Goal: Task Accomplishment & Management: Use online tool/utility

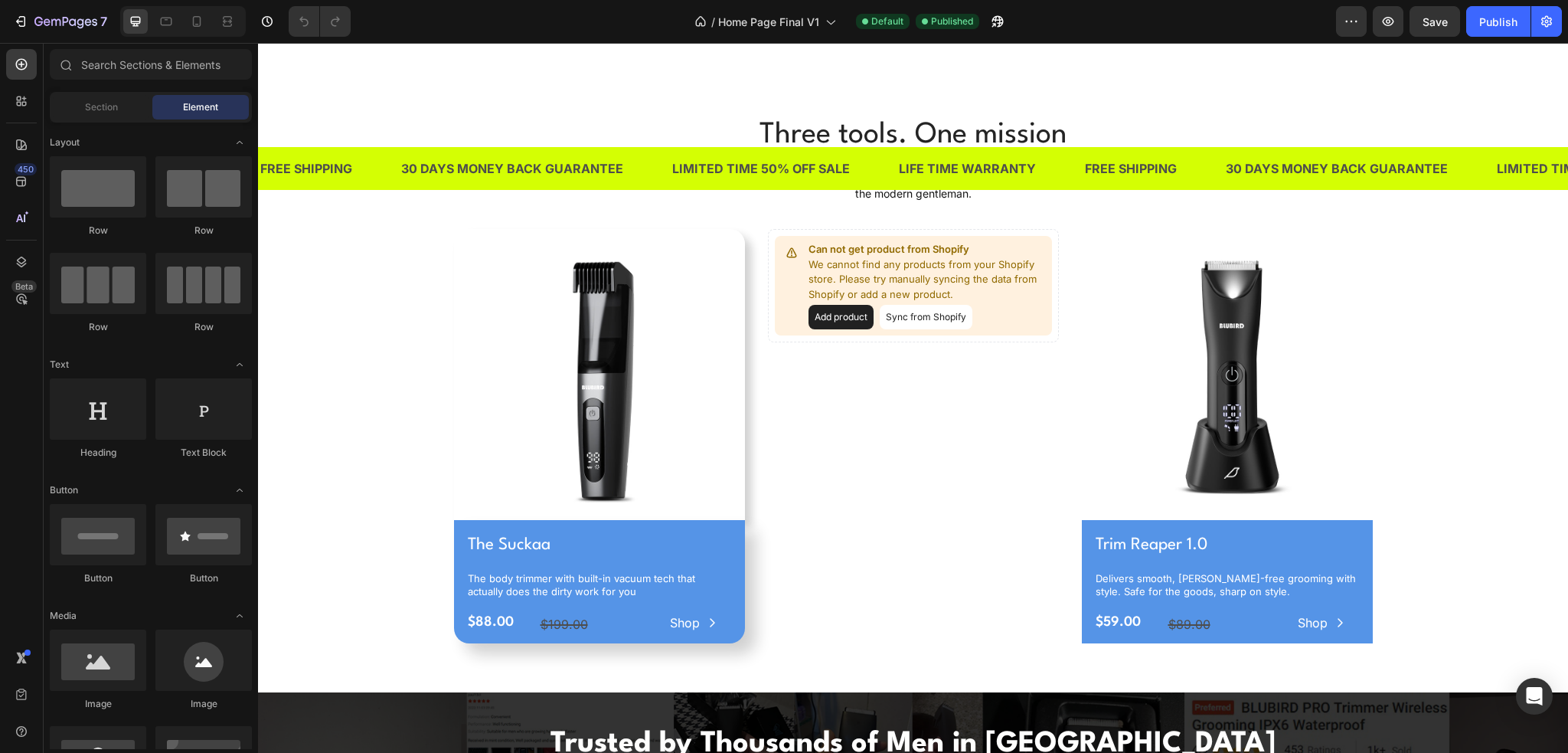
scroll to position [541, 0]
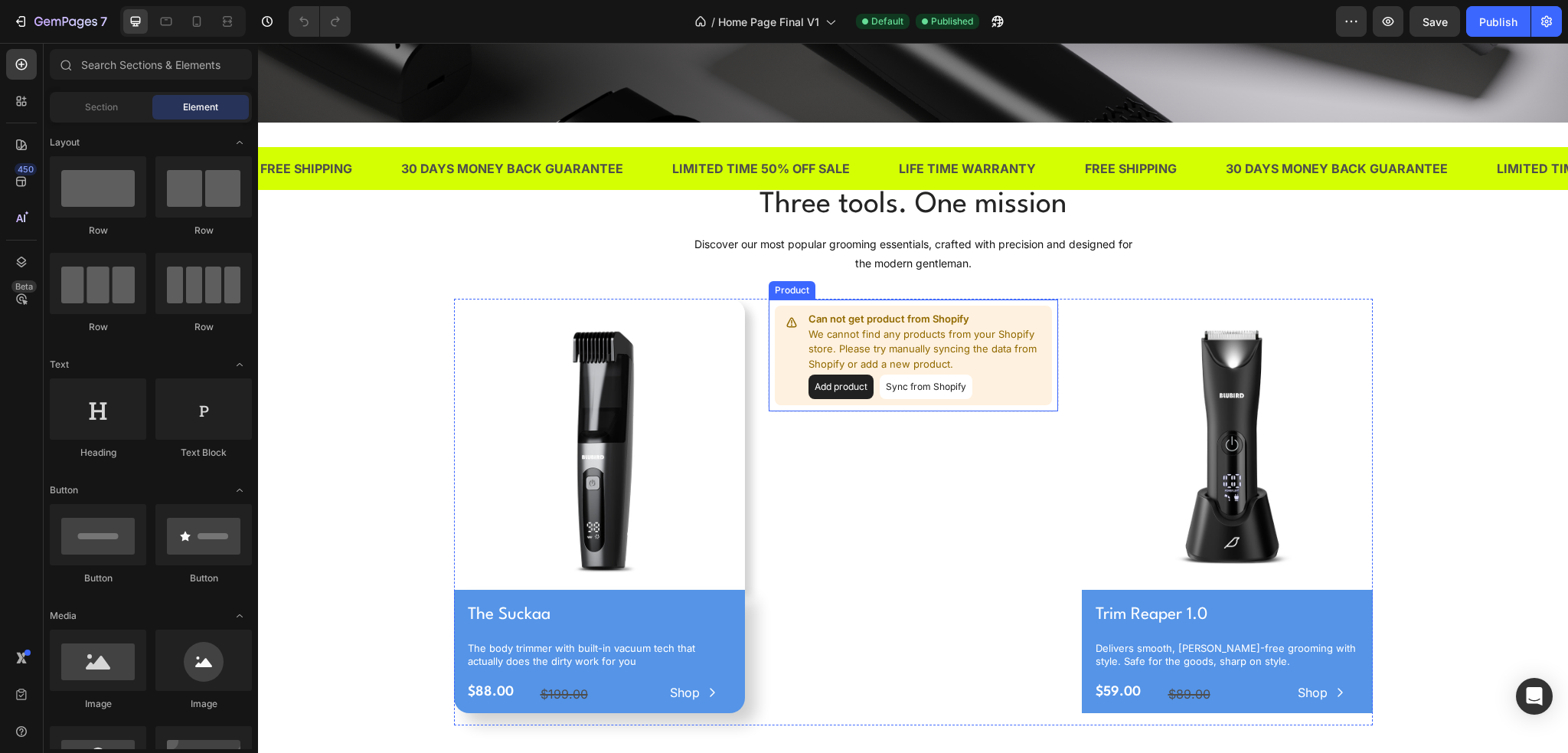
click at [838, 387] on button "Add product" at bounding box center [842, 387] width 65 height 25
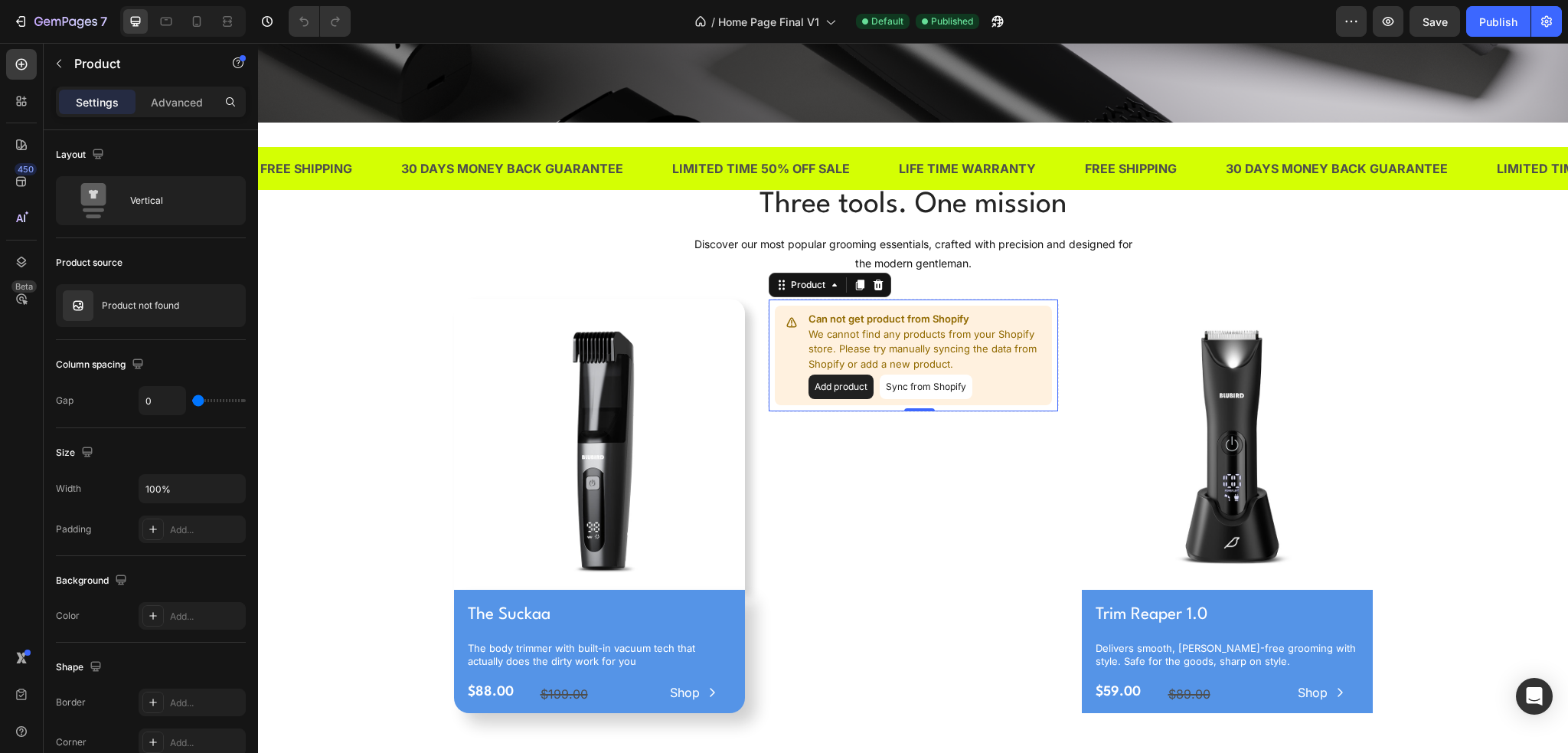
click at [929, 385] on button "Sync from Shopify" at bounding box center [927, 387] width 93 height 25
click at [224, 305] on icon "button" at bounding box center [230, 305] width 12 height 12
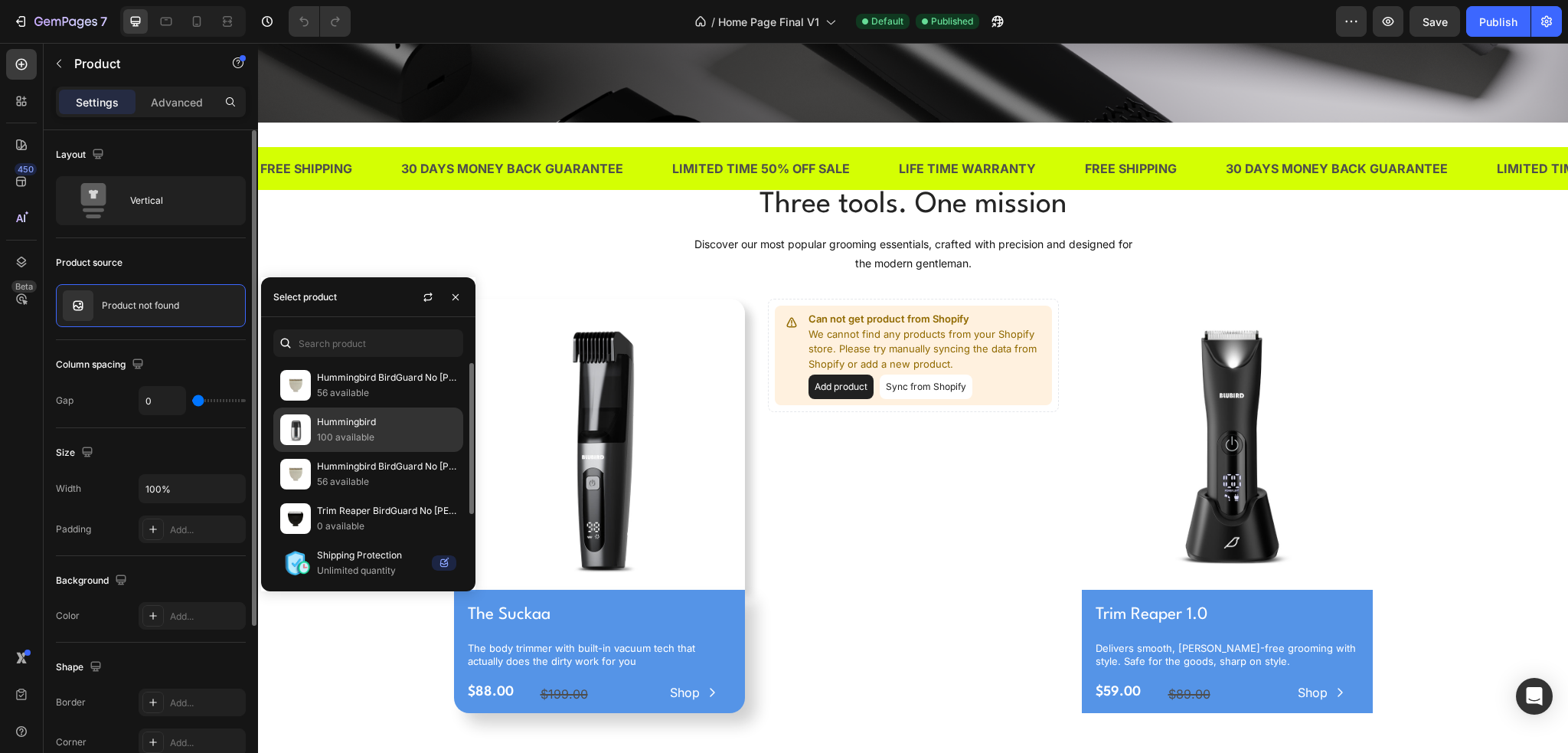
click at [374, 425] on p "Hummingbird" at bounding box center [387, 422] width 139 height 15
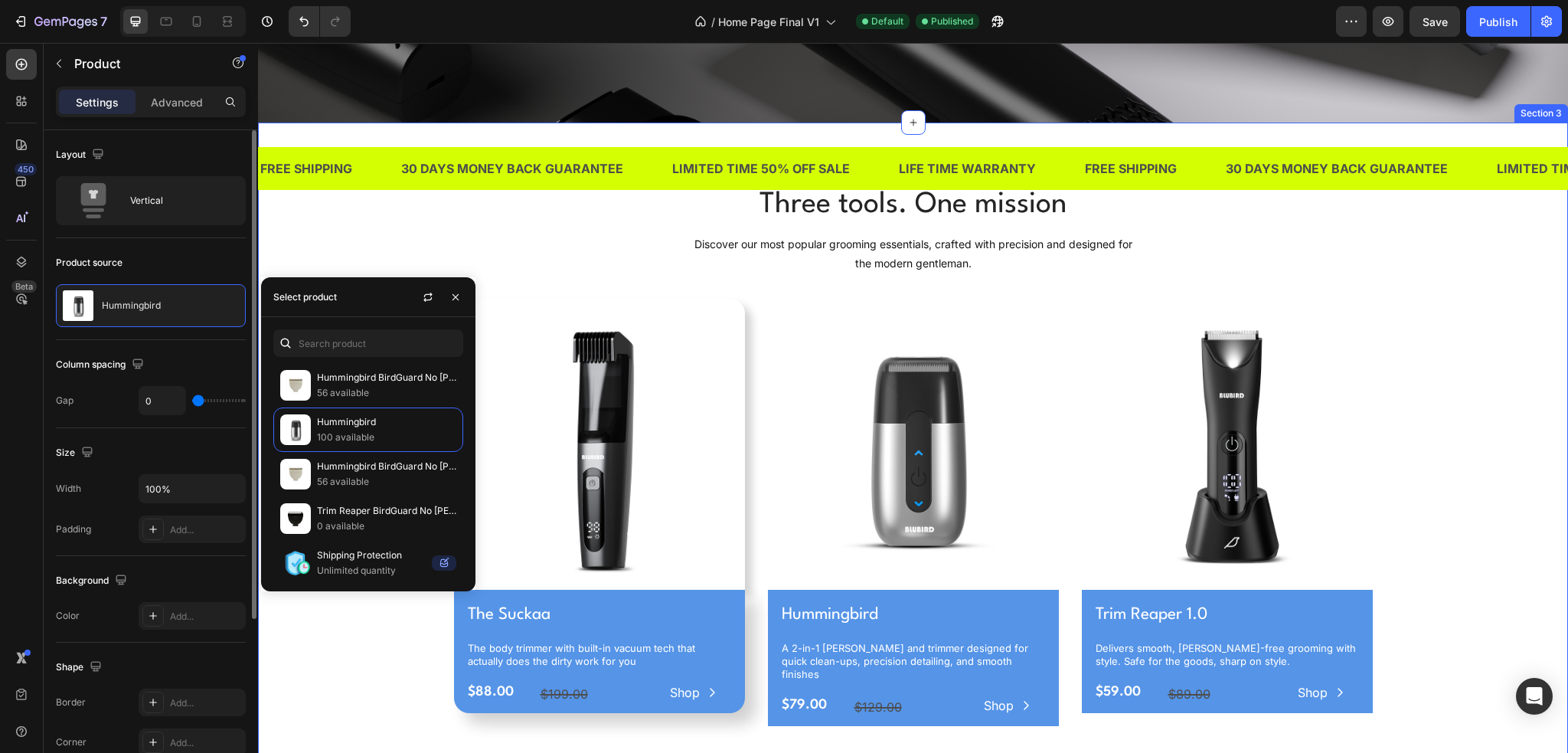
click at [352, 242] on div "Three tools. One mission Heading Discover our most popular grooming essentials,…" at bounding box center [913, 461] width 1287 height 554
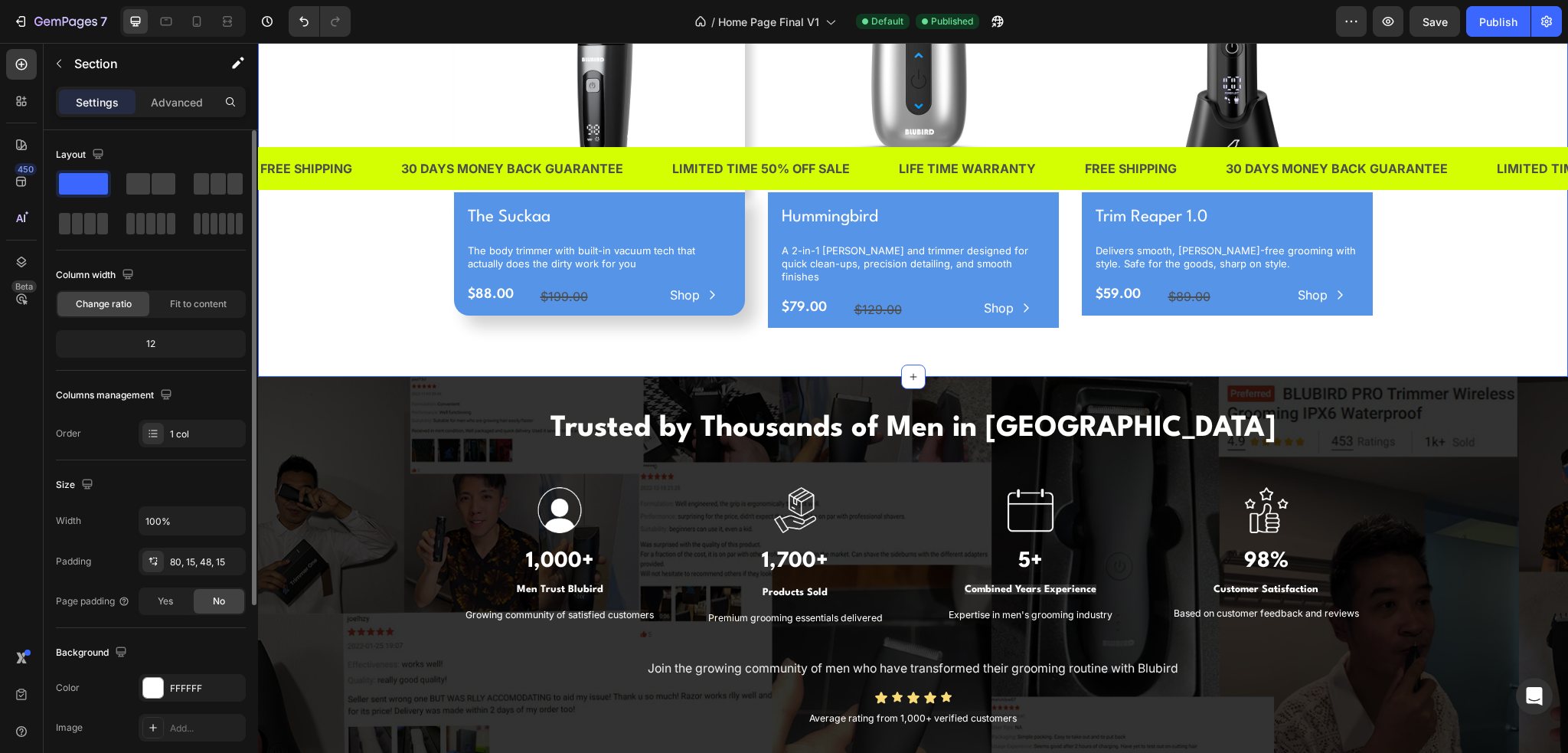
scroll to position [1154, 0]
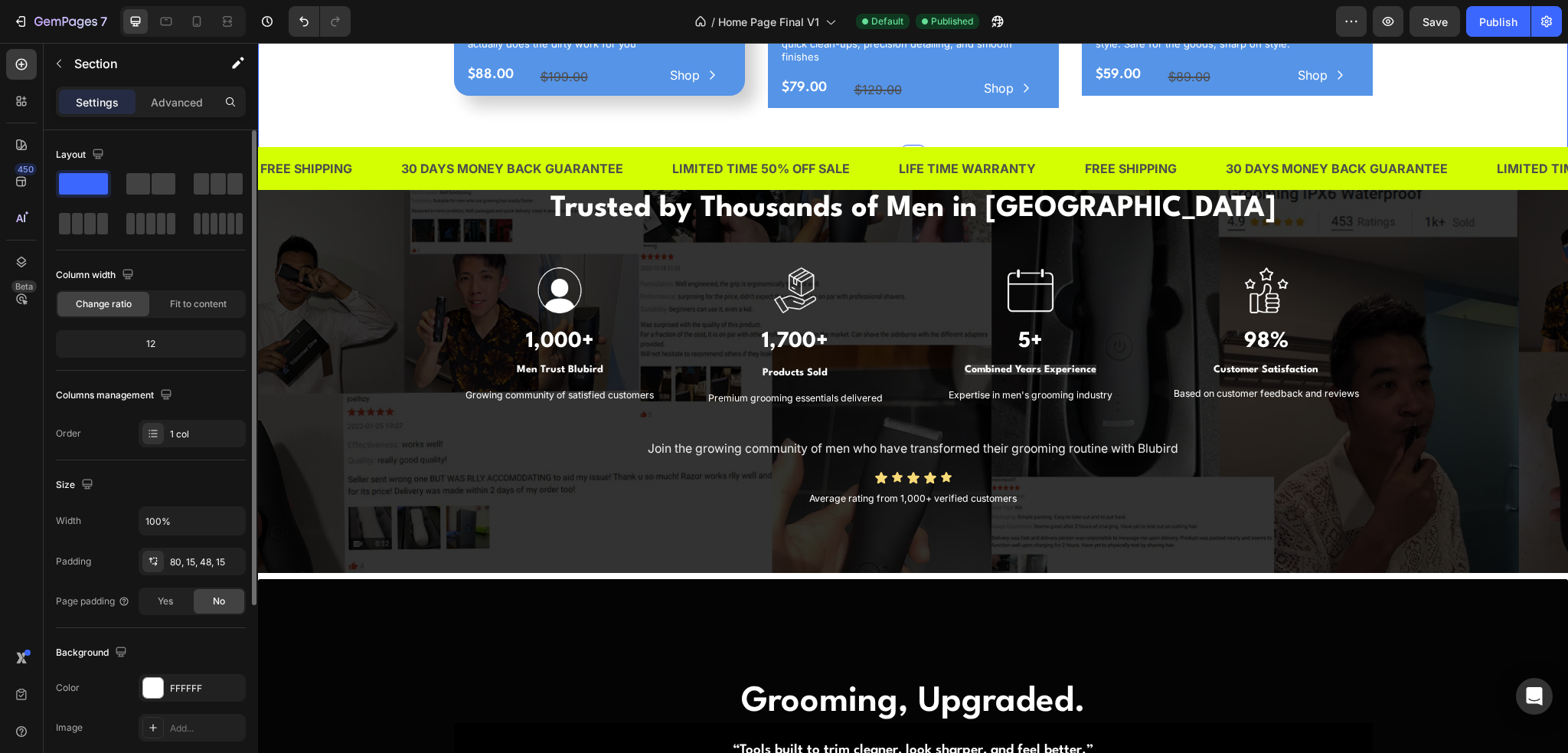
click at [1406, 27] on div "Preview Save Publish" at bounding box center [1449, 21] width 226 height 31
click at [1427, 23] on span "Save" at bounding box center [1435, 21] width 25 height 13
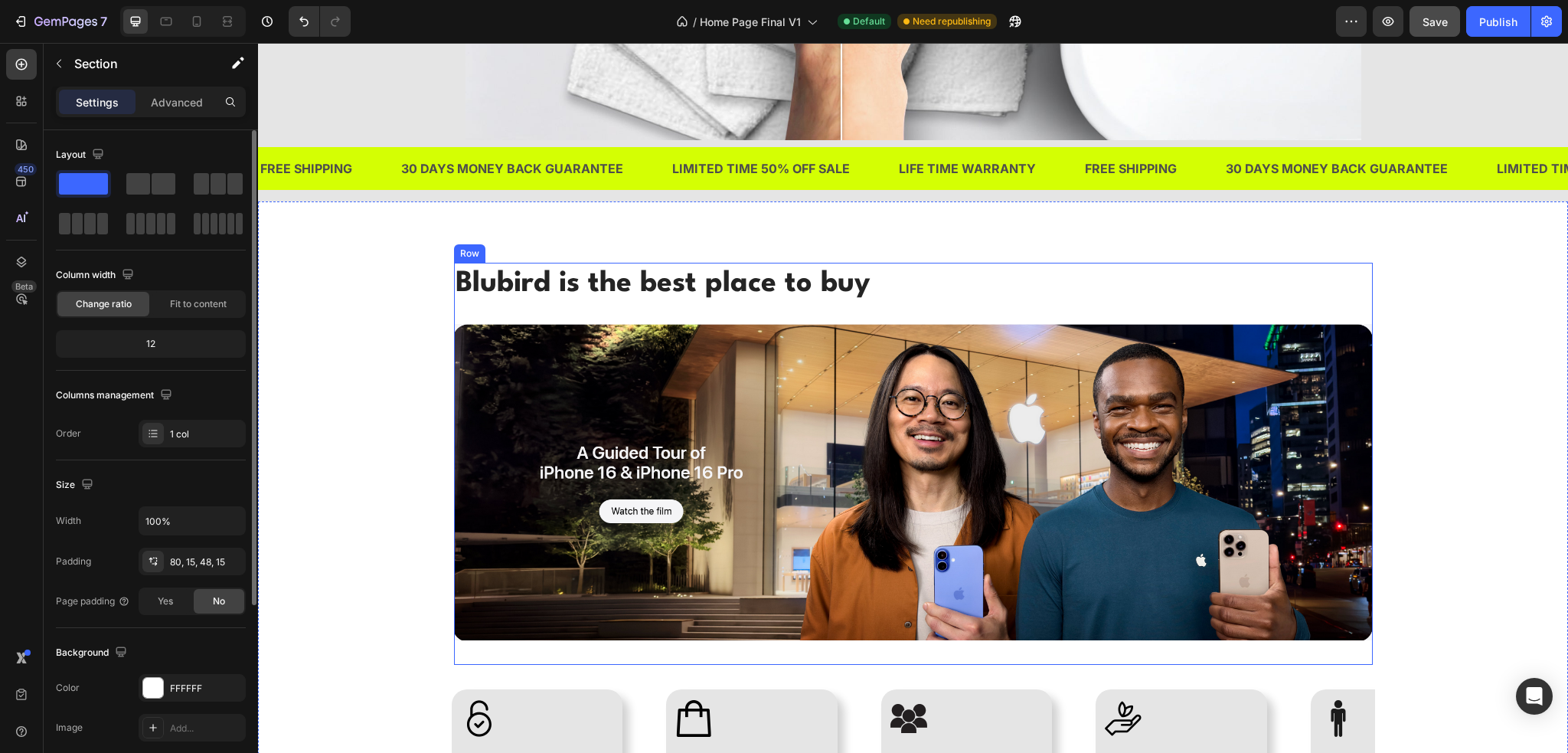
scroll to position [4140, 0]
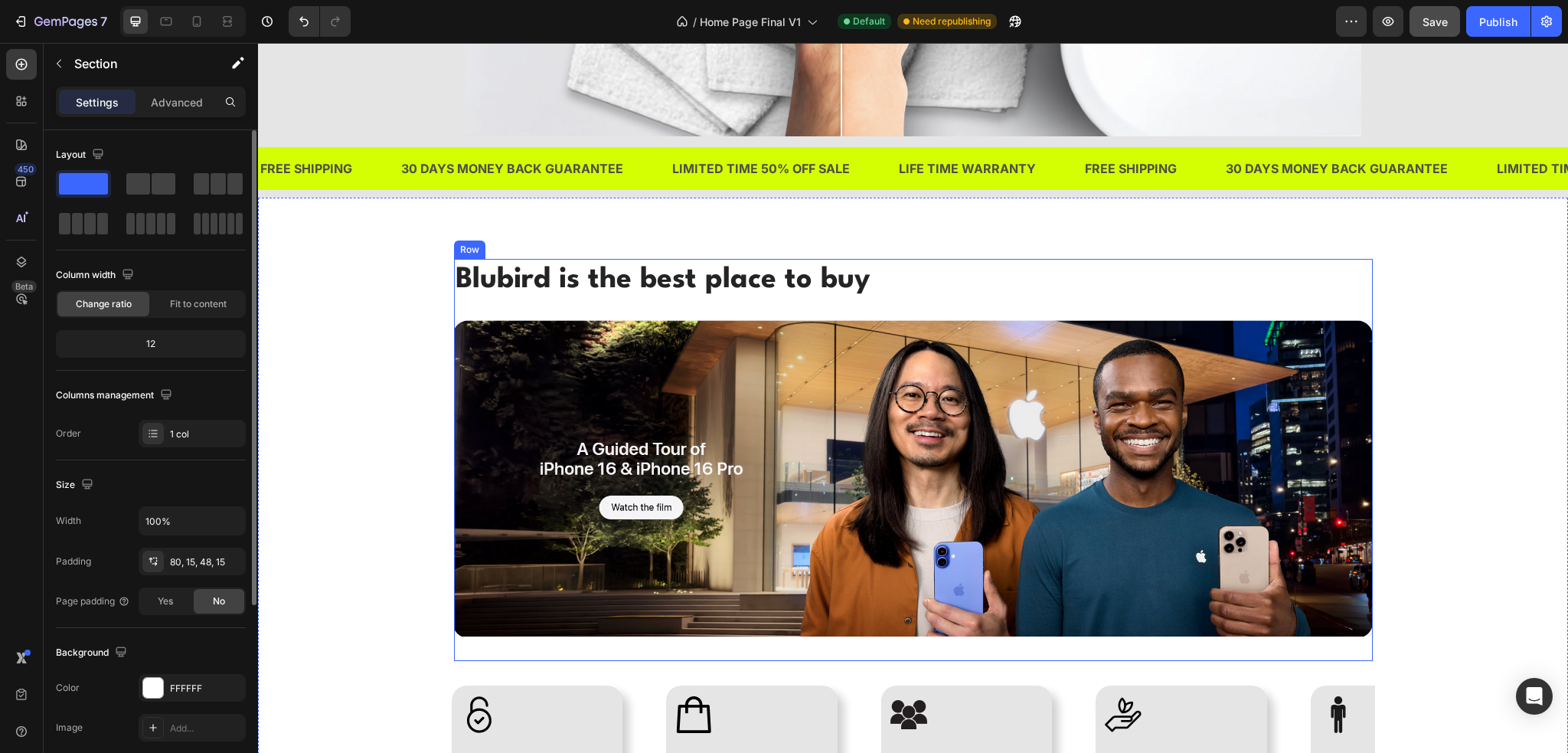
click at [964, 450] on img at bounding box center [913, 478] width 919 height 316
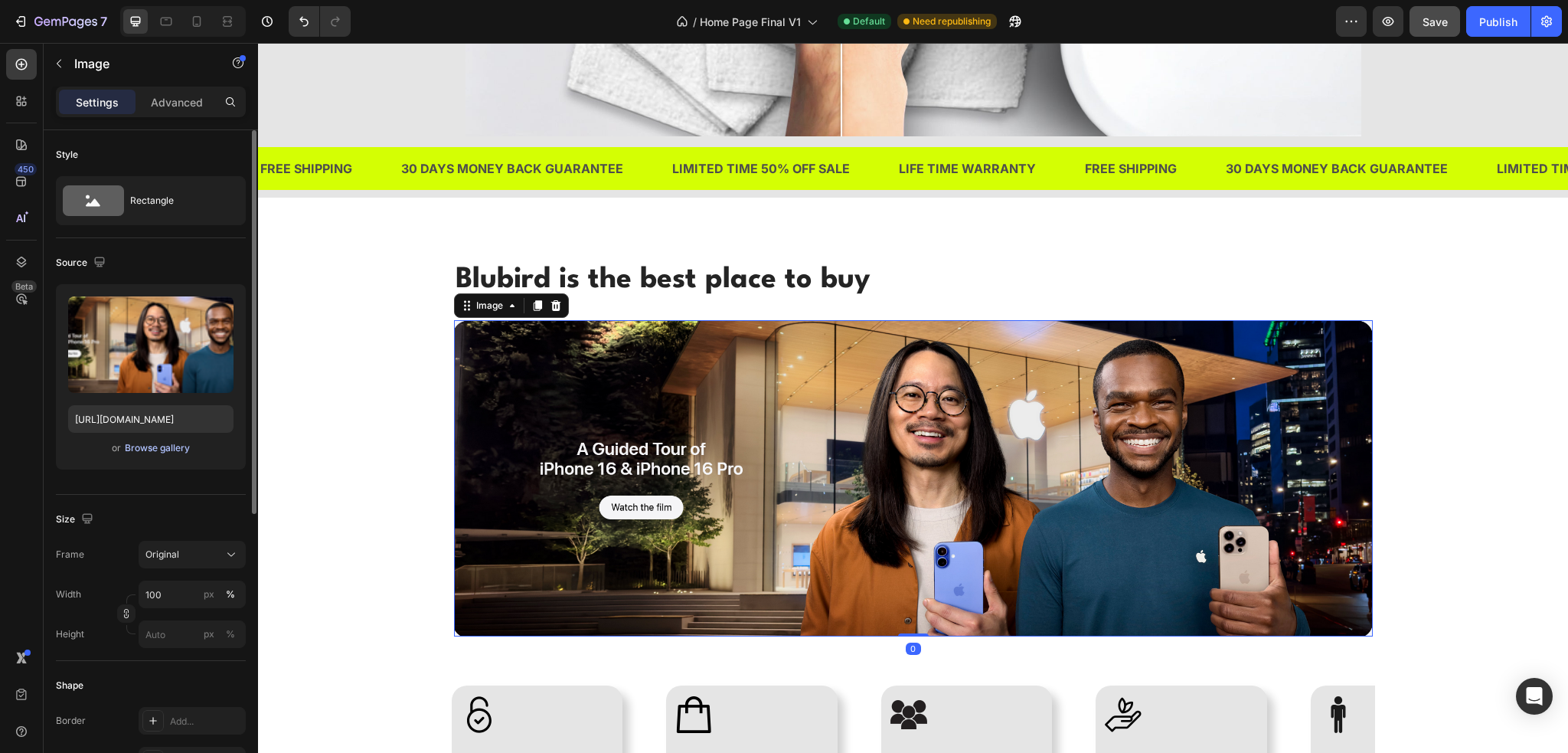
click at [172, 450] on div "Browse gallery" at bounding box center [157, 448] width 65 height 14
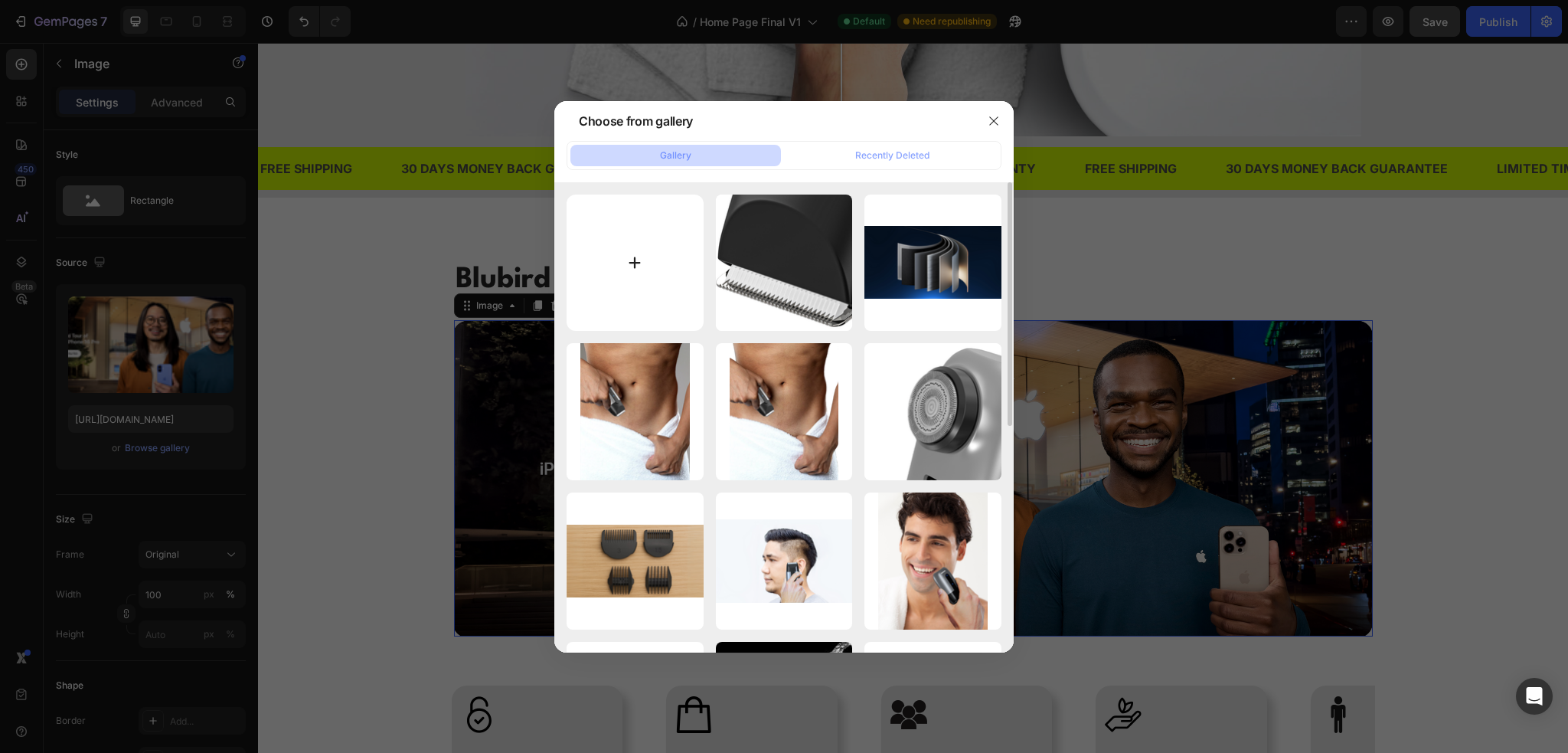
click at [654, 266] on input "file" at bounding box center [634, 262] width 137 height 137
type input "C:\fakepath\Image 4 1680 x 575 px-Recovered.png"
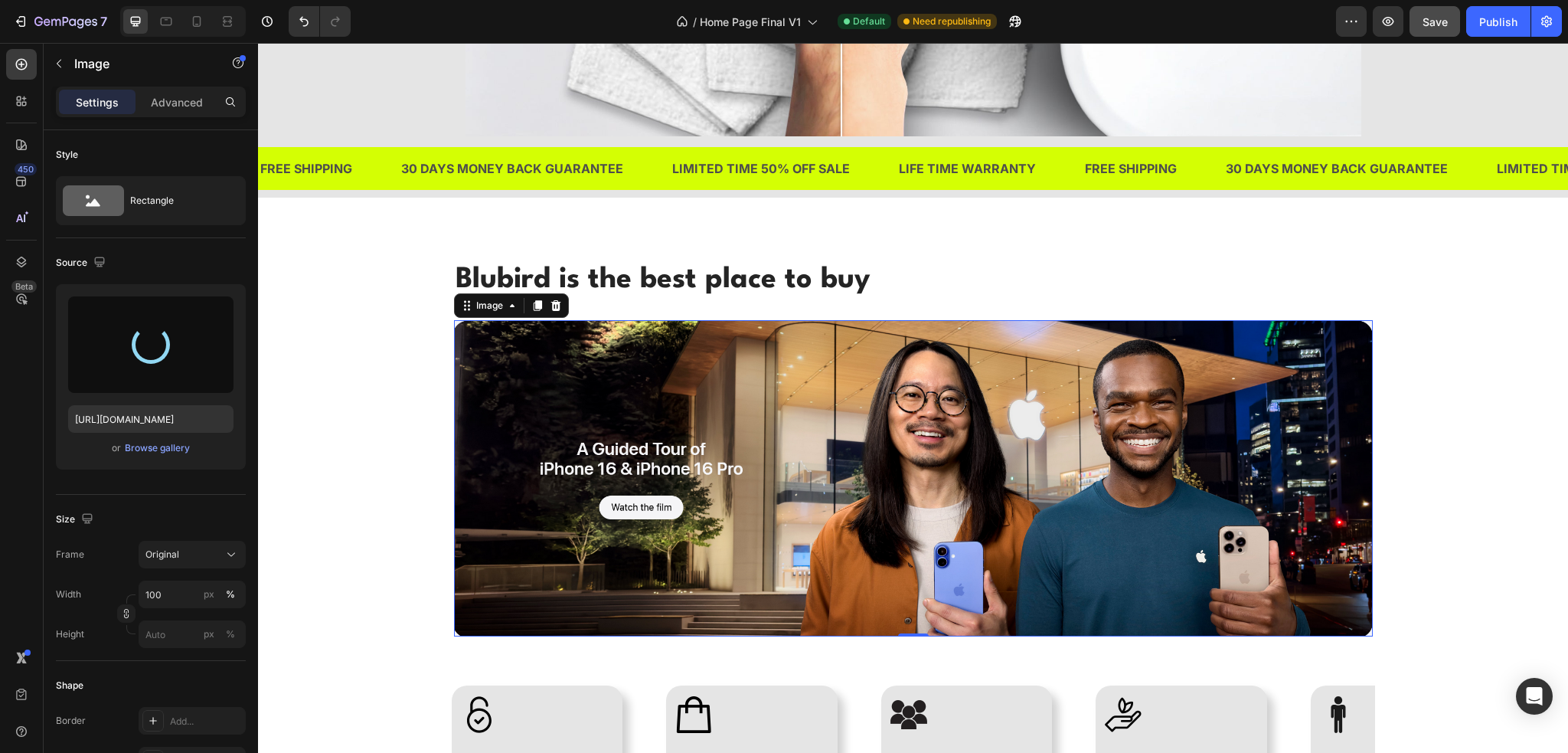
type input "https://cdn.shopify.com/s/files/1/0609/3665/0855/files/gempages_577436594827428…"
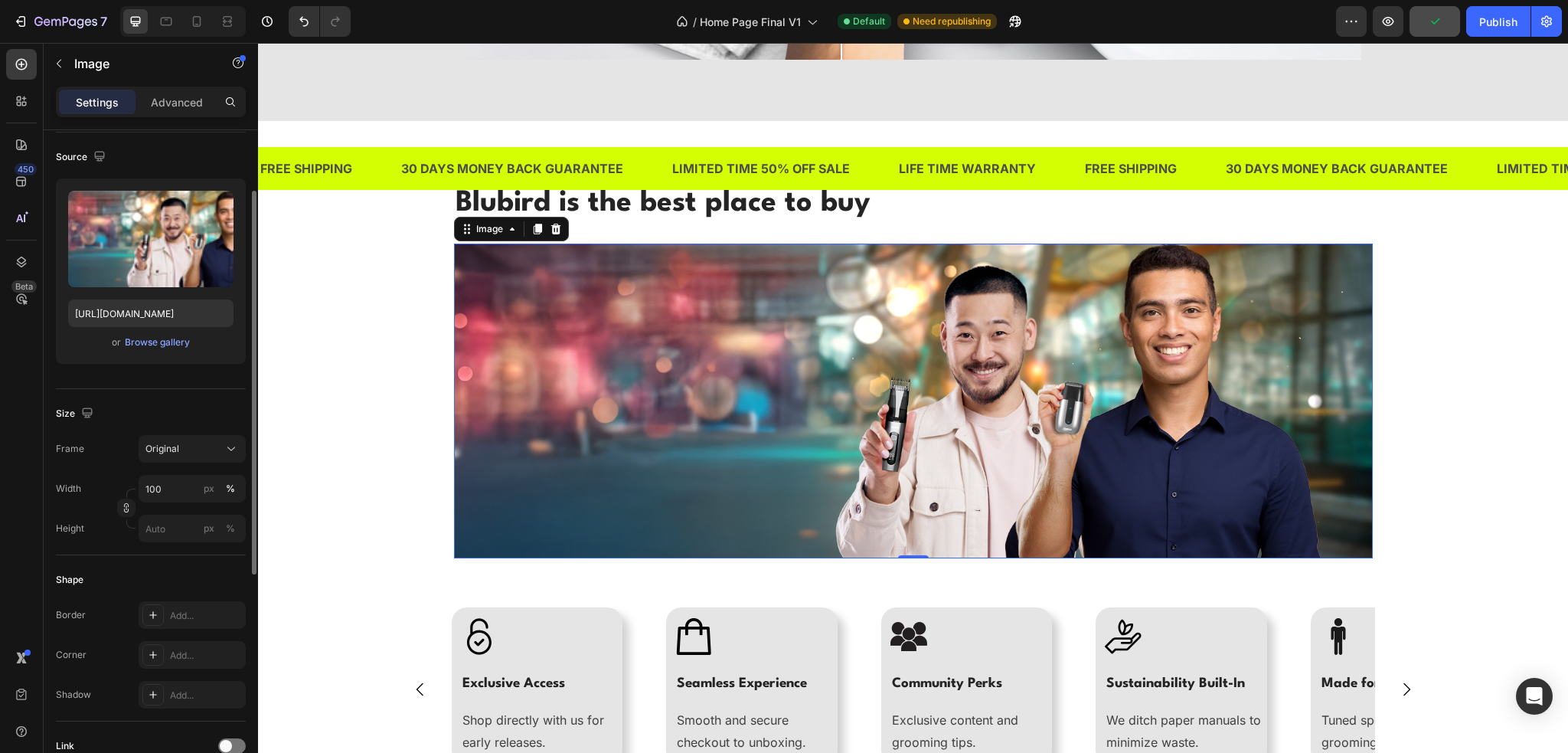
scroll to position [412, 0]
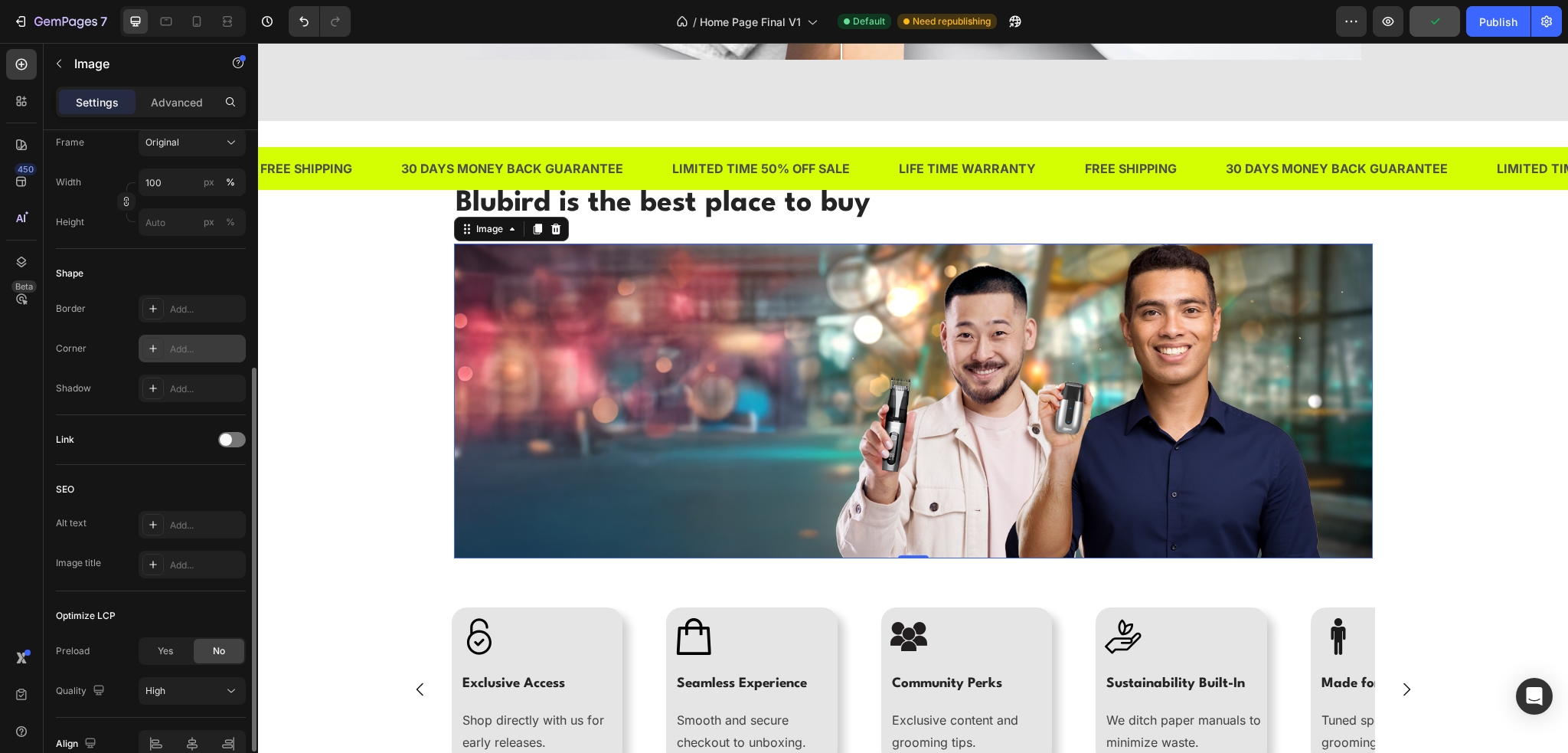
click at [188, 355] on div "Add..." at bounding box center [192, 348] width 107 height 28
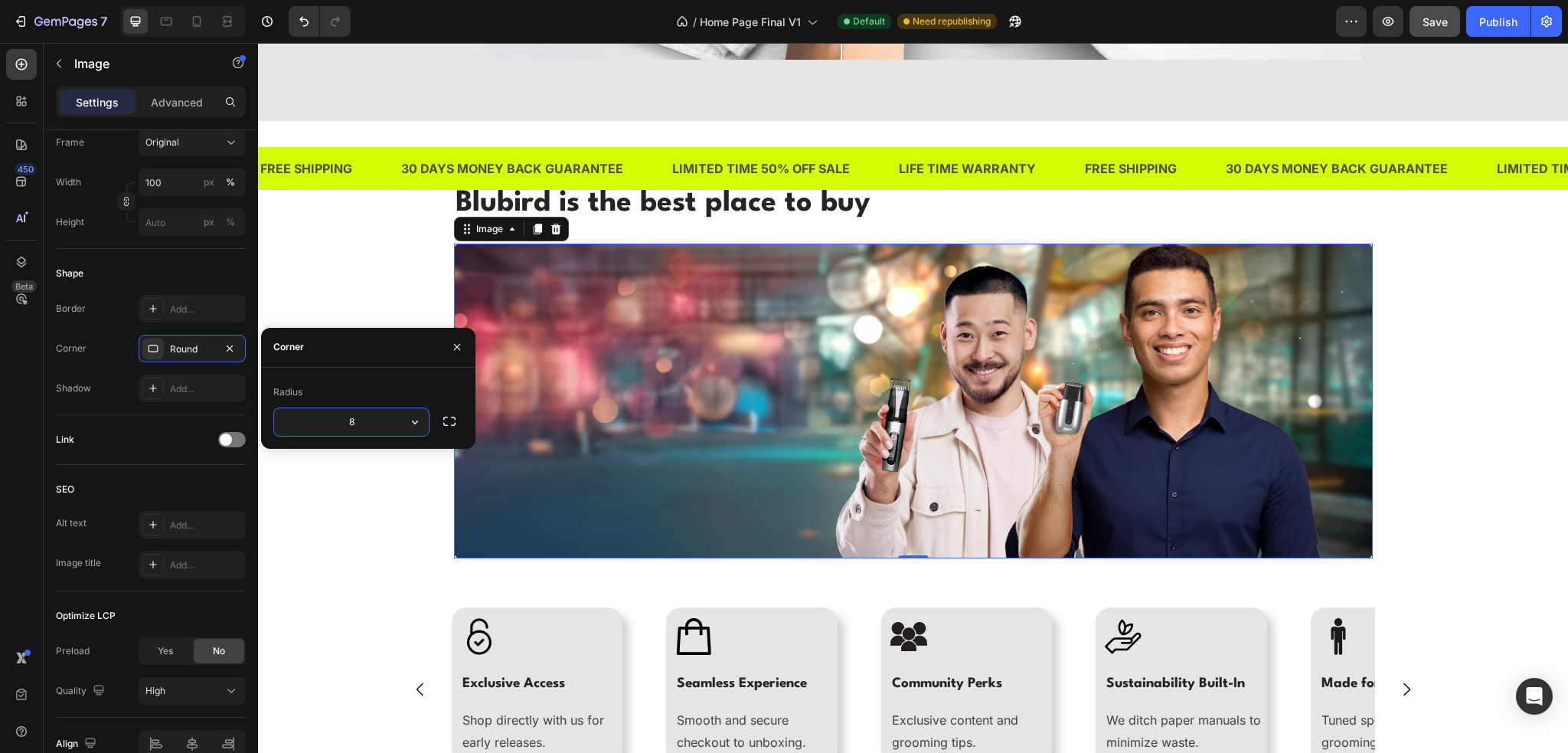
click at [371, 426] on input "8" at bounding box center [352, 422] width 155 height 28
type input "20"
click at [456, 417] on icon "button" at bounding box center [450, 421] width 15 height 15
click at [383, 285] on div "Blubird is the best place to buy Heading Image 0 Row Image Exclusive Access Hea…" at bounding box center [913, 490] width 1287 height 616
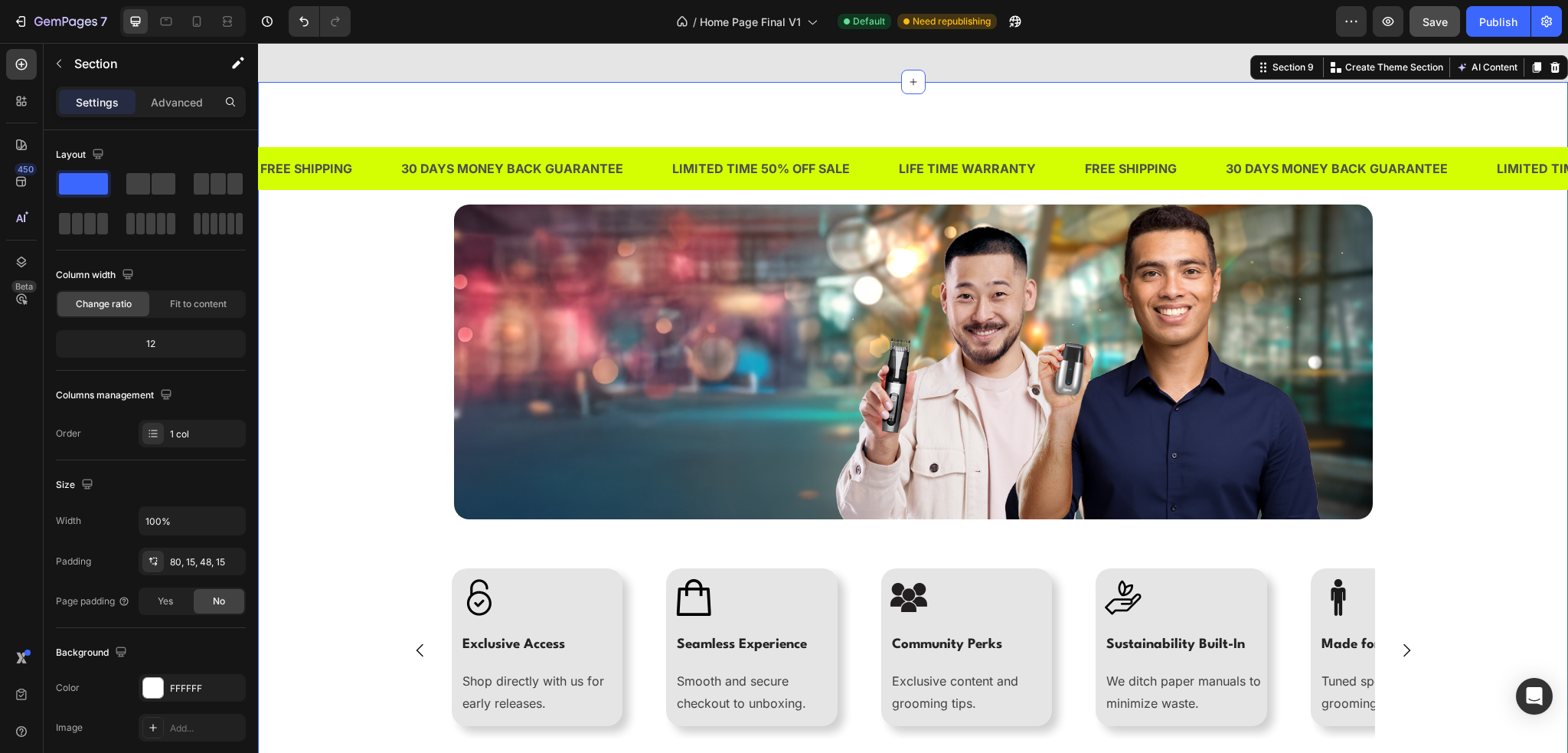
scroll to position [4369, 0]
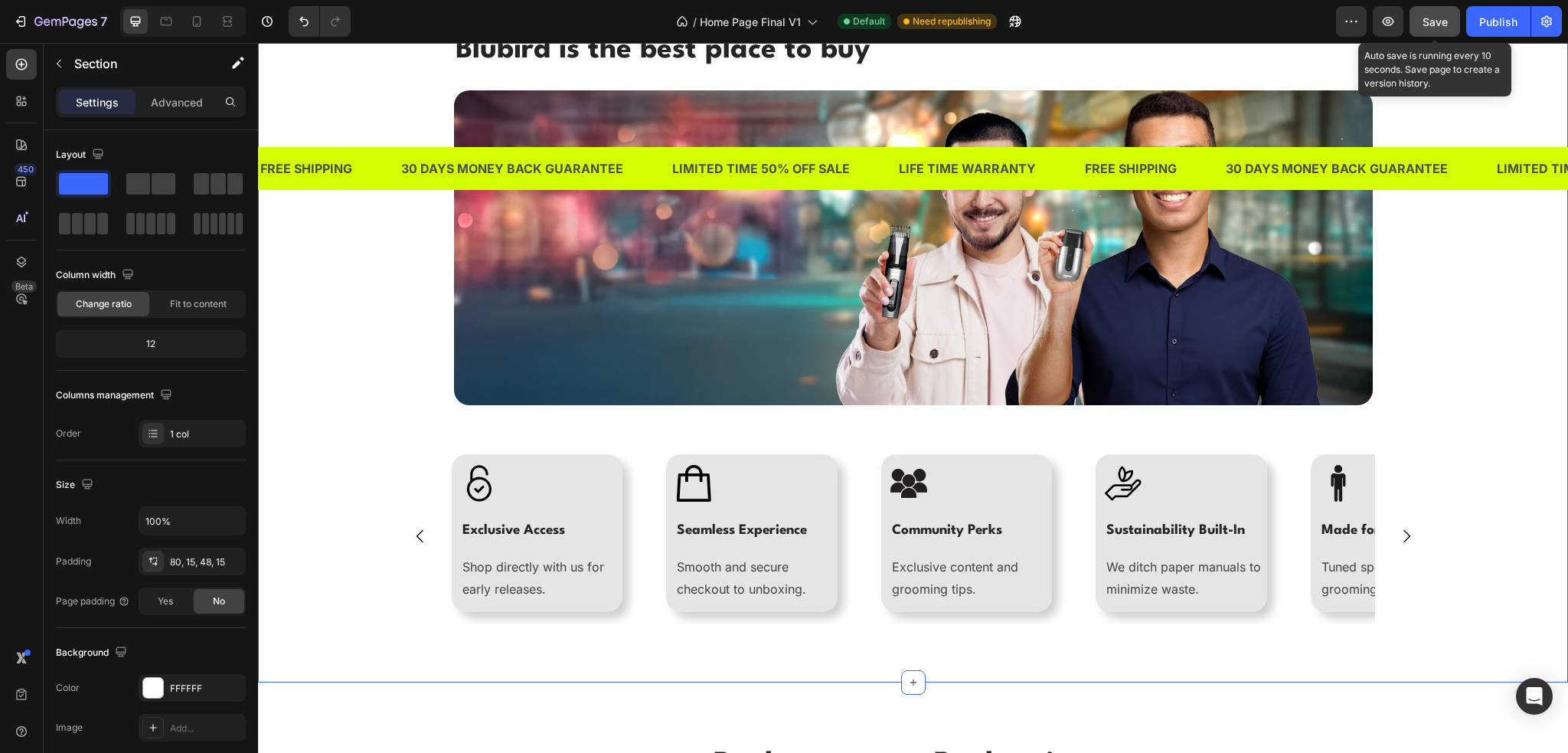
click at [1434, 15] on span "Save" at bounding box center [1435, 21] width 25 height 13
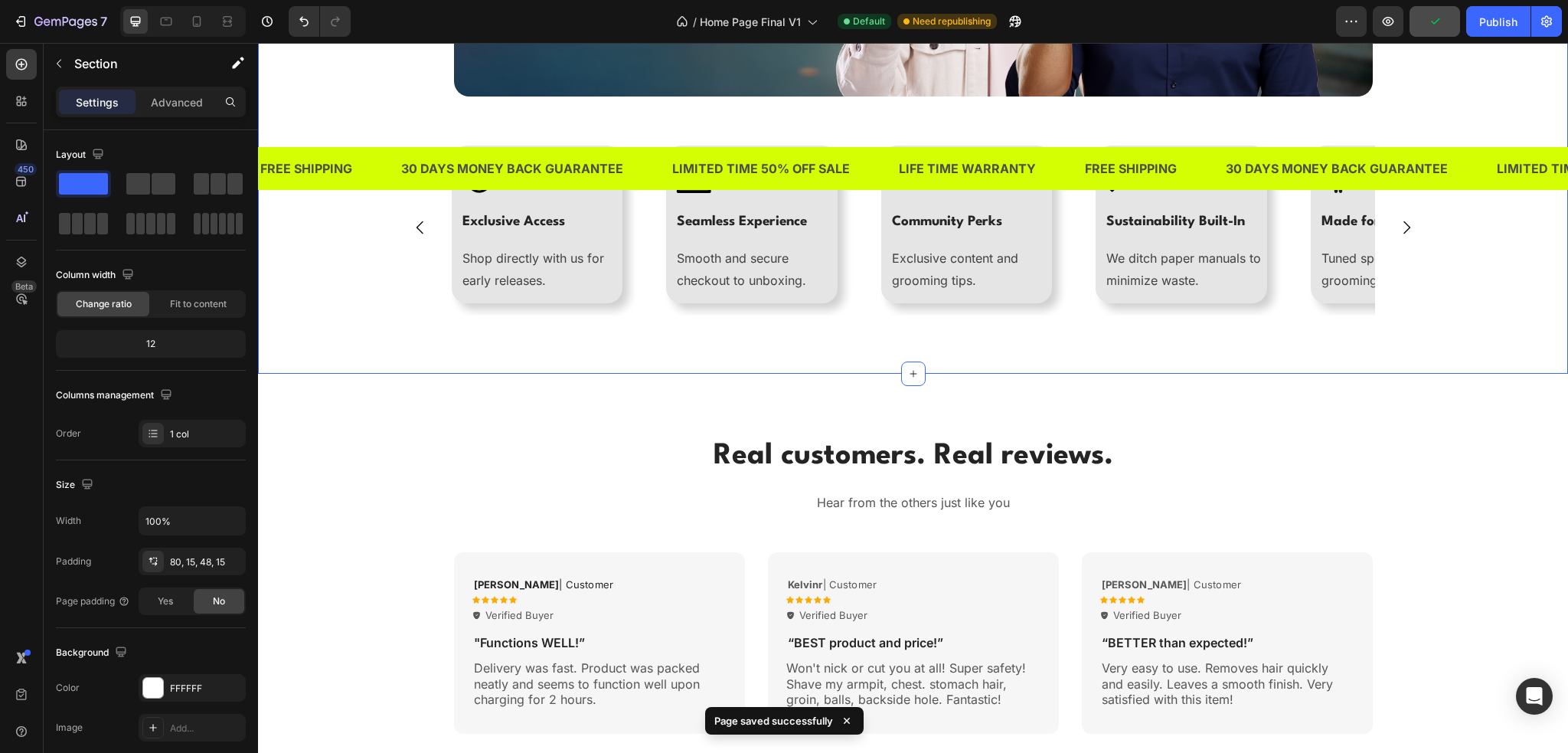
scroll to position [4675, 0]
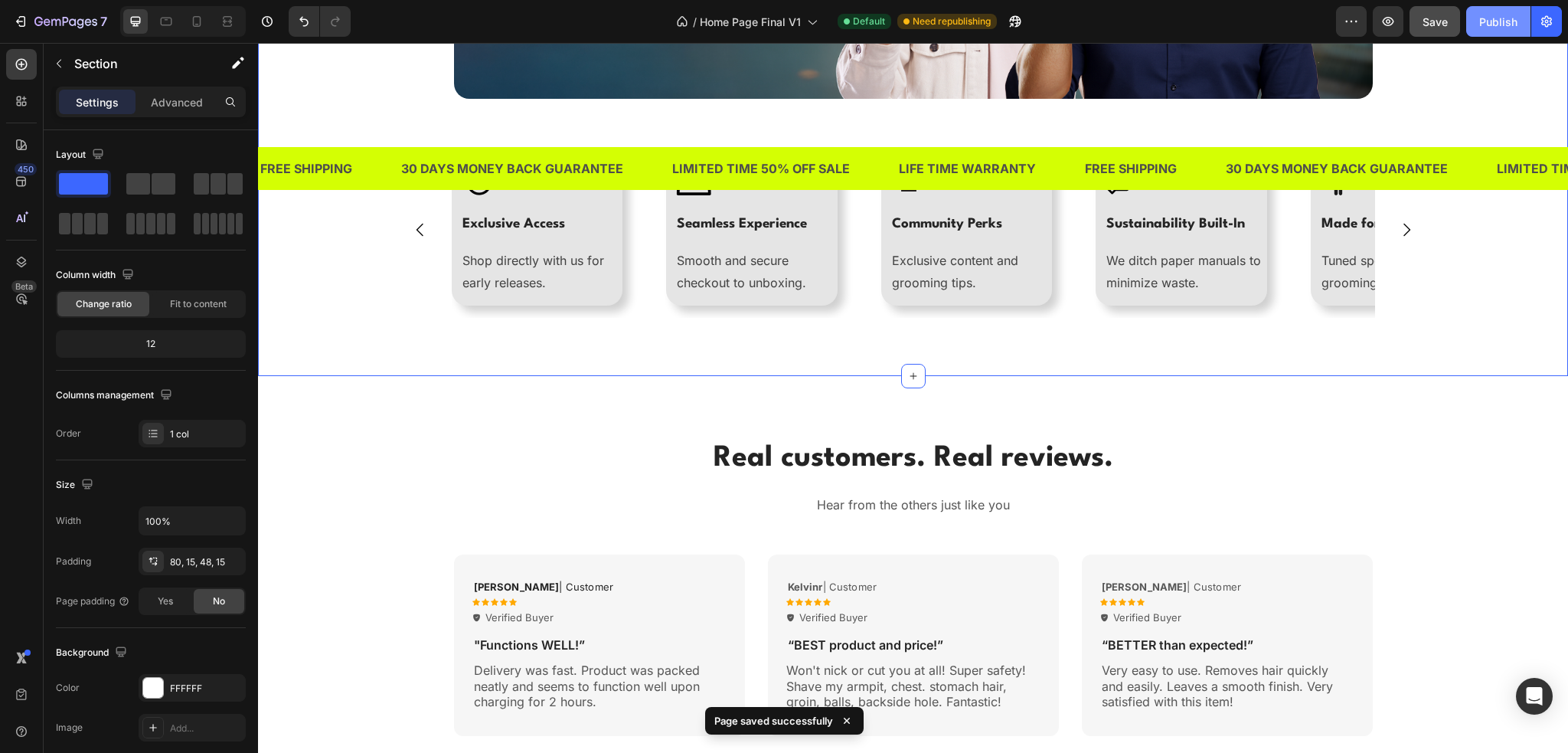
click at [1490, 25] on div "Publish" at bounding box center [1498, 21] width 39 height 16
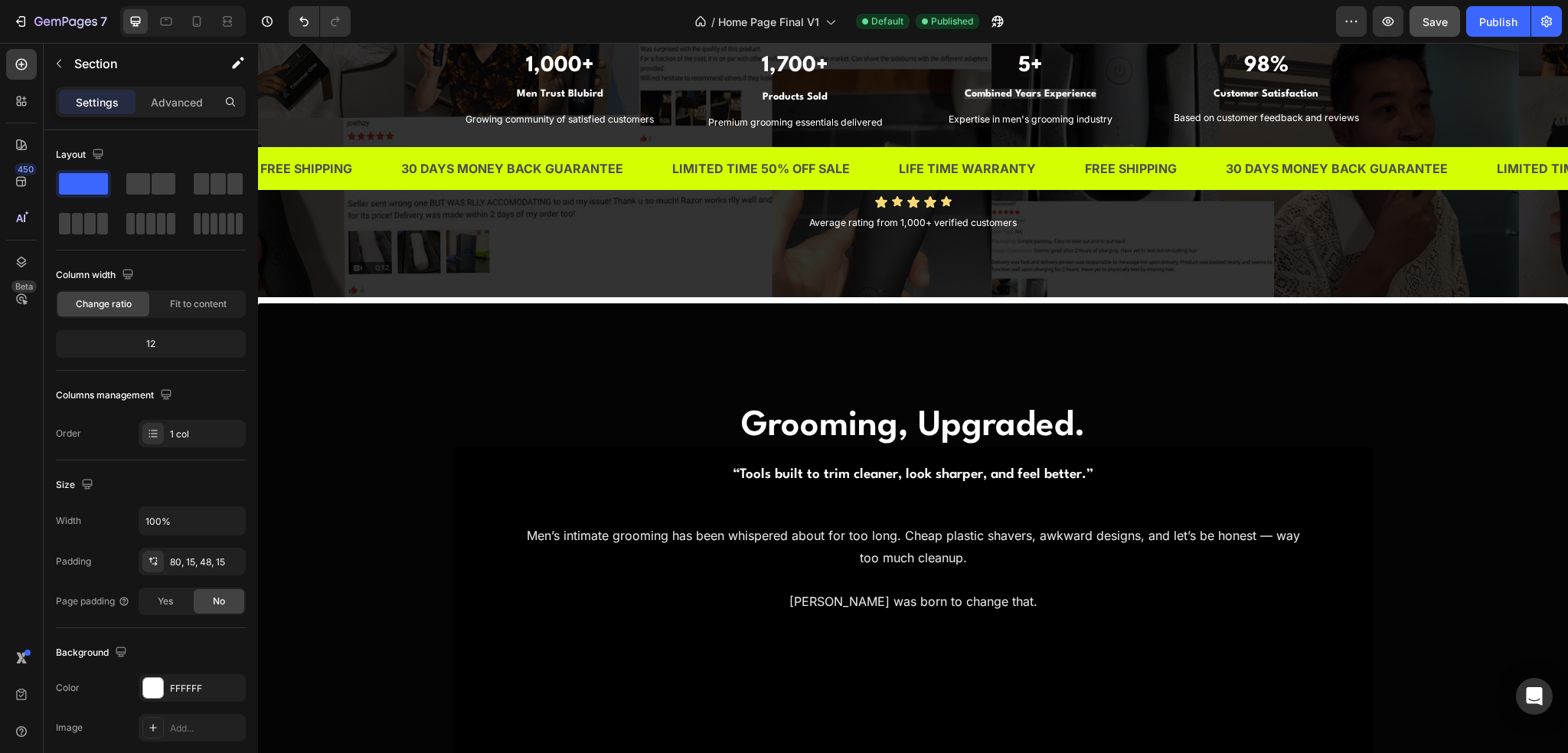
scroll to position [893, 0]
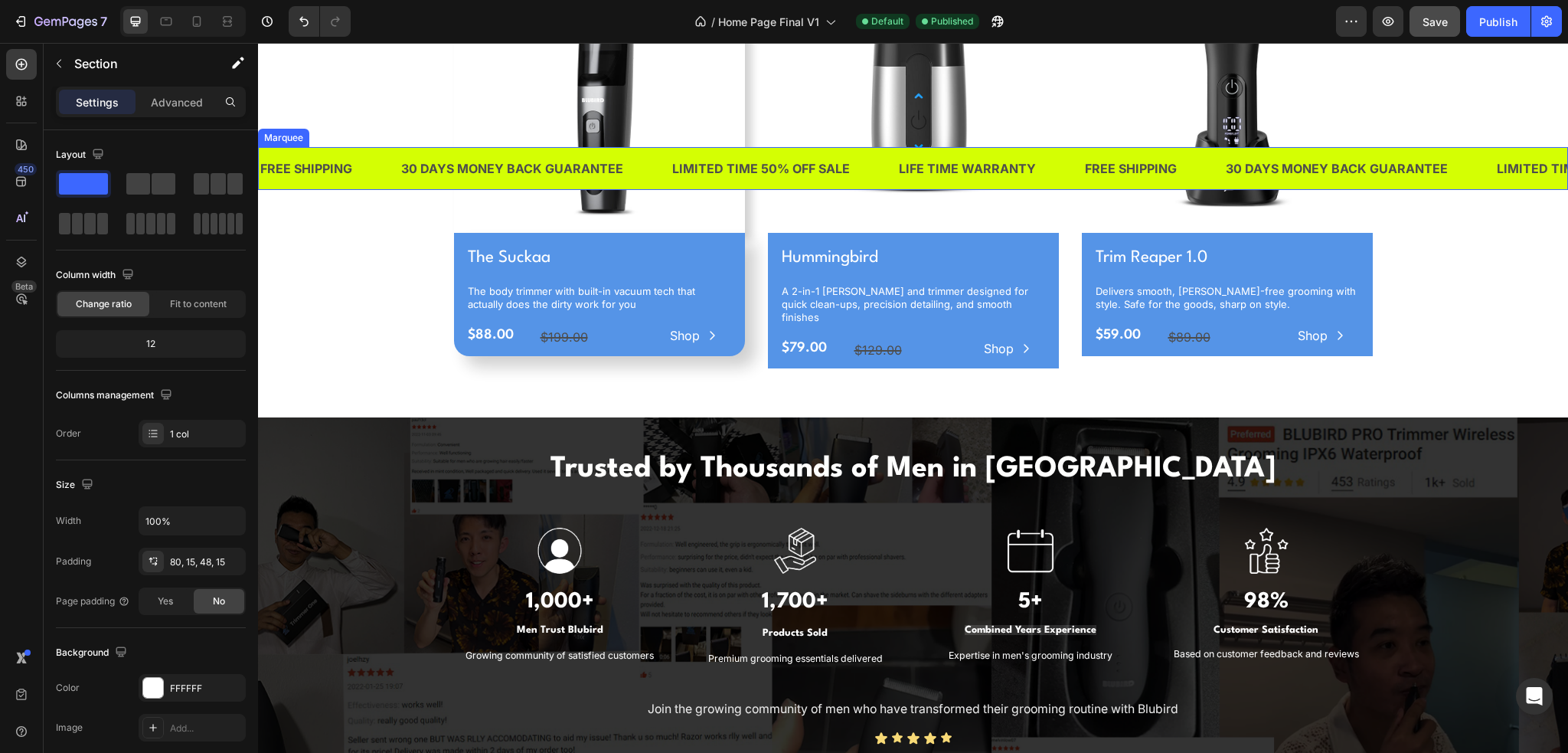
click at [631, 176] on div "30 DAYS MONEY BACK GUARANTEE Text Block" at bounding box center [535, 169] width 271 height 38
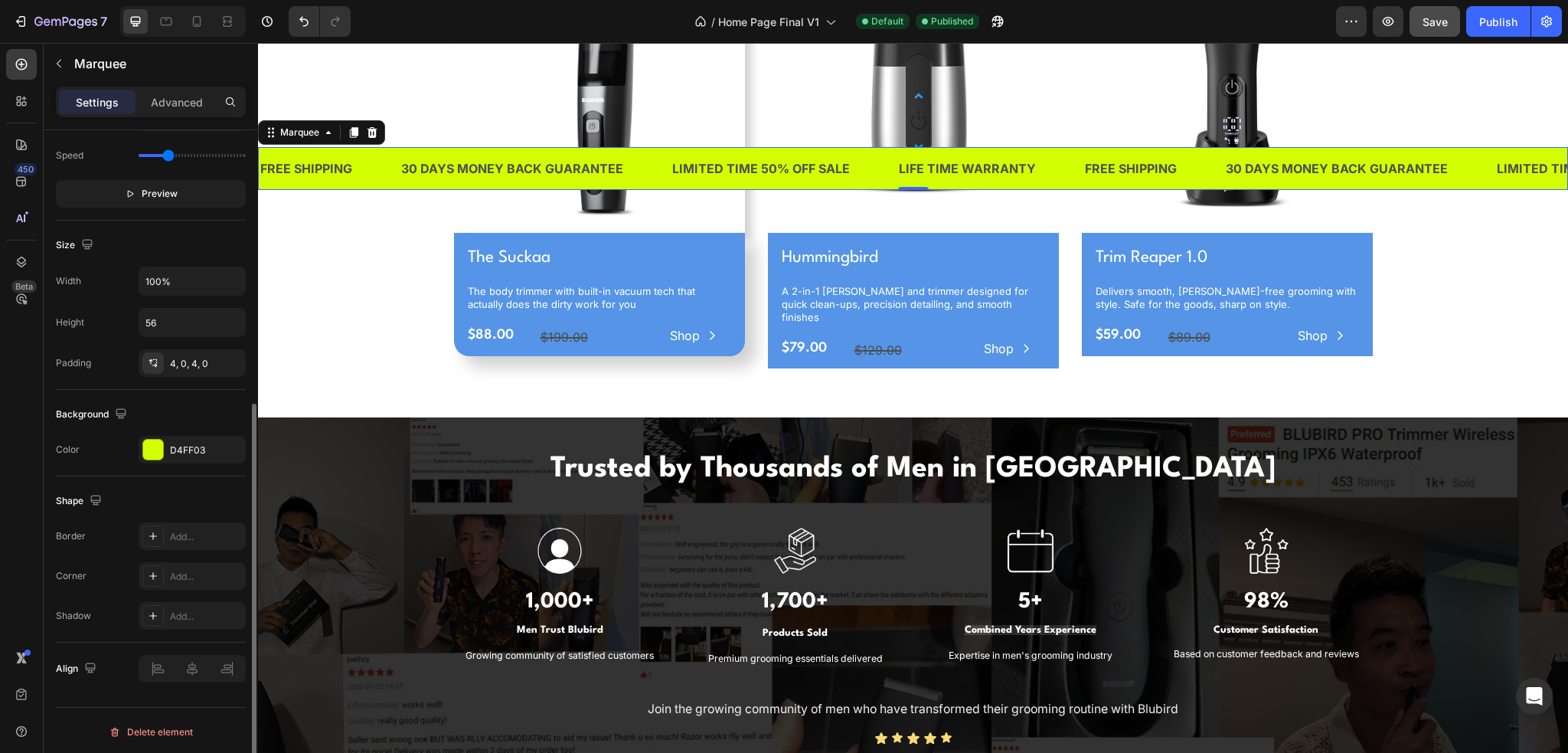
scroll to position [463, 0]
click at [165, 98] on p "Advanced" at bounding box center [176, 102] width 52 height 16
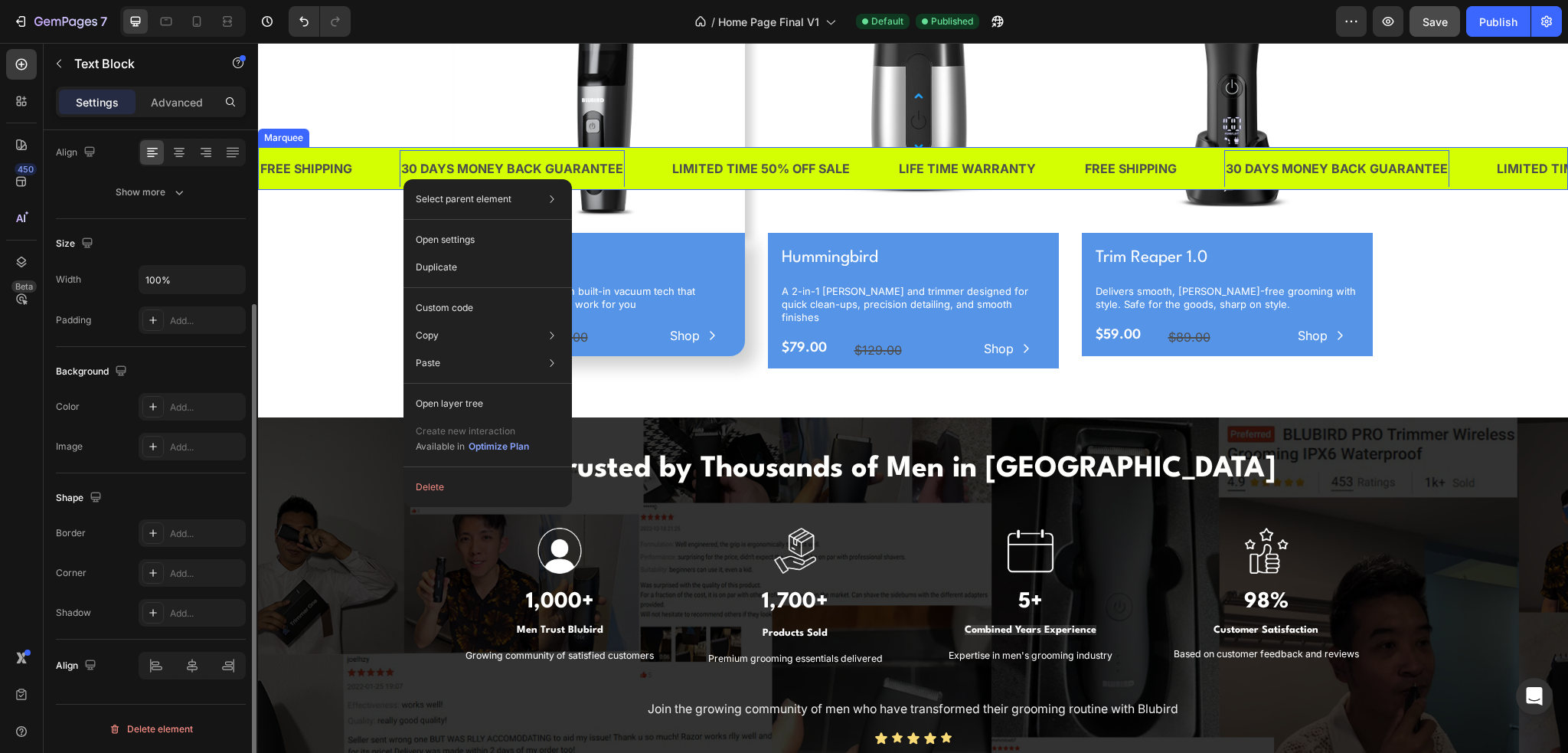
scroll to position [0, 0]
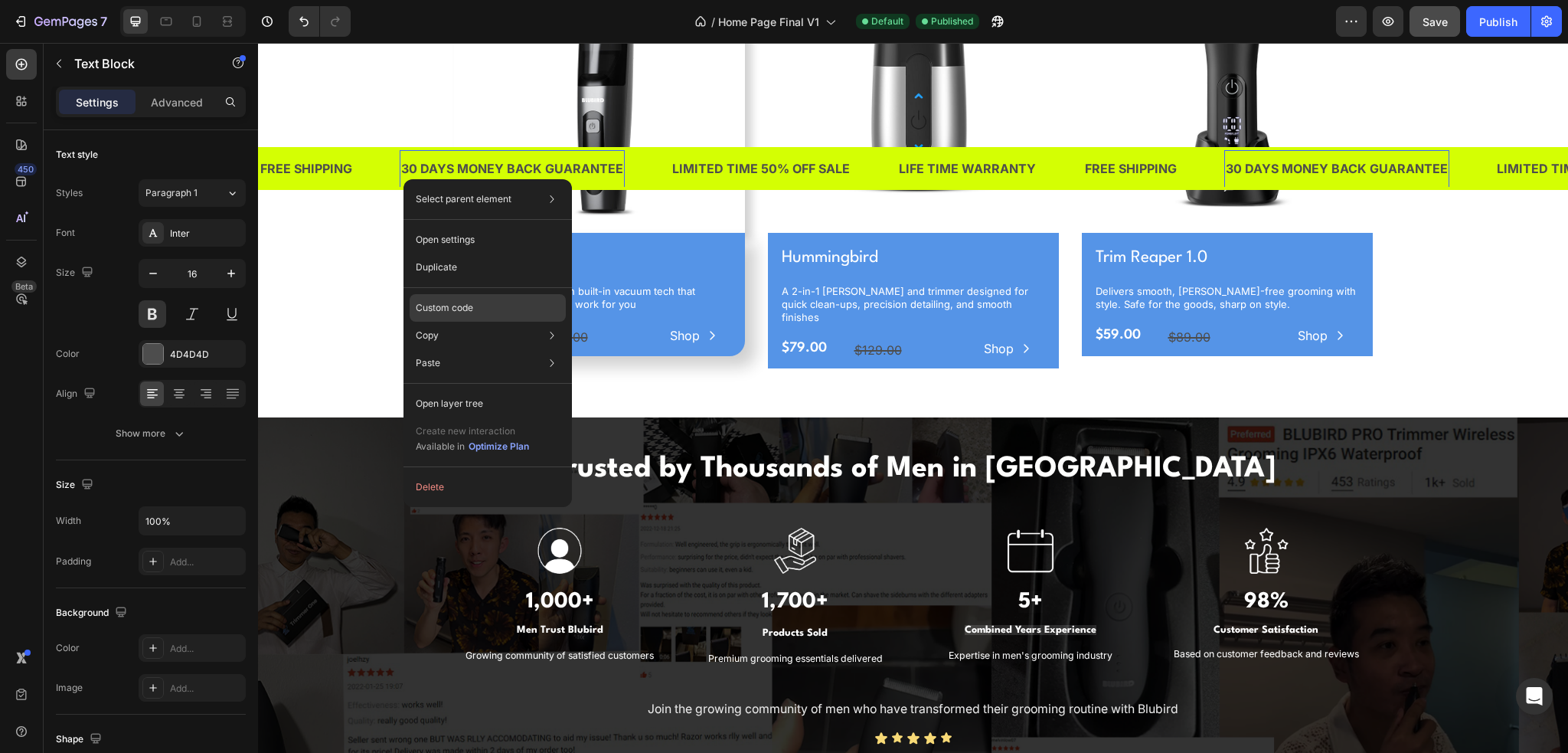
click at [505, 349] on div "Custom code" at bounding box center [488, 363] width 156 height 28
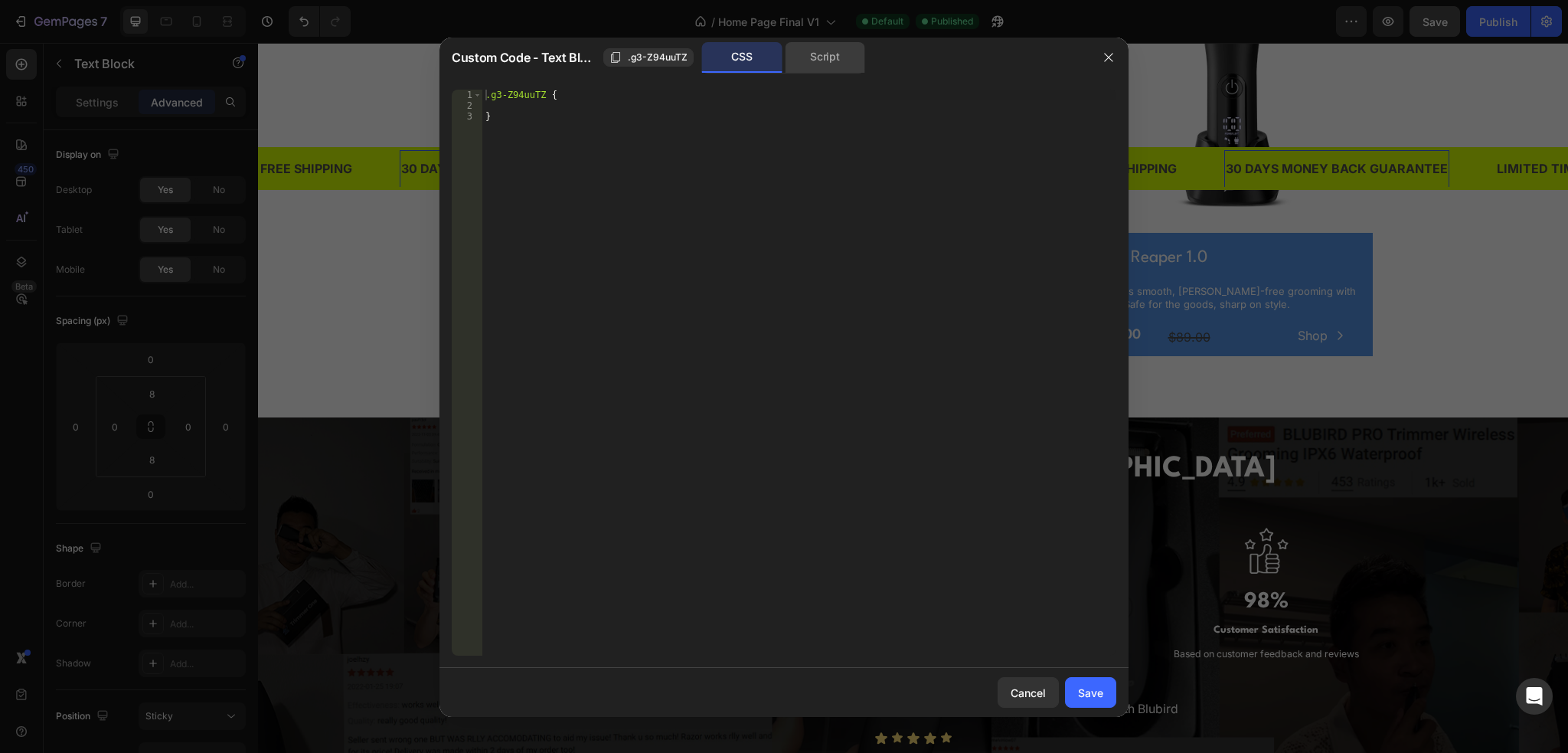
click at [854, 54] on div "Script" at bounding box center [825, 58] width 81 height 31
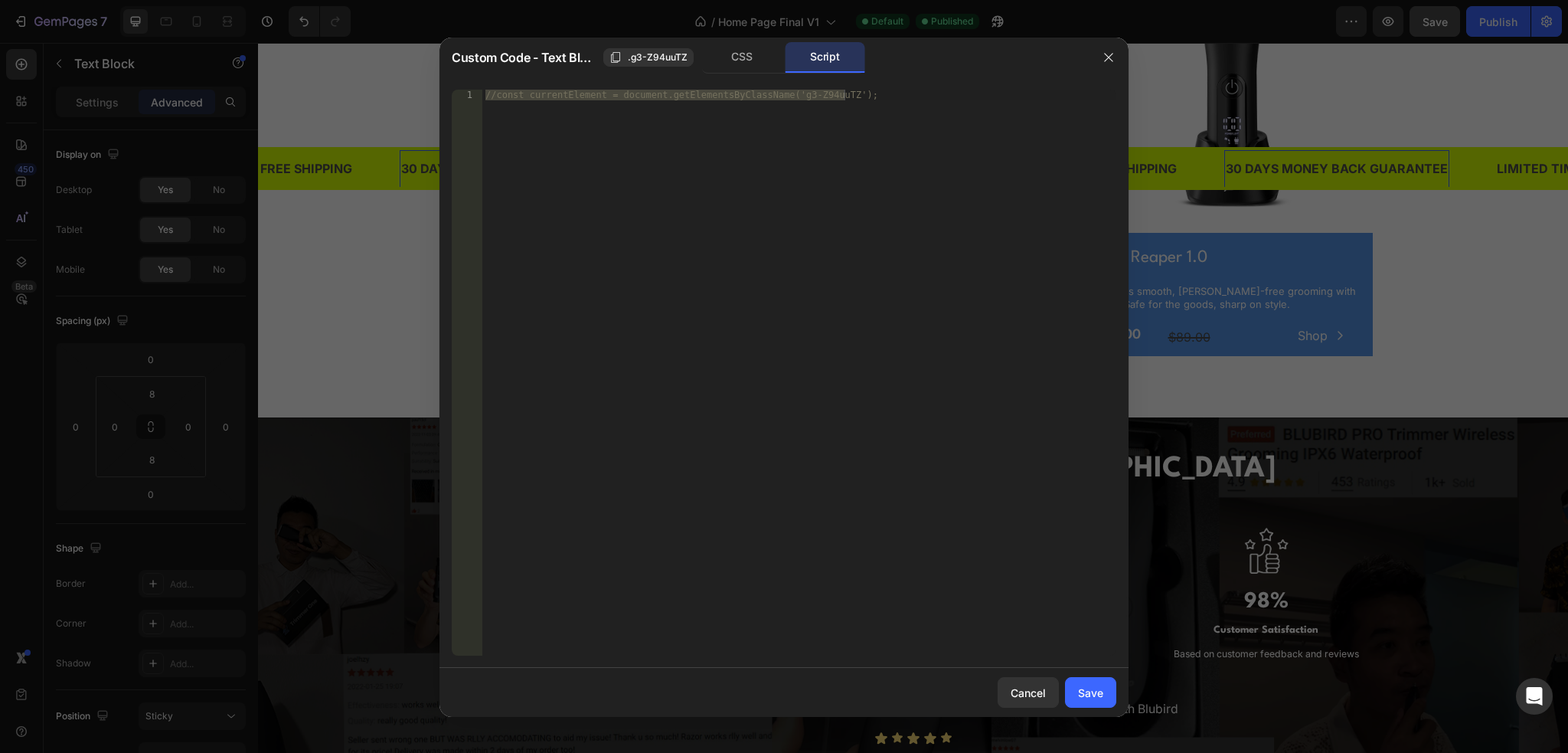
type textarea "//const currentElement = document.getElementsByClassName('g3-Z94uuTZ');"
click at [809, 101] on div "//const currentElement = document.getElementsByClassName('g3-Z94uuTZ');" at bounding box center [799, 372] width 634 height 566
click at [741, 59] on div "CSS" at bounding box center [743, 58] width 81 height 31
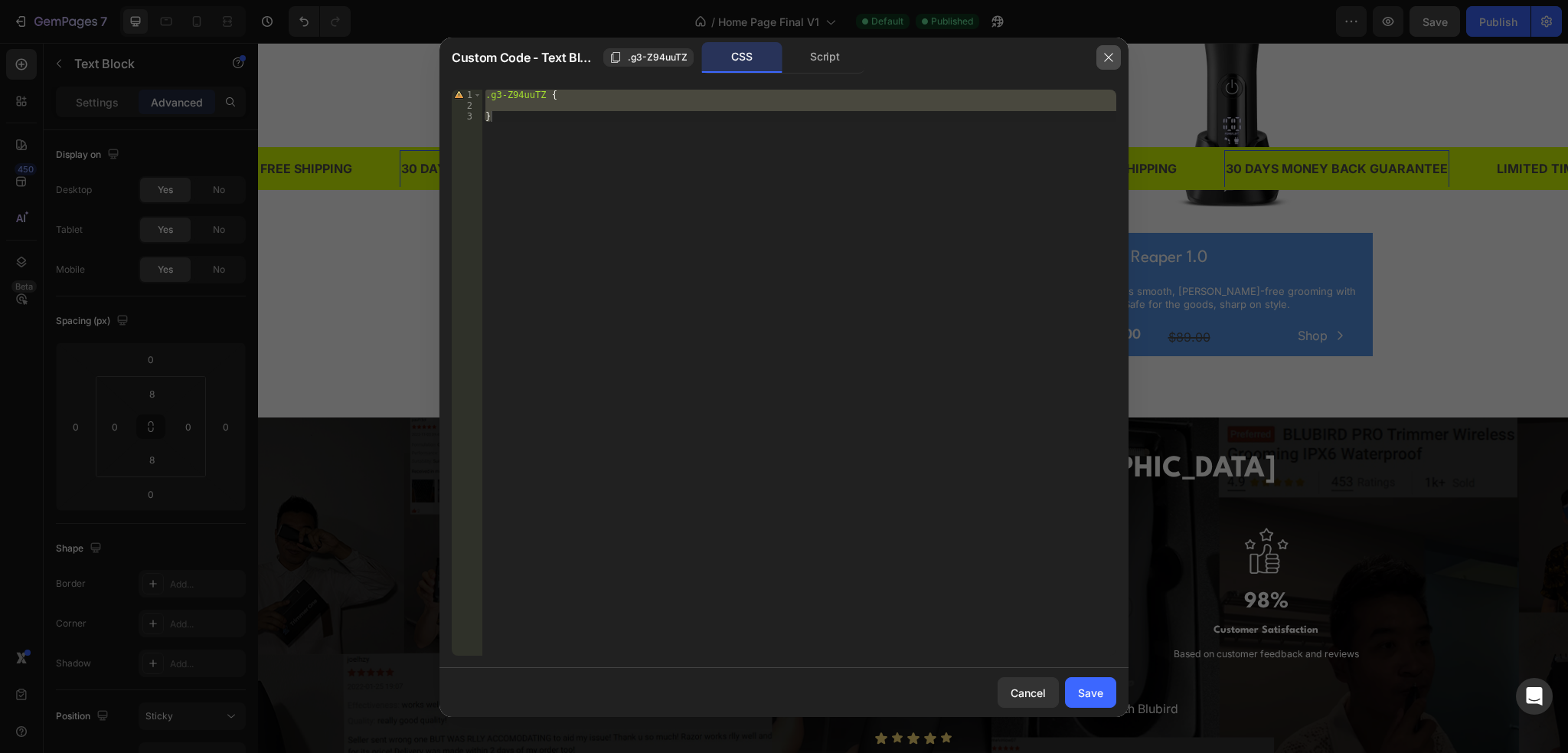
click at [1108, 58] on icon "button" at bounding box center [1109, 57] width 9 height 9
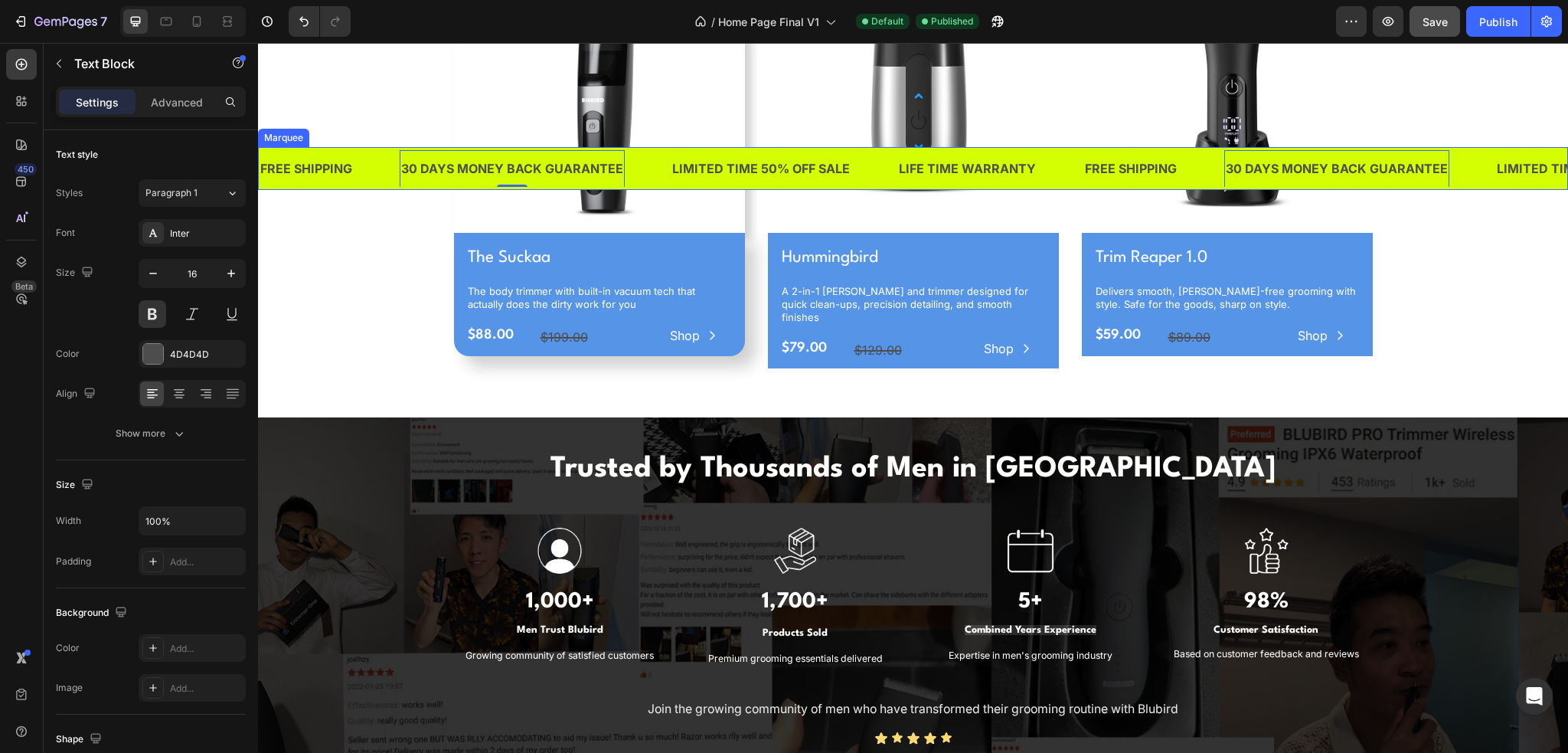
click at [652, 162] on div "30 DAYS MONEY BACK GUARANTEE Text Block 0" at bounding box center [535, 169] width 271 height 38
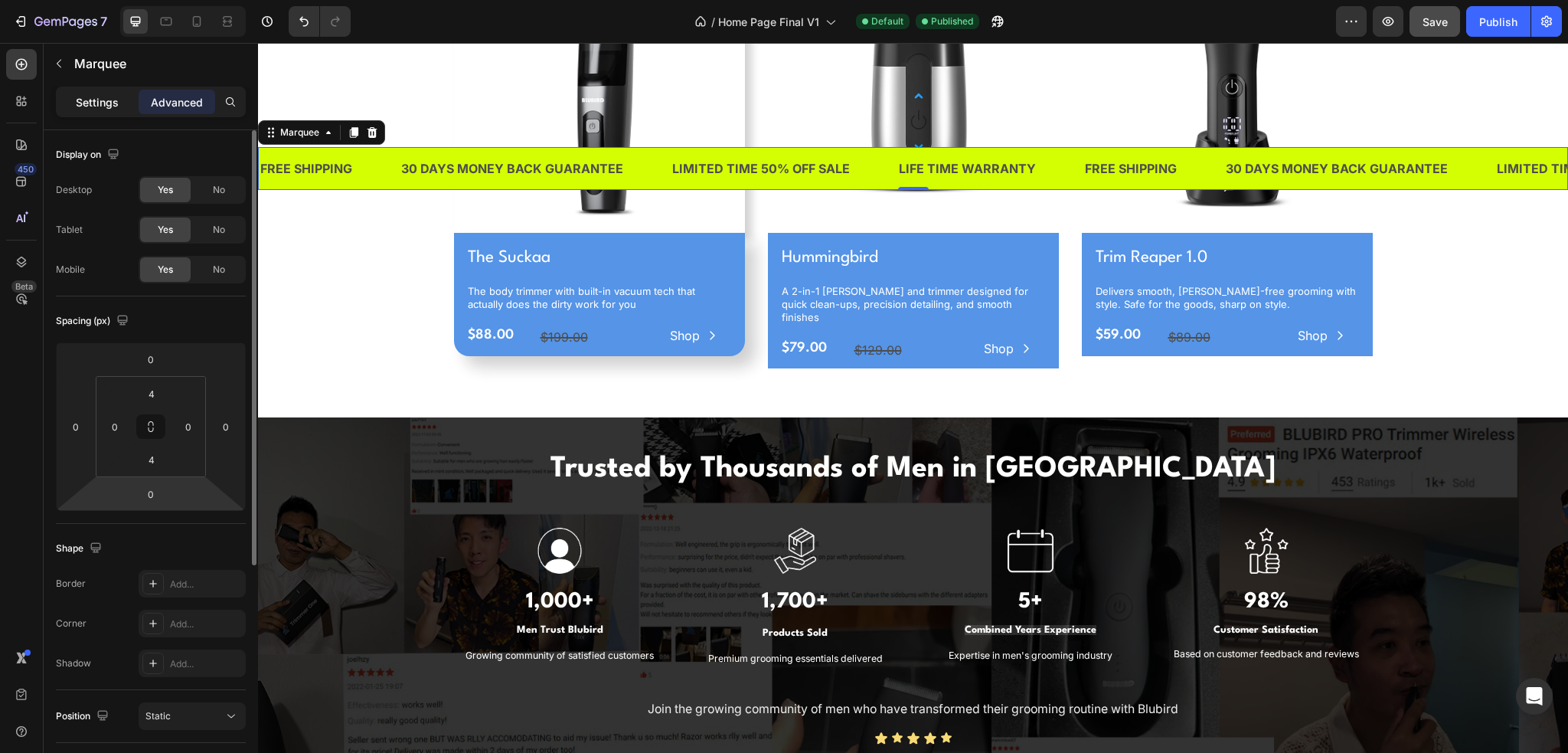
click at [115, 93] on div "Settings" at bounding box center [97, 101] width 77 height 25
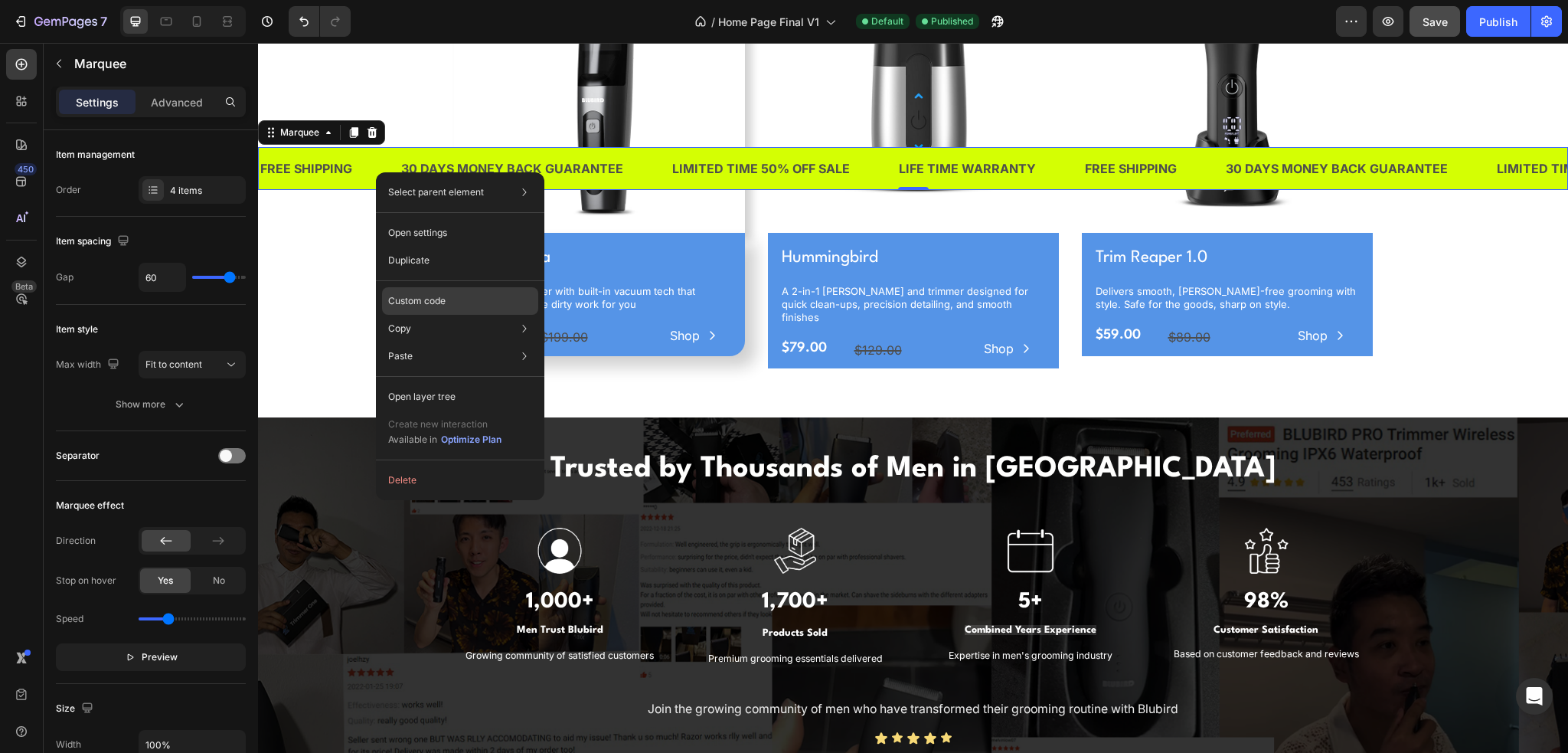
click at [424, 305] on p "Custom code" at bounding box center [417, 301] width 58 height 14
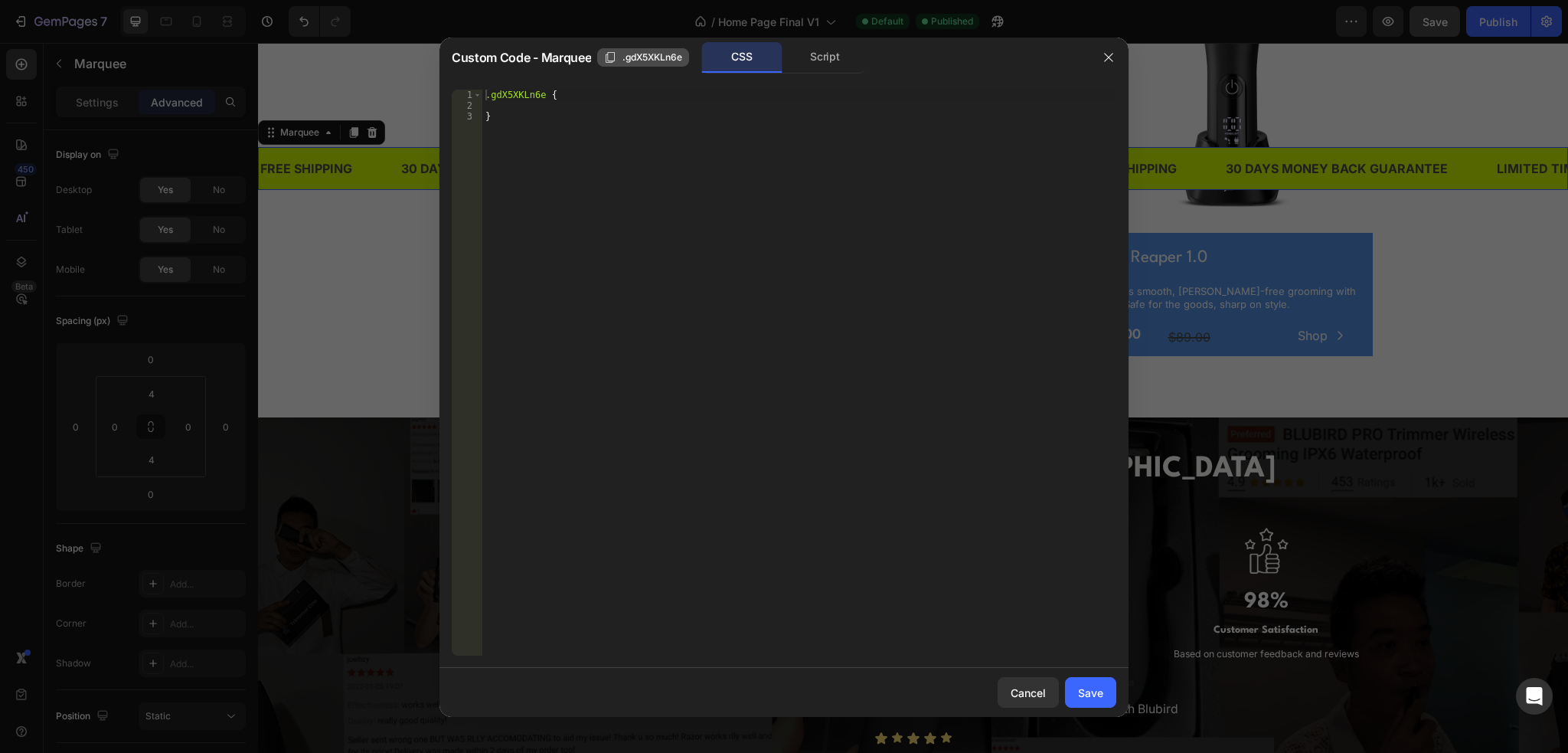
click at [656, 57] on span ".gdX5XKLn6e" at bounding box center [652, 58] width 59 height 14
click at [816, 52] on div "Script" at bounding box center [825, 58] width 81 height 31
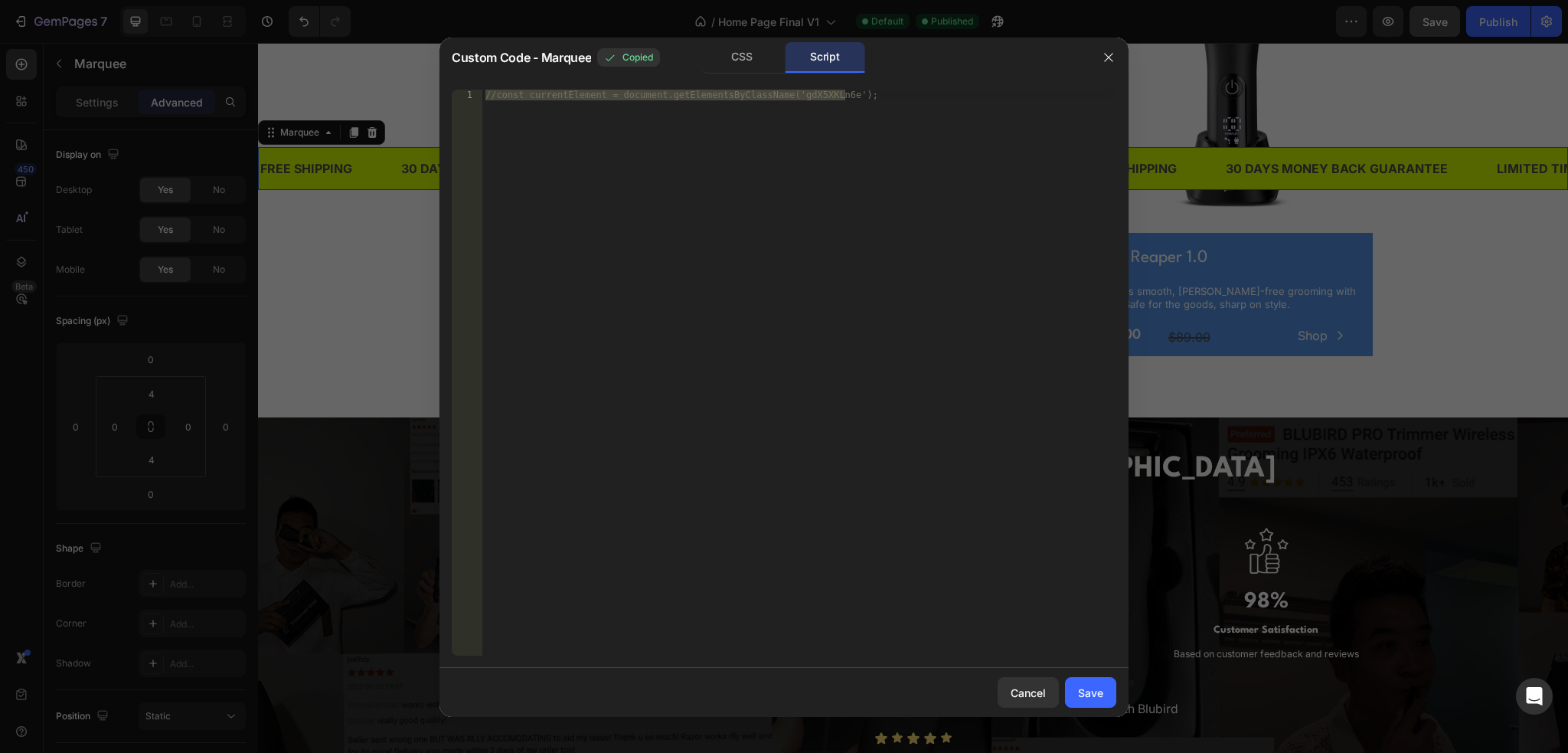
type textarea "//const currentElement = document.getElementsByClassName('gdX5XKLn6e');"
click at [825, 90] on div "//const currentElement = document.getElementsByClassName('gdX5XKLn6e');" at bounding box center [799, 372] width 634 height 566
click at [850, 94] on div "//const currentElement = document.getElementsByClassName('gdX5XKLn6e');" at bounding box center [799, 383] width 634 height 587
click at [1106, 58] on icon "button" at bounding box center [1109, 58] width 12 height 12
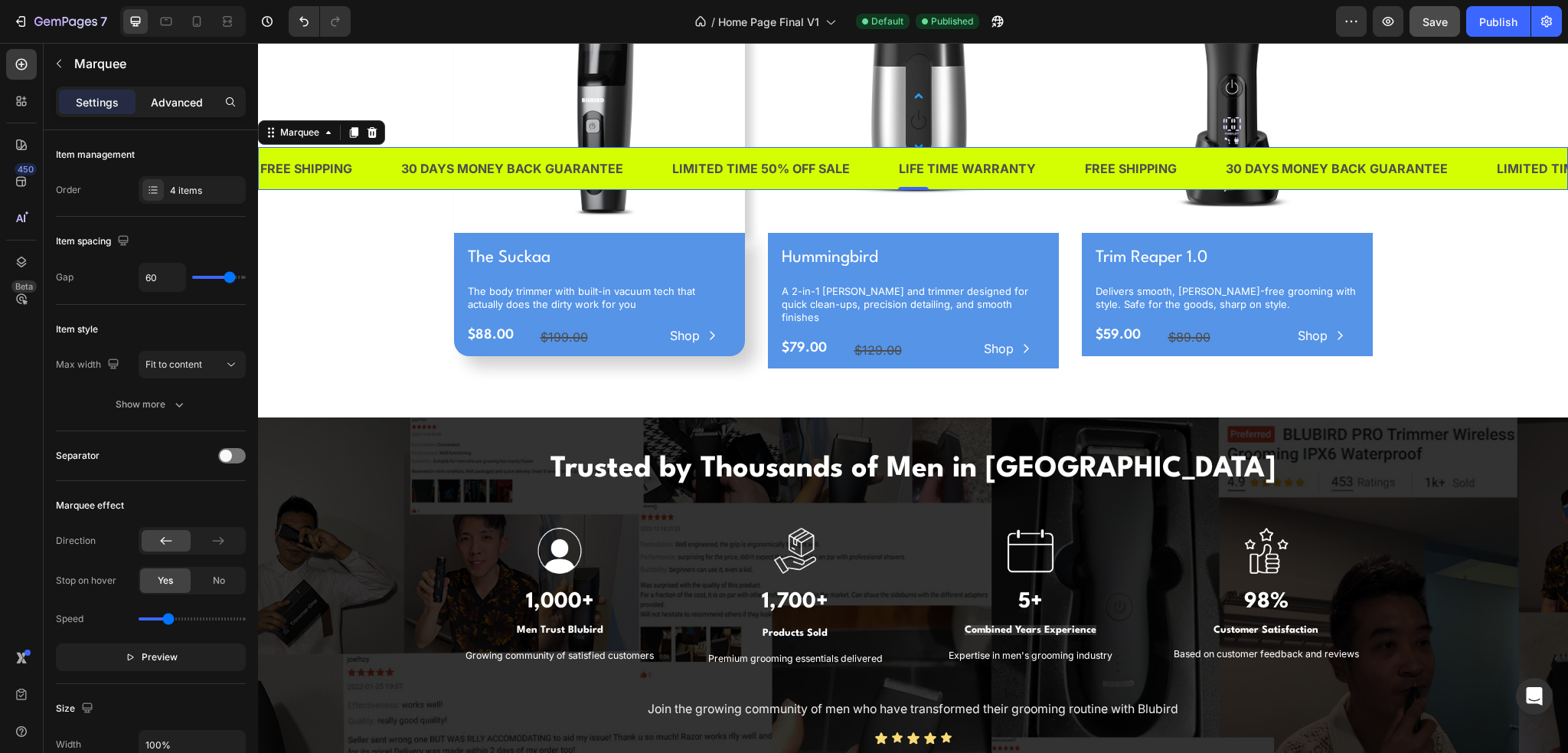
click at [162, 108] on p "Advanced" at bounding box center [176, 102] width 52 height 16
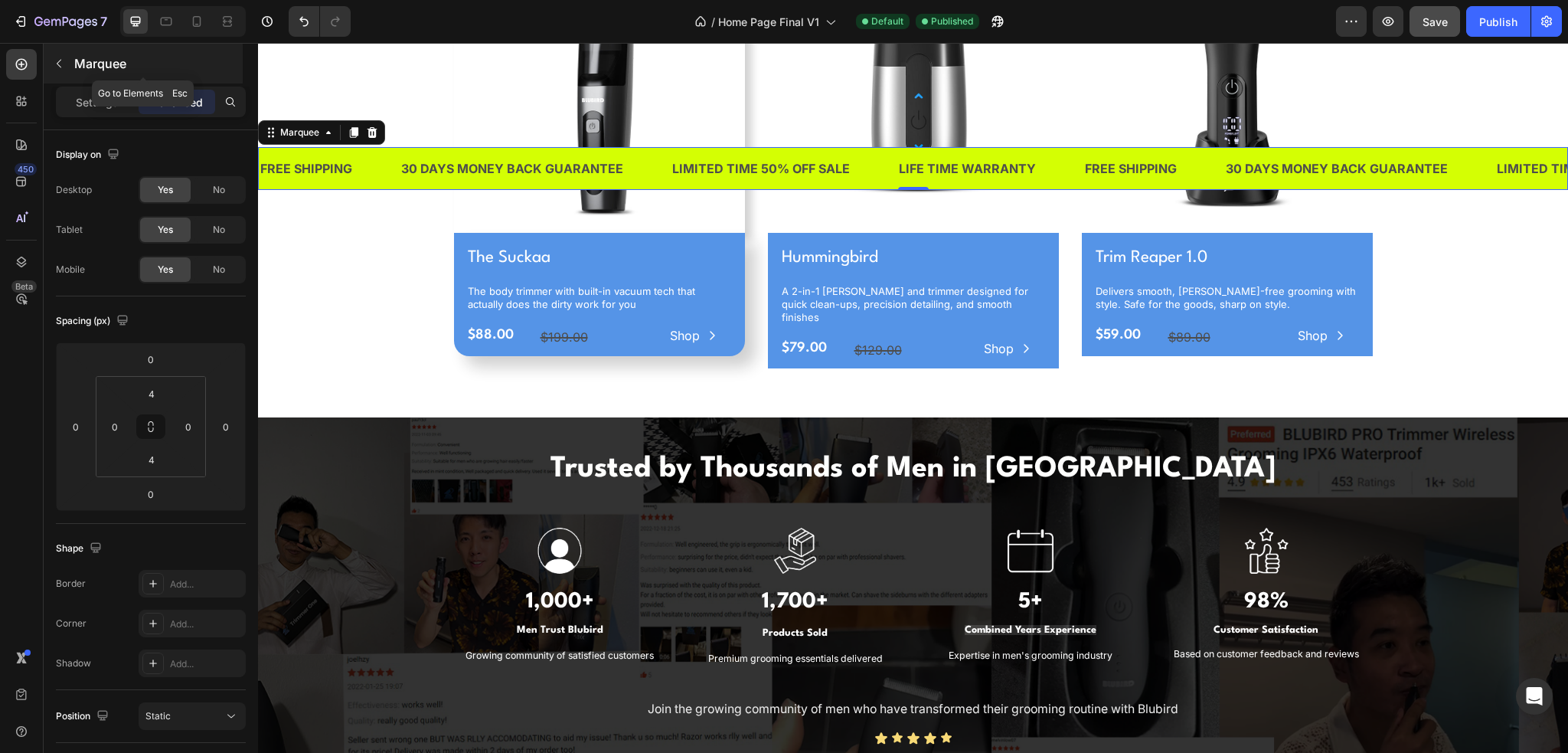
click at [53, 60] on icon "button" at bounding box center [58, 64] width 12 height 12
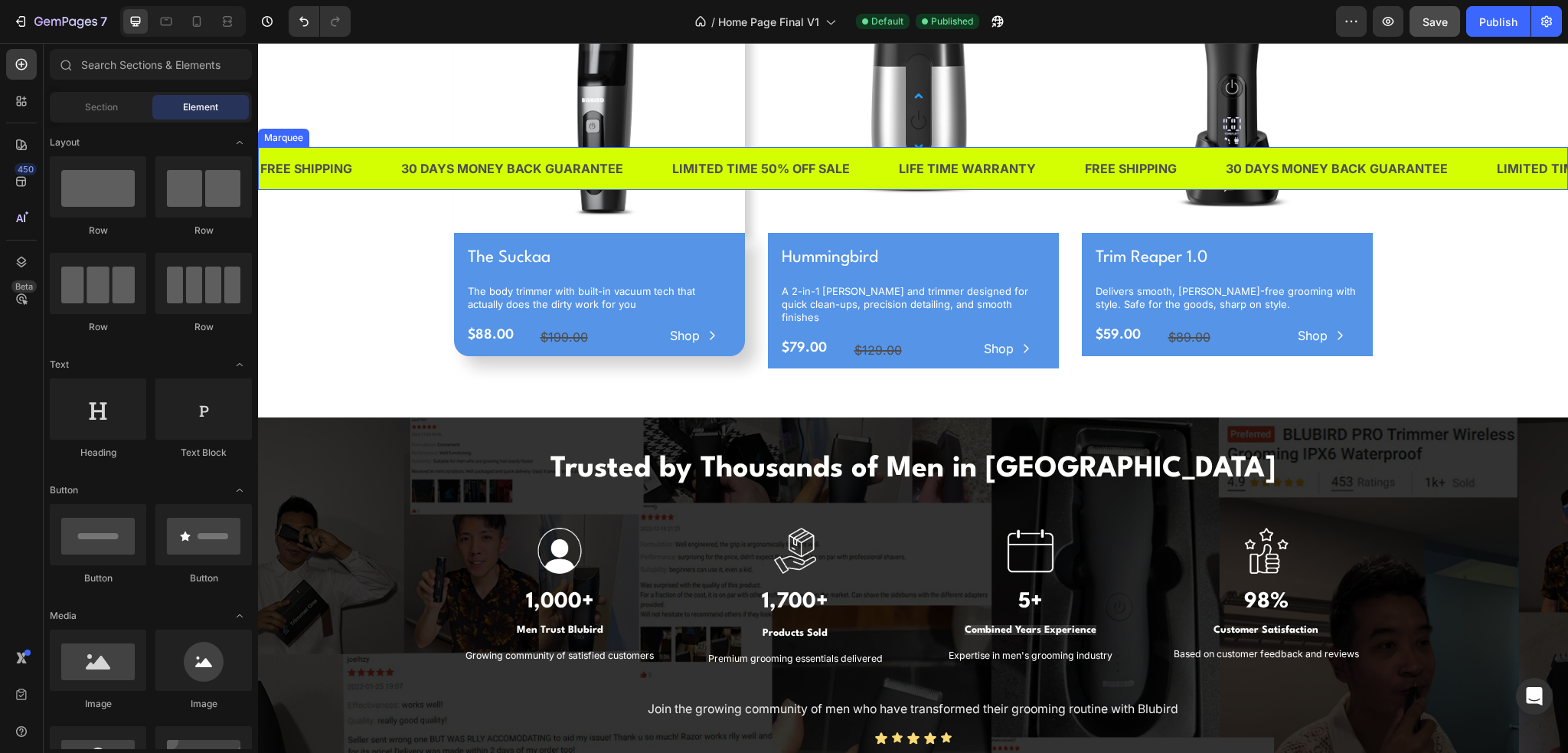
click at [377, 162] on div "FREE SHIPPING Text Block" at bounding box center [329, 169] width 141 height 38
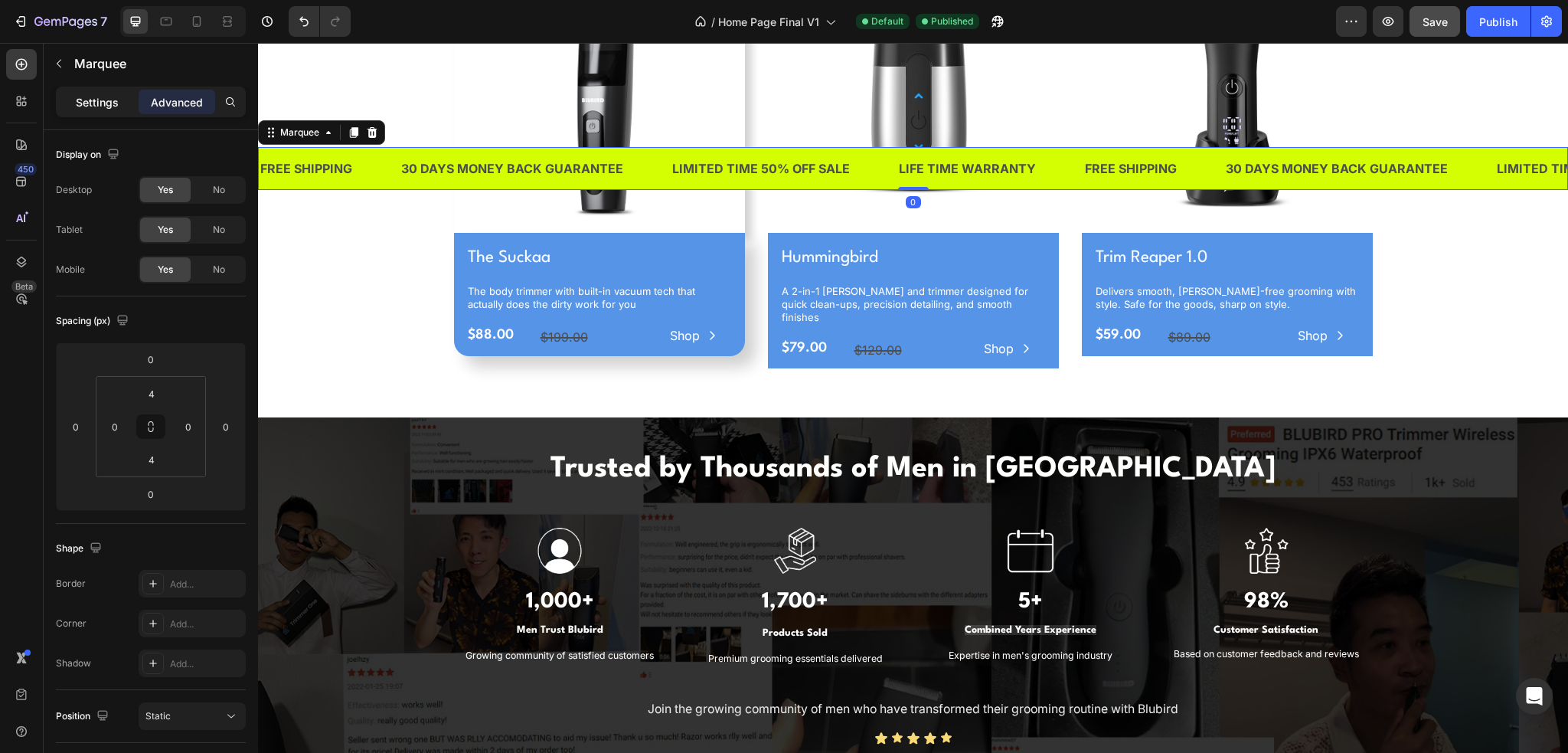
click at [110, 107] on p "Settings" at bounding box center [97, 102] width 43 height 16
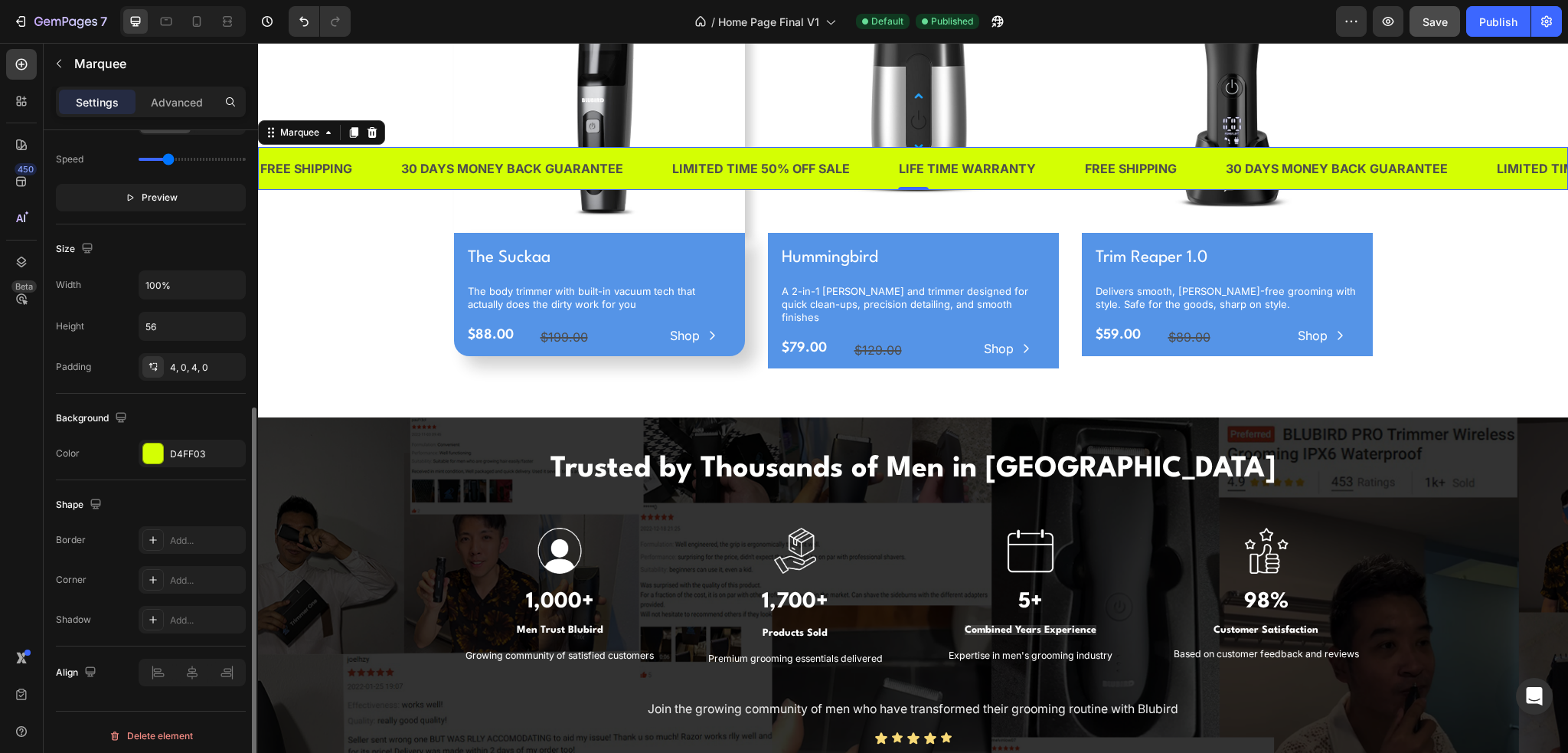
scroll to position [463, 0]
click at [273, 134] on icon at bounding box center [271, 132] width 12 height 12
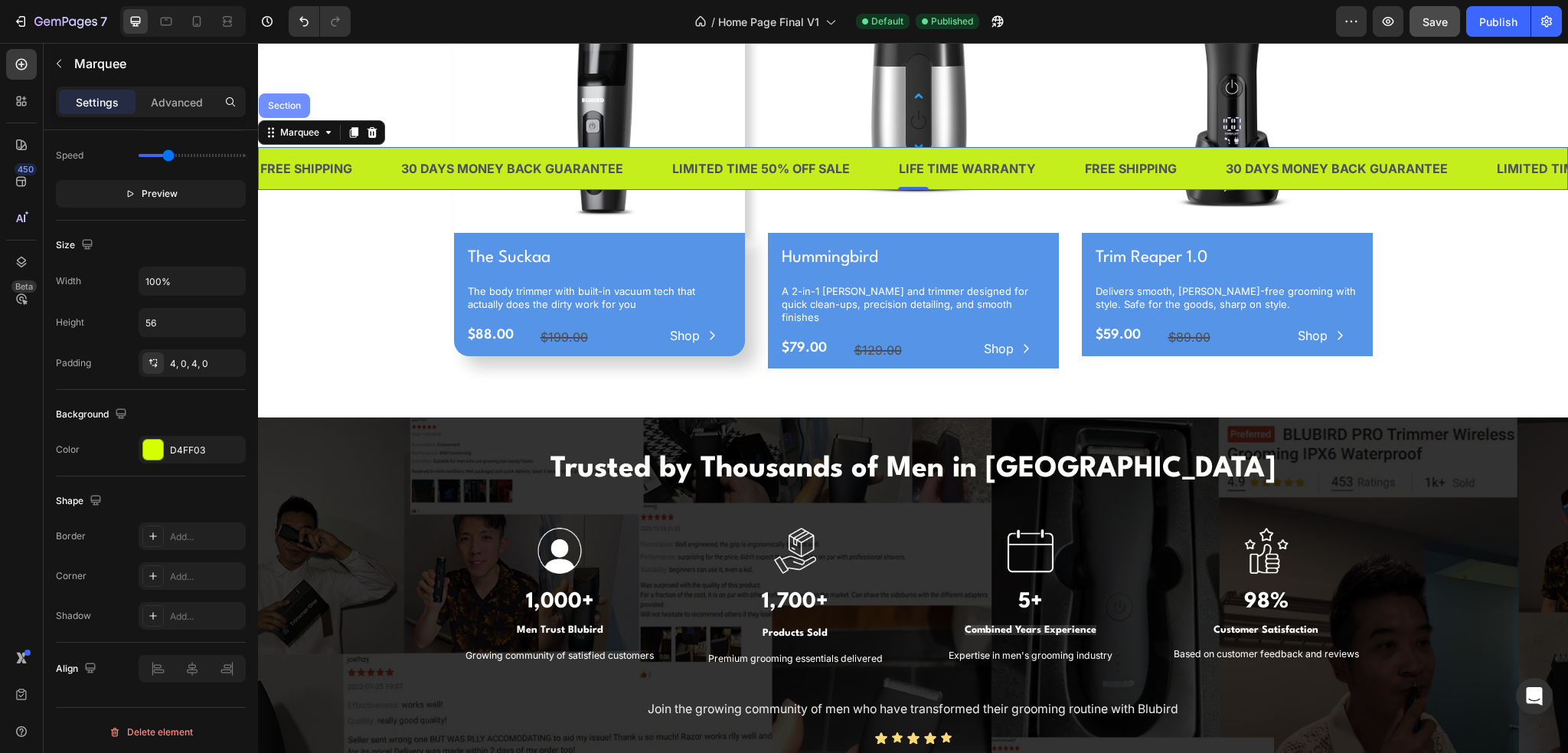
click at [278, 108] on div "Section" at bounding box center [284, 106] width 39 height 9
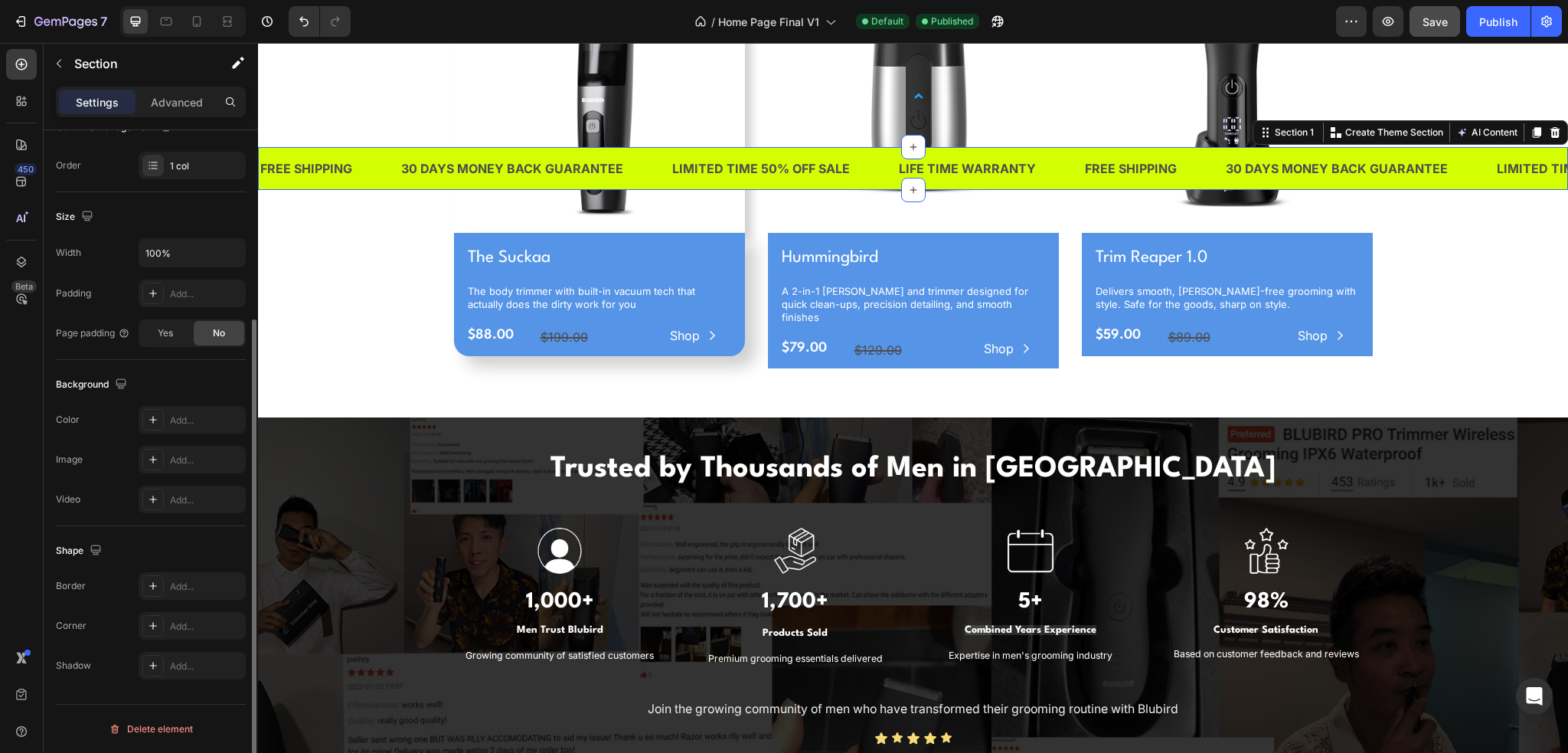
scroll to position [0, 0]
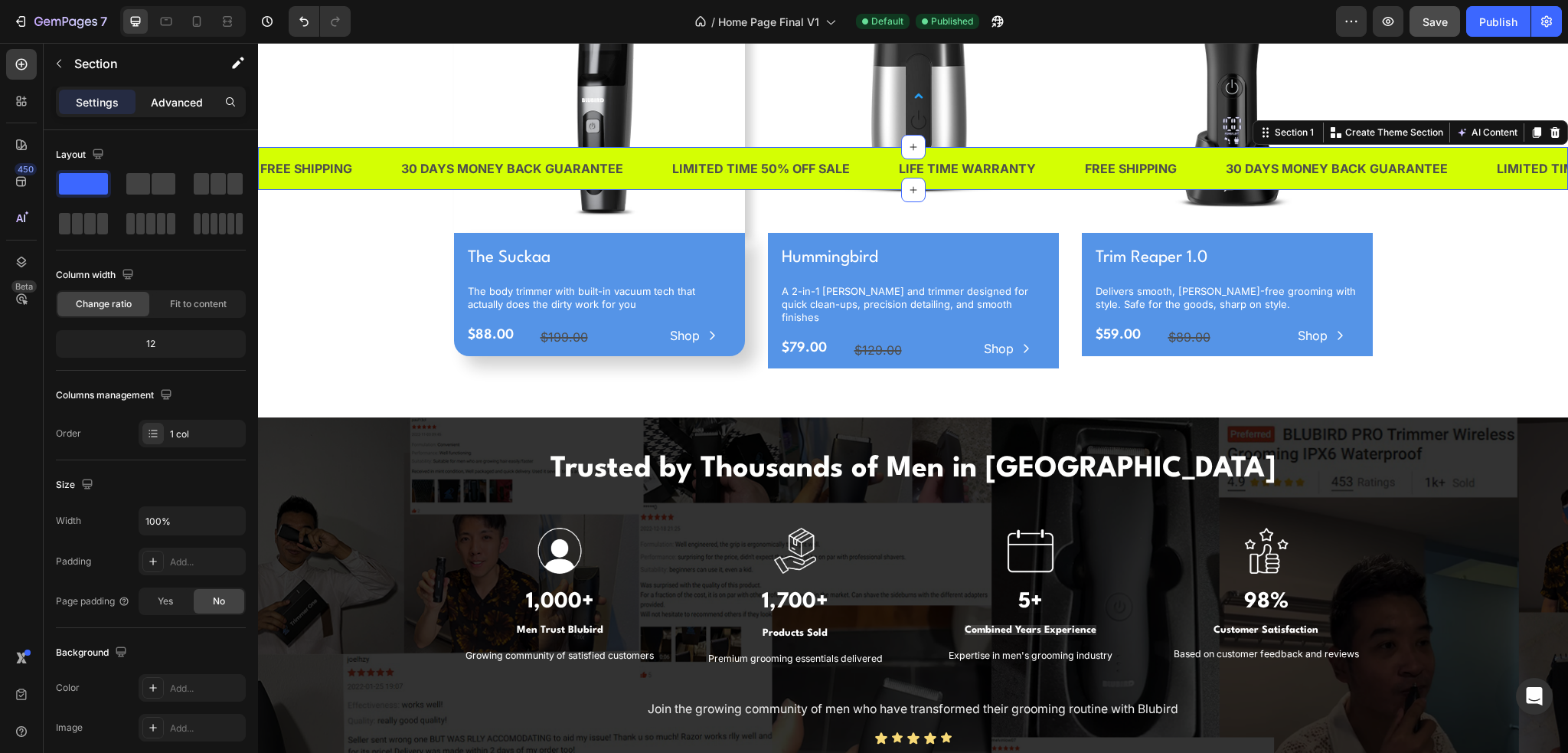
click at [175, 101] on p "Advanced" at bounding box center [176, 102] width 52 height 16
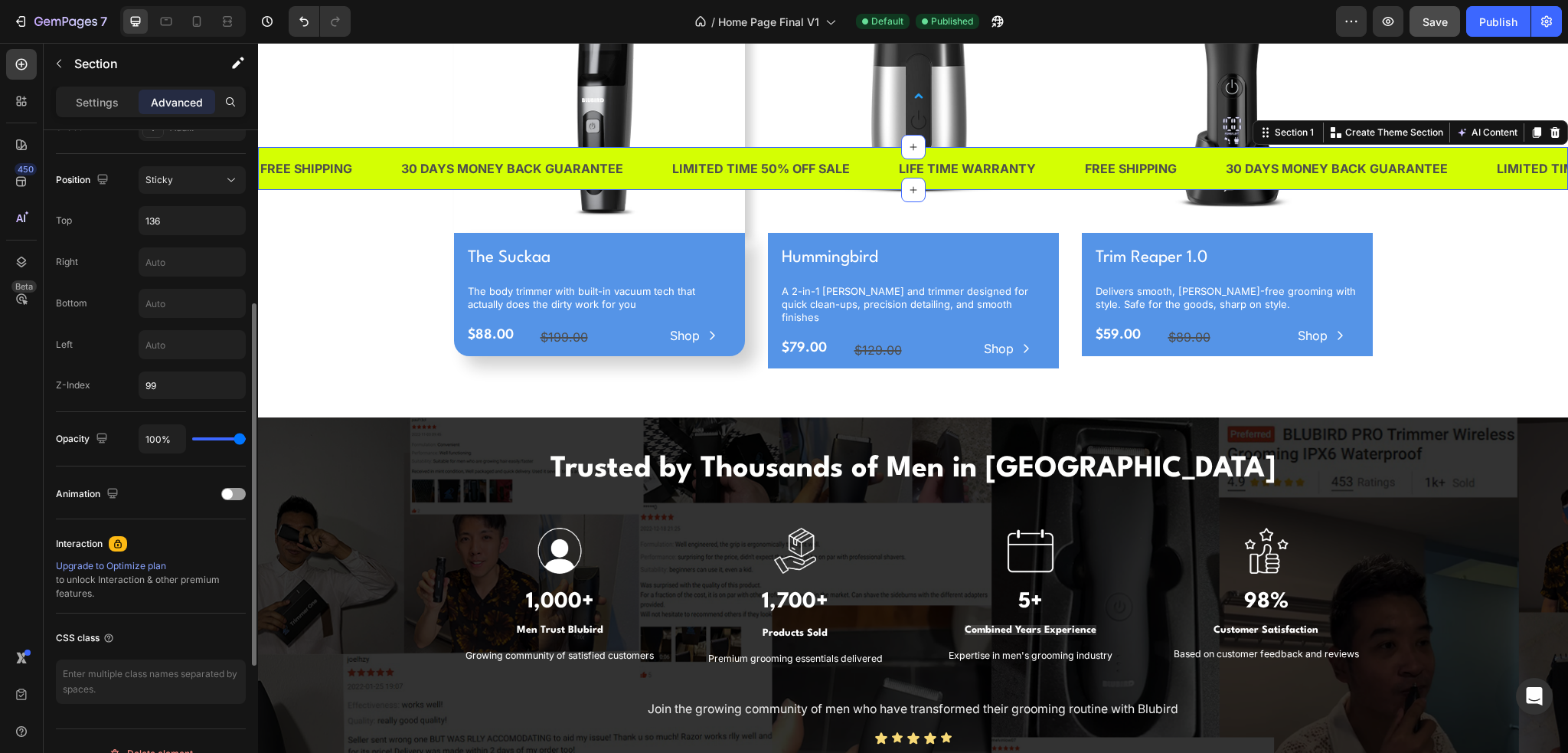
scroll to position [459, 0]
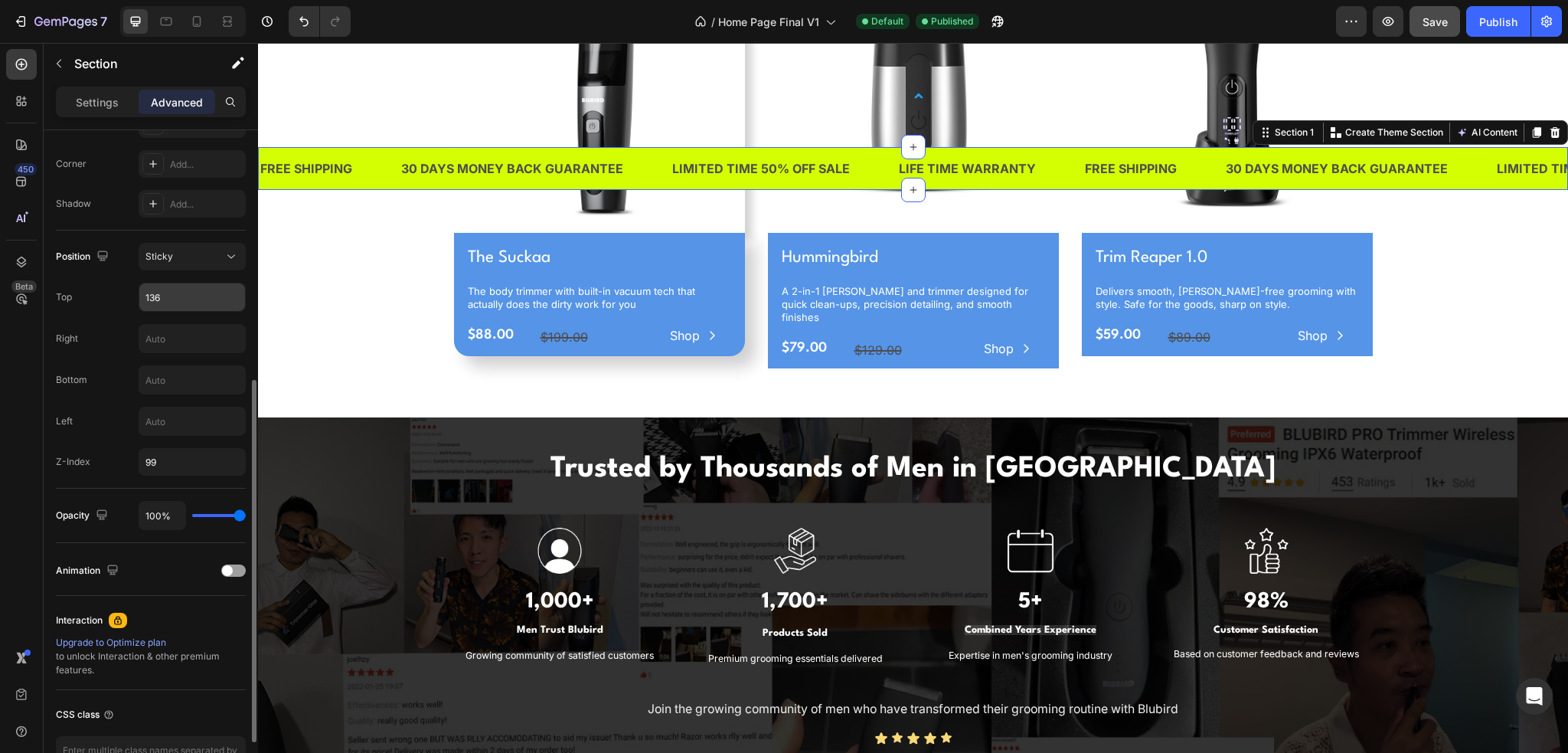
click at [175, 298] on input "136" at bounding box center [192, 297] width 106 height 28
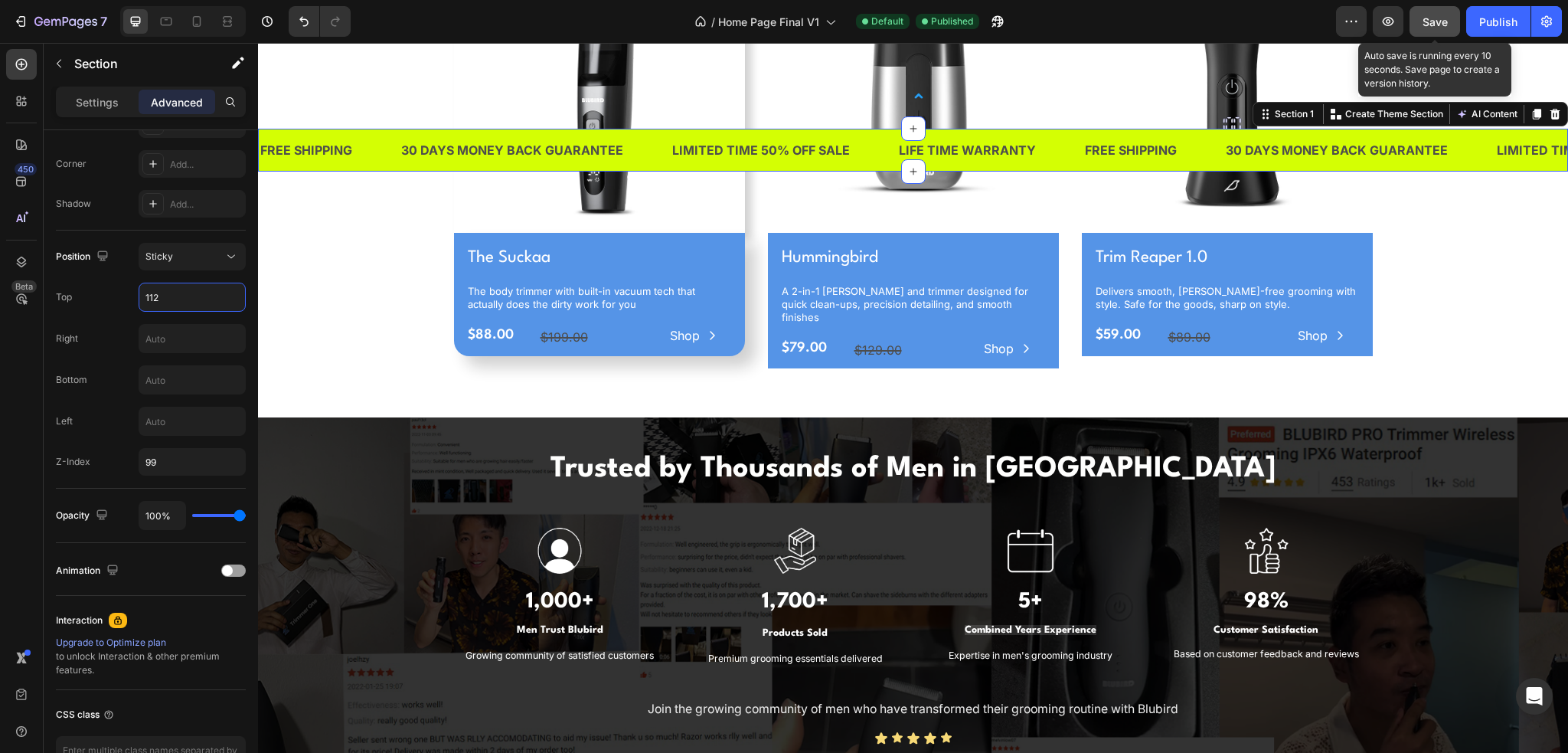
type input "112"
click at [1443, 15] on span "Save" at bounding box center [1435, 21] width 25 height 13
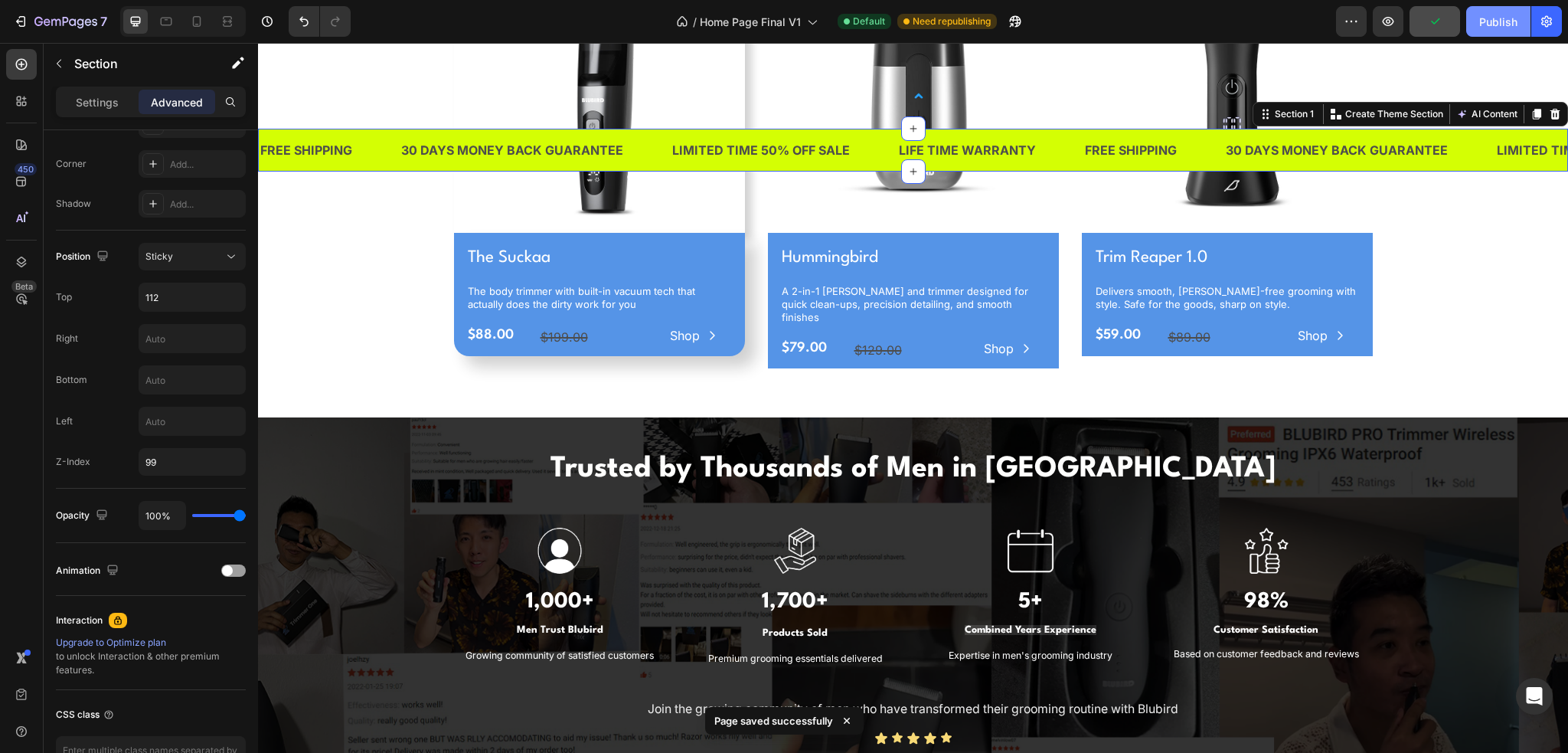
click at [1485, 18] on div "Publish" at bounding box center [1498, 21] width 39 height 16
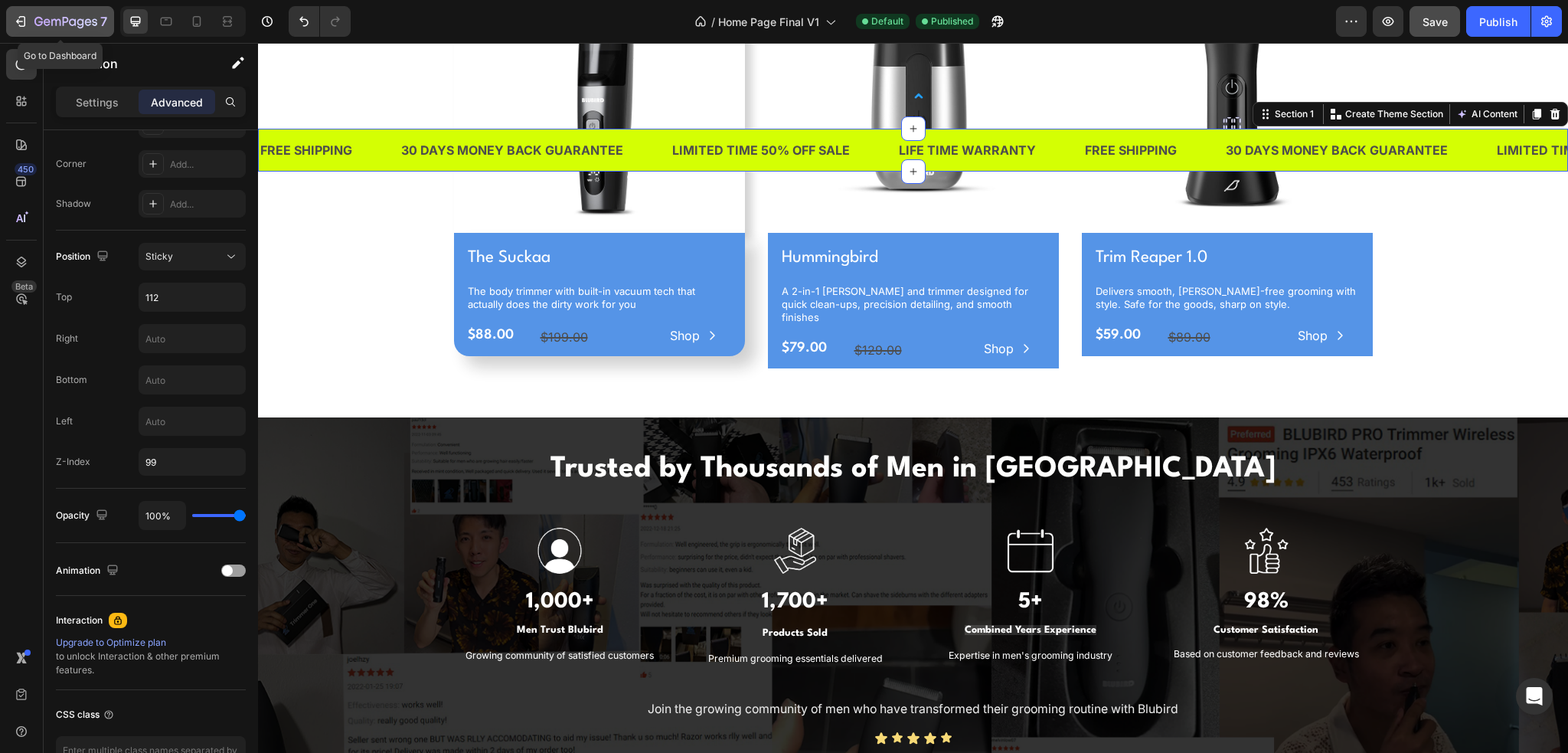
click at [33, 16] on div "7" at bounding box center [60, 21] width 95 height 18
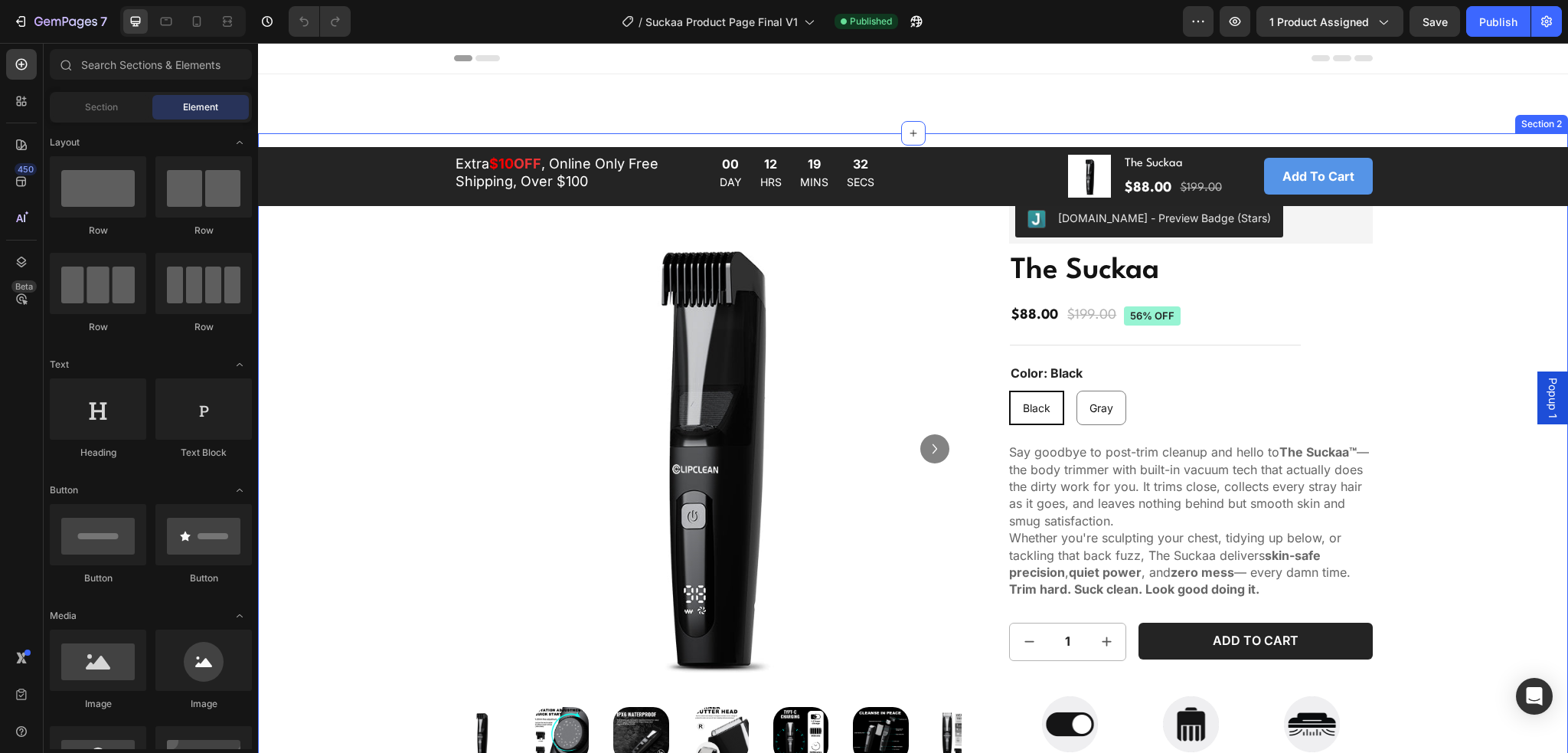
click at [322, 181] on div "Extra $10 OFF , Online Only Free Shipping, Over $100 Text Block 00 DAY 12 HRS 1…" at bounding box center [913, 176] width 1286 height 46
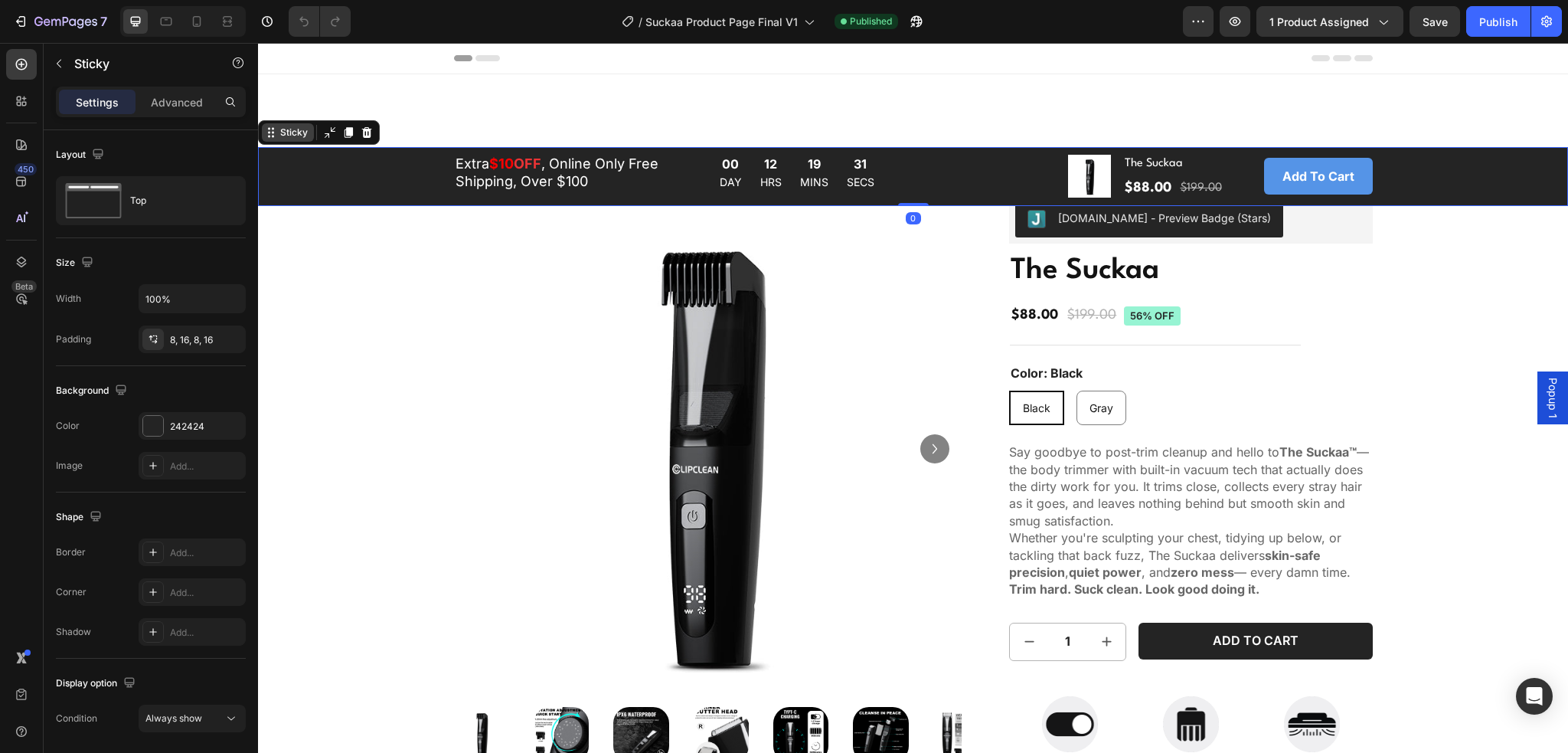
click at [279, 132] on div "Sticky" at bounding box center [293, 132] width 34 height 14
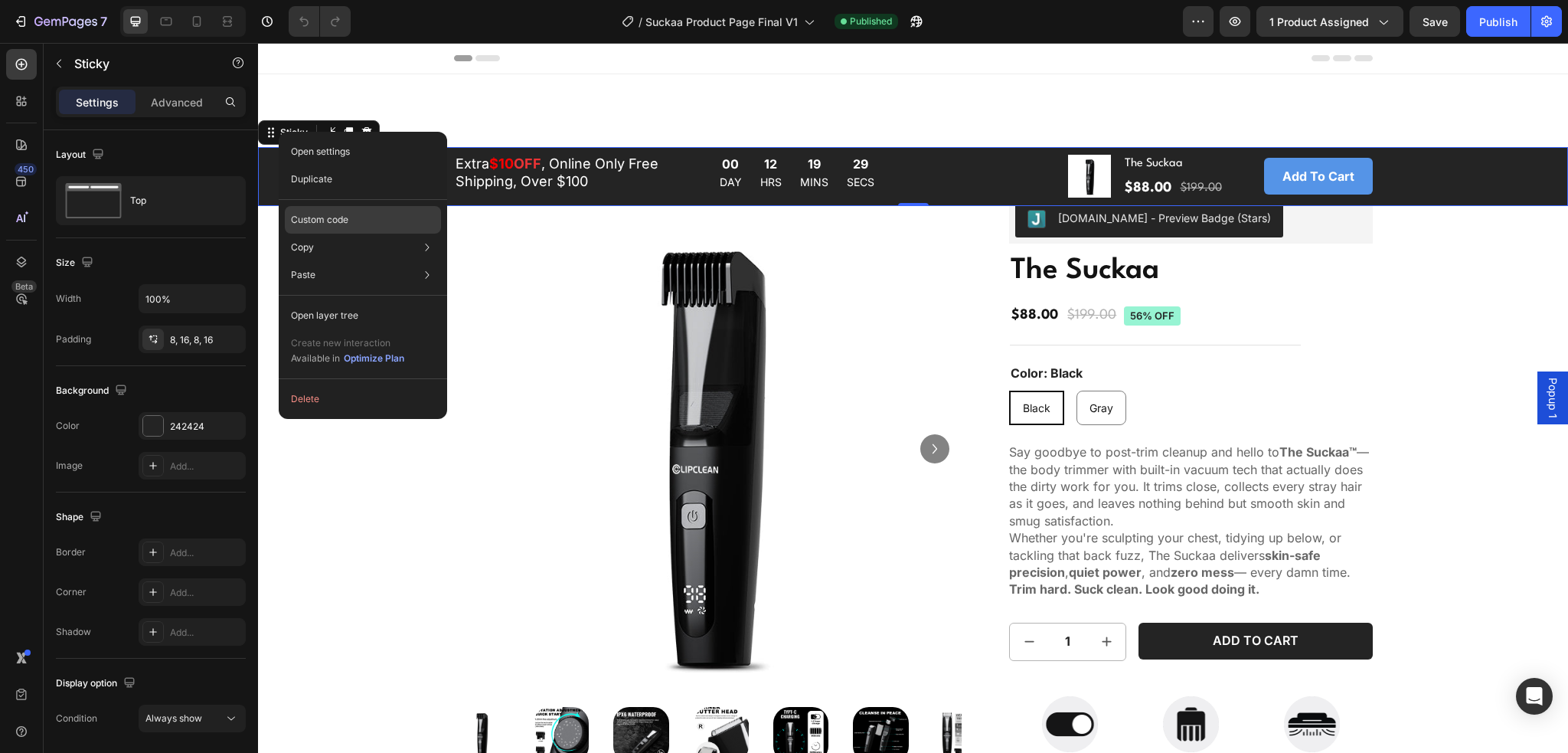
click at [326, 223] on p "Custom code" at bounding box center [320, 220] width 58 height 14
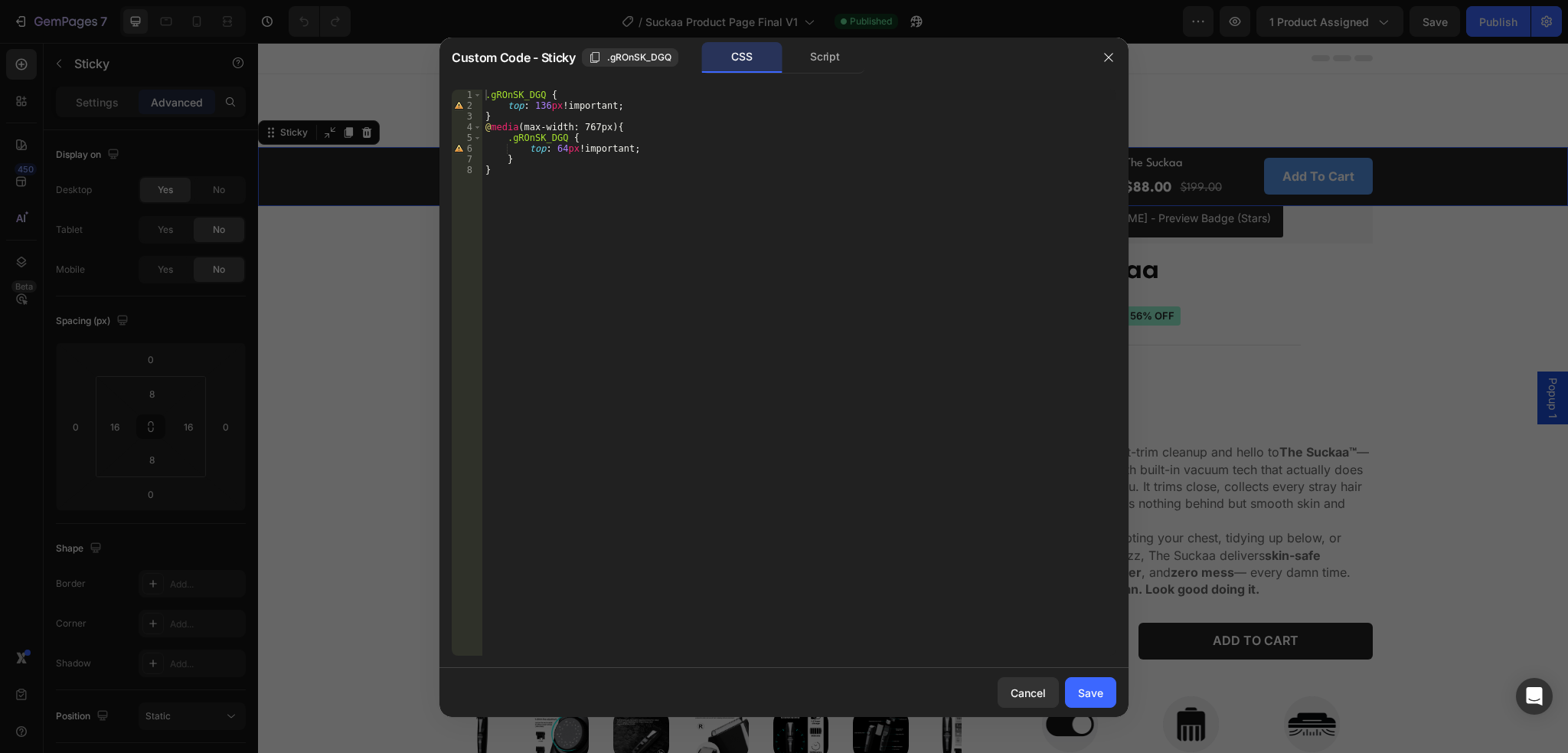
click at [597, 127] on div ".gROnSK_DGQ { top : 136 px !important ; } @ media (max-width: 767px) { .gROnSK_…" at bounding box center [799, 383] width 634 height 587
click at [544, 105] on div ".gROnSK_DGQ { top : 136 px !important ; } @ media (max-width: 767px) { .gROnSK_…" at bounding box center [799, 383] width 634 height 587
click at [810, 327] on div ".gROnSK_DGQ { top : 111 px !important ; } @ media (max-width: 767px) { .gROnSK_…" at bounding box center [799, 383] width 634 height 587
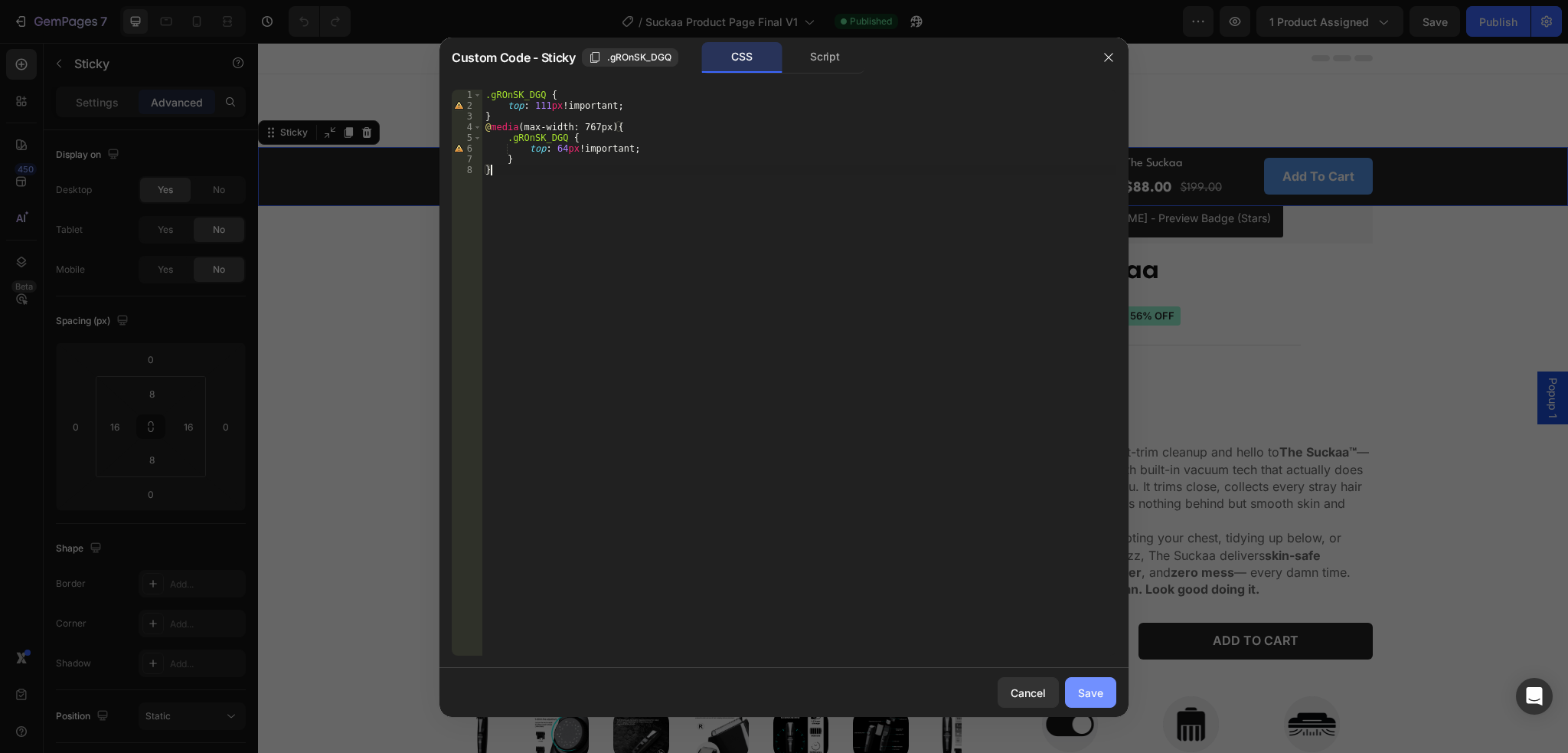
type textarea "}"
click at [1084, 695] on div "Save" at bounding box center [1090, 692] width 25 height 16
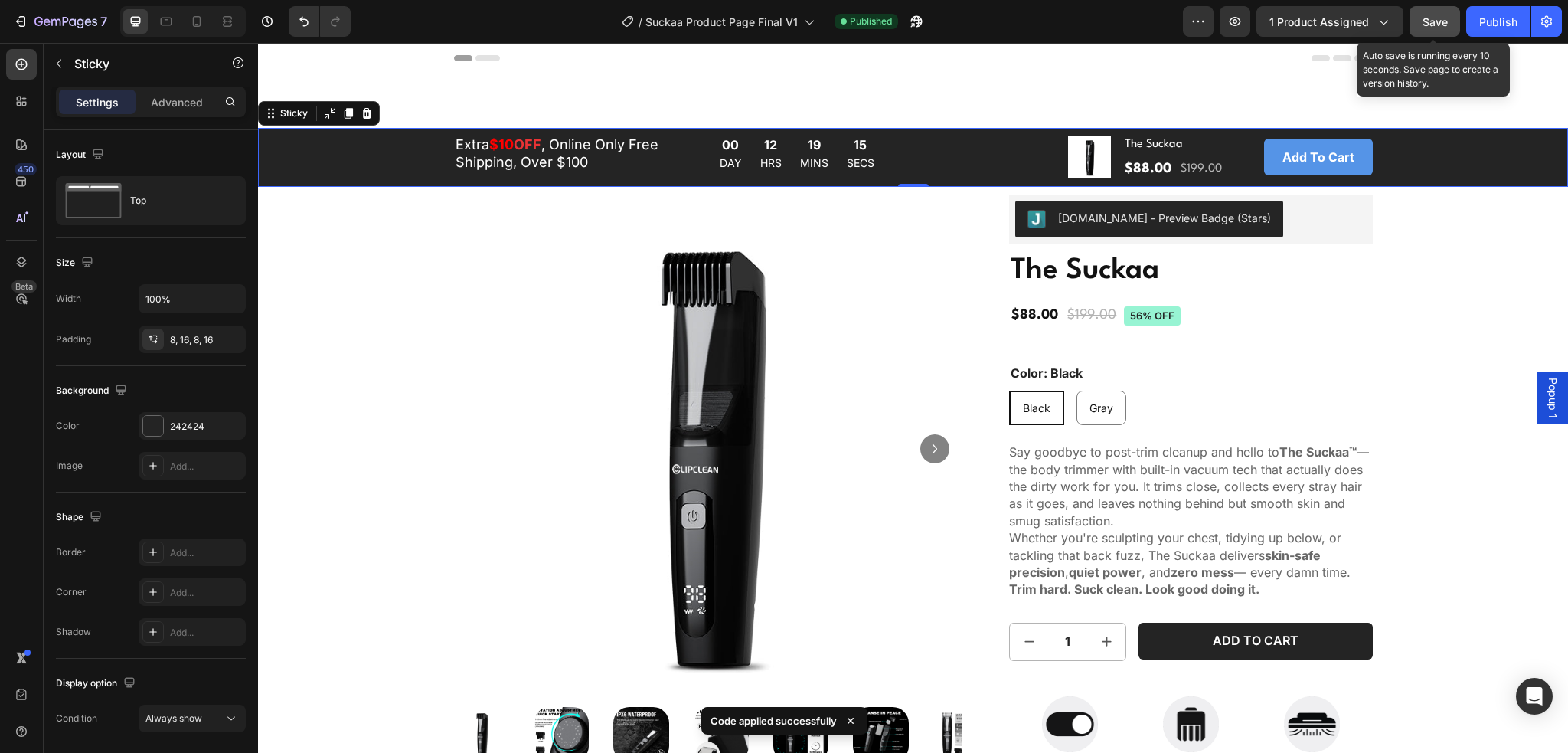
click at [1440, 18] on span "Save" at bounding box center [1435, 21] width 25 height 13
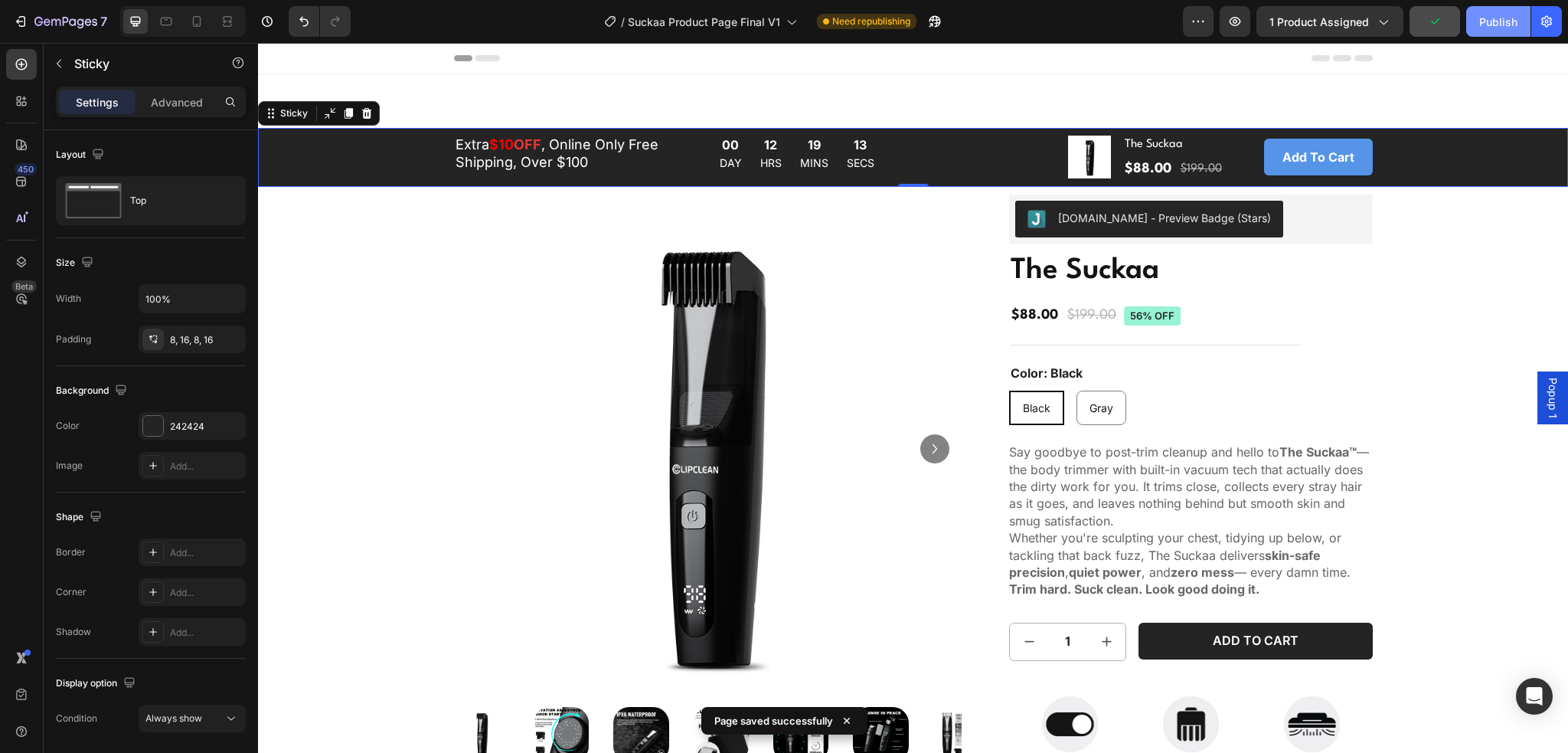
click at [1483, 21] on div "Publish" at bounding box center [1498, 21] width 39 height 16
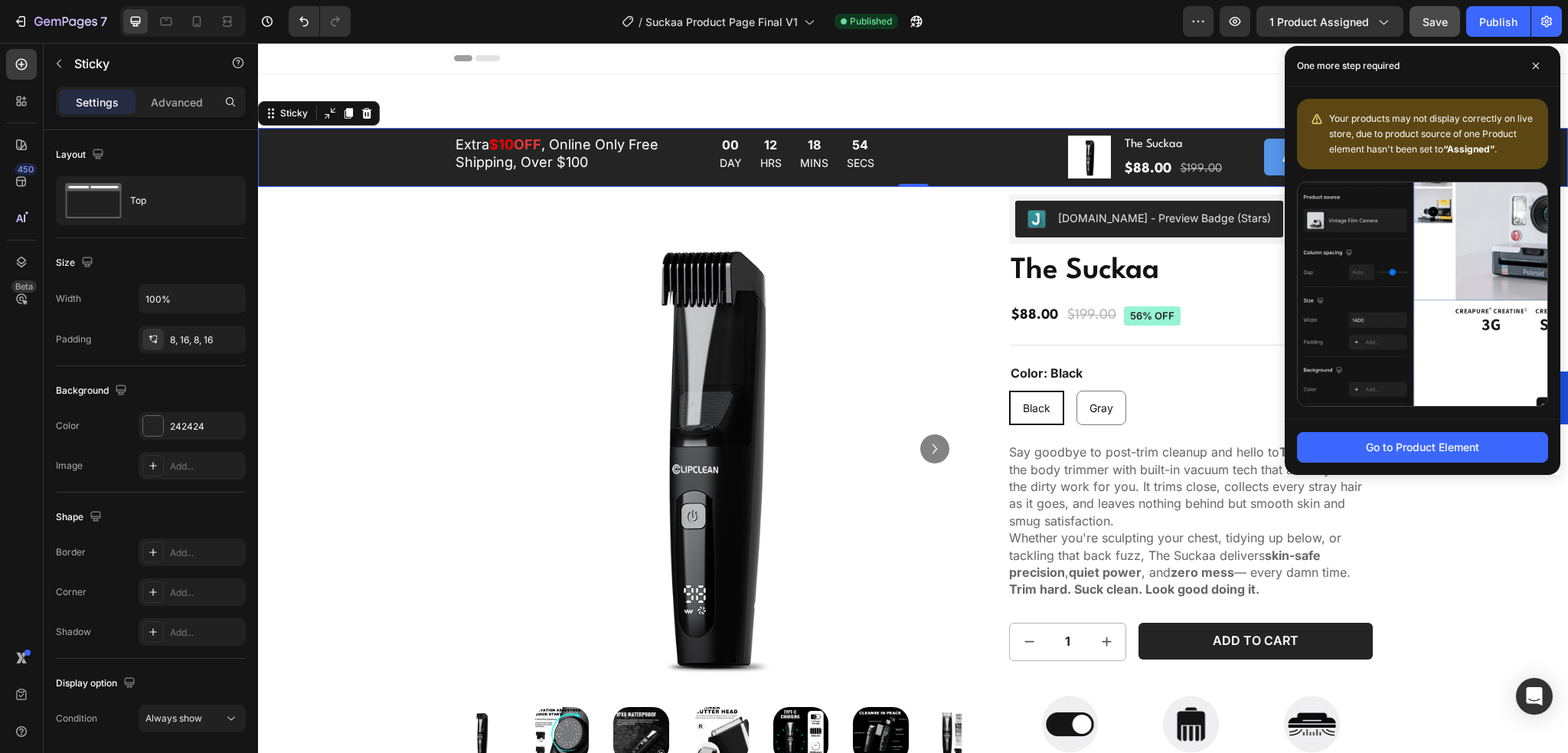
click at [328, 162] on div "Extra $10 OFF , Online Only Free Shipping, Over $100 Text Block 00 DAY 12 HRS 1…" at bounding box center [913, 157] width 1286 height 46
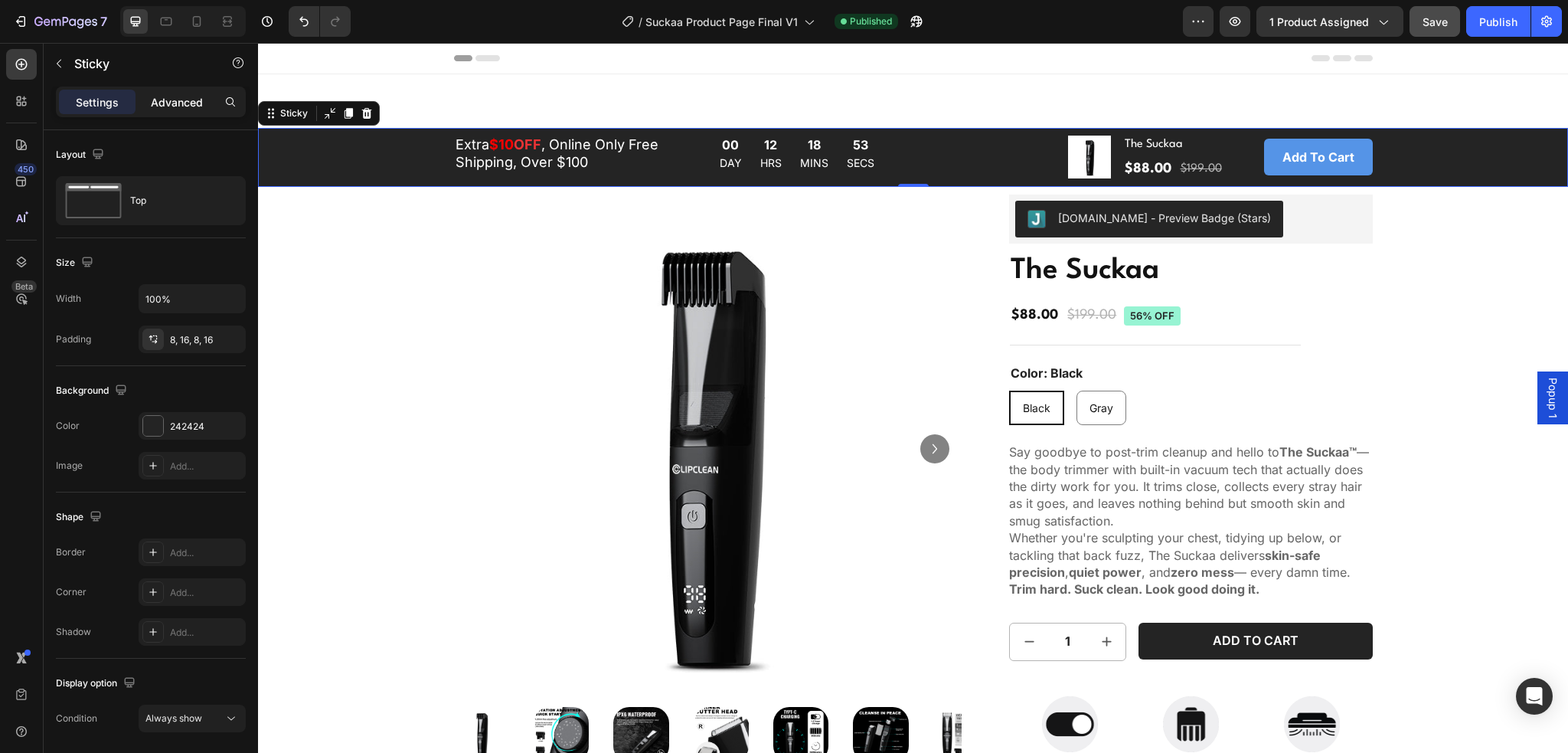
click at [178, 101] on p "Advanced" at bounding box center [176, 102] width 52 height 16
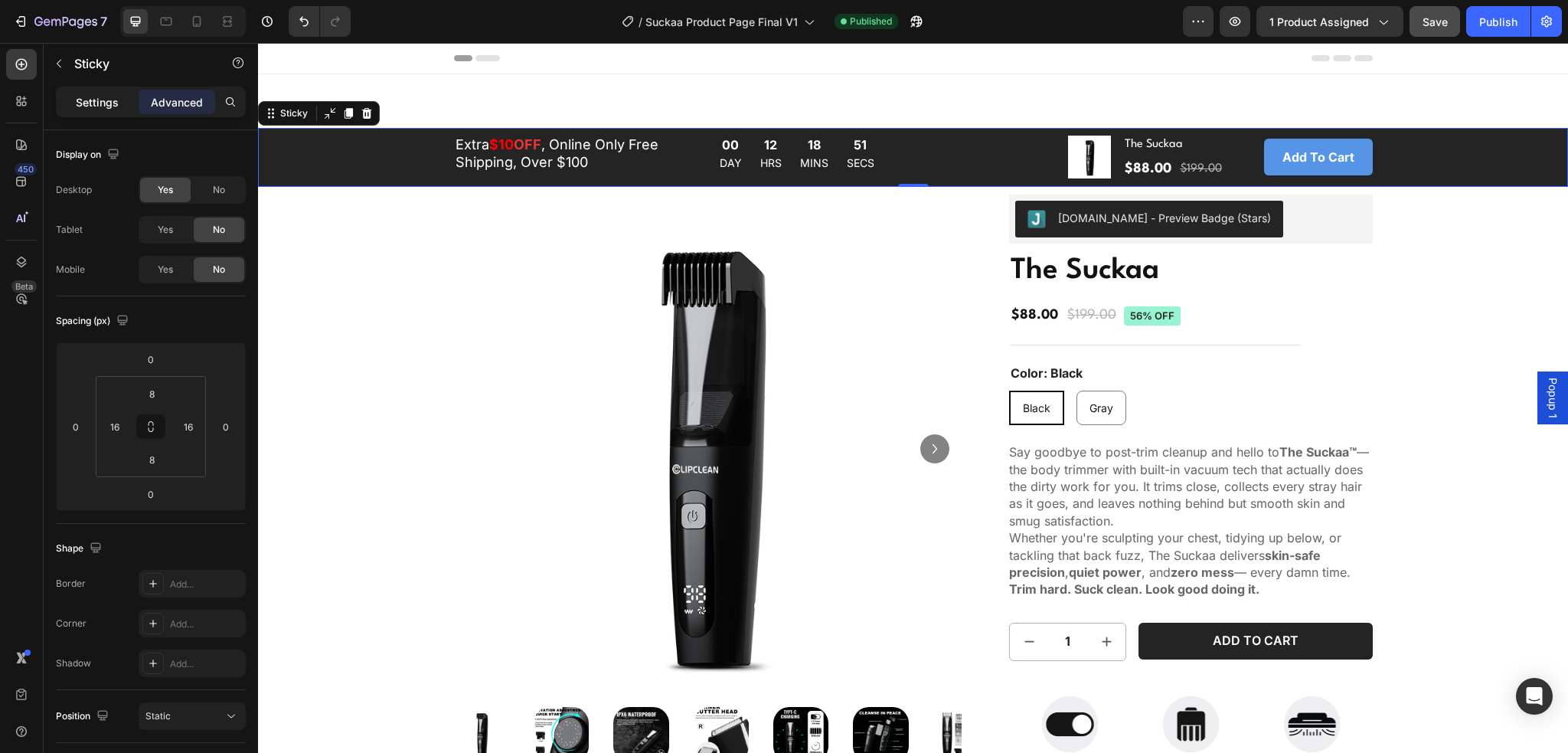
click at [91, 97] on p "Settings" at bounding box center [97, 102] width 43 height 16
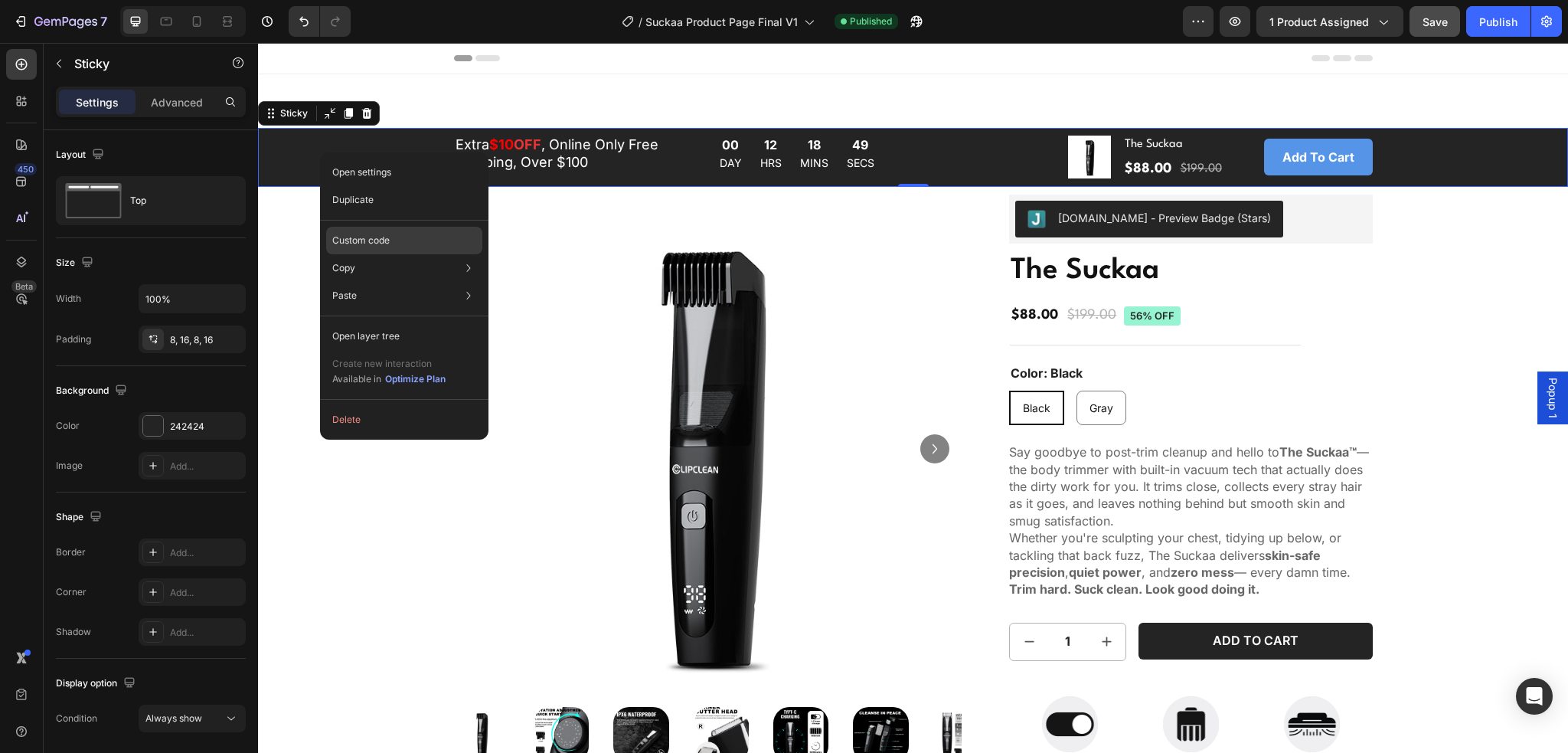
click at [382, 237] on p "Custom code" at bounding box center [361, 241] width 58 height 14
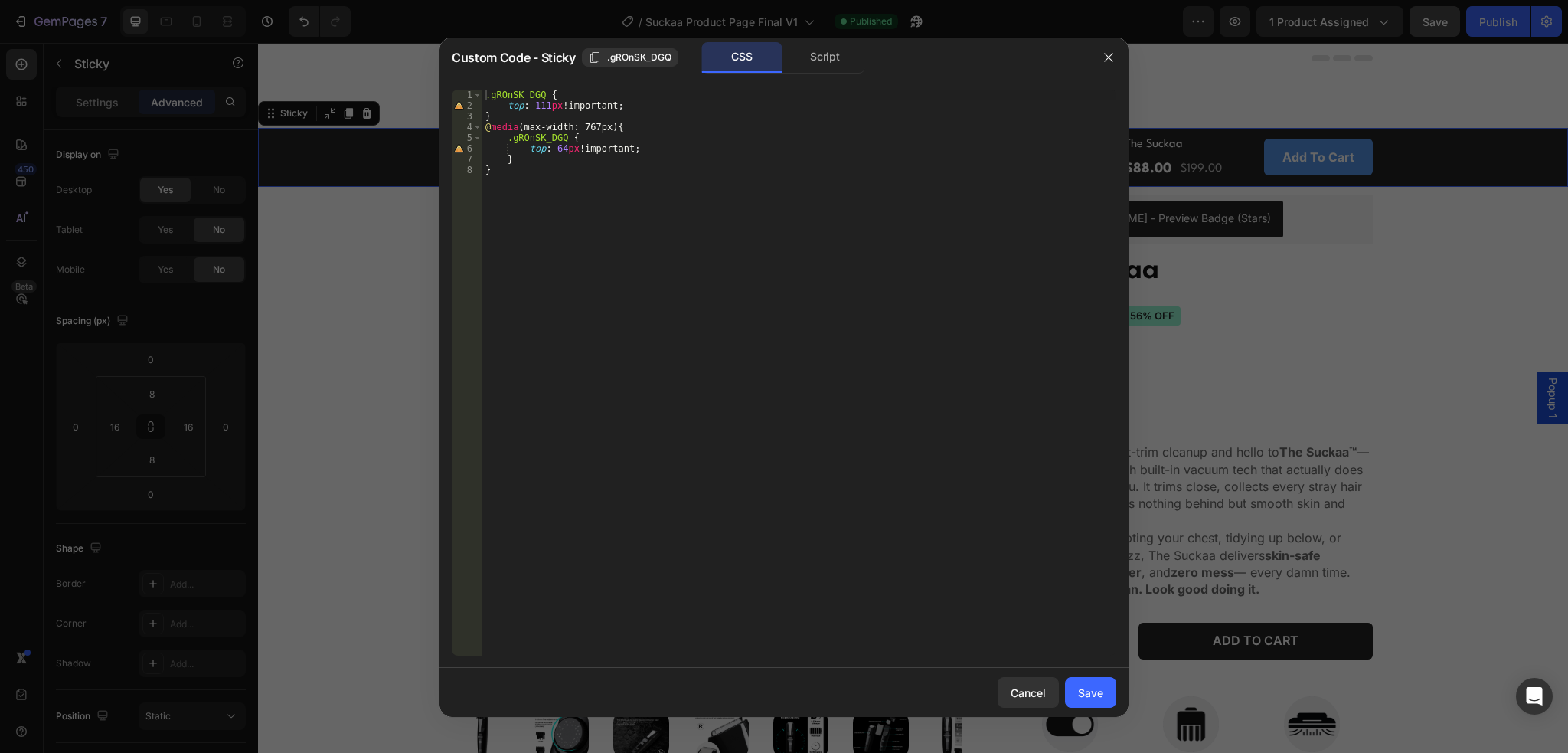
click at [542, 108] on div ".gROnSK_DGQ { top : 111 px !important ; } @ media (max-width: 767px) { .gROnSK_…" at bounding box center [799, 383] width 634 height 587
click at [548, 107] on div ".gROnSK_DGQ { top : 111 px !important ; } @ media (max-width: 767px) { .gROnSK_…" at bounding box center [799, 383] width 634 height 587
click at [775, 387] on div ".gROnSK_DGQ { top : 108 px !important ; } @ media (max-width: 767px) { .gROnSK_…" at bounding box center [799, 383] width 634 height 587
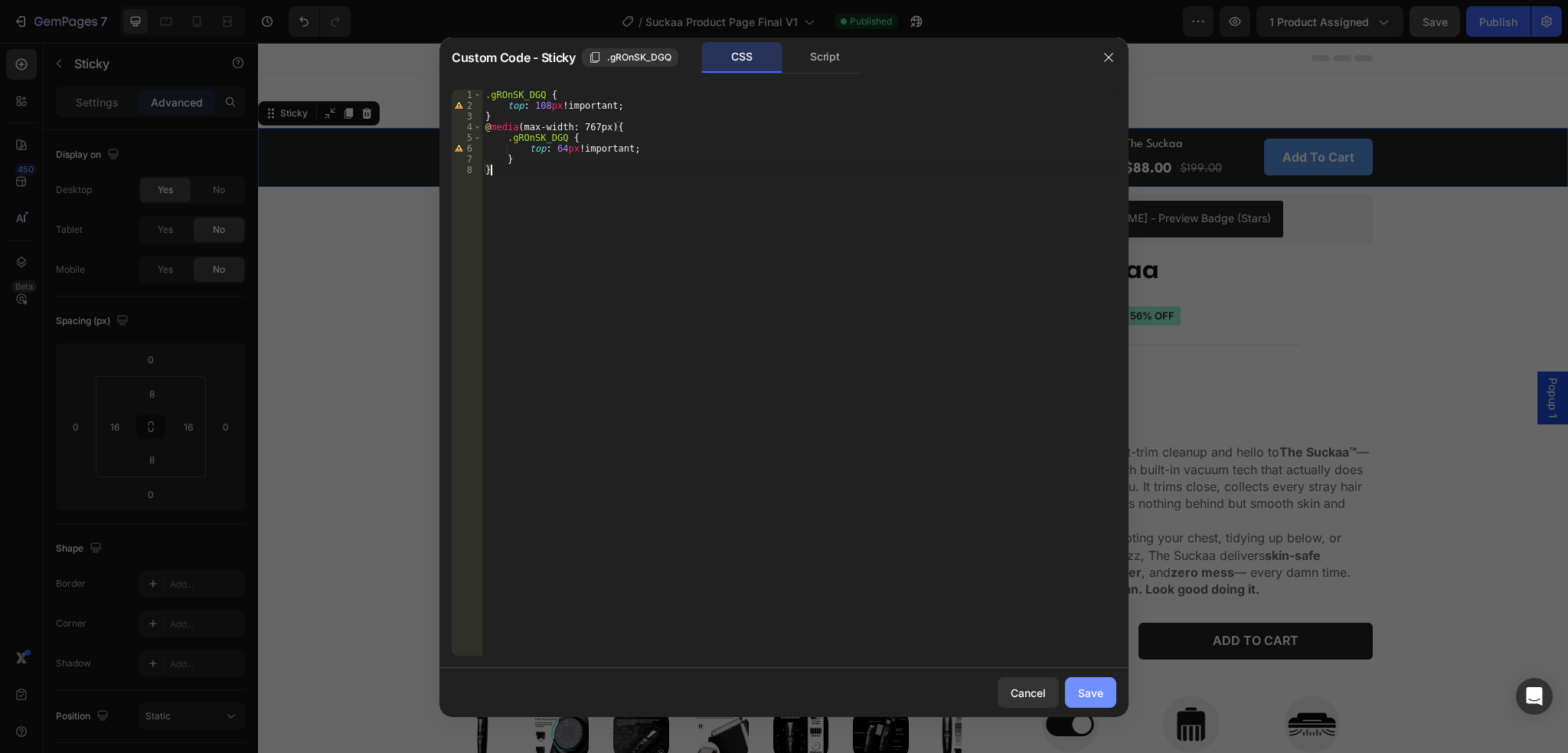
type textarea "}"
click at [1100, 693] on div "Save" at bounding box center [1090, 692] width 25 height 16
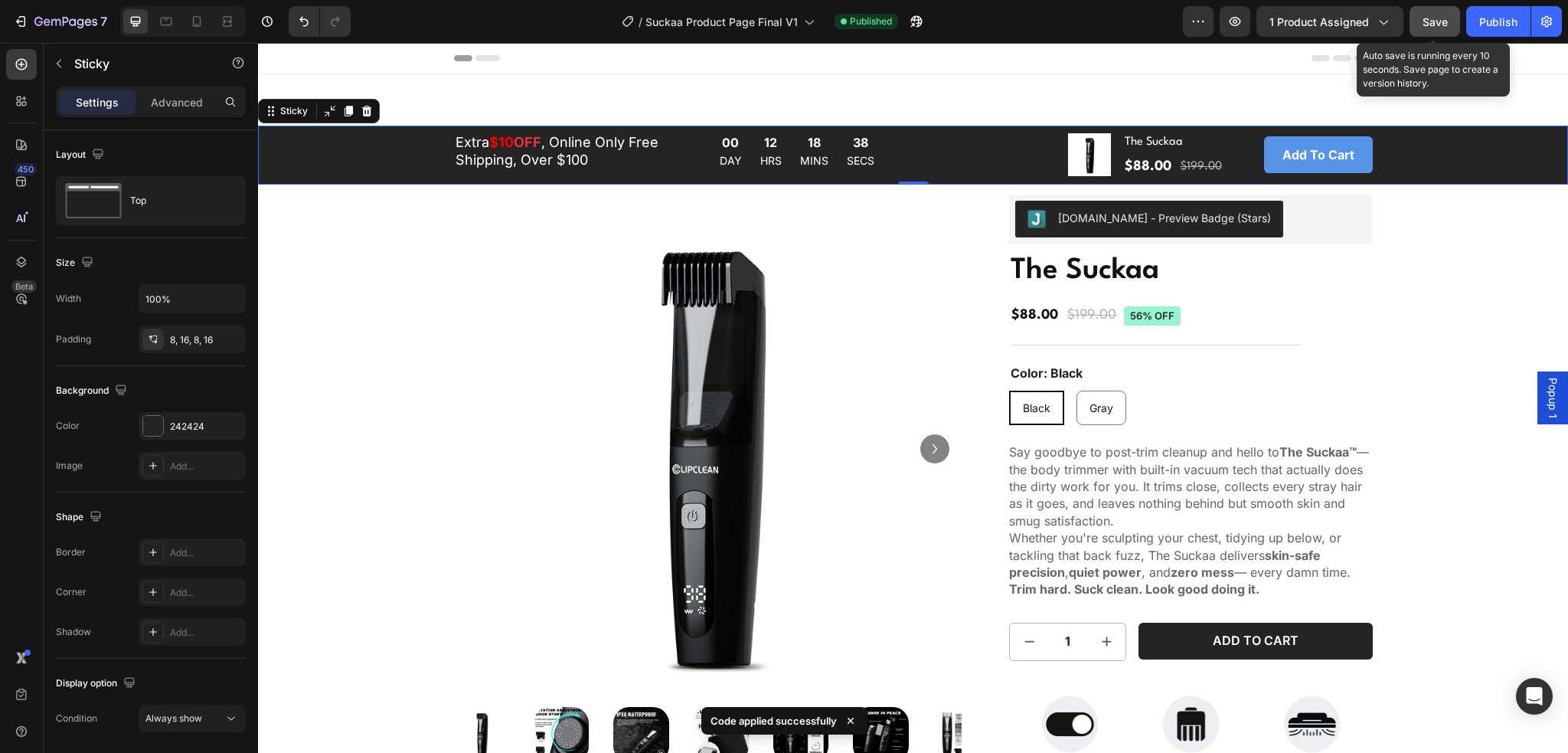
click at [1435, 29] on div "Save" at bounding box center [1435, 21] width 25 height 16
click at [1491, 25] on div "Publish" at bounding box center [1498, 21] width 39 height 16
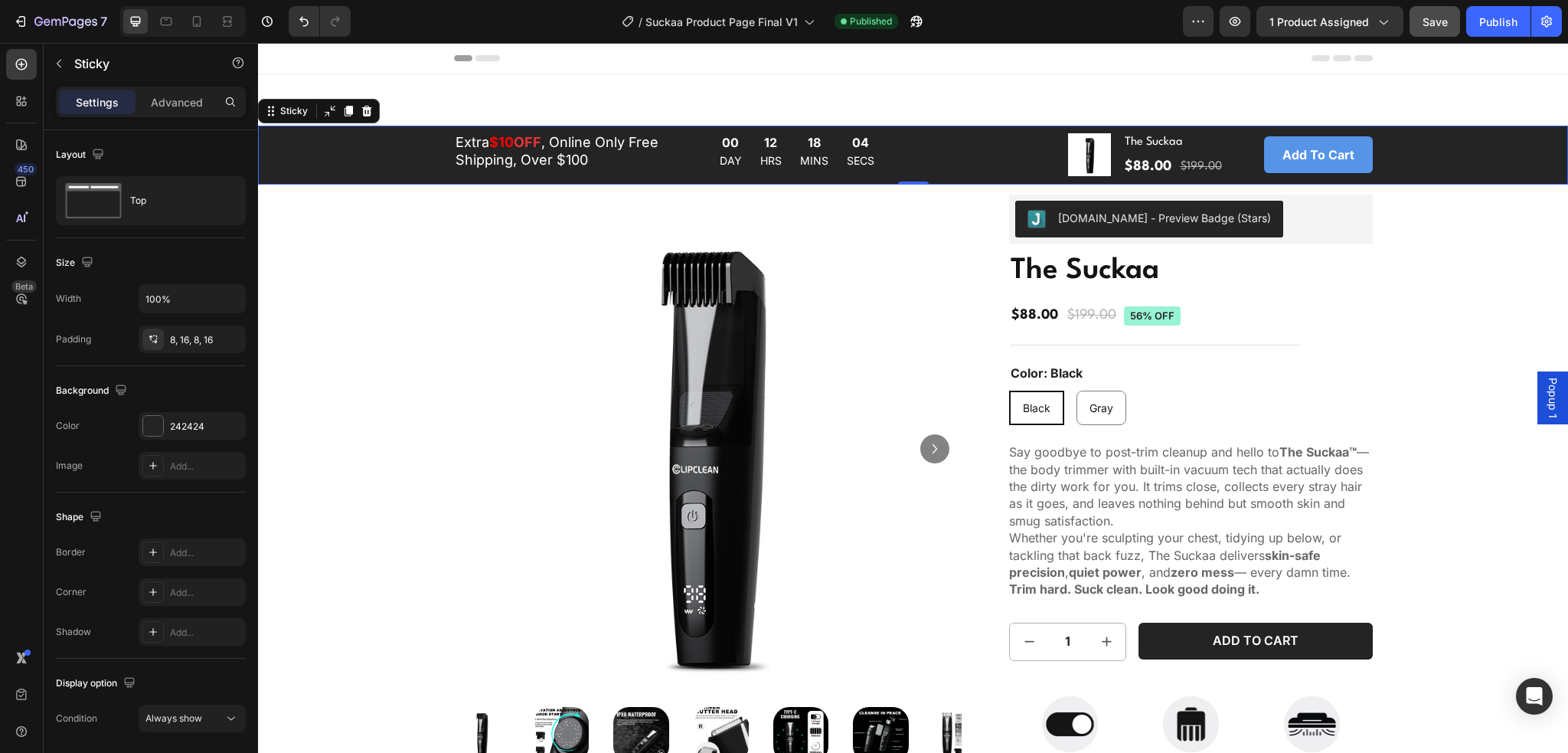
click at [329, 158] on div "Extra $10 OFF , Online Only Free Shipping, Over $100 Text Block 00 DAY 12 HRS 1…" at bounding box center [913, 155] width 1286 height 46
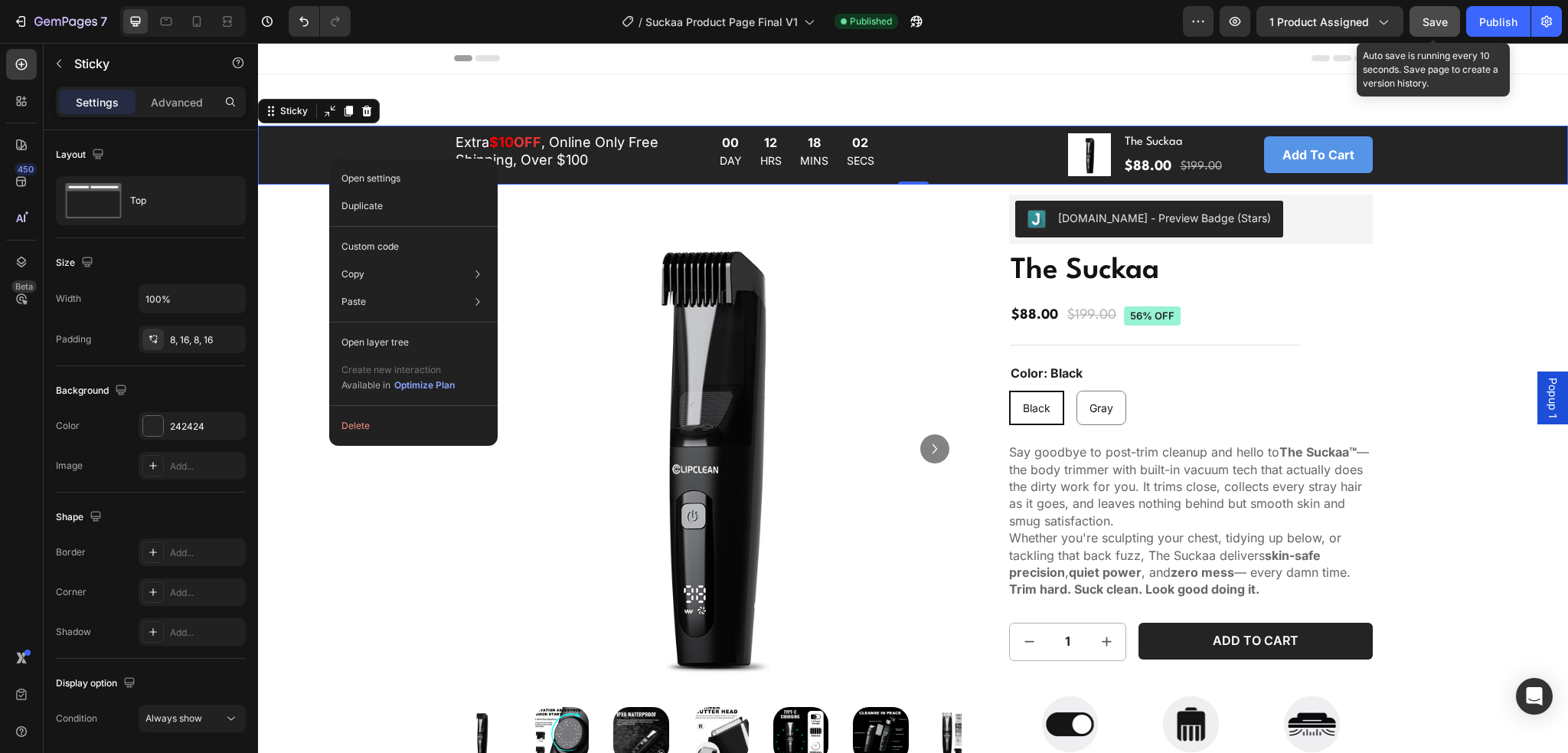
click at [1450, 25] on button "Save" at bounding box center [1435, 21] width 51 height 31
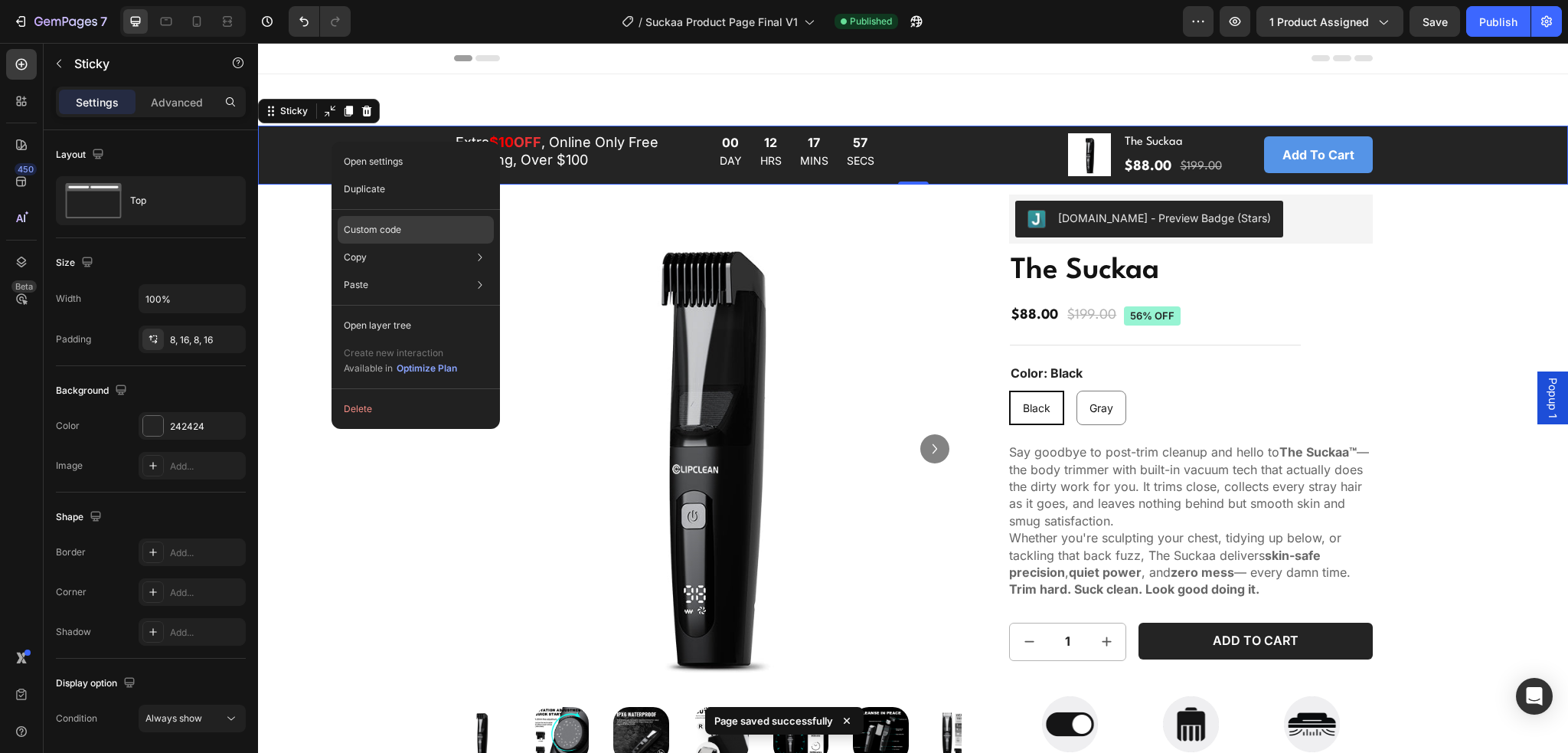
click at [389, 225] on p "Custom code" at bounding box center [372, 230] width 58 height 14
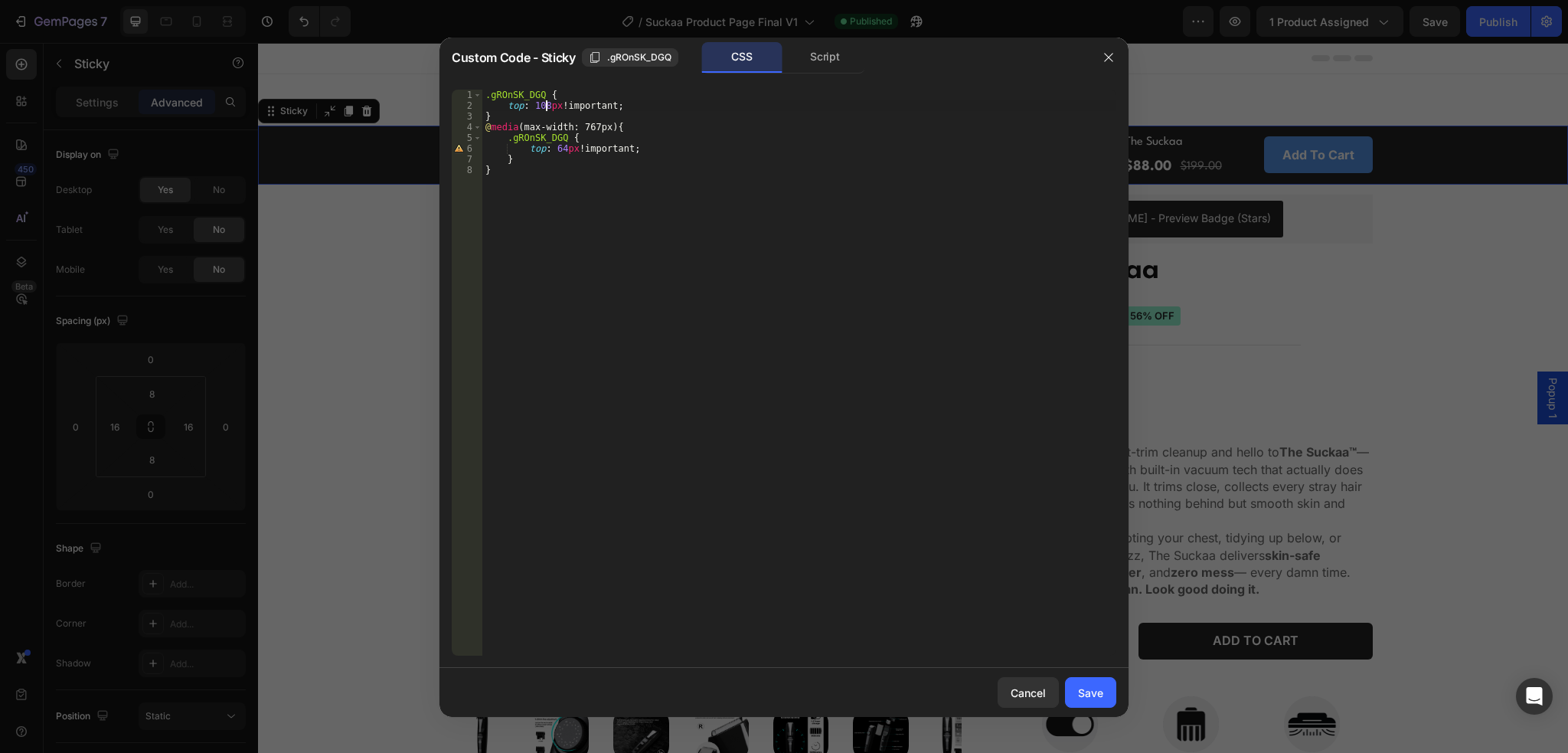
click at [544, 106] on div ".gROnSK_DGQ { top : 108 px !important ; } @ media (max-width: 767px) { .gROnSK_…" at bounding box center [799, 383] width 634 height 587
click at [821, 300] on div ".gROnSK_DGQ { top : 100 px !important ; } @ media (max-width: 767px) { .gROnSK_…" at bounding box center [799, 383] width 634 height 587
type textarea "}"
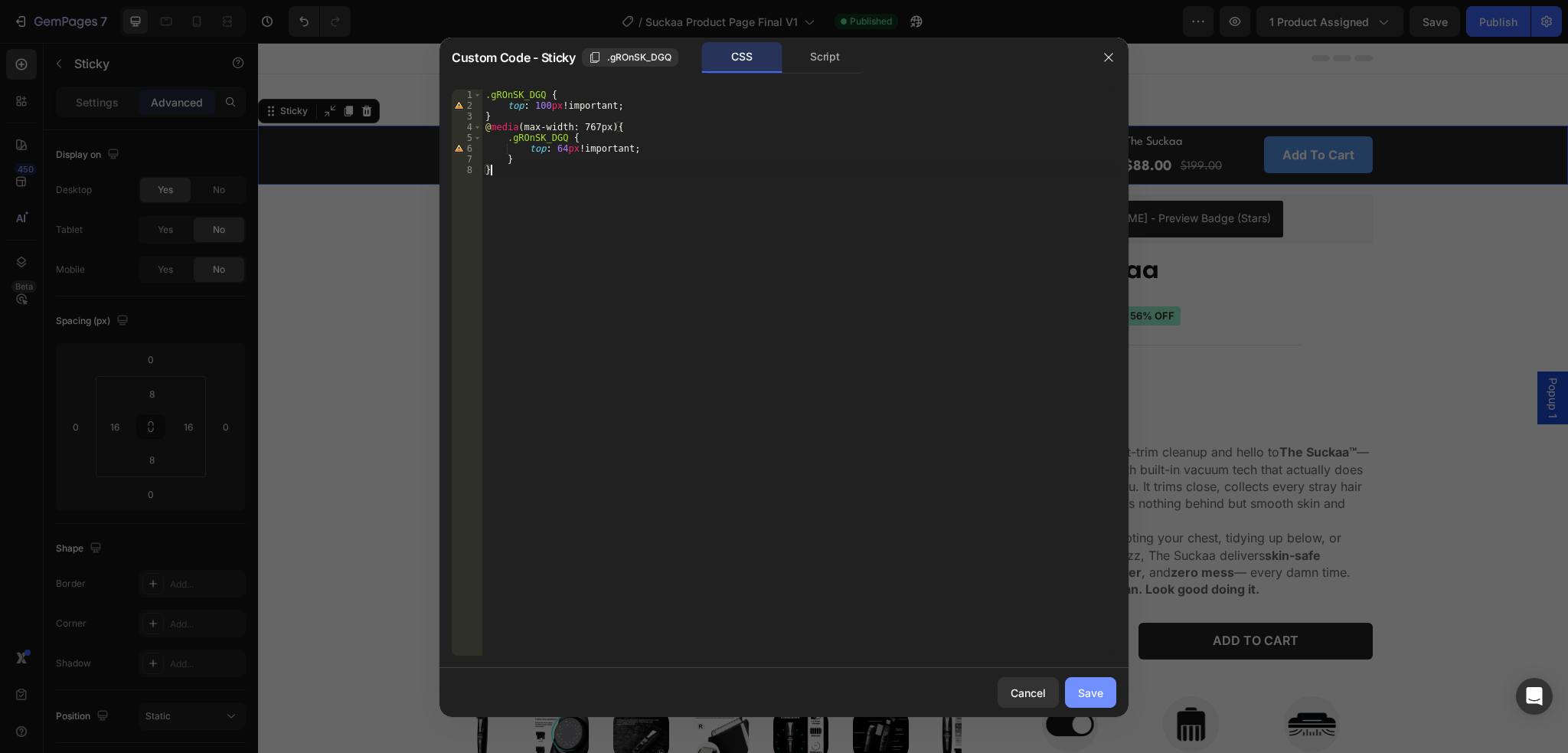
click at [1088, 686] on div "Save" at bounding box center [1090, 692] width 25 height 16
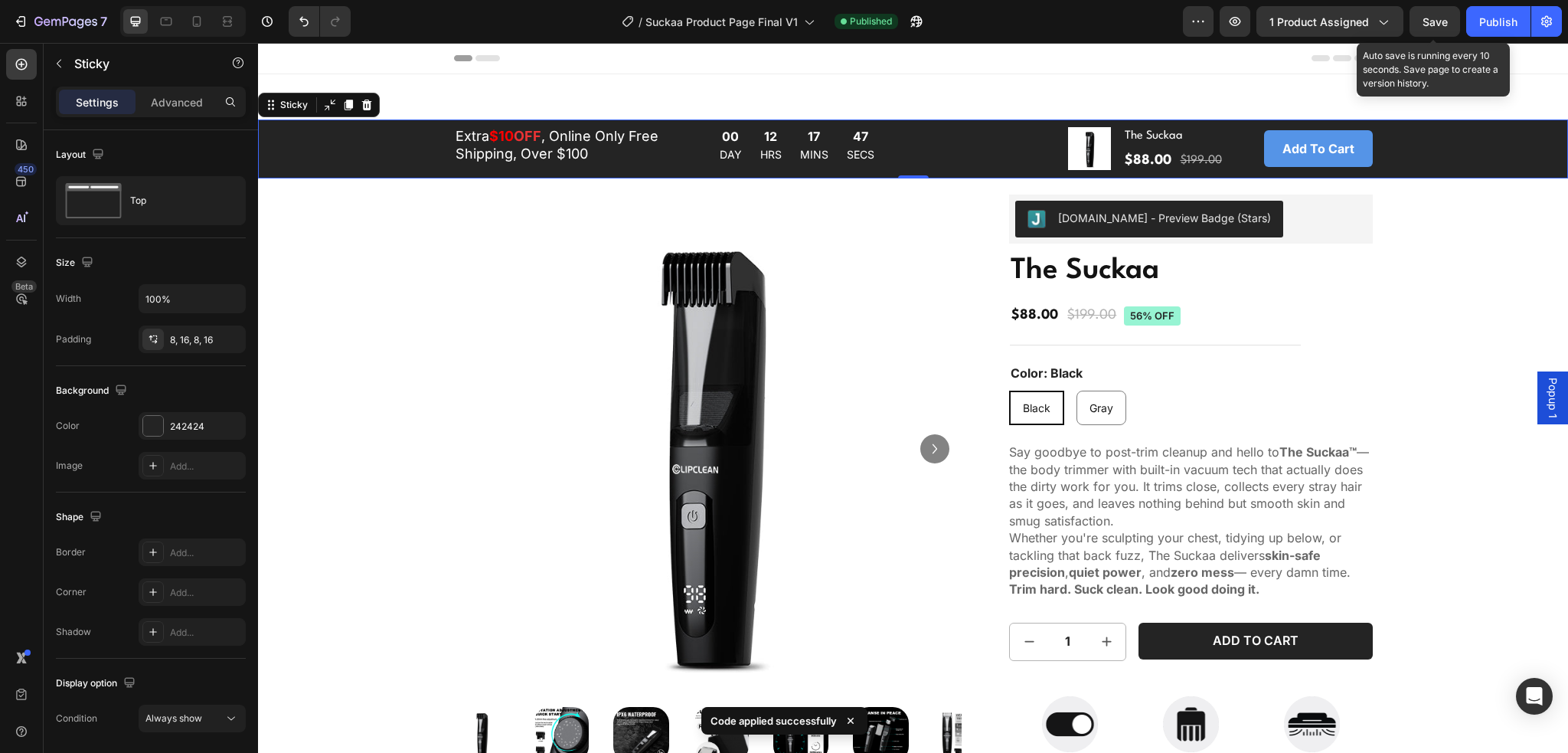
click at [1443, 26] on span "Save" at bounding box center [1435, 21] width 25 height 13
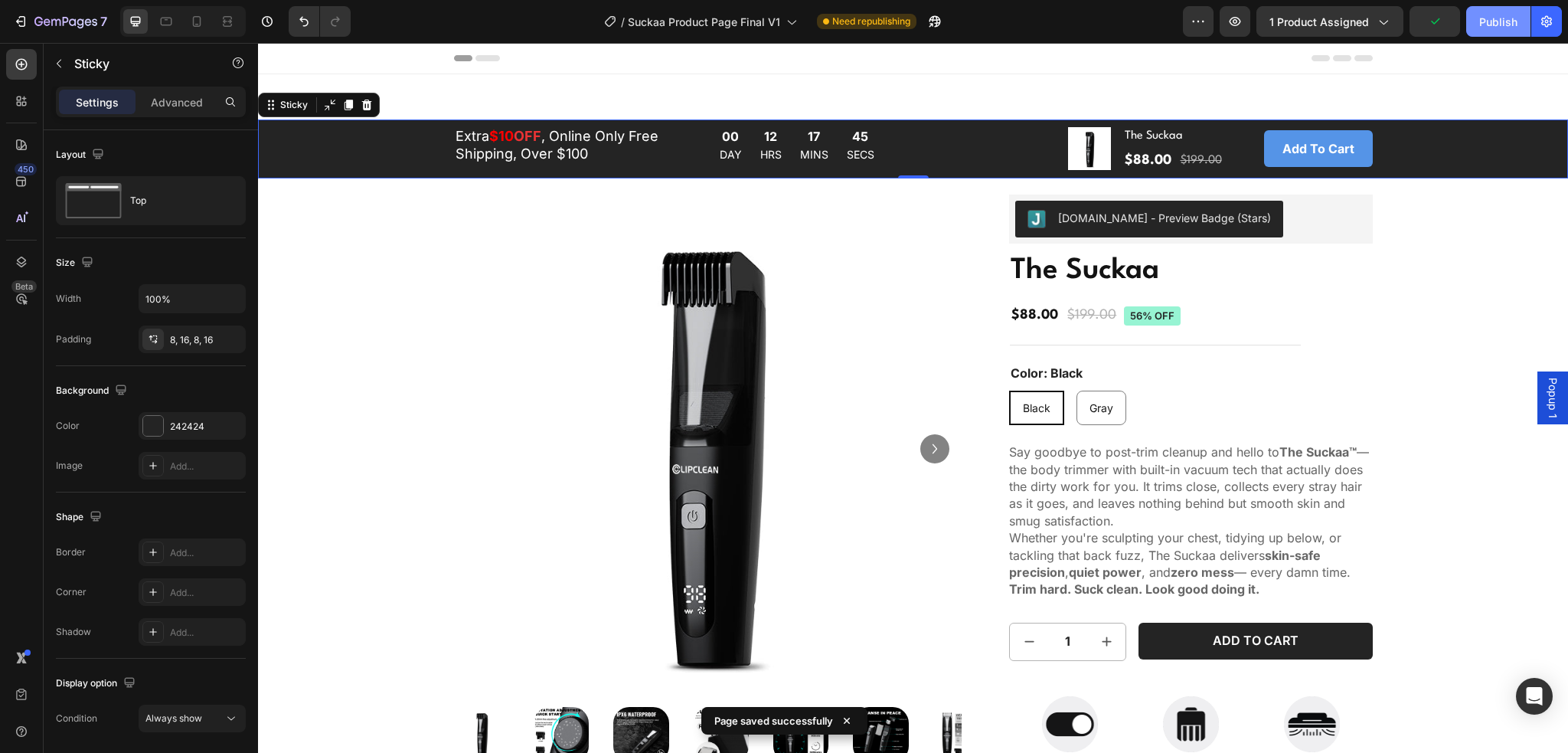
click at [1497, 18] on div "Publish" at bounding box center [1498, 21] width 39 height 16
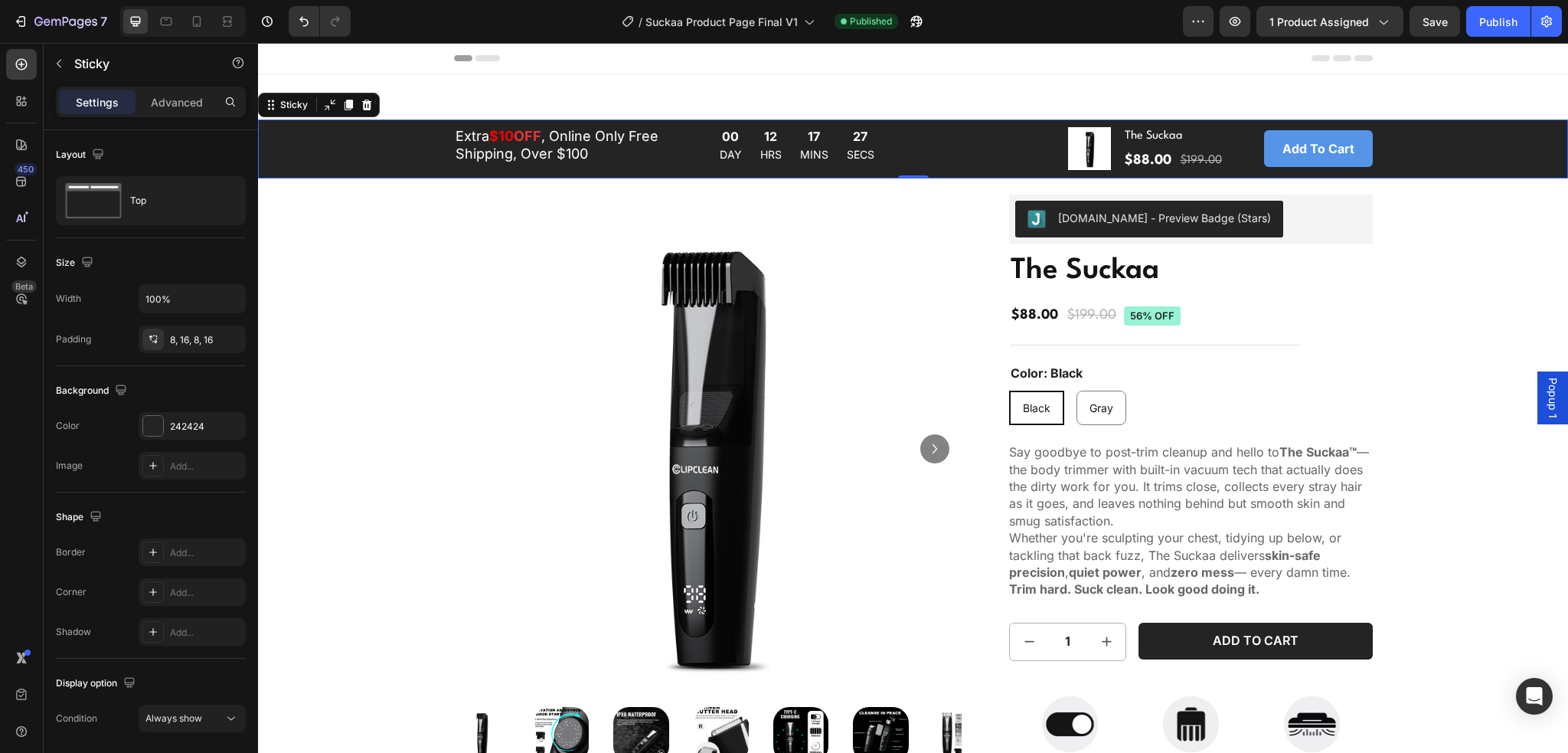
click at [383, 149] on div "Extra $10 OFF , Online Only Free Shipping, Over $100 Text Block 00 DAY 12 HRS 1…" at bounding box center [913, 149] width 1286 height 46
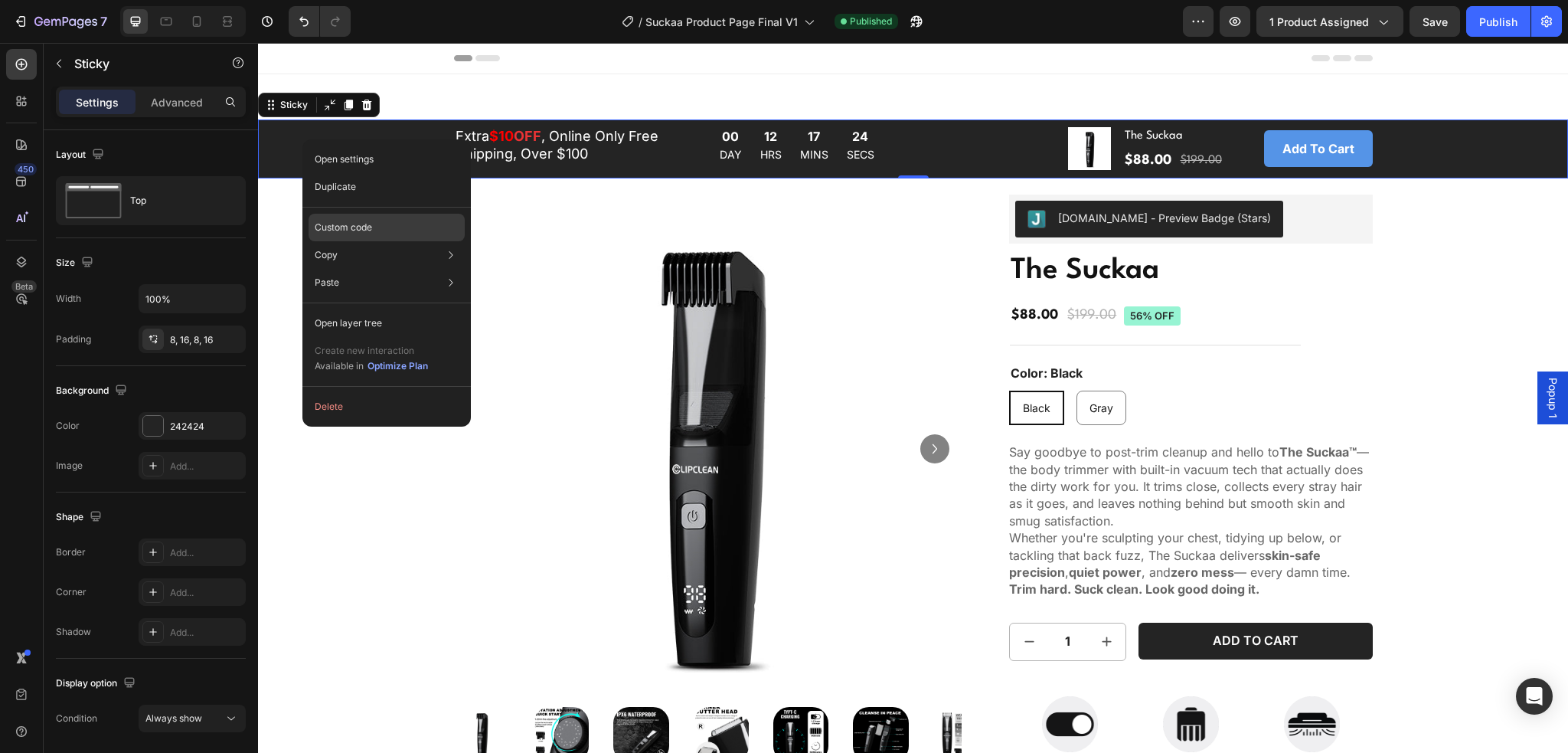
click at [342, 269] on div "Custom code" at bounding box center [387, 283] width 156 height 28
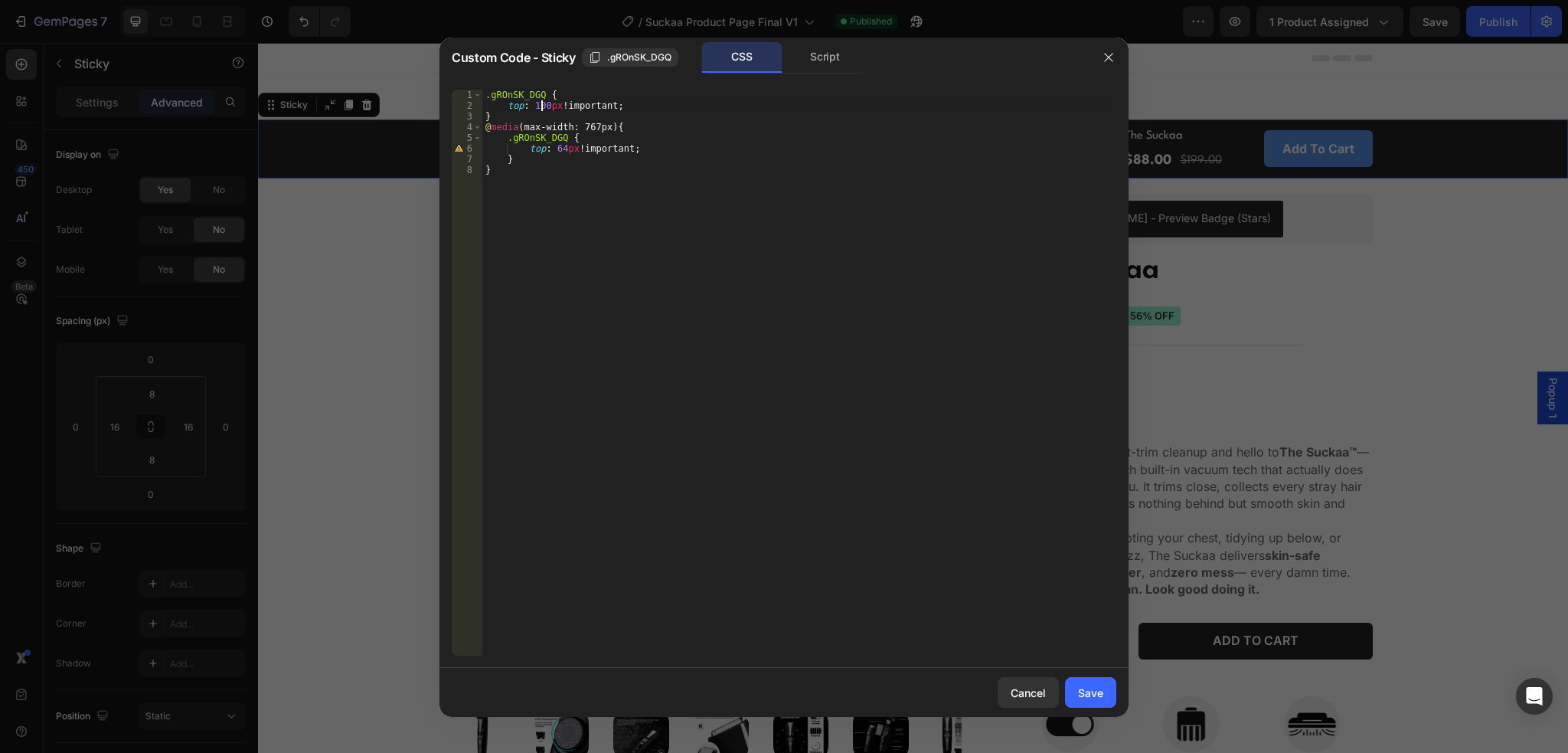
click at [542, 104] on div ".gROnSK_DGQ { top : 100 px !important ; } @ media (max-width: 767px) { .gROnSK_…" at bounding box center [799, 383] width 634 height 587
type textarea "top: 112px!important;"
click at [1087, 689] on div "Save" at bounding box center [1090, 692] width 25 height 16
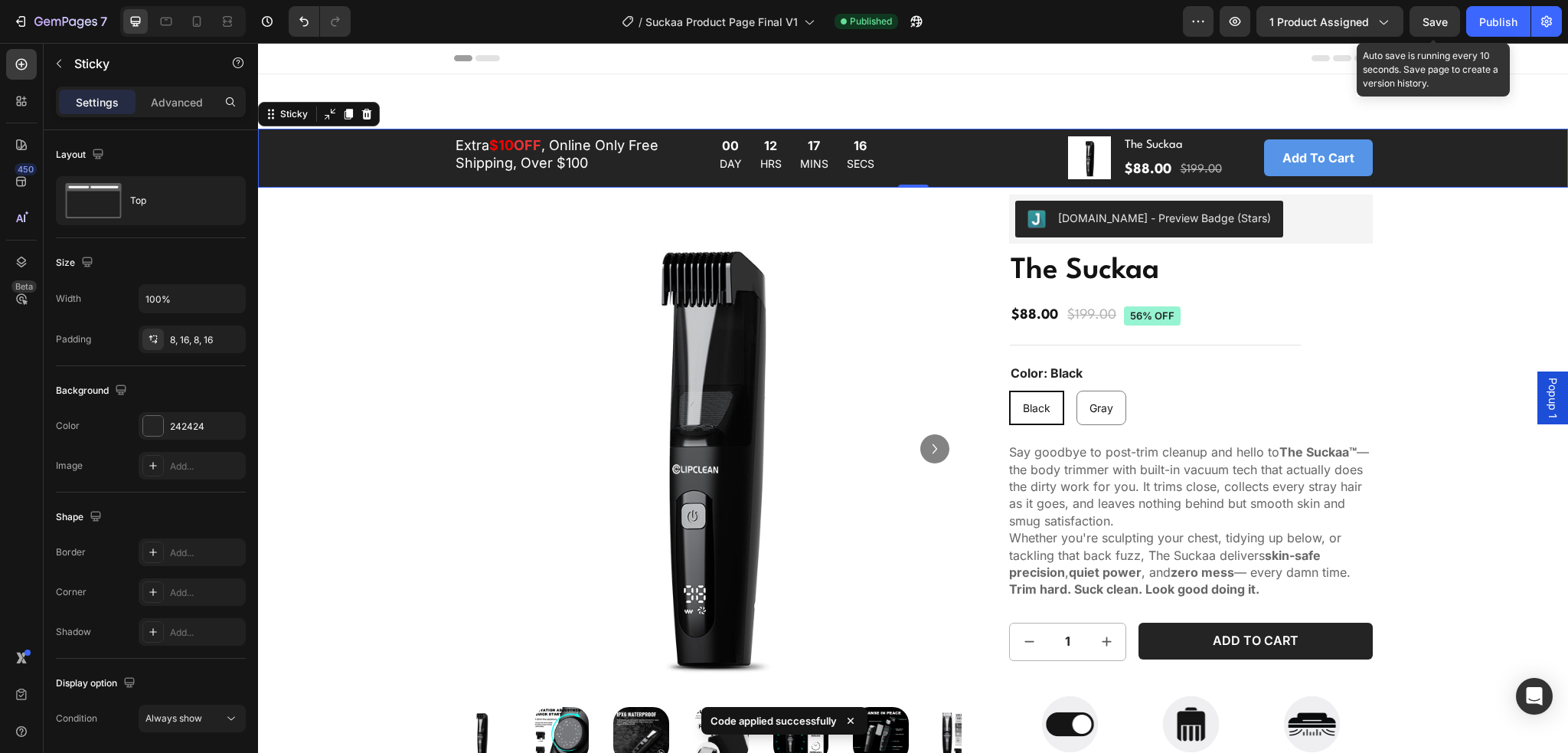
click at [1424, 21] on span "Save" at bounding box center [1435, 21] width 25 height 13
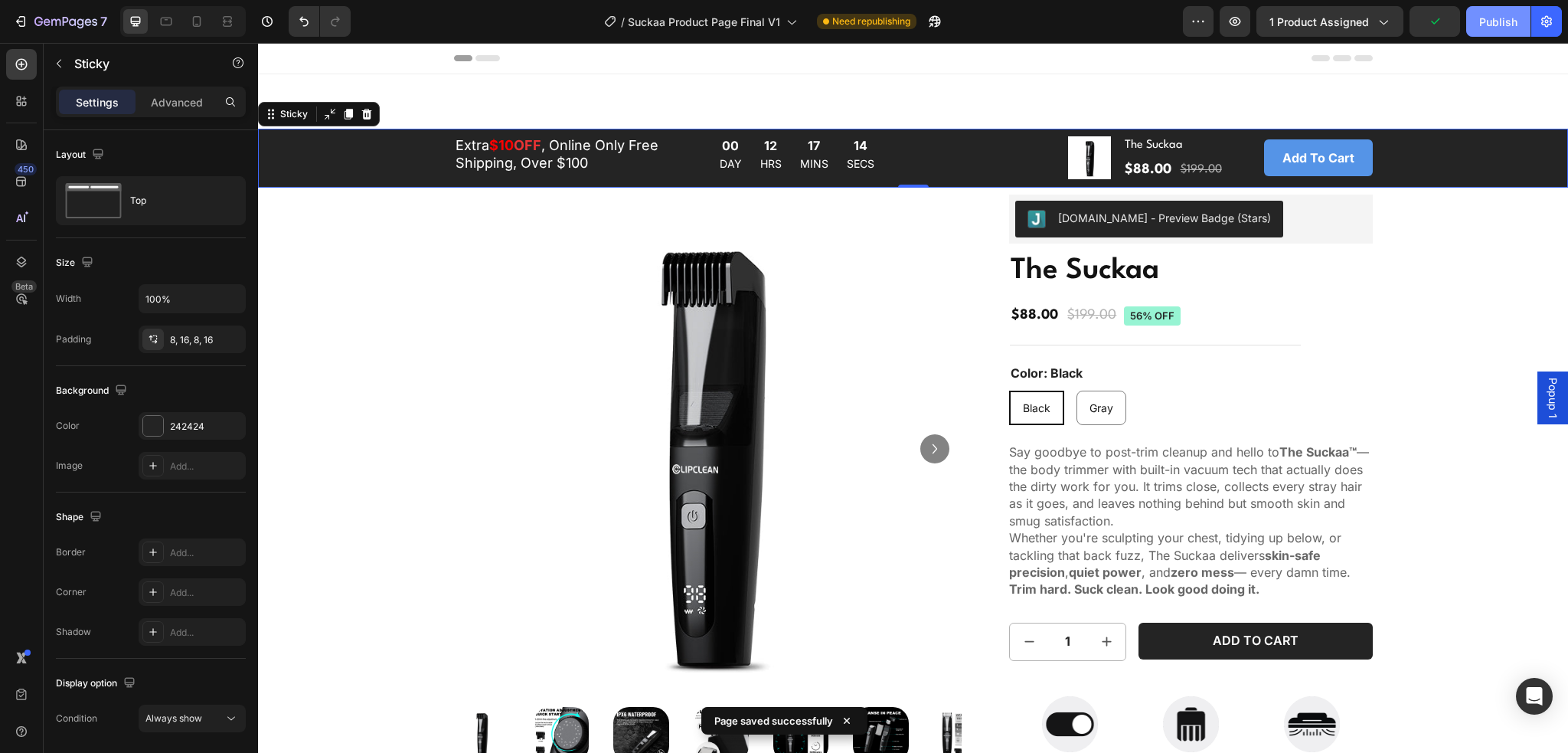
click at [1477, 21] on button "Publish" at bounding box center [1498, 21] width 64 height 31
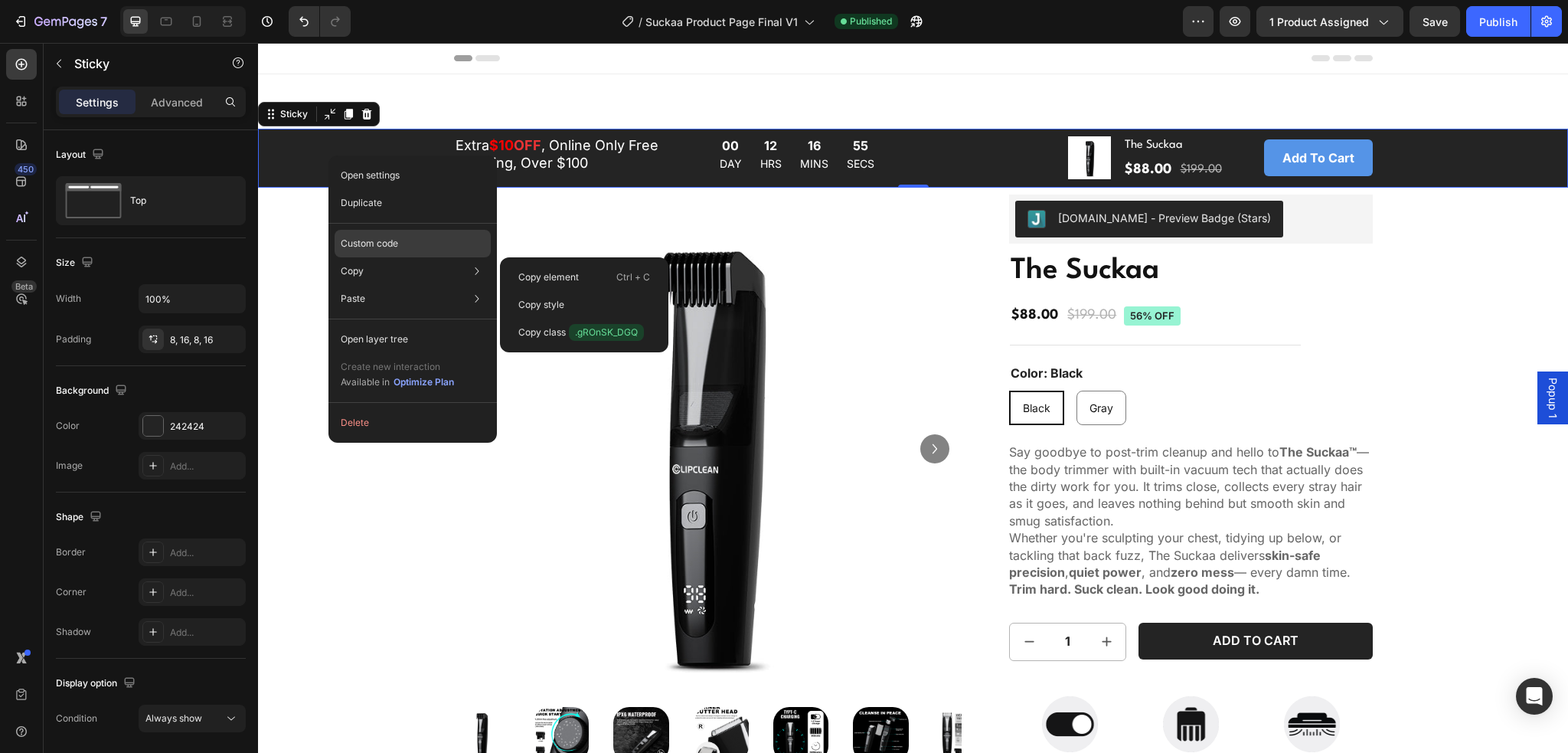
click at [378, 239] on p "Custom code" at bounding box center [369, 243] width 58 height 14
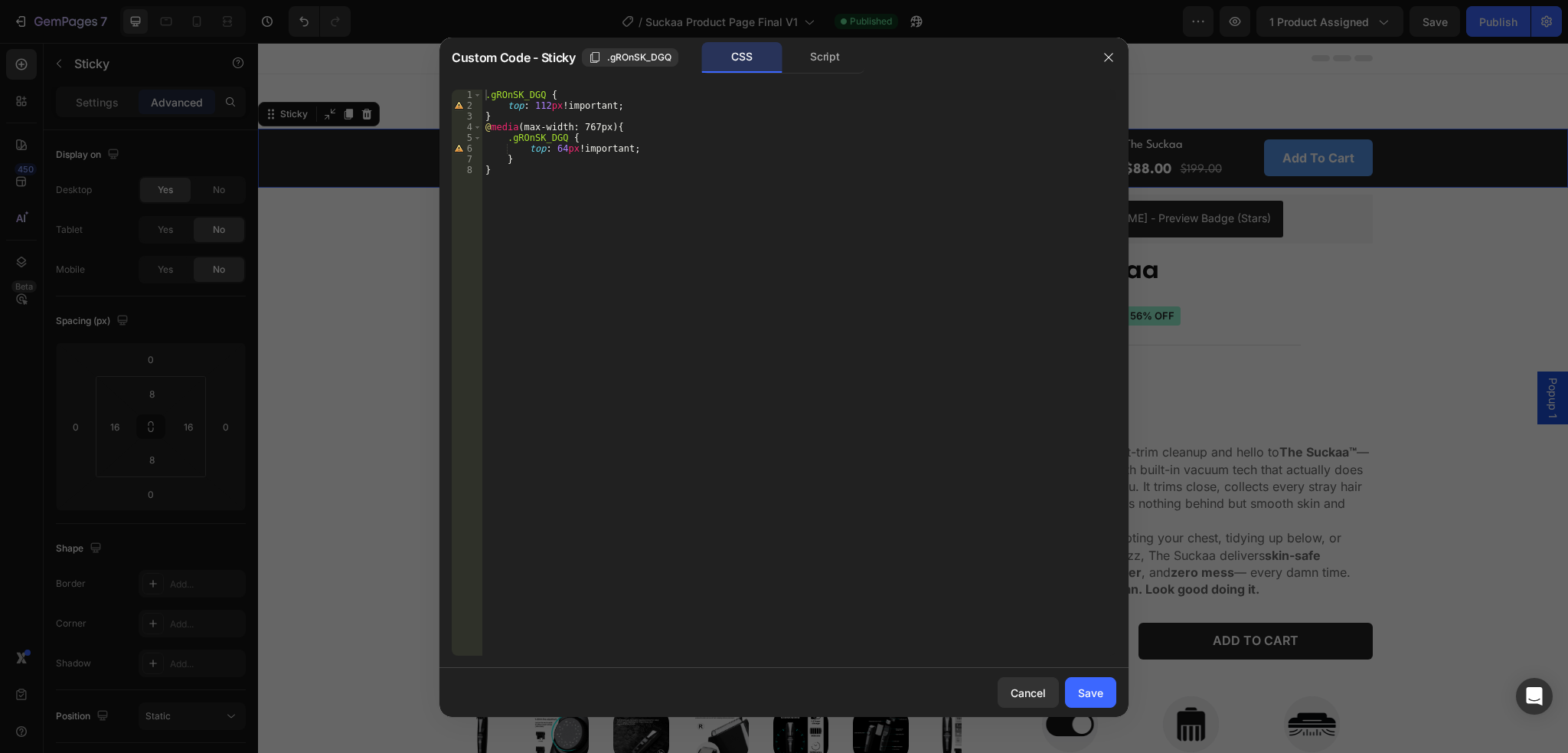
click at [547, 108] on div ".gROnSK_DGQ { top : 112 px !important ; } @ media (max-width: 767px) { .gROnSK_…" at bounding box center [799, 383] width 634 height 587
type textarea "top: 114px!important;"
click at [1090, 685] on div "Save" at bounding box center [1090, 692] width 25 height 16
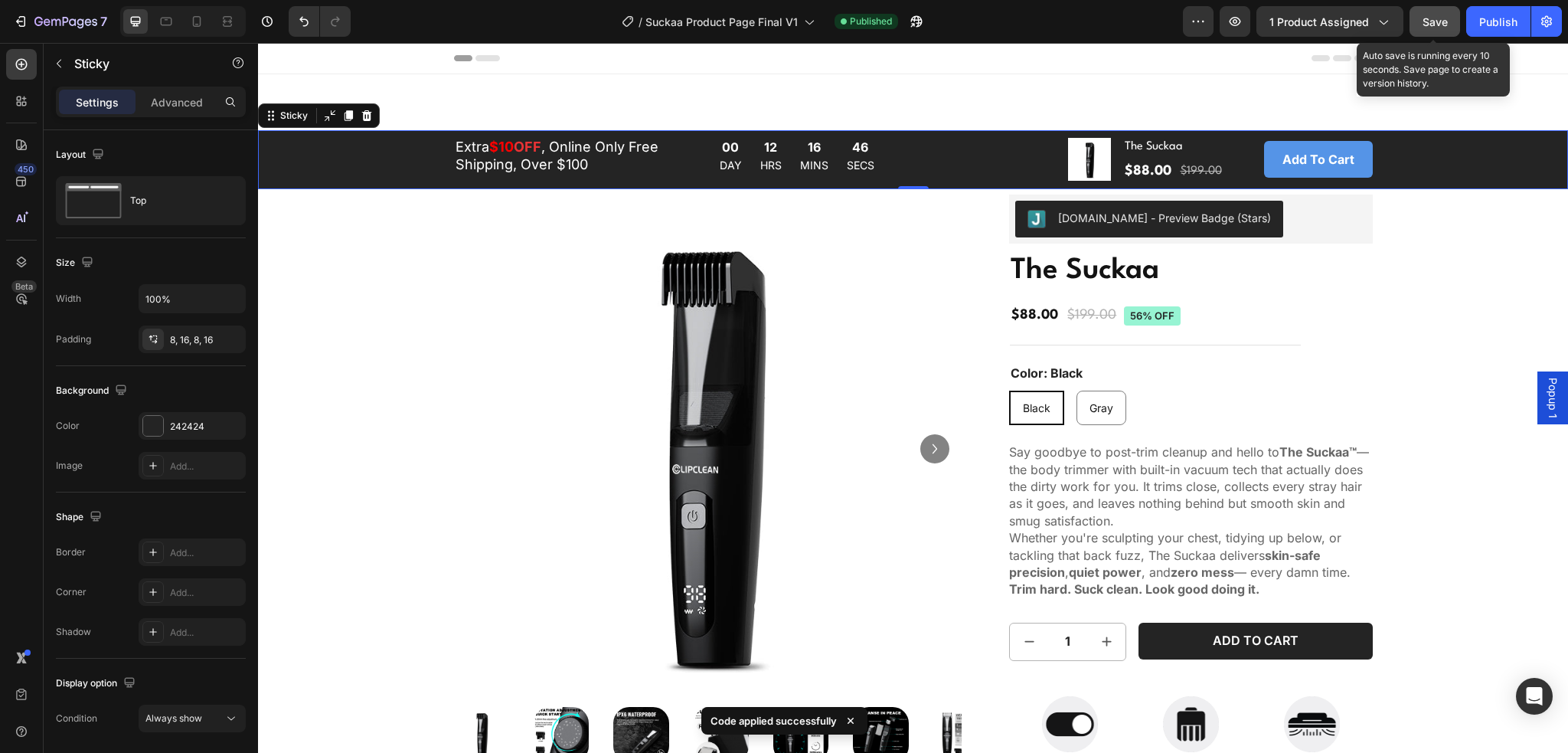
click at [1445, 30] on button "Save" at bounding box center [1435, 21] width 51 height 31
click at [1474, 24] on button "Publish" at bounding box center [1498, 21] width 64 height 31
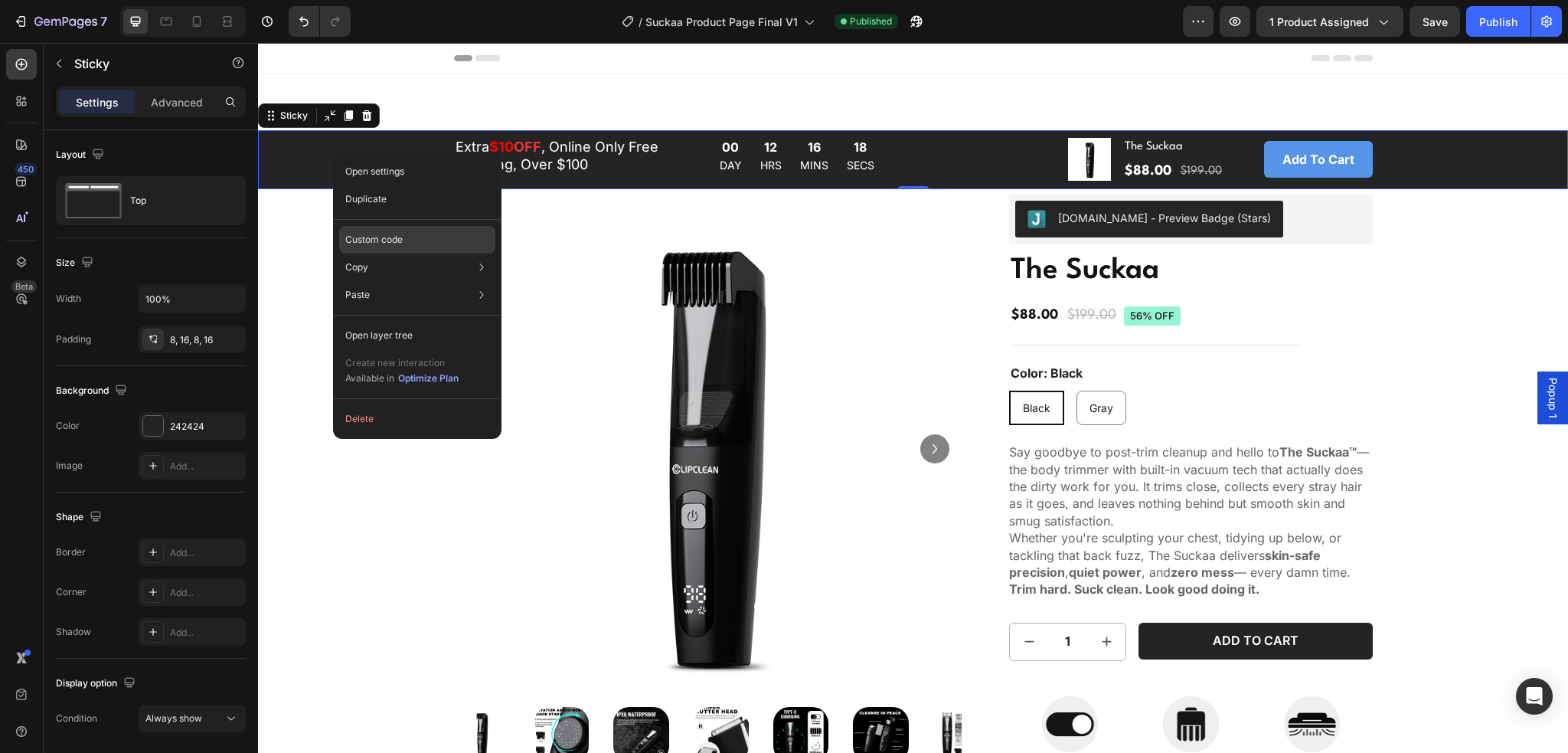
click at [375, 242] on p "Custom code" at bounding box center [374, 240] width 58 height 14
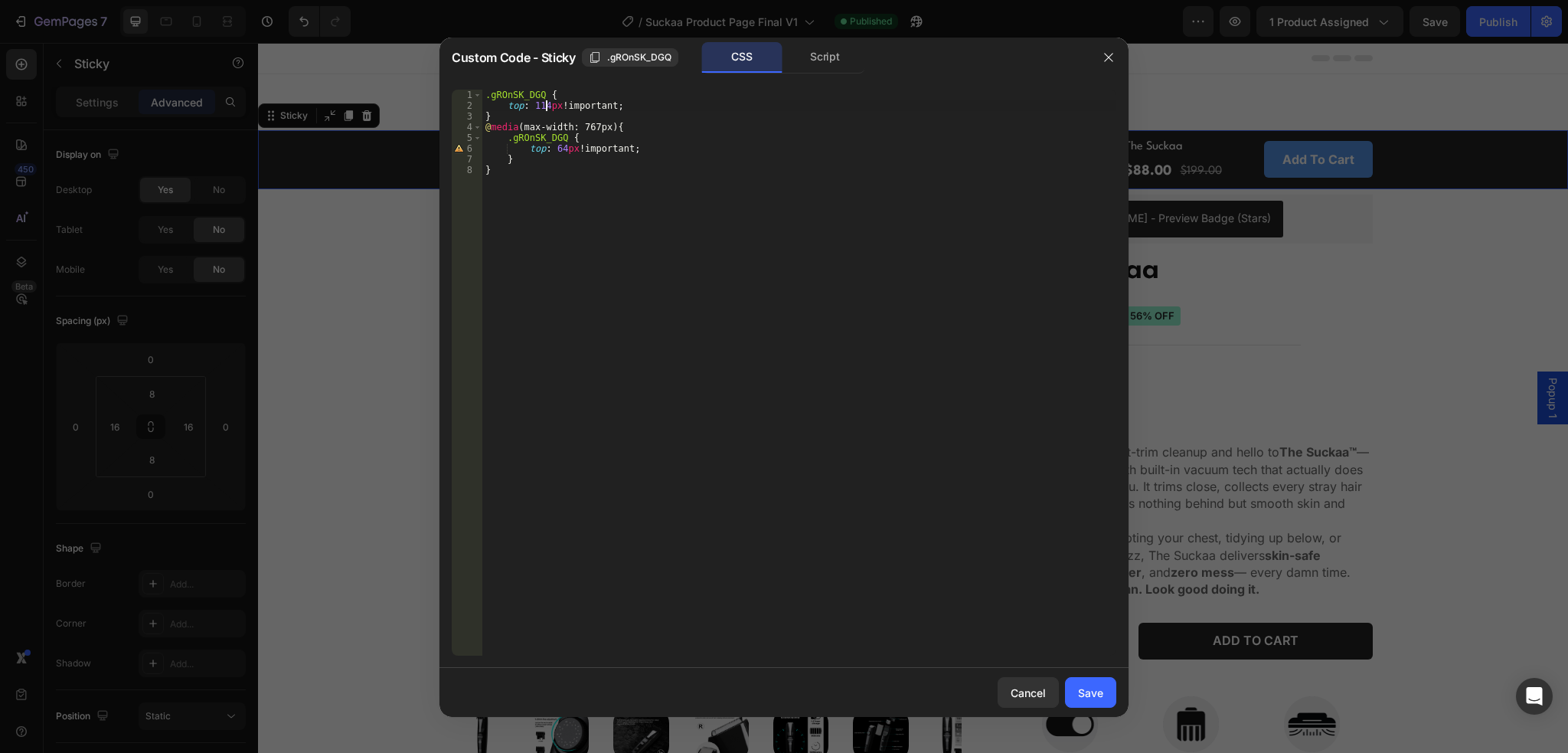
click at [544, 107] on div ".gROnSK_DGQ { top : 114 px !important ; } @ media (max-width: 767px) { .gROnSK_…" at bounding box center [799, 383] width 634 height 587
type textarea "top: 113px!important;"
click at [1090, 693] on div "Save" at bounding box center [1090, 692] width 25 height 16
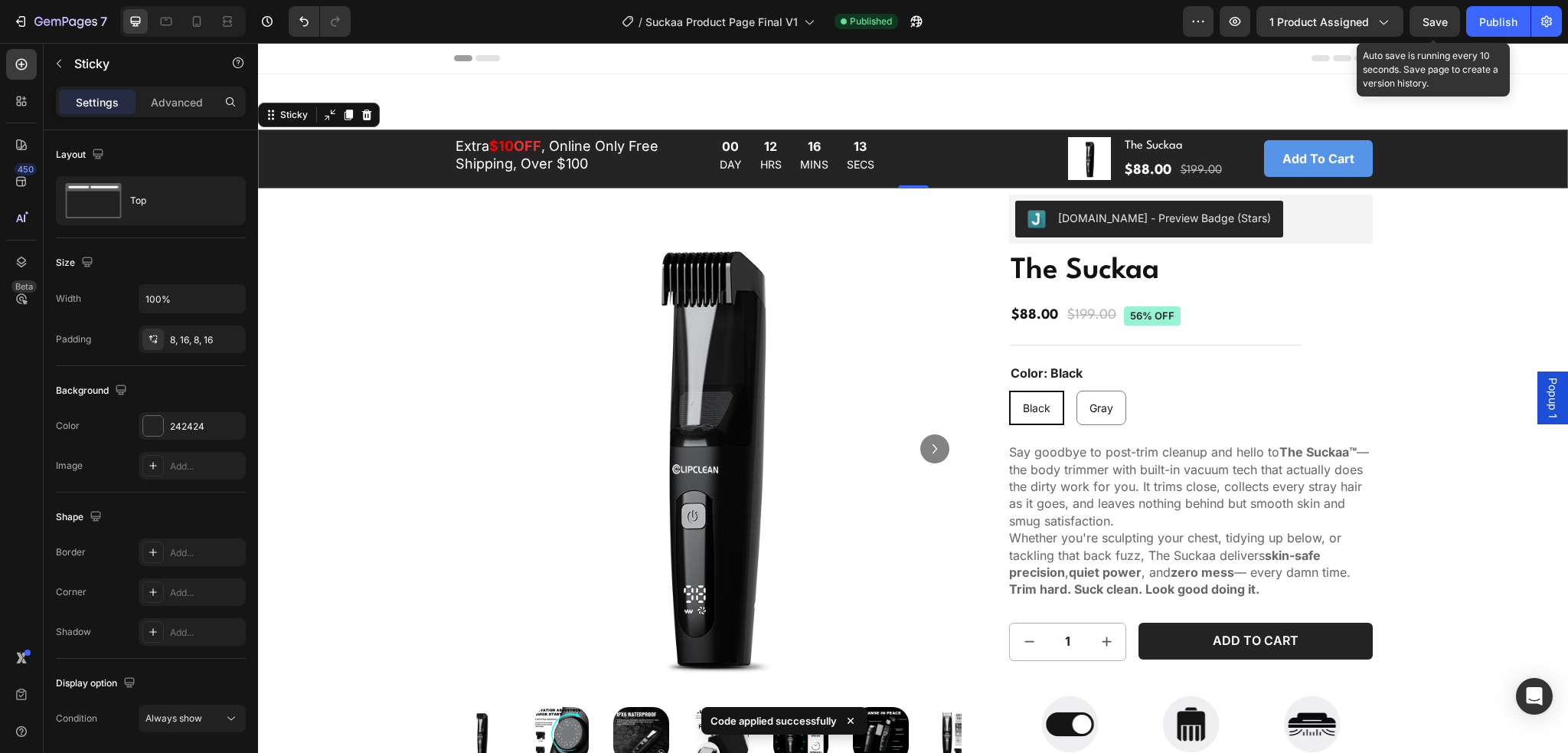
click at [1441, 17] on span "Save" at bounding box center [1435, 21] width 25 height 13
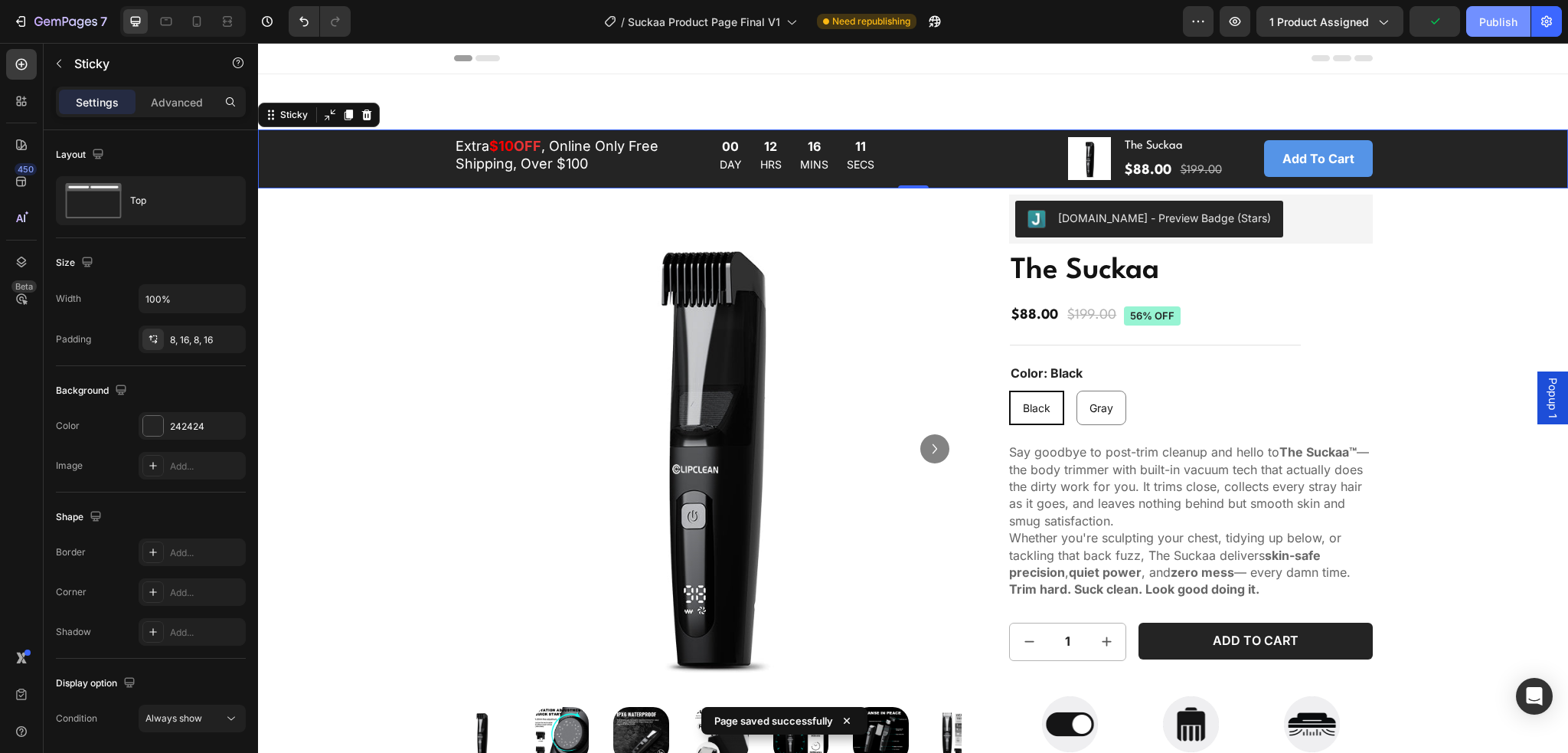
click at [1503, 24] on div "Publish" at bounding box center [1498, 21] width 39 height 16
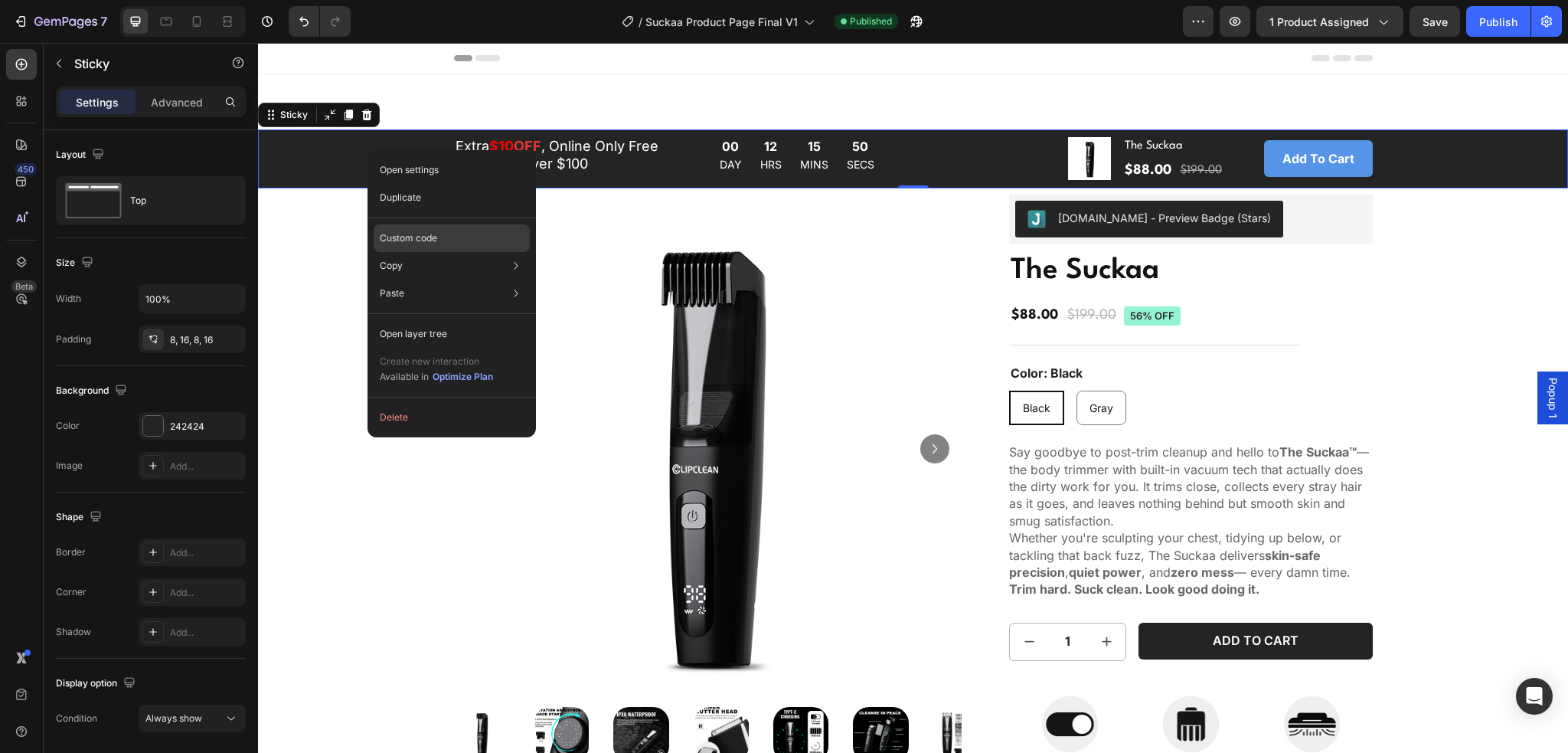
click at [410, 235] on p "Custom code" at bounding box center [408, 238] width 58 height 14
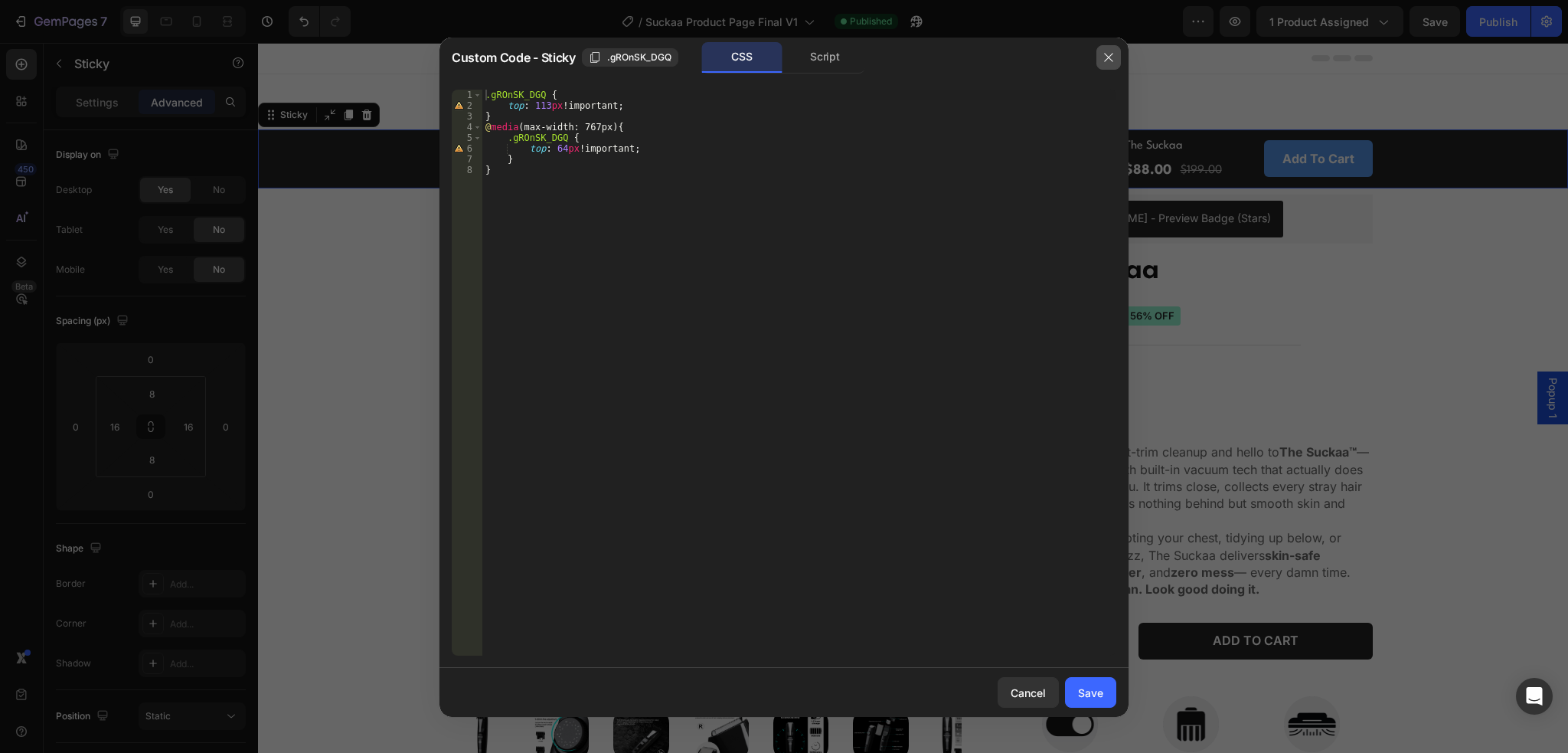
click at [1109, 58] on icon "button" at bounding box center [1109, 57] width 9 height 9
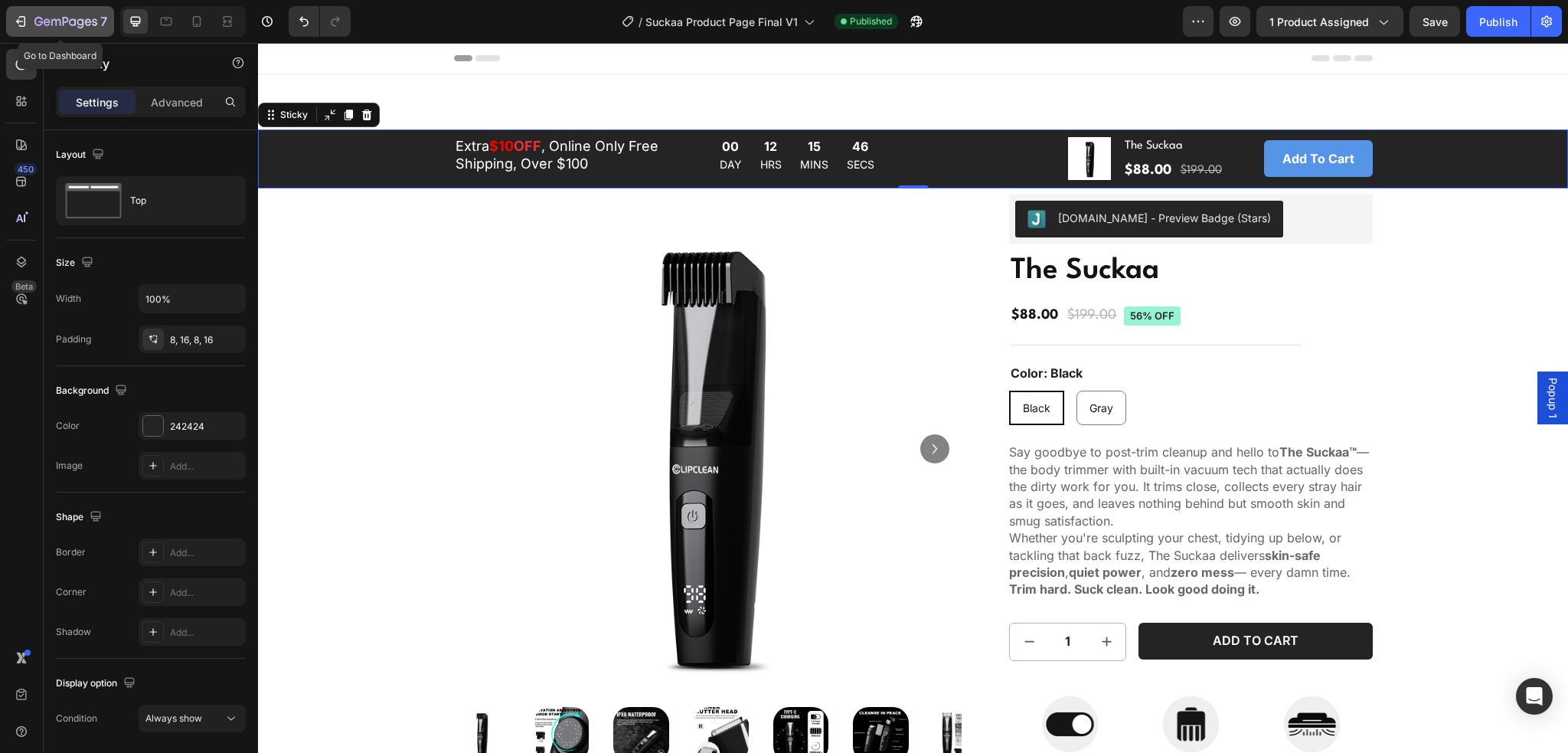
click at [19, 15] on icon "button" at bounding box center [21, 21] width 15 height 15
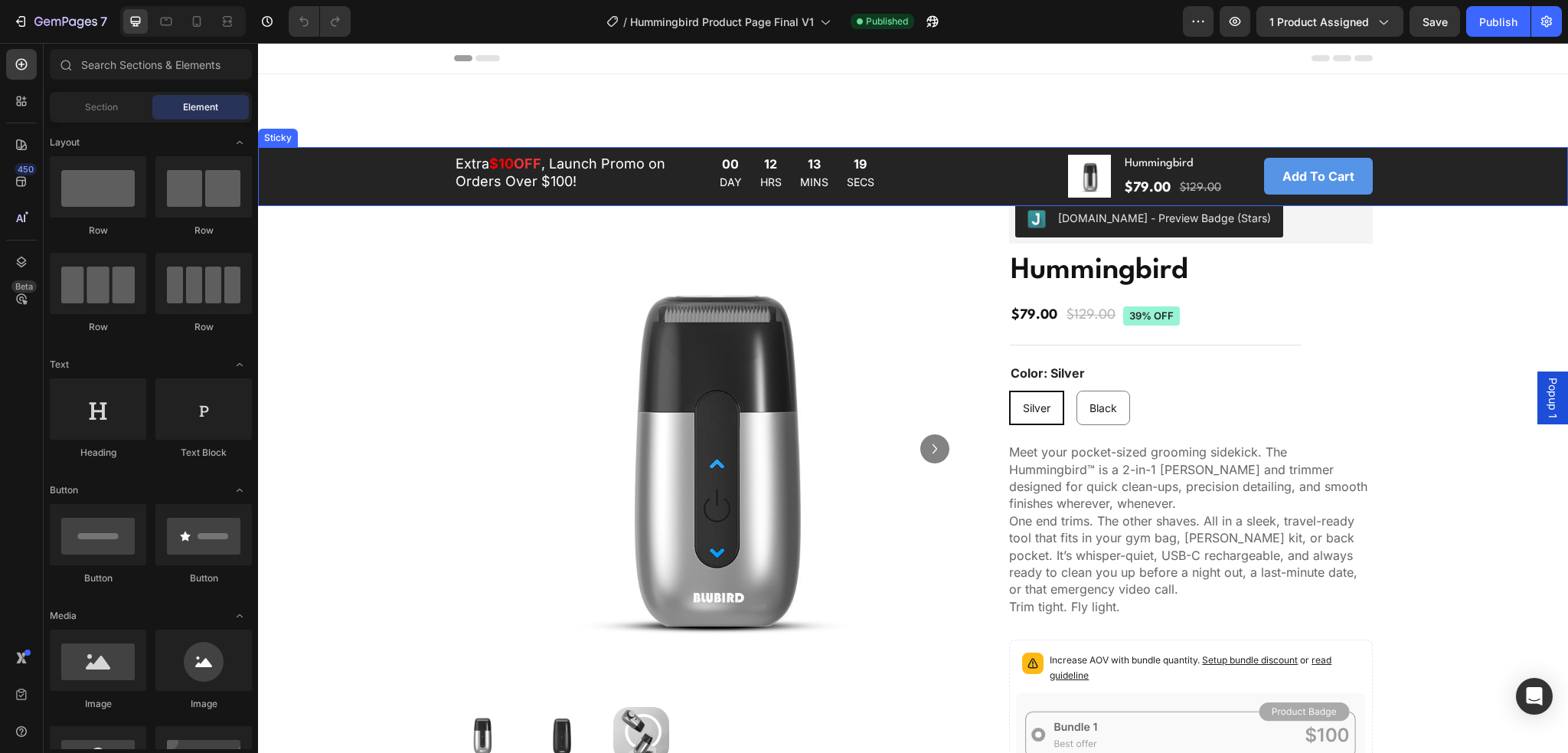
click at [376, 185] on div "Extra $10 OFF , Launch Promo on Orders Over $100! Text Block 00 DAY 12 HRS 13 M…" at bounding box center [913, 176] width 1286 height 46
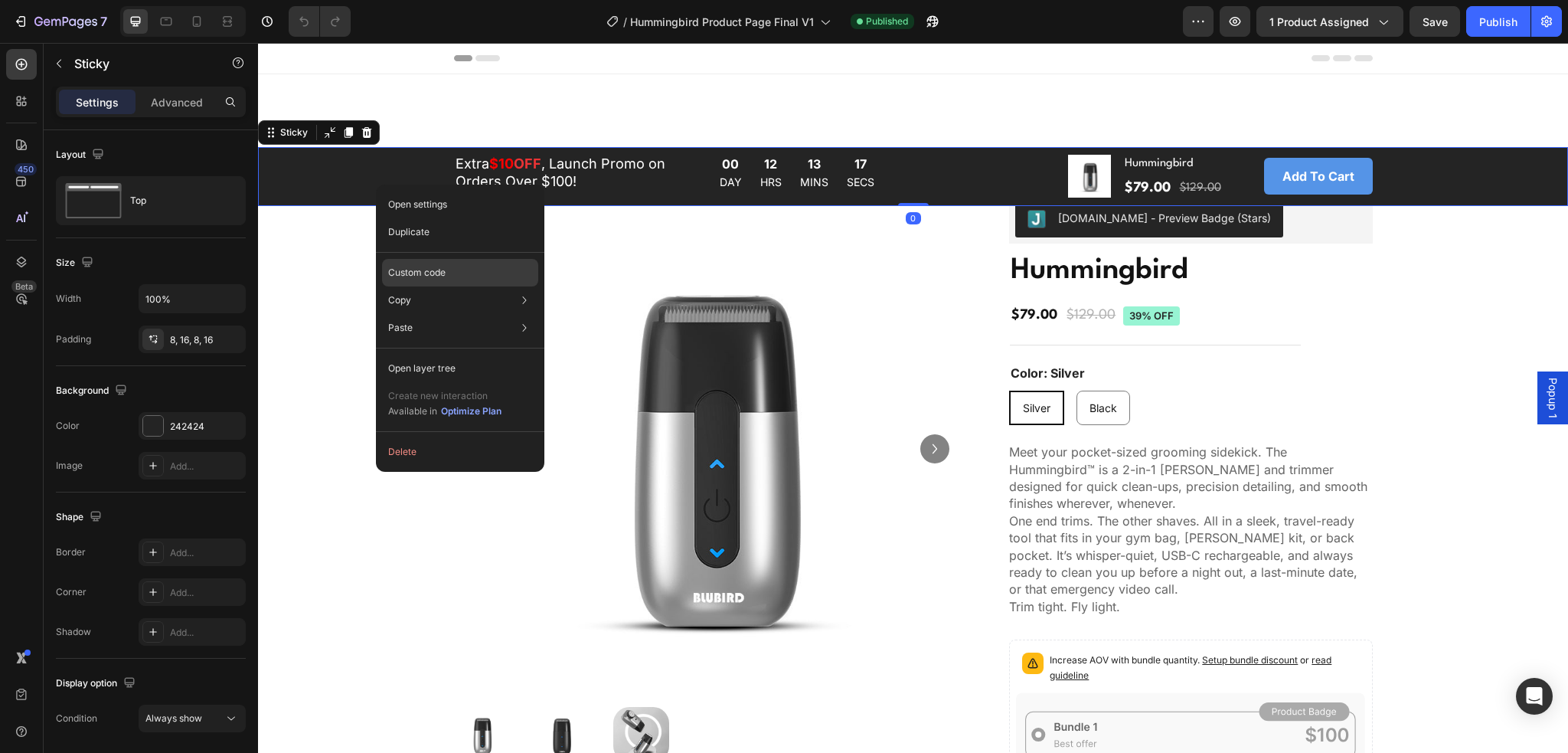
click at [408, 275] on p "Custom code" at bounding box center [417, 272] width 58 height 14
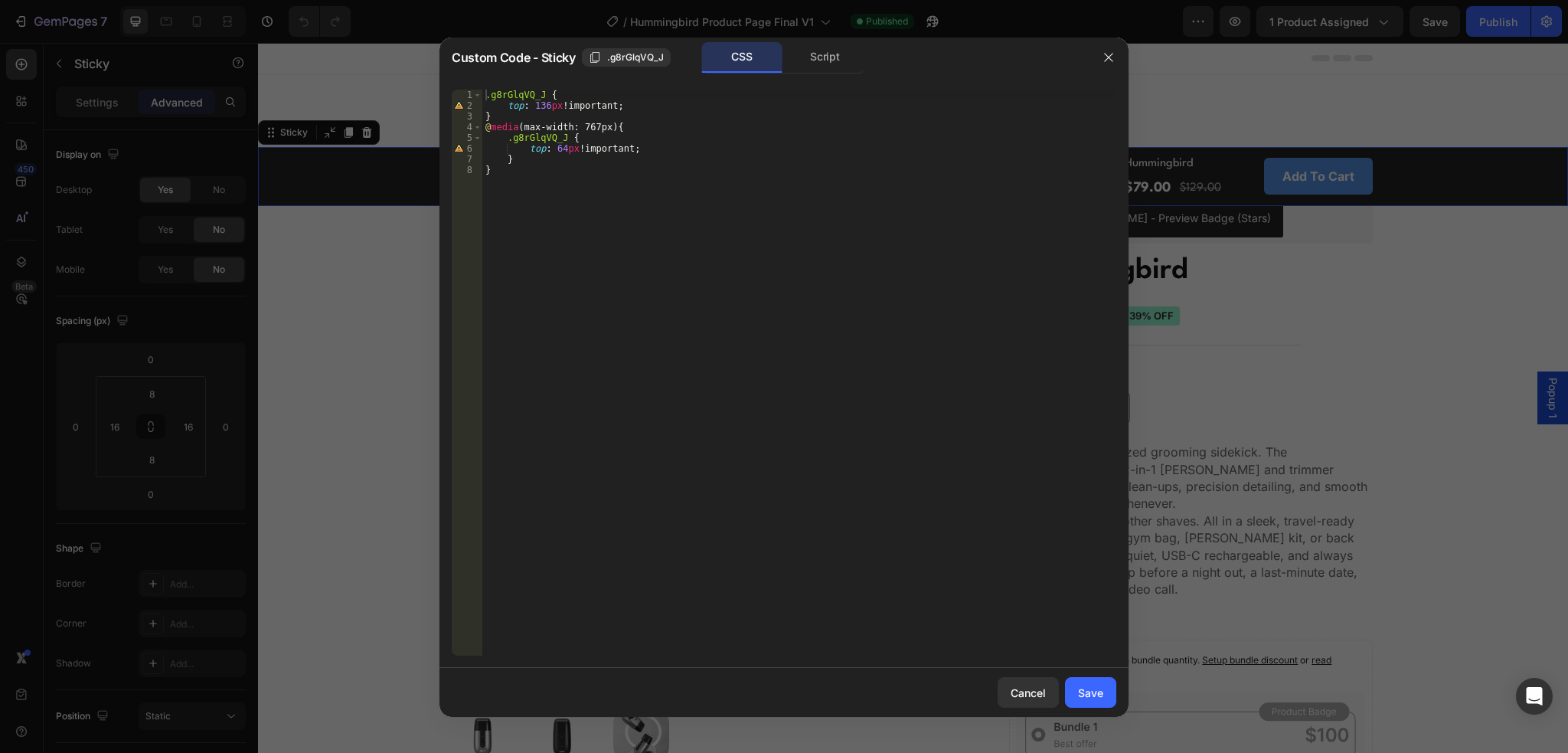
click at [544, 102] on div ".g8rGlqVQ_J { top : 136 px !important ; } @ media (max-width: 767px) { .g8rGlqV…" at bounding box center [799, 383] width 634 height 587
type textarea "top: 113px!important;"
drag, startPoint x: 1084, startPoint y: 691, endPoint x: 830, endPoint y: 640, distance: 259.1
click at [1084, 691] on div "Save" at bounding box center [1090, 692] width 25 height 16
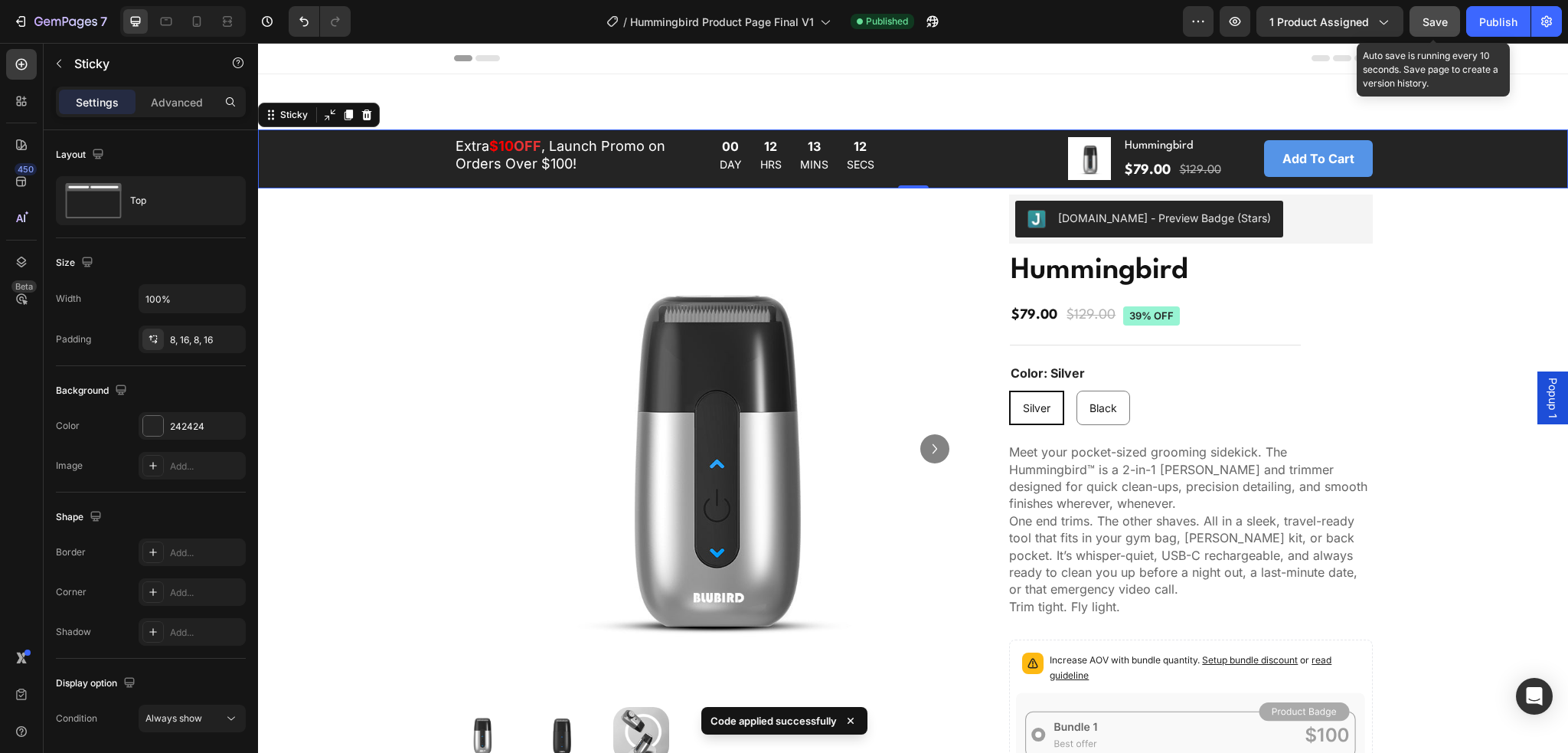
click at [1440, 34] on button "Save" at bounding box center [1435, 21] width 51 height 31
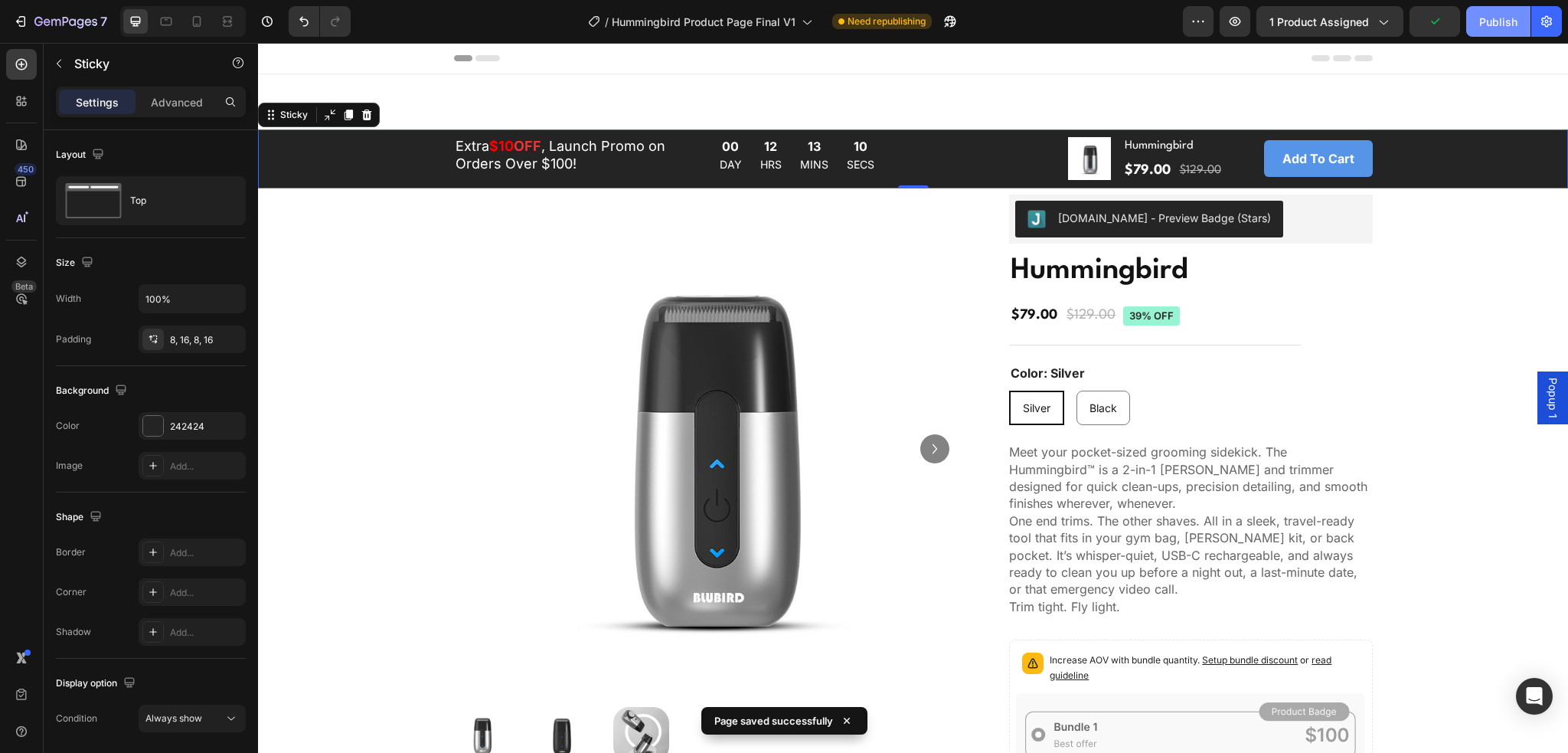
click at [1487, 29] on div "Publish" at bounding box center [1498, 21] width 39 height 16
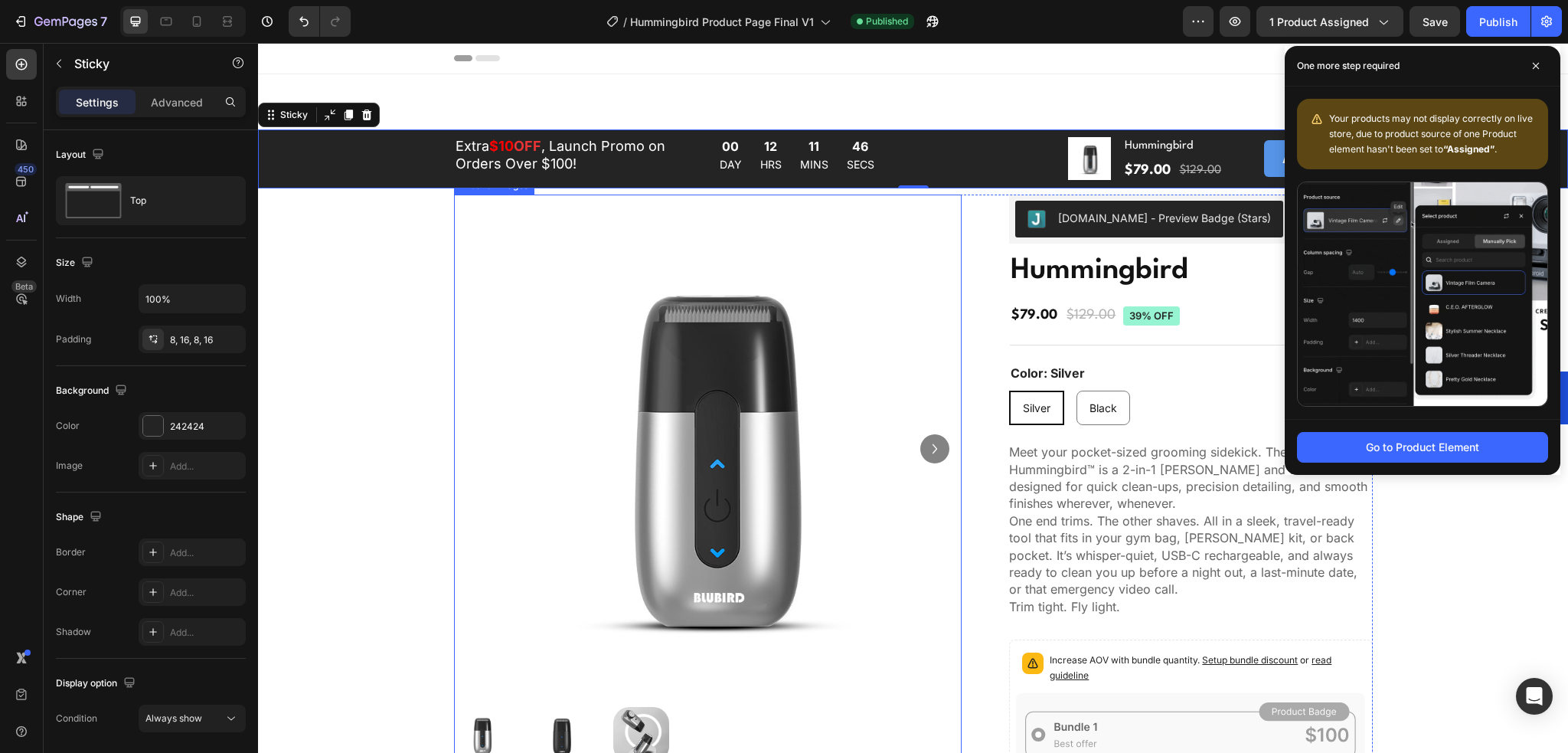
scroll to position [0, 0]
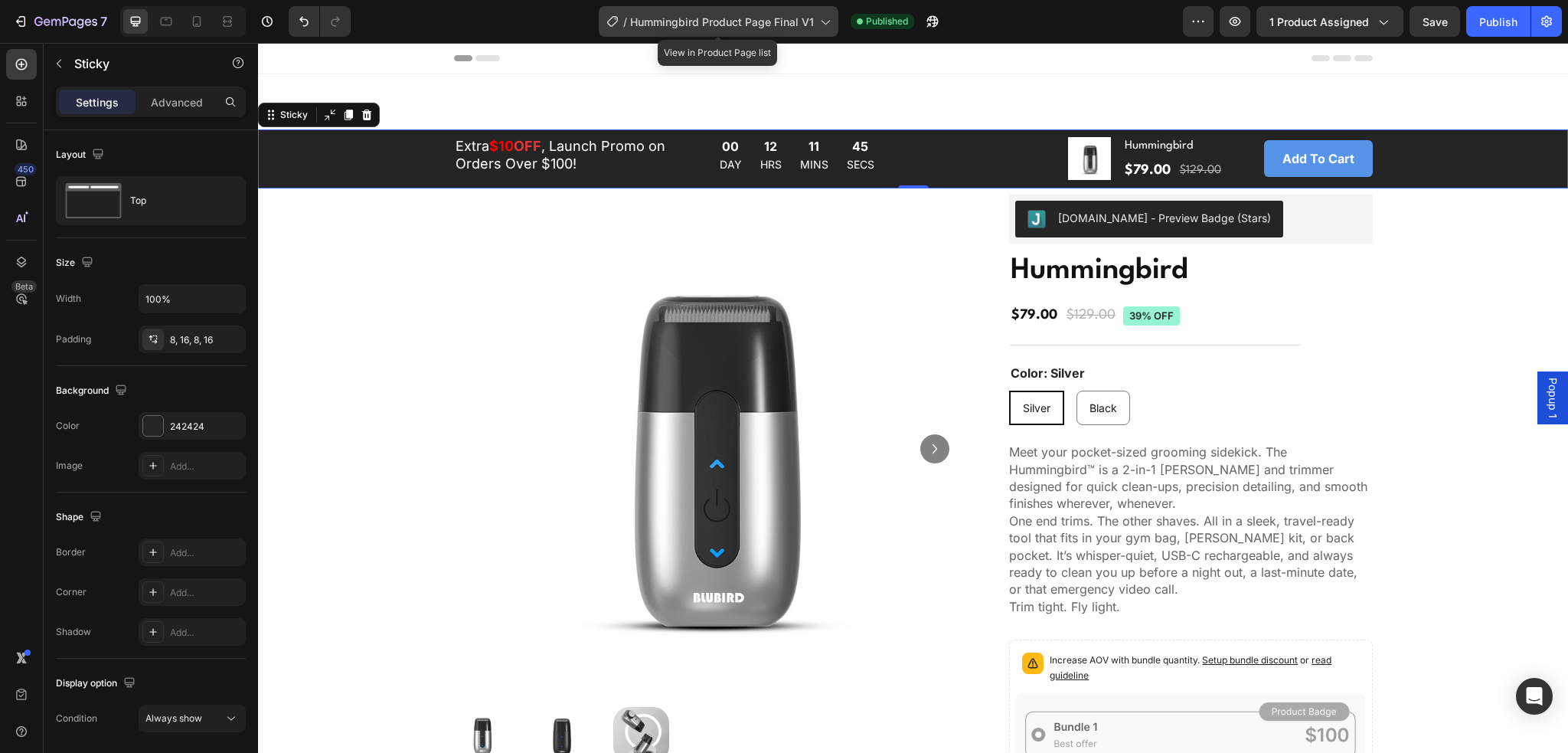
click at [752, 24] on span "Hummingbird Product Page Final V1" at bounding box center [722, 21] width 184 height 16
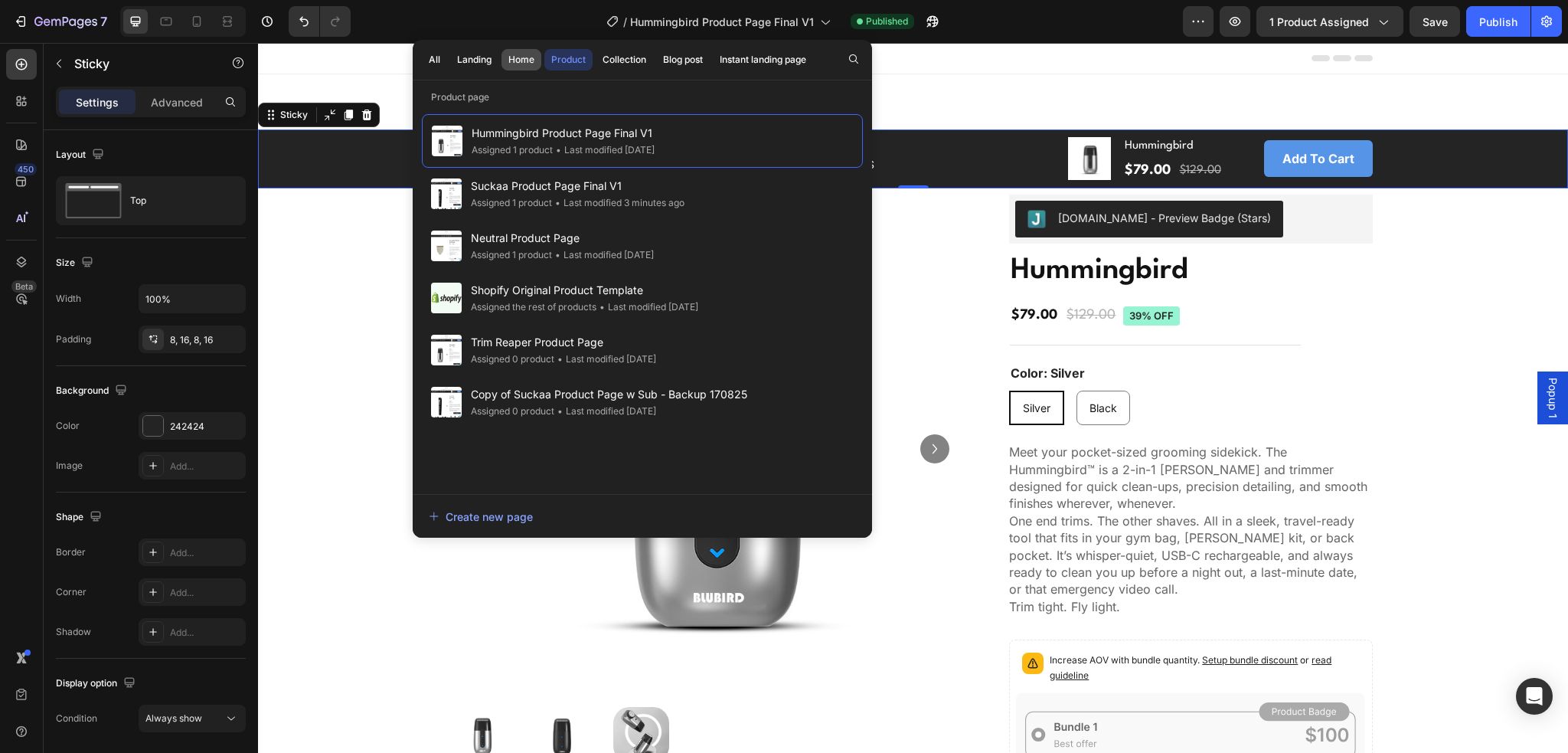
click at [536, 58] on button "Home" at bounding box center [521, 59] width 40 height 21
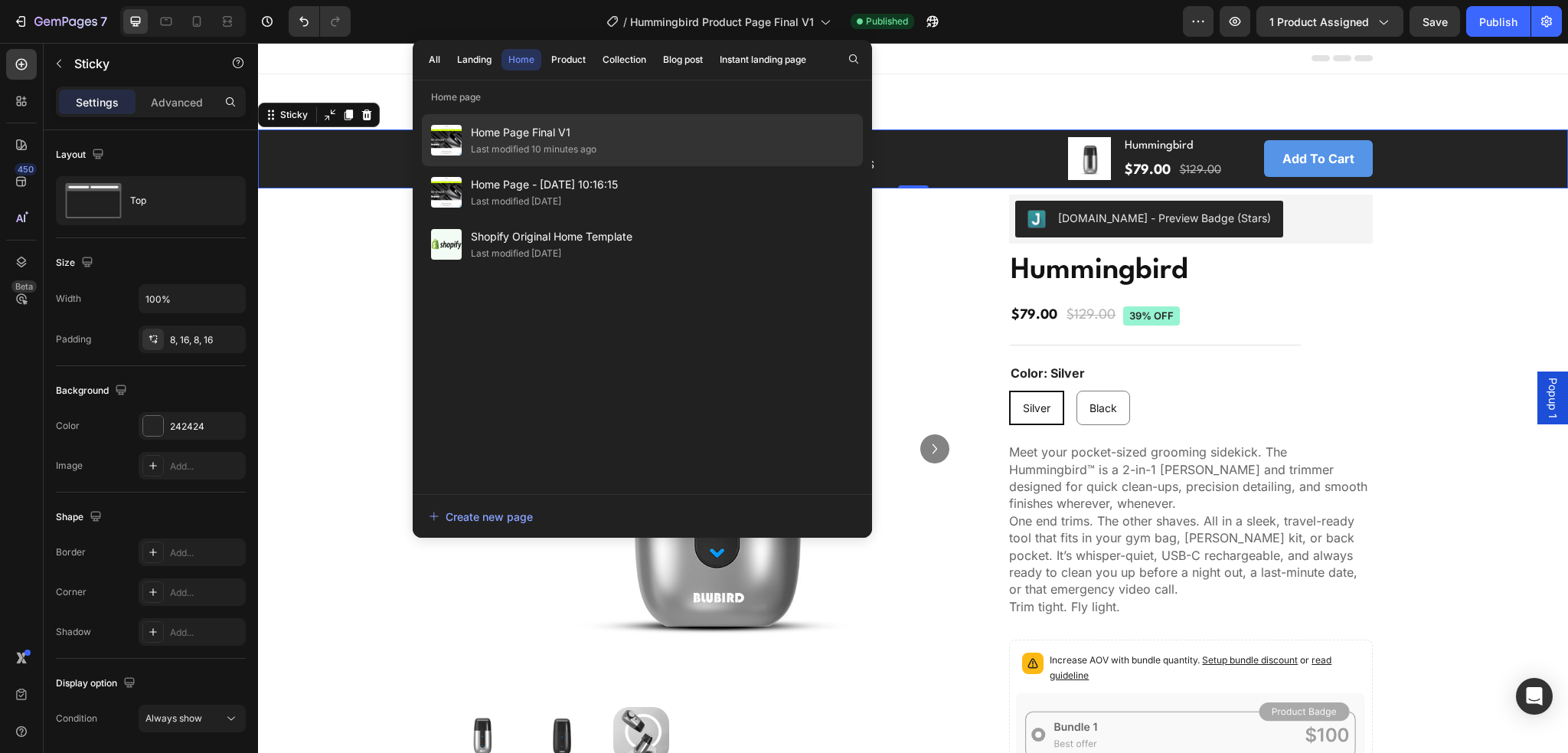
click at [527, 131] on span "Home Page Final V1" at bounding box center [534, 132] width 126 height 18
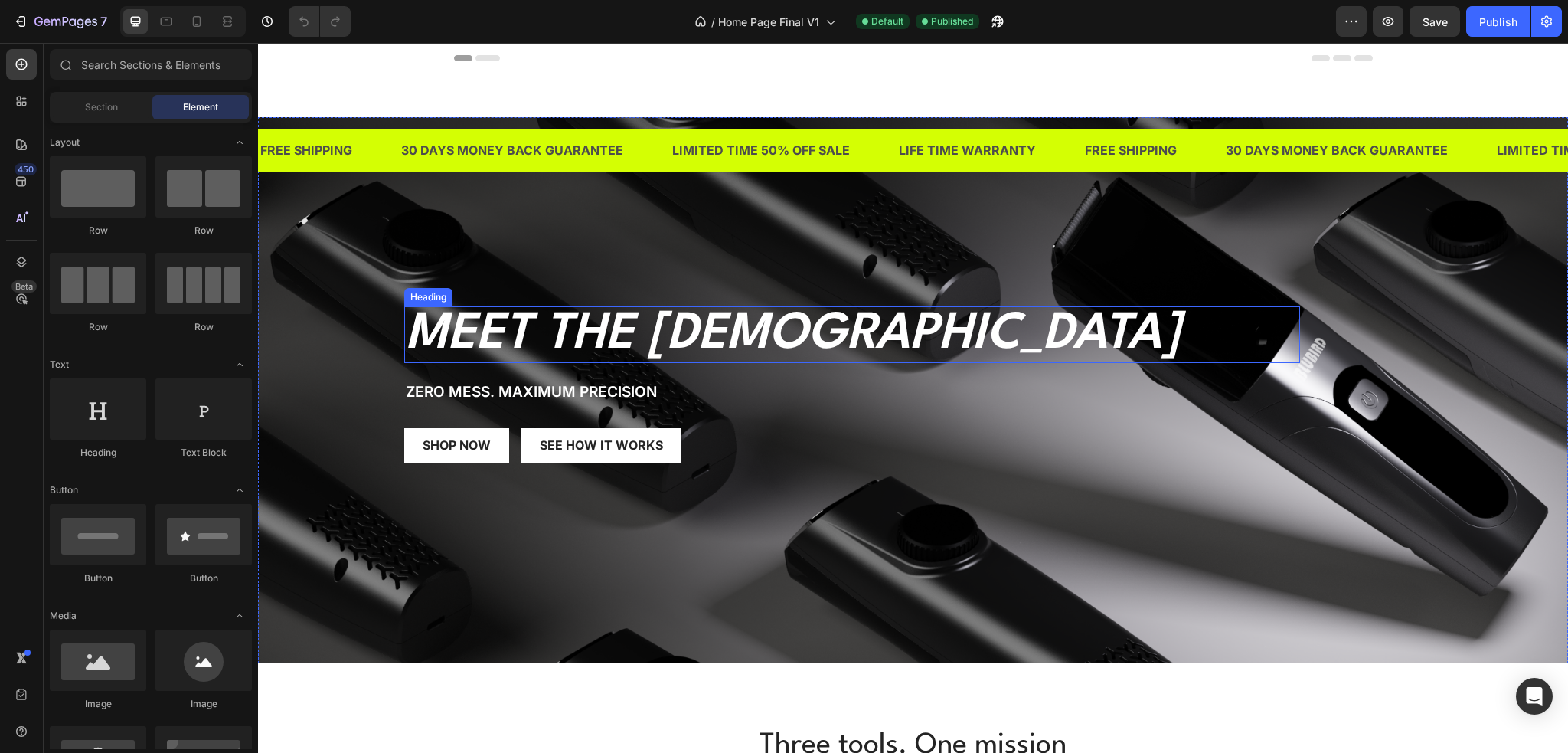
click at [511, 326] on h2 "Meet the [DEMOGRAPHIC_DATA]" at bounding box center [852, 334] width 896 height 57
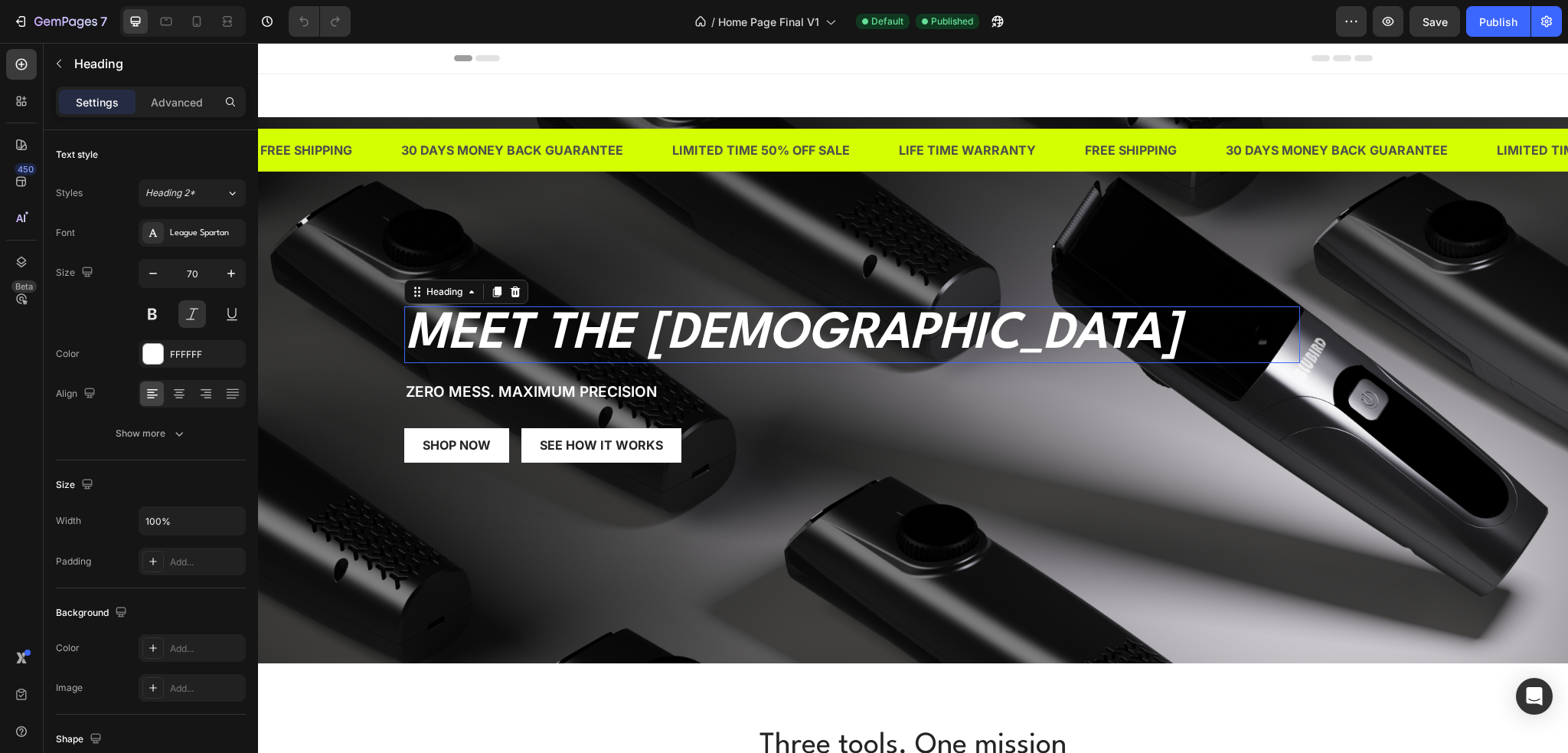
click at [511, 326] on h2 "Meet the [DEMOGRAPHIC_DATA]" at bounding box center [852, 334] width 896 height 57
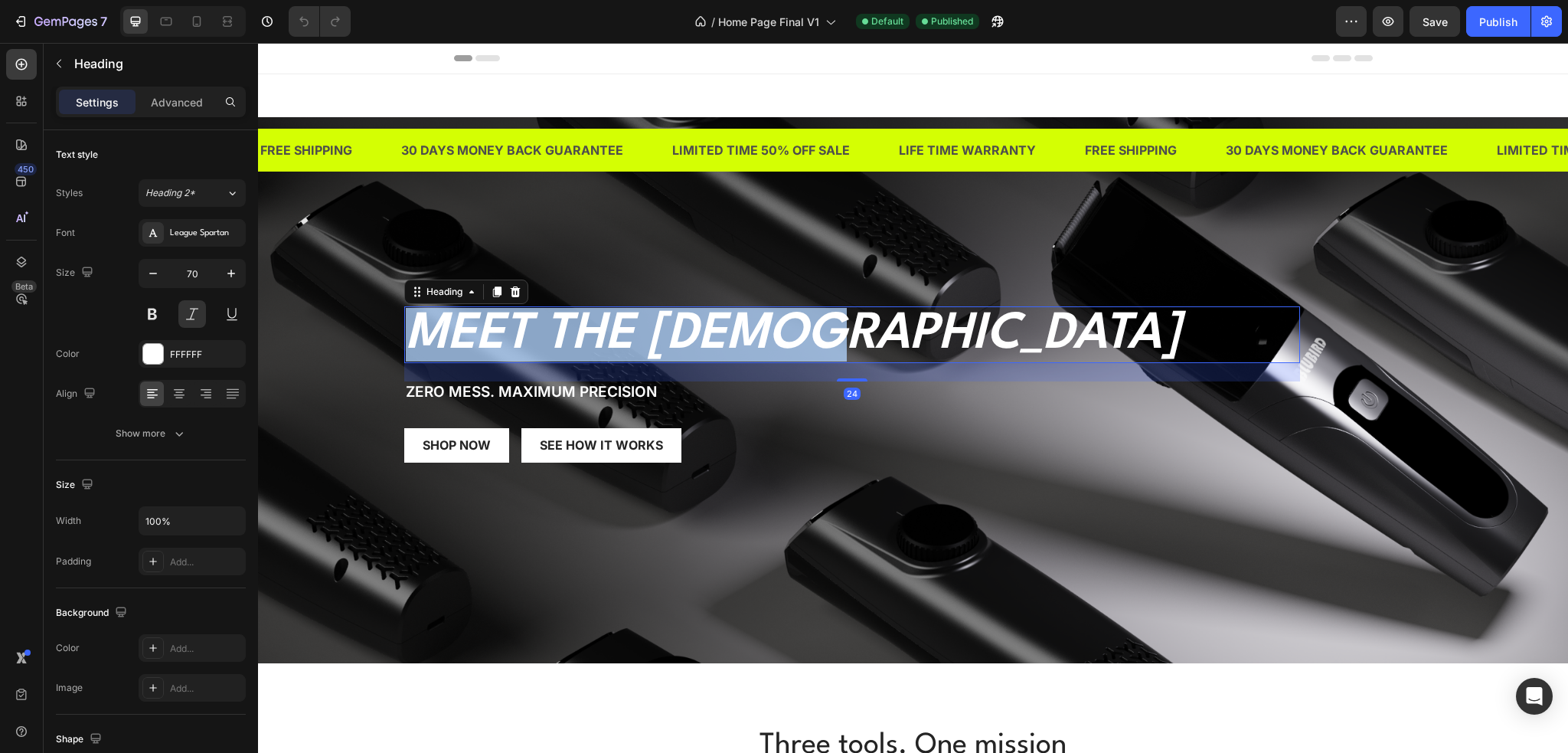
click at [511, 326] on p "Meet the suckaa" at bounding box center [852, 334] width 893 height 53
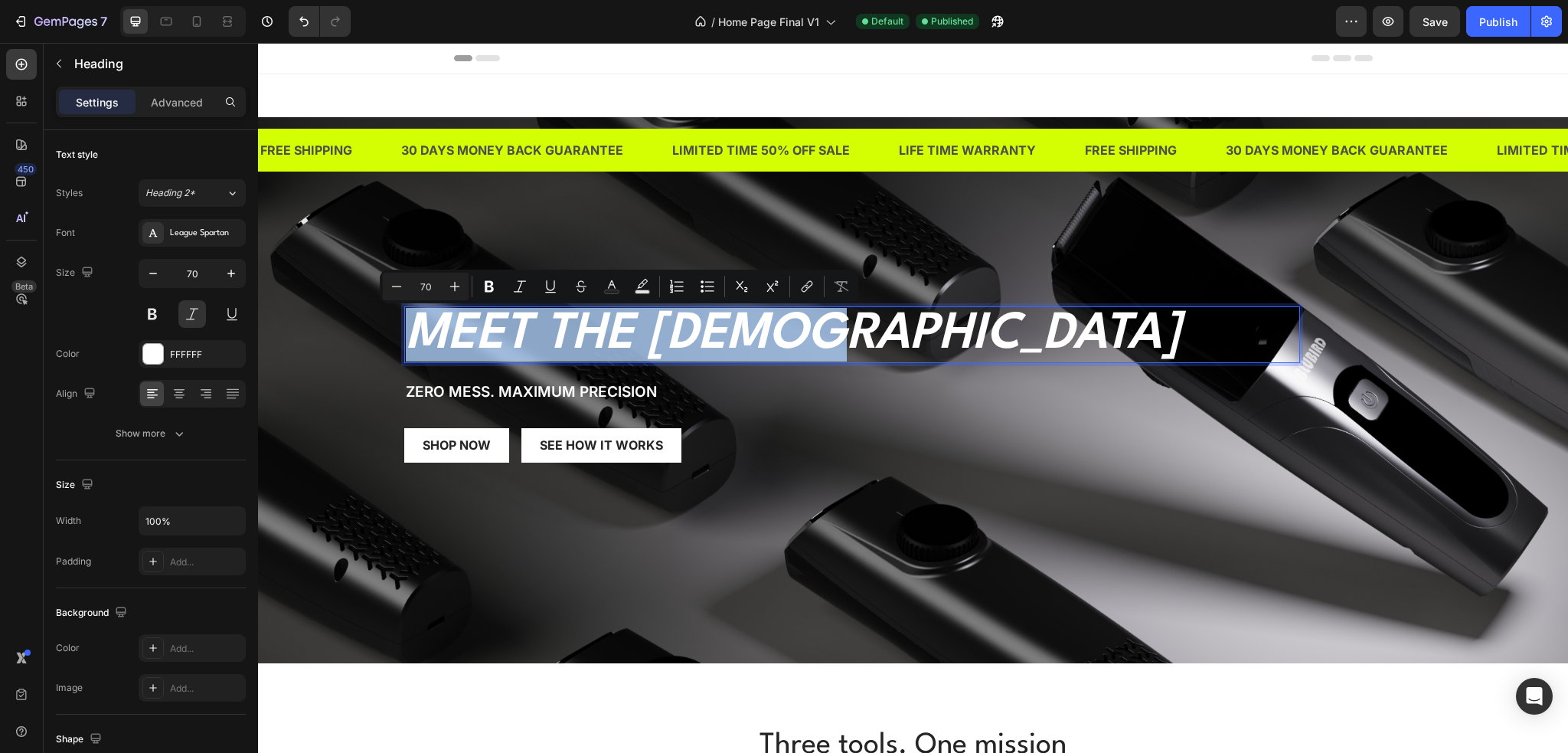
click at [706, 329] on p "Meet the suckaa" at bounding box center [852, 334] width 893 height 53
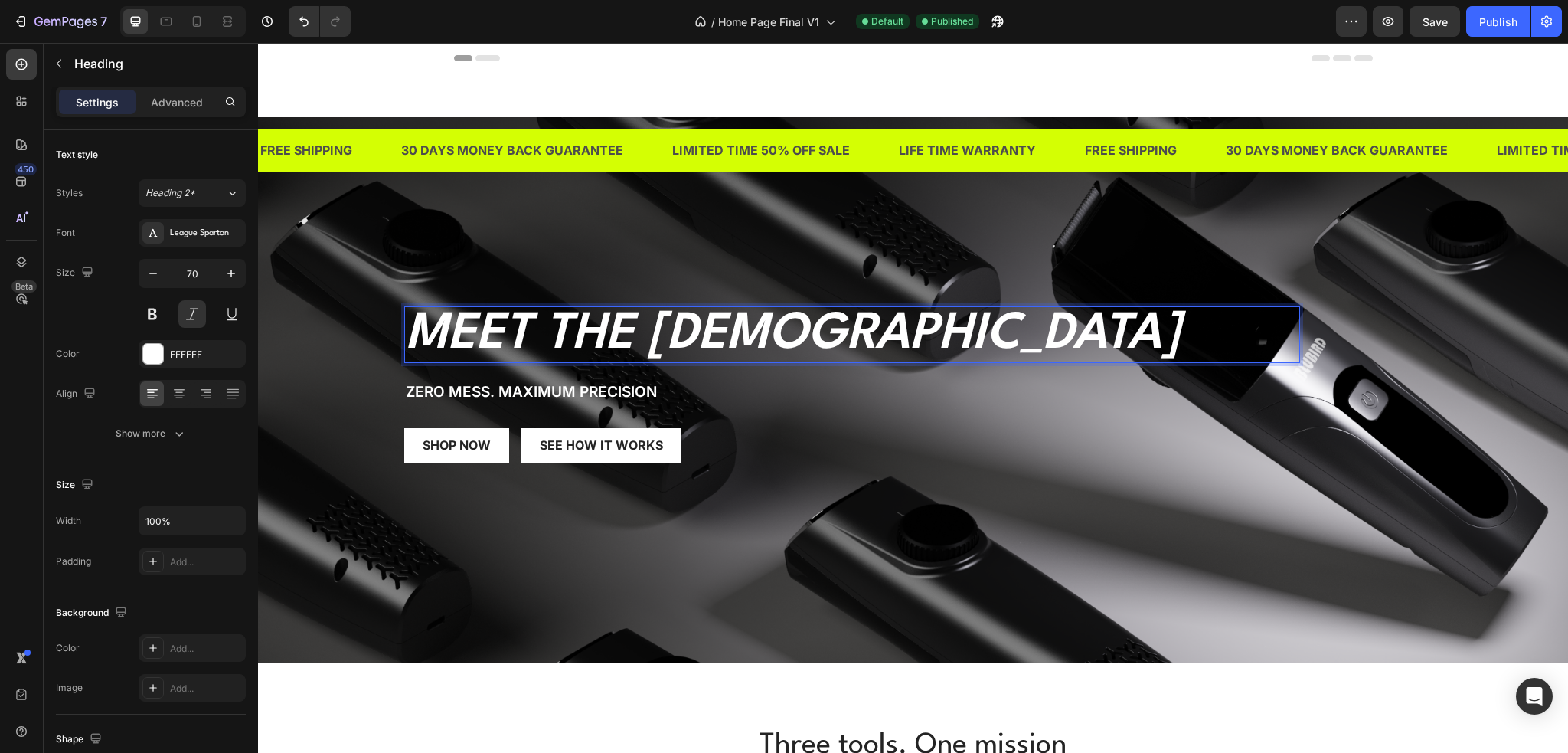
click at [706, 329] on p "Meet the suckaa" at bounding box center [852, 334] width 893 height 53
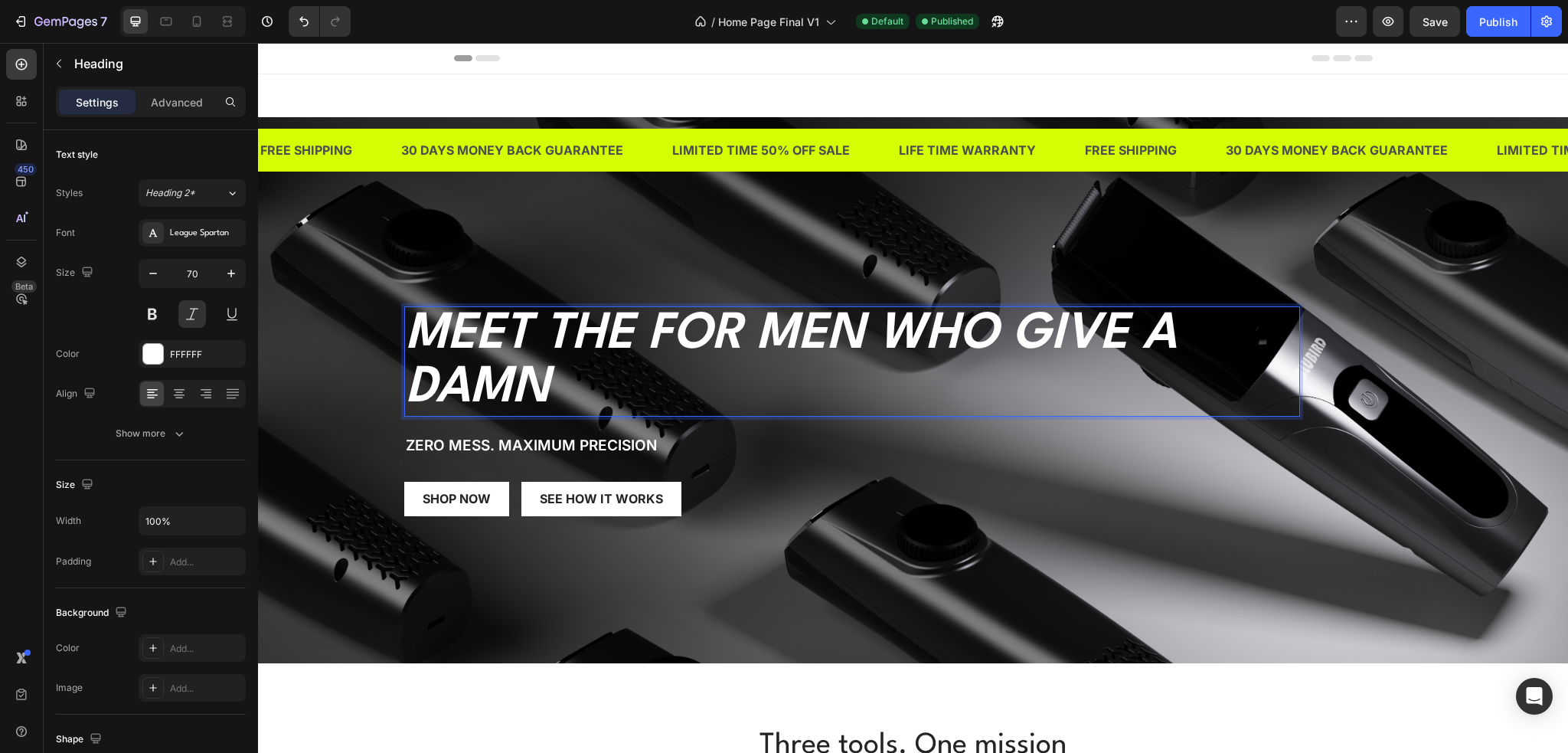
click at [706, 329] on p "Meet the For Men Who Give a Damn" at bounding box center [852, 361] width 893 height 107
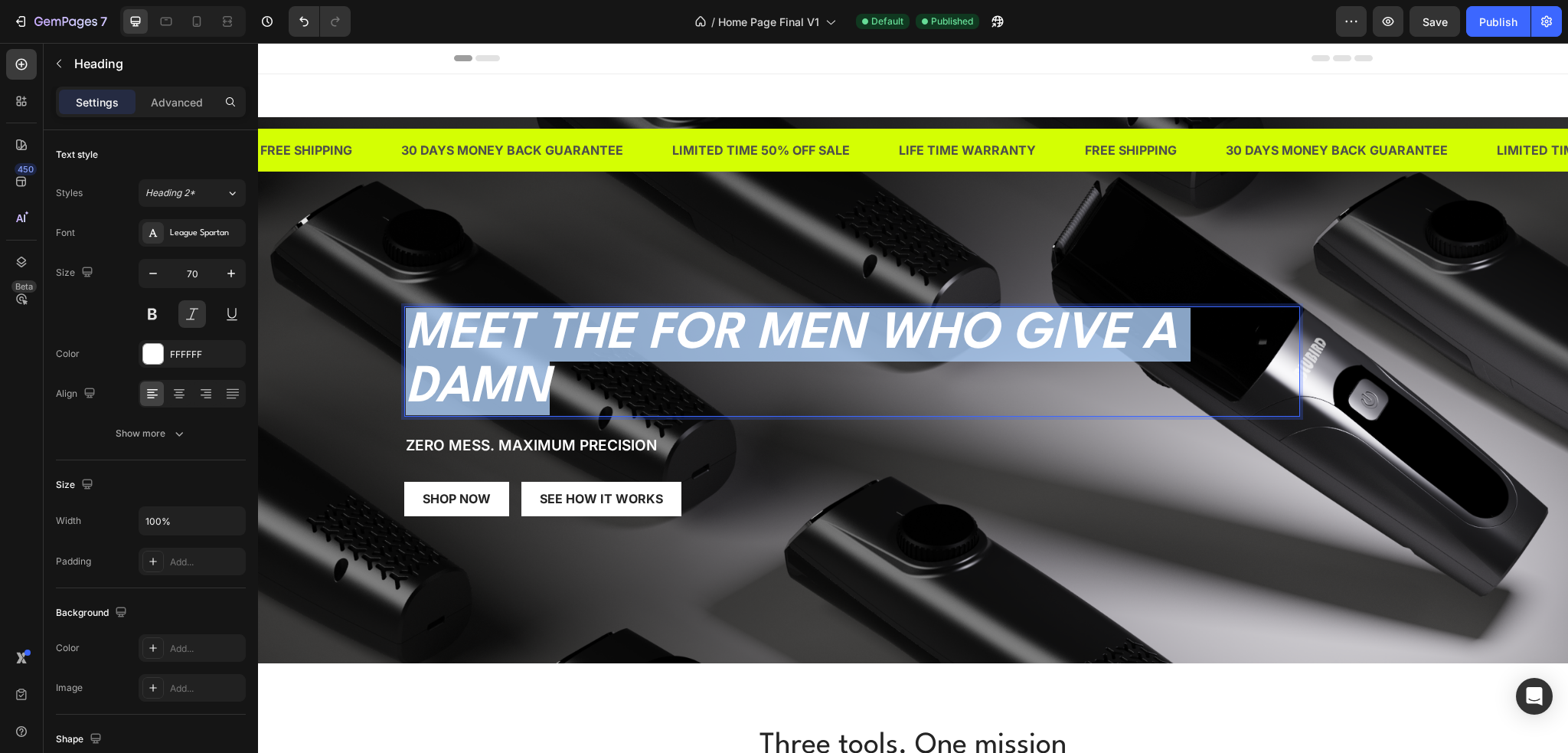
click at [706, 329] on p "Meet the For Men Who Give a Damn" at bounding box center [852, 361] width 893 height 107
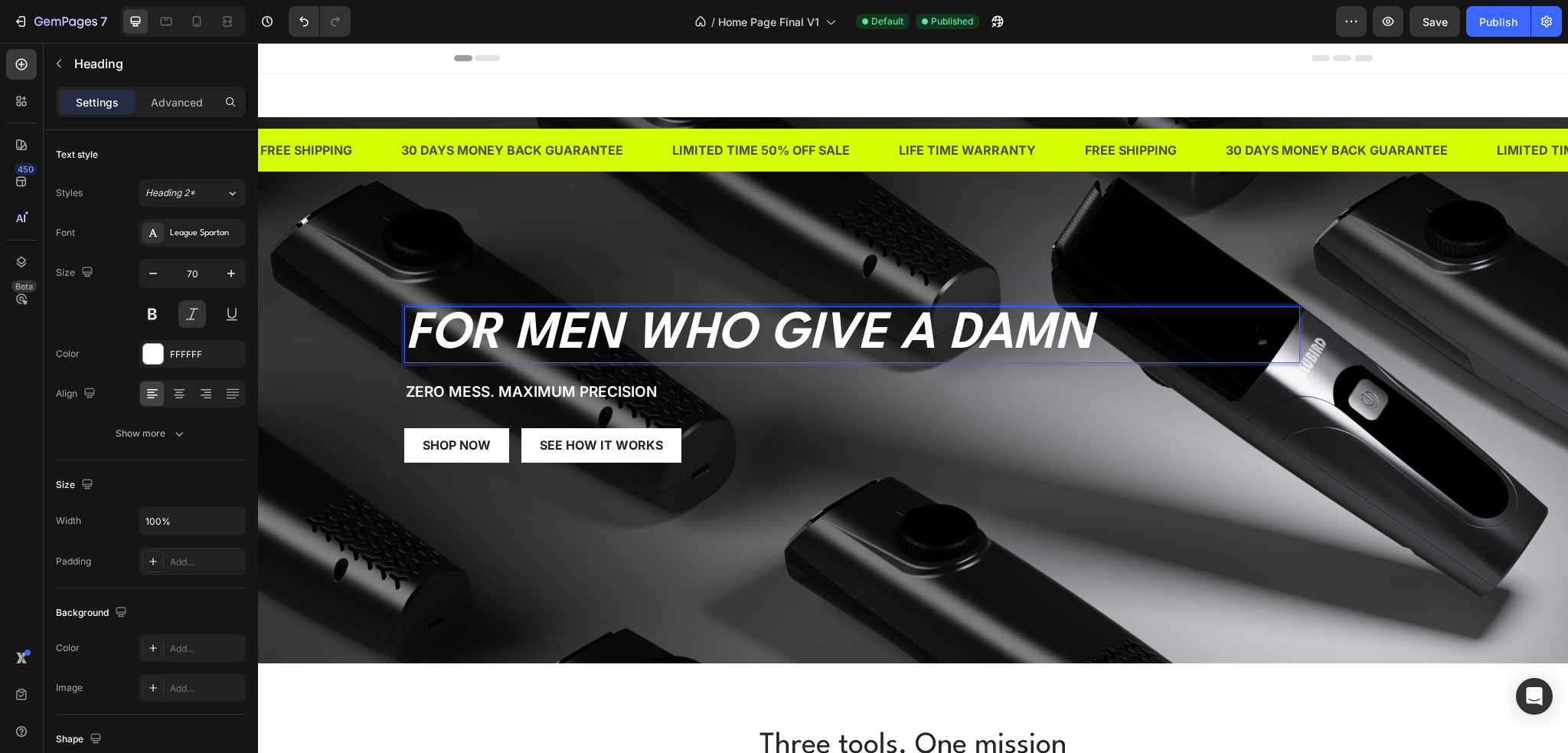
click at [808, 405] on div "For Men Who Give a Damn Heading 24 Zero Mess. Maximum precision Text Block SHOP…" at bounding box center [914, 328] width 896 height 319
click at [815, 317] on p "For Men Who Give a Damn" at bounding box center [852, 334] width 893 height 53
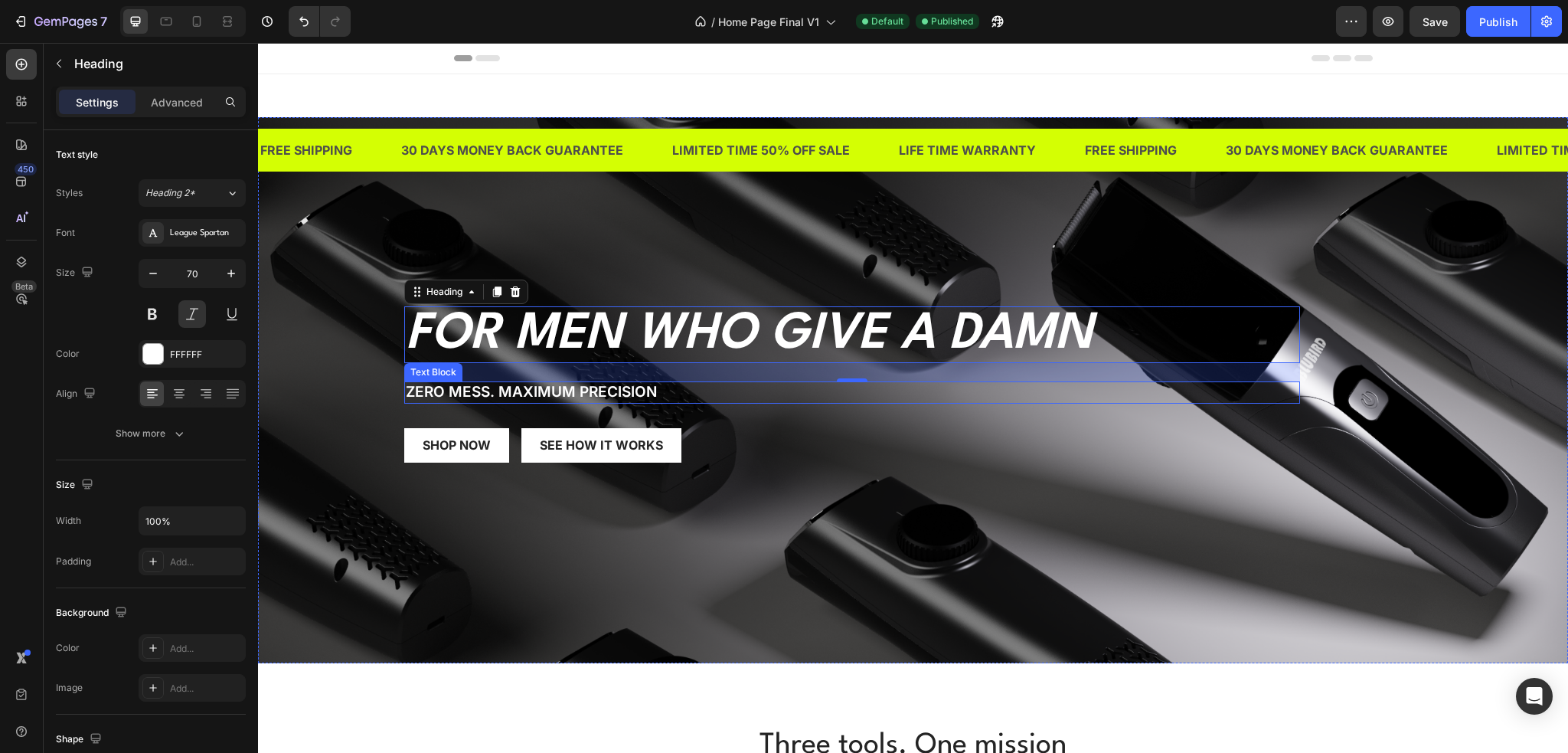
click at [640, 389] on p "Zero Mess. Maximum precision" at bounding box center [852, 392] width 893 height 19
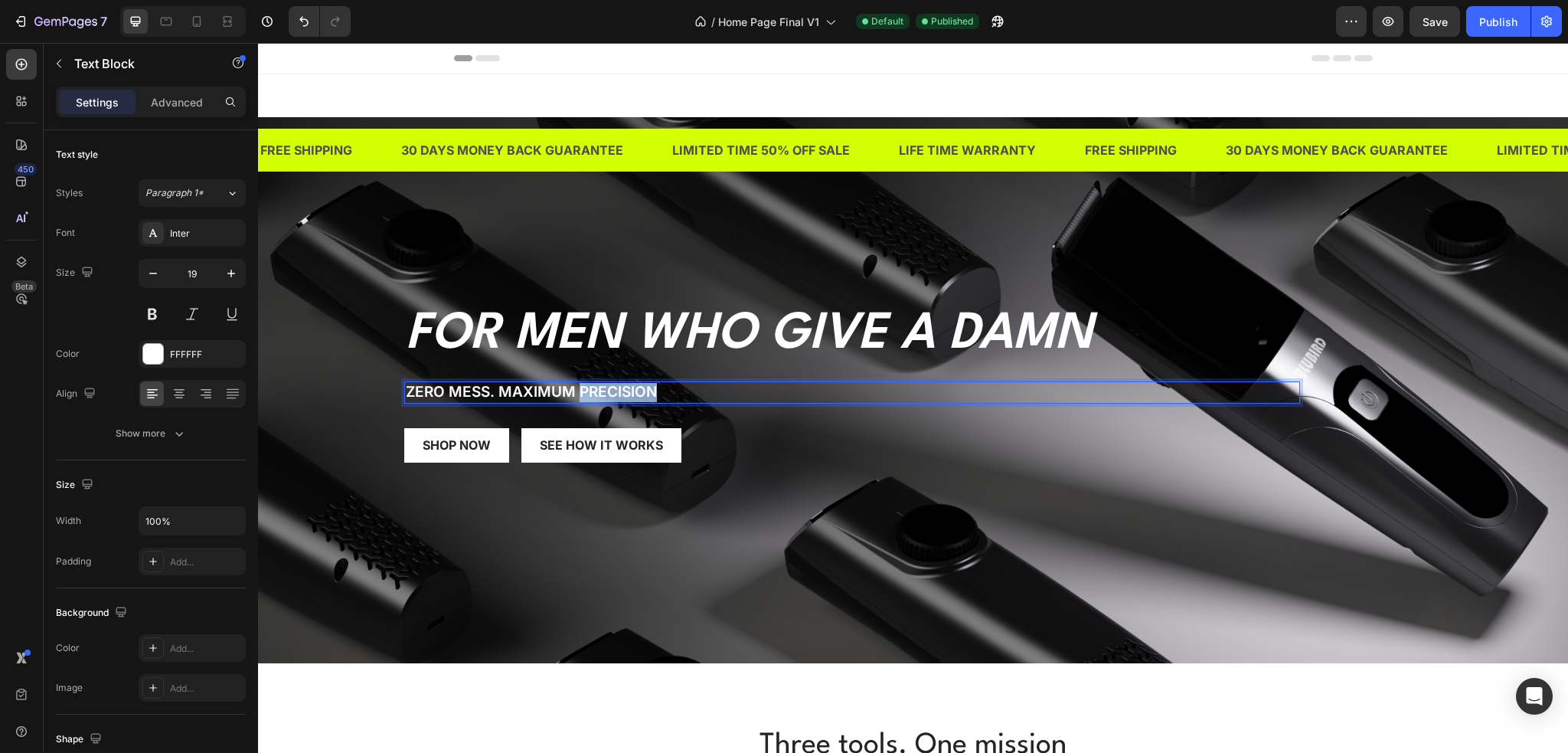
click at [640, 389] on p "Zero Mess. Maximum precision" at bounding box center [852, 392] width 893 height 19
click at [814, 446] on div "SHOP NOW Button see how it works Button Row" at bounding box center [852, 445] width 896 height 34
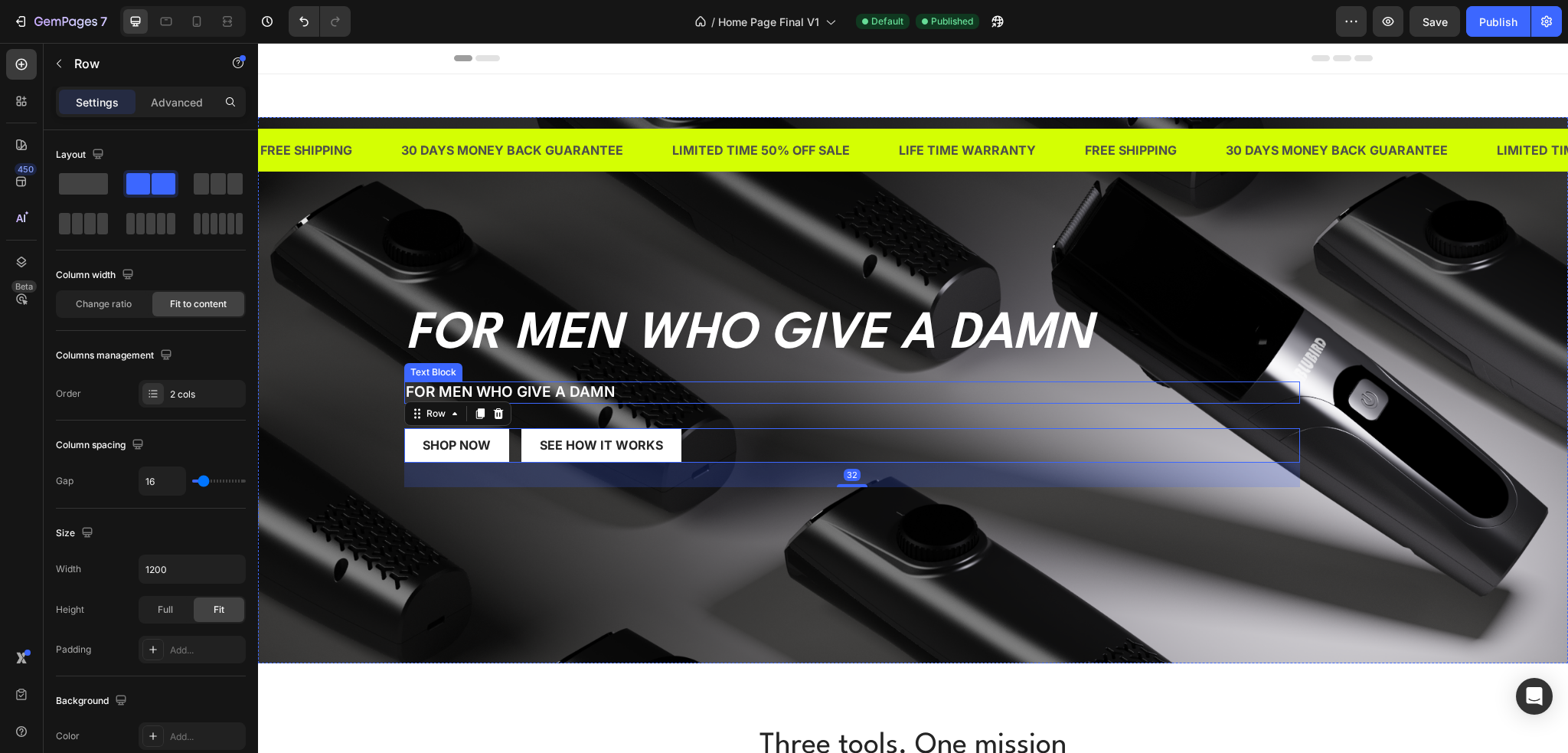
click at [805, 336] on p "For Men Who Give a Damn" at bounding box center [852, 334] width 893 height 53
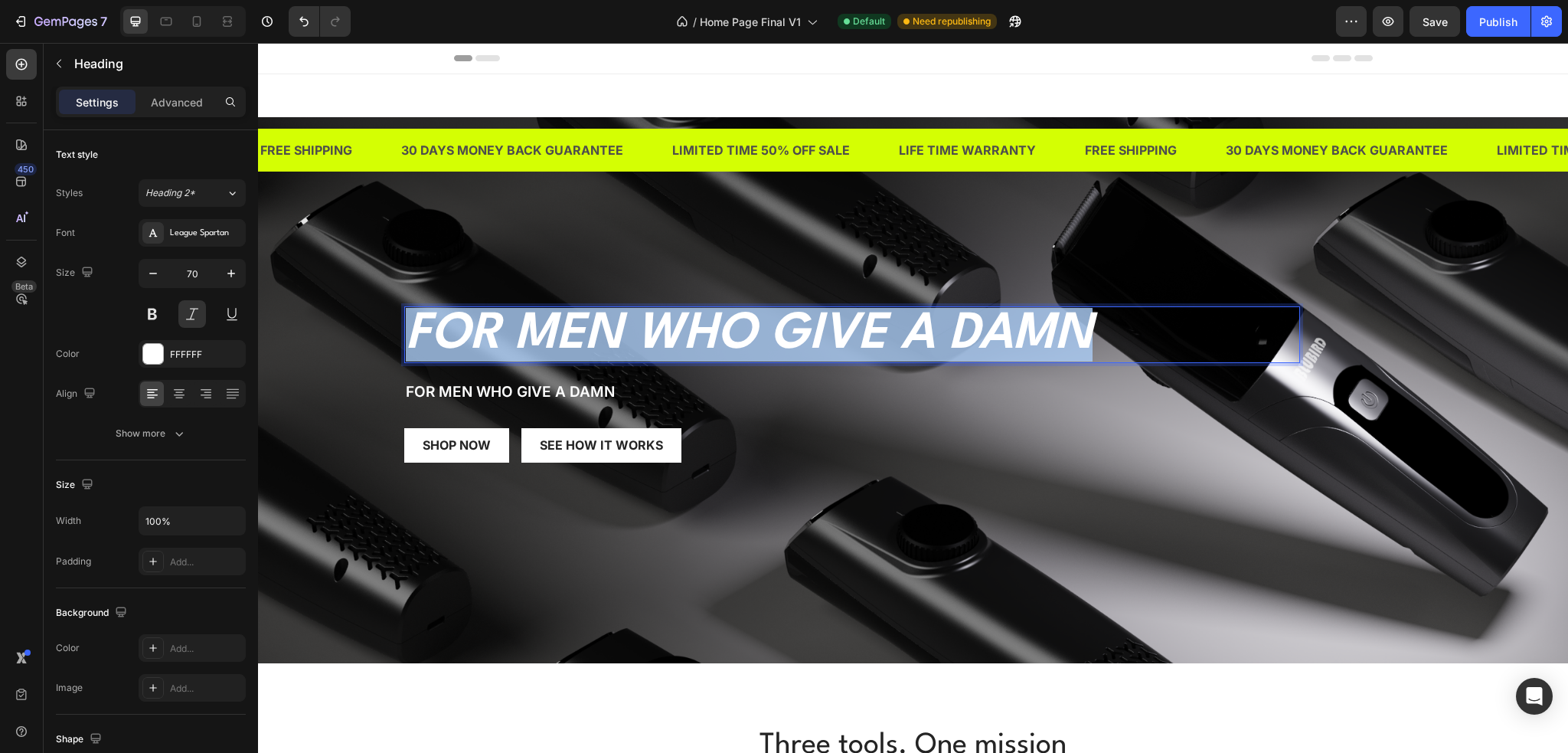
click at [826, 346] on p "For Men Who Give a Damn" at bounding box center [852, 334] width 893 height 53
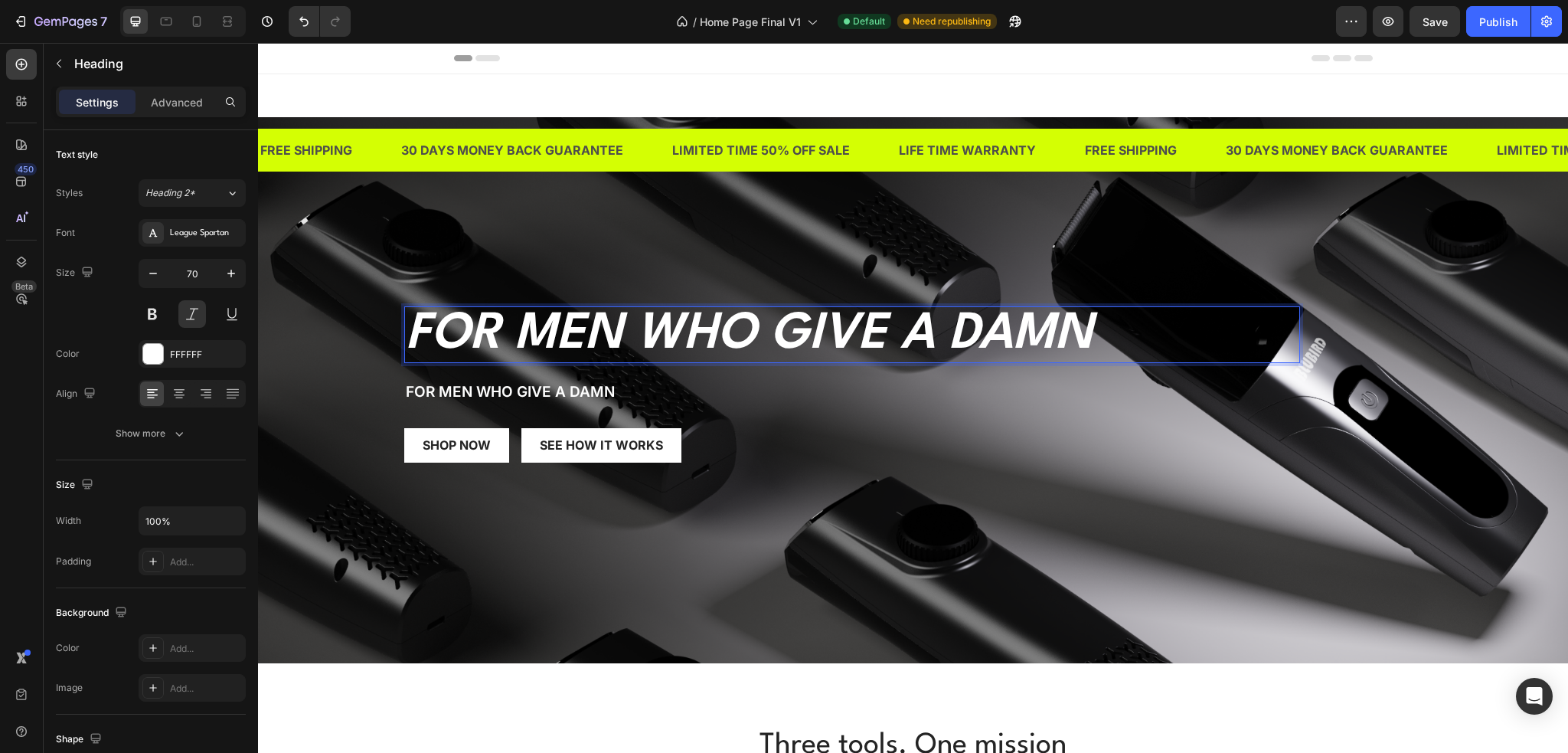
click at [855, 418] on div "For Men Who Give a Damn Heading 24 For Men Who Give a Damn Text Block SHOP NOW …" at bounding box center [914, 328] width 896 height 319
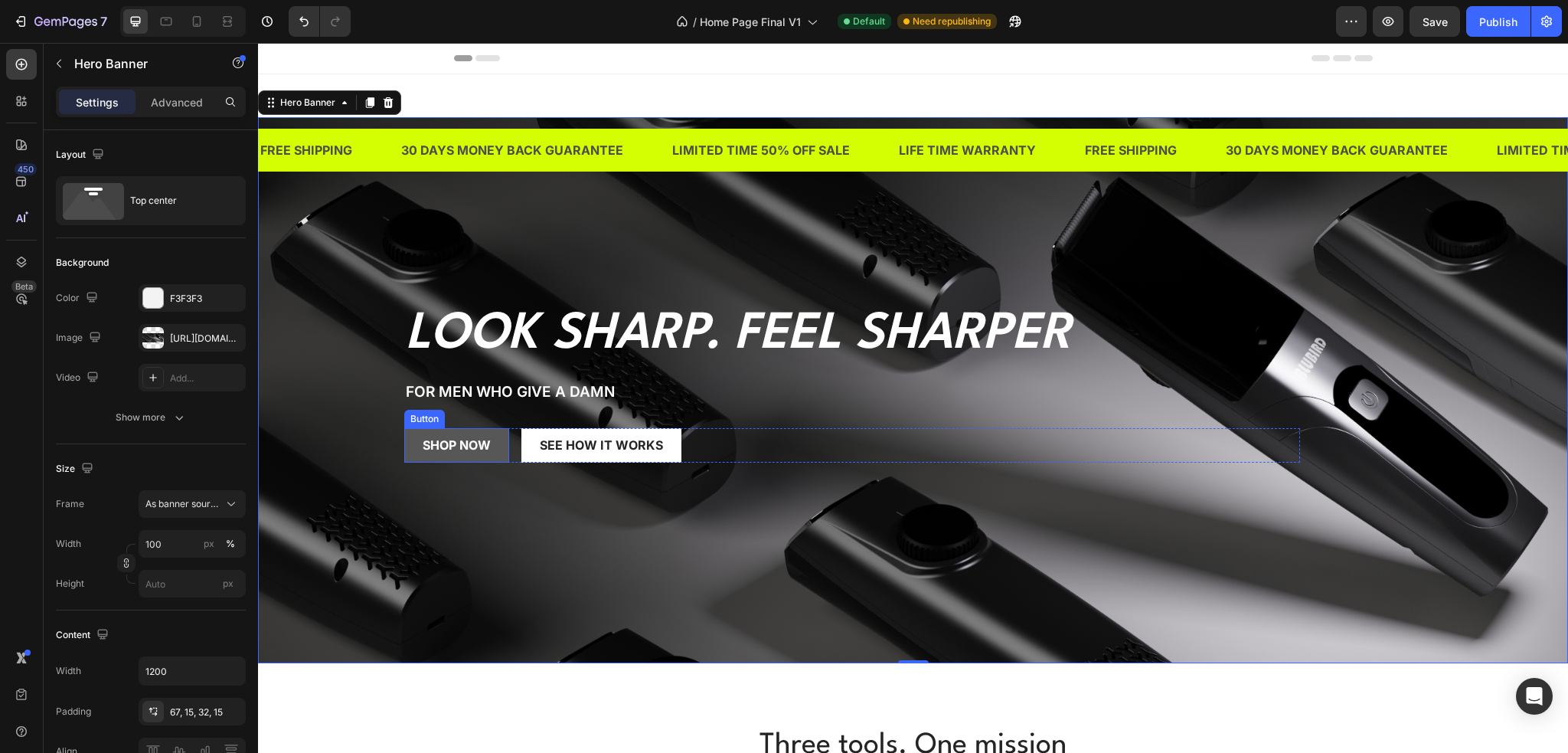
click at [493, 452] on button "SHOP NOW" at bounding box center [456, 445] width 105 height 34
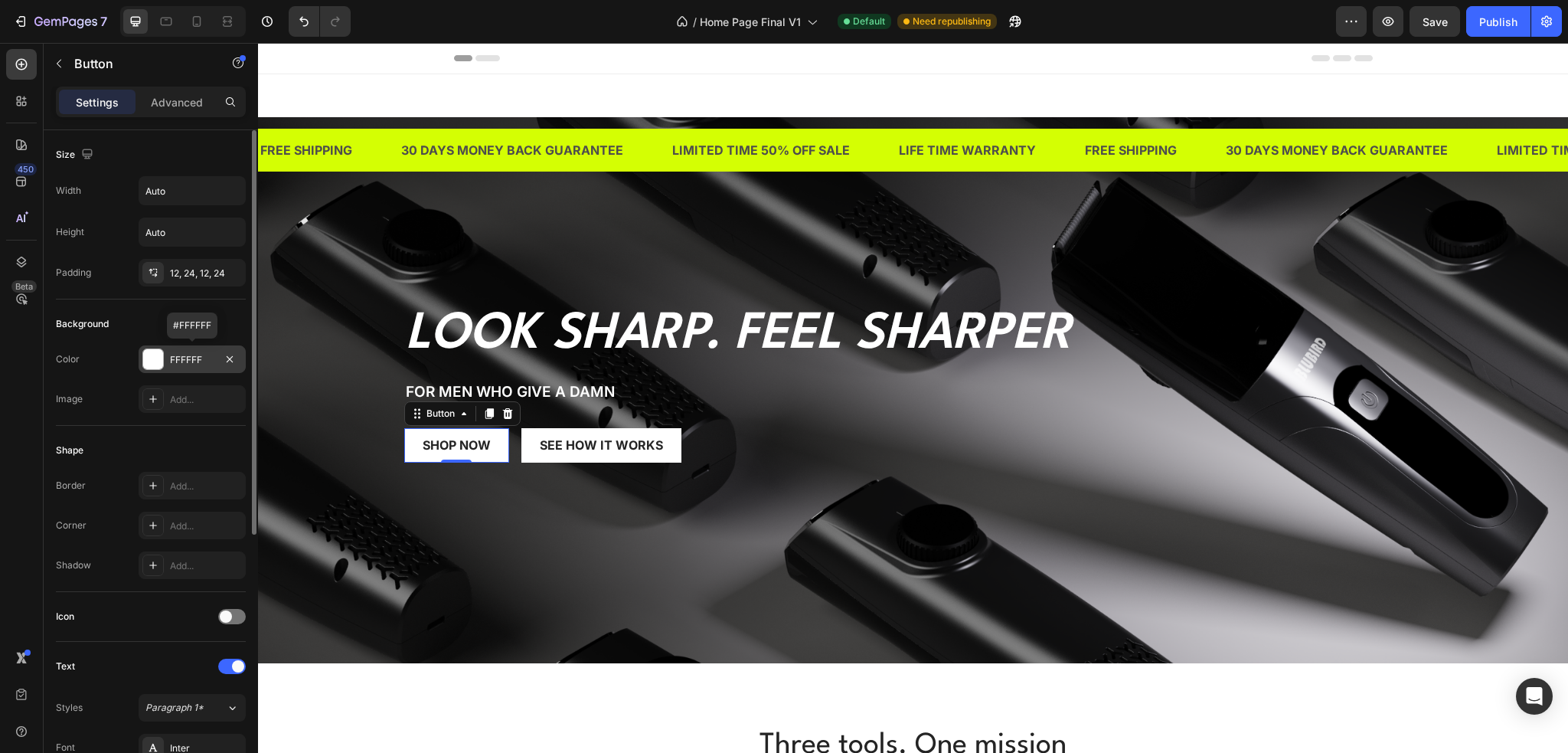
scroll to position [429, 0]
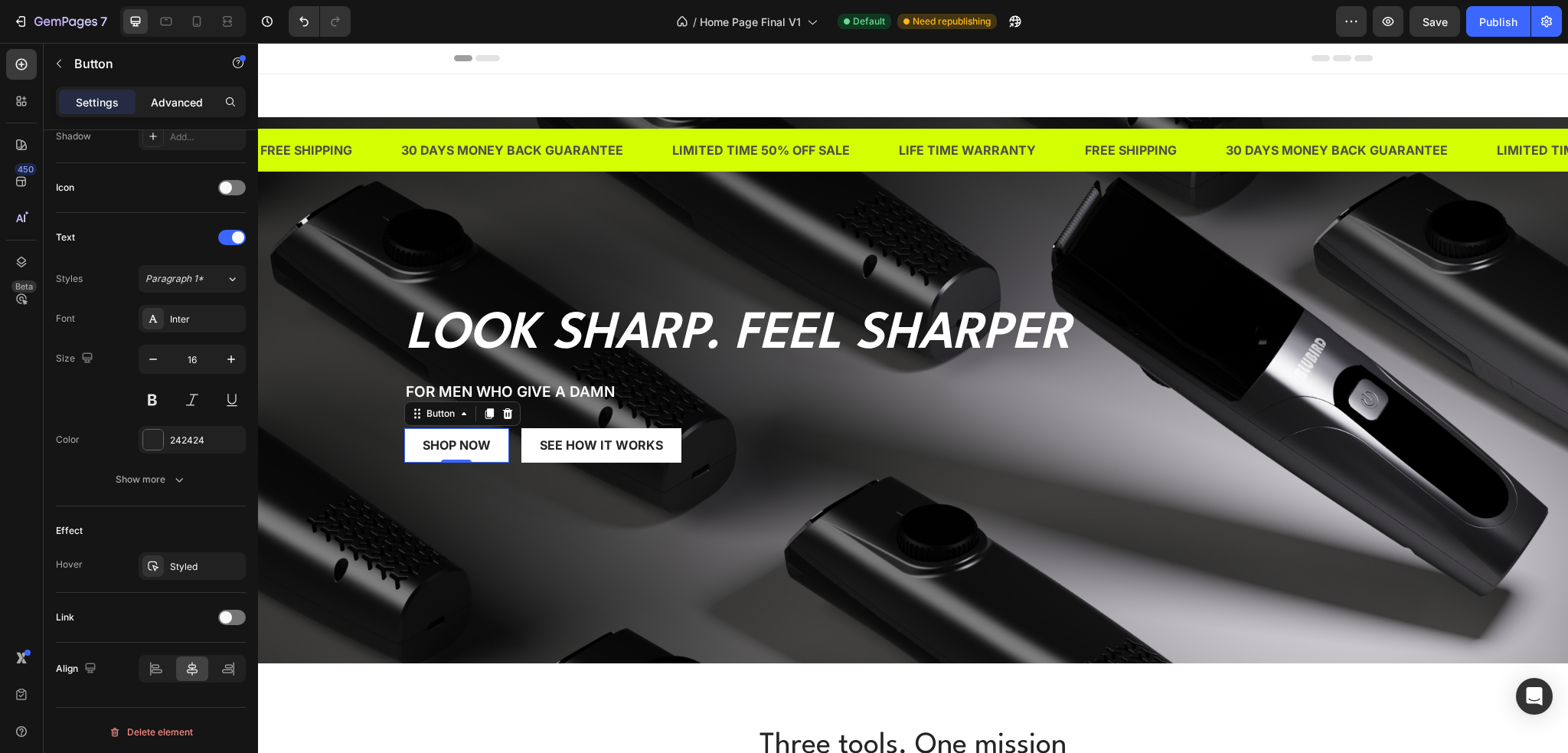
click at [178, 101] on p "Advanced" at bounding box center [176, 102] width 52 height 16
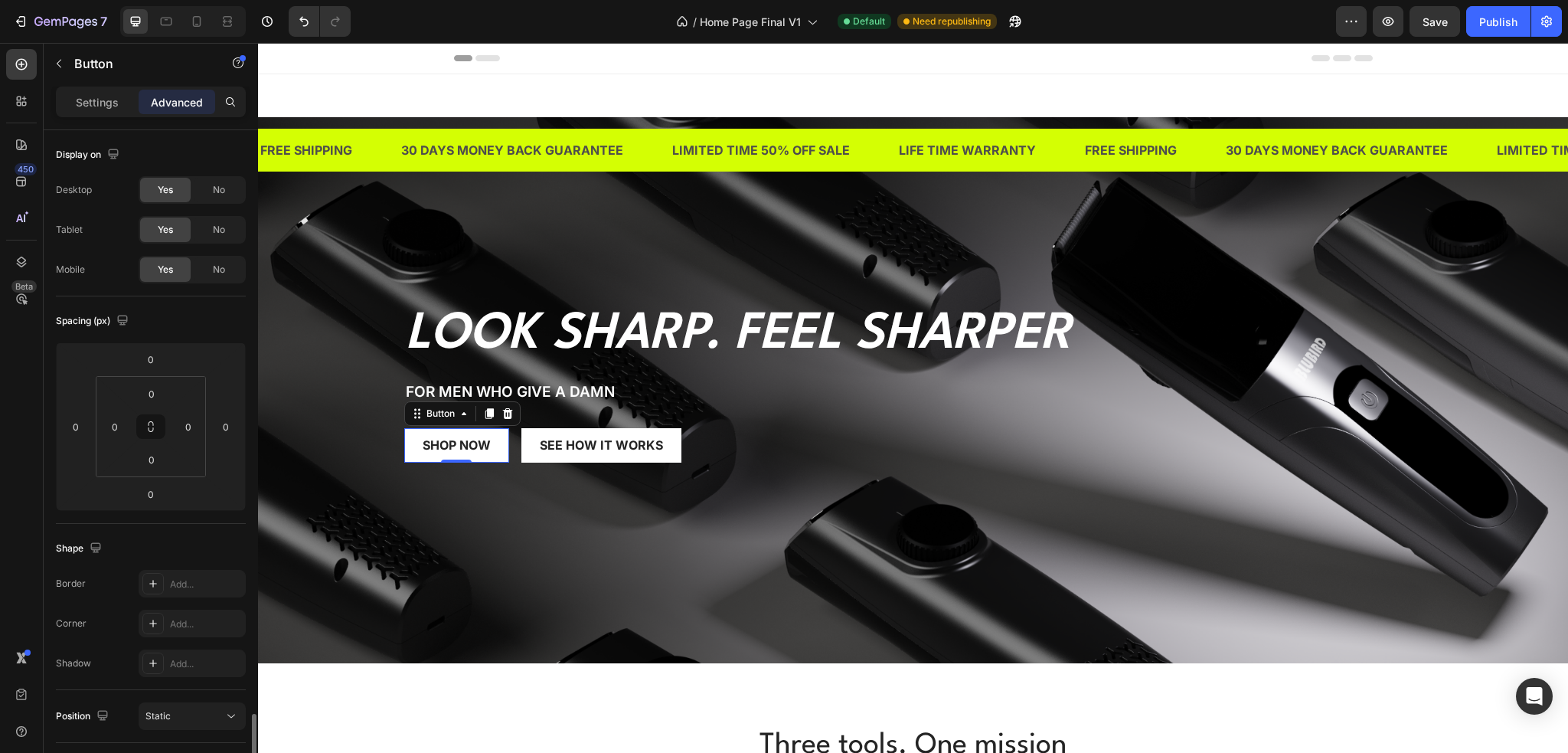
scroll to position [353, 0]
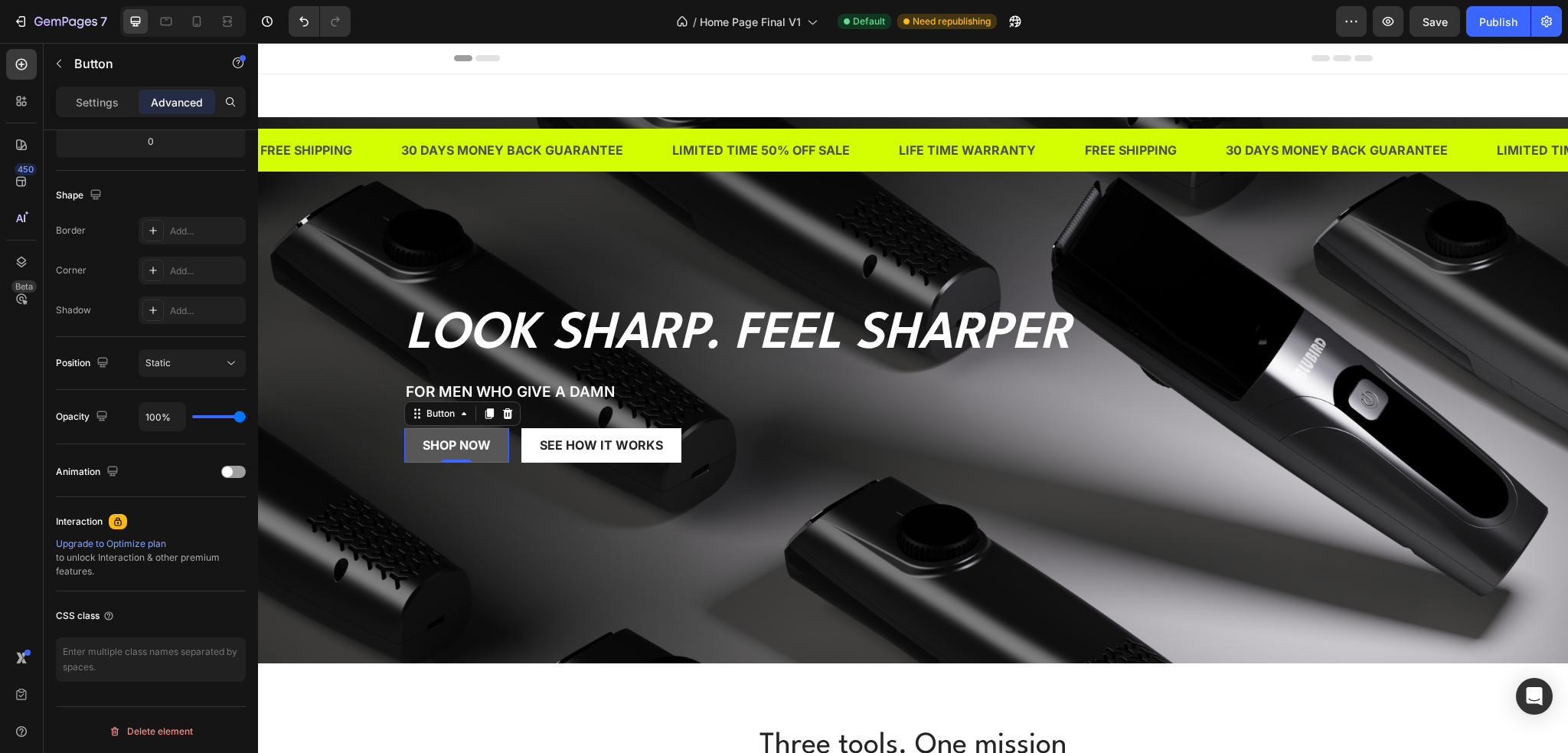
click at [404, 453] on button "SHOP NOW" at bounding box center [456, 445] width 105 height 34
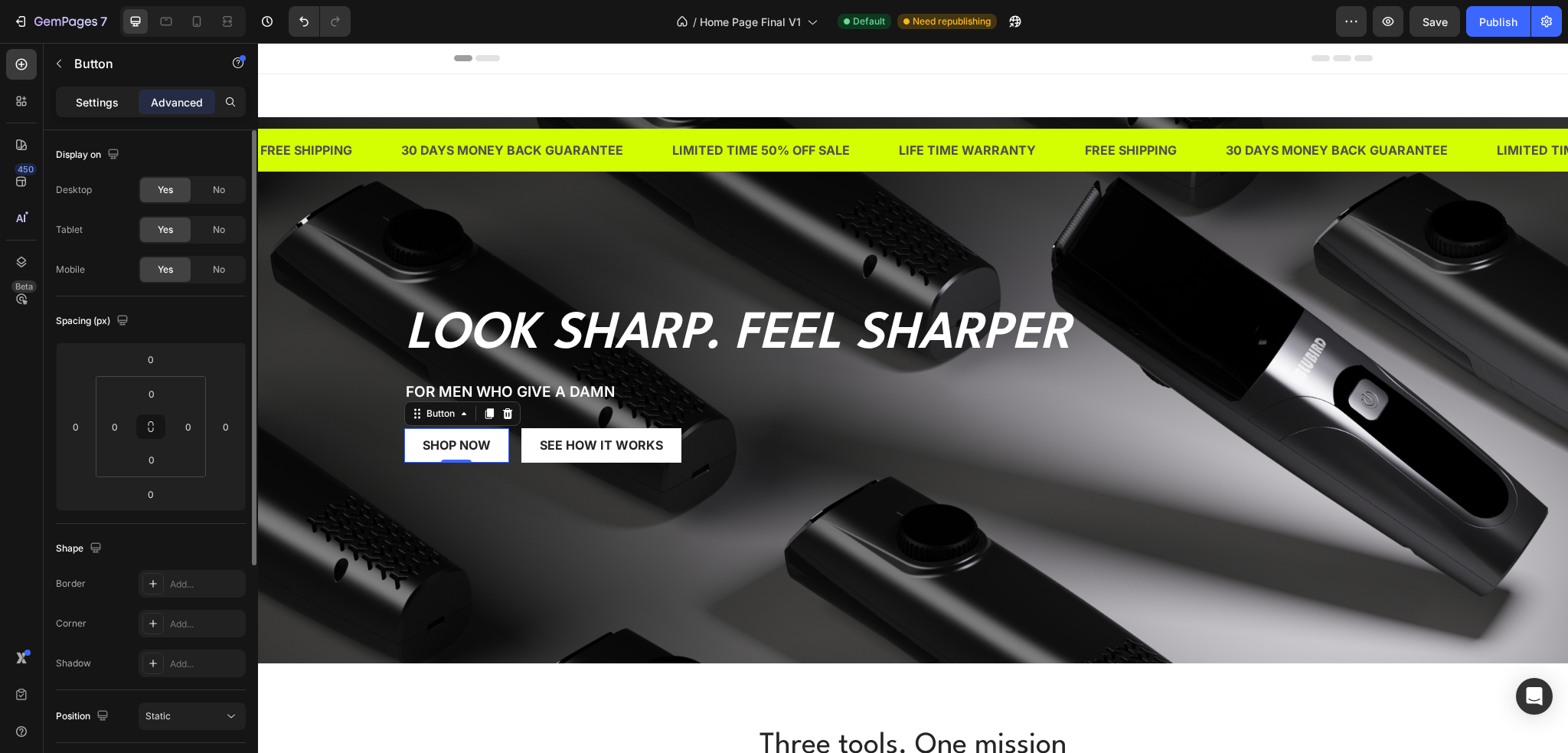
click at [92, 99] on p "Settings" at bounding box center [97, 102] width 43 height 16
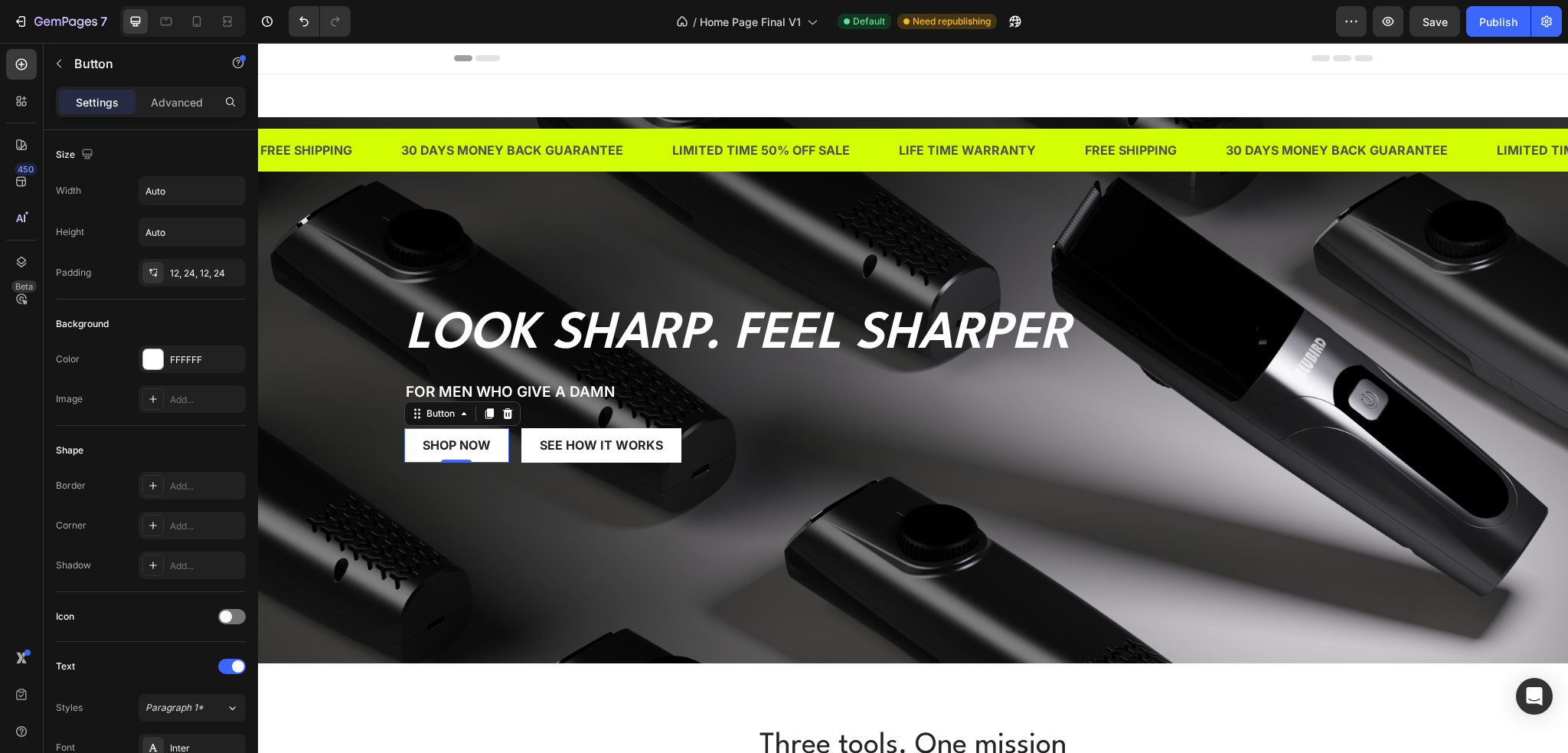
scroll to position [429, 0]
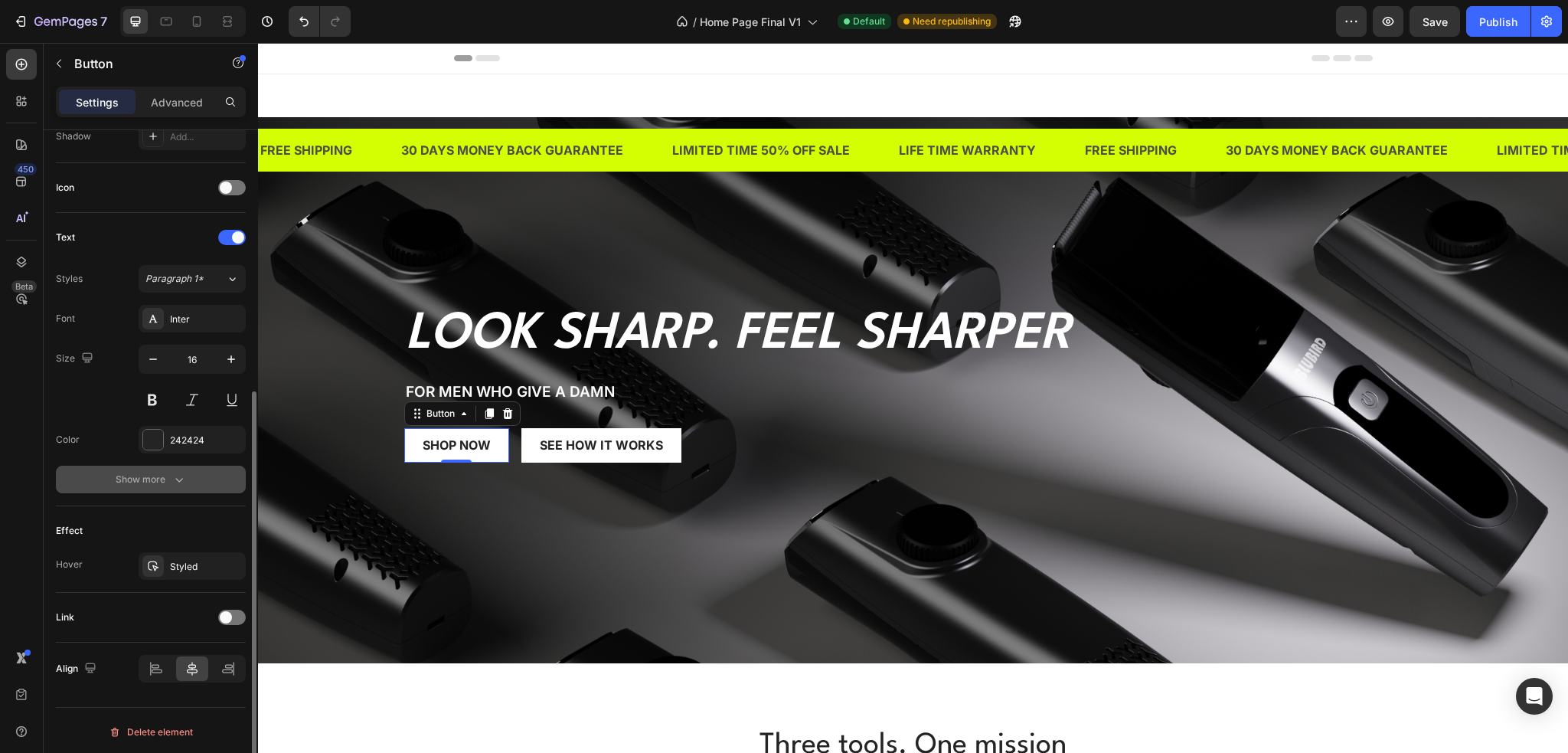
click at [143, 468] on button "Show more" at bounding box center [150, 480] width 190 height 28
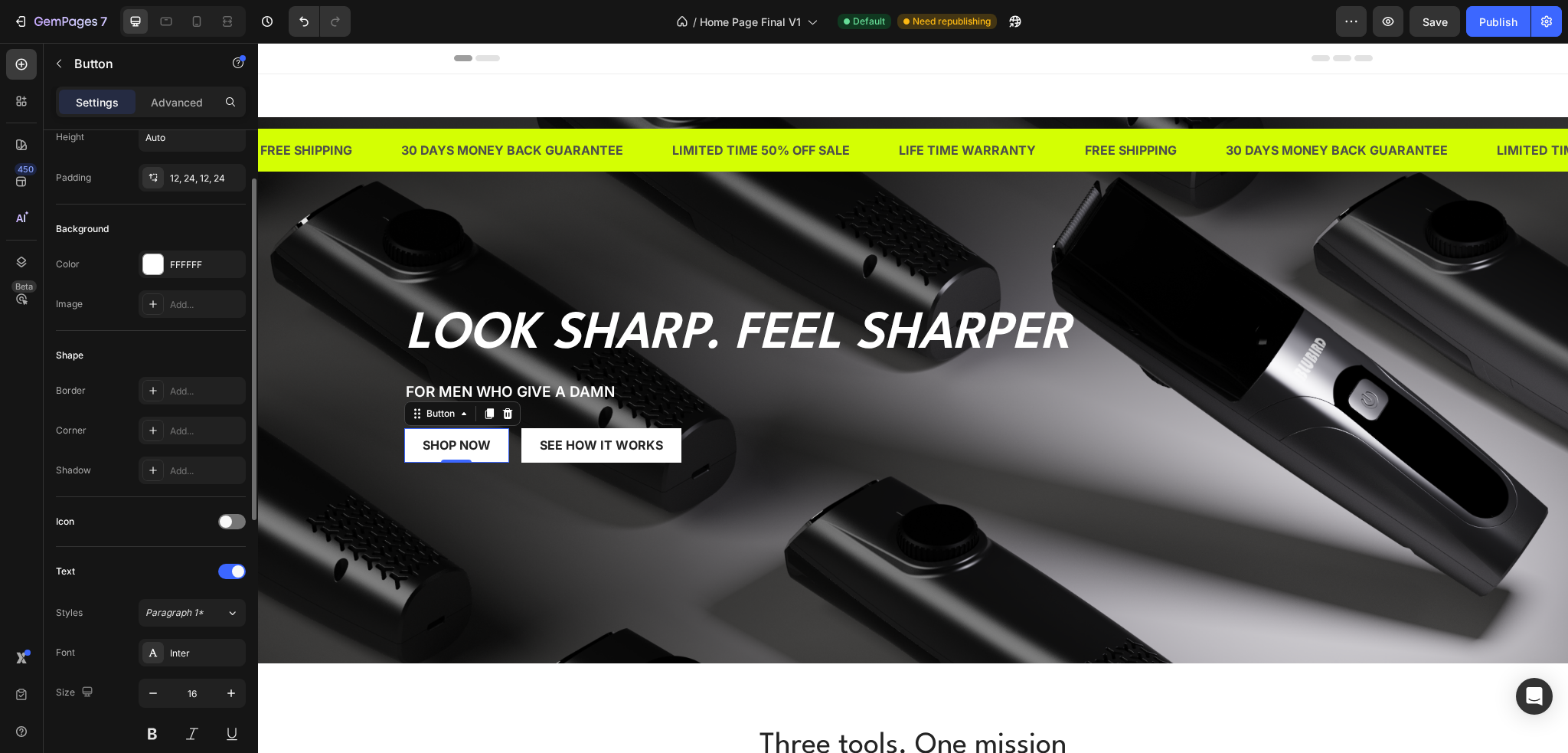
scroll to position [0, 0]
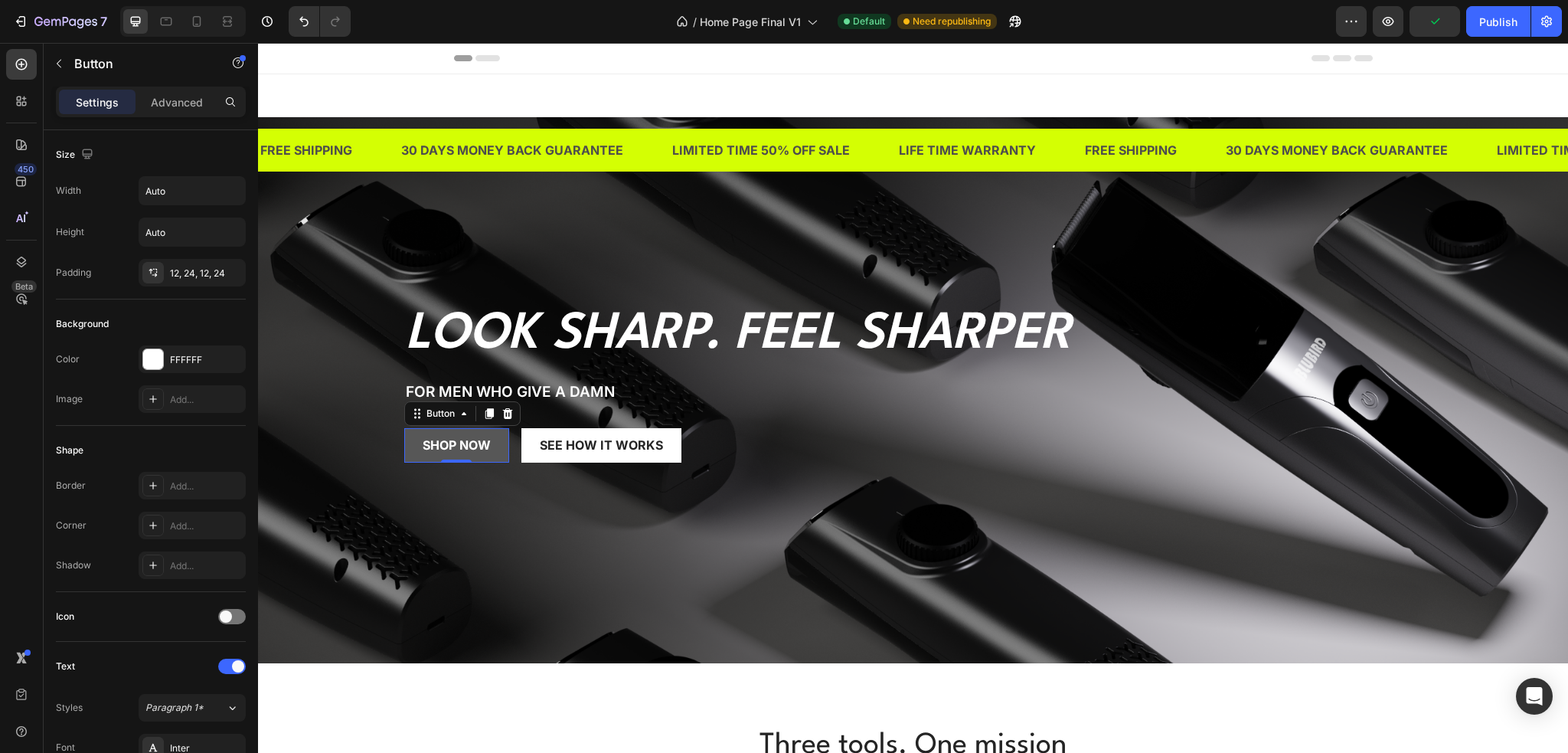
click at [404, 448] on button "SHOP NOW" at bounding box center [456, 445] width 105 height 34
click at [51, 60] on button "button" at bounding box center [58, 64] width 25 height 25
click at [414, 458] on button "SHOP NOW" at bounding box center [456, 445] width 105 height 34
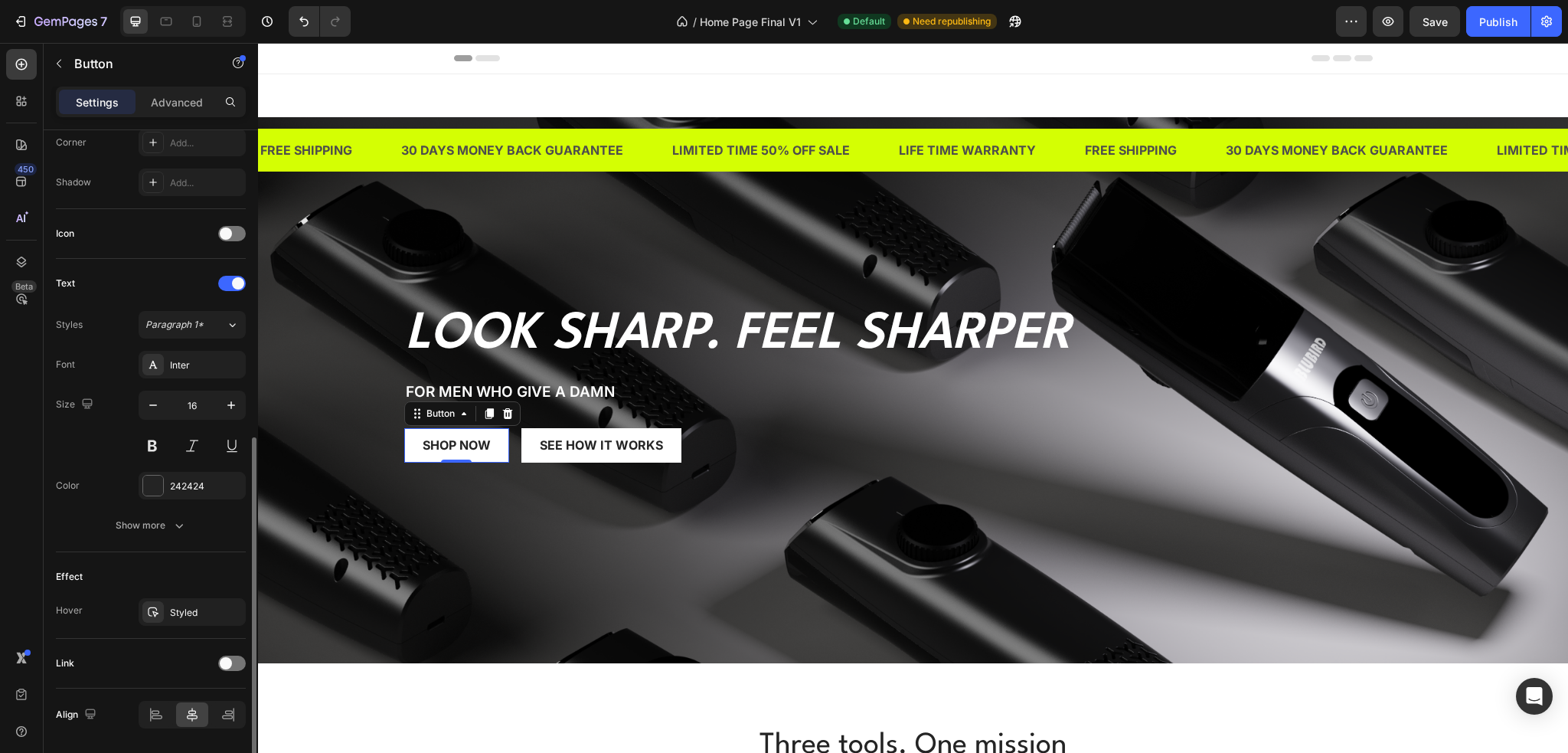
scroll to position [429, 0]
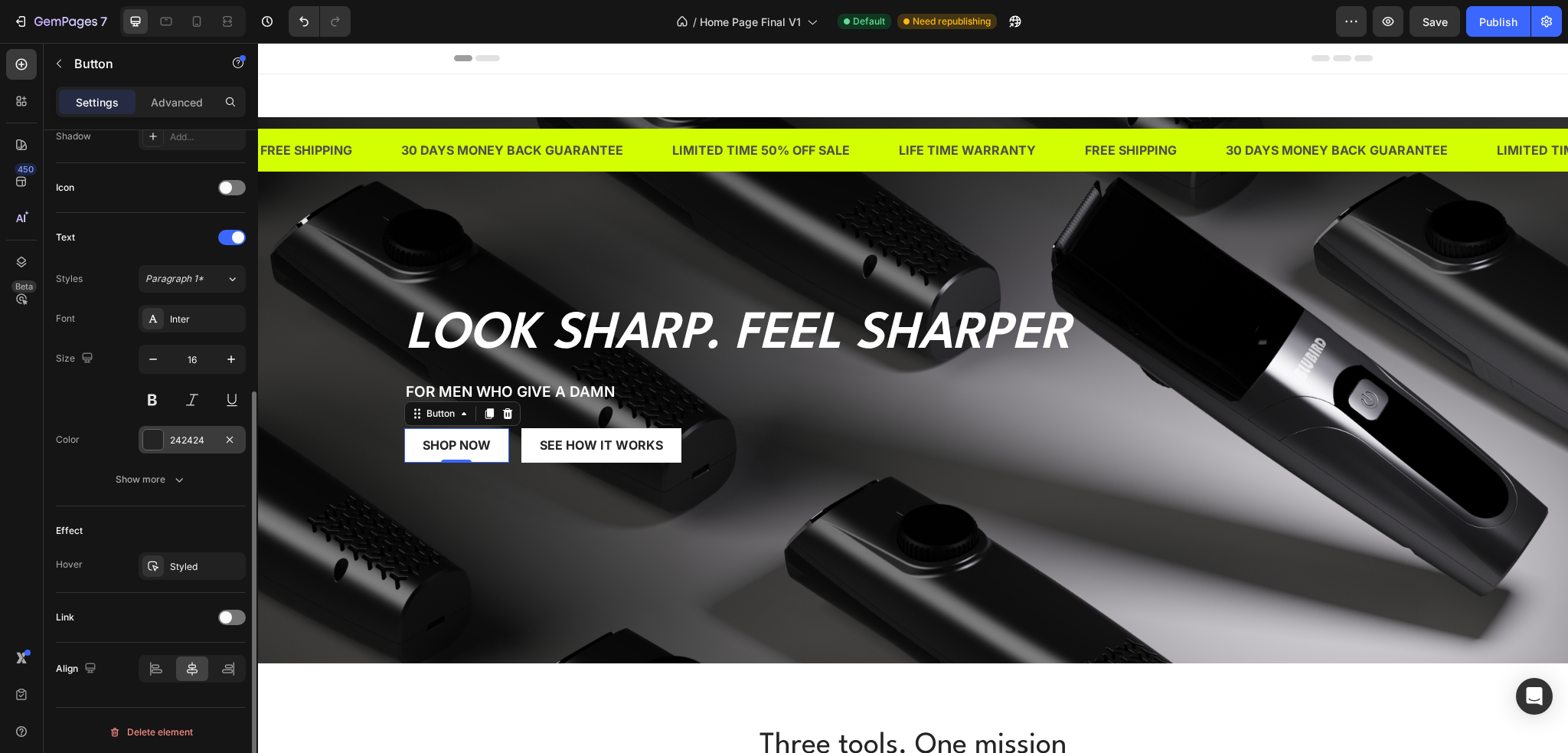
click at [202, 445] on div "242424" at bounding box center [192, 439] width 107 height 28
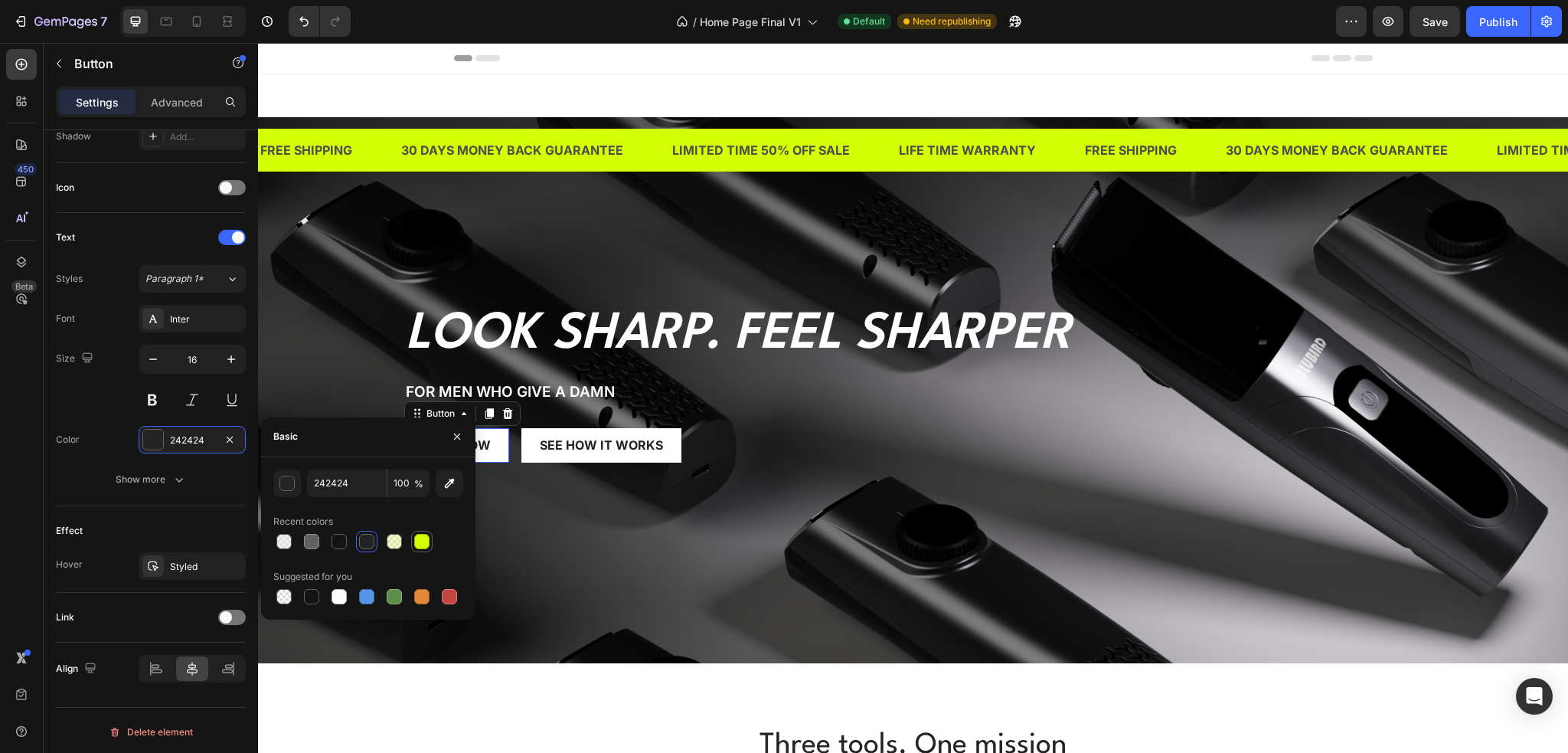
click at [415, 539] on div at bounding box center [422, 542] width 15 height 15
type input "D4FF03"
click at [458, 438] on icon "button" at bounding box center [456, 436] width 6 height 6
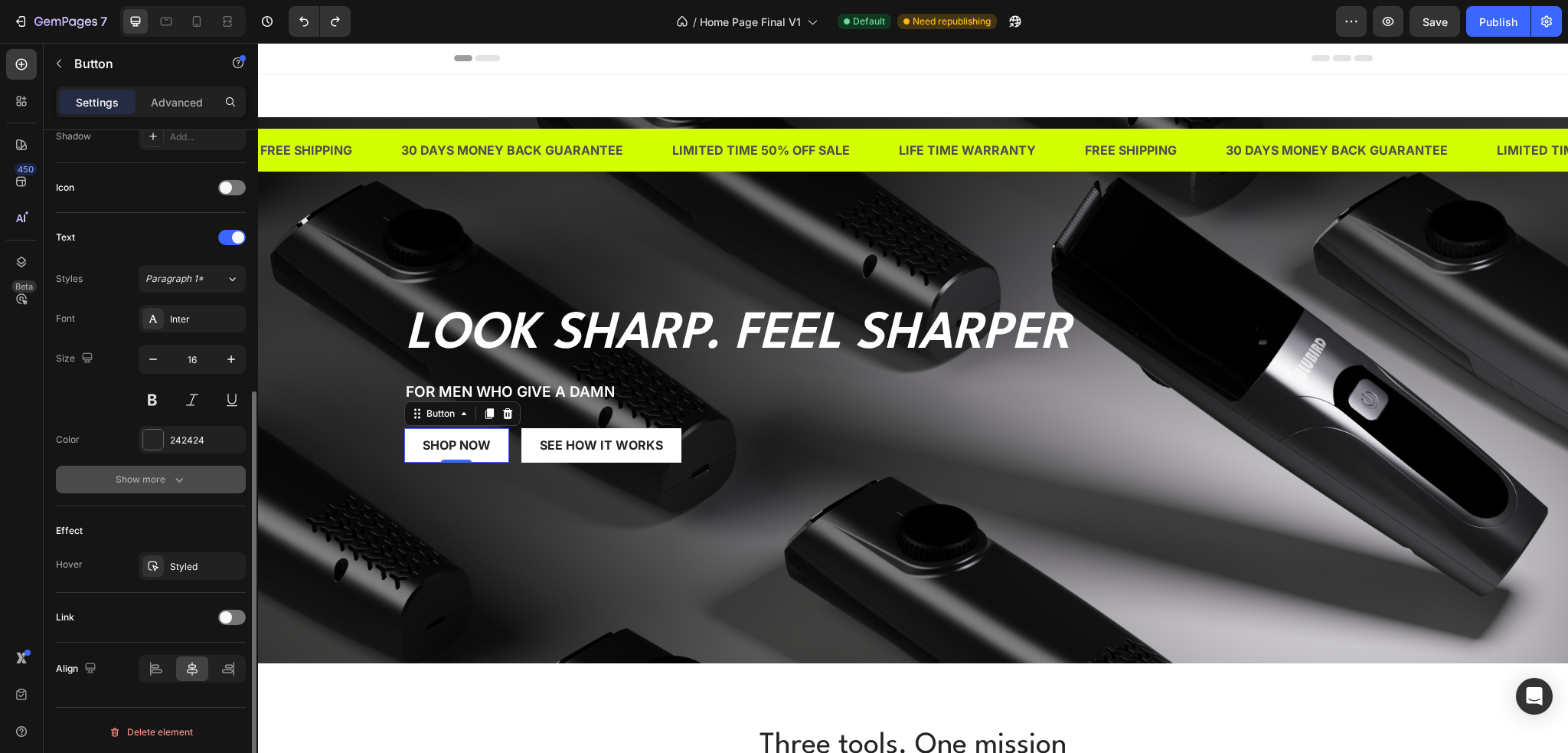
click at [211, 470] on button "Show more" at bounding box center [150, 480] width 190 height 28
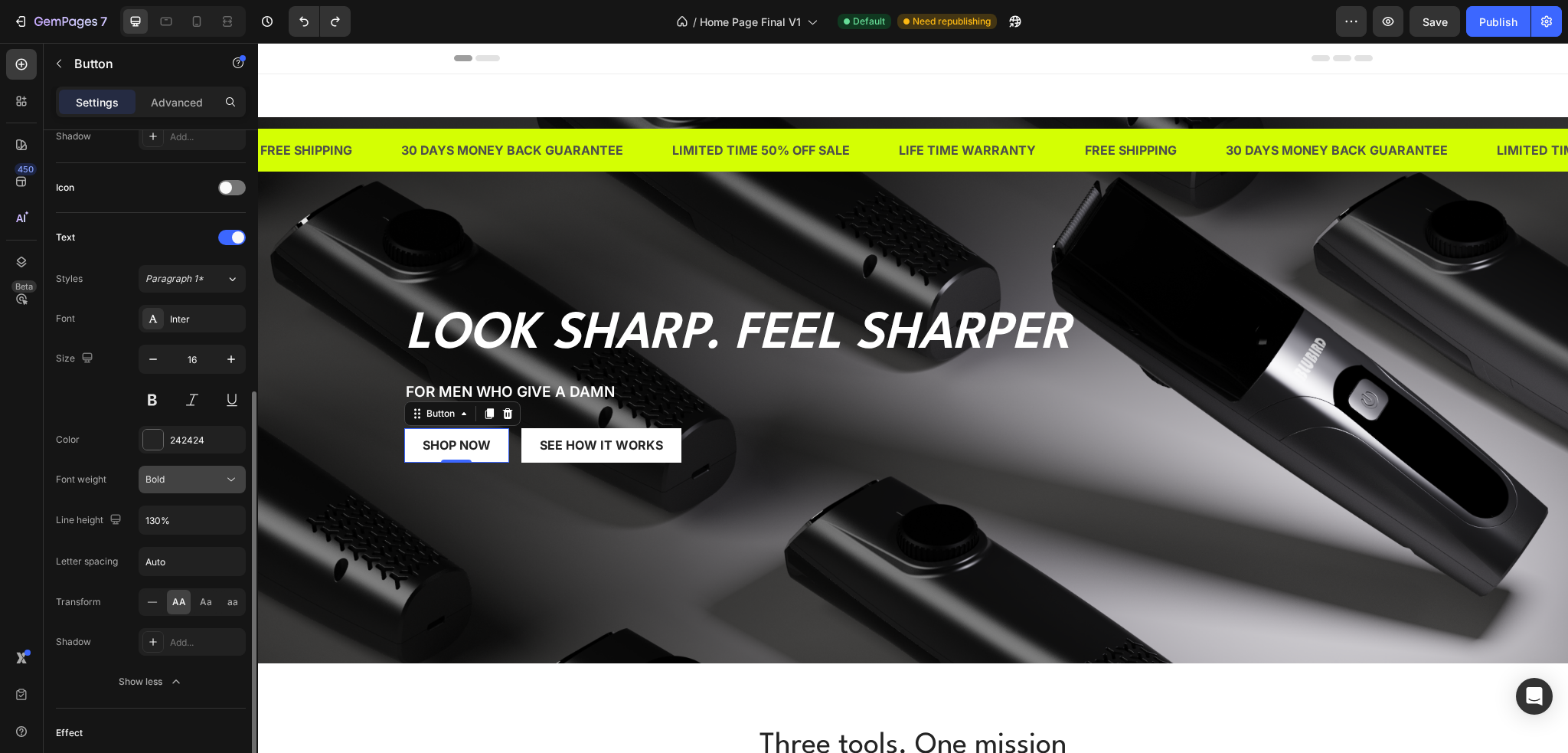
scroll to position [631, 0]
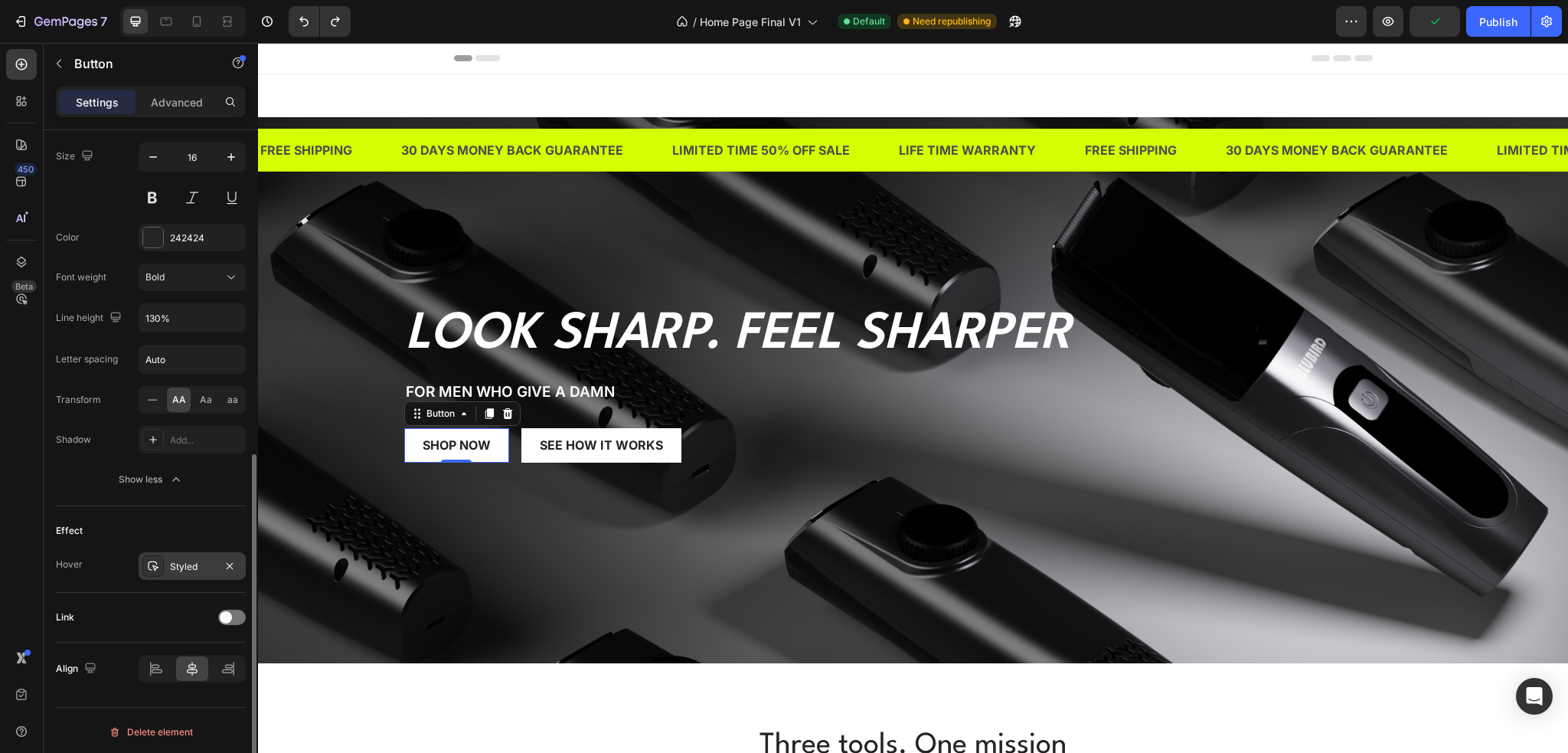
click at [175, 566] on div "Styled" at bounding box center [193, 566] width 45 height 14
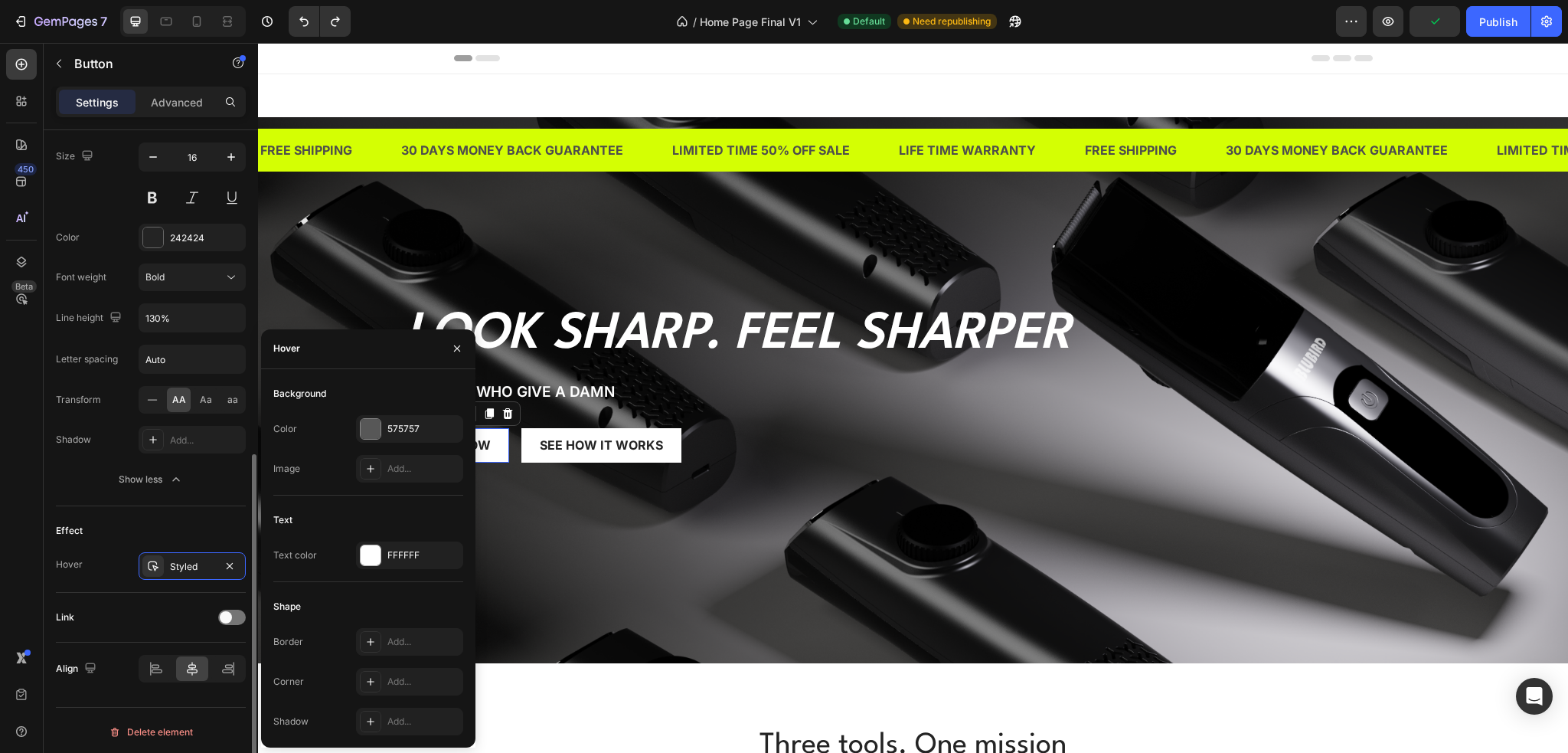
click at [162, 519] on div "Effect" at bounding box center [150, 530] width 190 height 25
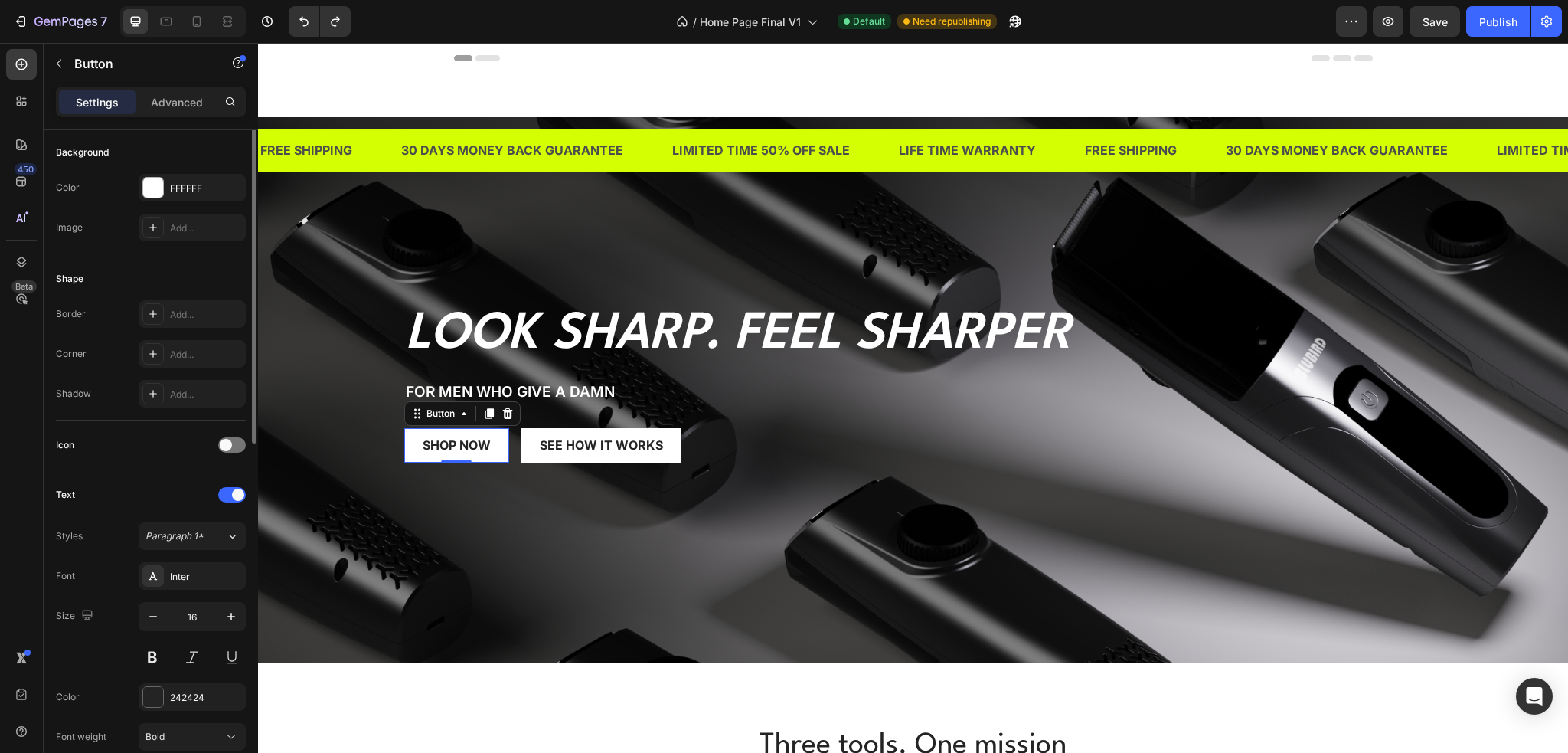
scroll to position [95, 0]
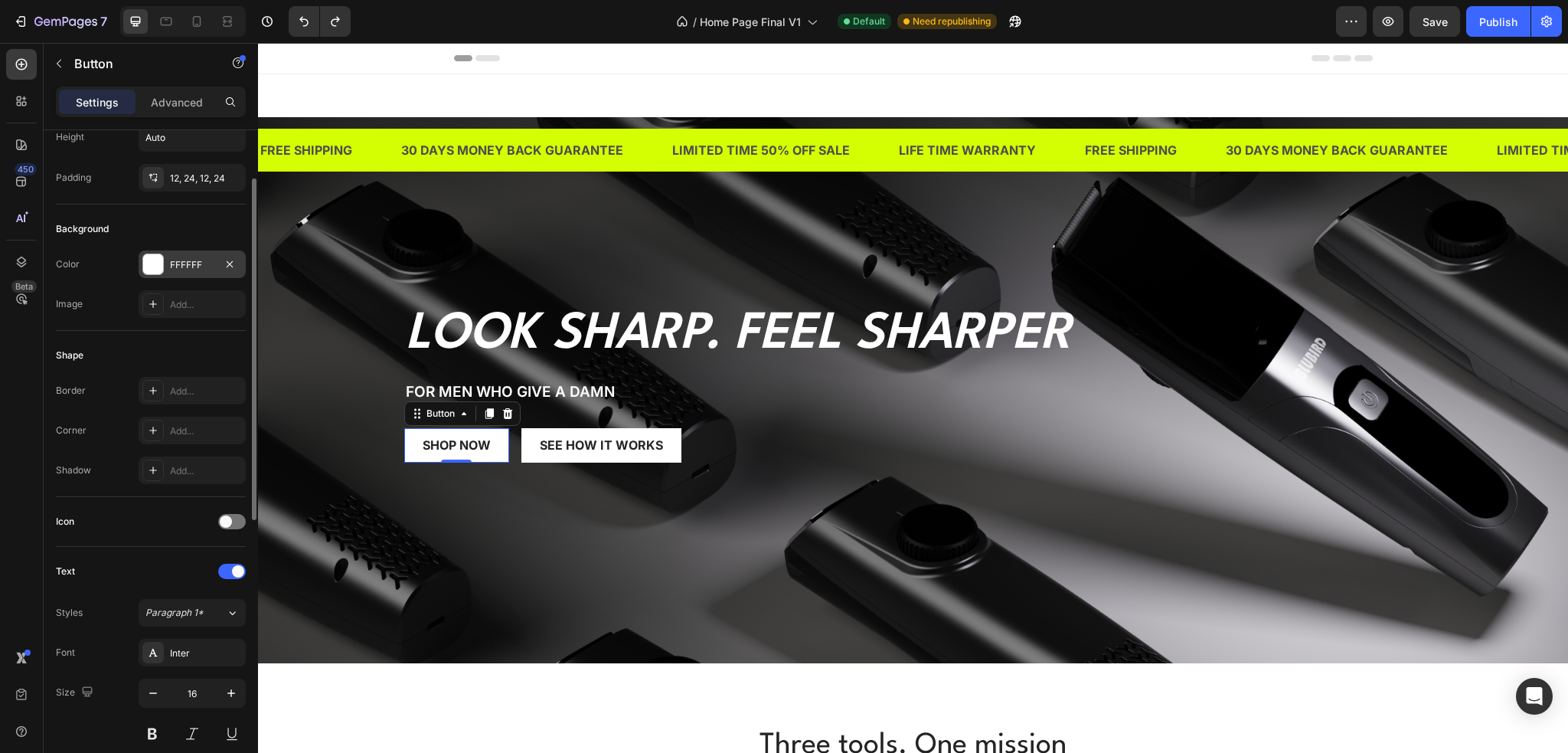
click at [185, 260] on div "FFFFFF" at bounding box center [193, 265] width 45 height 14
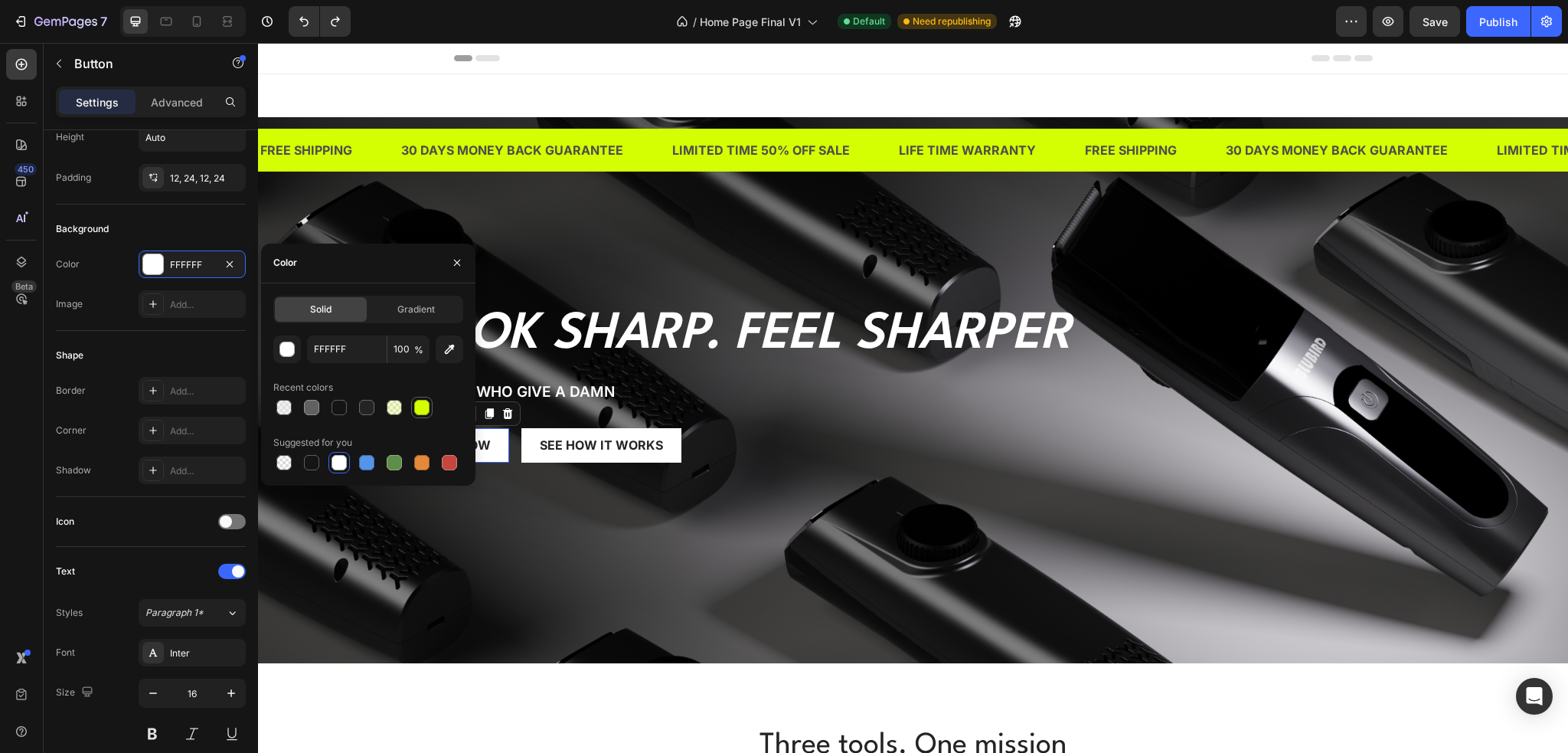
click at [421, 410] on div at bounding box center [422, 407] width 15 height 15
type input "D4FF03"
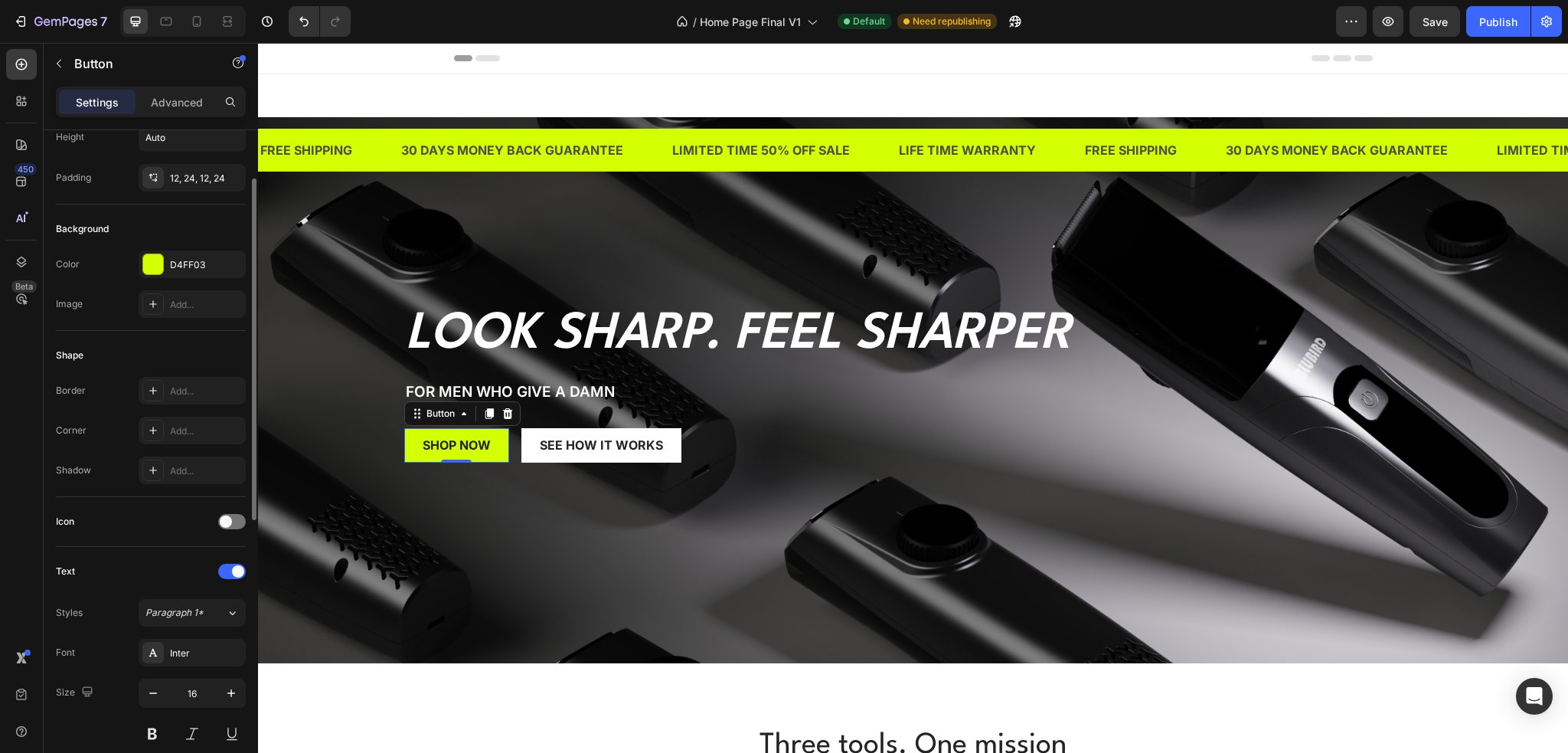
click at [129, 538] on div "Icon" at bounding box center [150, 522] width 190 height 50
click at [172, 503] on div "Icon" at bounding box center [150, 522] width 190 height 50
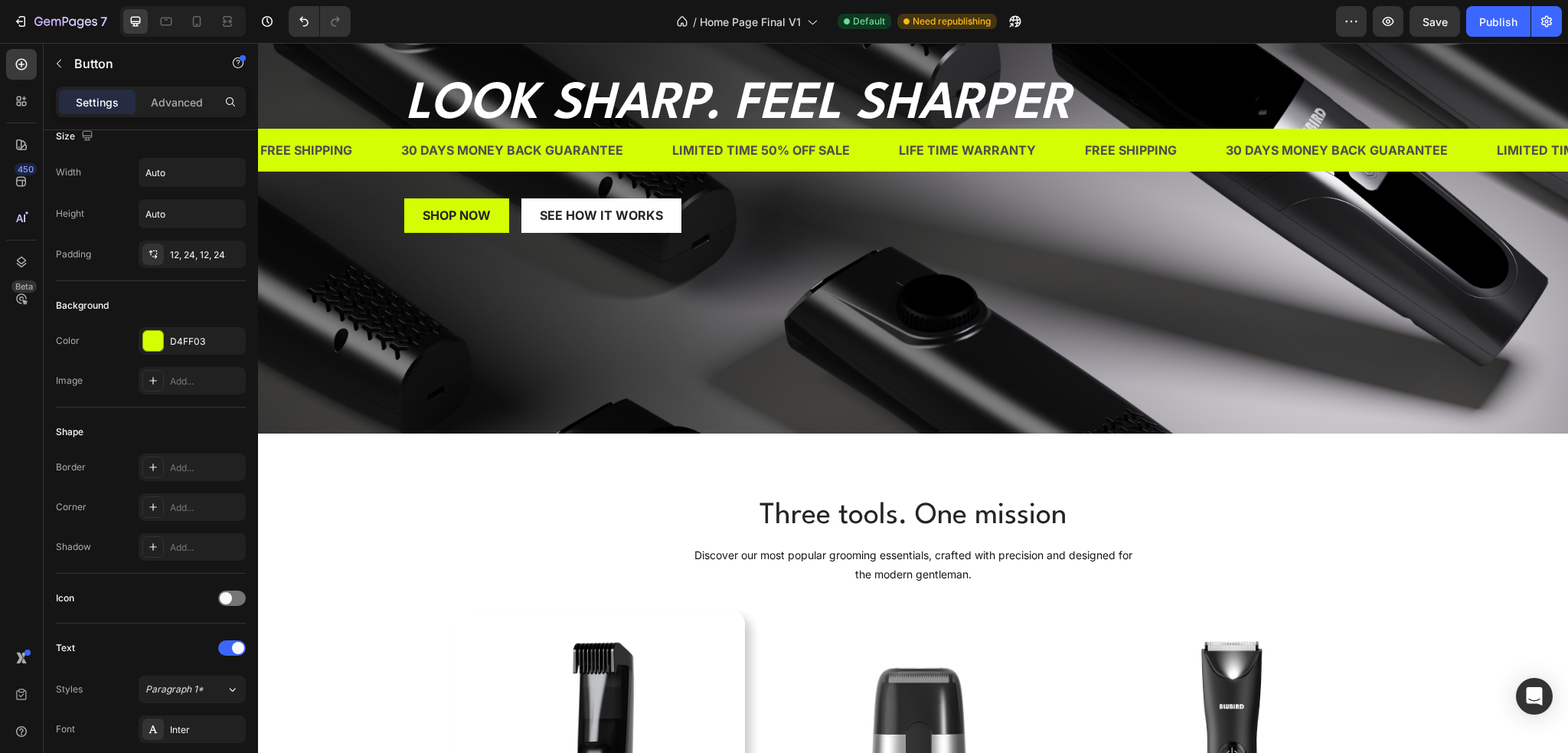
scroll to position [0, 0]
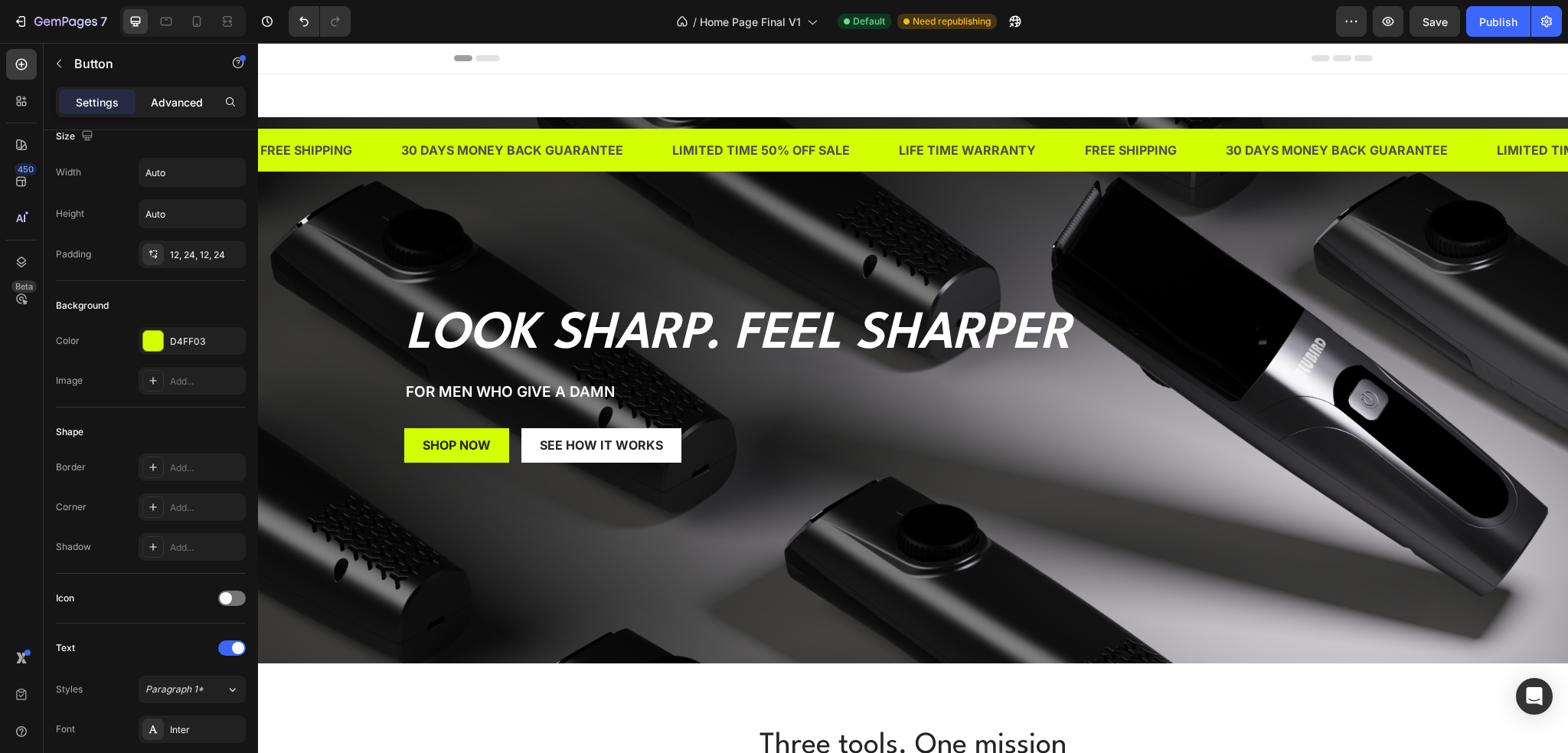
click at [156, 107] on p "Advanced" at bounding box center [176, 102] width 52 height 16
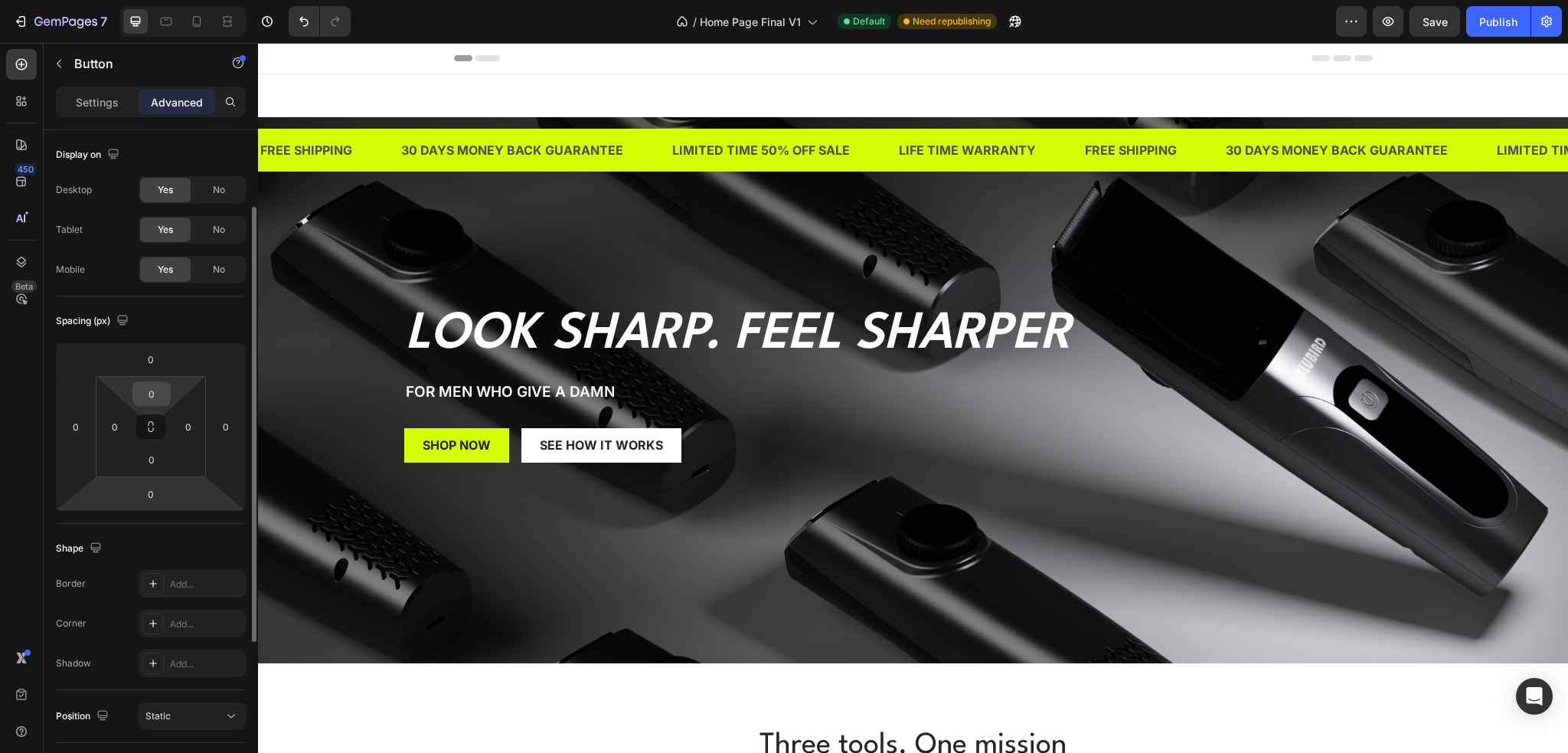
scroll to position [77, 0]
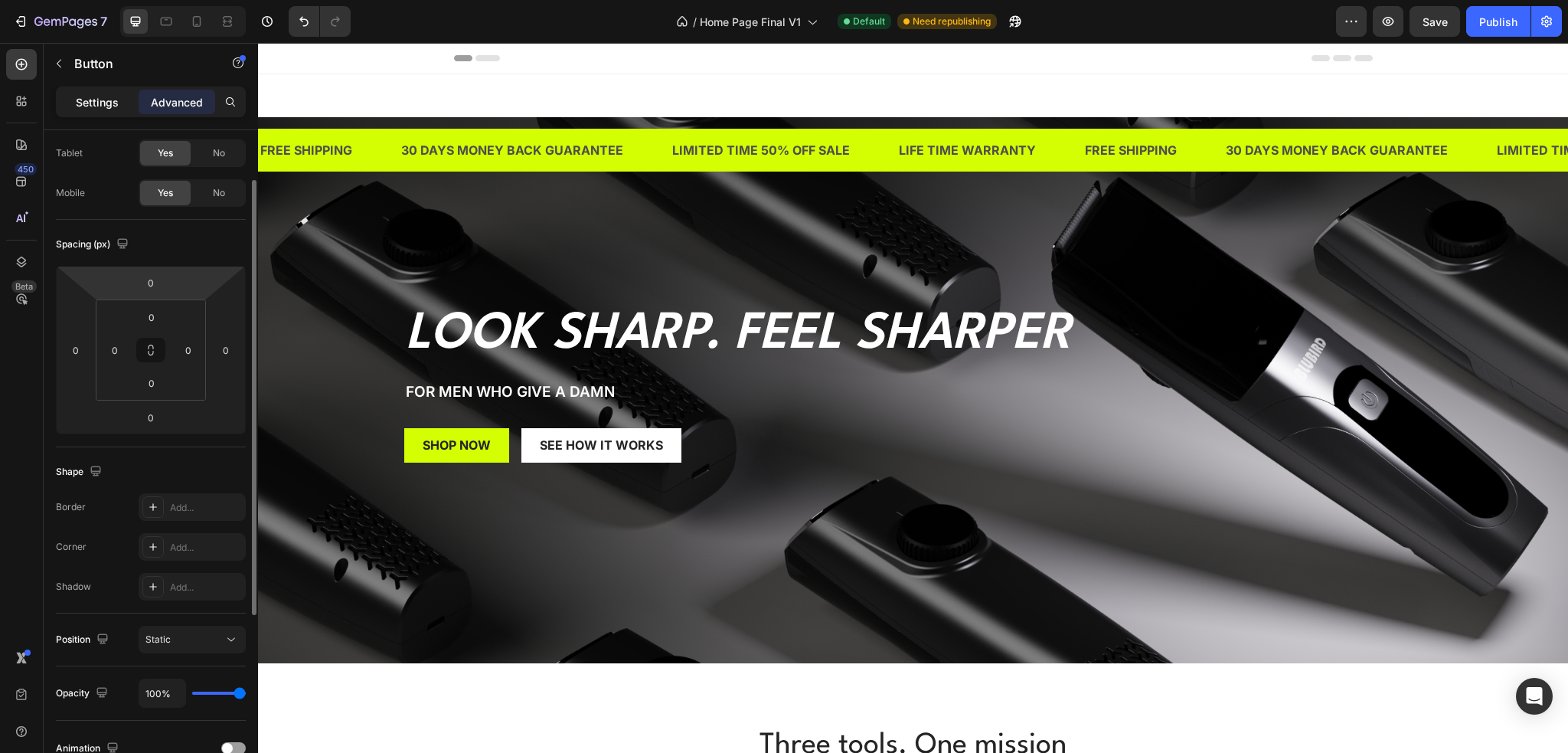
click at [107, 101] on p "Settings" at bounding box center [97, 102] width 43 height 16
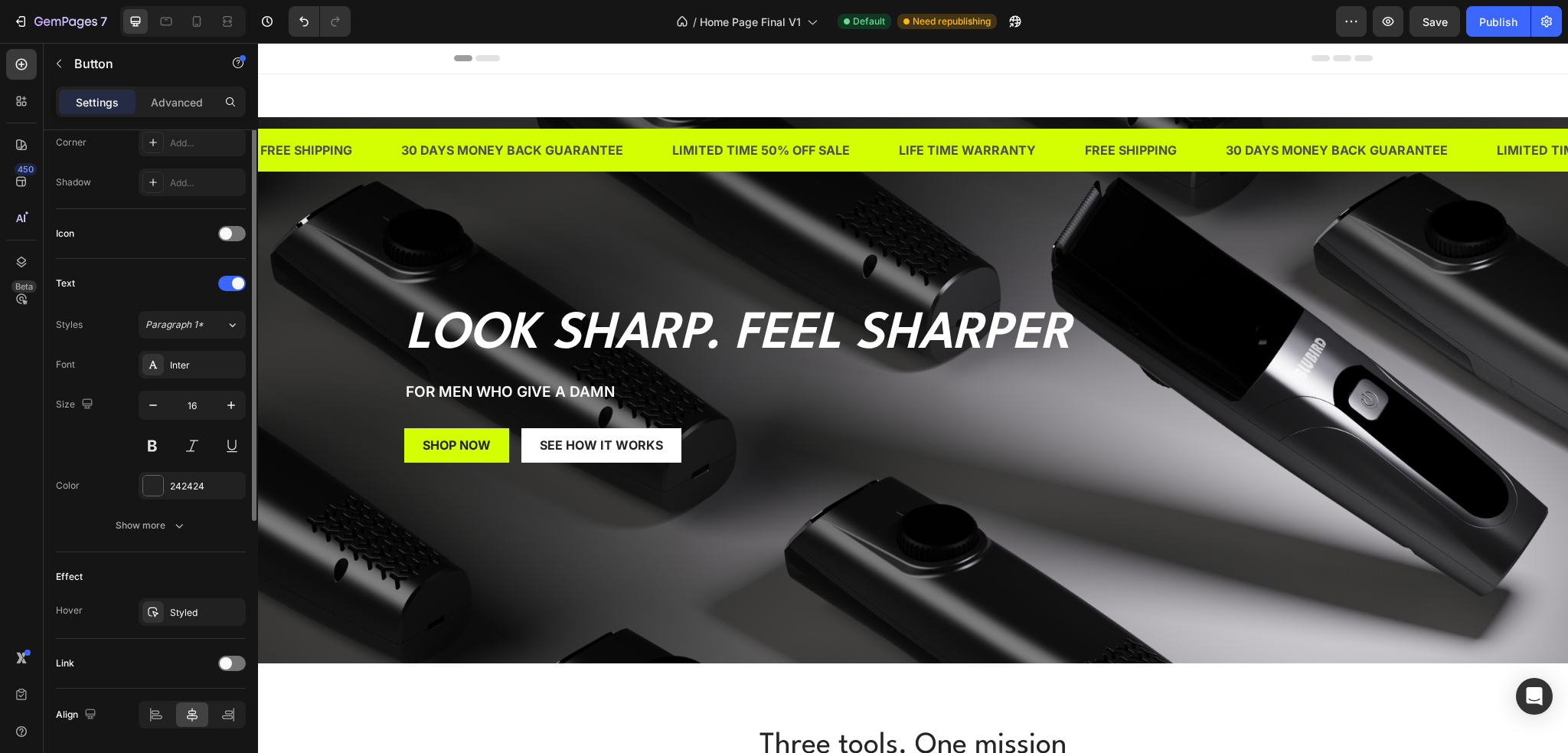
scroll to position [153, 0]
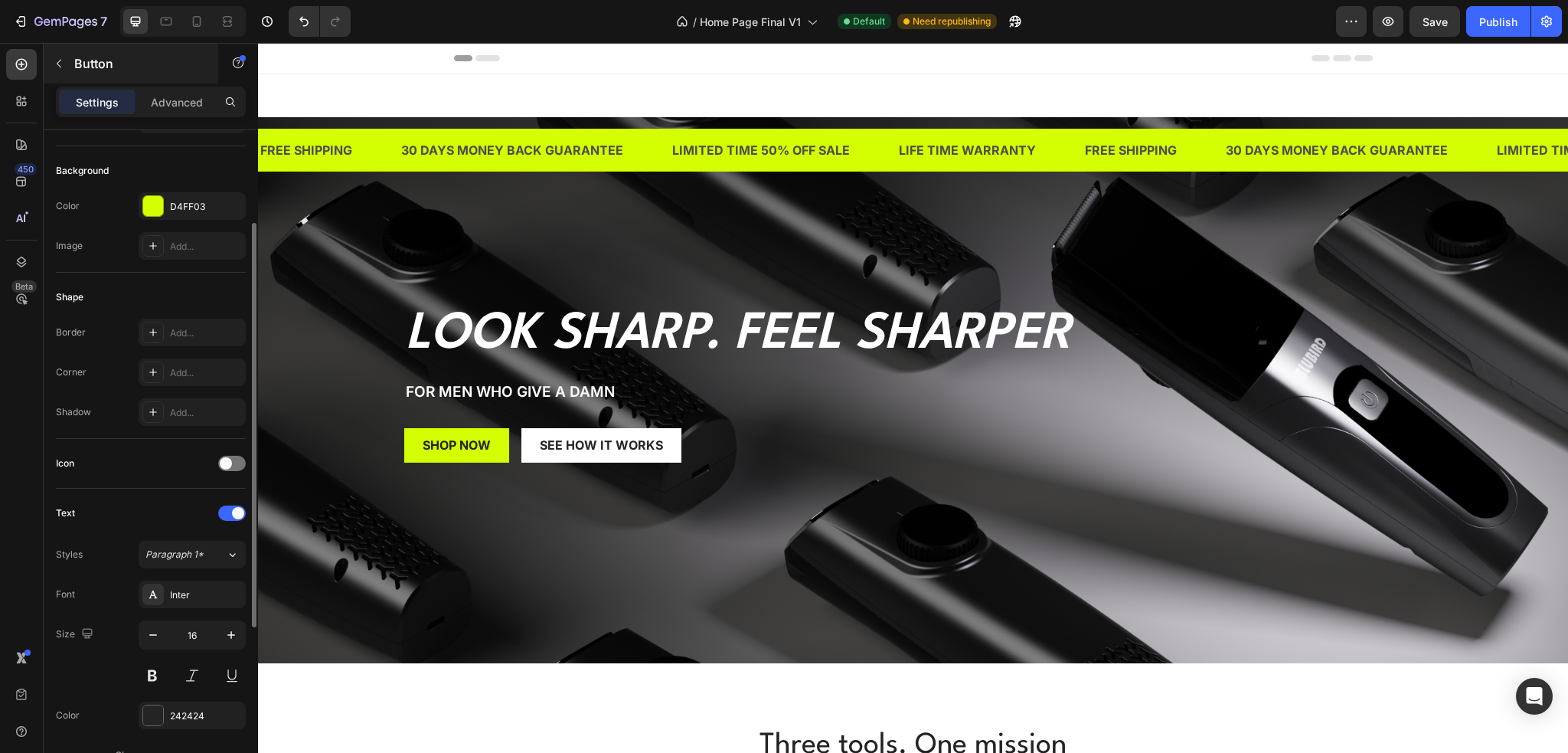
click at [56, 64] on icon "button" at bounding box center [58, 64] width 12 height 12
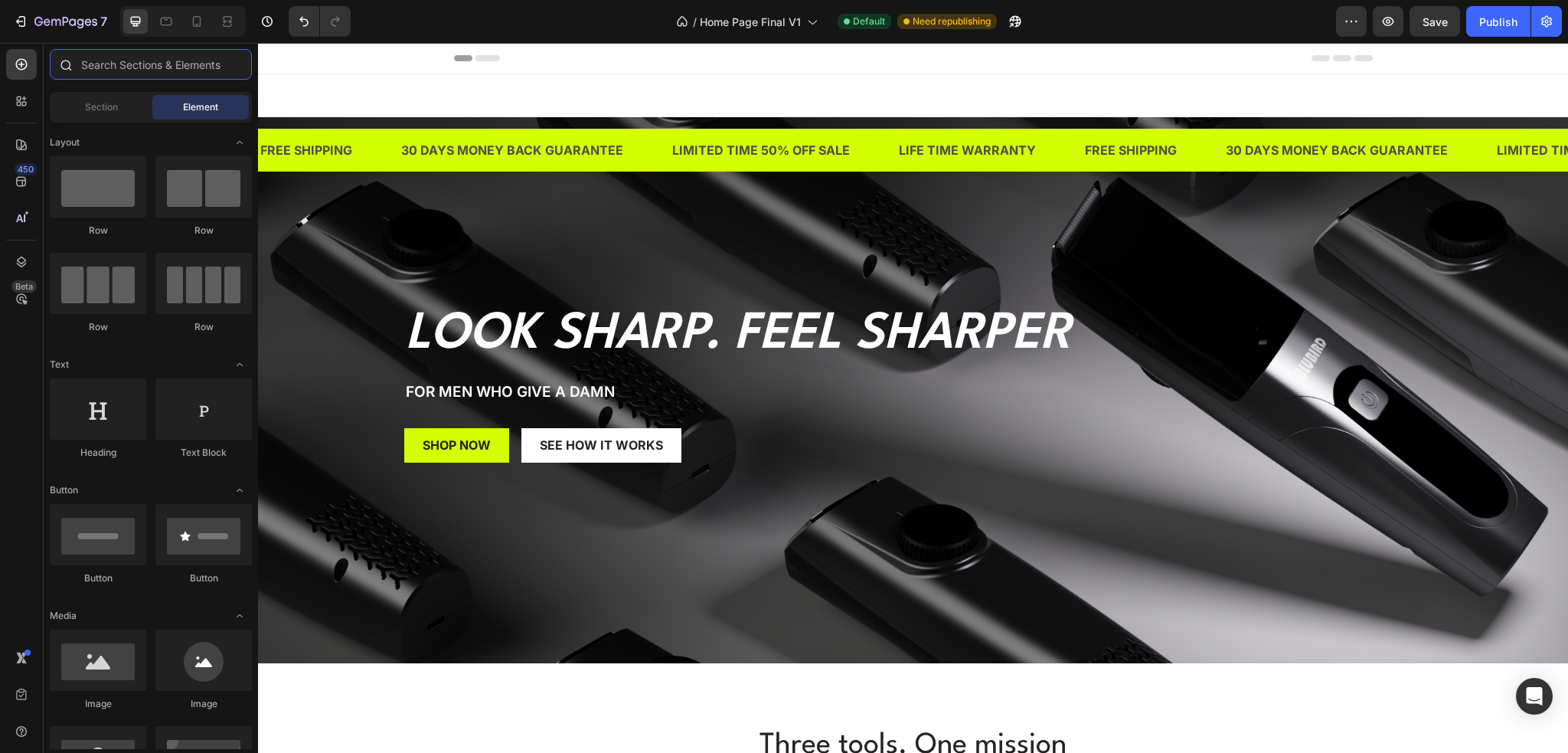
click at [116, 64] on input "text" at bounding box center [150, 64] width 202 height 31
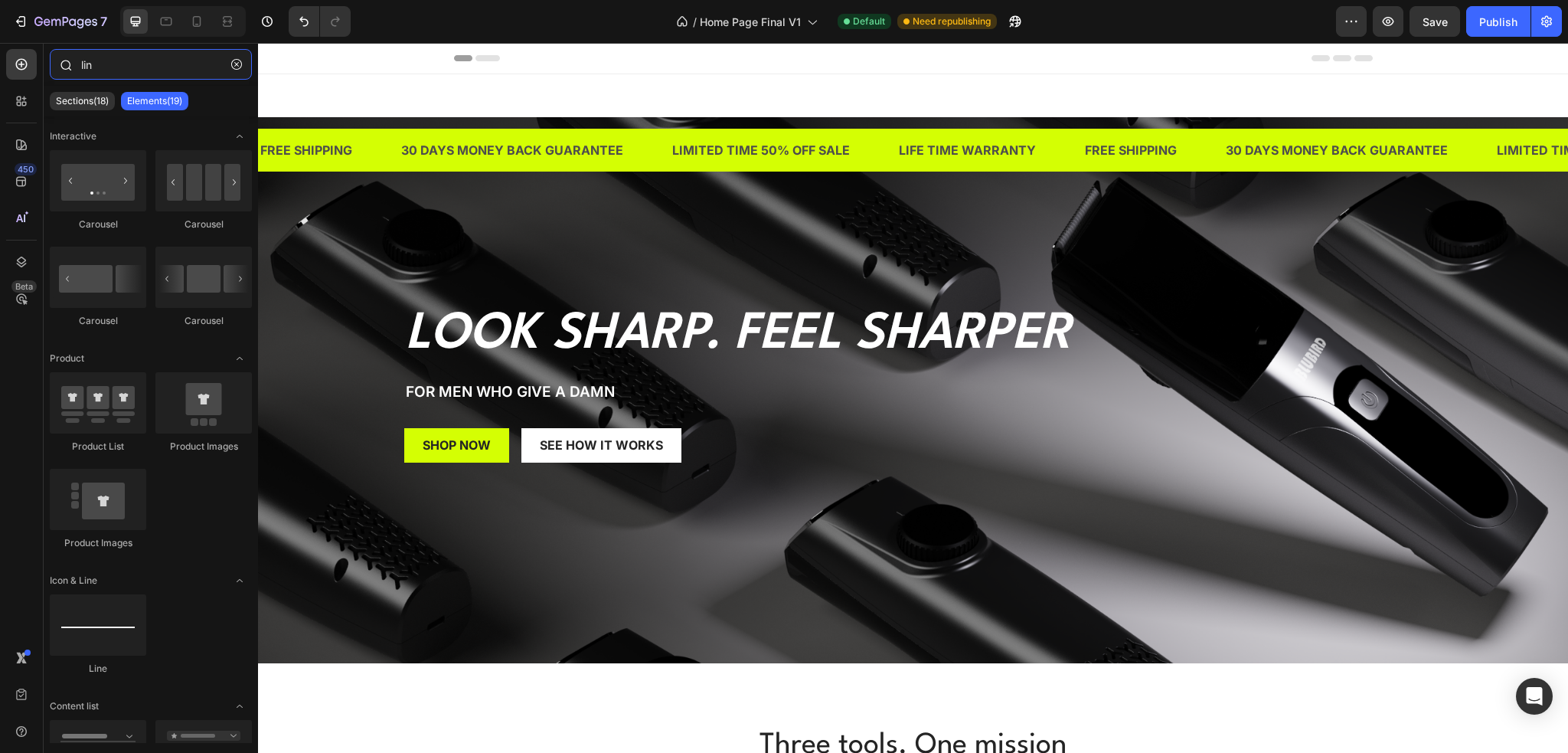
type input "link"
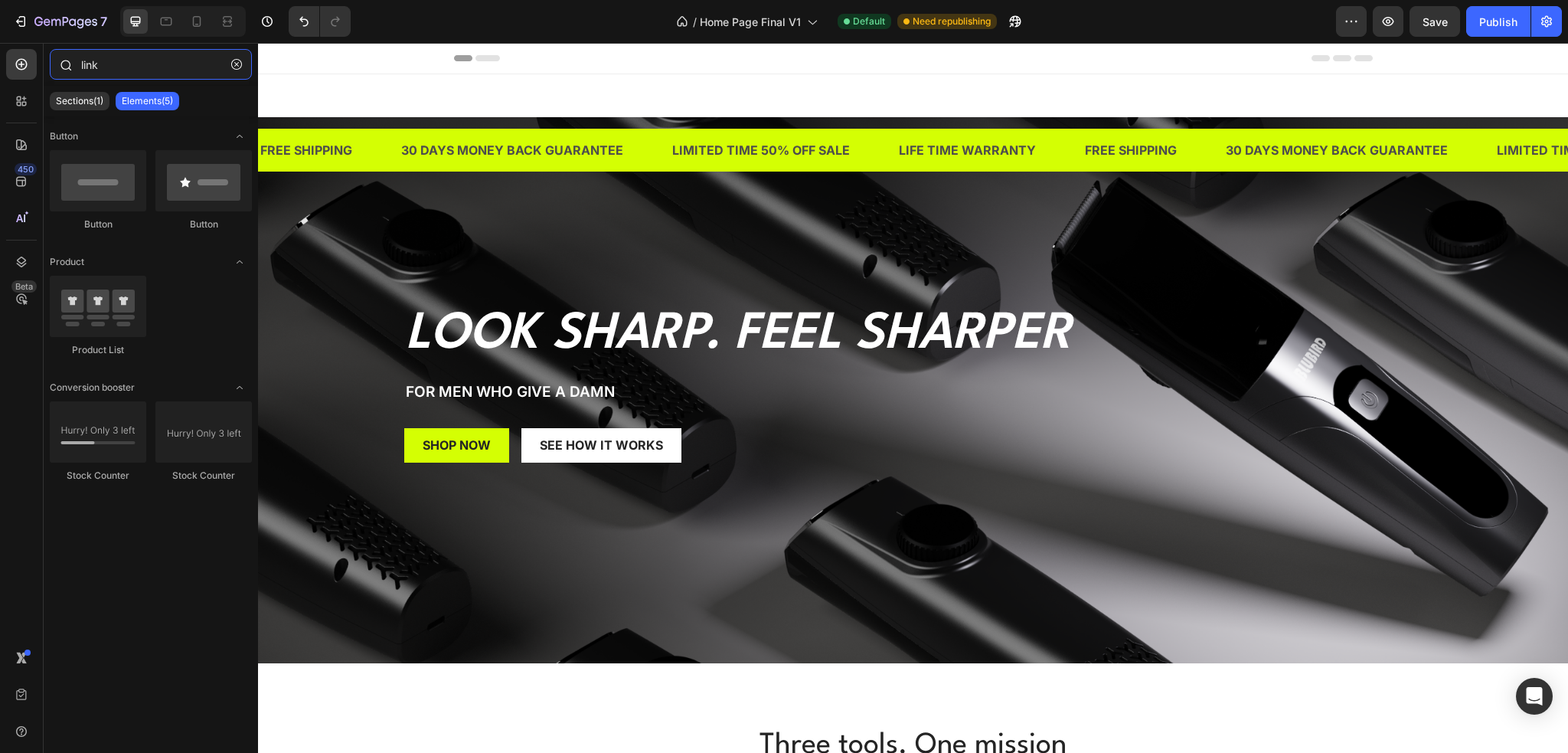
click at [116, 64] on input "link" at bounding box center [150, 64] width 202 height 31
click at [469, 439] on p "SHOP NOW" at bounding box center [456, 445] width 68 height 16
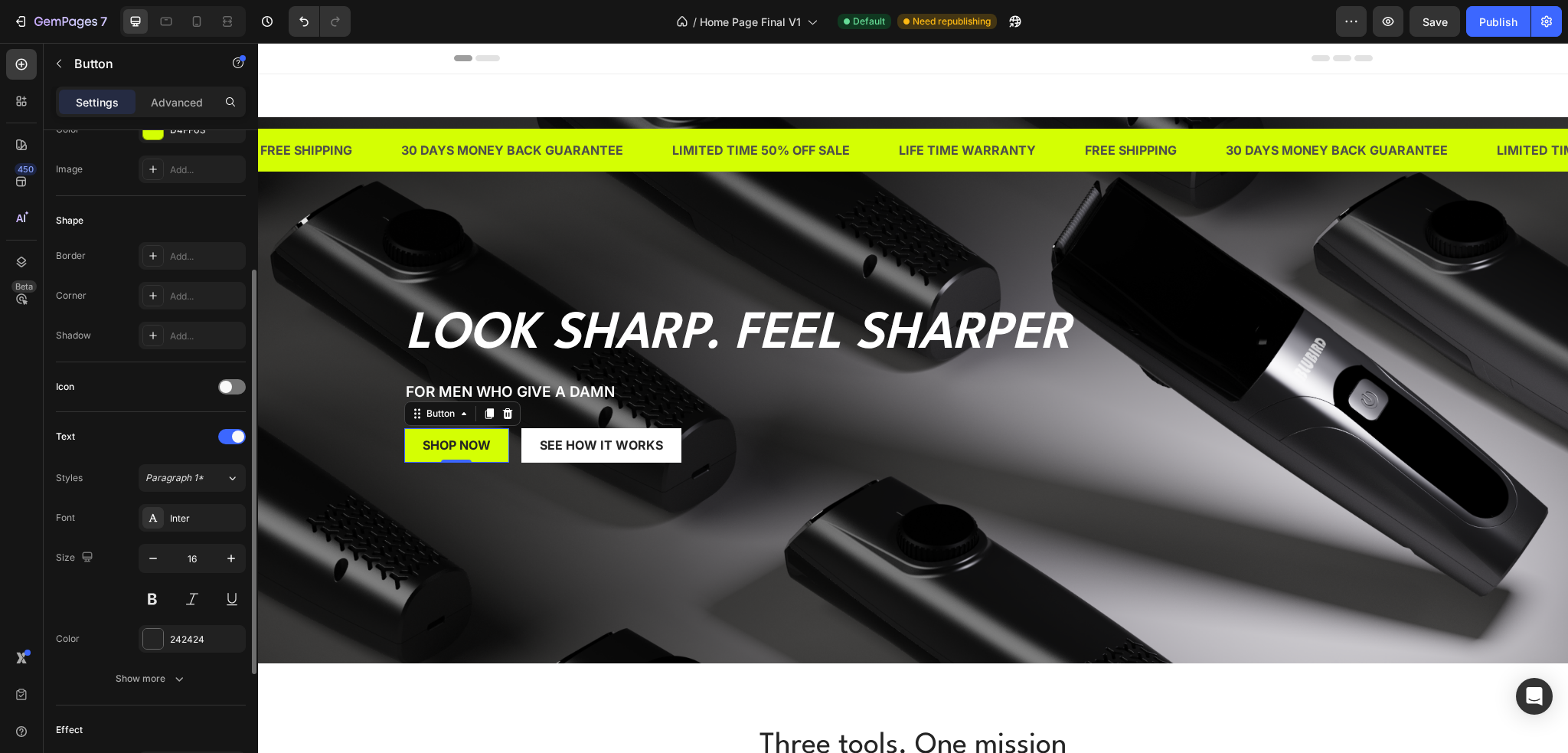
scroll to position [429, 0]
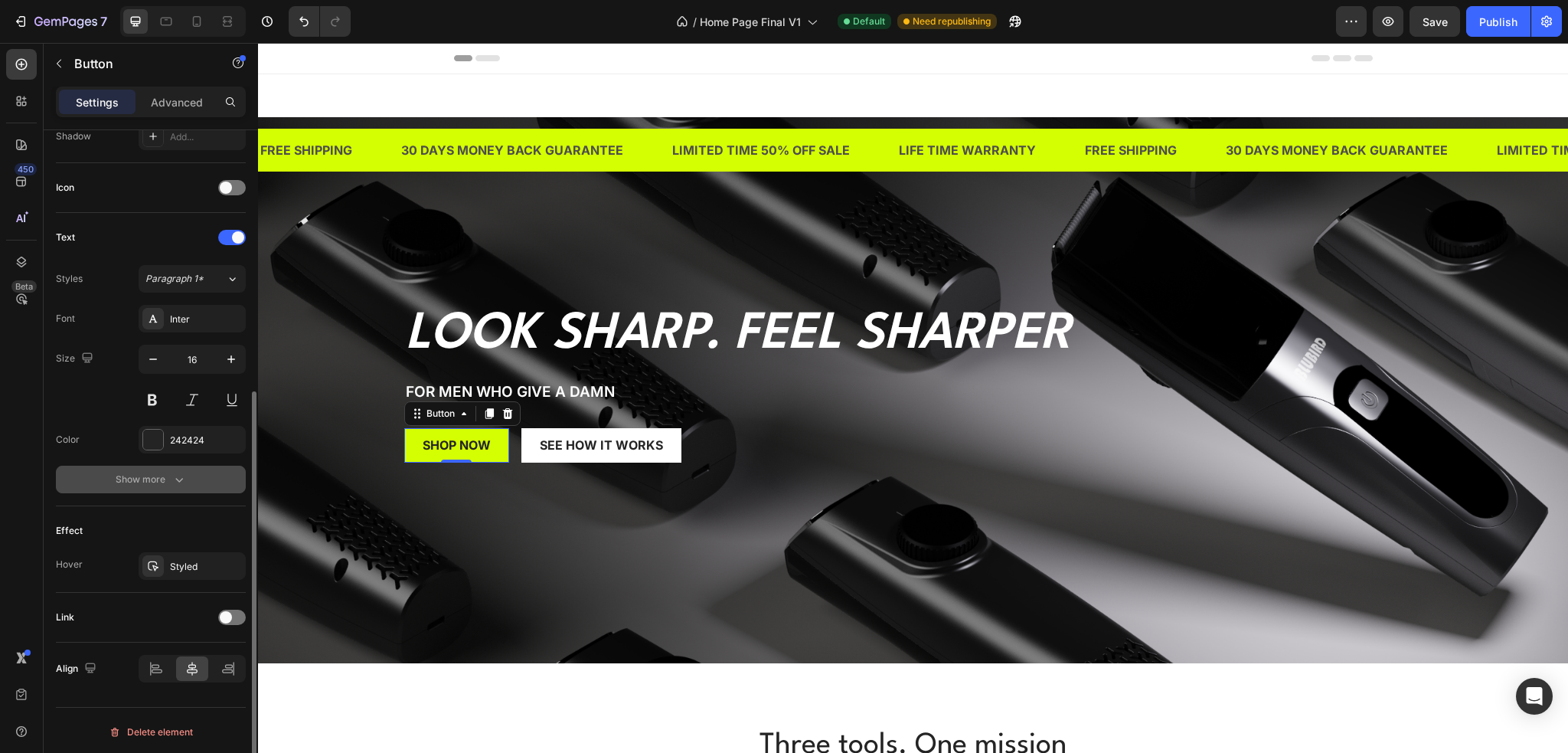
click at [152, 479] on div "Show more" at bounding box center [151, 480] width 71 height 15
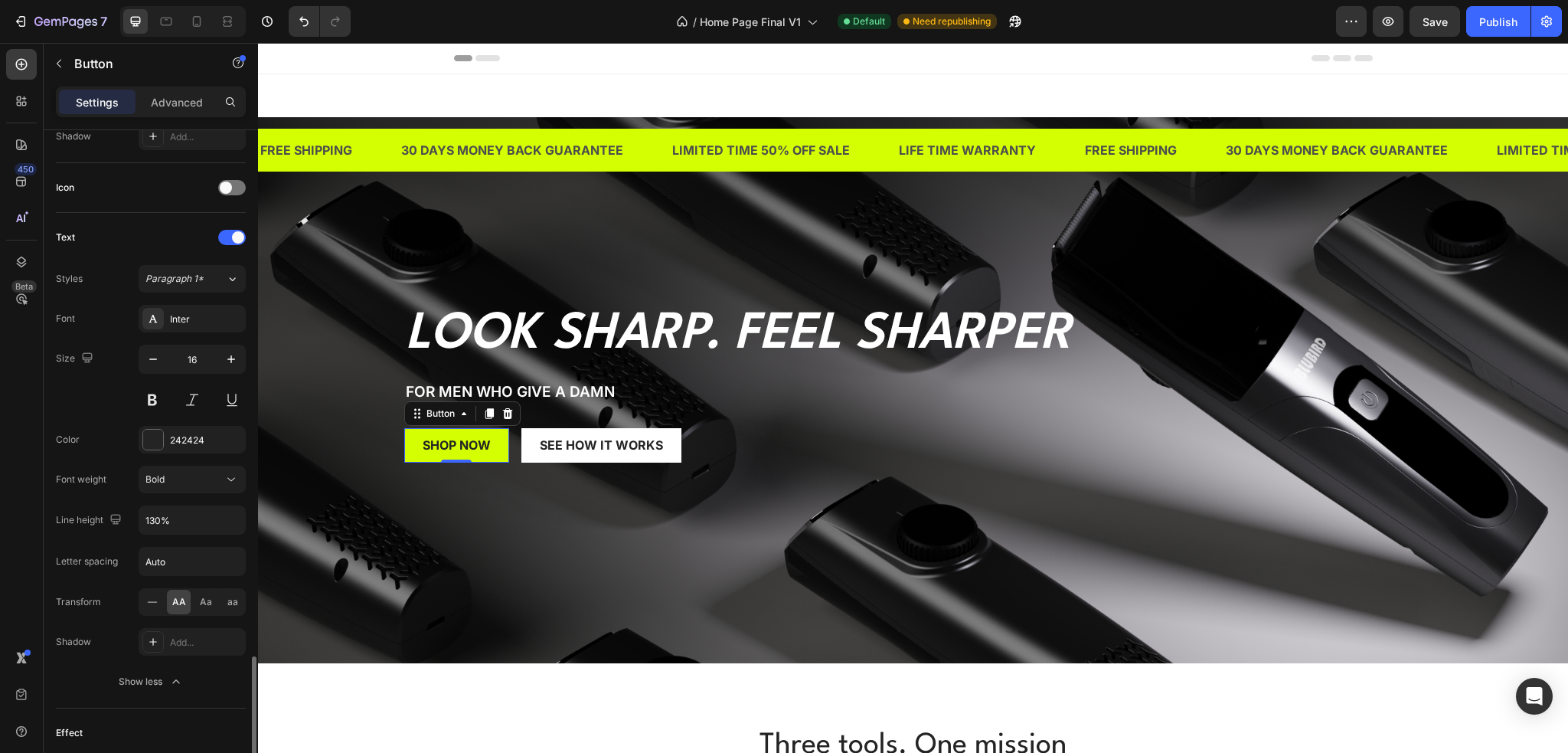
scroll to position [631, 0]
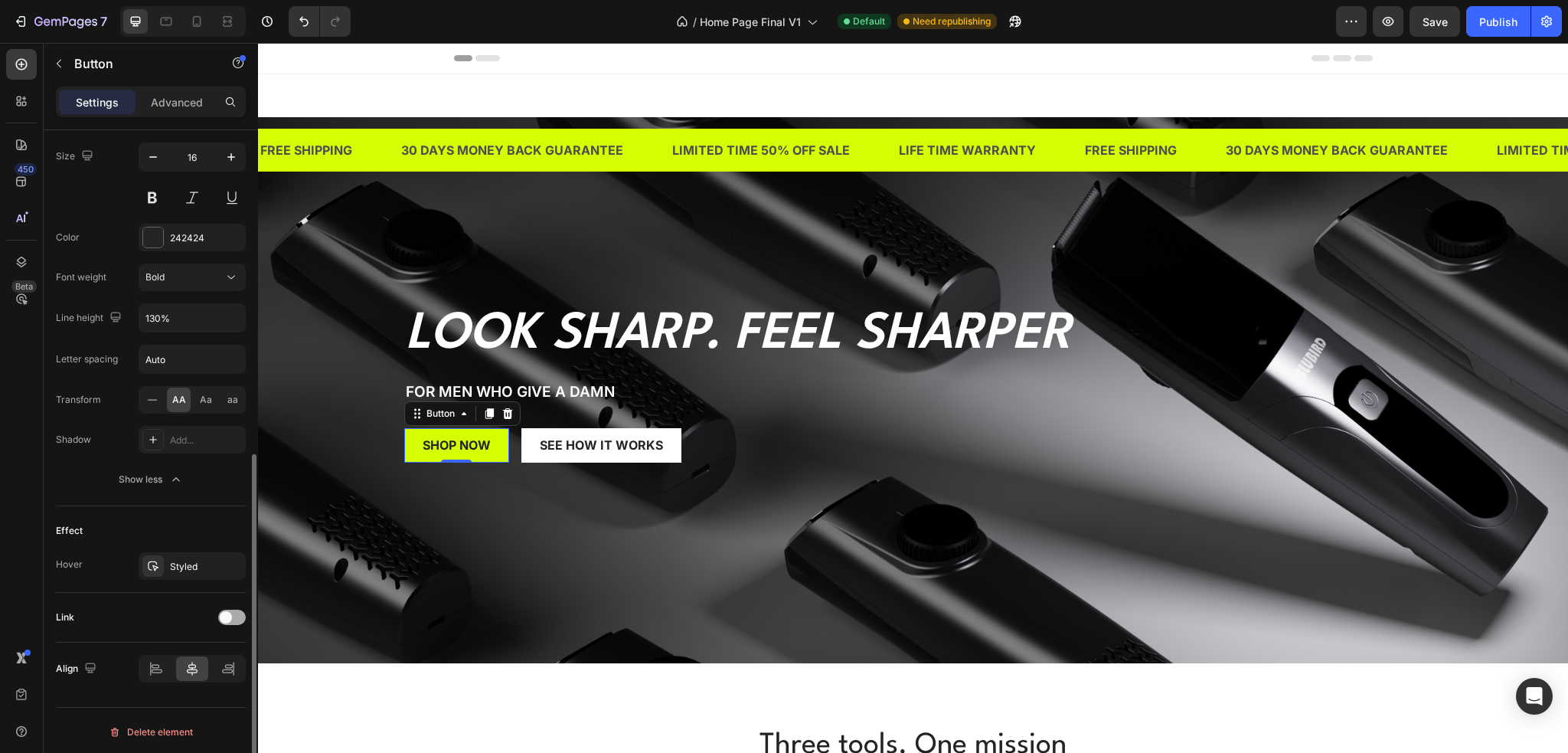
click at [236, 621] on div at bounding box center [232, 617] width 28 height 15
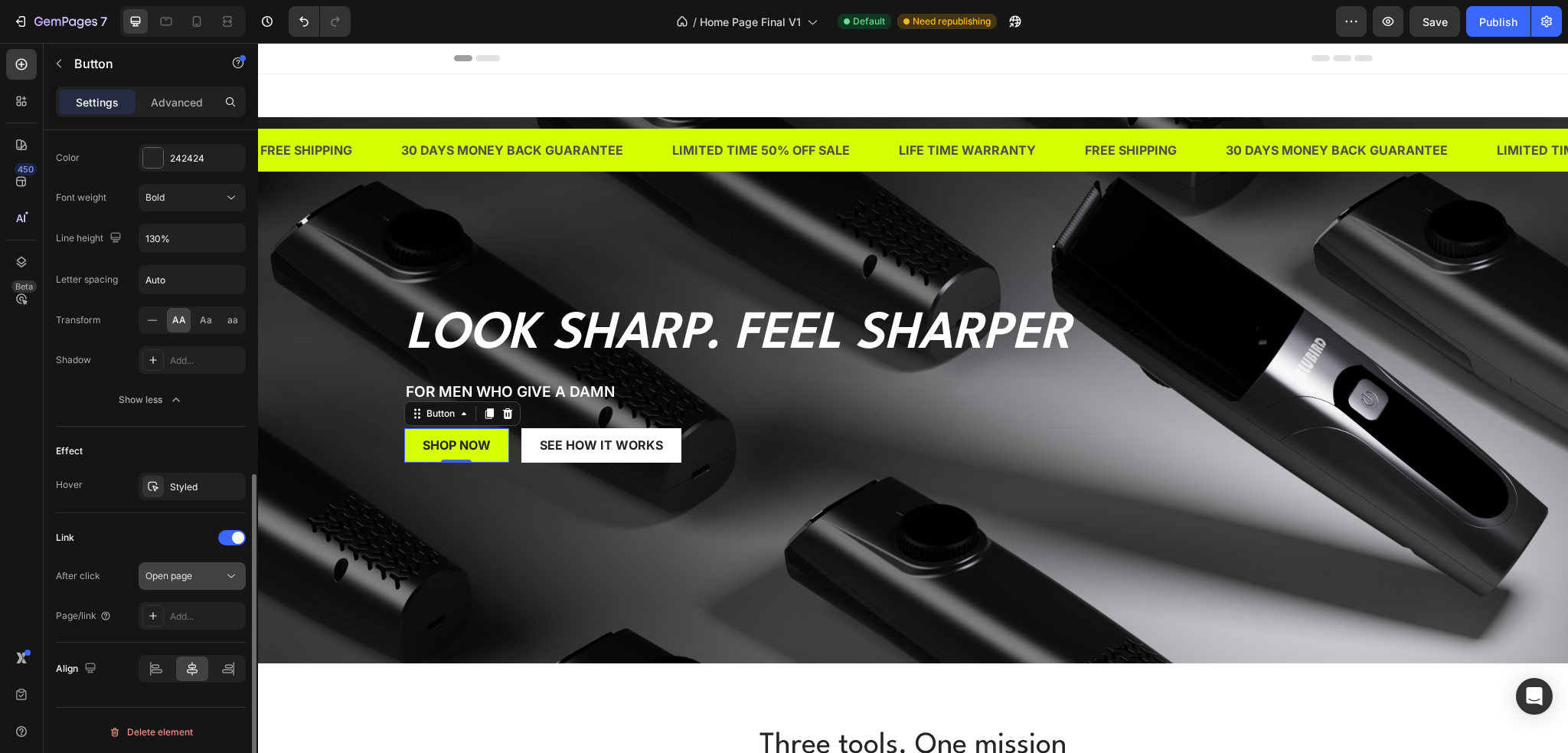
click at [184, 580] on div "Open page" at bounding box center [192, 576] width 94 height 15
click at [155, 538] on div "Link" at bounding box center [150, 537] width 190 height 25
click at [197, 616] on div "Add..." at bounding box center [206, 616] width 72 height 14
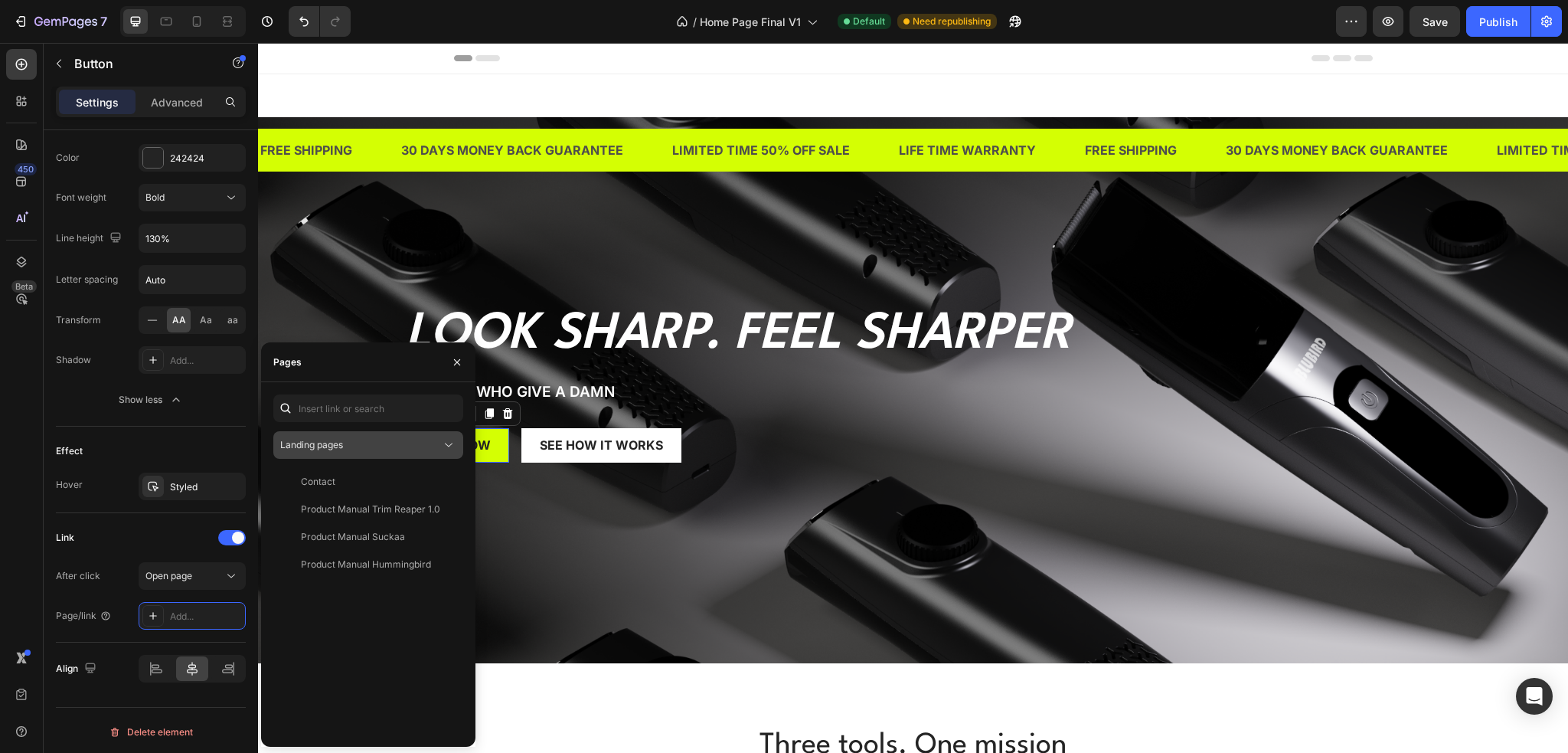
click at [425, 450] on div "Landing pages" at bounding box center [360, 445] width 161 height 14
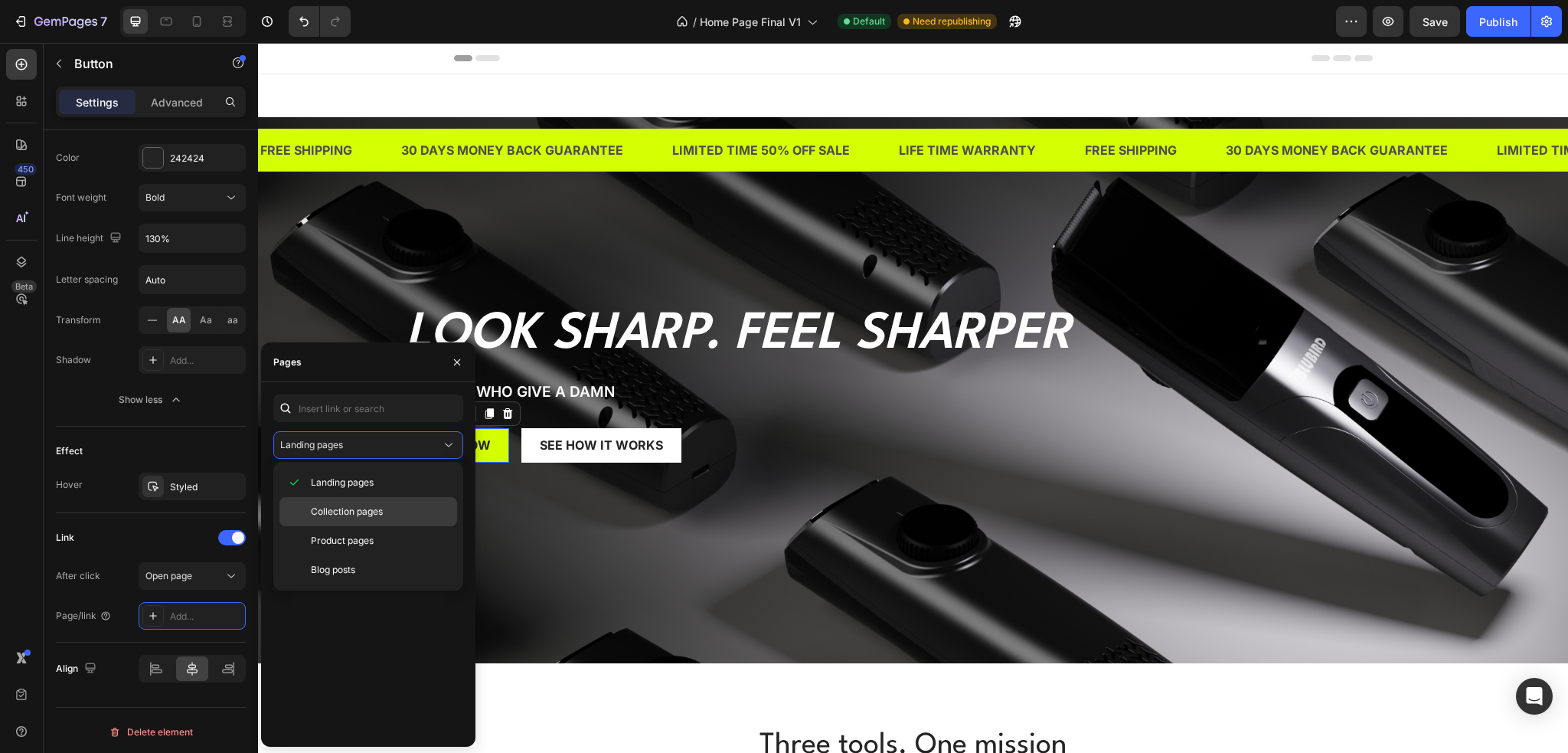
click at [383, 514] on p "Collection pages" at bounding box center [381, 511] width 139 height 14
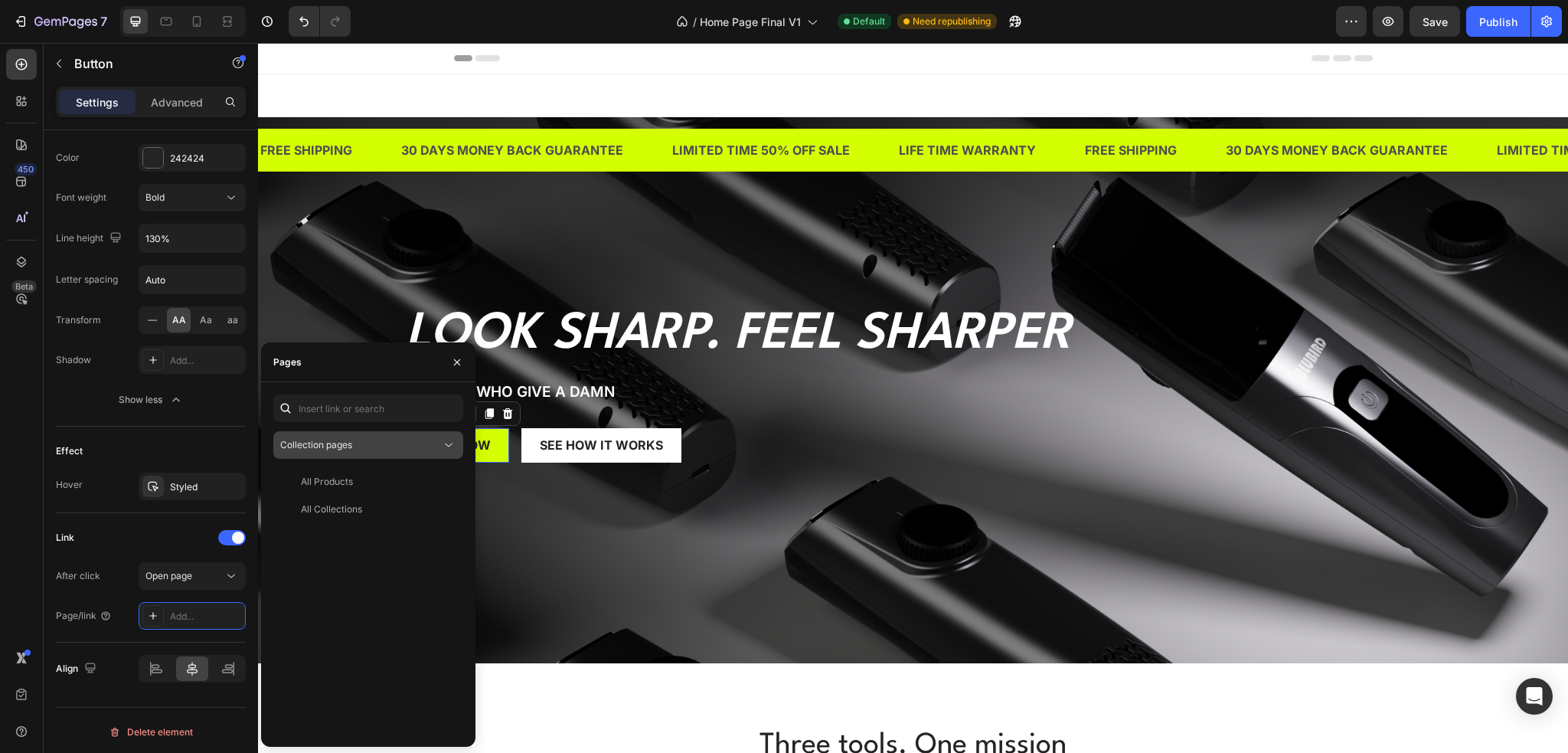
click at [396, 448] on div "Collection pages" at bounding box center [360, 445] width 161 height 14
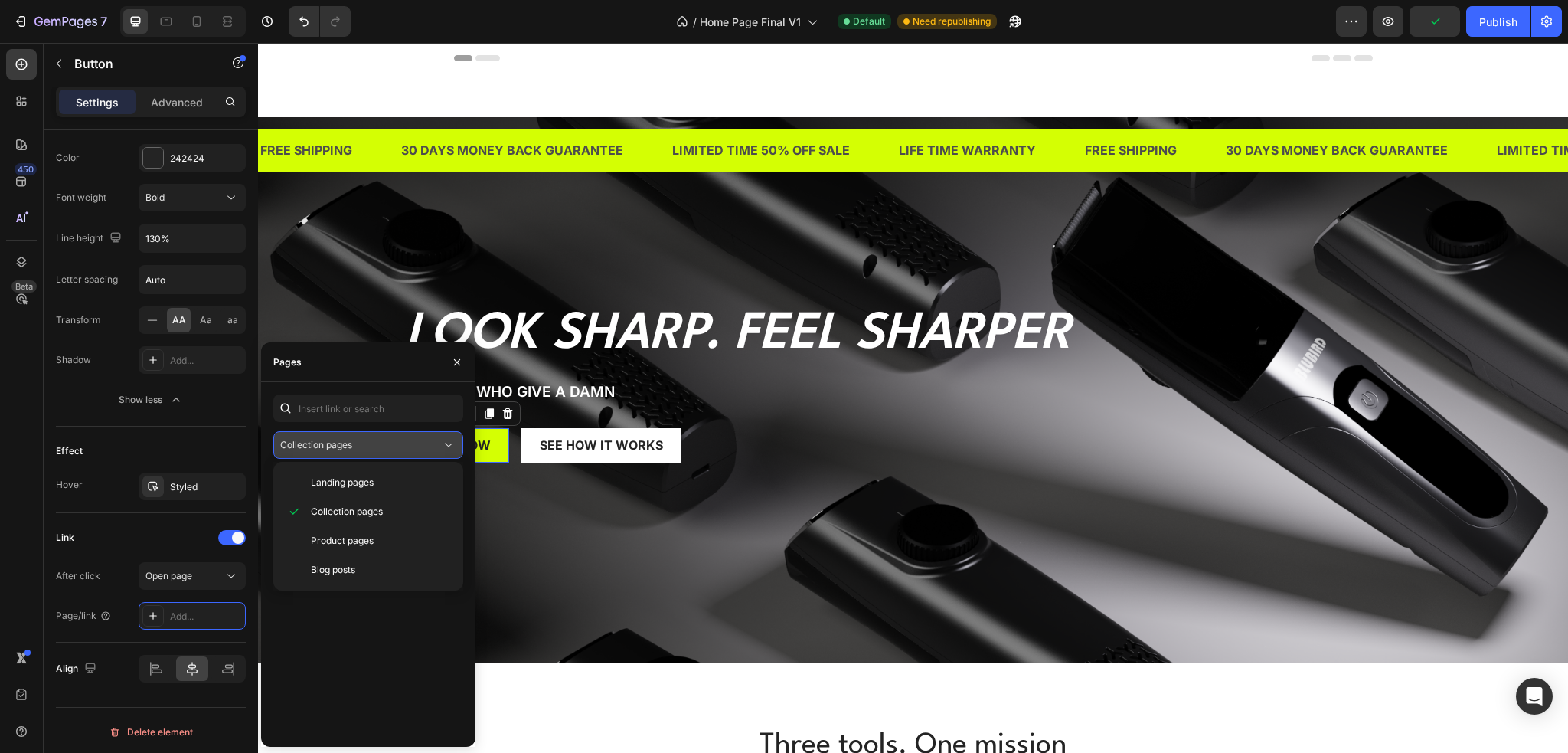
click at [396, 448] on div "Collection pages" at bounding box center [360, 445] width 161 height 14
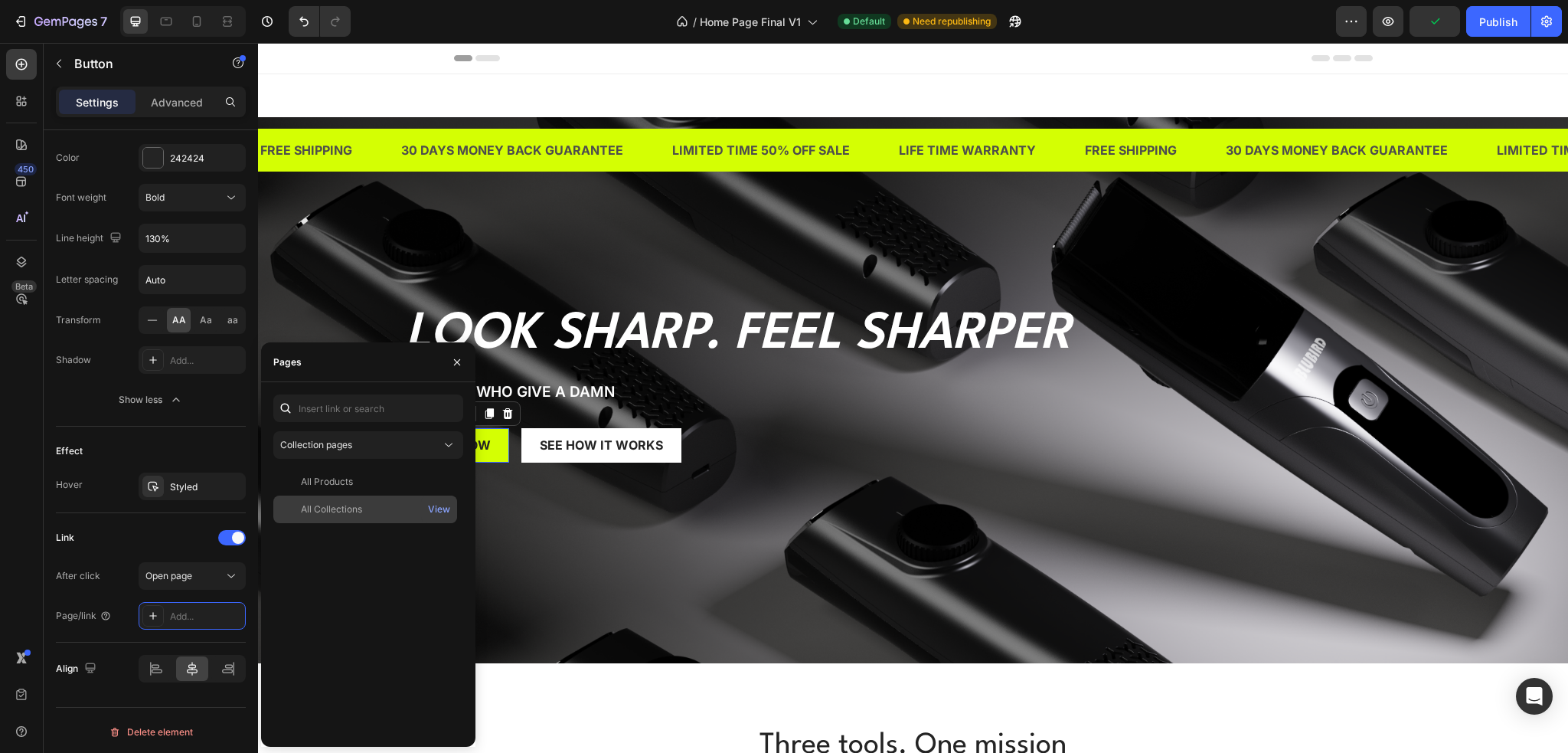
click at [373, 502] on div "All Collections" at bounding box center [365, 509] width 172 height 14
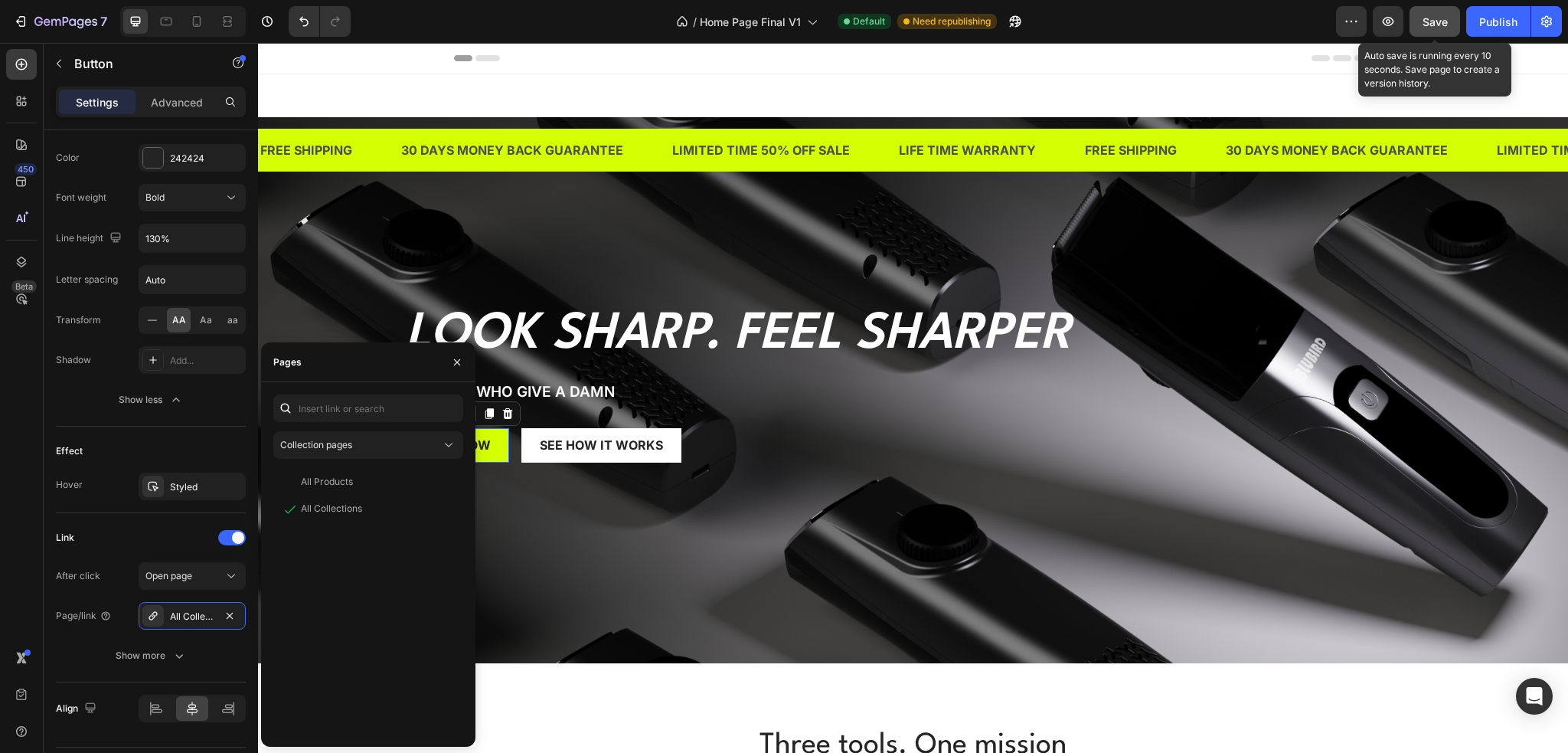
click at [1454, 9] on button "Save" at bounding box center [1435, 21] width 51 height 31
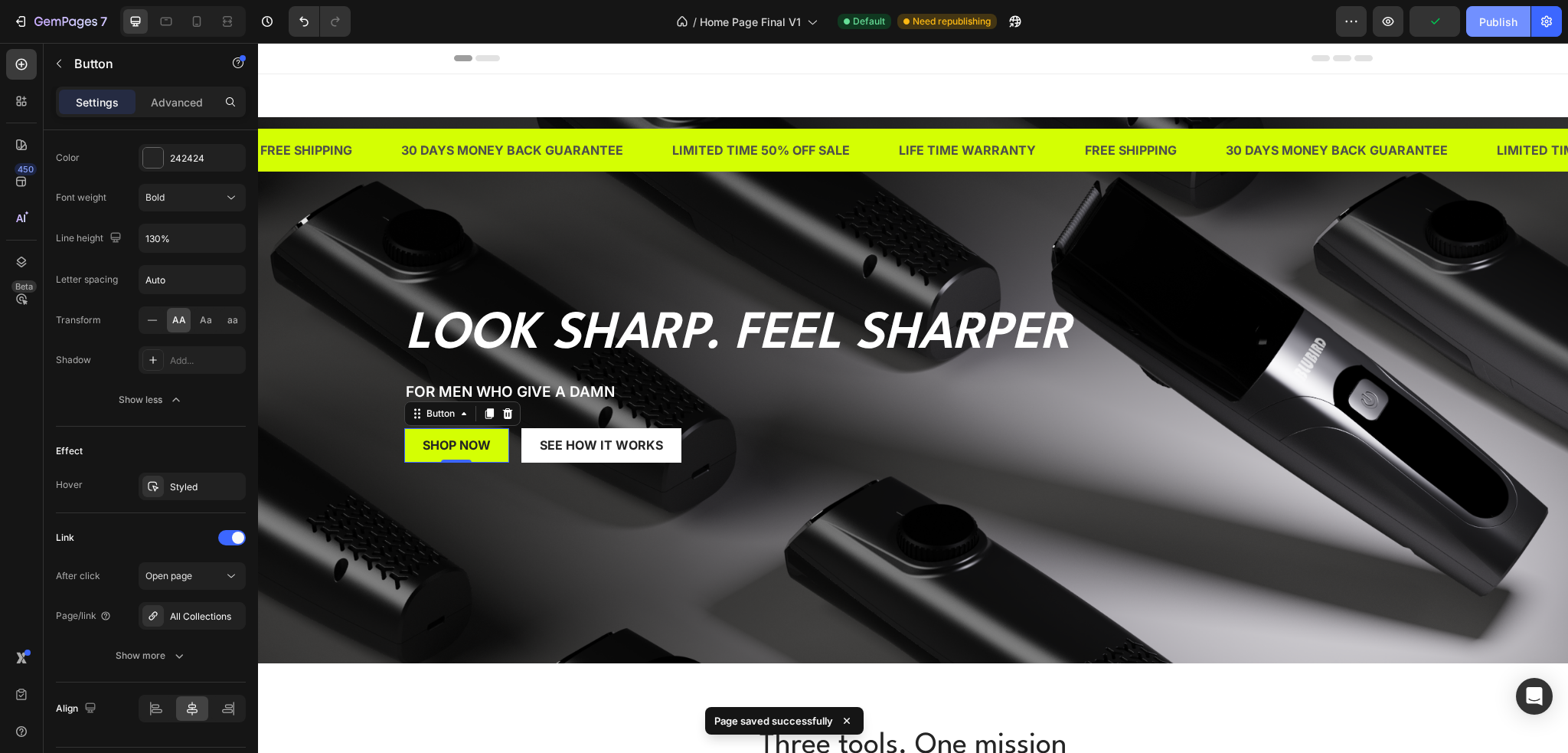
click at [1504, 19] on div "Publish" at bounding box center [1498, 21] width 39 height 16
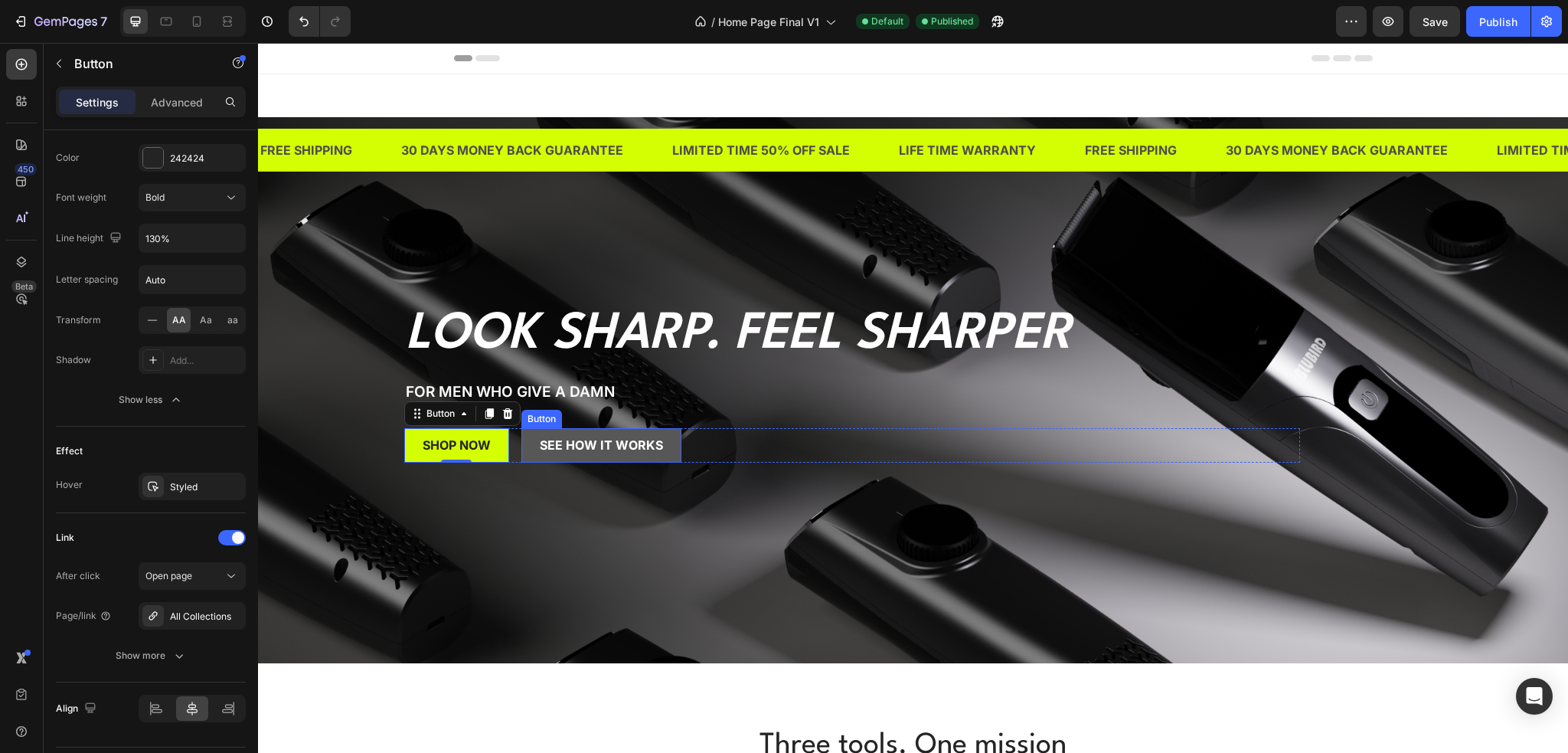
click at [603, 432] on button "see how it works" at bounding box center [602, 445] width 160 height 34
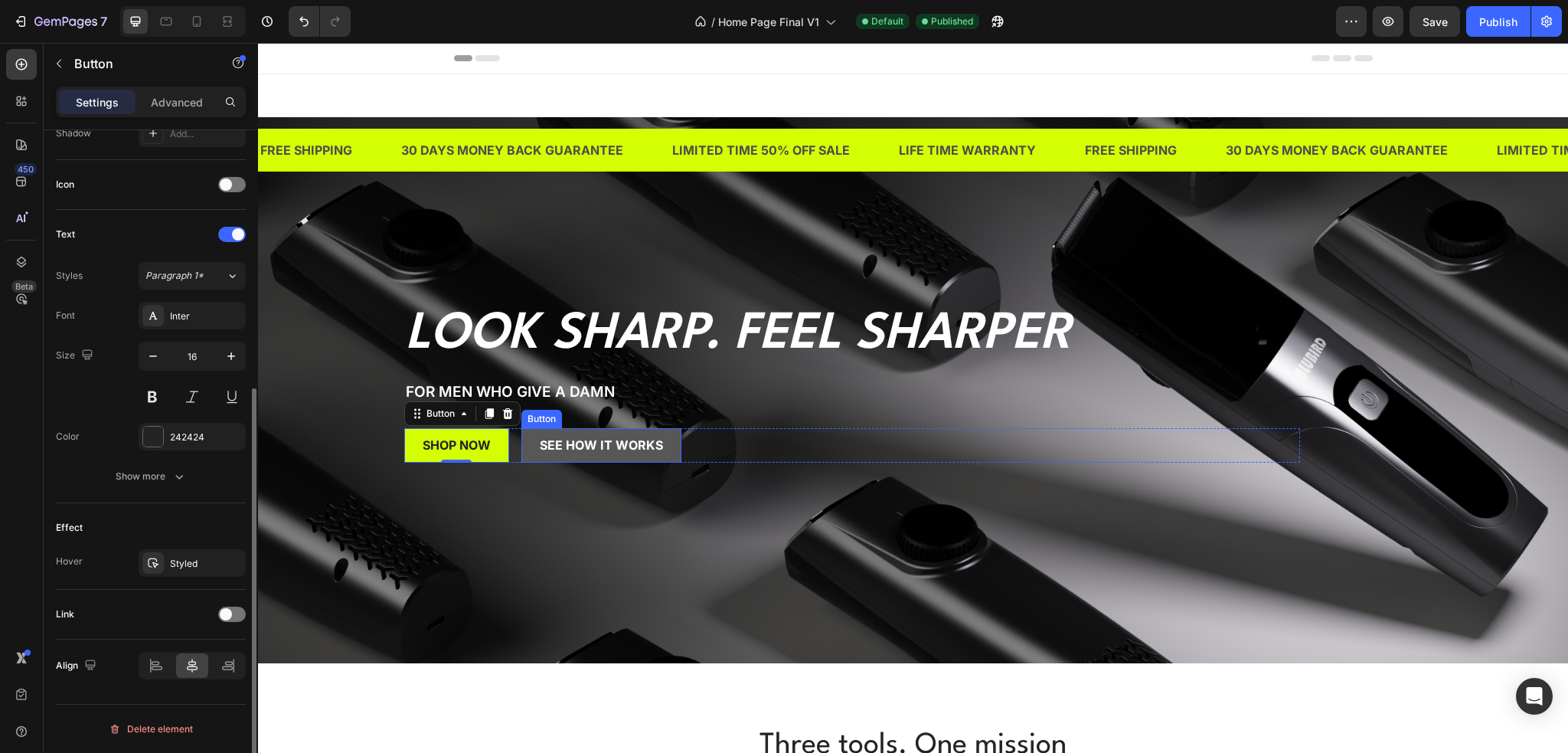
scroll to position [429, 0]
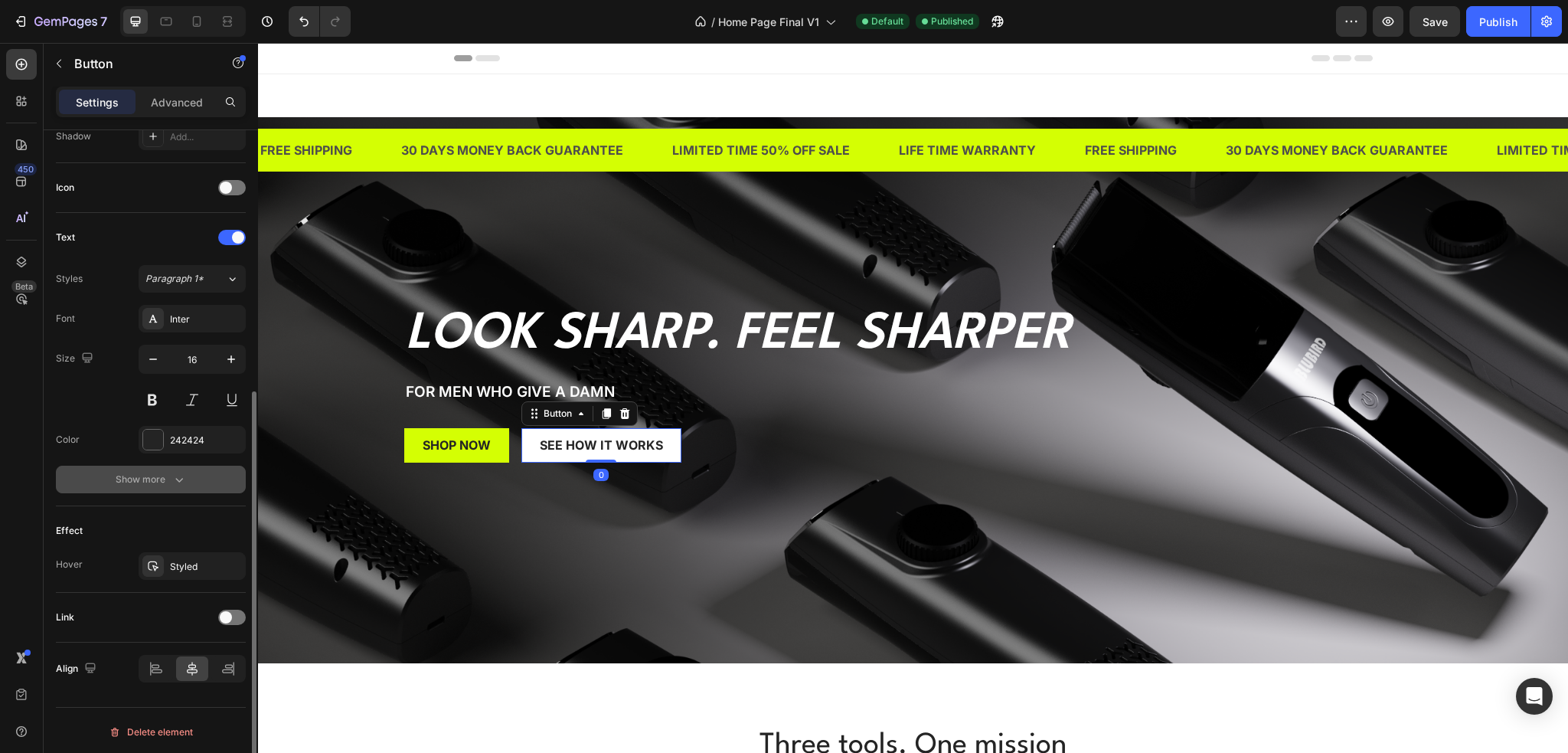
click at [165, 472] on div "Show more" at bounding box center [151, 480] width 71 height 15
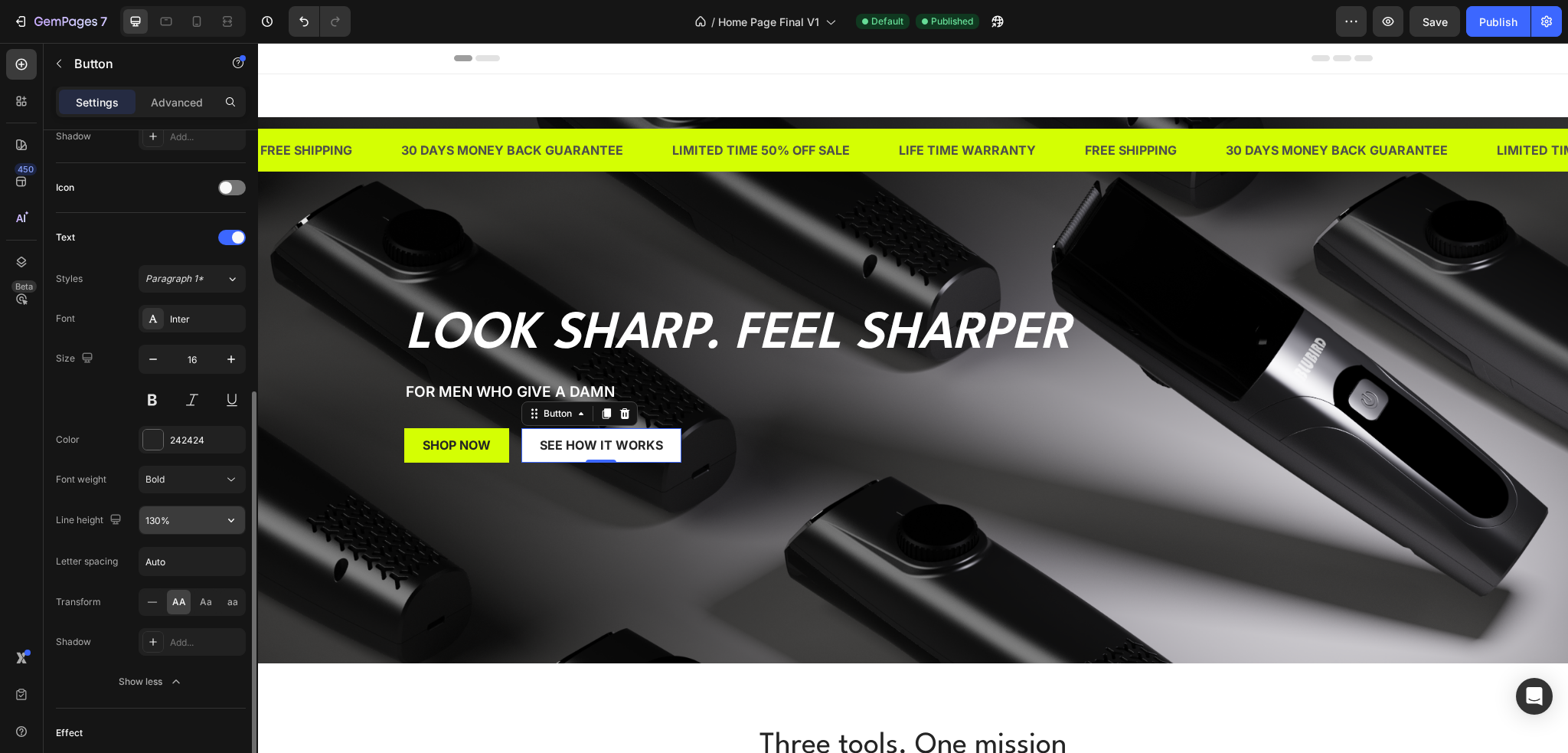
click at [228, 512] on icon "button" at bounding box center [231, 520] width 15 height 15
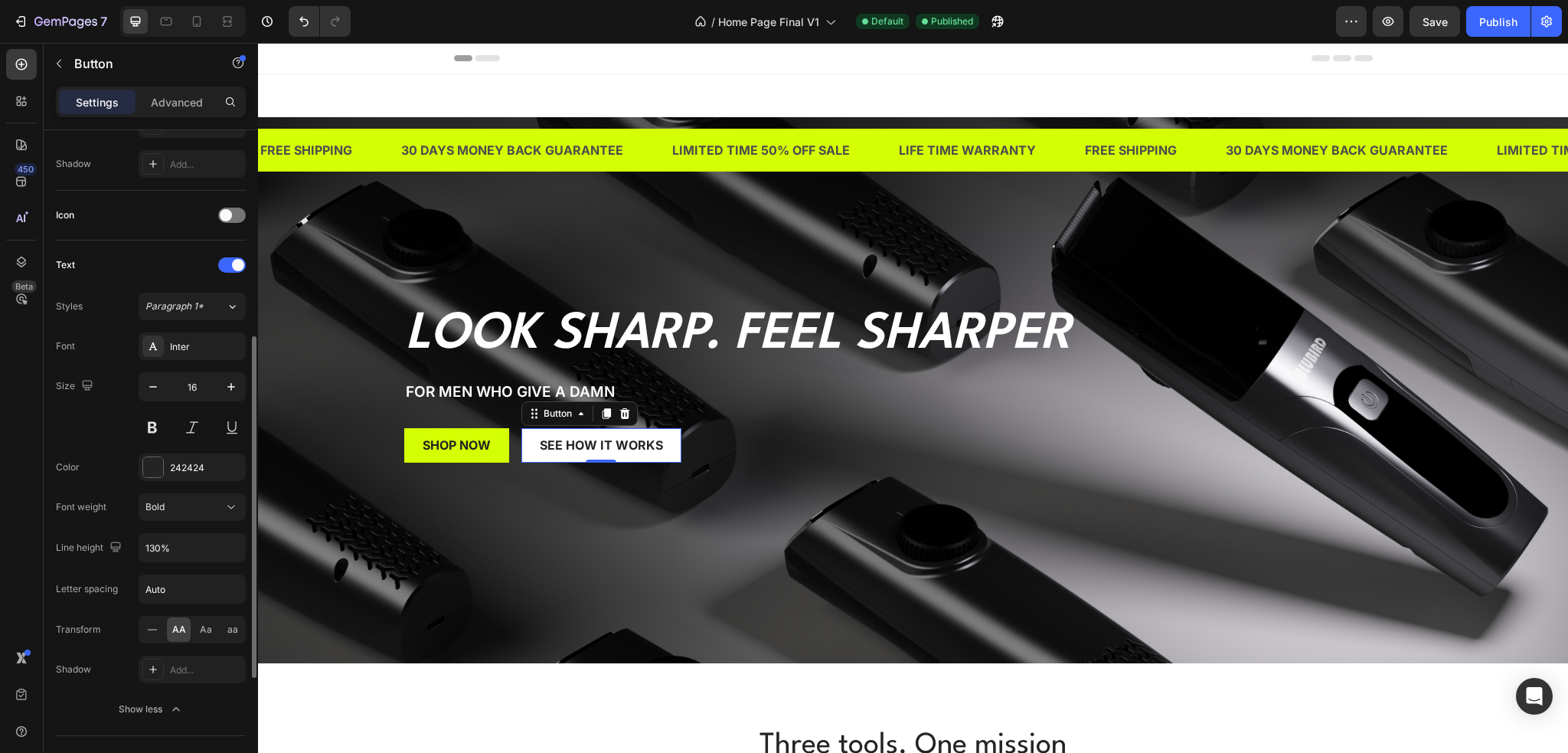
scroll to position [325, 0]
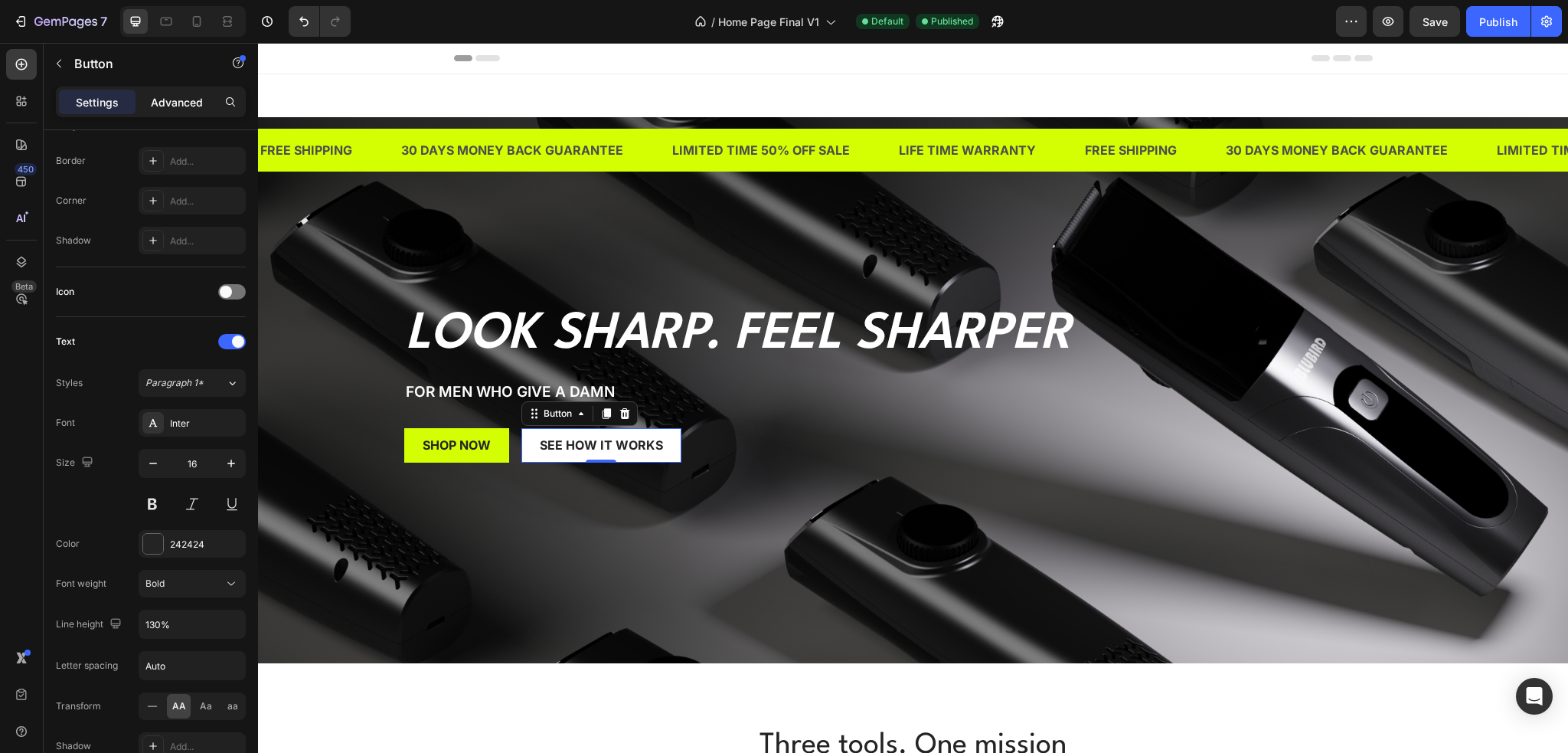
click at [165, 95] on p "Advanced" at bounding box center [176, 102] width 52 height 16
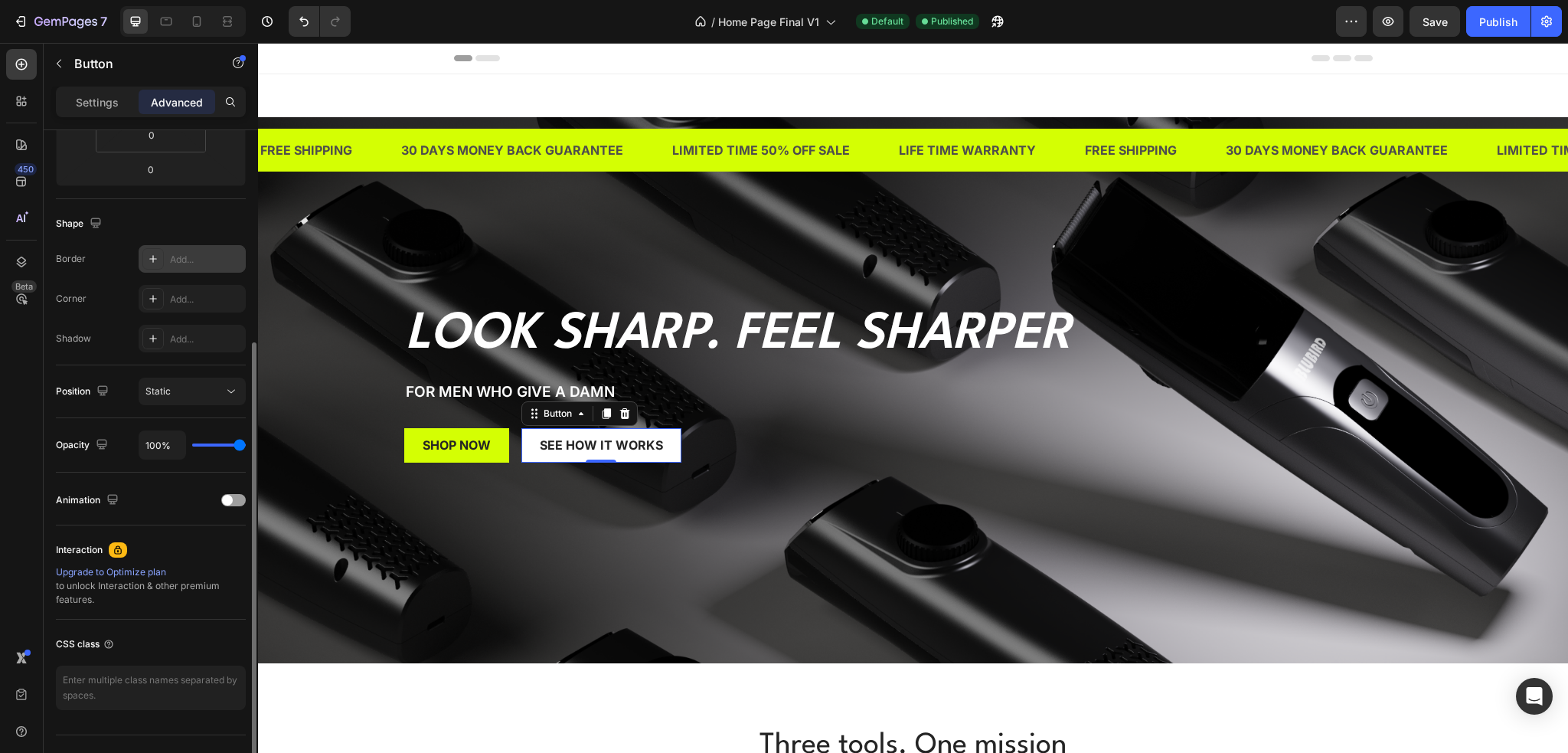
click at [153, 260] on icon at bounding box center [153, 259] width 8 height 8
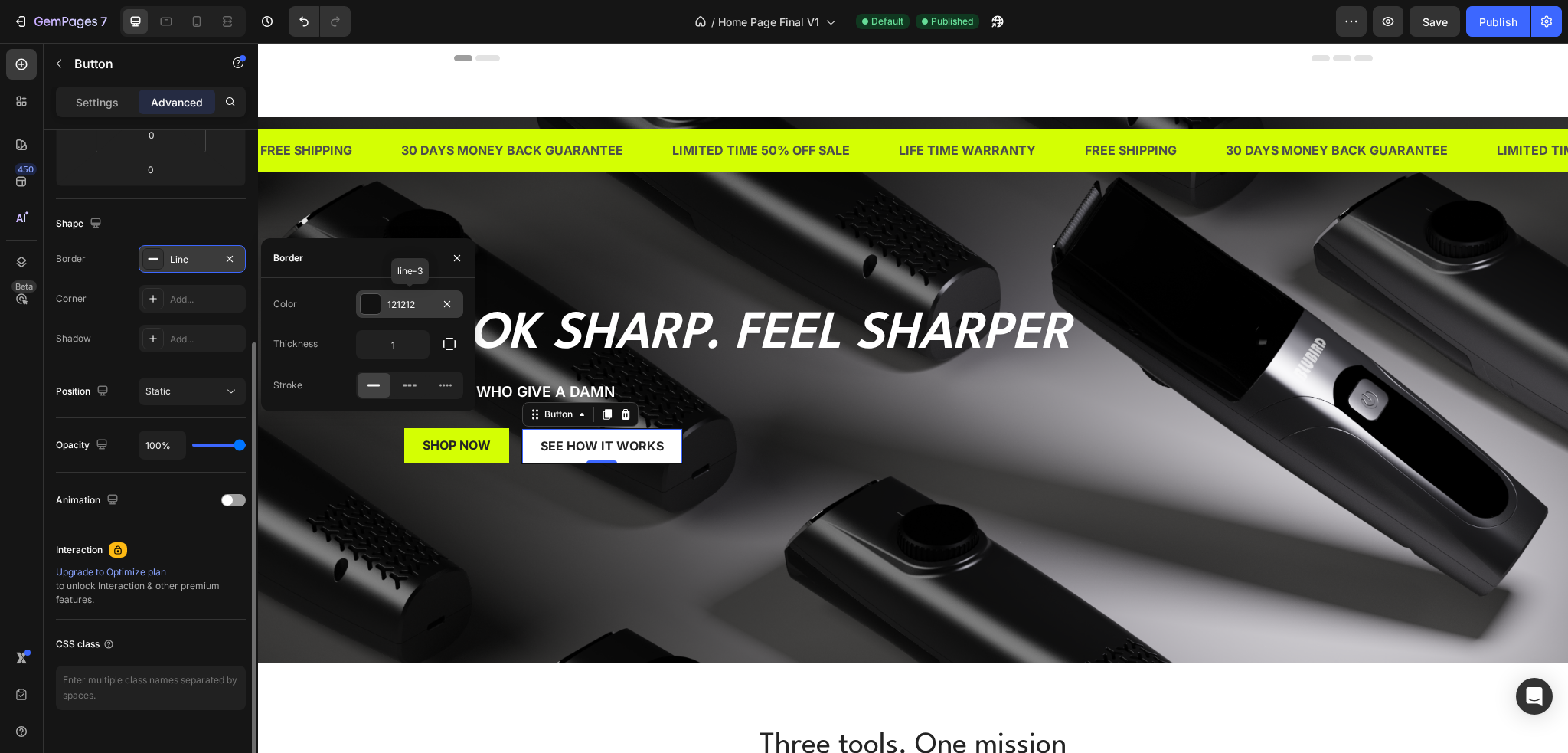
click at [395, 309] on div "121212" at bounding box center [410, 305] width 45 height 14
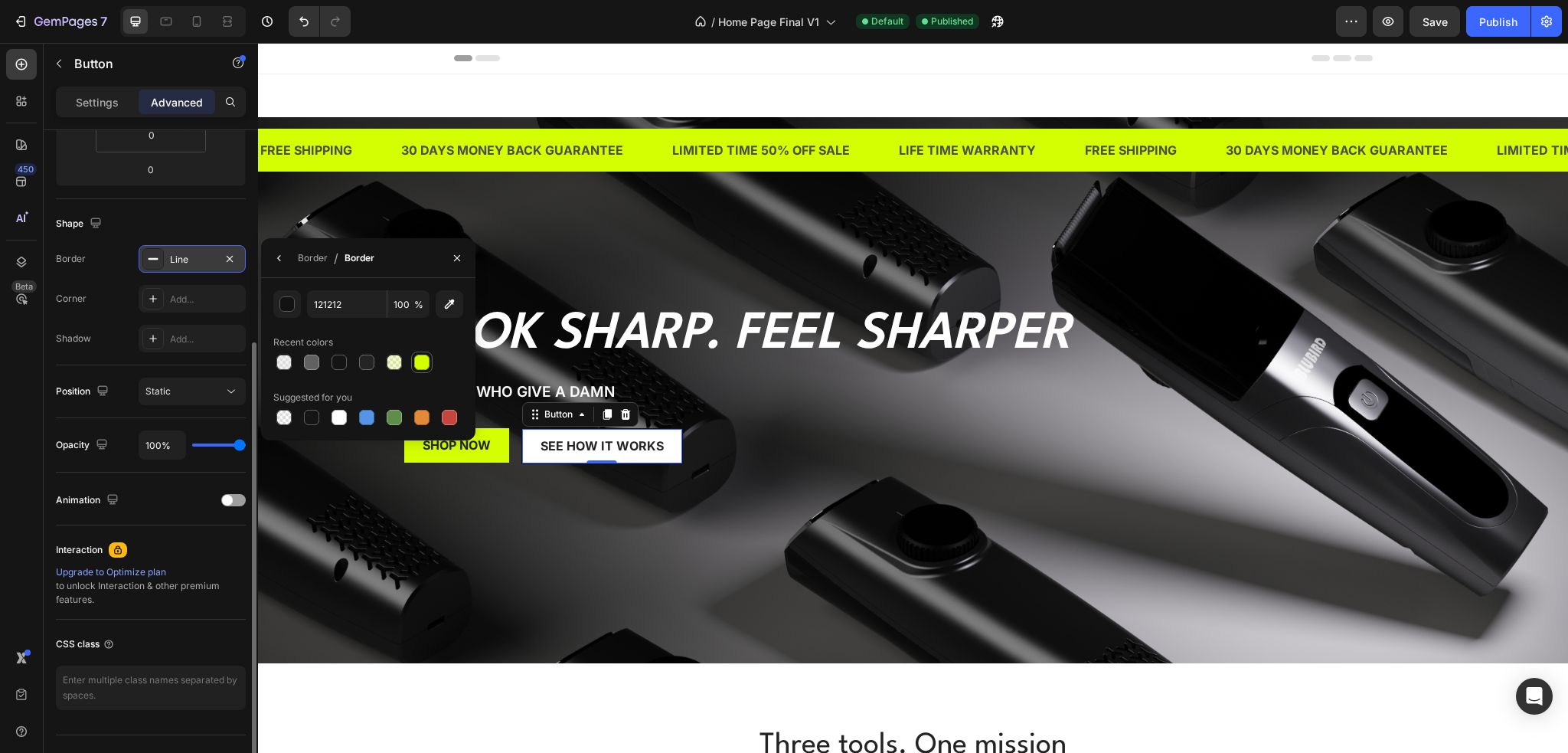
click at [422, 367] on div at bounding box center [422, 362] width 15 height 15
type input "D4FF03"
click at [209, 221] on div "Shape" at bounding box center [150, 223] width 190 height 25
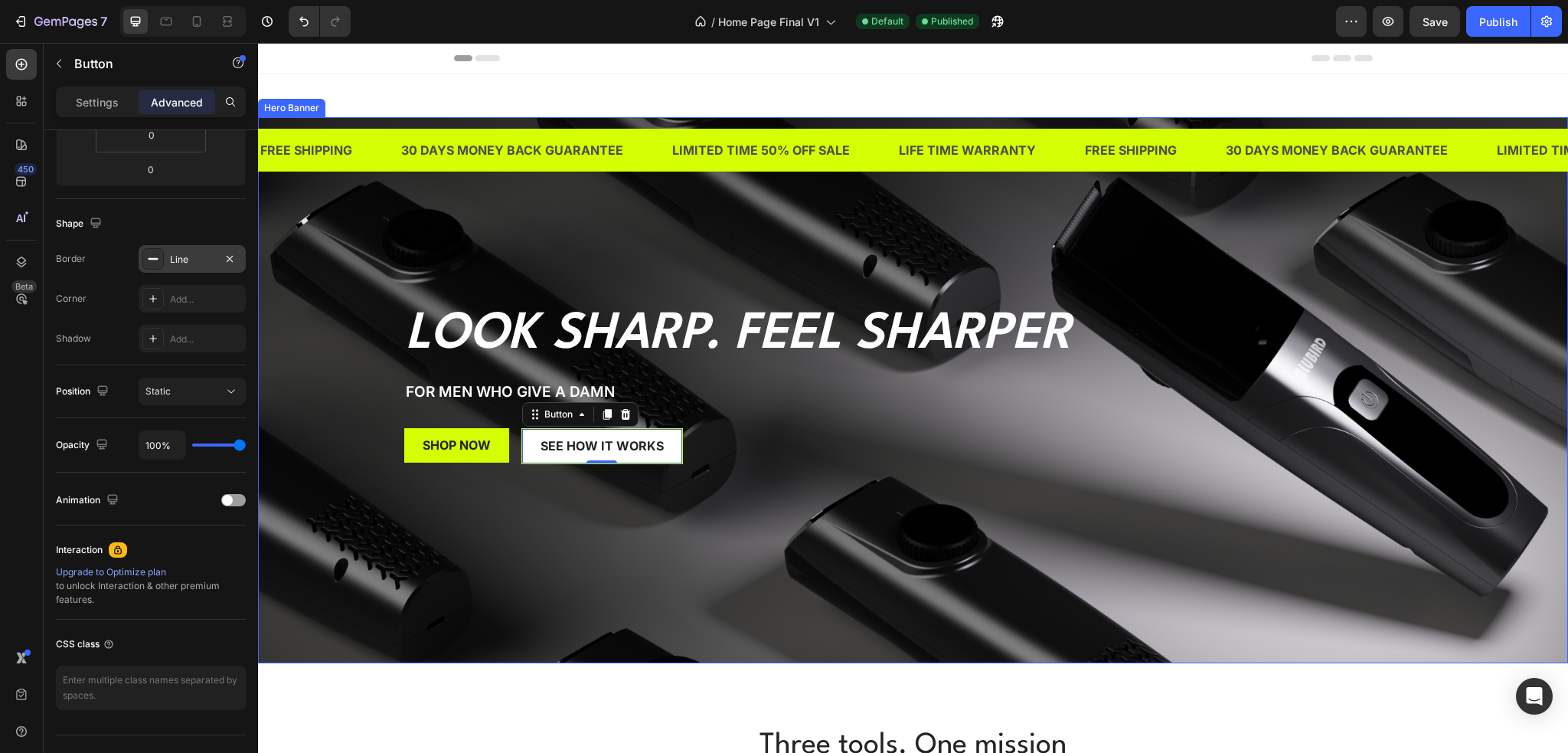
click at [487, 495] on div "Look Sharp. Feel Sharper Heading For Men Who Give a Damn Text Block SHOP NOW Bu…" at bounding box center [913, 315] width 919 height 396
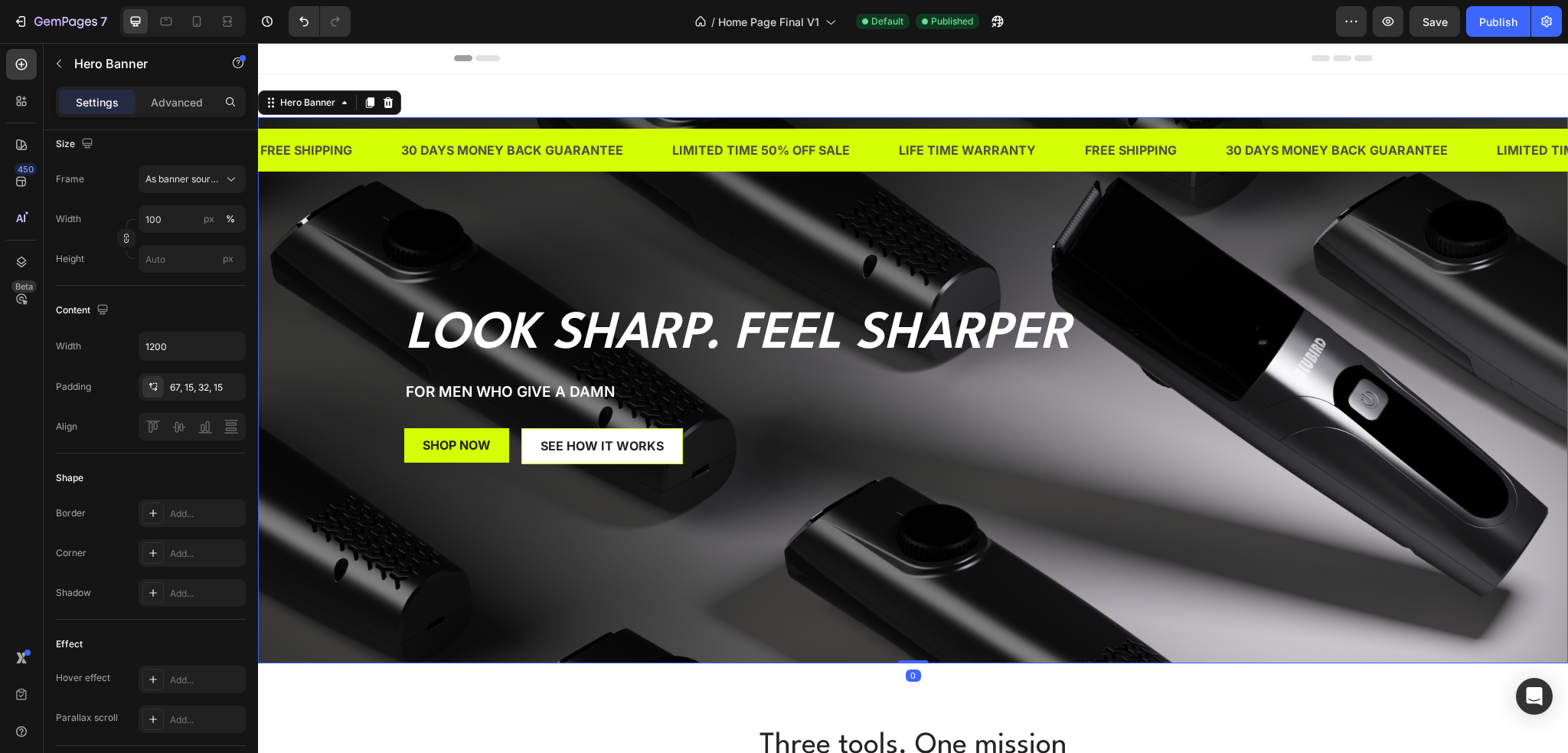
scroll to position [0, 0]
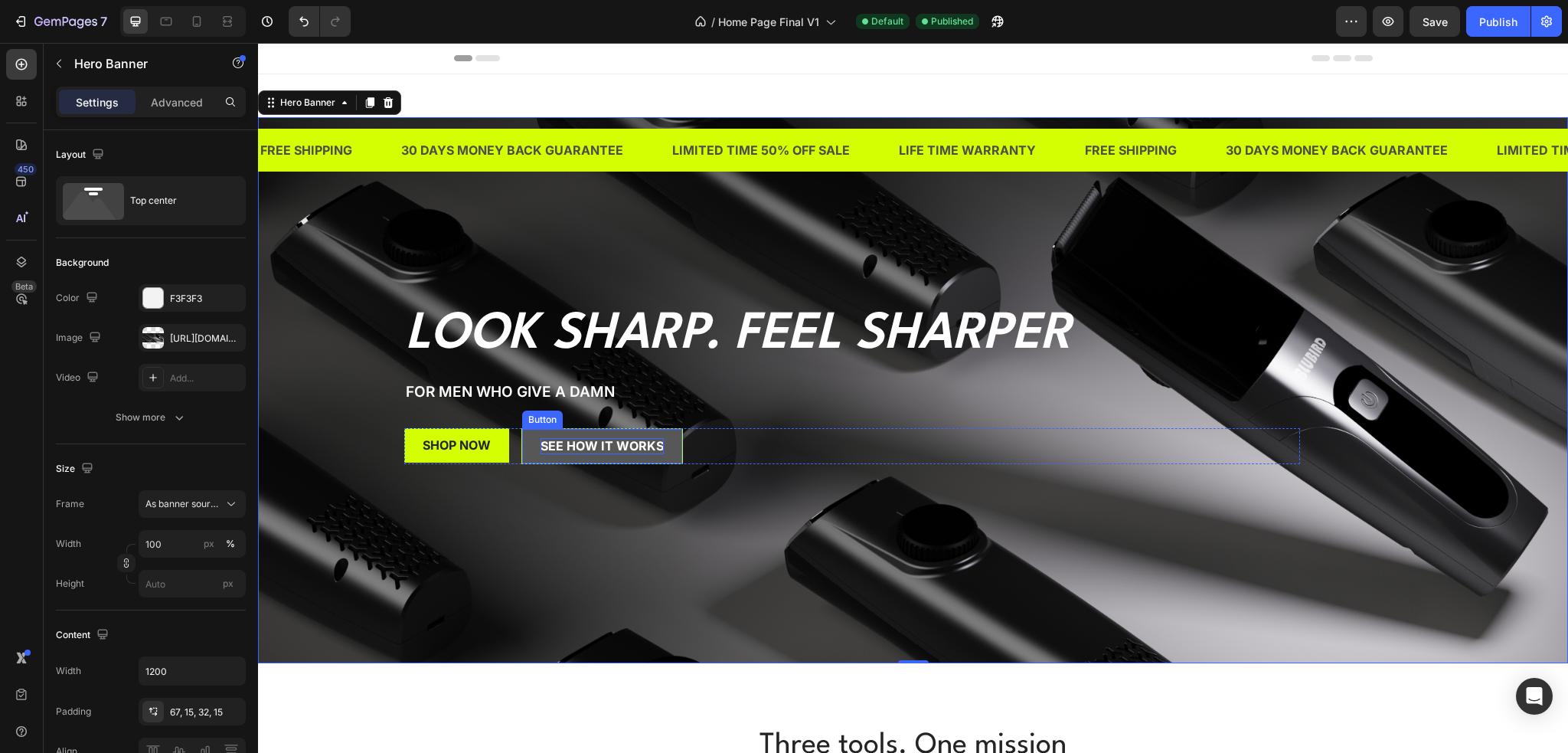
click at [555, 452] on p "see how it works" at bounding box center [602, 446] width 123 height 16
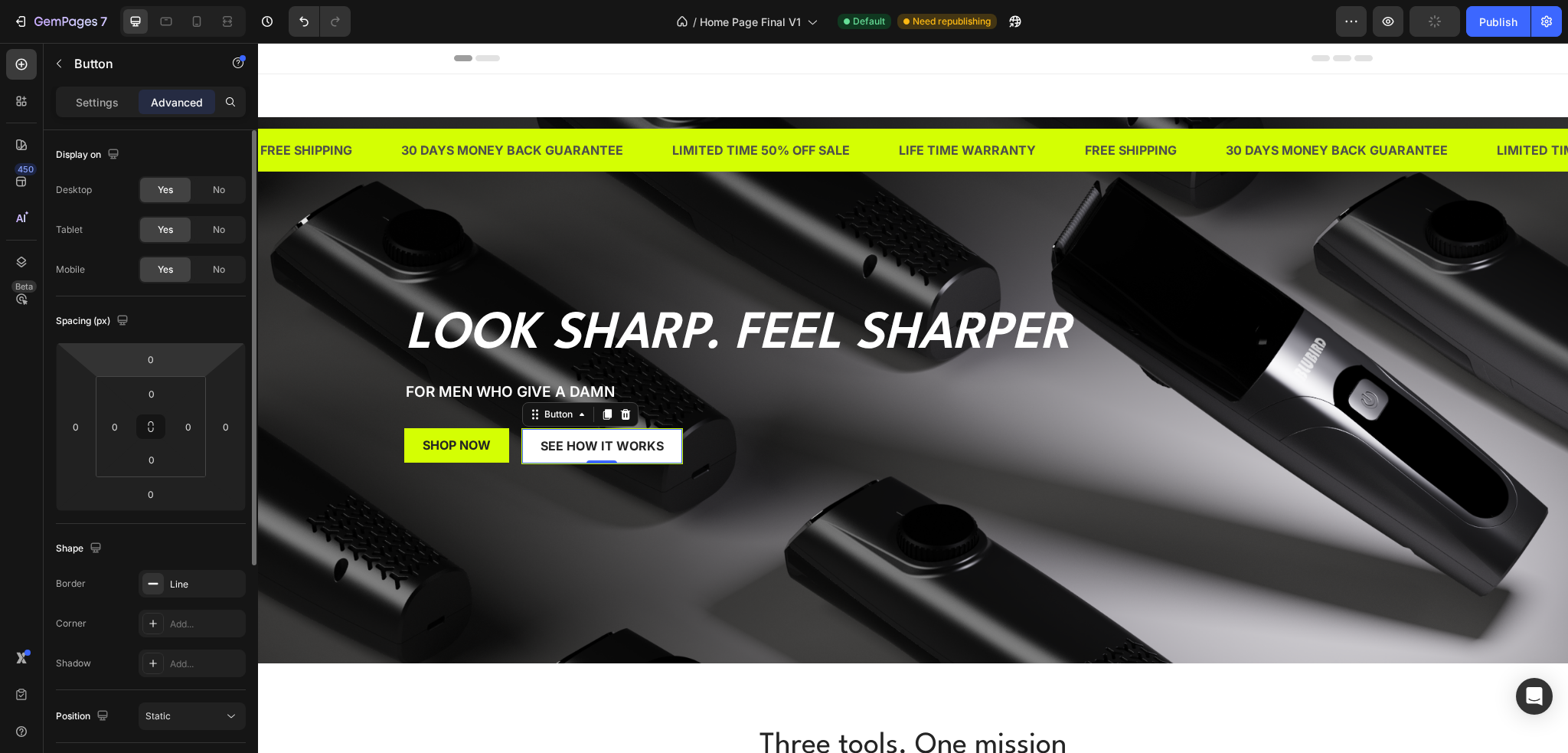
scroll to position [153, 0]
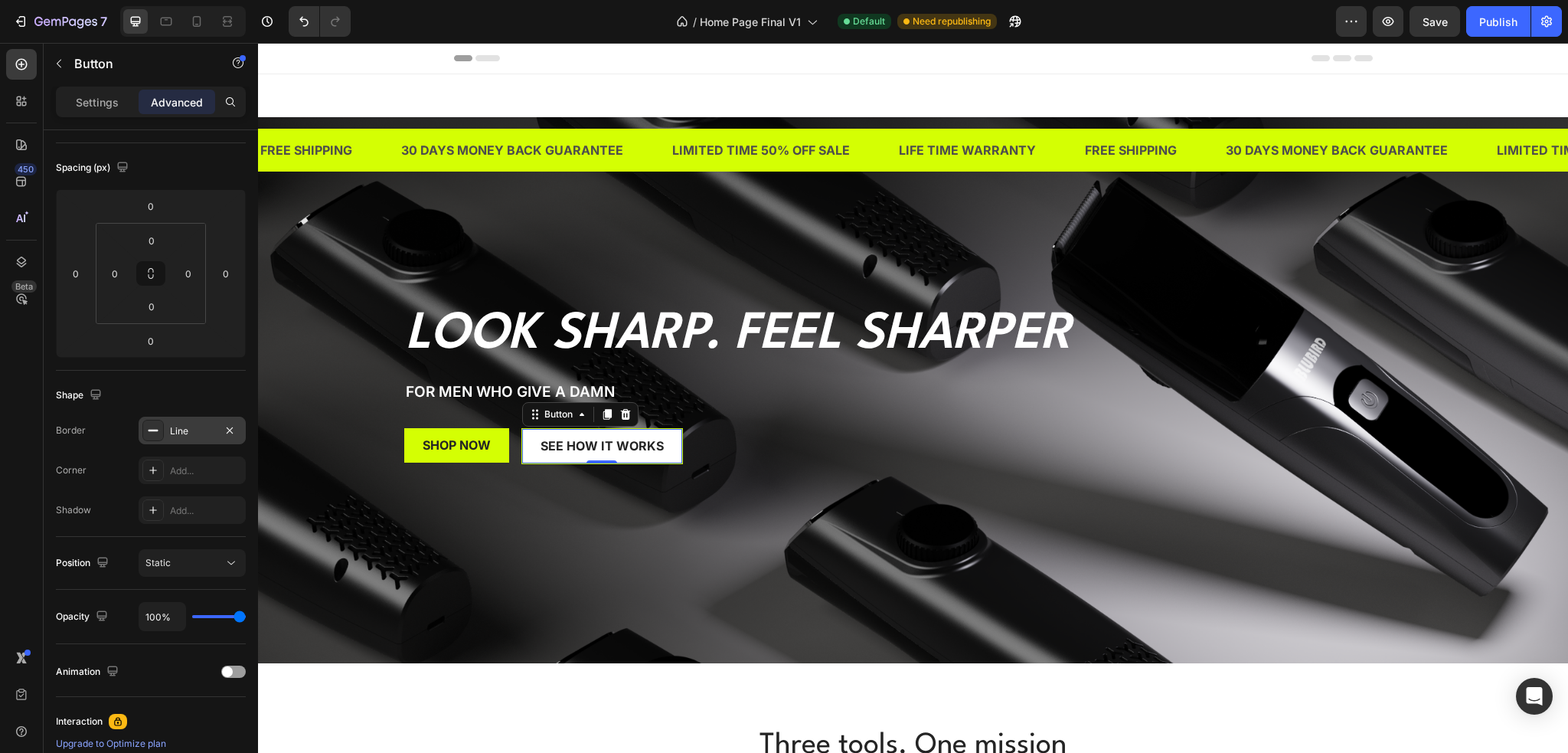
click at [199, 438] on div "Line" at bounding box center [192, 431] width 107 height 28
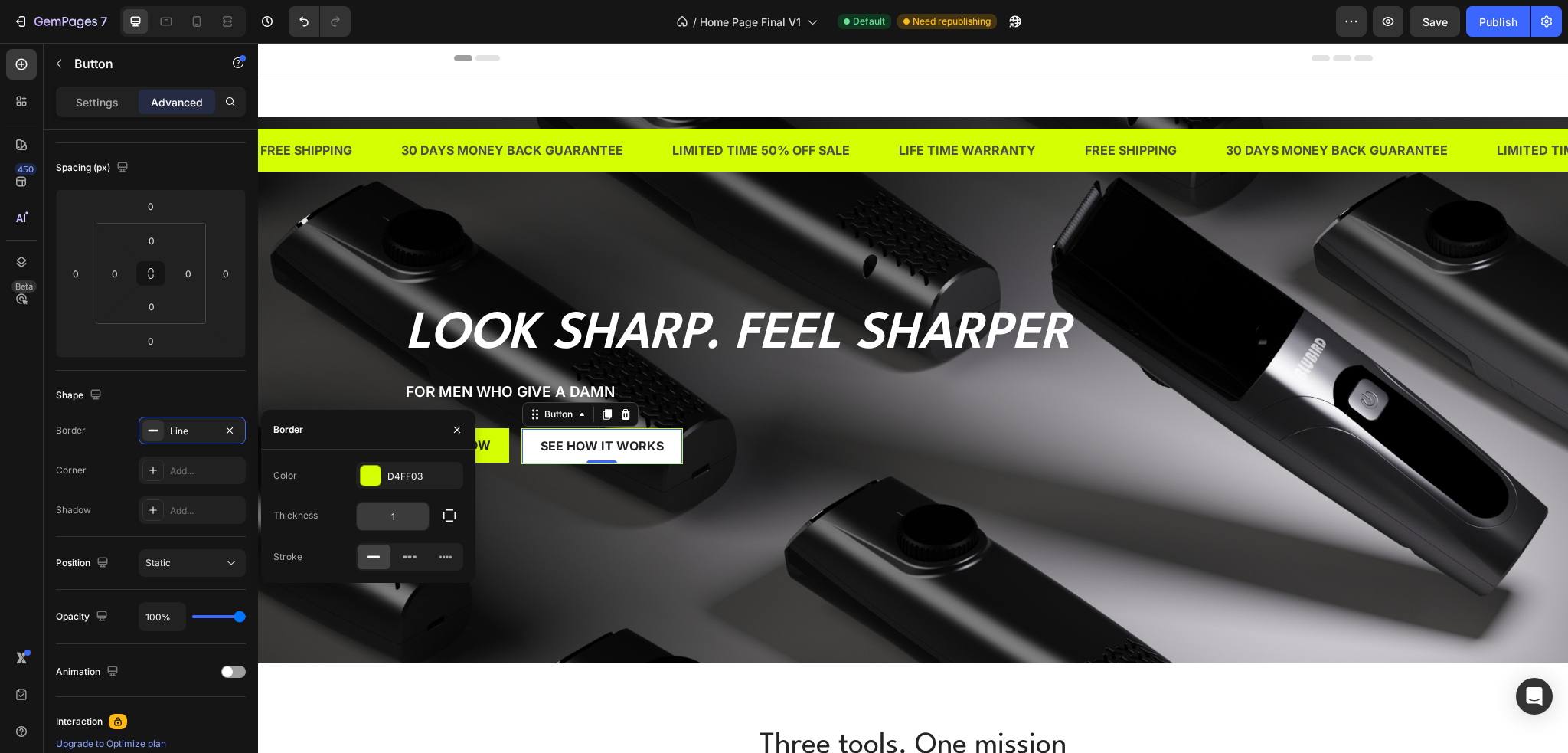
click at [410, 520] on input "1" at bounding box center [393, 516] width 72 height 28
drag, startPoint x: 403, startPoint y: 518, endPoint x: 390, endPoint y: 518, distance: 13.0
click at [390, 518] on input "3" at bounding box center [393, 516] width 72 height 28
type input "2"
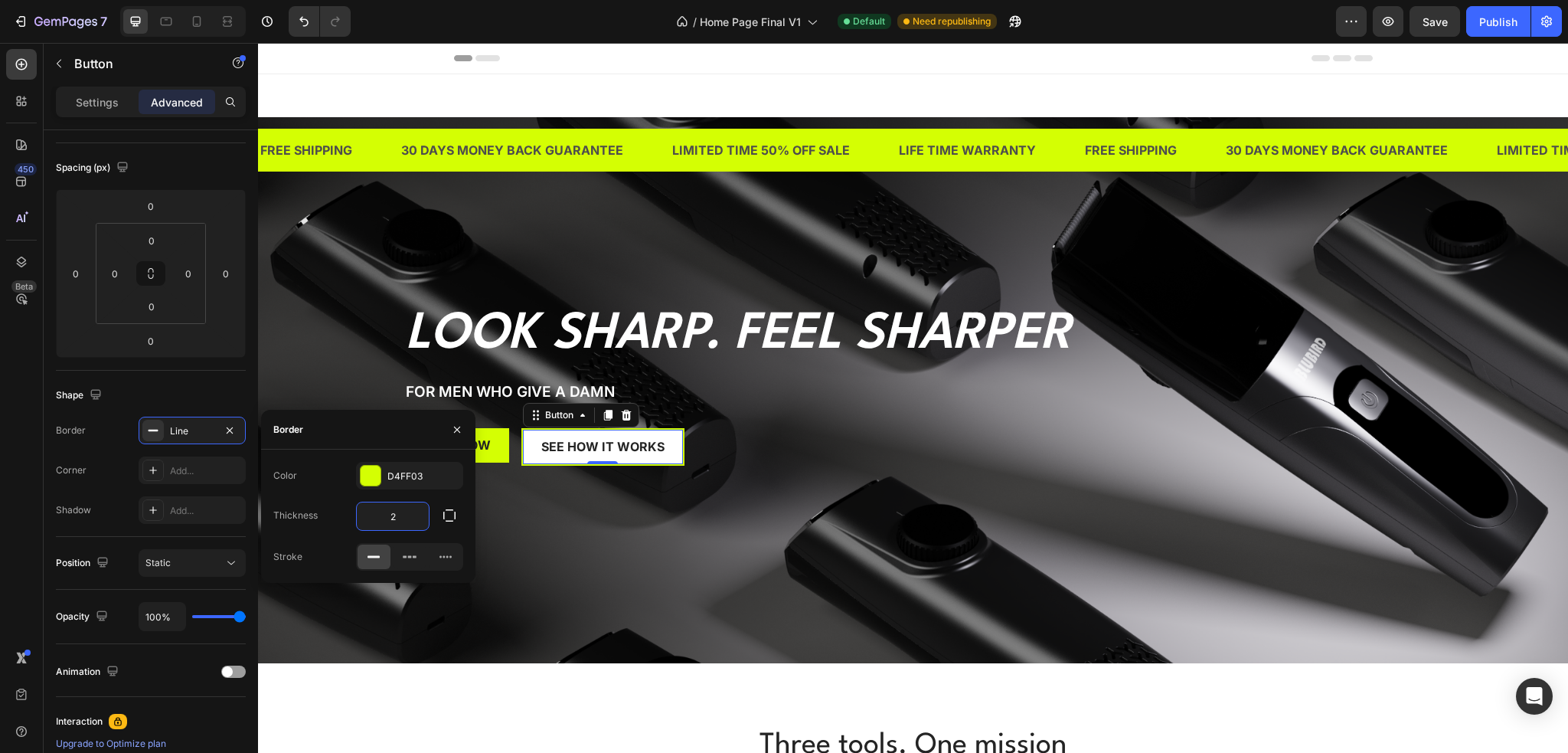
click at [333, 521] on div "Thickness 2" at bounding box center [368, 516] width 190 height 29
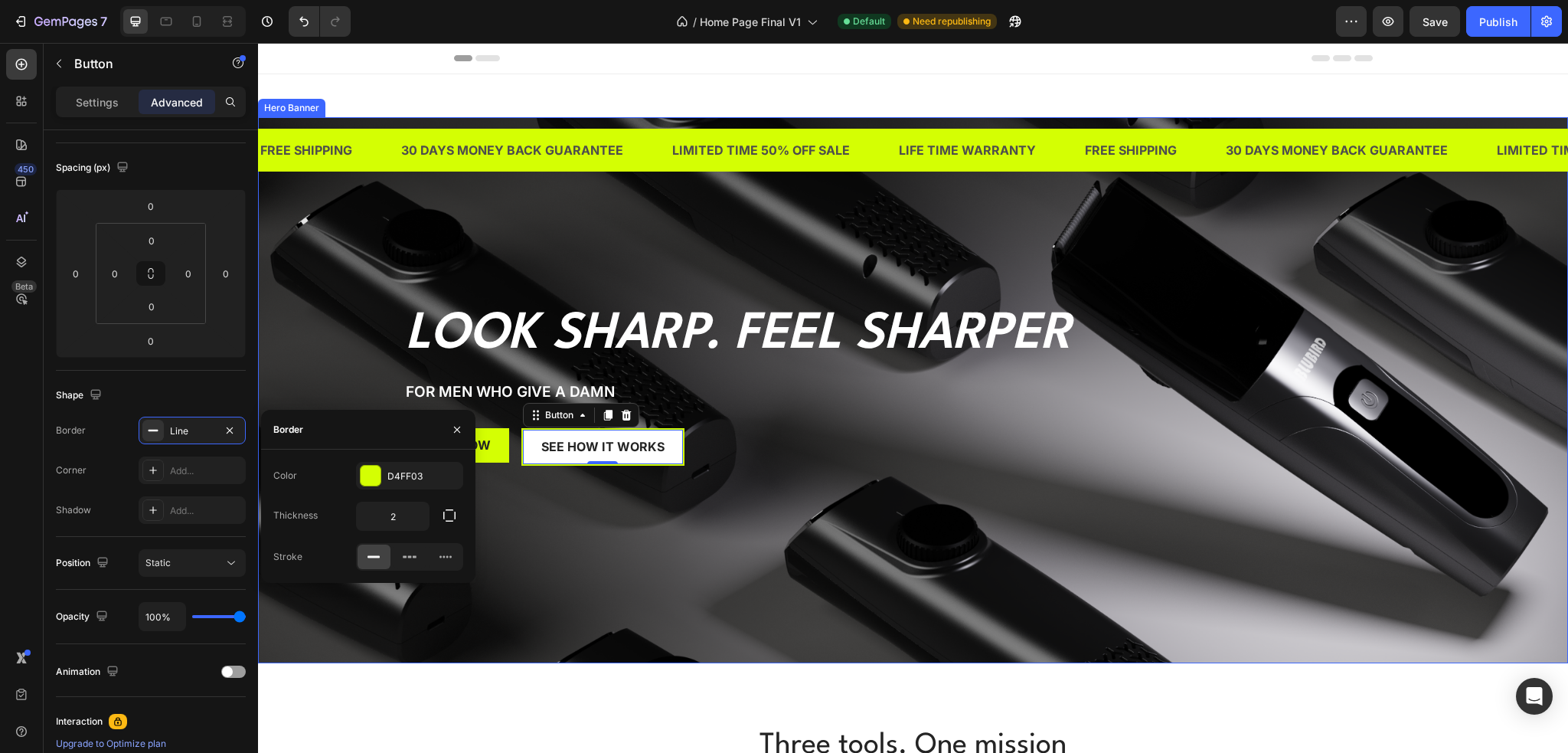
click at [585, 523] on div "Background Image" at bounding box center [913, 389] width 1310 height 546
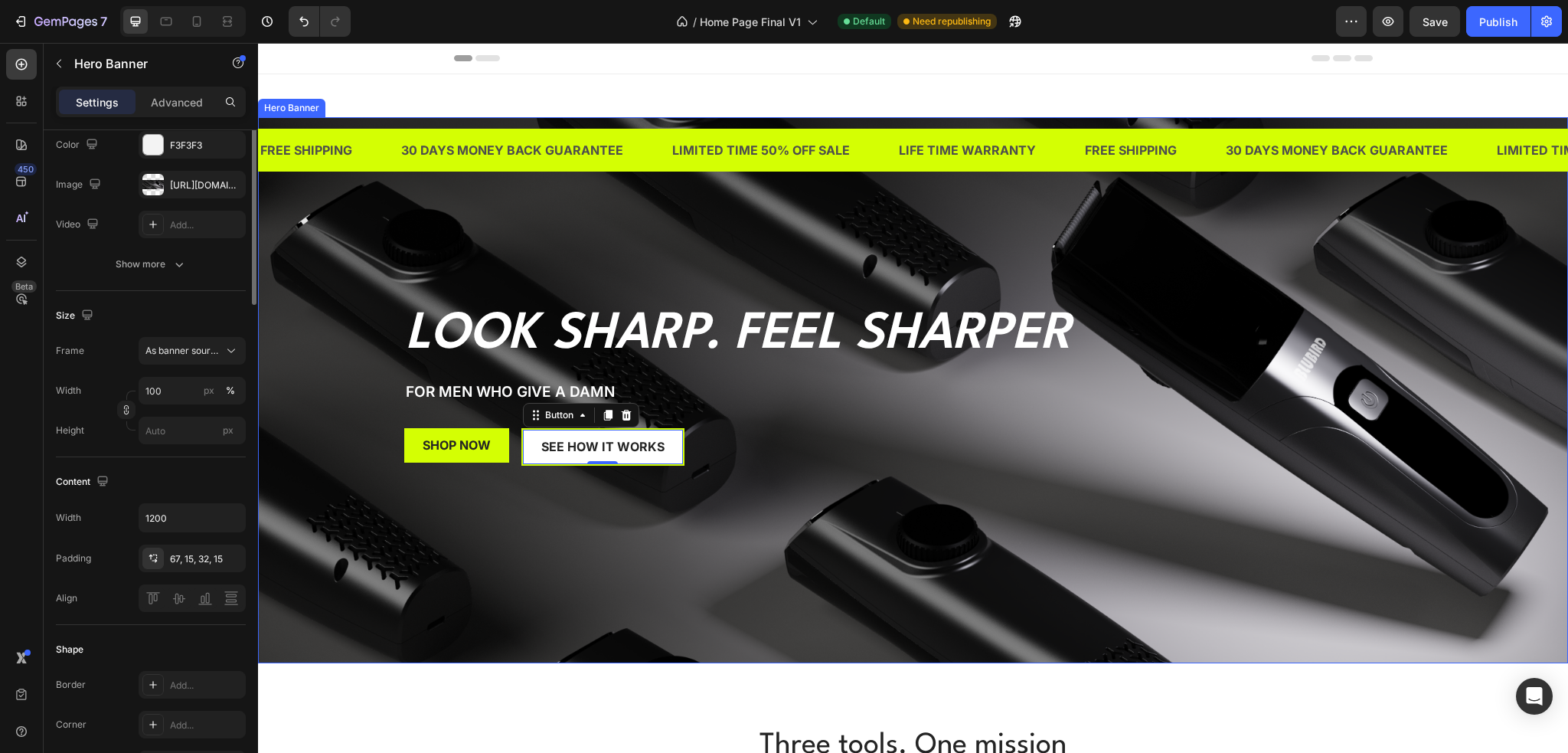
scroll to position [0, 0]
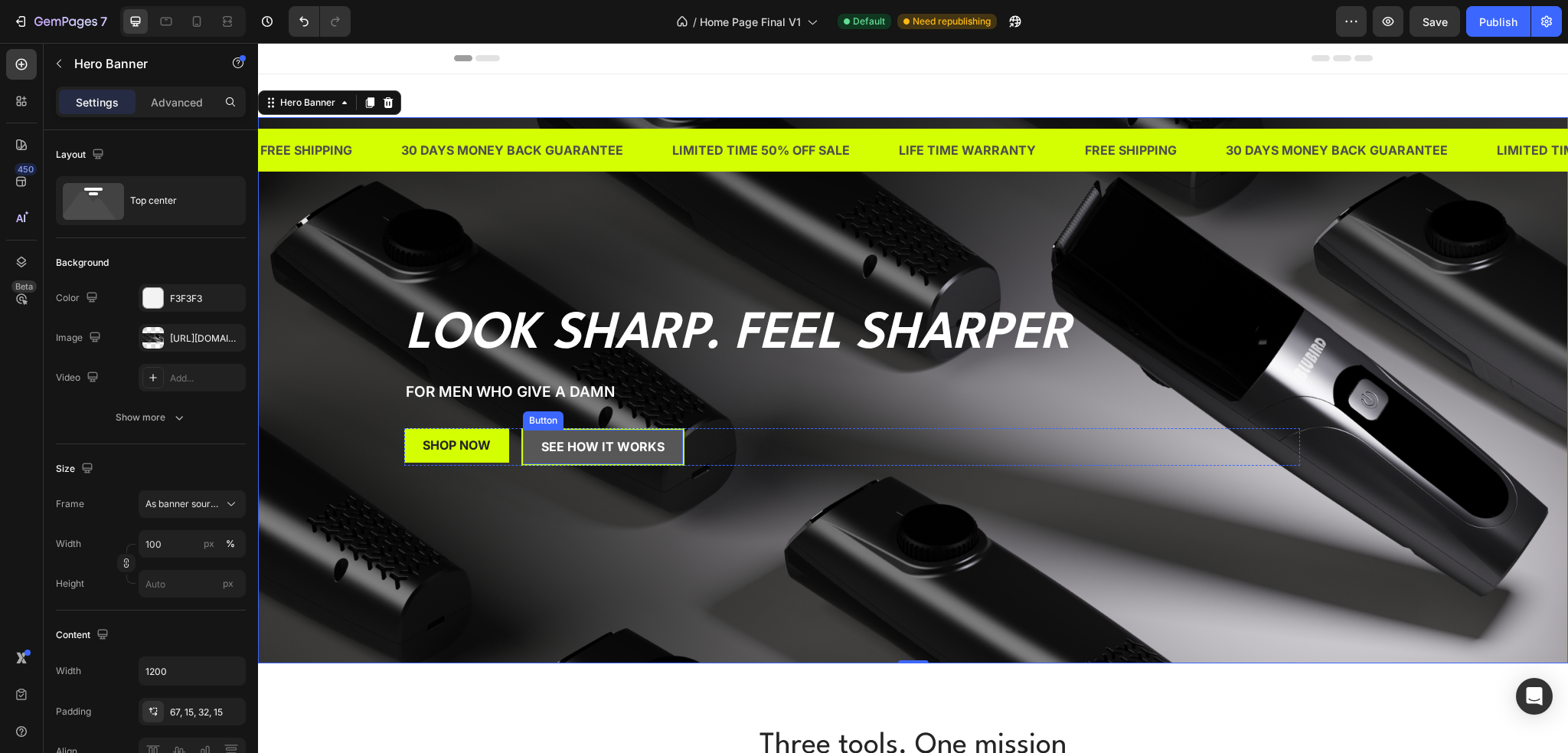
click at [667, 450] on button "see how it works" at bounding box center [603, 447] width 160 height 34
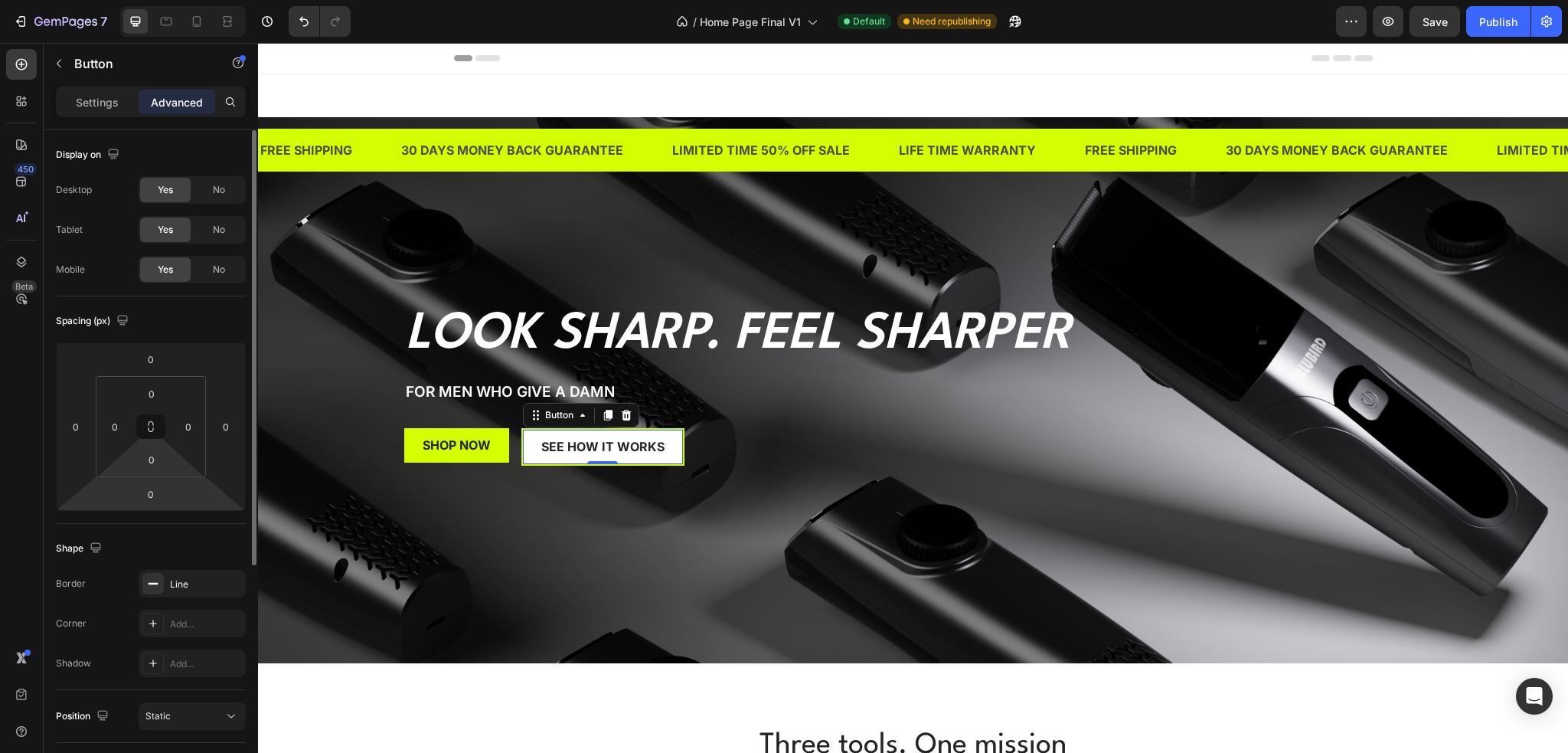
scroll to position [153, 0]
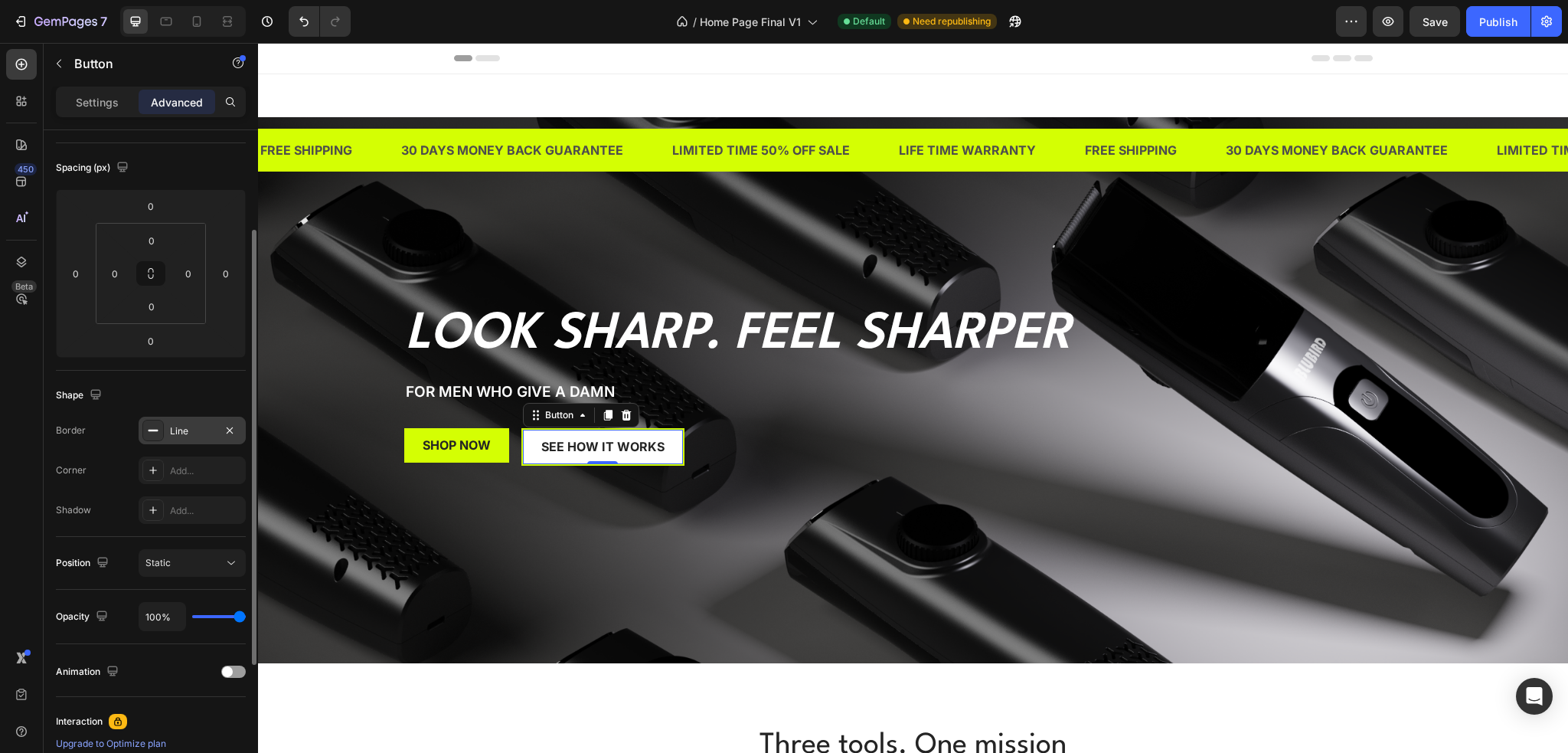
click at [175, 434] on div "Line" at bounding box center [193, 432] width 45 height 14
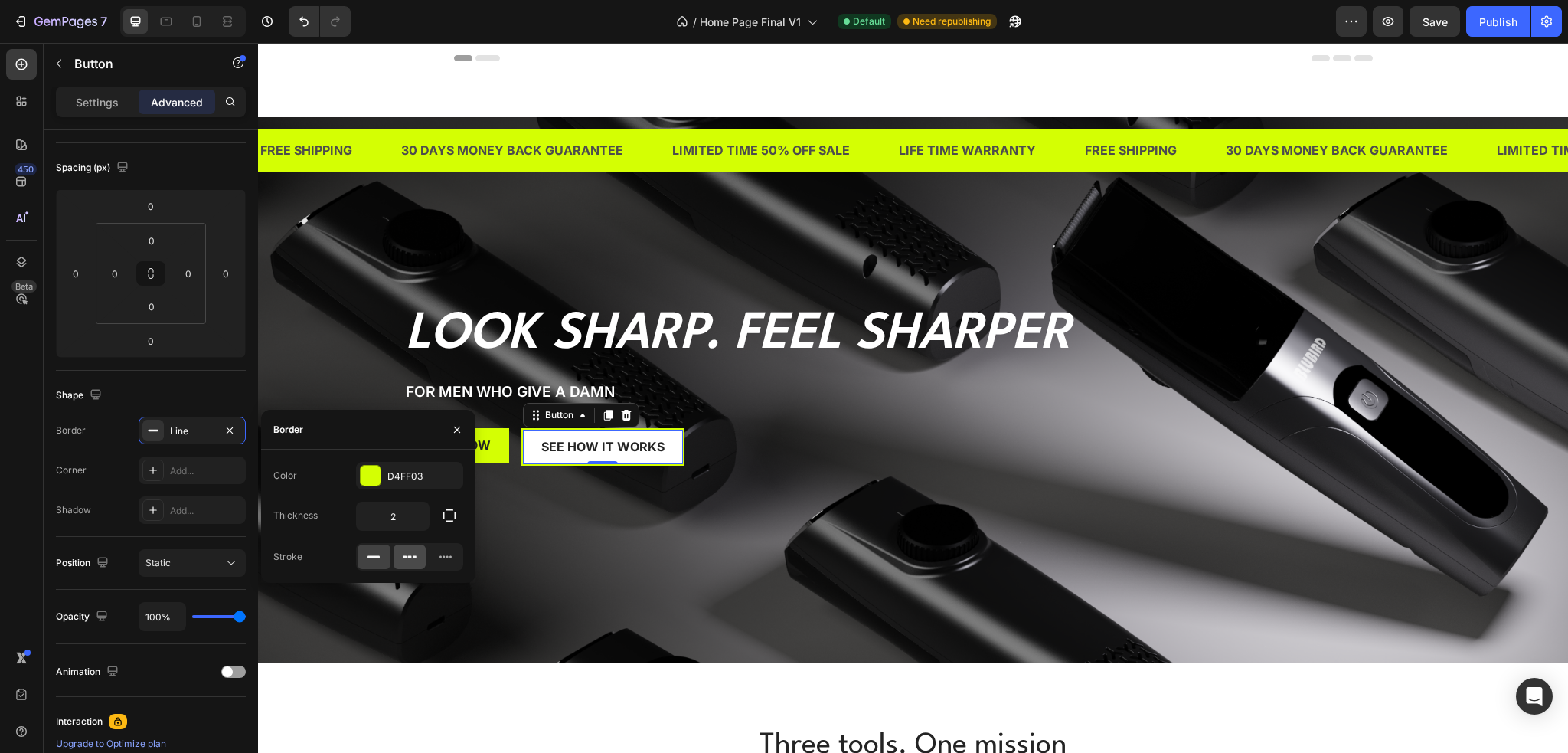
click at [410, 556] on icon at bounding box center [410, 557] width 3 height 3
click at [445, 557] on icon at bounding box center [446, 557] width 15 height 15
click at [395, 560] on div at bounding box center [410, 556] width 33 height 25
click at [371, 559] on icon at bounding box center [374, 557] width 15 height 15
click at [399, 520] on input "2" at bounding box center [393, 516] width 72 height 28
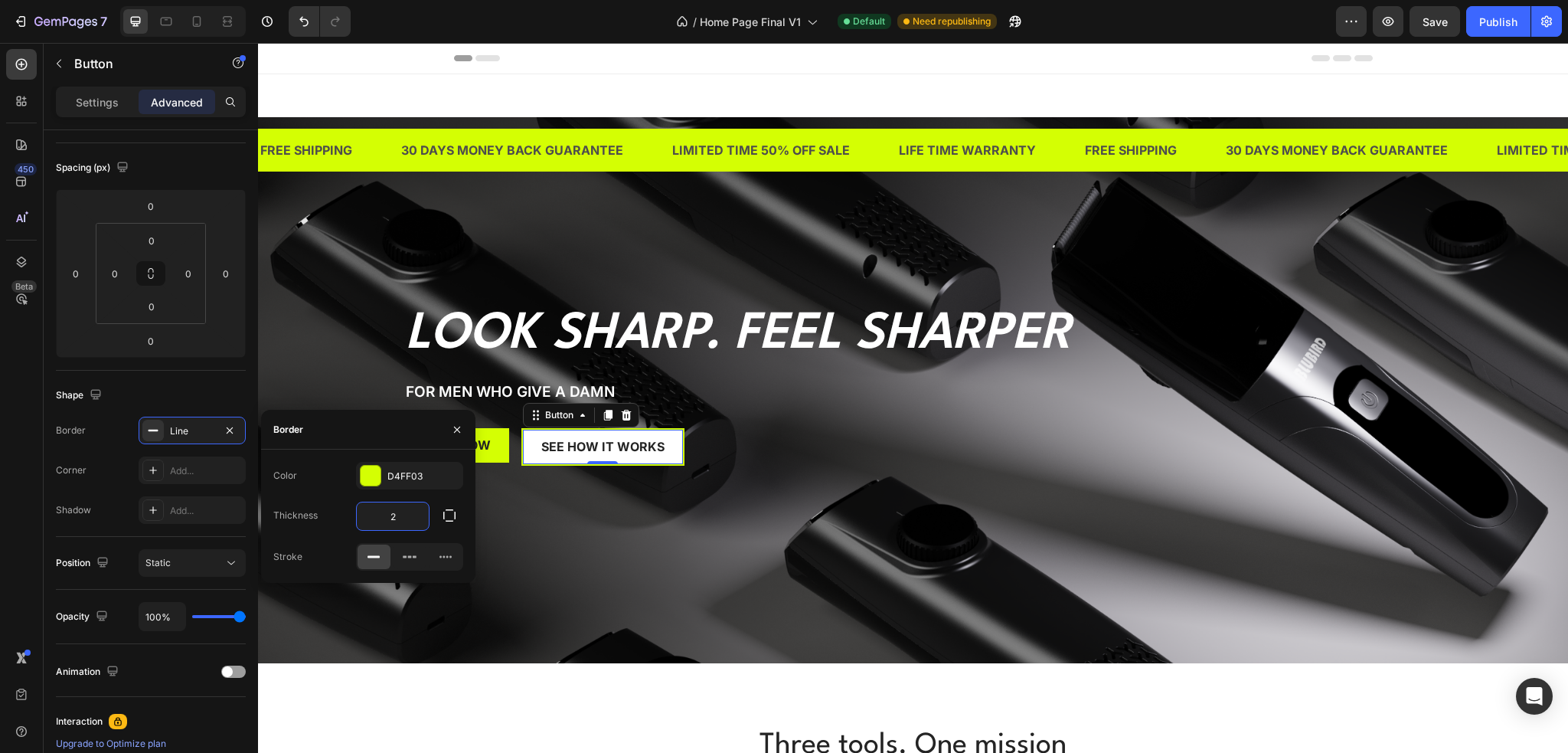
click at [399, 520] on input "2" at bounding box center [393, 516] width 72 height 28
click at [371, 519] on input "5" at bounding box center [393, 516] width 72 height 28
drag, startPoint x: 408, startPoint y: 521, endPoint x: 360, endPoint y: 517, distance: 48.2
click at [361, 517] on input "3" at bounding box center [393, 516] width 72 height 28
drag, startPoint x: 389, startPoint y: 517, endPoint x: 313, endPoint y: 515, distance: 76.0
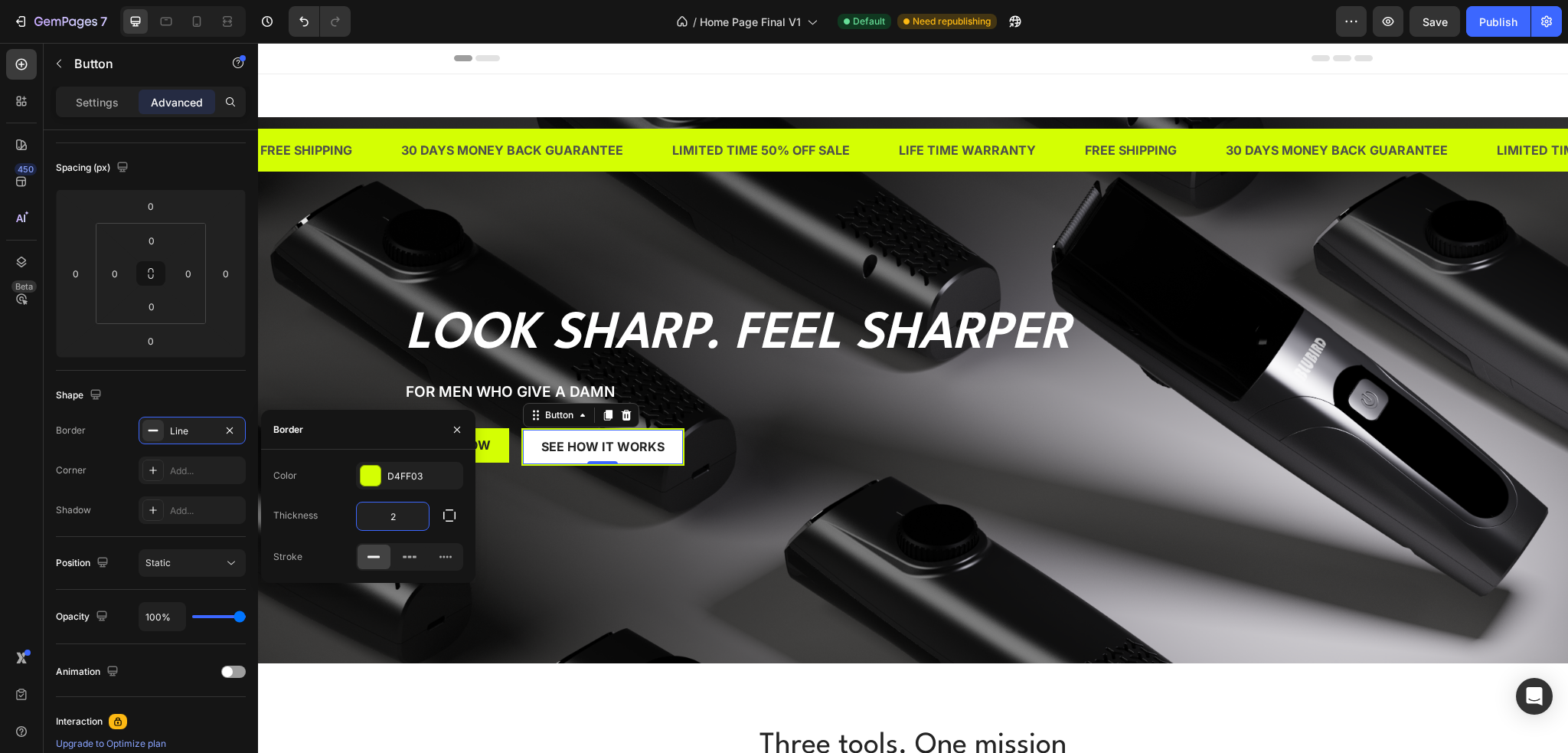
click at [319, 515] on div "Thickness 2" at bounding box center [368, 516] width 190 height 29
type input "1"
click at [443, 474] on icon "button" at bounding box center [447, 475] width 12 height 12
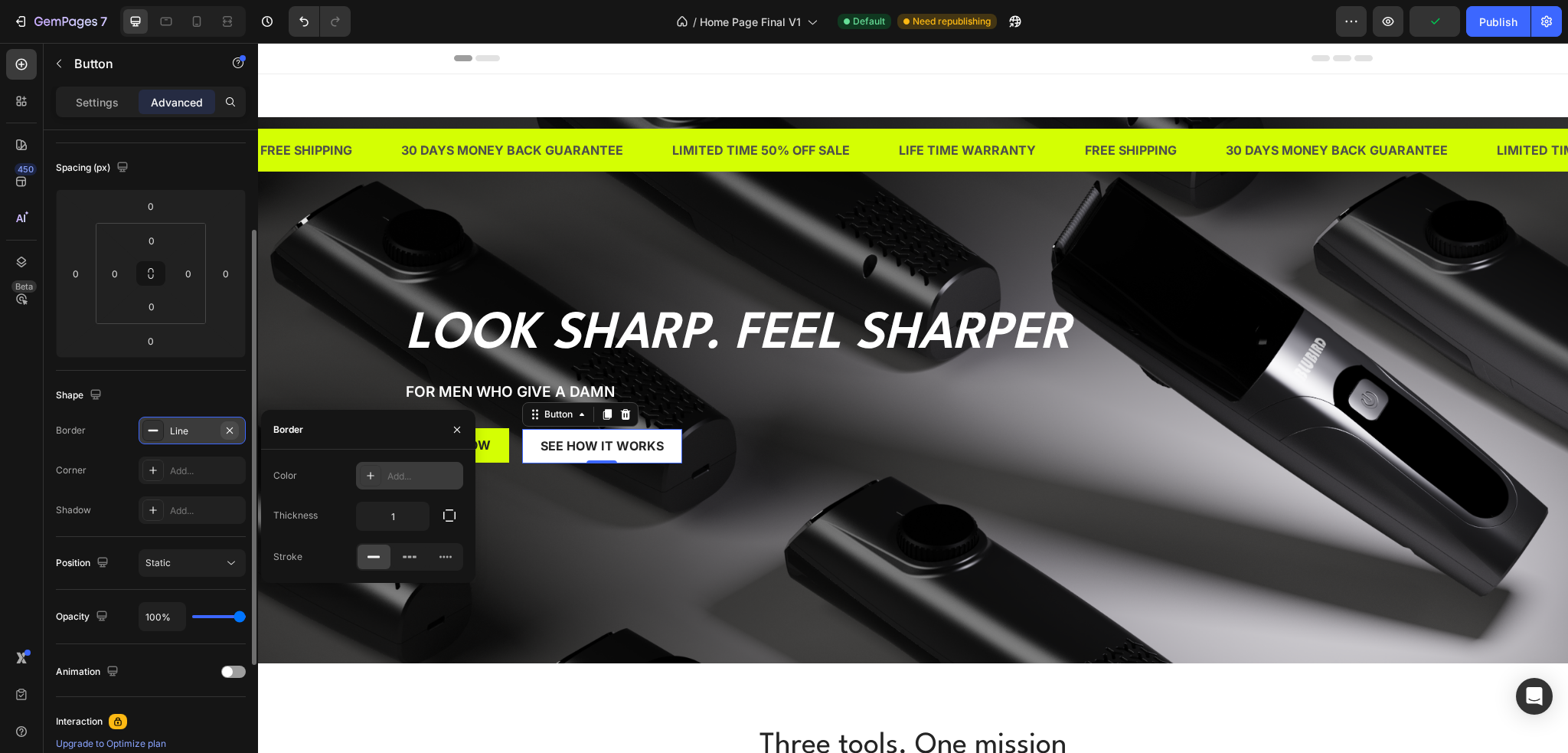
click at [229, 425] on icon "button" at bounding box center [230, 431] width 12 height 12
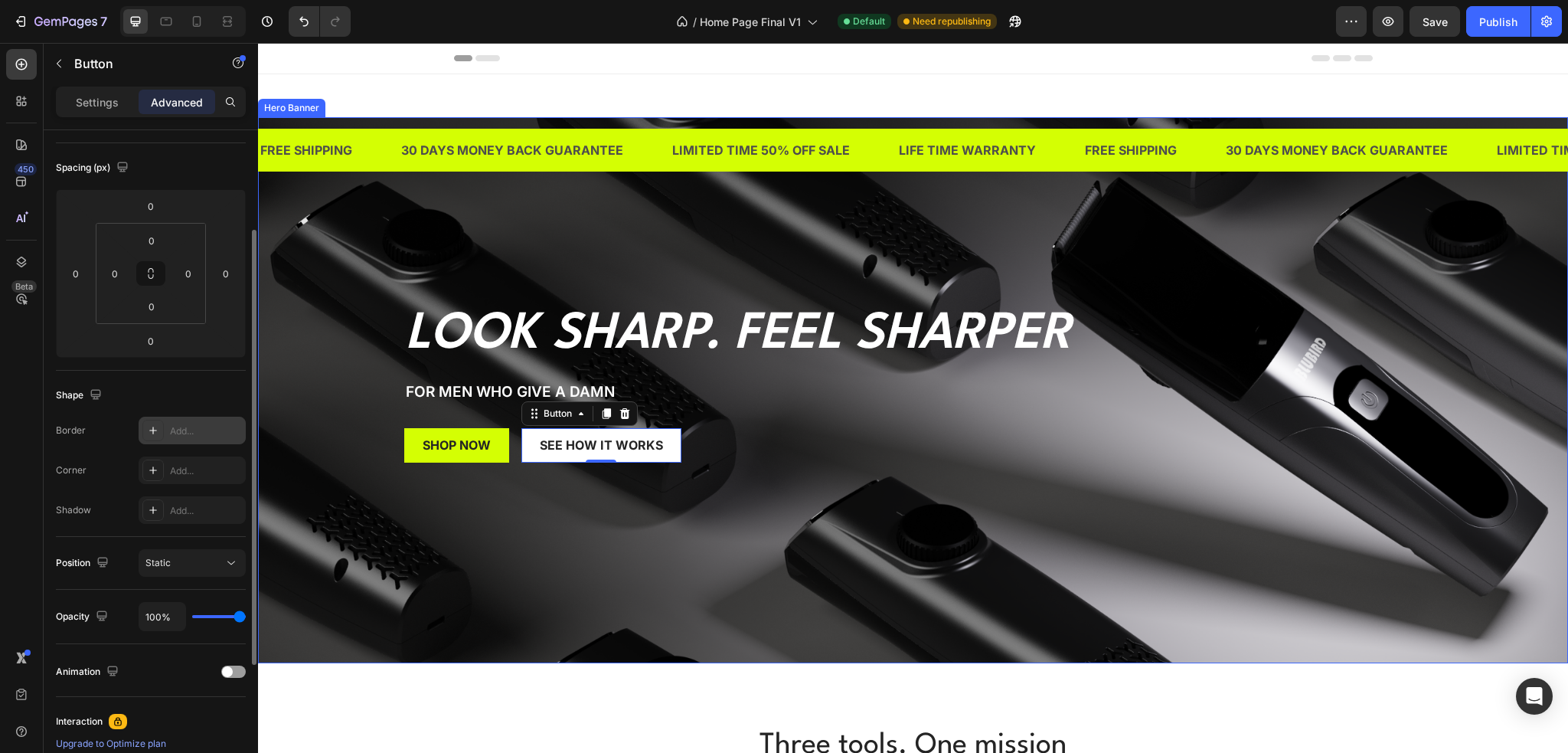
click at [364, 471] on div "Background Image" at bounding box center [913, 389] width 1310 height 546
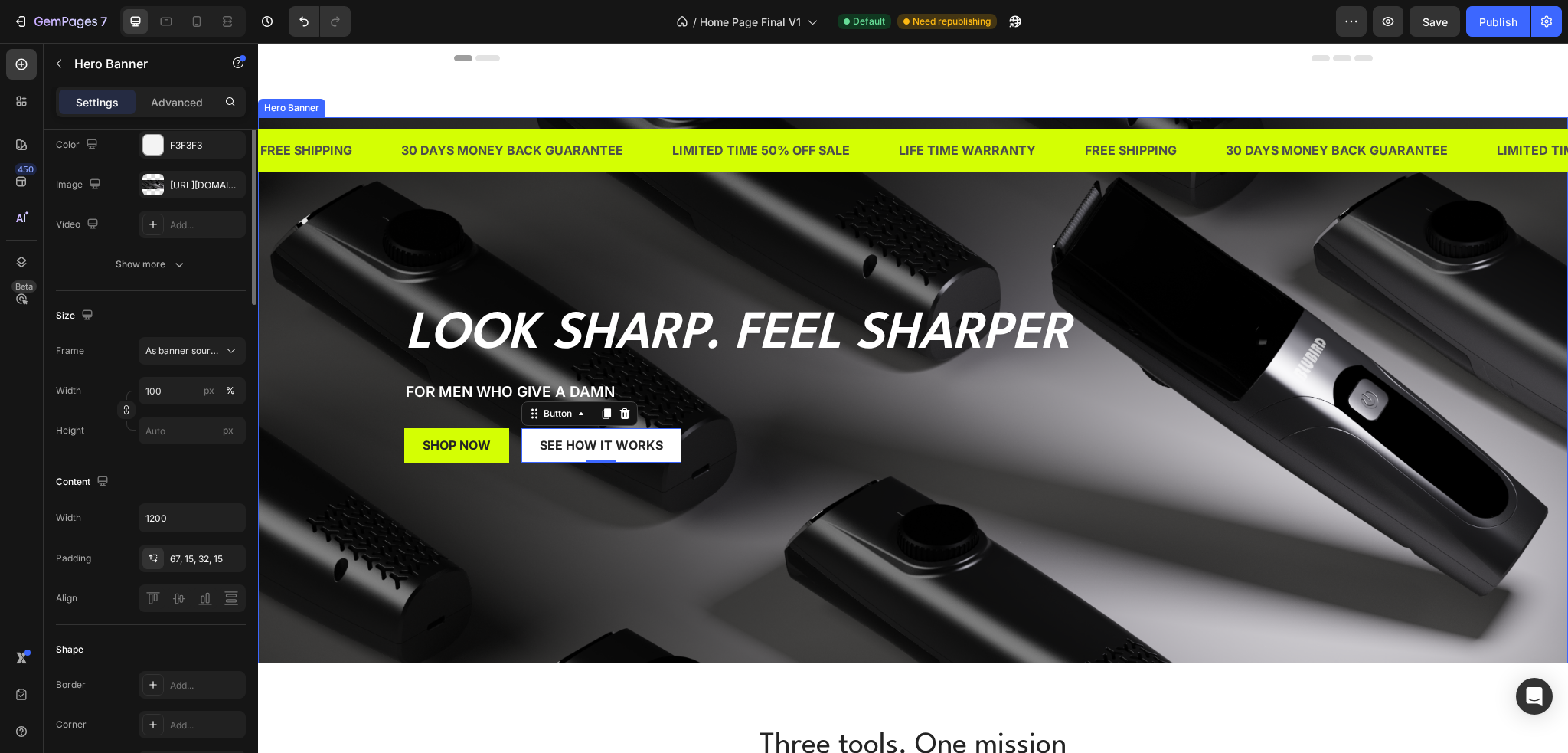
scroll to position [0, 0]
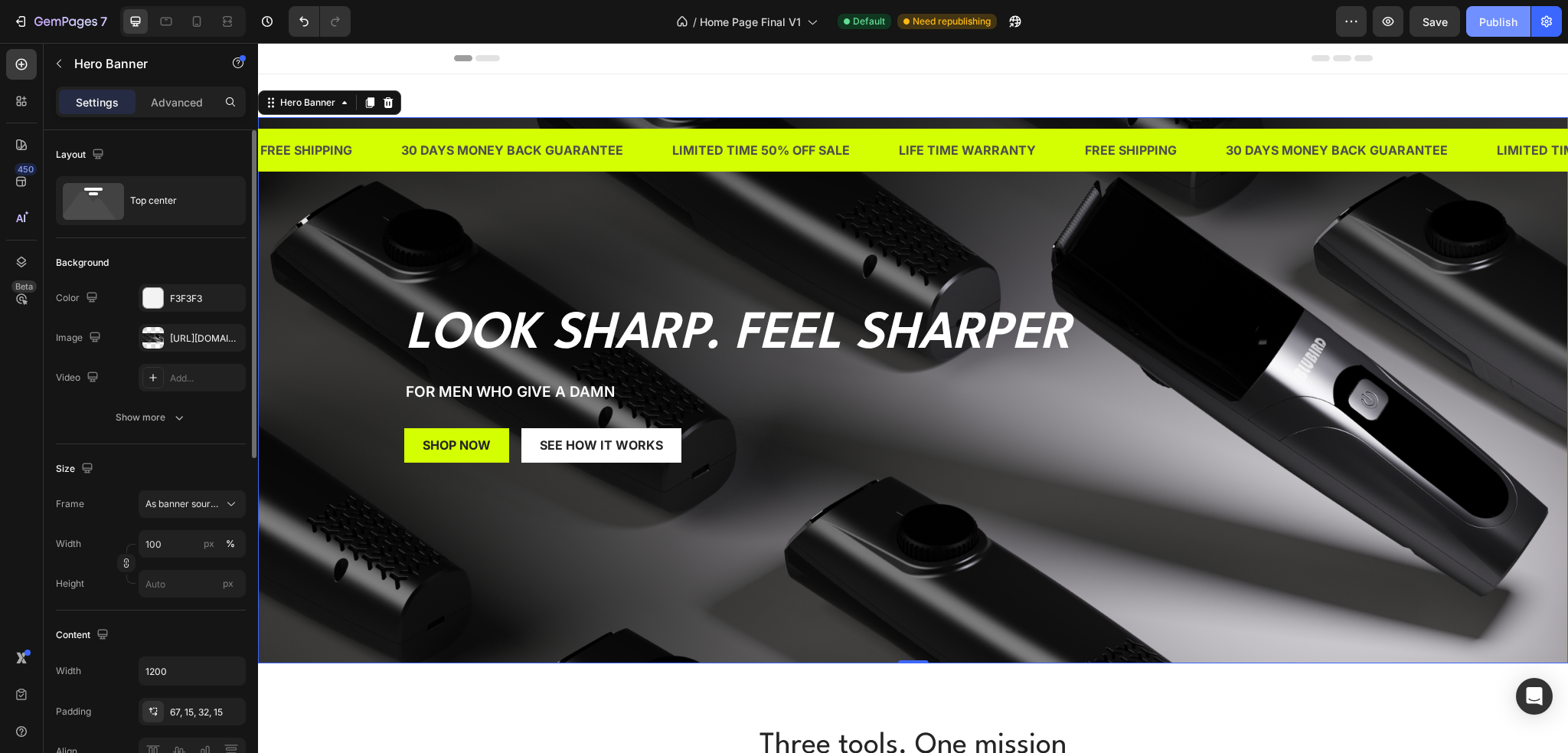
click at [1469, 17] on button "Publish" at bounding box center [1498, 21] width 64 height 31
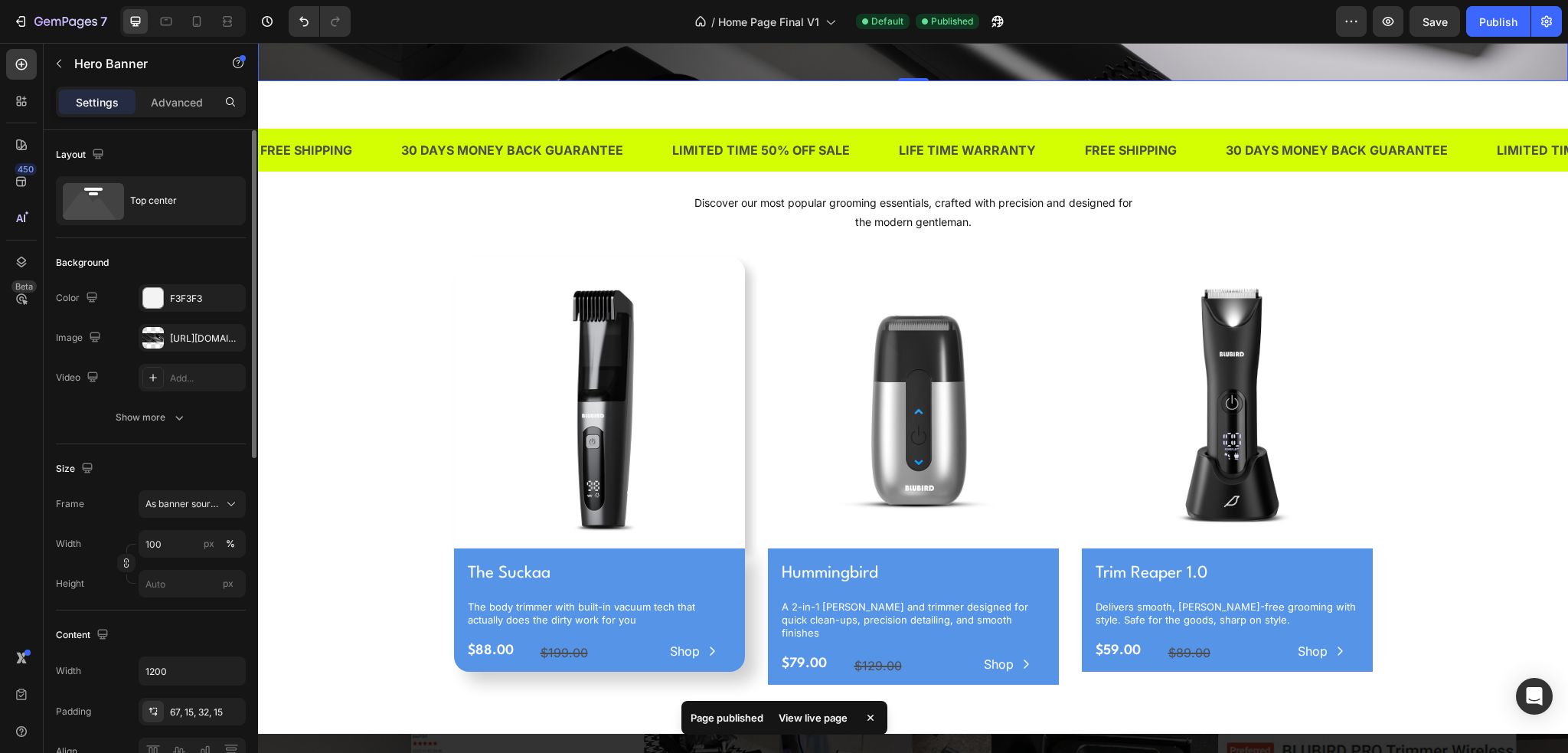
scroll to position [613, 0]
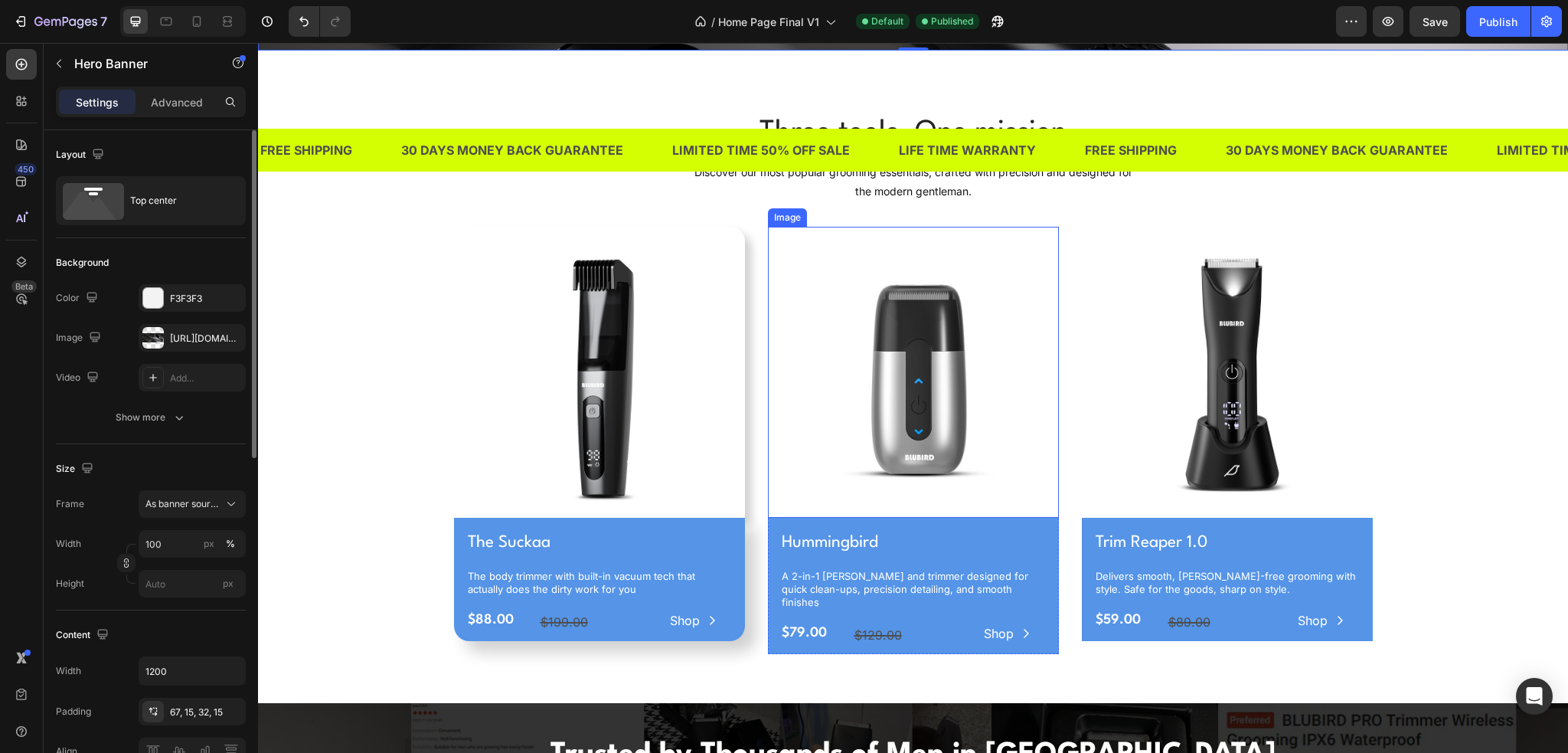
click at [783, 392] on img at bounding box center [913, 372] width 291 height 291
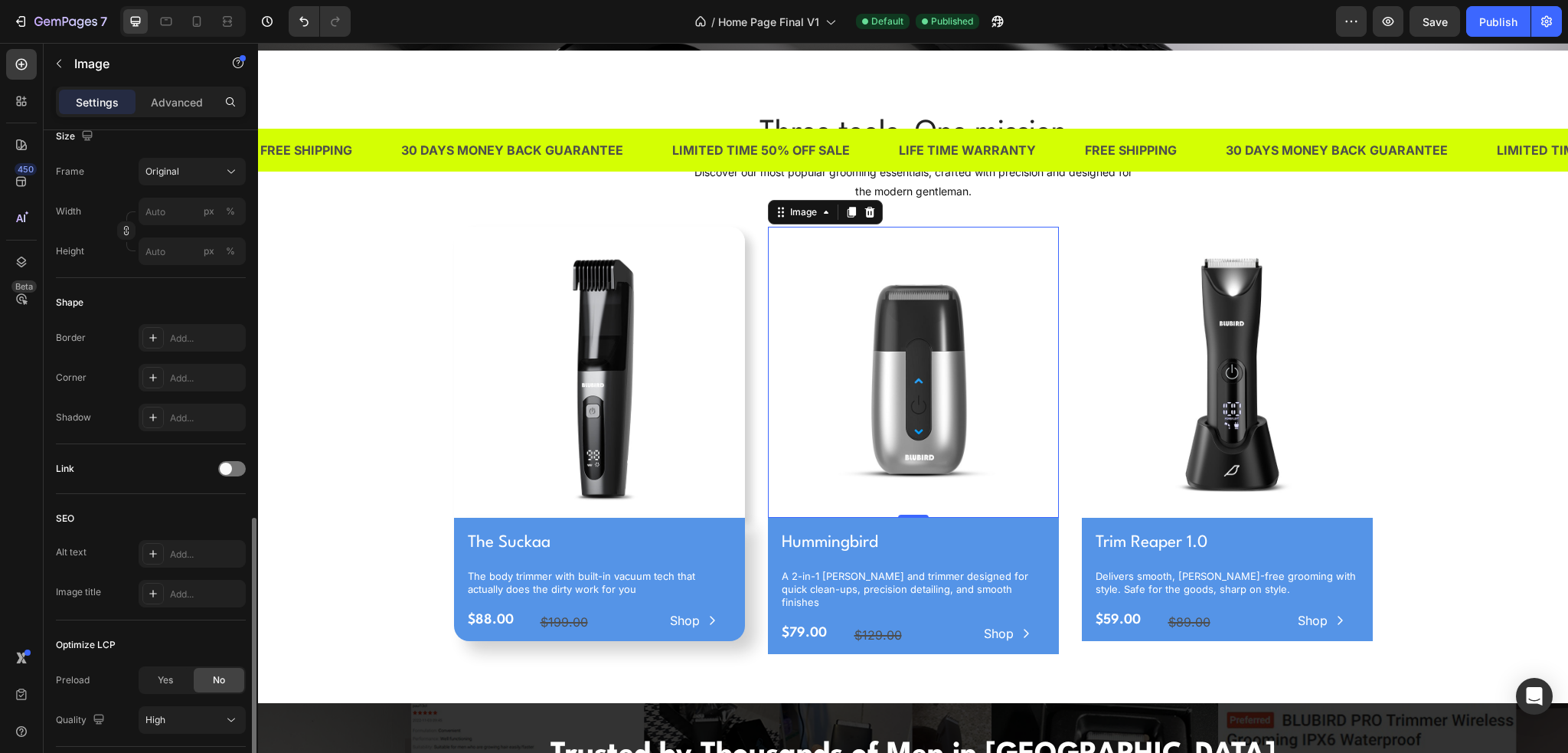
scroll to position [488, 0]
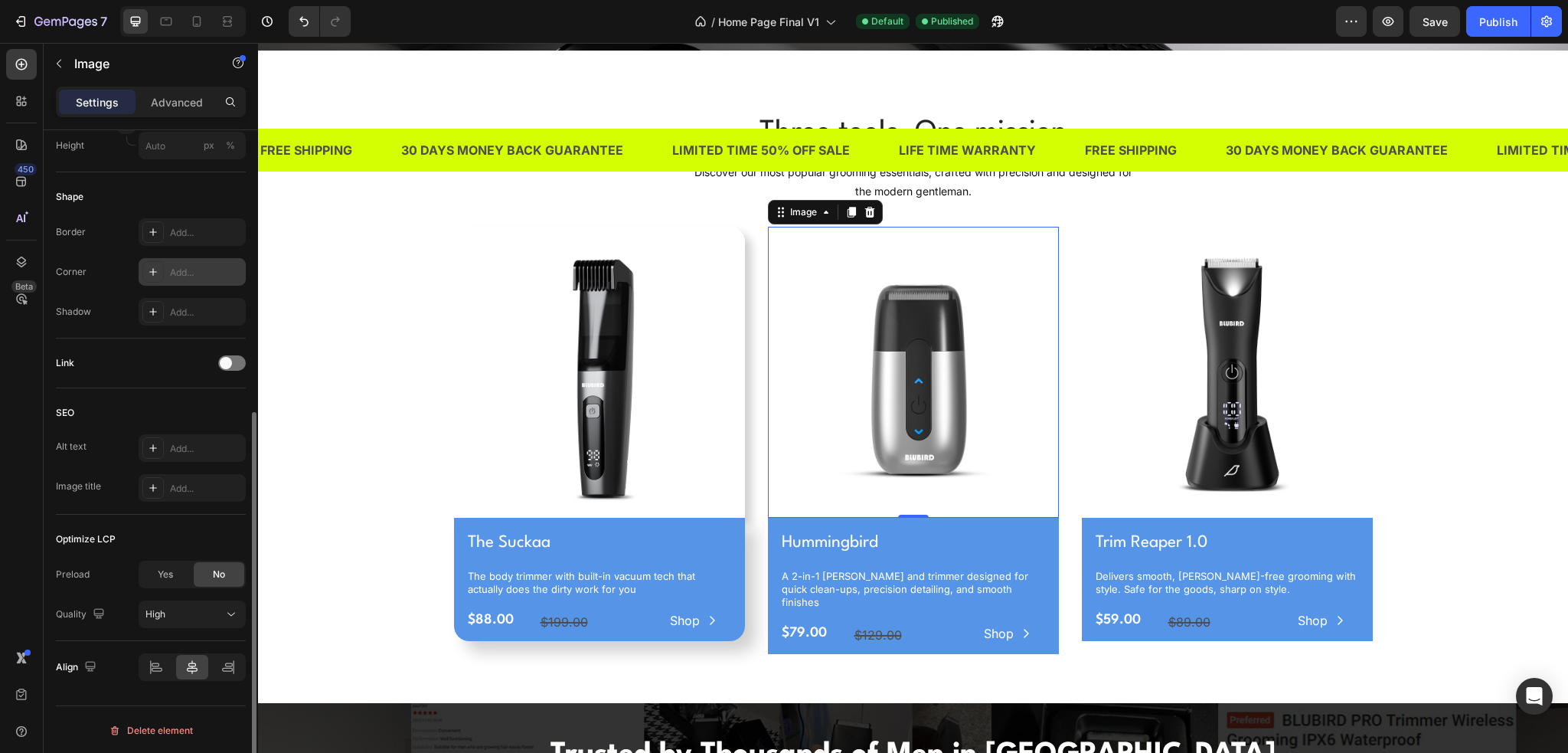
click at [195, 266] on div "Add..." at bounding box center [206, 272] width 72 height 14
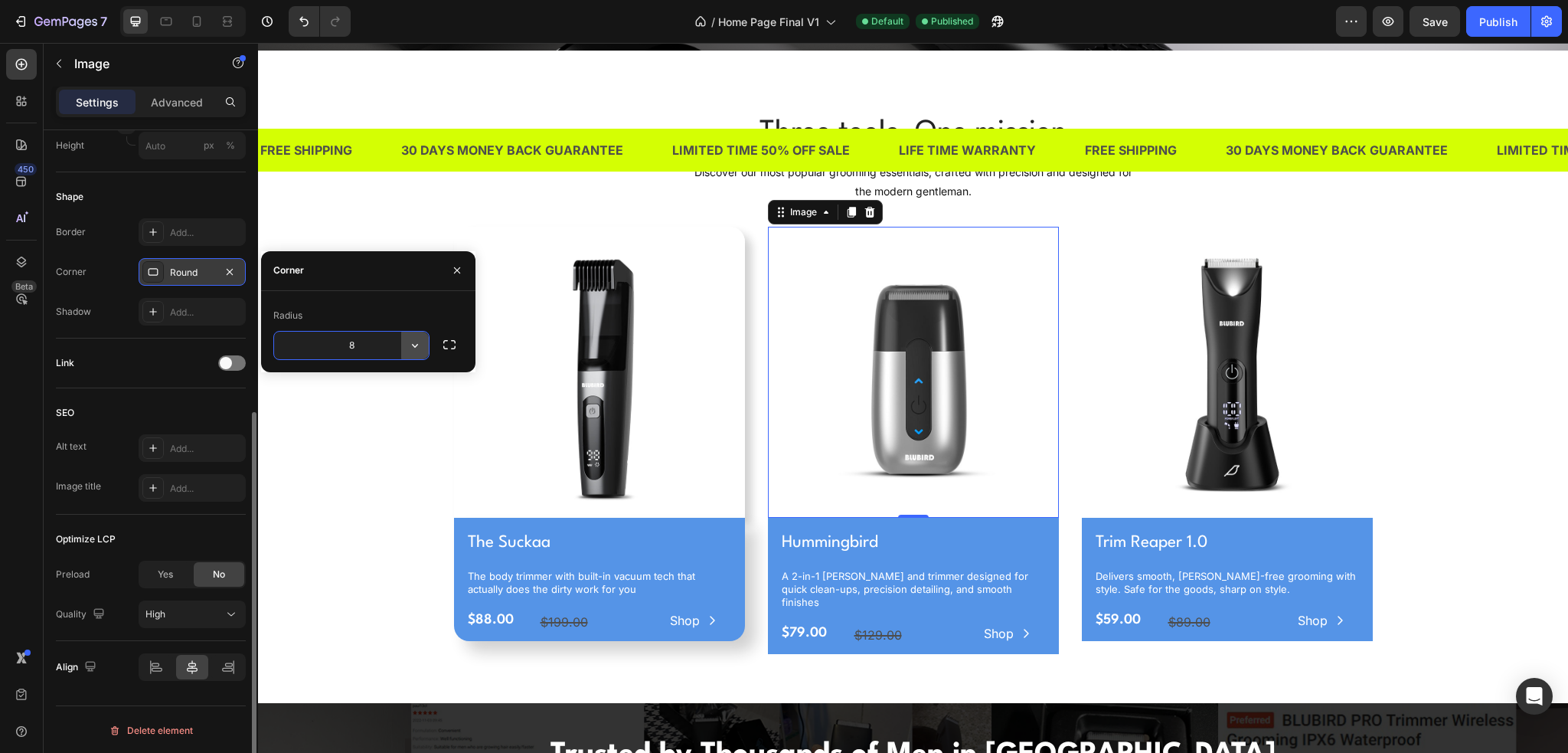
click at [420, 344] on icon "button" at bounding box center [415, 346] width 15 height 15
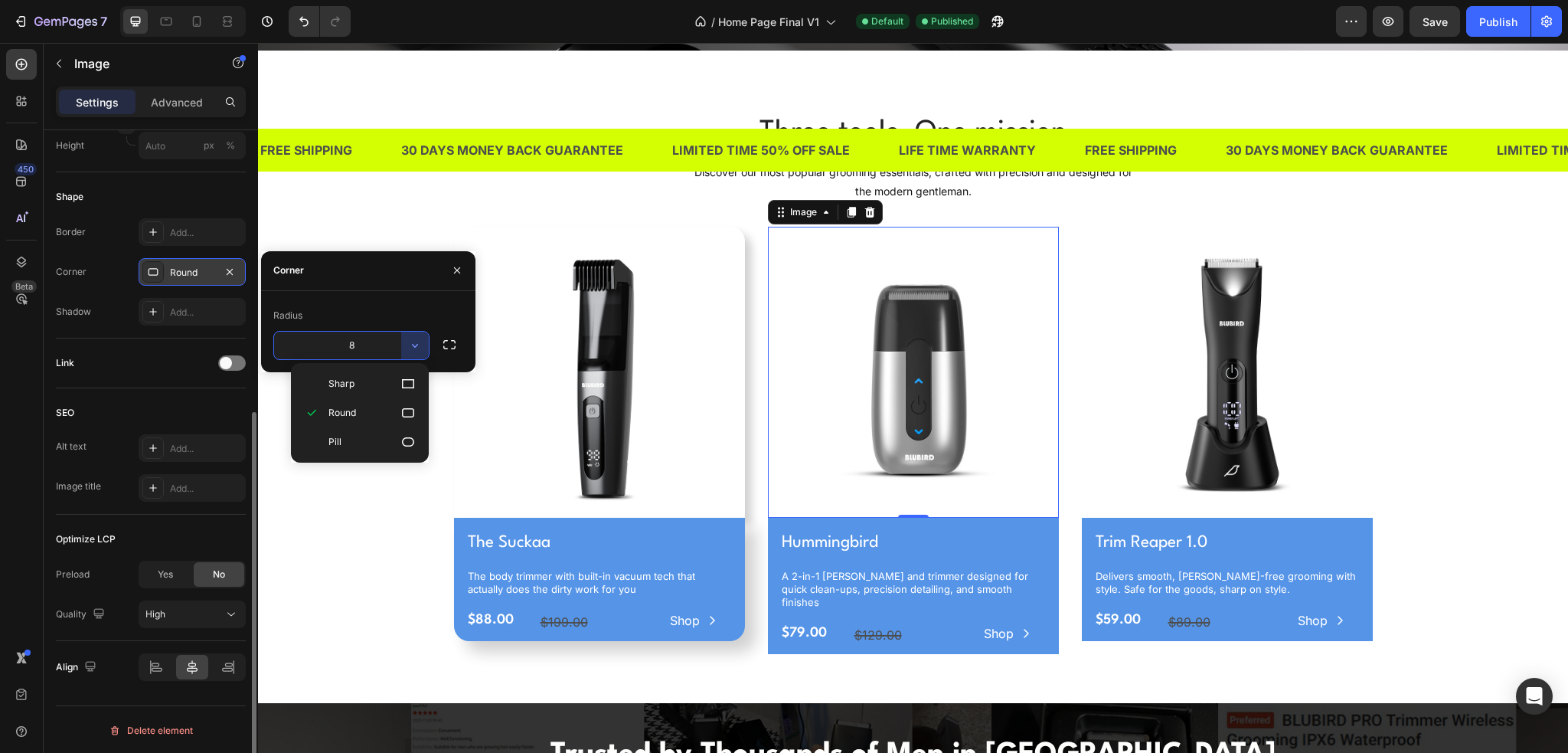
click at [394, 340] on input "8" at bounding box center [352, 346] width 155 height 28
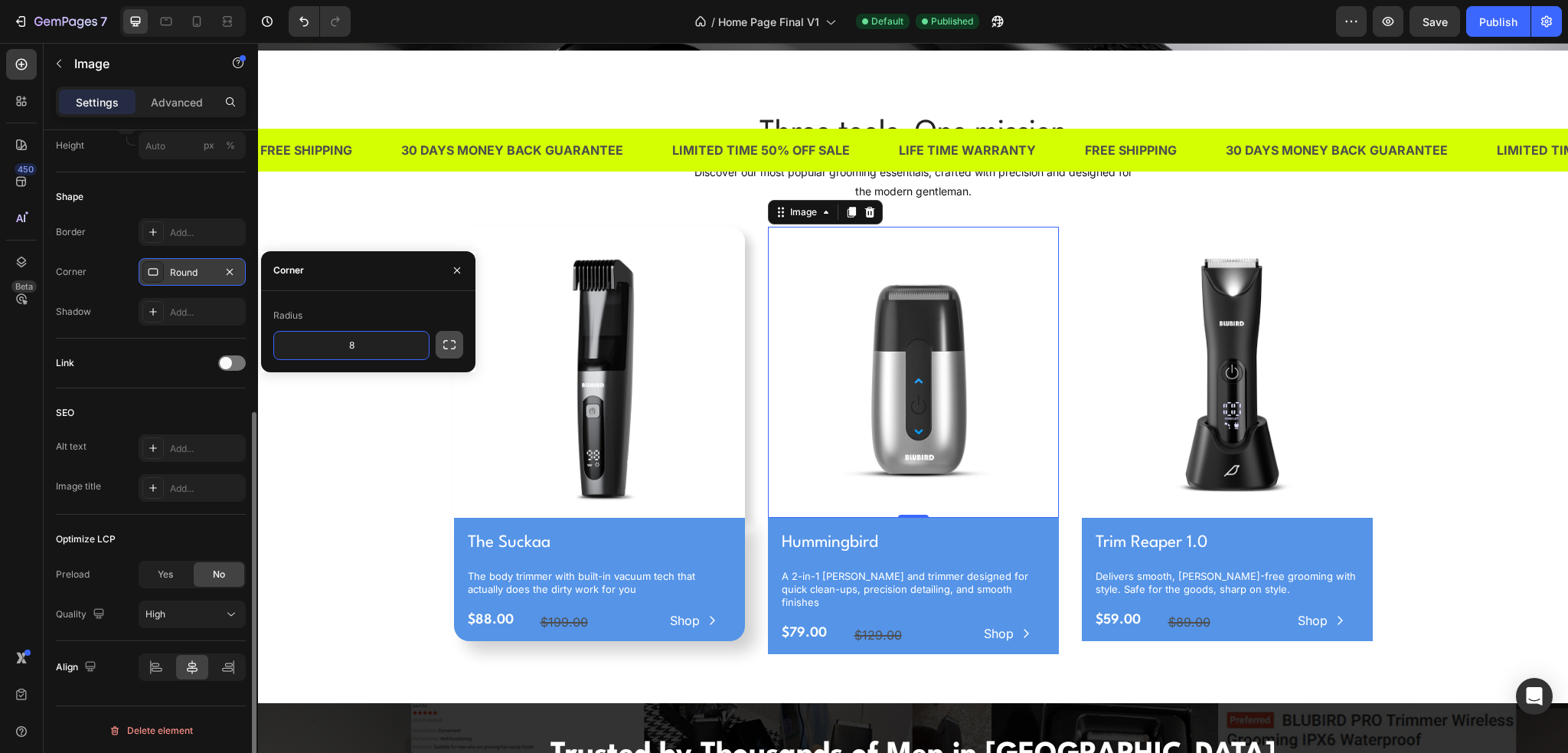
click at [450, 344] on icon "button" at bounding box center [450, 345] width 15 height 15
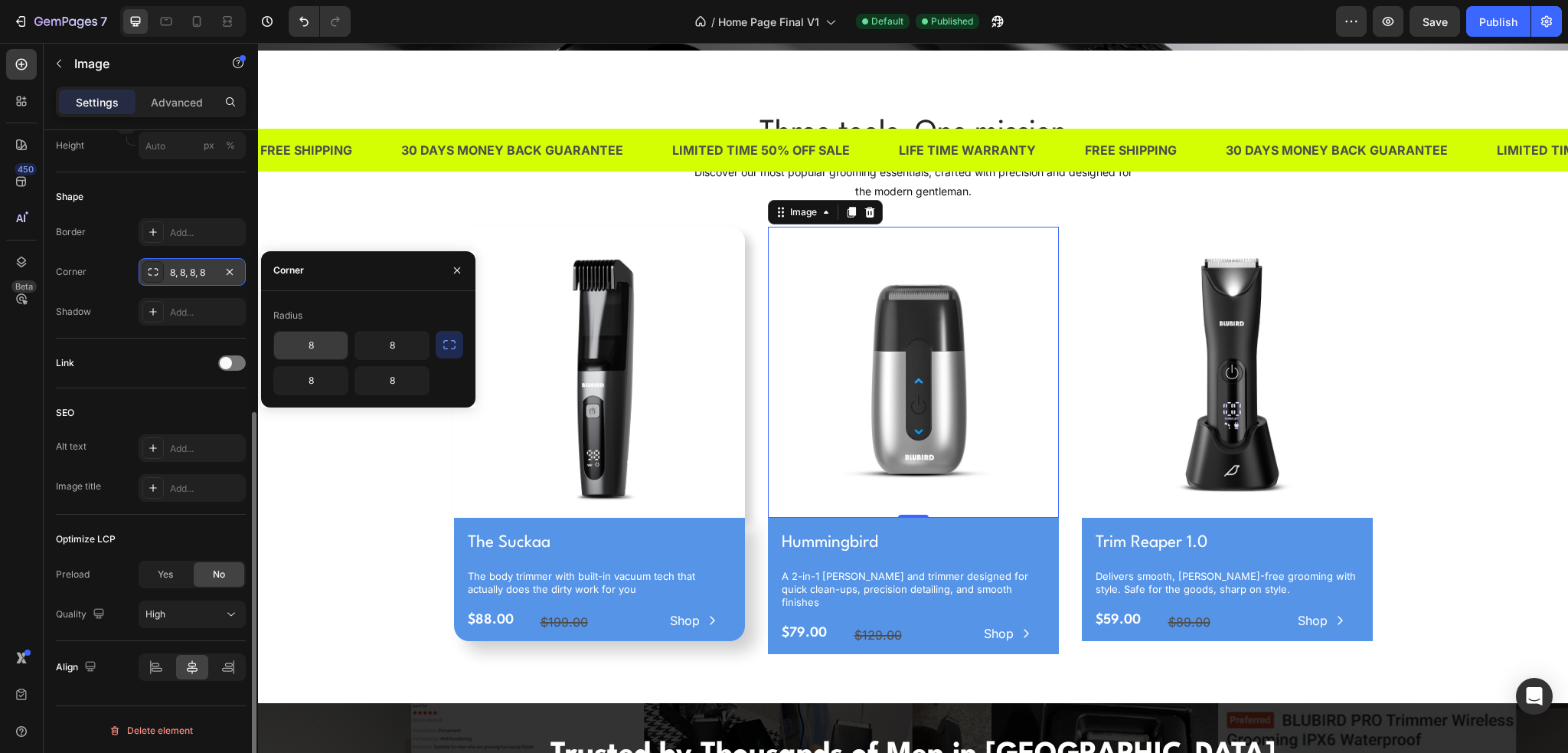
click at [312, 348] on input "8" at bounding box center [311, 346] width 74 height 28
type input "20"
click at [384, 348] on input "8" at bounding box center [392, 346] width 74 height 28
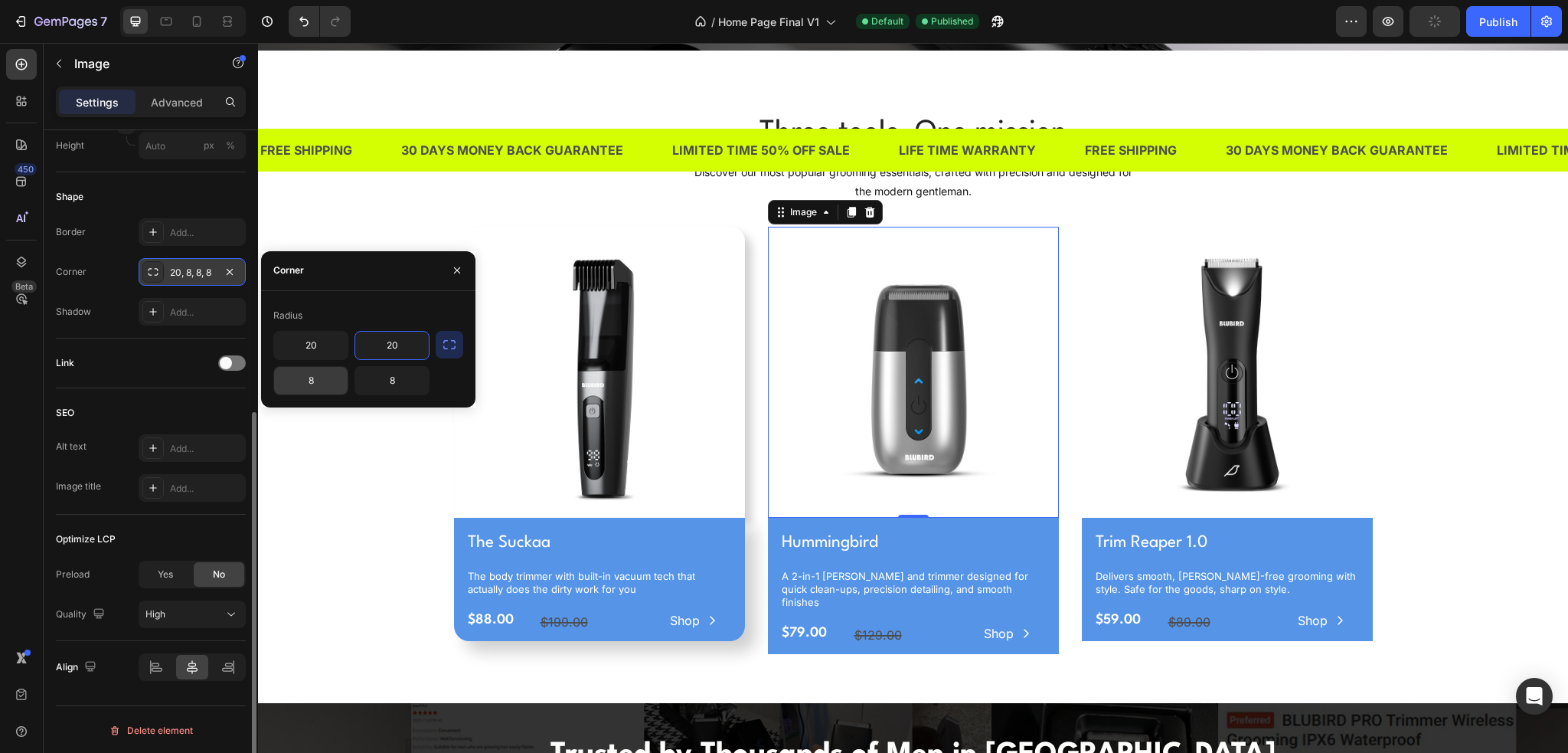
type input "20"
click at [315, 382] on input "8" at bounding box center [311, 381] width 74 height 28
type input "0"
click at [392, 392] on input "8" at bounding box center [392, 381] width 74 height 28
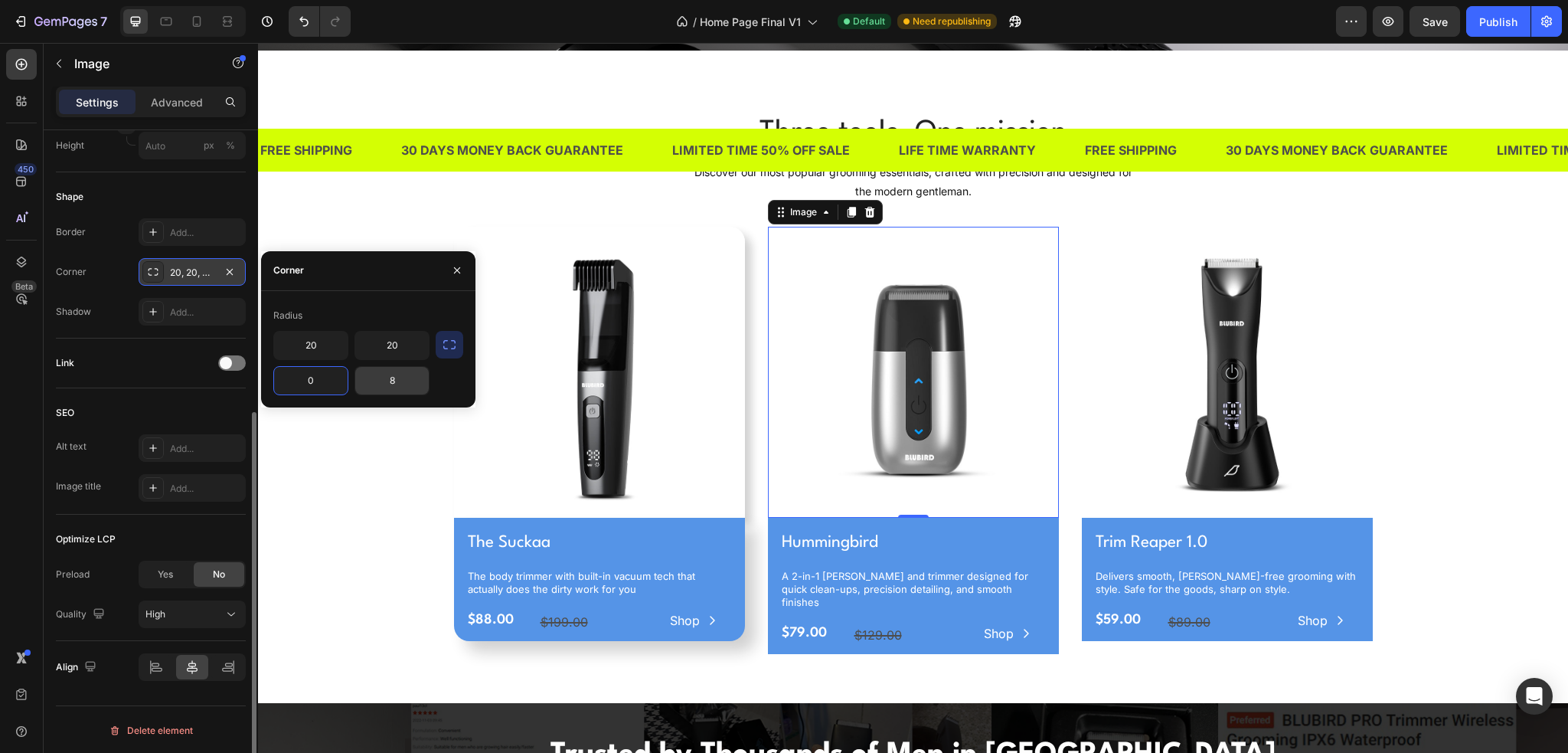
click at [392, 392] on input "8" at bounding box center [392, 381] width 74 height 28
type input "0"
click at [438, 394] on div "20 20 0 0" at bounding box center [368, 363] width 190 height 64
click at [826, 428] on img at bounding box center [913, 372] width 291 height 291
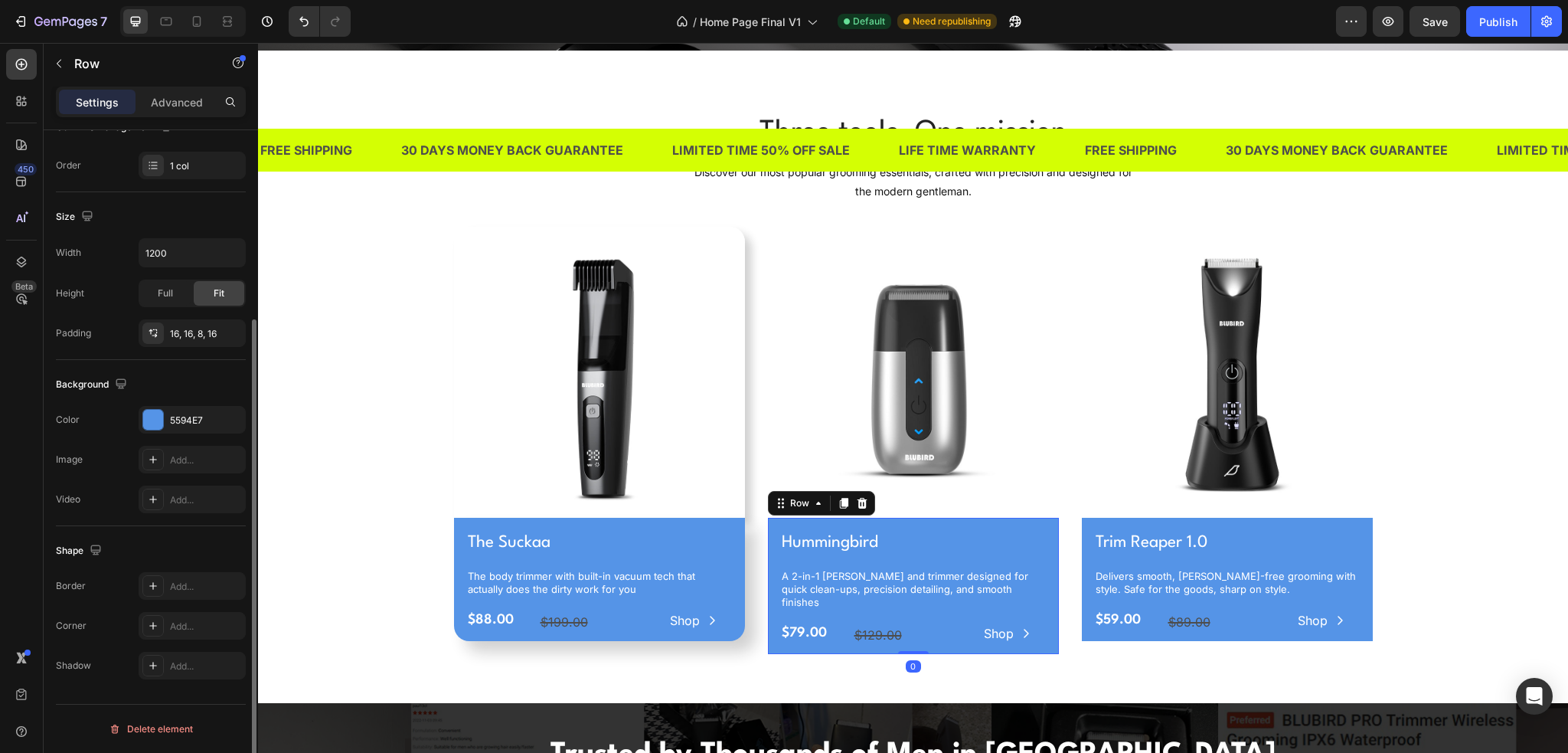
click at [879, 553] on div "Hummingbird Product Title A 2-in-1 shaver and trimmer designed for quick clean-…" at bounding box center [914, 588] width 266 height 117
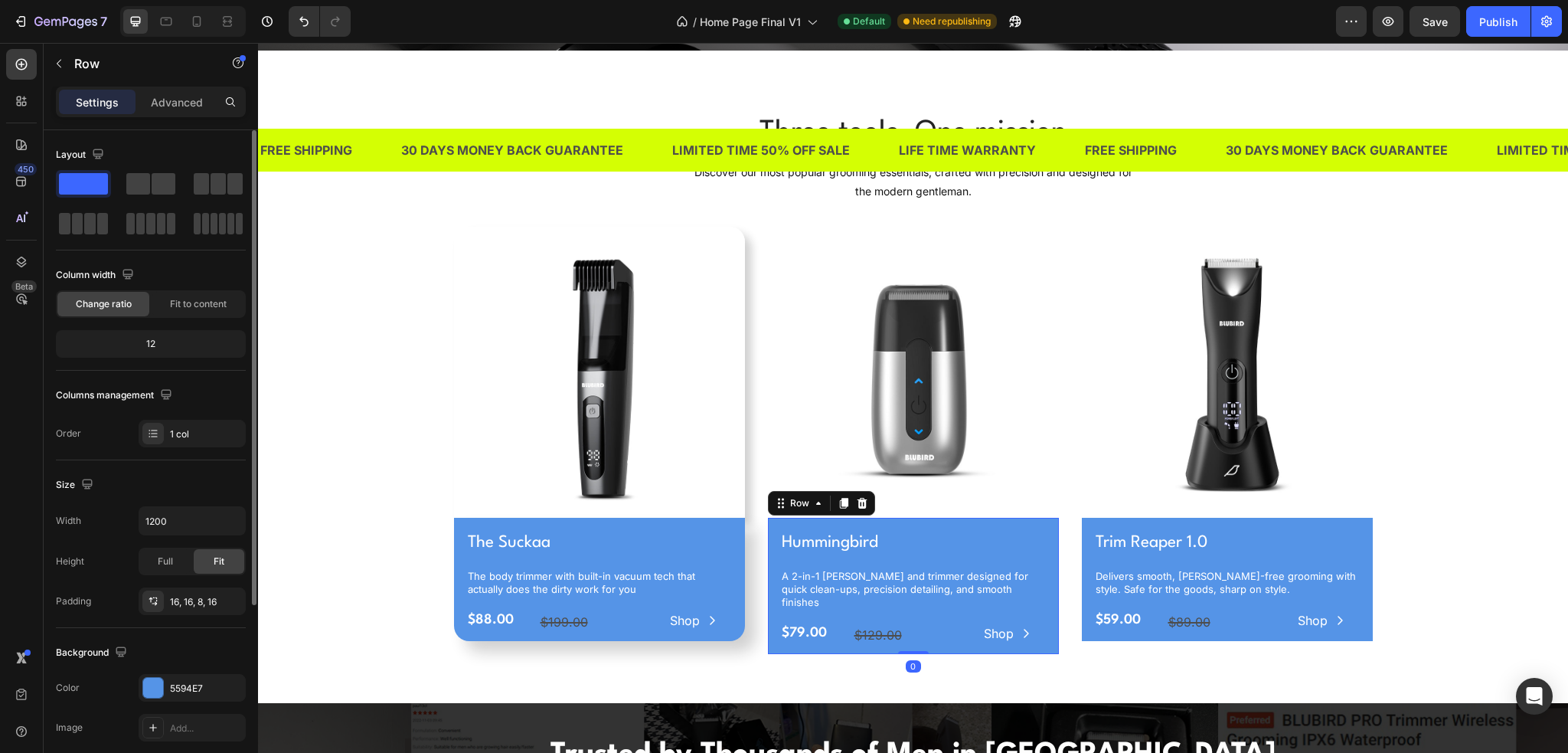
click at [946, 549] on h1 "Hummingbird" at bounding box center [914, 542] width 266 height 26
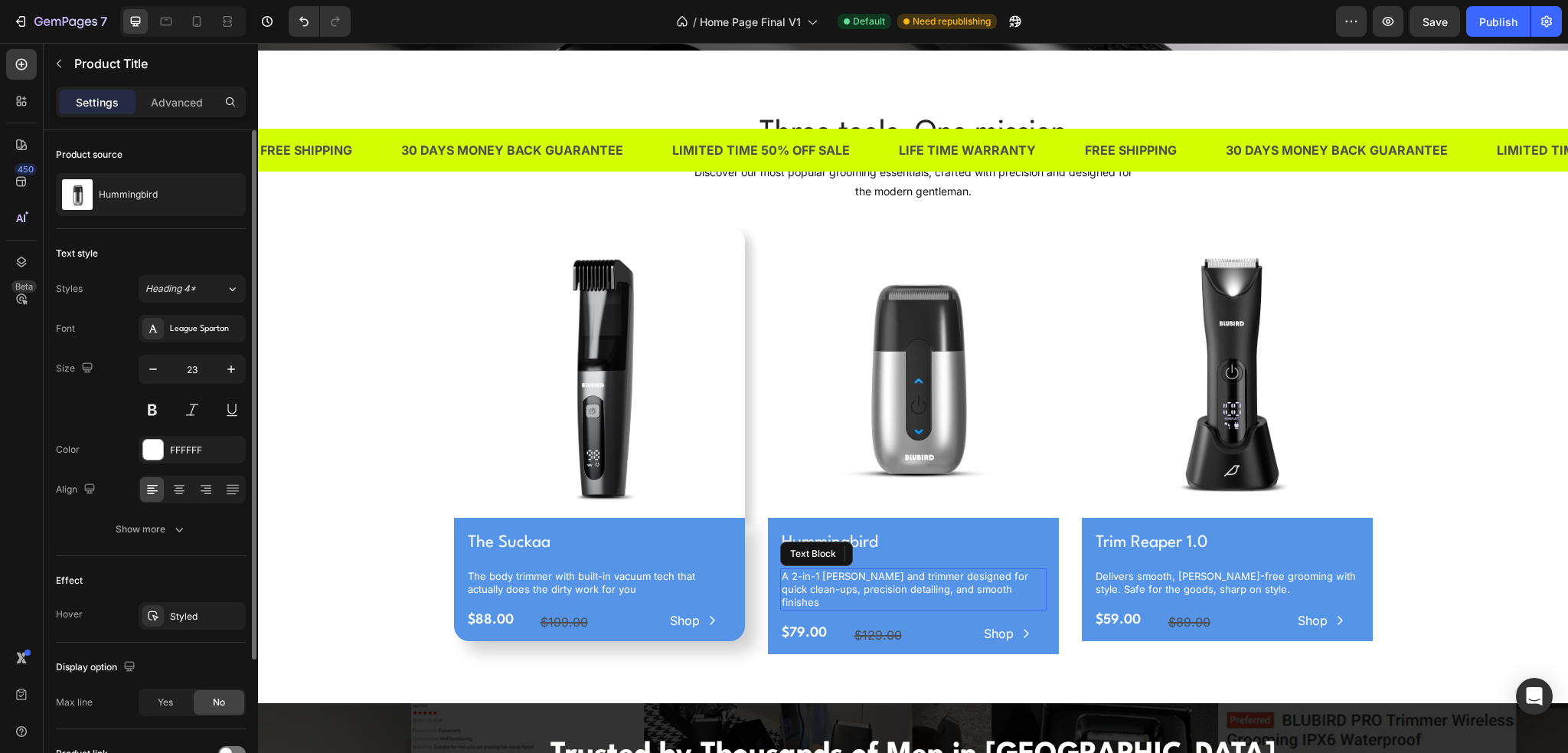
click at [944, 572] on p "A 2-in-1 shaver and trimmer designed for quick clean-ups, precision detailing, …" at bounding box center [914, 589] width 263 height 39
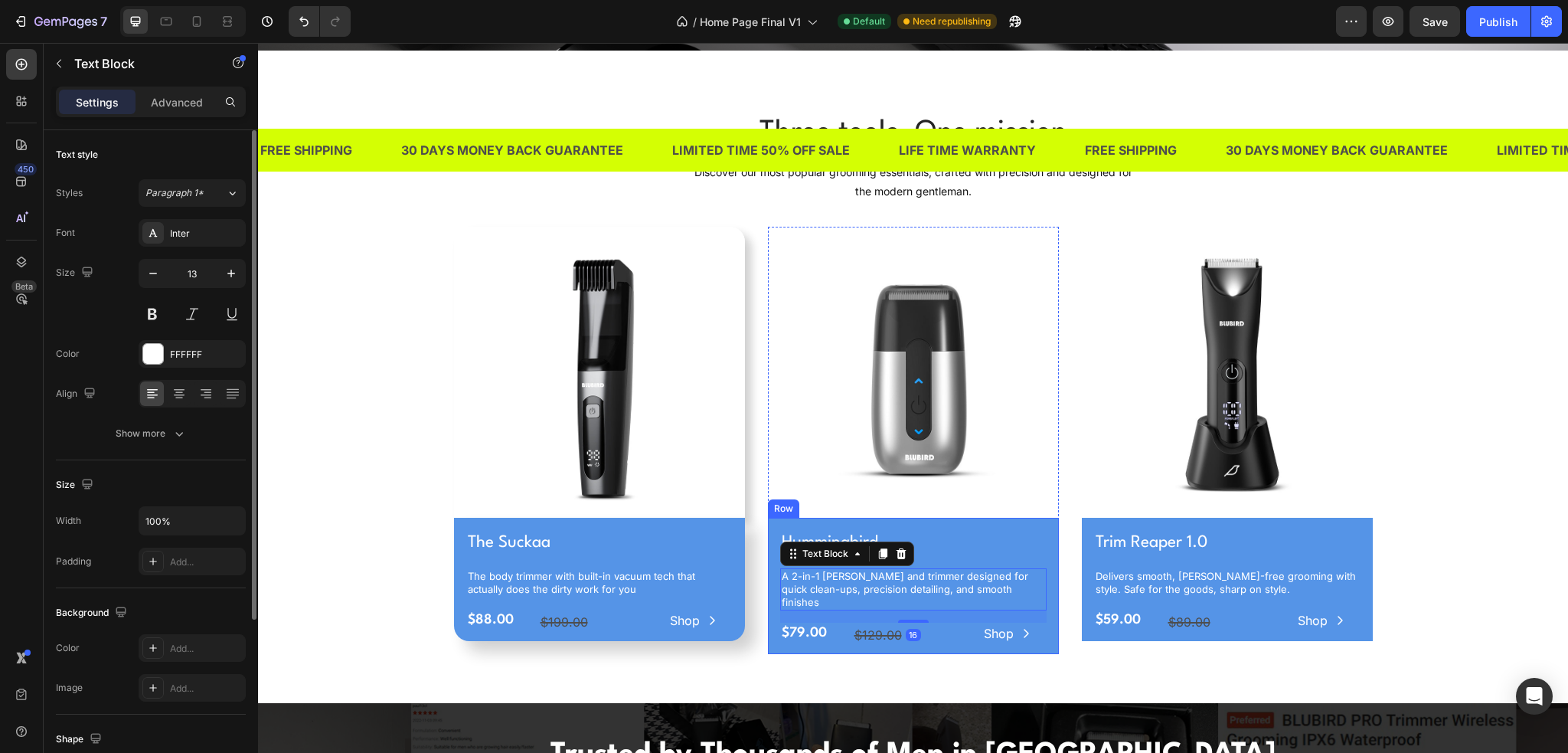
click at [768, 519] on div "Hummingbird Product Title A 2-in-1 shaver and trimmer designed for quick clean-…" at bounding box center [913, 585] width 291 height 136
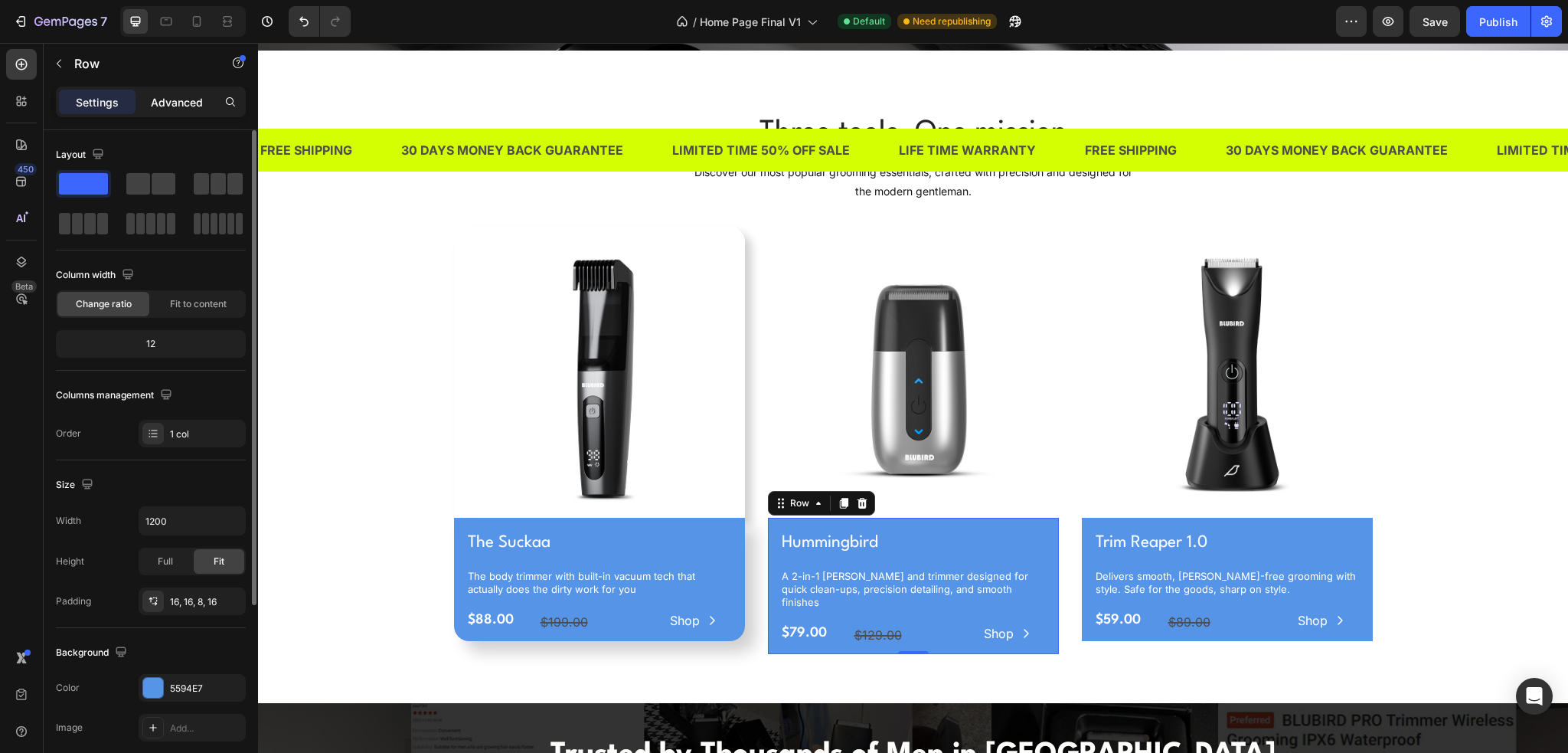
click at [196, 111] on div "Advanced" at bounding box center [176, 101] width 77 height 25
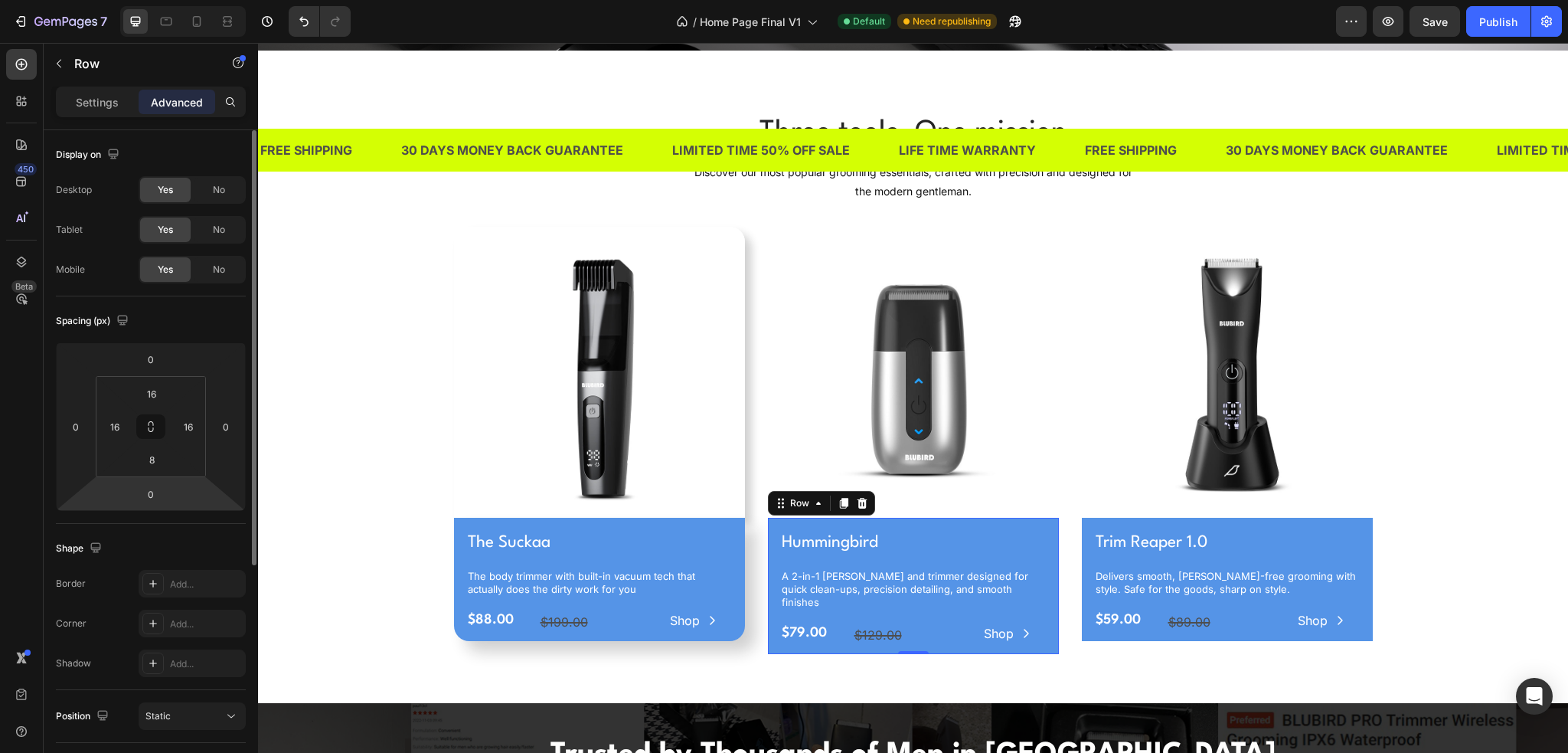
scroll to position [153, 0]
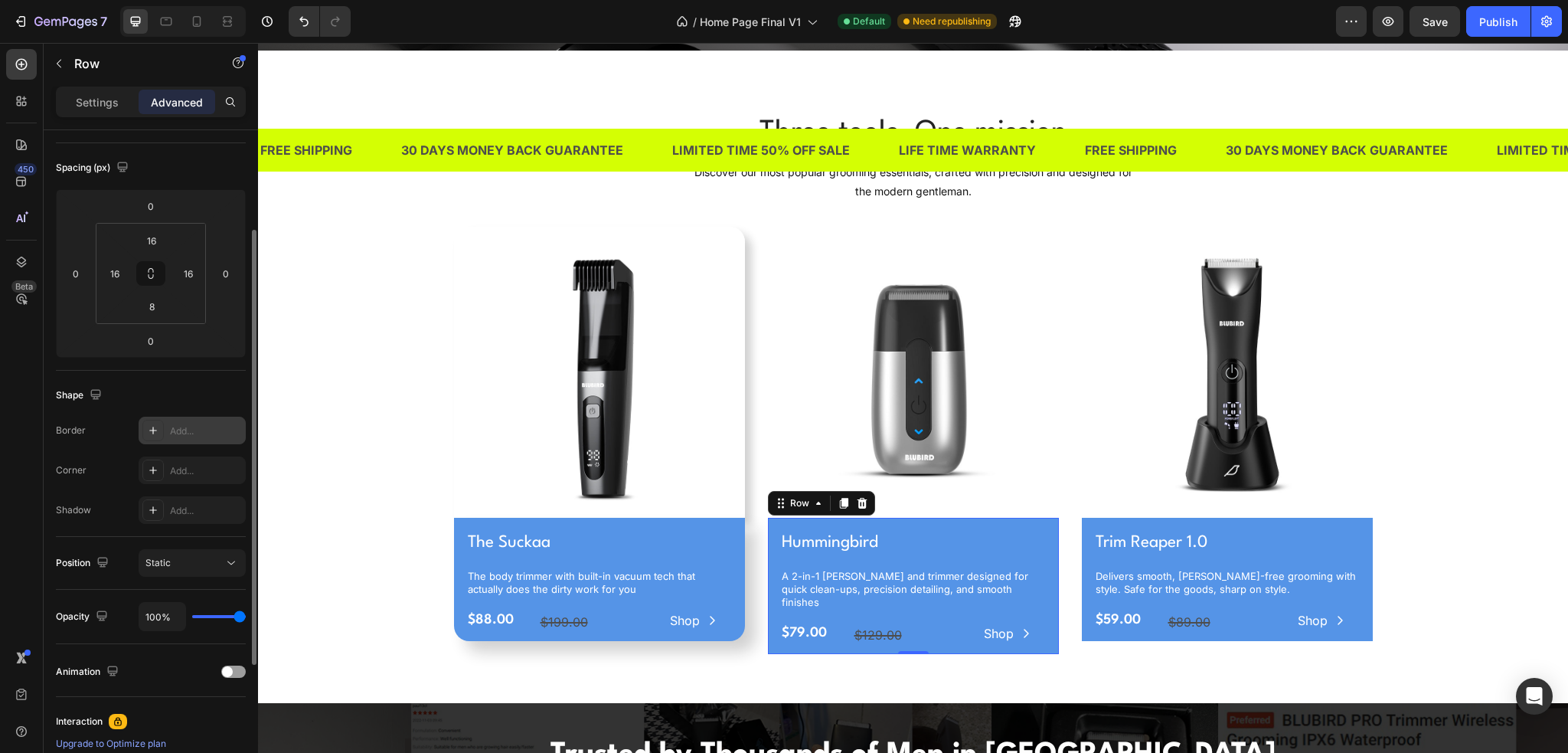
click at [196, 433] on div "Add..." at bounding box center [206, 432] width 72 height 14
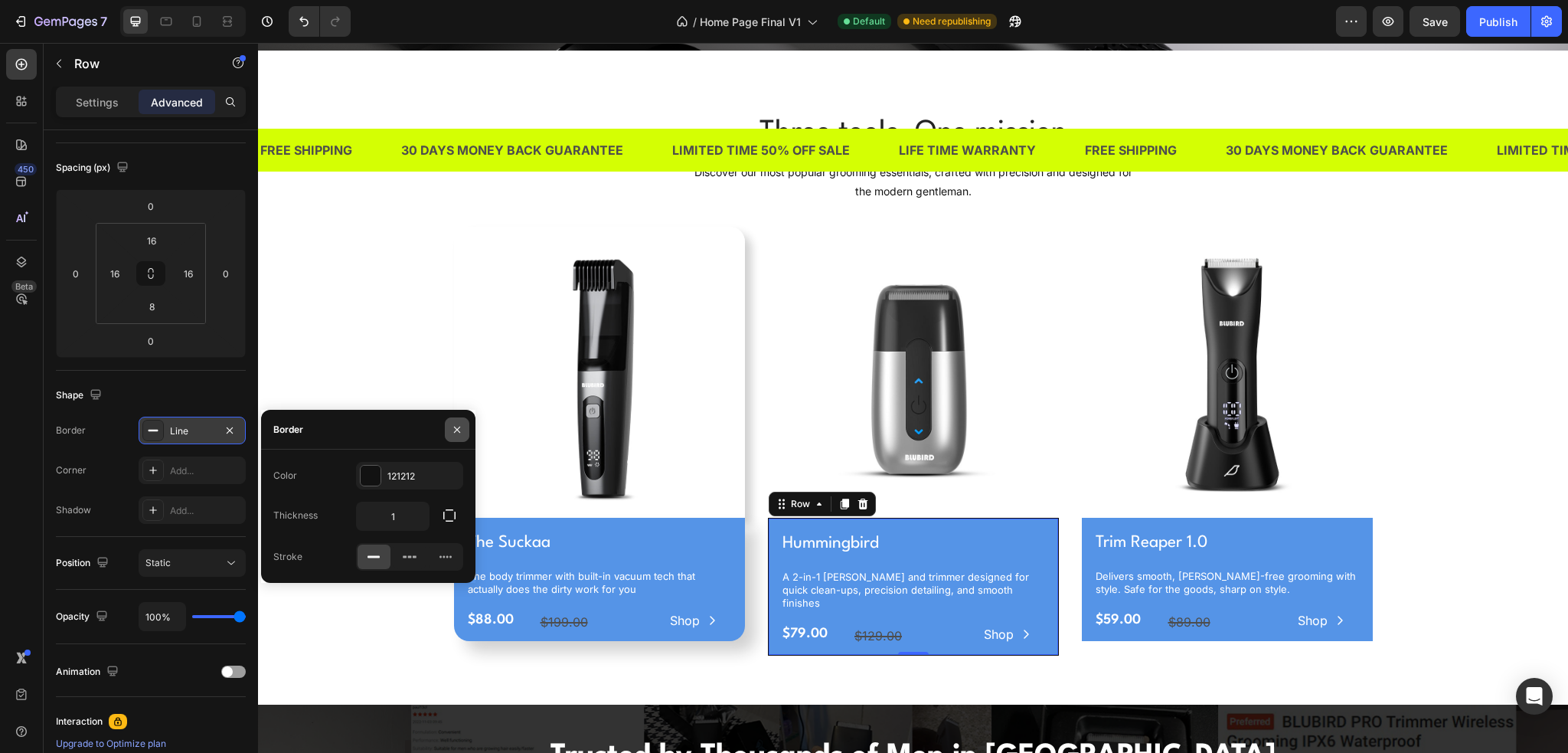
drag, startPoint x: 452, startPoint y: 431, endPoint x: 3, endPoint y: 387, distance: 451.2
click at [452, 431] on icon "button" at bounding box center [457, 430] width 12 height 12
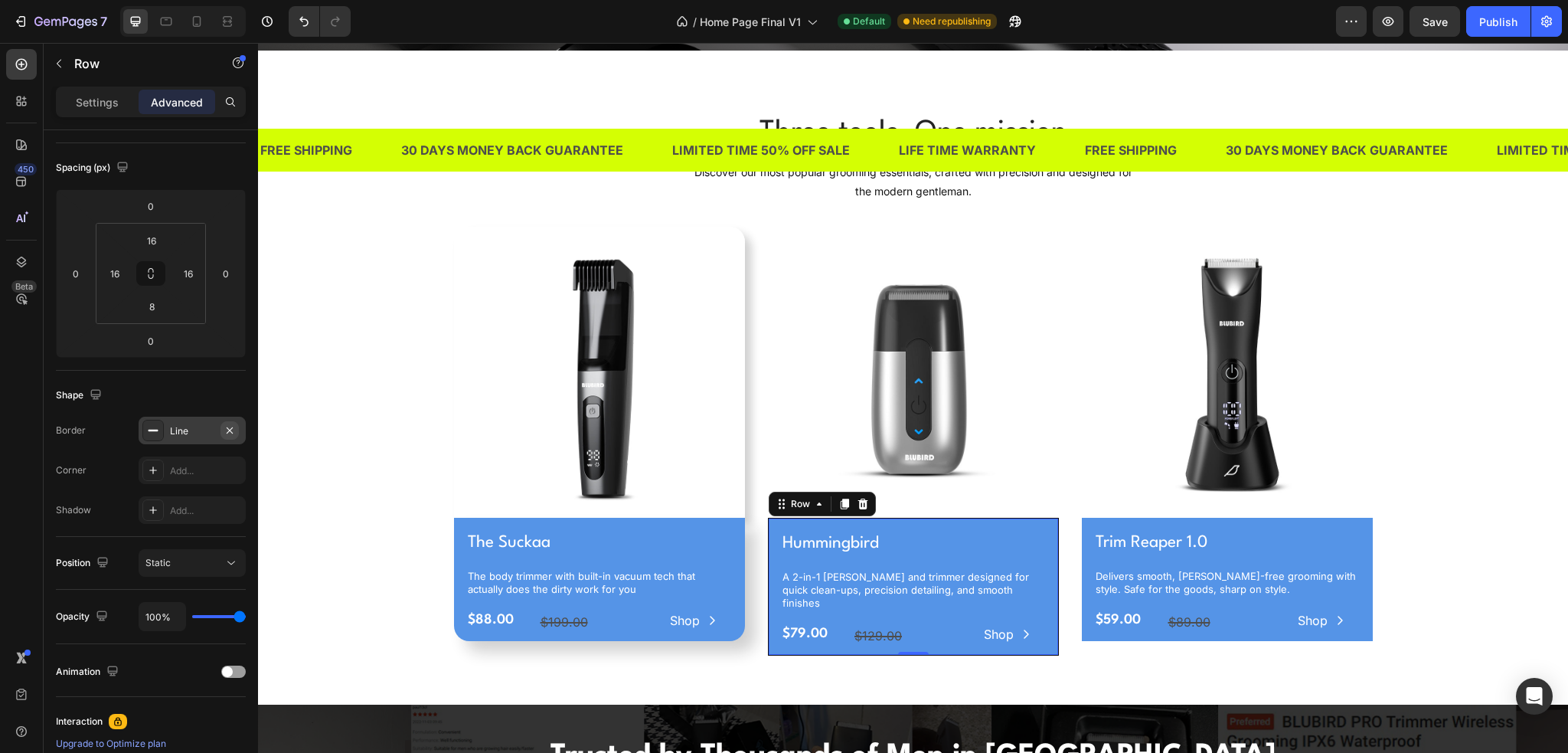
click at [230, 428] on icon "button" at bounding box center [230, 429] width 6 height 6
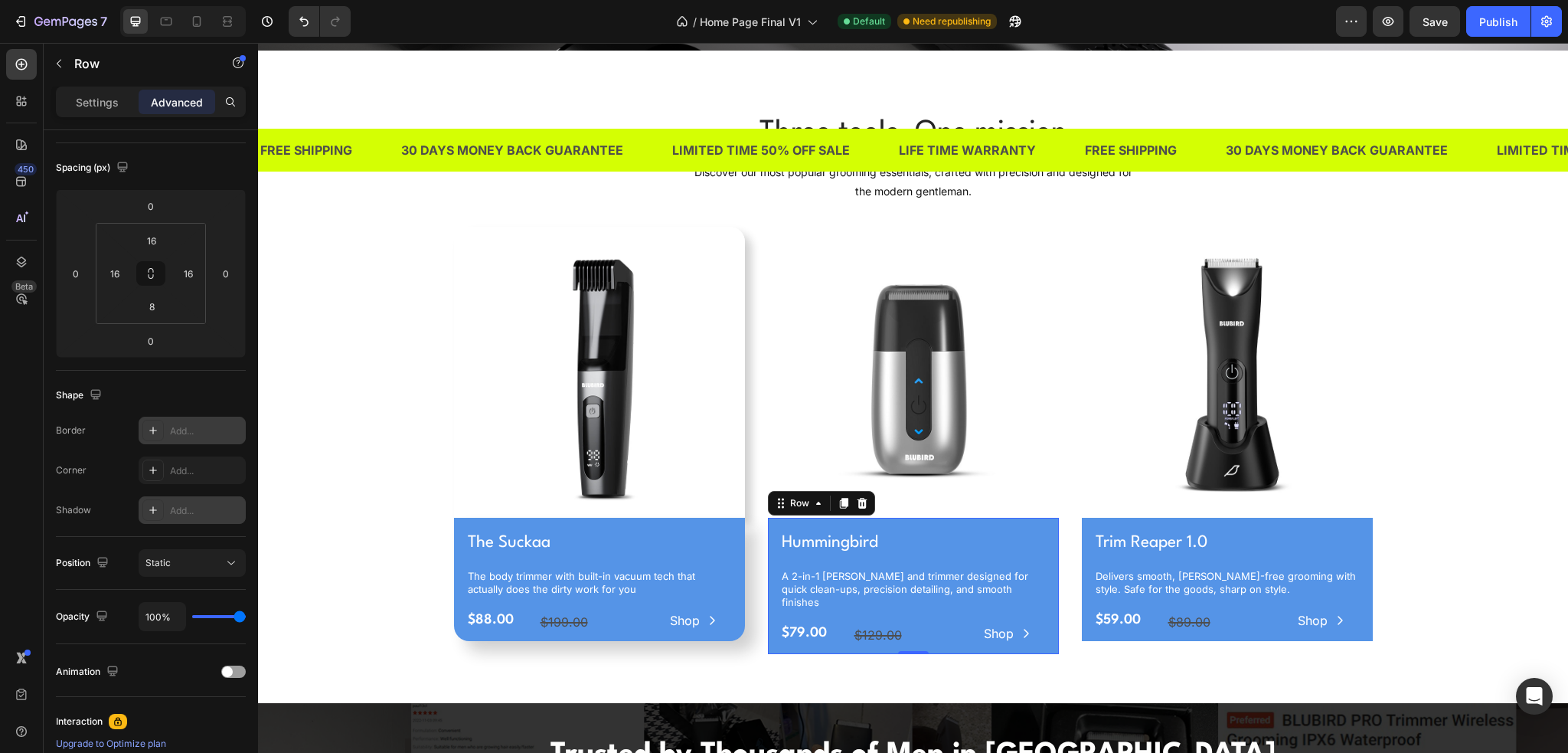
click at [160, 511] on div at bounding box center [153, 510] width 21 height 21
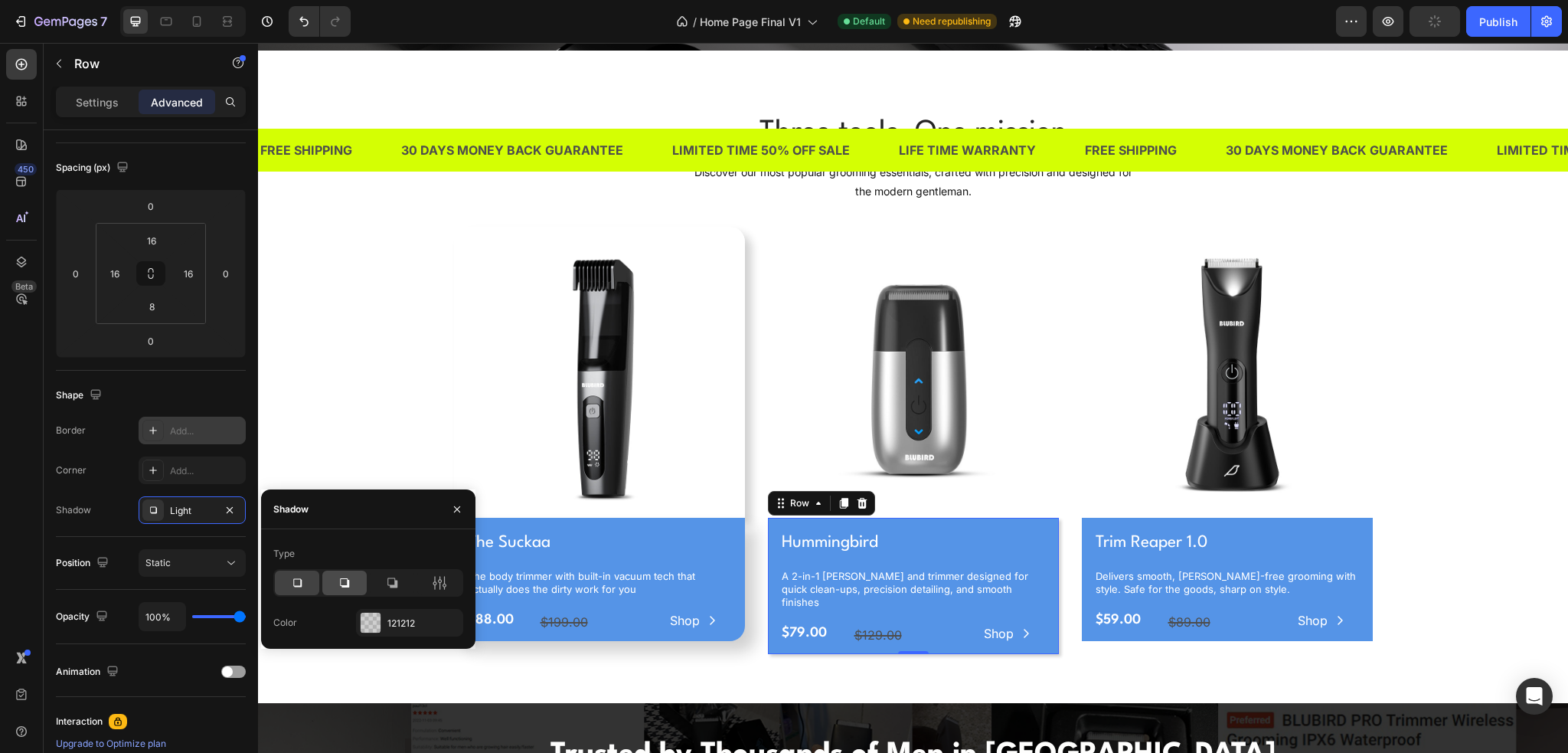
click at [346, 585] on icon at bounding box center [345, 583] width 9 height 9
click at [454, 513] on icon "button" at bounding box center [457, 509] width 12 height 12
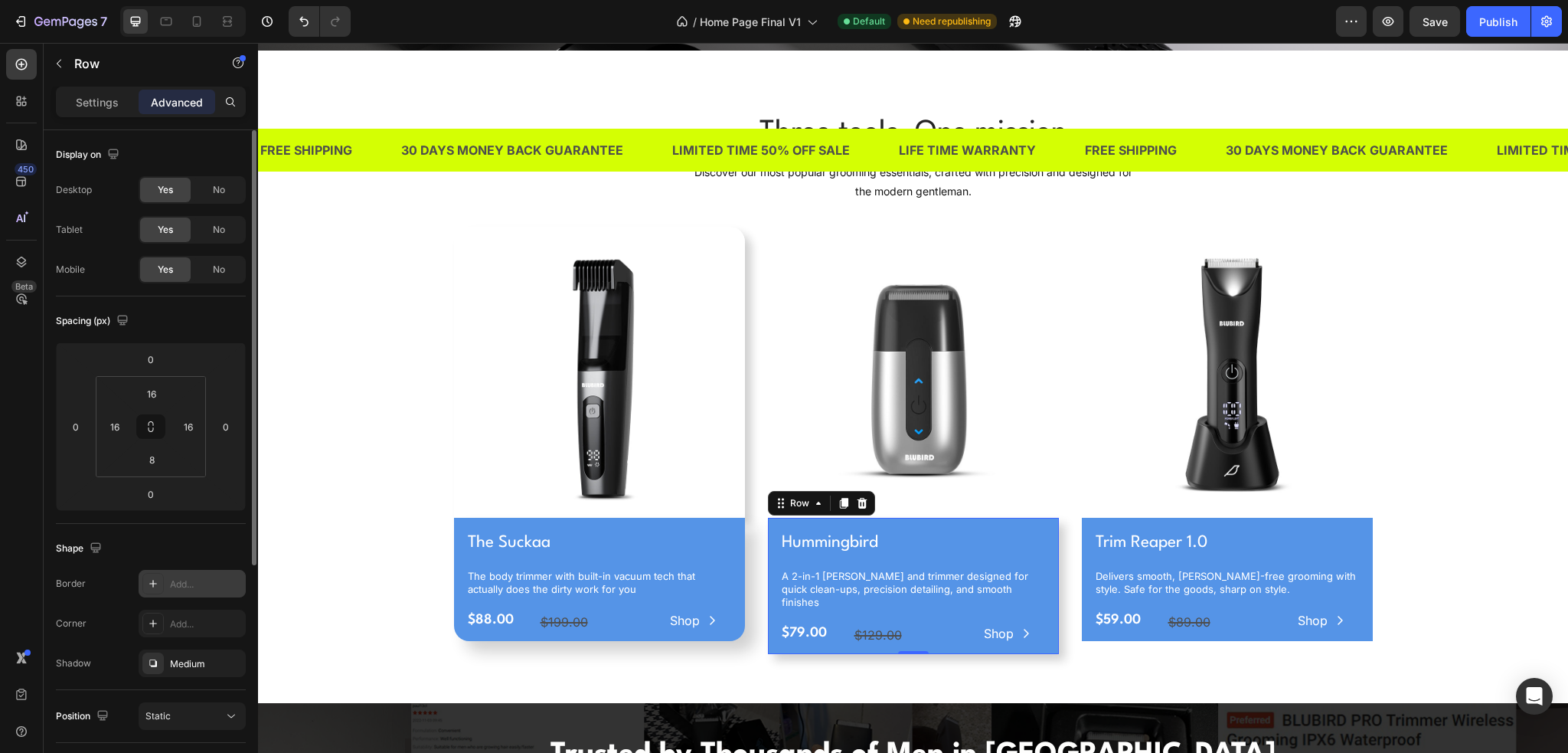
scroll to position [353, 0]
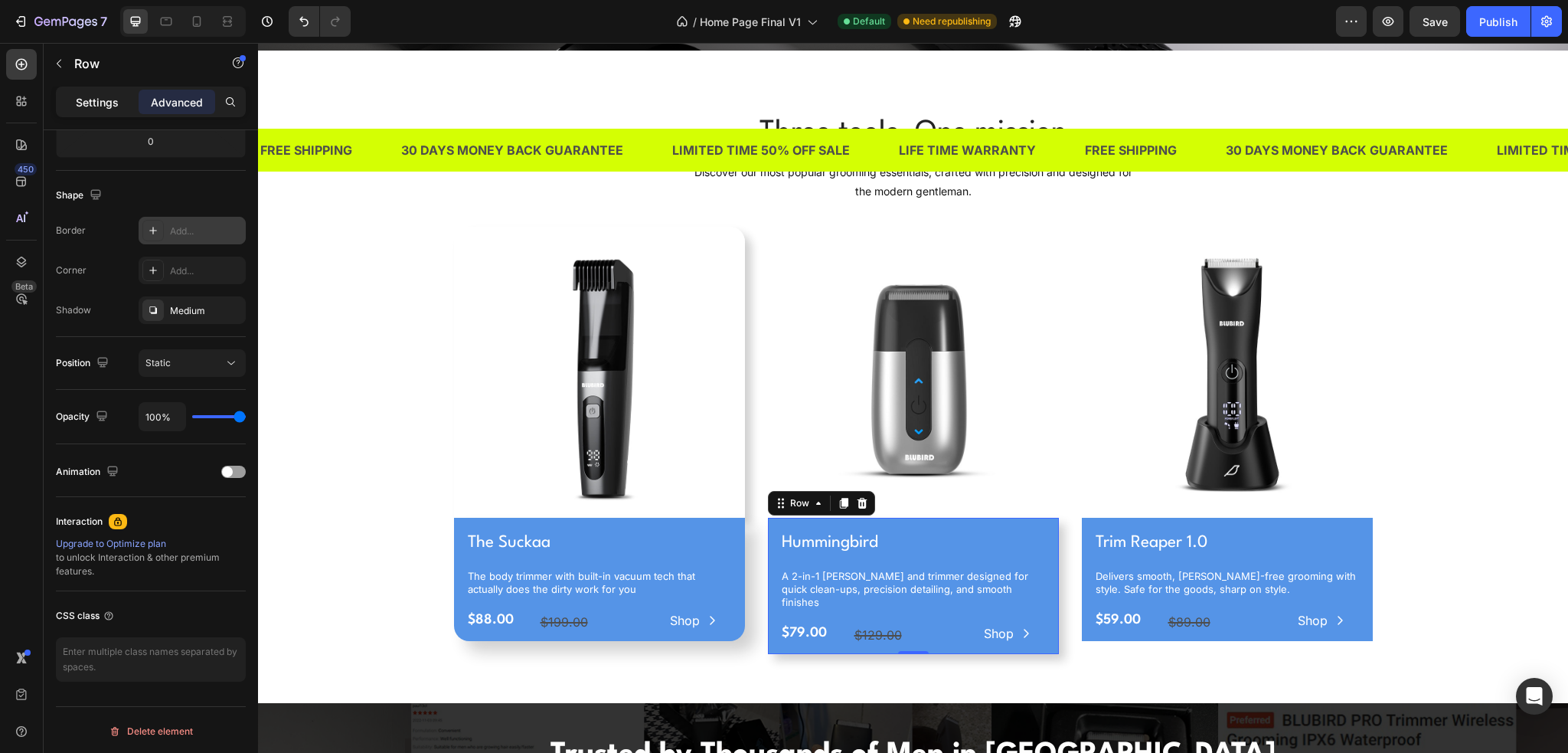
click at [100, 103] on p "Settings" at bounding box center [97, 102] width 43 height 16
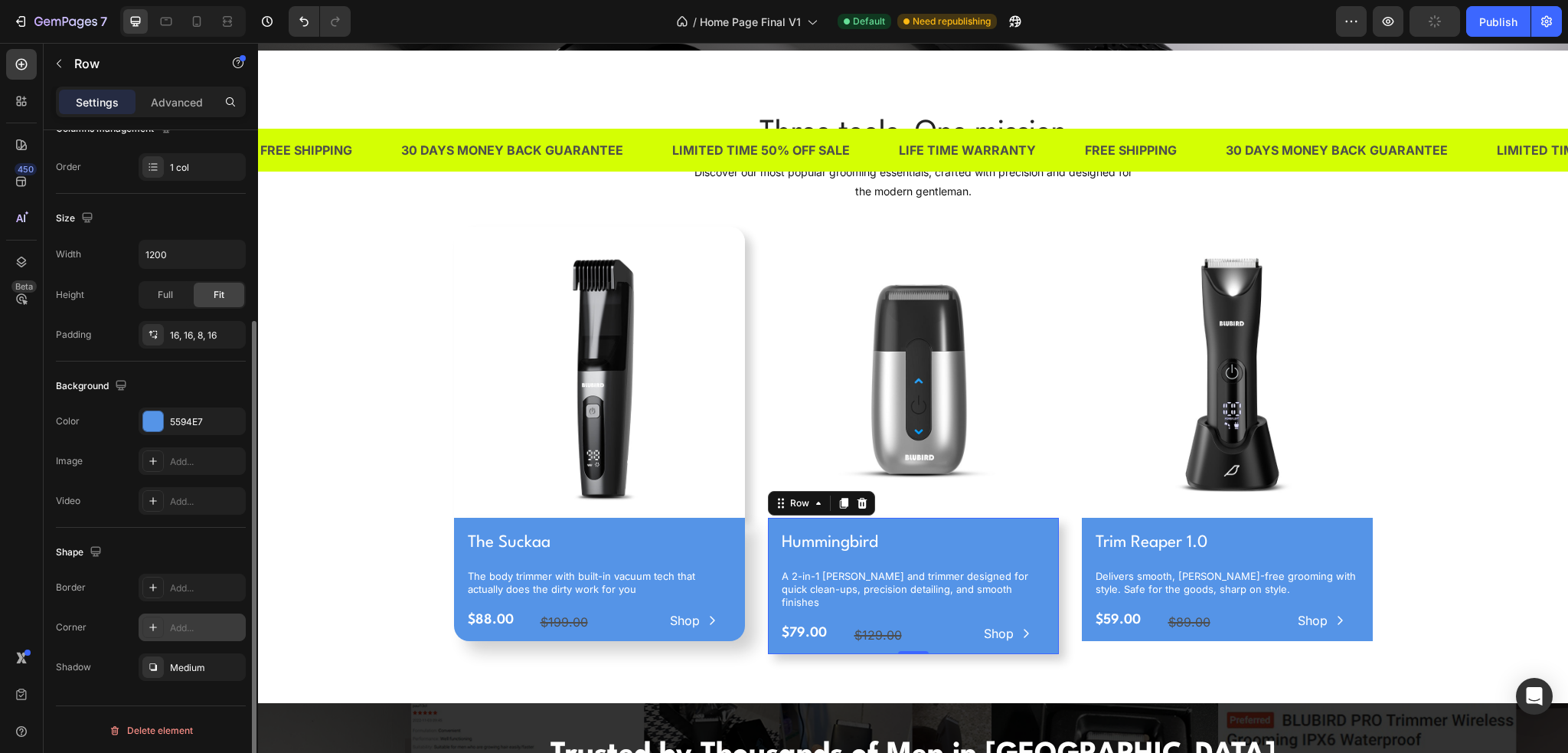
click at [187, 621] on div "Add..." at bounding box center [206, 628] width 72 height 14
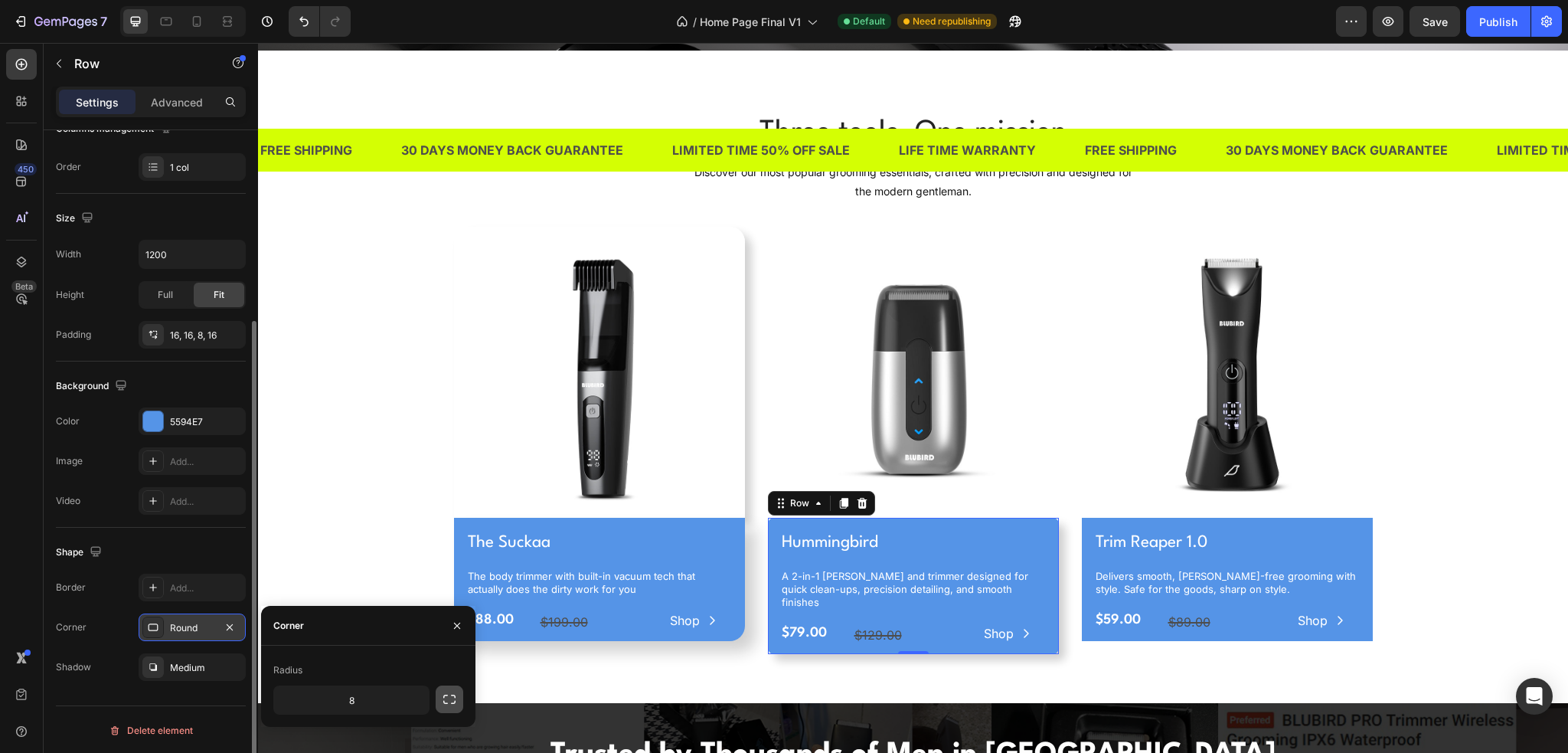
click at [443, 702] on icon "button" at bounding box center [450, 699] width 15 height 15
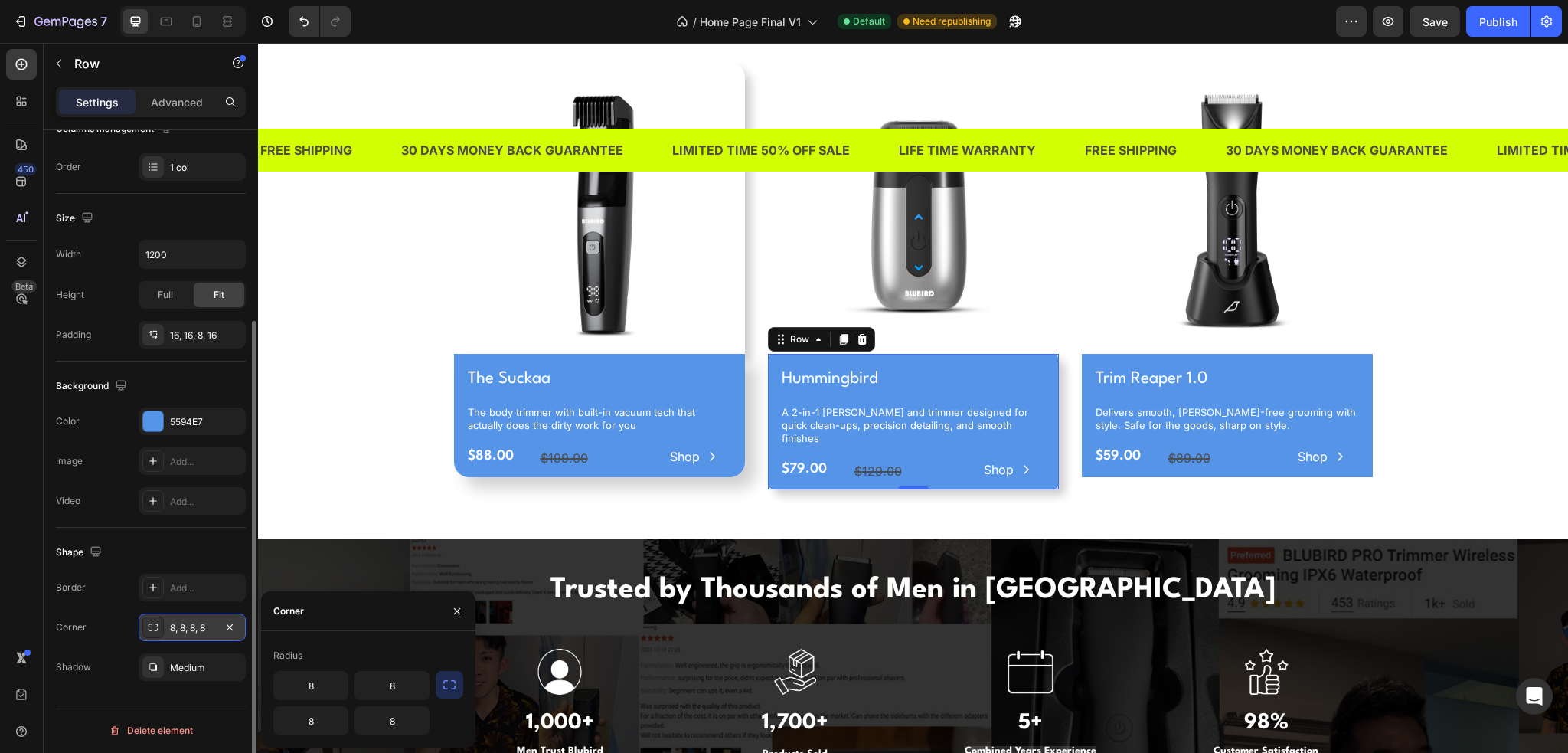
scroll to position [1072, 0]
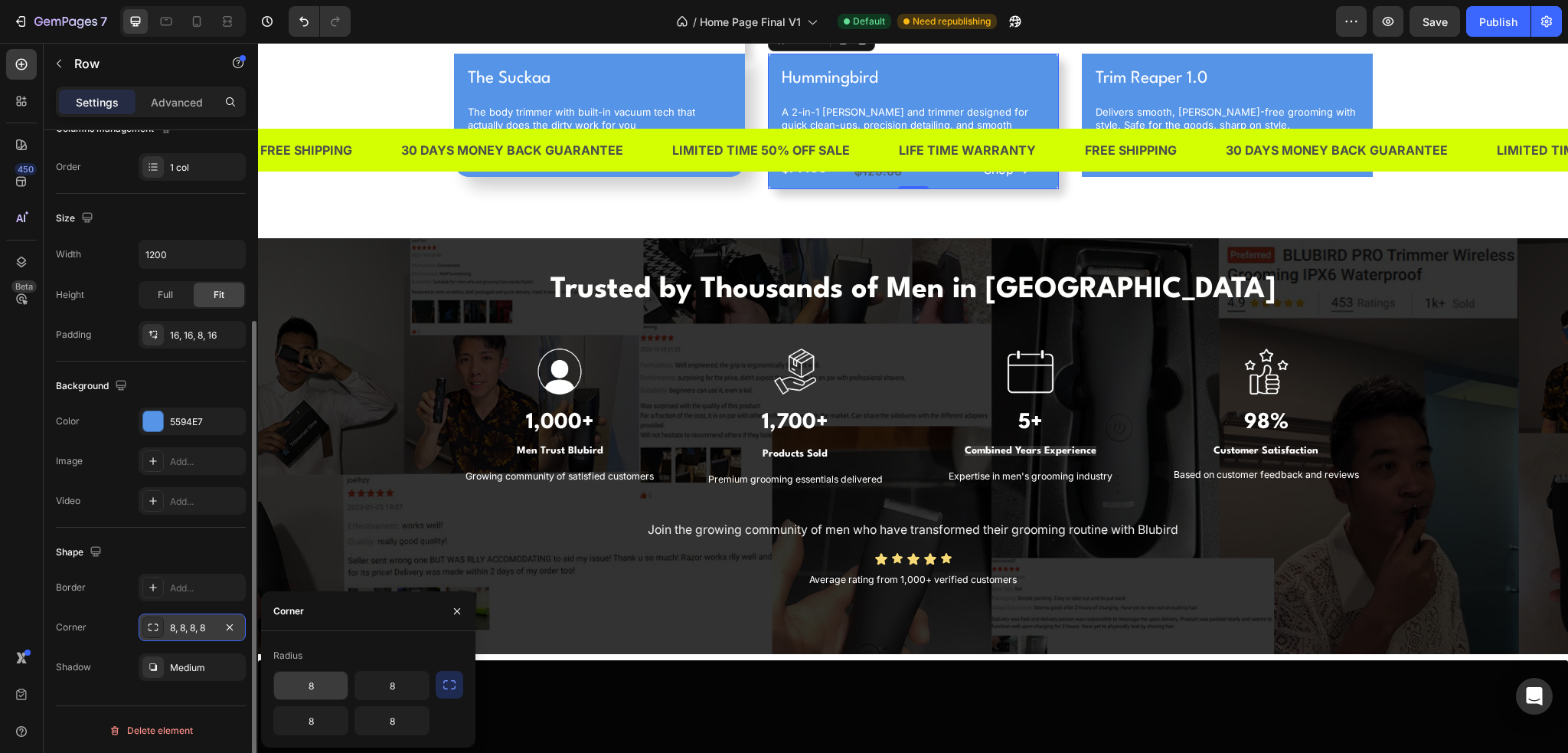
click at [323, 687] on input "8" at bounding box center [311, 685] width 74 height 28
type input "0"
click at [377, 685] on input "8" at bounding box center [392, 685] width 74 height 28
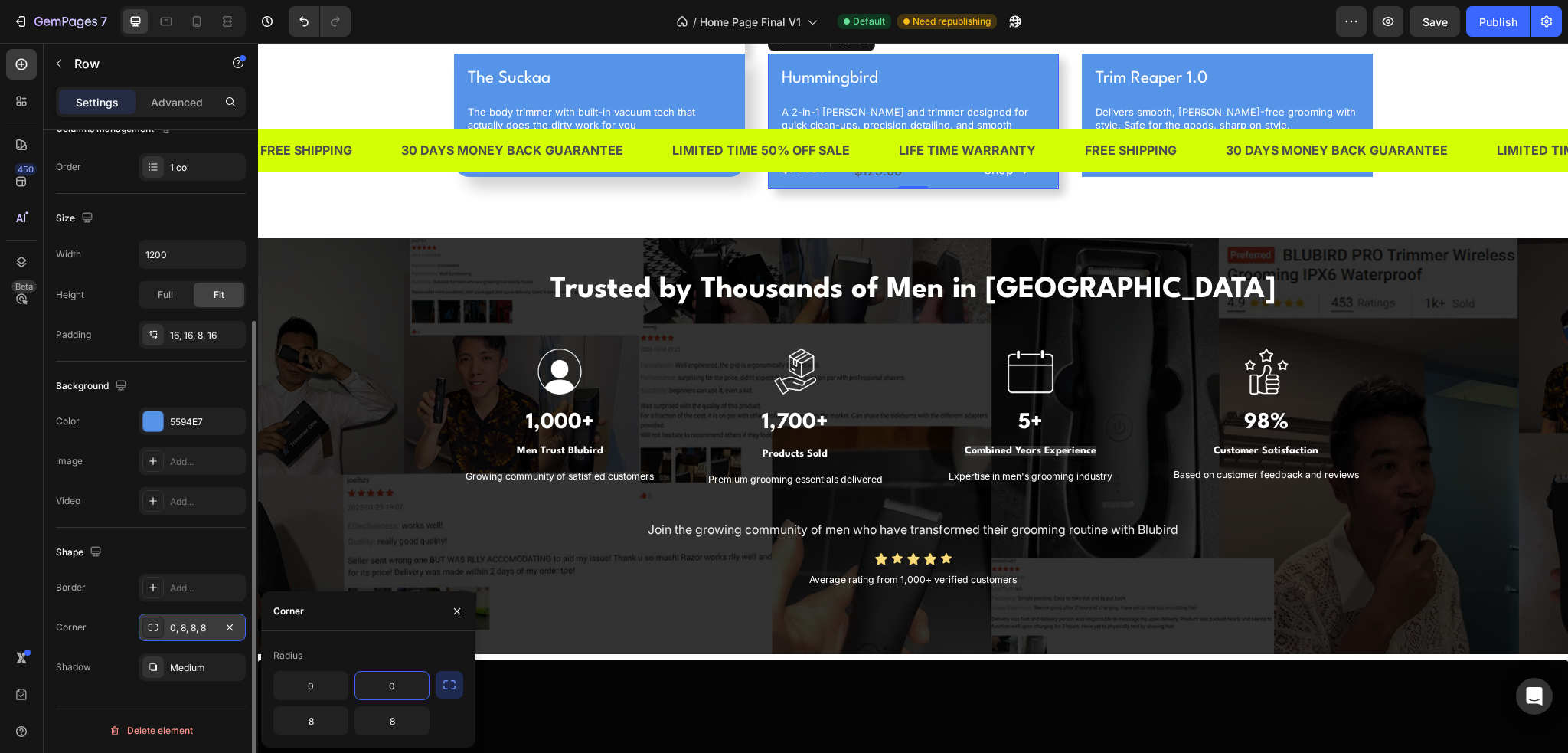
drag, startPoint x: 634, startPoint y: 728, endPoint x: 811, endPoint y: 579, distance: 231.4
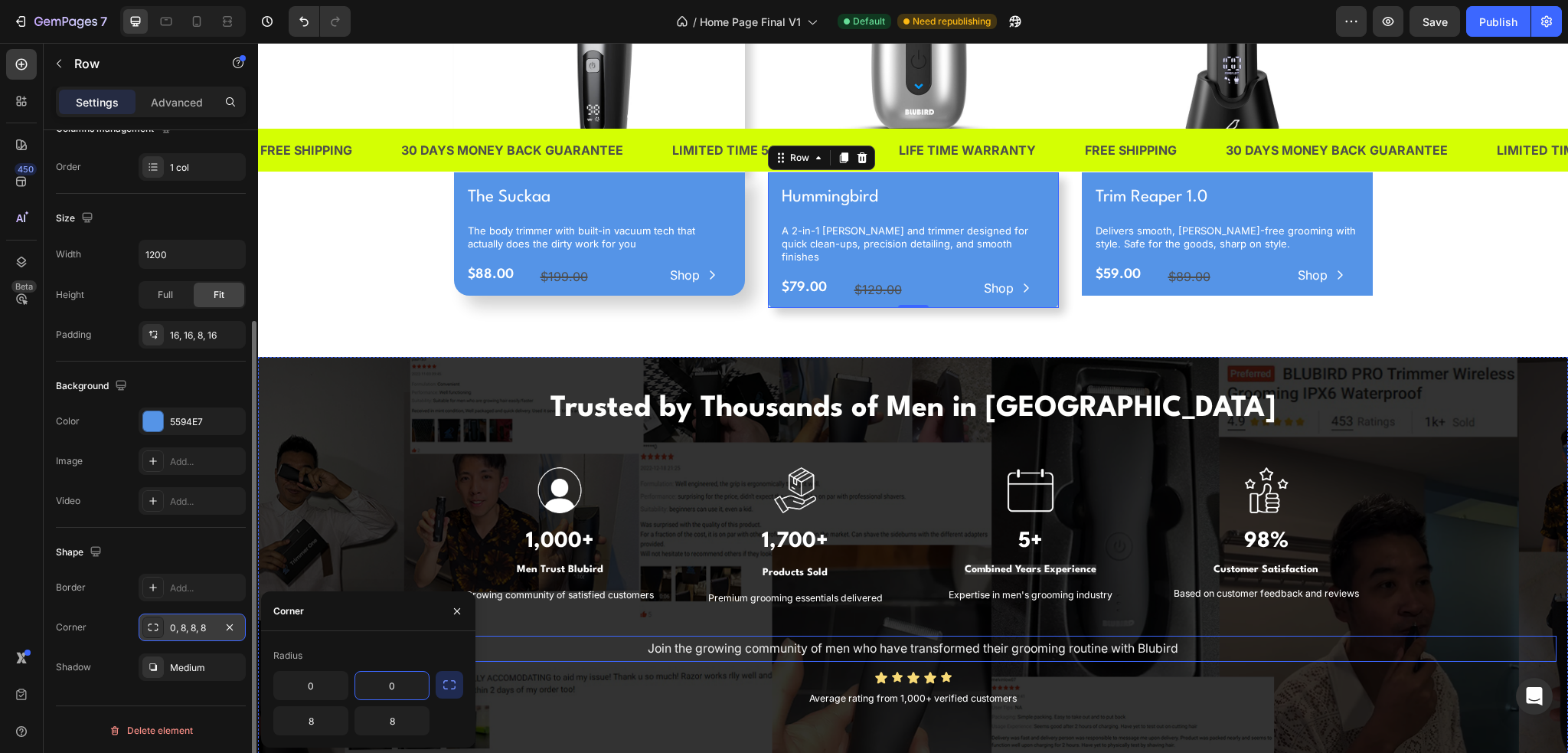
scroll to position [842, 0]
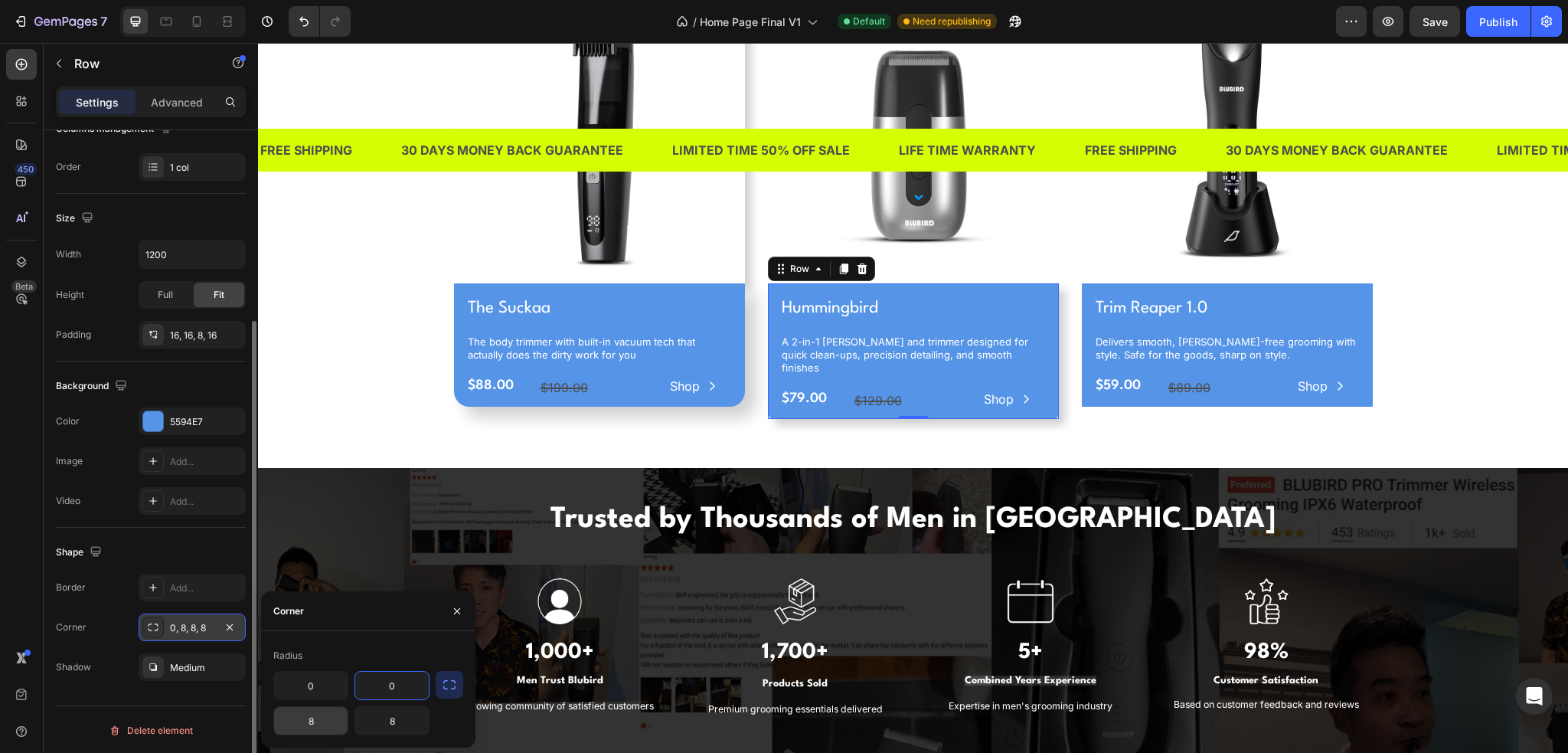
type input "0"
click at [329, 710] on input "8" at bounding box center [311, 720] width 74 height 28
click at [317, 714] on input "20" at bounding box center [311, 720] width 74 height 28
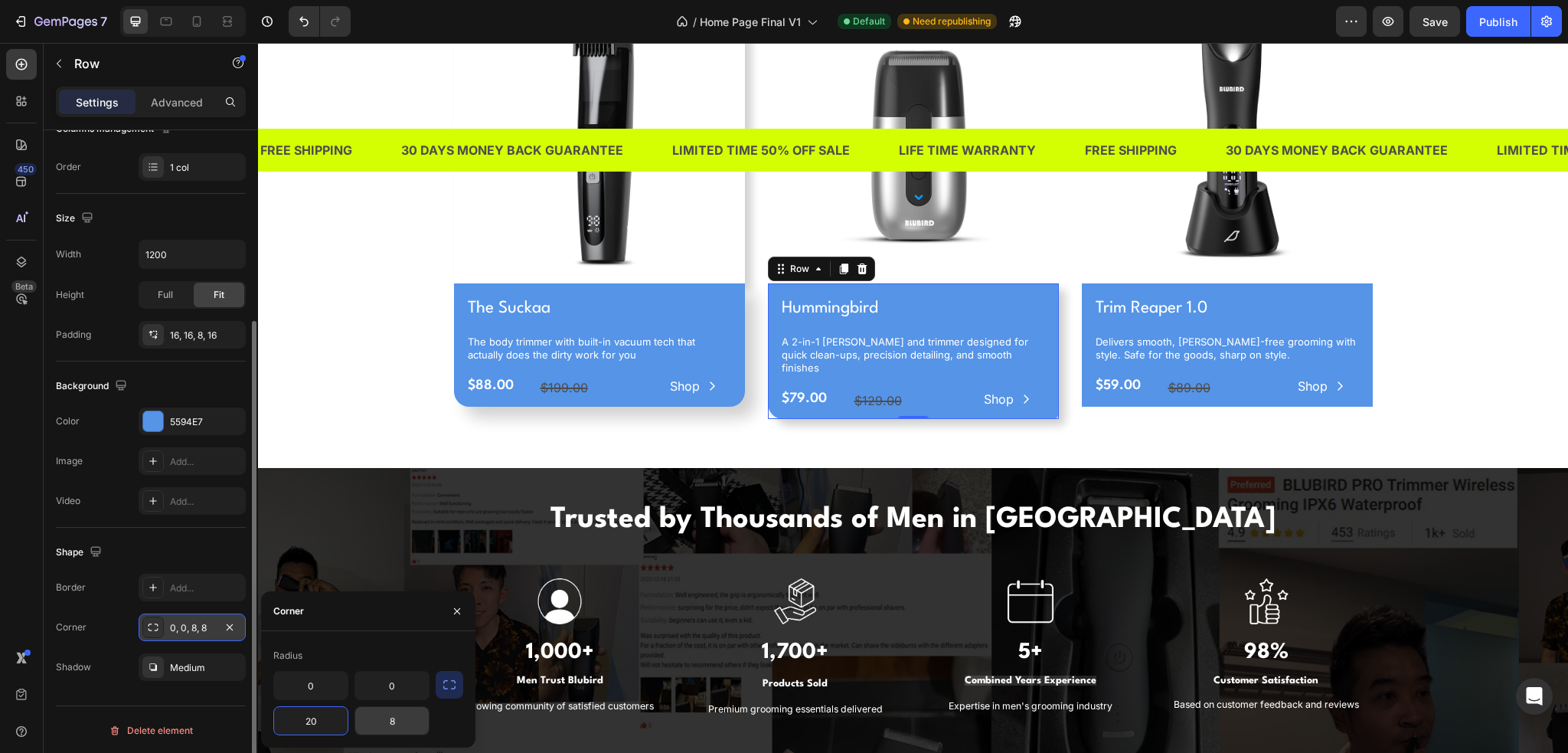
type input "20"
click at [392, 722] on input "8" at bounding box center [392, 720] width 74 height 28
paste input "20"
type input "20"
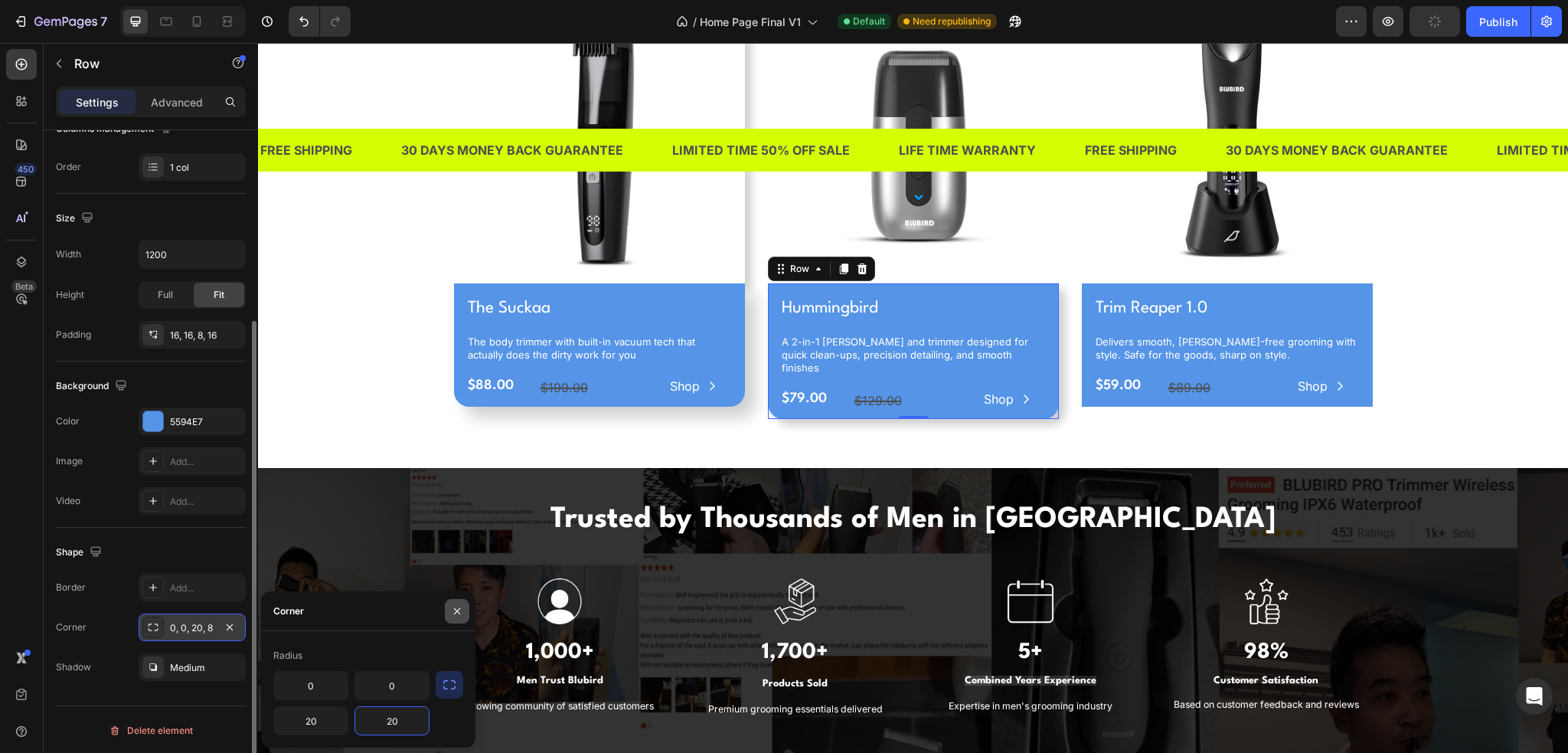
click at [452, 611] on icon "button" at bounding box center [457, 611] width 12 height 12
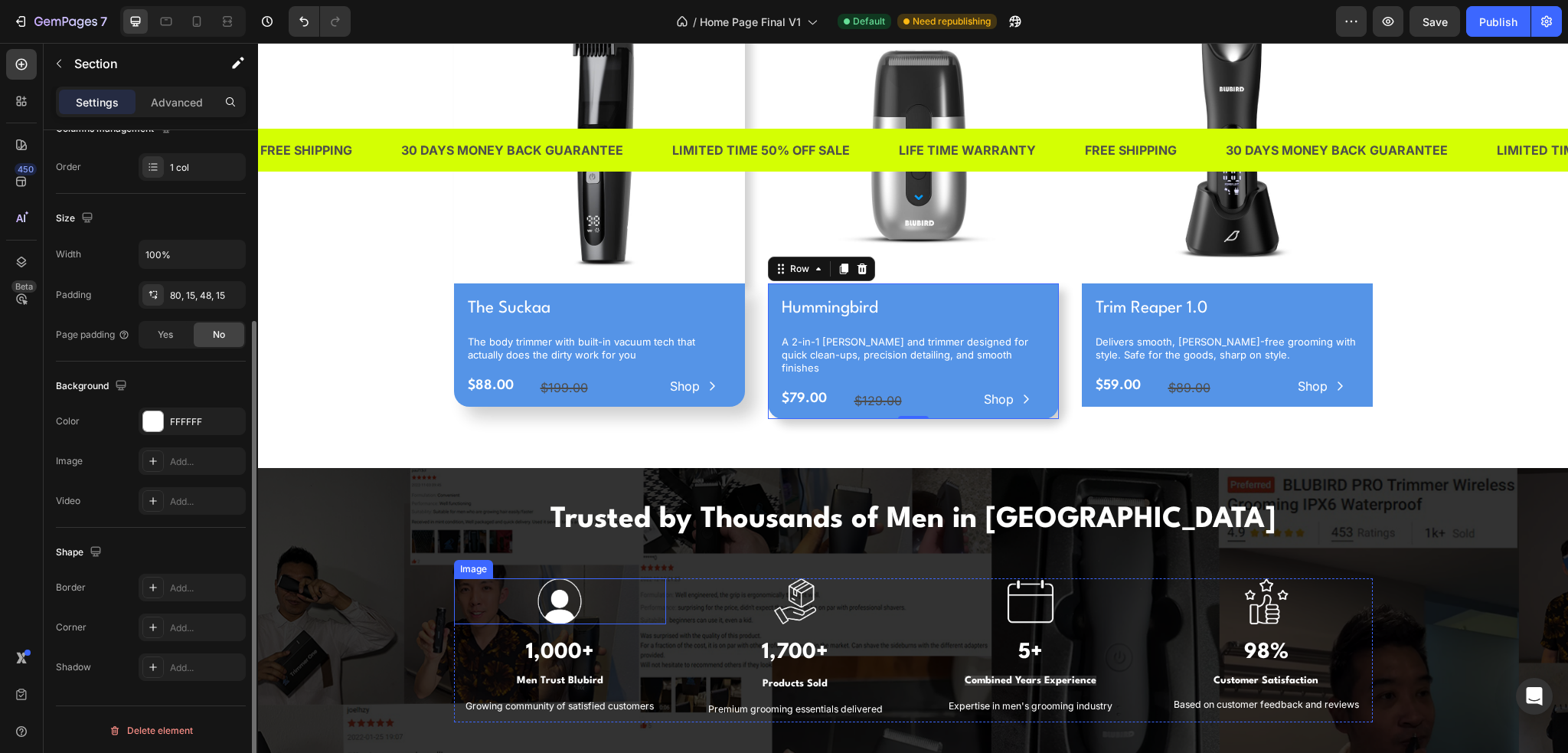
click at [364, 388] on div "Three tools. One mission Heading Discover our most popular grooming essentials,…" at bounding box center [913, 154] width 1287 height 554
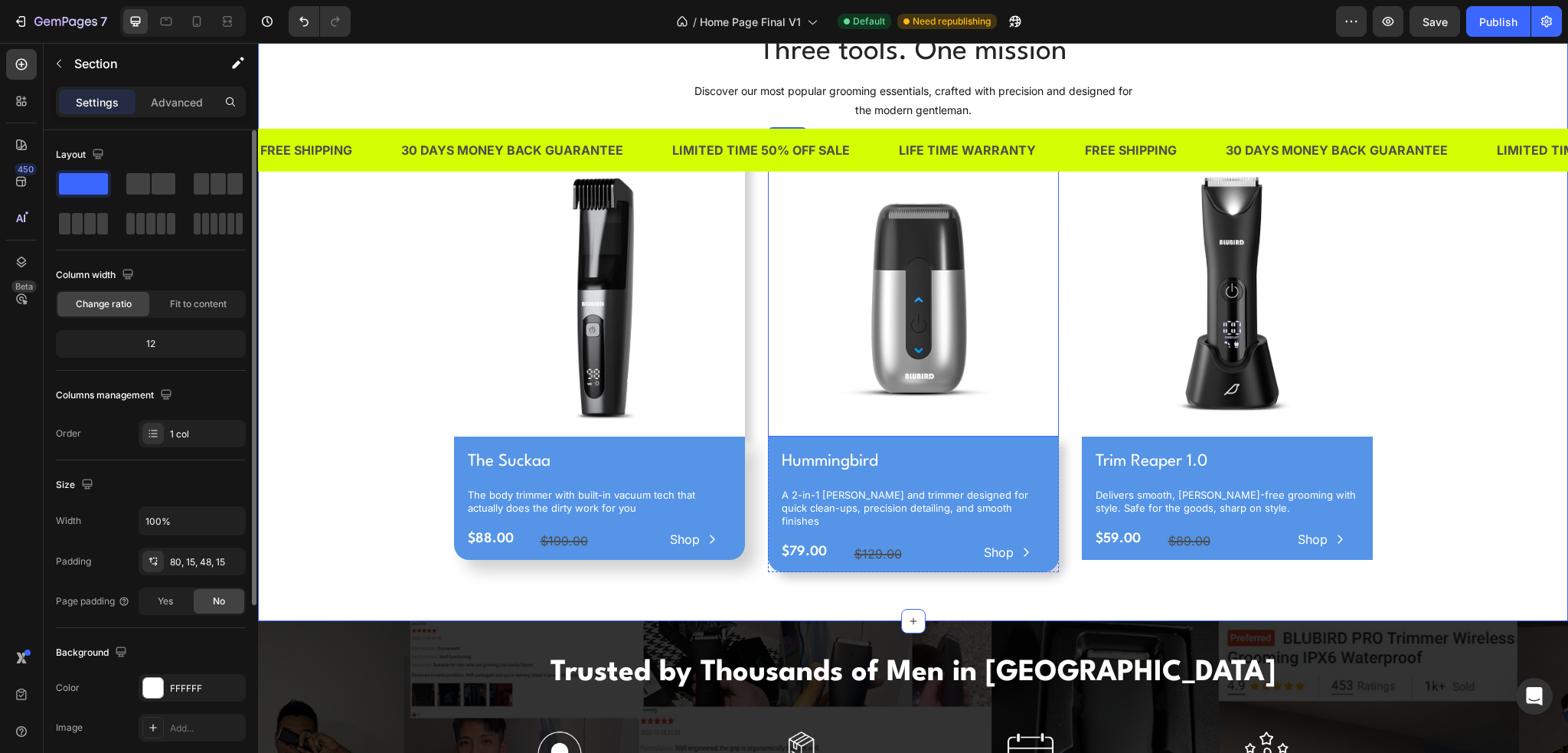
click at [818, 348] on img at bounding box center [913, 291] width 291 height 291
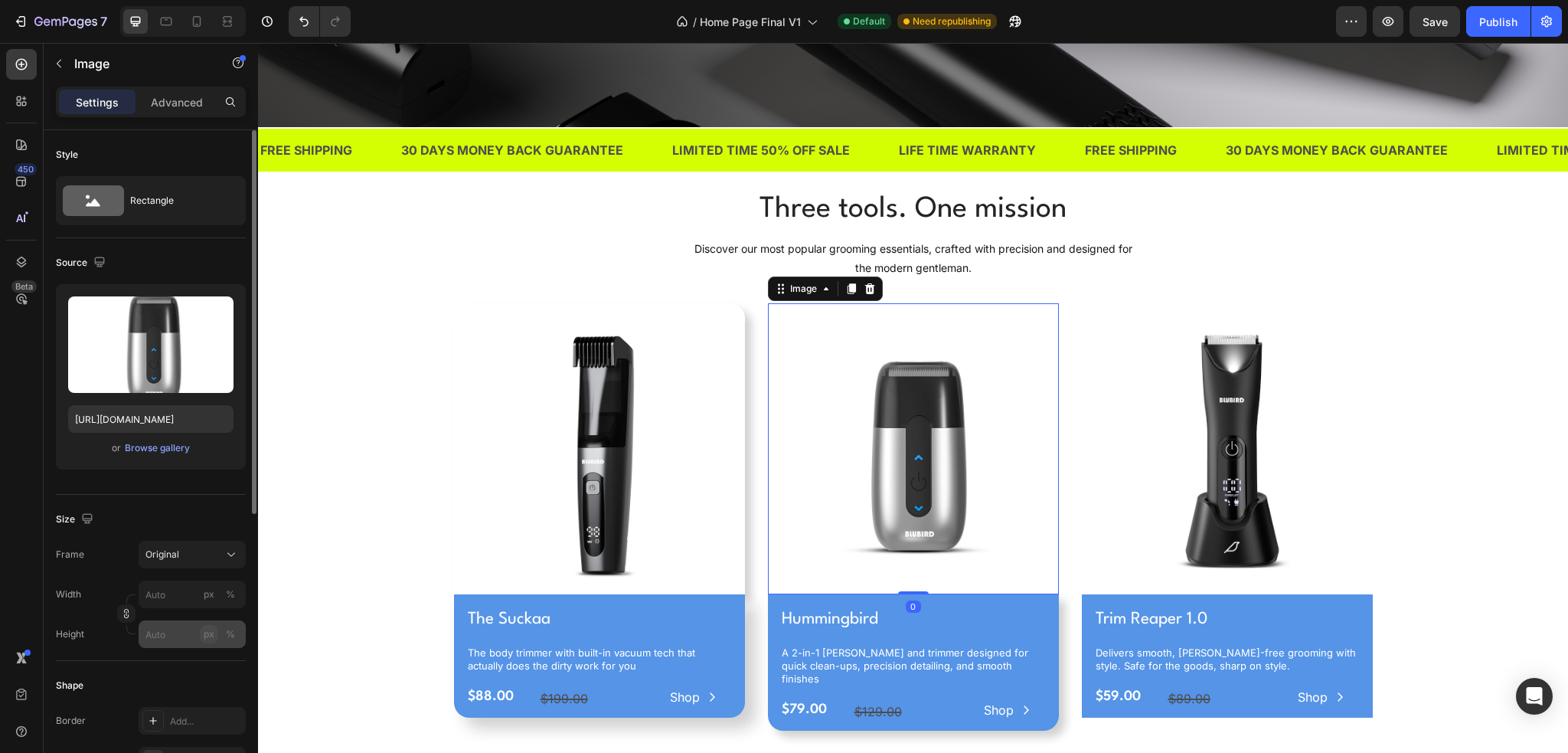
scroll to position [488, 0]
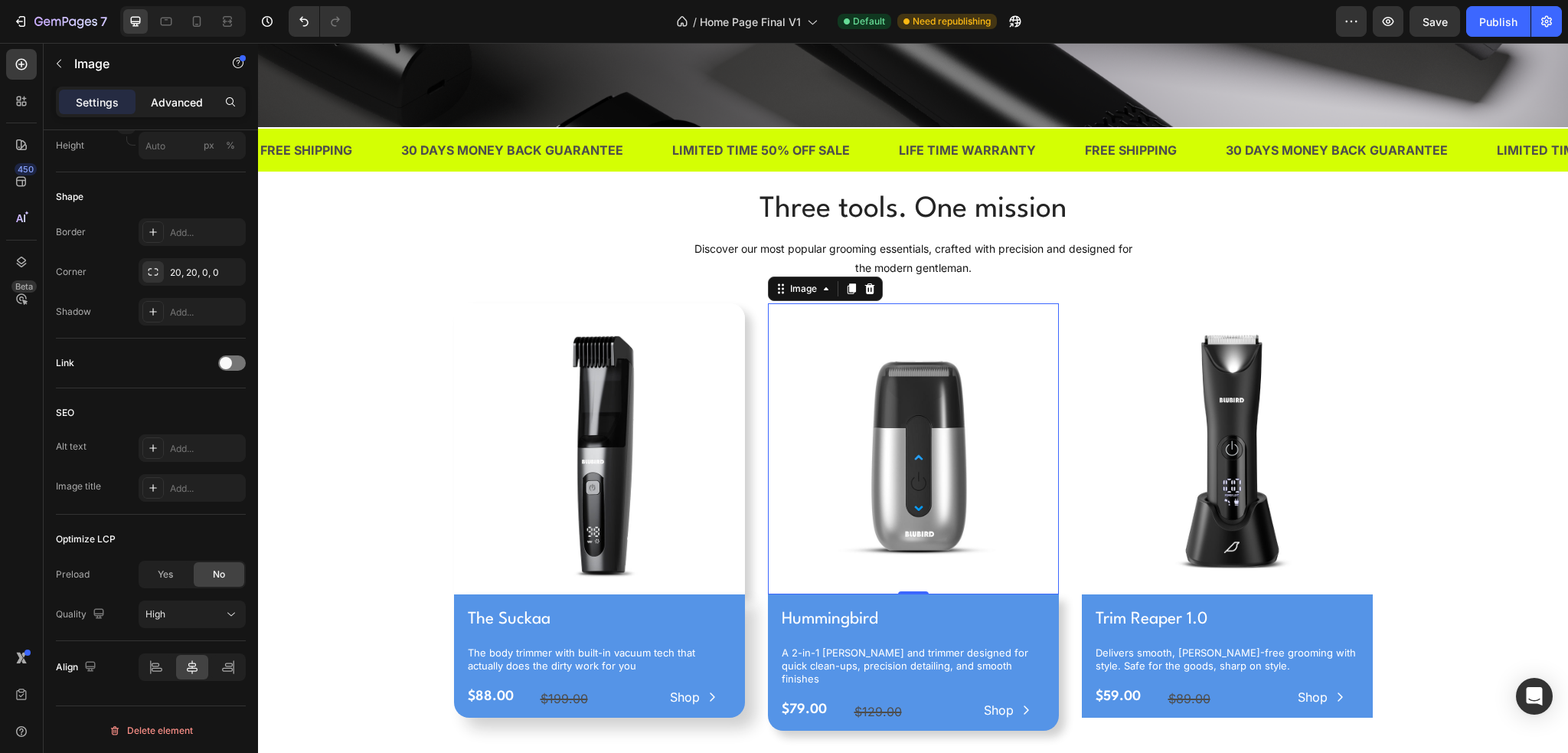
click at [165, 103] on p "Advanced" at bounding box center [176, 102] width 52 height 16
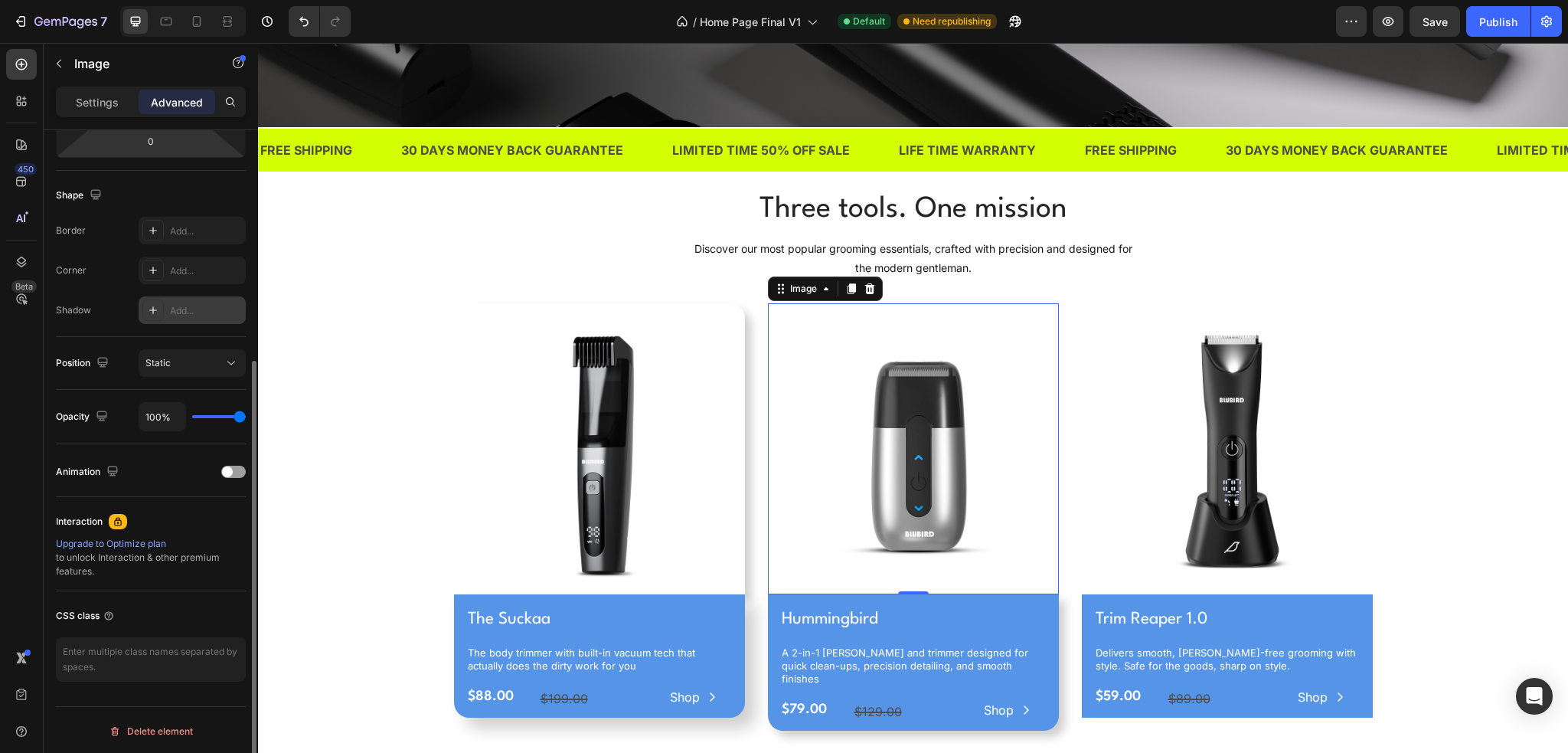
click at [156, 308] on icon at bounding box center [153, 310] width 12 height 12
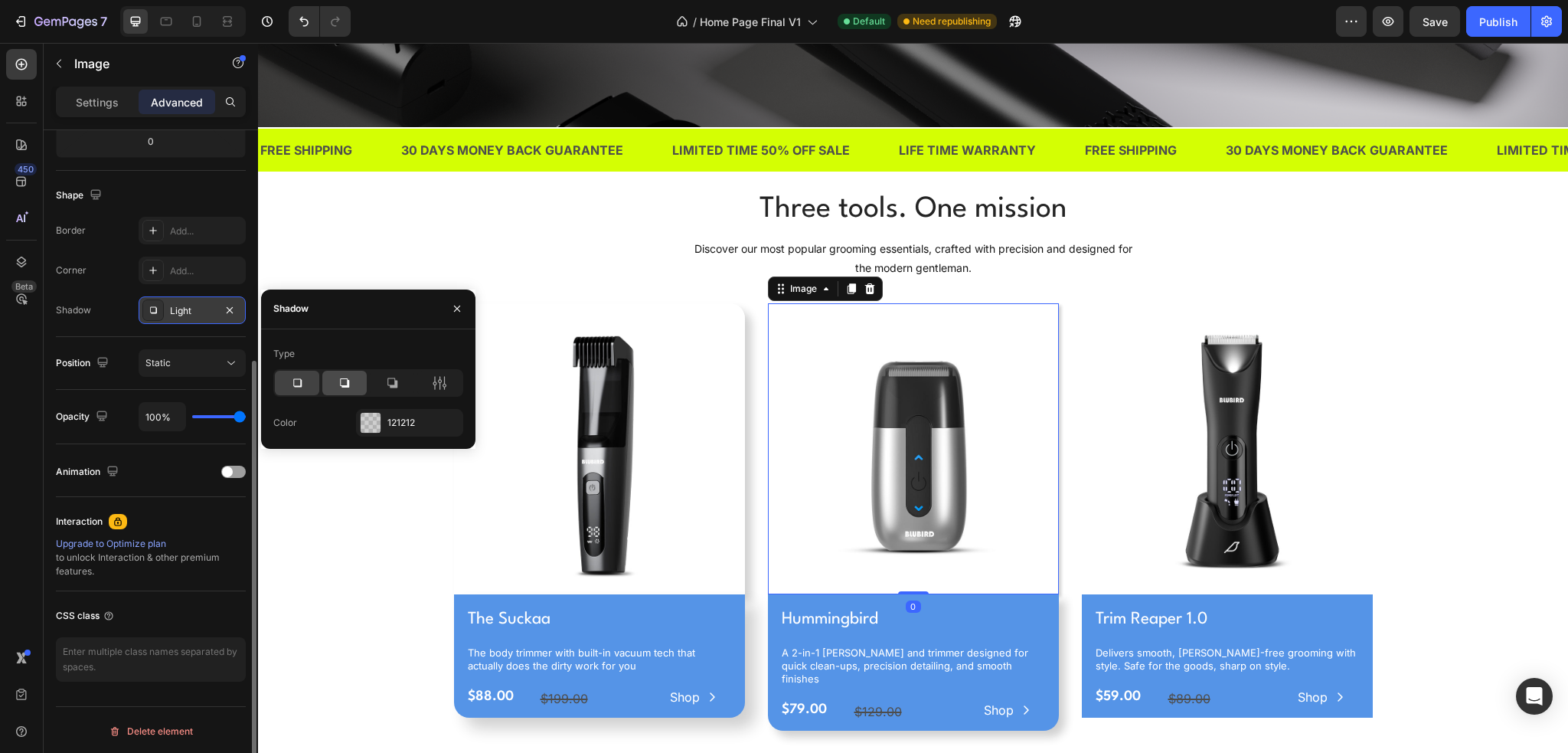
click at [340, 380] on icon at bounding box center [345, 383] width 15 height 15
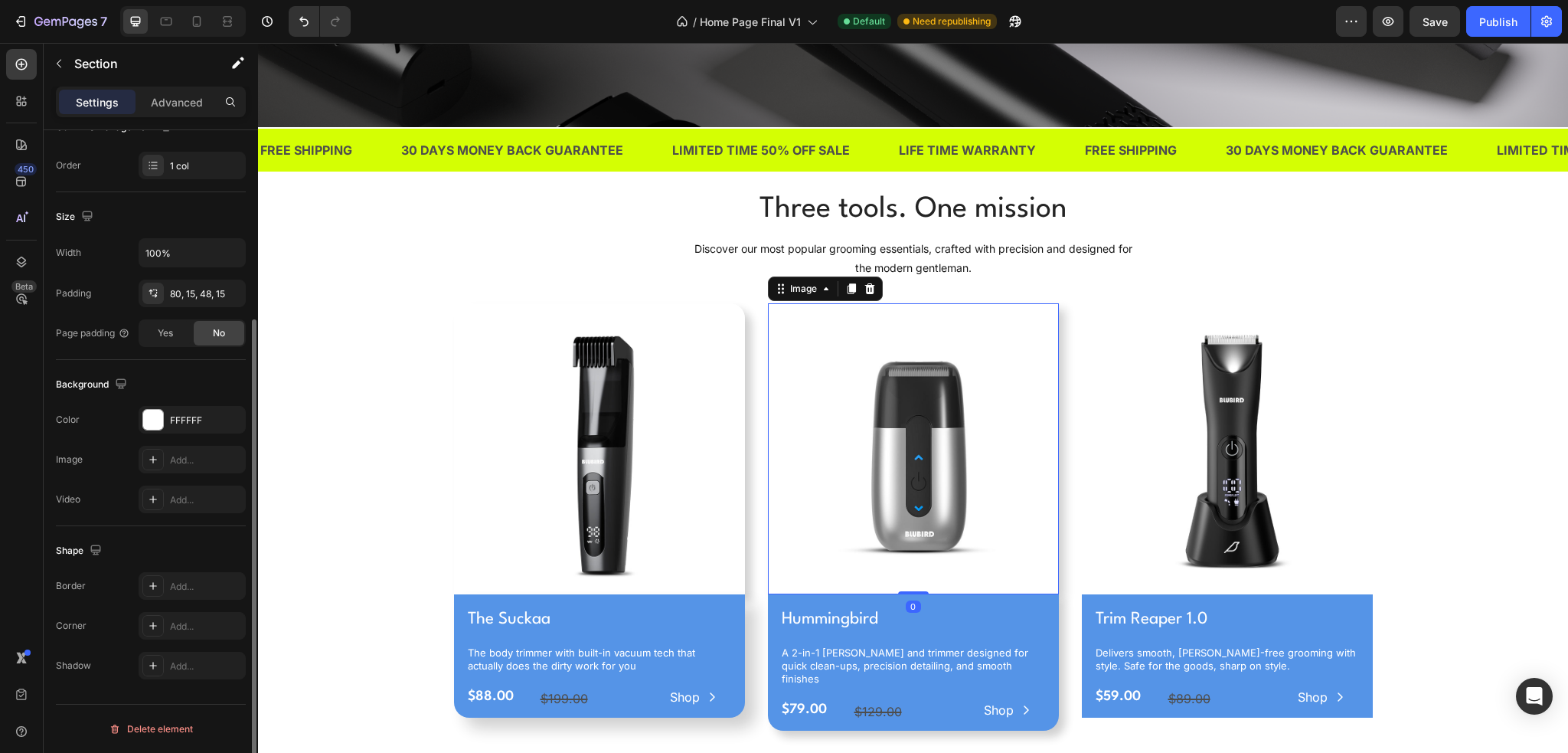
click at [403, 544] on div "Three tools. One mission Heading Discover our most popular grooming essentials,…" at bounding box center [913, 465] width 1287 height 554
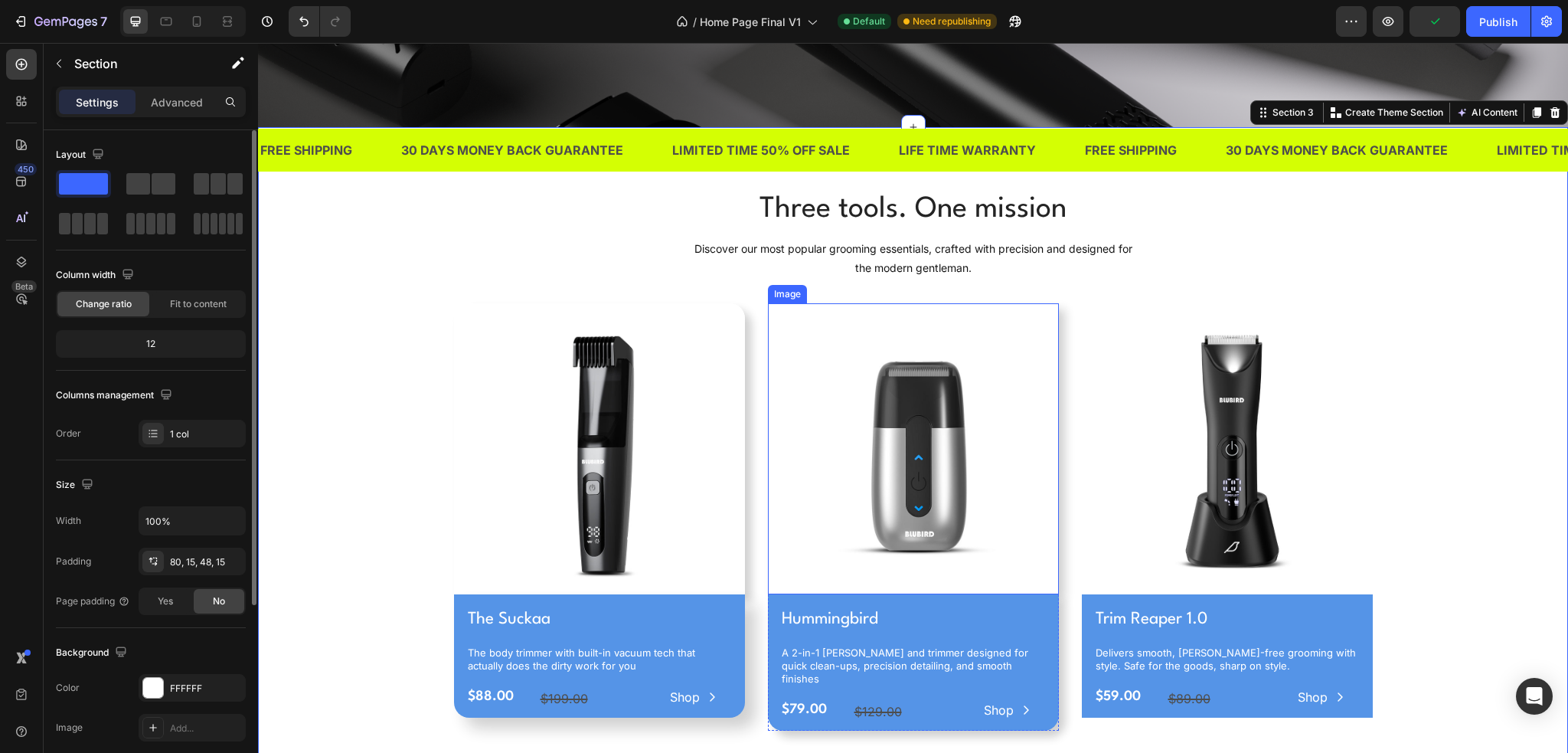
click at [812, 394] on img at bounding box center [913, 449] width 291 height 291
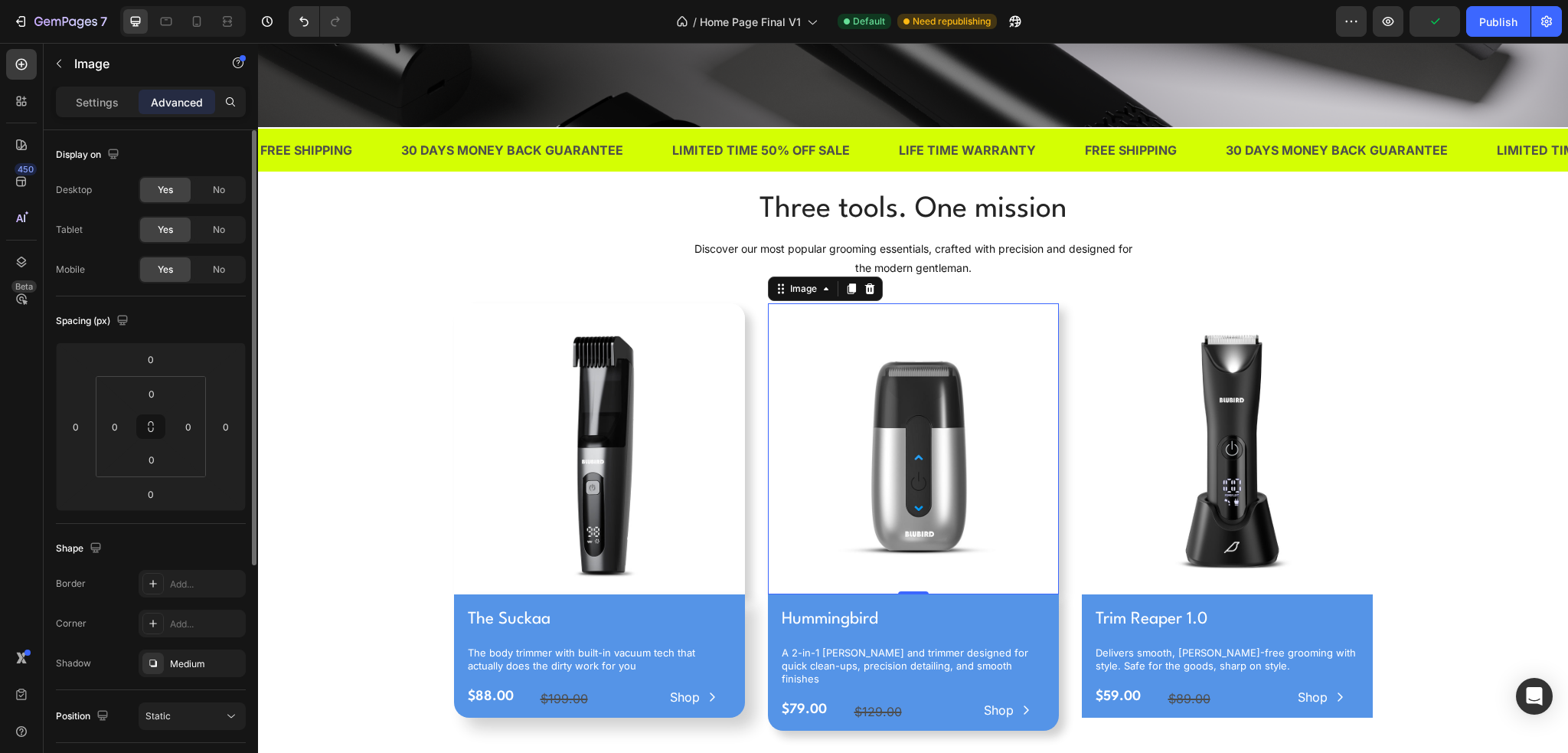
click at [783, 293] on div "Image" at bounding box center [825, 289] width 115 height 25
click at [787, 286] on div "Image" at bounding box center [804, 289] width 33 height 14
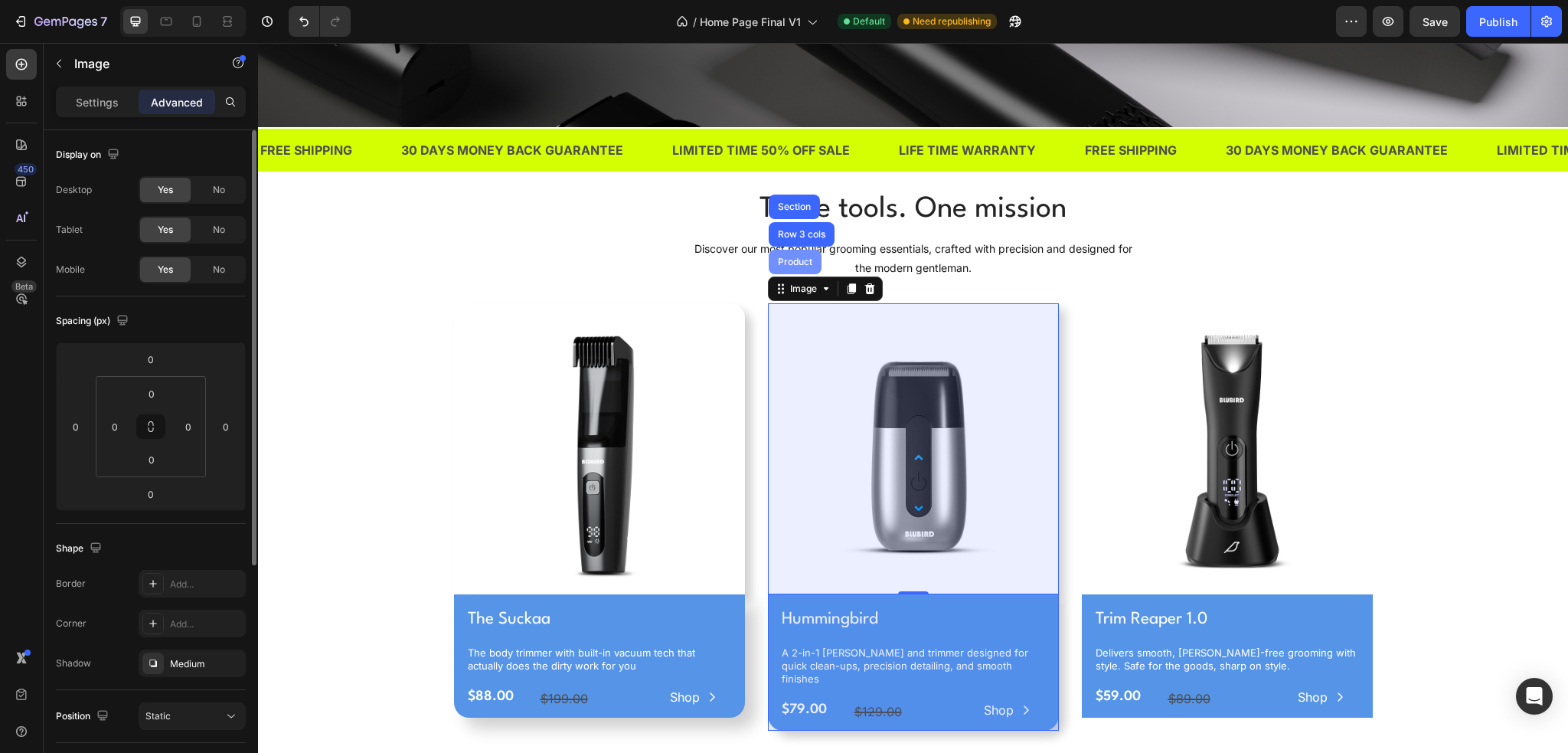
click at [790, 257] on div "Product" at bounding box center [794, 261] width 40 height 9
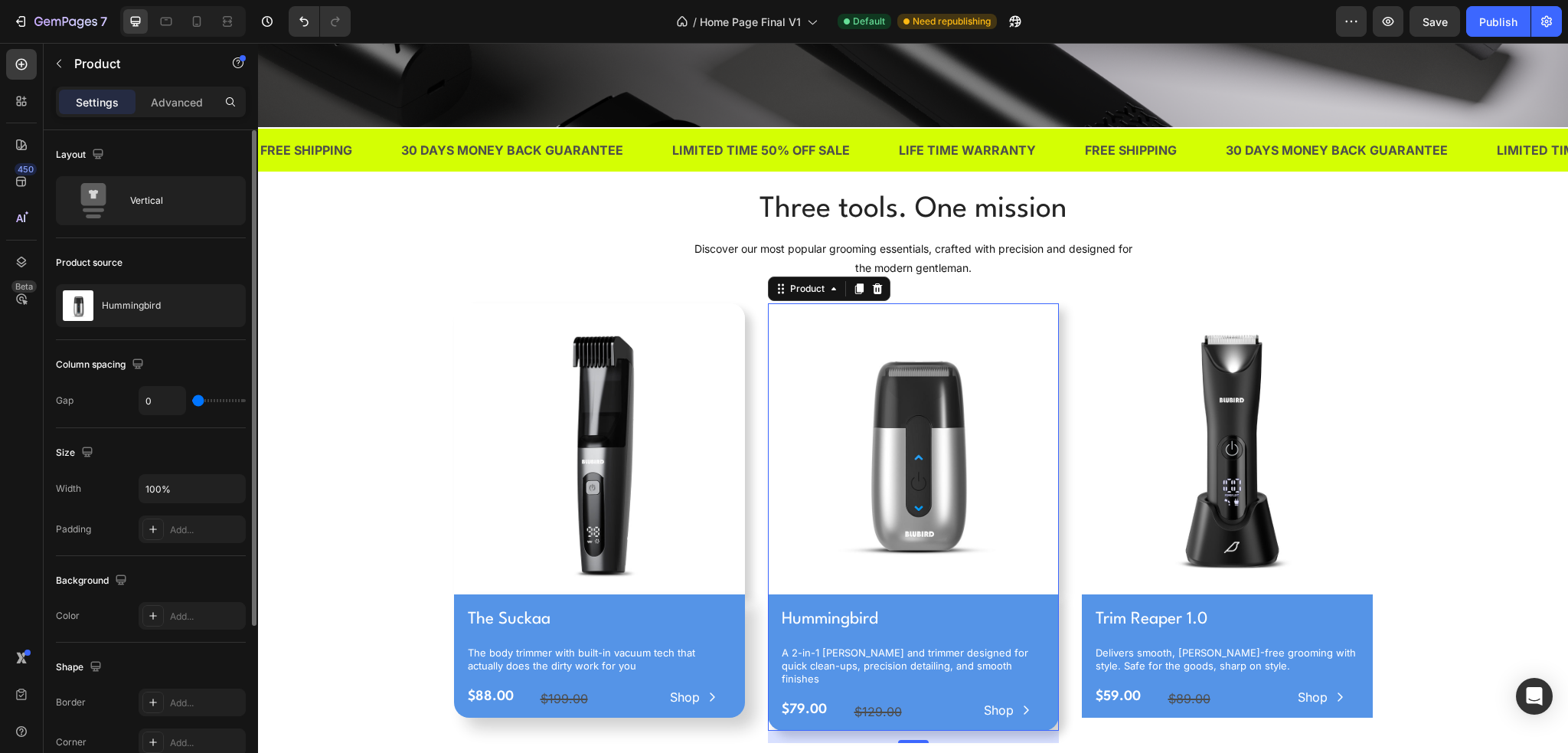
scroll to position [77, 0]
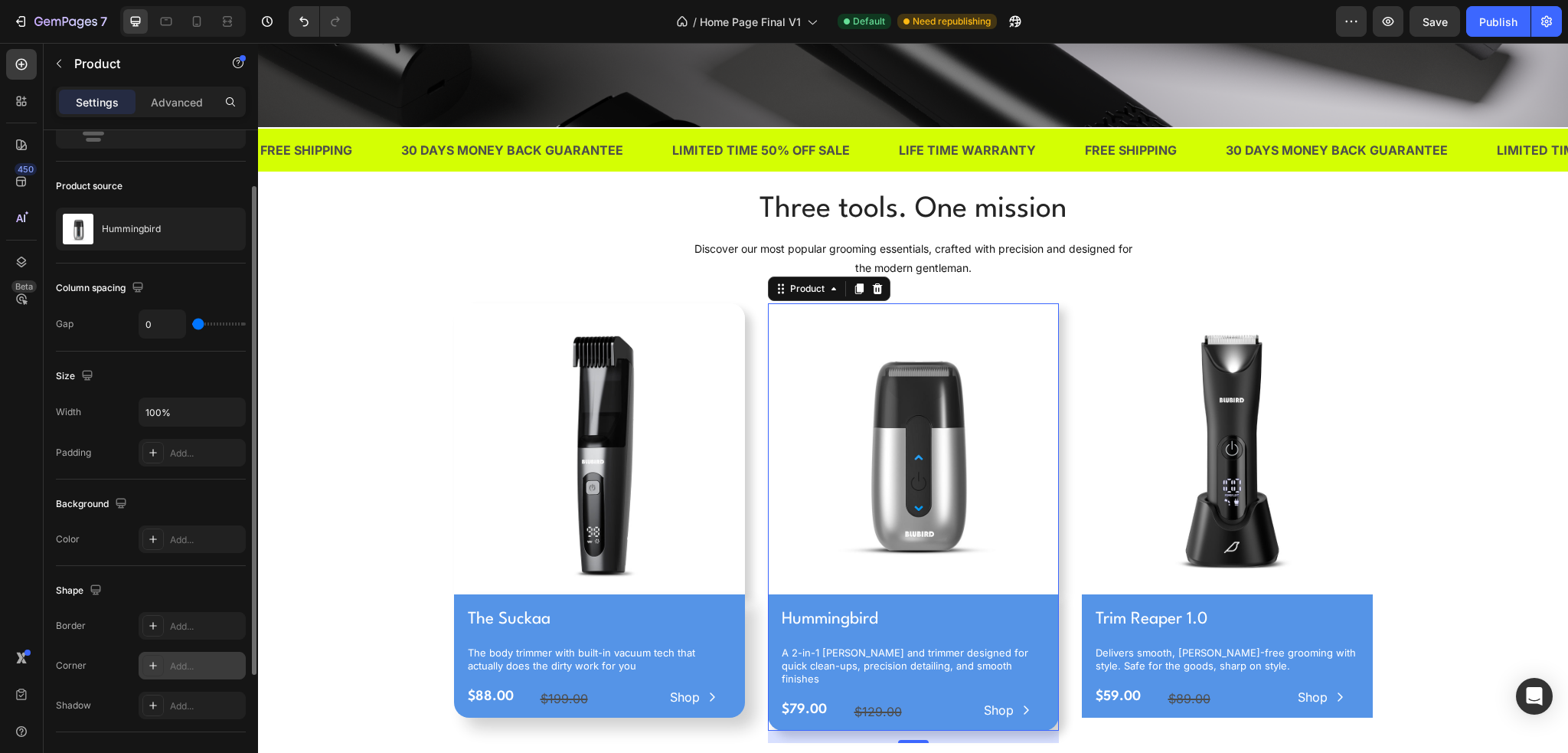
click at [190, 663] on div "Add..." at bounding box center [206, 666] width 72 height 14
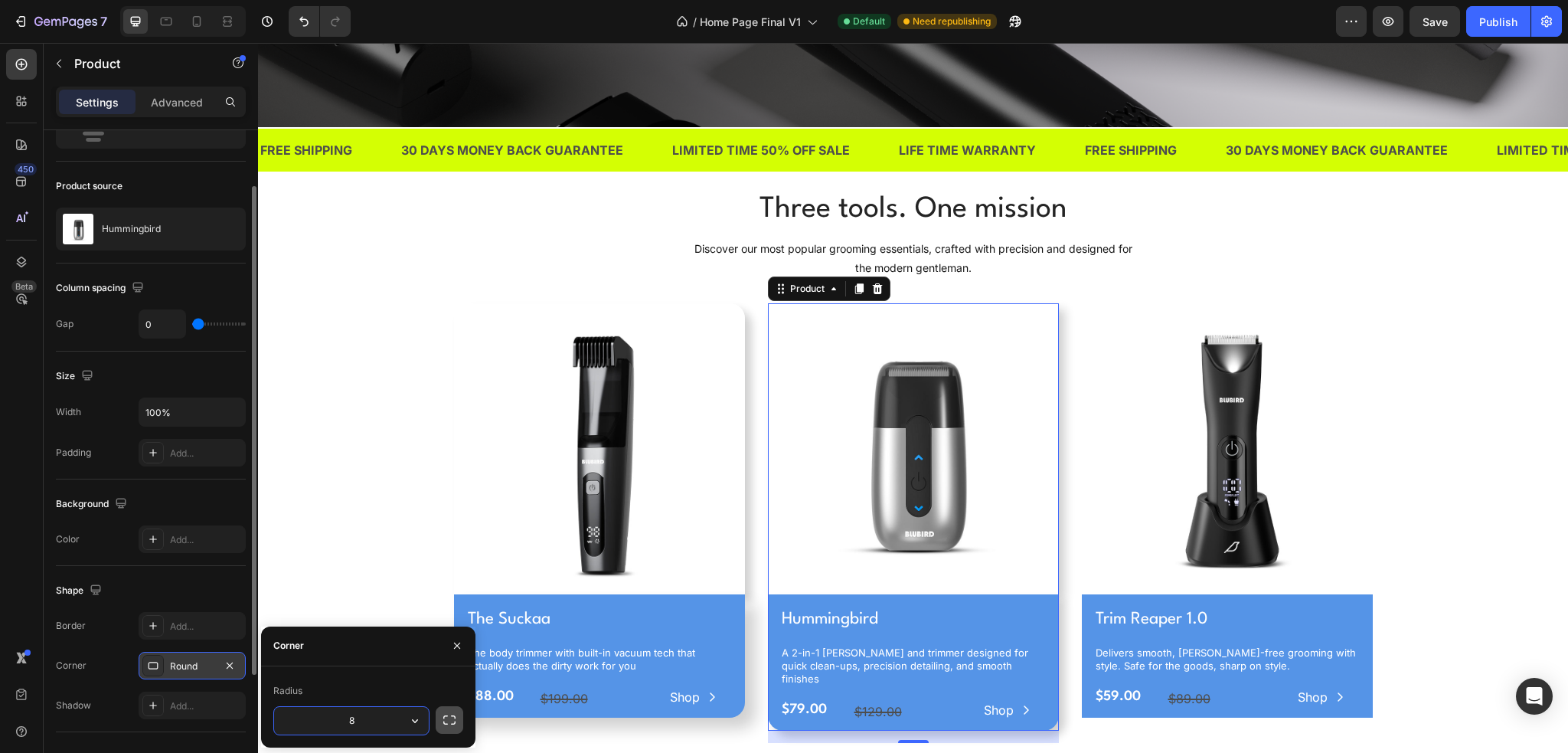
click at [444, 722] on icon "button" at bounding box center [450, 719] width 15 height 15
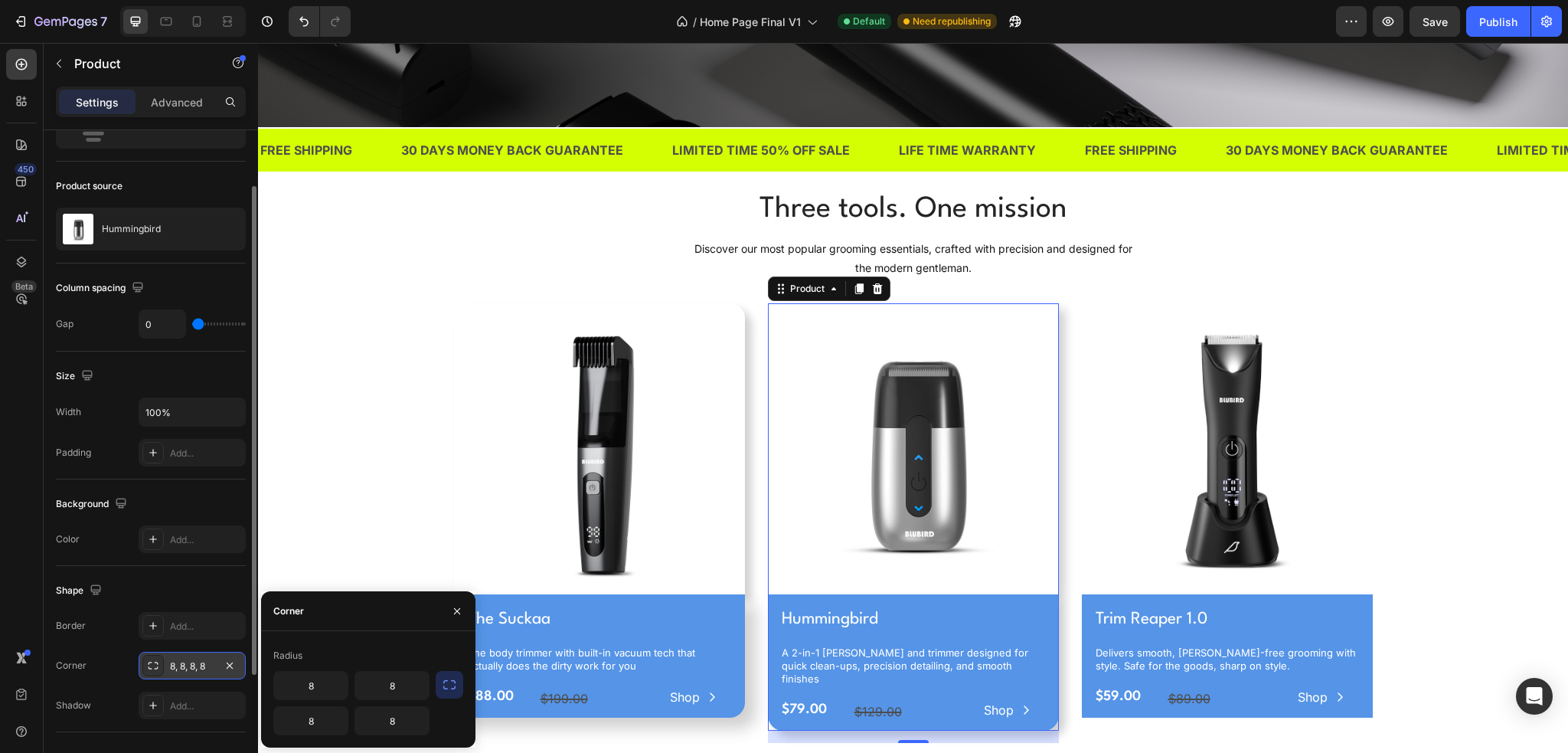
scroll to position [613, 0]
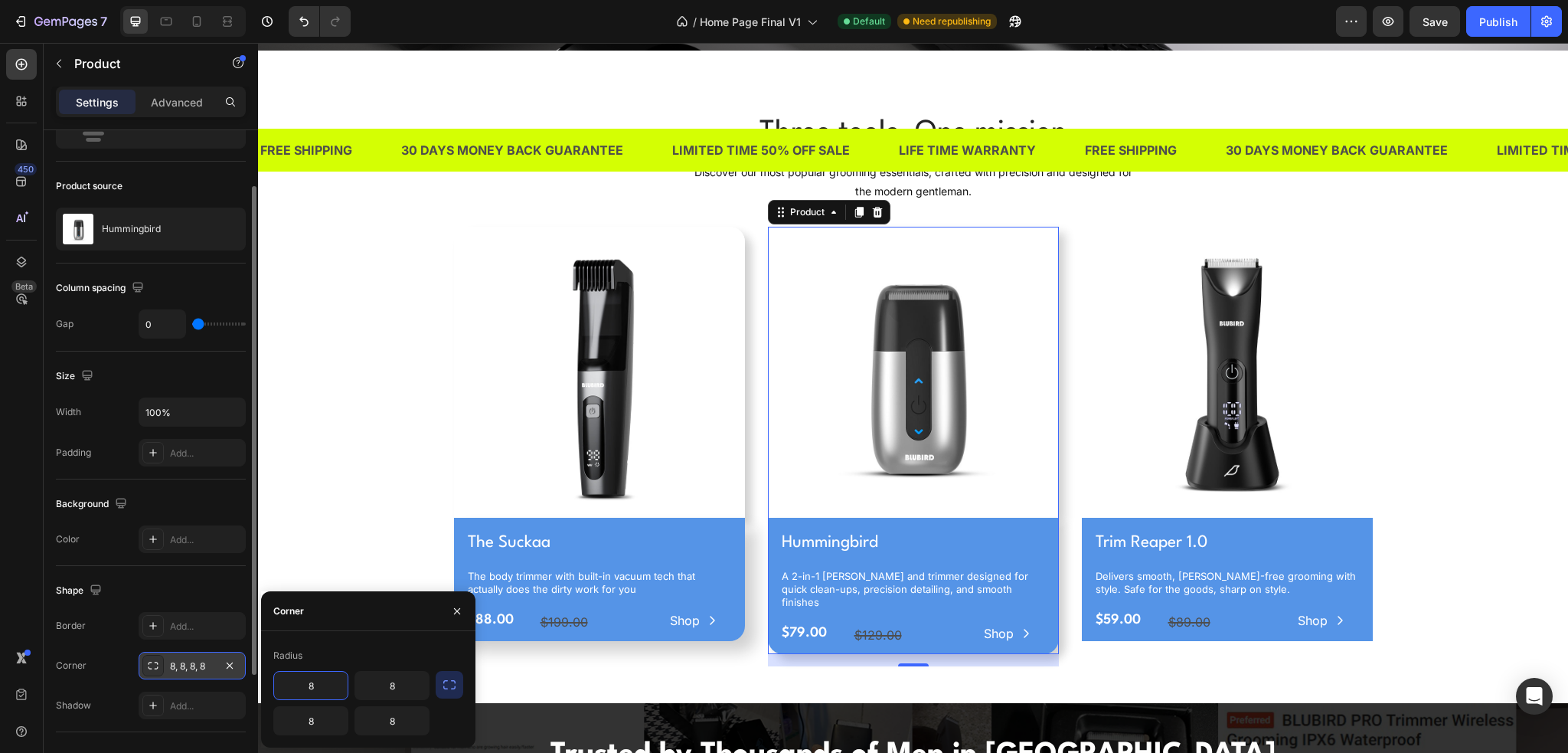
click at [302, 689] on input "8" at bounding box center [311, 685] width 74 height 28
type input "20"
click at [380, 689] on input "8" at bounding box center [392, 685] width 74 height 28
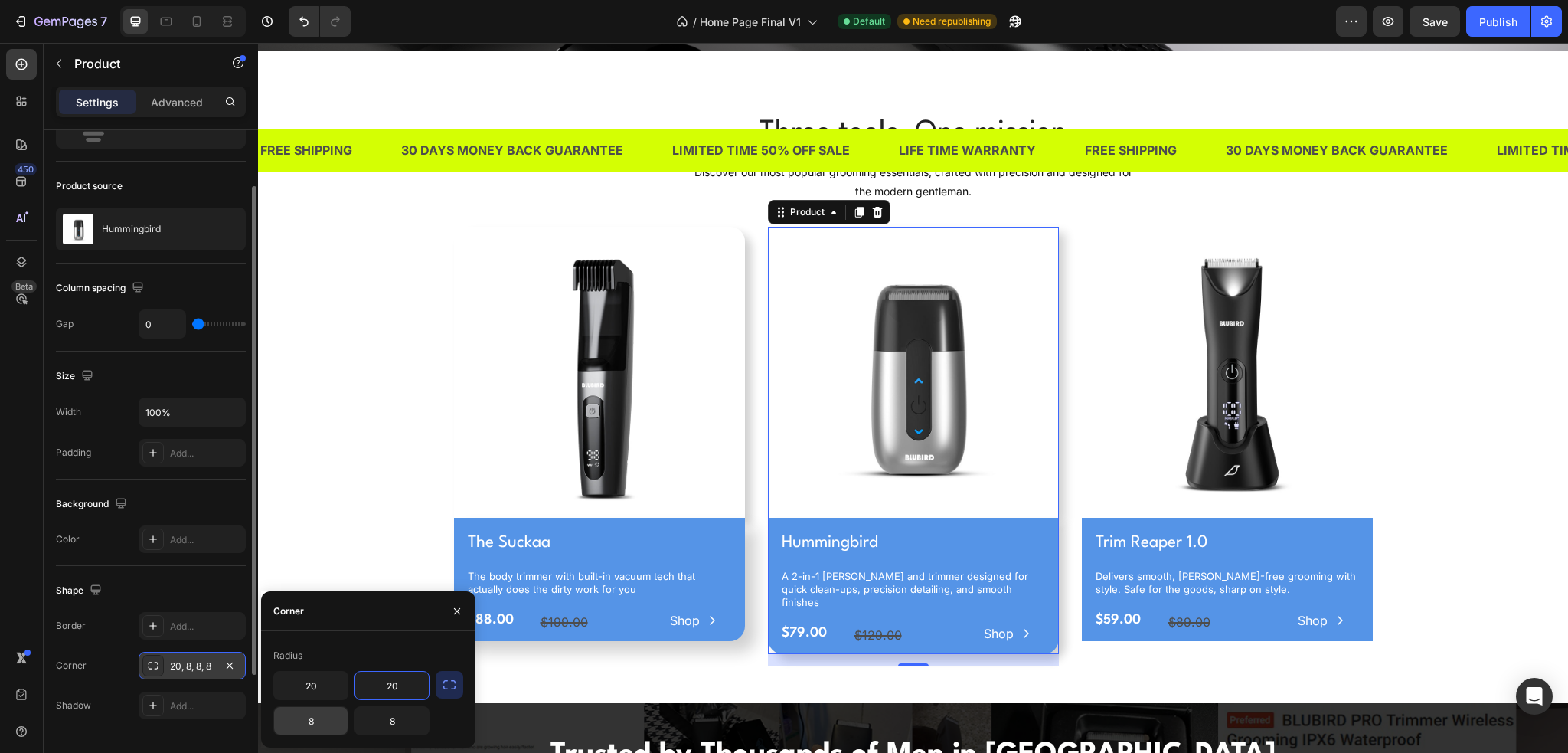
type input "20"
click at [320, 718] on input "8" at bounding box center [311, 720] width 74 height 28
type input "0"
click at [386, 725] on input "8" at bounding box center [392, 720] width 74 height 28
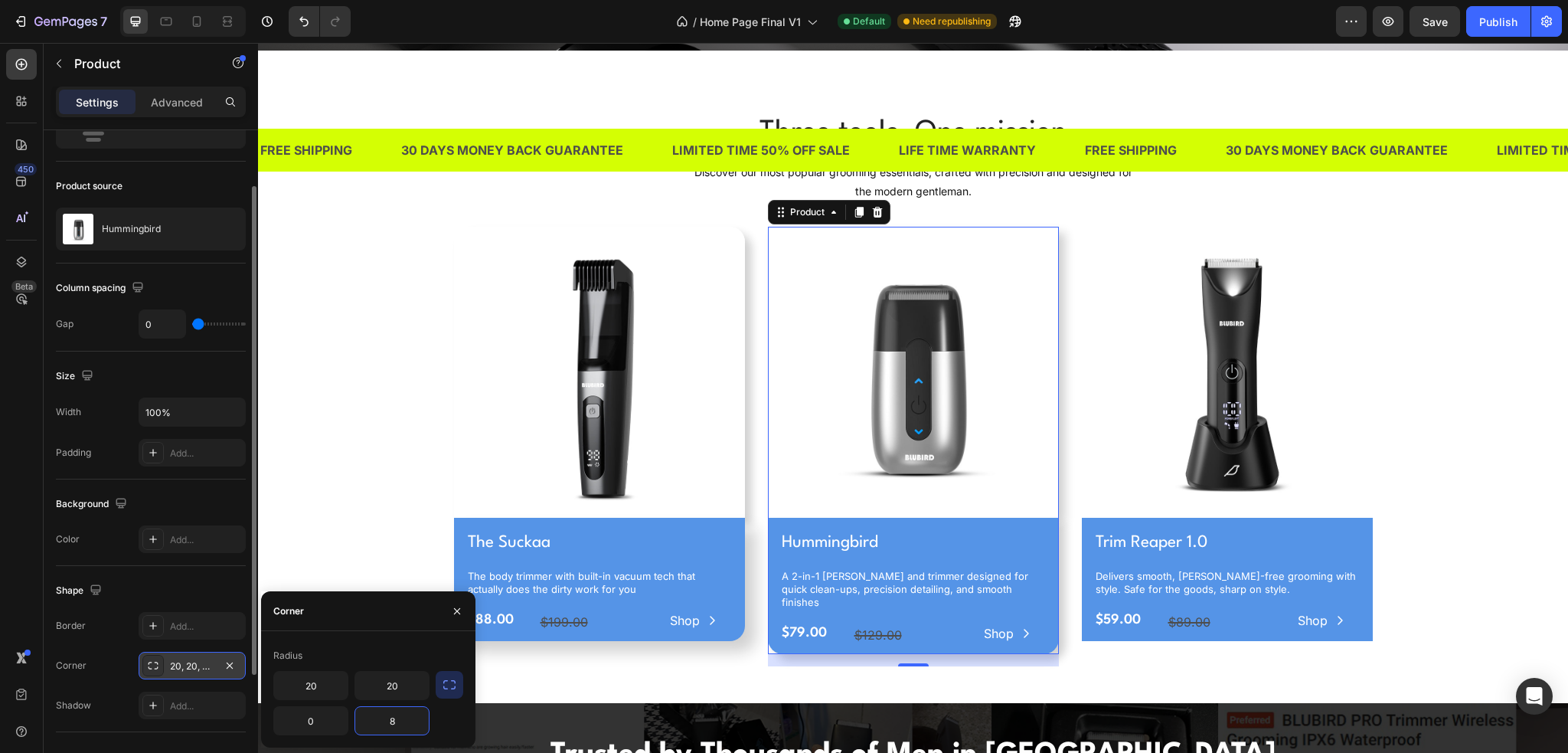
click at [386, 725] on input "8" at bounding box center [392, 720] width 74 height 28
type input "0"
click at [375, 637] on div "Radius 20 20 0 0" at bounding box center [368, 689] width 214 height 116
click at [456, 616] on icon "button" at bounding box center [457, 611] width 12 height 12
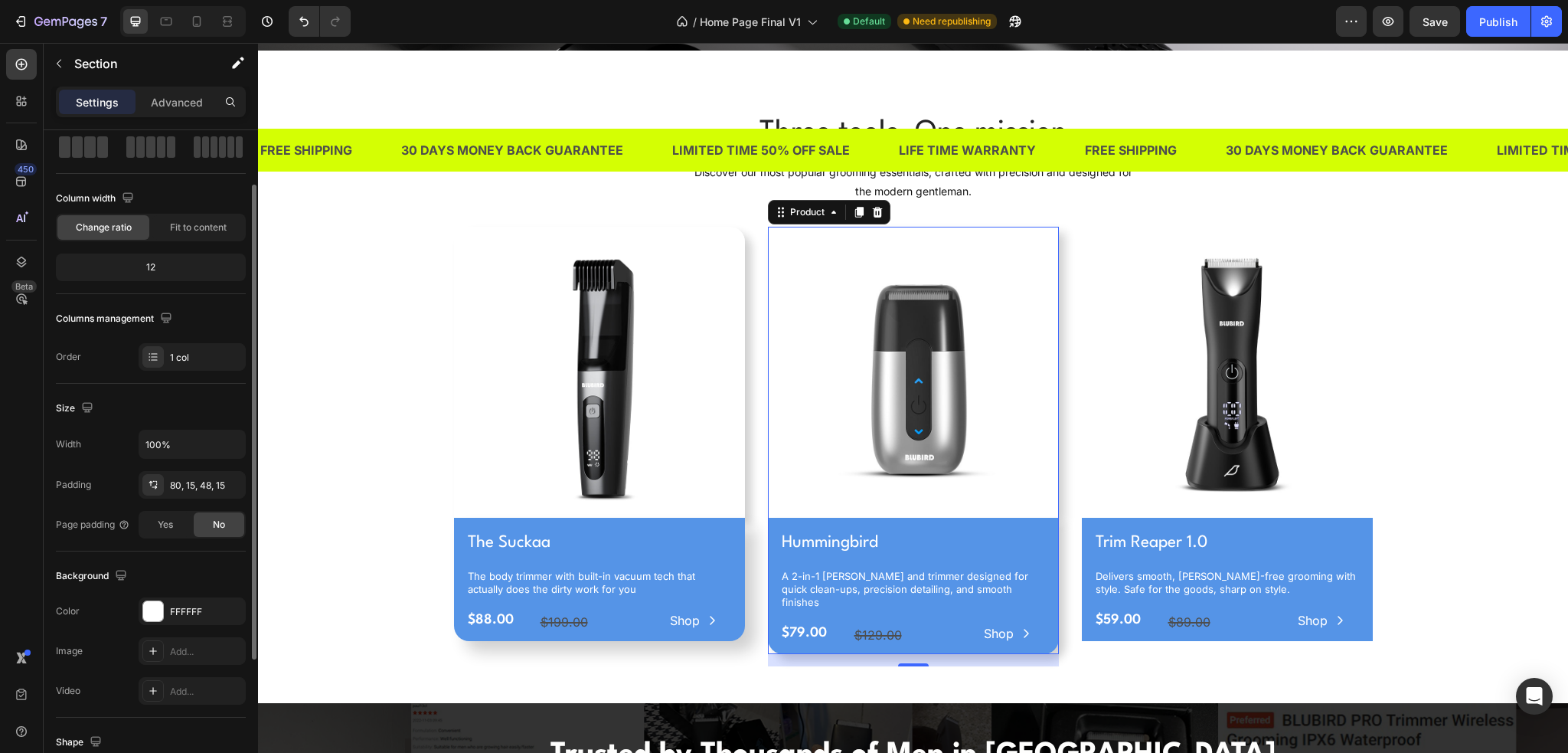
click at [394, 511] on div "Three tools. One mission Heading Discover our most popular grooming essentials,…" at bounding box center [913, 389] width 1287 height 554
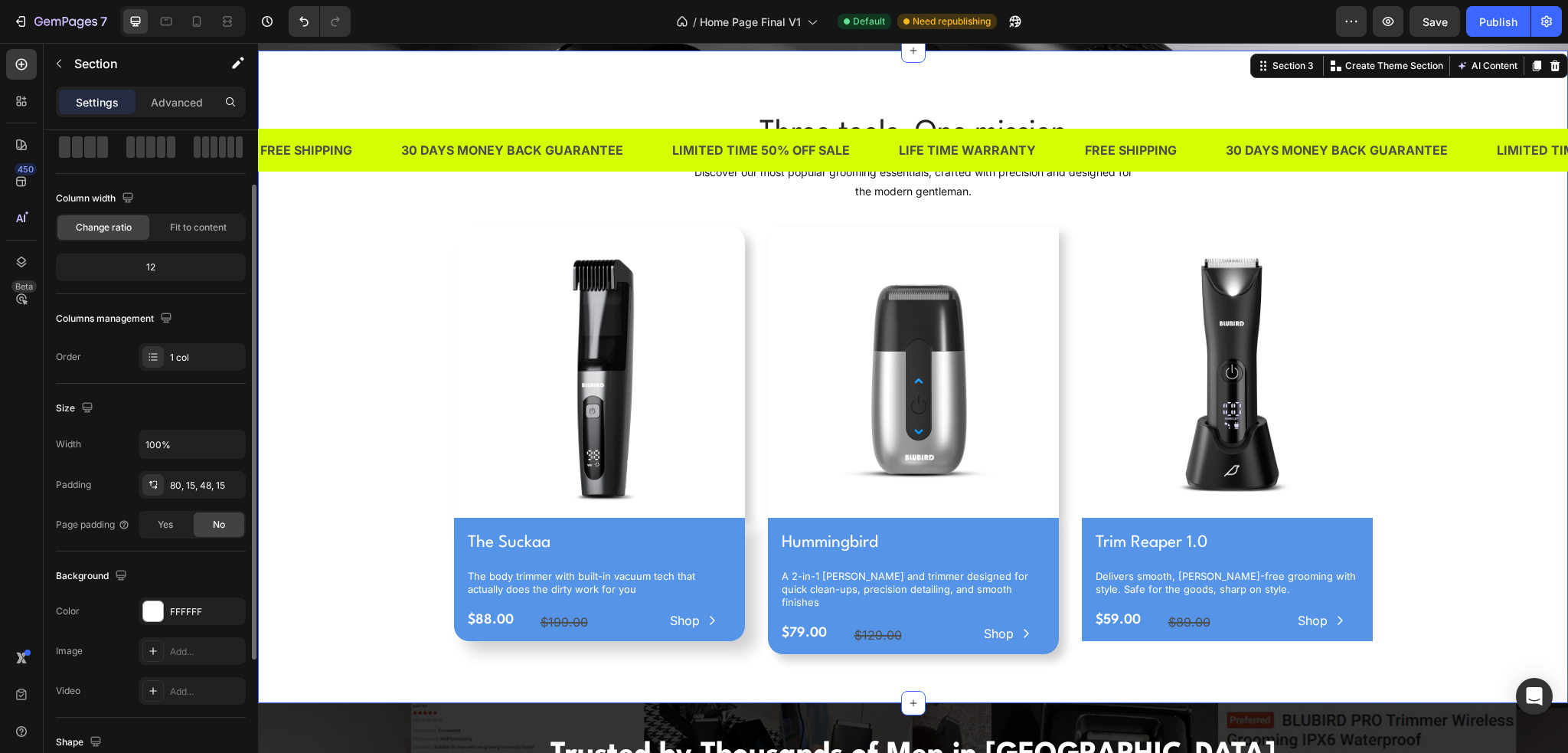
scroll to position [0, 0]
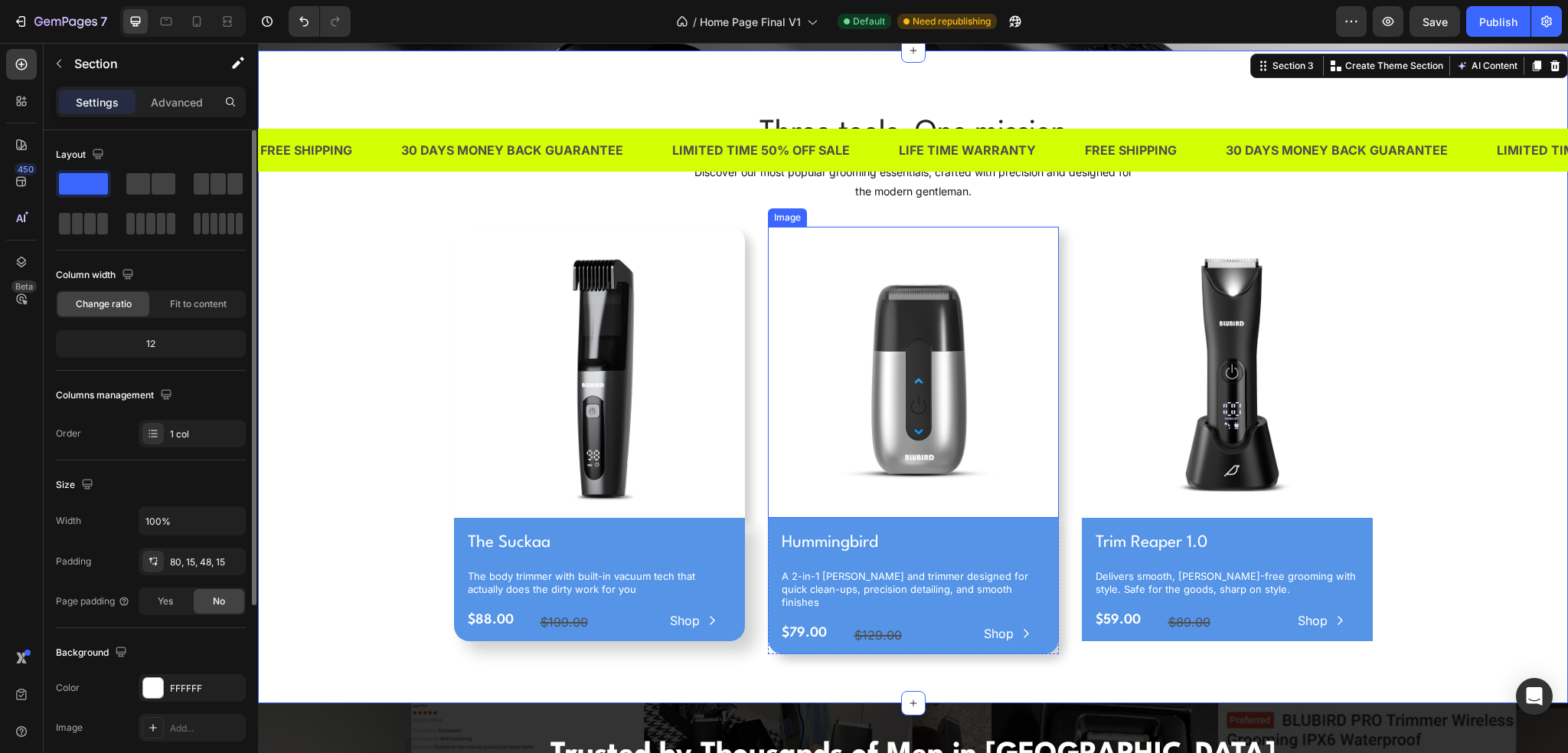
click at [998, 306] on img at bounding box center [913, 372] width 291 height 291
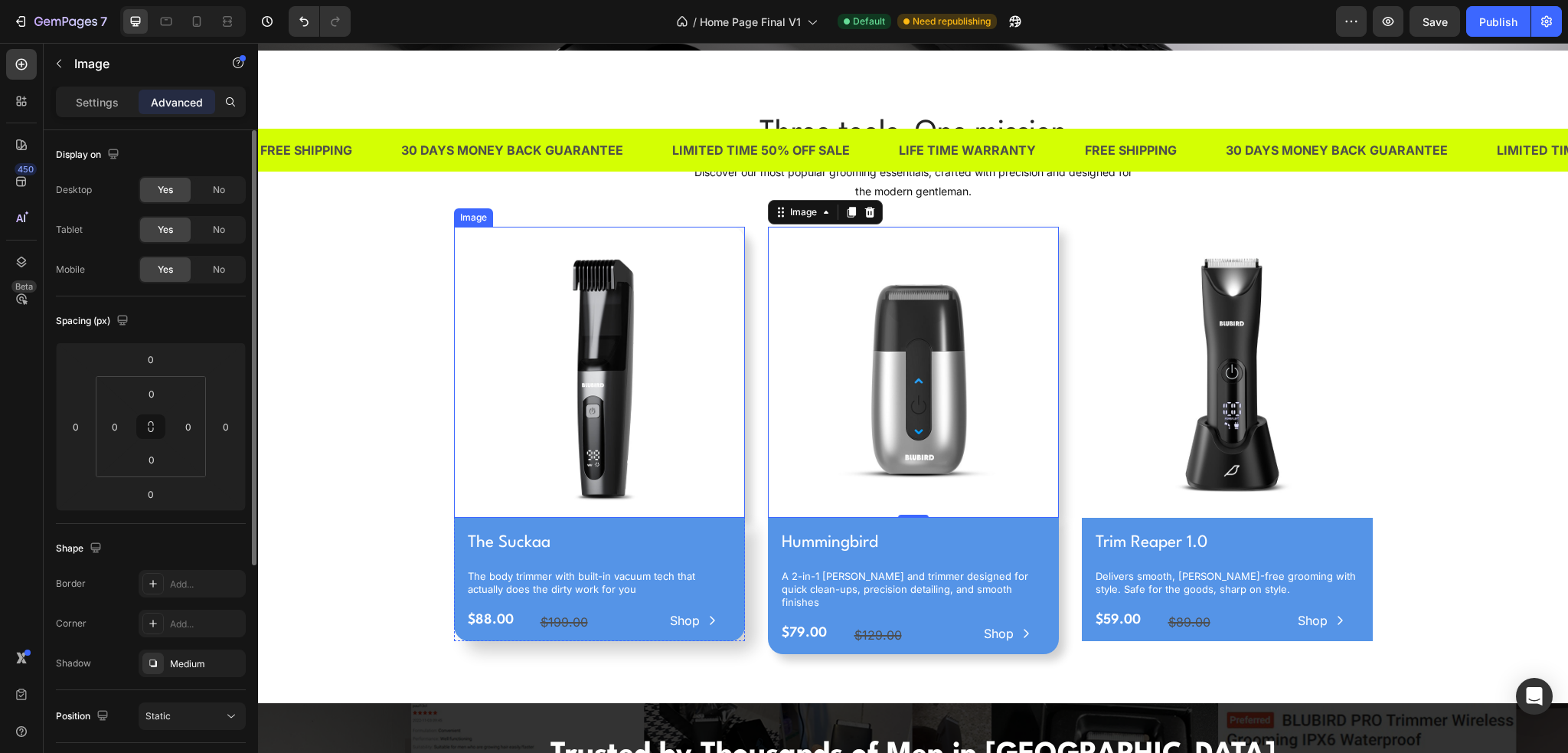
click at [707, 293] on img at bounding box center [599, 372] width 291 height 291
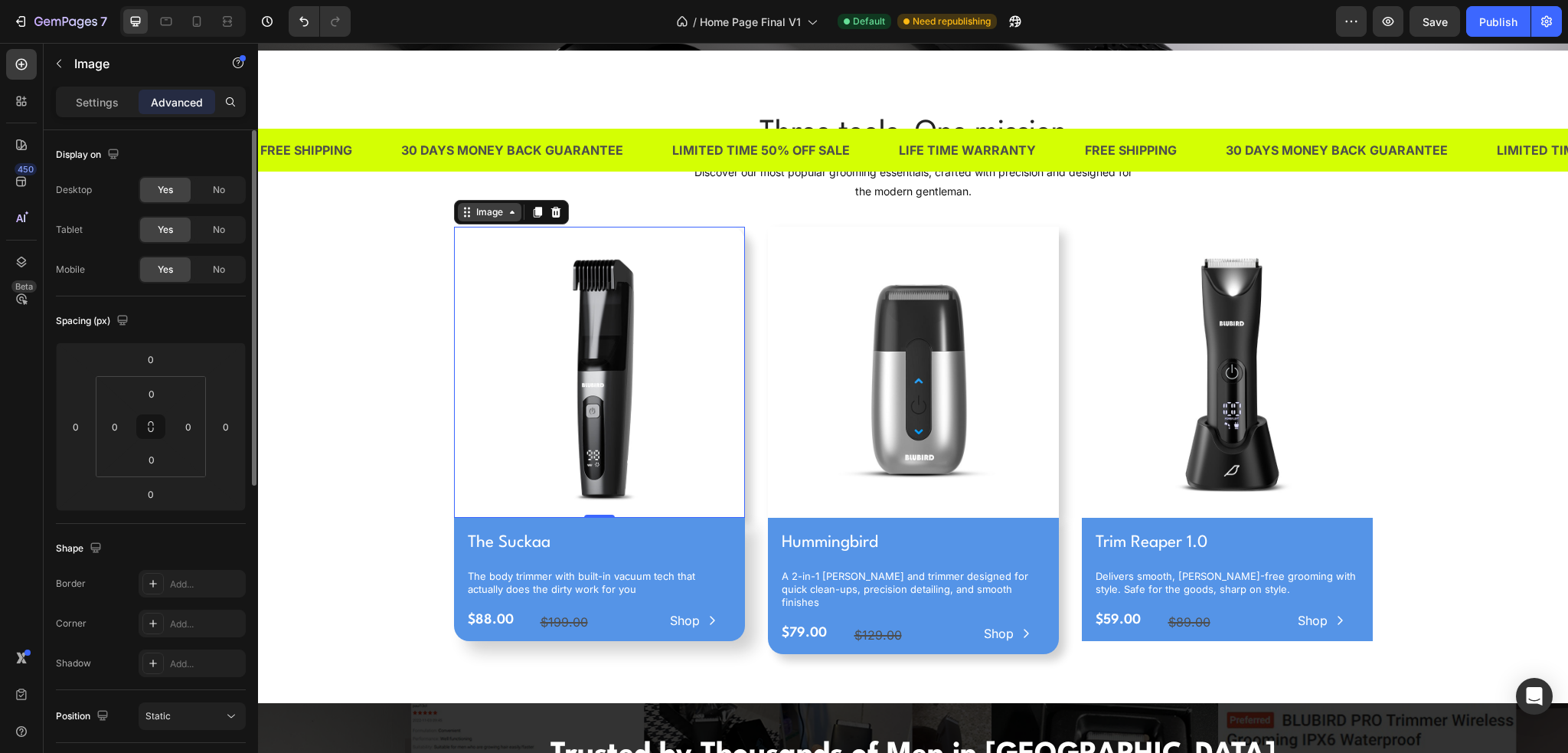
click at [476, 208] on div "Image" at bounding box center [490, 212] width 33 height 14
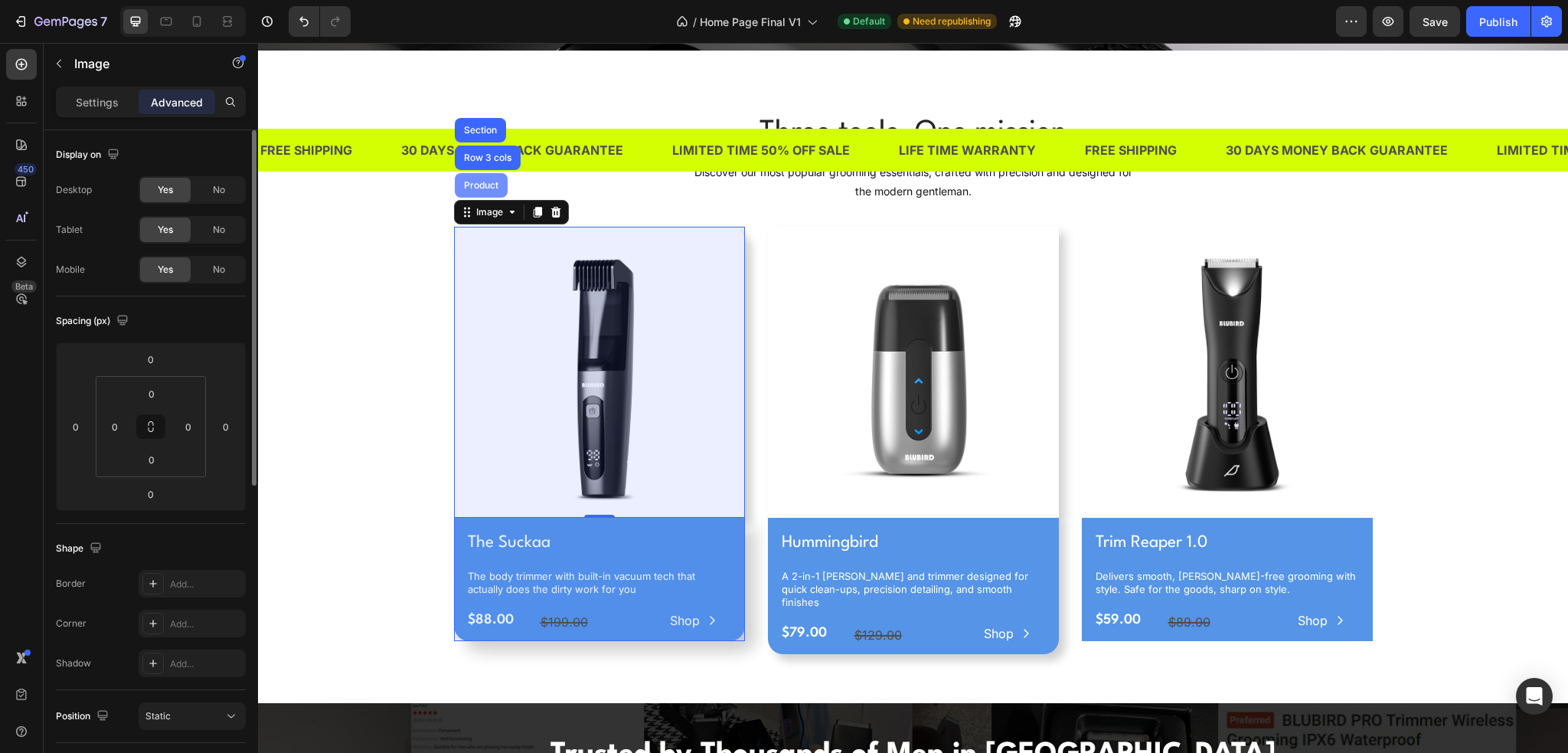
click at [477, 185] on div "Product" at bounding box center [481, 185] width 40 height 9
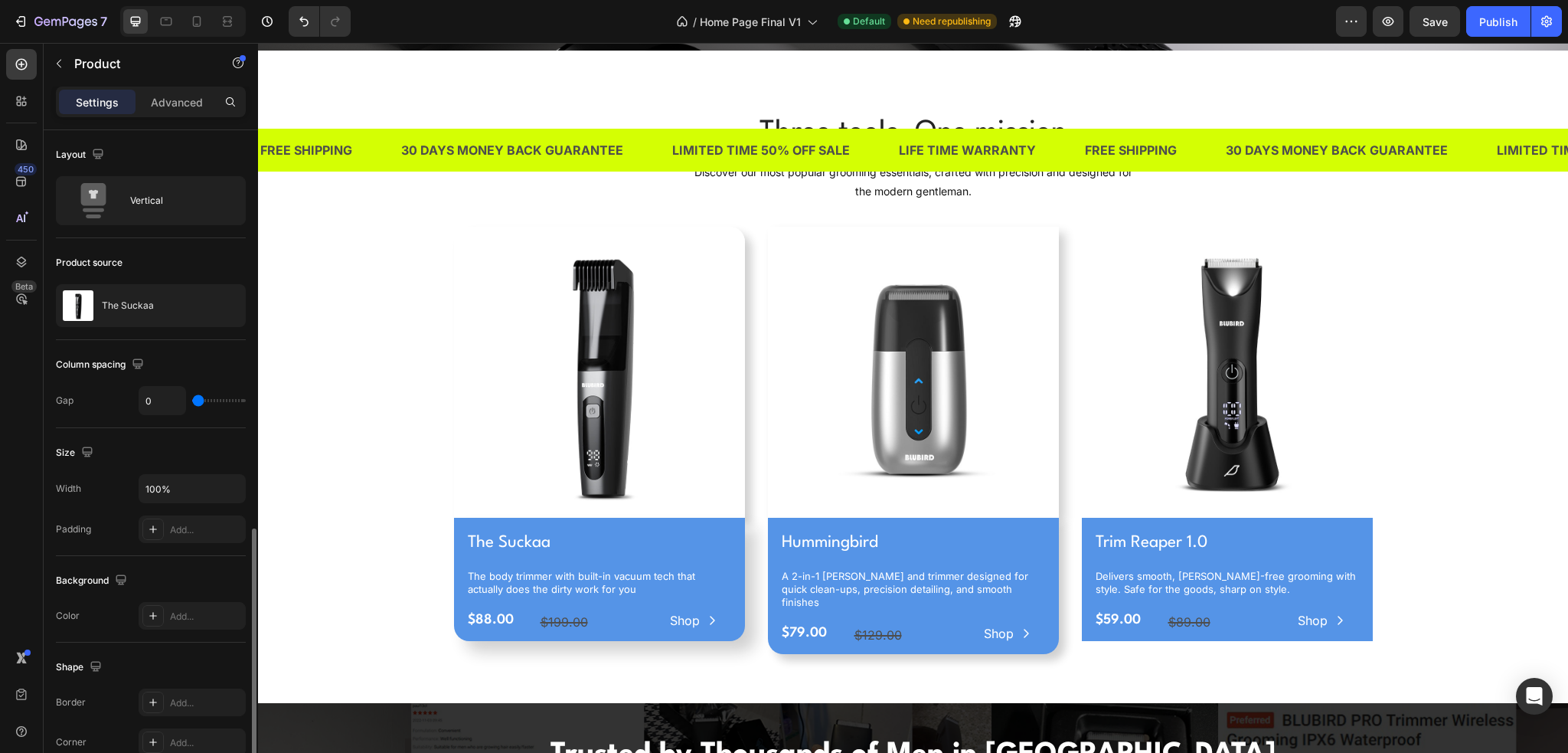
scroll to position [241, 0]
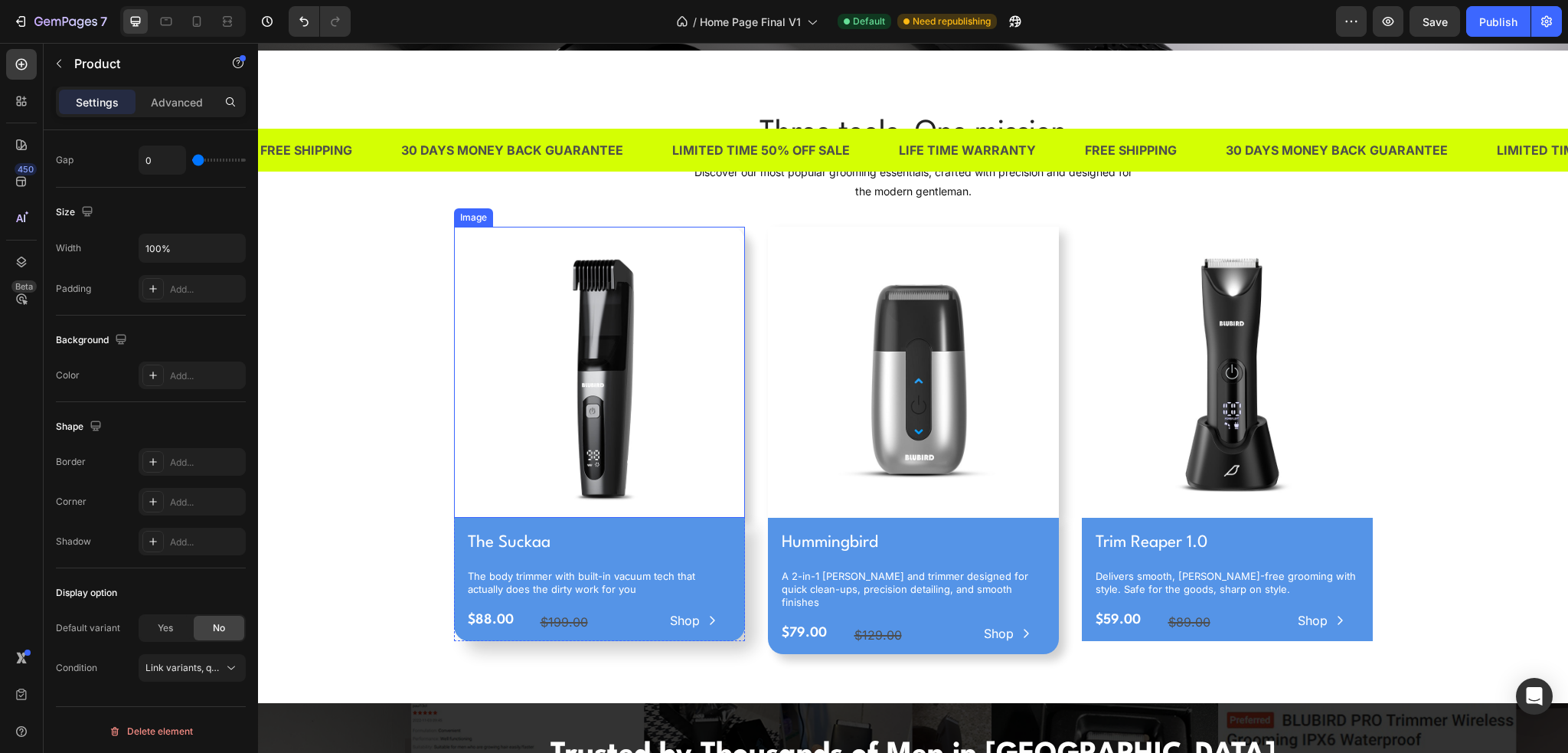
click at [733, 229] on img at bounding box center [599, 372] width 291 height 291
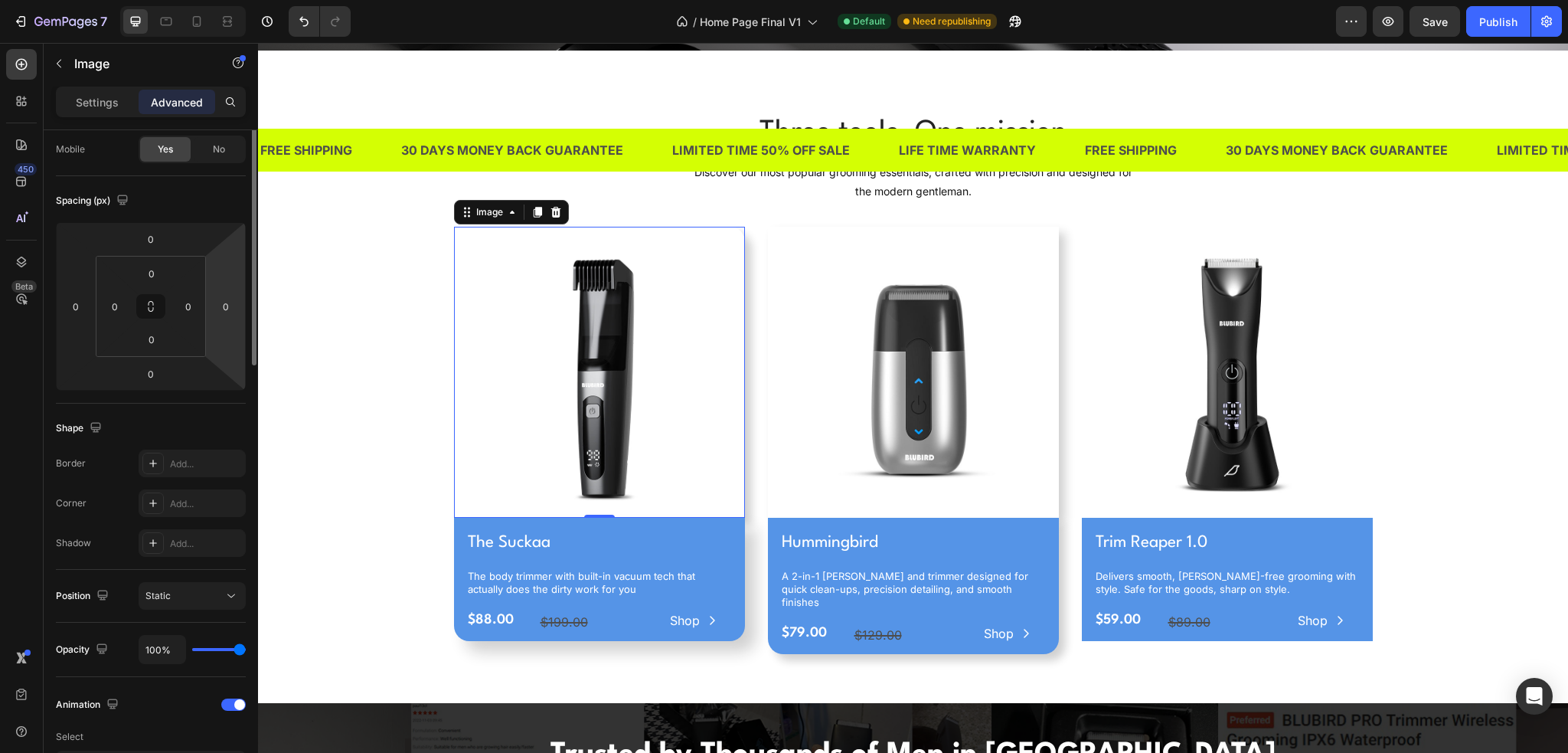
scroll to position [0, 0]
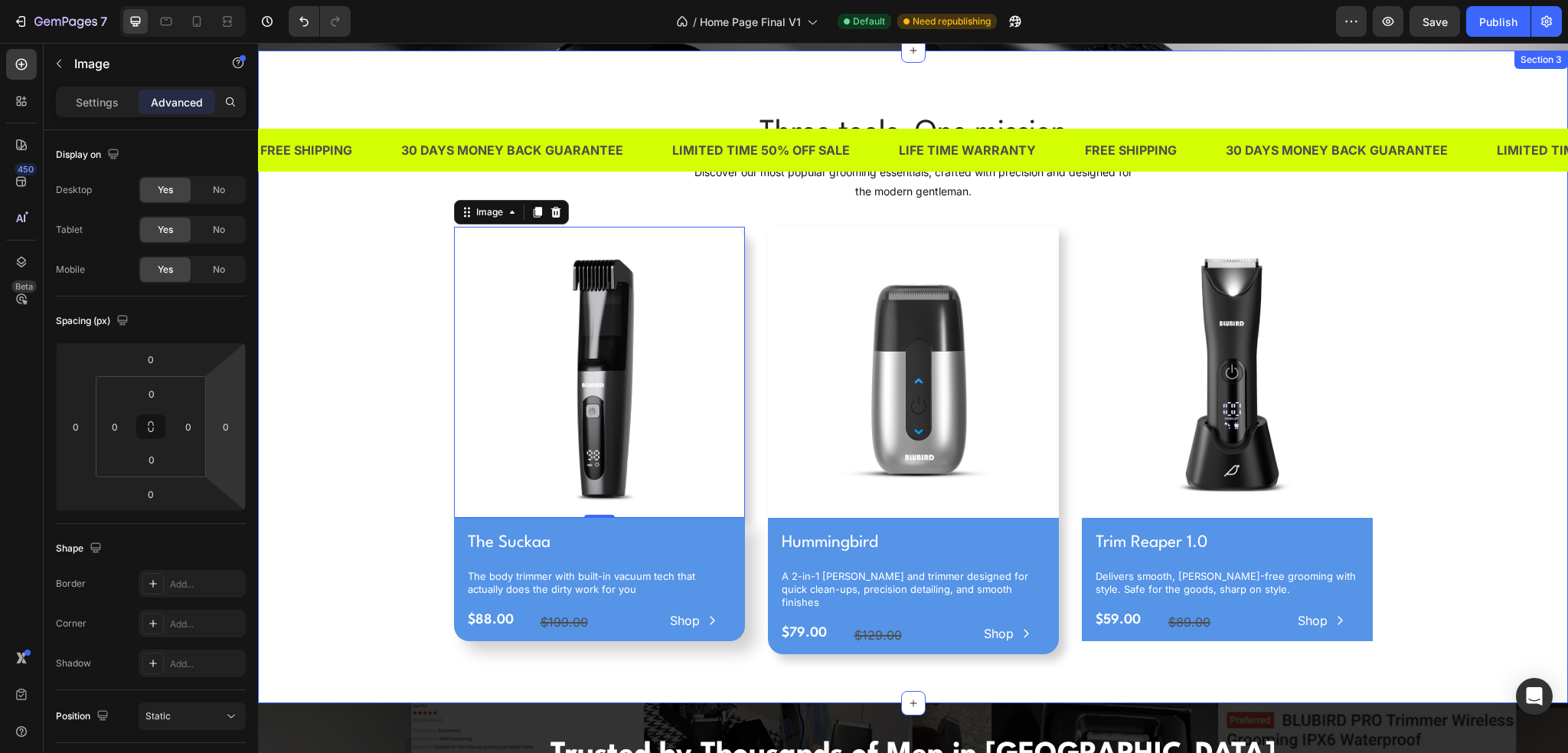
click at [1452, 506] on div "Three tools. One mission Heading Discover our most popular grooming essentials,…" at bounding box center [913, 389] width 1287 height 554
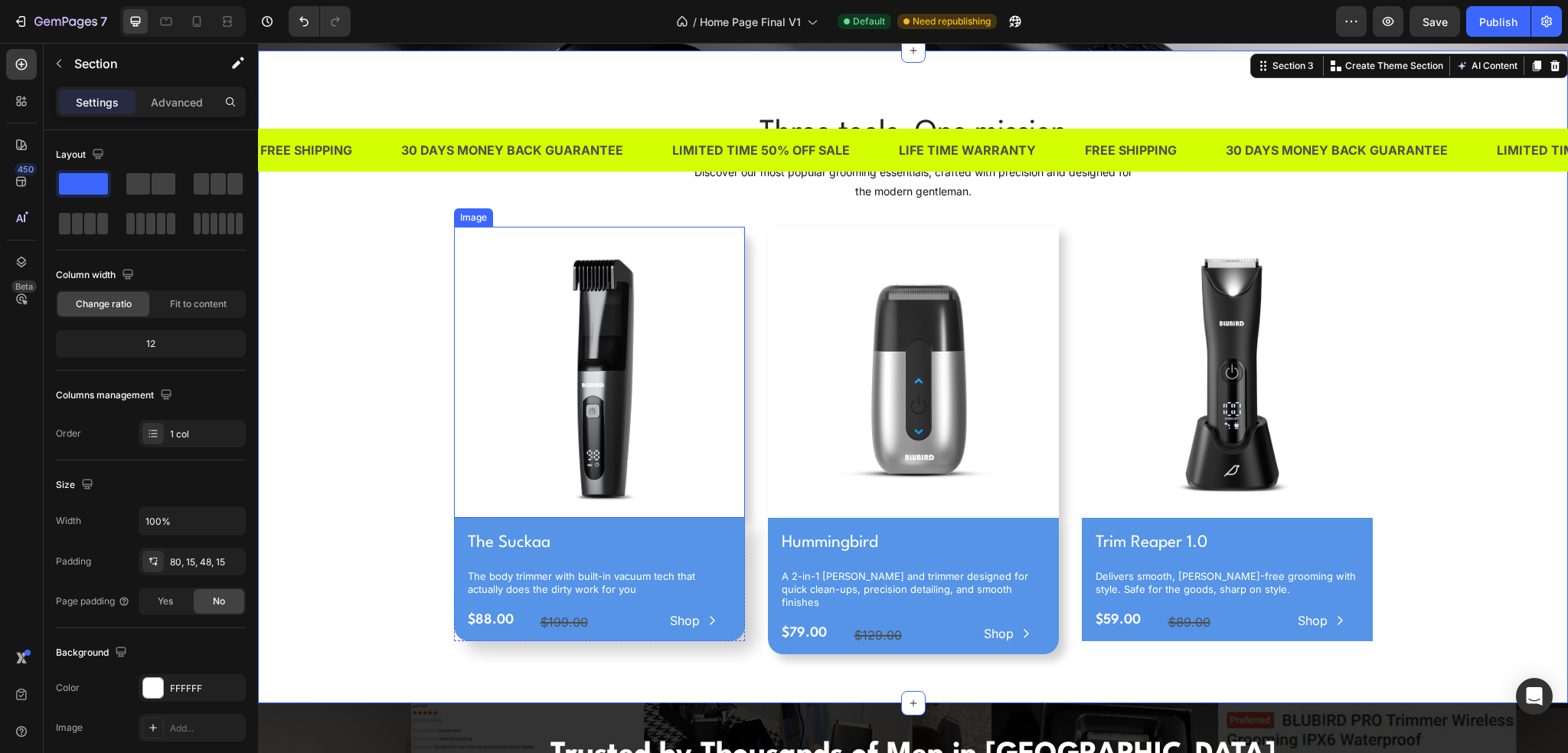
click at [815, 254] on img at bounding box center [913, 372] width 291 height 291
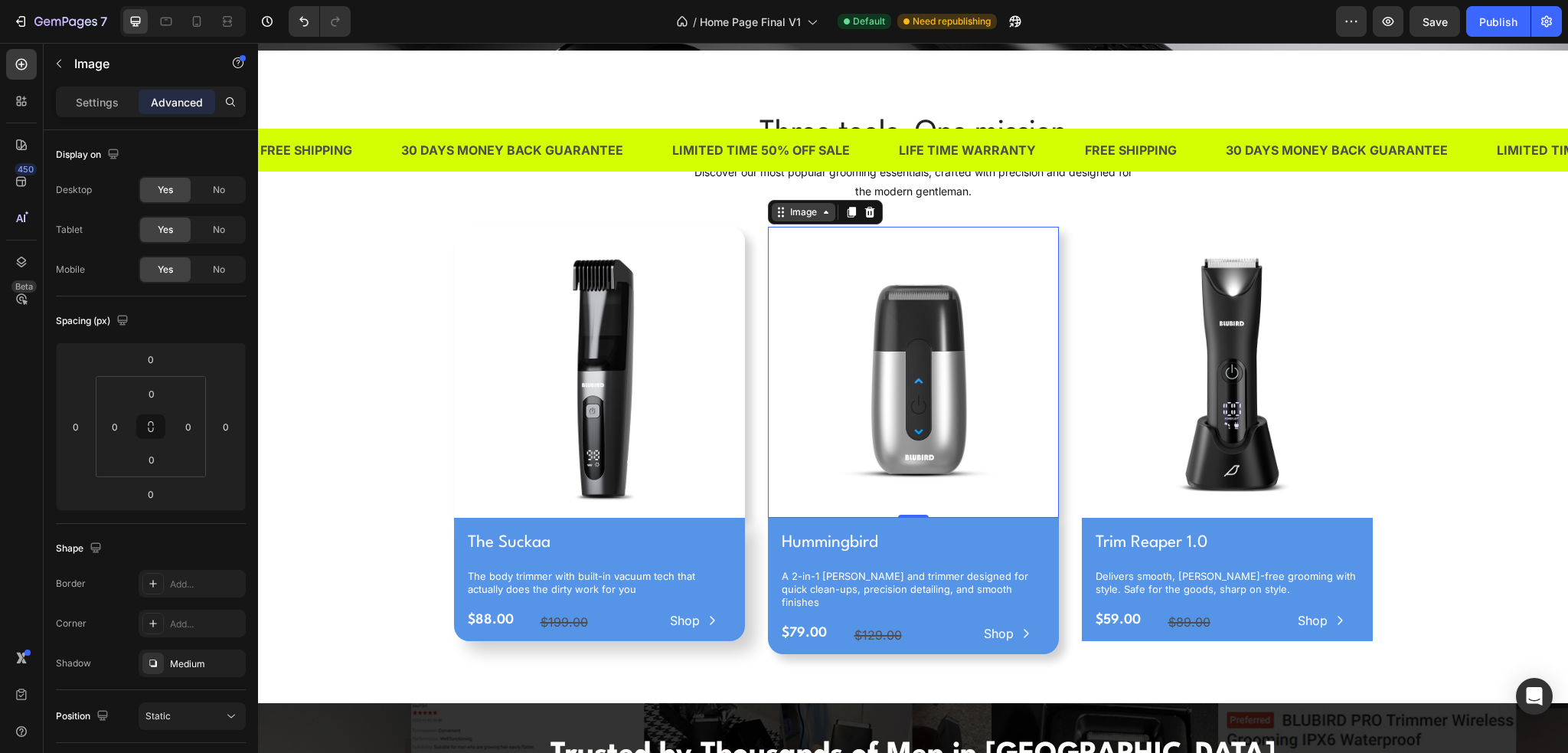
click at [789, 205] on div "Image" at bounding box center [804, 212] width 33 height 14
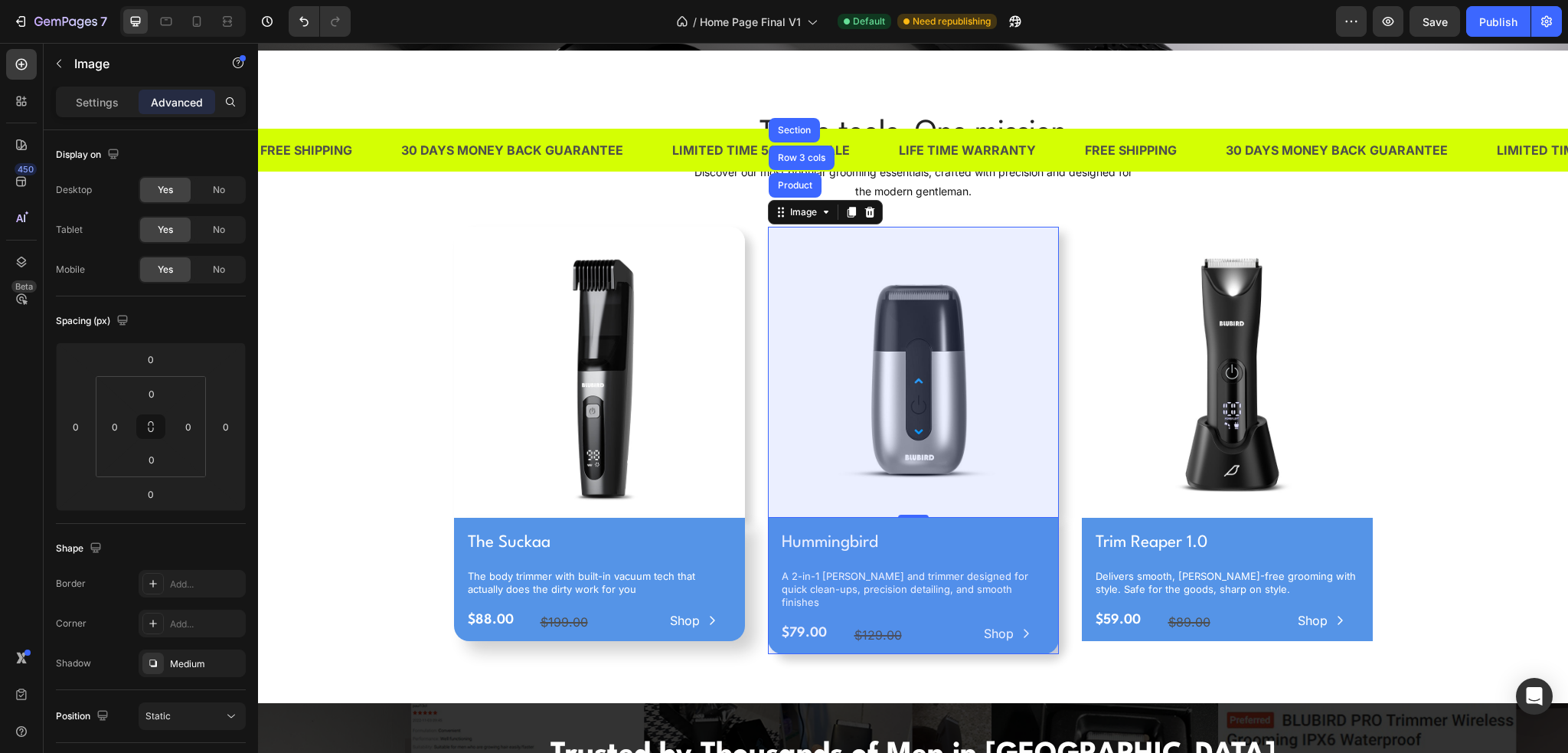
click at [809, 280] on img at bounding box center [913, 372] width 291 height 291
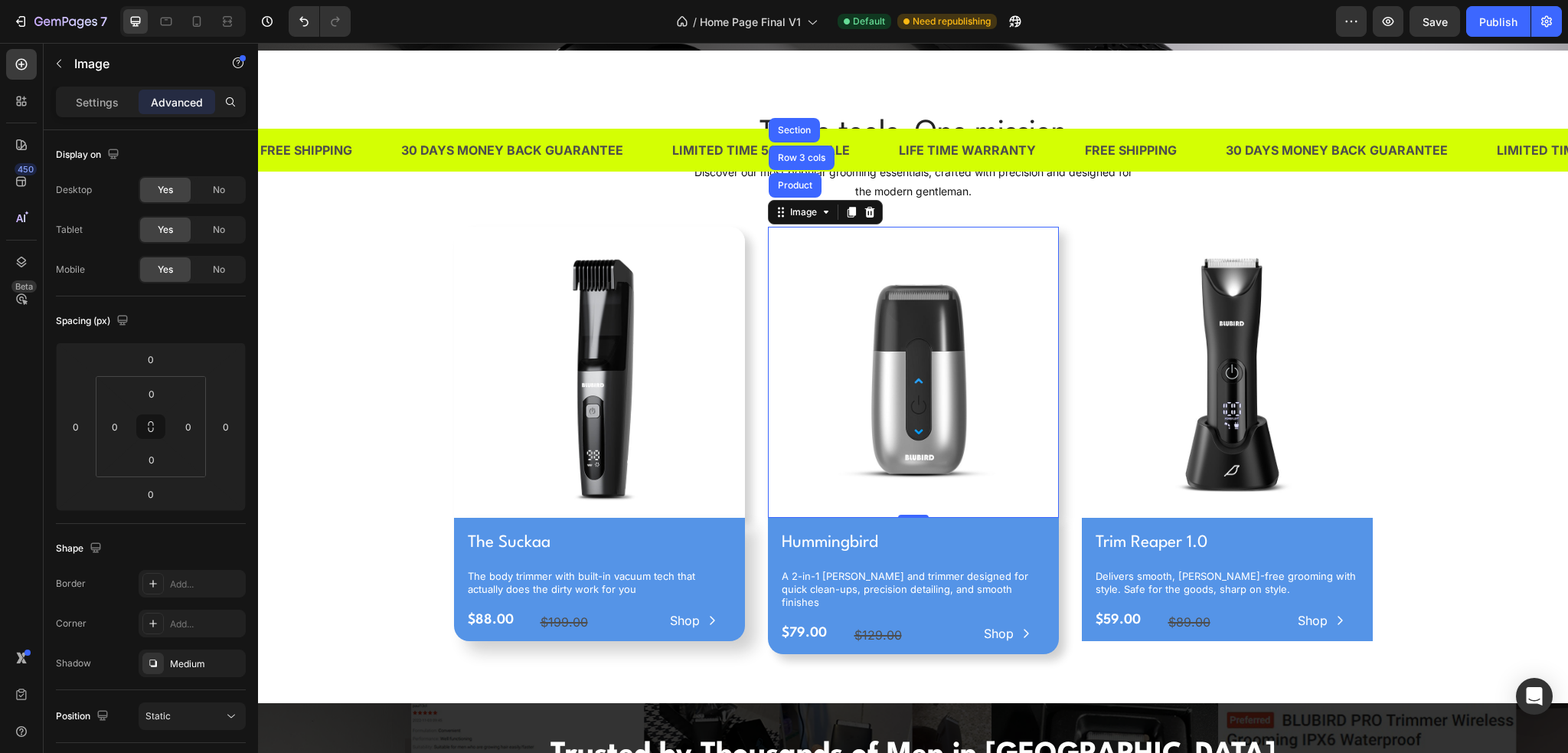
click at [809, 278] on img at bounding box center [913, 372] width 291 height 291
click at [706, 261] on img at bounding box center [599, 372] width 291 height 291
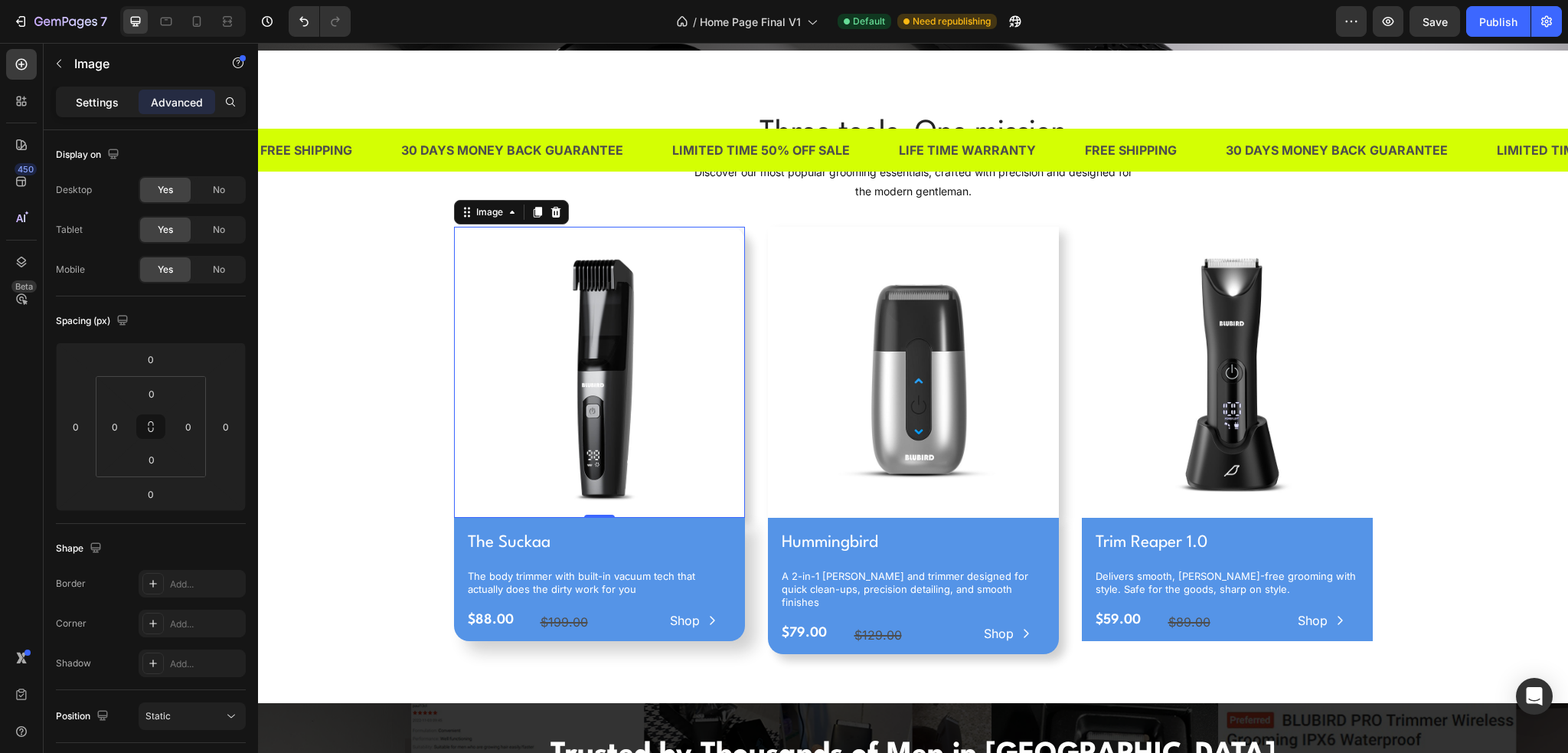
click at [101, 107] on p "Settings" at bounding box center [97, 102] width 43 height 16
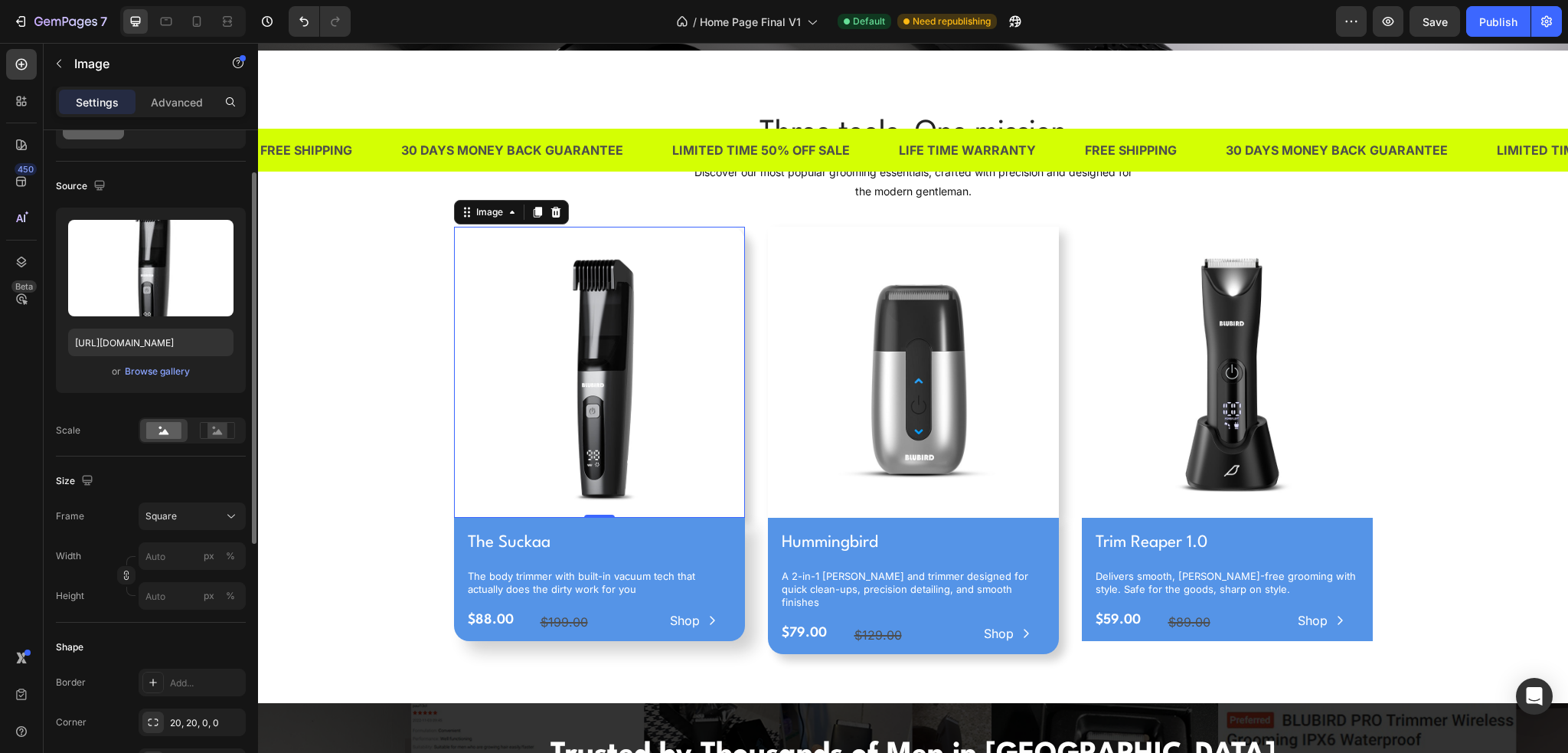
scroll to position [153, 0]
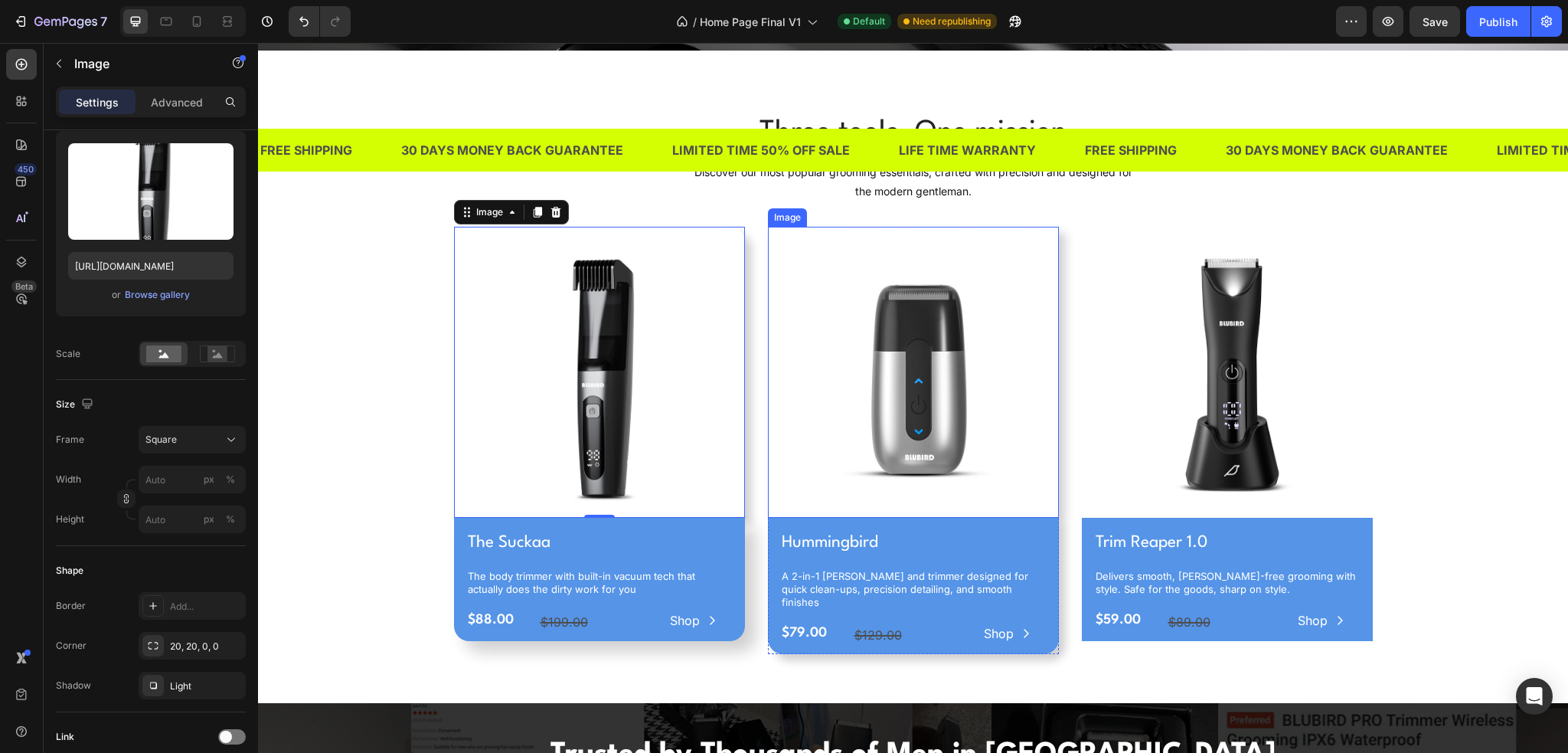
click at [800, 267] on img at bounding box center [913, 372] width 291 height 291
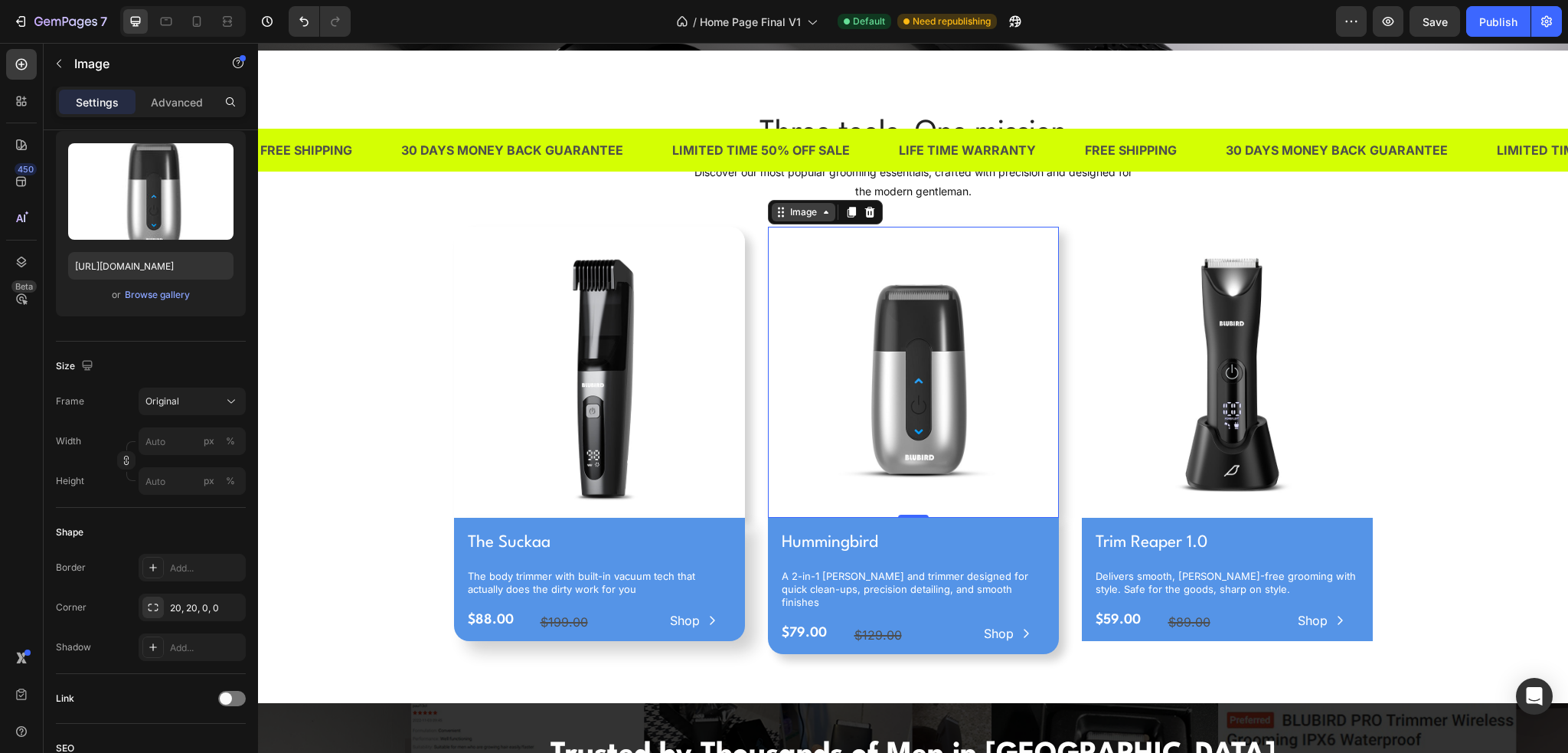
click at [804, 206] on div "Image" at bounding box center [804, 212] width 33 height 14
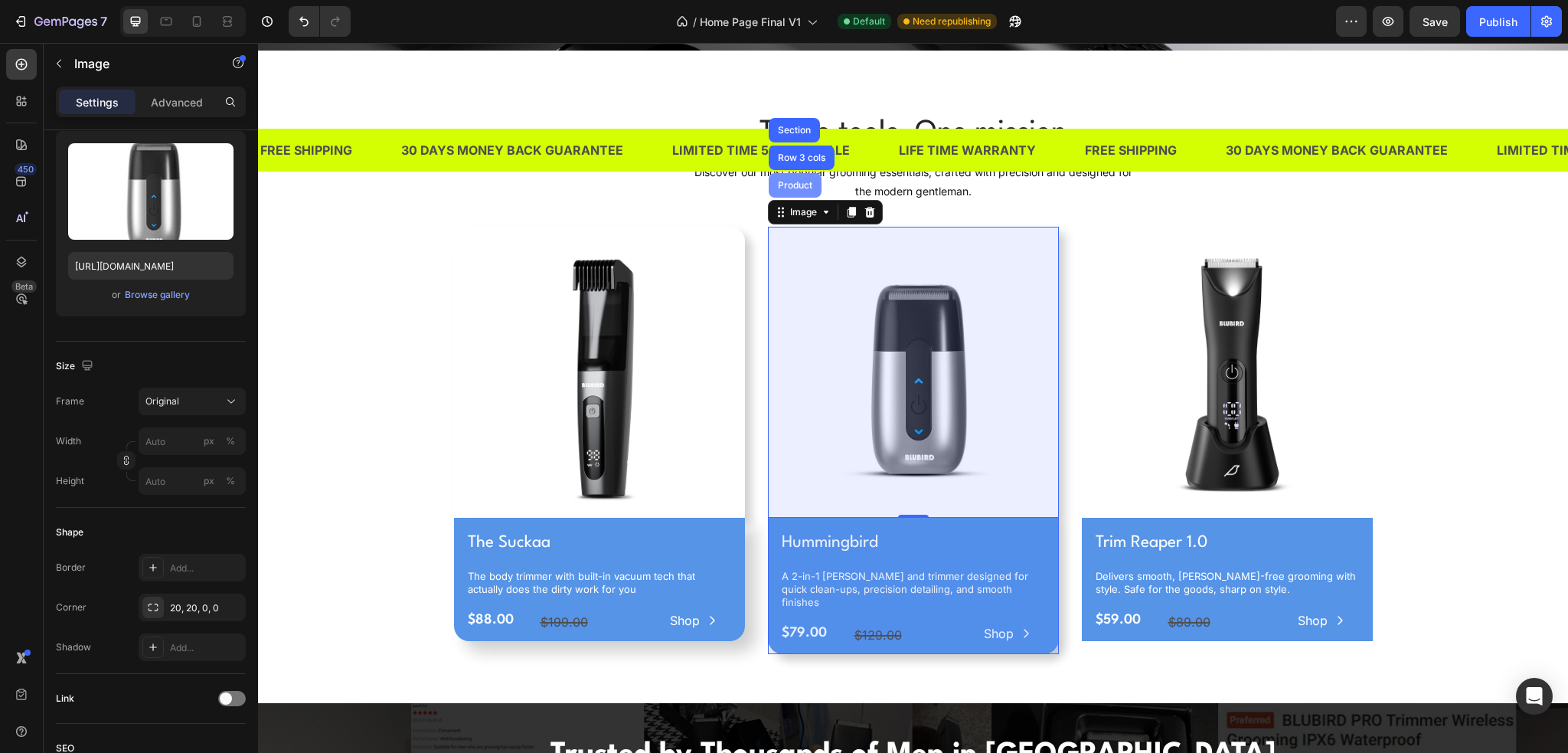
click at [796, 181] on div "Product" at bounding box center [794, 185] width 40 height 9
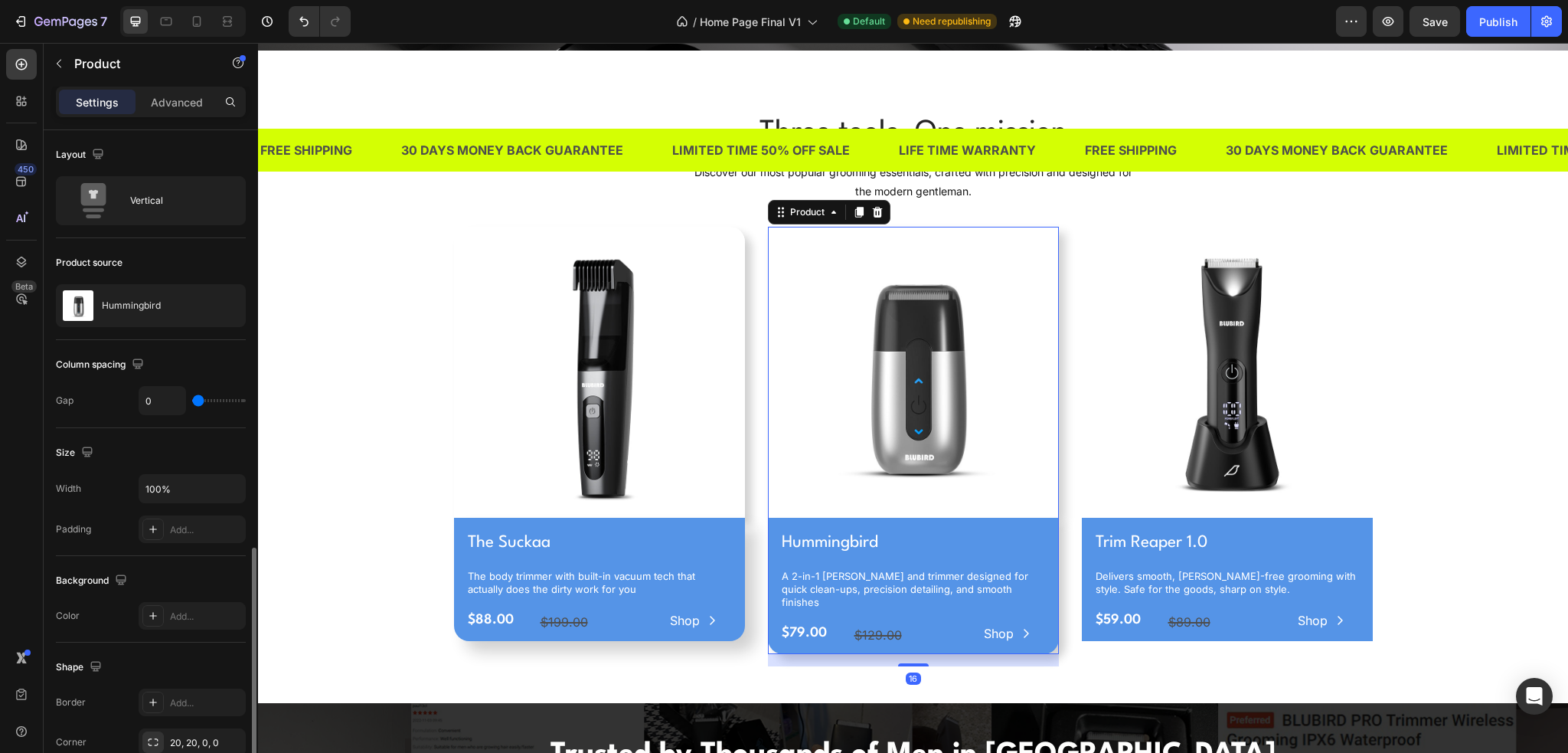
scroll to position [241, 0]
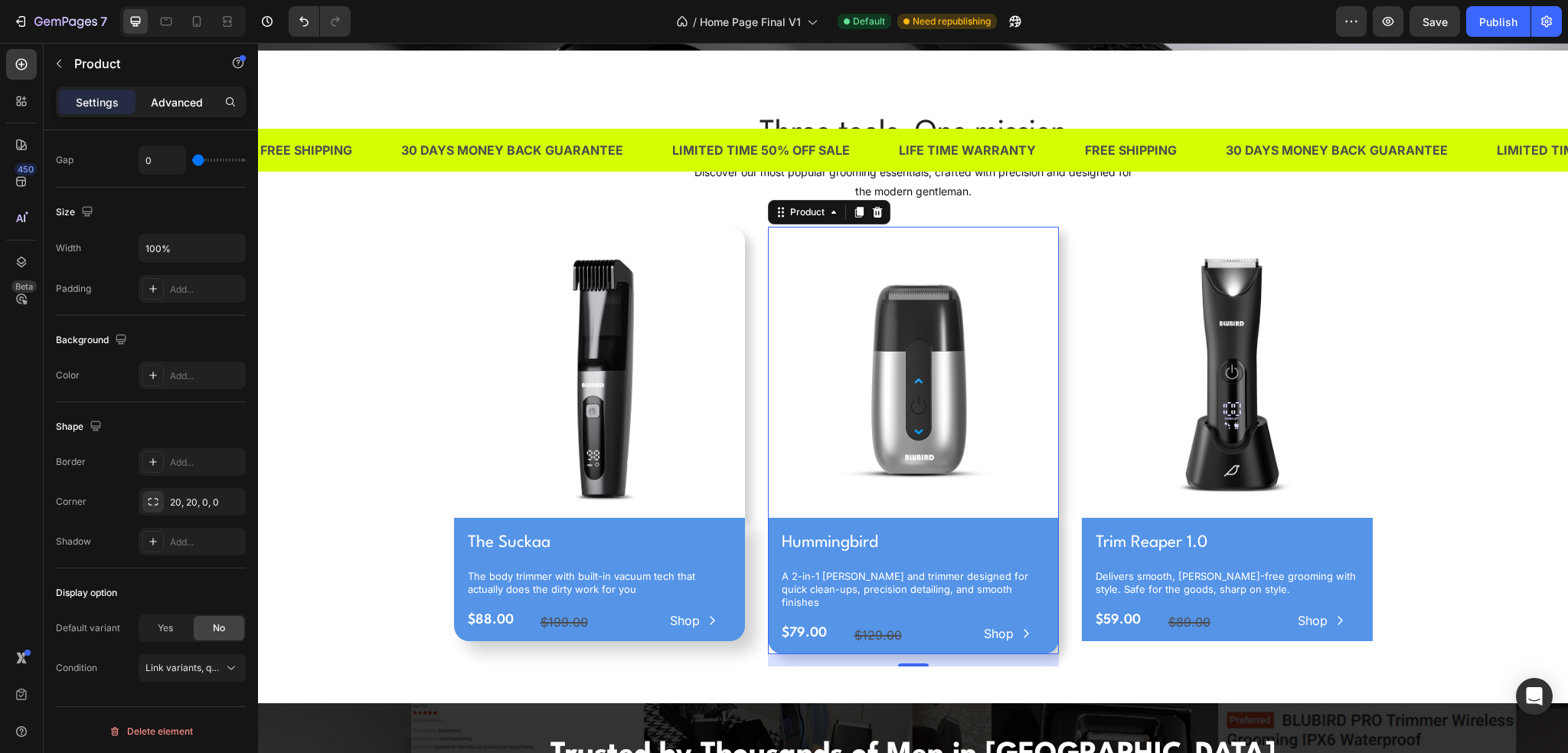
click at [175, 111] on div "Advanced" at bounding box center [176, 101] width 77 height 25
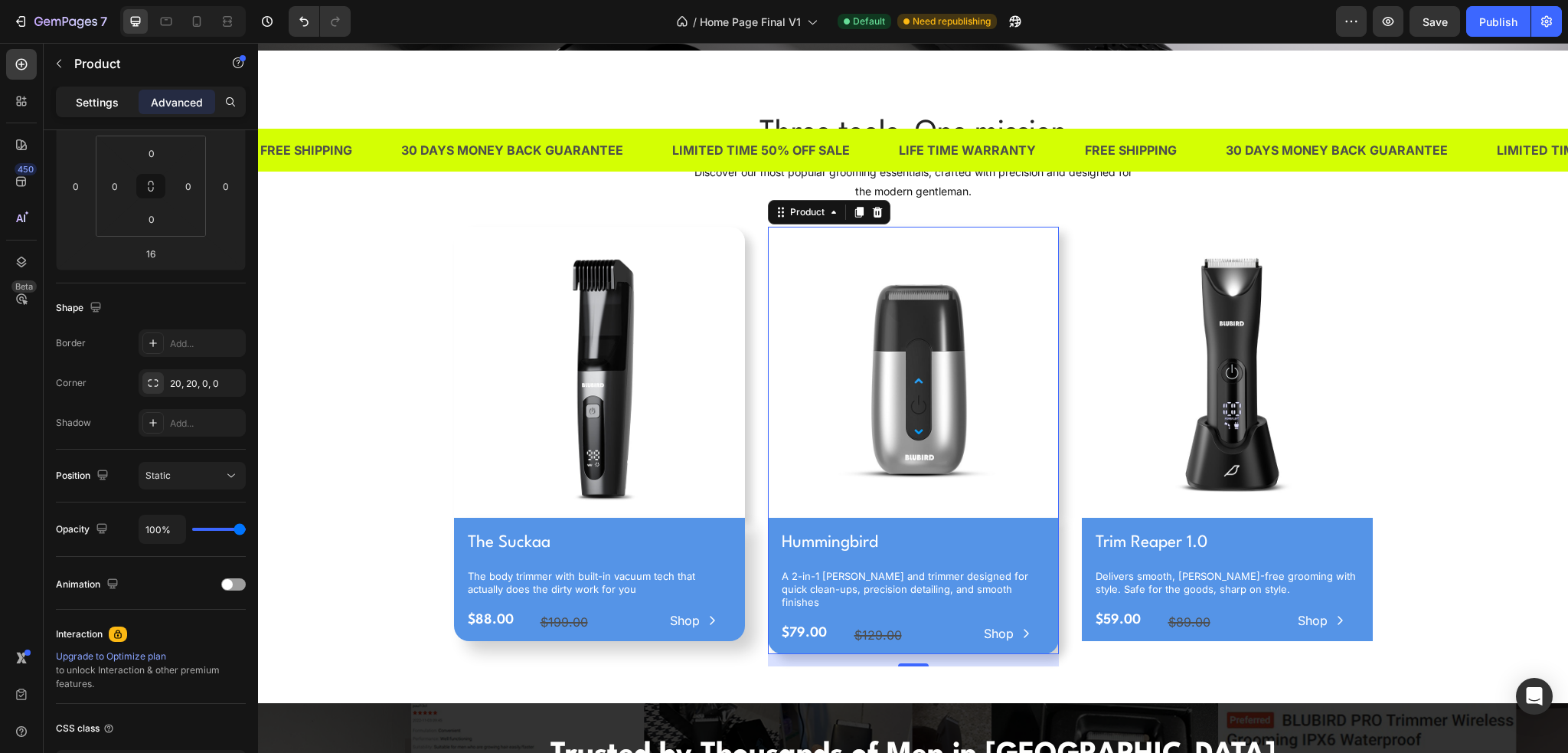
click at [96, 106] on p "Settings" at bounding box center [97, 102] width 43 height 16
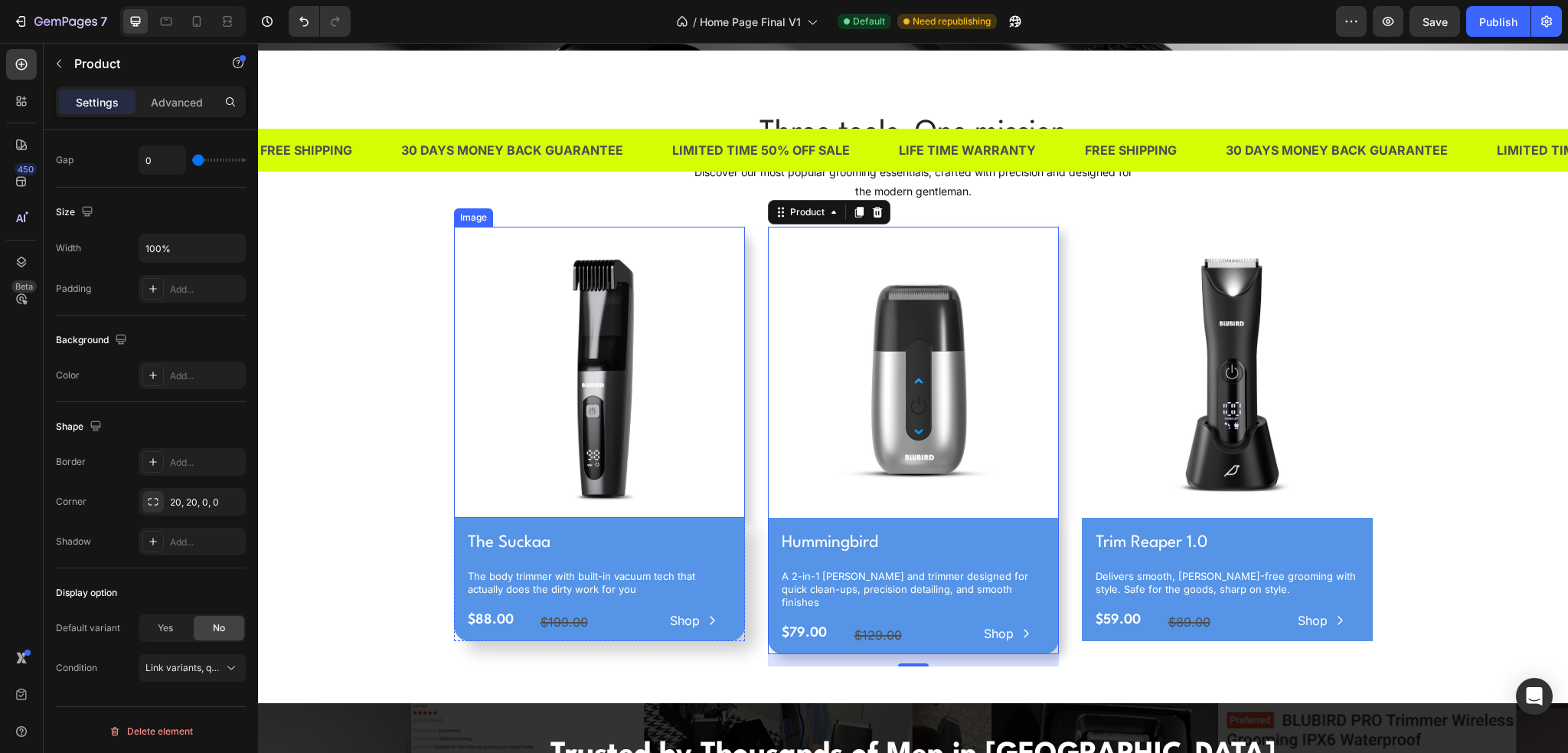
click at [463, 242] on img at bounding box center [599, 372] width 291 height 291
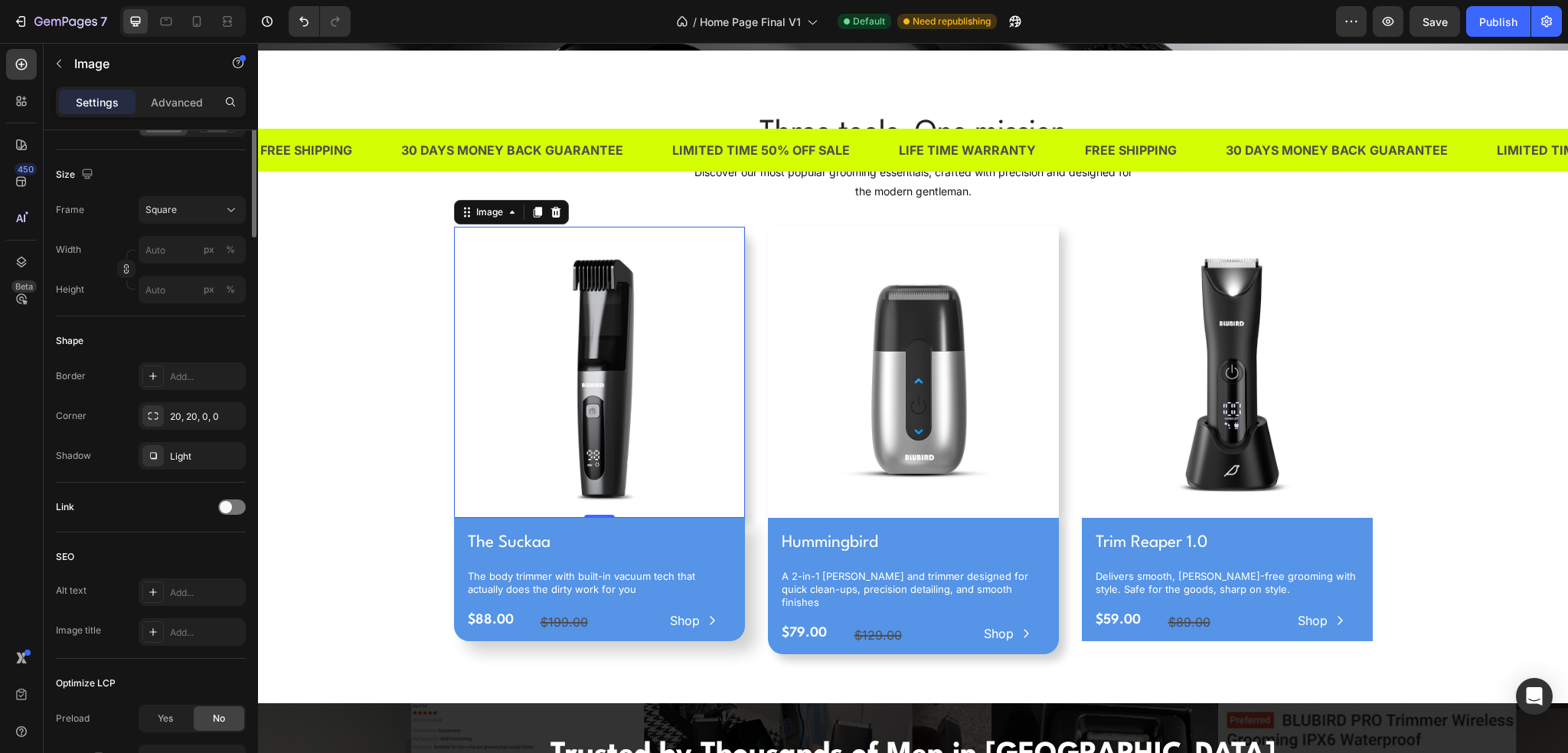
scroll to position [459, 0]
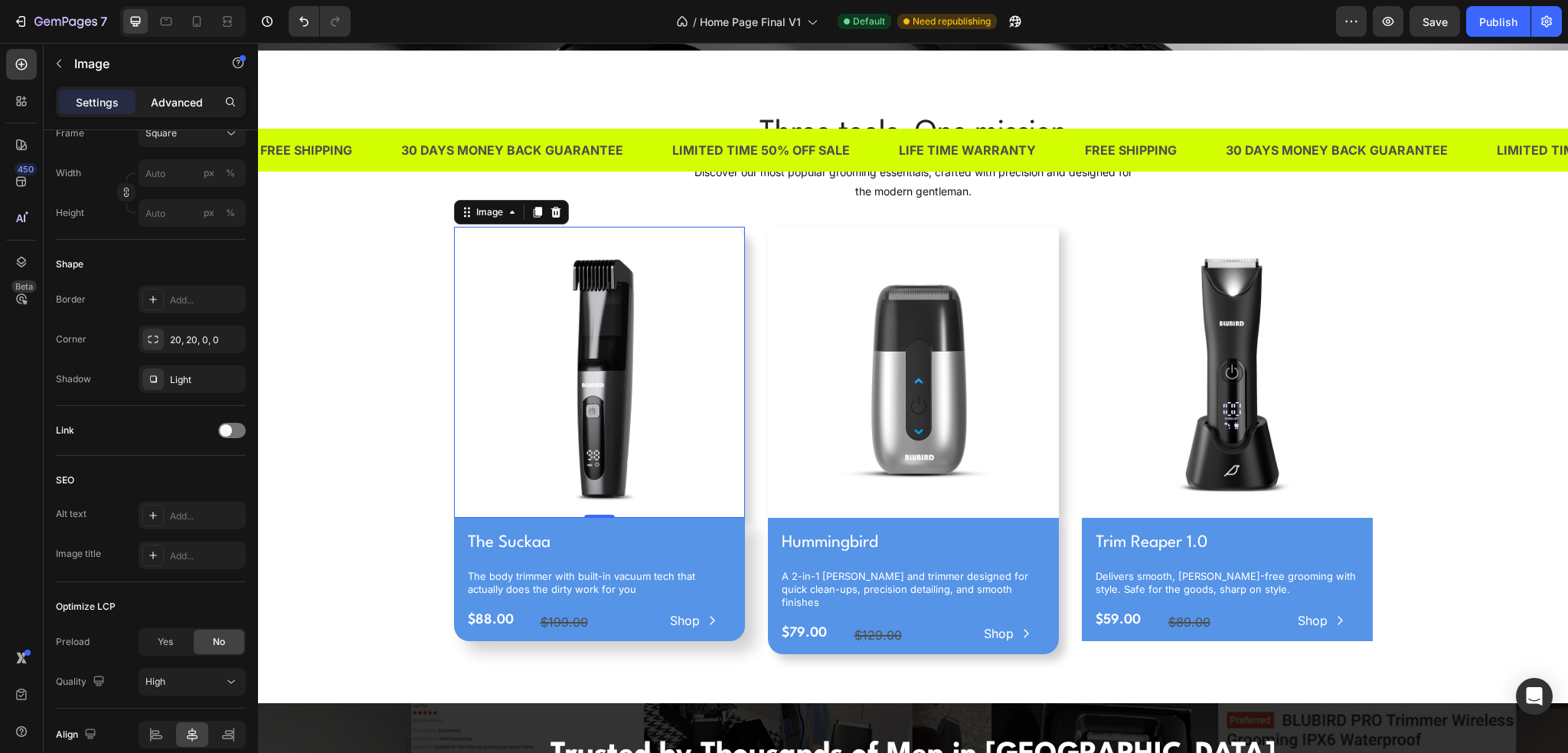
click at [176, 106] on p "Advanced" at bounding box center [176, 102] width 52 height 16
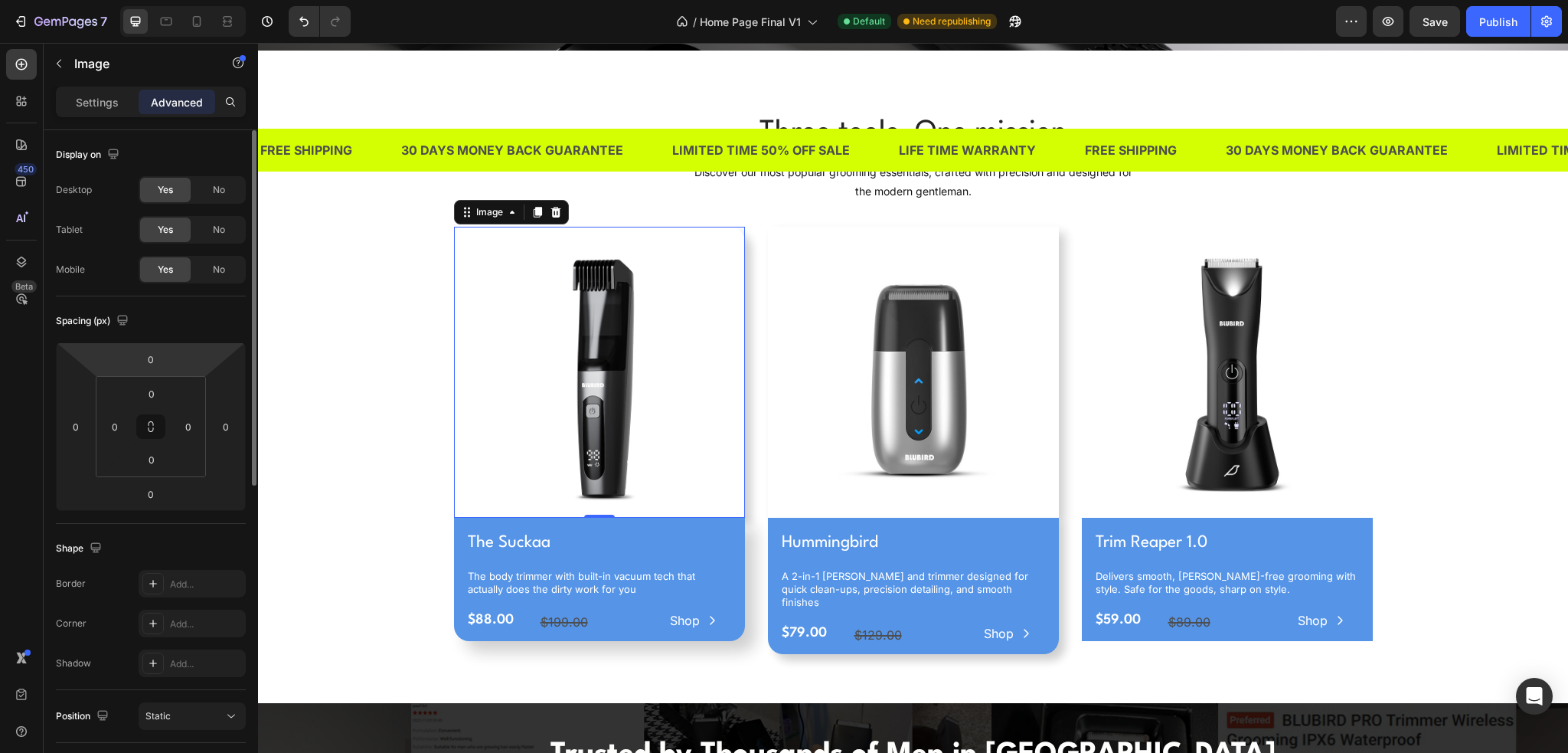
scroll to position [0, 0]
click at [812, 242] on img at bounding box center [913, 372] width 291 height 291
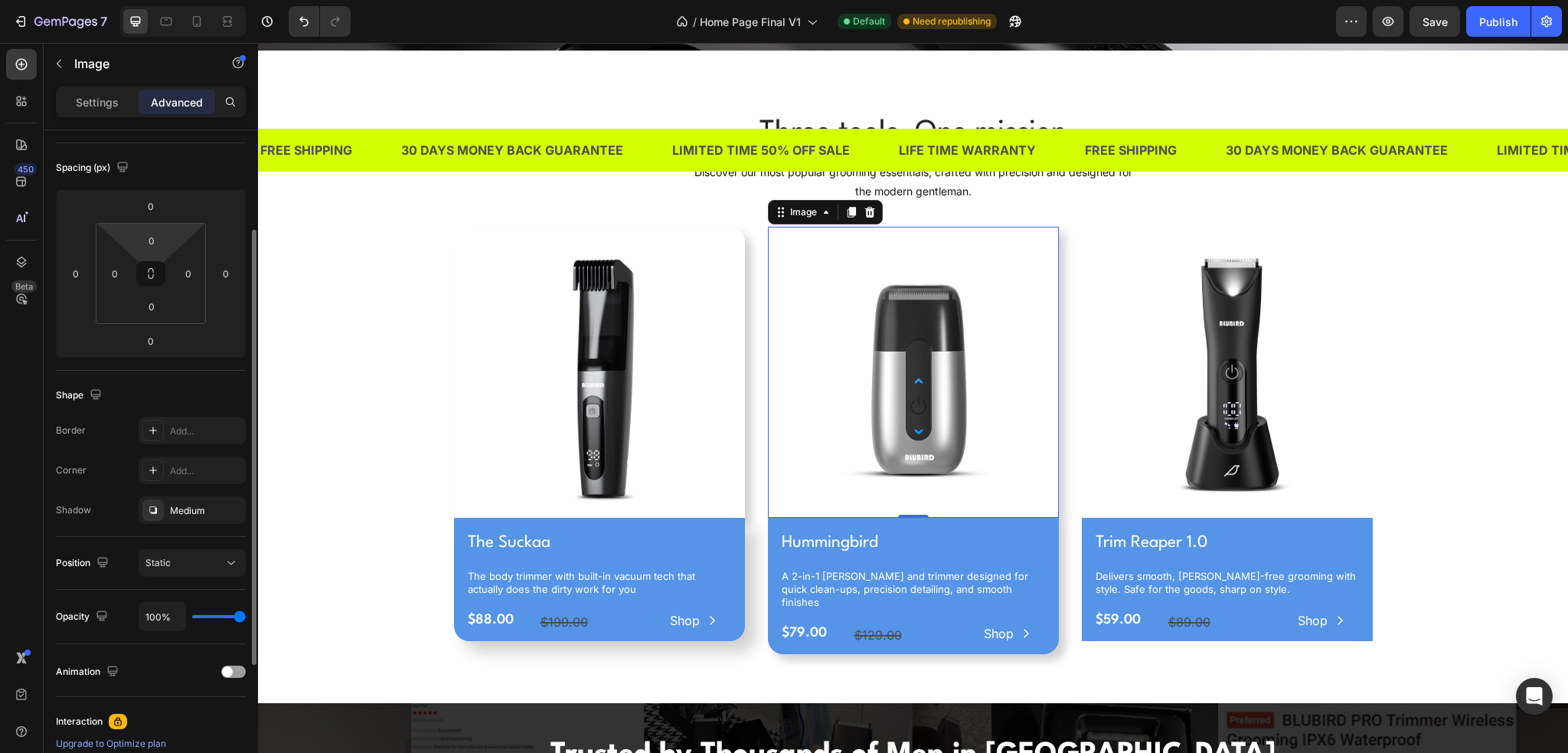
scroll to position [230, 0]
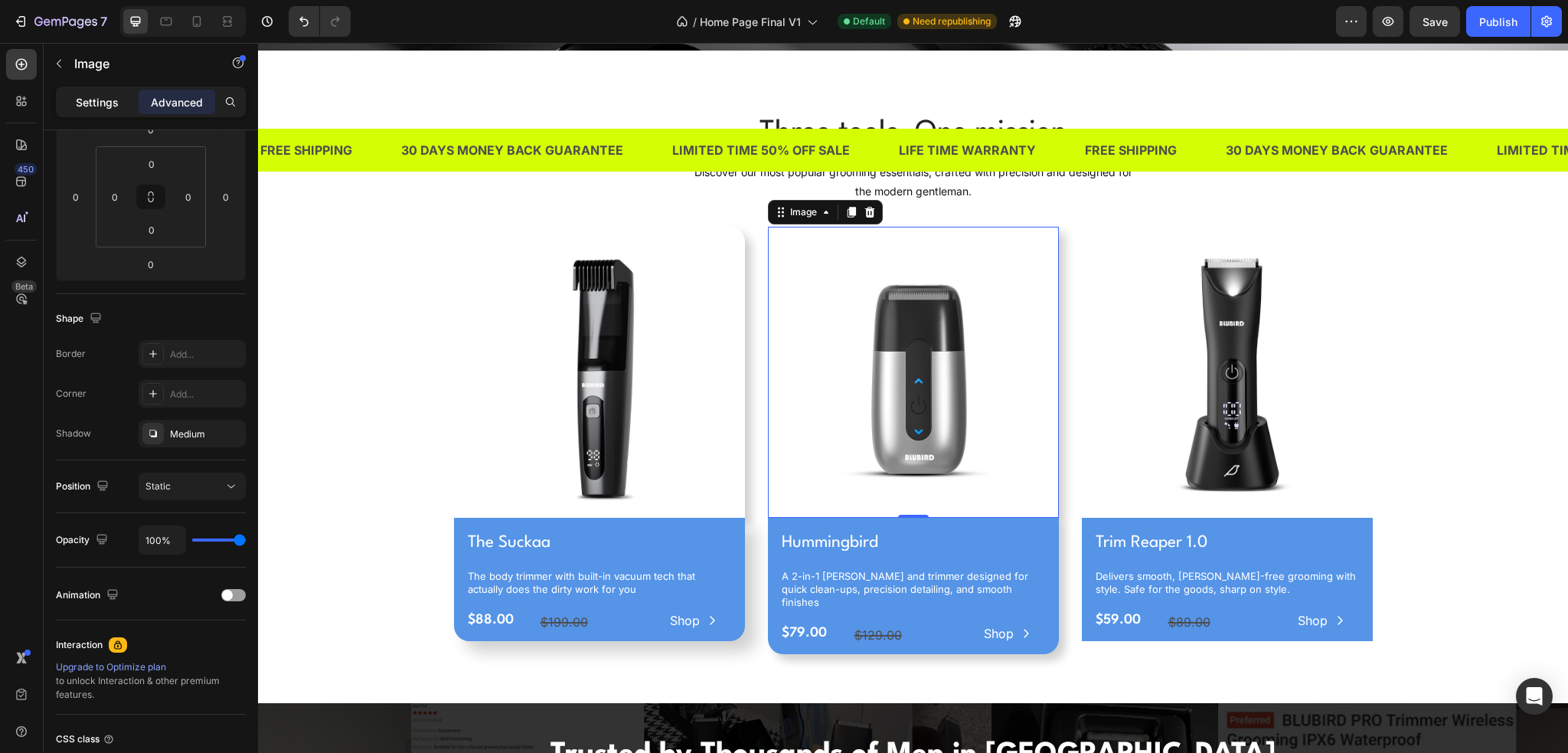
click at [101, 107] on p "Settings" at bounding box center [97, 102] width 43 height 16
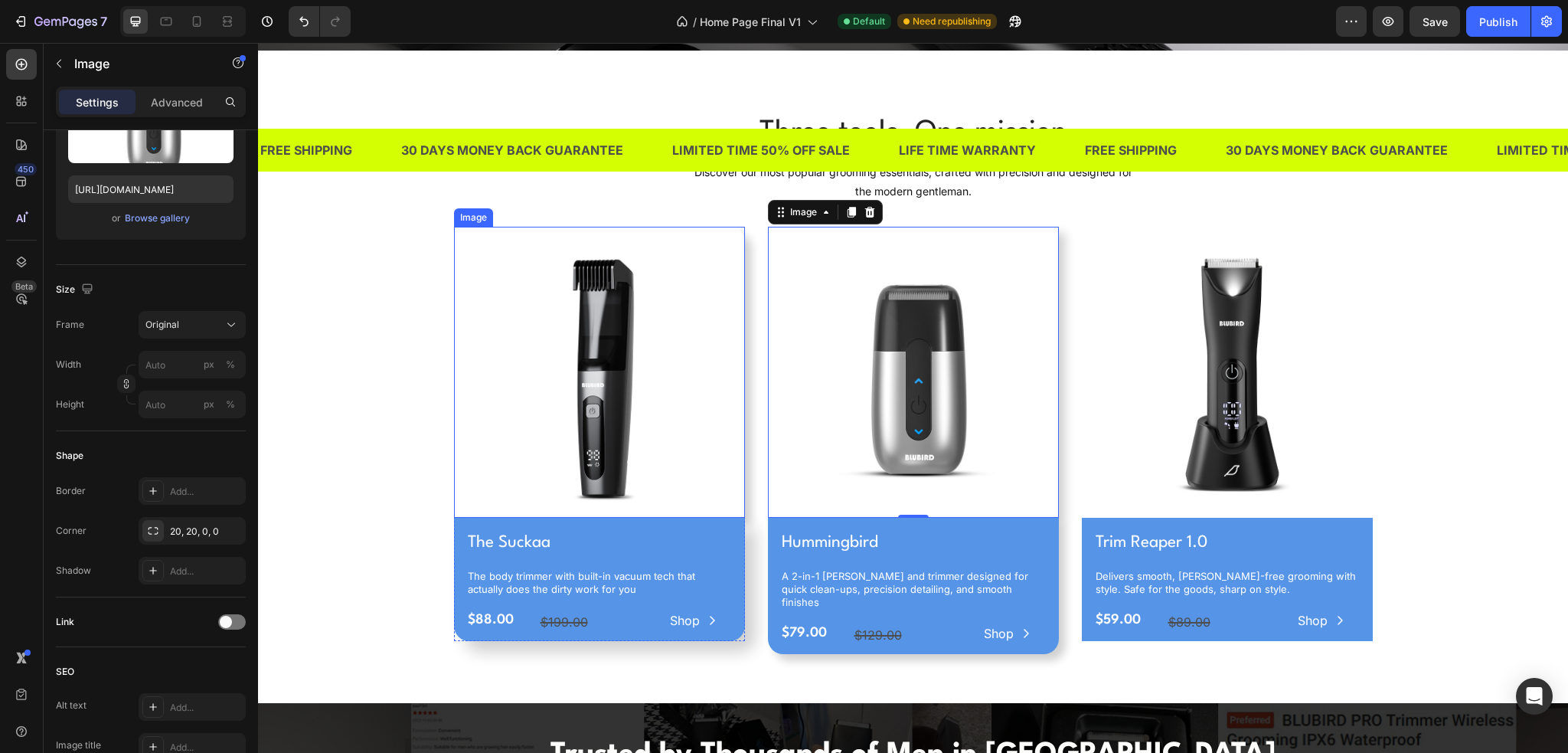
click at [521, 266] on img at bounding box center [599, 372] width 291 height 291
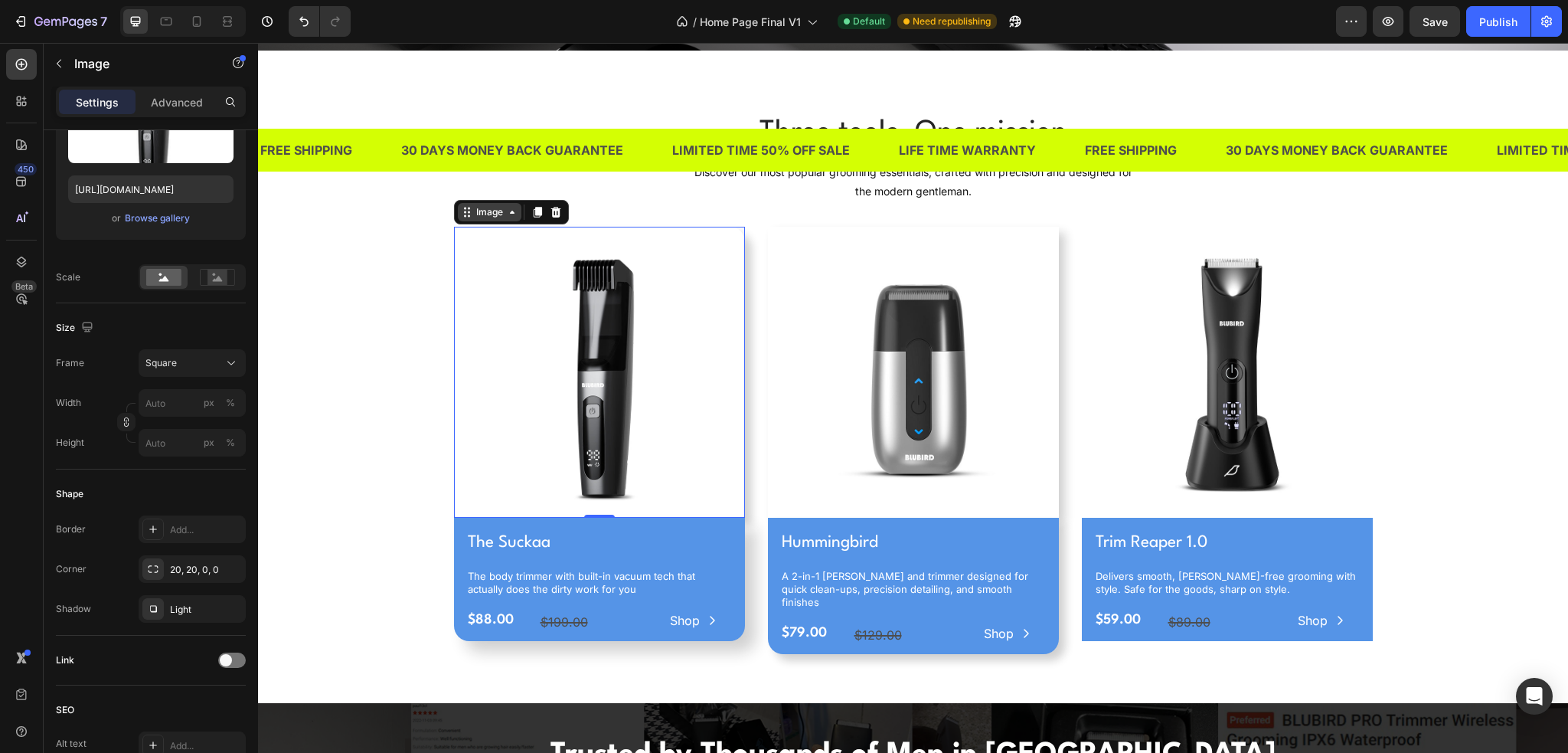
click at [506, 209] on icon at bounding box center [512, 212] width 12 height 12
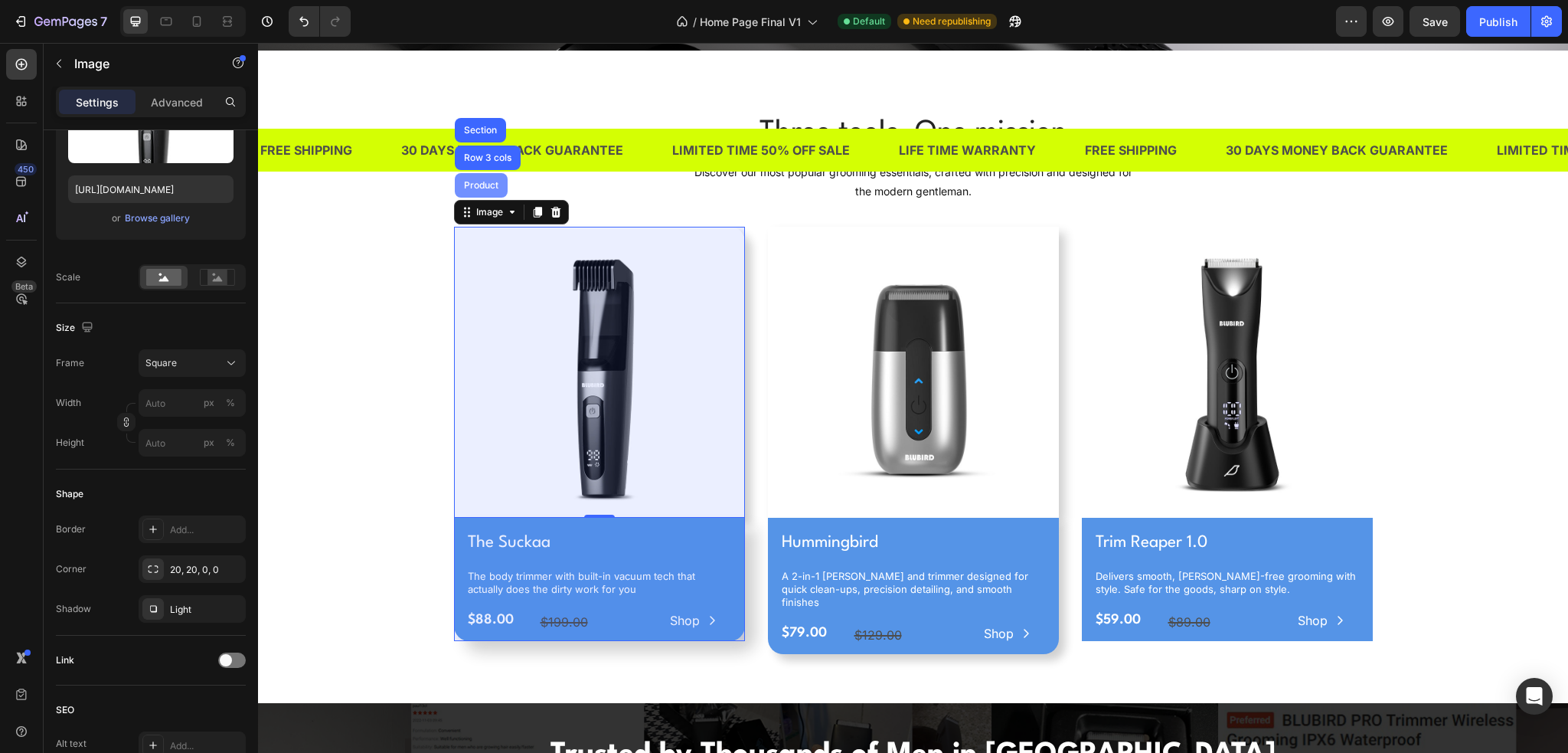
click at [481, 174] on div "Product" at bounding box center [481, 185] width 52 height 25
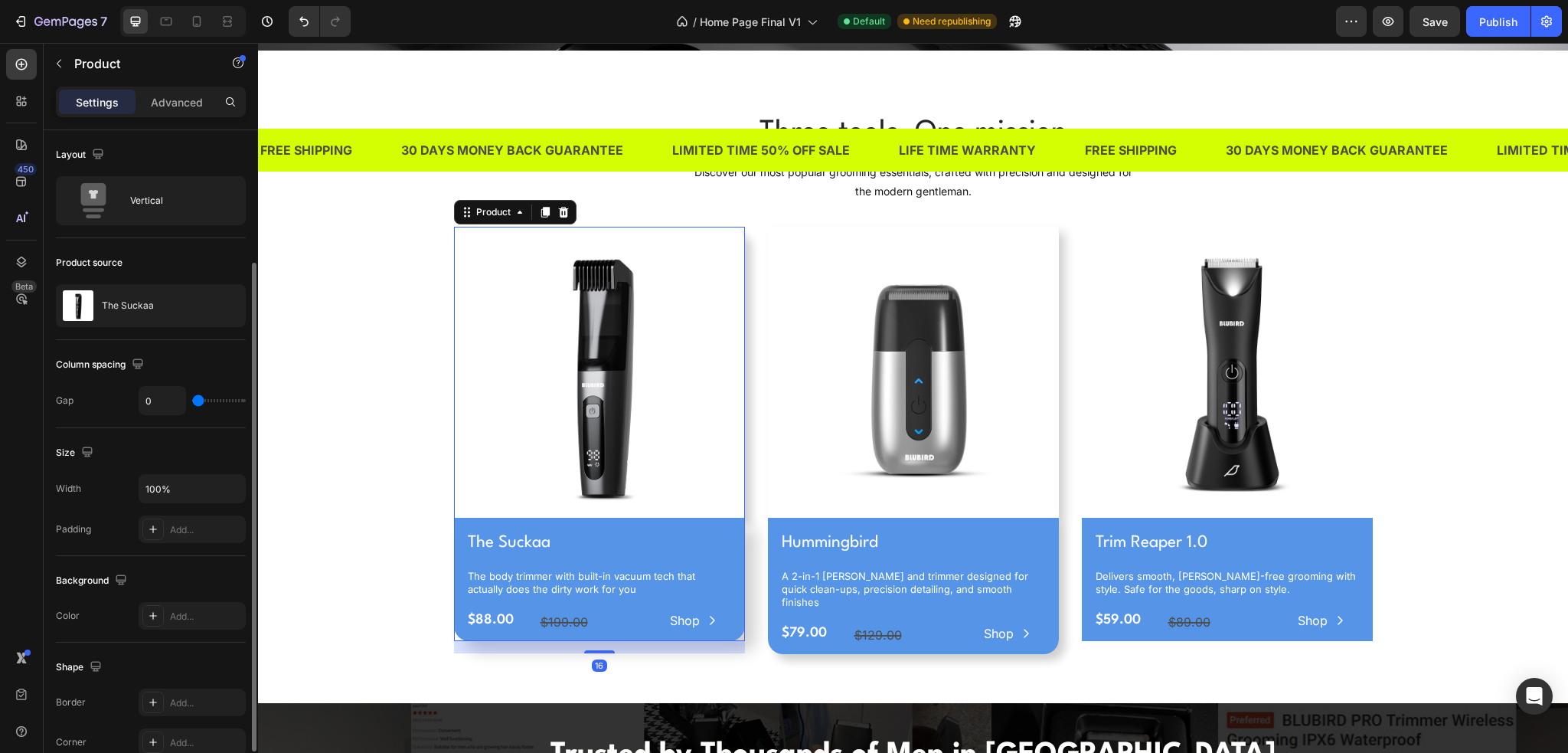
scroll to position [153, 0]
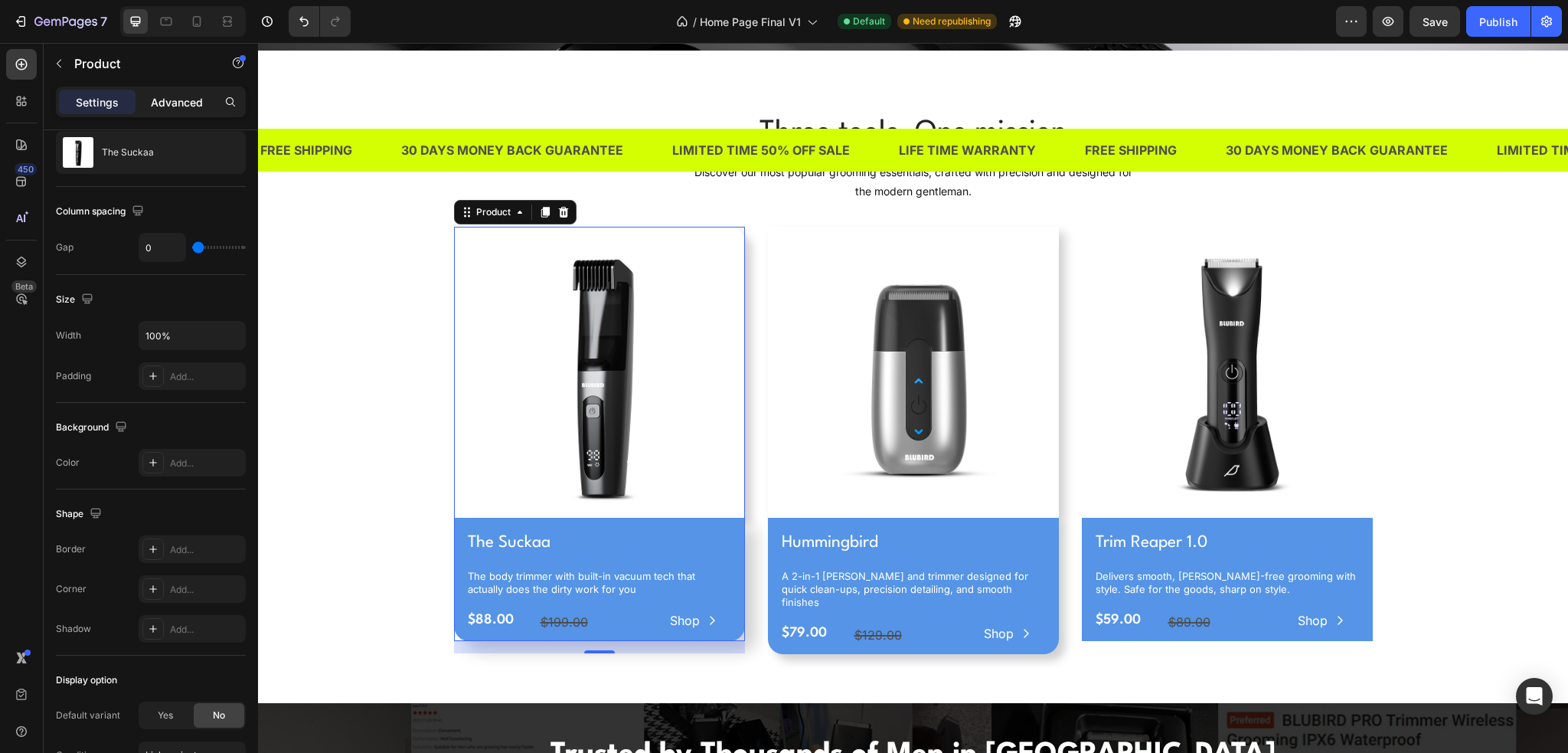
click at [165, 99] on p "Advanced" at bounding box center [176, 102] width 52 height 16
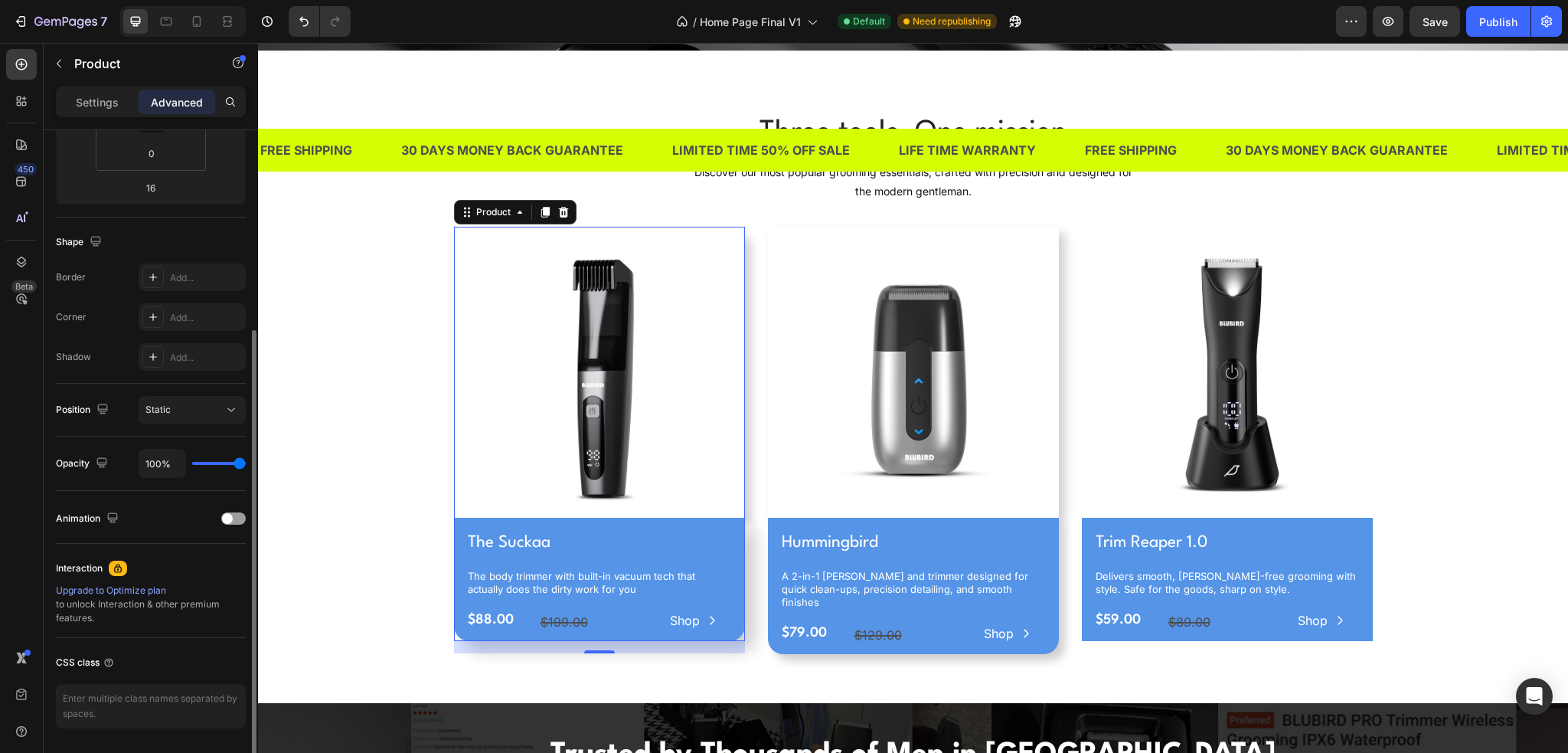
scroll to position [353, 0]
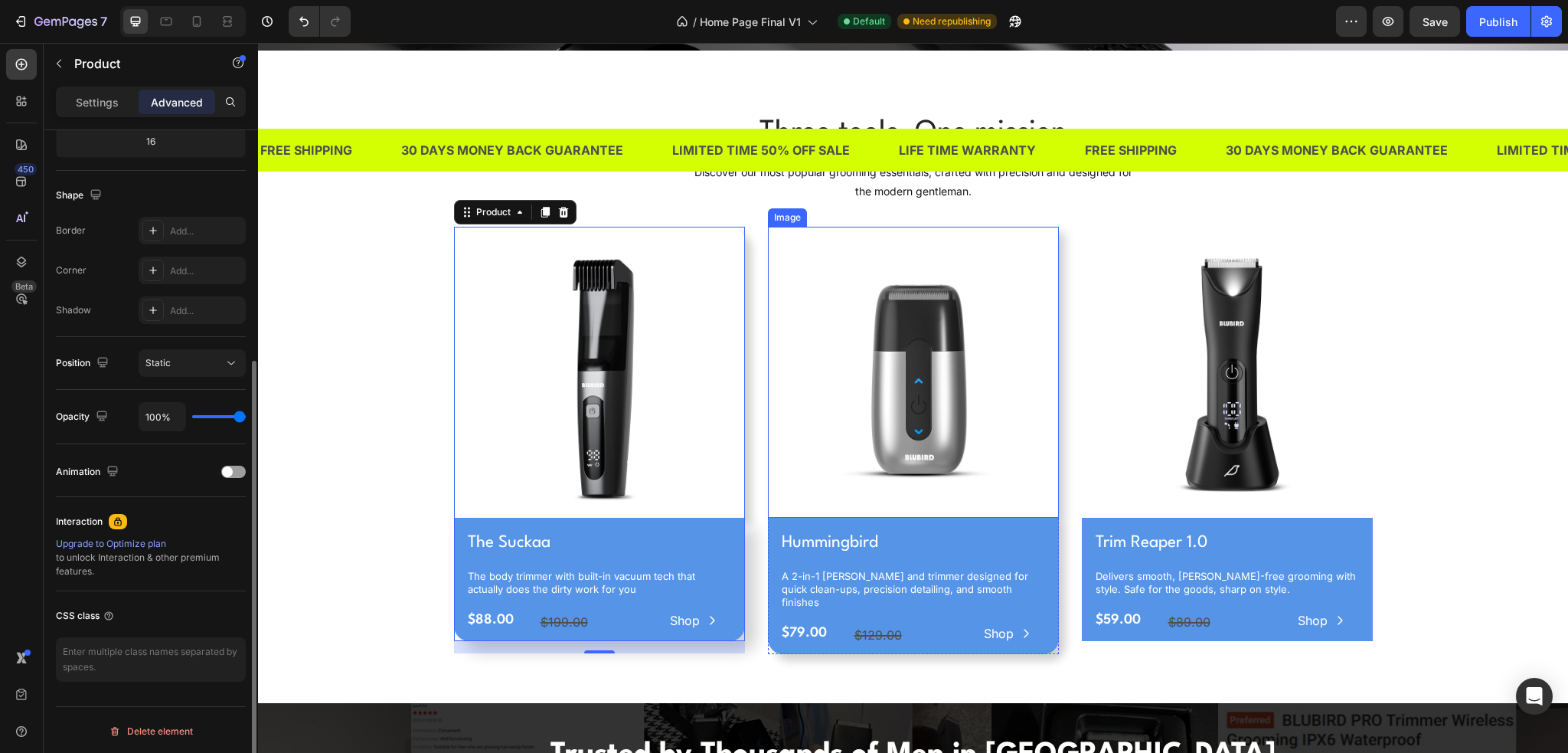
click at [829, 248] on img at bounding box center [913, 372] width 291 height 291
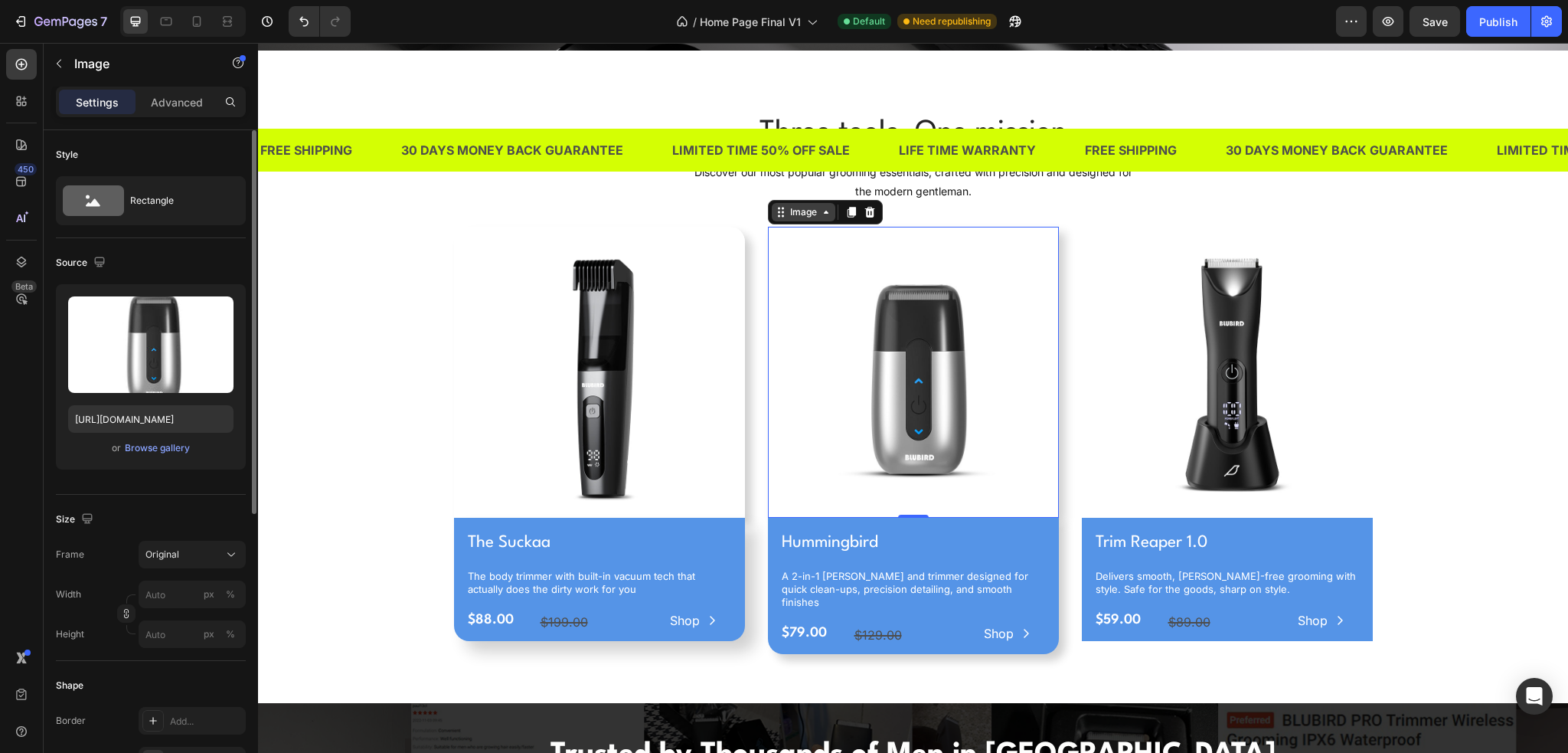
click at [794, 215] on div "Image" at bounding box center [804, 211] width 64 height 18
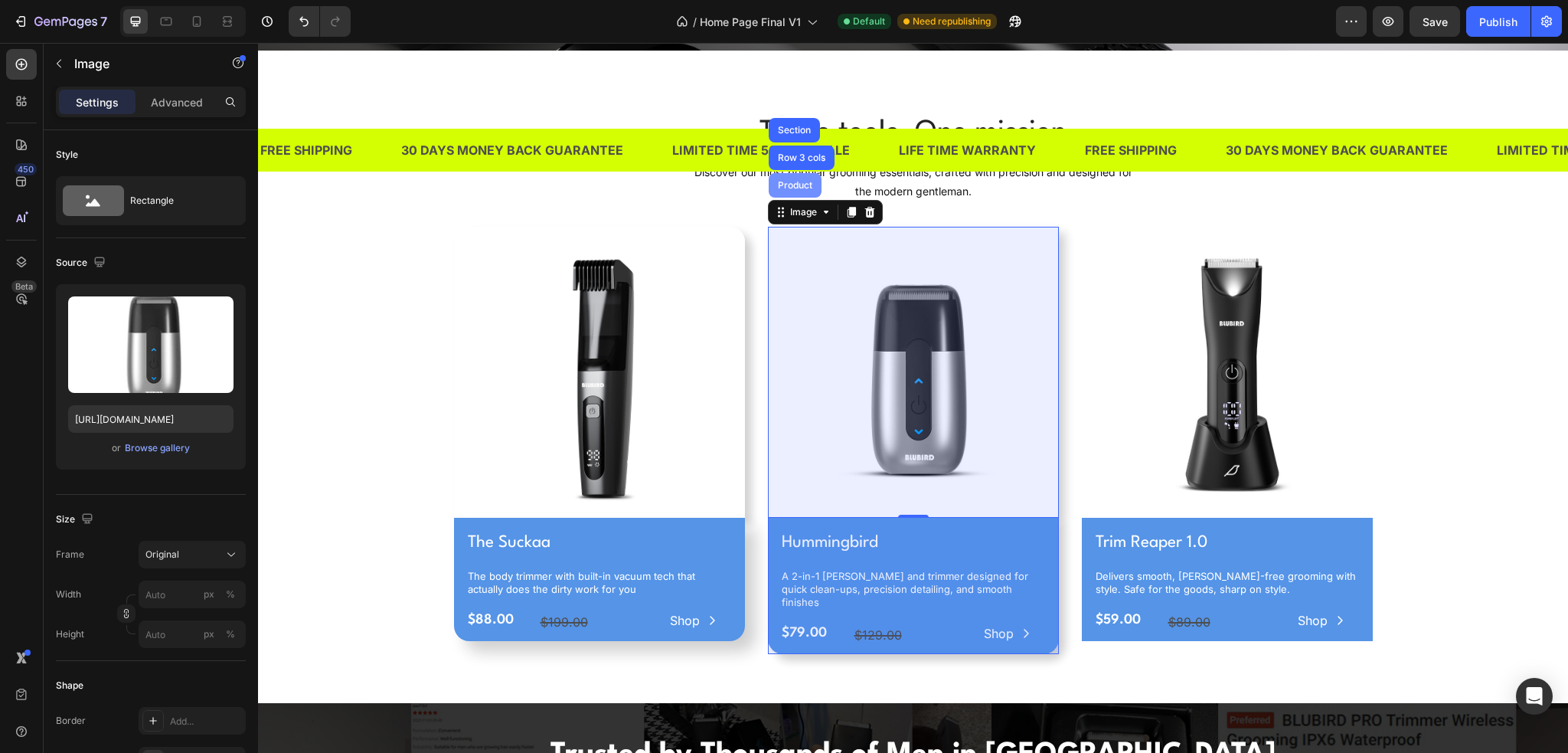
click at [793, 189] on div "Product" at bounding box center [794, 185] width 52 height 25
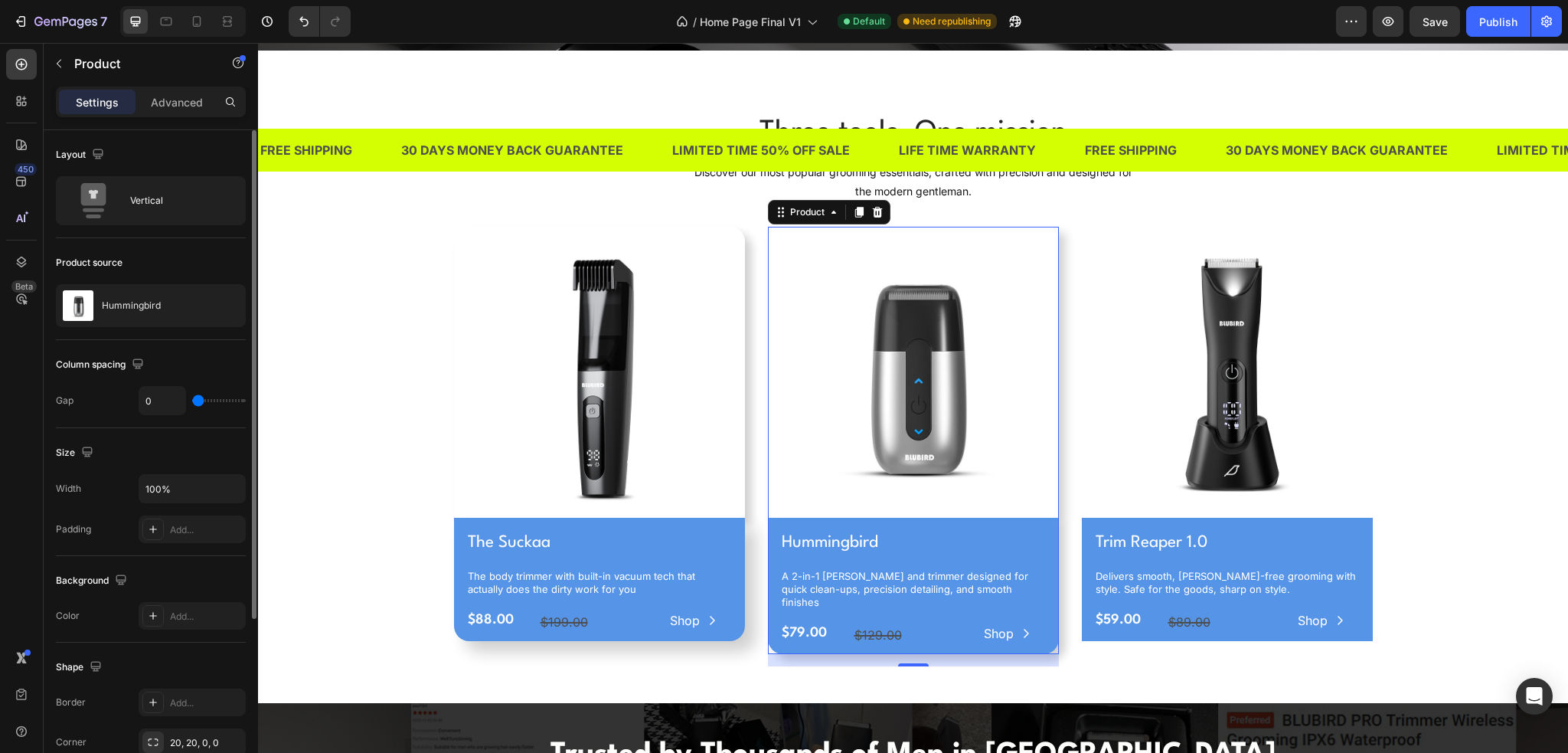
scroll to position [230, 0]
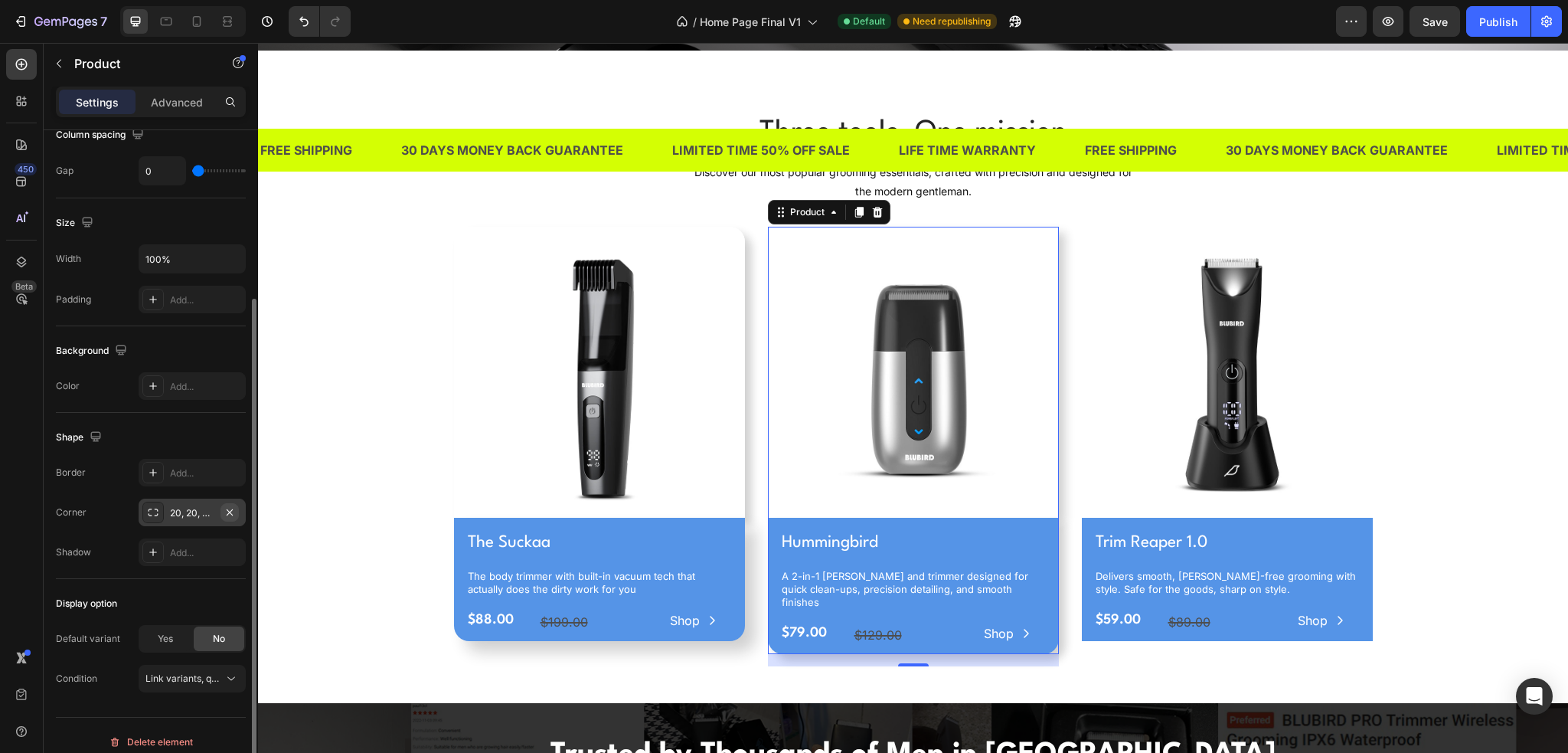
click at [227, 510] on icon "button" at bounding box center [230, 512] width 12 height 12
click at [102, 523] on div "Corner Add..." at bounding box center [150, 512] width 190 height 28
click at [165, 108] on p "Advanced" at bounding box center [176, 102] width 52 height 16
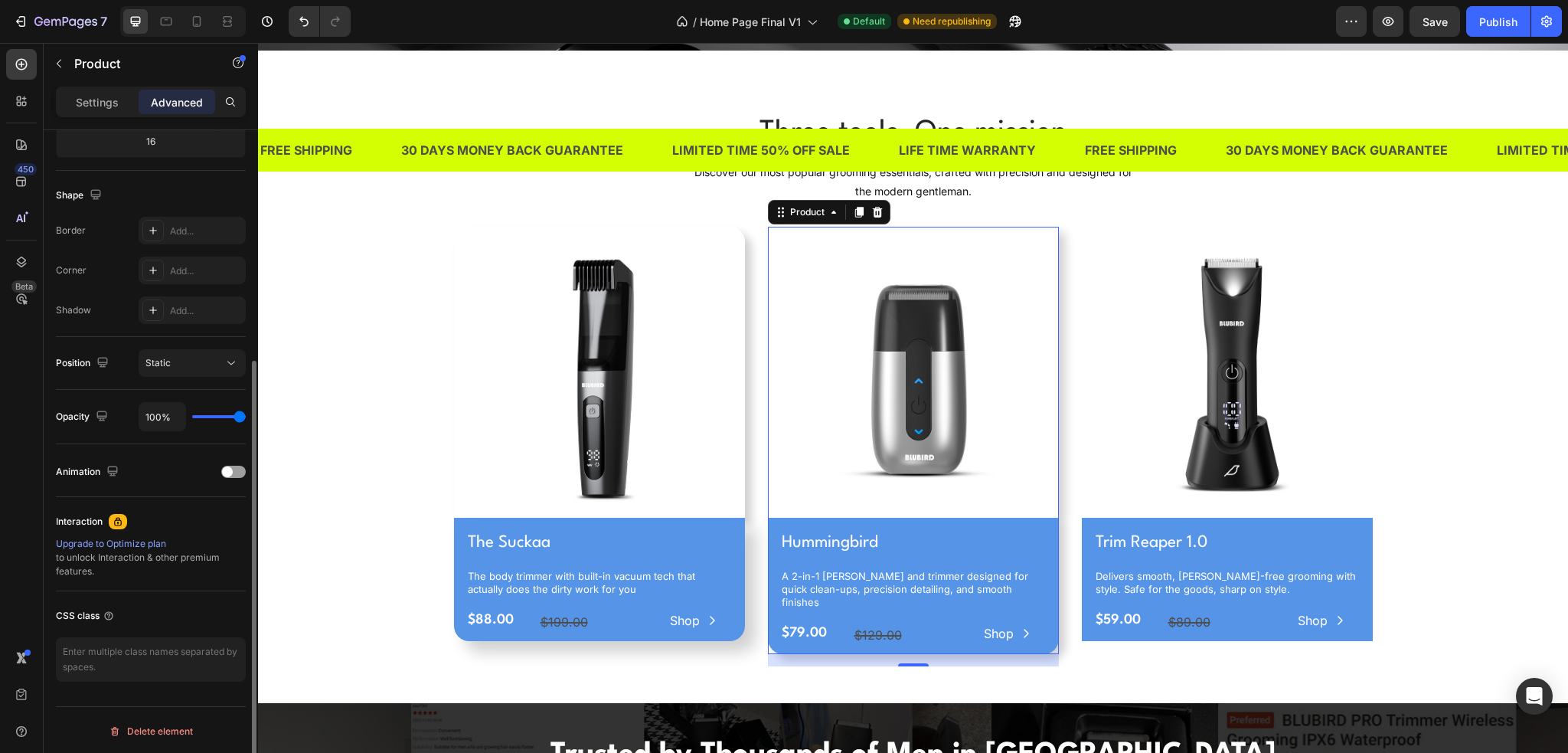
scroll to position [0, 0]
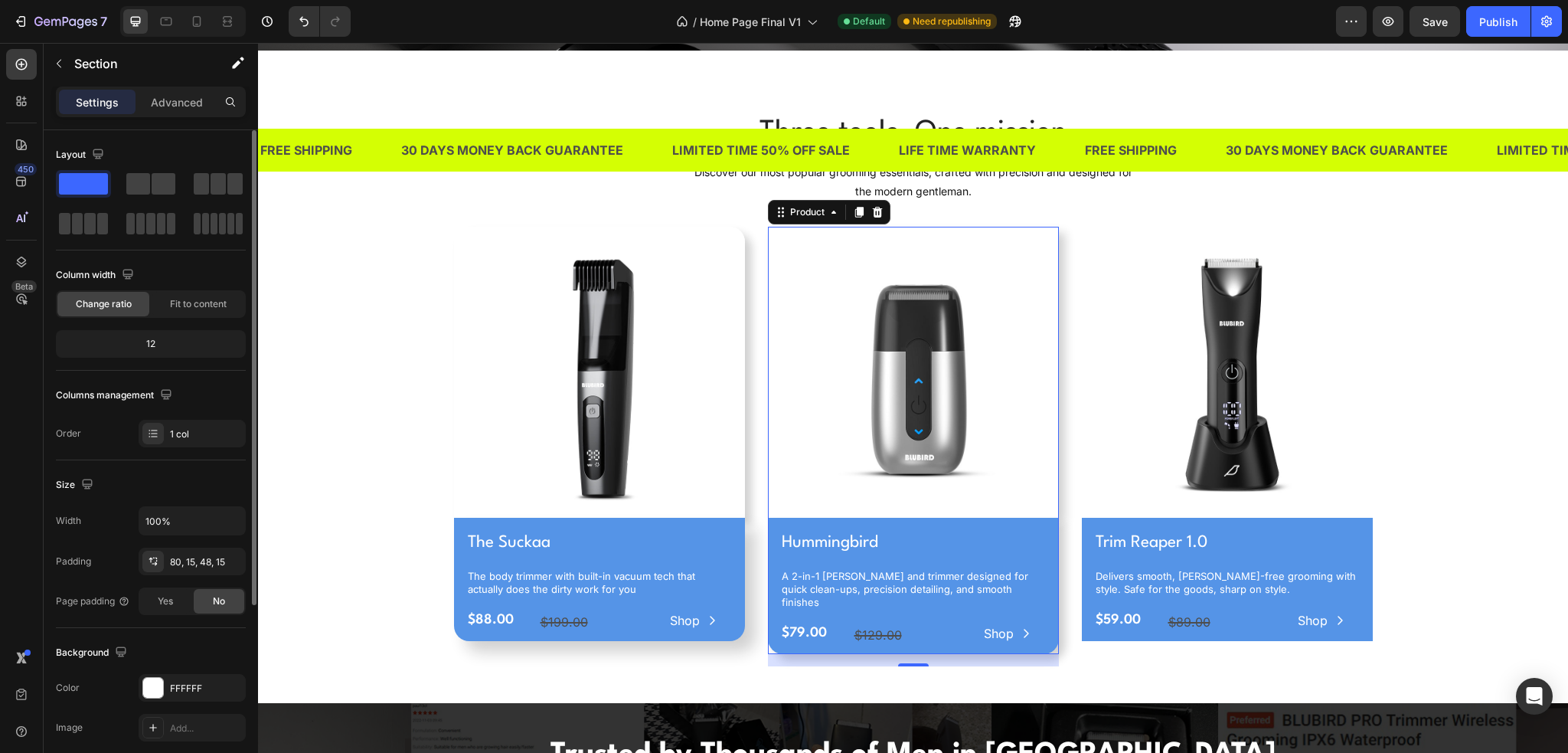
click at [388, 407] on div "Three tools. One mission Heading Discover our most popular grooming essentials,…" at bounding box center [913, 389] width 1287 height 554
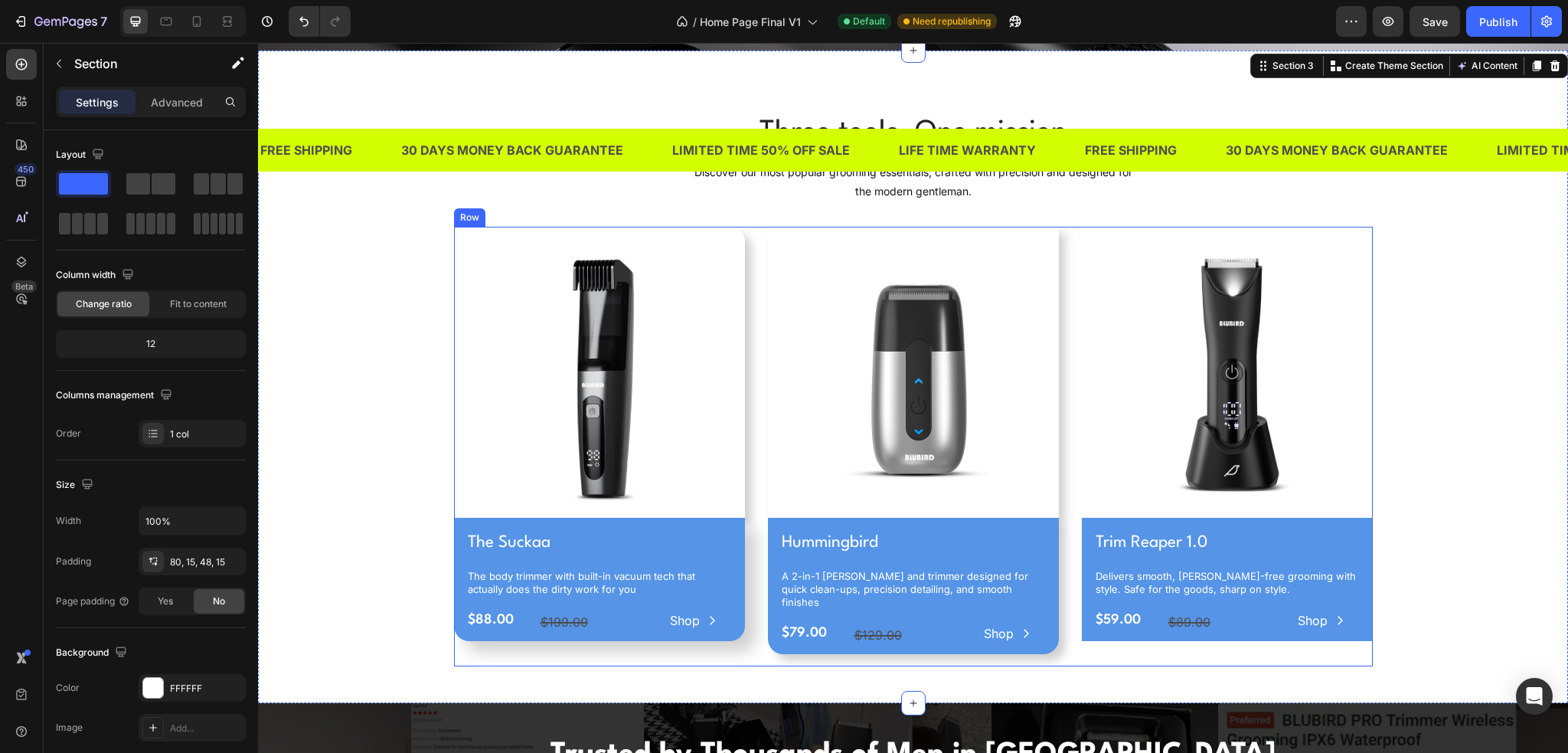
click at [1006, 228] on img at bounding box center [913, 372] width 291 height 291
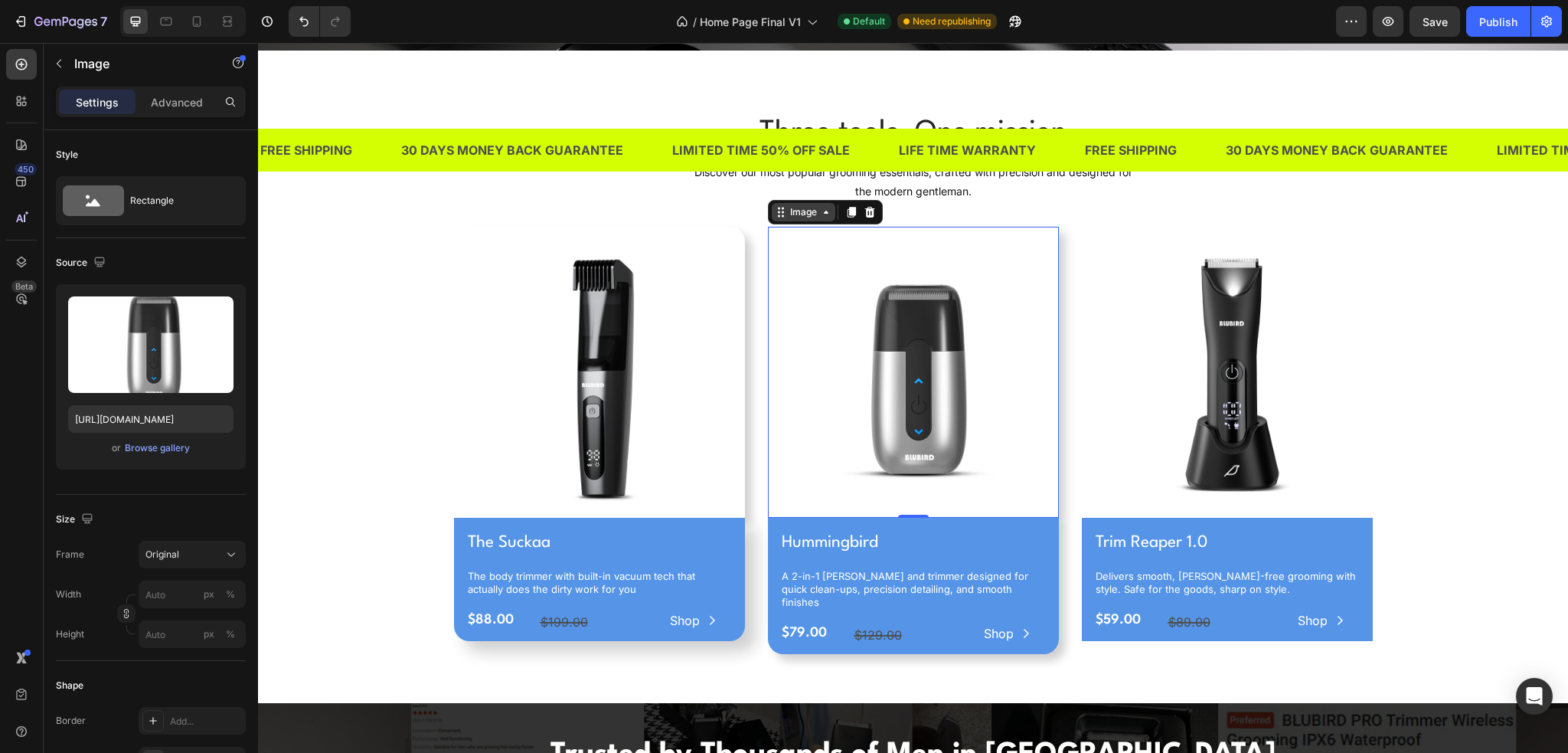
click at [798, 211] on div "Image" at bounding box center [804, 212] width 33 height 14
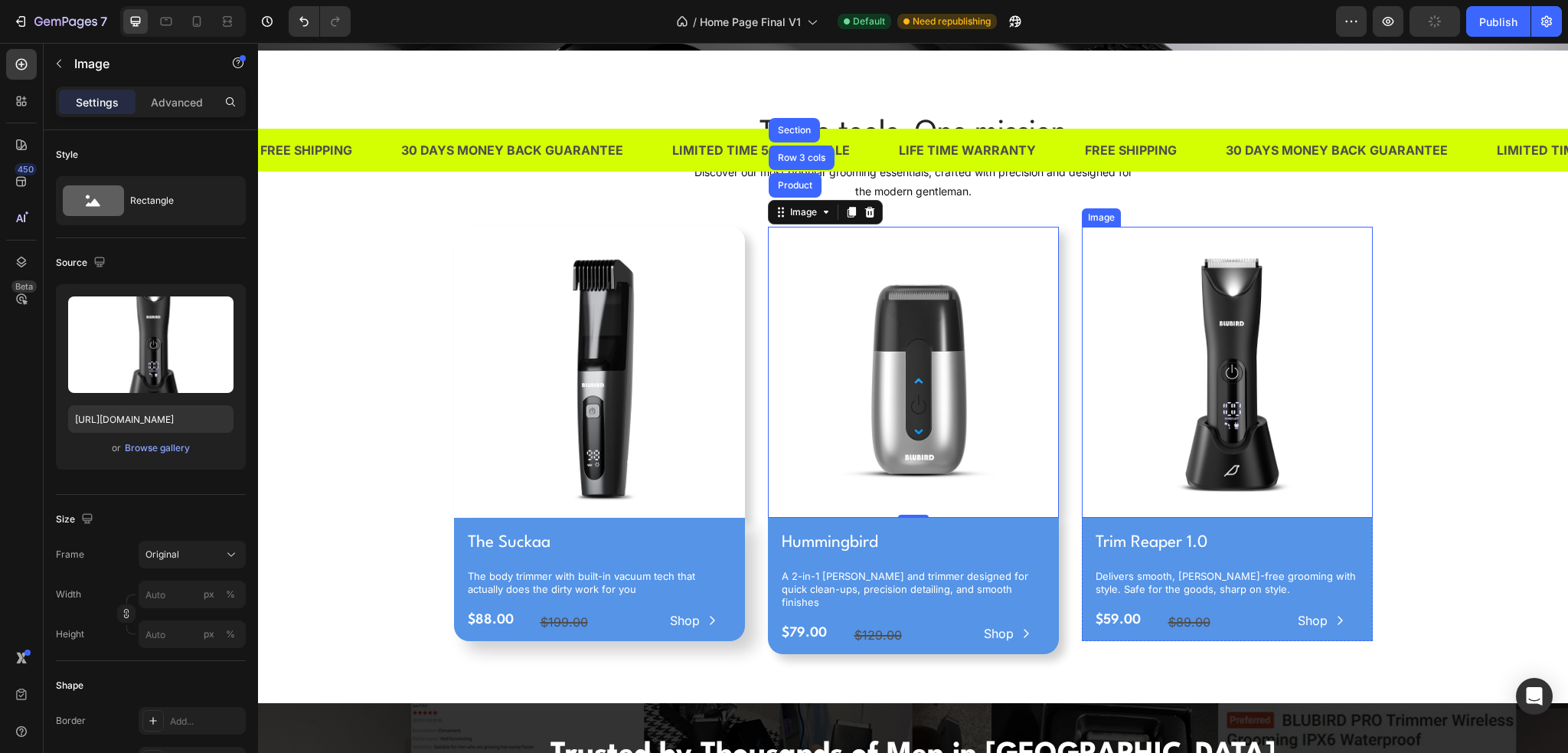
click at [1366, 239] on img at bounding box center [1228, 372] width 291 height 291
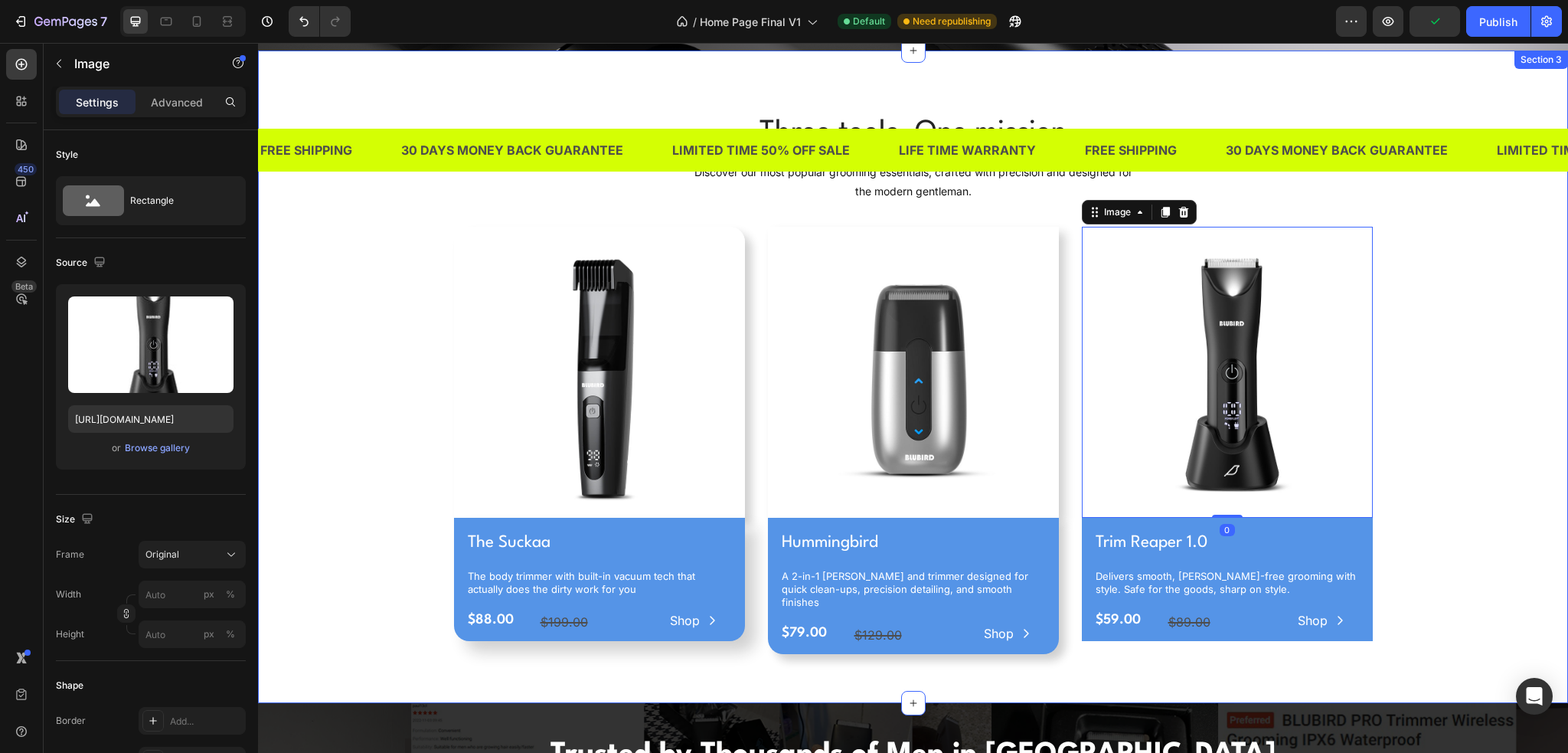
click at [1424, 254] on div "Three tools. One mission Heading Discover our most popular grooming essentials,…" at bounding box center [913, 389] width 1287 height 554
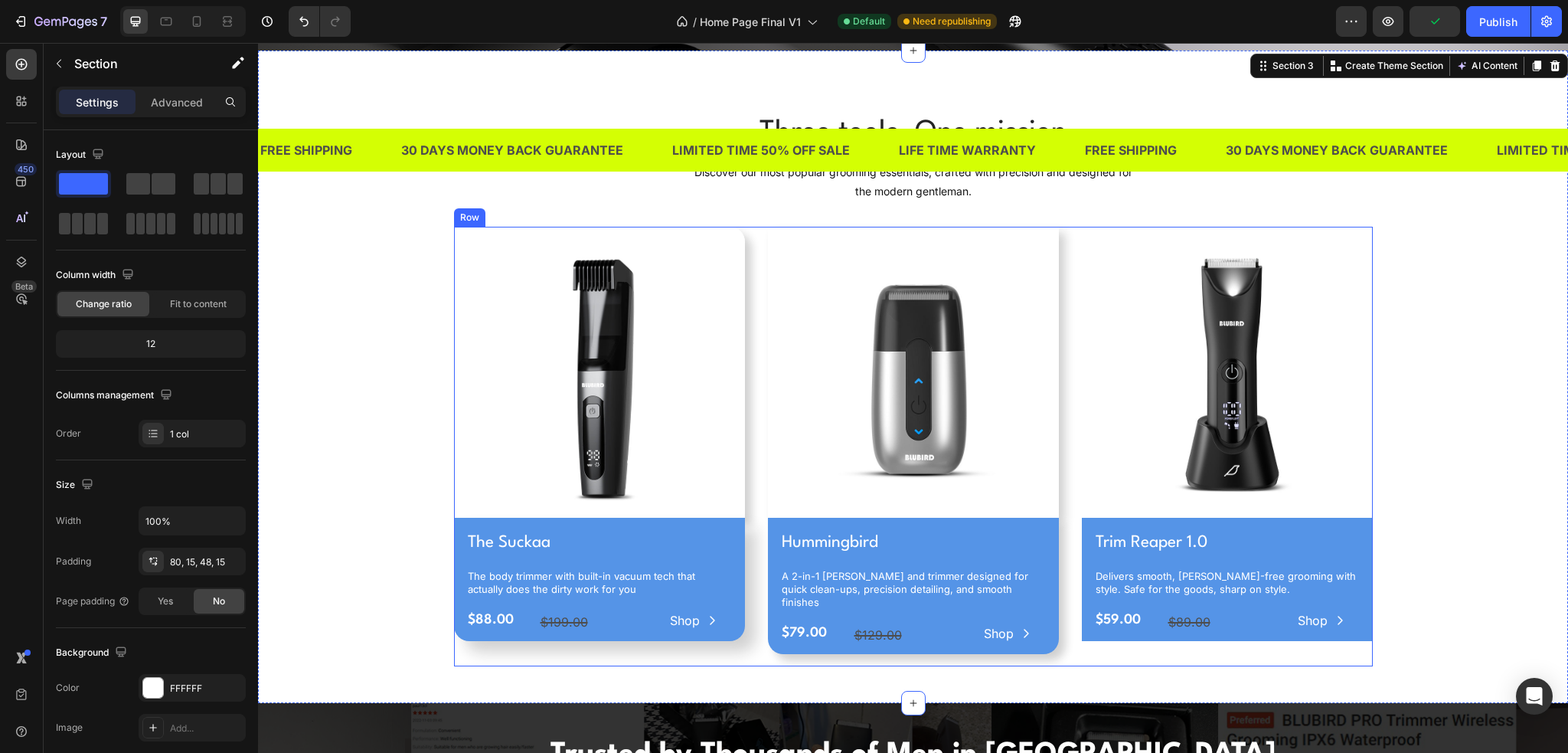
click at [754, 315] on div "Image The Suckaa Product Title The body trimmer with built-in vacuum tech that …" at bounding box center [913, 446] width 919 height 438
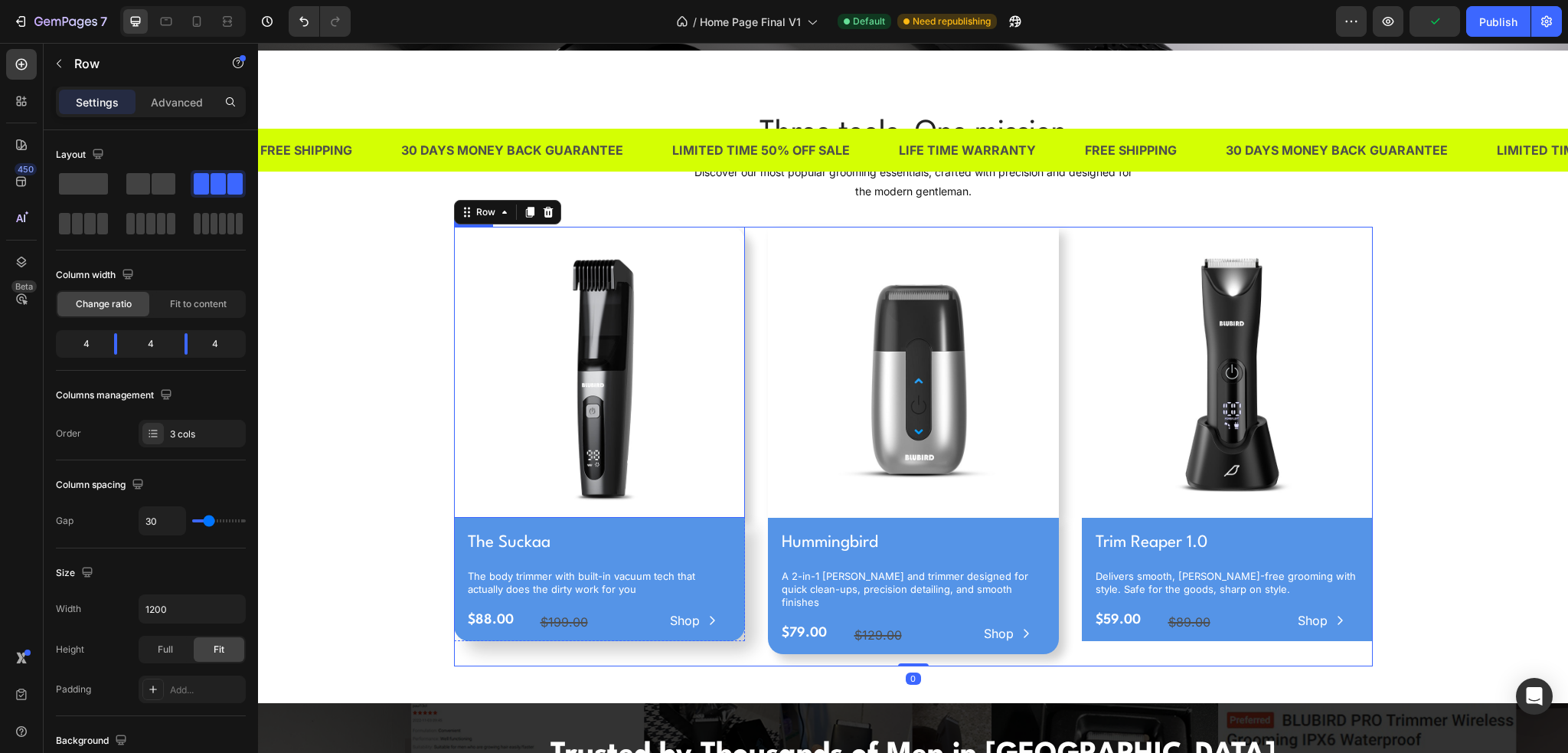
click at [696, 309] on img at bounding box center [599, 372] width 291 height 291
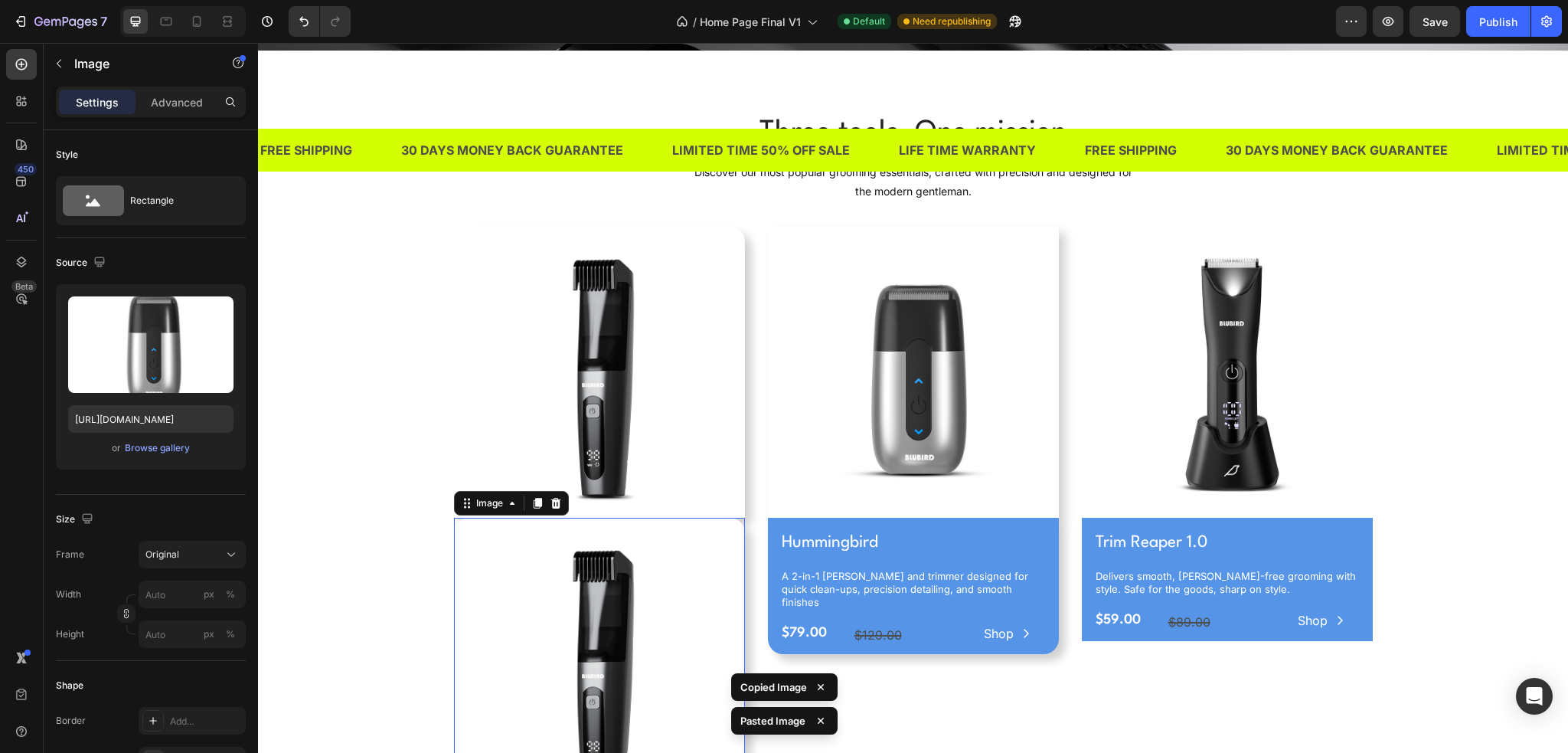
click at [810, 425] on img at bounding box center [913, 372] width 291 height 291
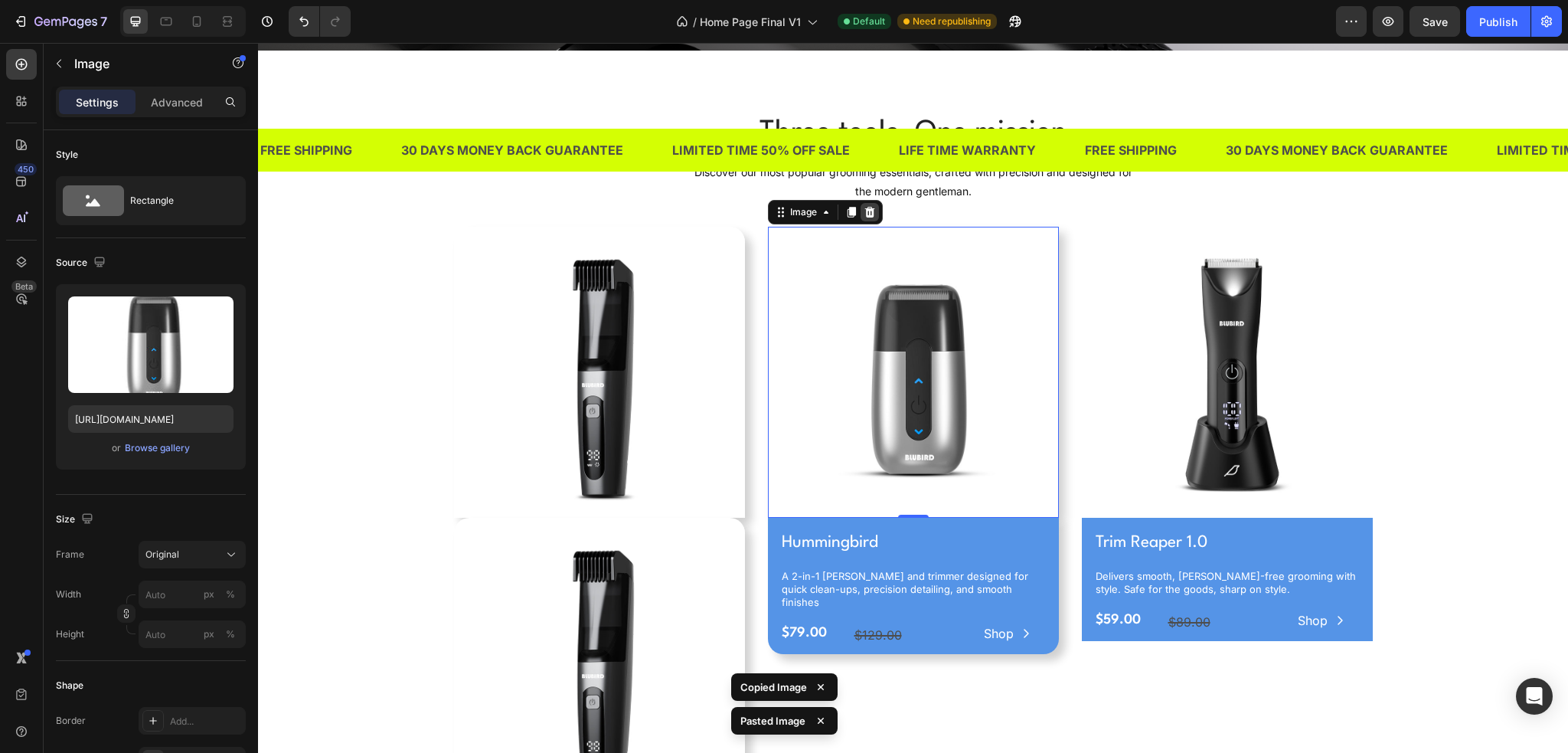
click at [864, 207] on icon at bounding box center [870, 212] width 12 height 12
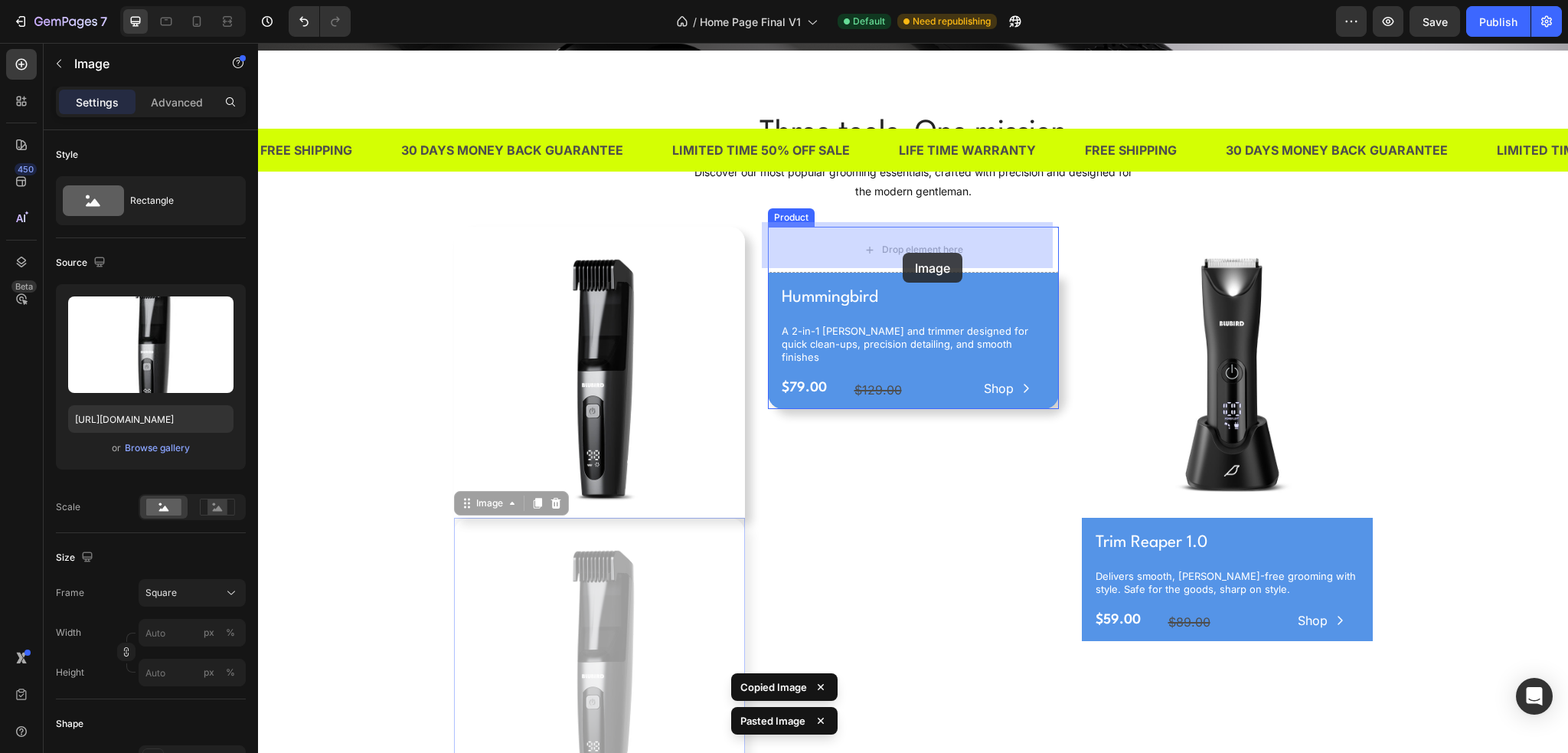
drag, startPoint x: 566, startPoint y: 609, endPoint x: 908, endPoint y: 248, distance: 497.3
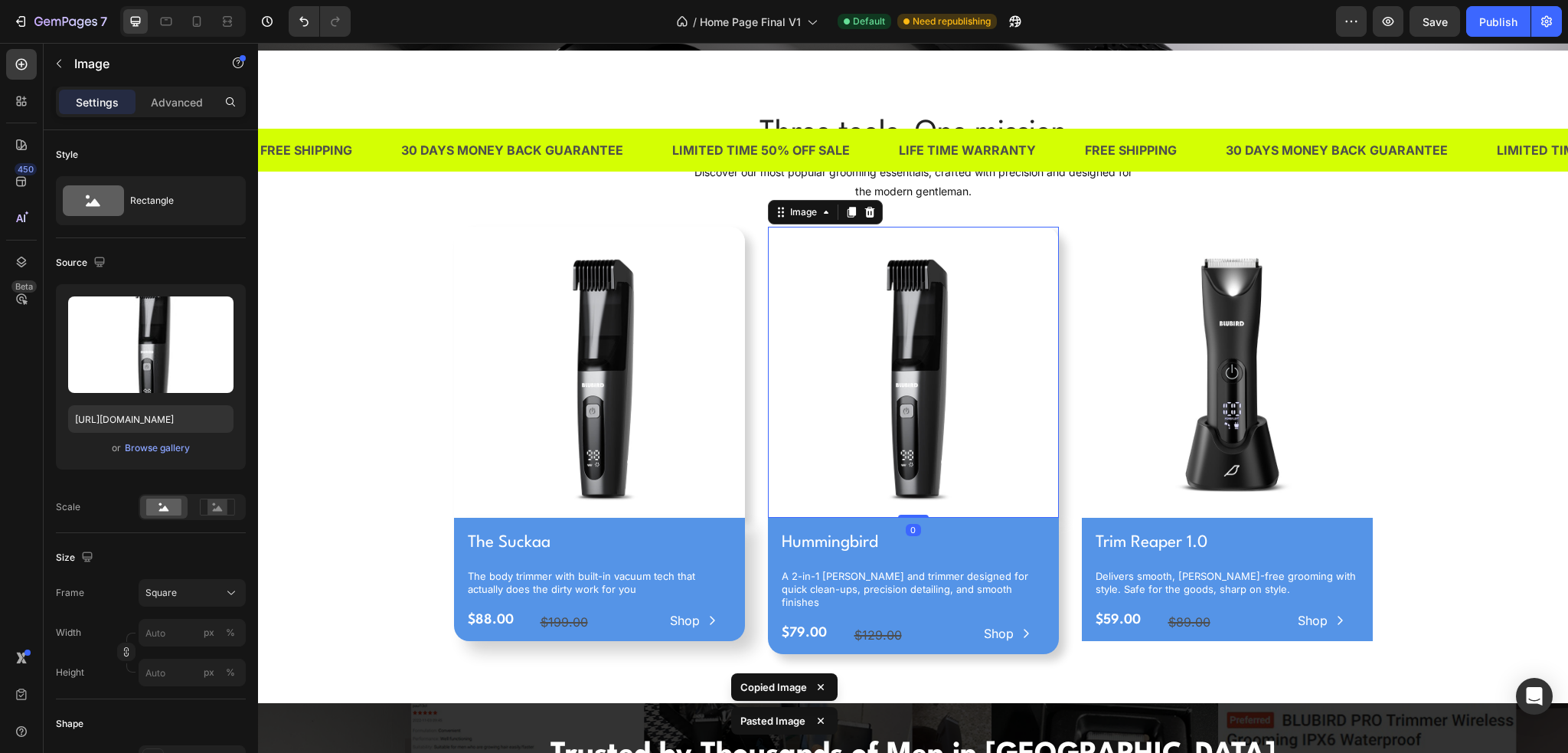
click at [839, 326] on img at bounding box center [913, 372] width 291 height 291
click at [1083, 312] on img at bounding box center [1228, 372] width 291 height 291
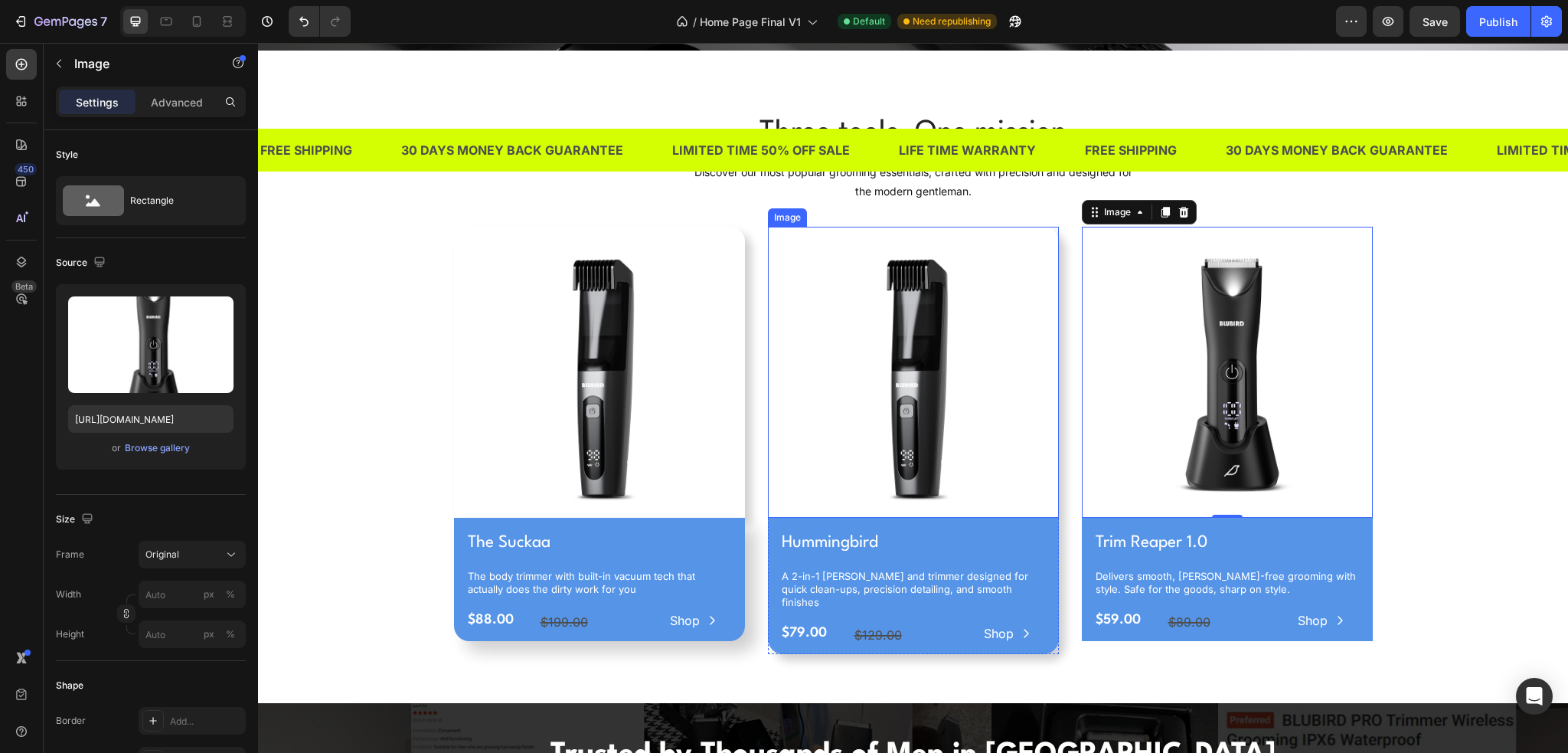
click at [815, 412] on img at bounding box center [913, 372] width 291 height 291
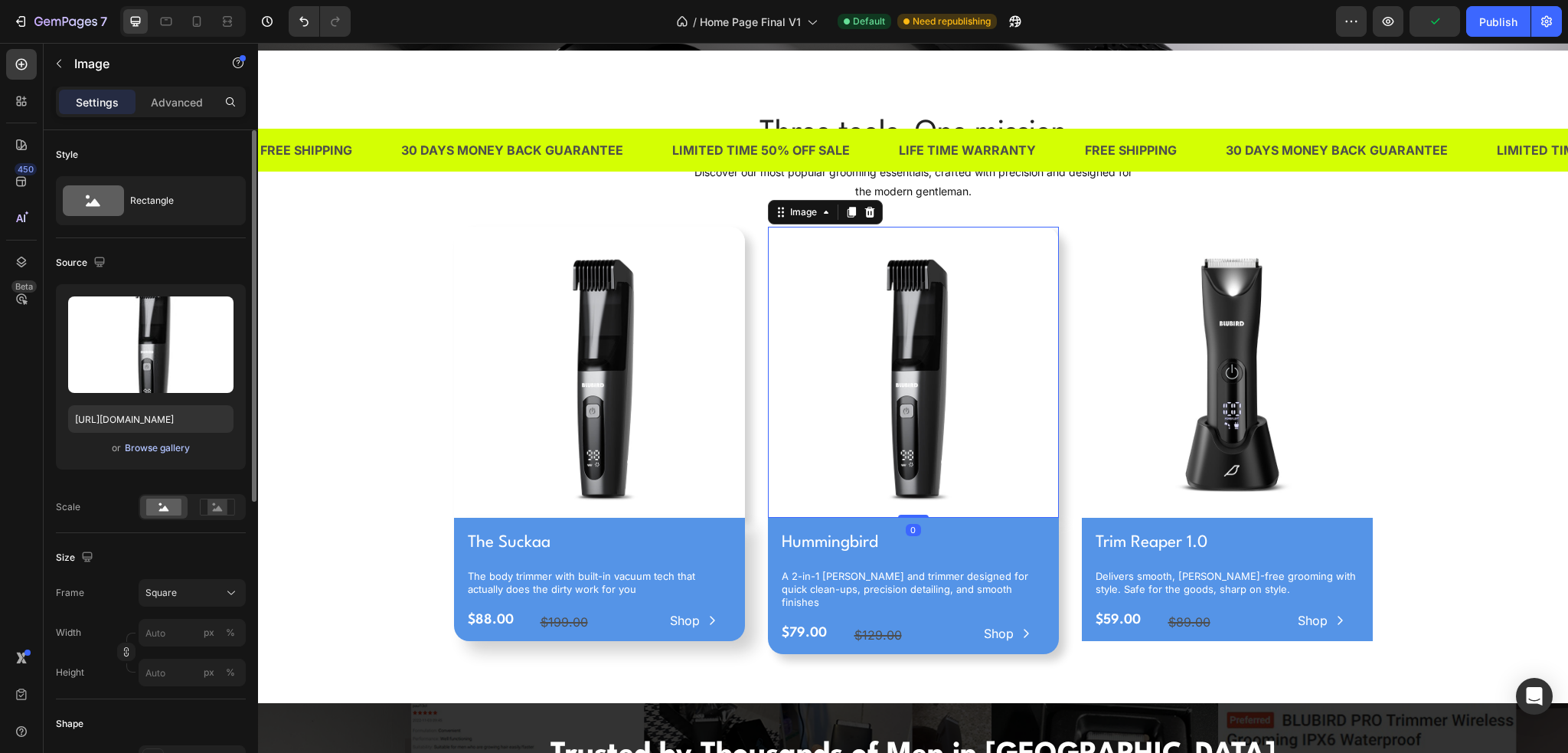
click at [180, 447] on div "Browse gallery" at bounding box center [157, 448] width 65 height 14
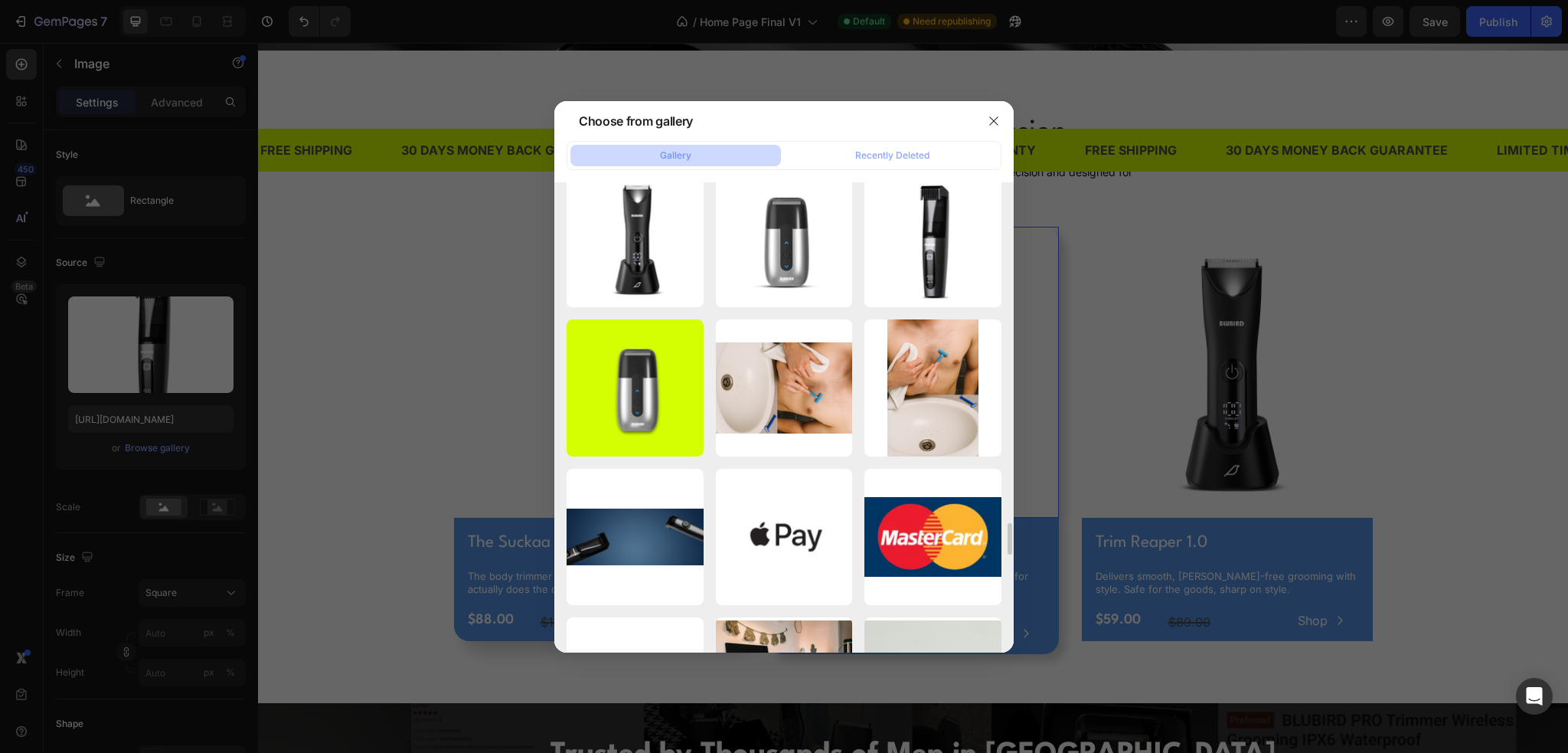
scroll to position [5016, 0]
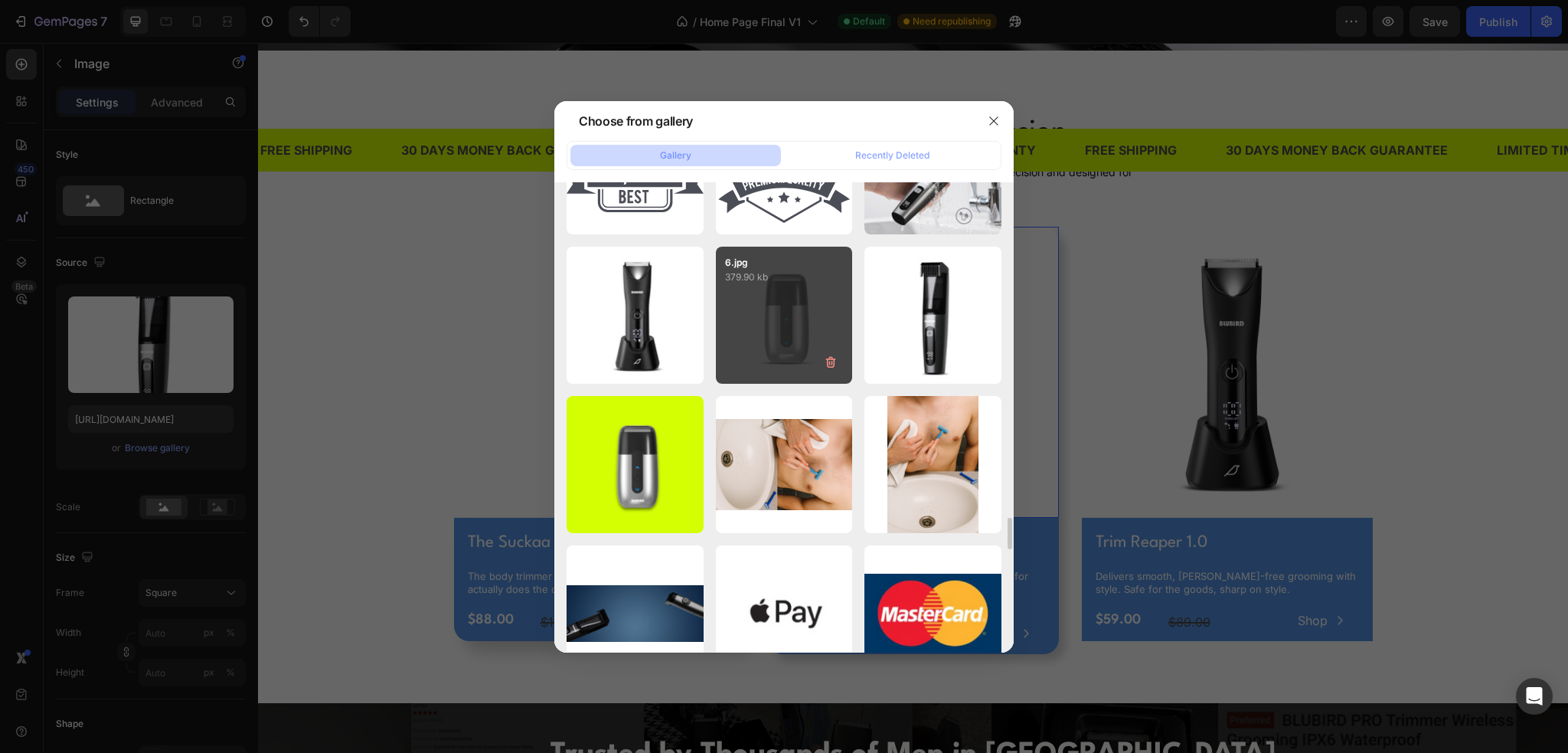
click at [815, 374] on div "6.jpg 379.90 kb" at bounding box center [784, 315] width 137 height 137
type input "https://cdn.shopify.com/s/files/1/0609/3665/0855/files/gempages_577436594827428…"
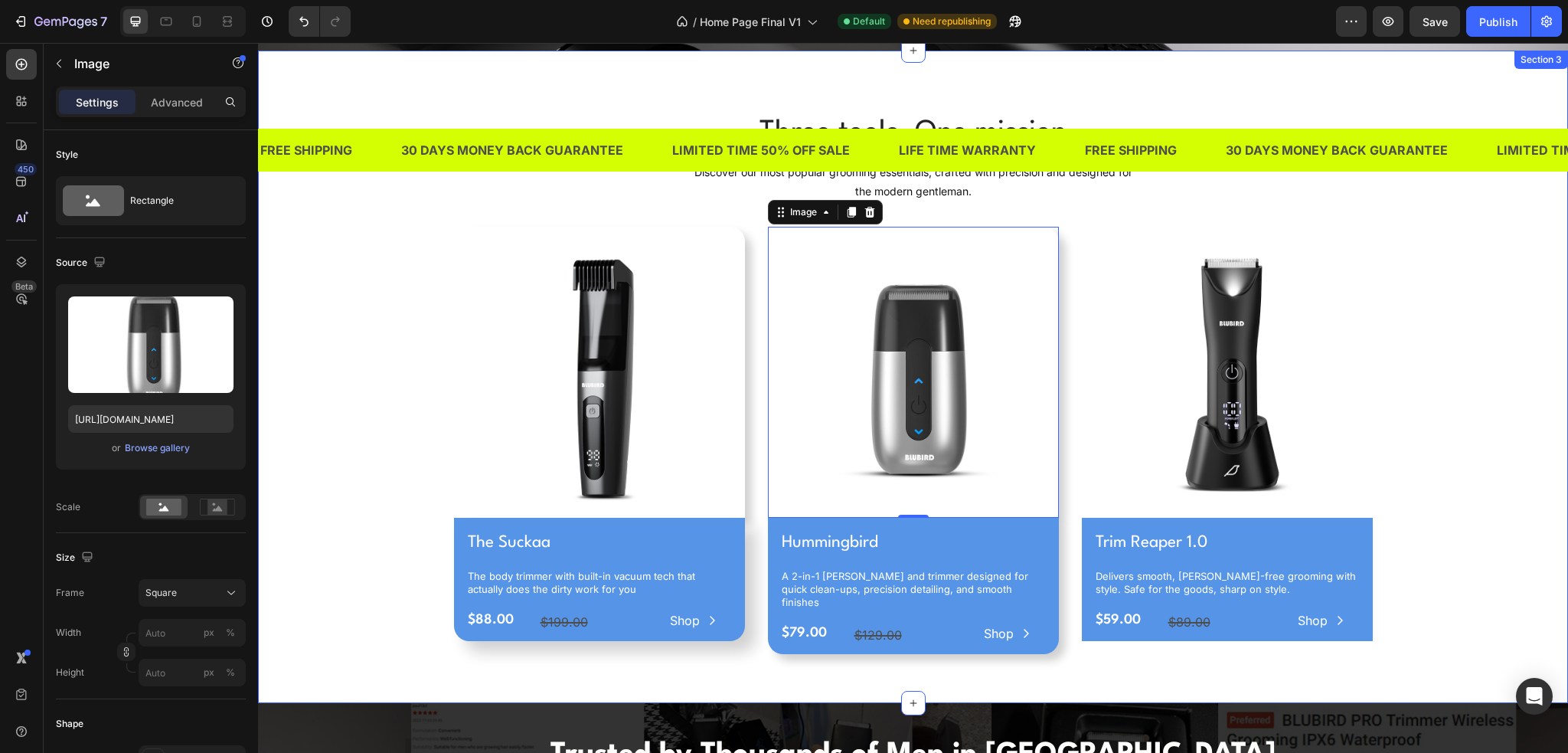
click at [1444, 404] on div "Three tools. One mission Heading Discover our most popular grooming essentials,…" at bounding box center [913, 389] width 1287 height 554
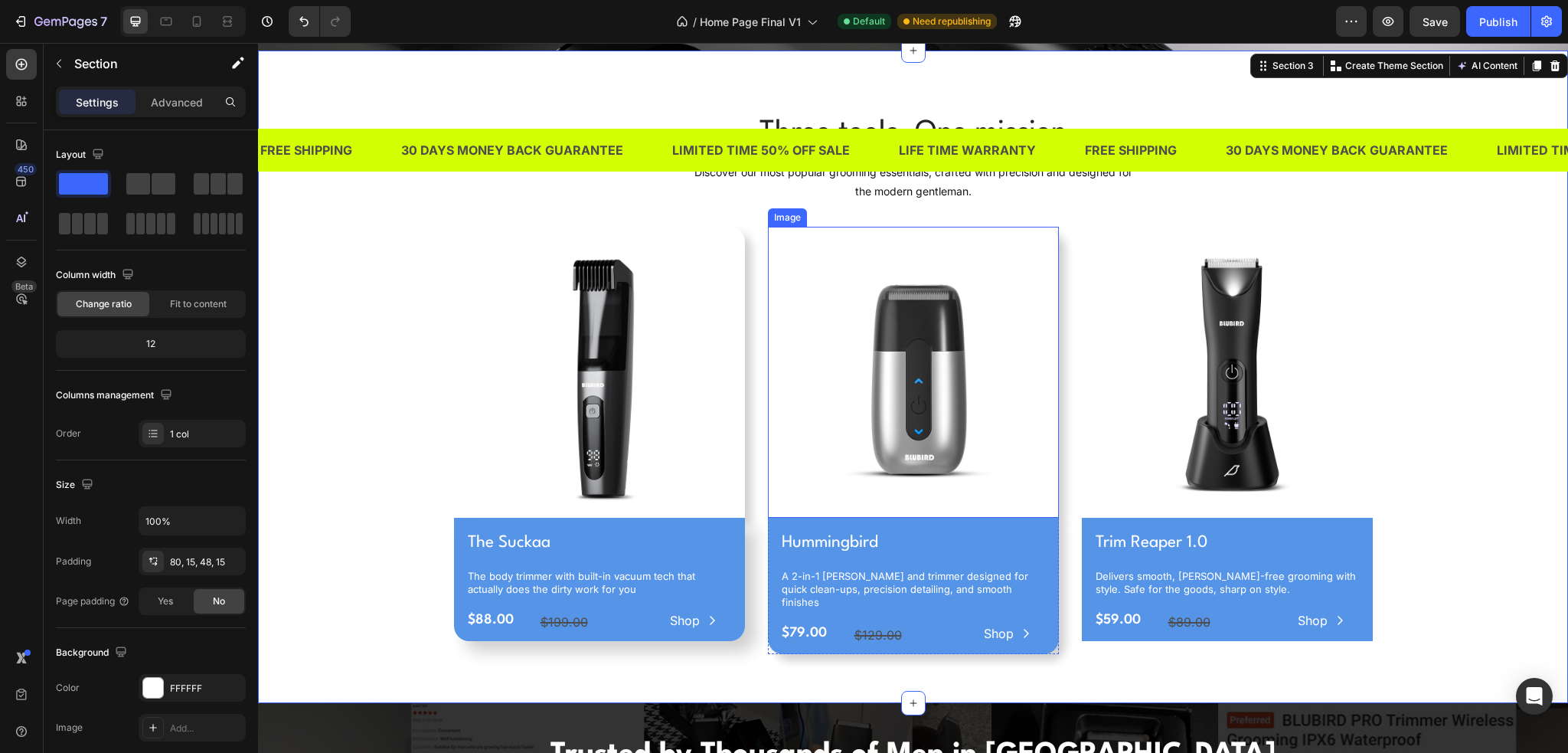
click at [970, 352] on img at bounding box center [913, 372] width 291 height 291
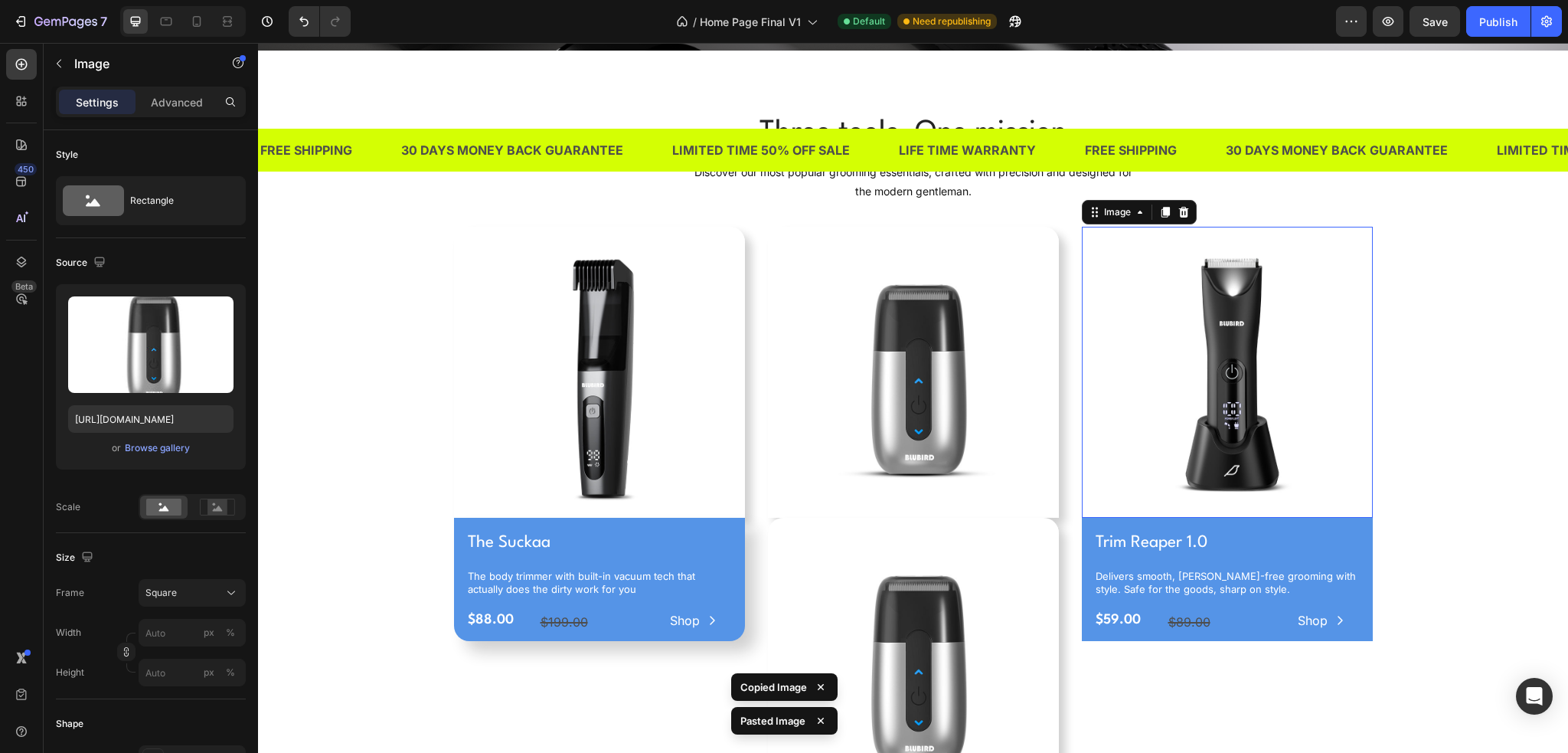
click at [1197, 410] on img at bounding box center [1228, 372] width 291 height 291
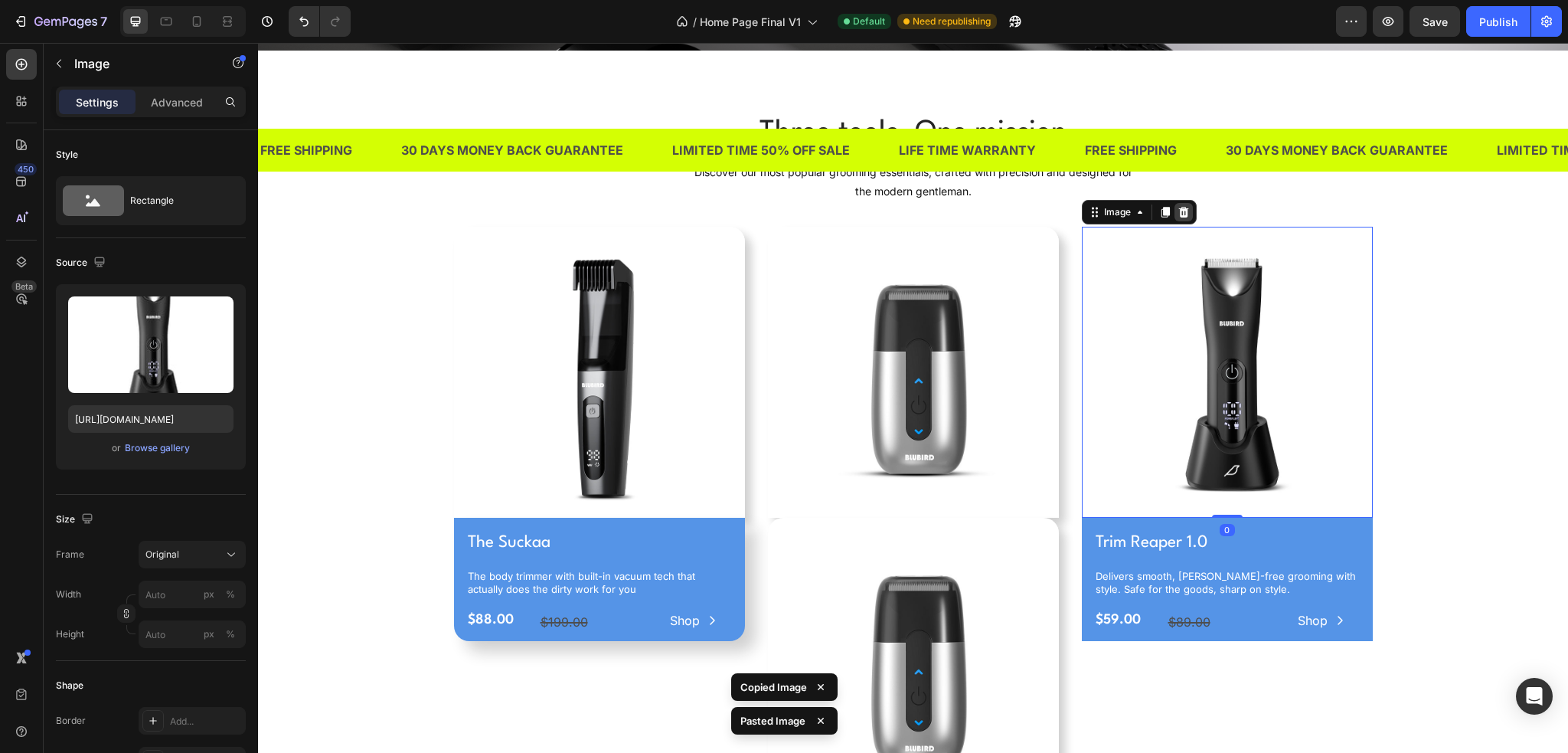
click at [1179, 209] on icon at bounding box center [1184, 212] width 12 height 12
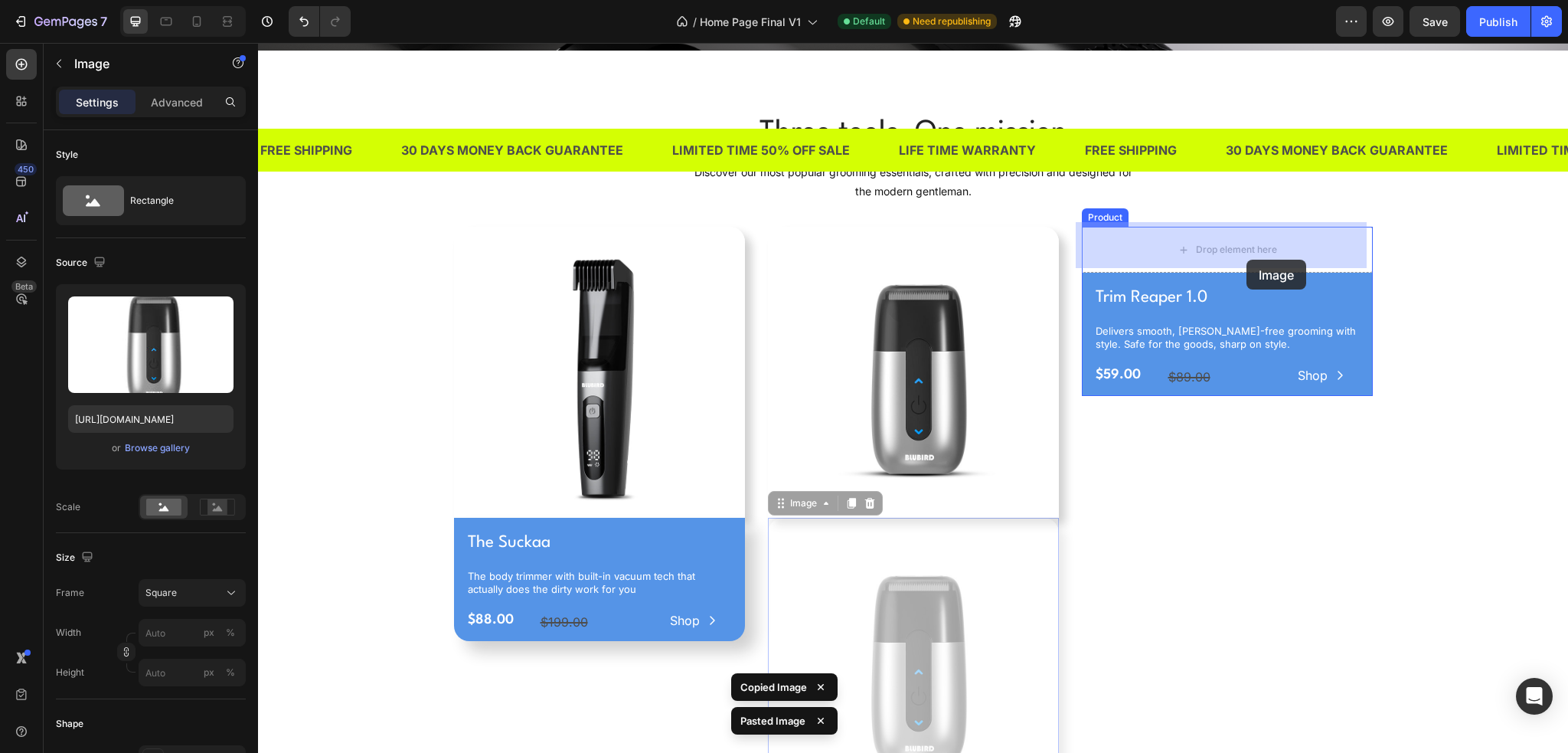
drag, startPoint x: 931, startPoint y: 591, endPoint x: 1246, endPoint y: 260, distance: 456.9
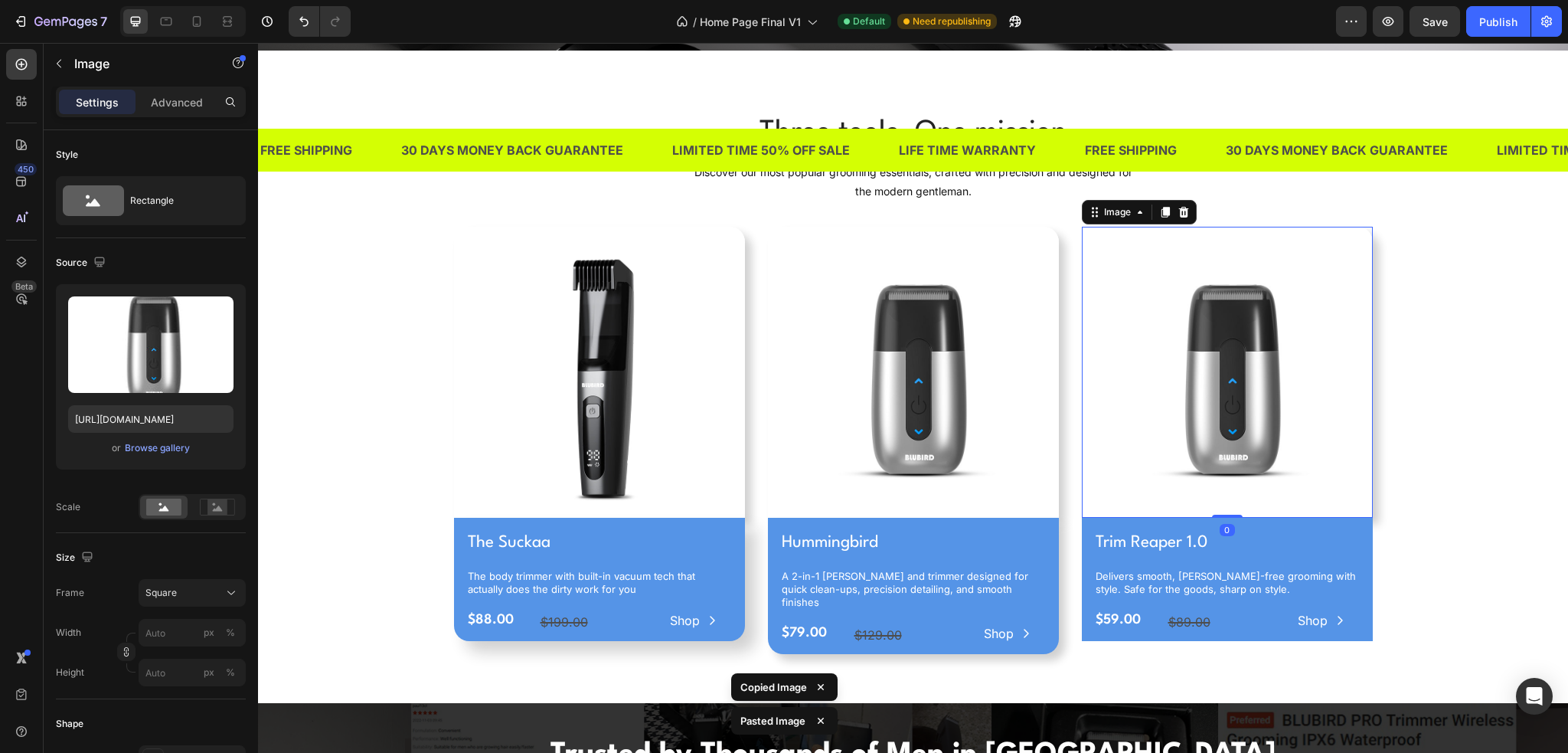
click at [1412, 412] on div "Three tools. One mission Heading Discover our most popular grooming essentials,…" at bounding box center [913, 389] width 1287 height 554
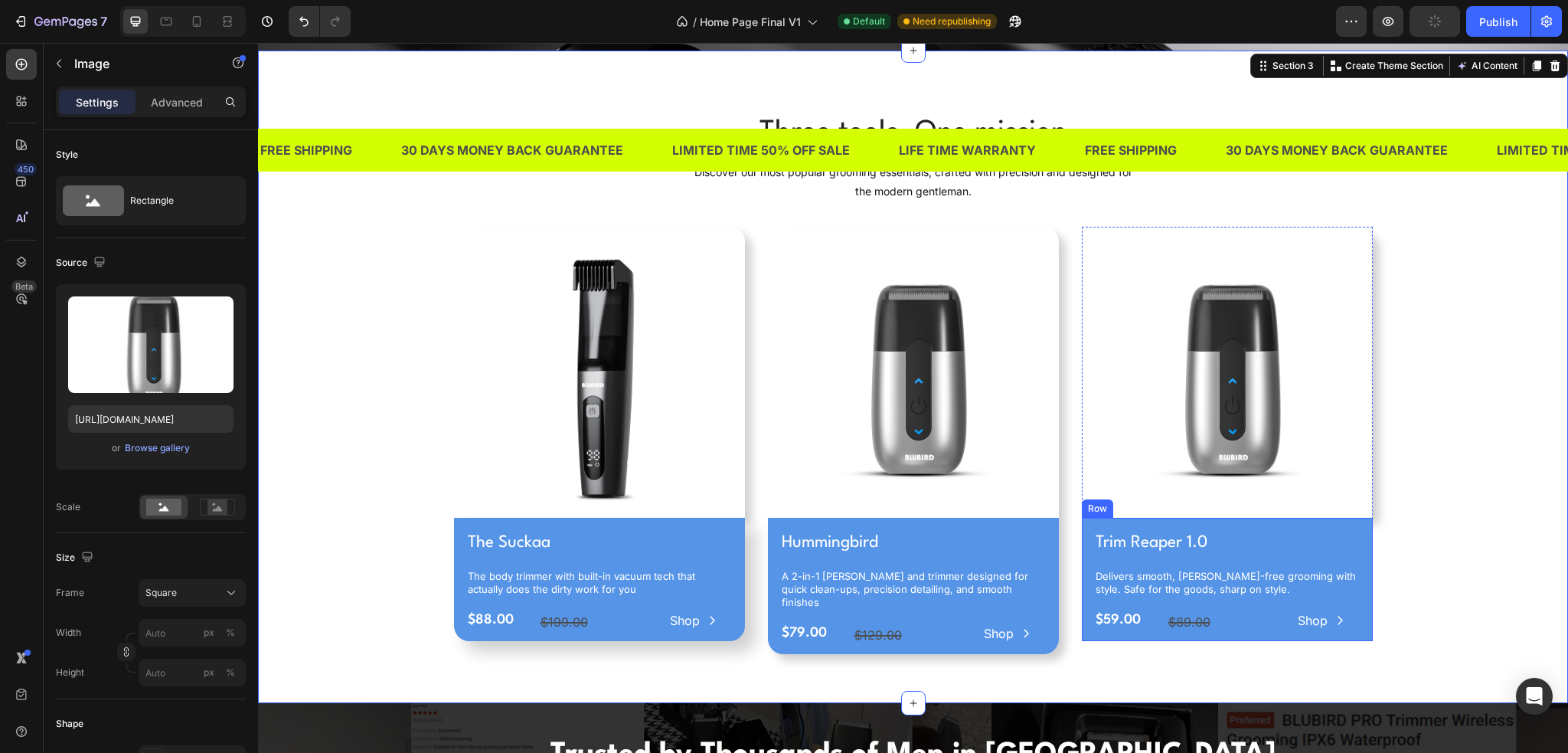
click at [1287, 458] on img at bounding box center [1228, 372] width 291 height 291
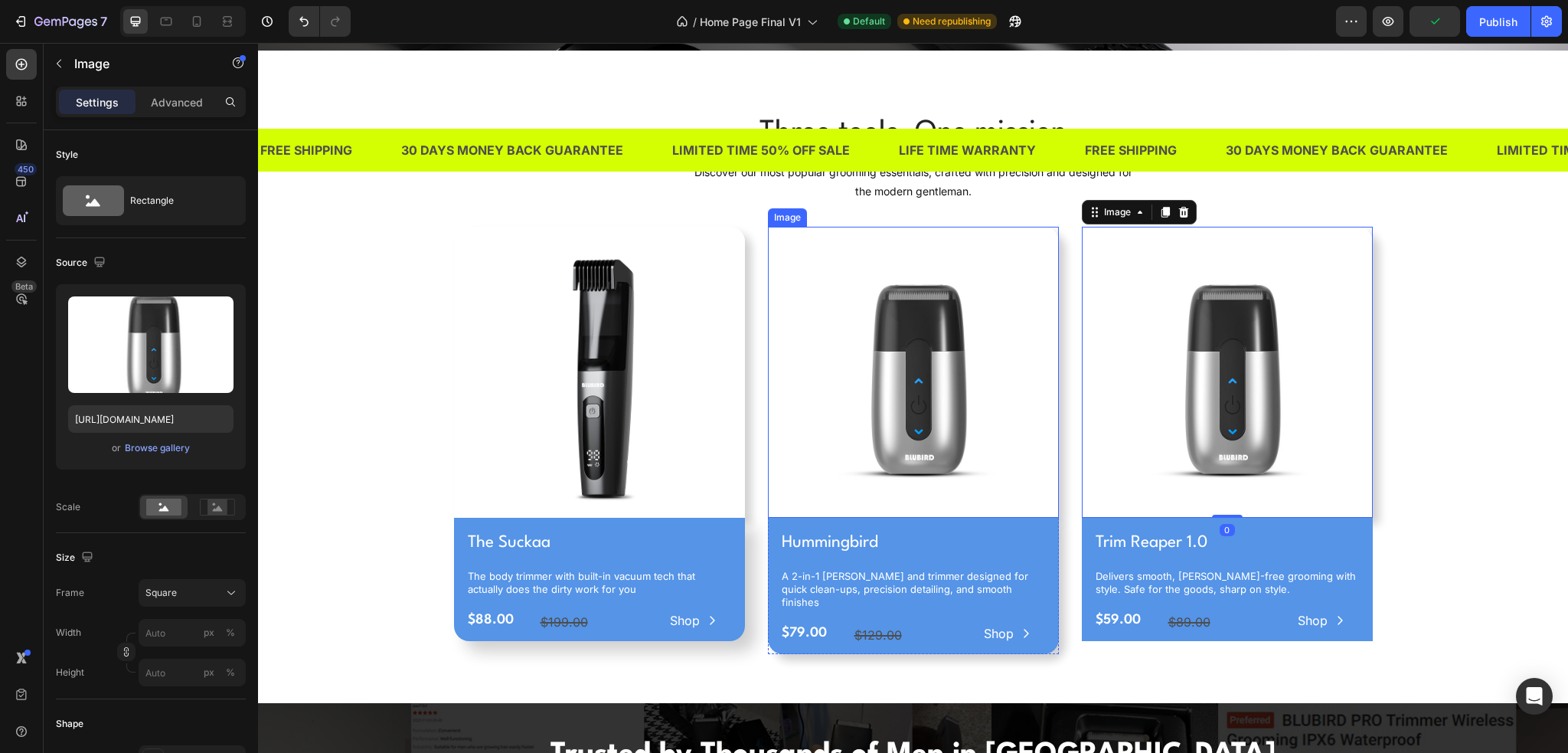
click at [920, 238] on img at bounding box center [913, 372] width 291 height 291
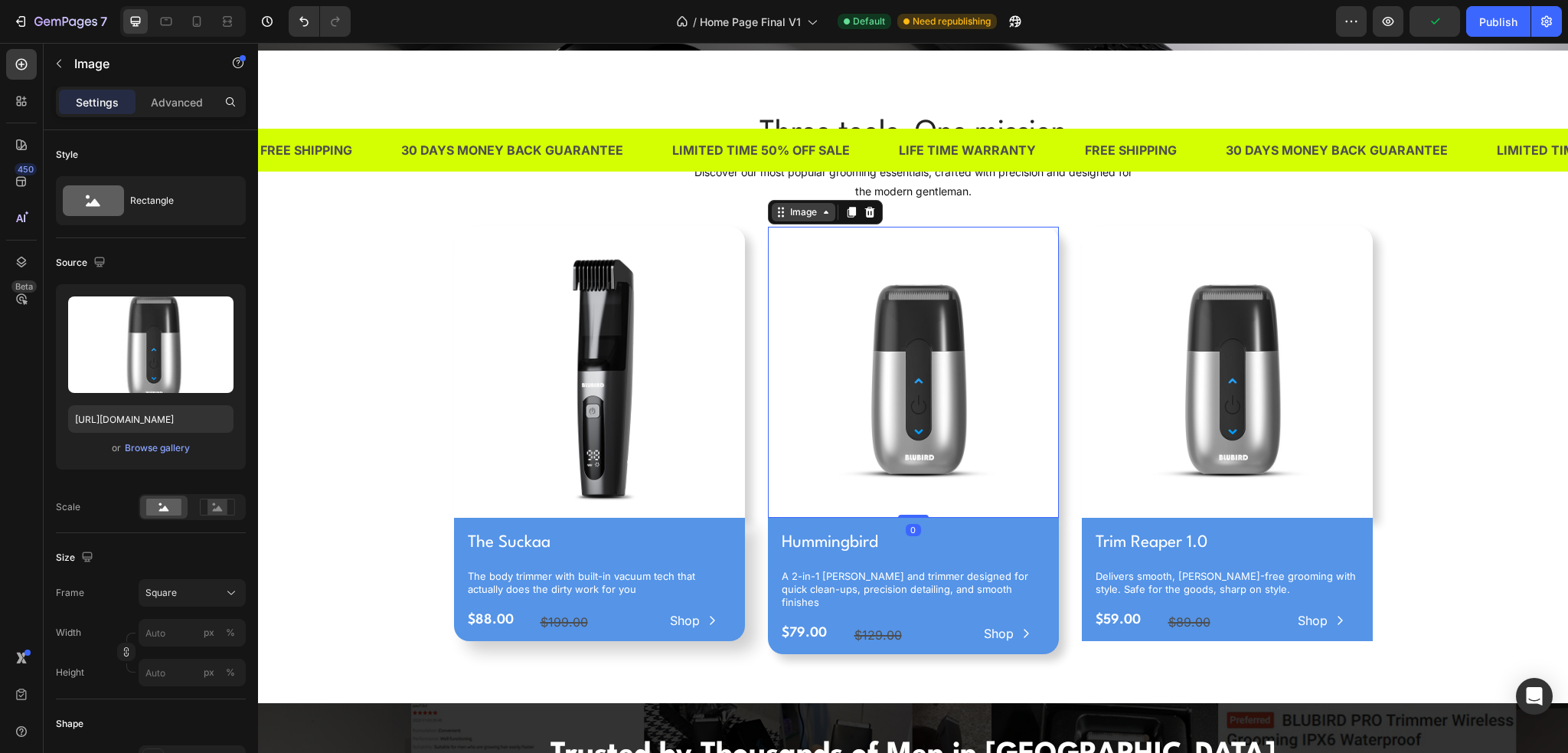
click at [787, 207] on div "Image" at bounding box center [804, 212] width 33 height 14
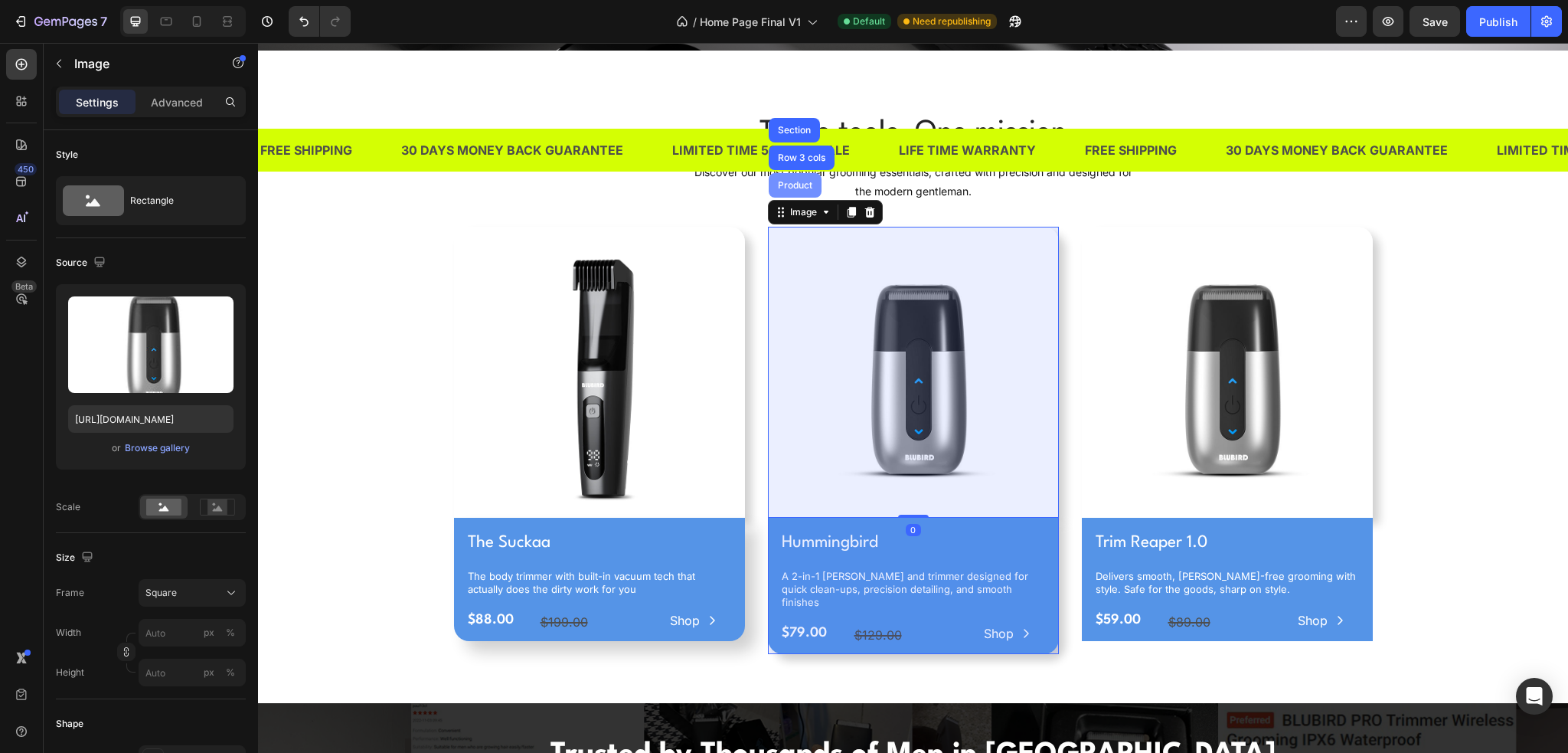
click at [796, 181] on div "Product" at bounding box center [794, 185] width 40 height 9
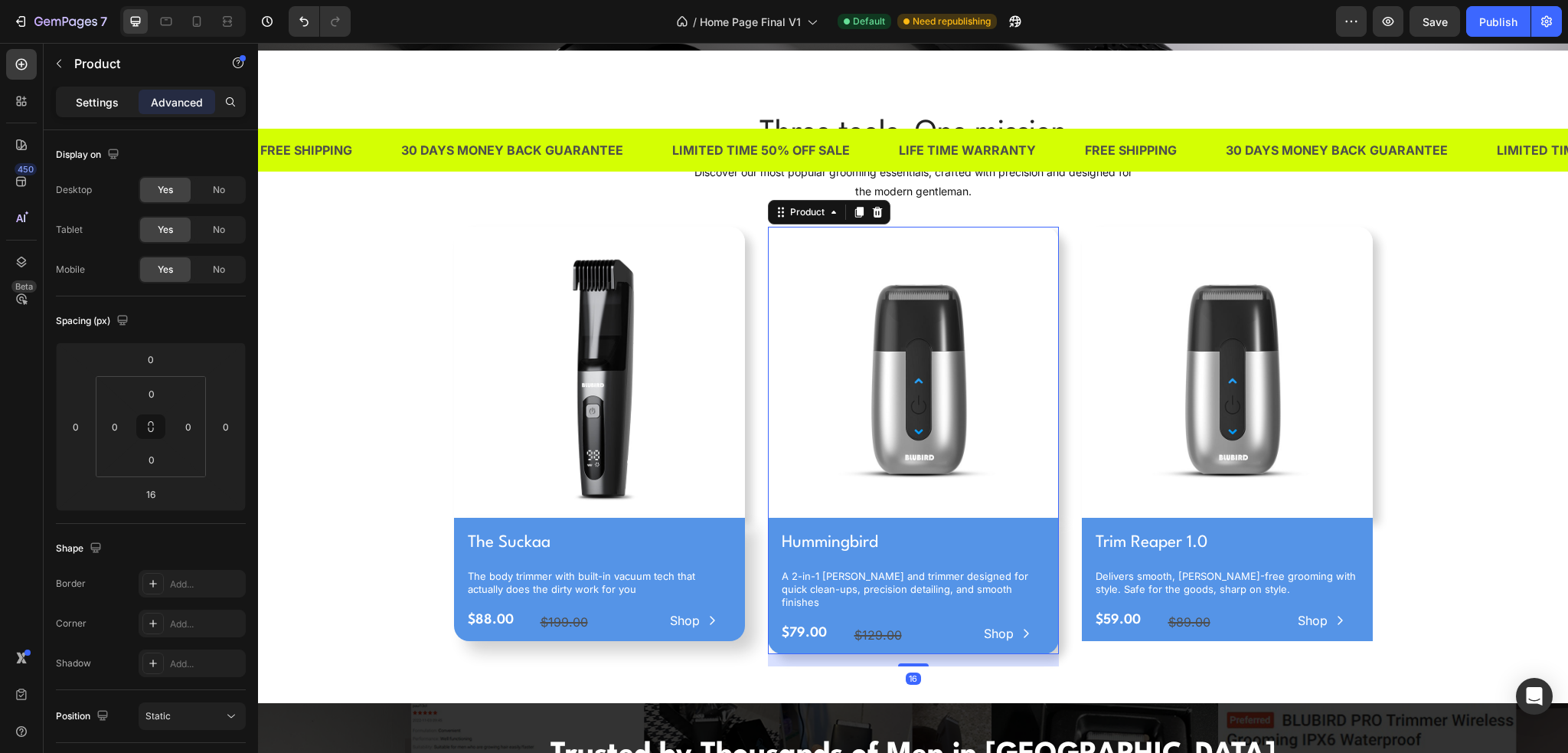
click at [119, 113] on div "Settings Advanced" at bounding box center [150, 102] width 190 height 31
click at [97, 104] on p "Settings" at bounding box center [97, 102] width 43 height 16
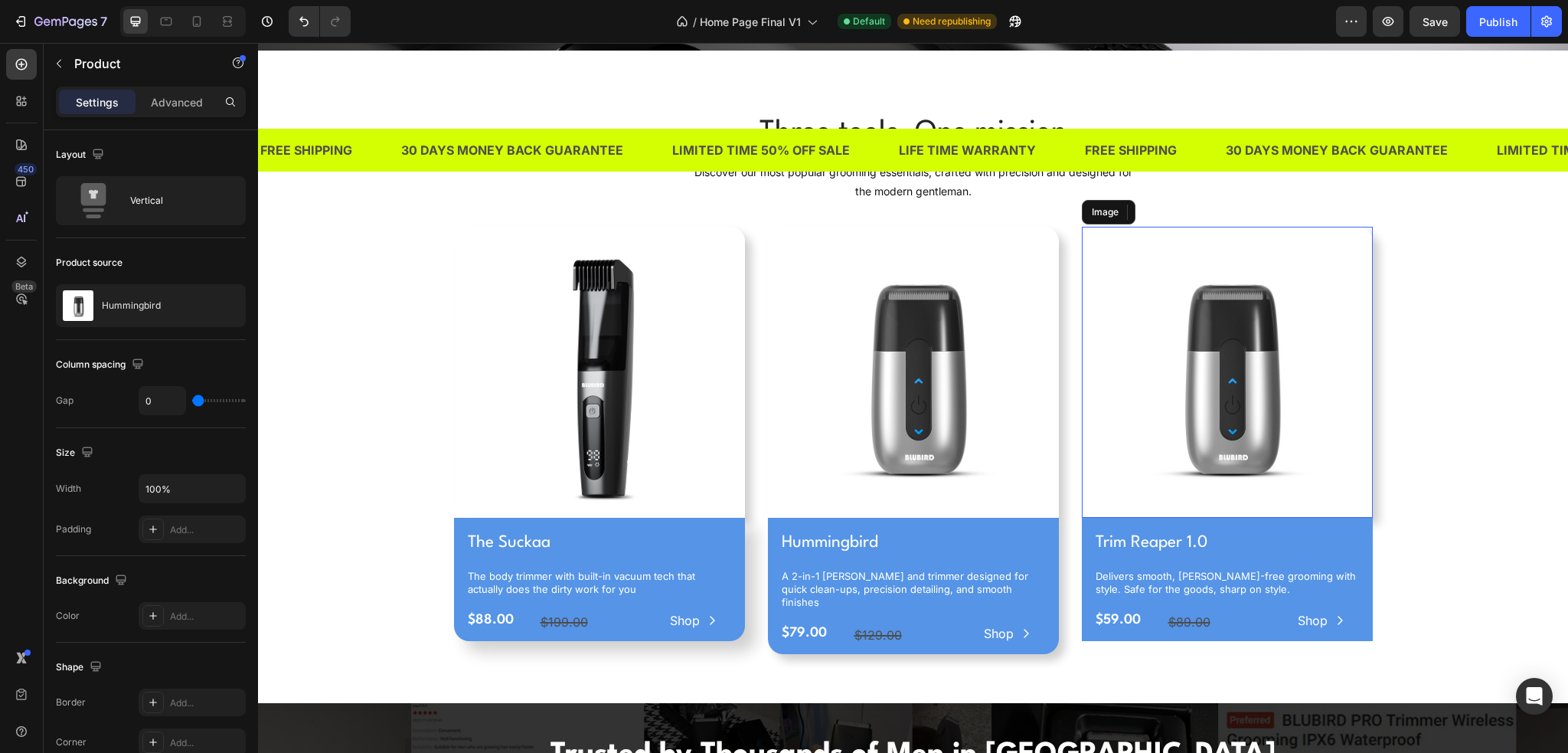
click at [1123, 260] on img at bounding box center [1228, 372] width 291 height 291
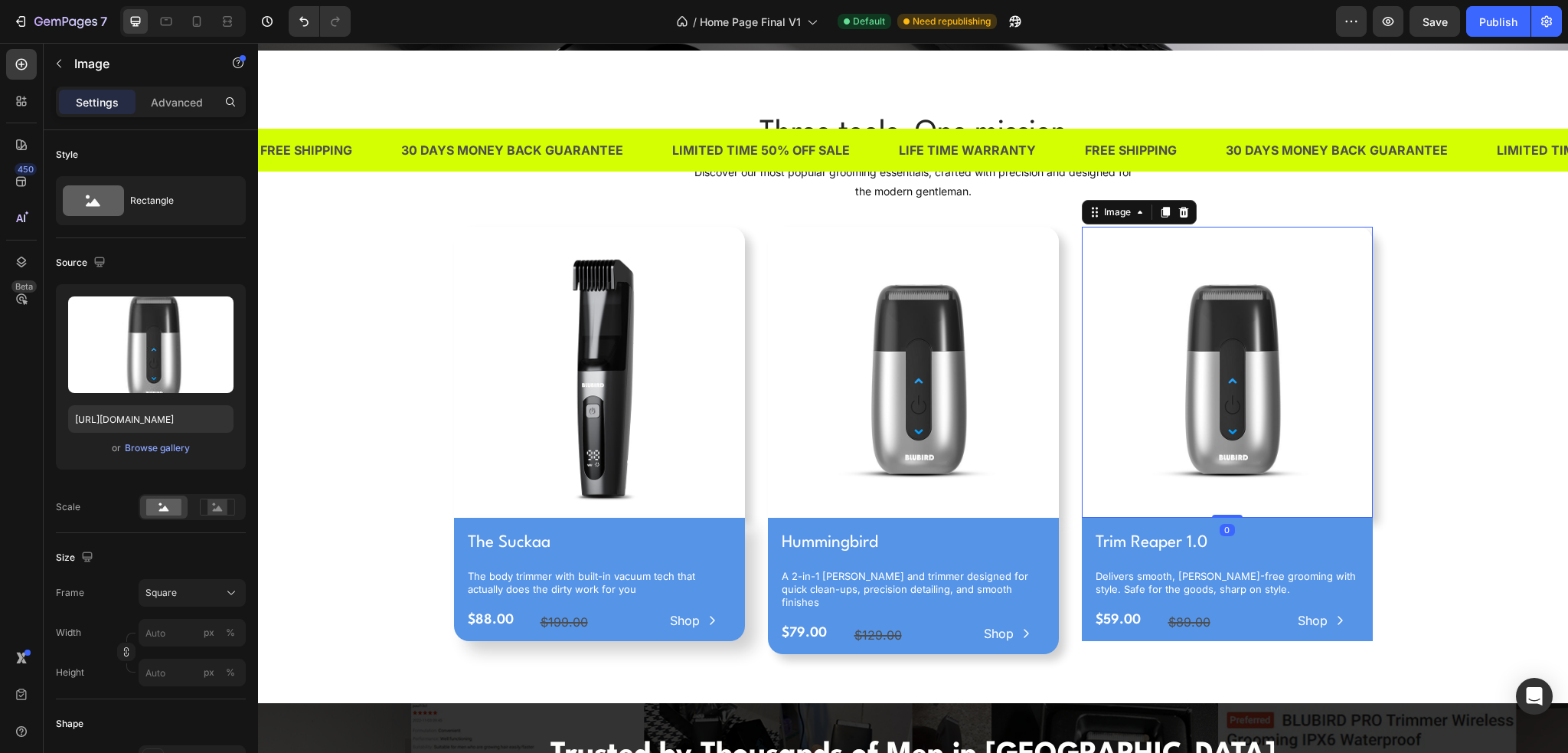
click at [1104, 217] on div "Image" at bounding box center [1140, 211] width 115 height 25
click at [1103, 213] on div "Image" at bounding box center [1118, 212] width 33 height 14
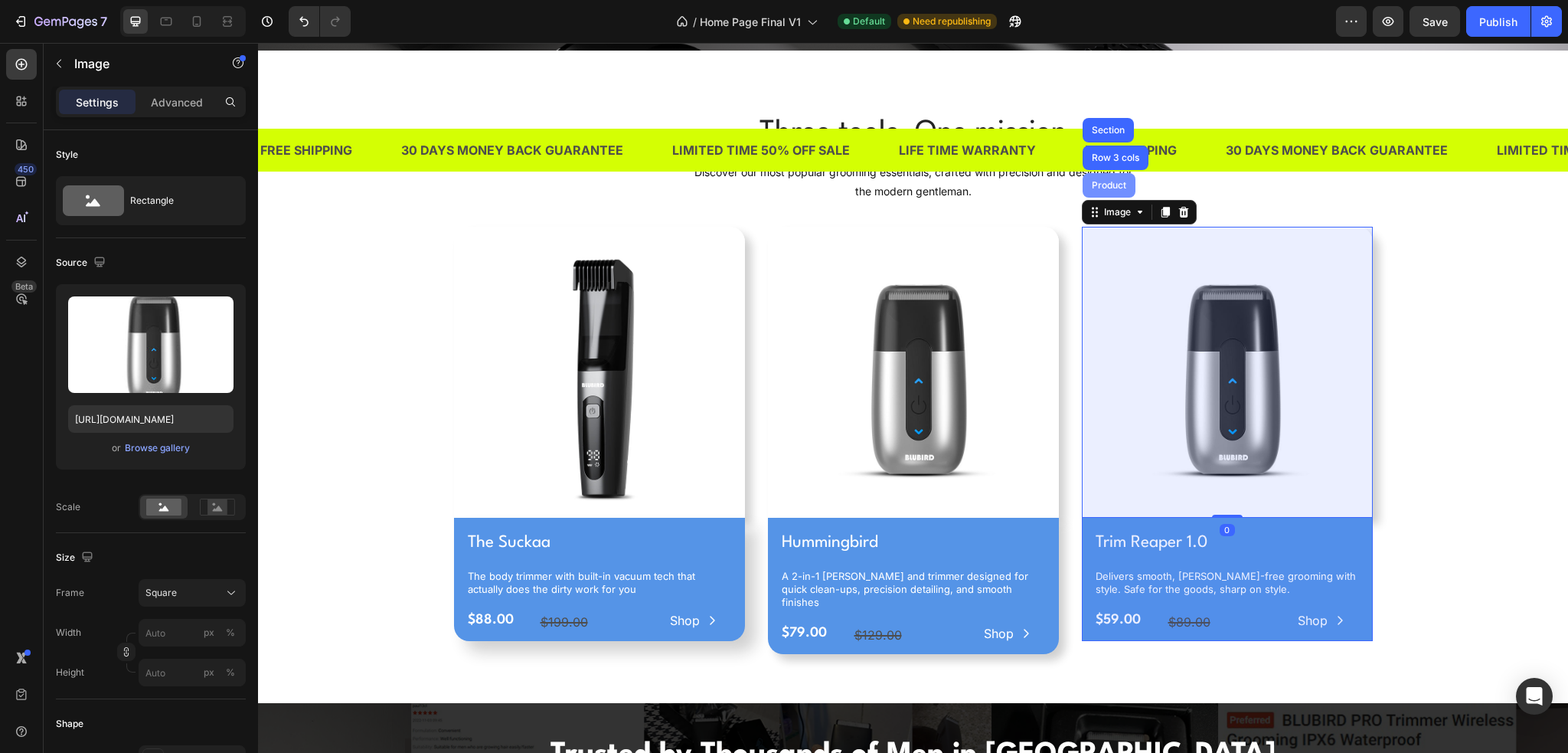
click at [1105, 190] on div "Product" at bounding box center [1109, 185] width 52 height 25
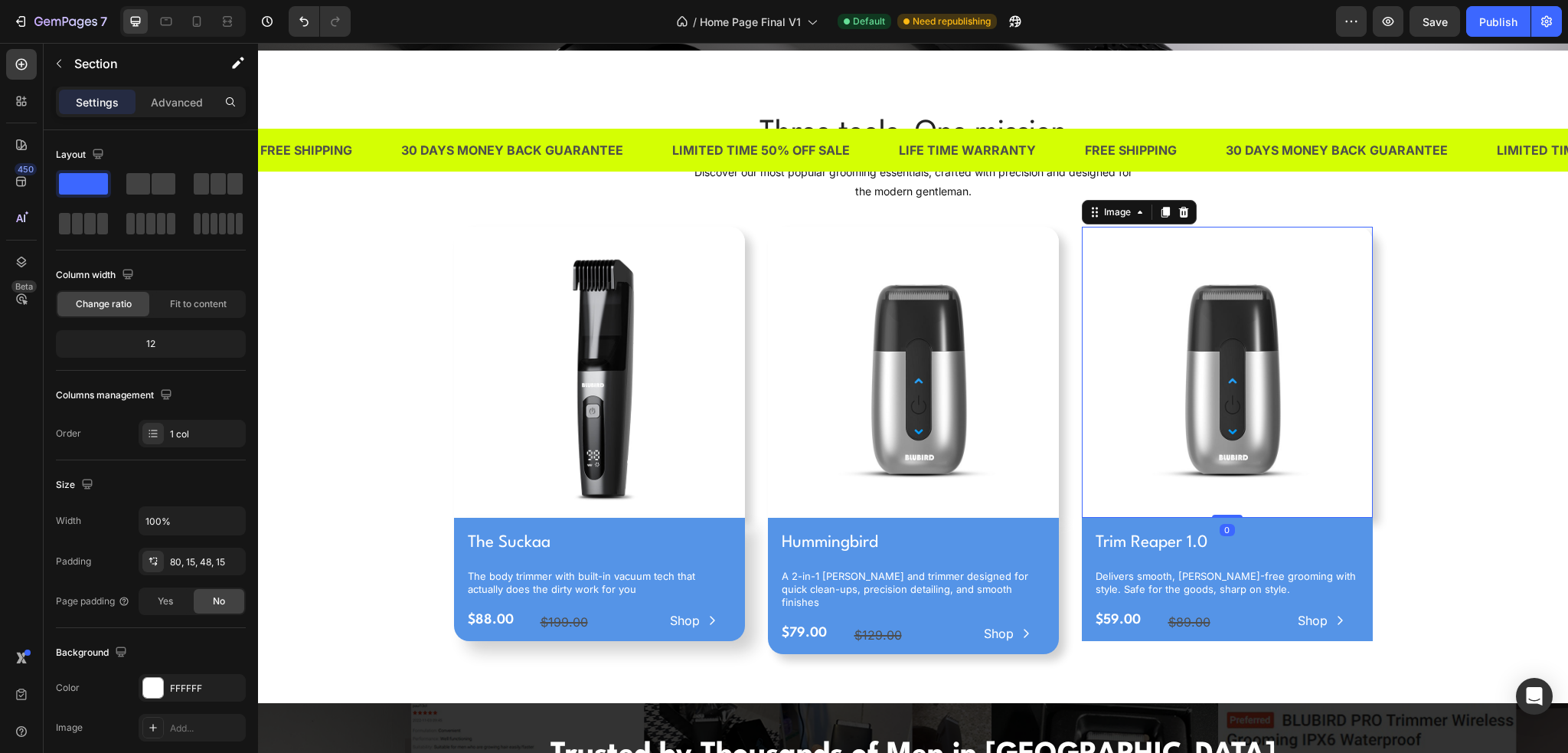
click at [1432, 334] on div "Three tools. One mission Heading Discover our most popular grooming essentials,…" at bounding box center [913, 389] width 1287 height 554
click at [1275, 314] on img at bounding box center [1228, 372] width 291 height 291
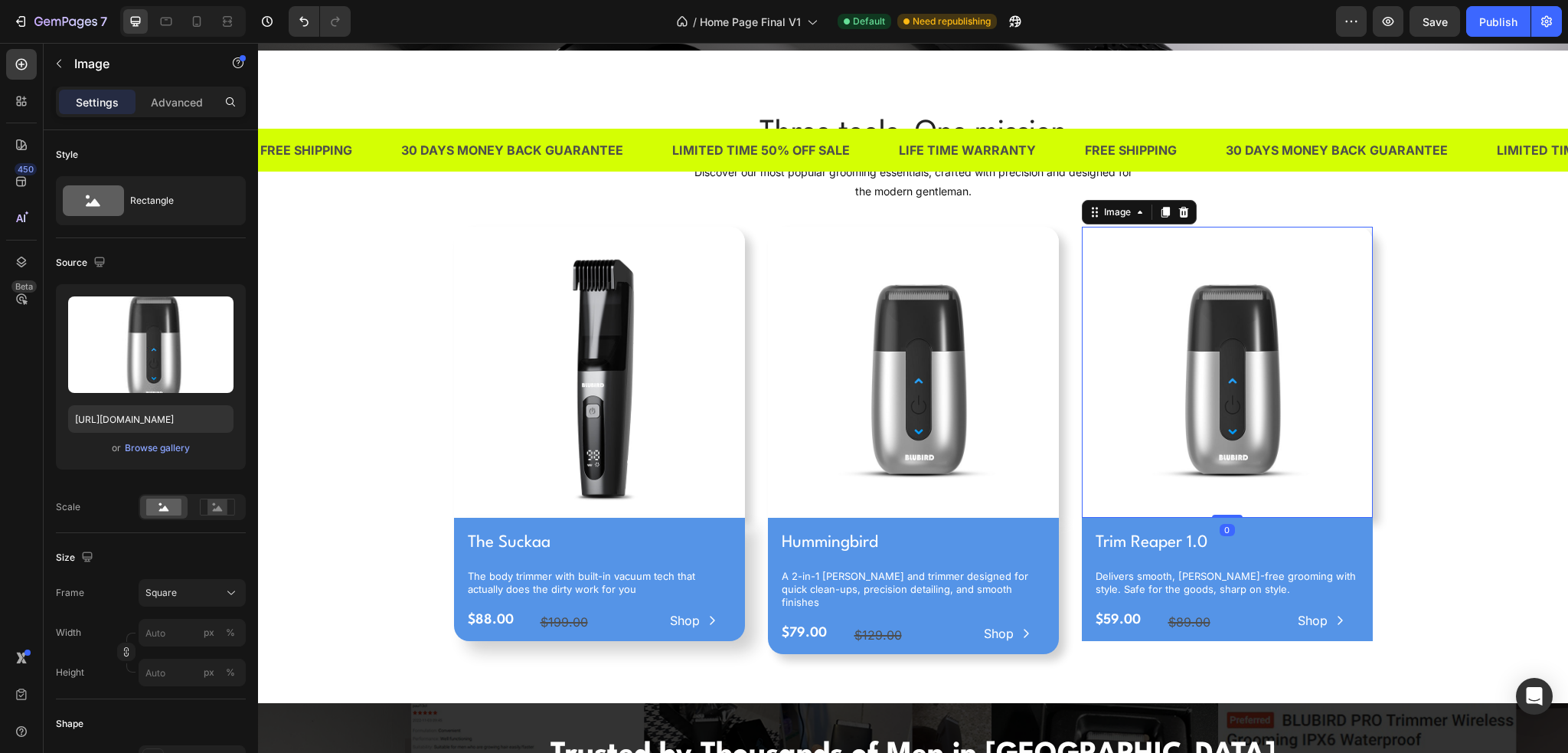
click at [1178, 209] on icon at bounding box center [1184, 212] width 12 height 12
click at [1169, 385] on img at bounding box center [1228, 372] width 291 height 291
click at [179, 452] on div "Browse gallery" at bounding box center [157, 448] width 65 height 14
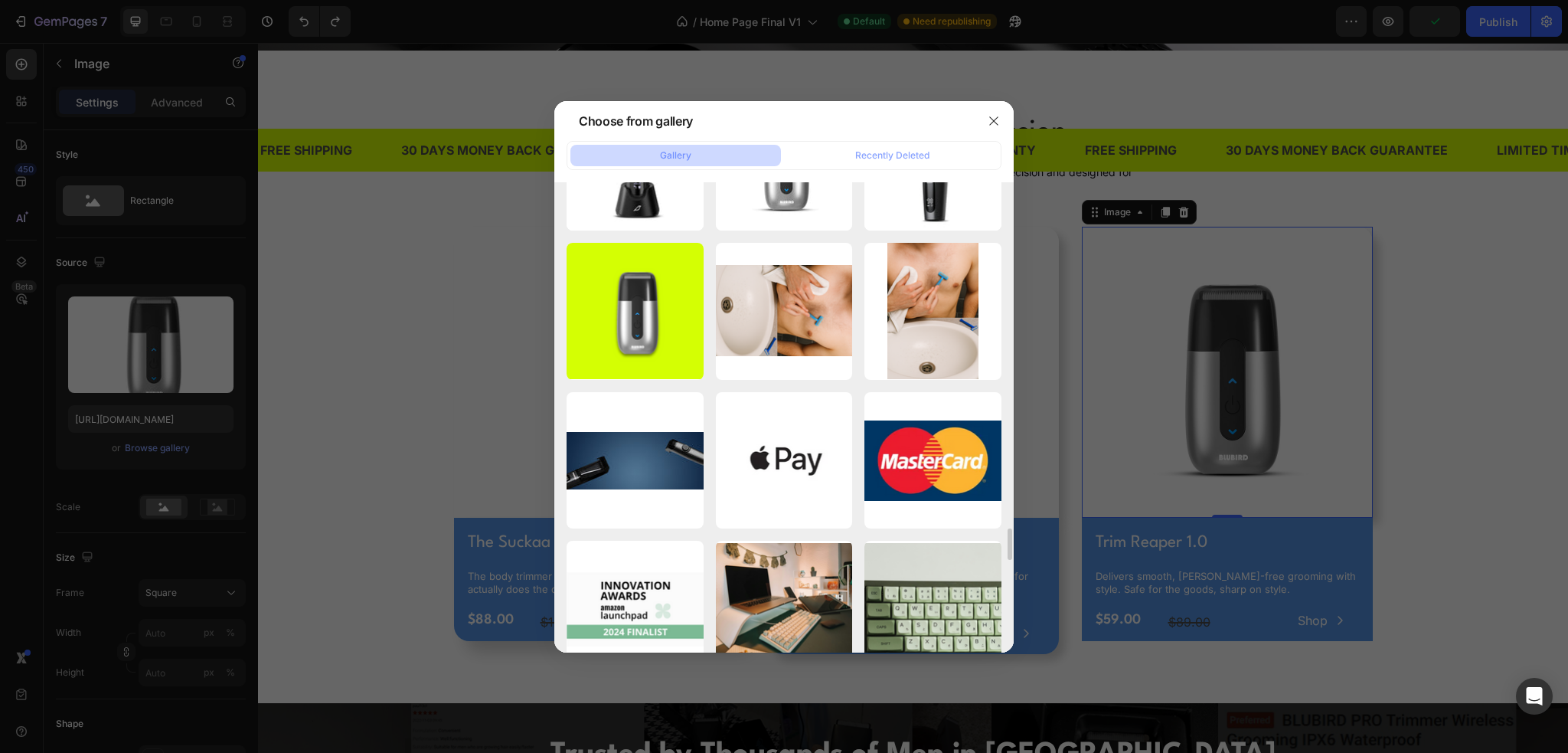
scroll to position [5092, 0]
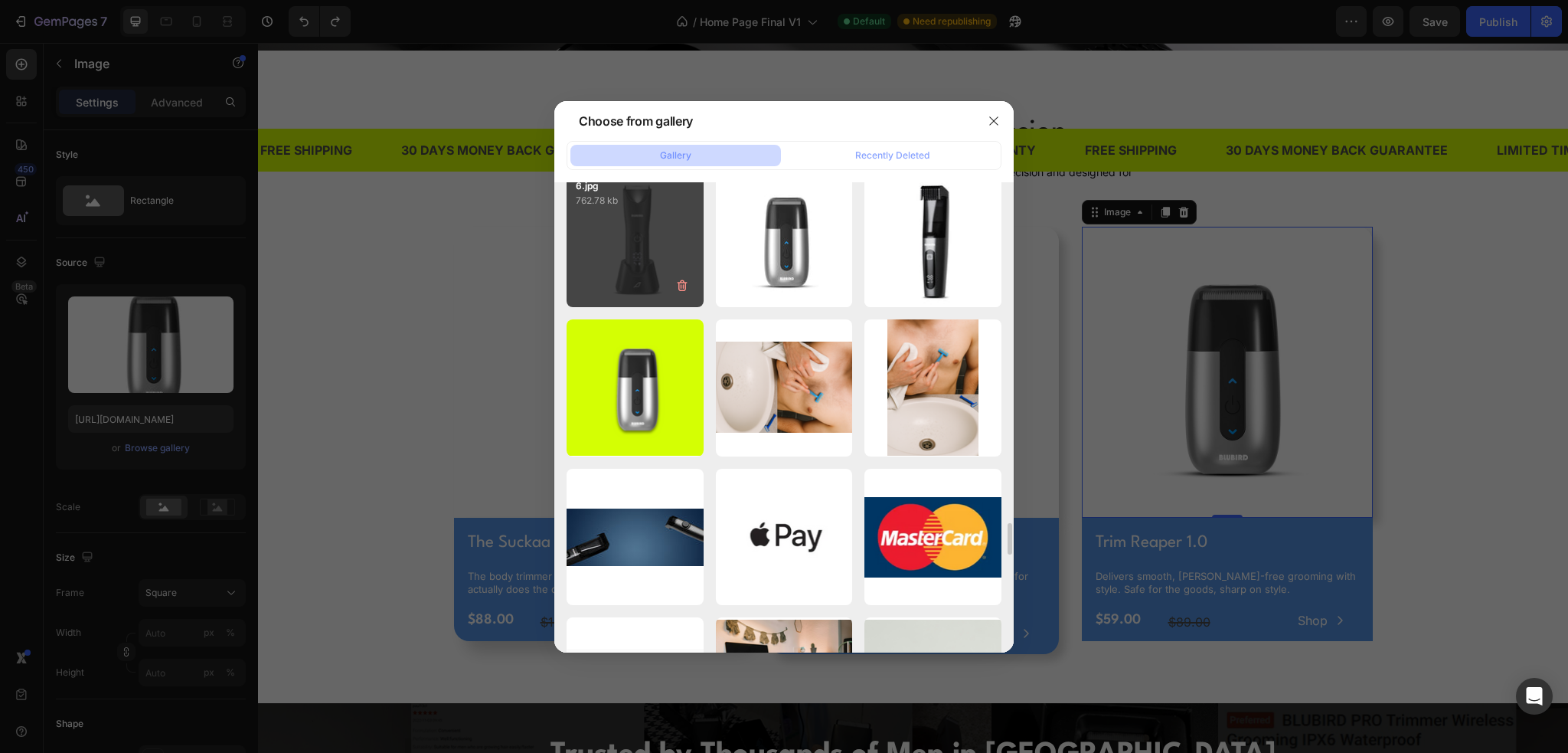
click at [661, 262] on div "6.jpg 762.78 kb" at bounding box center [634, 238] width 137 height 137
type input "https://cdn.shopify.com/s/files/1/0609/3665/0855/files/gempages_577436594827428…"
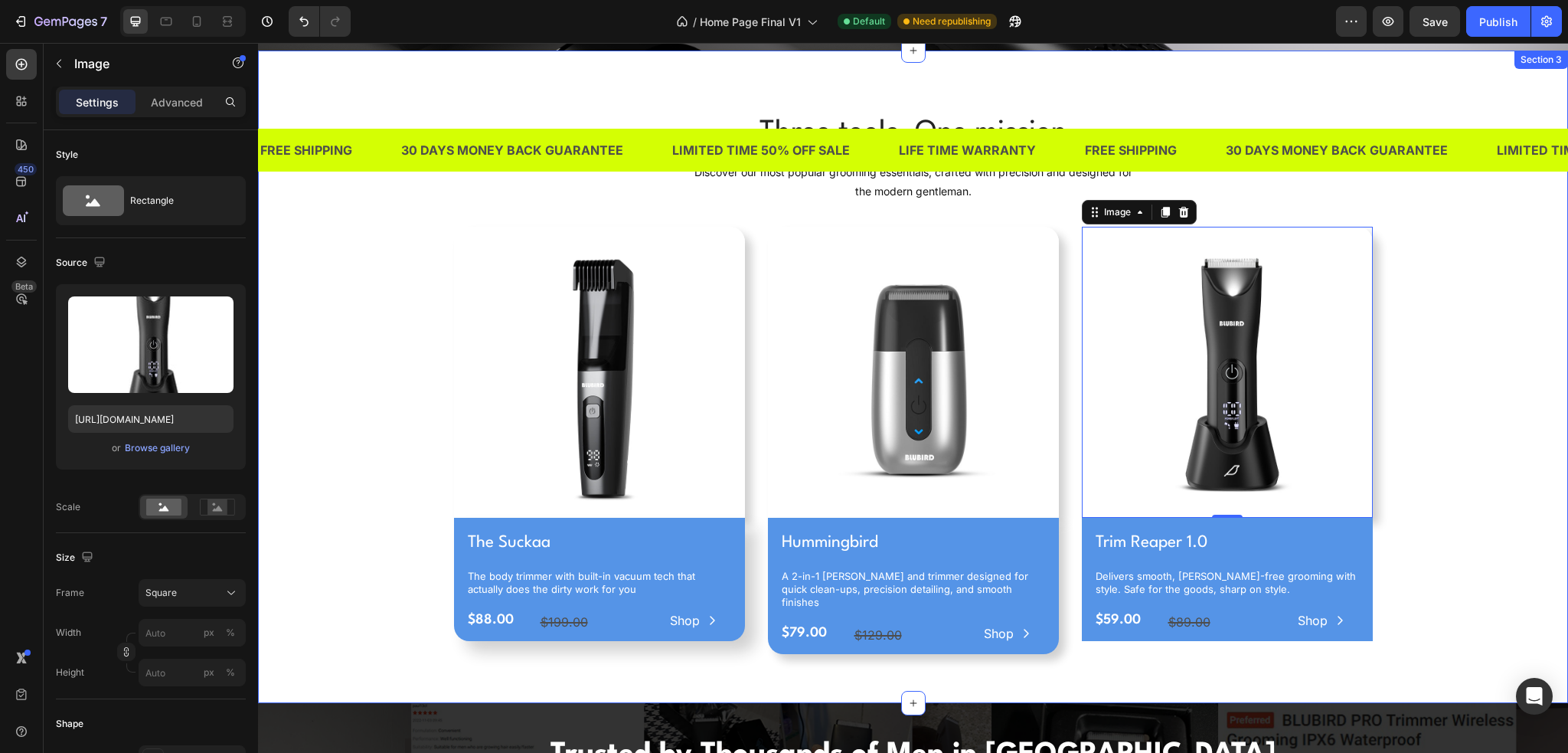
click at [1421, 450] on div "Three tools. One mission Heading Discover our most popular grooming essentials,…" at bounding box center [913, 389] width 1287 height 554
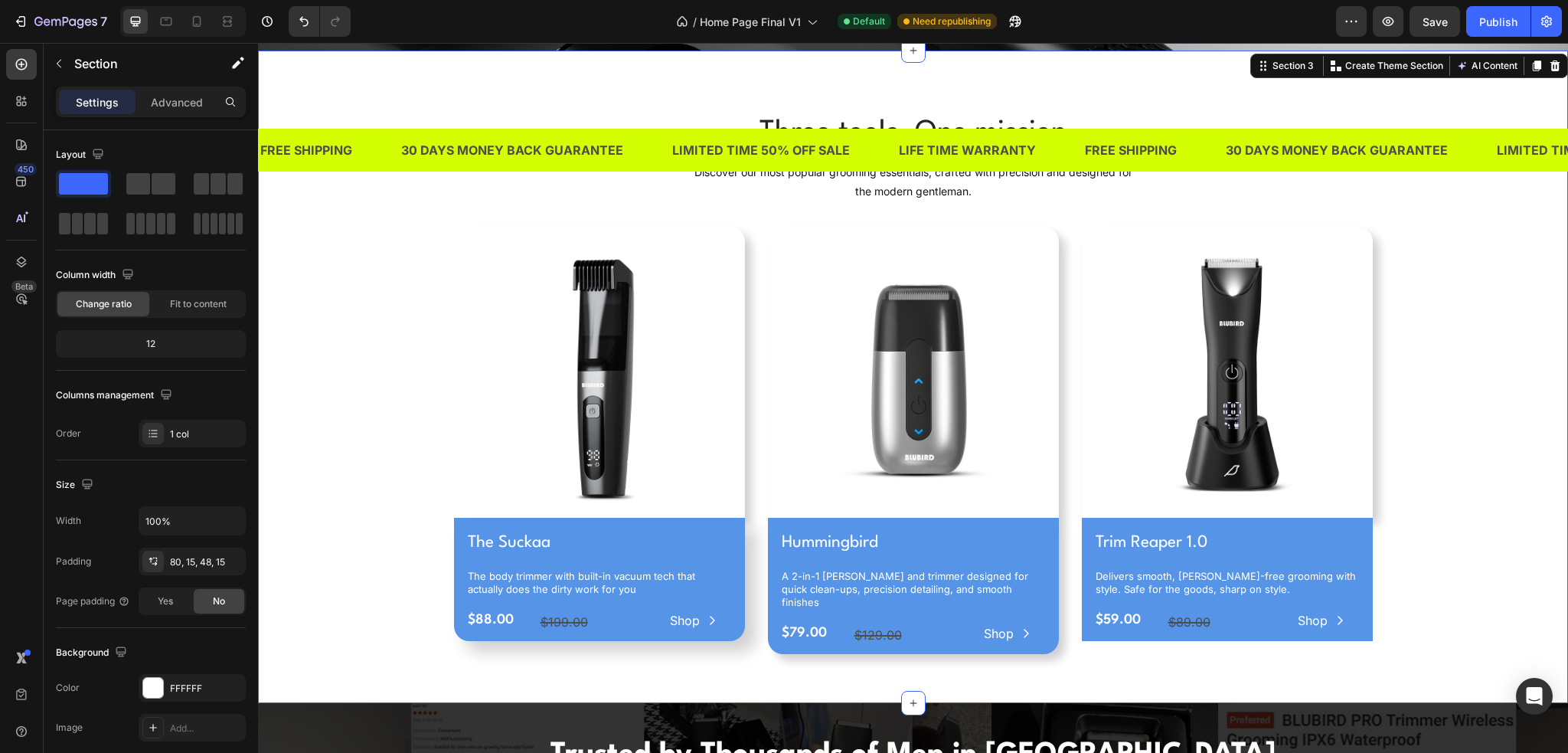
click at [1446, 450] on div "Three tools. One mission Heading Discover our most popular grooming essentials,…" at bounding box center [913, 389] width 1287 height 554
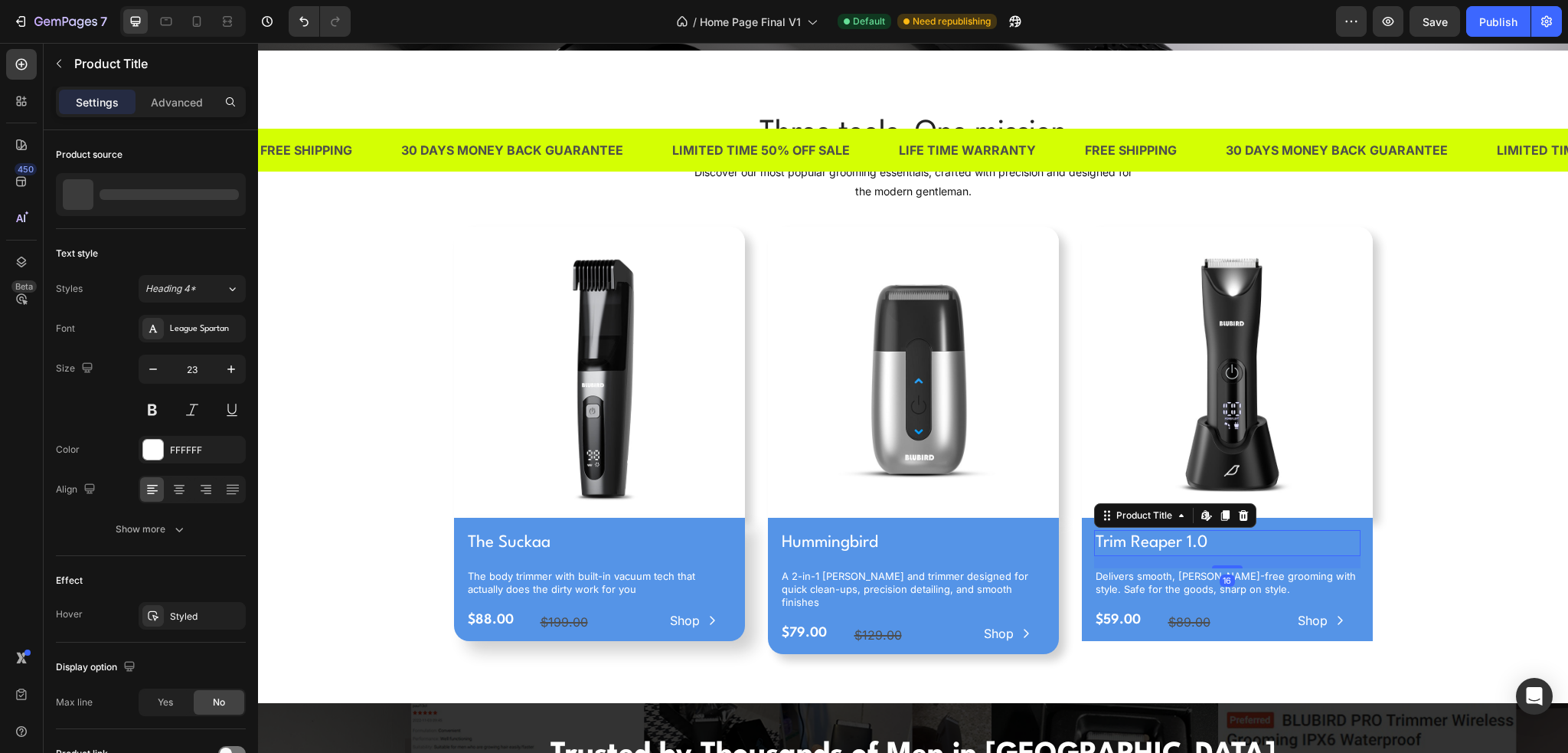
click at [1338, 541] on h1 "Trim Reaper 1.0" at bounding box center [1228, 542] width 266 height 26
click at [1356, 550] on div "Trim Reaper 1.0 Product Title Edit content in Shopify 16 Delivers smooth, nick-…" at bounding box center [1228, 579] width 291 height 123
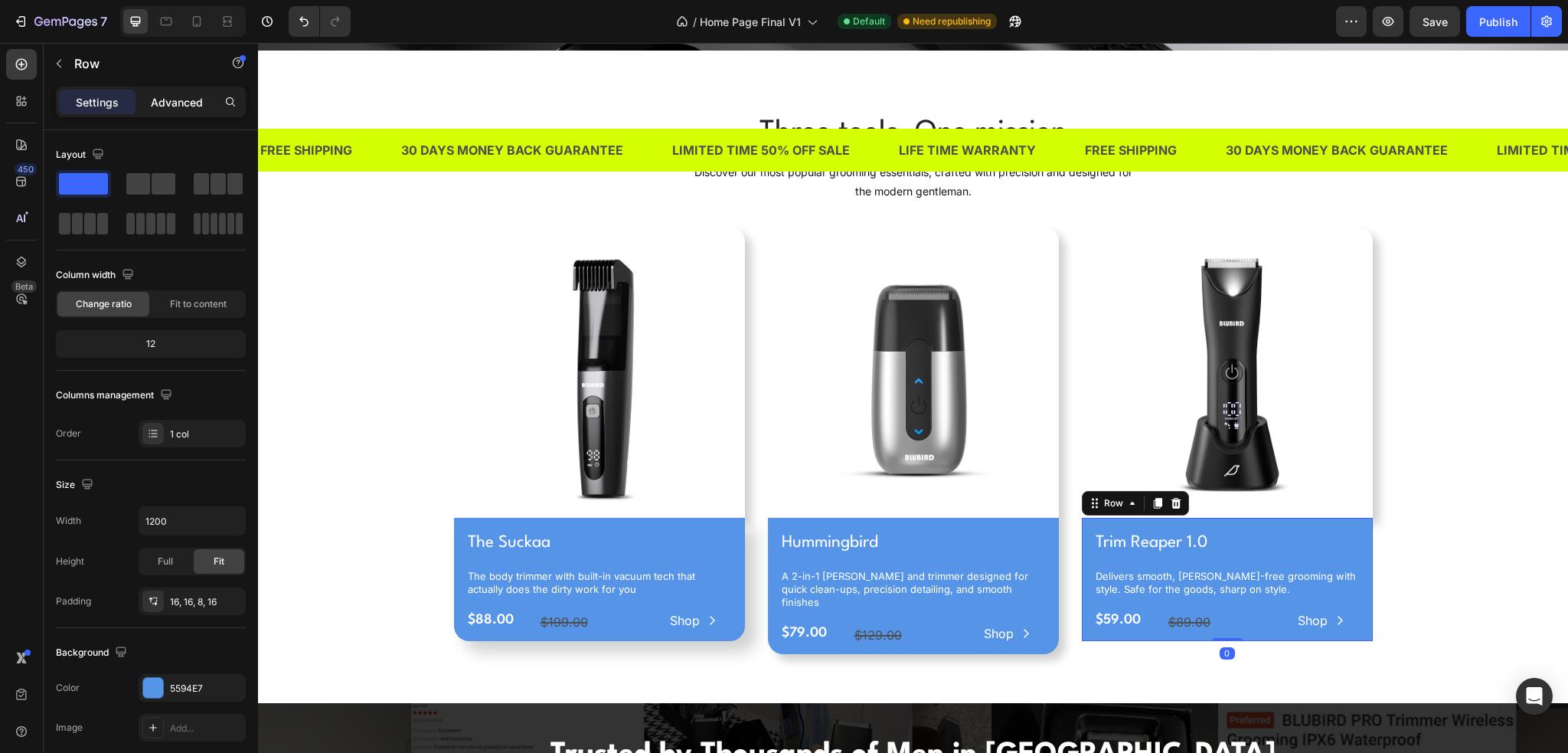
click at [185, 101] on p "Advanced" at bounding box center [176, 102] width 52 height 16
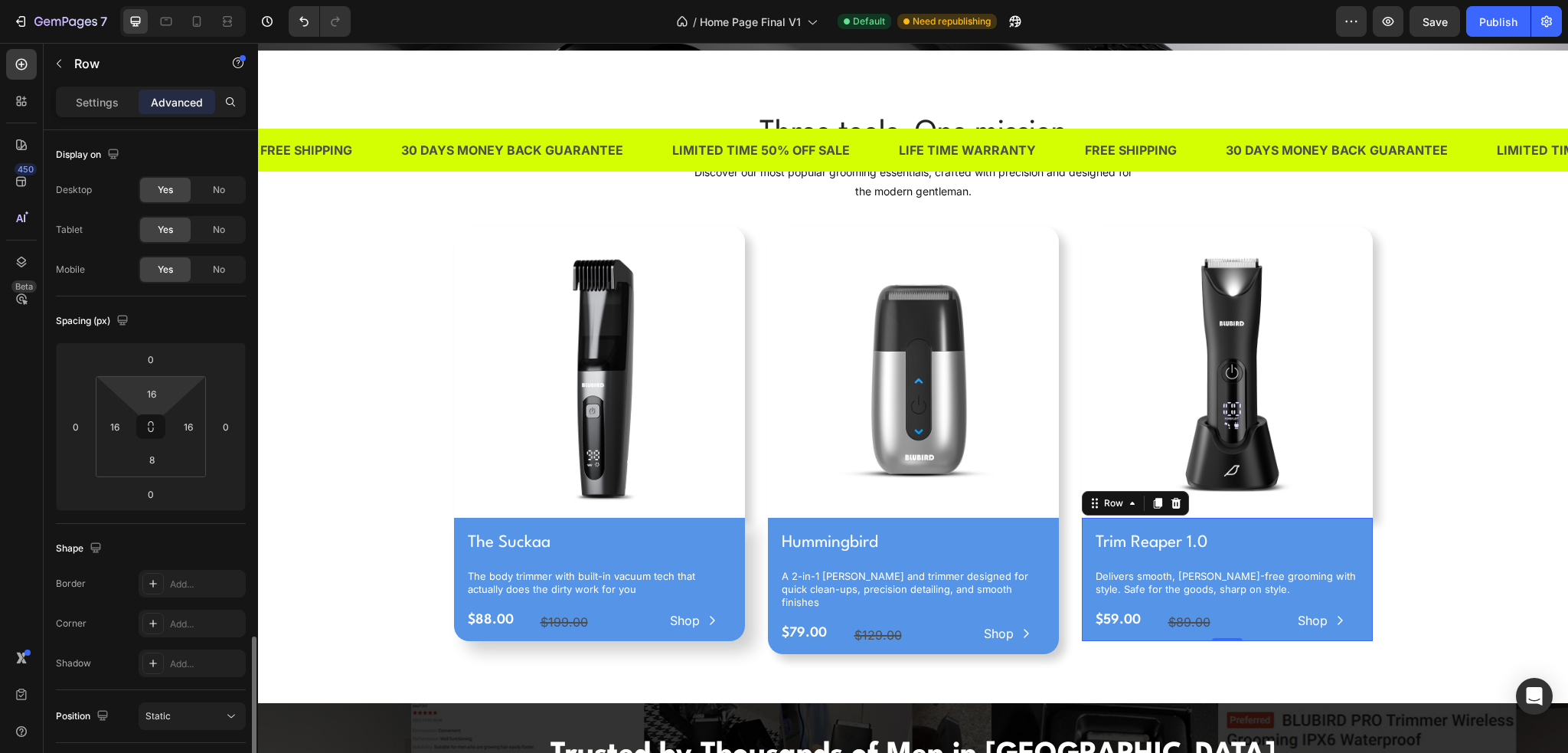
scroll to position [306, 0]
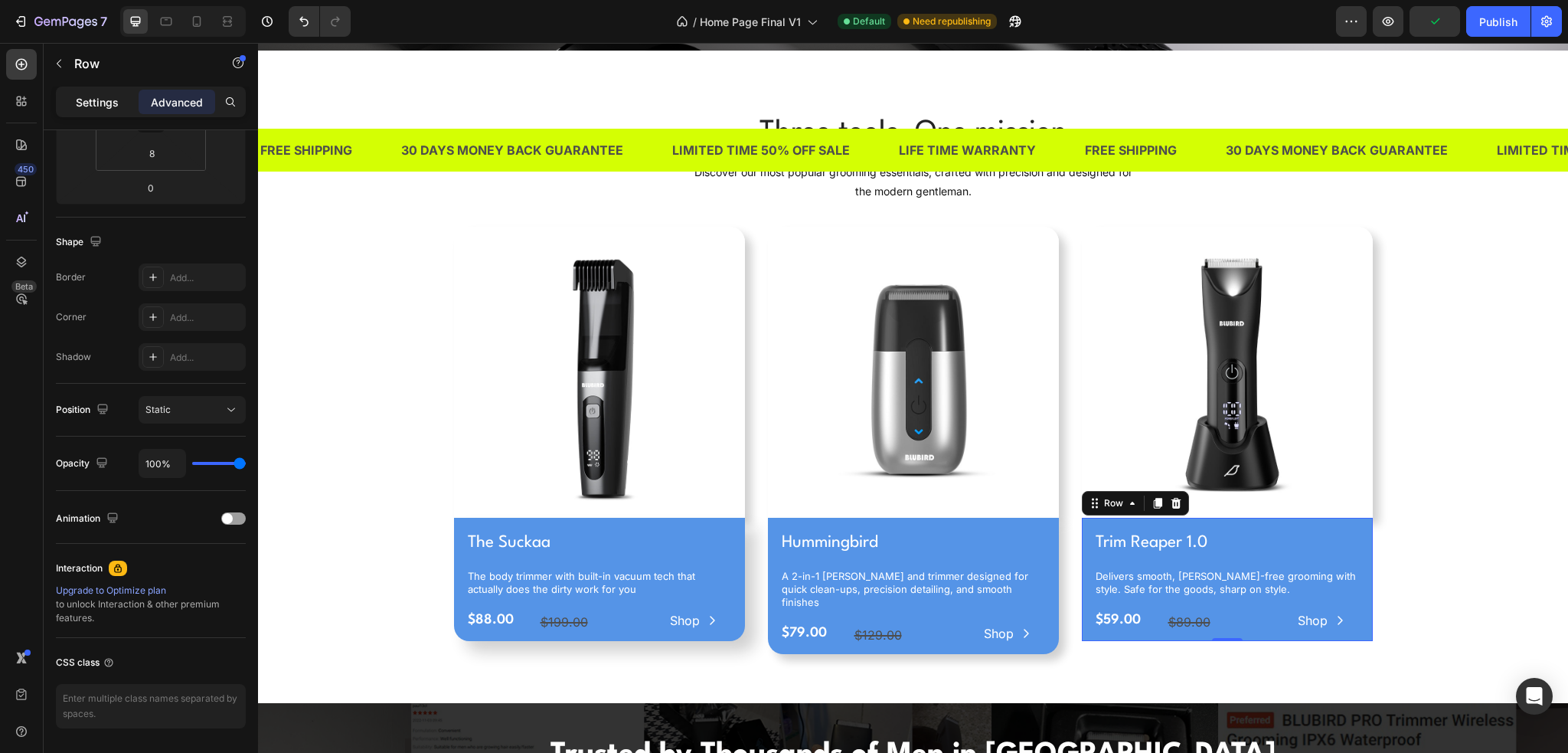
click at [81, 90] on div "Settings" at bounding box center [97, 101] width 77 height 25
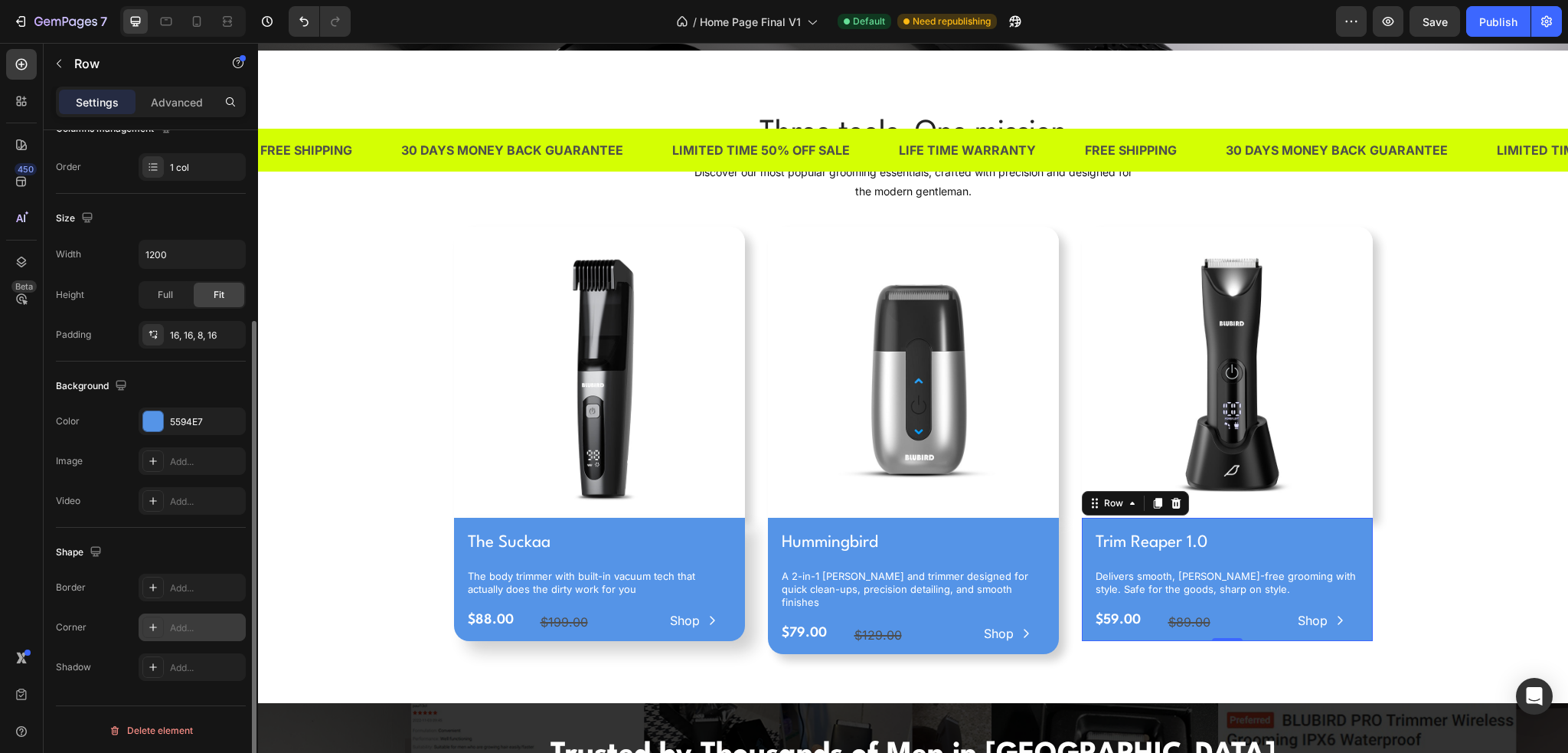
click at [155, 621] on icon at bounding box center [153, 627] width 12 height 12
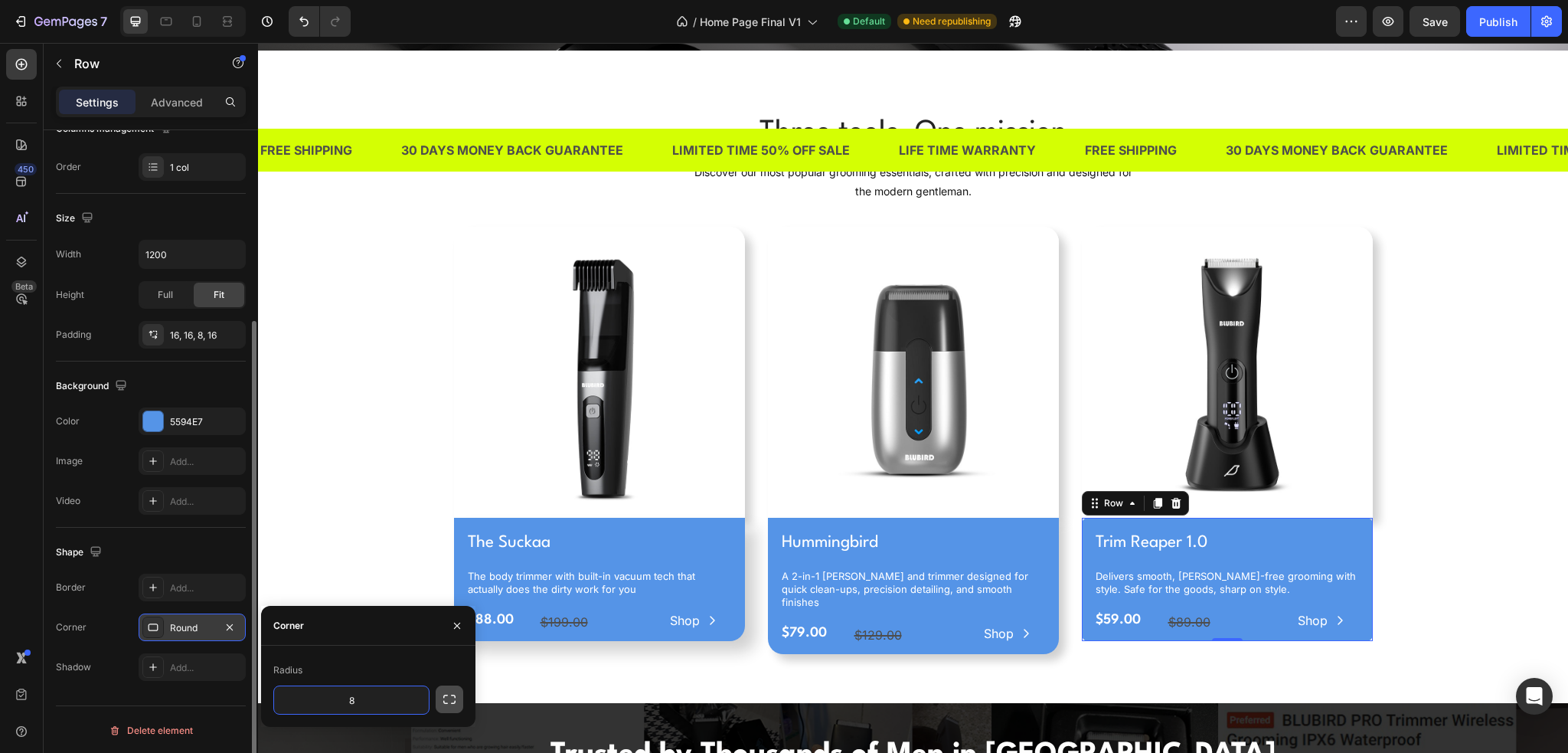
click at [448, 702] on icon "button" at bounding box center [450, 699] width 15 height 15
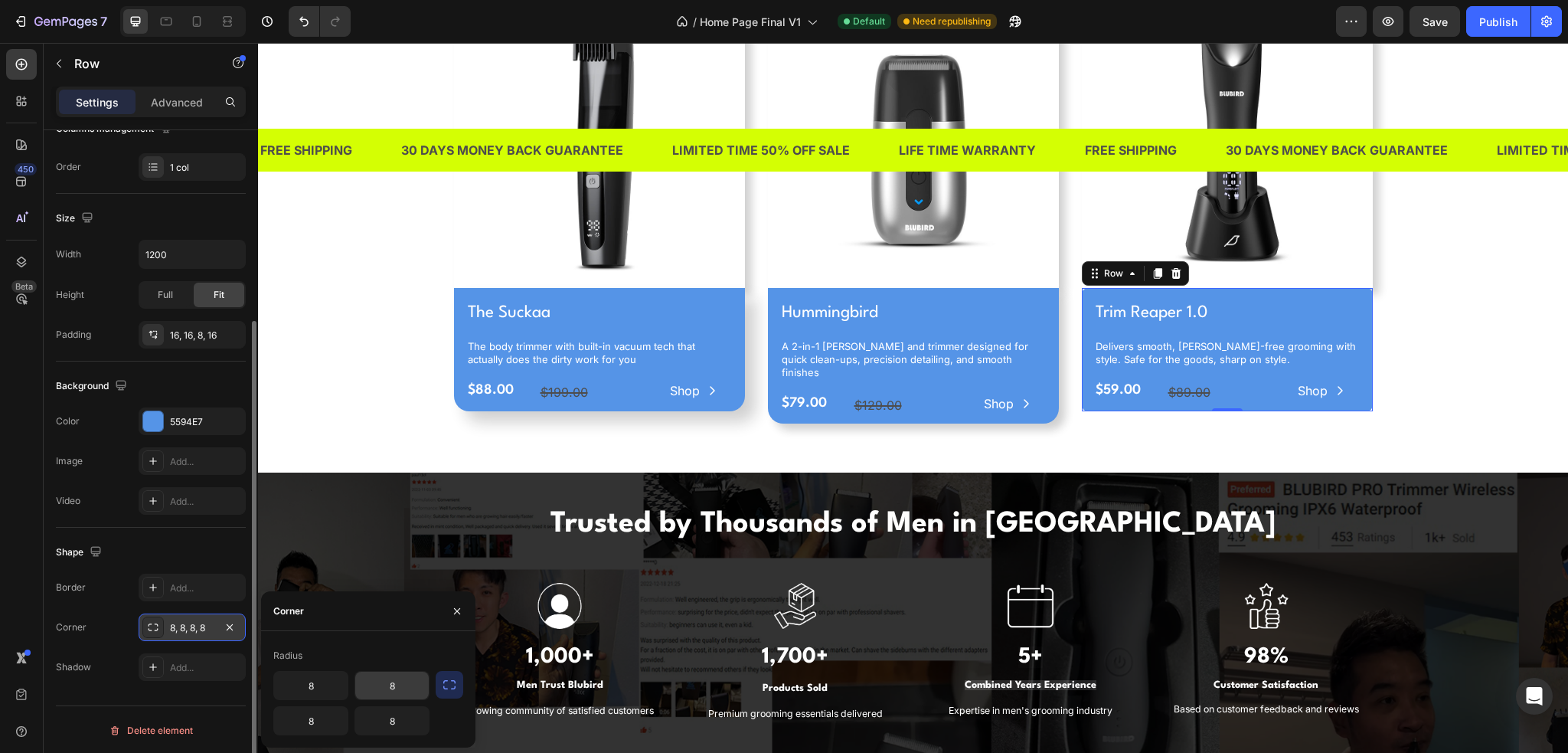
scroll to position [842, 0]
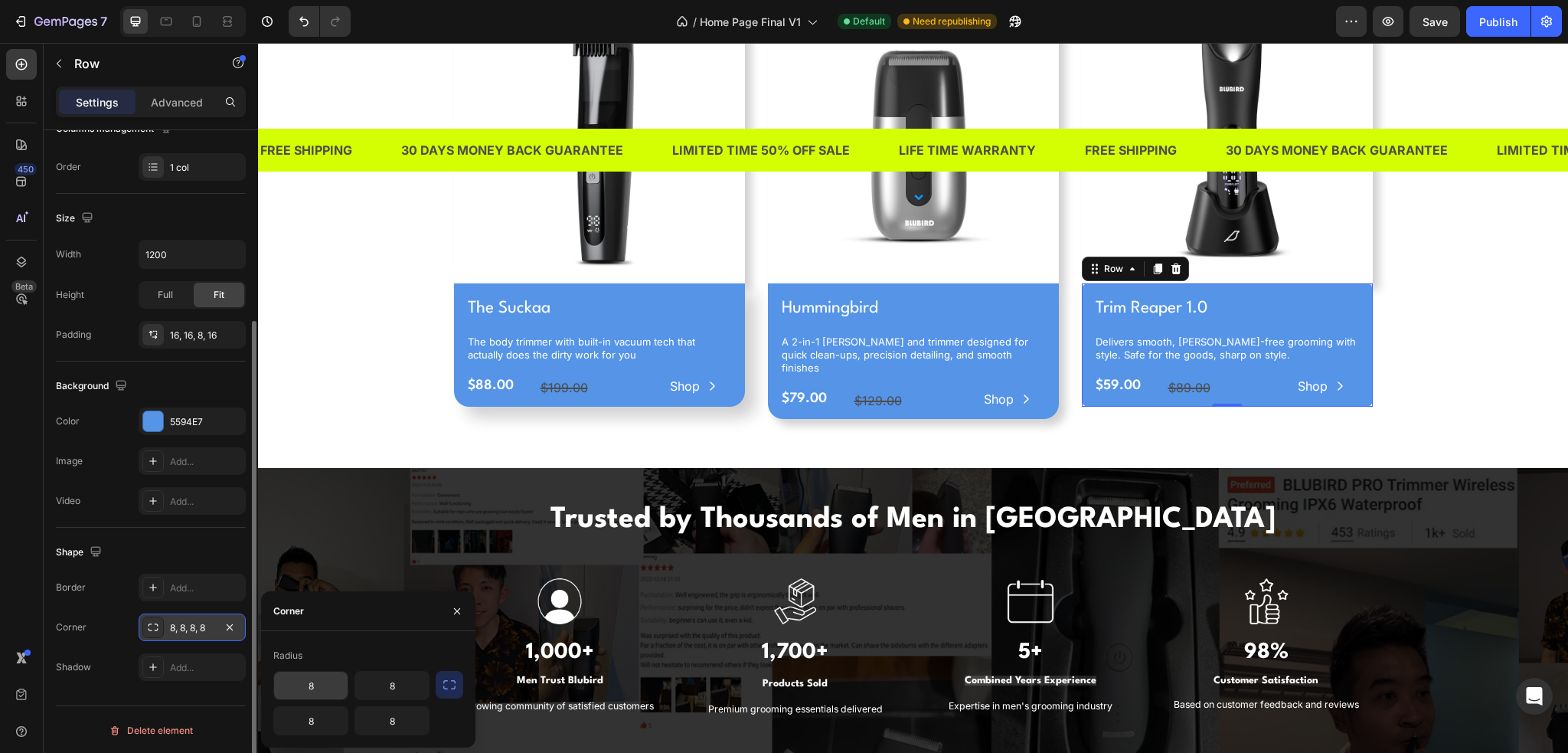
click at [325, 689] on input "8" at bounding box center [311, 685] width 74 height 28
type input "0"
click at [375, 688] on input "8" at bounding box center [392, 685] width 74 height 28
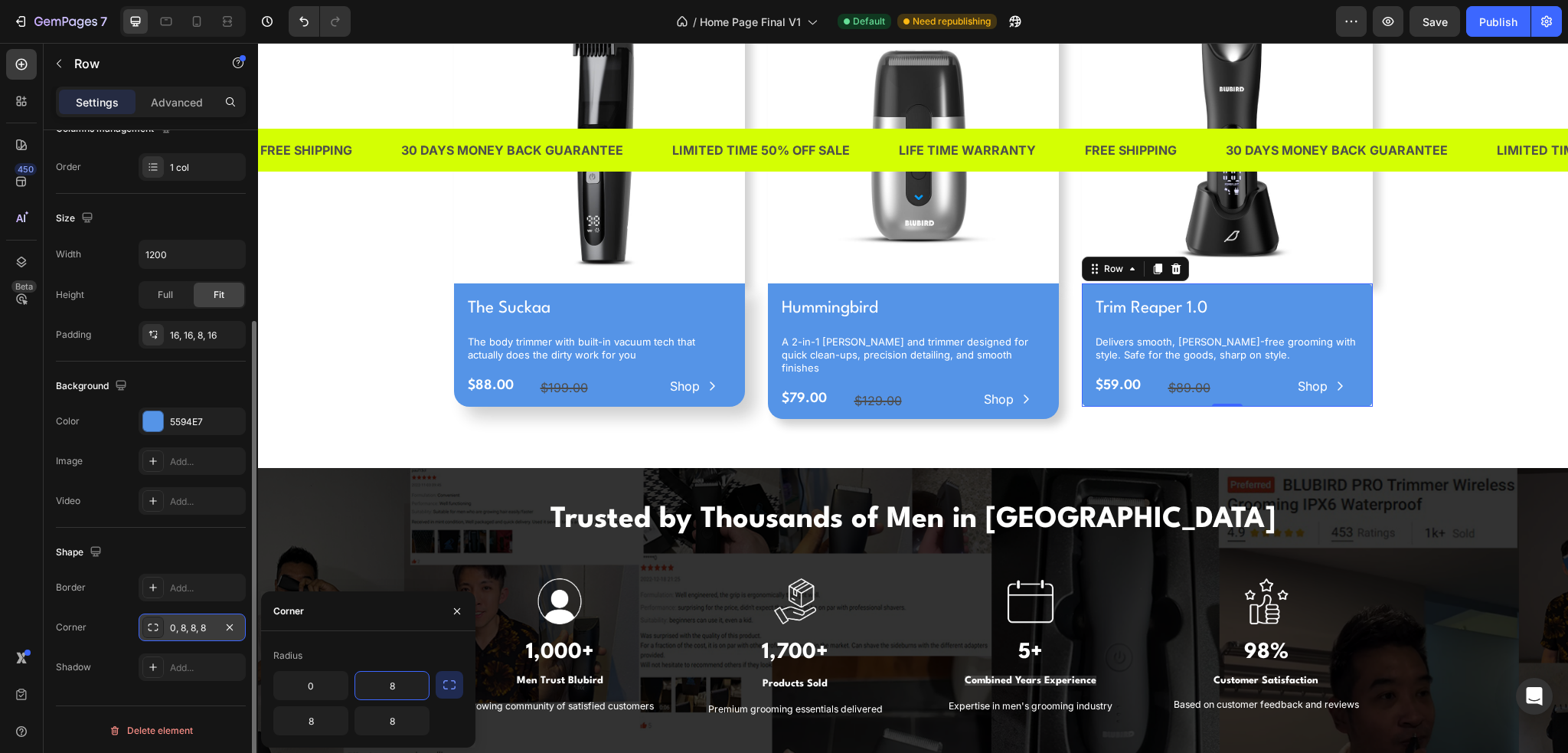
click at [375, 688] on input "8" at bounding box center [392, 685] width 74 height 28
type input "0"
click at [310, 725] on input "8" at bounding box center [311, 720] width 74 height 28
click at [377, 727] on input "8" at bounding box center [392, 720] width 74 height 28
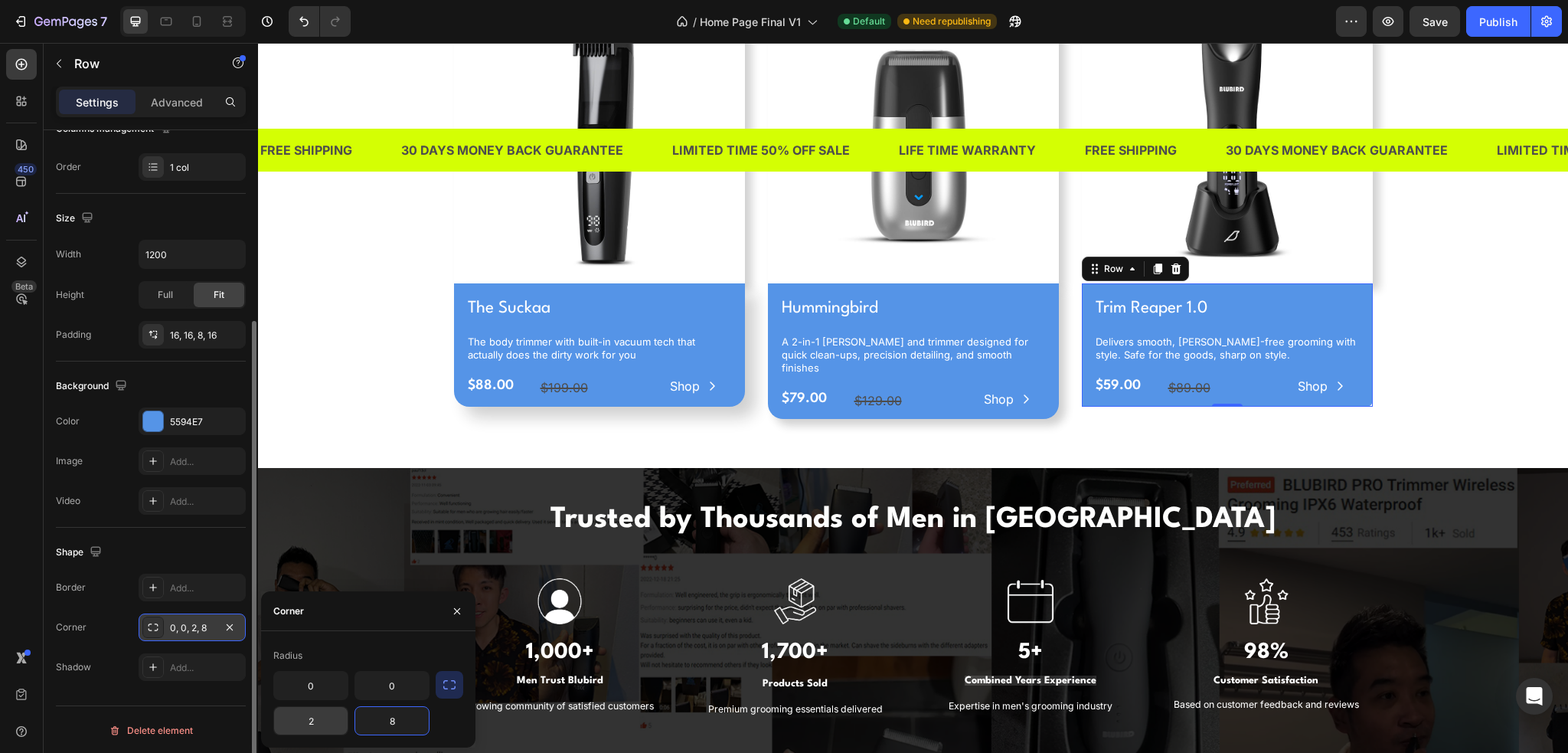
click at [319, 721] on input "2" at bounding box center [311, 720] width 74 height 28
type input "20"
click at [402, 725] on input "8" at bounding box center [392, 720] width 74 height 28
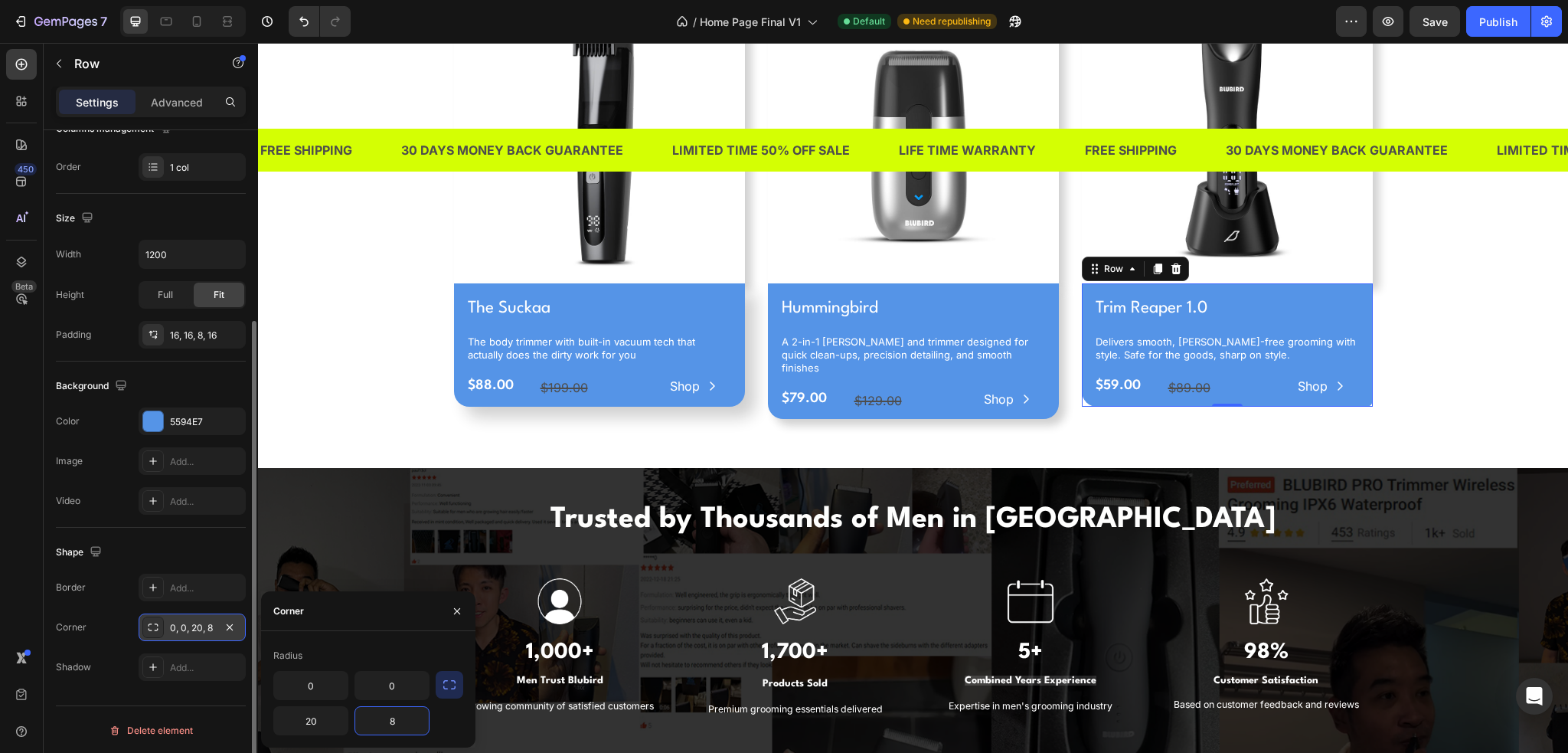
paste input "Copy element from Gempages!"
click at [416, 719] on input "Copy element from Gempages!" at bounding box center [392, 720] width 74 height 28
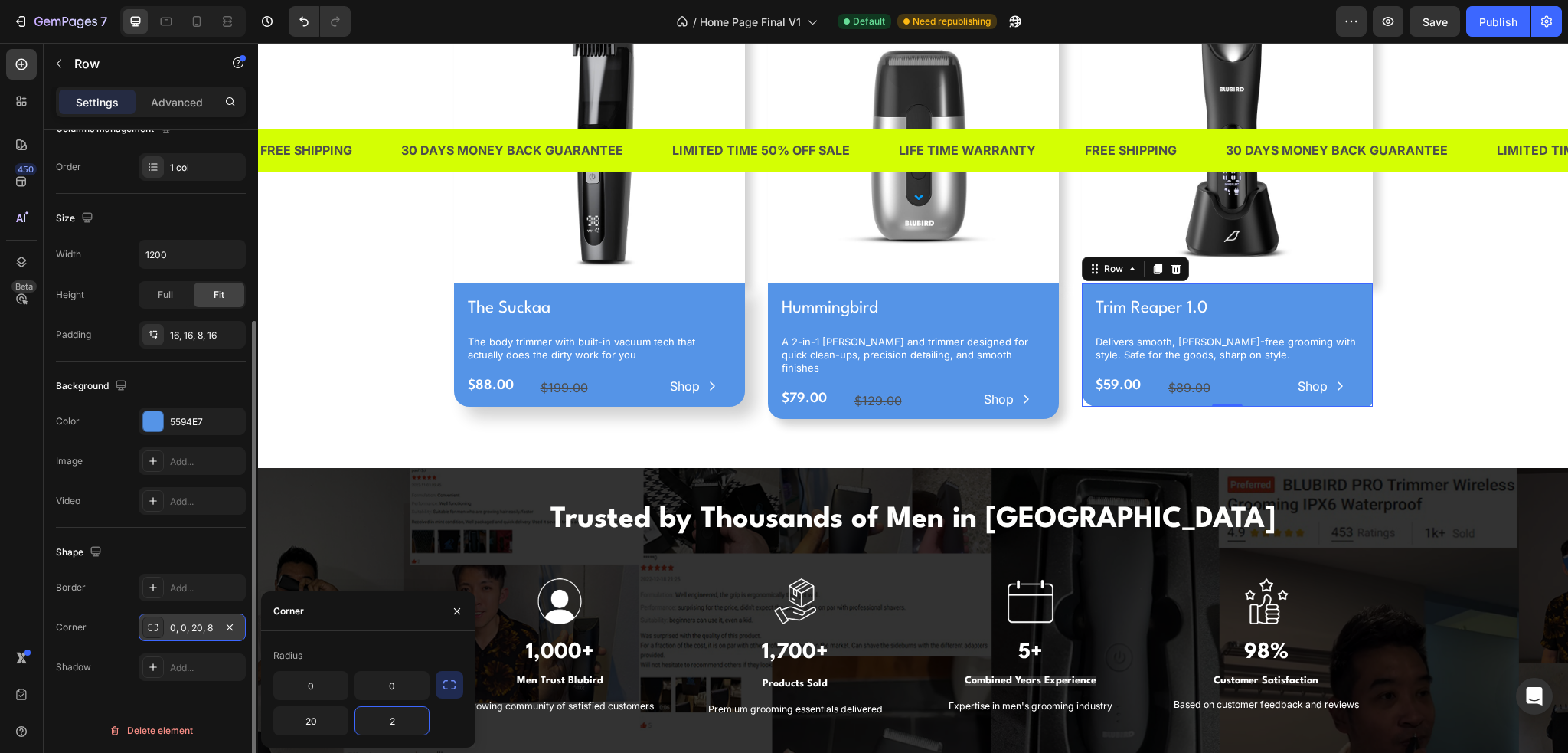
scroll to position [0, 0]
type input "20"
click at [447, 722] on div "0 0 20 20" at bounding box center [368, 702] width 190 height 64
click at [456, 612] on icon "button" at bounding box center [457, 611] width 12 height 12
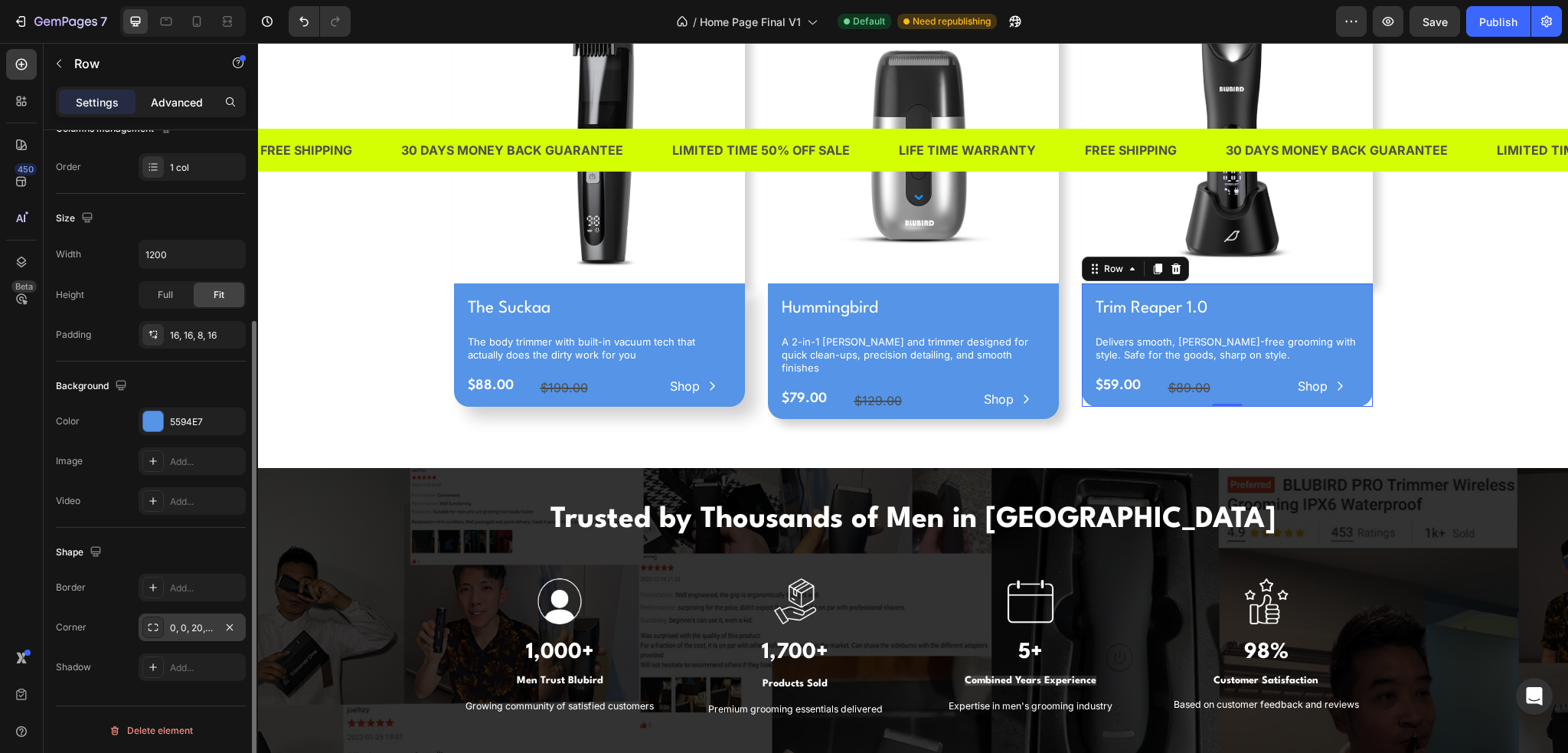
click at [175, 105] on p "Advanced" at bounding box center [176, 102] width 52 height 16
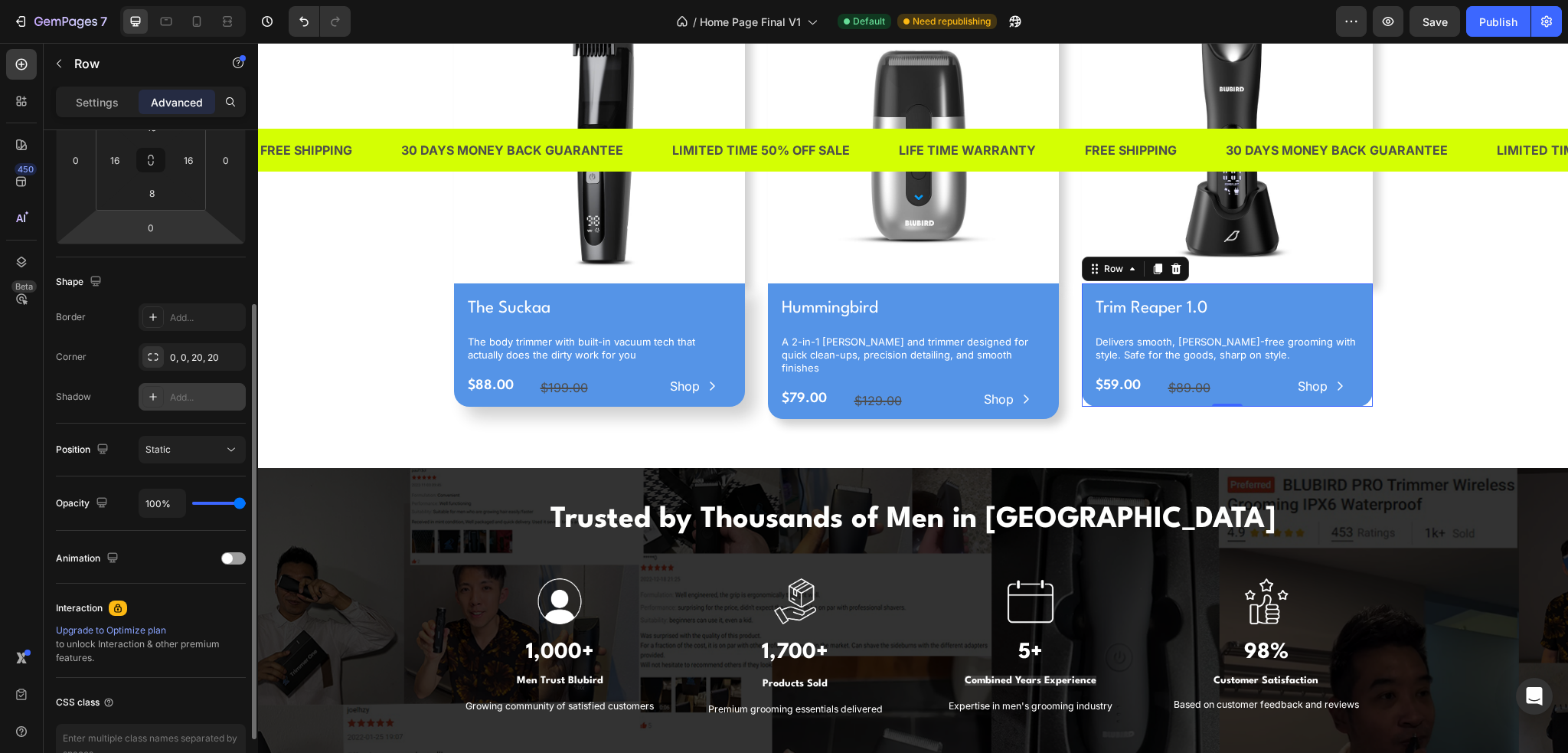
click at [175, 399] on div "Add..." at bounding box center [206, 397] width 72 height 14
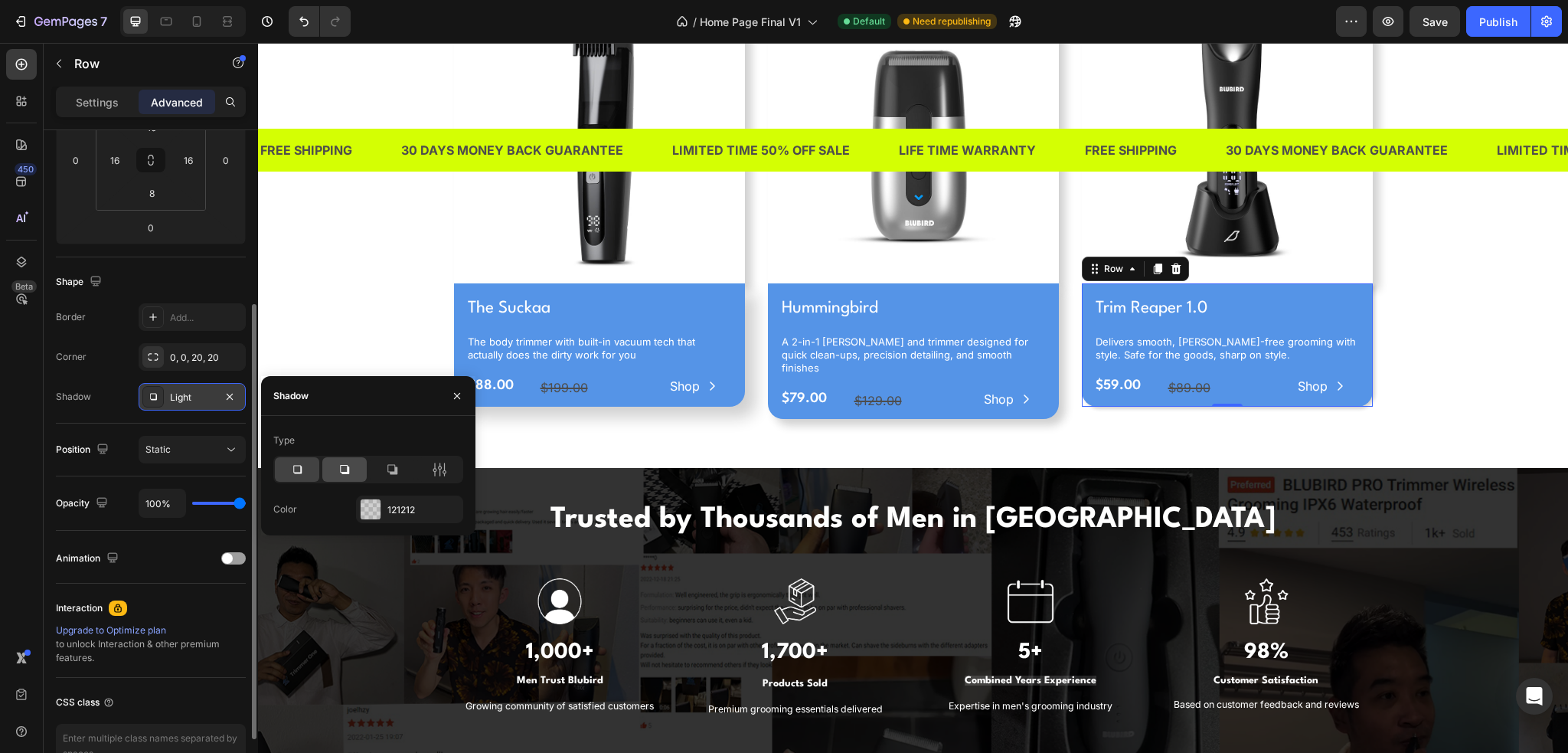
click at [350, 472] on icon at bounding box center [345, 469] width 15 height 15
click at [386, 469] on icon at bounding box center [392, 469] width 15 height 15
click at [358, 468] on div at bounding box center [345, 469] width 45 height 25
click at [354, 293] on div "Three tools. One mission Heading Discover our most popular grooming essentials,…" at bounding box center [913, 154] width 1287 height 554
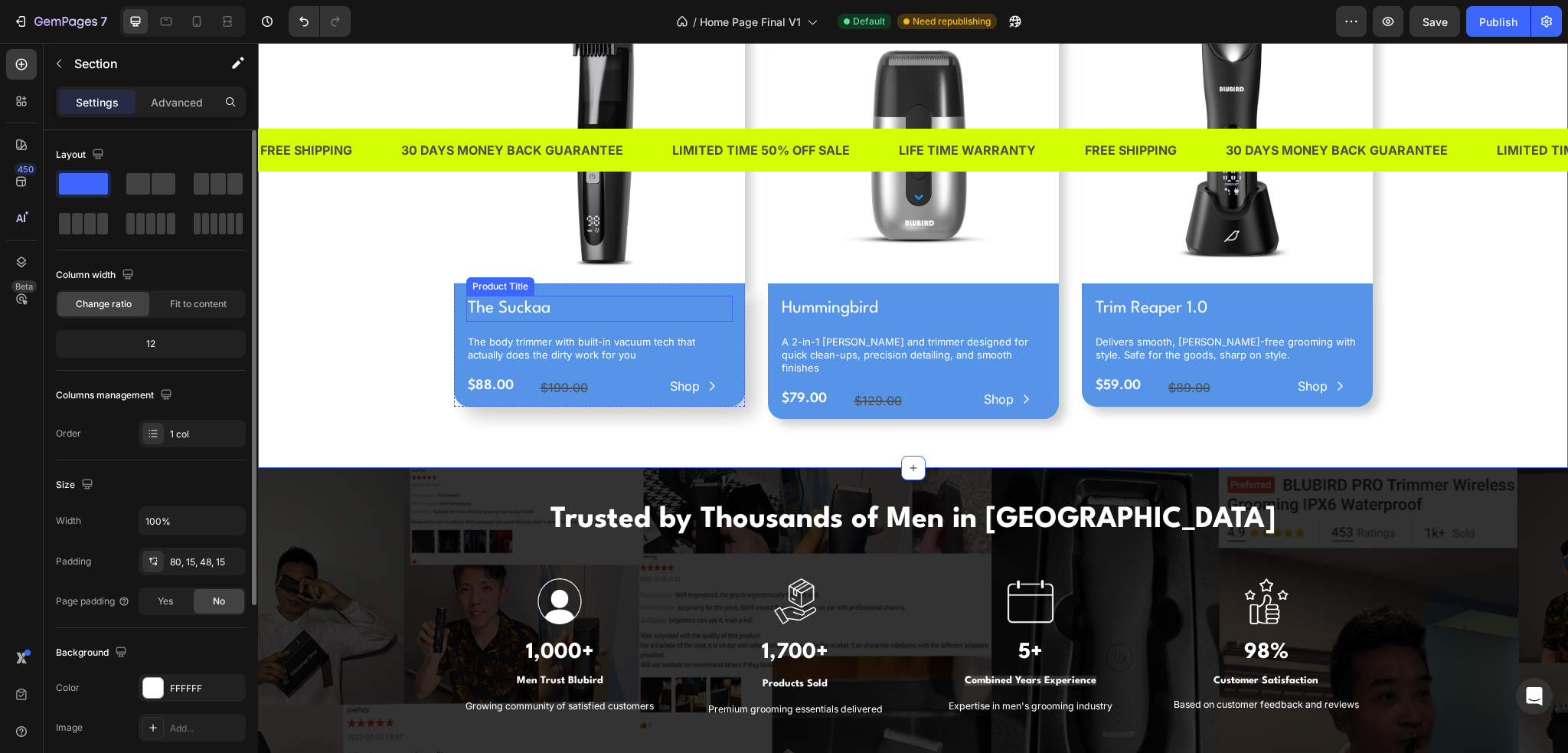
click at [605, 303] on h1 "The Suckaa" at bounding box center [599, 309] width 266 height 26
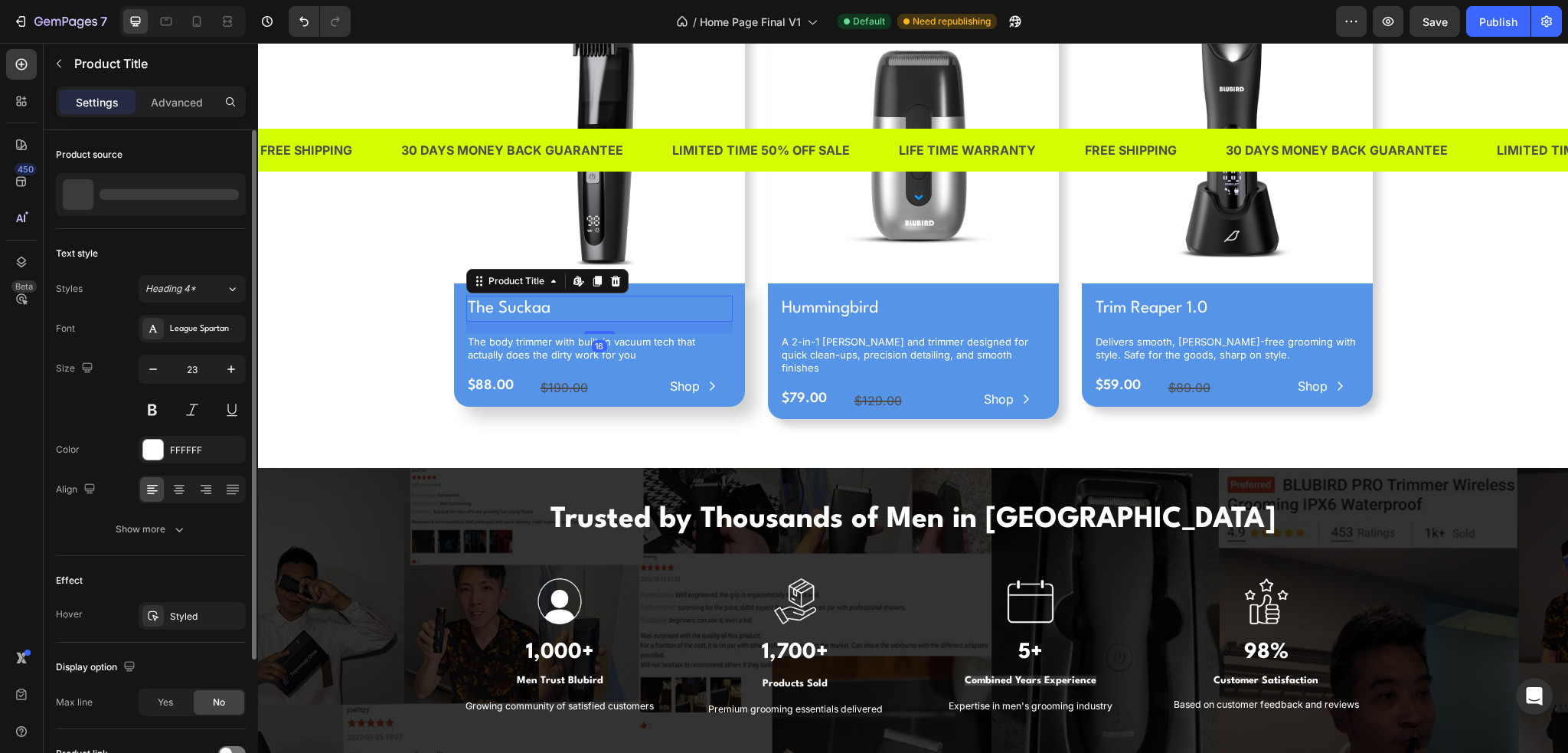
click at [586, 326] on div "16" at bounding box center [599, 328] width 266 height 12
click at [456, 297] on div "The Suckaa Product Title Edit content in Shopify 16 The body trimmer with built…" at bounding box center [599, 345] width 291 height 123
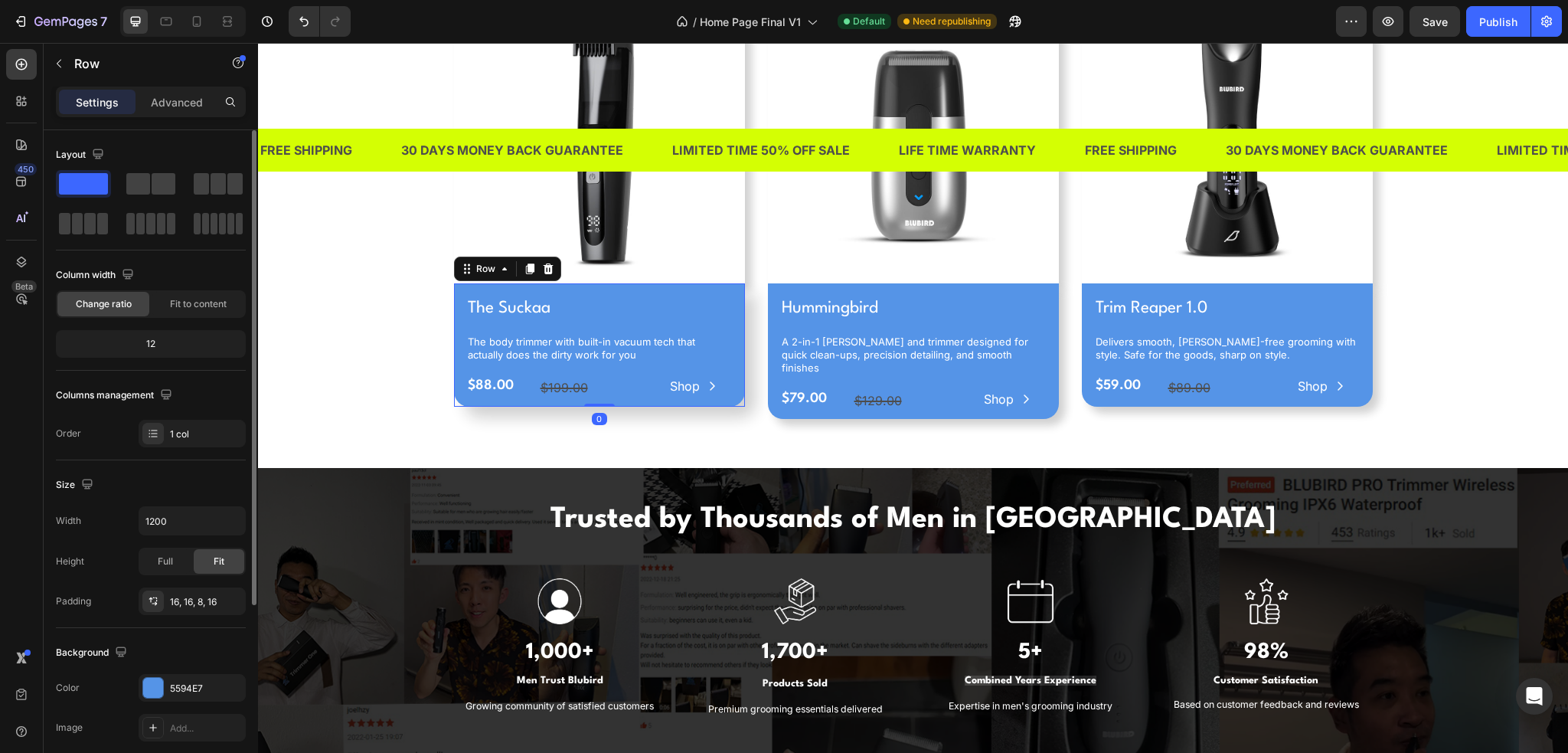
click at [187, 88] on div "Settings Advanced" at bounding box center [150, 102] width 190 height 31
click at [186, 97] on p "Advanced" at bounding box center [176, 102] width 52 height 16
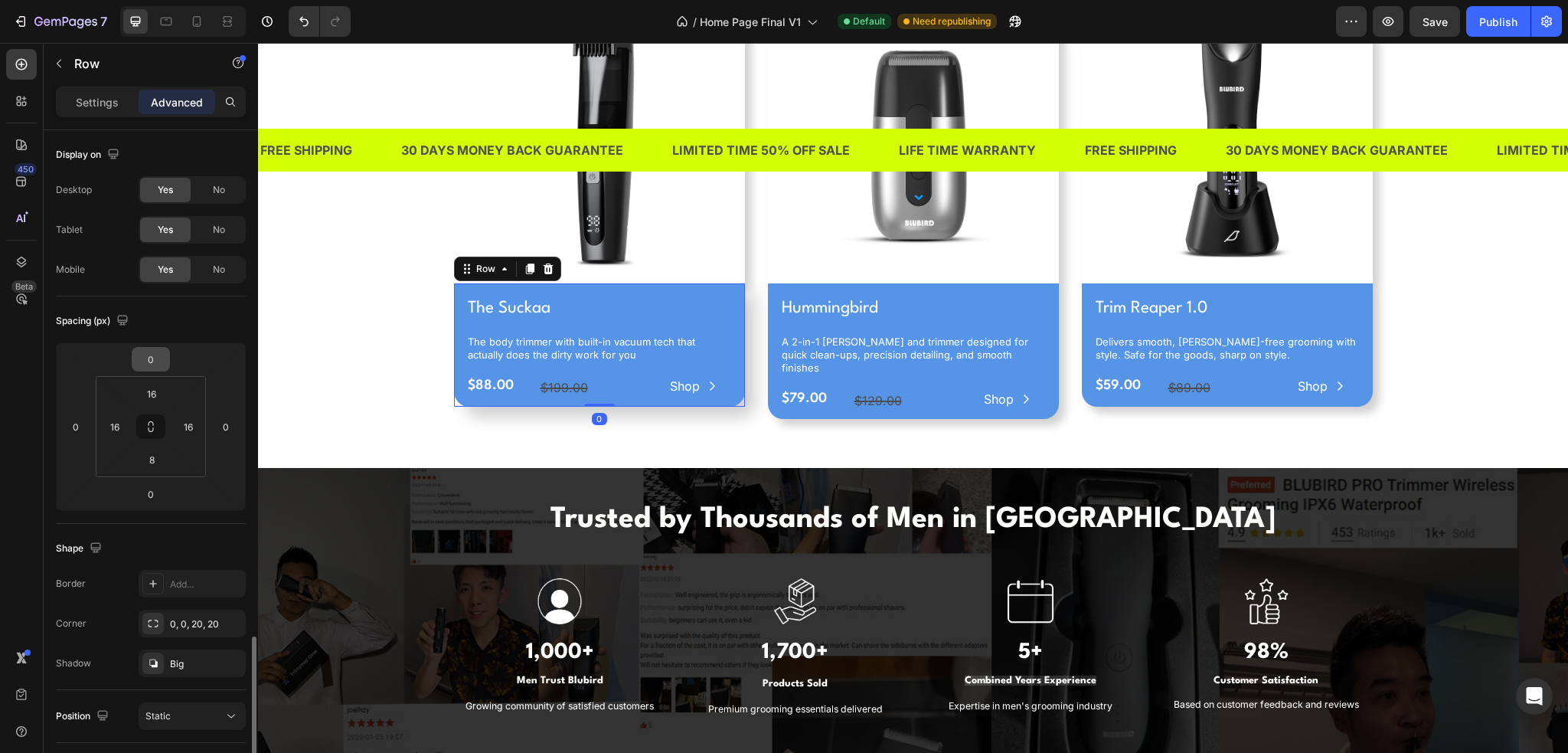
scroll to position [353, 0]
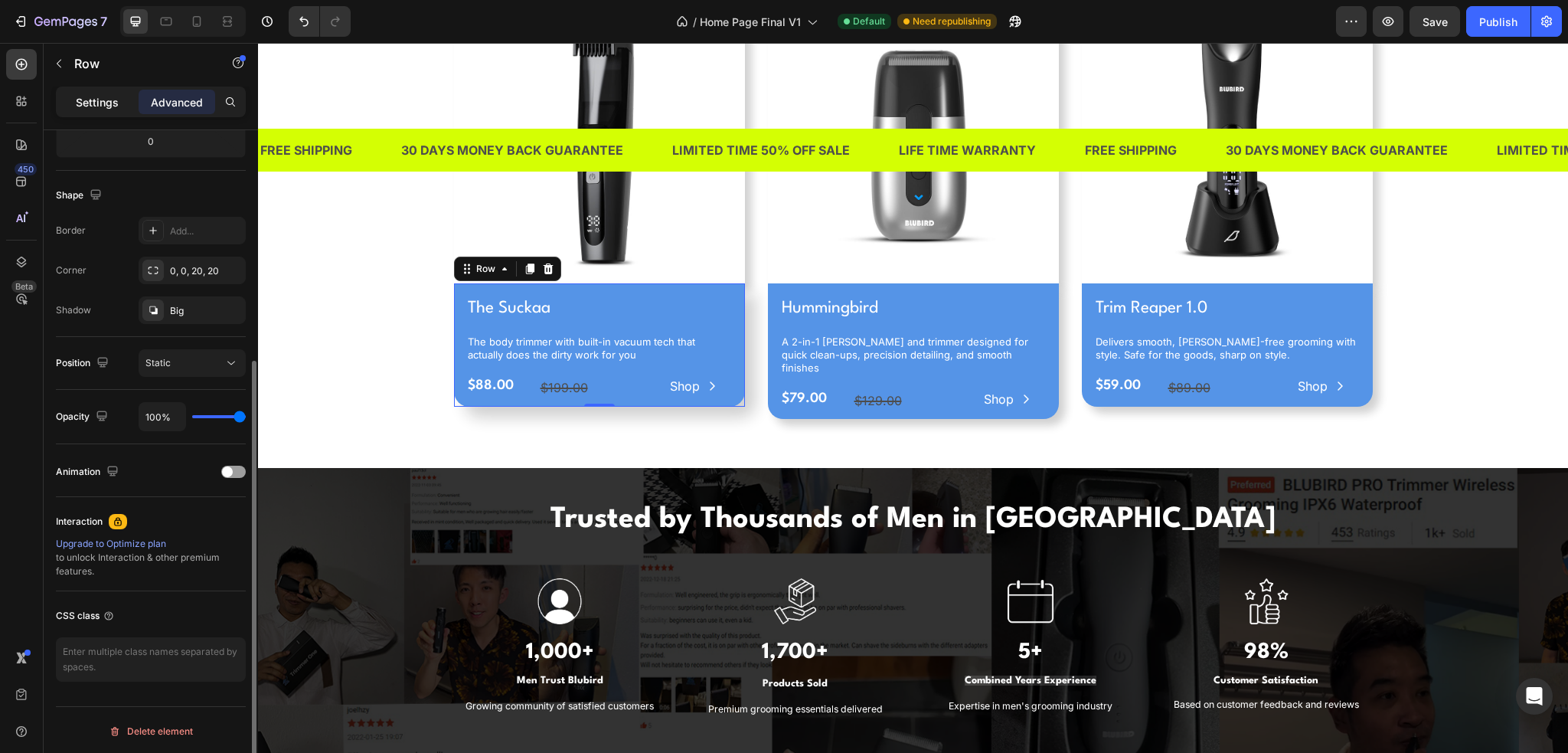
click at [101, 101] on p "Settings" at bounding box center [97, 102] width 43 height 16
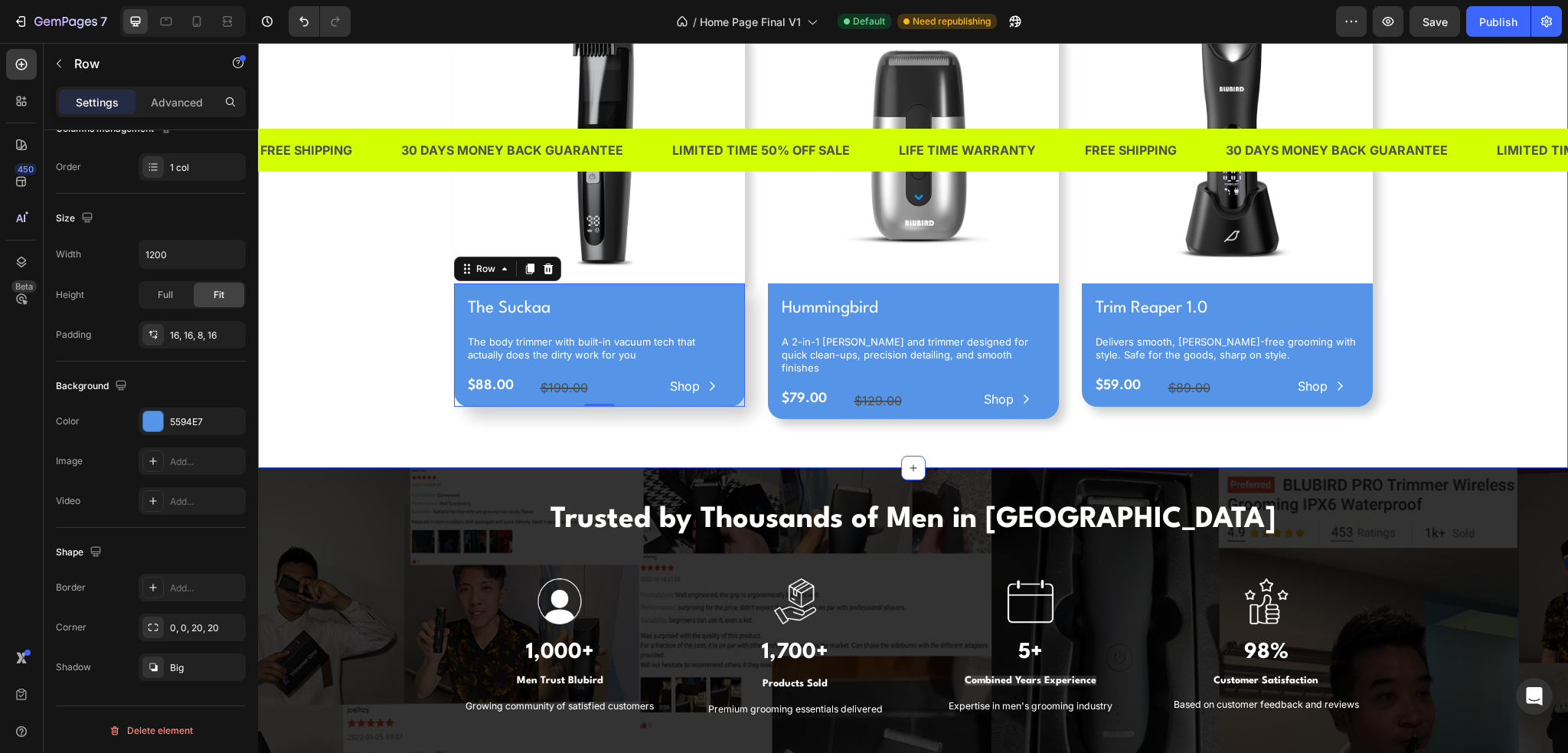
click at [1450, 346] on div "Three tools. One mission Heading Discover our most popular grooming essentials,…" at bounding box center [913, 154] width 1287 height 554
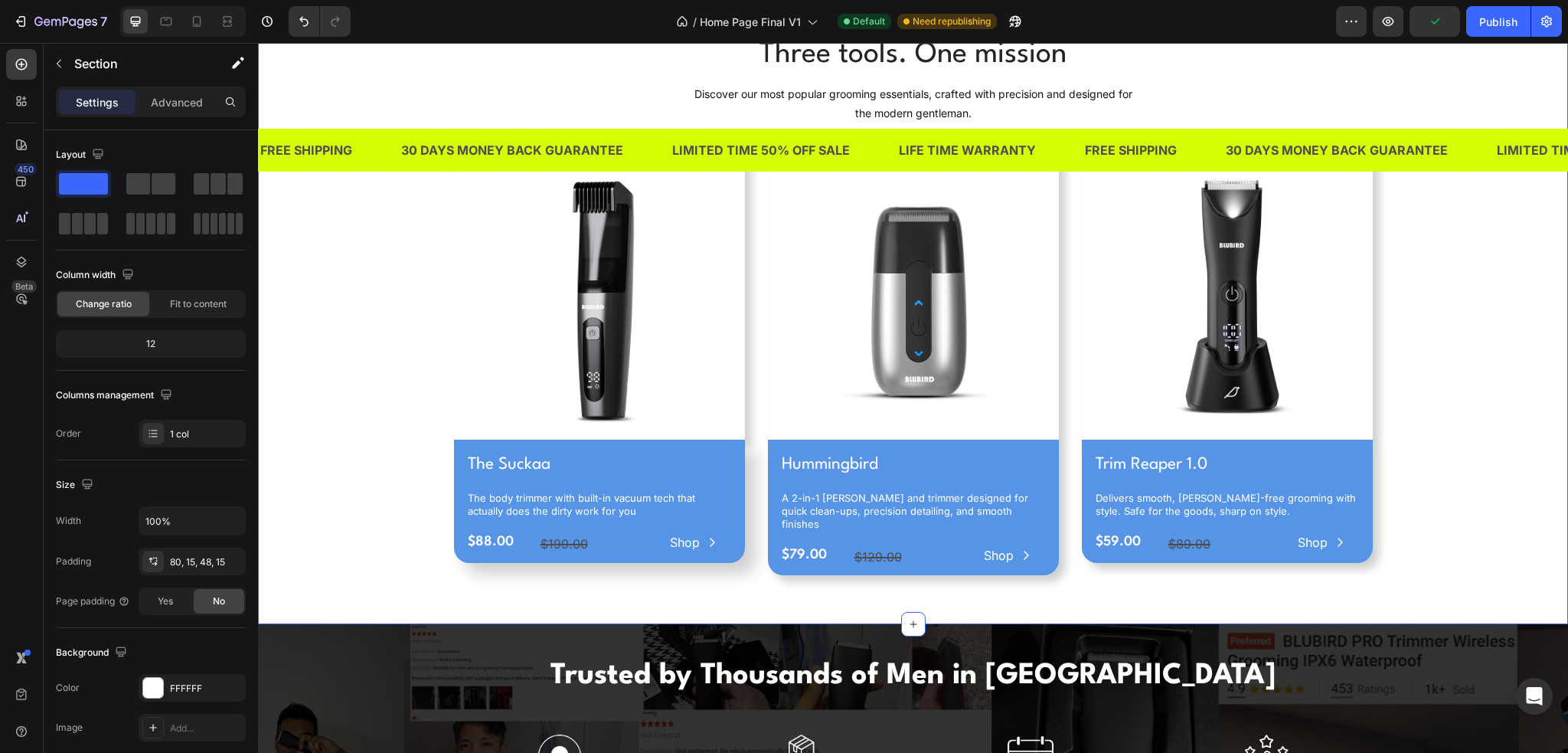
scroll to position [689, 0]
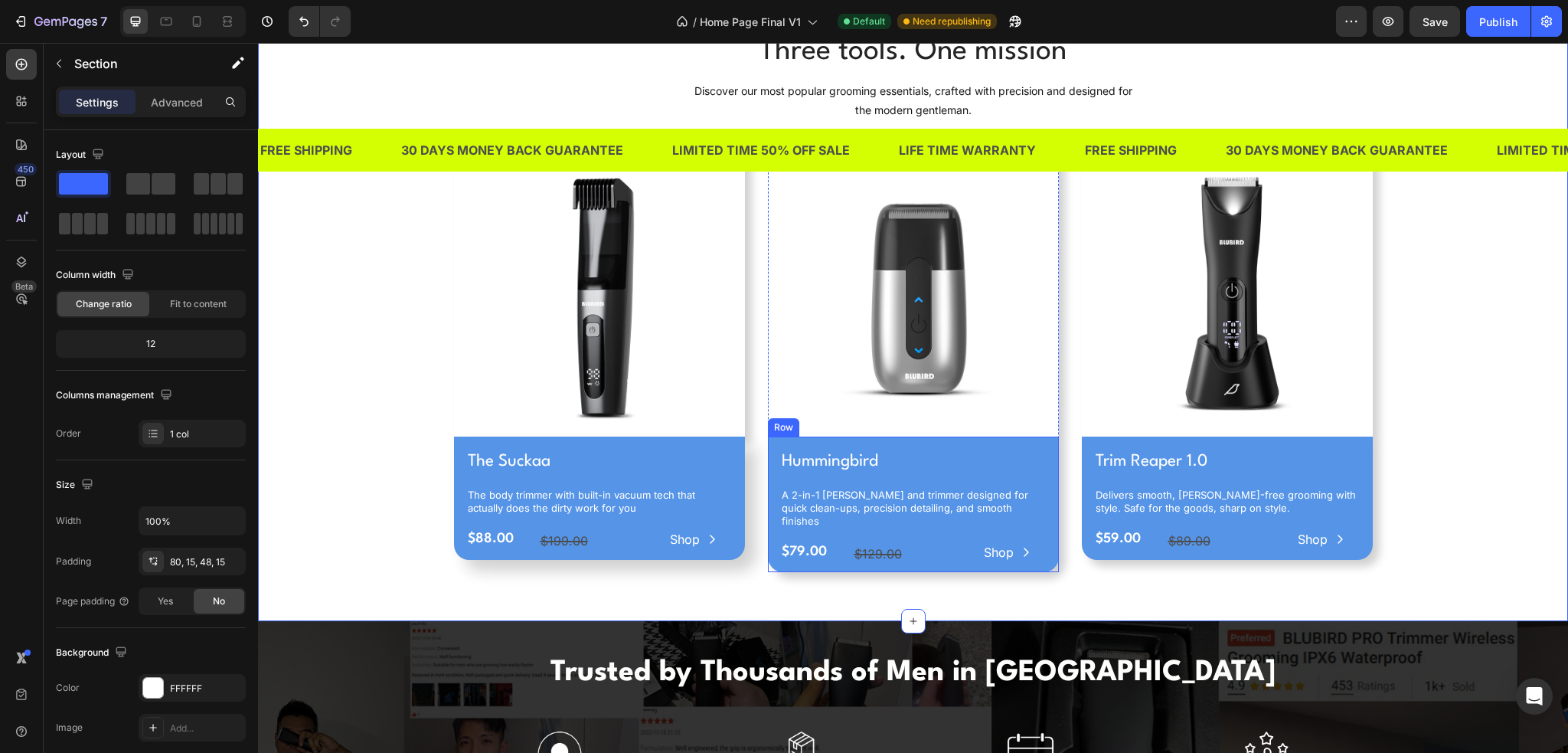
click at [768, 446] on div "Hummingbird Product Title A 2-in-1 shaver and trimmer designed for quick clean-…" at bounding box center [913, 505] width 291 height 136
click at [178, 107] on p "Advanced" at bounding box center [176, 102] width 52 height 16
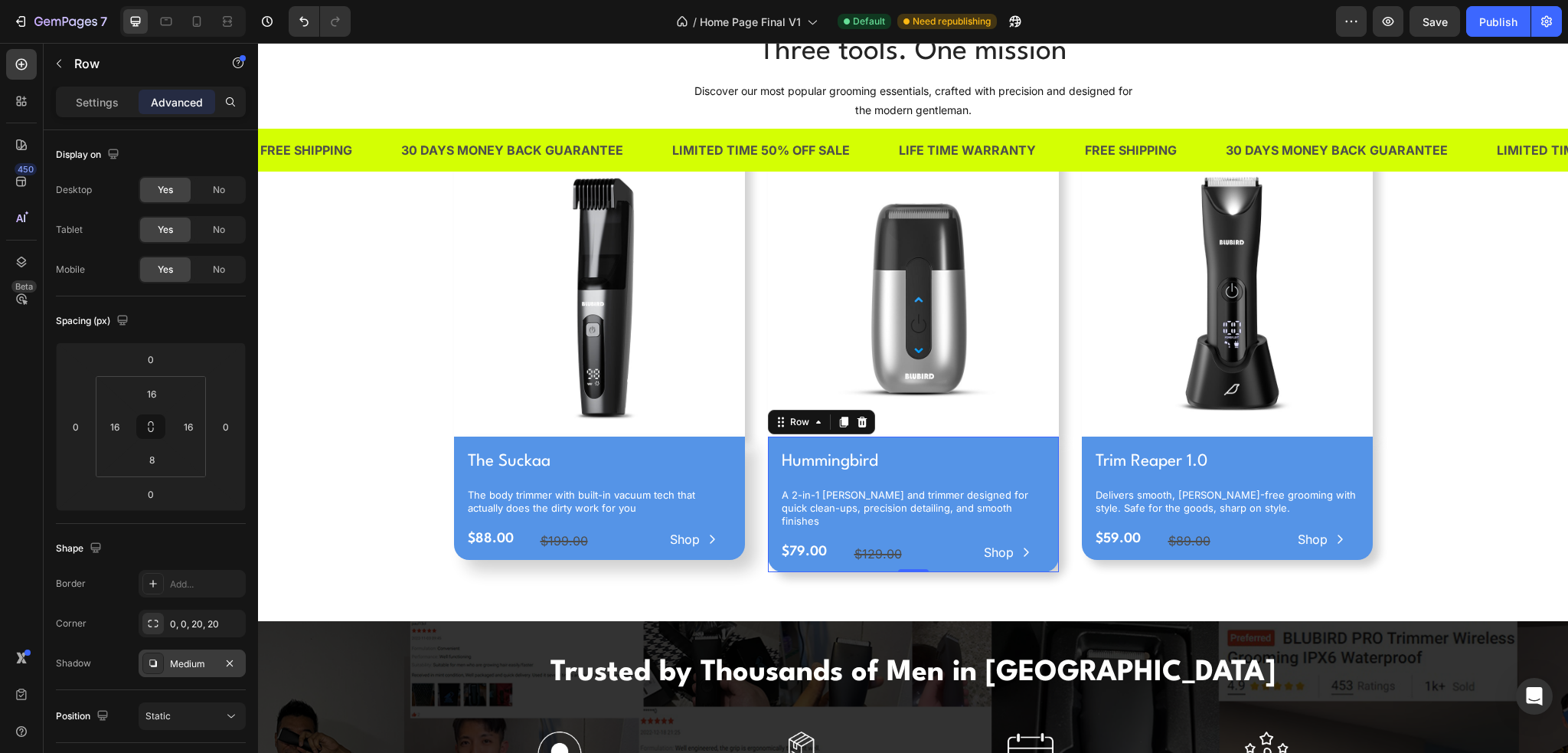
click at [207, 664] on div "Medium" at bounding box center [193, 664] width 45 height 14
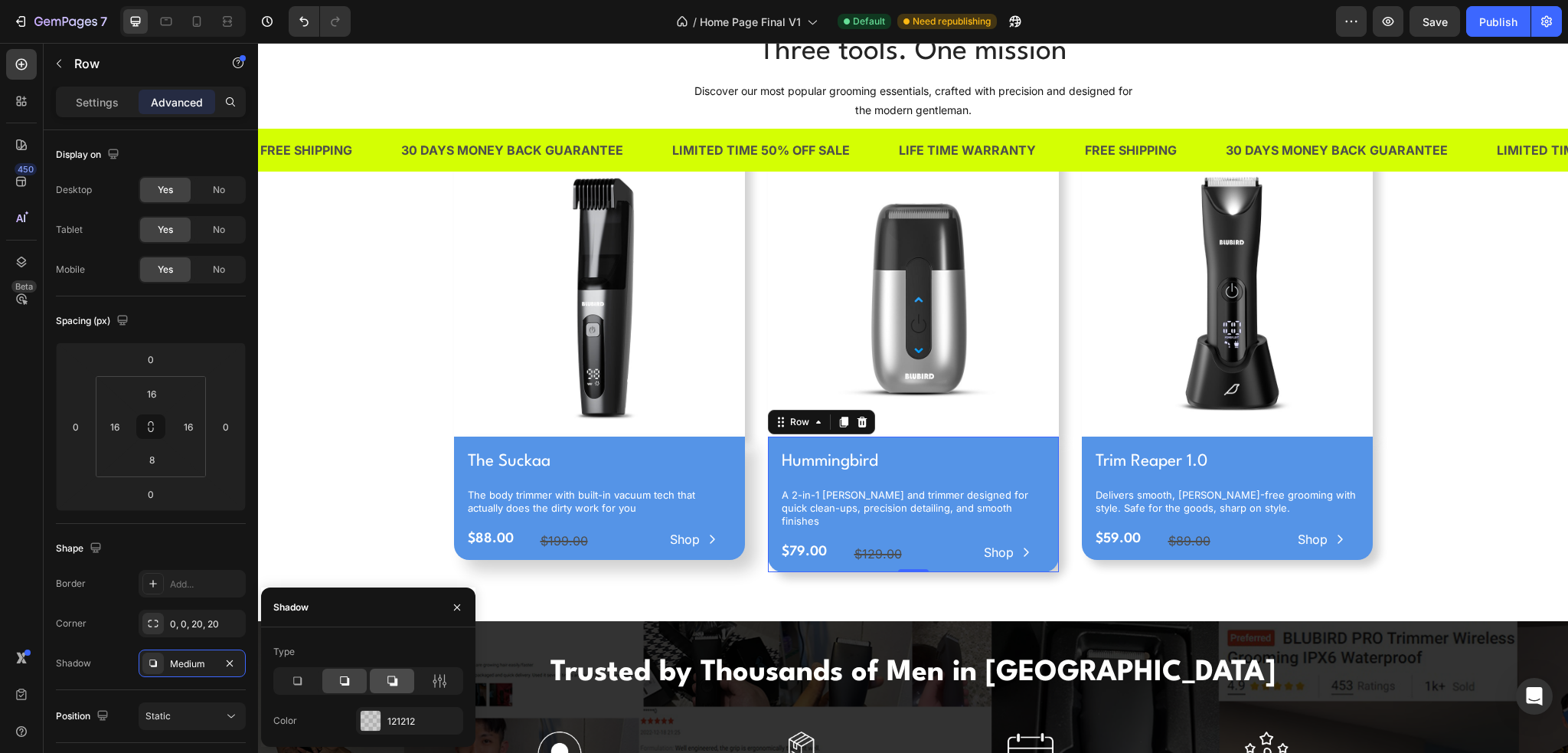
click at [395, 683] on icon at bounding box center [393, 682] width 10 height 10
click at [1329, 455] on h1 "Trim Reaper 1.0" at bounding box center [1228, 462] width 266 height 26
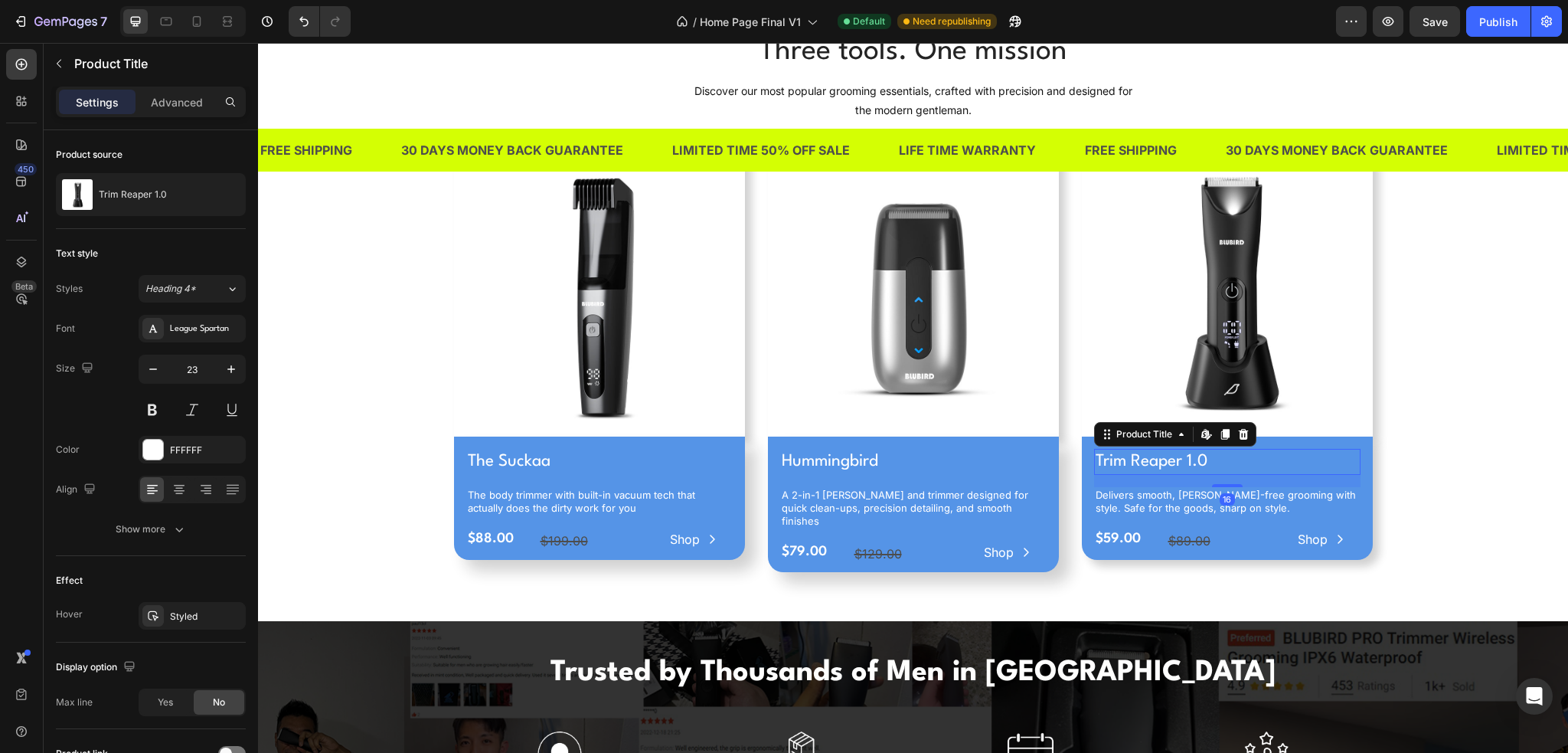
click at [1348, 474] on h1 "Trim Reaper 1.0" at bounding box center [1228, 462] width 266 height 26
click at [1356, 481] on div "Trim Reaper 1.0 Product Title Edit content in Shopify 16 Delivers smooth, nick-…" at bounding box center [1228, 498] width 291 height 123
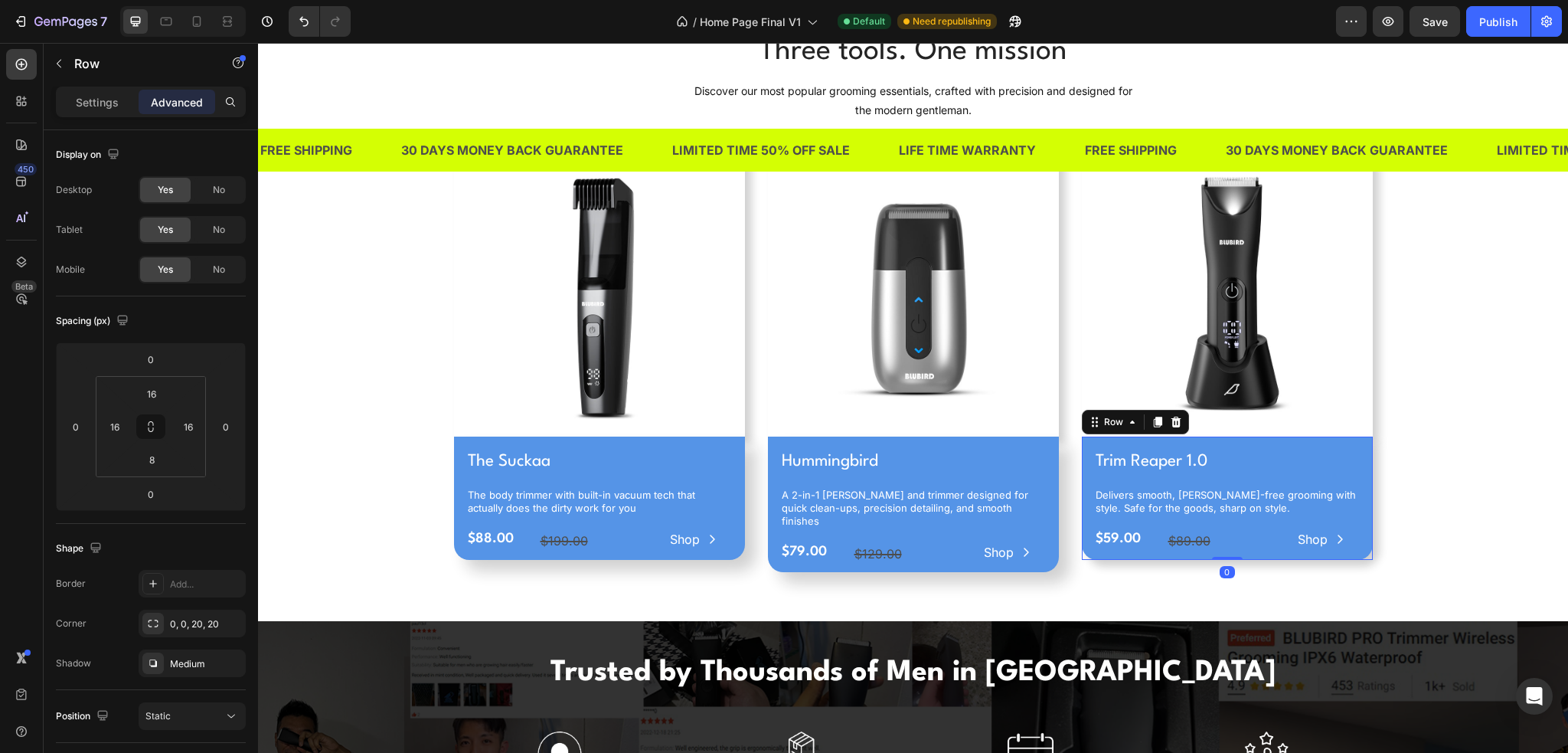
click at [1083, 449] on div "Trim Reaper 1.0 Product Title Delivers smooth, nick-free grooming with style. S…" at bounding box center [1228, 498] width 291 height 123
click at [1082, 445] on div "Trim Reaper 1.0 Product Title Delivers smooth, nick-free grooming with style. S…" at bounding box center [1228, 498] width 291 height 123
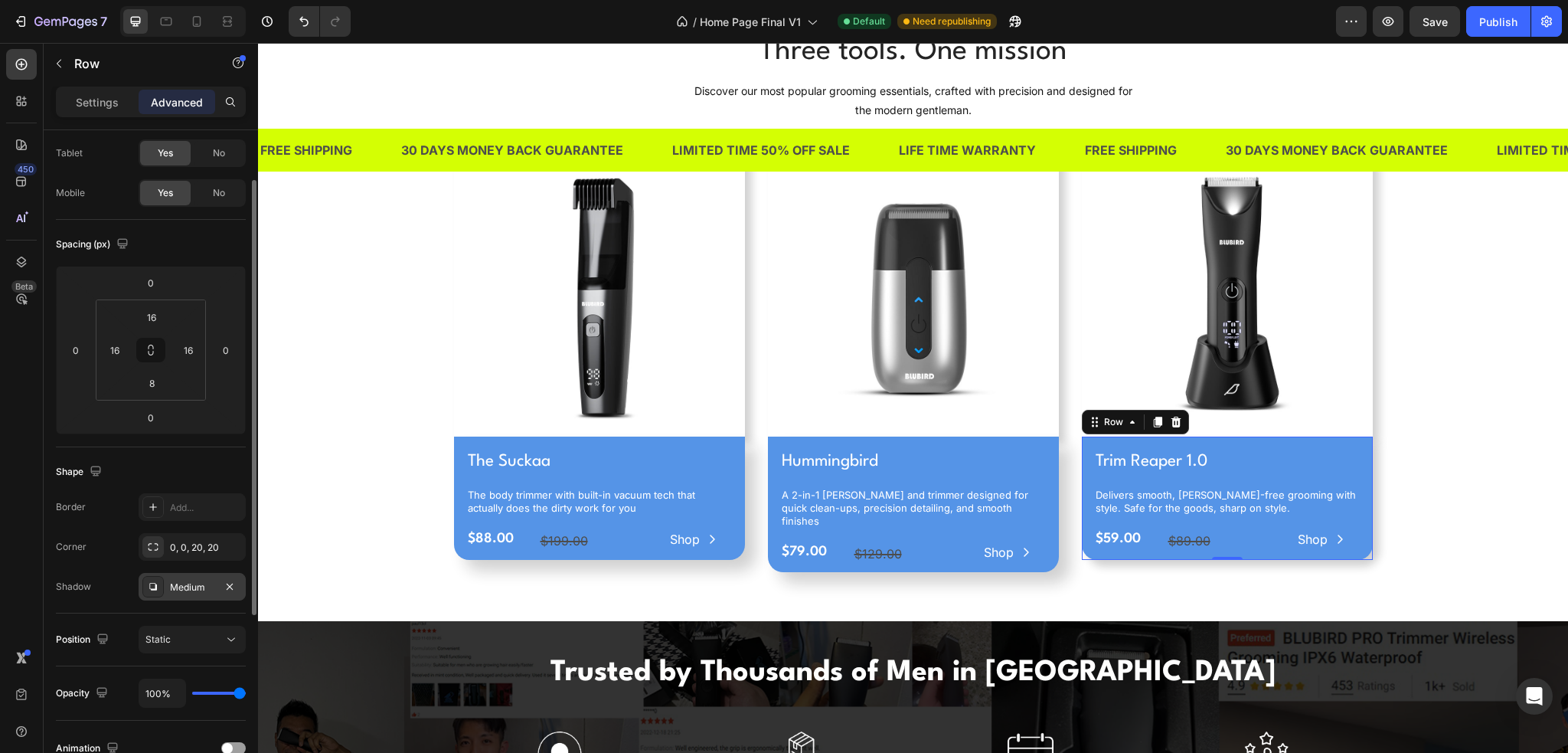
click at [194, 583] on div "Medium" at bounding box center [193, 587] width 45 height 14
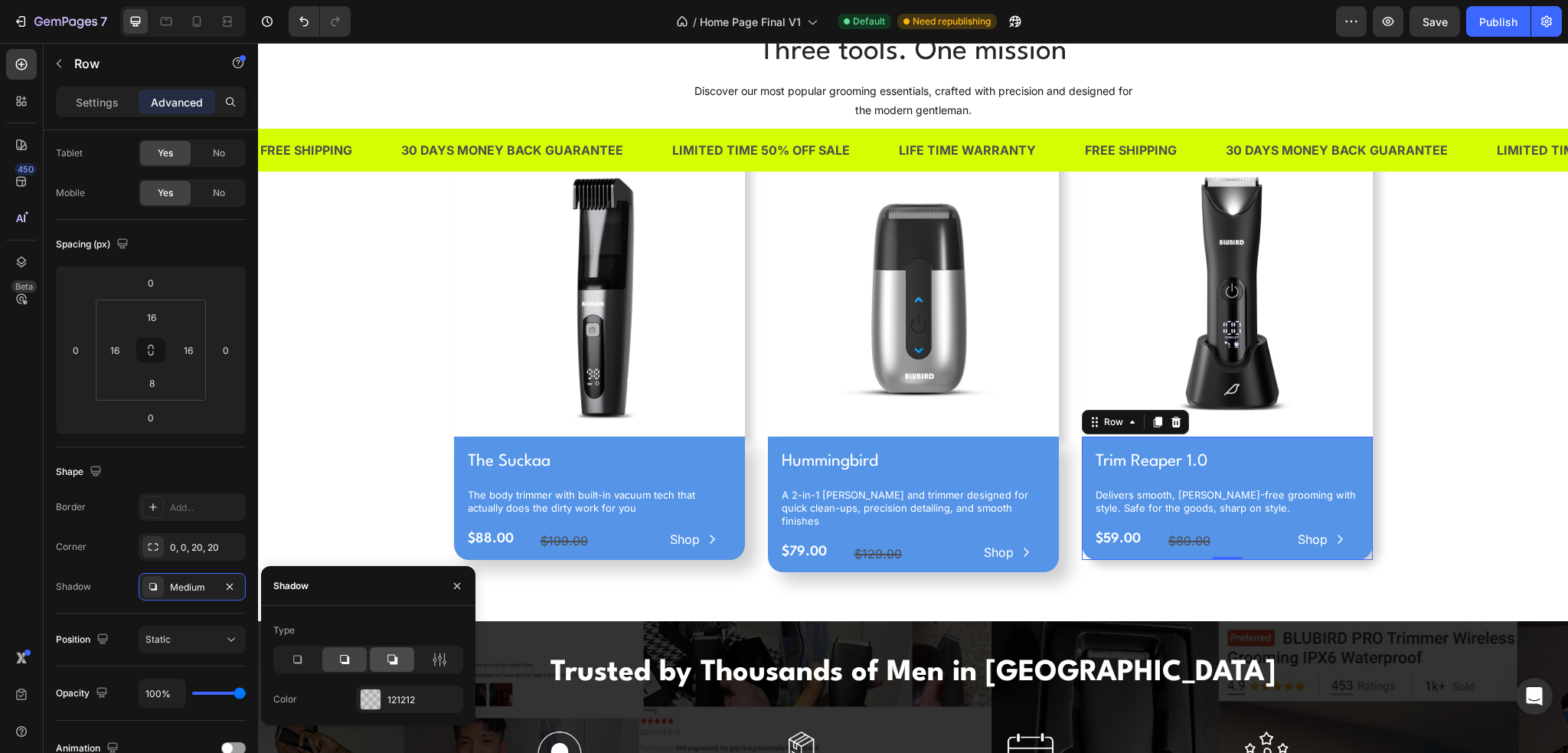
click at [401, 658] on div at bounding box center [392, 659] width 45 height 25
click at [347, 451] on div "Three tools. One mission Heading Discover our most popular grooming essentials,…" at bounding box center [913, 308] width 1287 height 554
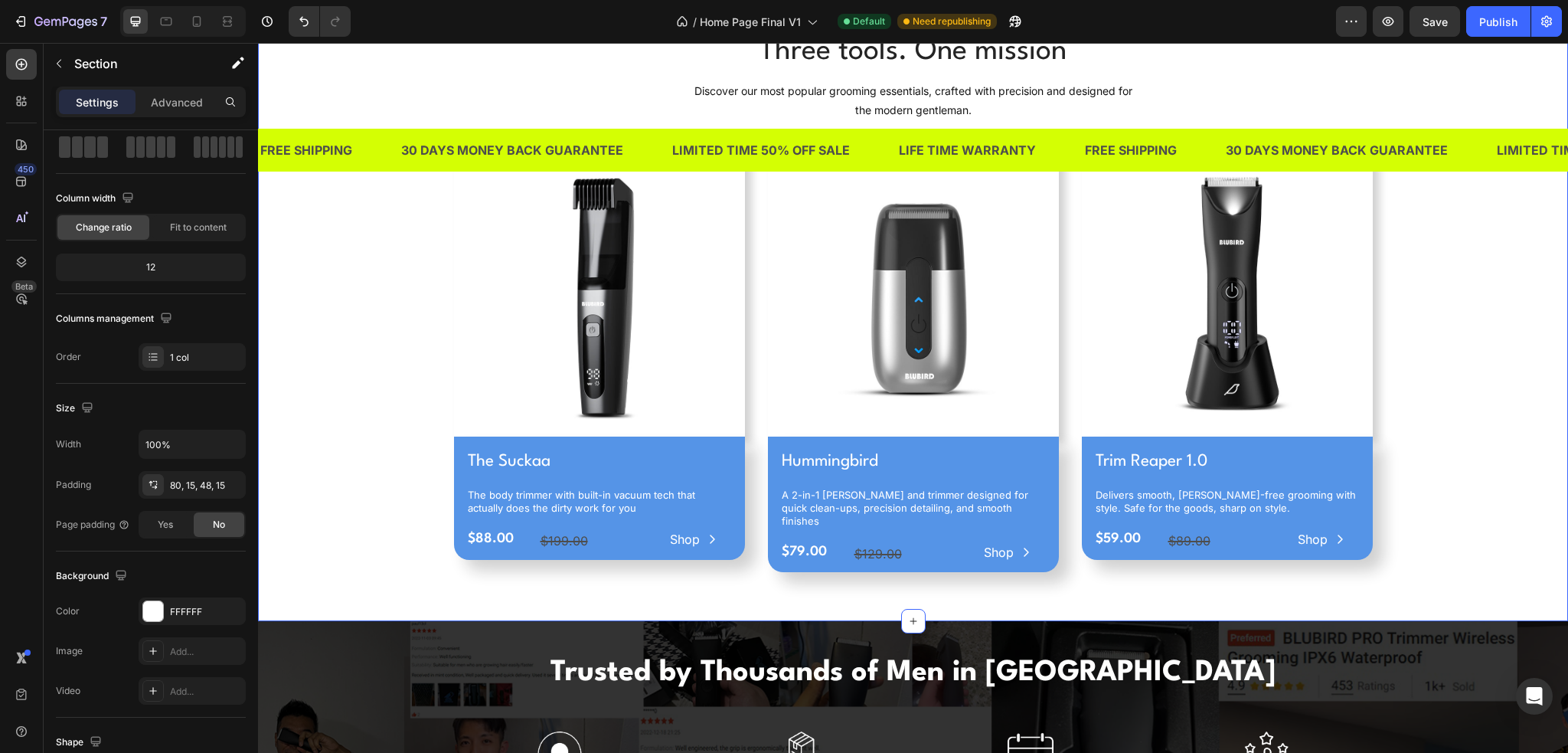
scroll to position [0, 0]
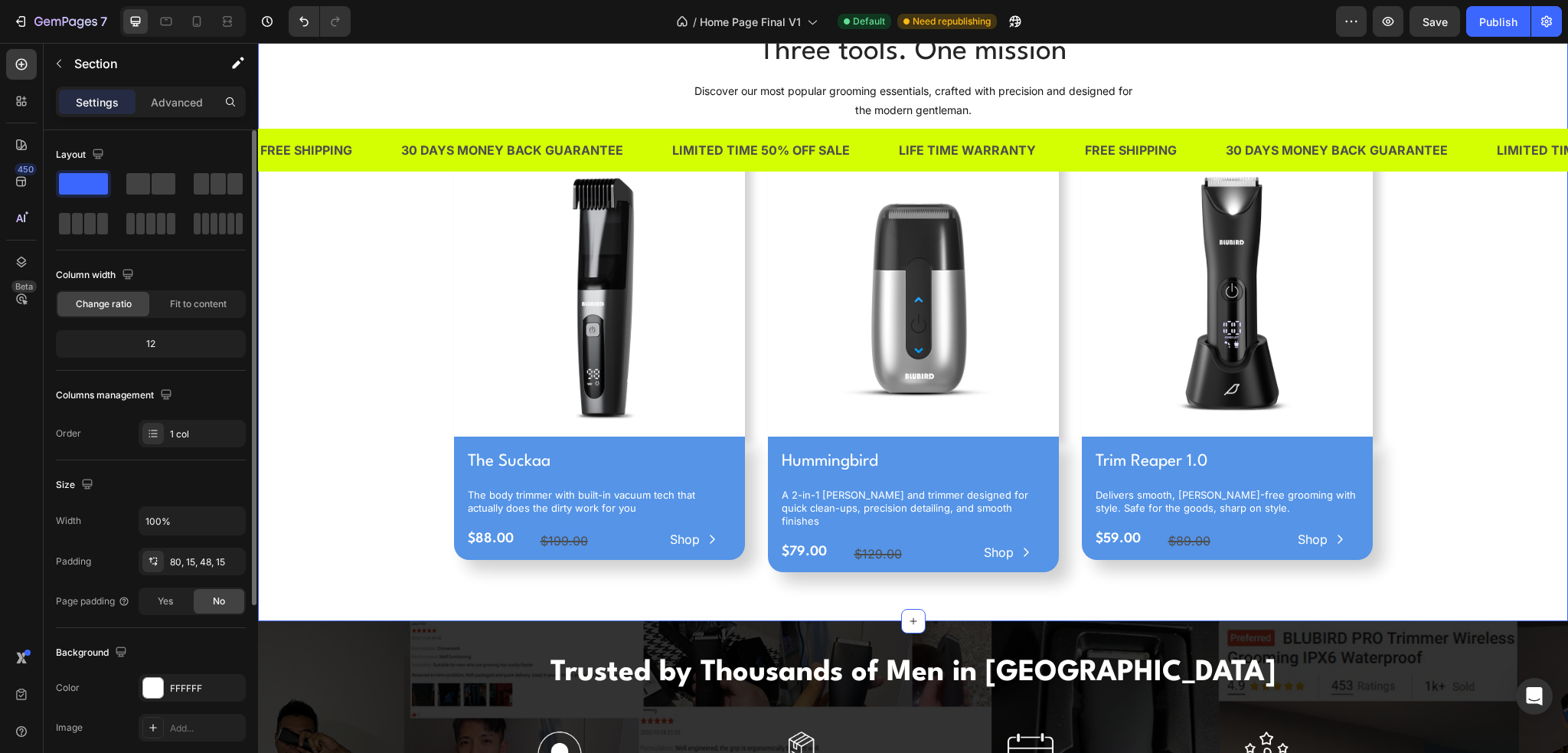
click at [1483, 462] on div "Three tools. One mission Heading Discover our most popular grooming essentials,…" at bounding box center [913, 308] width 1287 height 554
click at [1300, 445] on div "Trim Reaper 1.0 Product Title Delivers smooth, nick-free grooming with style. S…" at bounding box center [1228, 498] width 291 height 123
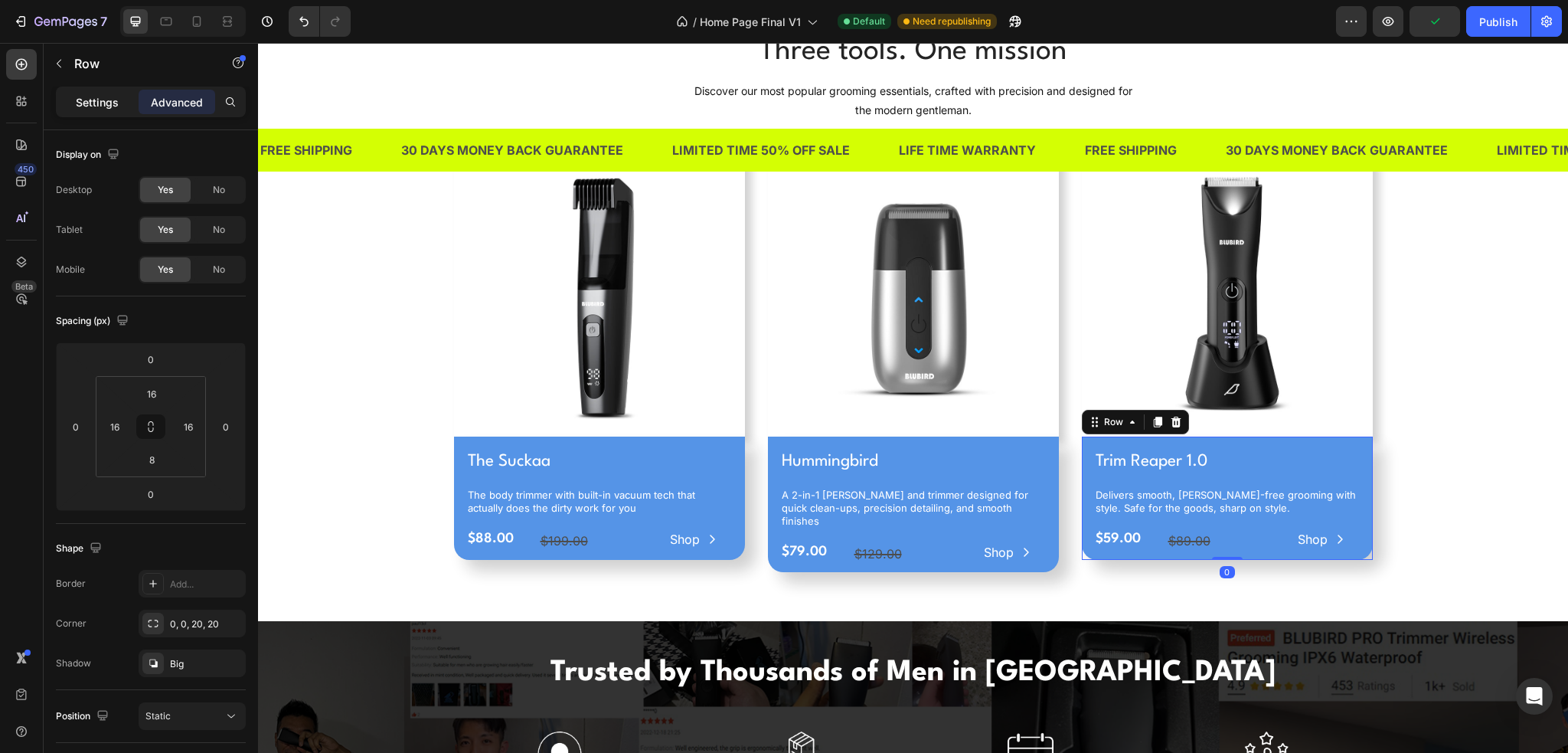
click at [101, 103] on p "Settings" at bounding box center [97, 102] width 43 height 16
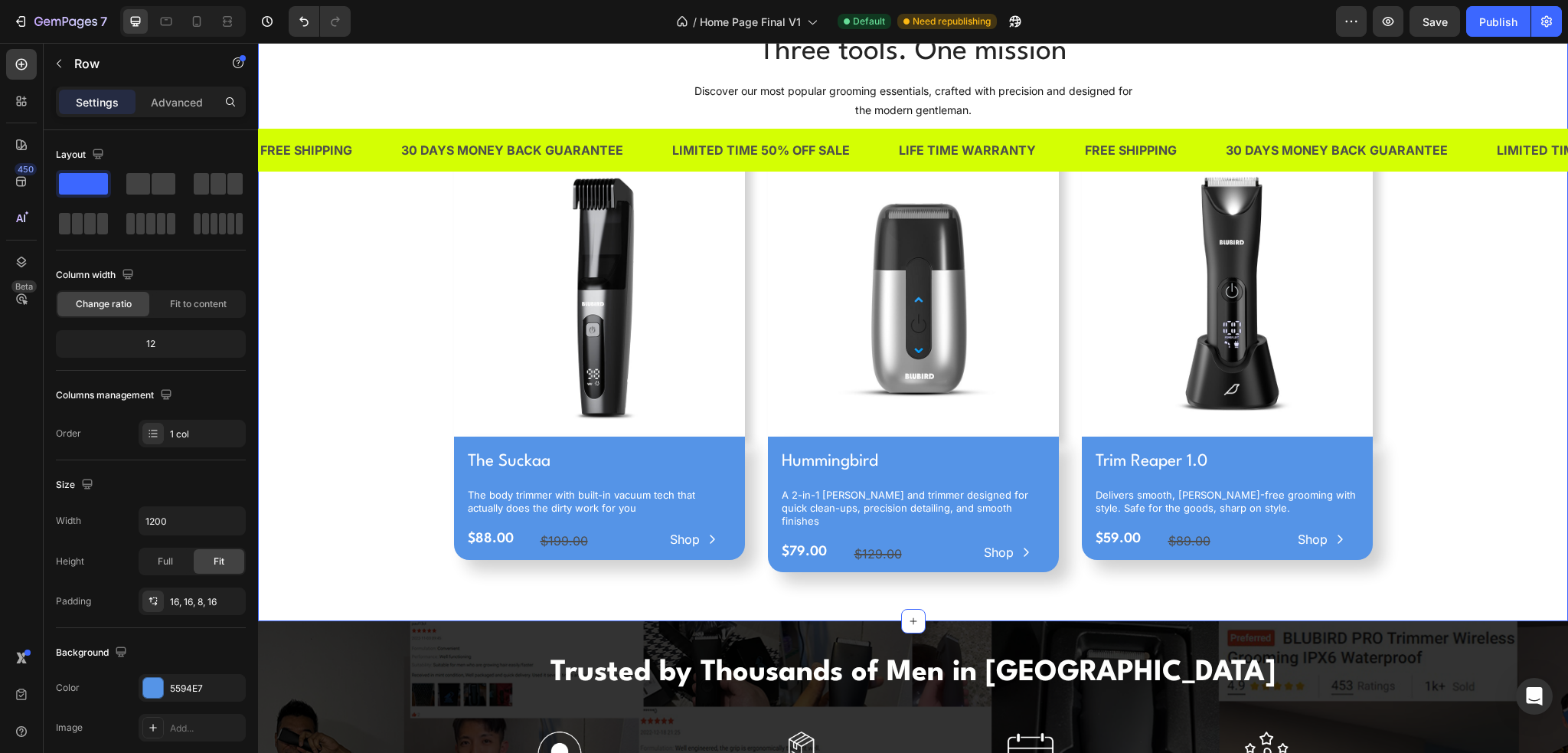
click at [1469, 426] on div "Three tools. One mission Heading Discover our most popular grooming essentials,…" at bounding box center [913, 308] width 1287 height 554
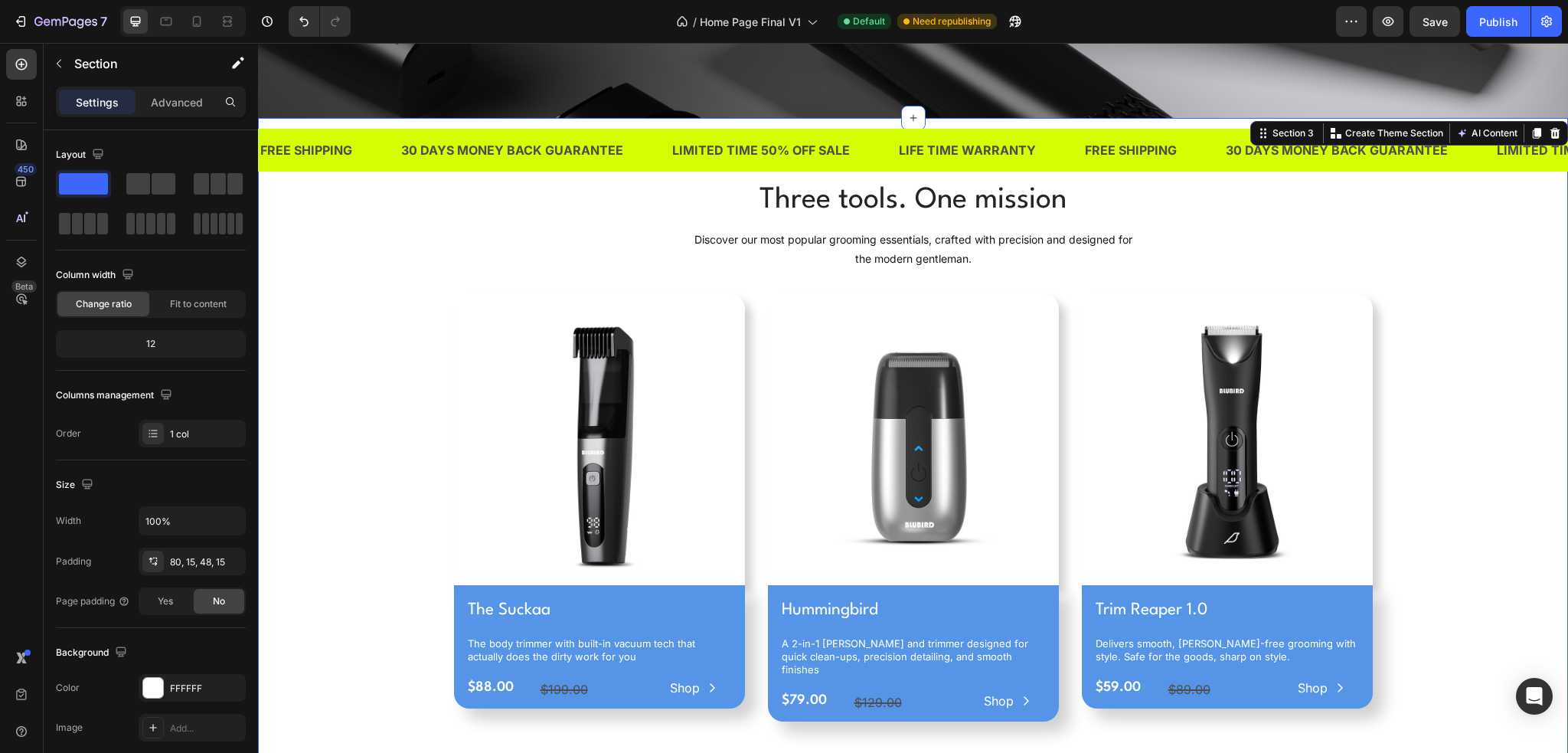
scroll to position [536, 0]
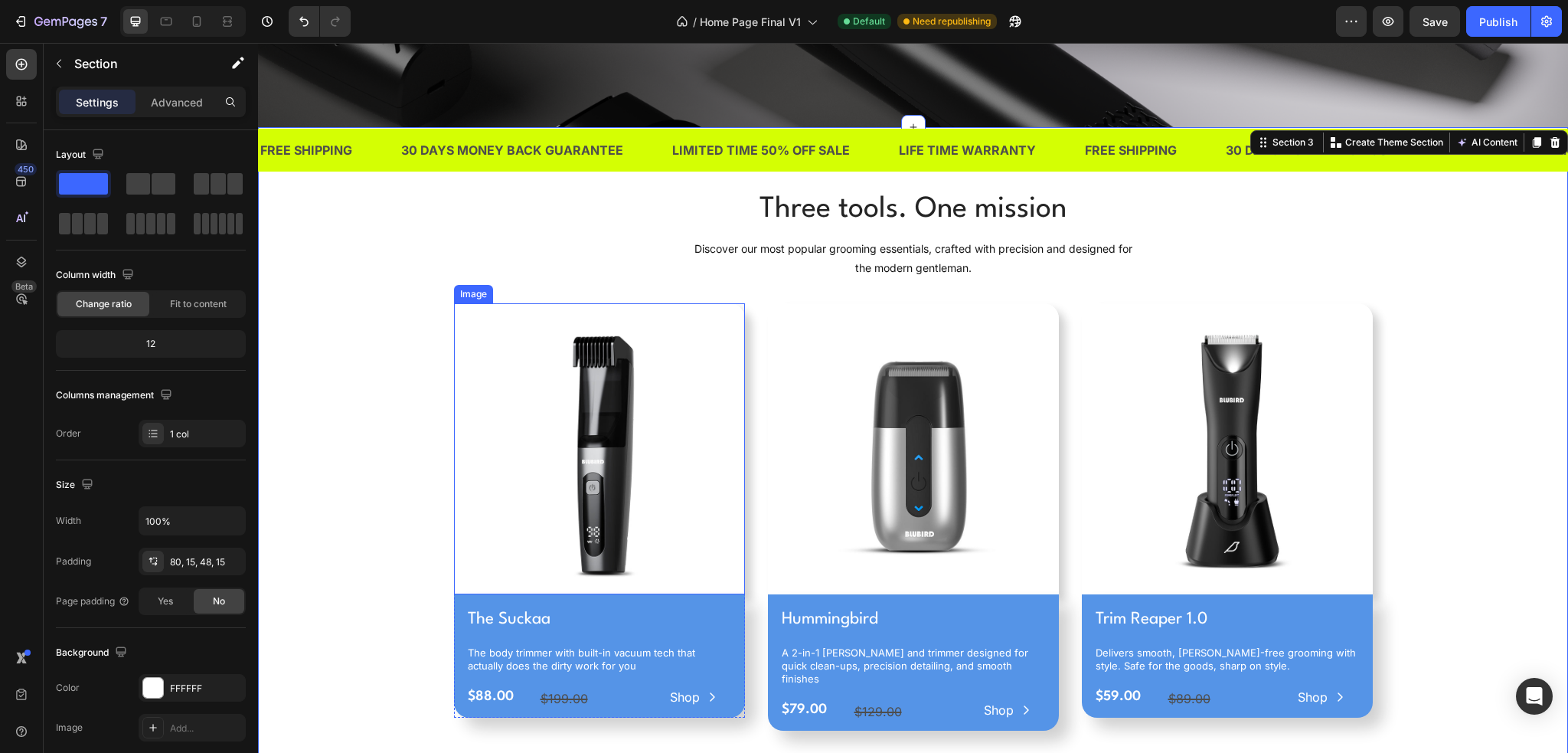
click at [484, 313] on img at bounding box center [599, 449] width 291 height 291
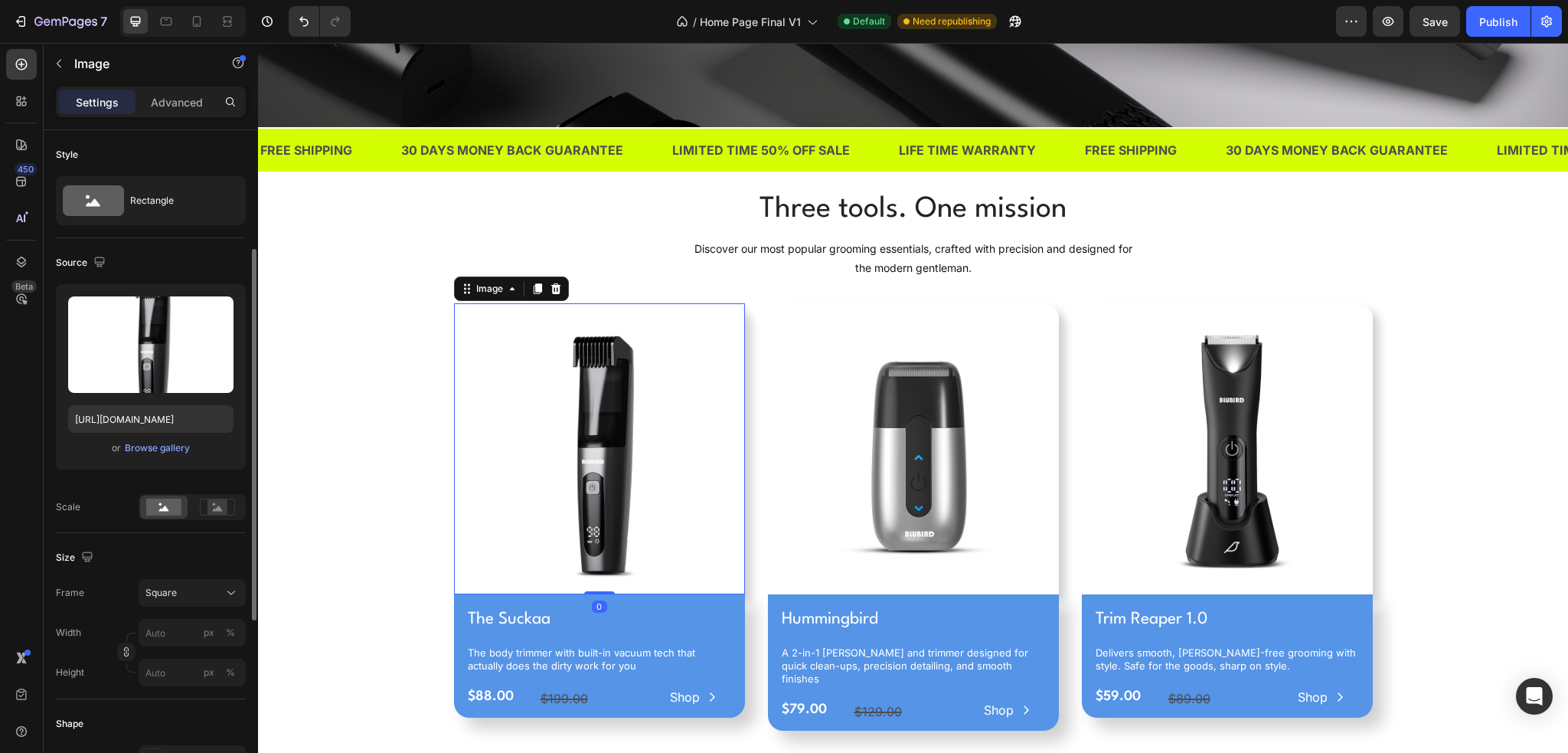
scroll to position [527, 0]
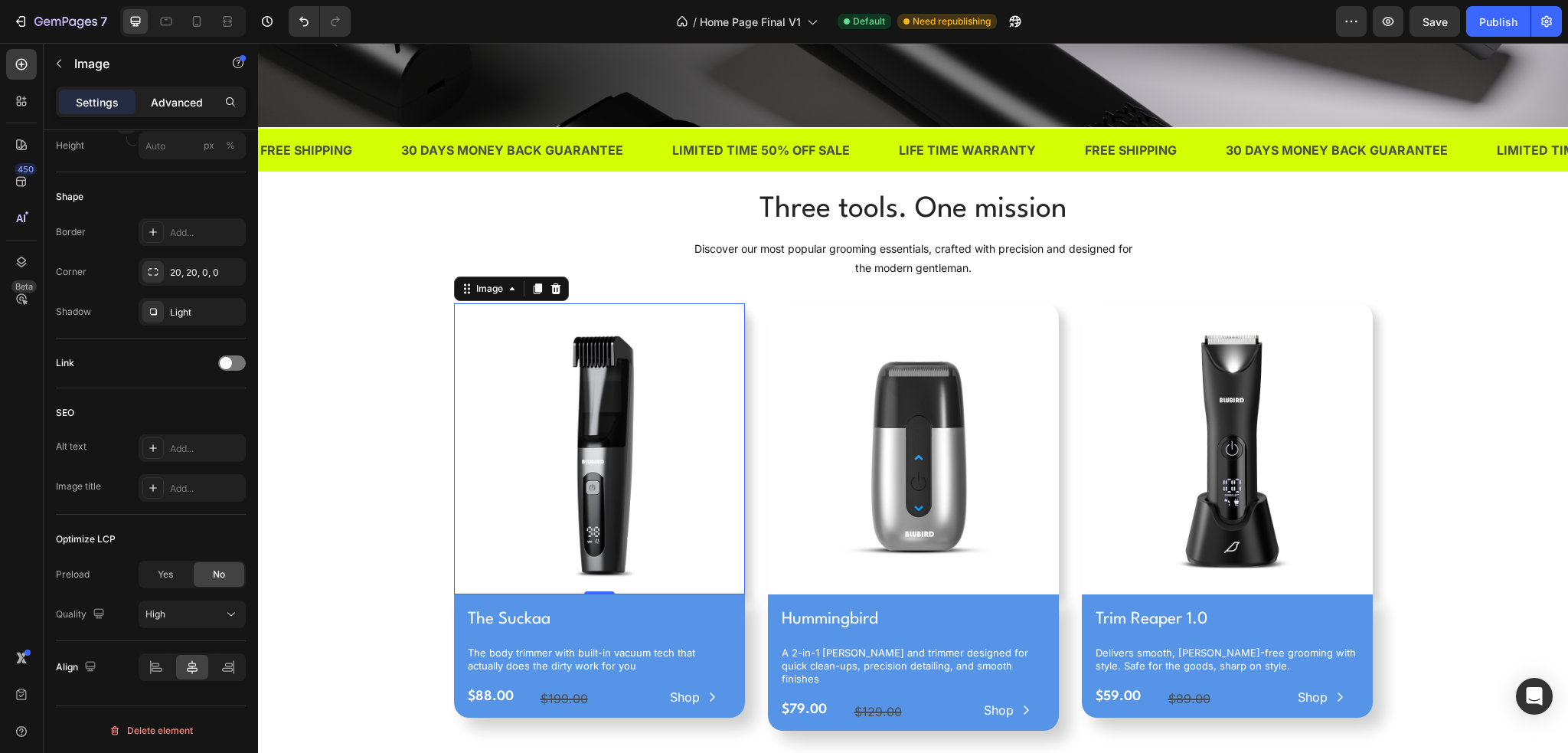
click at [168, 107] on p "Advanced" at bounding box center [176, 102] width 52 height 16
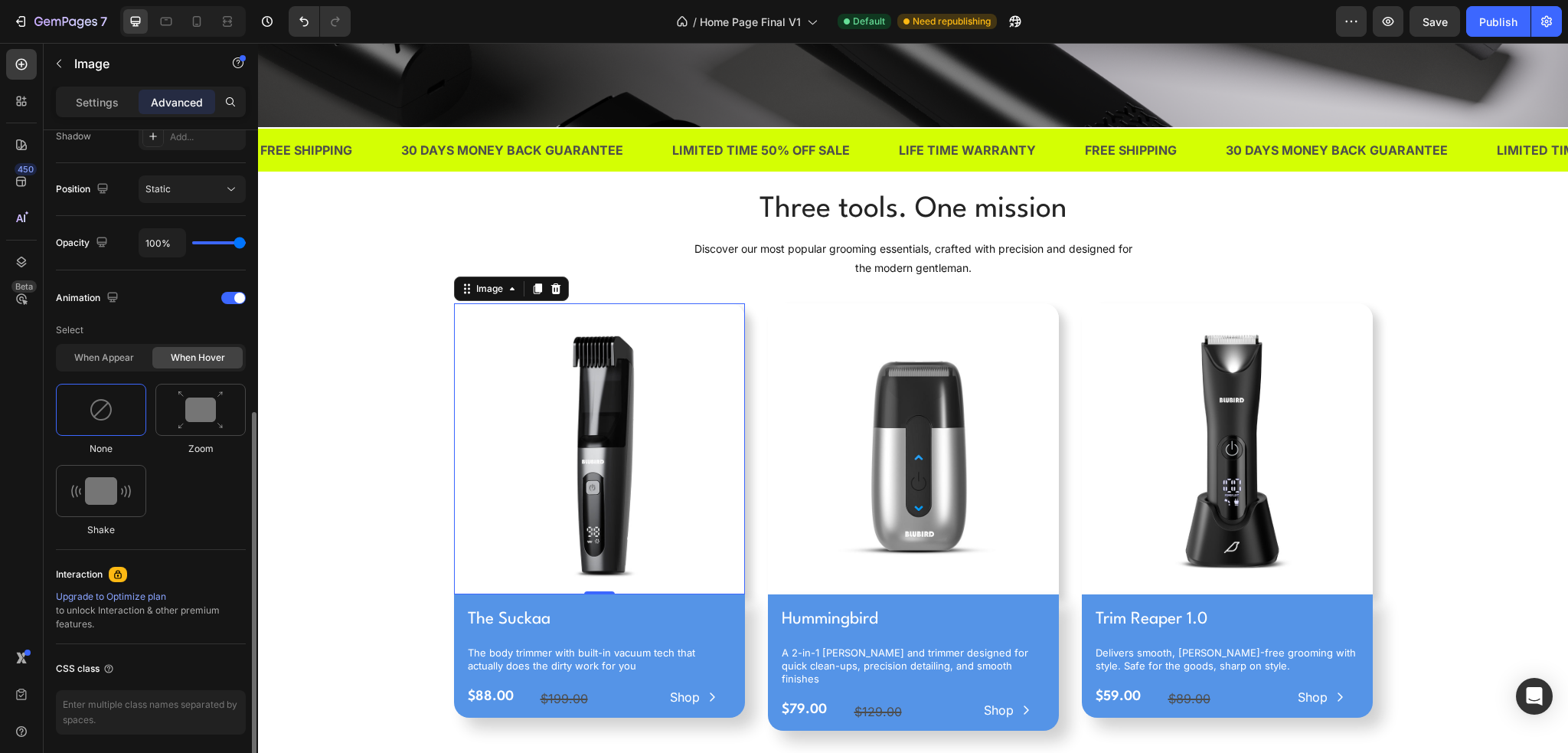
click at [94, 344] on div "When appear When hover" at bounding box center [150, 358] width 190 height 28
click at [92, 352] on div "When appear" at bounding box center [104, 358] width 90 height 21
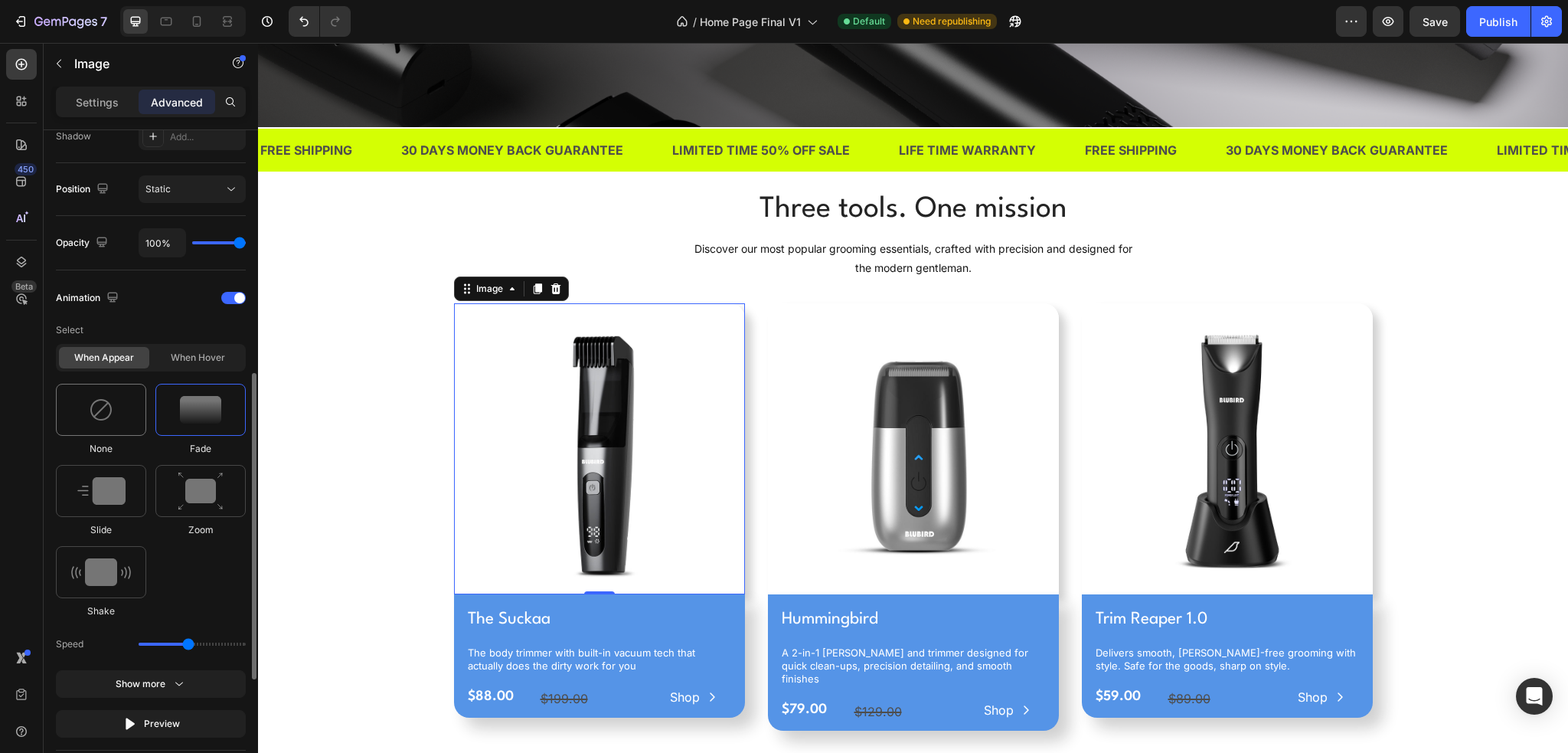
click at [108, 401] on img at bounding box center [101, 409] width 25 height 25
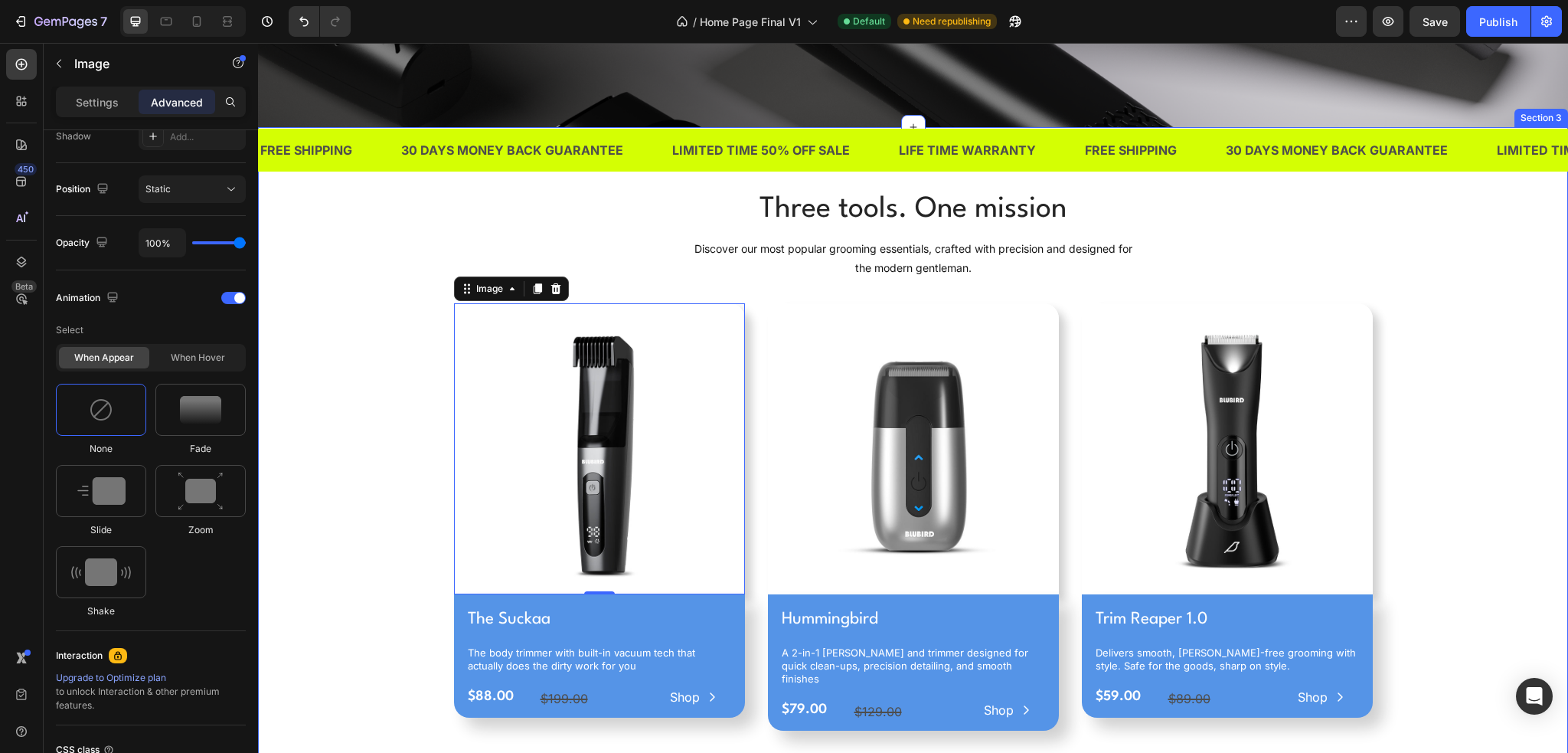
click at [343, 397] on div "Three tools. One mission Heading Discover our most popular grooming essentials,…" at bounding box center [913, 465] width 1287 height 554
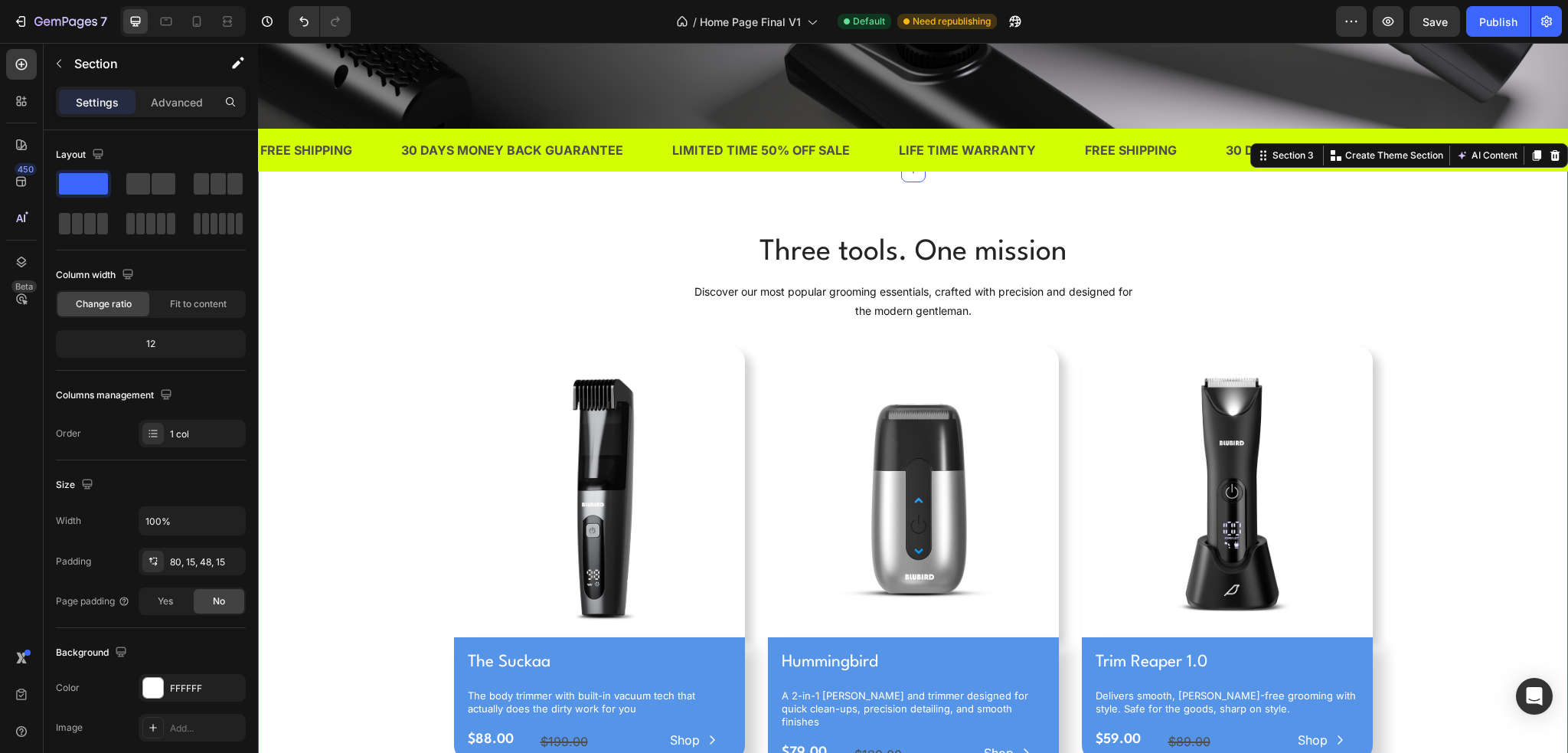
scroll to position [536, 0]
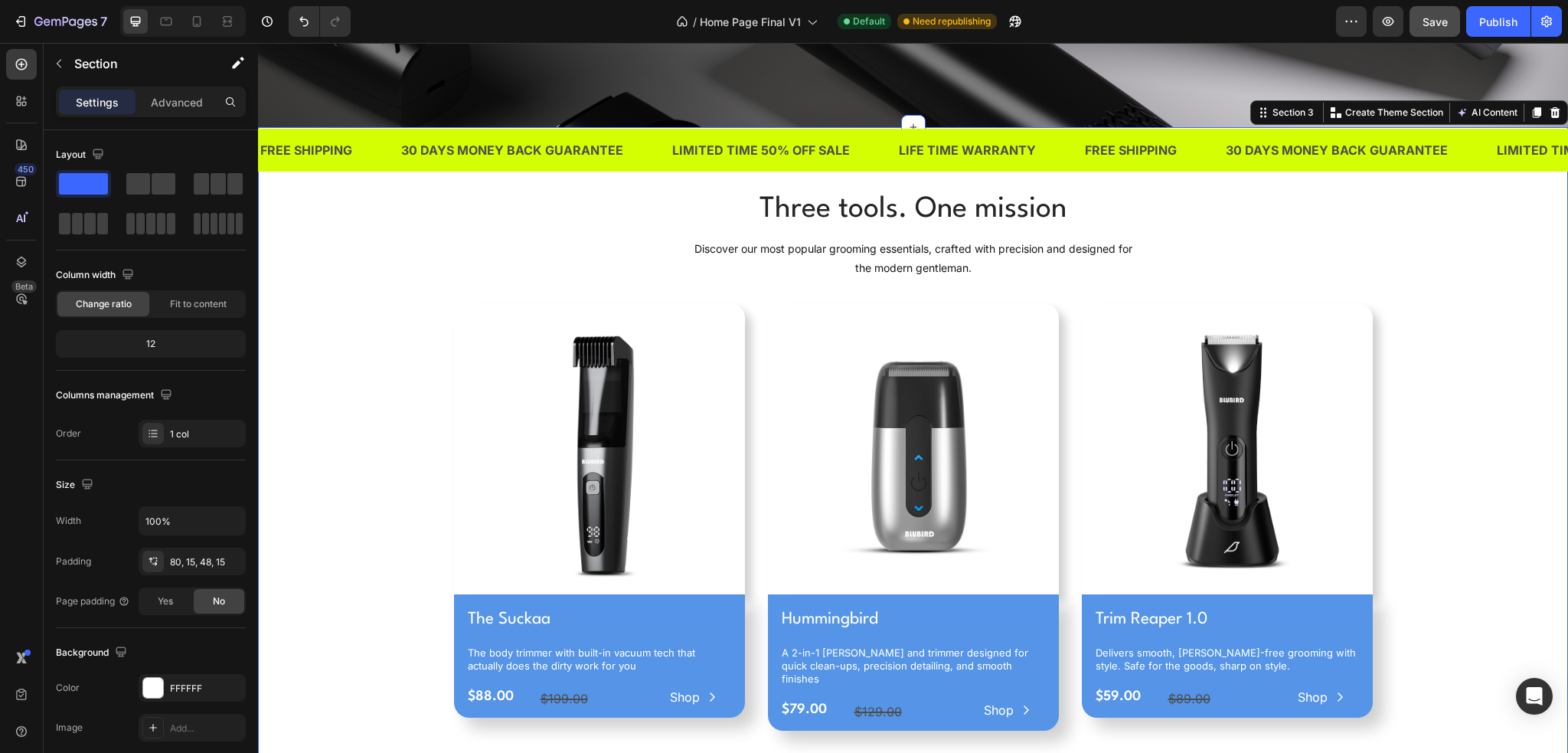
click at [1431, 25] on span "Save" at bounding box center [1435, 21] width 25 height 13
click at [1504, 25] on div "Publish" at bounding box center [1498, 21] width 39 height 16
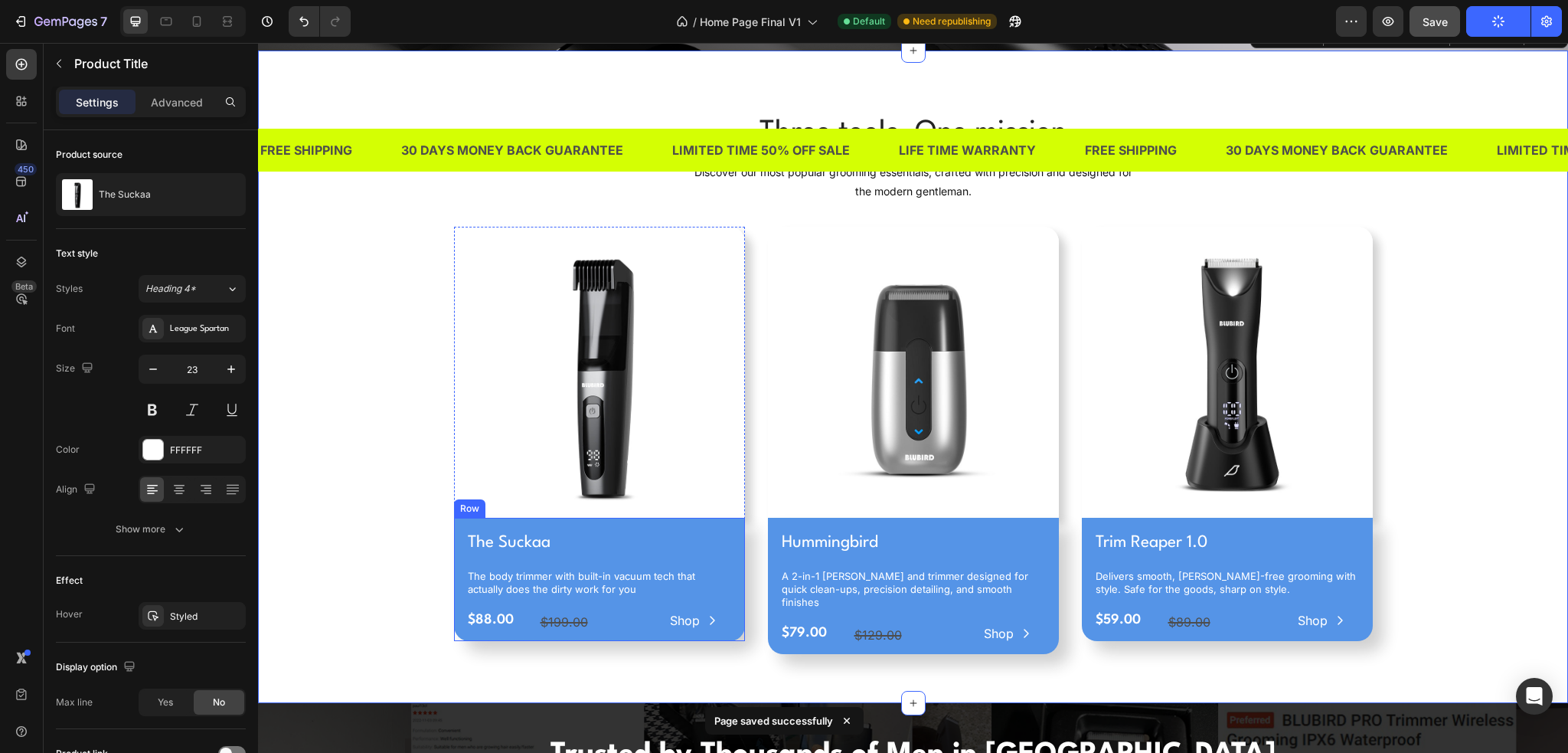
click at [622, 530] on h1 "The Suckaa" at bounding box center [599, 542] width 266 height 26
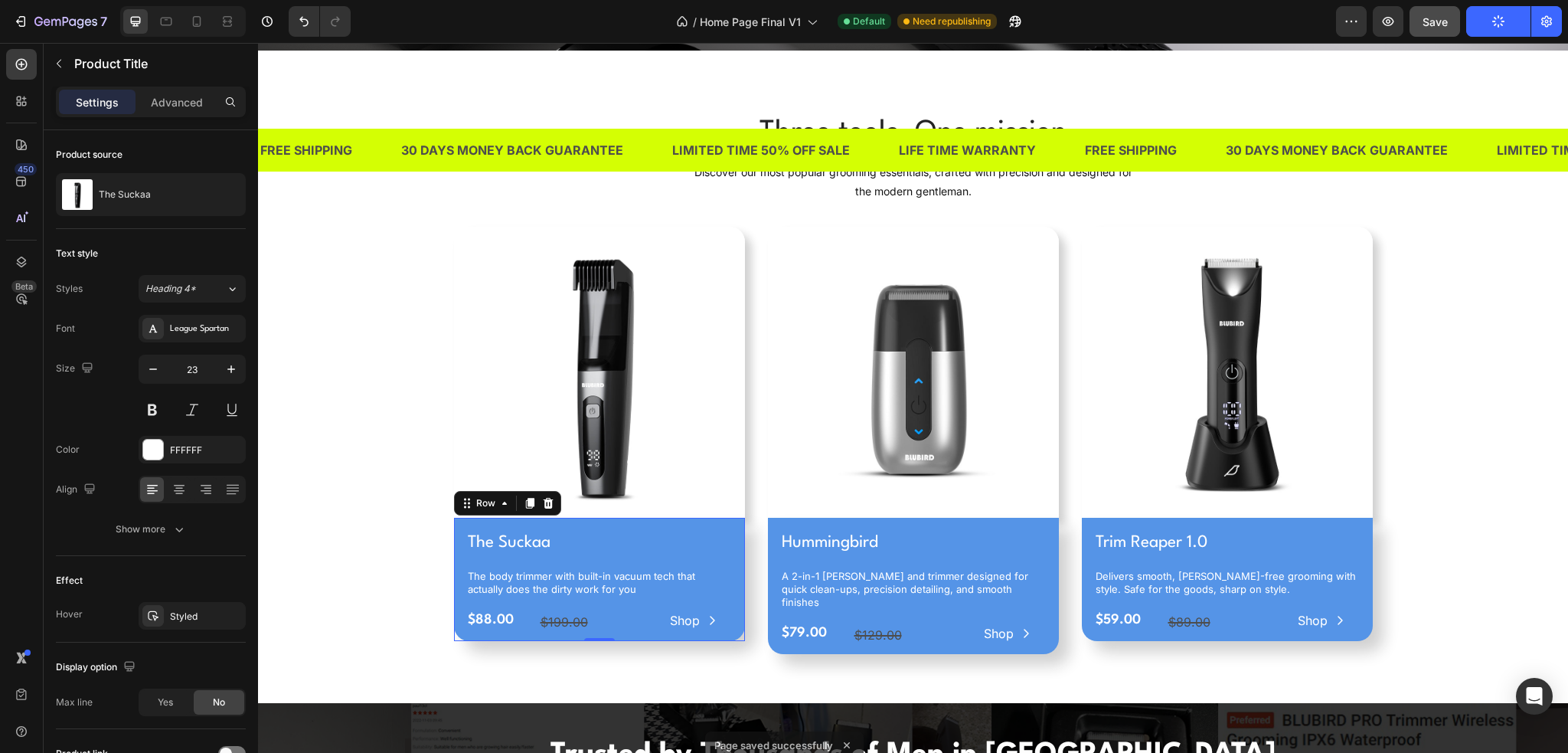
click at [459, 539] on div "The Suckaa Product Title The body trimmer with built-in vacuum tech that actual…" at bounding box center [599, 579] width 291 height 123
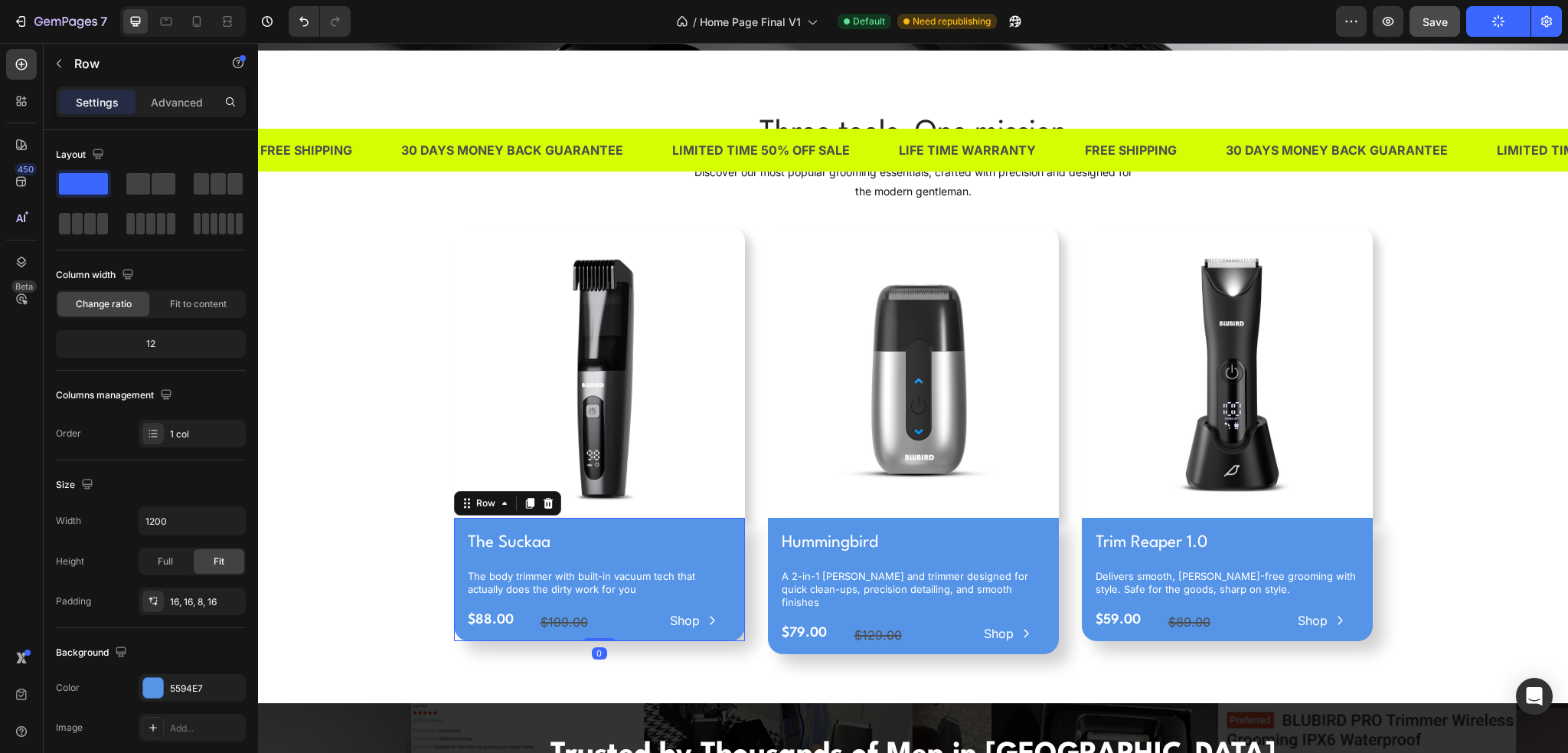
click at [454, 542] on div "The Suckaa Product Title The body trimmer with built-in vacuum tech that actual…" at bounding box center [599, 579] width 291 height 123
click at [769, 540] on div "Hummingbird Product Title A 2-in-1 shaver and trimmer designed for quick clean-…" at bounding box center [913, 585] width 291 height 136
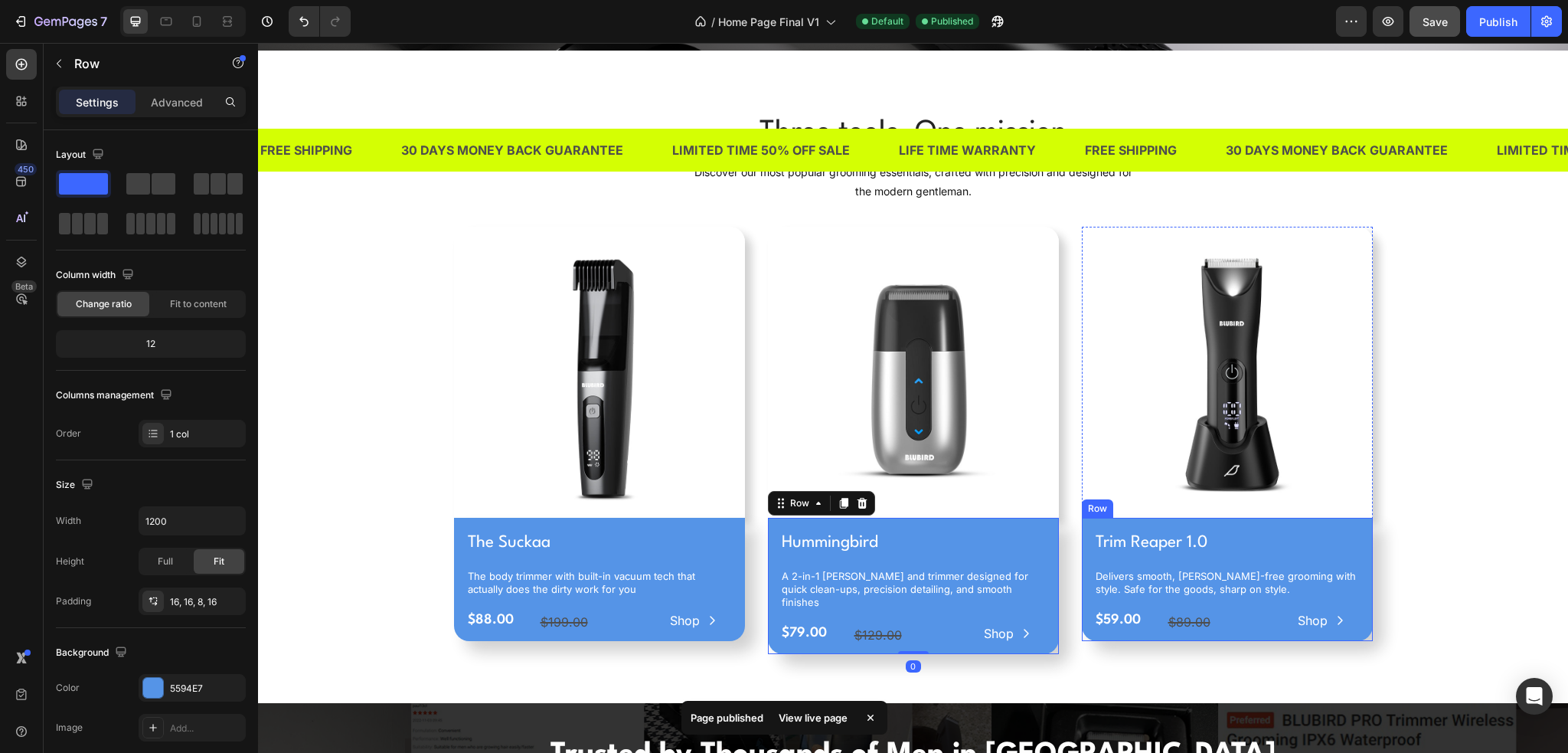
click at [1082, 549] on div "Trim Reaper 1.0 Product Title Delivers smooth, nick-free grooming with style. S…" at bounding box center [1228, 579] width 291 height 123
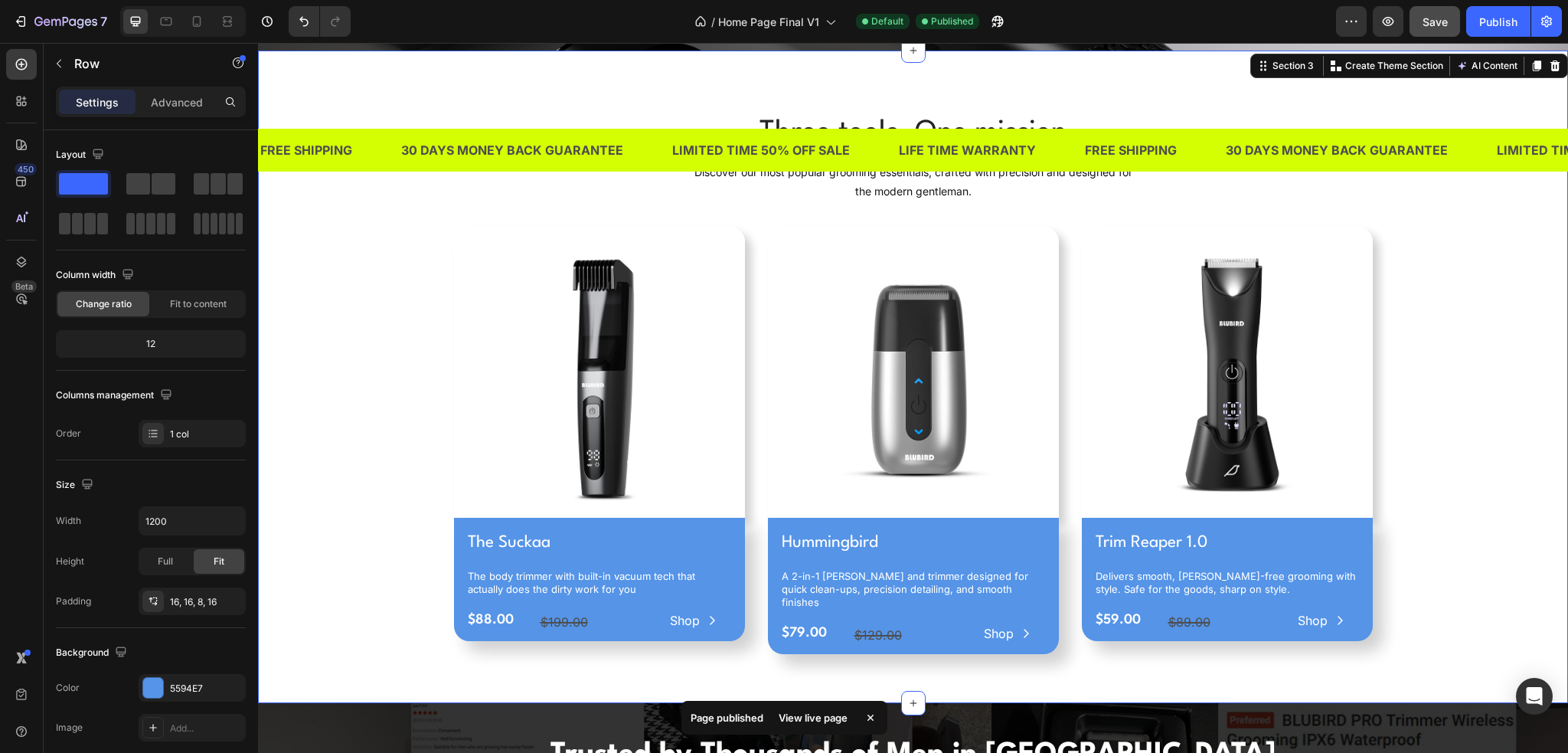
click at [1479, 572] on div "Three tools. One mission Heading Discover our most popular grooming essentials,…" at bounding box center [913, 389] width 1287 height 554
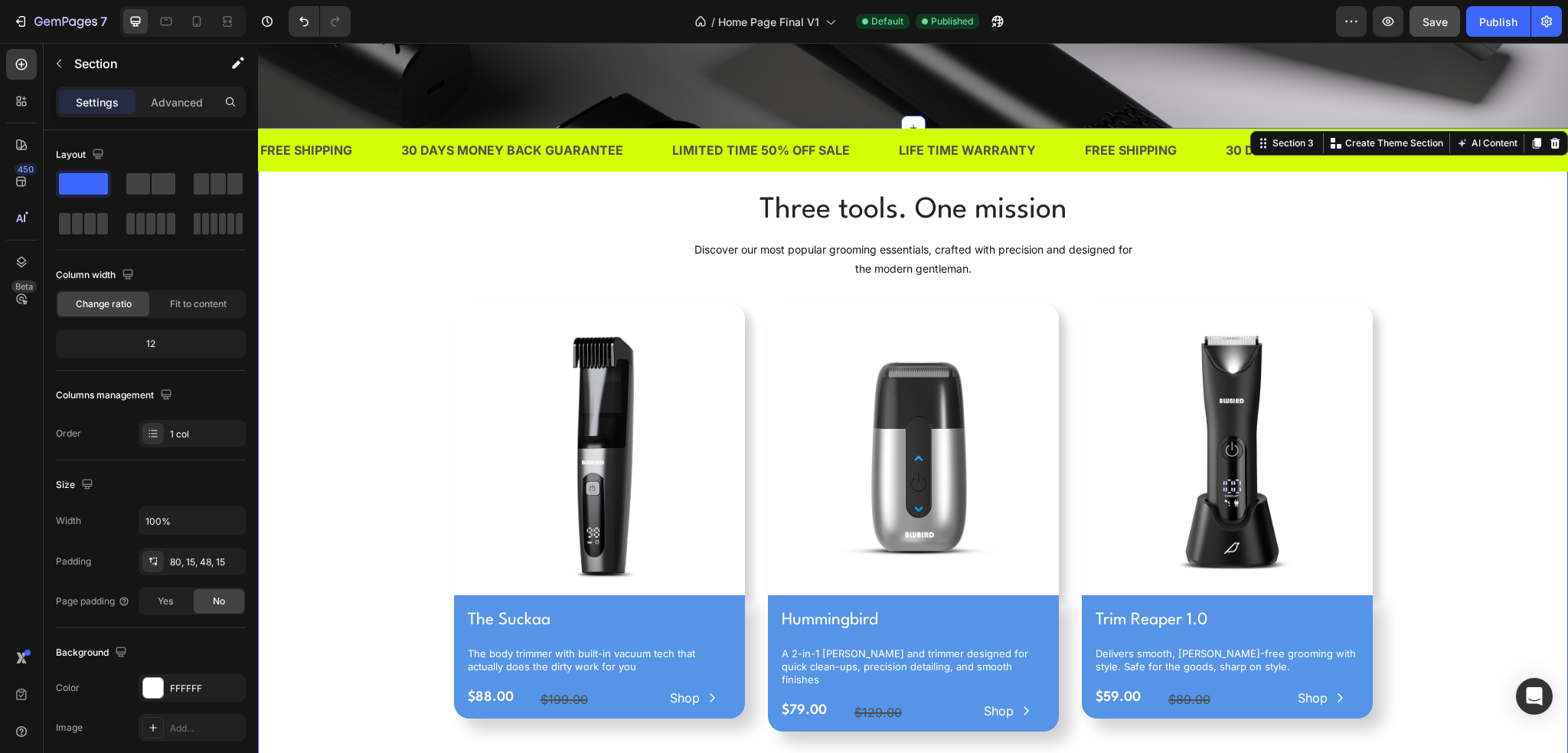
scroll to position [536, 0]
click at [1182, 609] on h1 "Trim Reaper 1.0" at bounding box center [1228, 620] width 266 height 26
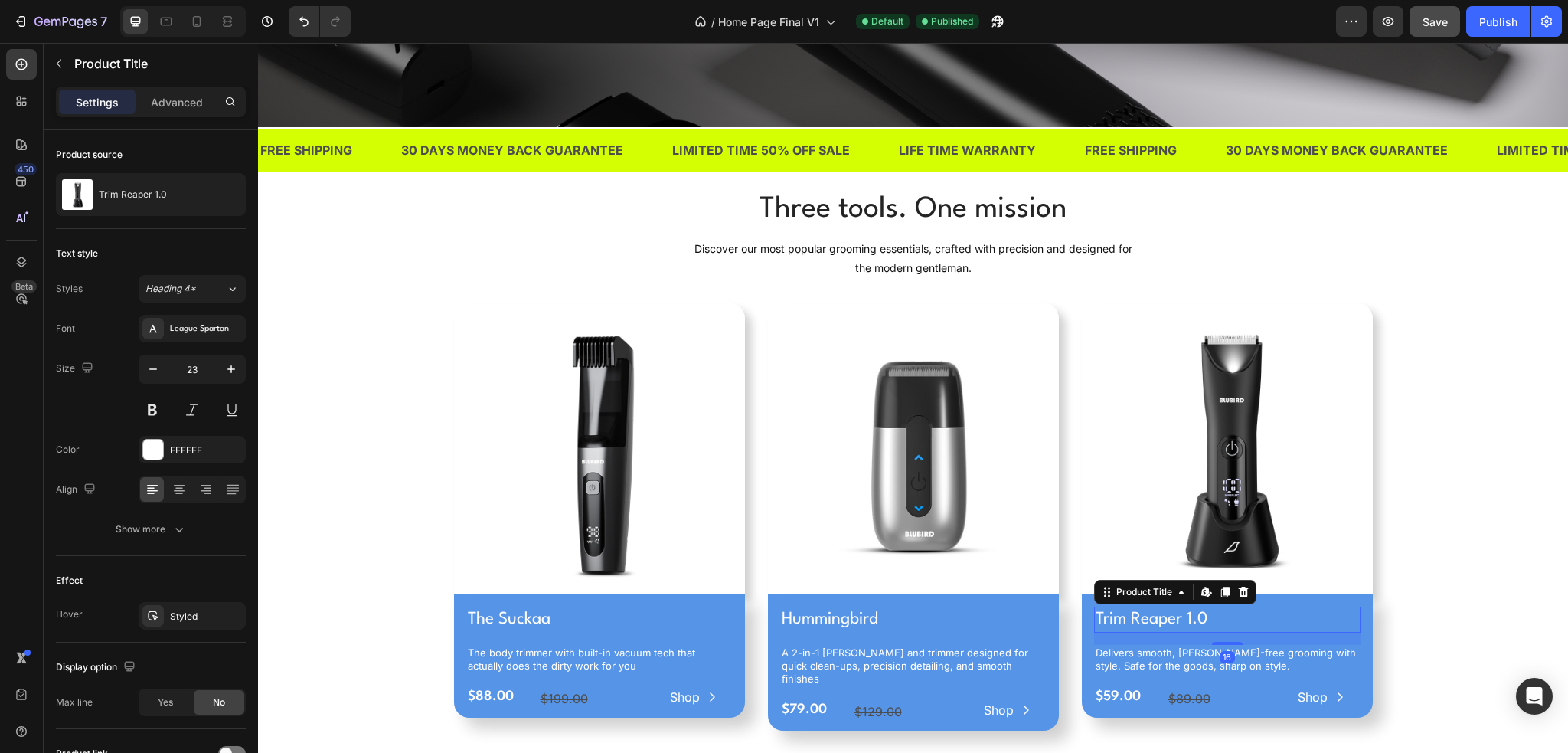
click at [1206, 612] on h1 "Trim Reaper 1.0" at bounding box center [1228, 620] width 266 height 26
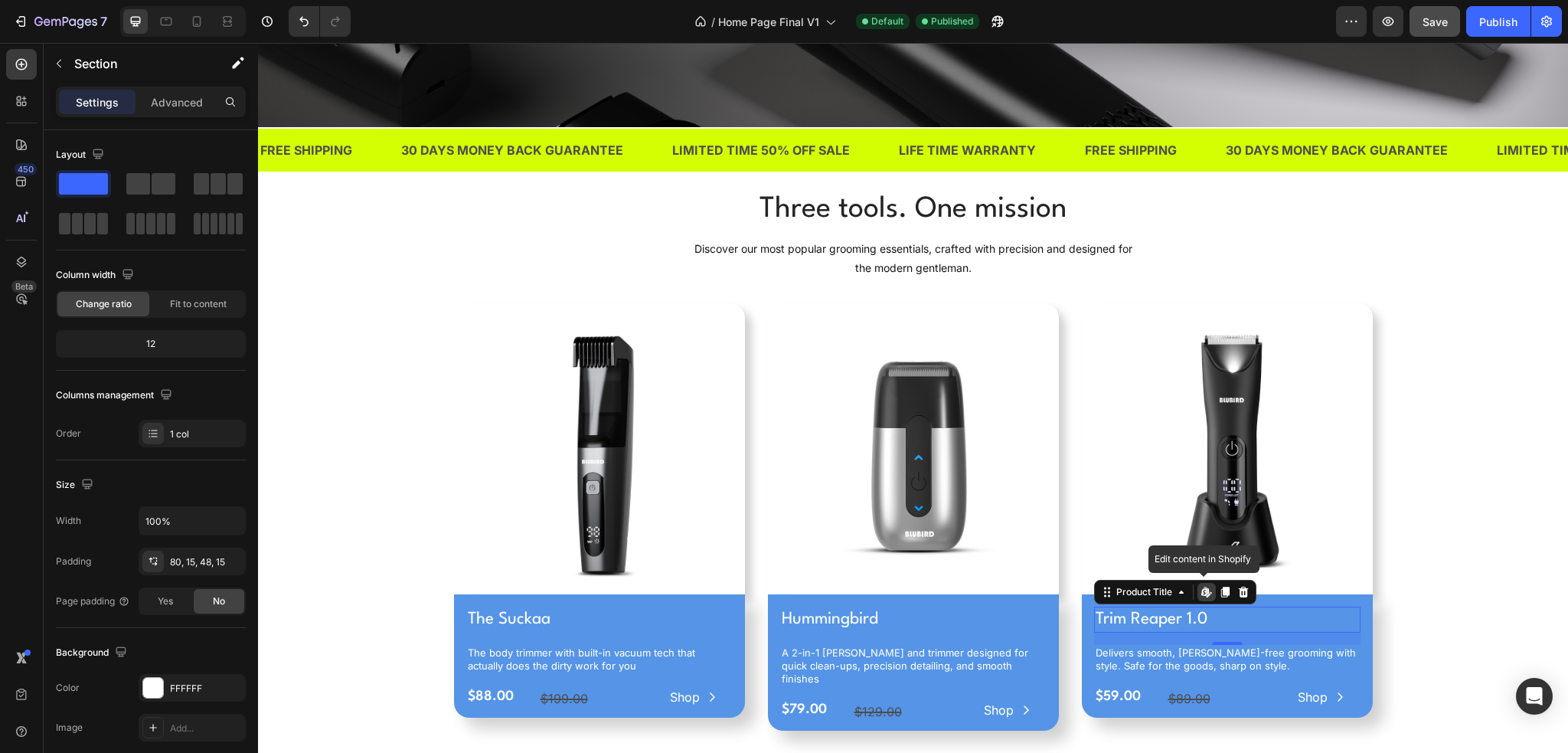
click at [1455, 578] on div "Three tools. One mission Heading Discover our most popular grooming essentials,…" at bounding box center [913, 465] width 1287 height 554
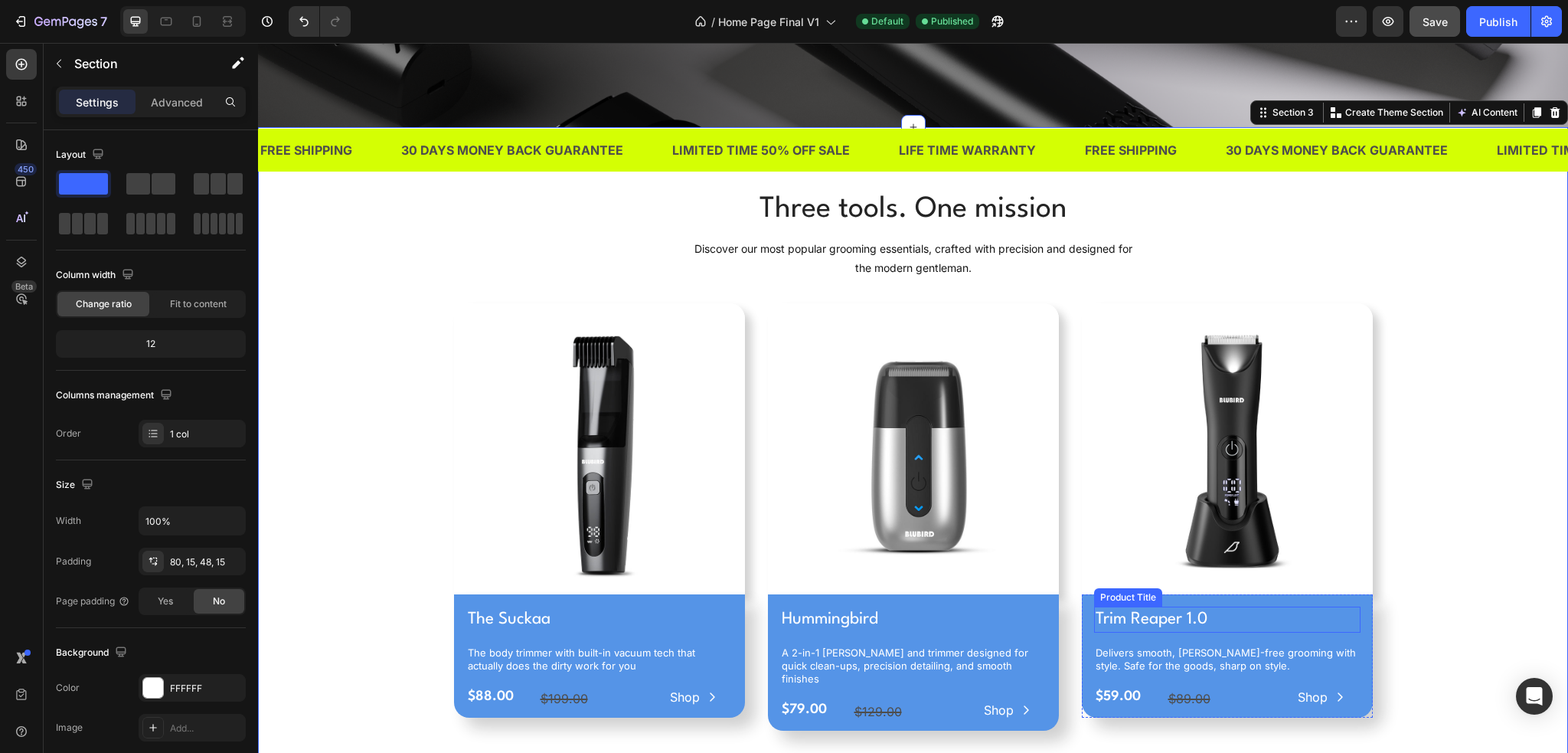
click at [1201, 609] on h1 "Trim Reaper 1.0" at bounding box center [1228, 620] width 266 height 26
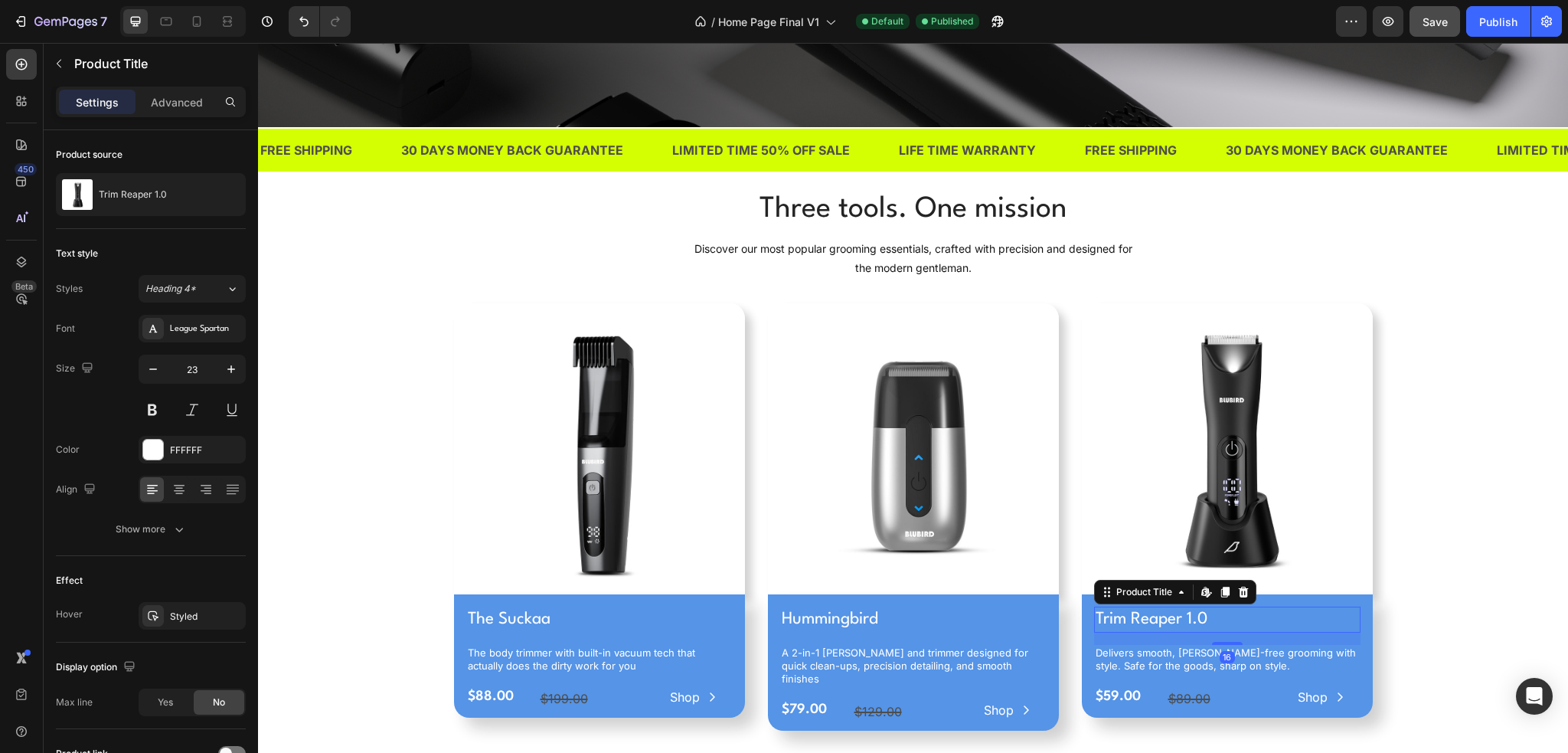
click at [1441, 579] on div "Three tools. One mission Heading Discover our most popular grooming essentials,…" at bounding box center [913, 465] width 1287 height 554
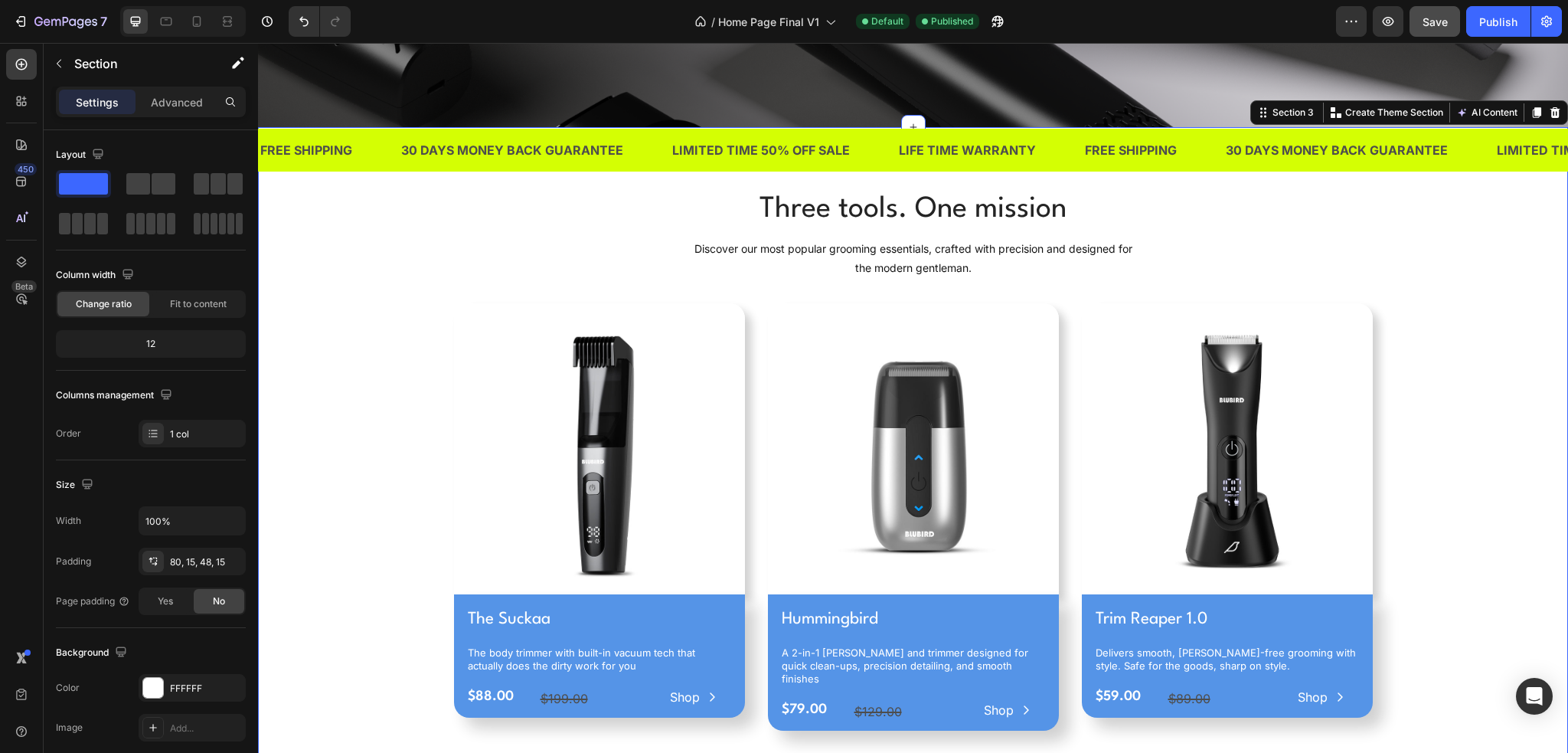
scroll to position [613, 0]
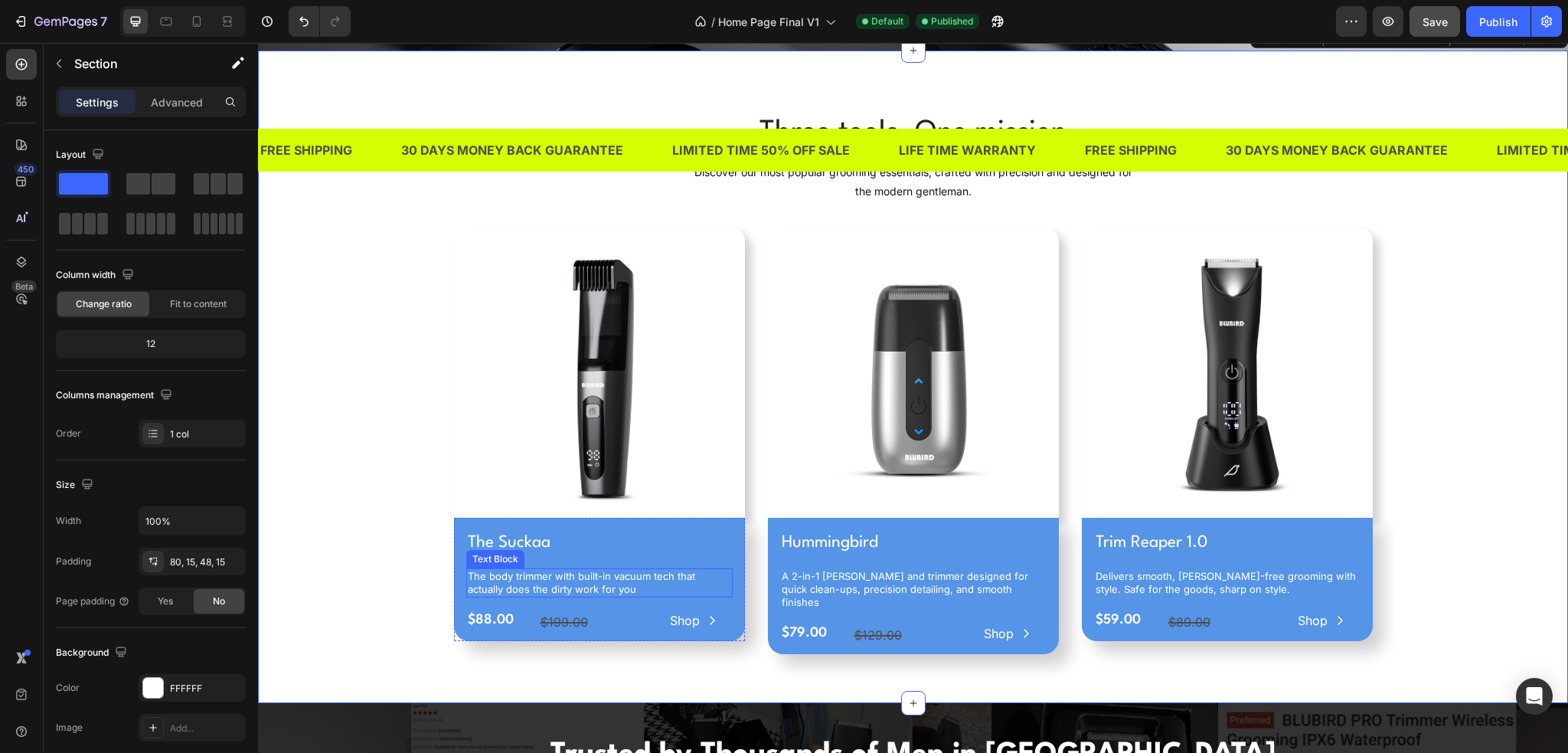
click at [635, 584] on p "The body trimmer with built-in vacuum tech that actually does the dirty work fo…" at bounding box center [599, 583] width 263 height 26
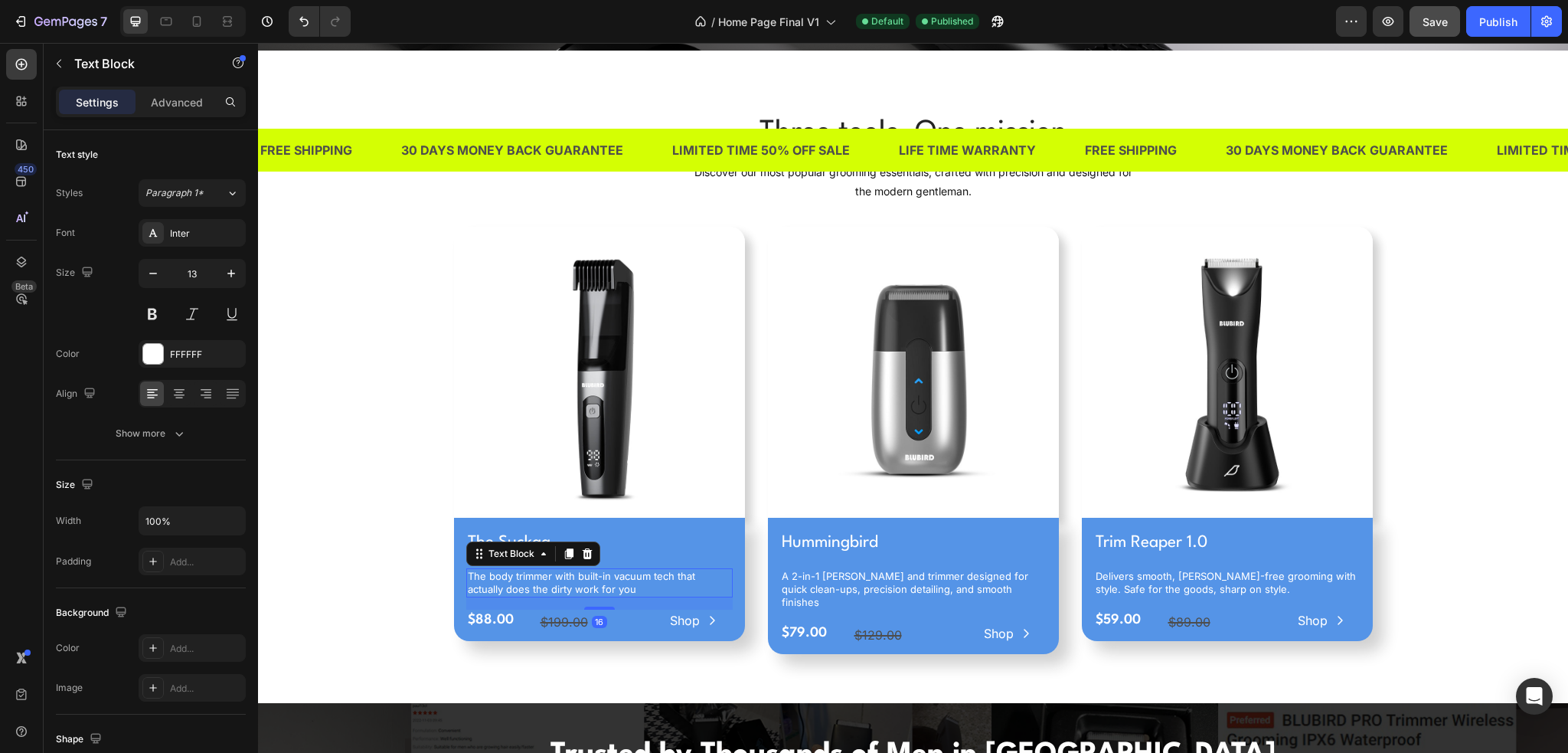
click at [634, 585] on p "The body trimmer with built-in vacuum tech that actually does the dirty work fo…" at bounding box center [599, 583] width 263 height 26
click at [1008, 587] on p "A 2-in-1 shaver and trimmer designed for quick clean-ups, precision detailing, …" at bounding box center [914, 589] width 263 height 39
click at [999, 585] on p "A 2-in-1 shaver and trimmer designed for quick clean-ups, precision detailing, …" at bounding box center [914, 589] width 263 height 39
click at [1406, 578] on div "Three tools. One mission Heading Discover our most popular grooming essentials,…" at bounding box center [913, 389] width 1287 height 554
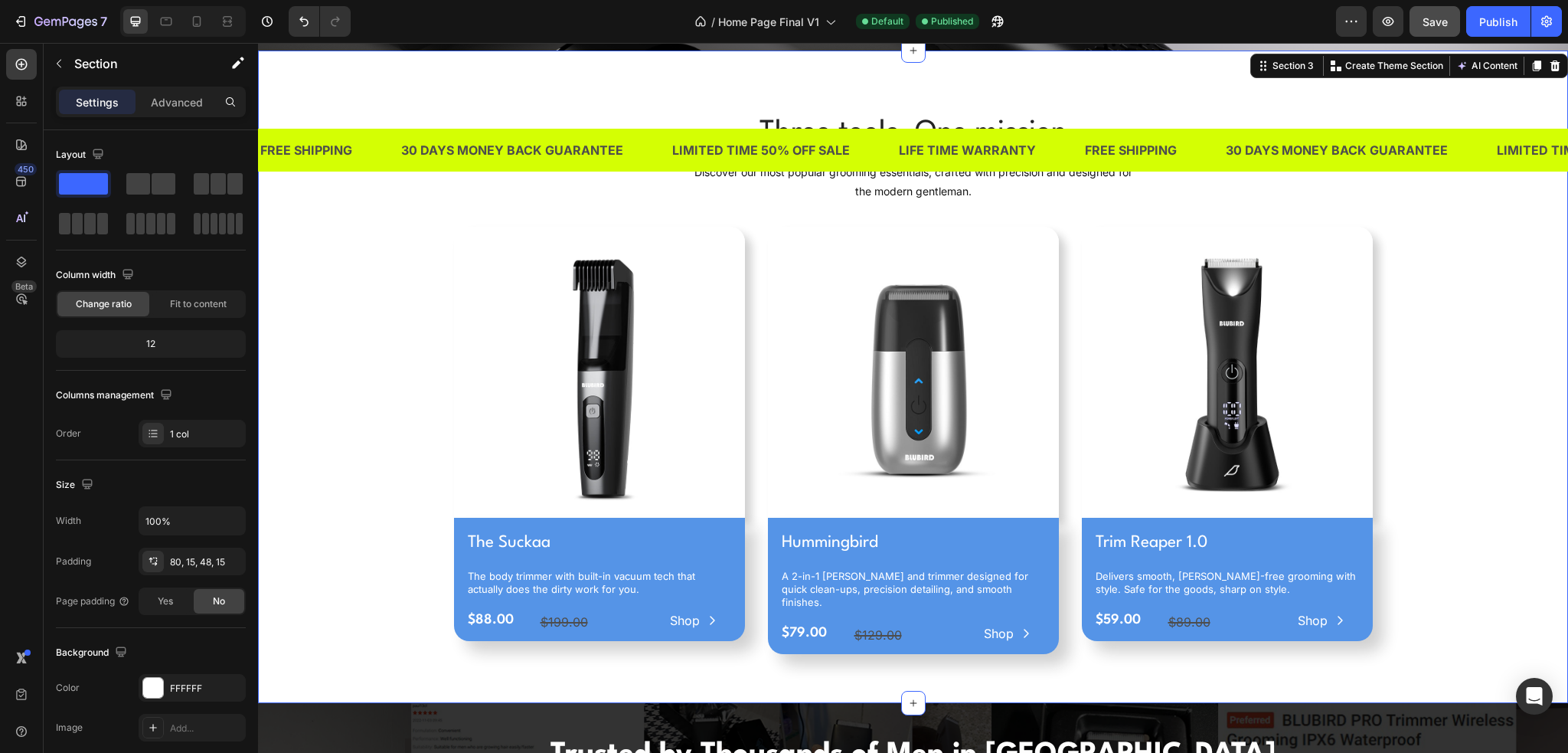
click at [1501, 571] on div "Three tools. One mission Heading Discover our most popular grooming essentials,…" at bounding box center [913, 389] width 1287 height 554
click at [509, 620] on div "$88.00" at bounding box center [496, 621] width 60 height 22
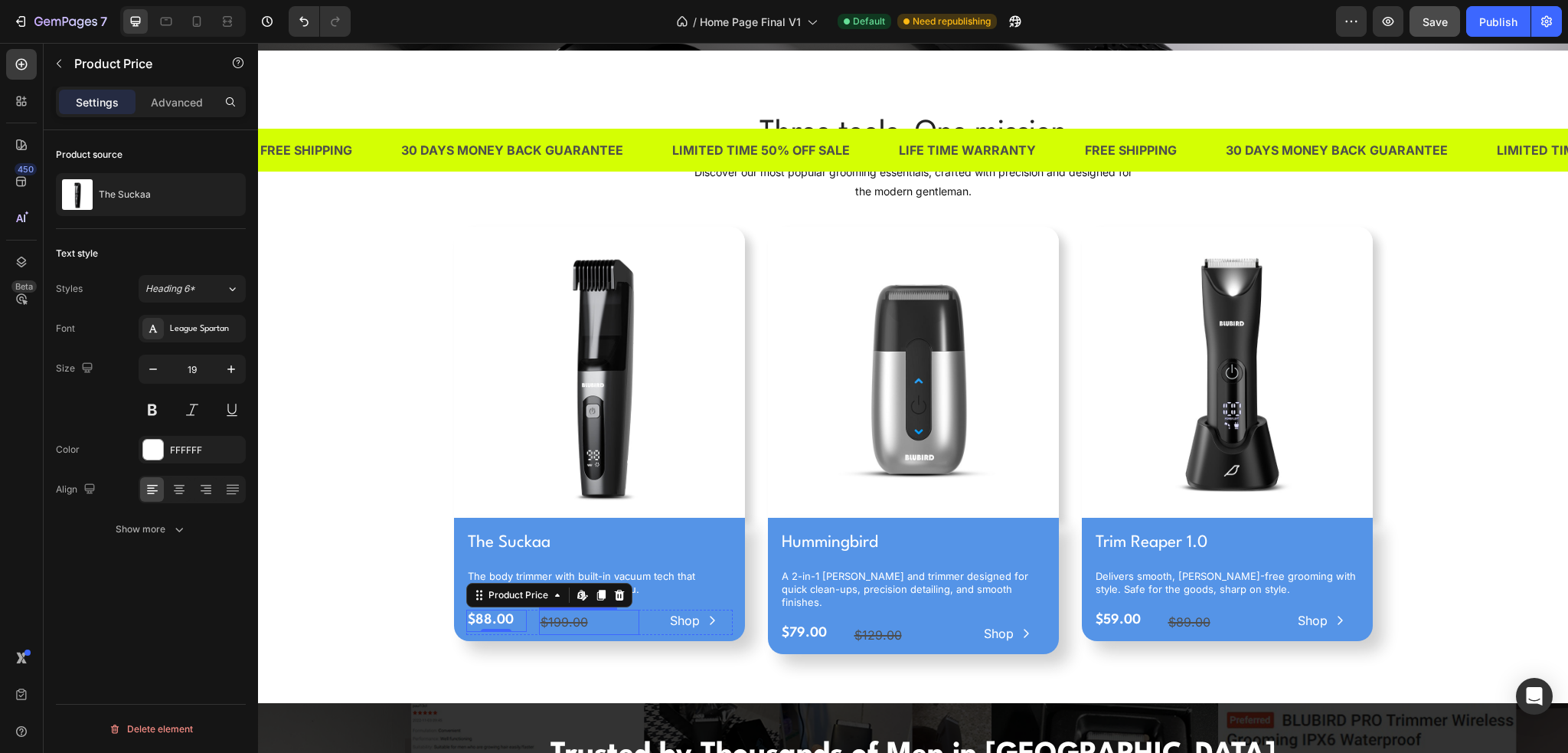
click at [587, 620] on div "$199.00" at bounding box center [590, 621] width 101 height 25
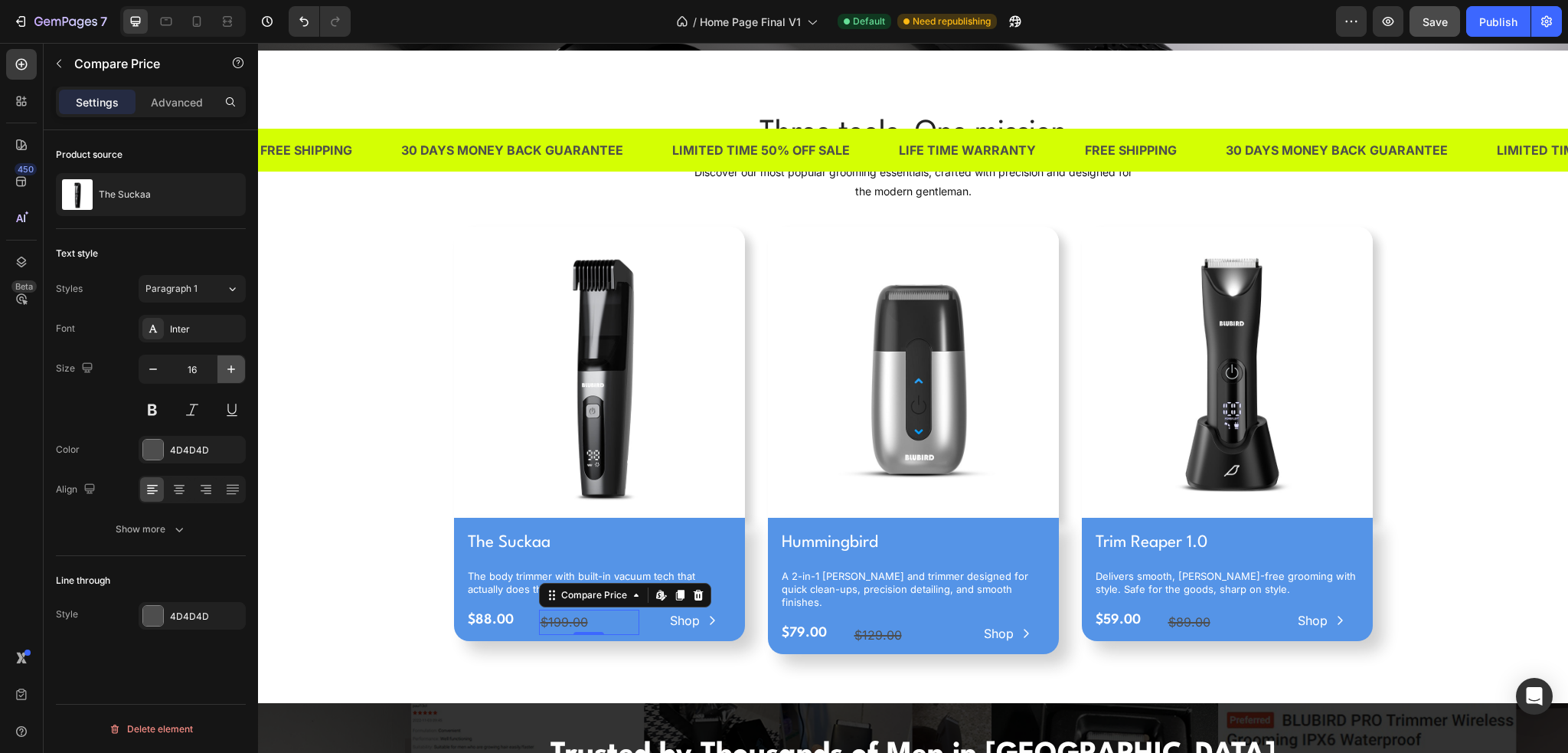
click at [237, 368] on icon "button" at bounding box center [231, 369] width 15 height 15
click at [153, 367] on icon "button" at bounding box center [153, 369] width 15 height 15
type input "16"
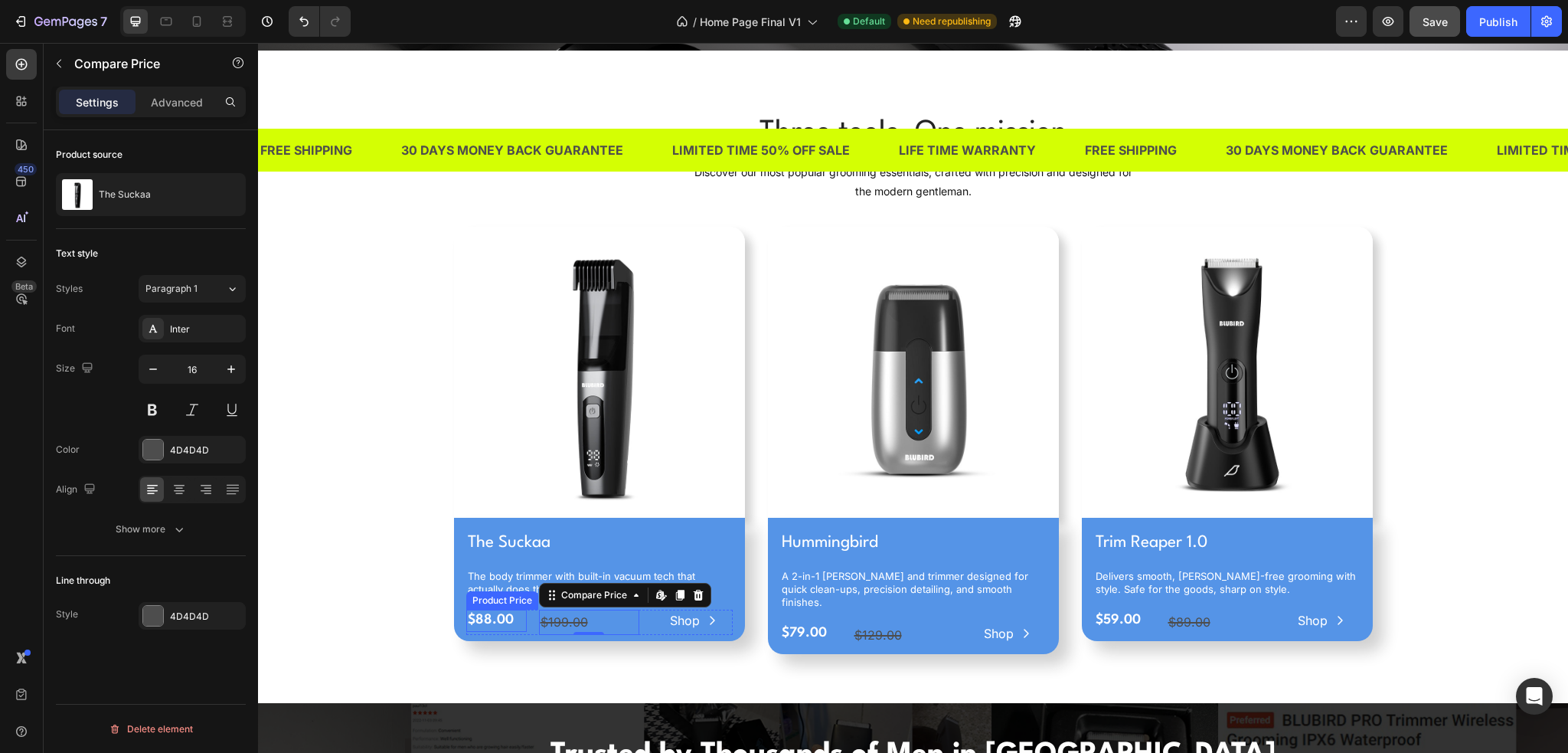
click at [515, 621] on div "$88.00" at bounding box center [496, 621] width 60 height 22
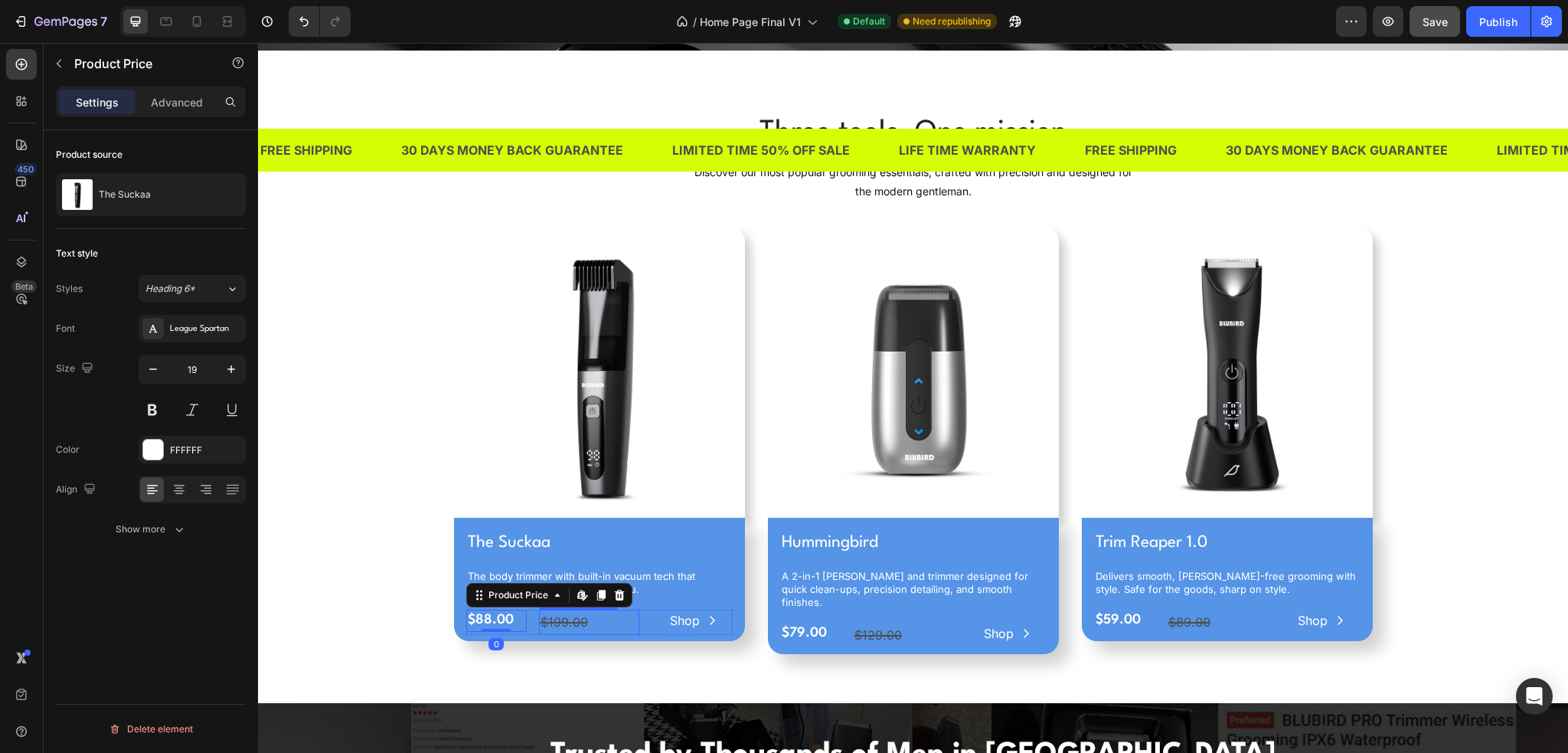
click at [584, 621] on div "$199.00" at bounding box center [590, 621] width 101 height 25
click at [507, 617] on div "$88.00" at bounding box center [496, 621] width 60 height 22
click at [383, 583] on div "Three tools. One mission Heading Discover our most popular grooming essentials,…" at bounding box center [913, 389] width 1287 height 554
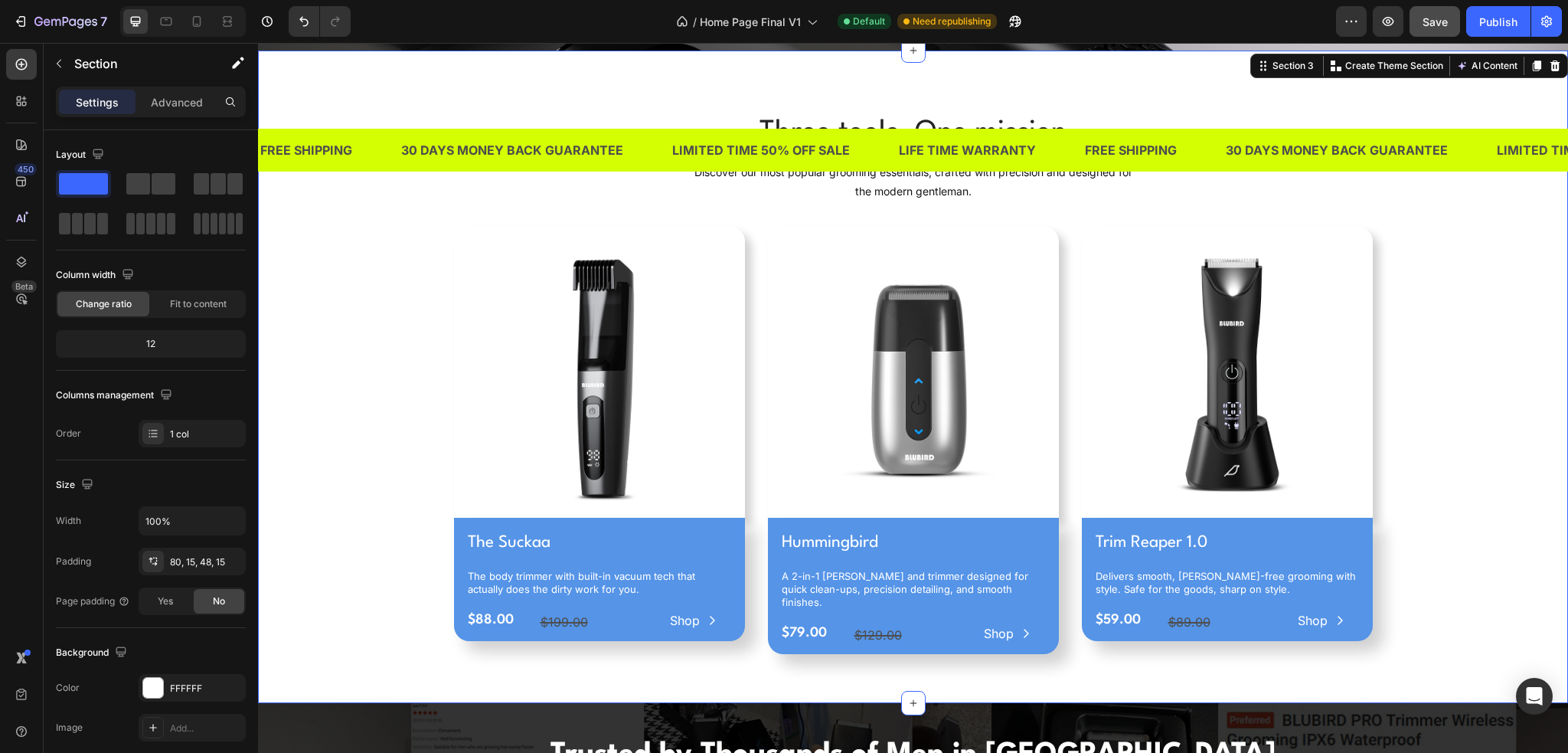
click at [383, 583] on div "Three tools. One mission Heading Discover our most popular grooming essentials,…" at bounding box center [913, 389] width 1287 height 554
click at [1498, 20] on div "Publish" at bounding box center [1498, 21] width 39 height 16
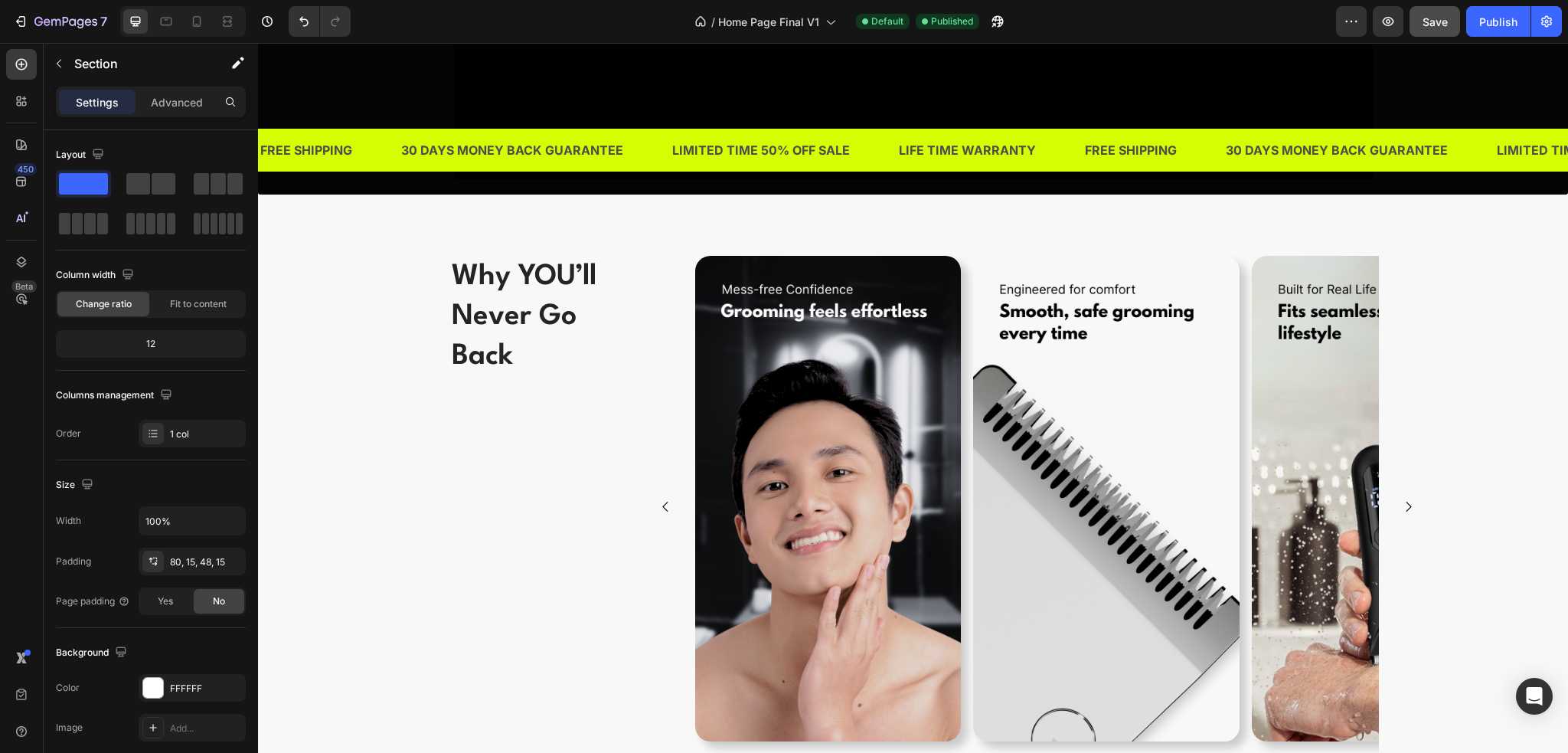
scroll to position [2144, 0]
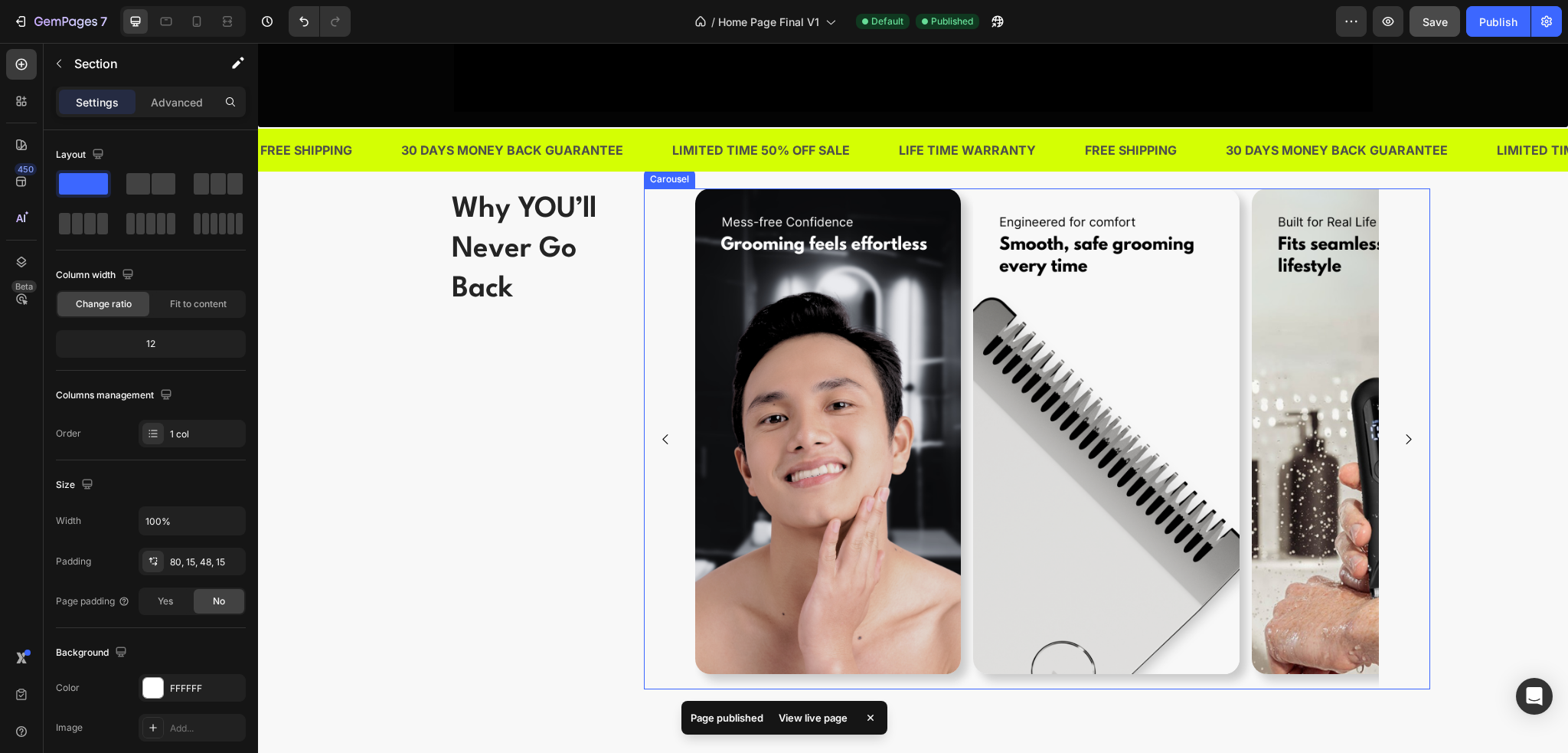
click at [1406, 435] on icon "Carousel Next Arrow" at bounding box center [1408, 438] width 15 height 15
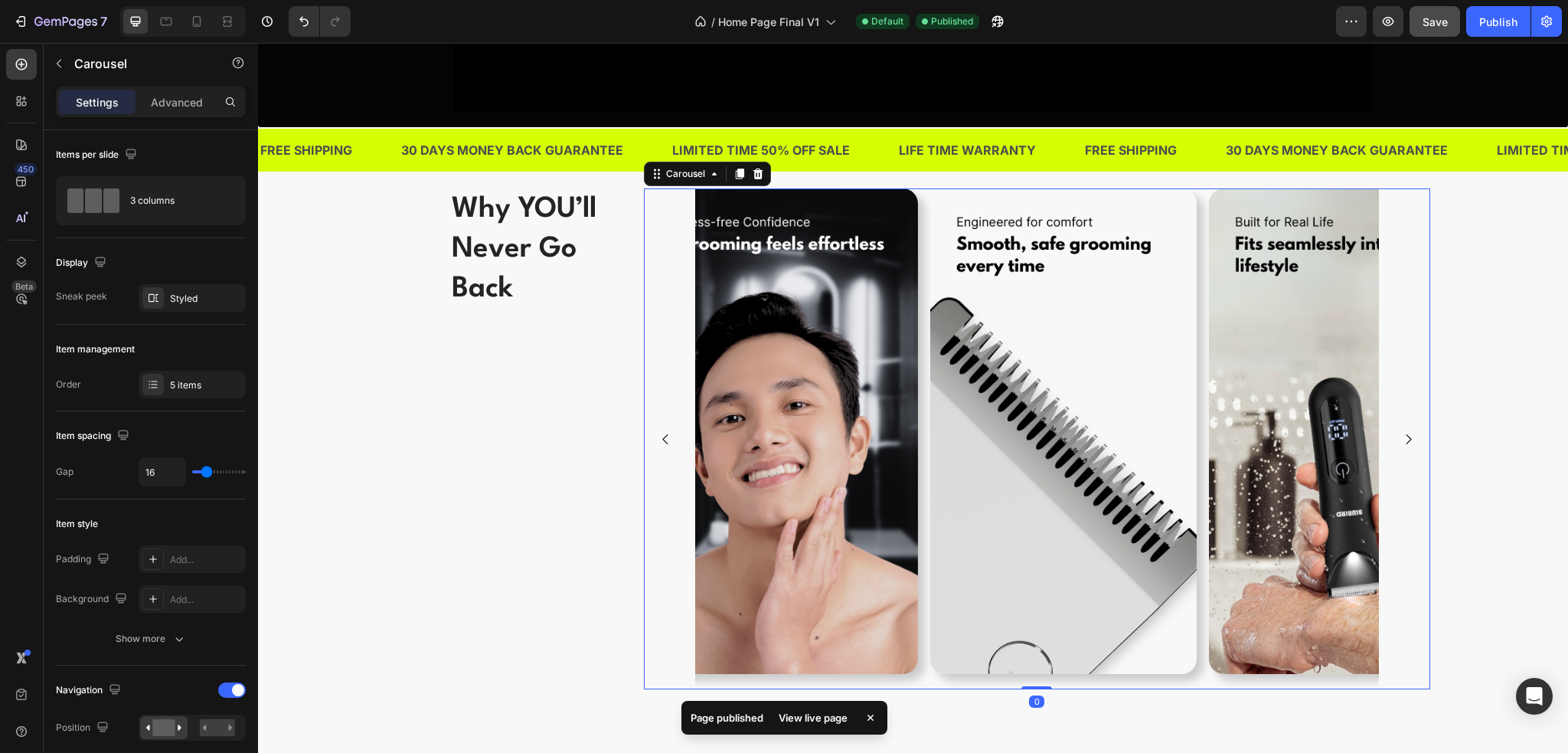
click at [1406, 435] on icon "Carousel Next Arrow" at bounding box center [1408, 438] width 15 height 15
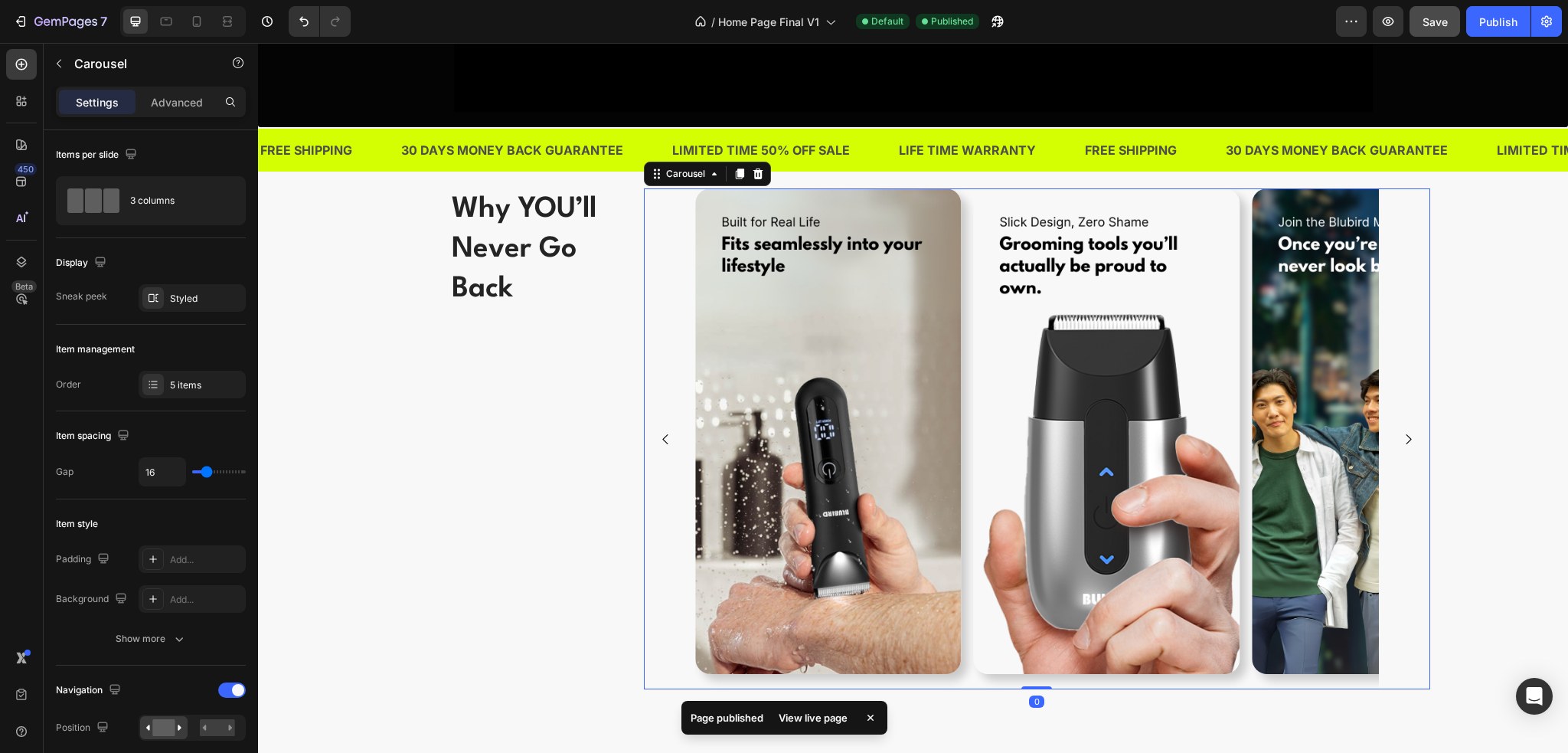
click at [1406, 435] on icon "Carousel Next Arrow" at bounding box center [1408, 438] width 15 height 15
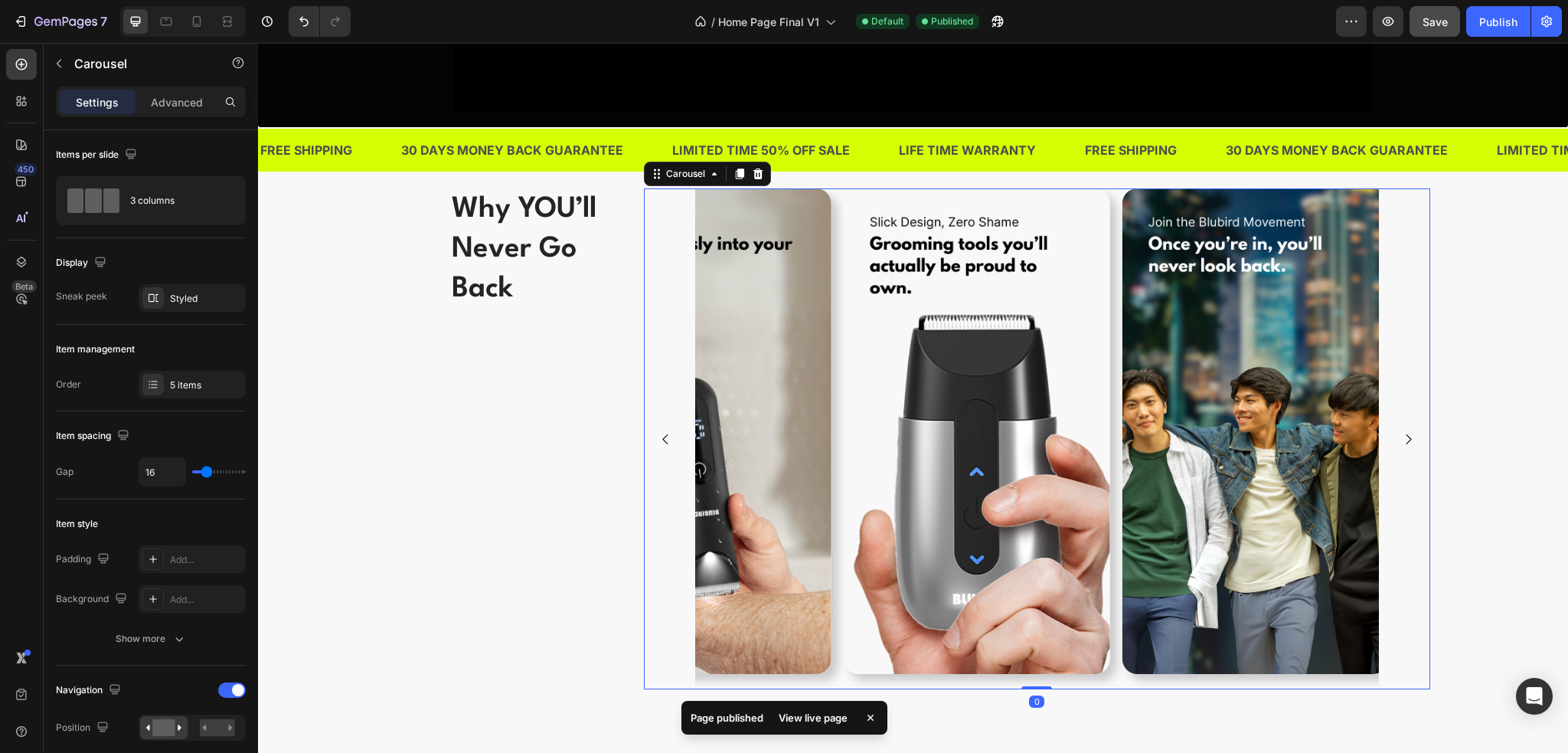
click at [1406, 435] on icon "Carousel Next Arrow" at bounding box center [1408, 438] width 15 height 15
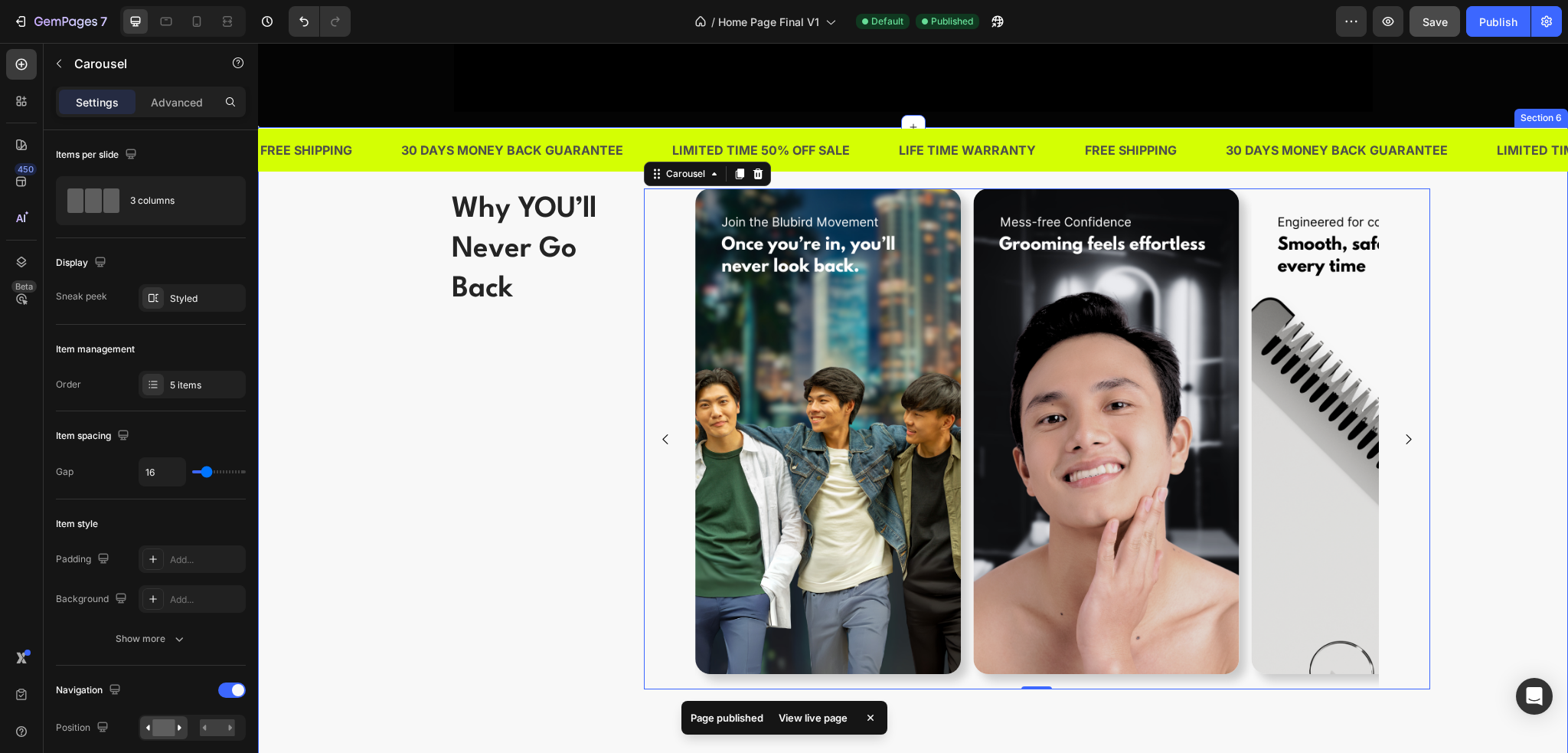
click at [1490, 452] on div "Why YOU’ll Never Go Back Heading Image Image Image Image Image Carousel 0 Row R…" at bounding box center [913, 456] width 1287 height 537
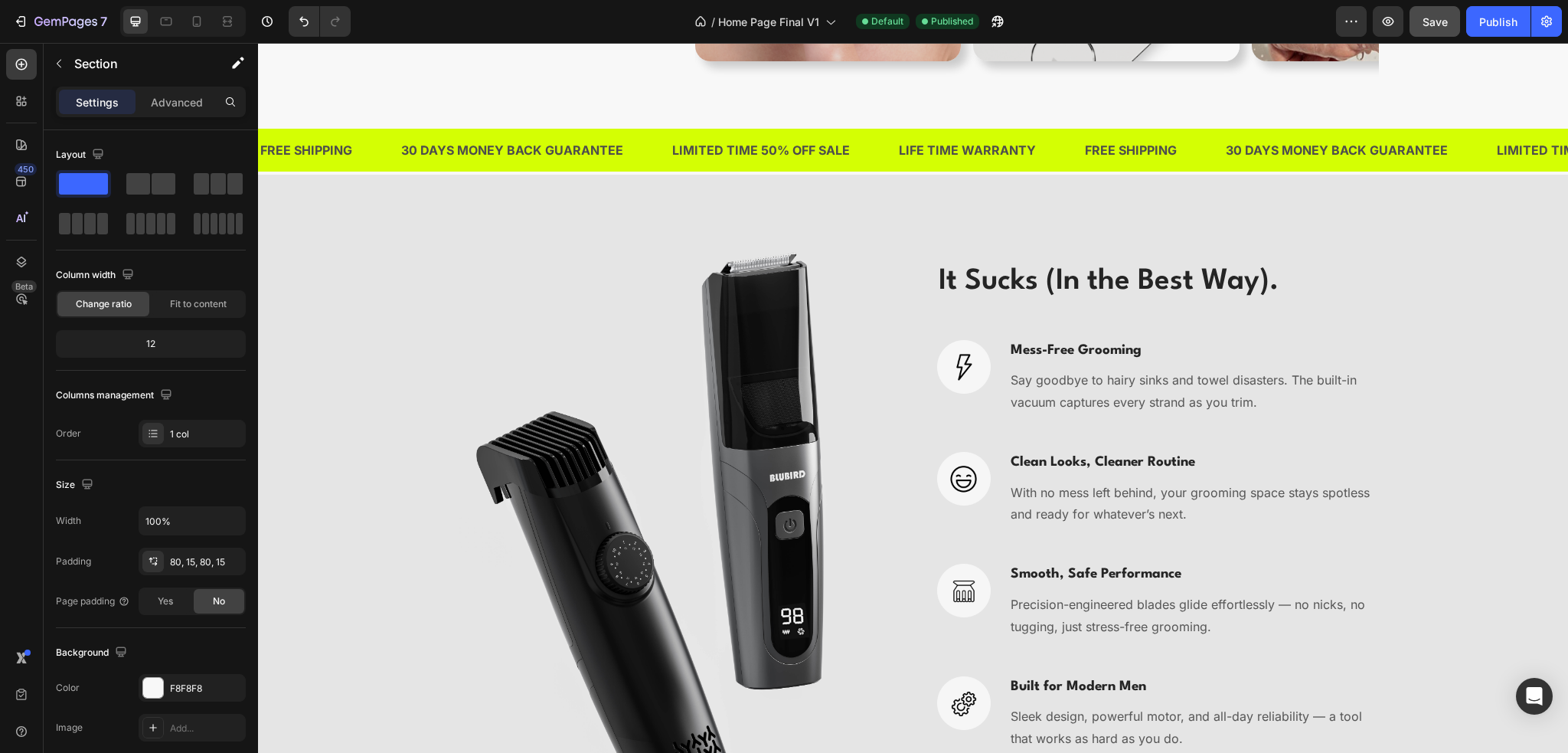
scroll to position [2910, 0]
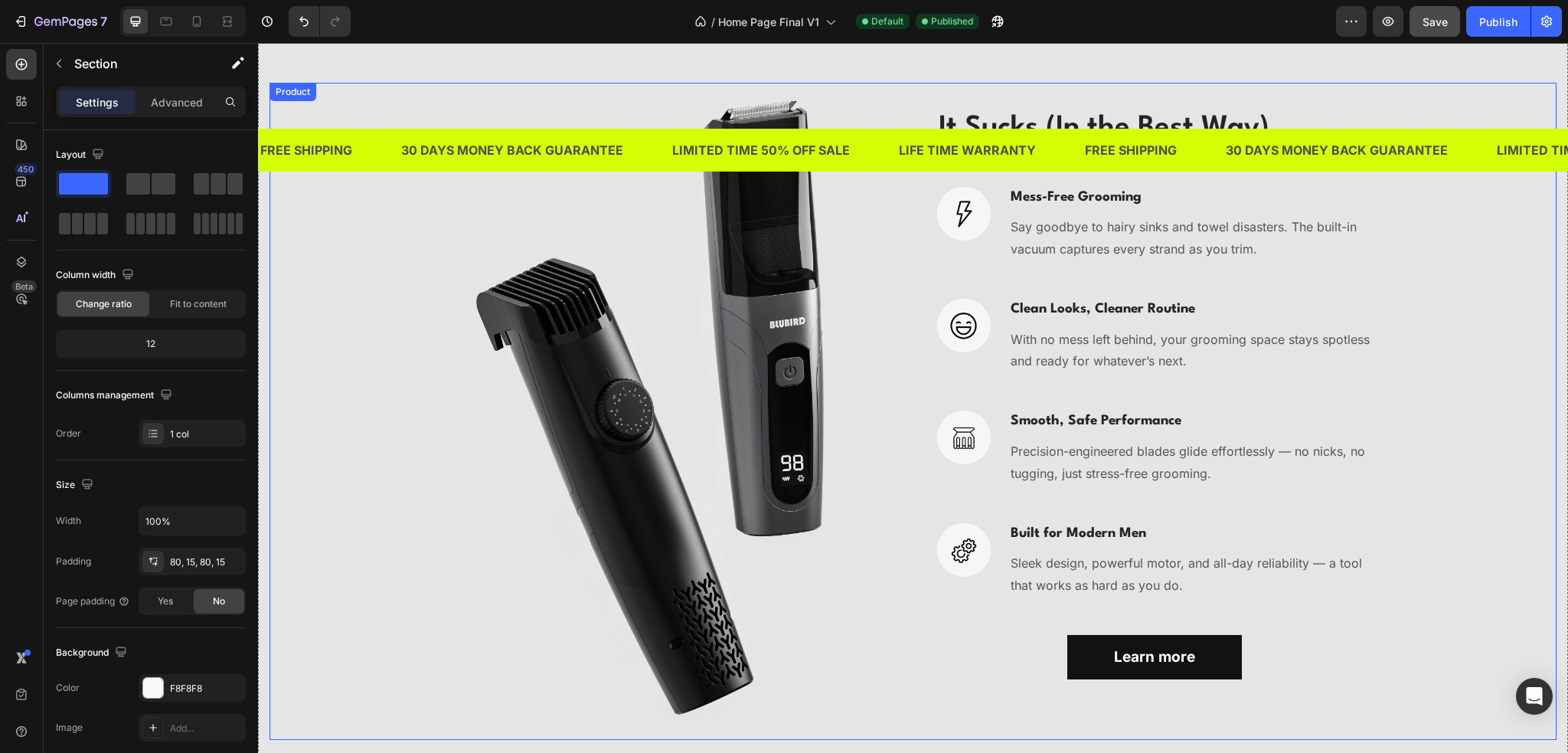
click at [1437, 586] on div "Image It Sucks (In the Best Way). Heading Image Mess-Free Grooming Heading Say …" at bounding box center [913, 411] width 1287 height 657
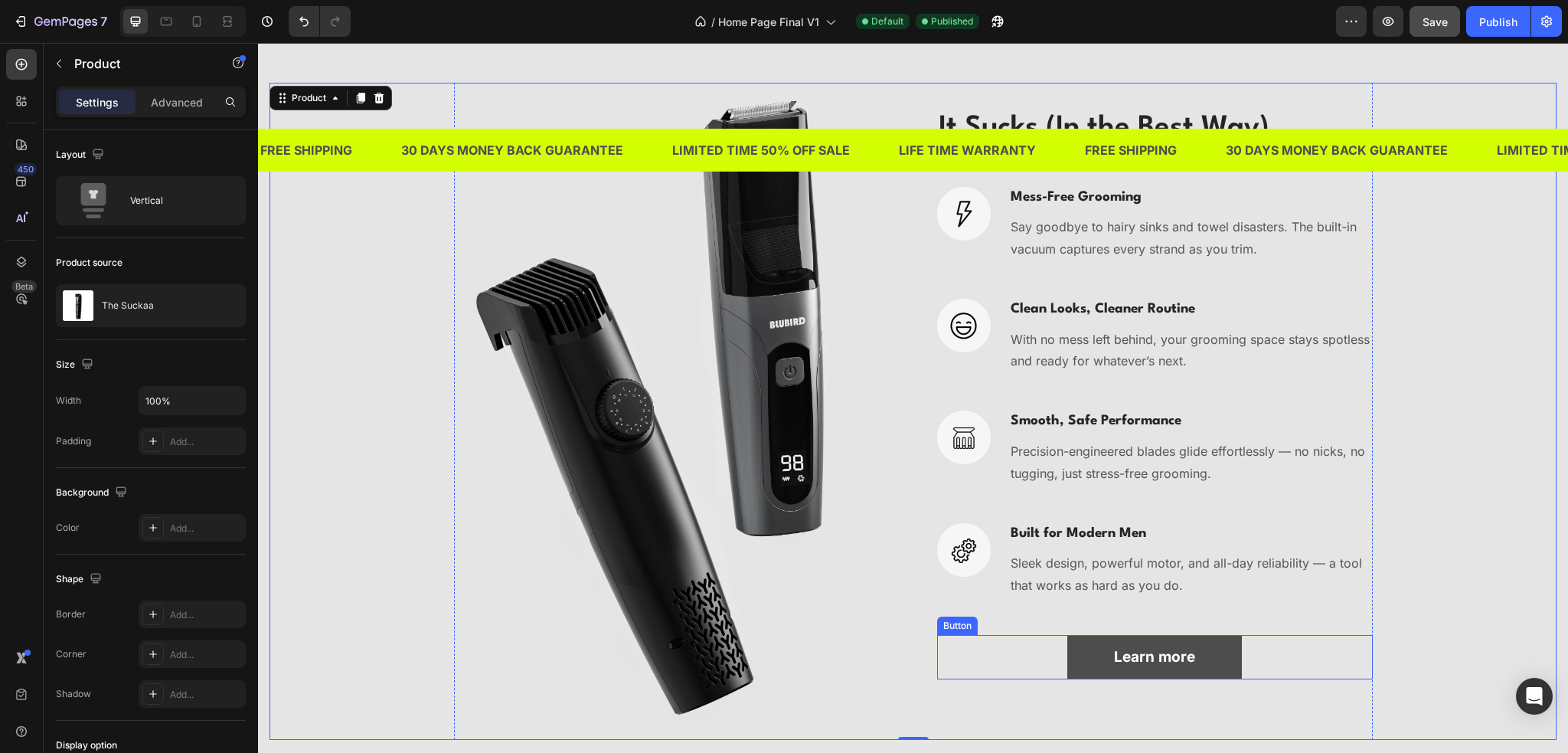
click at [1220, 653] on link "Learn more" at bounding box center [1155, 657] width 175 height 45
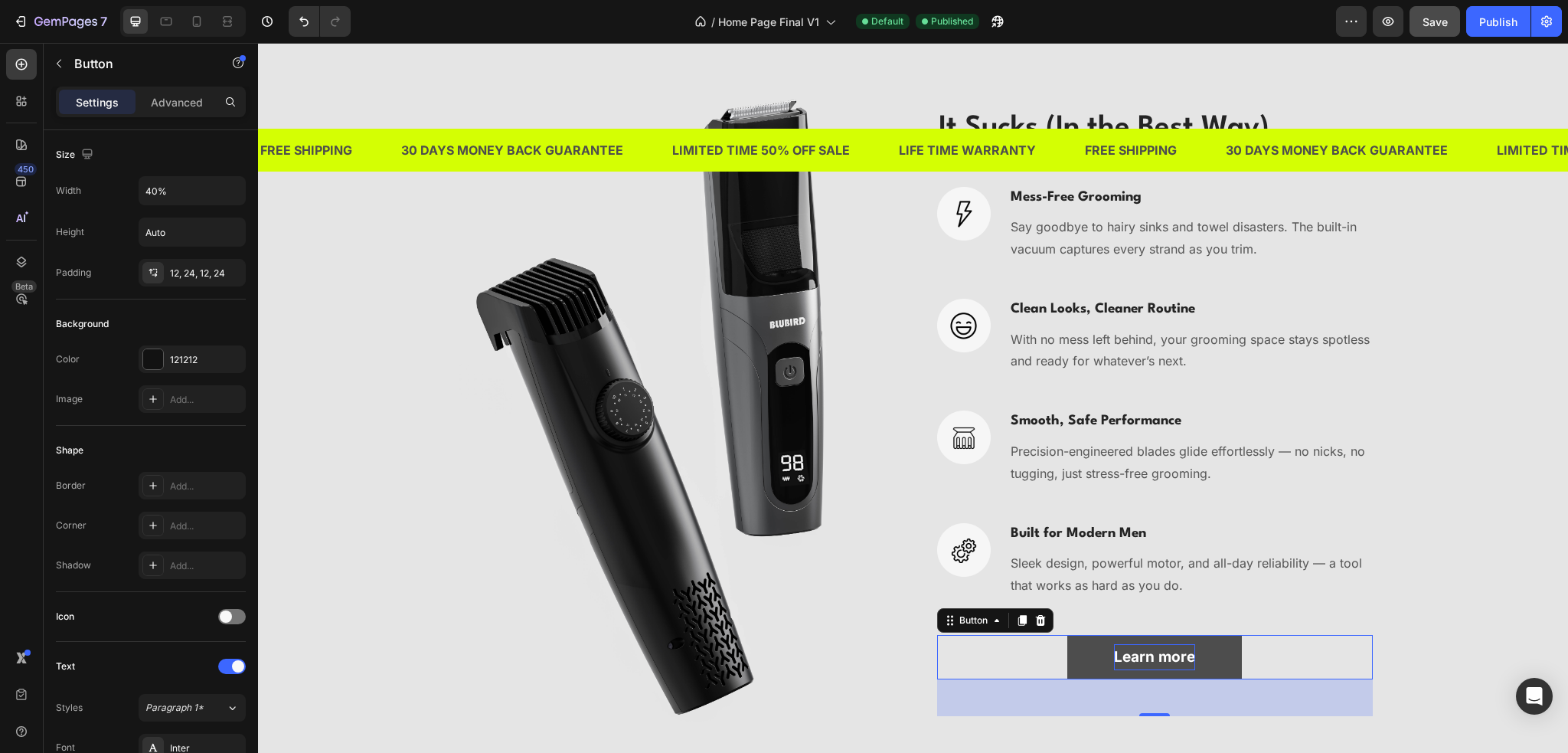
click at [1143, 650] on p "Learn more" at bounding box center [1155, 657] width 81 height 26
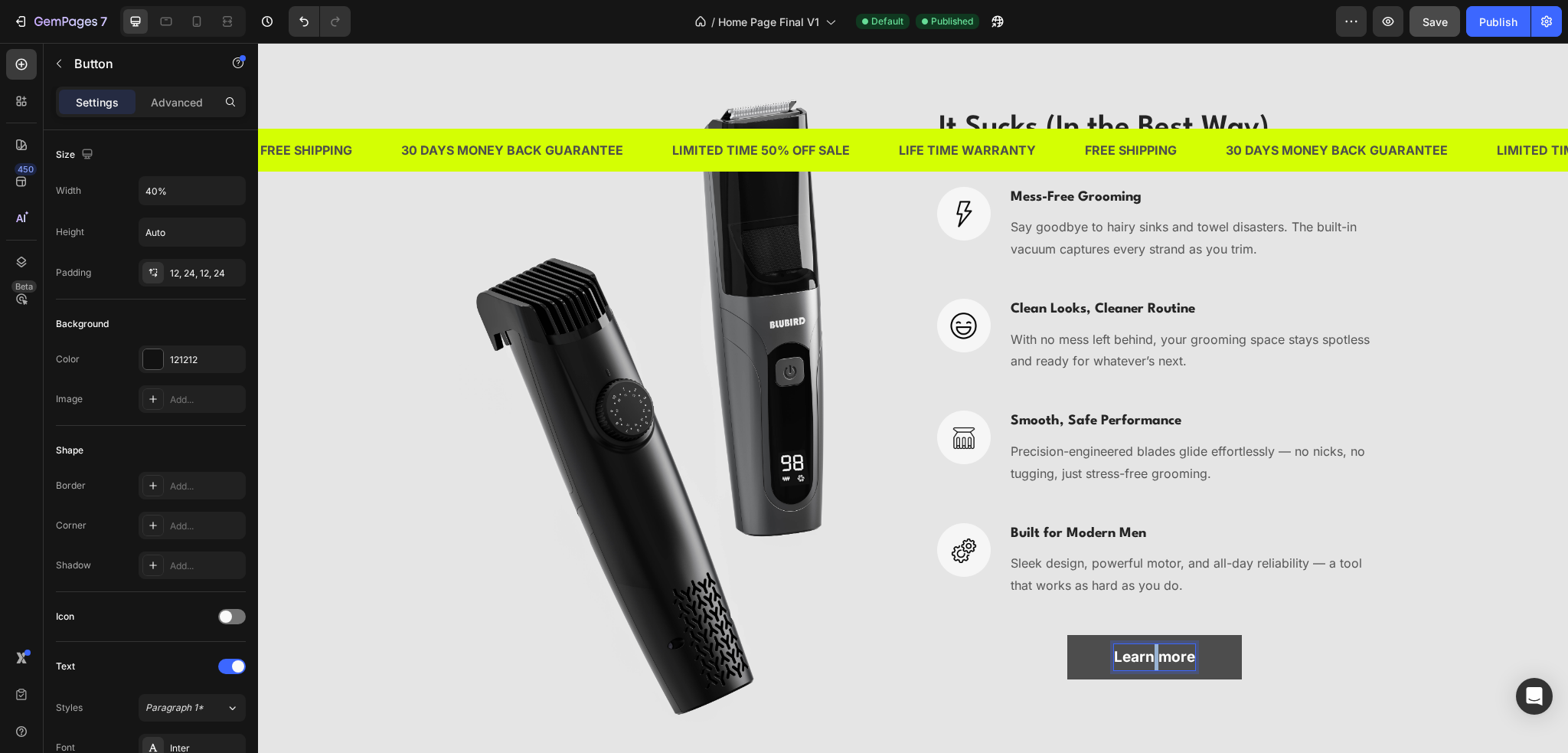
click at [1145, 652] on p "Learn more" at bounding box center [1155, 657] width 81 height 26
click at [1309, 649] on div "See How It Works Button 48" at bounding box center [1155, 657] width 436 height 45
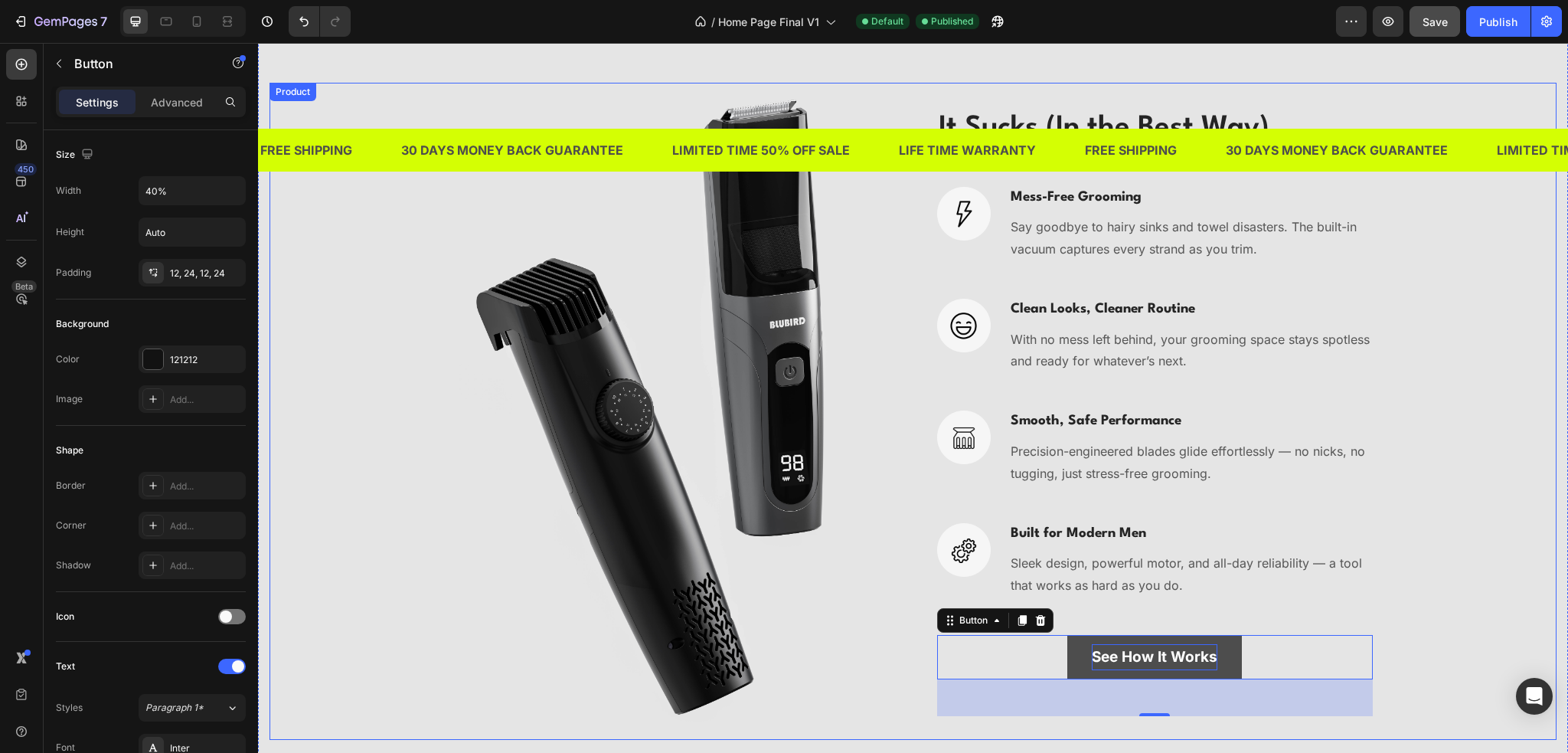
click at [1409, 645] on div "Image It Sucks (In the Best Way). Heading Image Mess-Free Grooming Heading Say …" at bounding box center [913, 411] width 1287 height 657
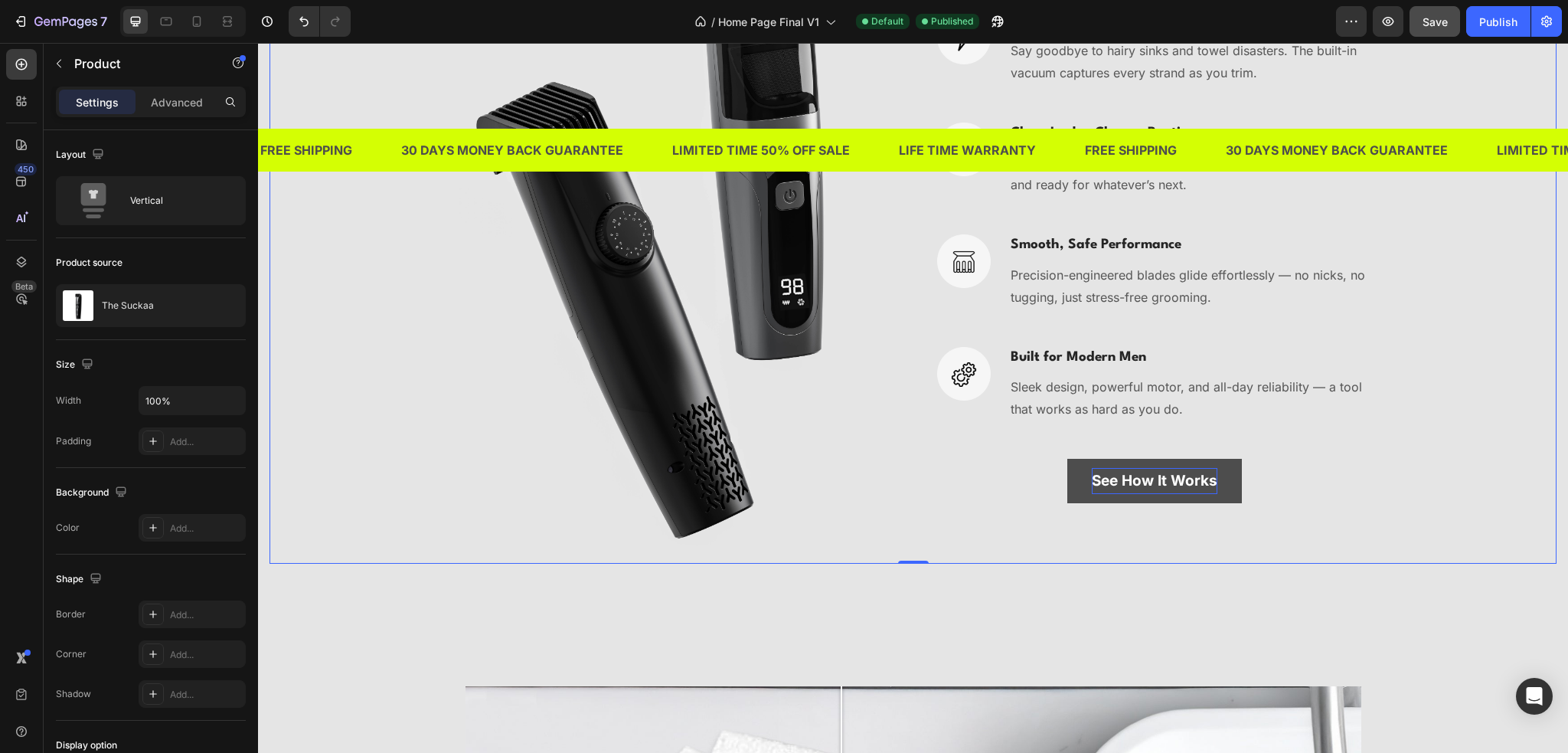
scroll to position [3139, 0]
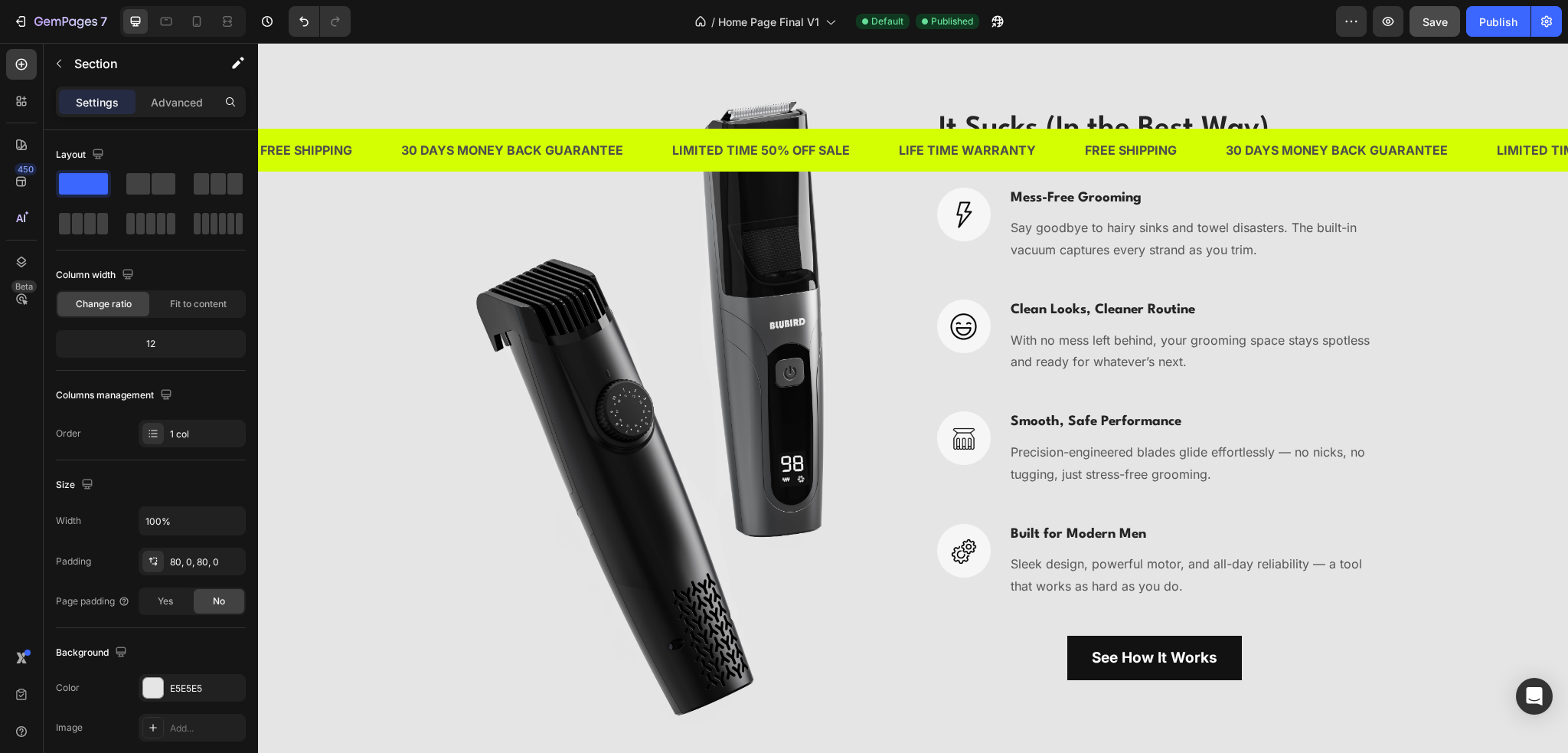
scroll to position [2910, 0]
click at [1075, 661] on link "See How It Works" at bounding box center [1155, 657] width 175 height 45
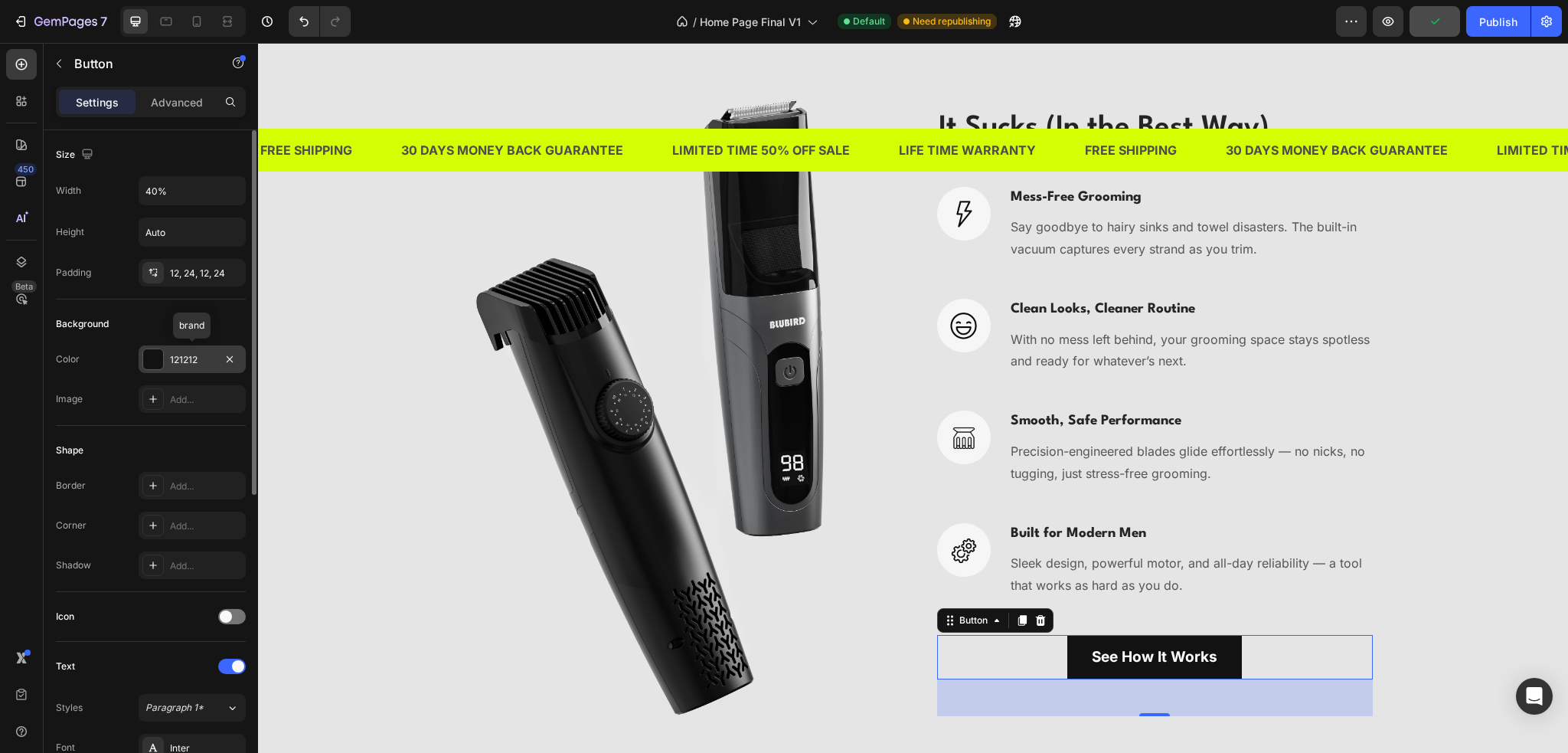
click at [193, 353] on div "121212" at bounding box center [193, 360] width 45 height 14
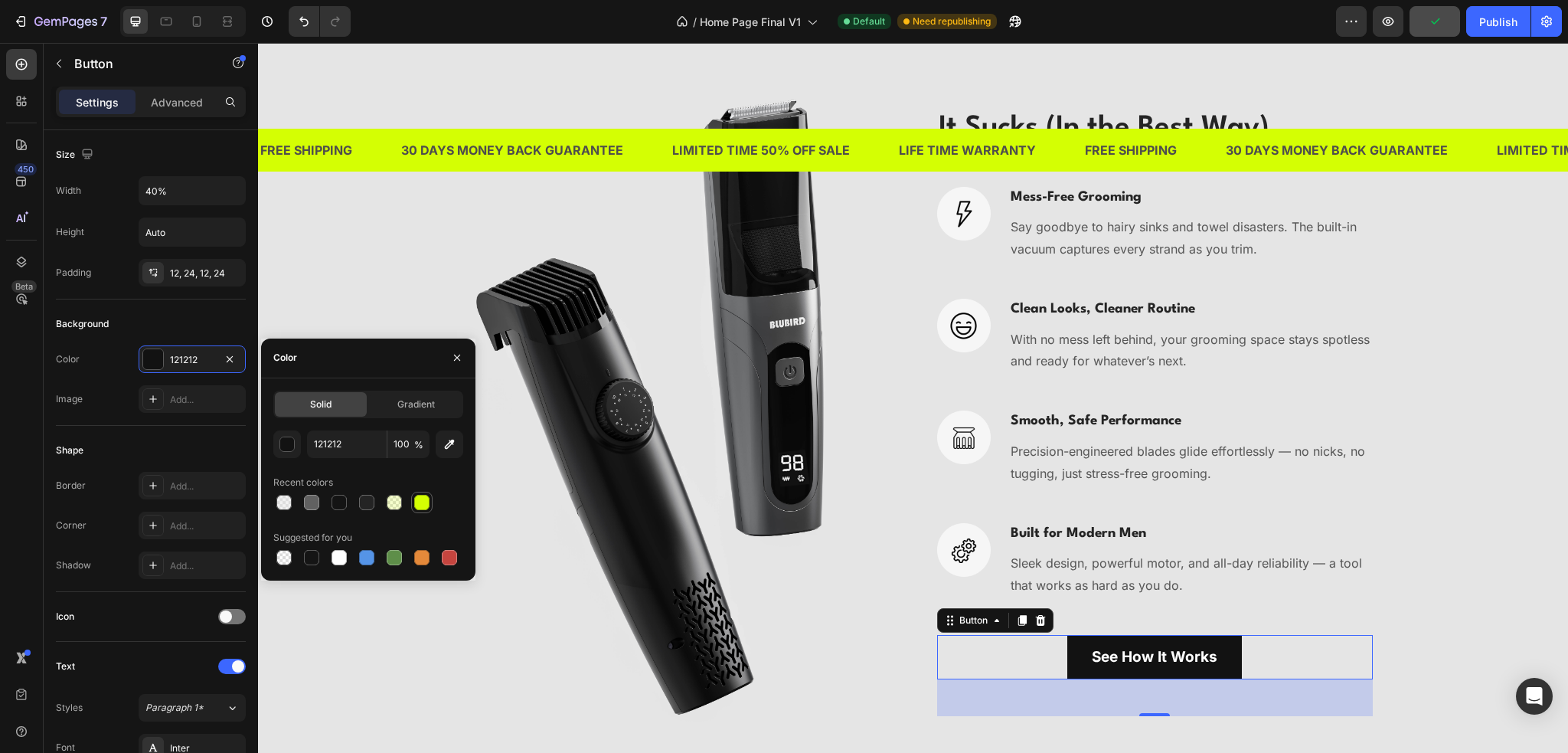
click at [425, 505] on div at bounding box center [422, 502] width 15 height 15
type input "D4FF03"
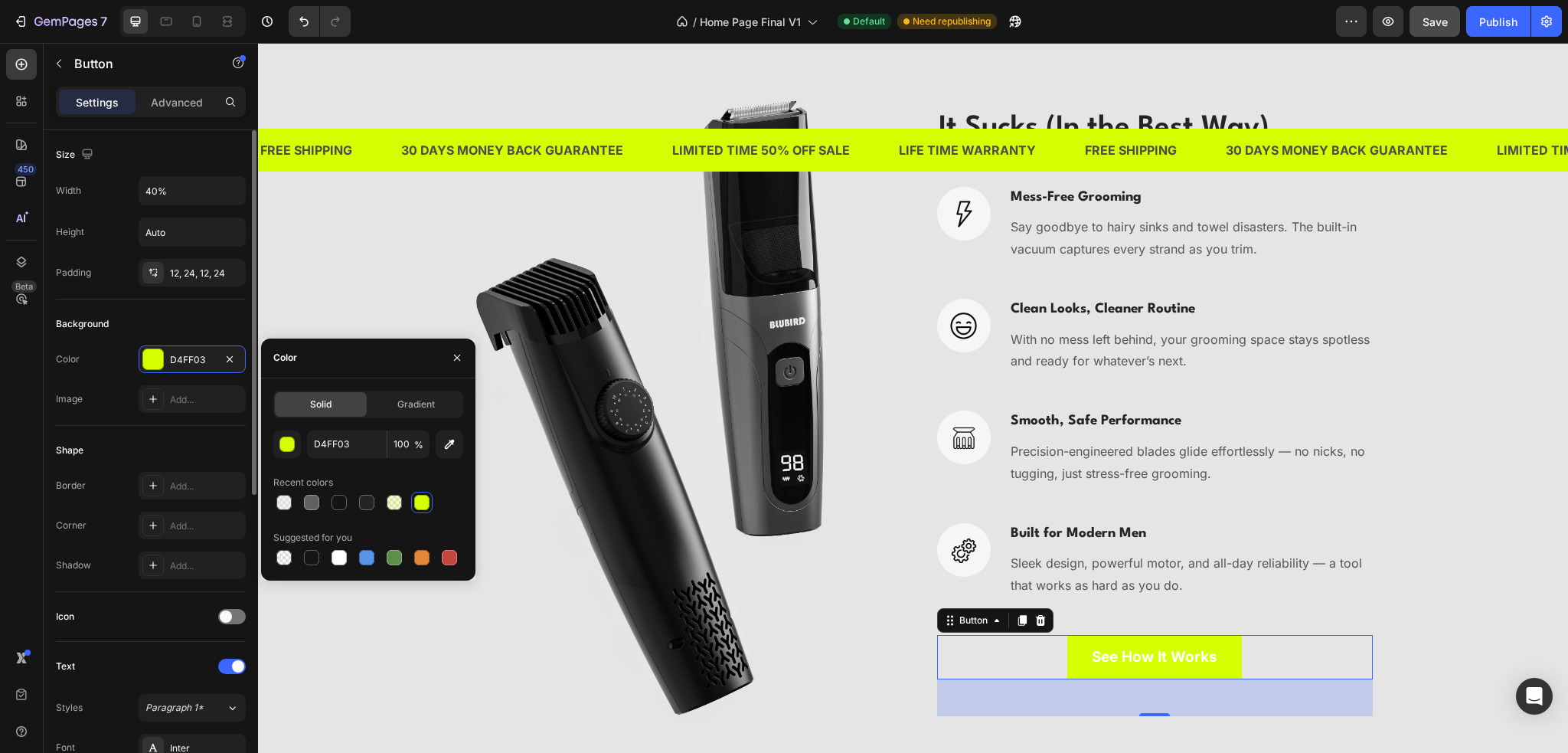
click at [107, 244] on div "Height Auto" at bounding box center [150, 232] width 190 height 29
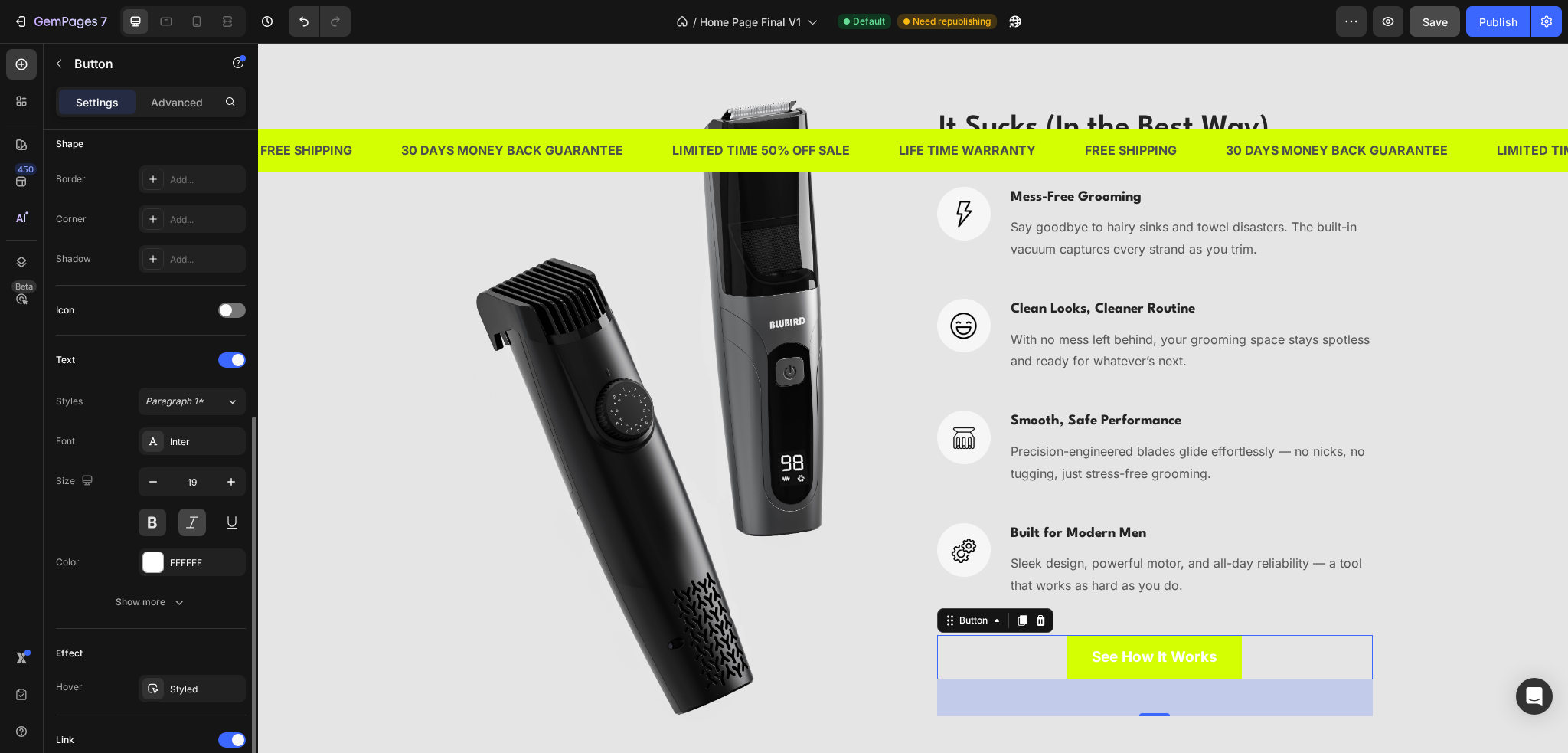
scroll to position [383, 0]
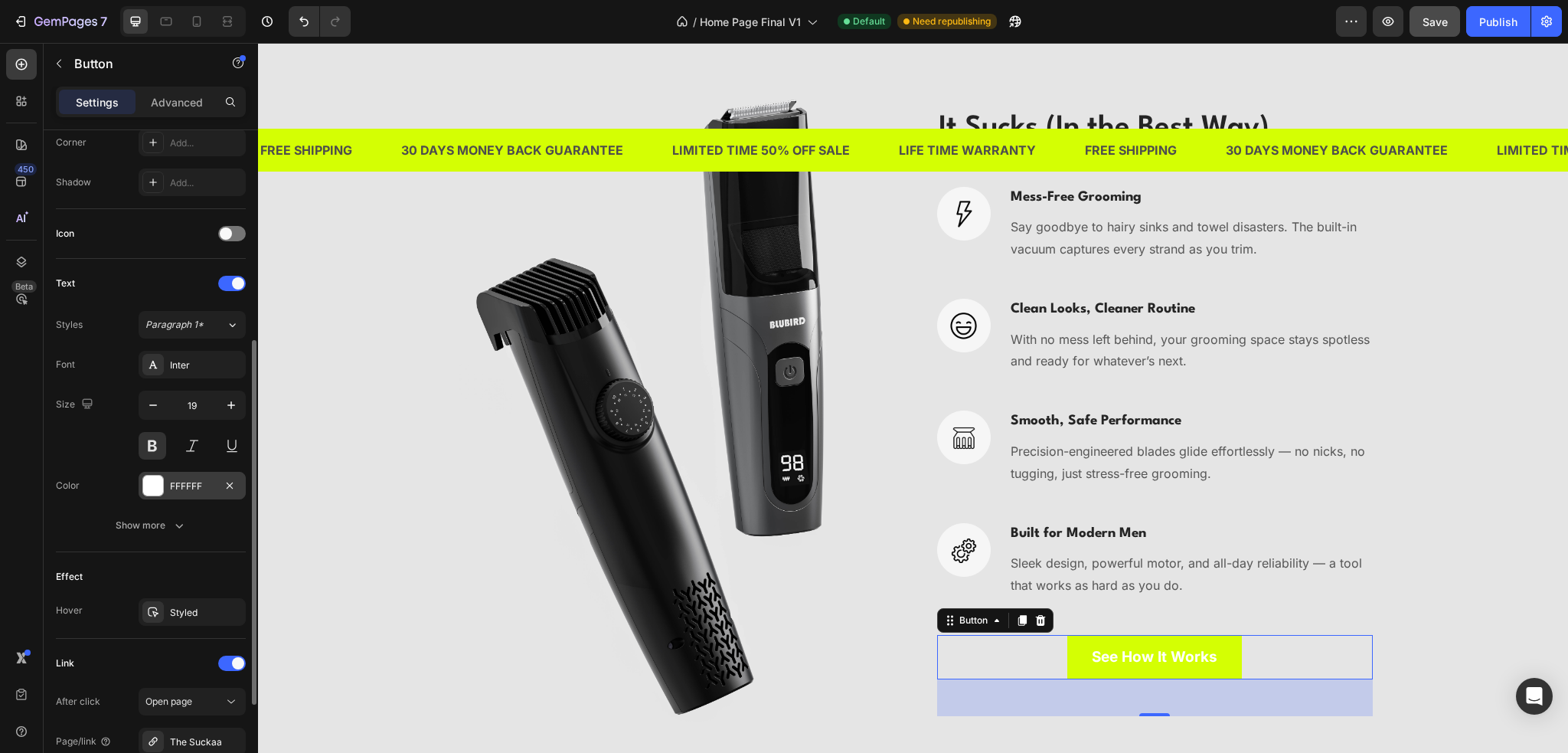
click at [183, 484] on div "FFFFFF" at bounding box center [193, 487] width 45 height 14
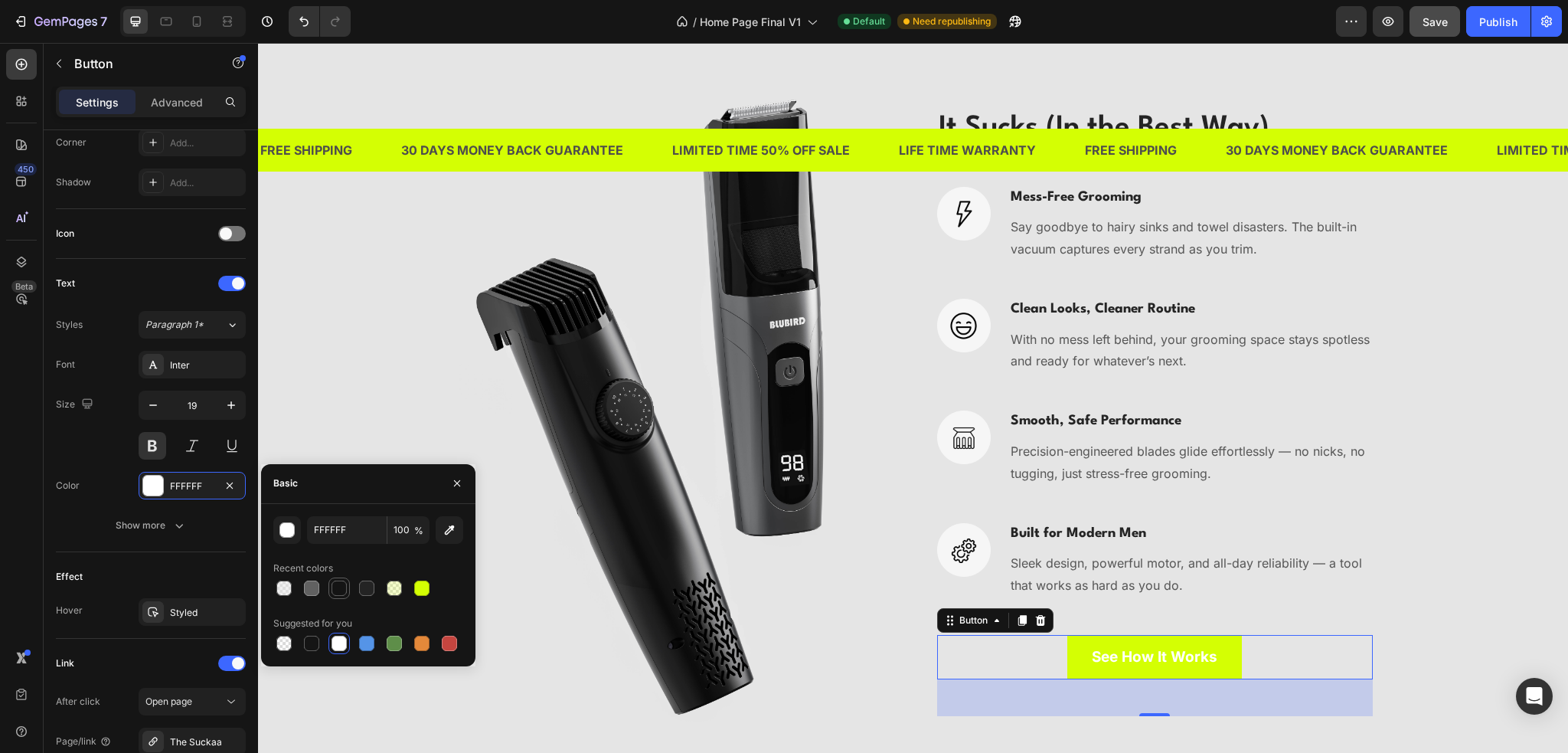
click at [340, 583] on div at bounding box center [340, 588] width 15 height 15
type input "141414"
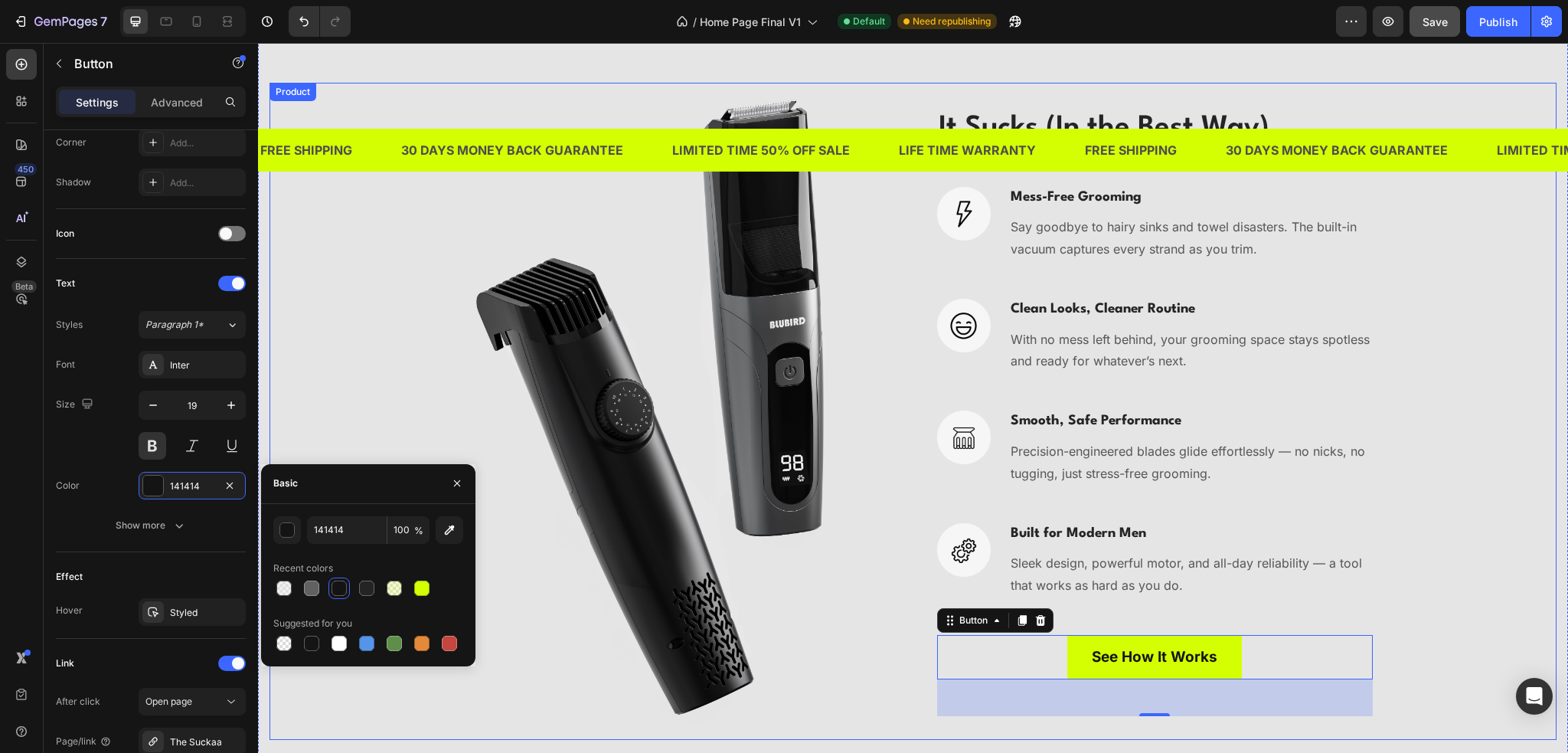
click at [388, 432] on div "Image It Sucks (In the Best Way). Heading Image Mess-Free Grooming Heading Say …" at bounding box center [913, 411] width 1287 height 657
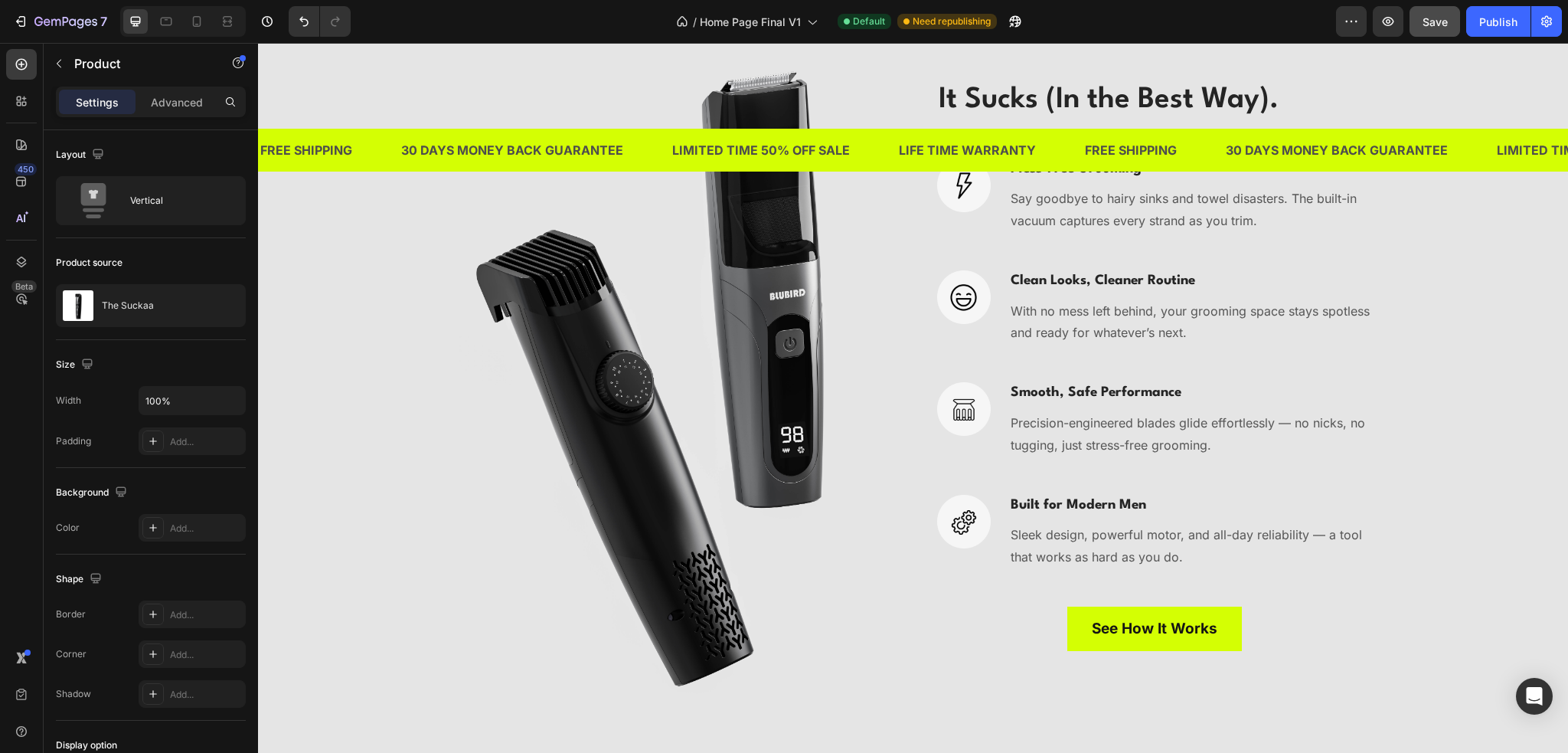
scroll to position [2986, 0]
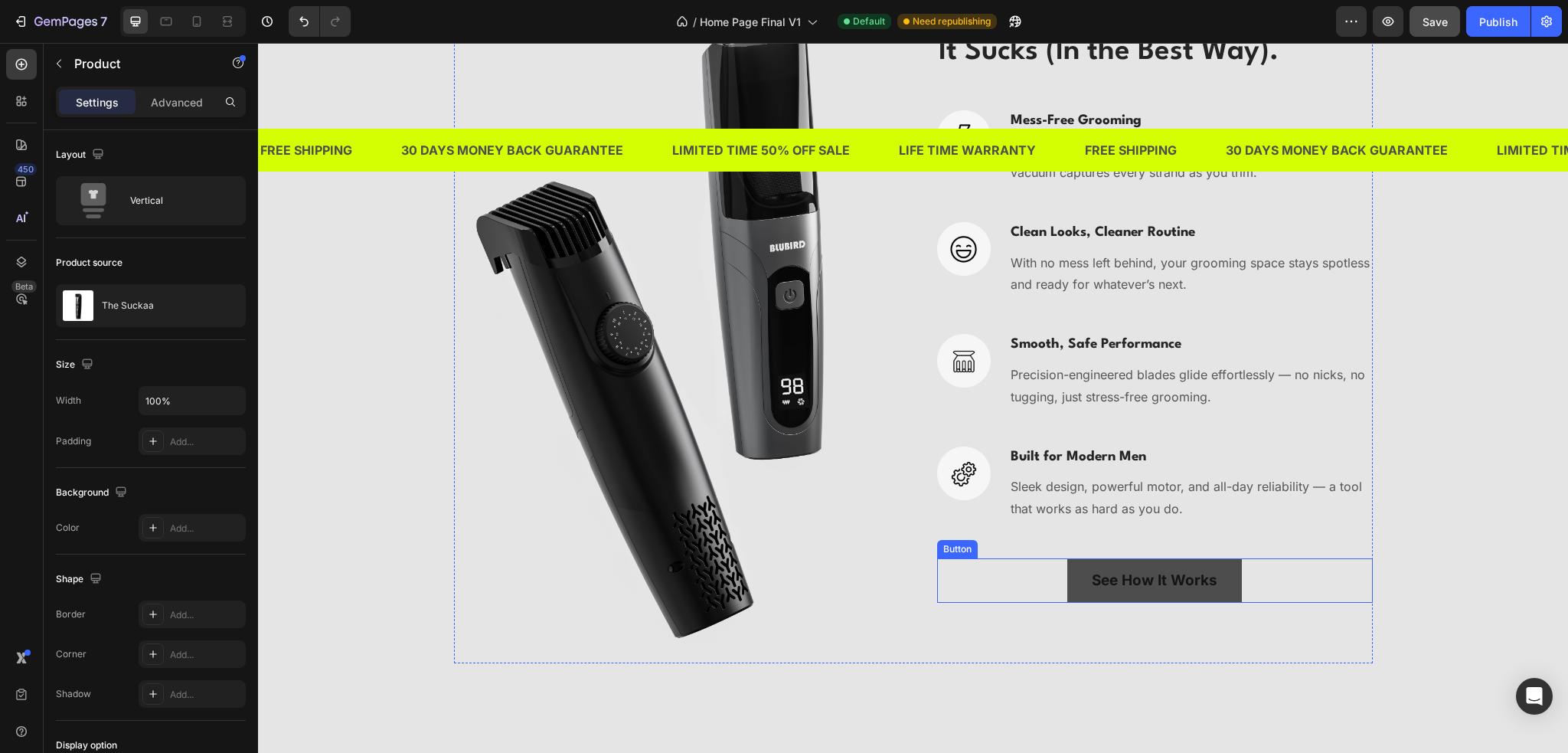
click at [1069, 594] on link "See How It Works" at bounding box center [1155, 580] width 175 height 45
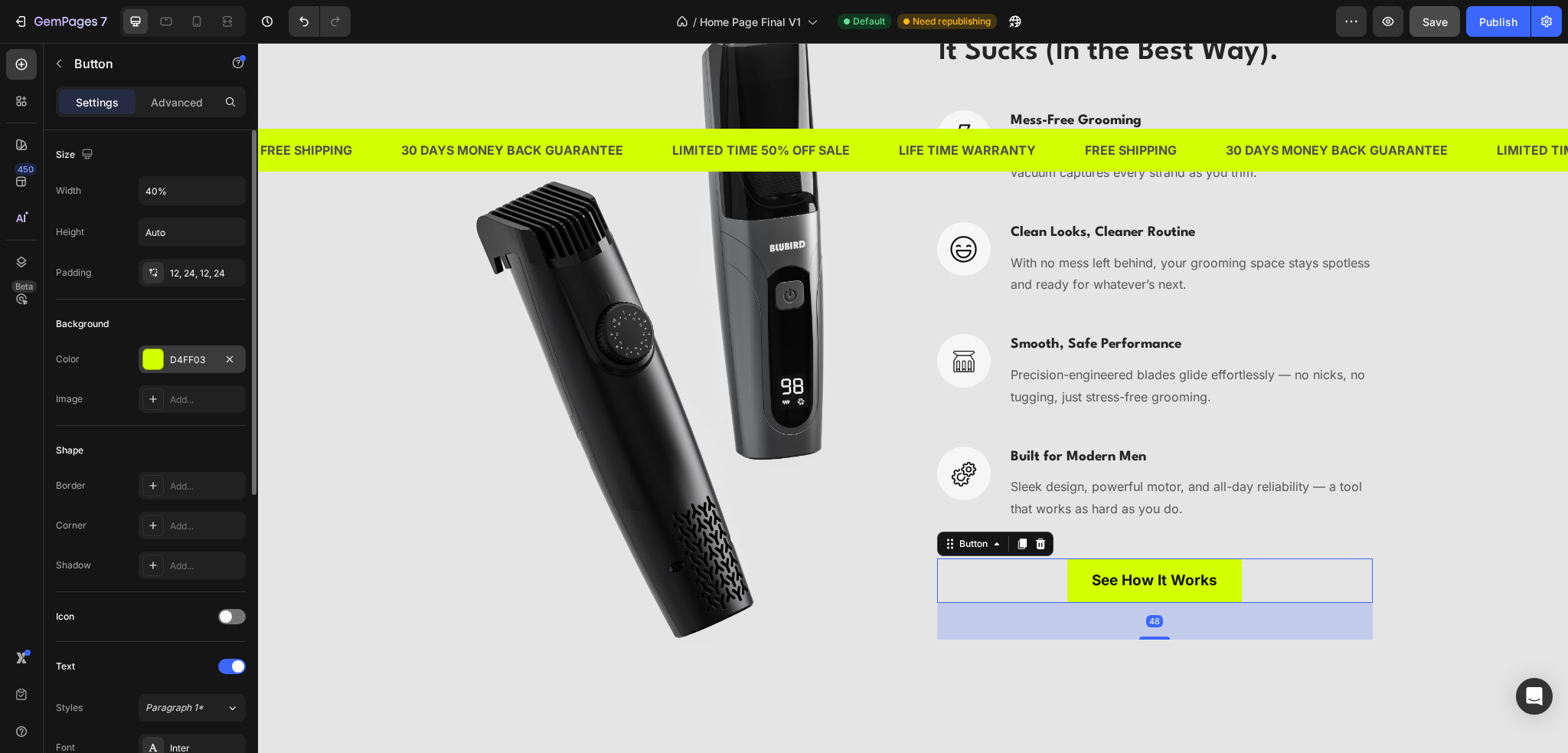
click at [190, 360] on div "D4FF03" at bounding box center [193, 360] width 45 height 14
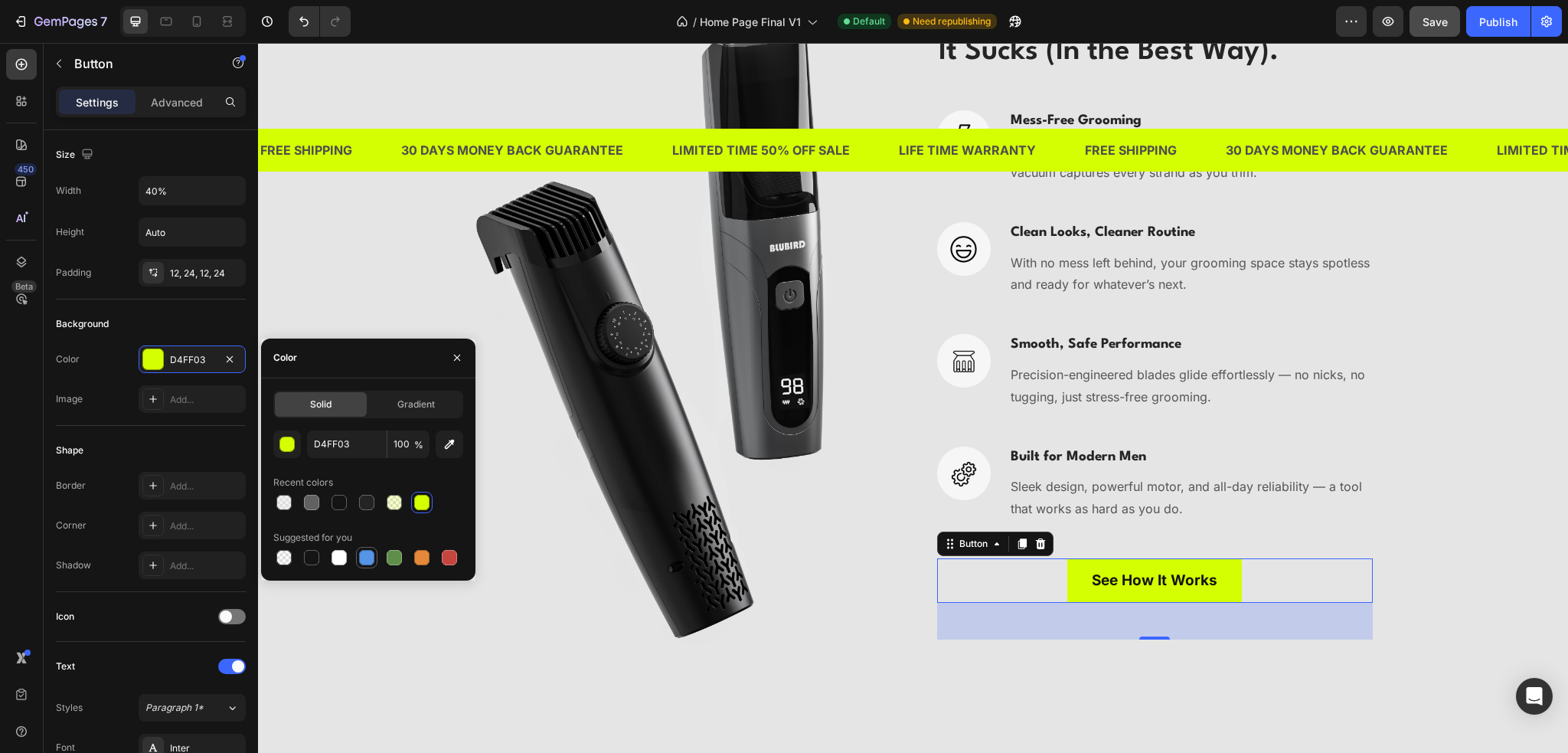
click at [368, 550] on div at bounding box center [367, 558] width 15 height 15
type input "5594E7"
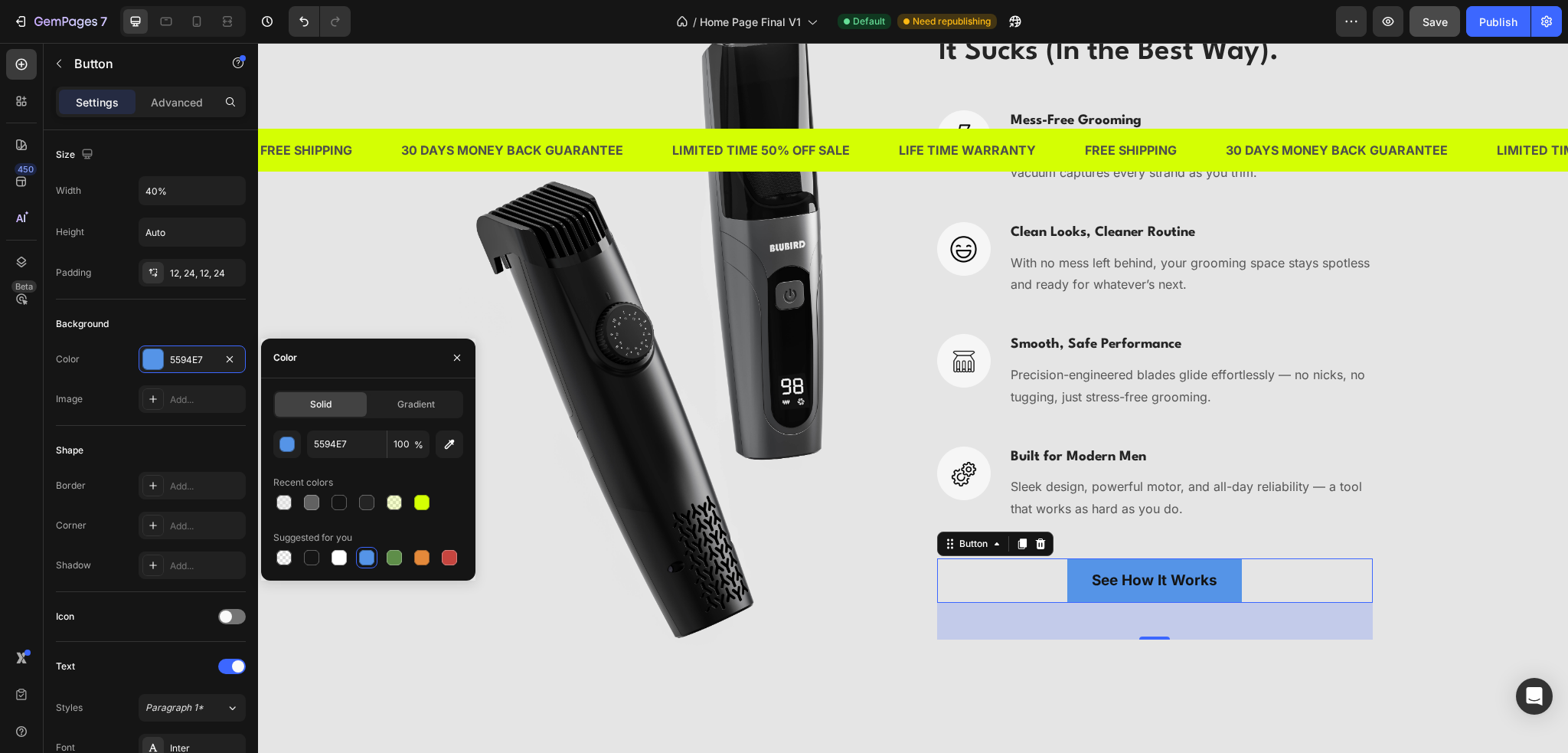
click at [368, 550] on div at bounding box center [367, 558] width 15 height 15
click at [1461, 568] on div "Image It Sucks (In the Best Way). Heading Image Mess-Free Grooming Heading Say …" at bounding box center [913, 334] width 1287 height 657
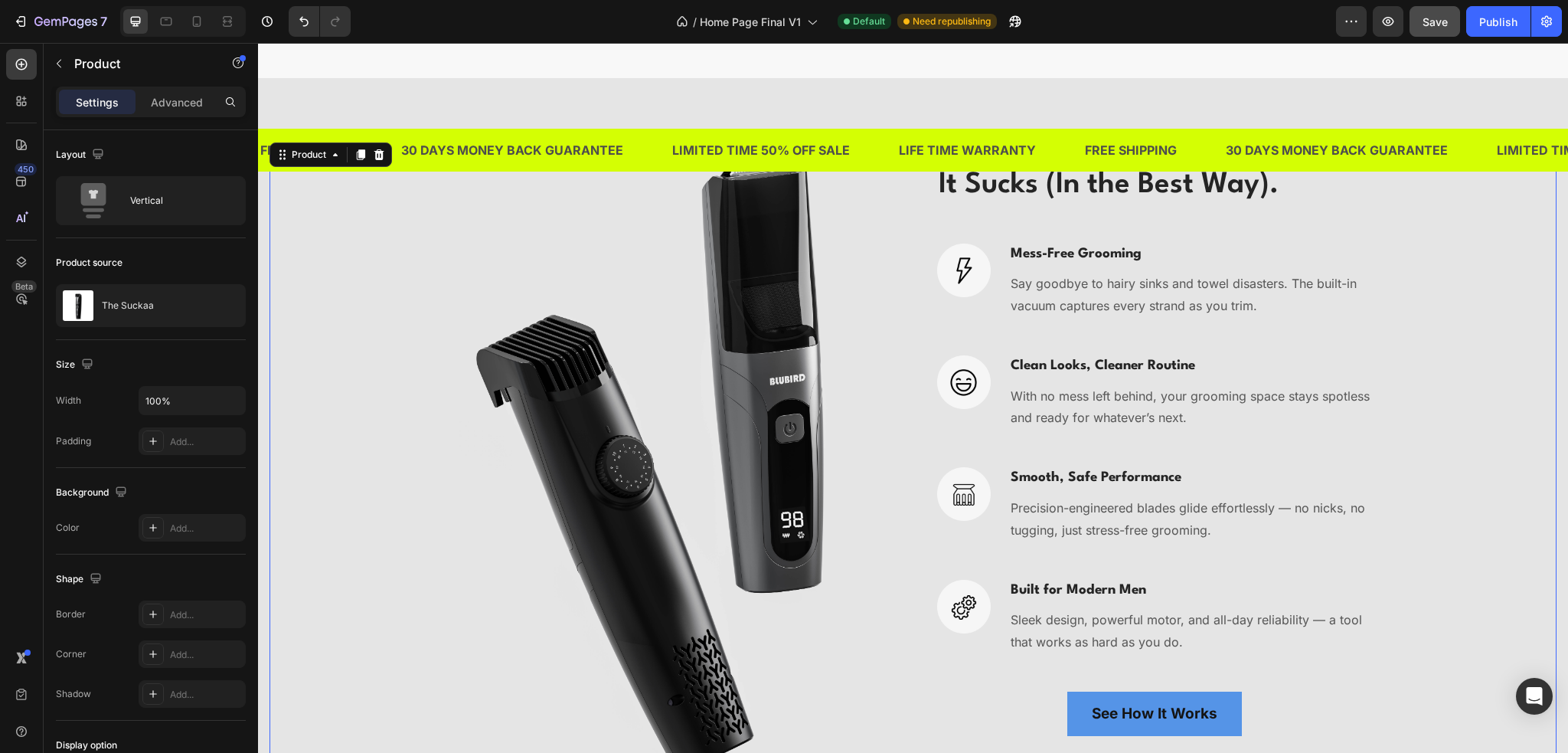
scroll to position [3216, 0]
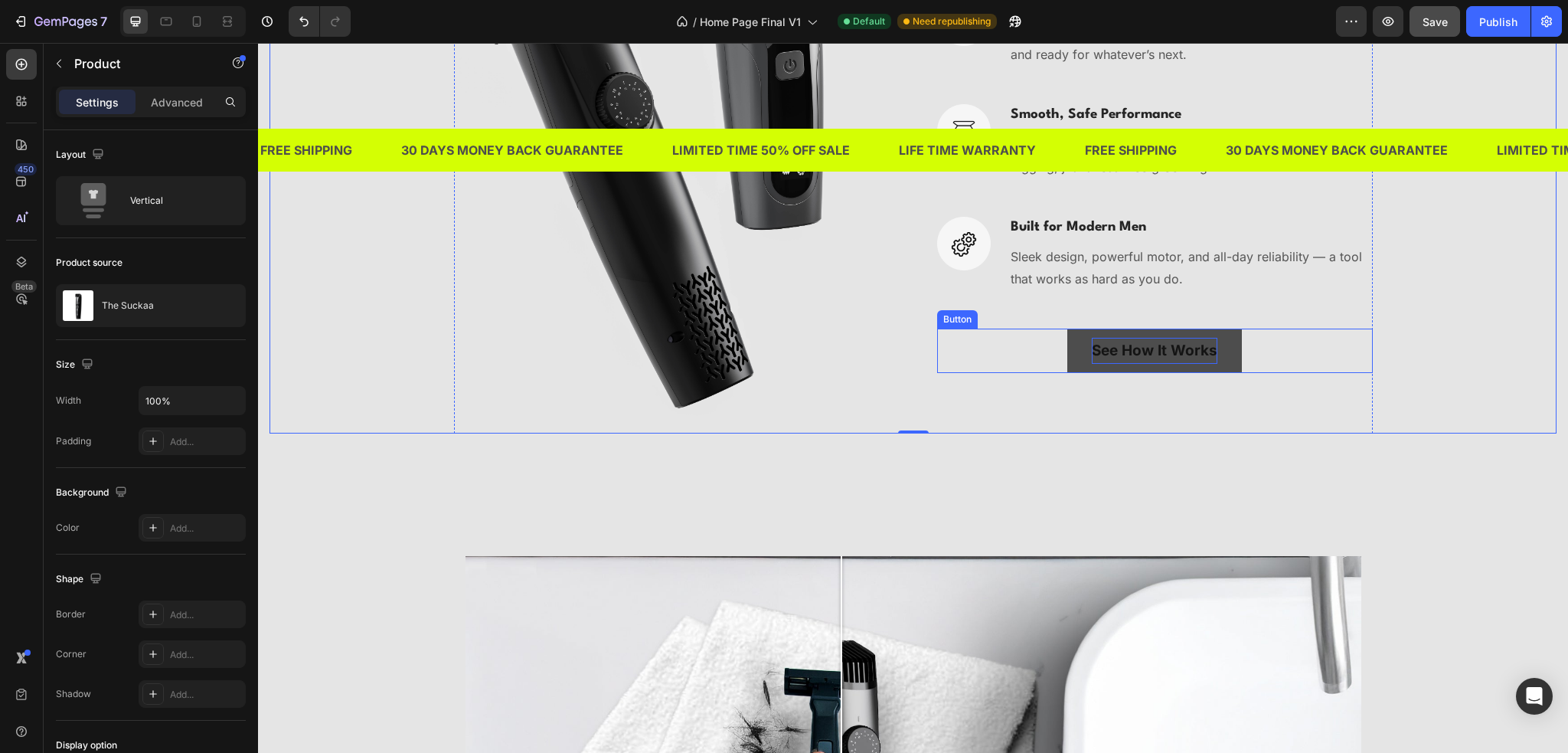
click at [1155, 358] on p "See How It Works" at bounding box center [1155, 351] width 126 height 26
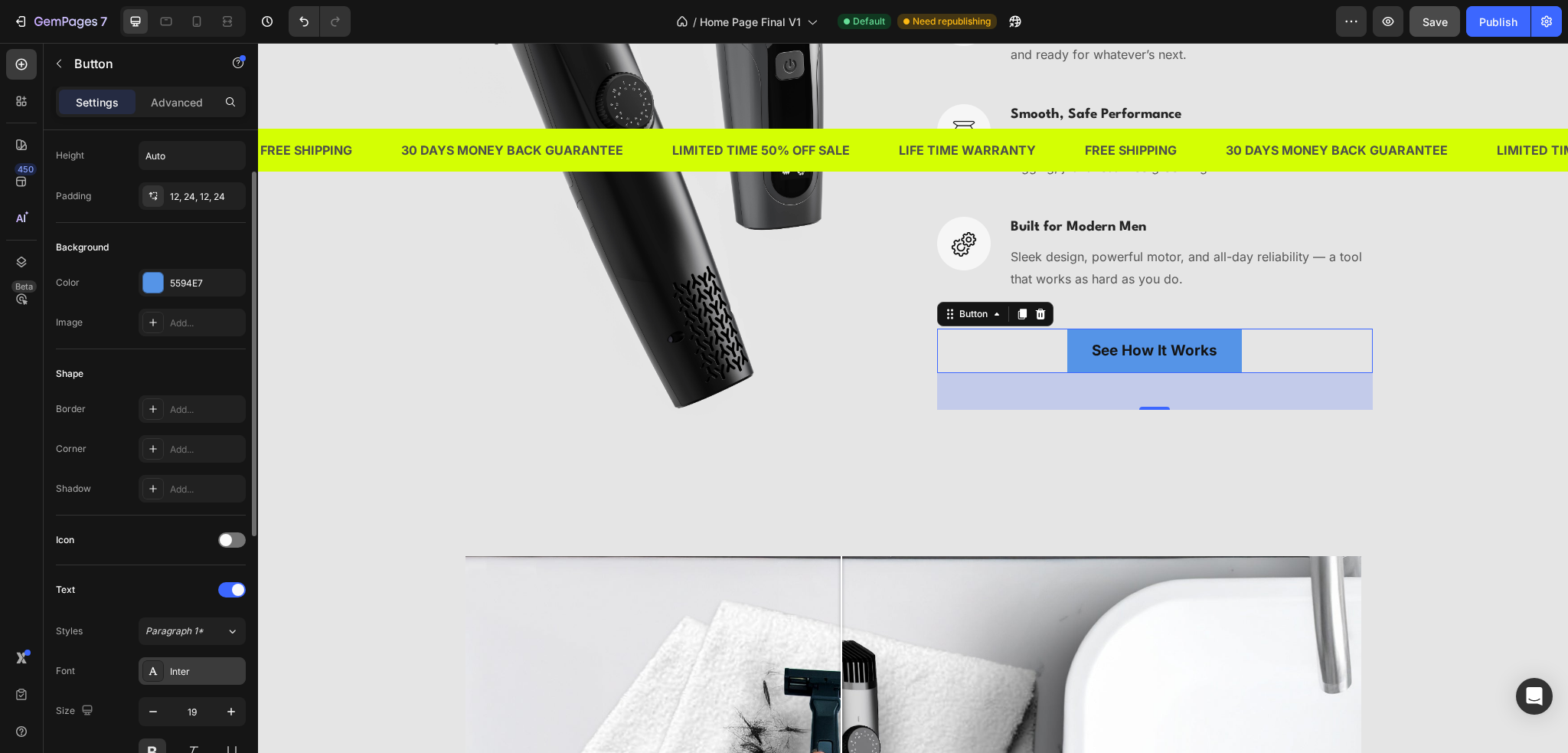
scroll to position [230, 0]
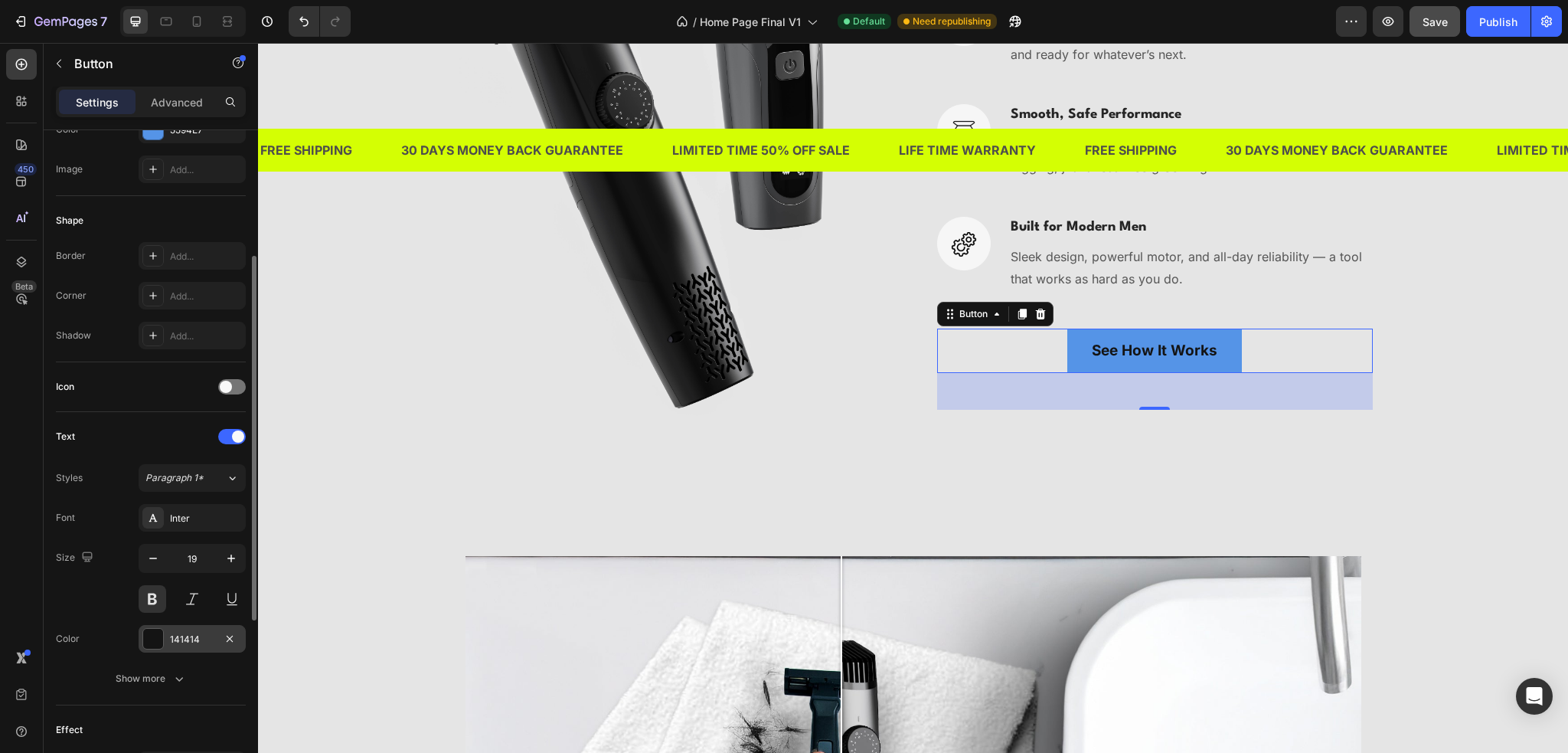
click at [182, 646] on div "141414" at bounding box center [192, 639] width 107 height 28
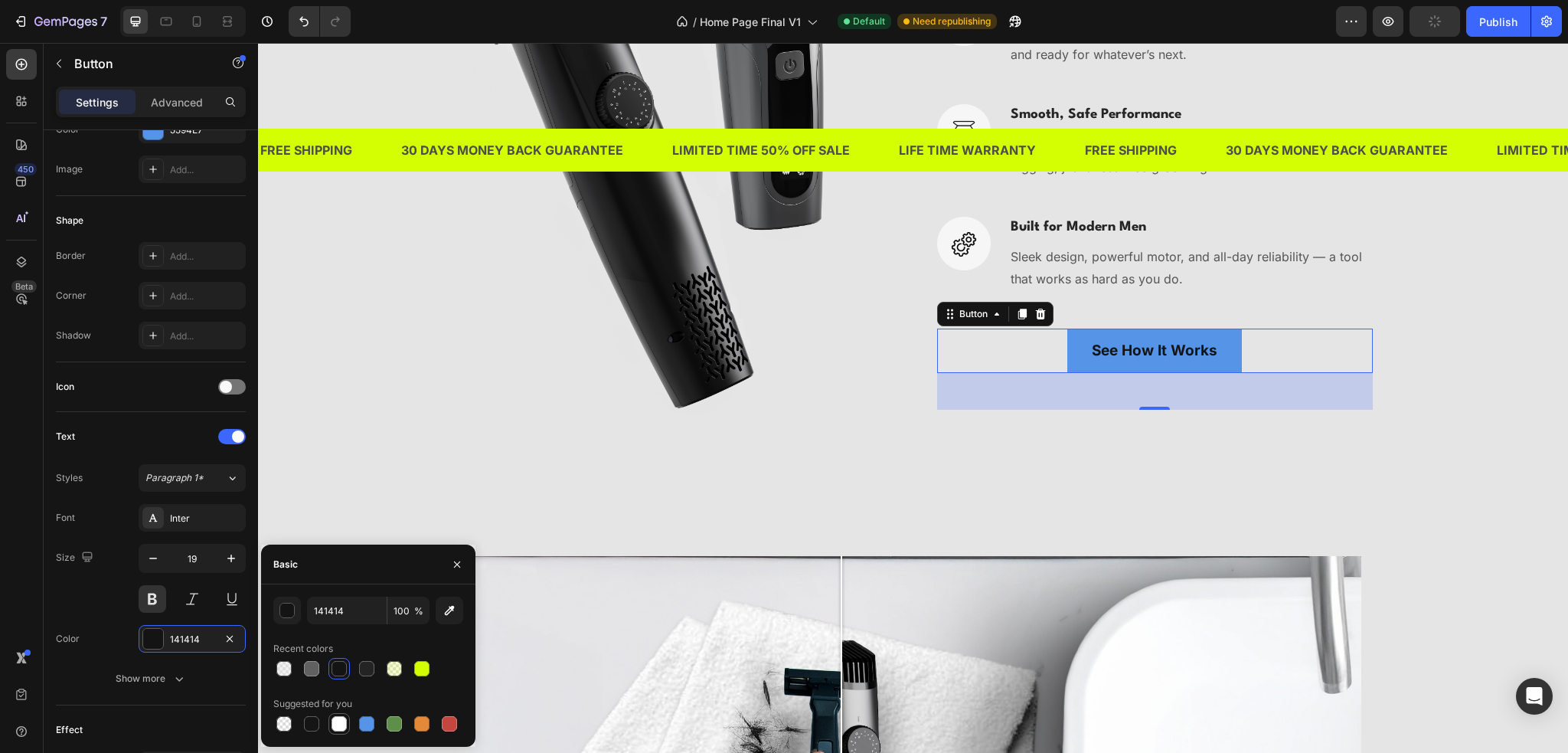
click at [336, 726] on div at bounding box center [340, 724] width 15 height 15
type input "FFFFFF"
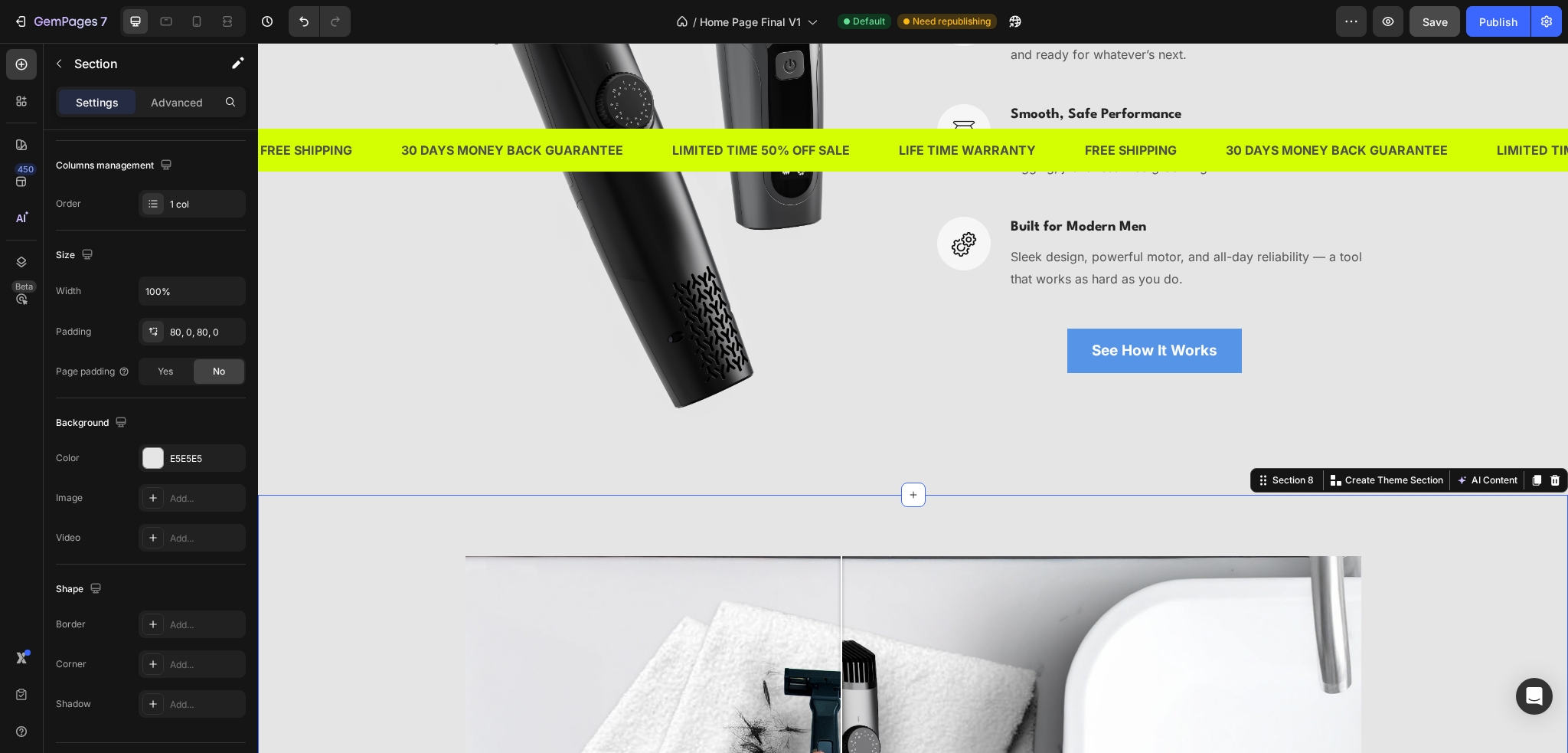
scroll to position [0, 0]
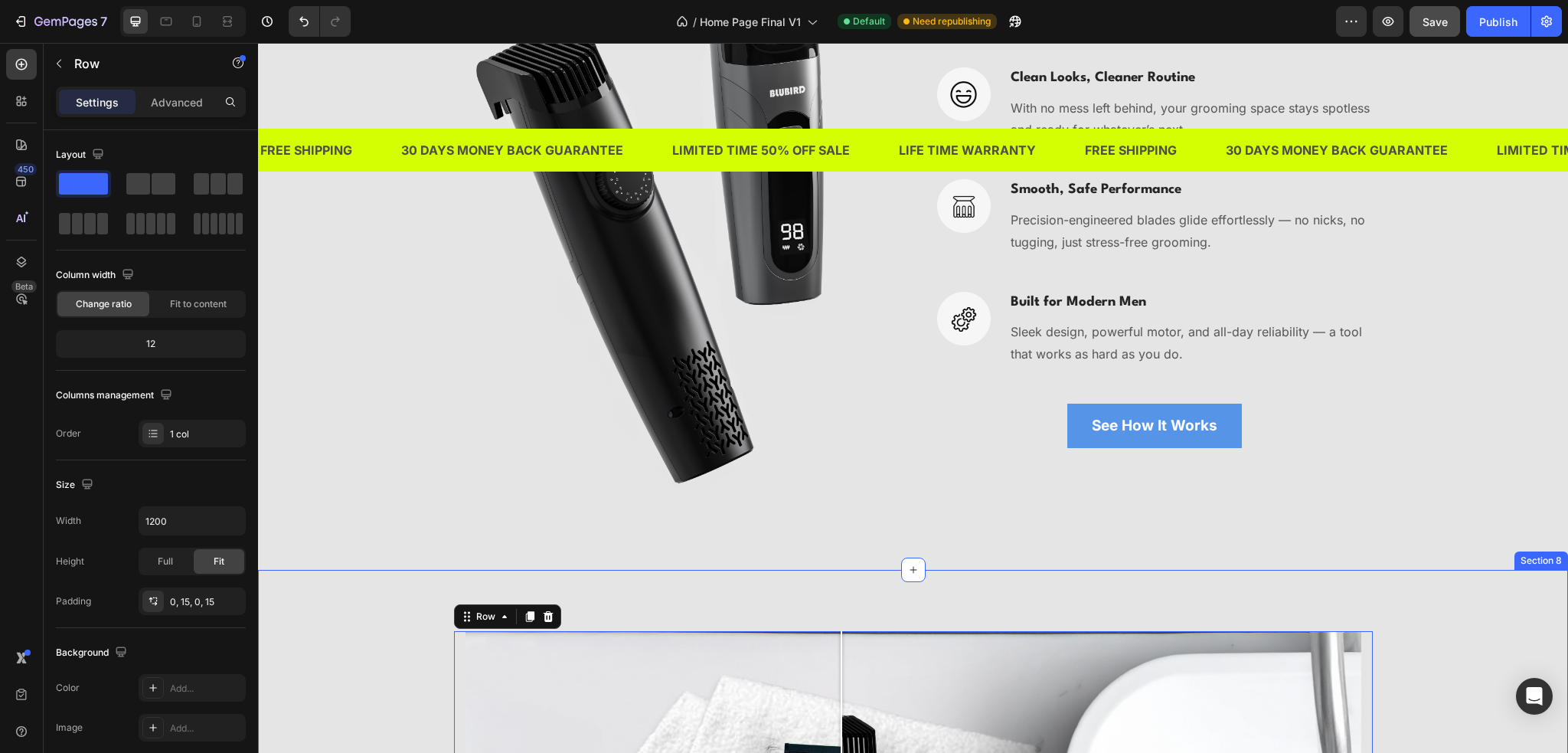
scroll to position [3139, 0]
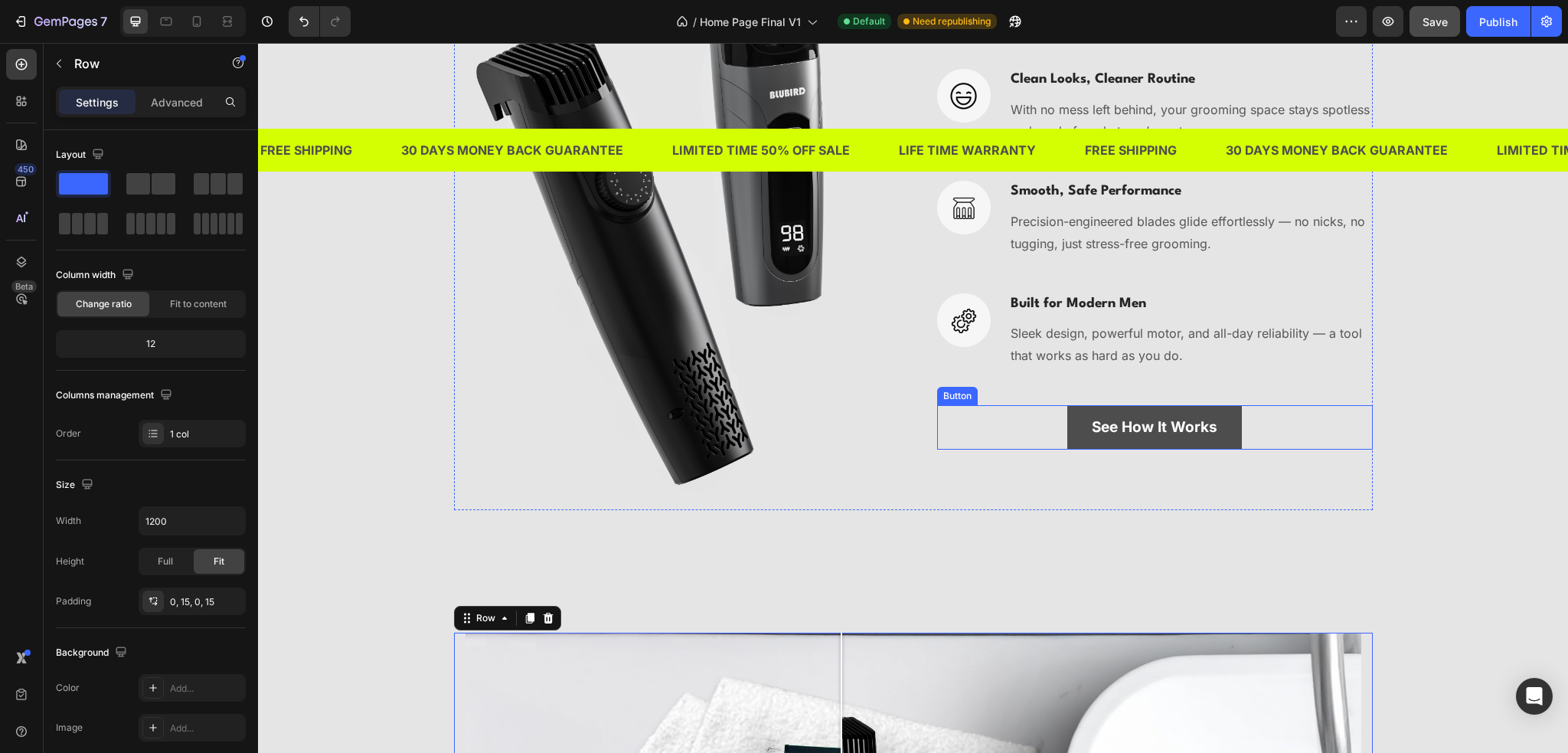
click at [1227, 441] on link "See How It Works" at bounding box center [1155, 427] width 175 height 45
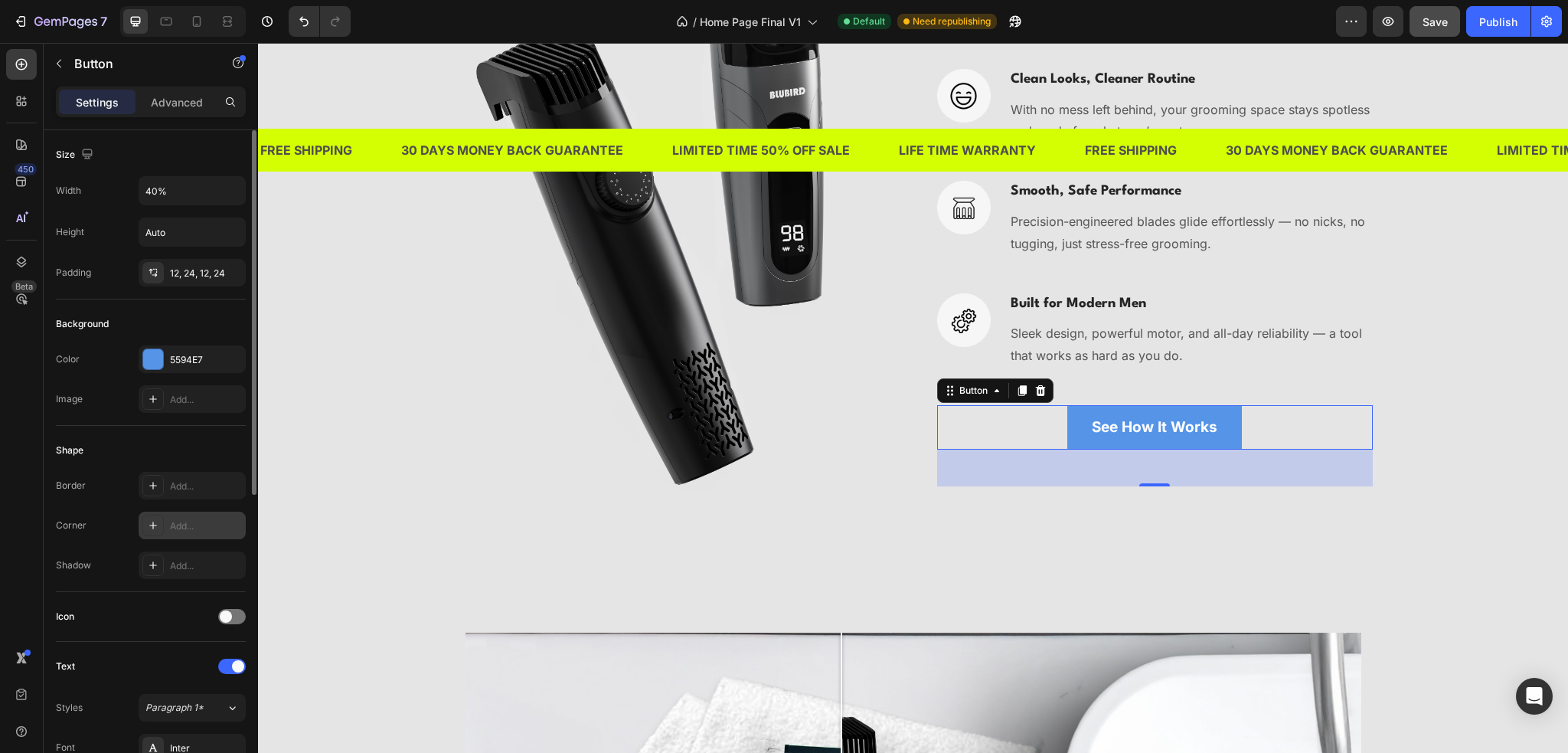
click at [184, 524] on div "Add..." at bounding box center [206, 526] width 72 height 14
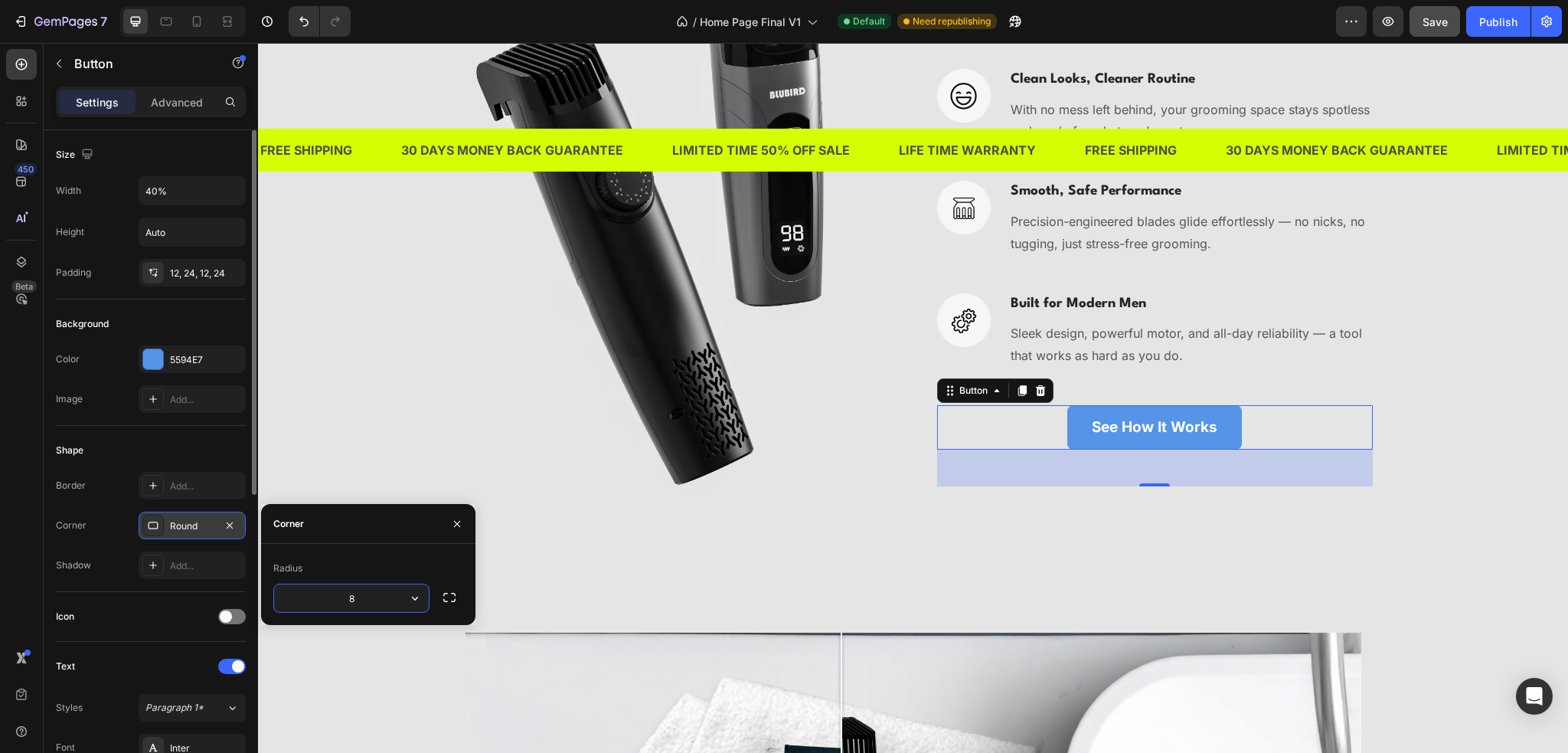
click at [368, 597] on input "8" at bounding box center [352, 598] width 155 height 28
click at [365, 597] on input "10" at bounding box center [352, 598] width 155 height 28
click at [365, 597] on input "20" at bounding box center [352, 598] width 155 height 28
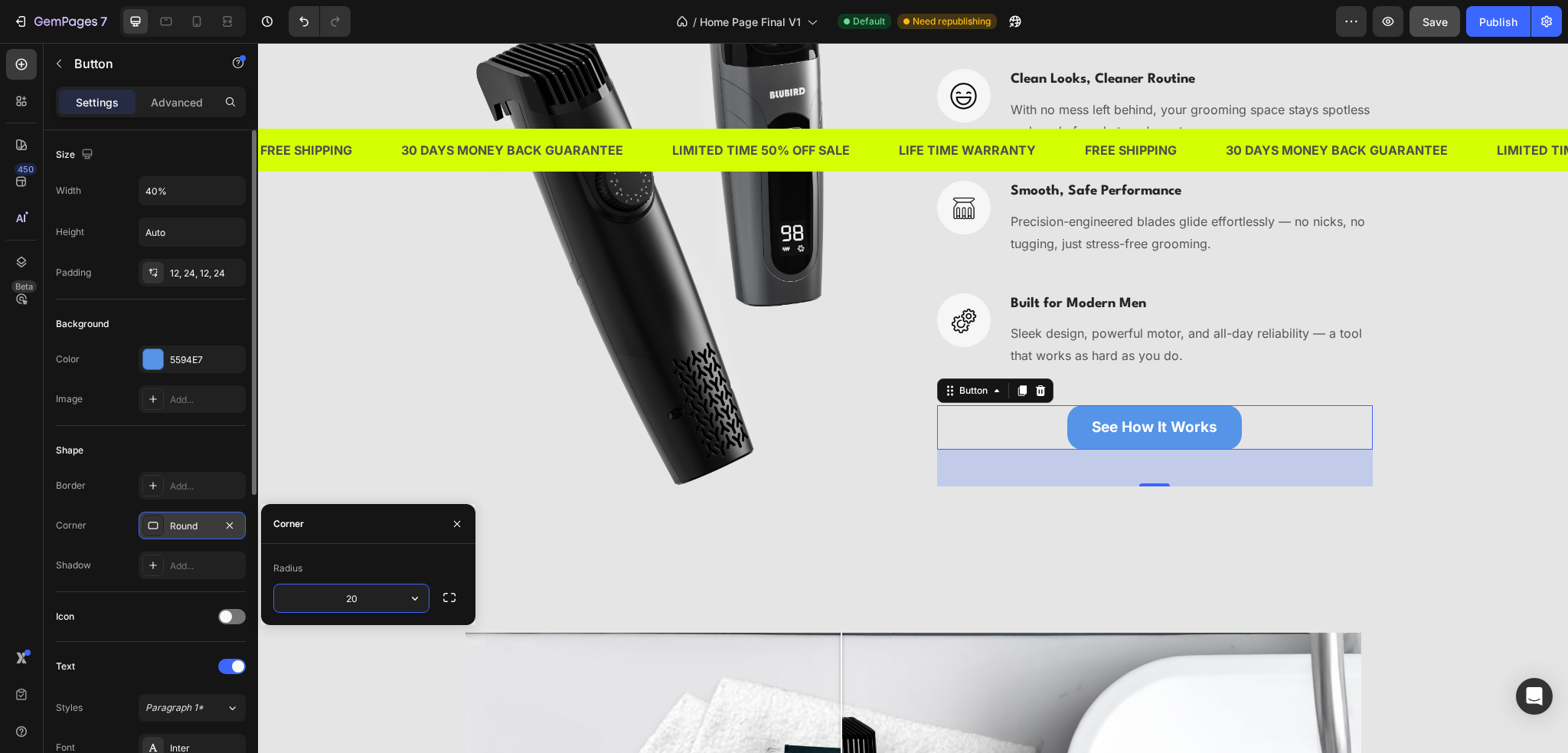
click at [365, 597] on input "20" at bounding box center [352, 598] width 155 height 28
type input "12"
click at [449, 601] on icon "button" at bounding box center [450, 597] width 15 height 15
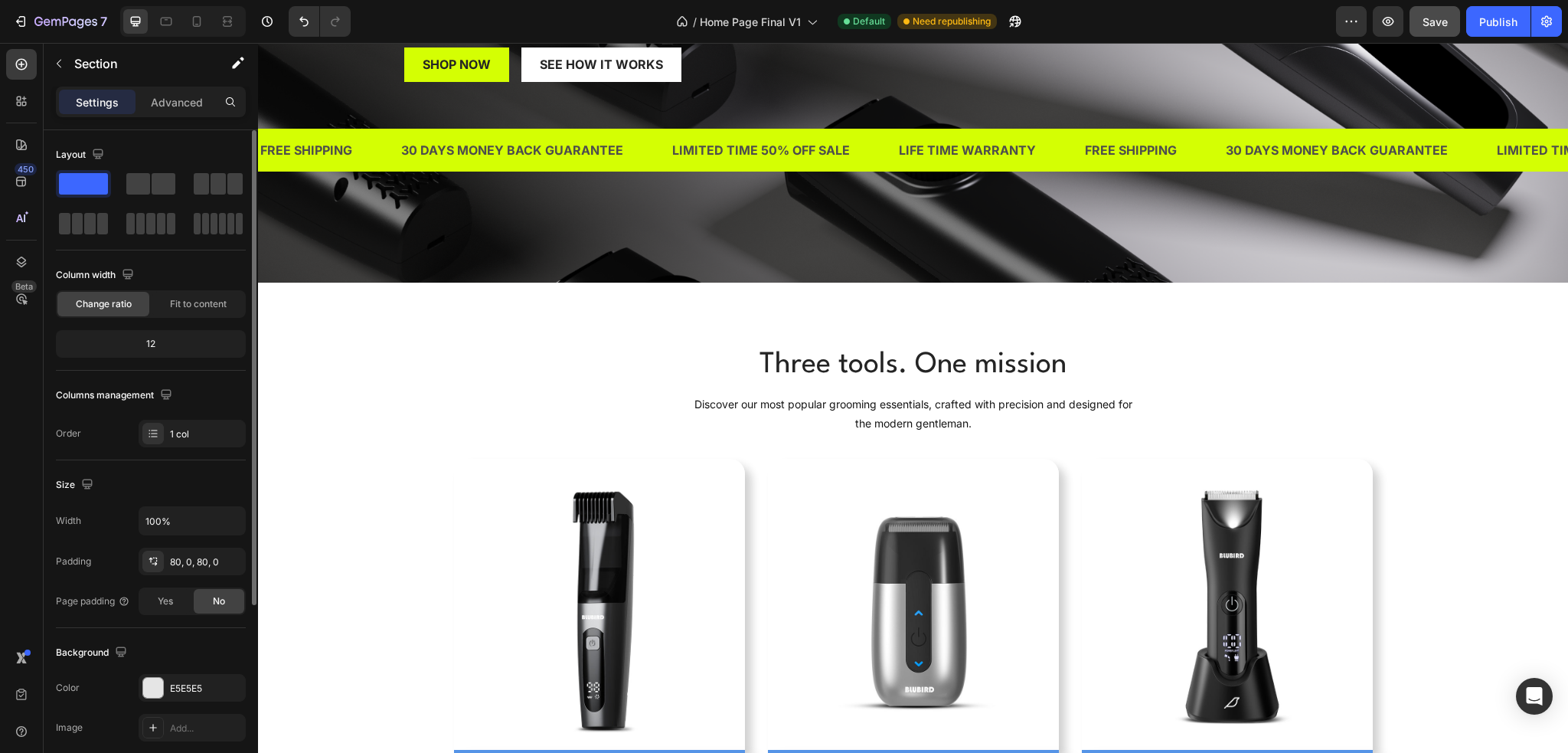
scroll to position [0, 0]
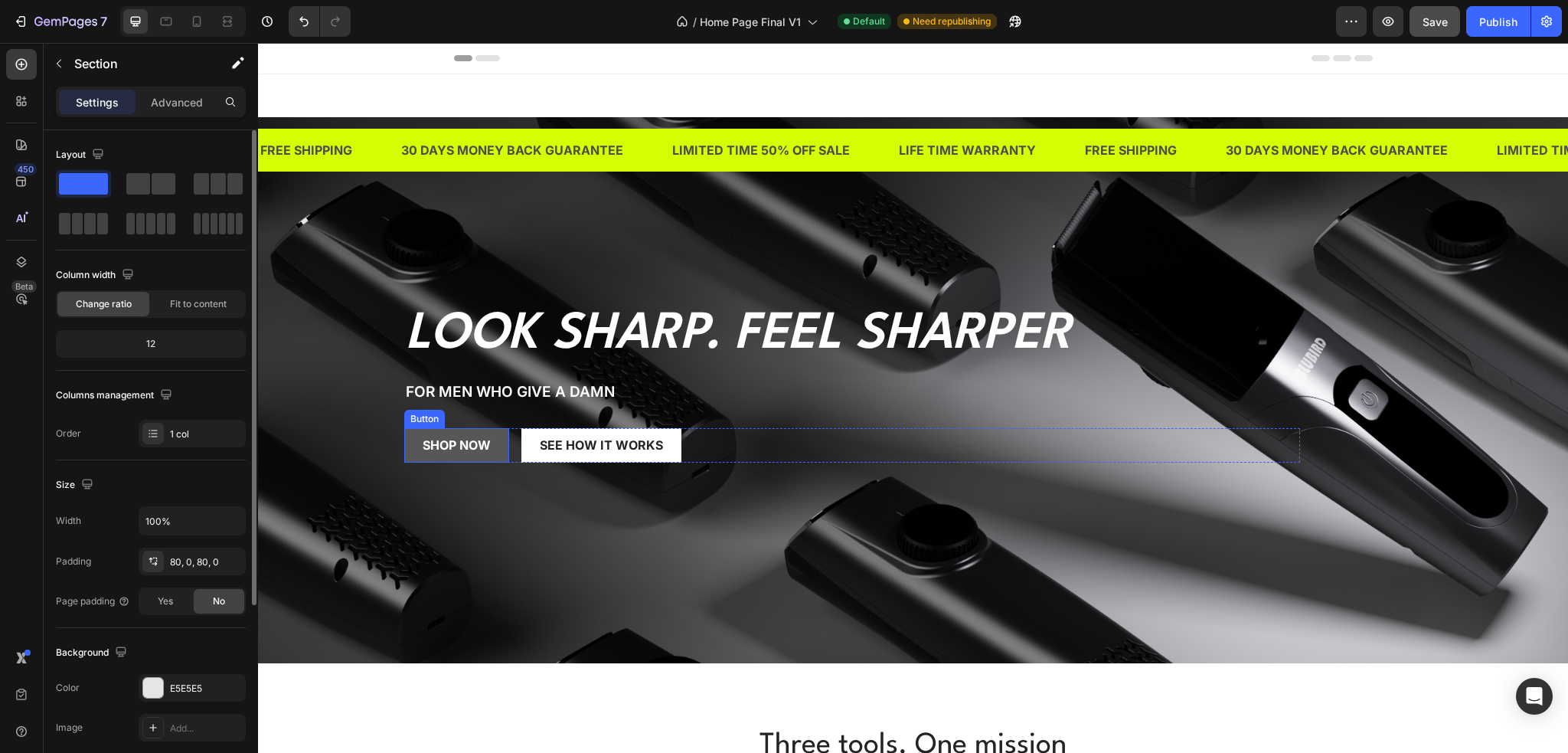
click at [493, 452] on link "SHOP NOW" at bounding box center [456, 445] width 105 height 34
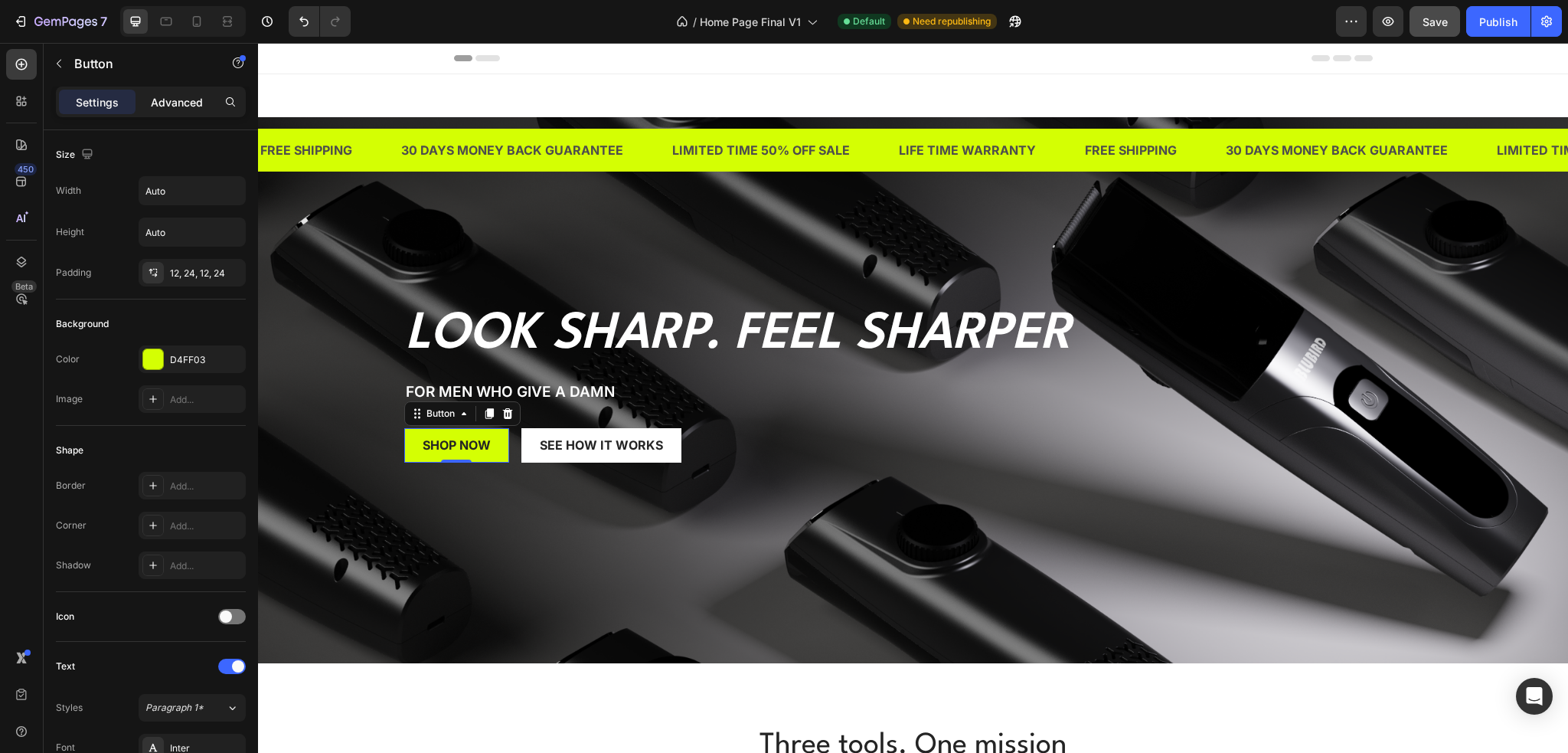
click at [179, 100] on p "Advanced" at bounding box center [176, 102] width 52 height 16
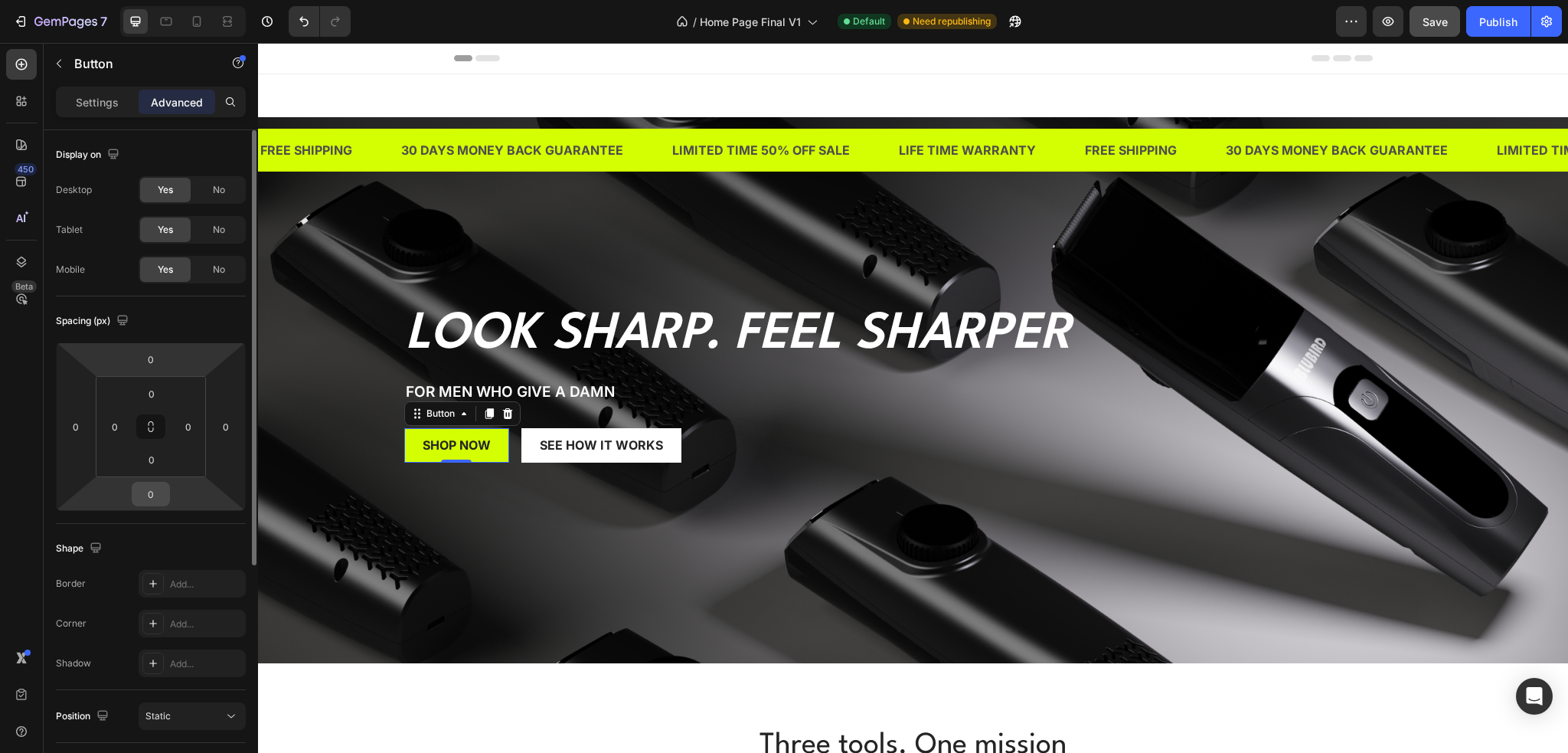
scroll to position [353, 0]
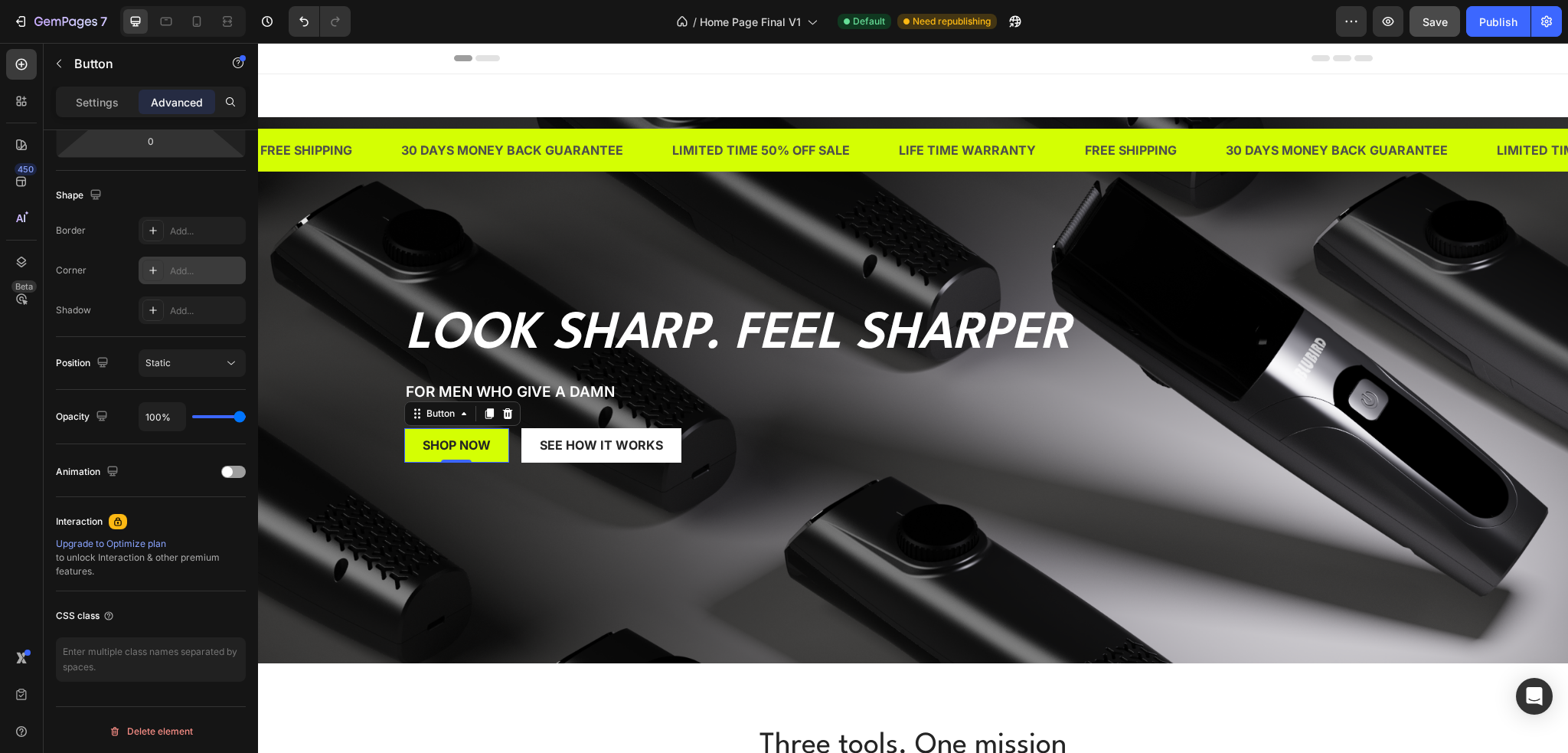
click at [147, 267] on icon at bounding box center [153, 270] width 12 height 12
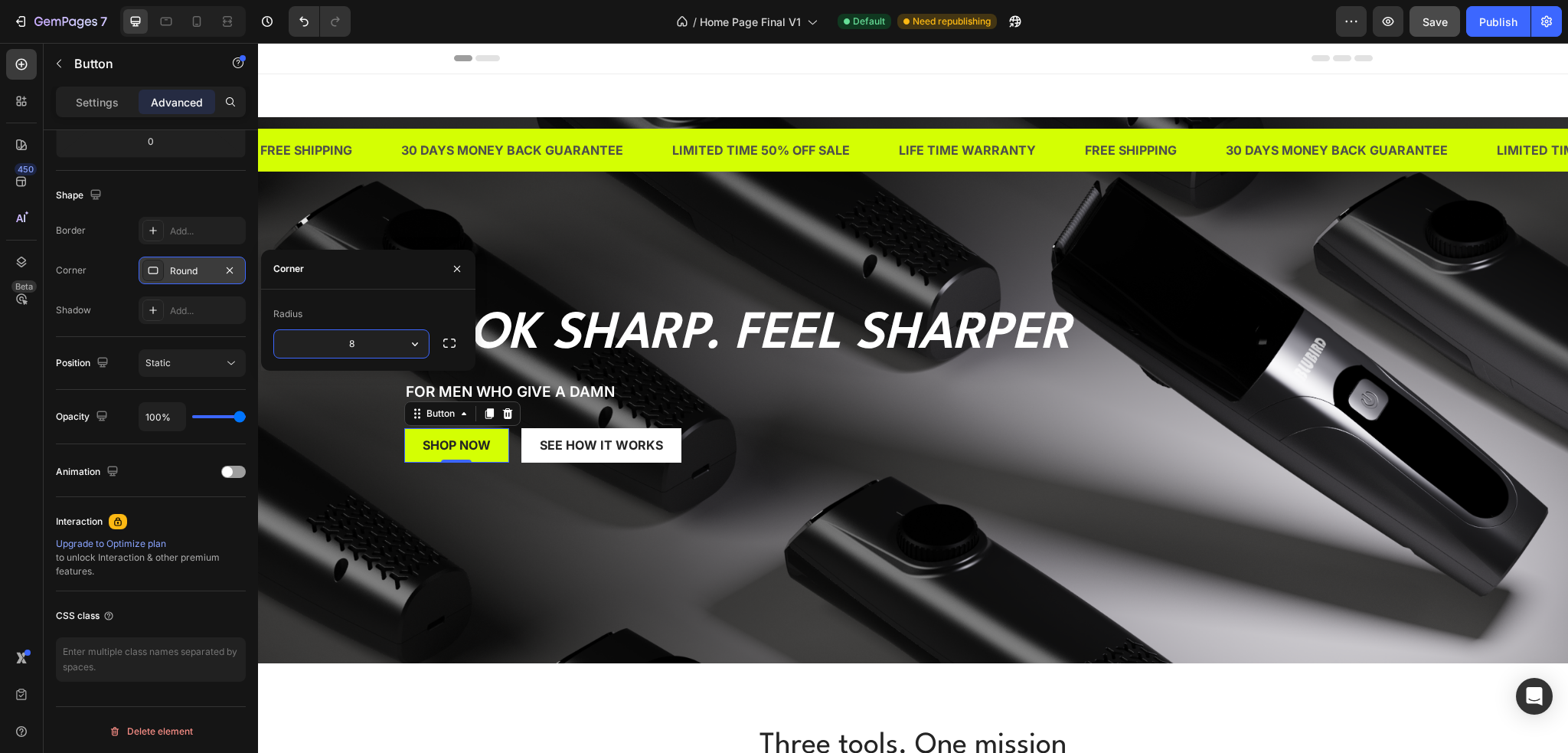
click at [364, 340] on input "8" at bounding box center [352, 344] width 155 height 28
type input "12"
click at [442, 341] on icon "button" at bounding box center [450, 343] width 15 height 15
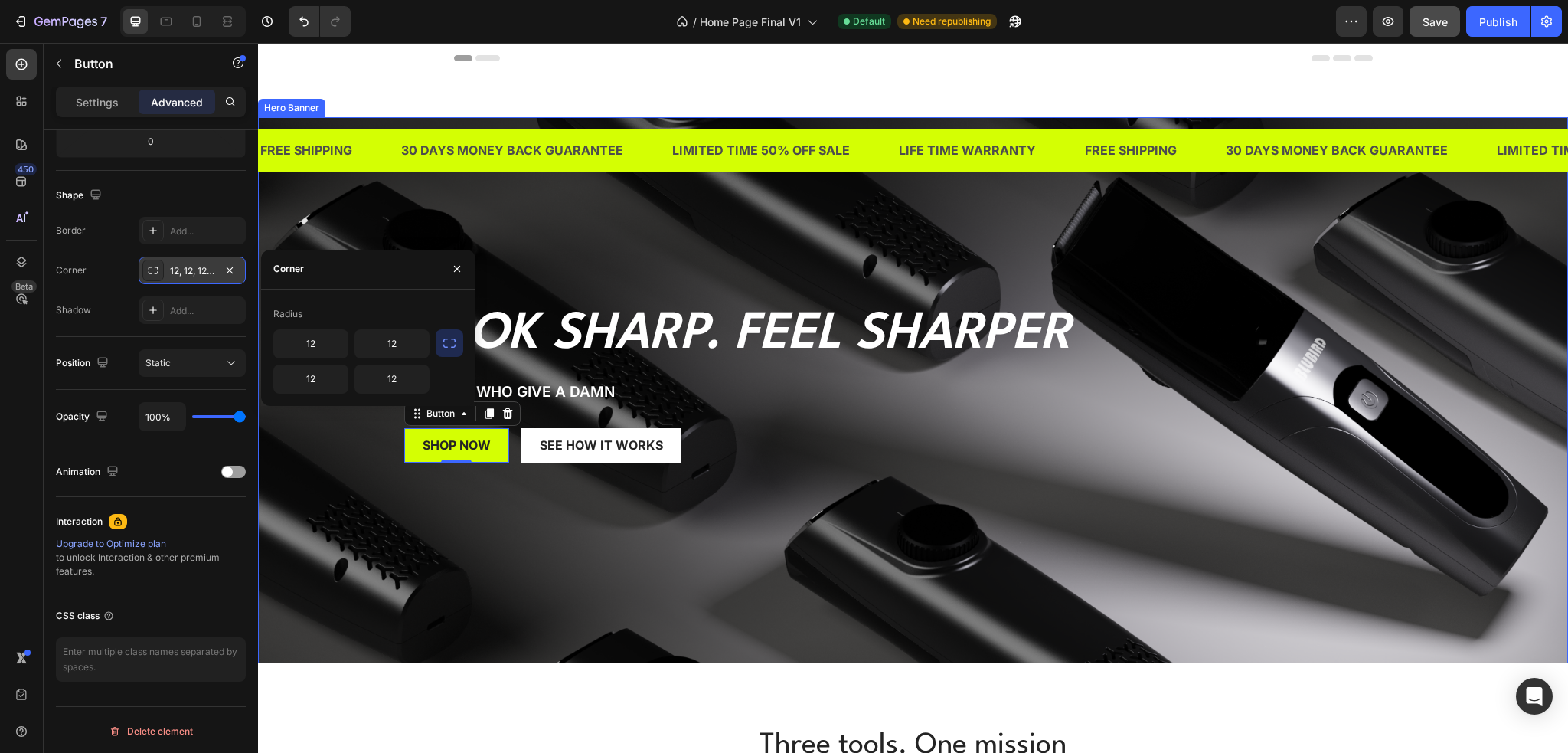
drag, startPoint x: 453, startPoint y: 517, endPoint x: 441, endPoint y: 501, distance: 20.0
click at [453, 517] on div "Background Image" at bounding box center [913, 389] width 1310 height 546
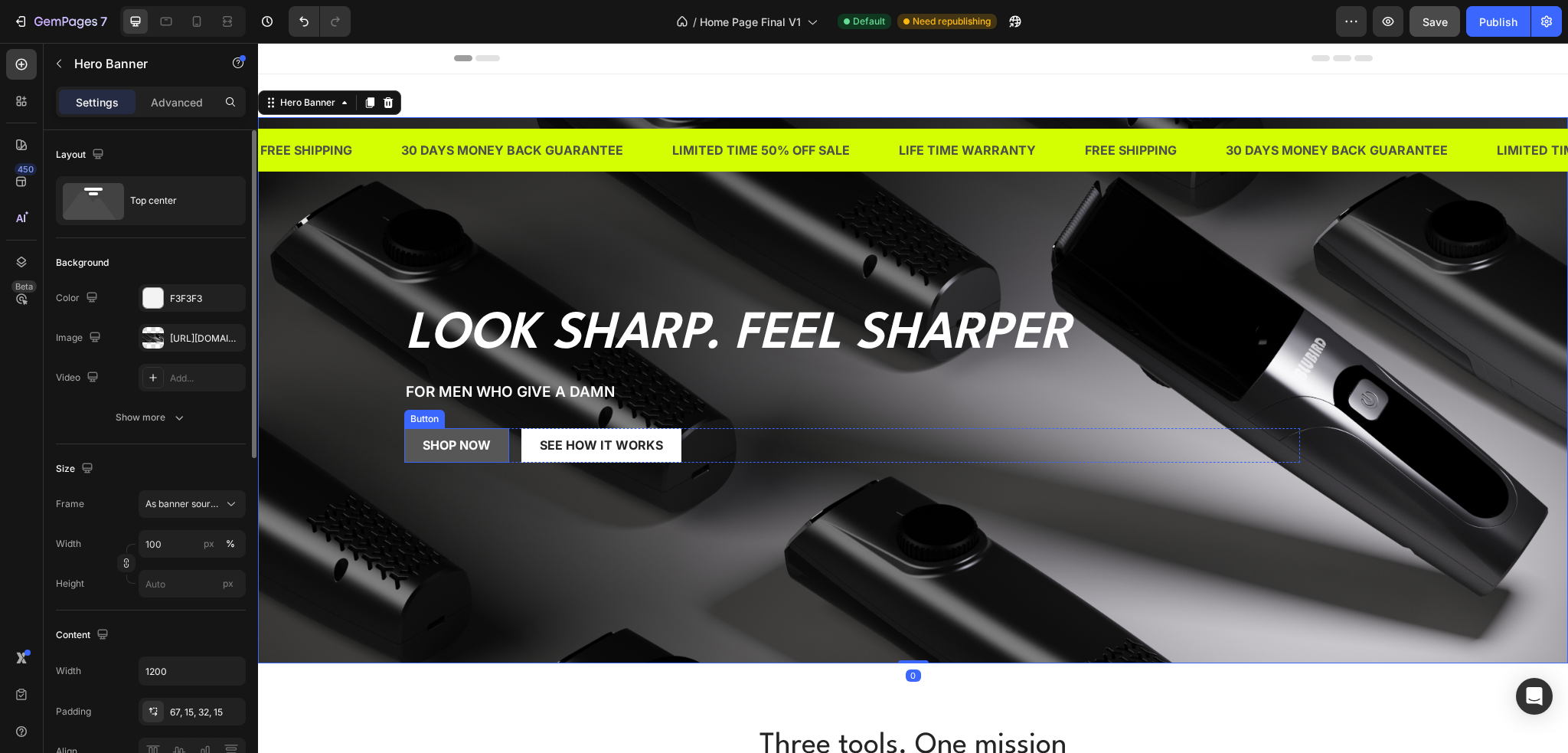
click at [409, 454] on link "SHOP NOW" at bounding box center [456, 445] width 105 height 34
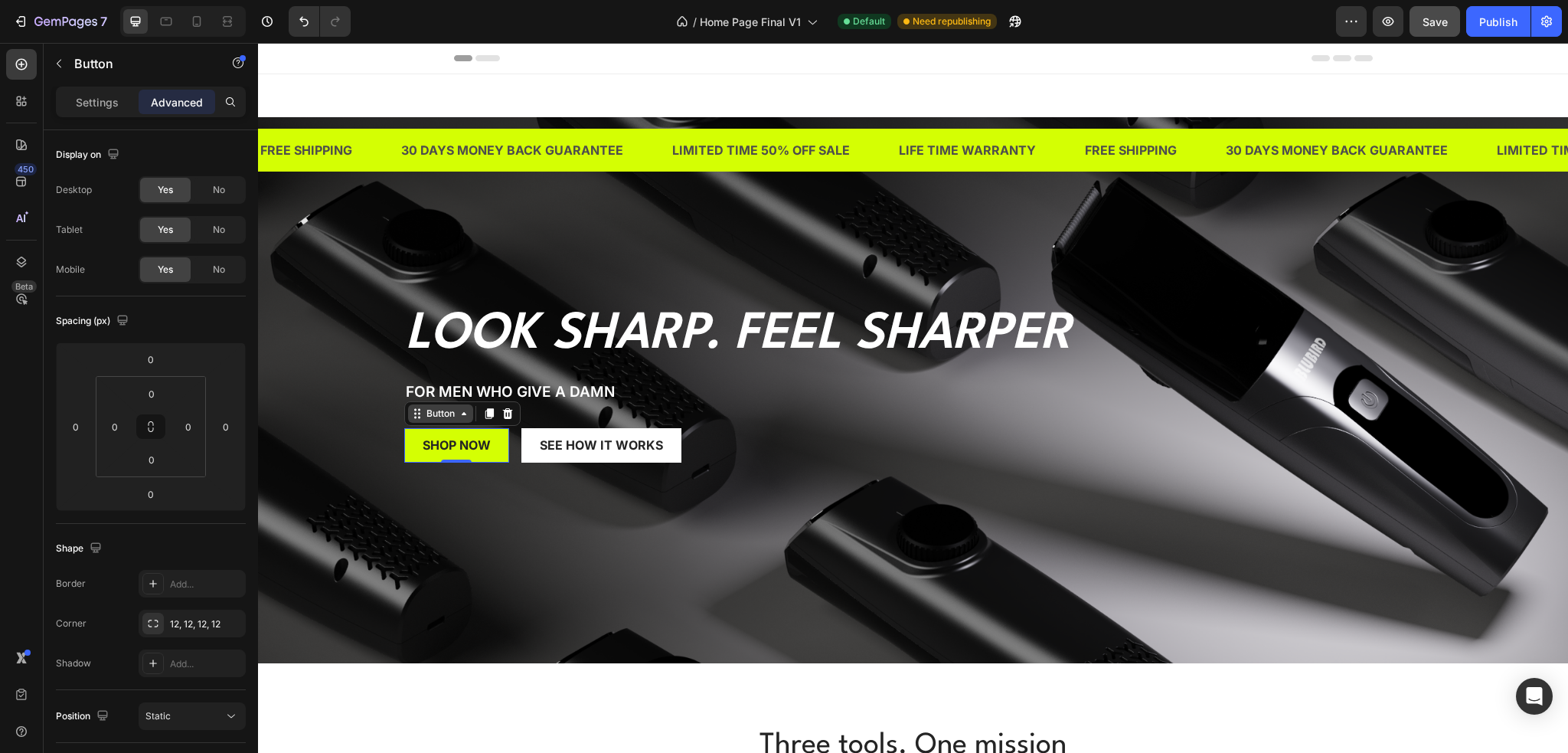
click at [424, 407] on div "Button" at bounding box center [441, 413] width 34 height 14
click at [412, 444] on link "SHOP NOW" at bounding box center [456, 445] width 105 height 34
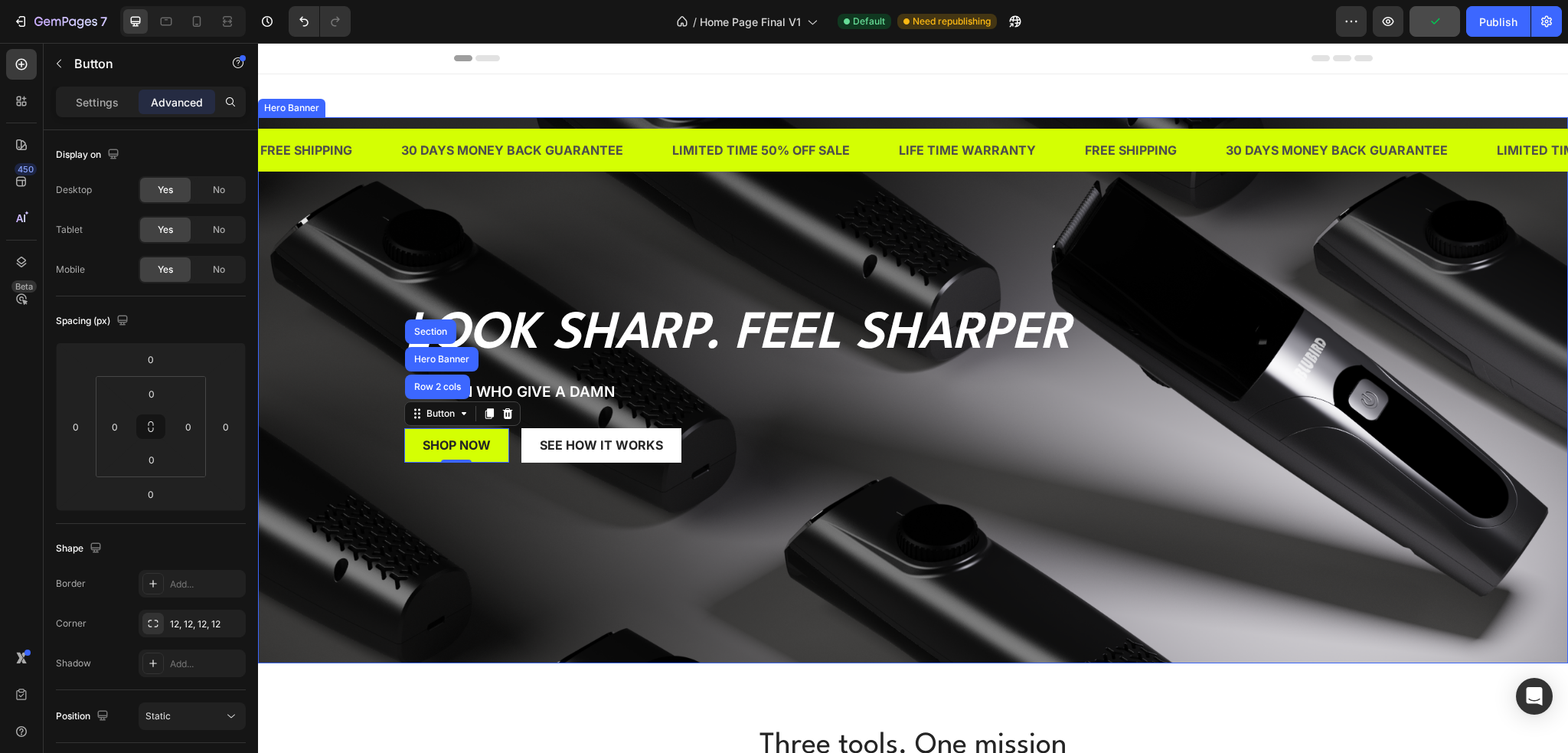
click at [359, 459] on div "Background Image" at bounding box center [913, 389] width 1310 height 546
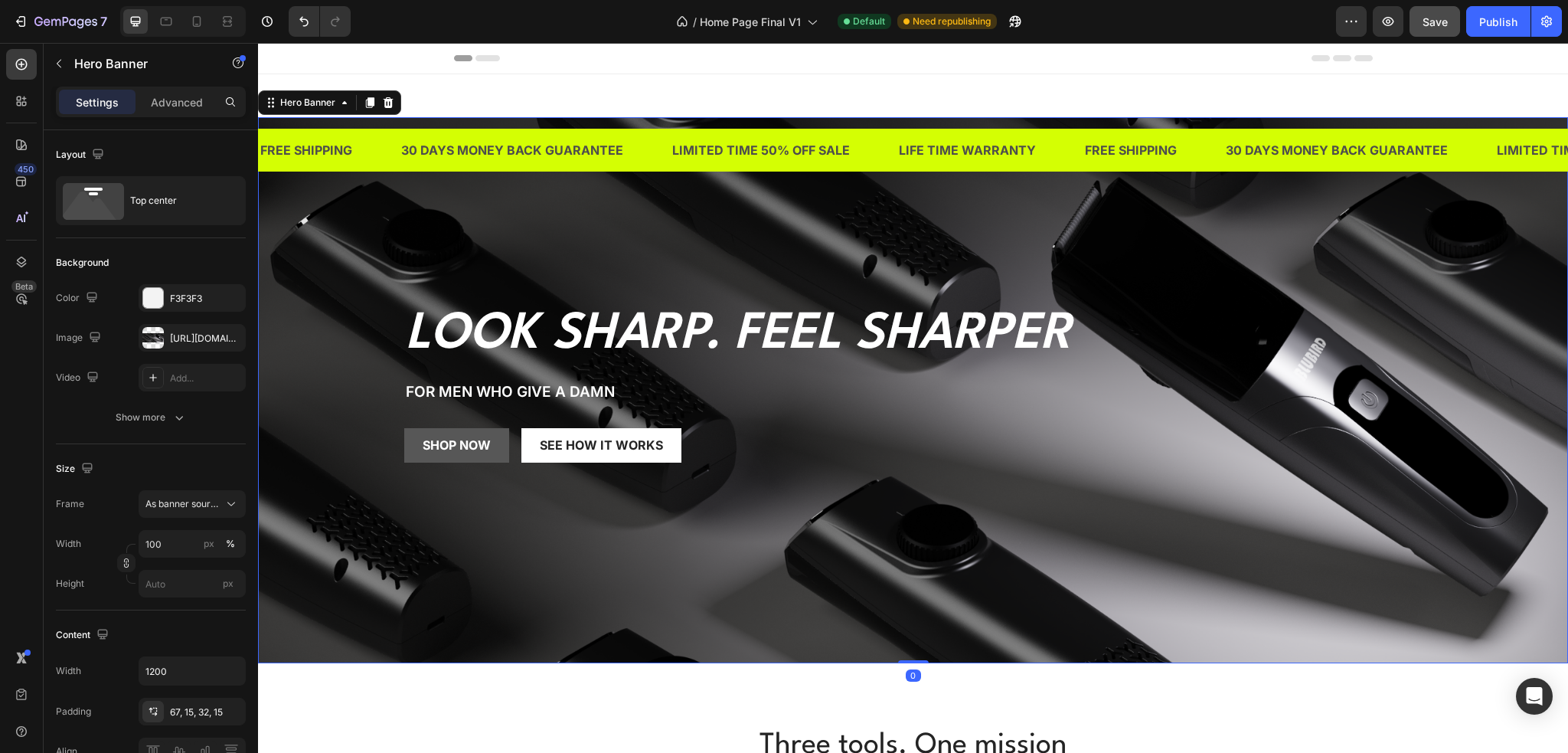
click at [410, 449] on link "SHOP NOW" at bounding box center [456, 445] width 105 height 34
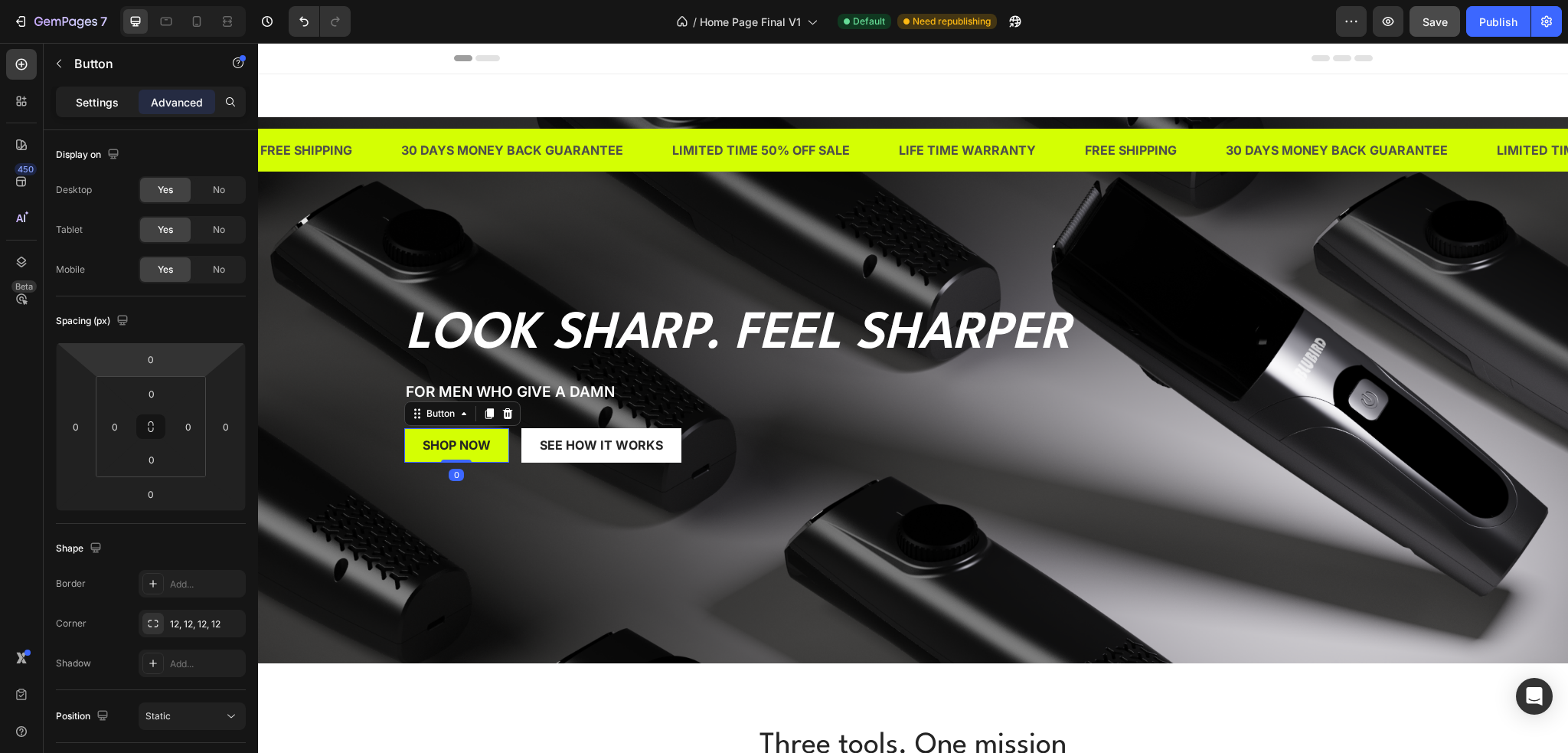
click at [96, 111] on div "Settings" at bounding box center [97, 101] width 77 height 25
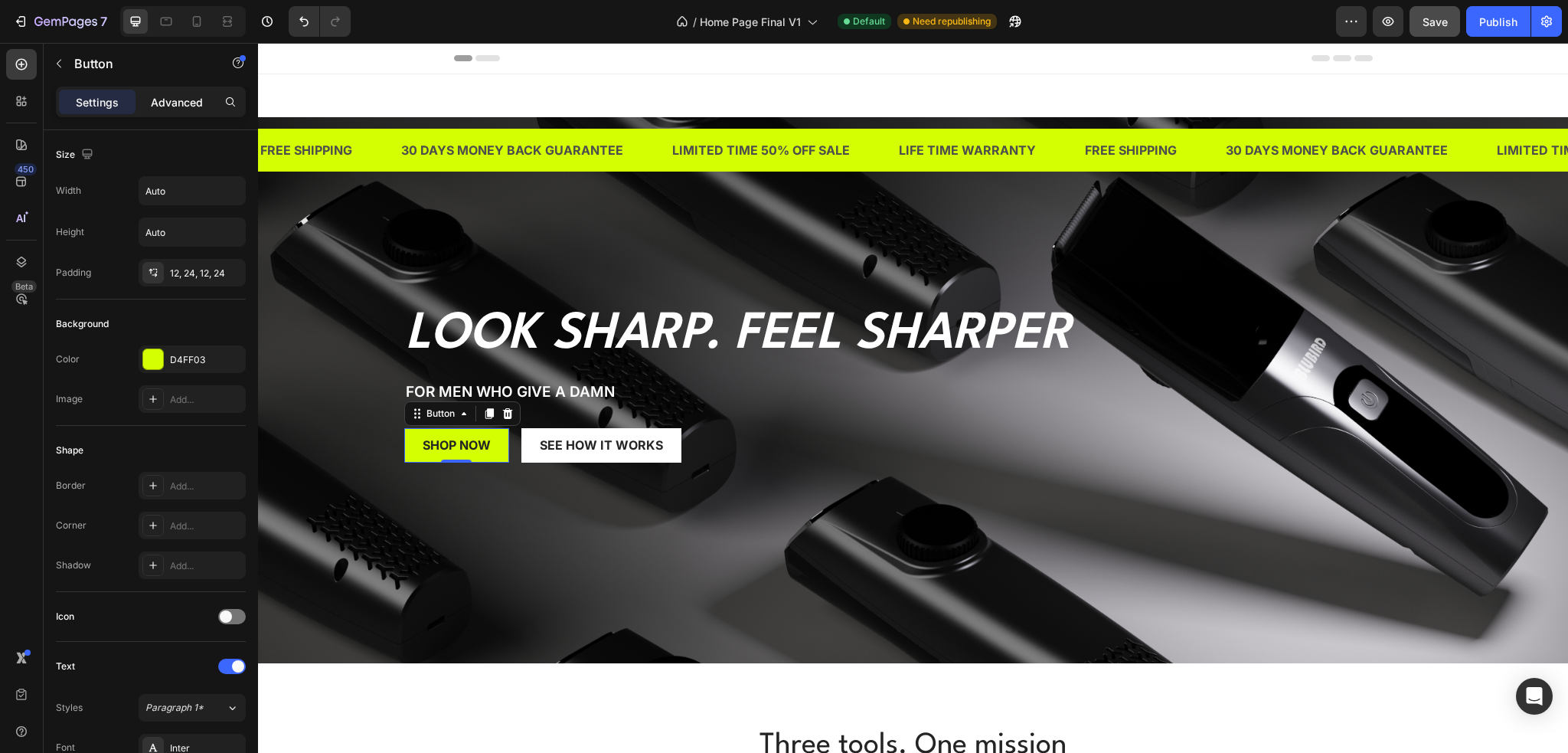
click at [169, 95] on p "Advanced" at bounding box center [176, 102] width 52 height 16
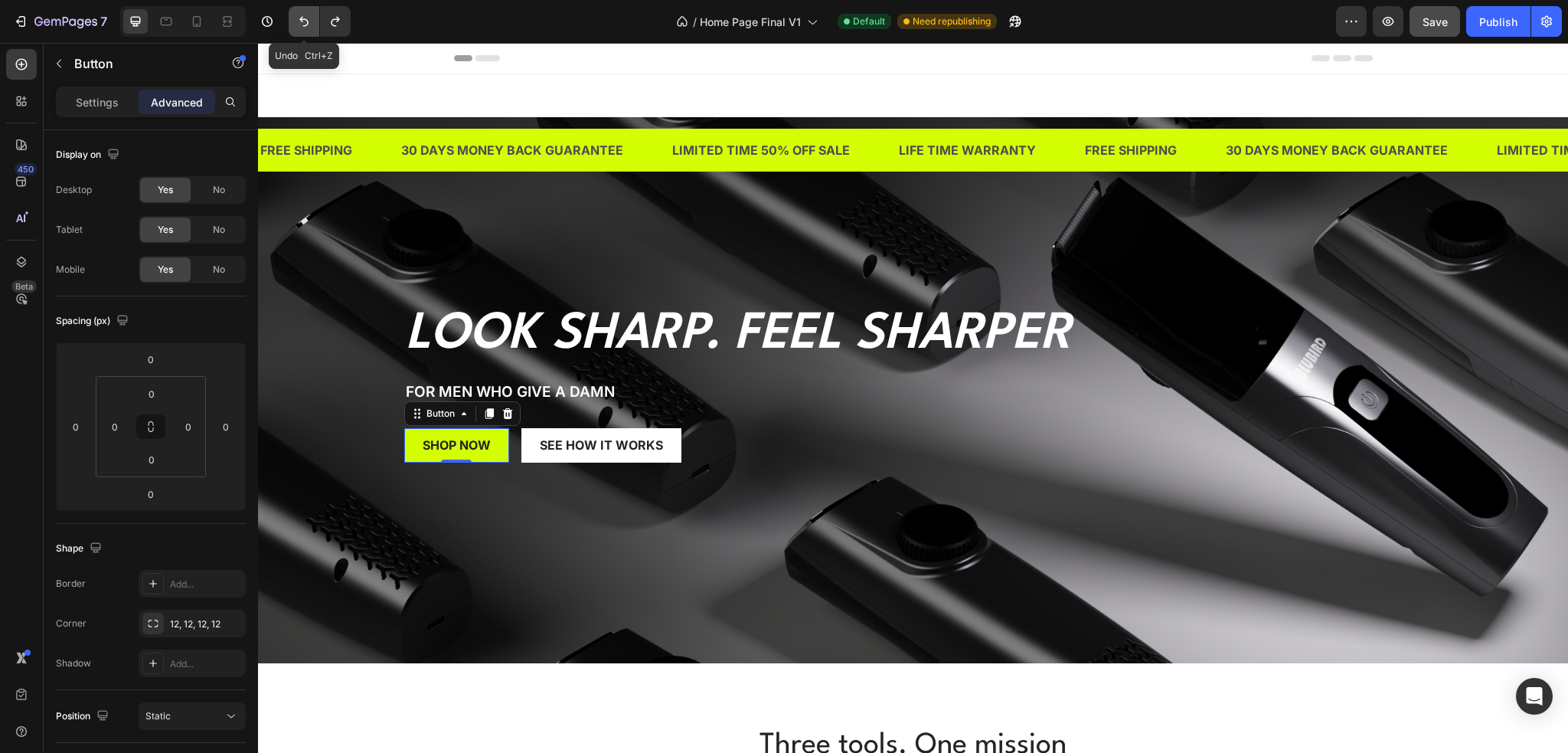
click at [304, 29] on button "Undo/Redo" at bounding box center [304, 21] width 31 height 31
click at [306, 18] on icon "Undo/Redo" at bounding box center [304, 21] width 15 height 15
click at [345, 17] on button "Undo/Redo" at bounding box center [335, 21] width 31 height 31
click at [300, 19] on icon "Undo/Redo" at bounding box center [303, 22] width 9 height 10
click at [92, 97] on p "Settings" at bounding box center [97, 102] width 43 height 16
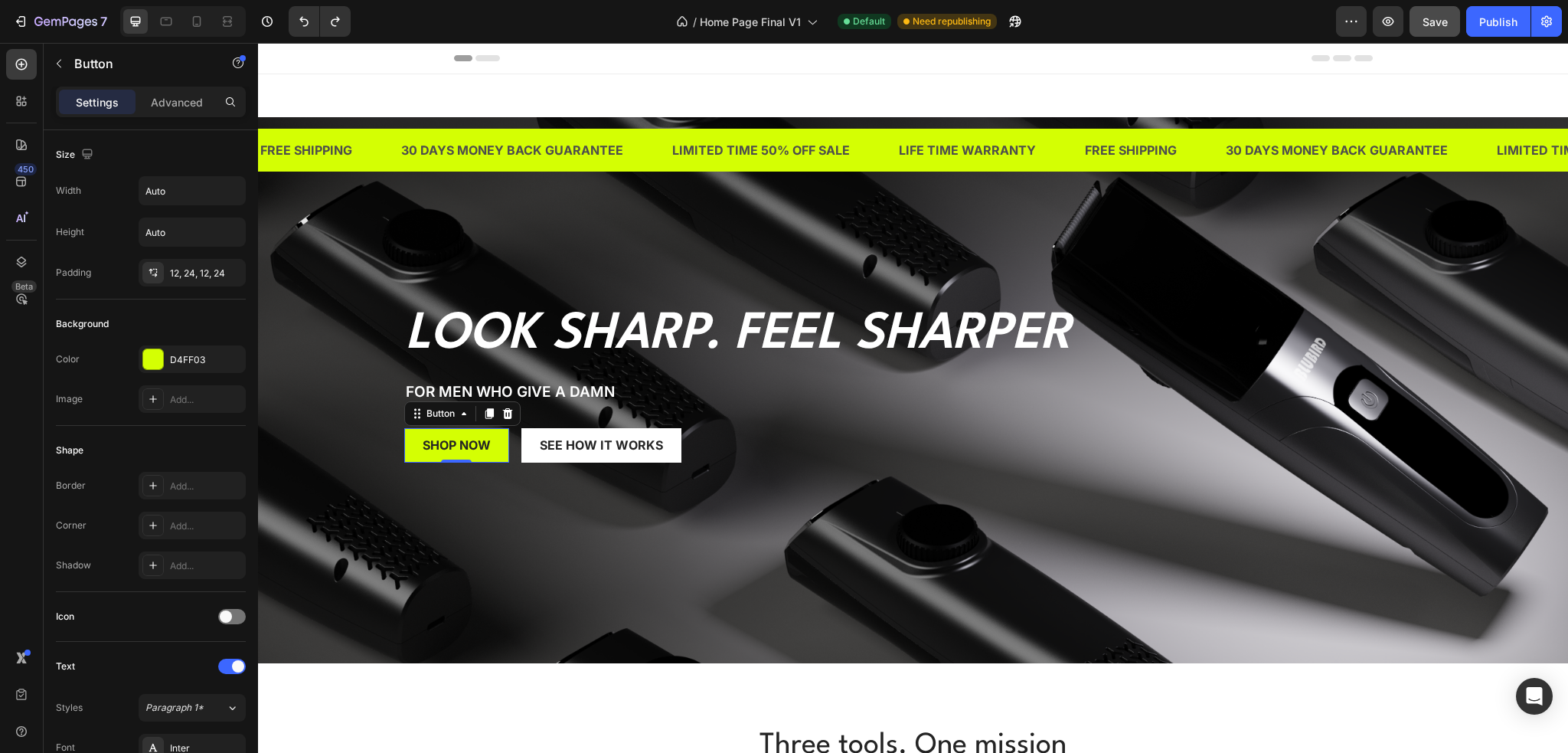
click at [168, 538] on div "Border Add... Corner Add... Shadow Add..." at bounding box center [150, 525] width 190 height 107
click at [168, 530] on div "Add..." at bounding box center [192, 525] width 107 height 28
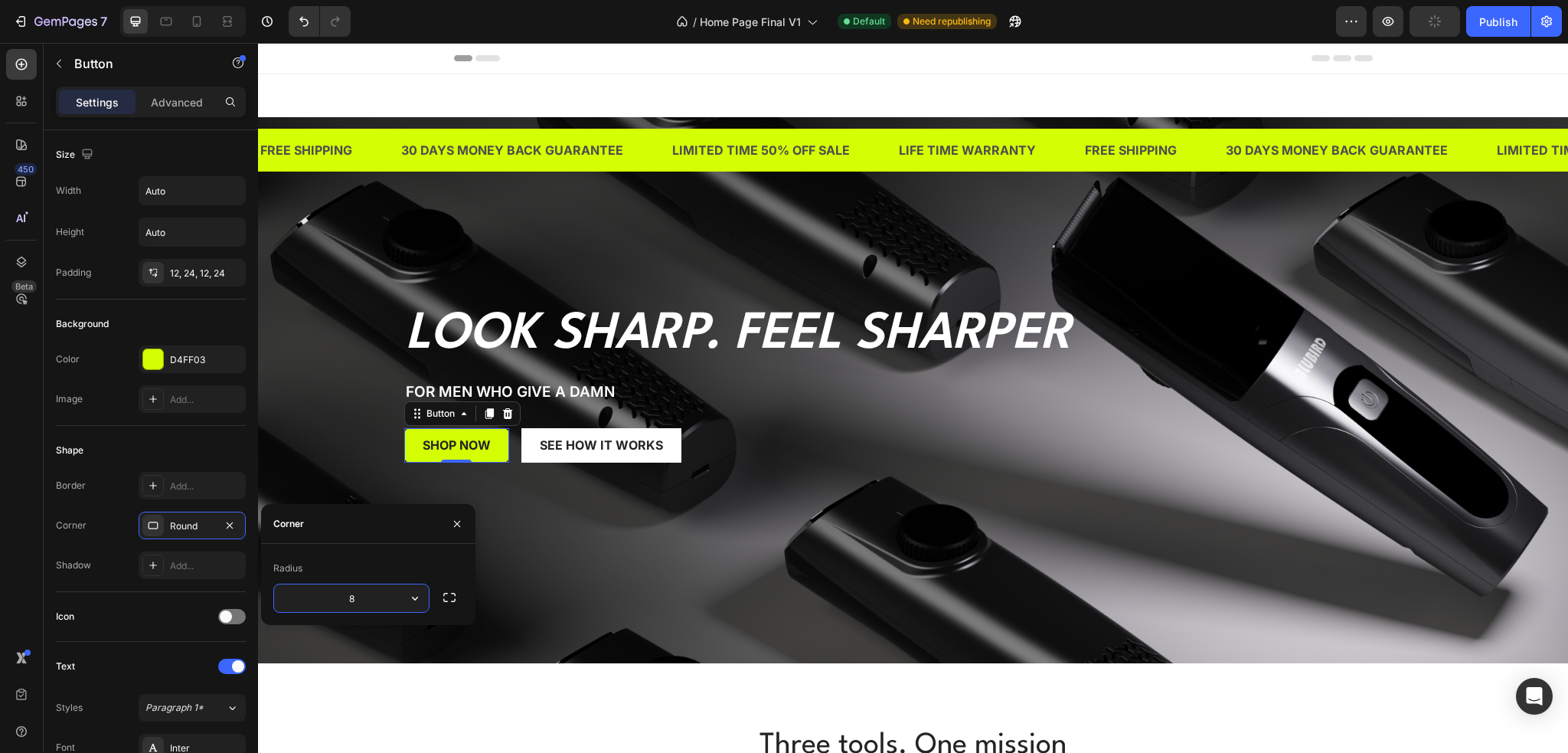
click at [364, 592] on input "8" at bounding box center [352, 598] width 155 height 28
drag, startPoint x: 368, startPoint y: 605, endPoint x: 287, endPoint y: 595, distance: 81.6
click at [288, 596] on input "12" at bounding box center [352, 598] width 155 height 28
type input "8"
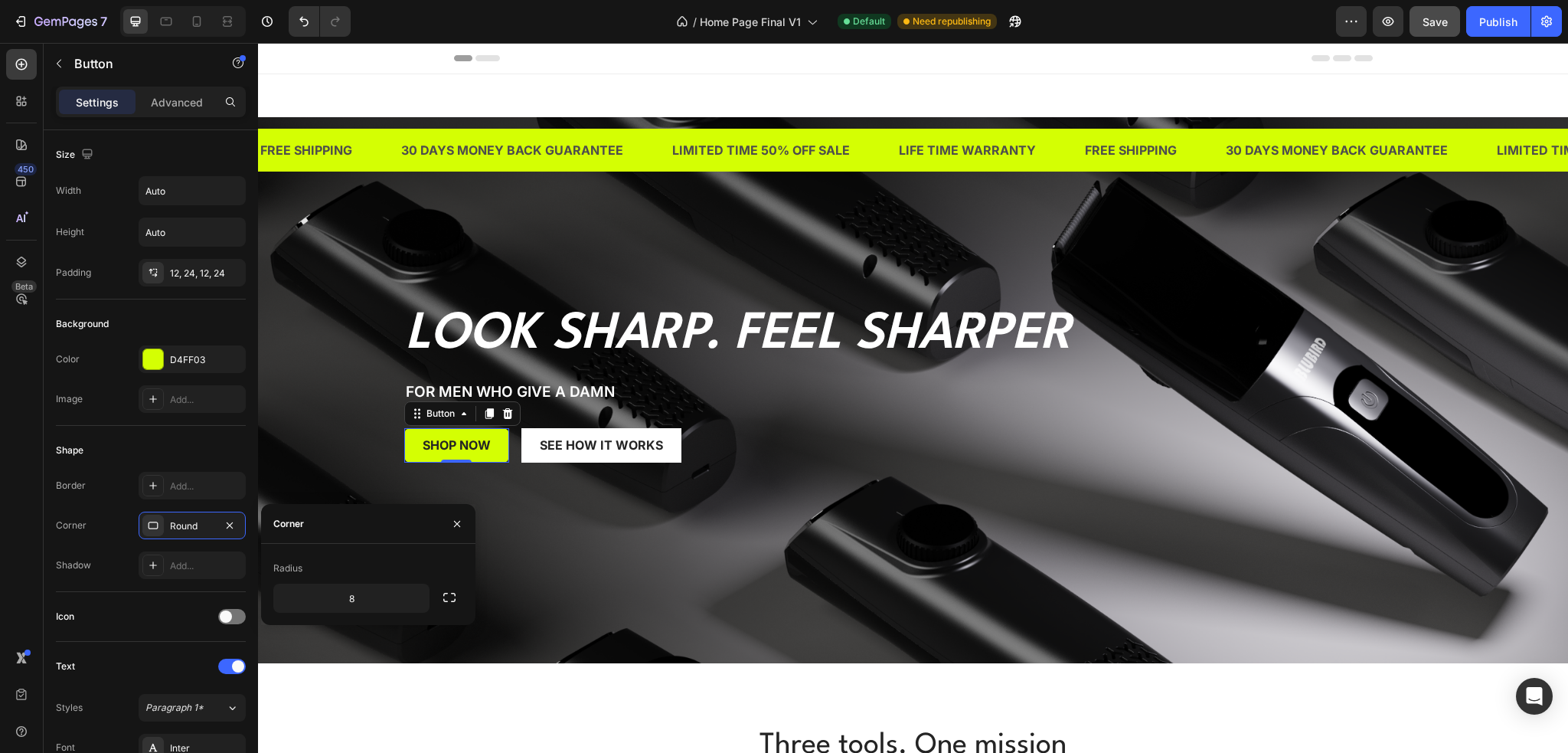
click at [368, 557] on div "Radius" at bounding box center [368, 568] width 190 height 25
click at [548, 534] on div "Background Image" at bounding box center [913, 389] width 1310 height 546
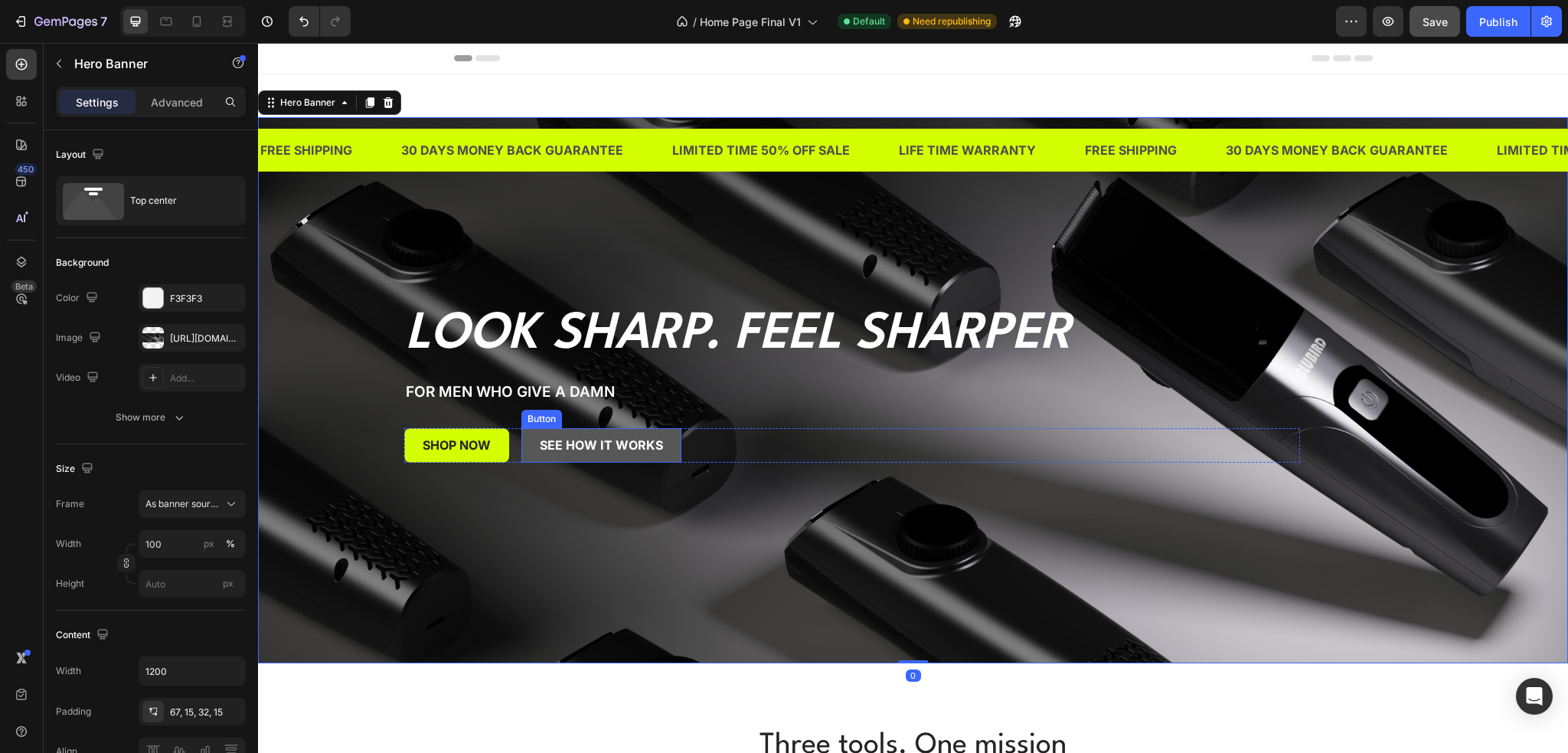
click at [530, 444] on button "see how it works" at bounding box center [602, 445] width 160 height 34
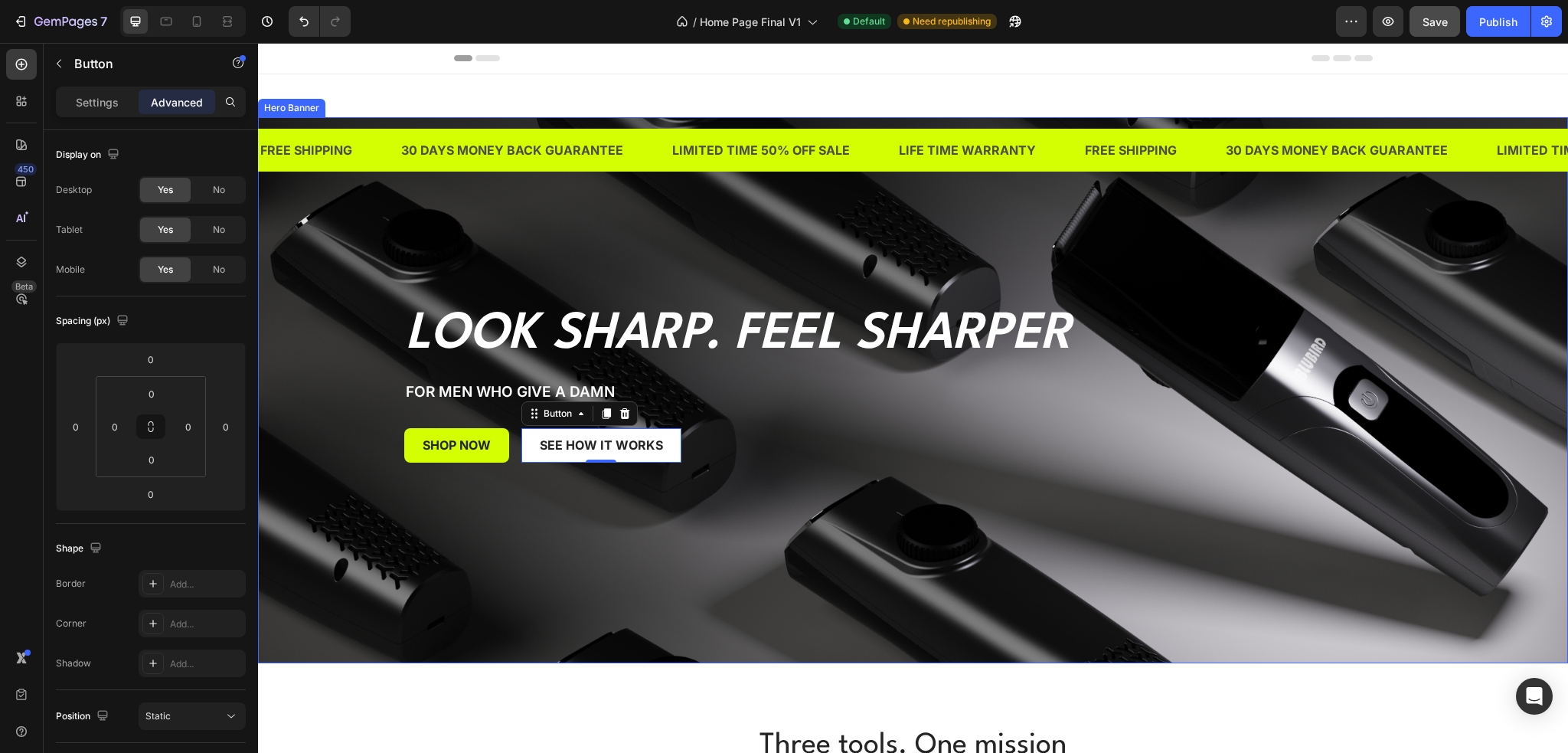
click at [554, 550] on div "Background Image" at bounding box center [913, 389] width 1310 height 546
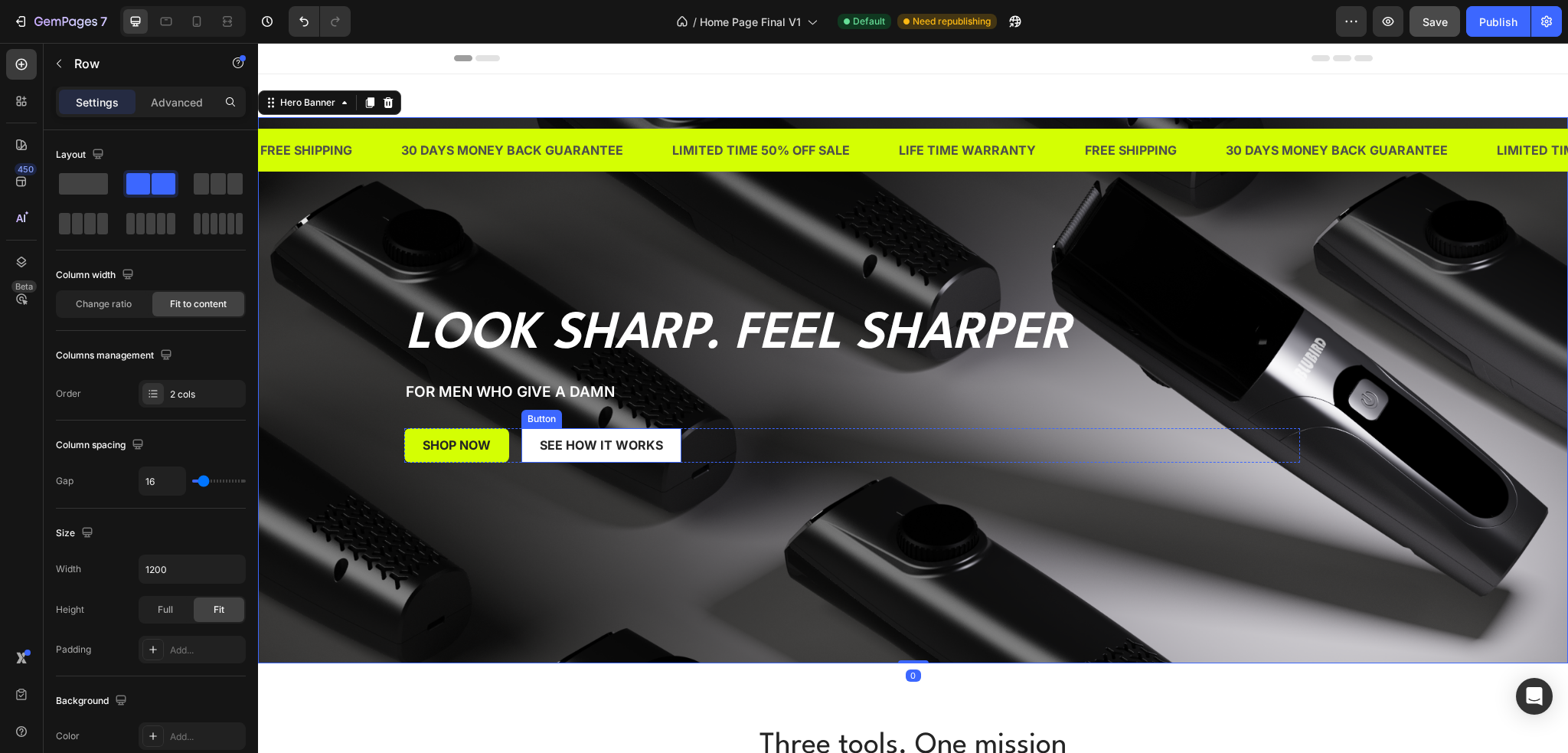
click at [515, 462] on div "SHOP NOW Button see how it works Button Row" at bounding box center [852, 445] width 896 height 34
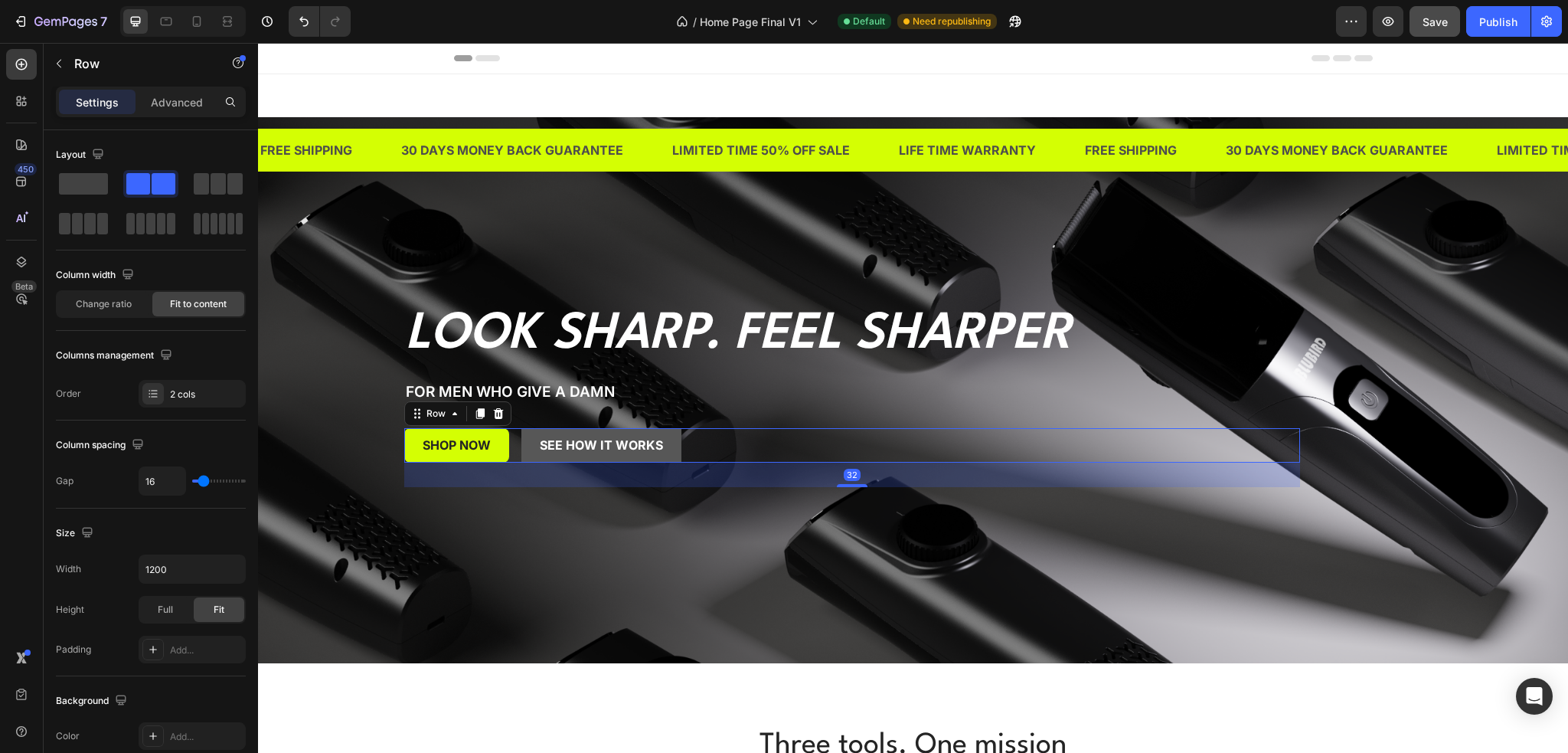
click at [522, 459] on button "see how it works" at bounding box center [602, 445] width 160 height 34
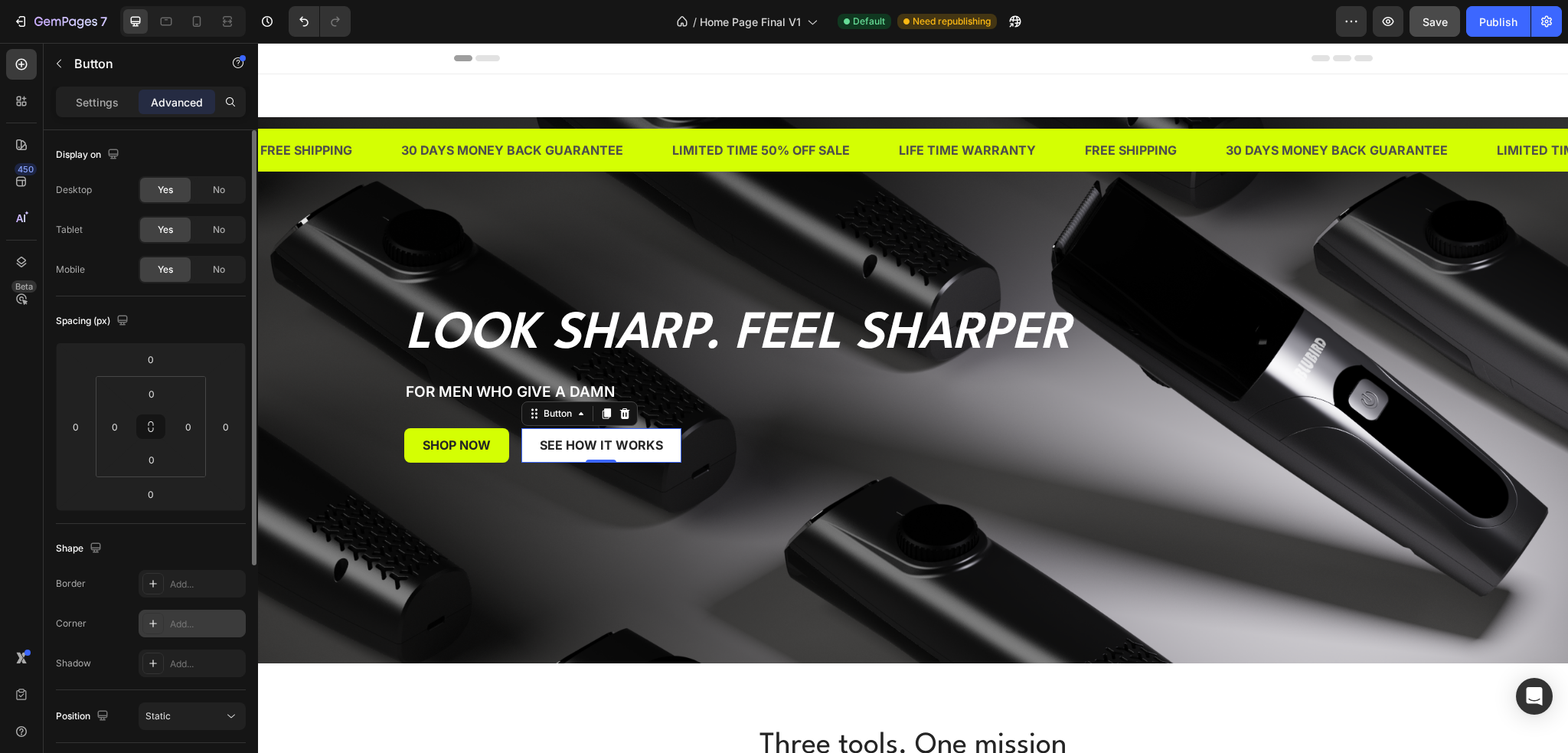
click at [156, 628] on div at bounding box center [153, 623] width 21 height 21
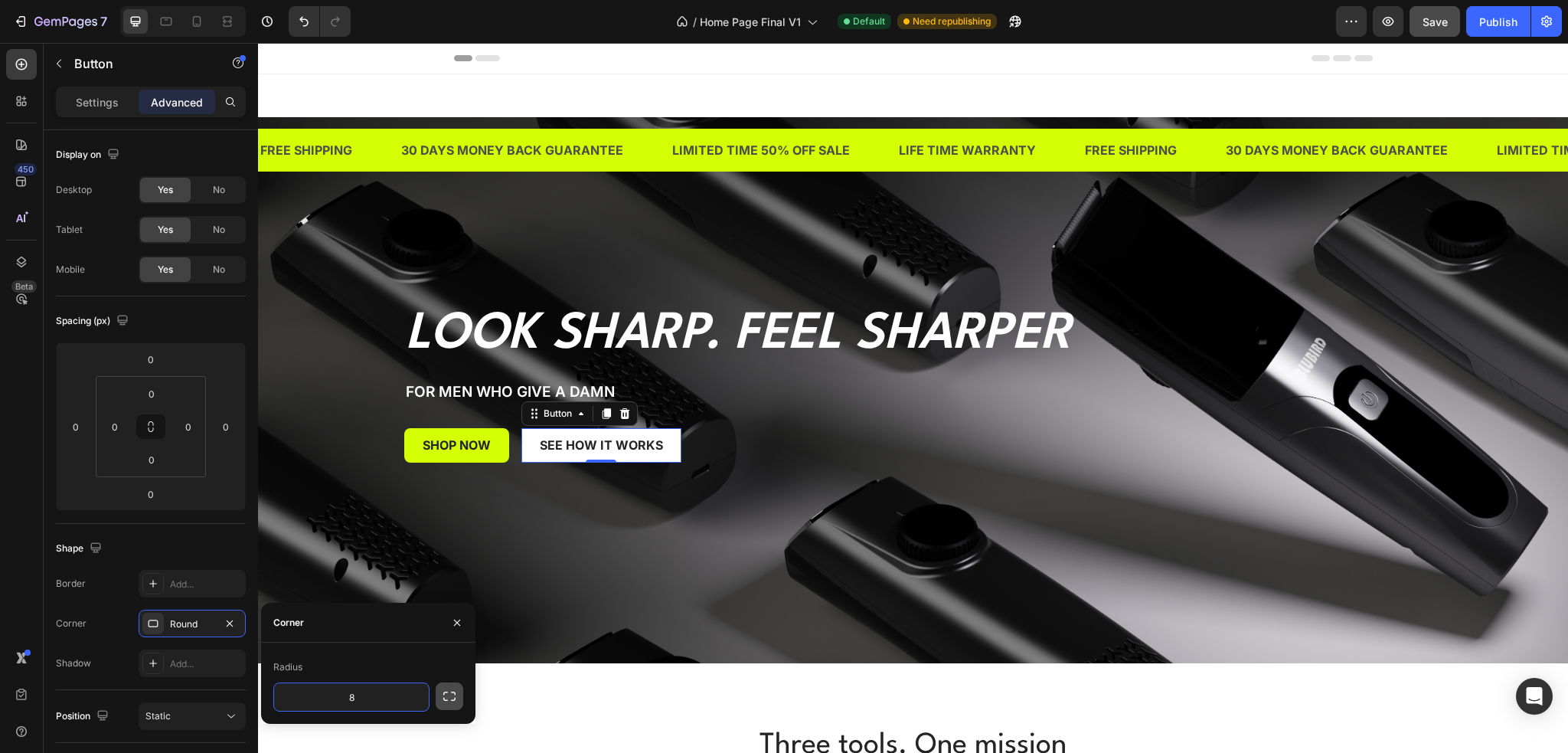
click at [441, 699] on button "button" at bounding box center [450, 696] width 28 height 28
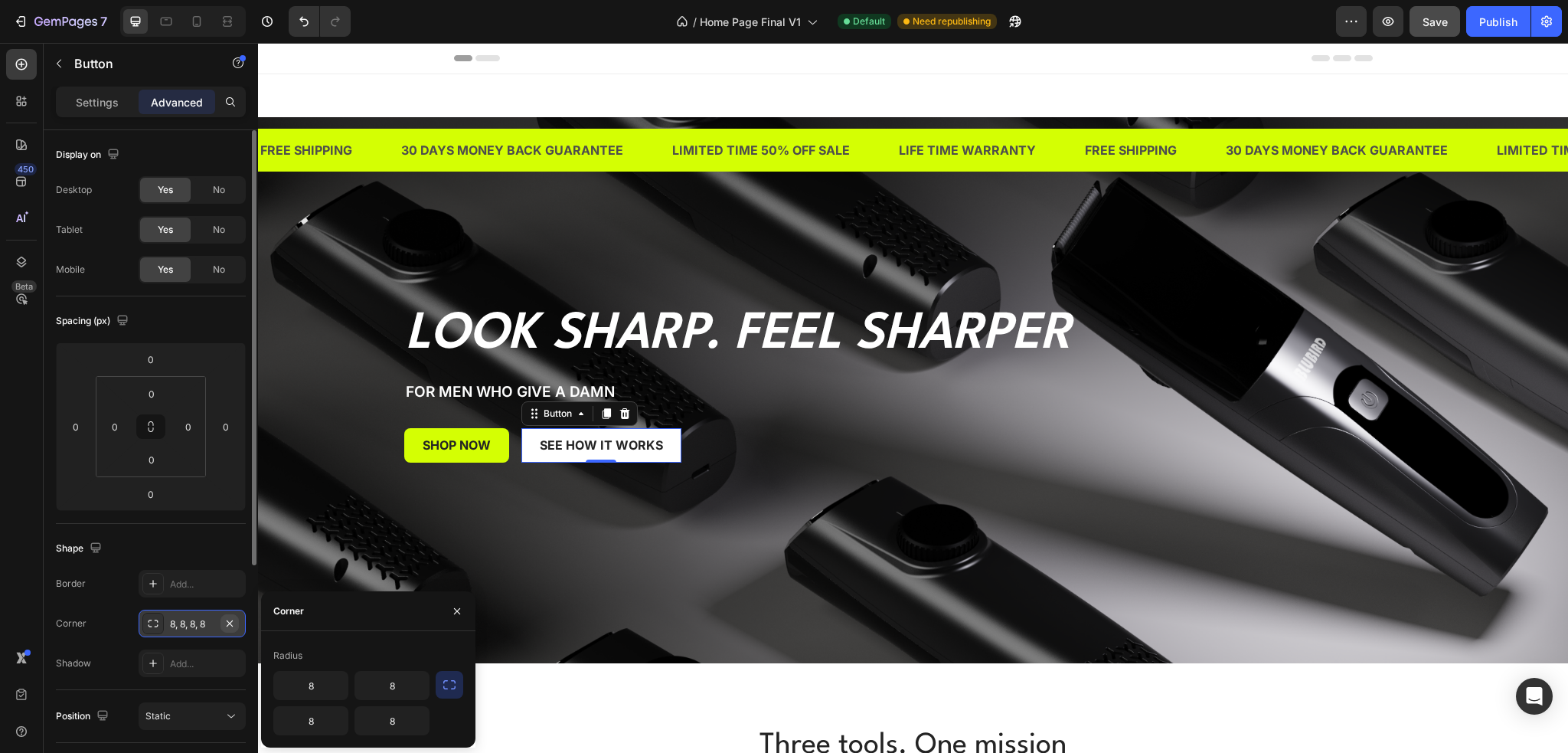
click at [235, 628] on button "button" at bounding box center [230, 622] width 18 height 18
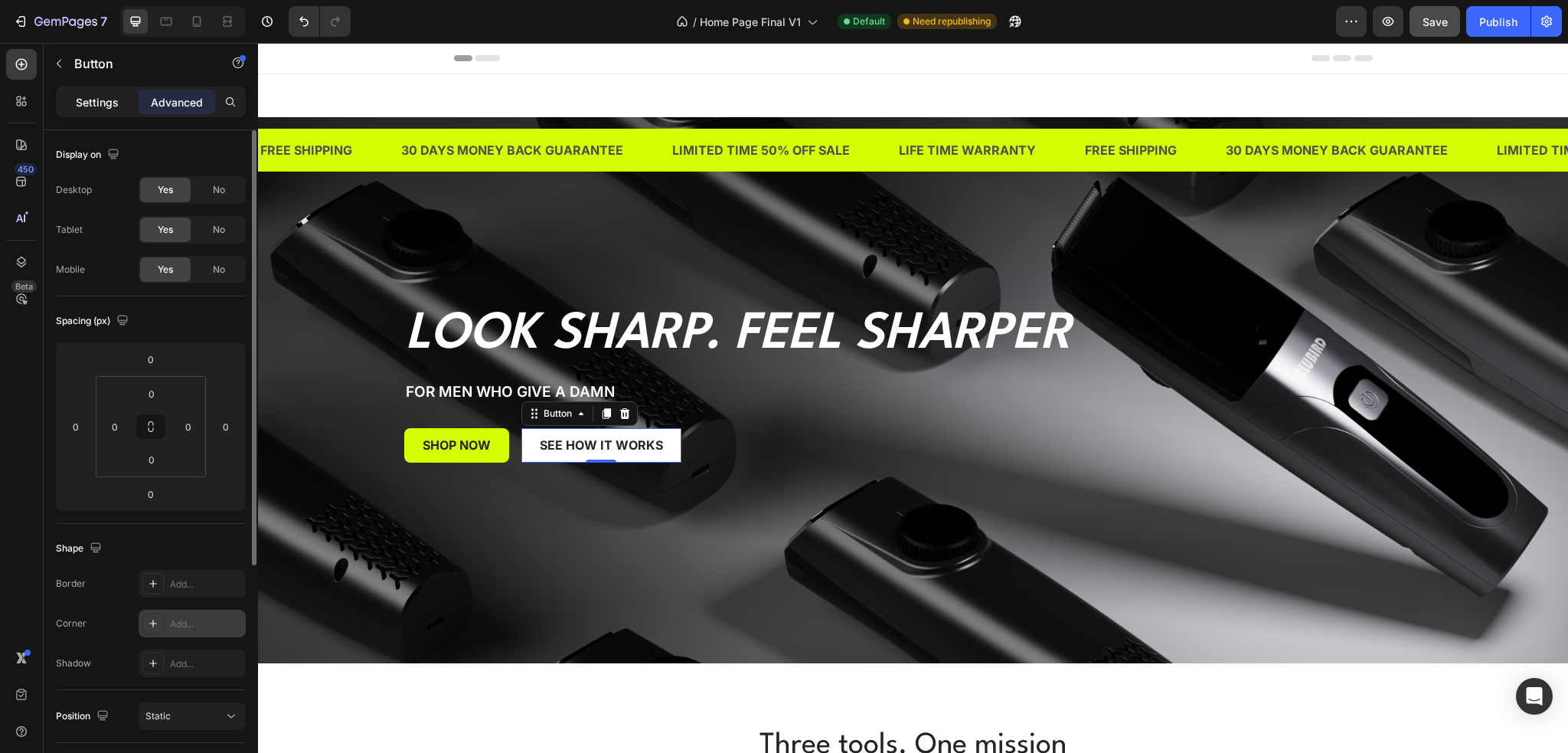
click at [103, 100] on p "Settings" at bounding box center [97, 102] width 43 height 16
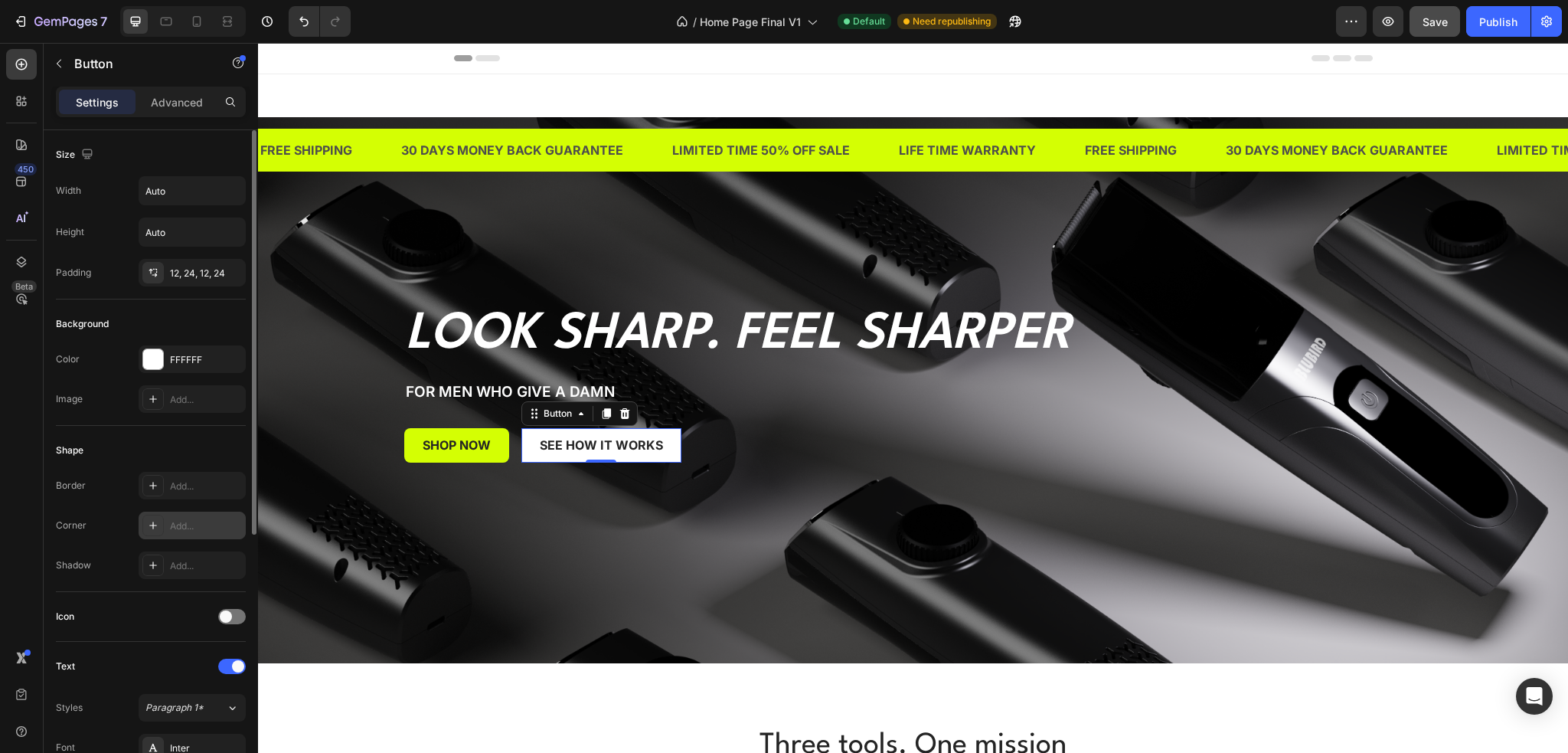
click at [185, 530] on div "Add..." at bounding box center [206, 526] width 72 height 14
type input "8"
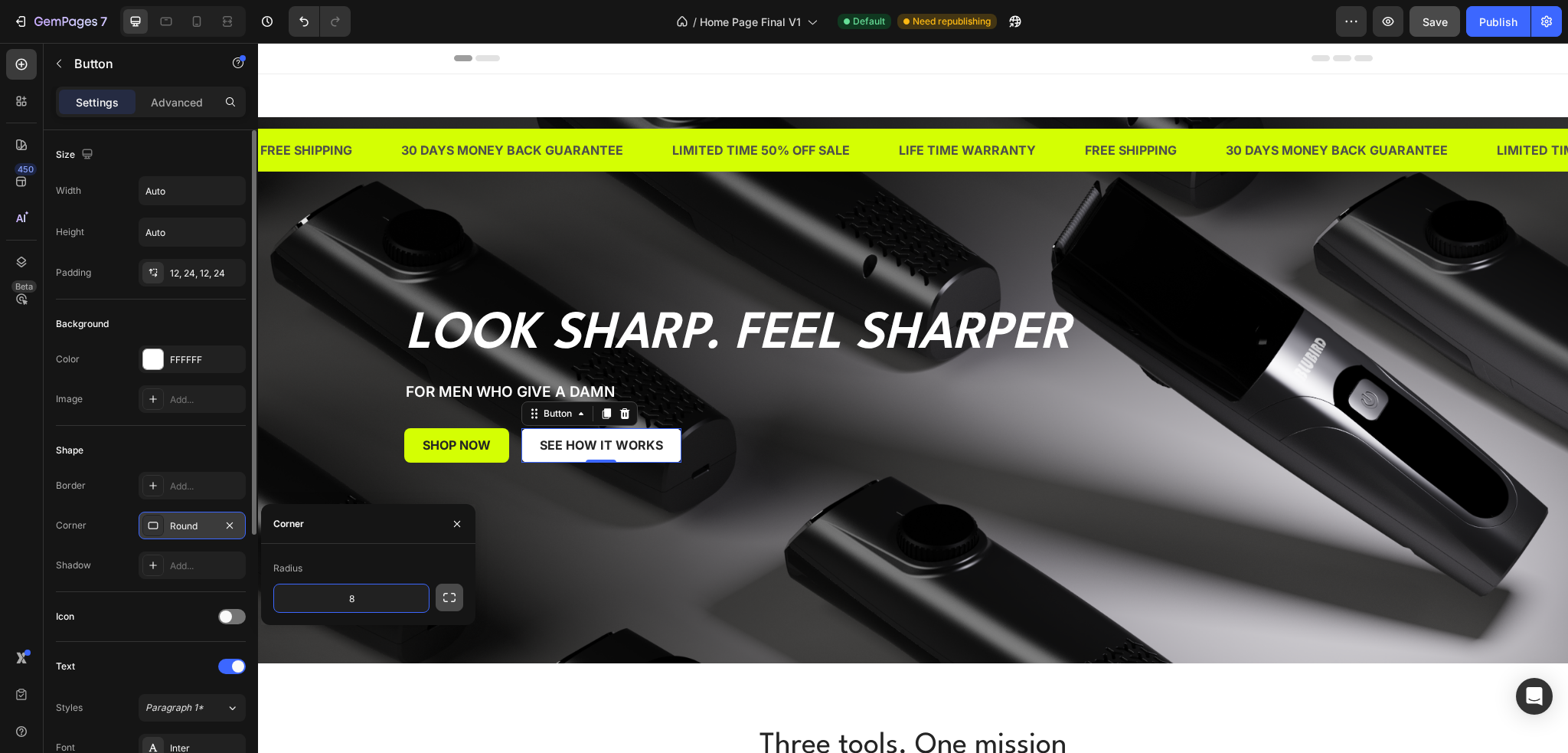
click at [442, 597] on icon "button" at bounding box center [450, 597] width 15 height 15
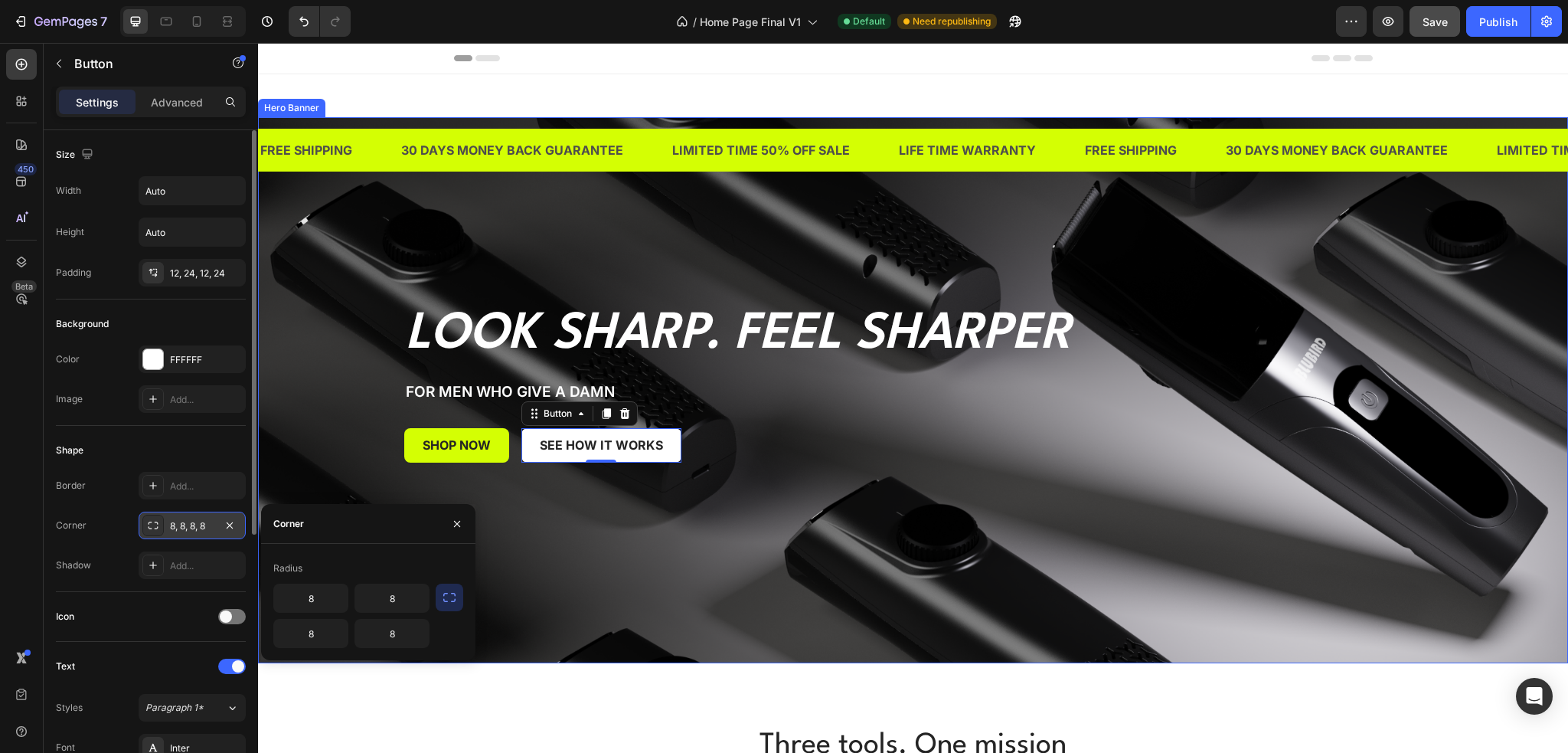
click at [511, 585] on div "Background Image" at bounding box center [913, 389] width 1310 height 546
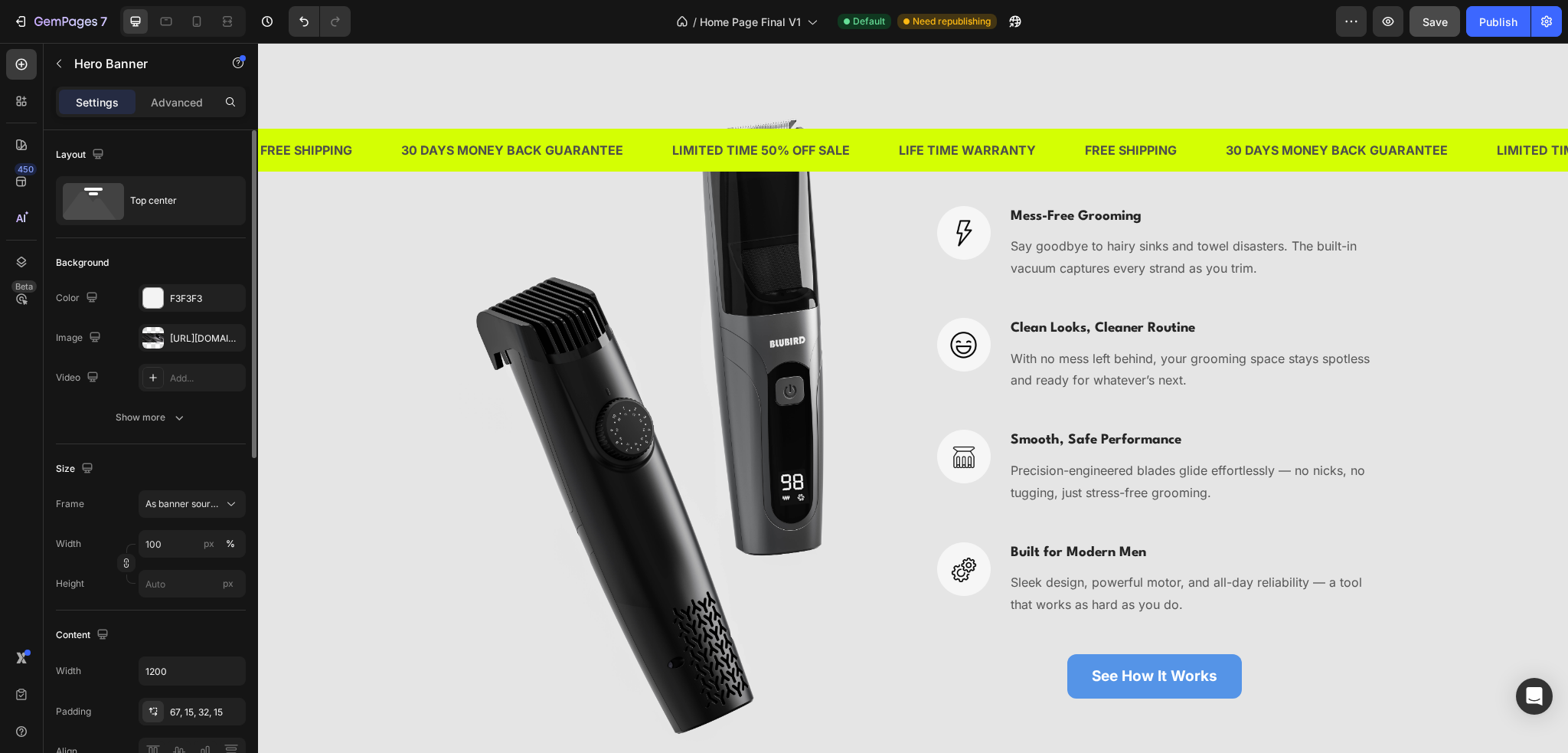
scroll to position [3139, 0]
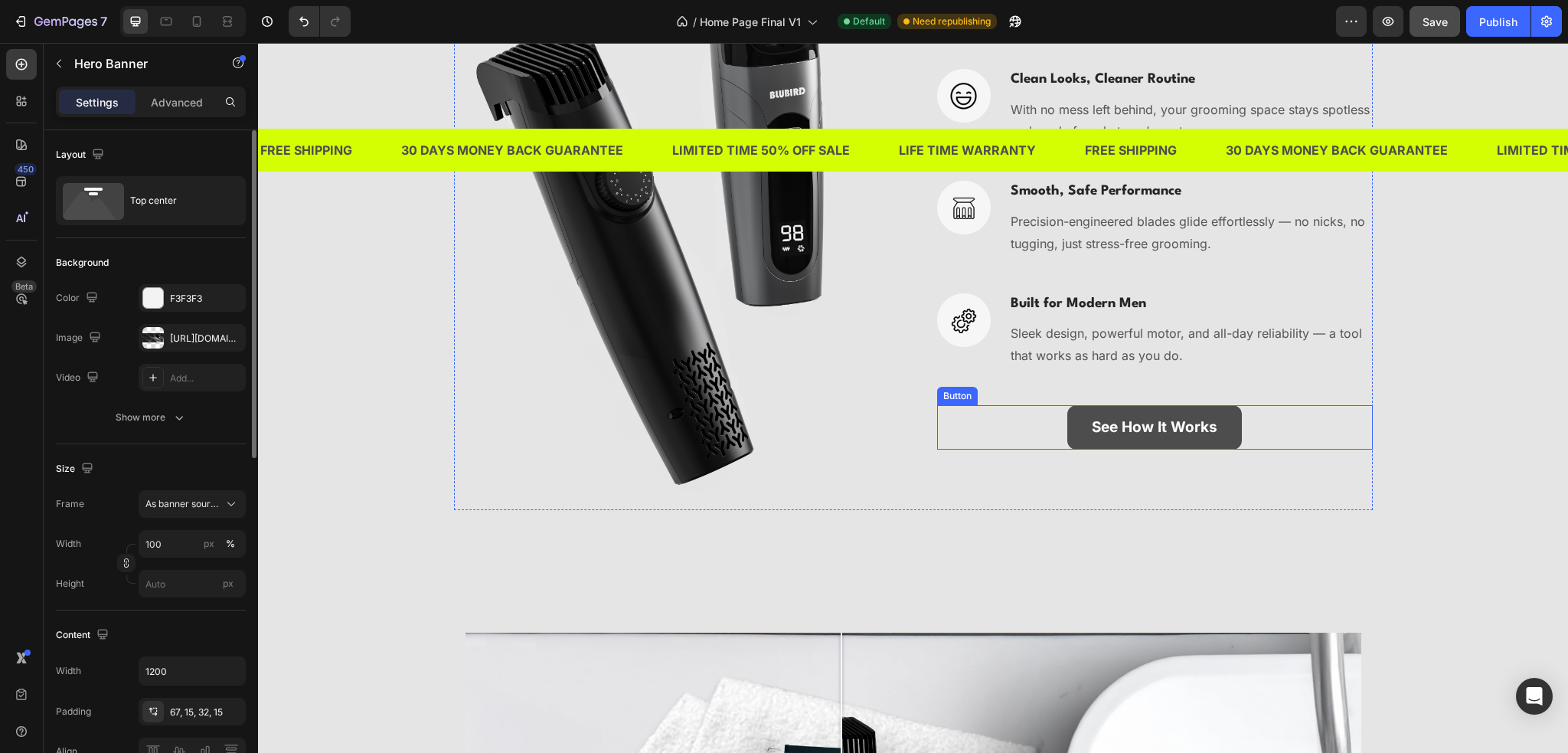
click at [1078, 427] on link "See How It Works" at bounding box center [1155, 427] width 175 height 45
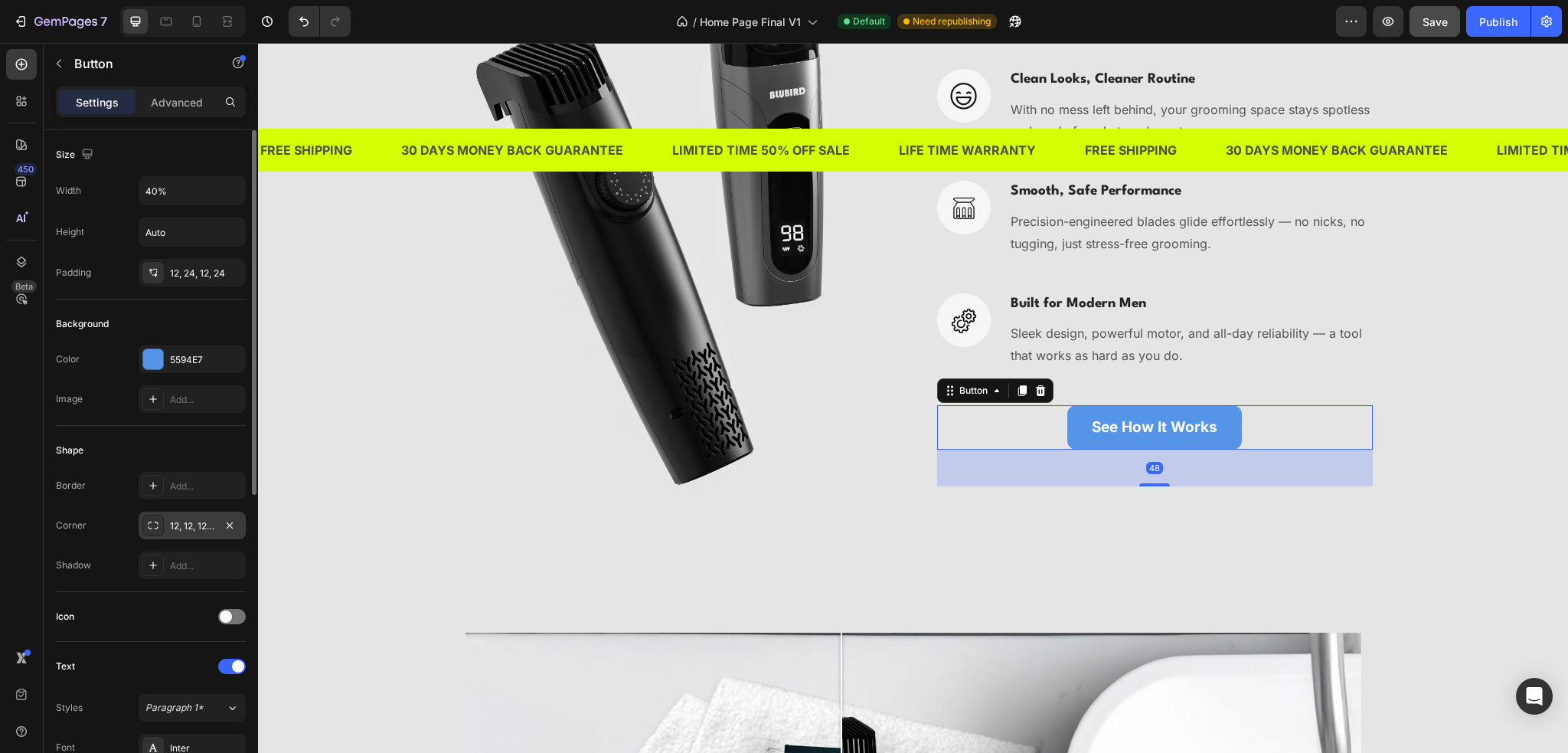
click at [188, 519] on div "12, 12, 12, 12" at bounding box center [193, 526] width 45 height 14
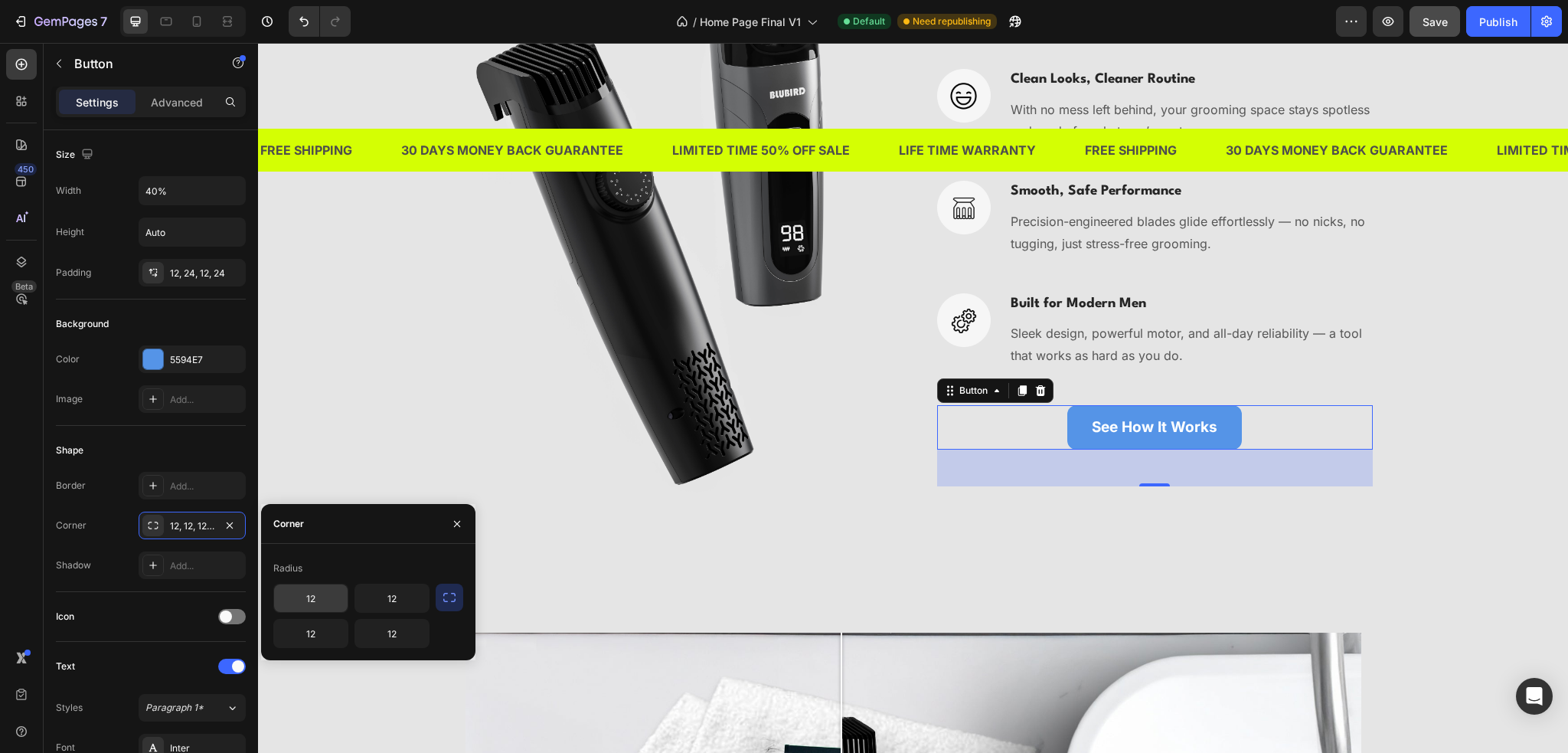
click at [330, 597] on input "12" at bounding box center [311, 598] width 74 height 28
type input "8"
click at [438, 600] on button "button" at bounding box center [450, 597] width 28 height 28
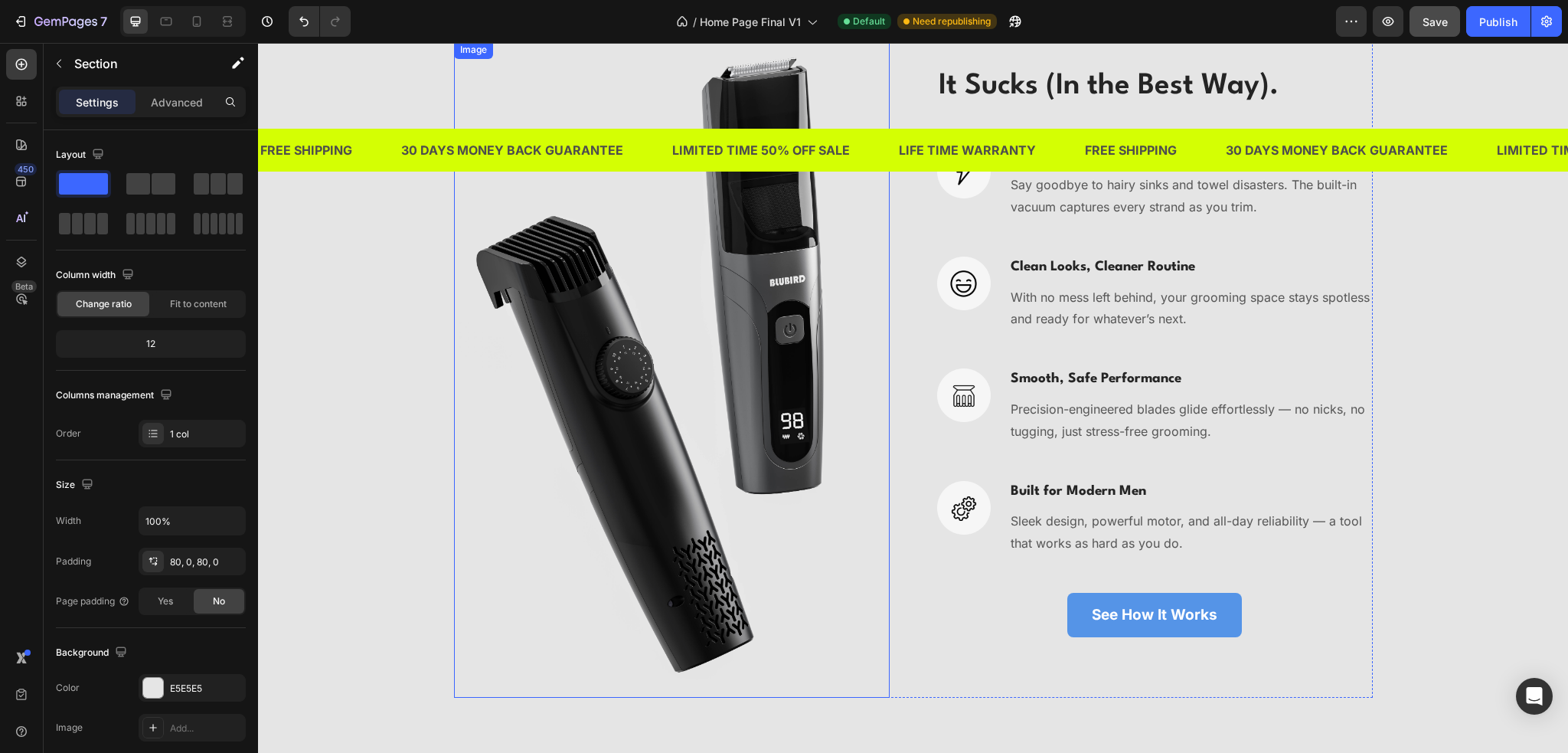
scroll to position [2986, 0]
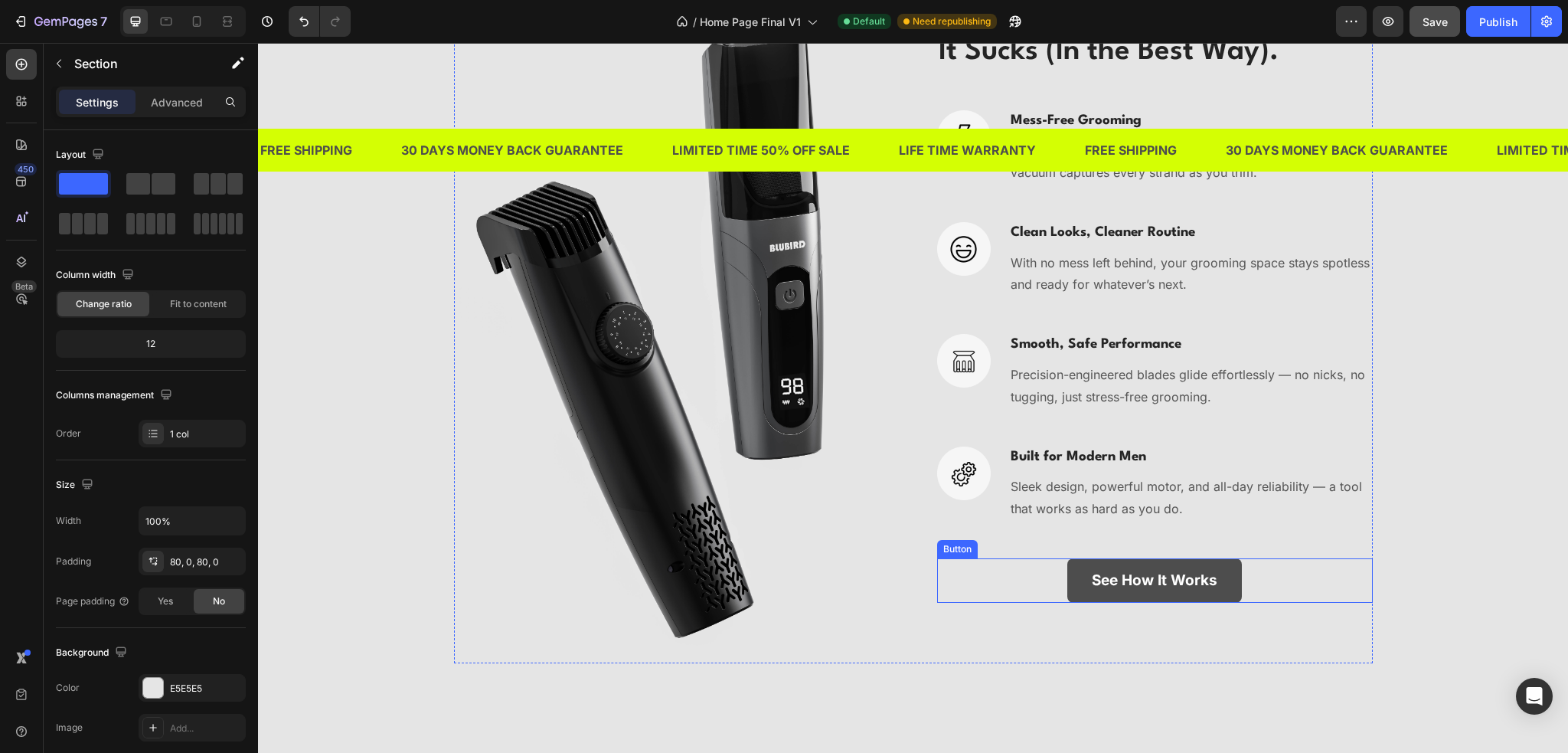
click at [1075, 585] on link "See How It Works" at bounding box center [1155, 580] width 175 height 45
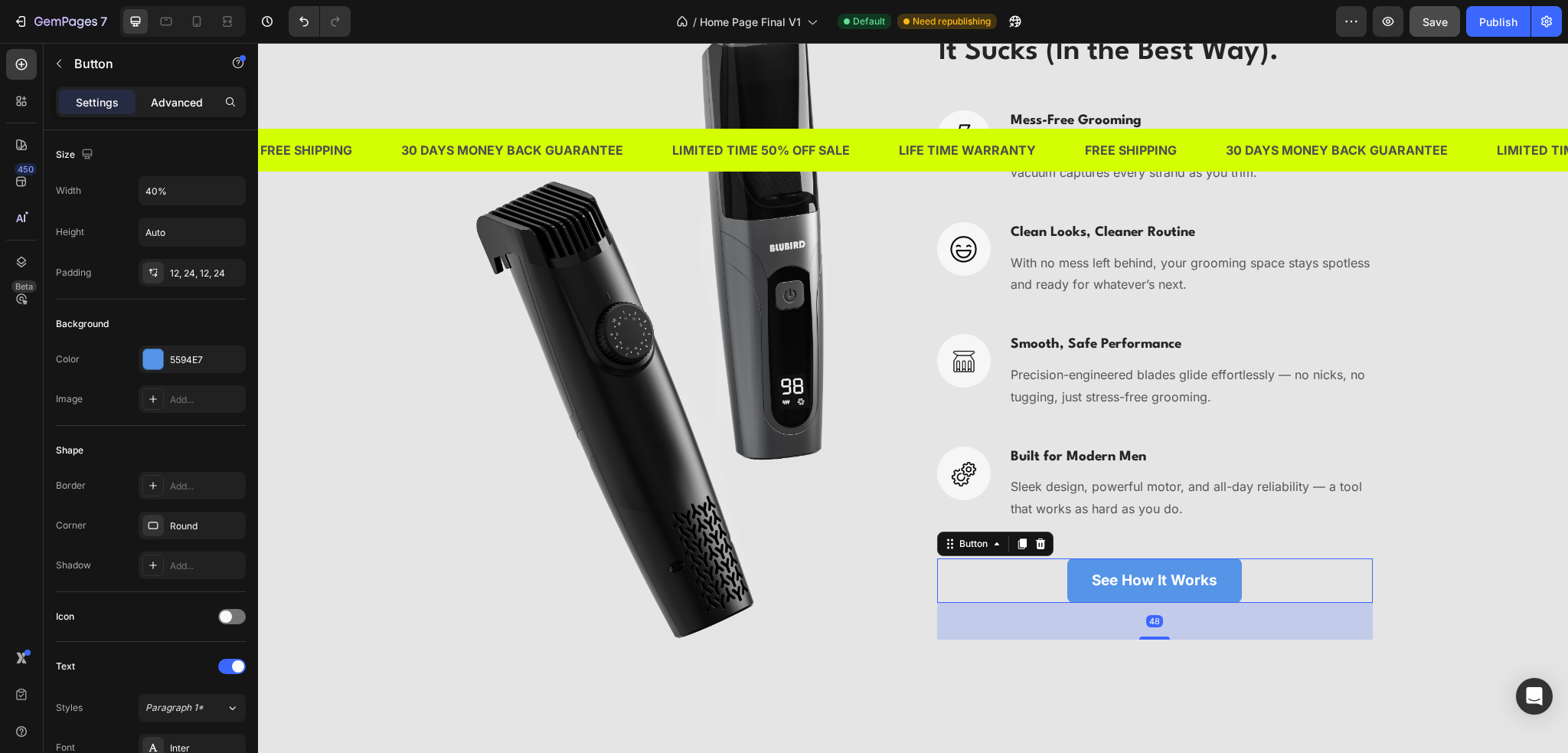
click at [170, 109] on div "Advanced" at bounding box center [176, 101] width 77 height 25
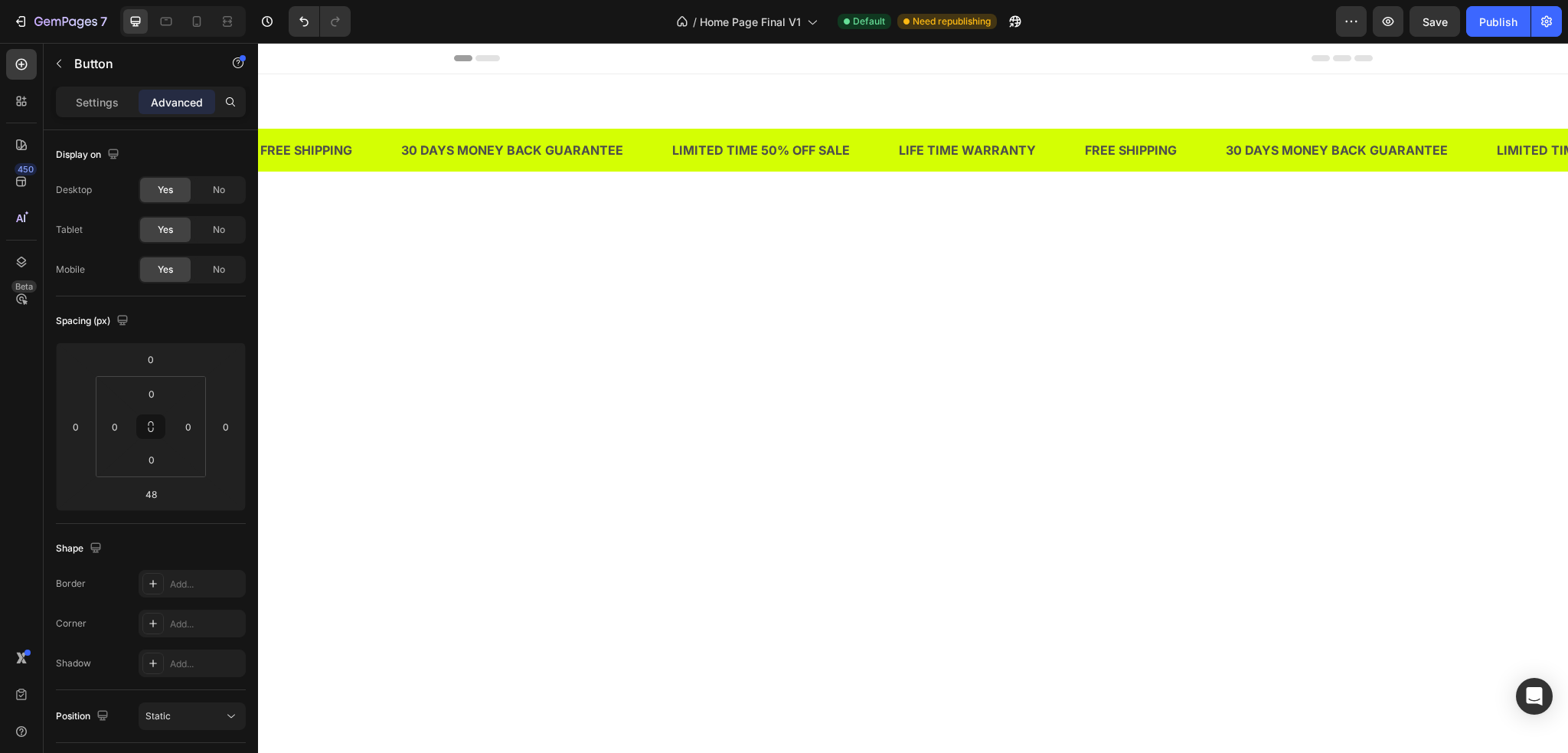
scroll to position [2986, 0]
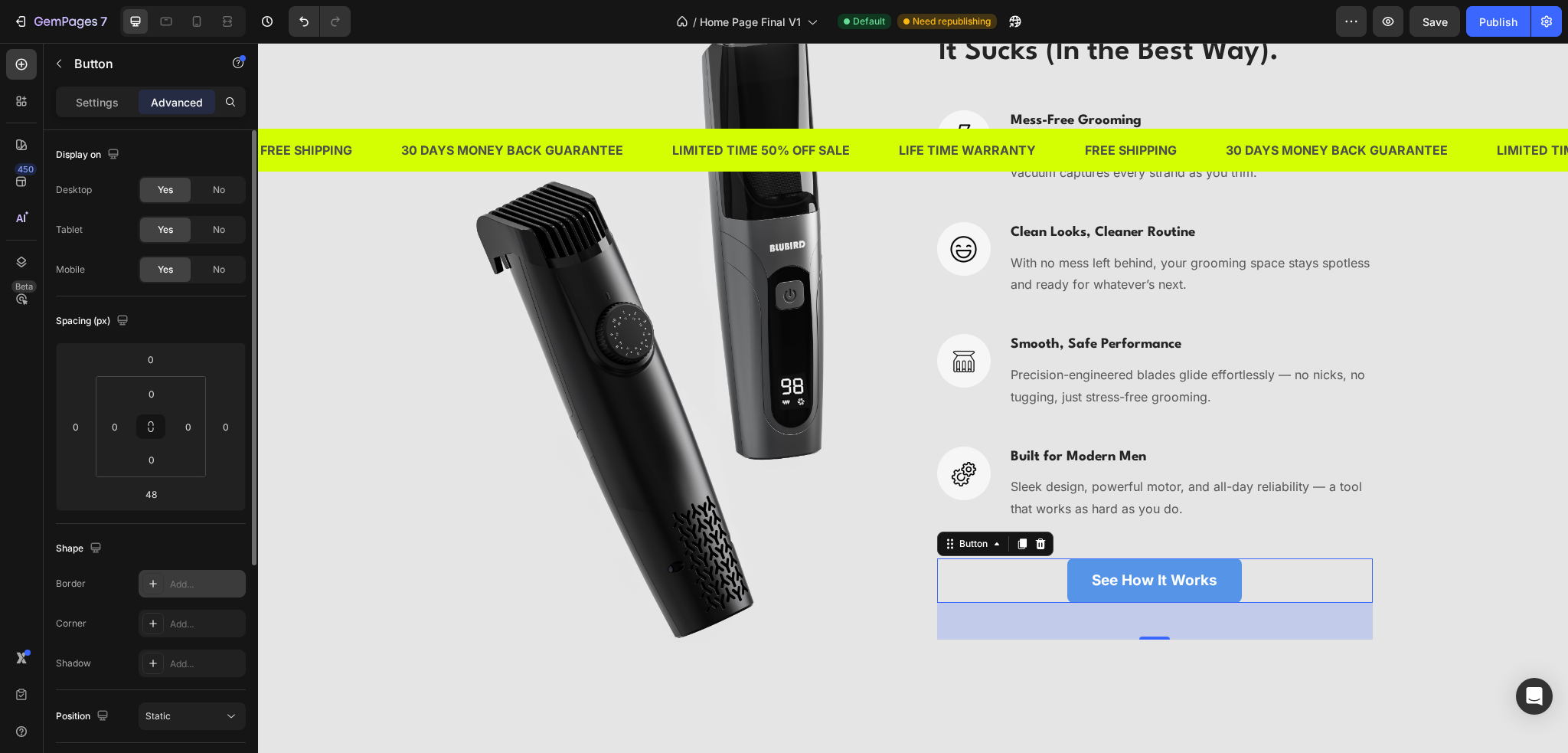
click at [194, 586] on div "Add..." at bounding box center [206, 585] width 72 height 14
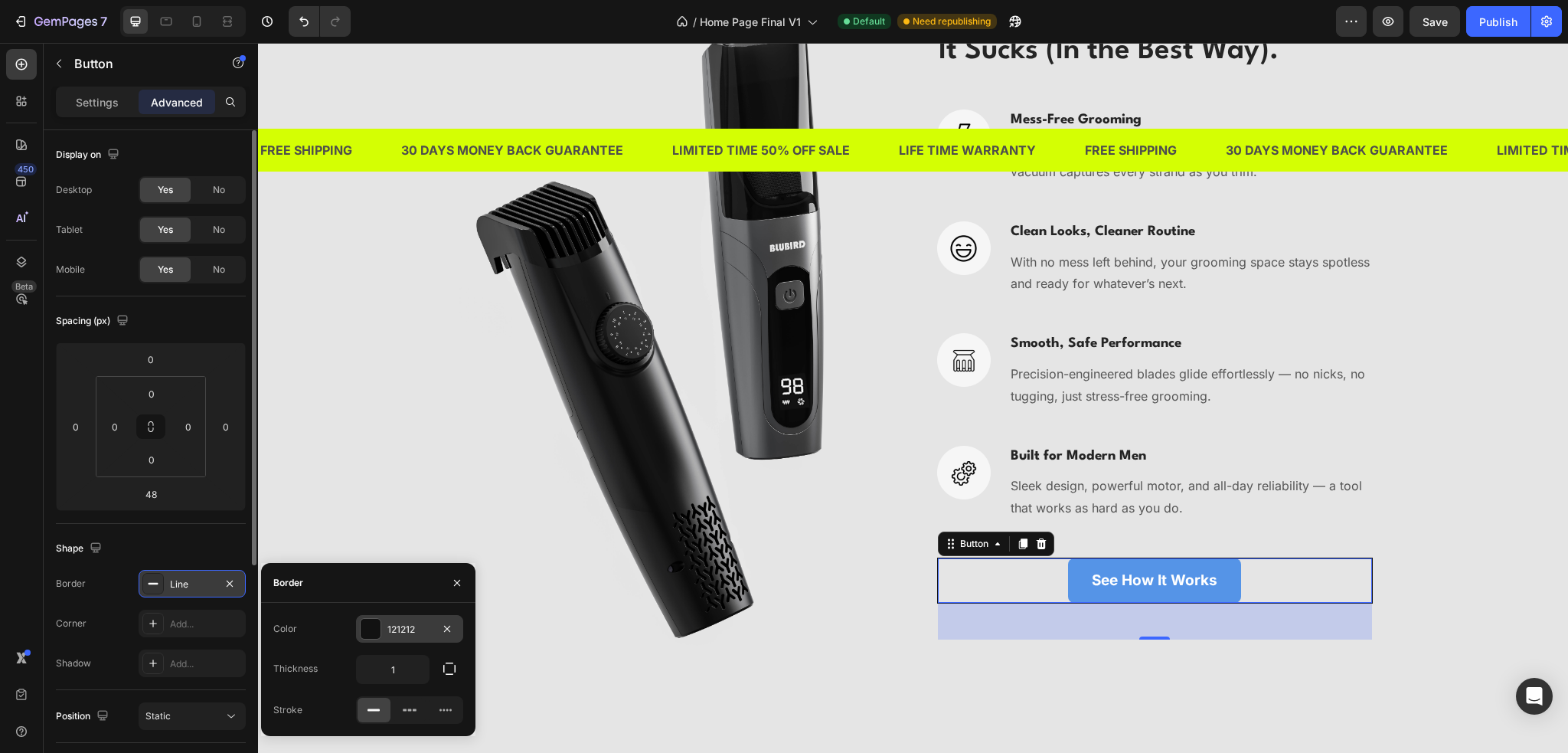
click at [369, 629] on div at bounding box center [371, 628] width 20 height 20
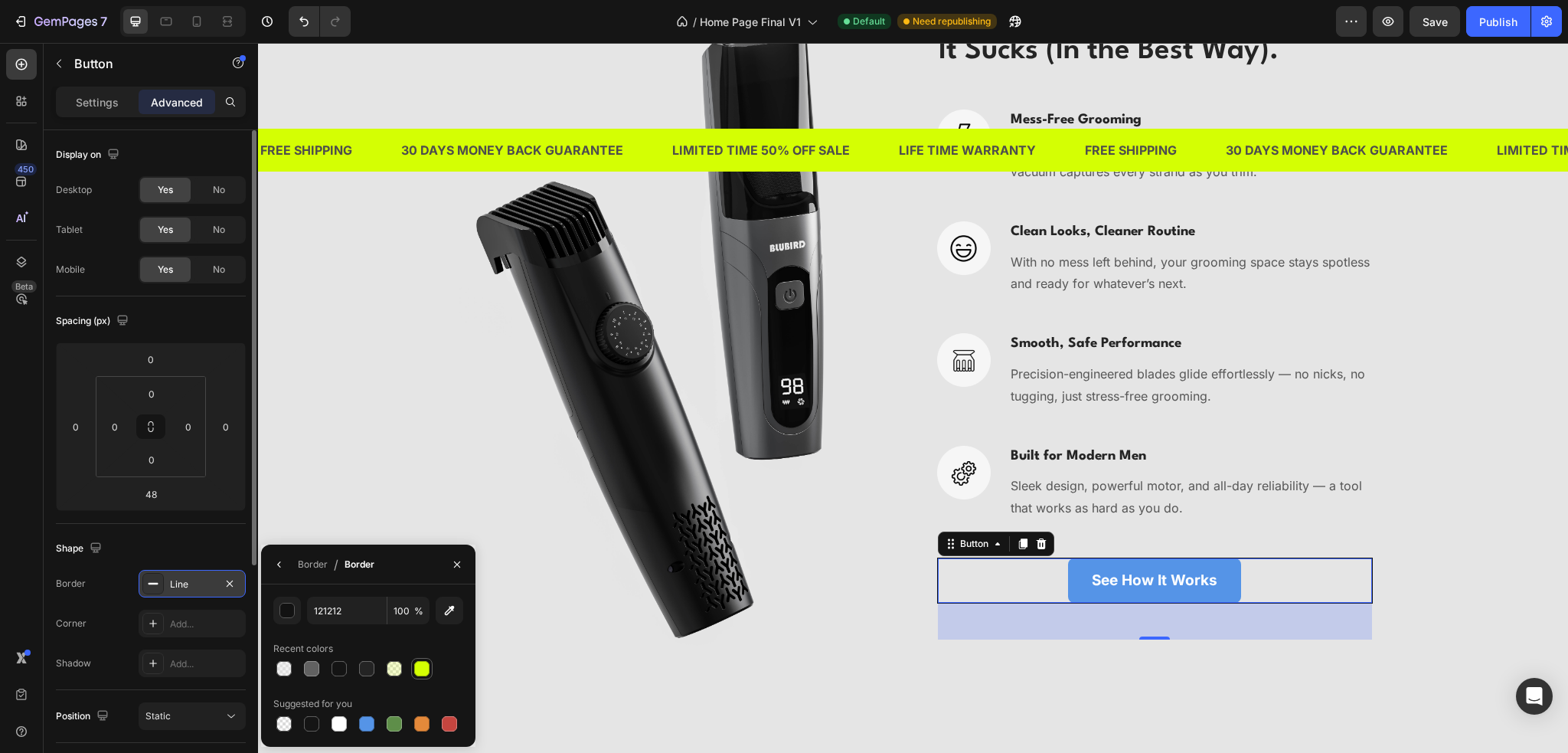
click at [424, 667] on div at bounding box center [422, 669] width 15 height 15
click at [374, 725] on div at bounding box center [367, 724] width 15 height 15
click at [341, 605] on input "5594E7" at bounding box center [346, 610] width 80 height 28
paste input "00AEEF"
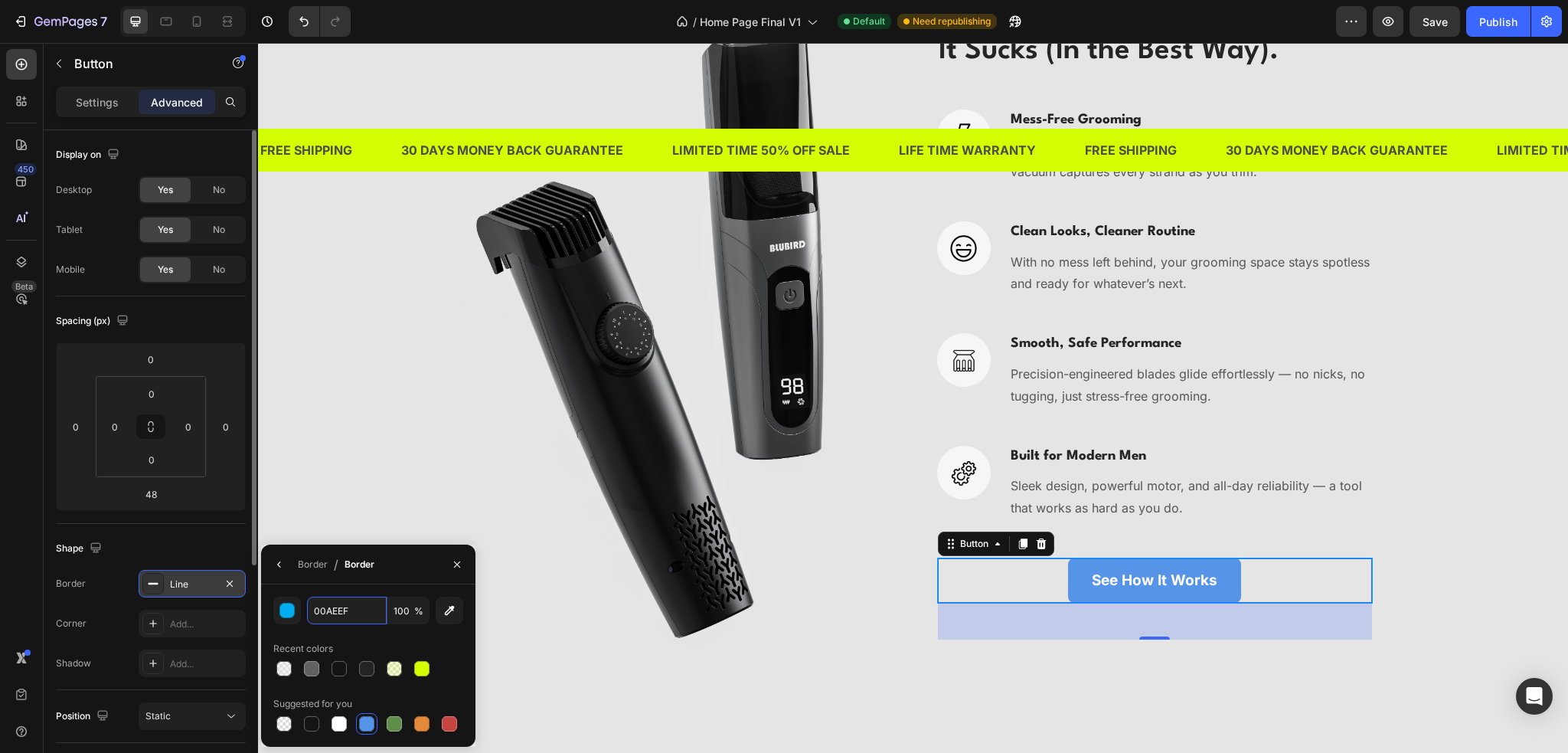
type input "00AEEF"
click at [389, 630] on div "00AEEF 100 % Recent colors Suggested for you" at bounding box center [368, 665] width 190 height 138
click at [449, 563] on button "button" at bounding box center [457, 564] width 25 height 25
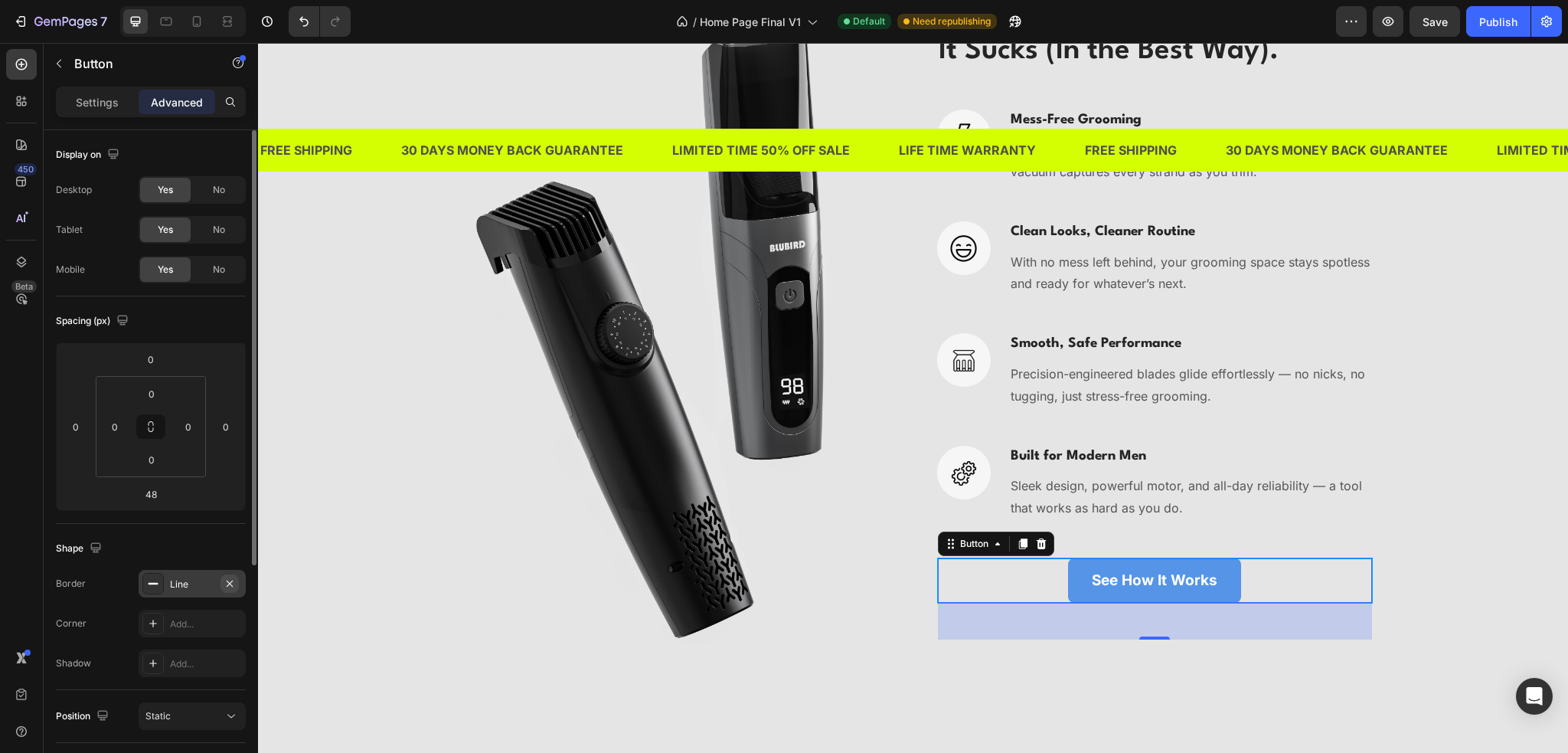
click at [234, 582] on icon "button" at bounding box center [230, 584] width 12 height 12
click at [78, 97] on p "Settings" at bounding box center [97, 102] width 43 height 16
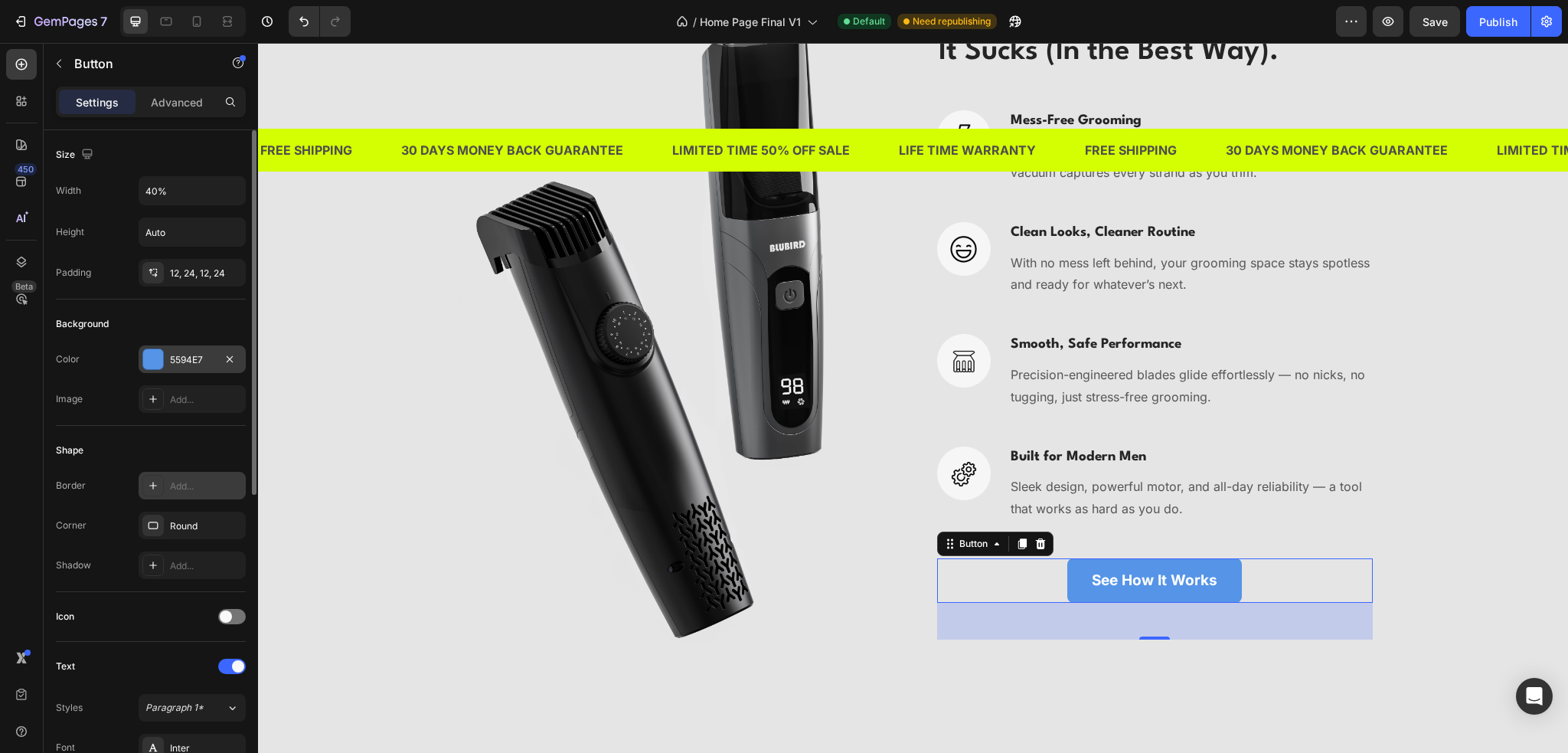
click at [159, 352] on div at bounding box center [153, 358] width 20 height 20
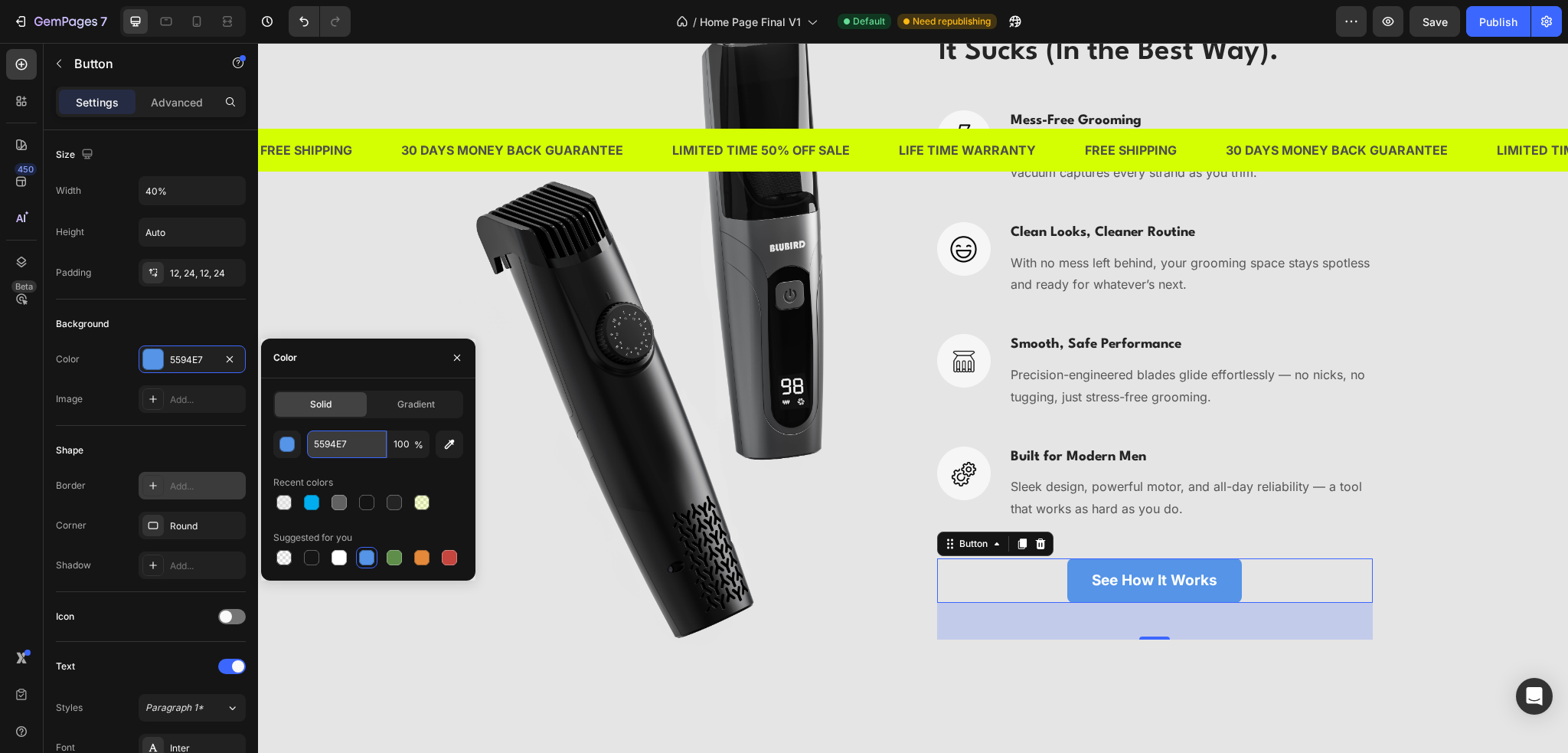
click at [0, 0] on input "5594E7" at bounding box center [0, 0] width 0 height 0
paste input "00AEEF"
type input "00AEEF"
click at [516, 499] on img at bounding box center [671, 334] width 436 height 657
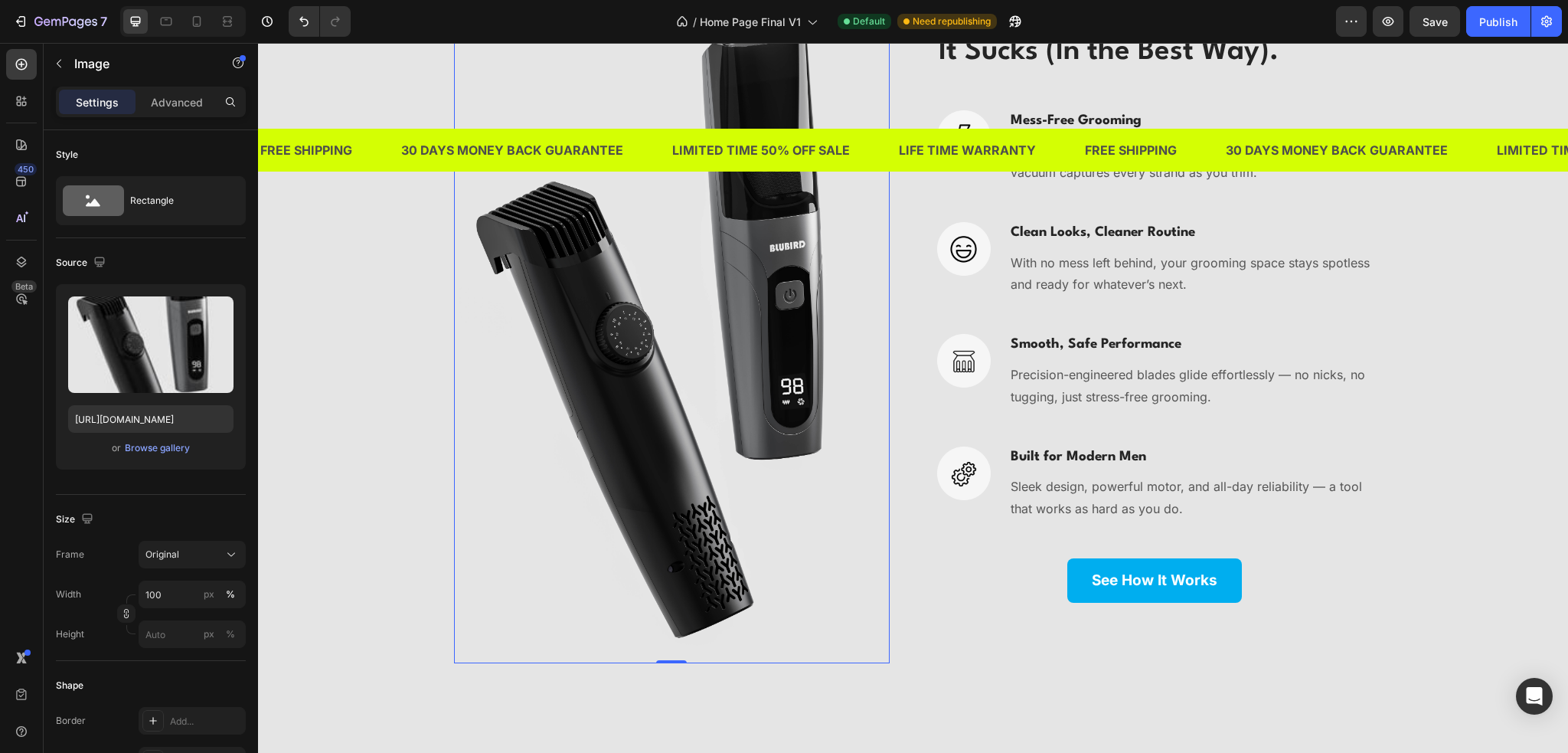
click at [395, 522] on div "Image 0 It Sucks (In the Best Way). Heading Image Mess-Free Grooming Heading Sa…" at bounding box center [913, 334] width 1287 height 657
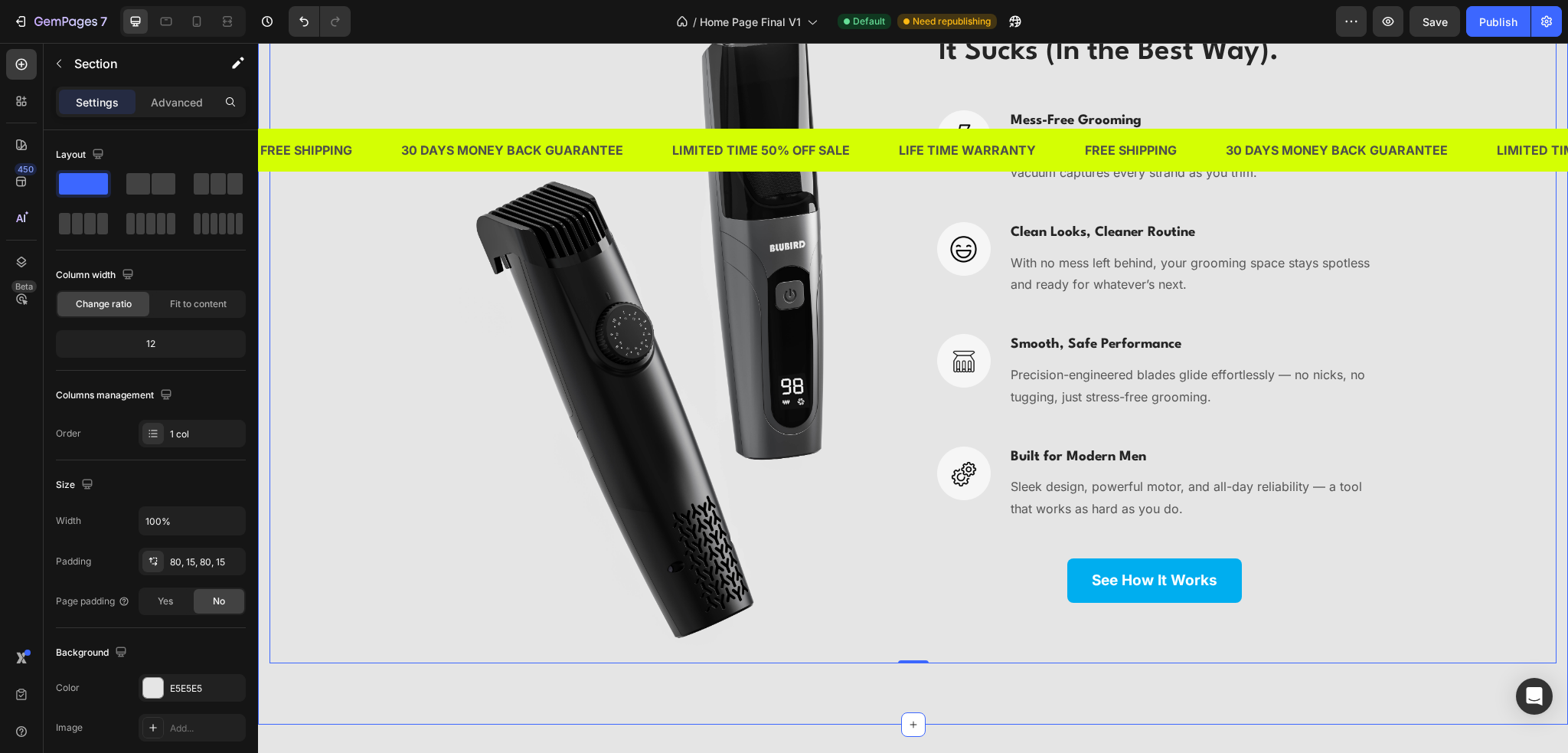
click at [836, 683] on div "Image It Sucks (In the Best Way). Heading Image Mess-Free Grooming Heading Say …" at bounding box center [913, 334] width 1310 height 780
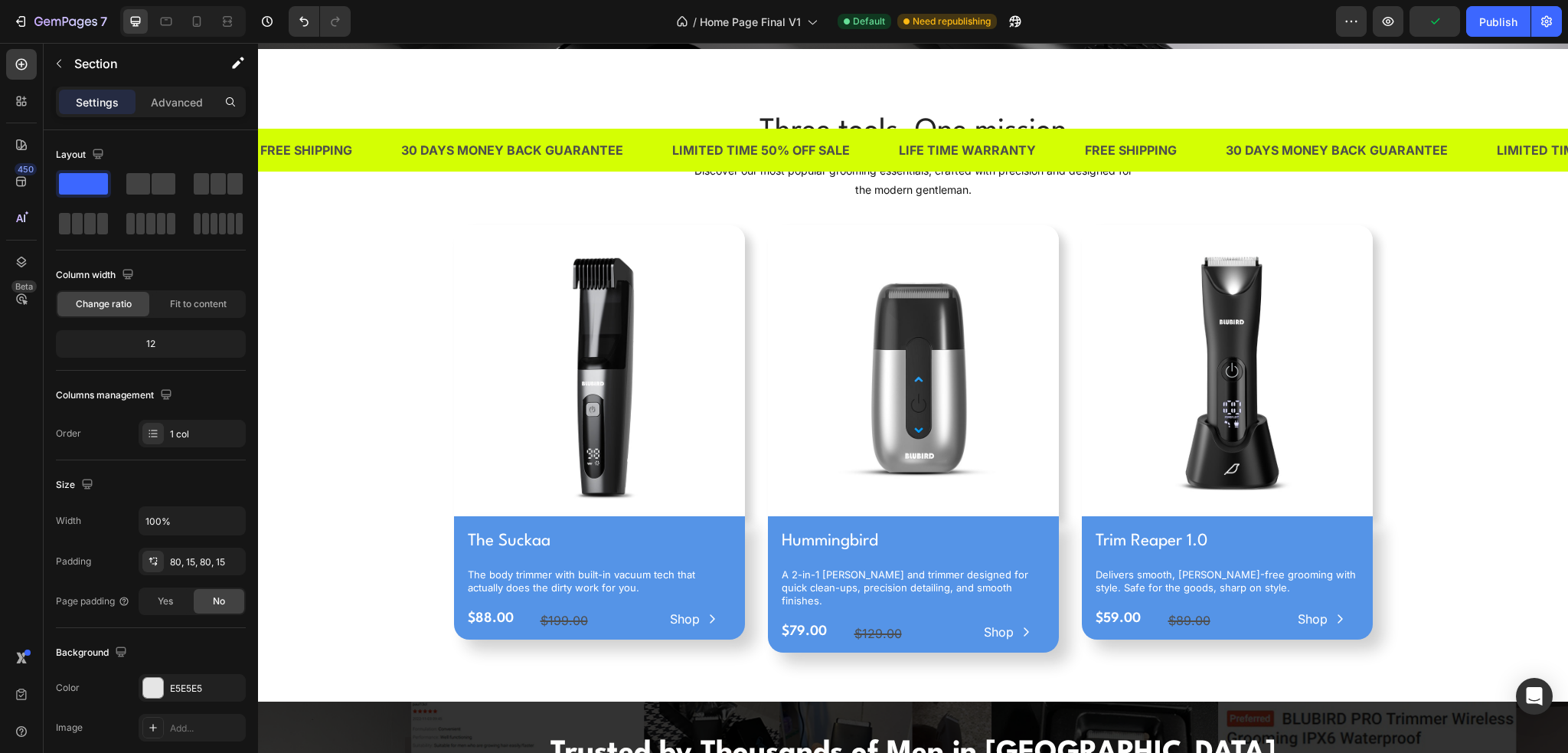
scroll to position [613, 0]
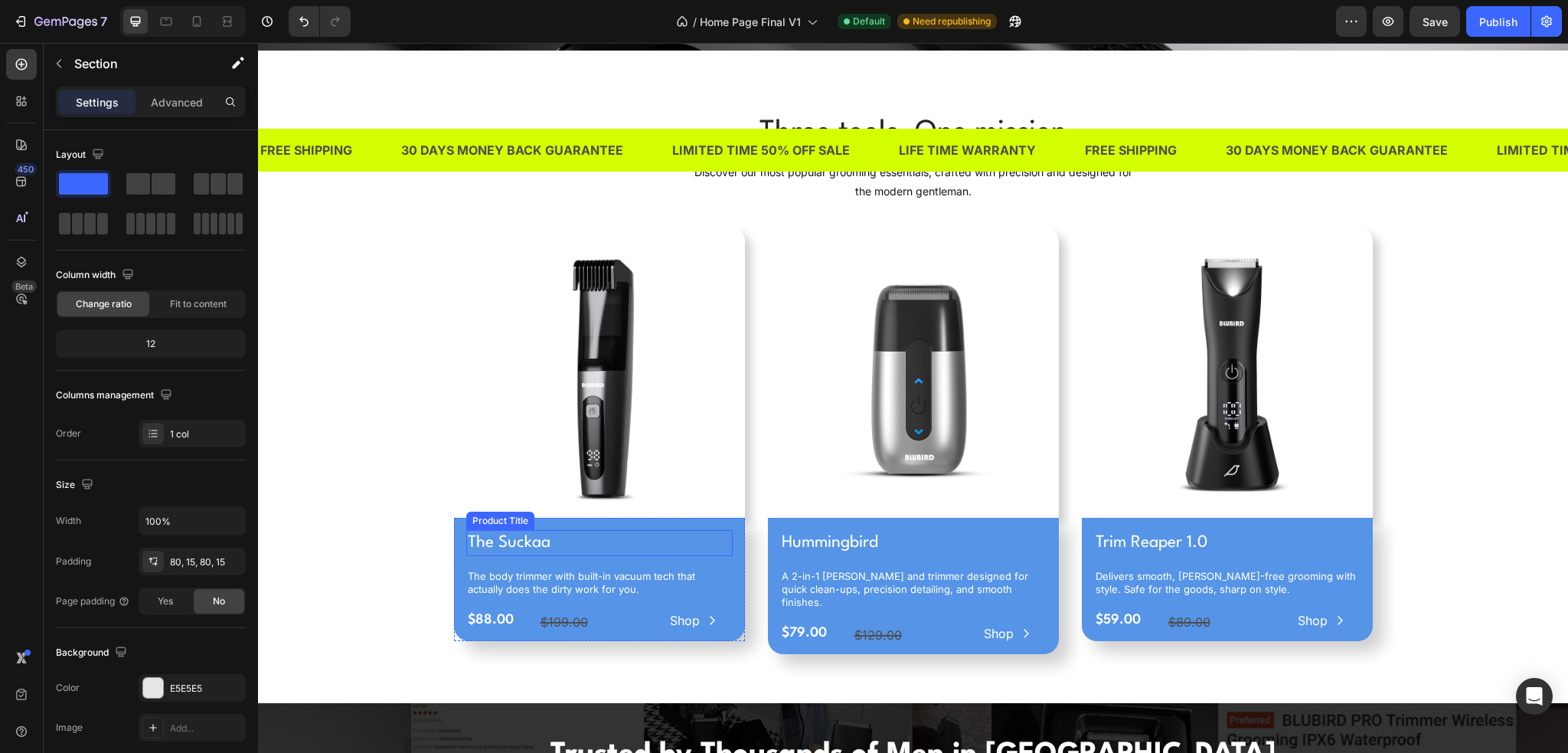
click at [648, 530] on h1 "The Suckaa" at bounding box center [599, 542] width 266 height 26
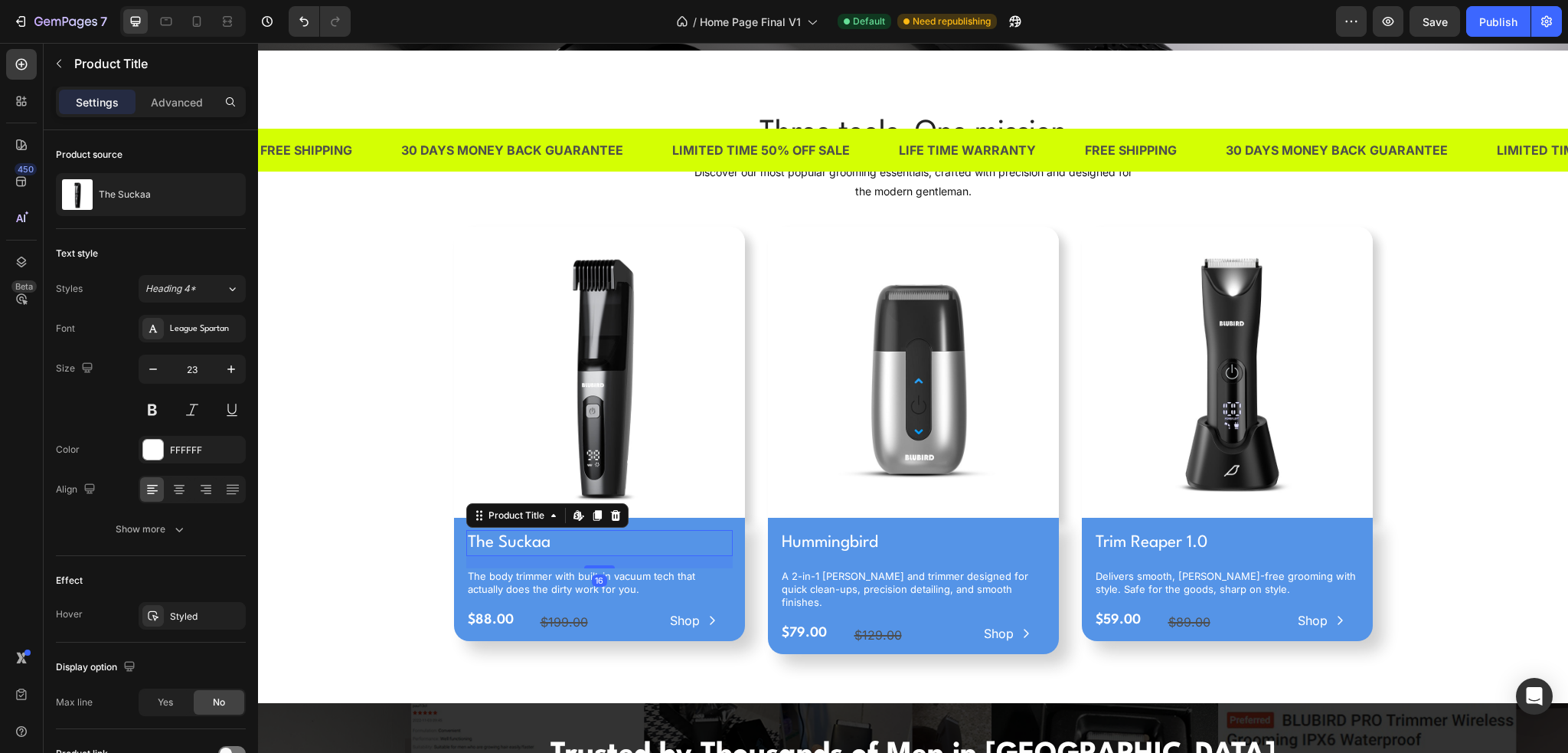
click at [666, 521] on div "The Suckaa Product Title Edit content in Shopify 16 The body trimmer with built…" at bounding box center [599, 579] width 291 height 123
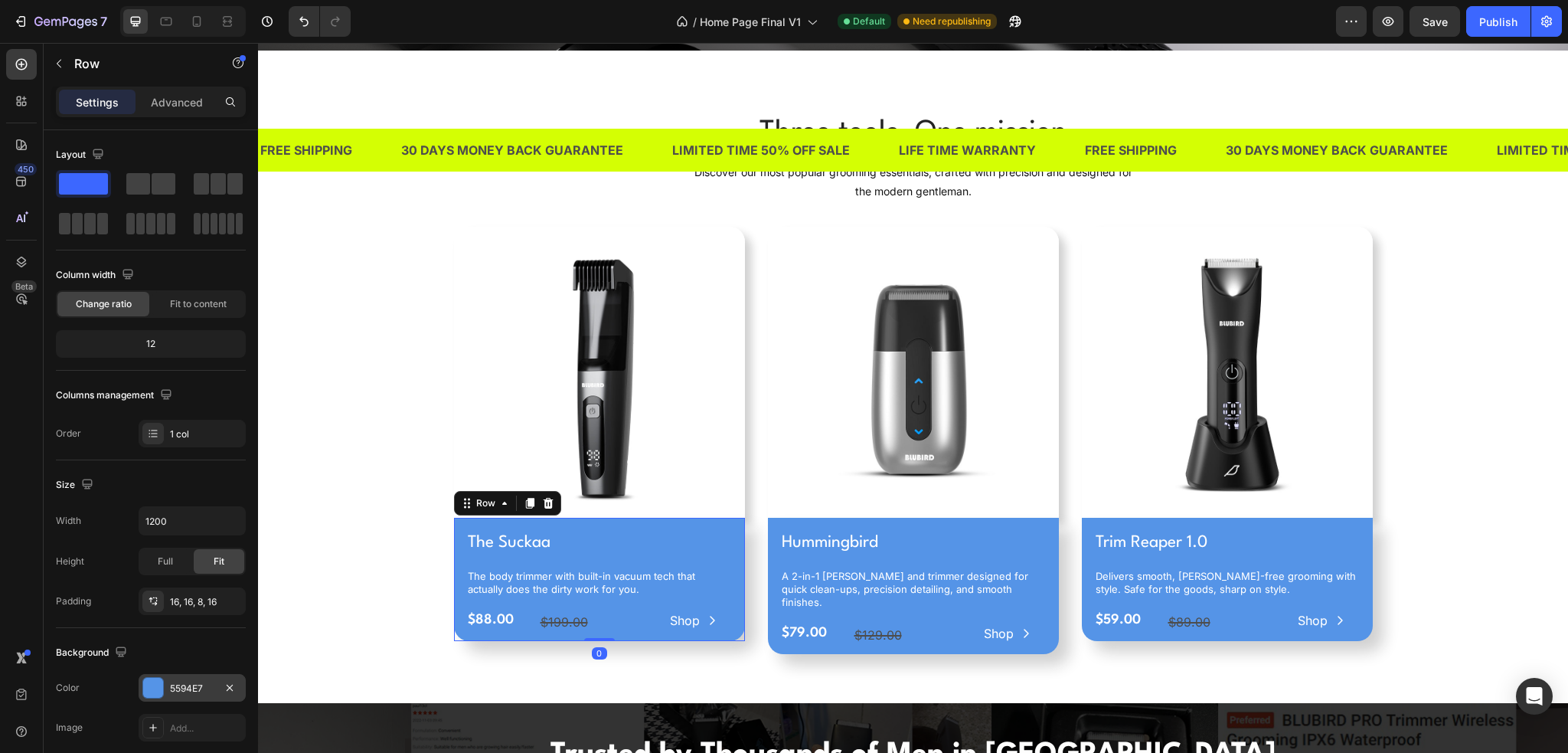
click at [186, 683] on div "5594E7" at bounding box center [193, 689] width 45 height 14
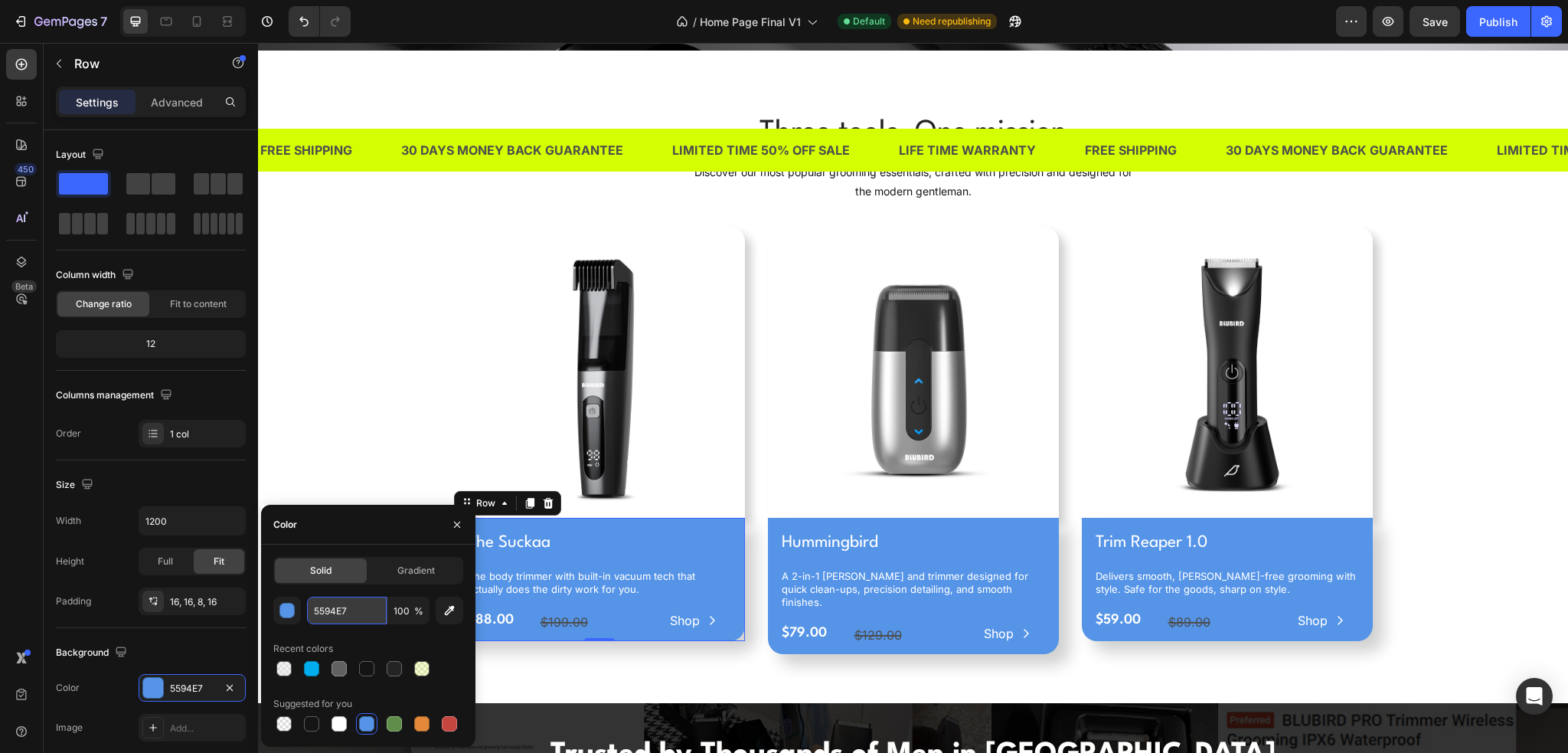
click at [338, 611] on input "5594E7" at bounding box center [346, 610] width 80 height 28
paste input "00AEEF"
type input "00AEEF"
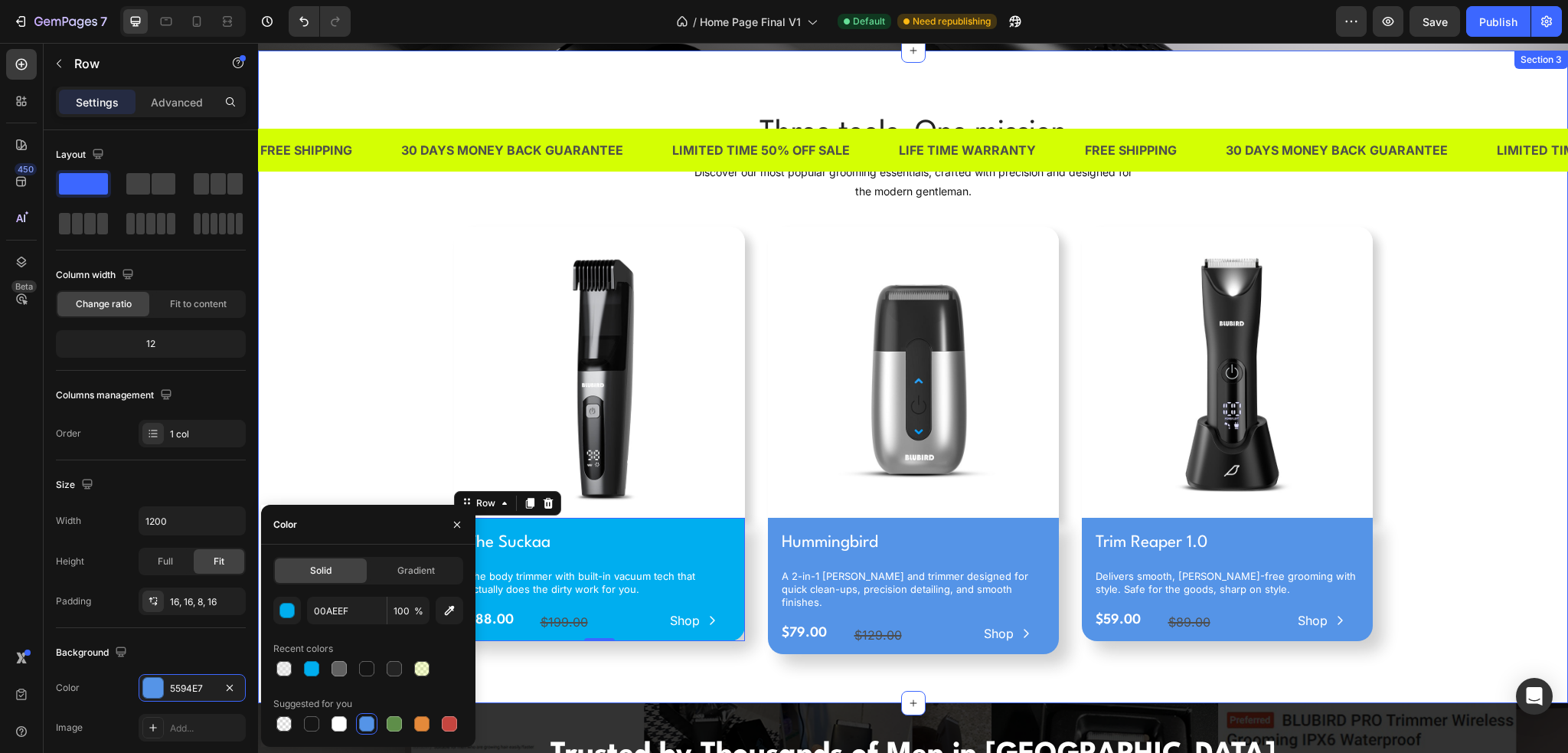
click at [353, 459] on div "Three tools. One mission Heading Discover our most popular grooming essentials,…" at bounding box center [913, 389] width 1287 height 554
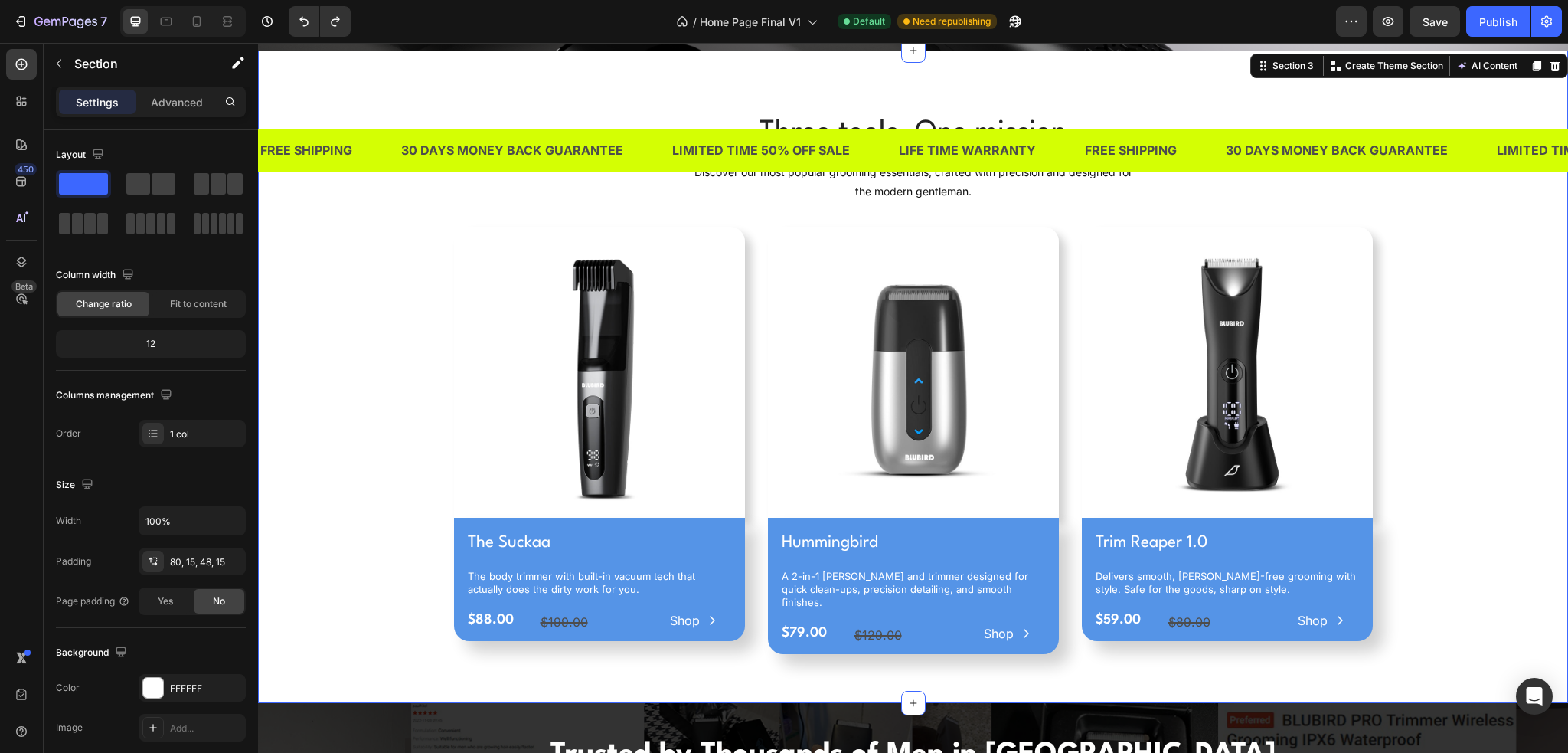
click at [354, 508] on div "Three tools. One mission Heading Discover our most popular grooming essentials,…" at bounding box center [913, 389] width 1287 height 554
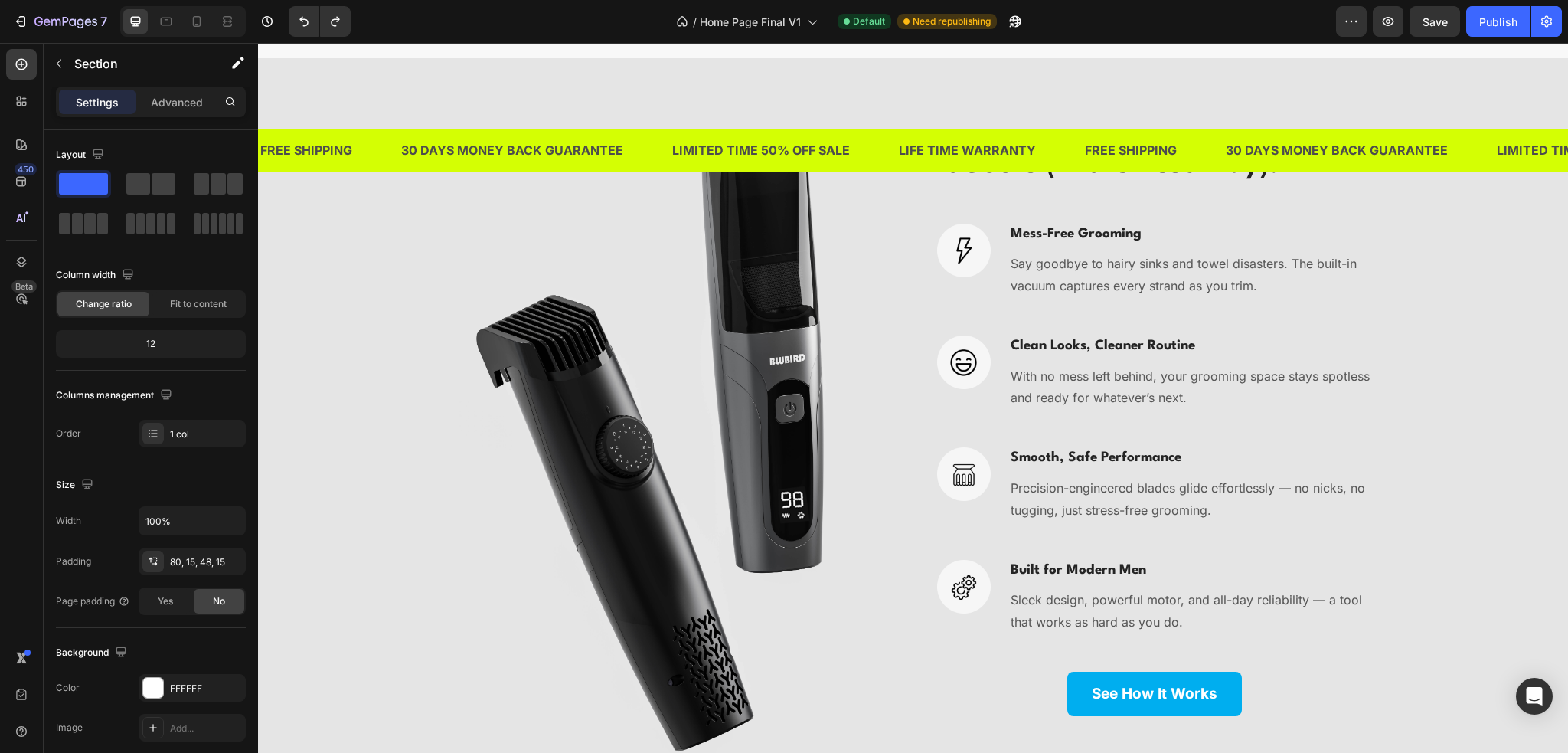
scroll to position [2757, 0]
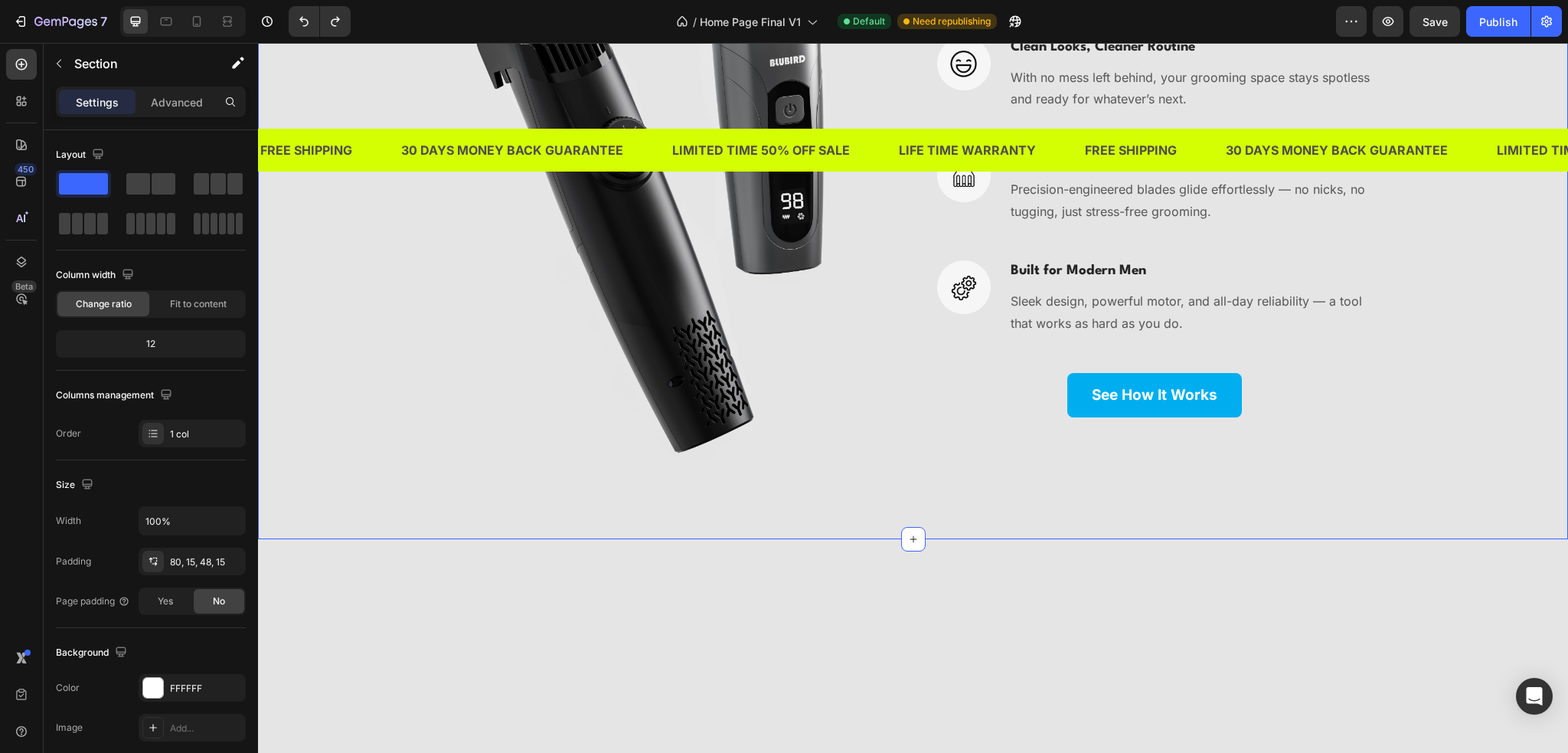
click at [328, 211] on div "Image It Sucks (In the Best Way). Heading Image Mess-Free Grooming Heading Say …" at bounding box center [913, 149] width 1310 height 780
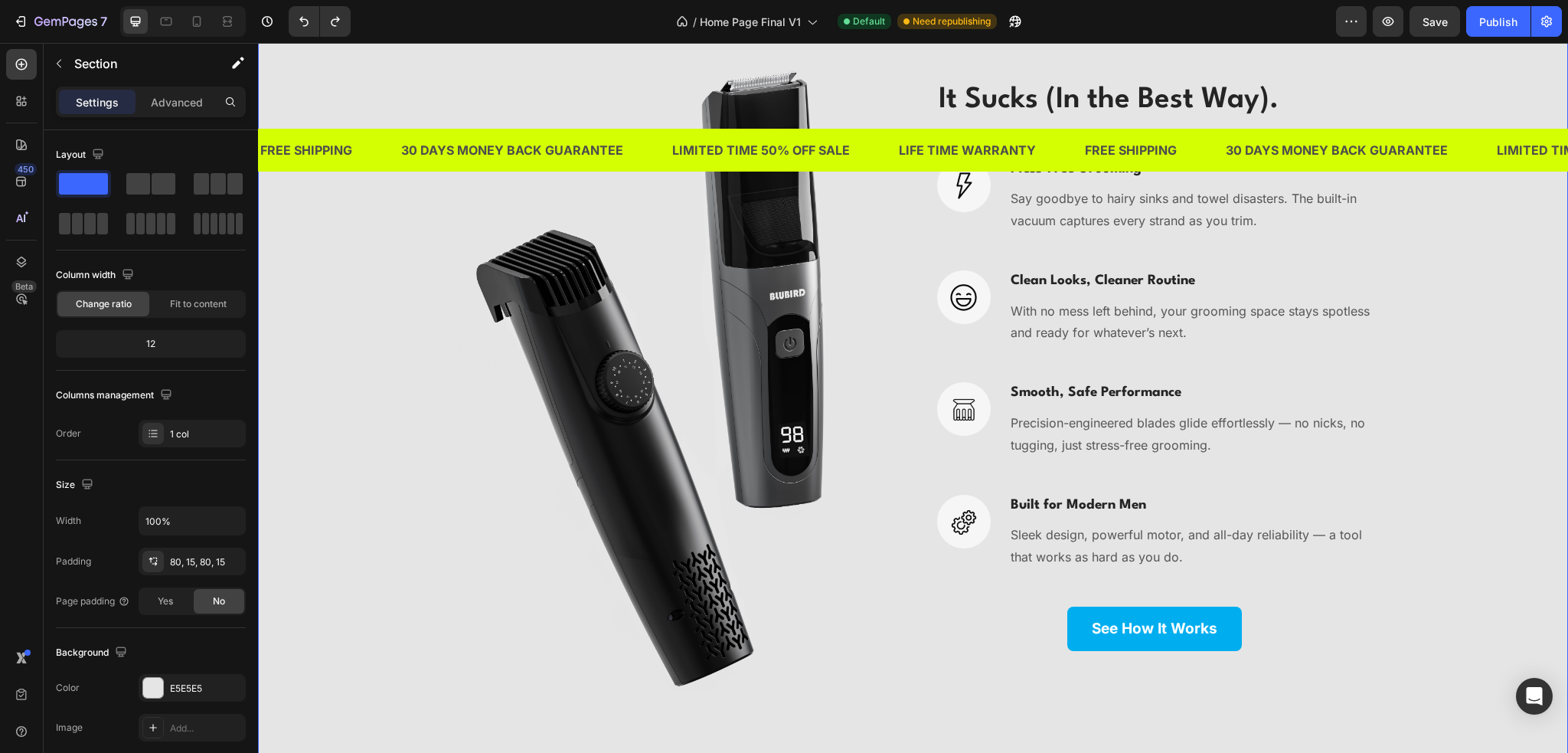
scroll to position [2986, 0]
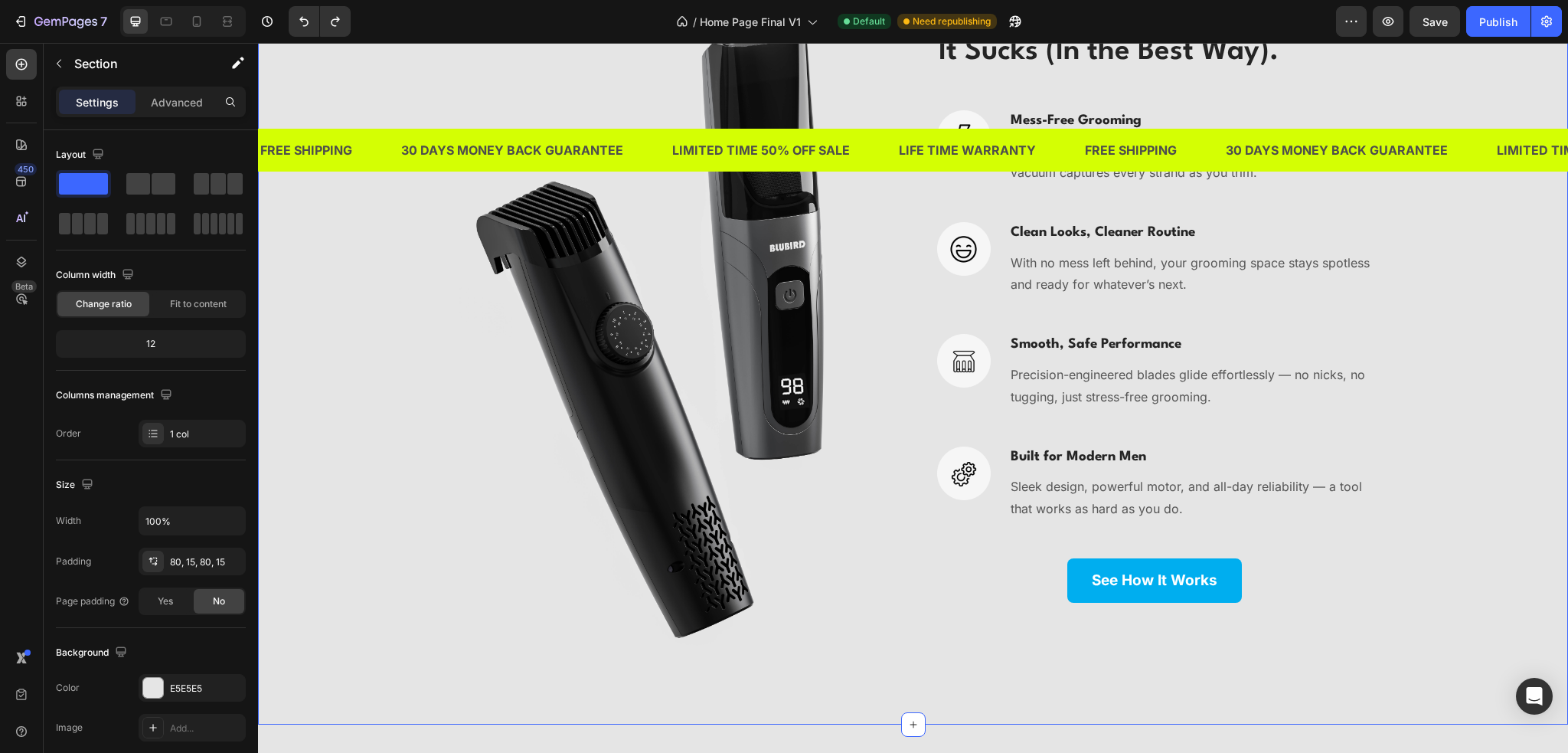
click at [183, 85] on div "Section" at bounding box center [123, 64] width 159 height 44
click at [179, 95] on p "Advanced" at bounding box center [176, 102] width 52 height 16
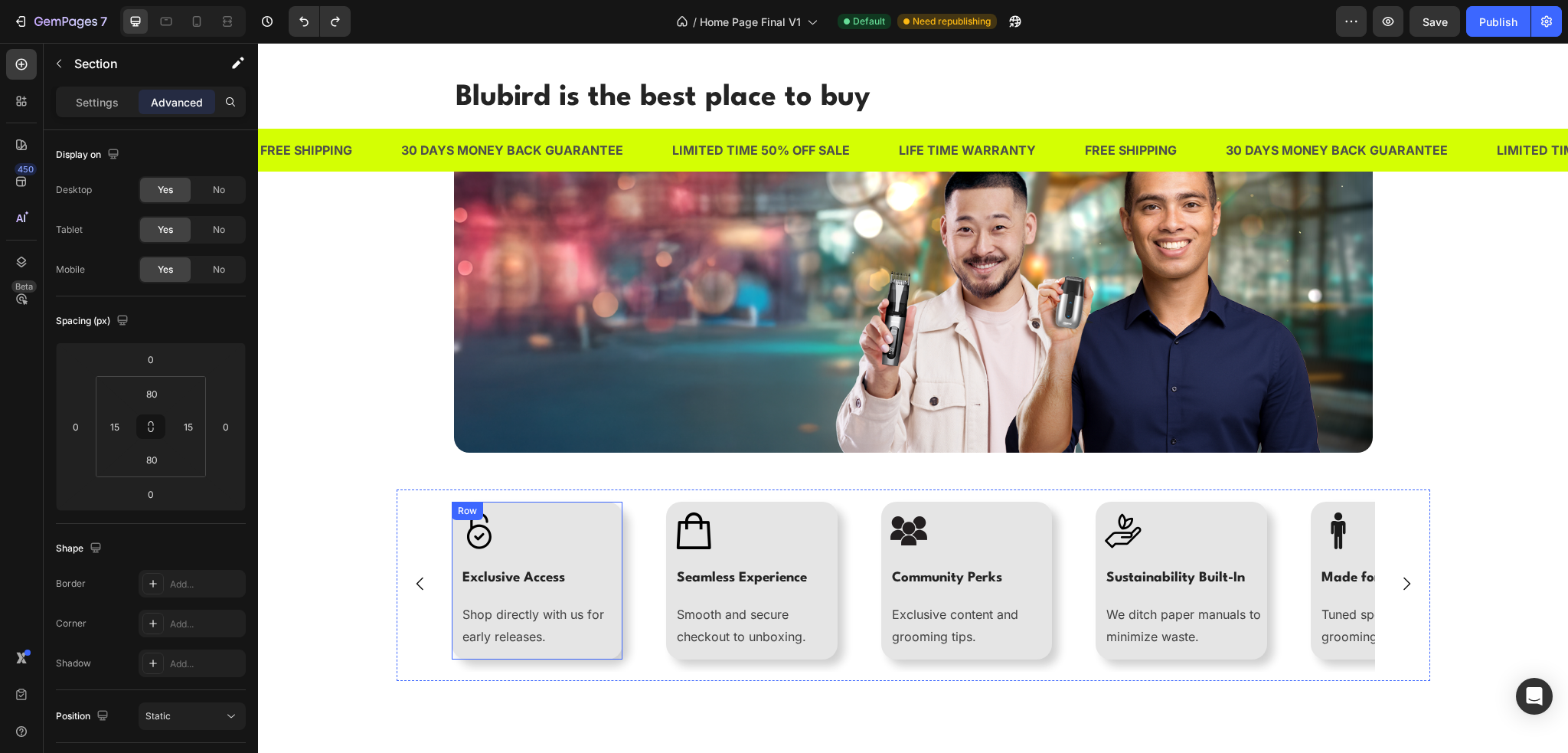
scroll to position [4365, 0]
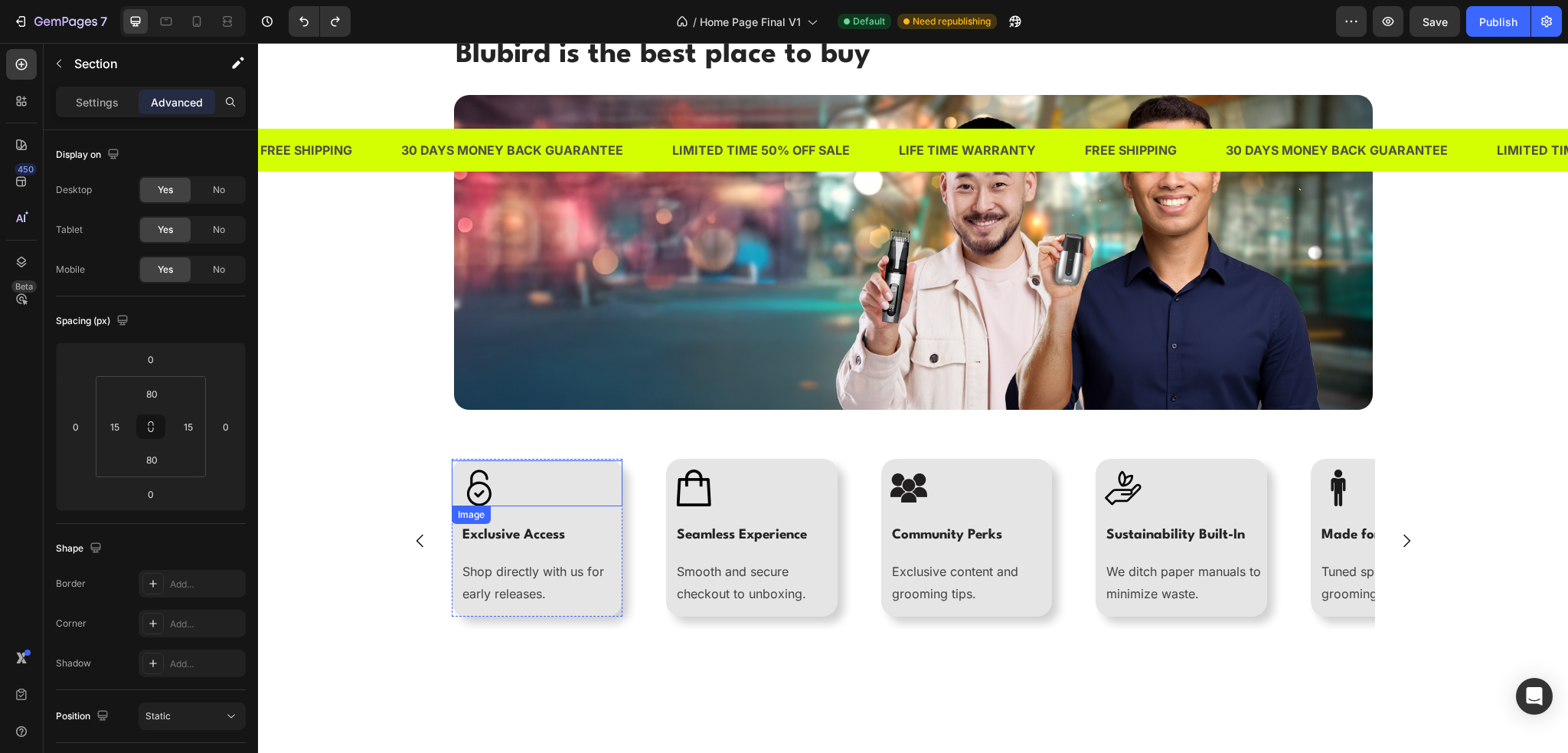
click at [557, 473] on div at bounding box center [542, 487] width 162 height 37
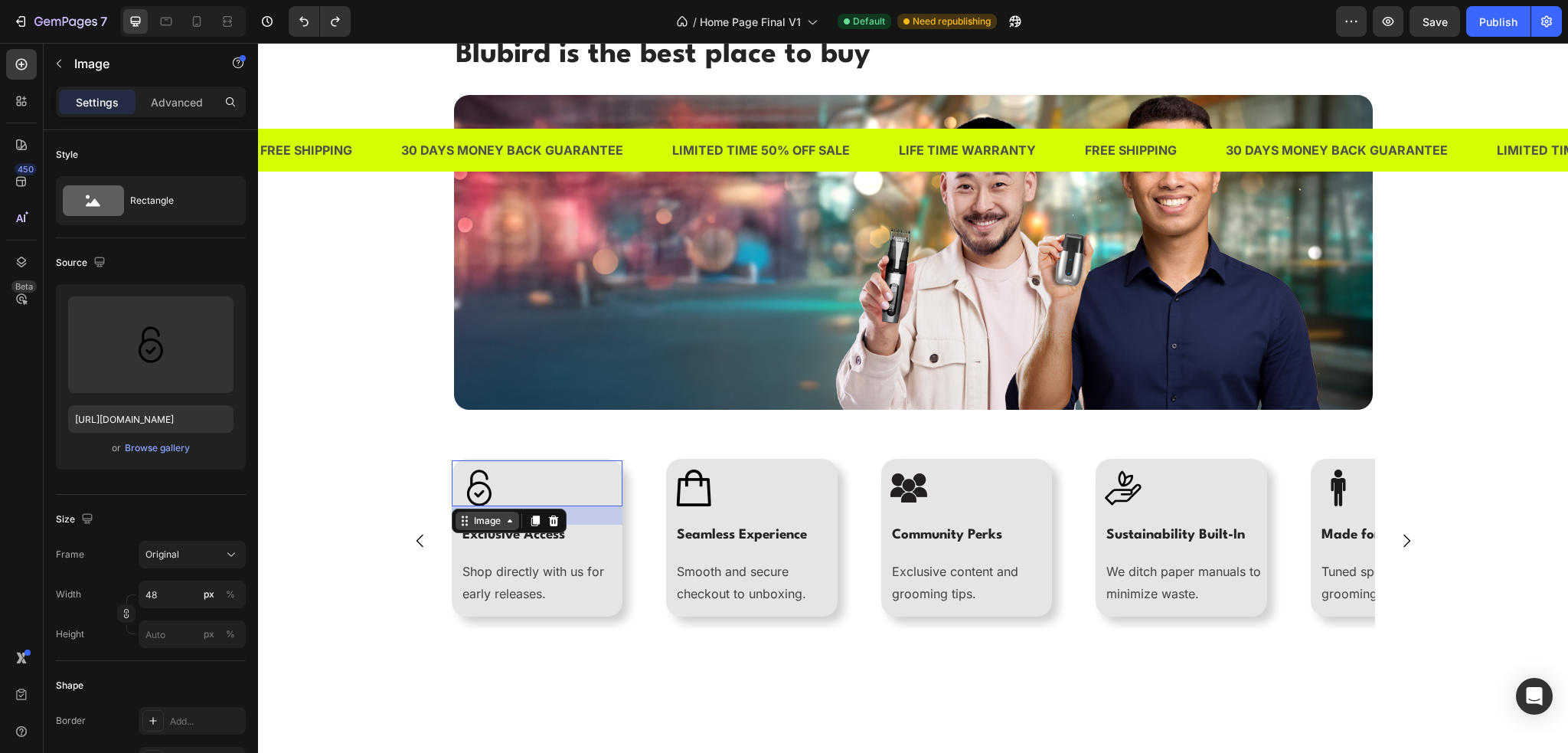
click at [459, 517] on icon at bounding box center [465, 521] width 12 height 12
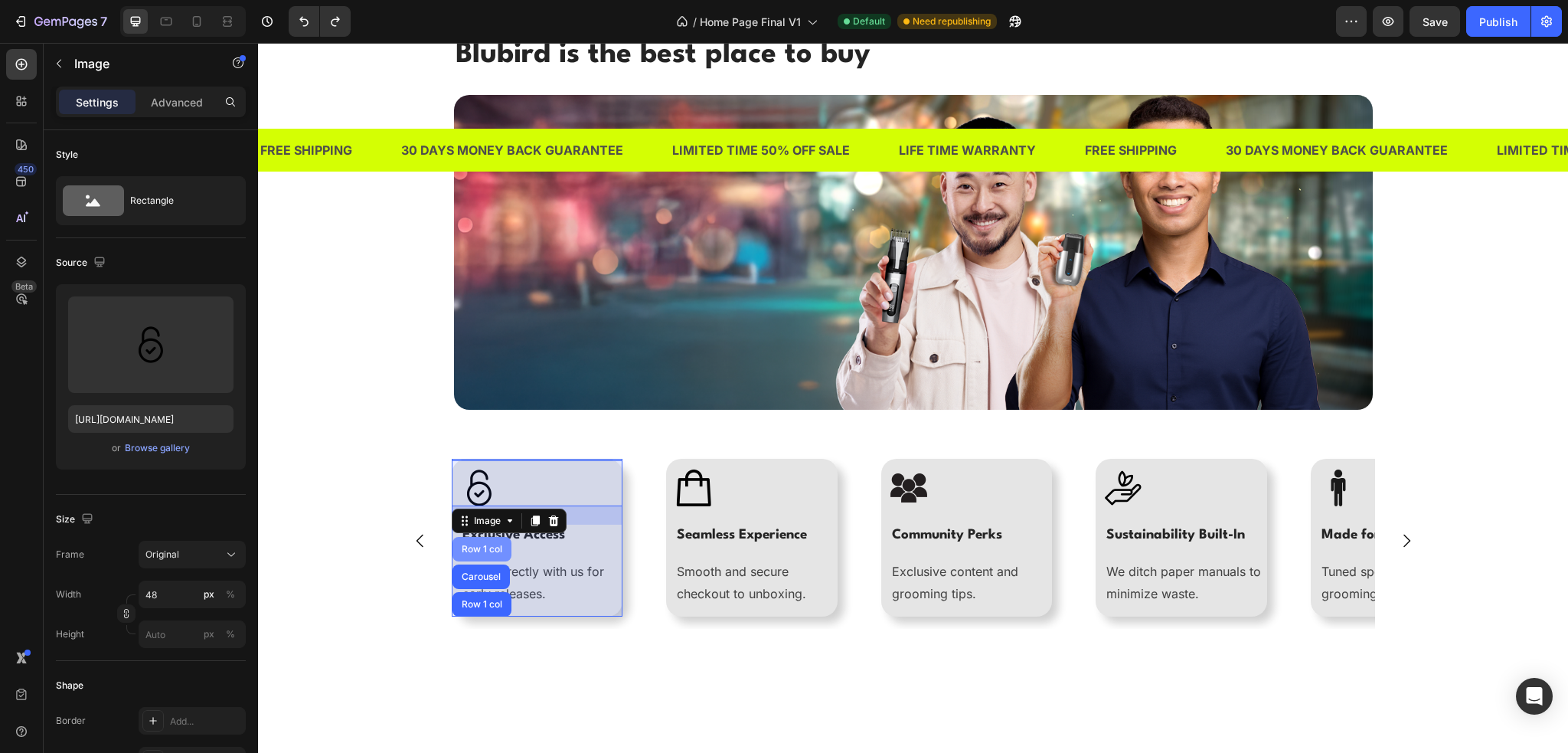
click at [484, 549] on div "Row 1 col" at bounding box center [482, 548] width 46 height 9
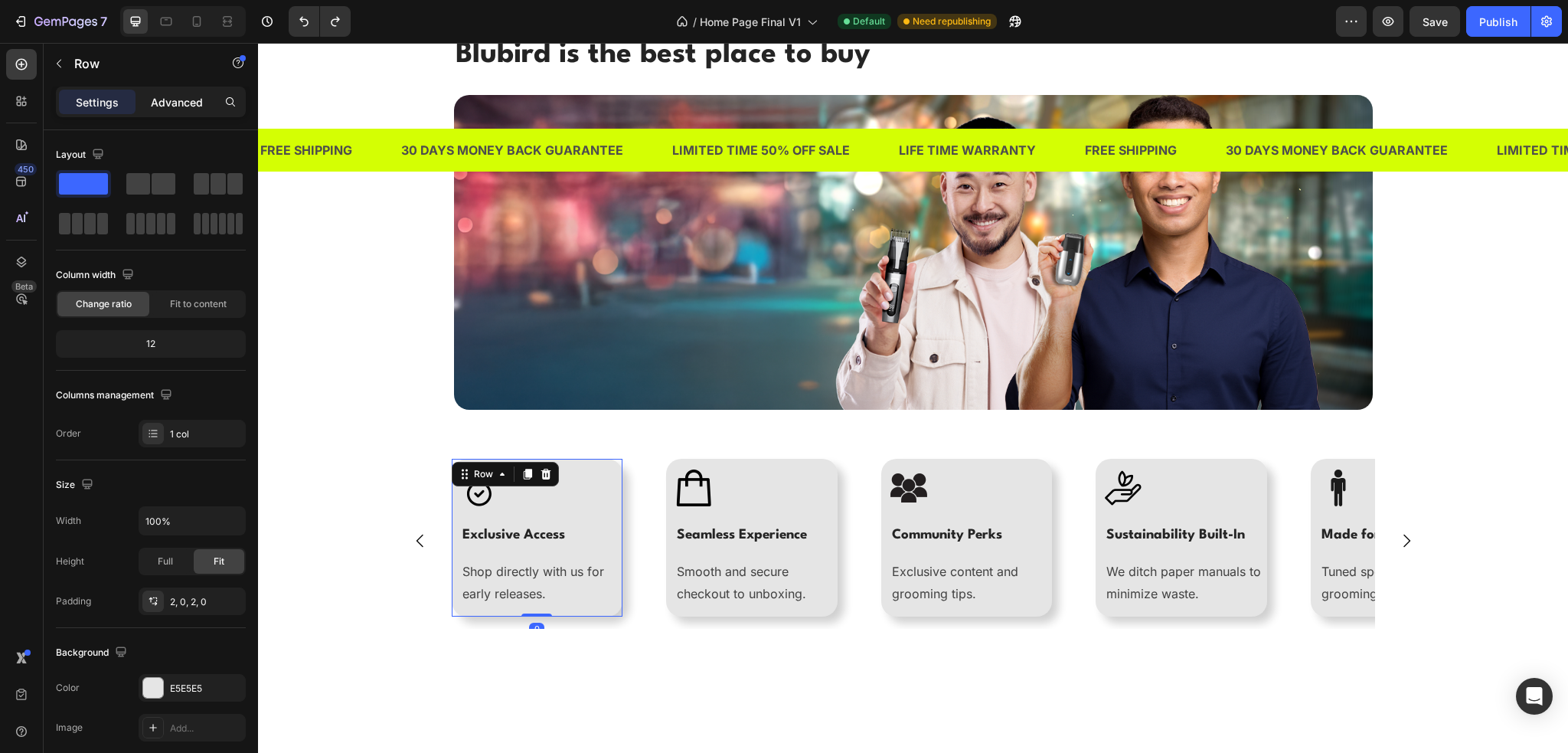
click at [176, 106] on p "Advanced" at bounding box center [176, 102] width 52 height 16
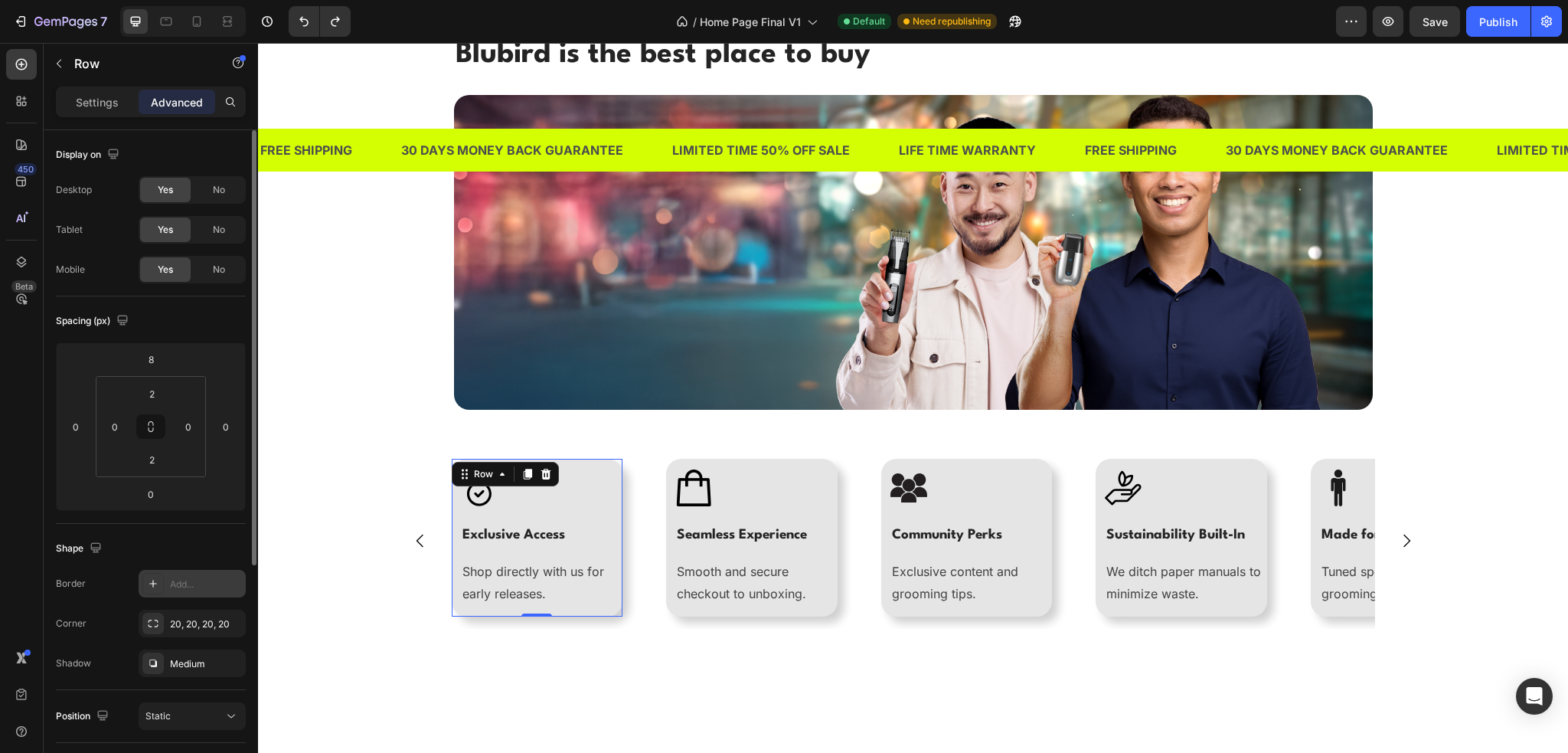
click at [156, 581] on icon at bounding box center [153, 584] width 12 height 12
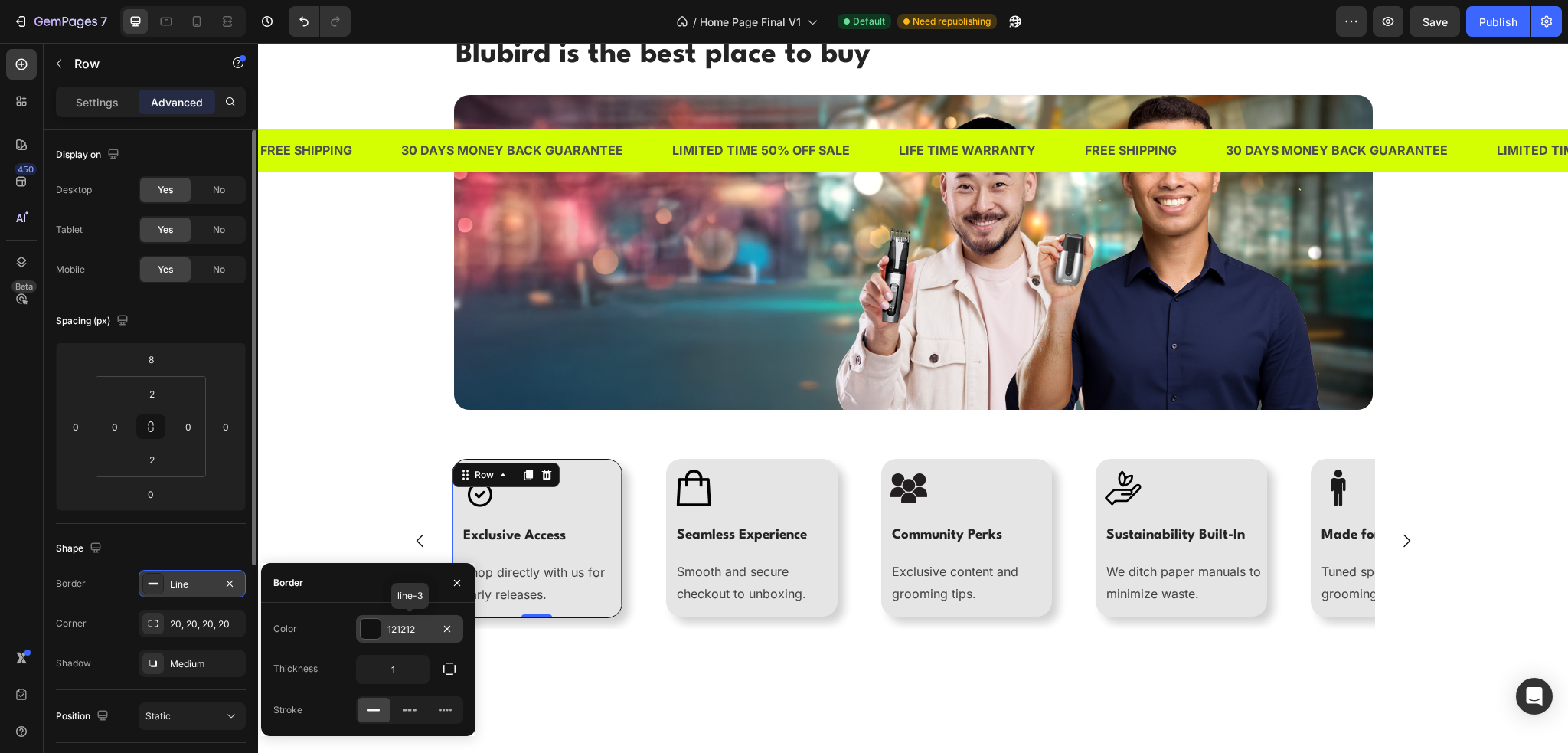
click at [368, 621] on div at bounding box center [371, 628] width 20 height 20
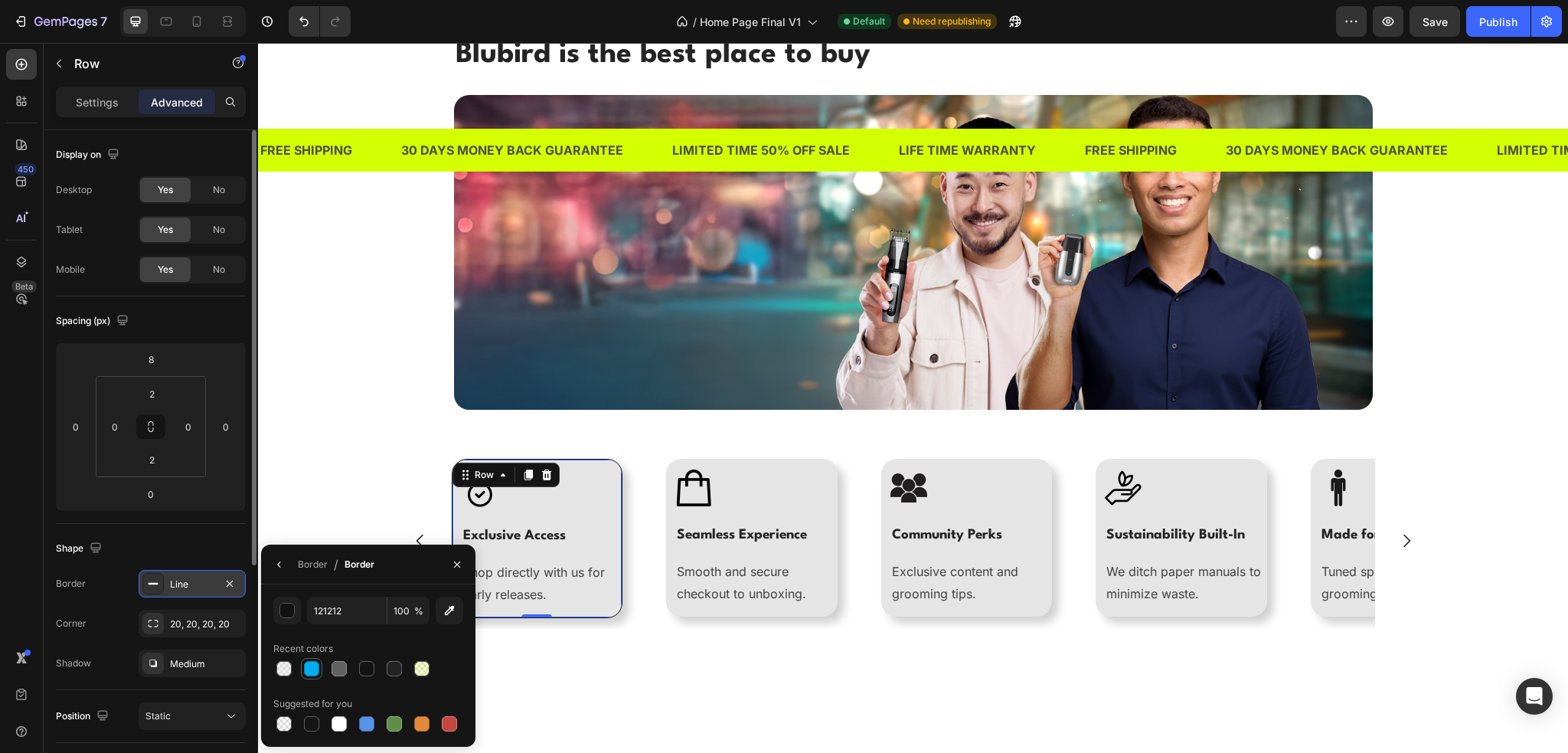
click at [317, 664] on div at bounding box center [312, 669] width 15 height 15
type input "00AEEF"
click at [364, 474] on div "Blubird is the best place to buy Heading Image Row Image Exclusive Access Headi…" at bounding box center [913, 341] width 1287 height 616
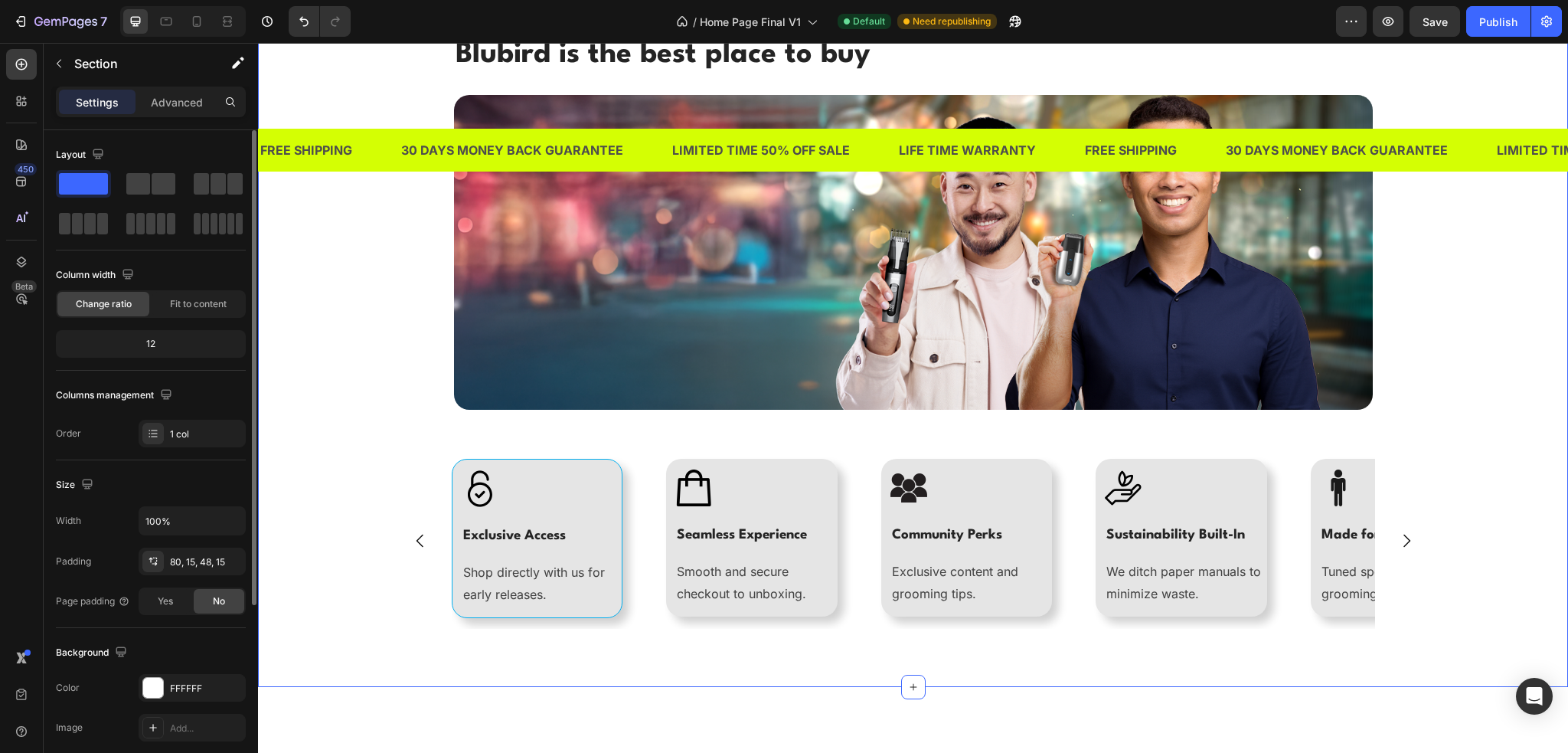
click at [297, 566] on div "Blubird is the best place to buy Heading Image Row Image Exclusive Access Headi…" at bounding box center [913, 341] width 1287 height 616
click at [454, 472] on div "Image" at bounding box center [537, 483] width 170 height 46
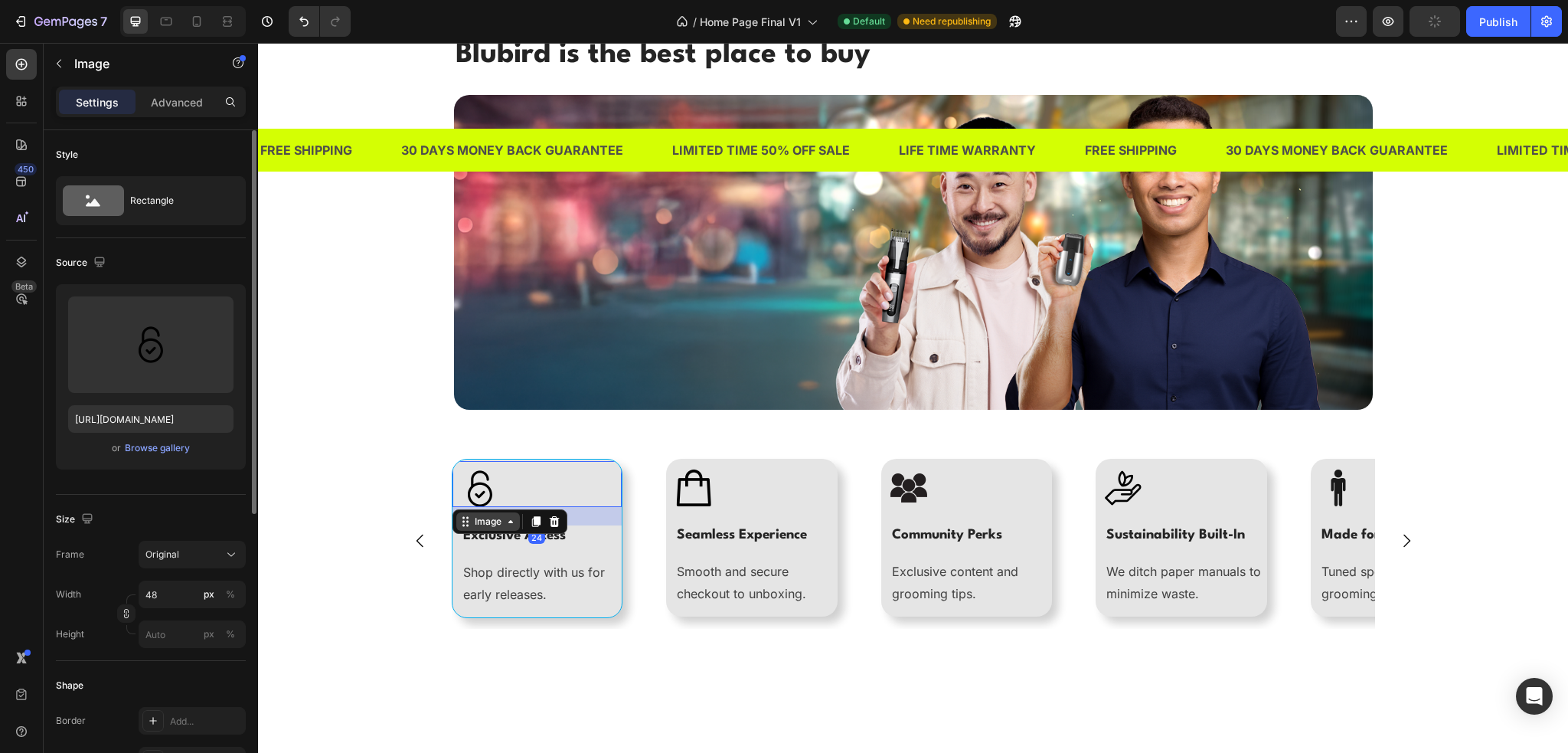
click at [481, 522] on div "Image" at bounding box center [488, 522] width 33 height 14
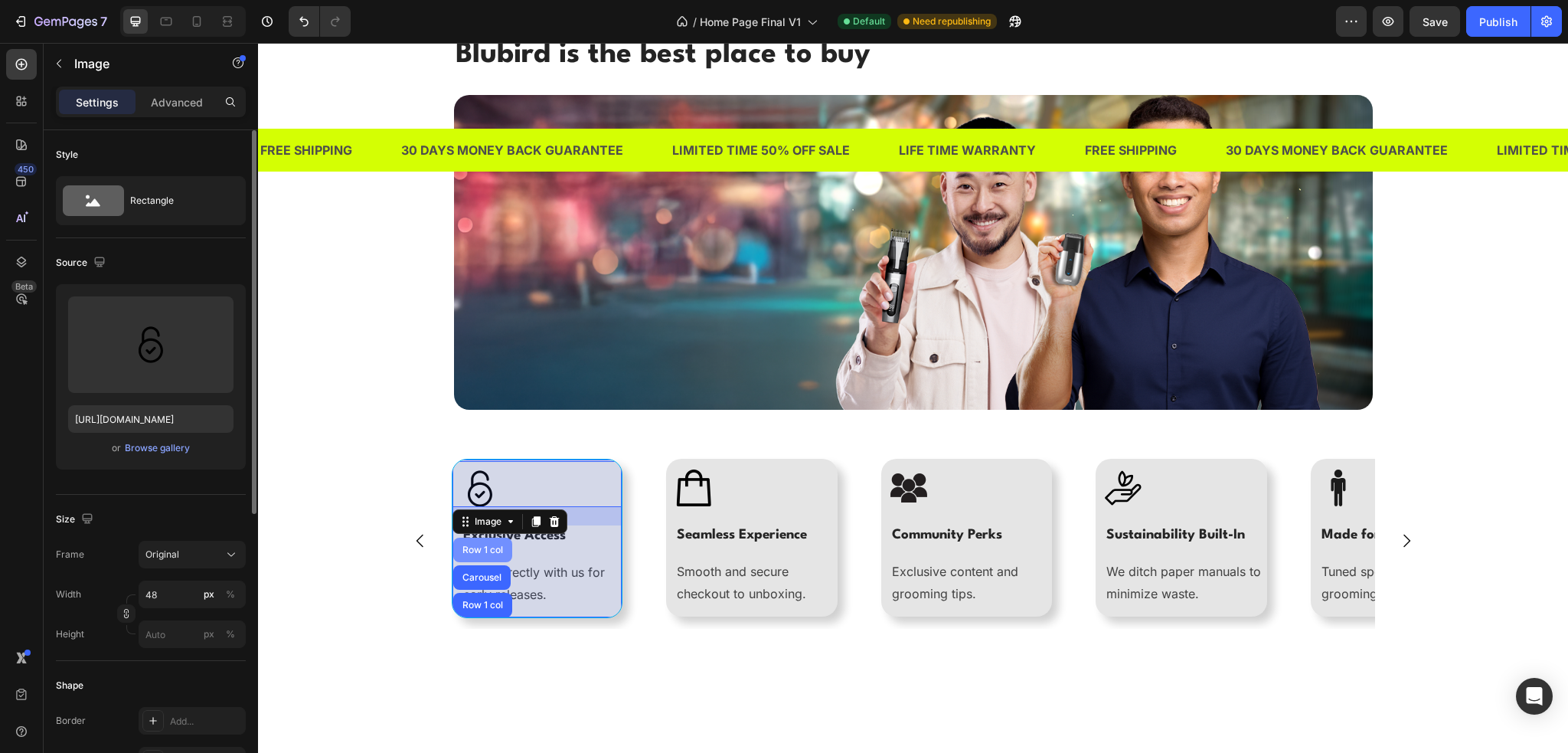
click at [481, 554] on div "Row 1 col" at bounding box center [482, 549] width 59 height 25
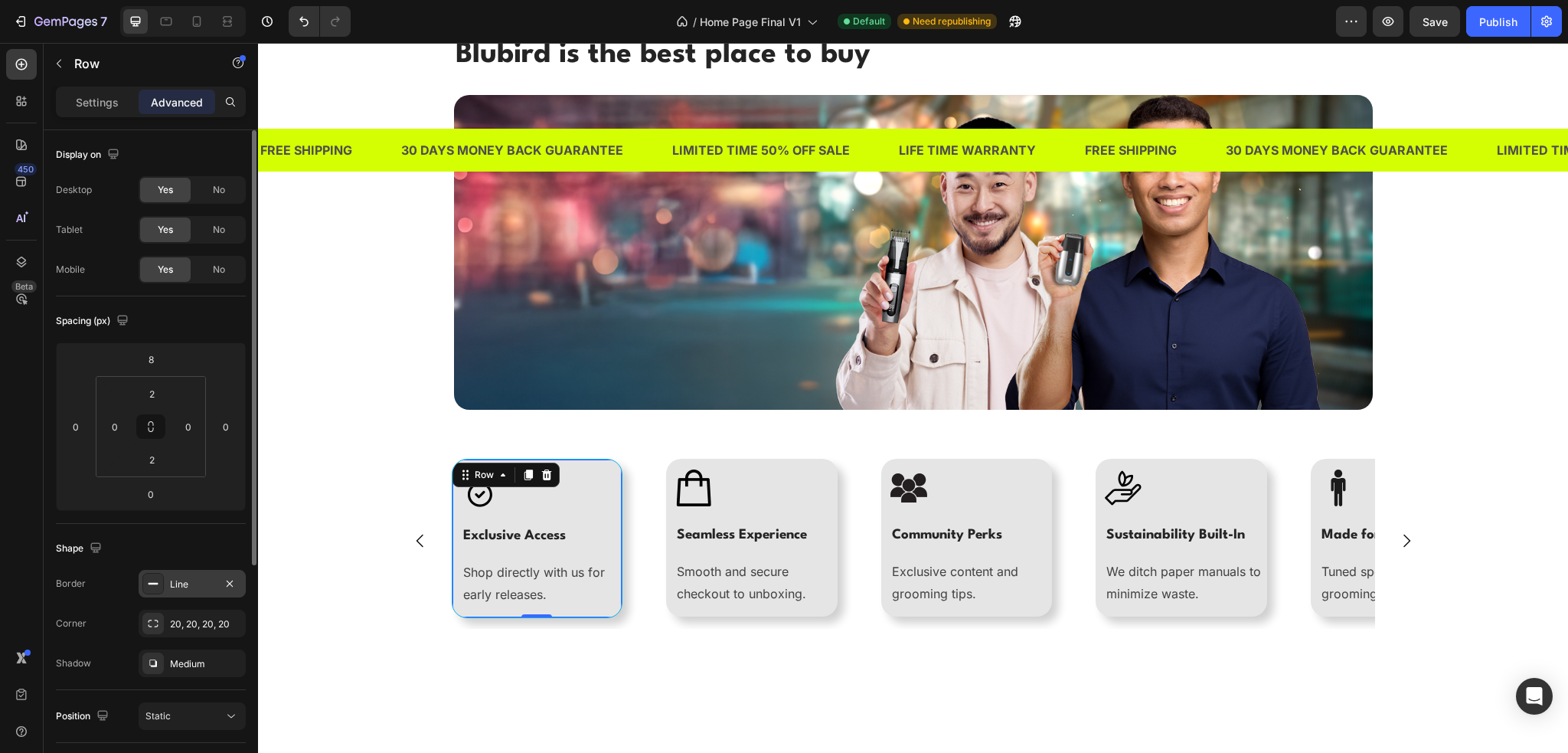
click at [186, 579] on div "Line" at bounding box center [193, 585] width 45 height 14
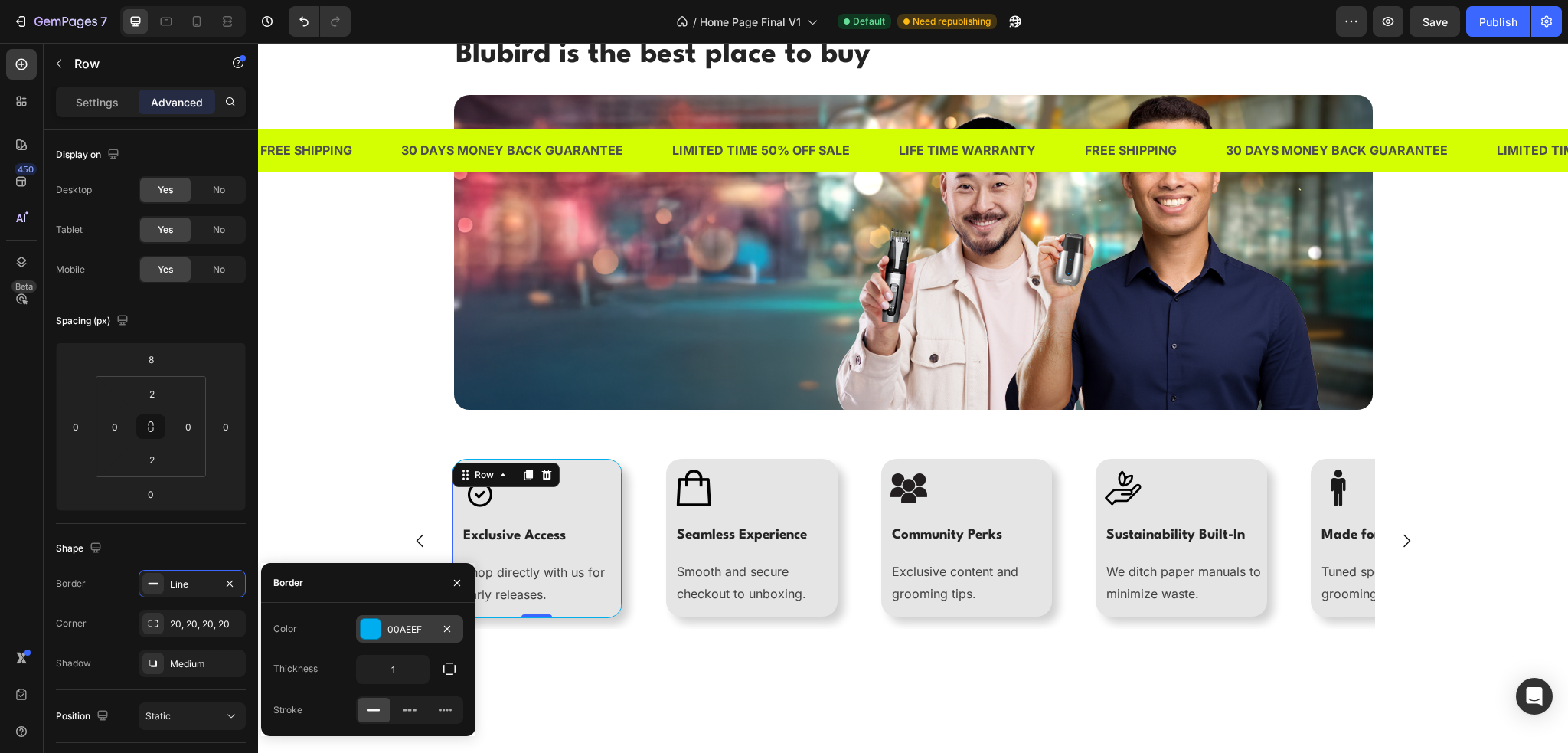
click at [377, 623] on div at bounding box center [371, 628] width 20 height 20
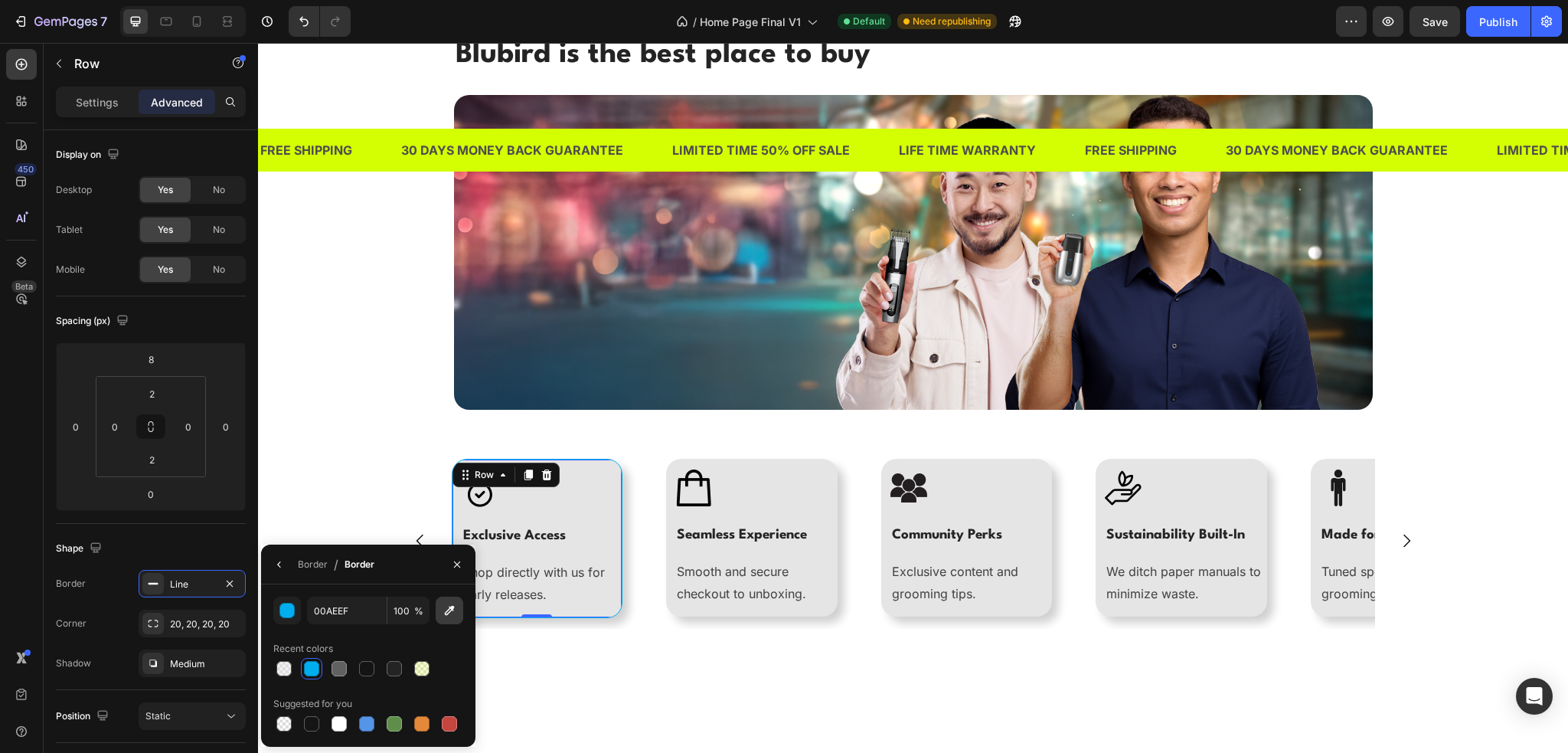
click at [450, 609] on icon "button" at bounding box center [450, 611] width 10 height 10
type input "D4FF03"
click at [380, 403] on div "Blubird is the best place to buy Heading Image Row Image Exclusive Access Headi…" at bounding box center [913, 341] width 1287 height 616
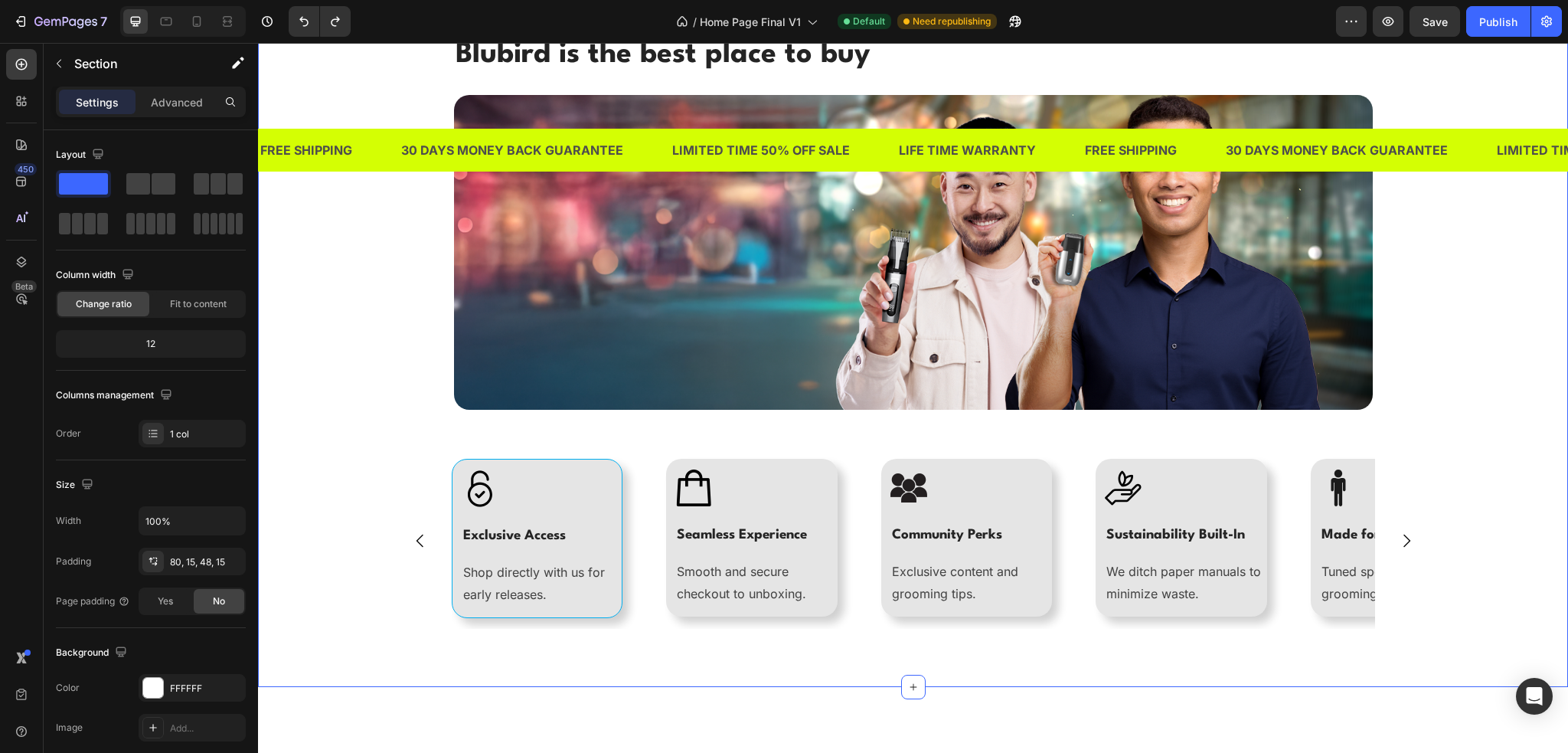
click at [380, 403] on div "Blubird is the best place to buy Heading Image Row Image Exclusive Access Headi…" at bounding box center [913, 341] width 1287 height 616
click at [666, 465] on div "Image" at bounding box center [752, 482] width 172 height 46
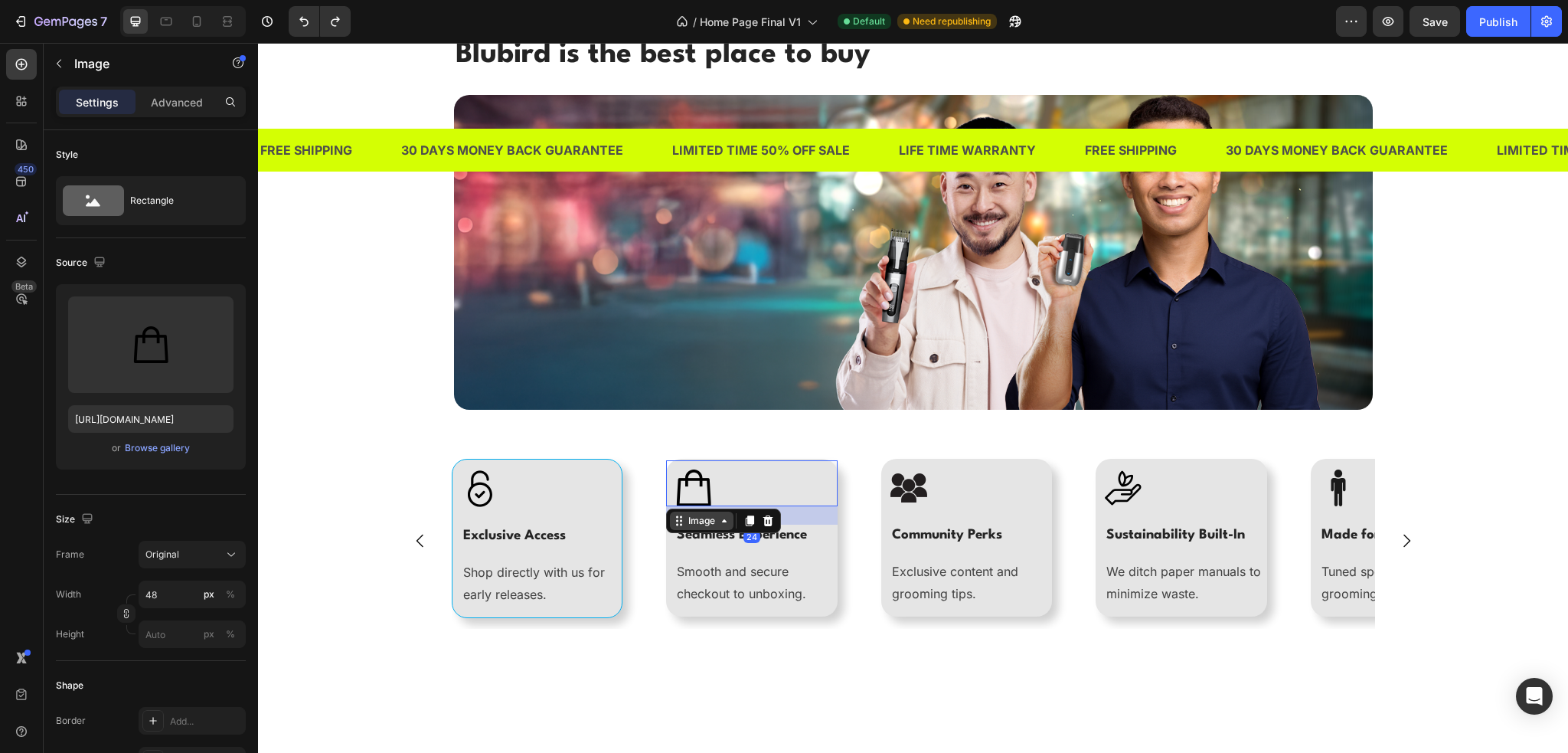
click at [698, 519] on div "Image" at bounding box center [701, 521] width 33 height 14
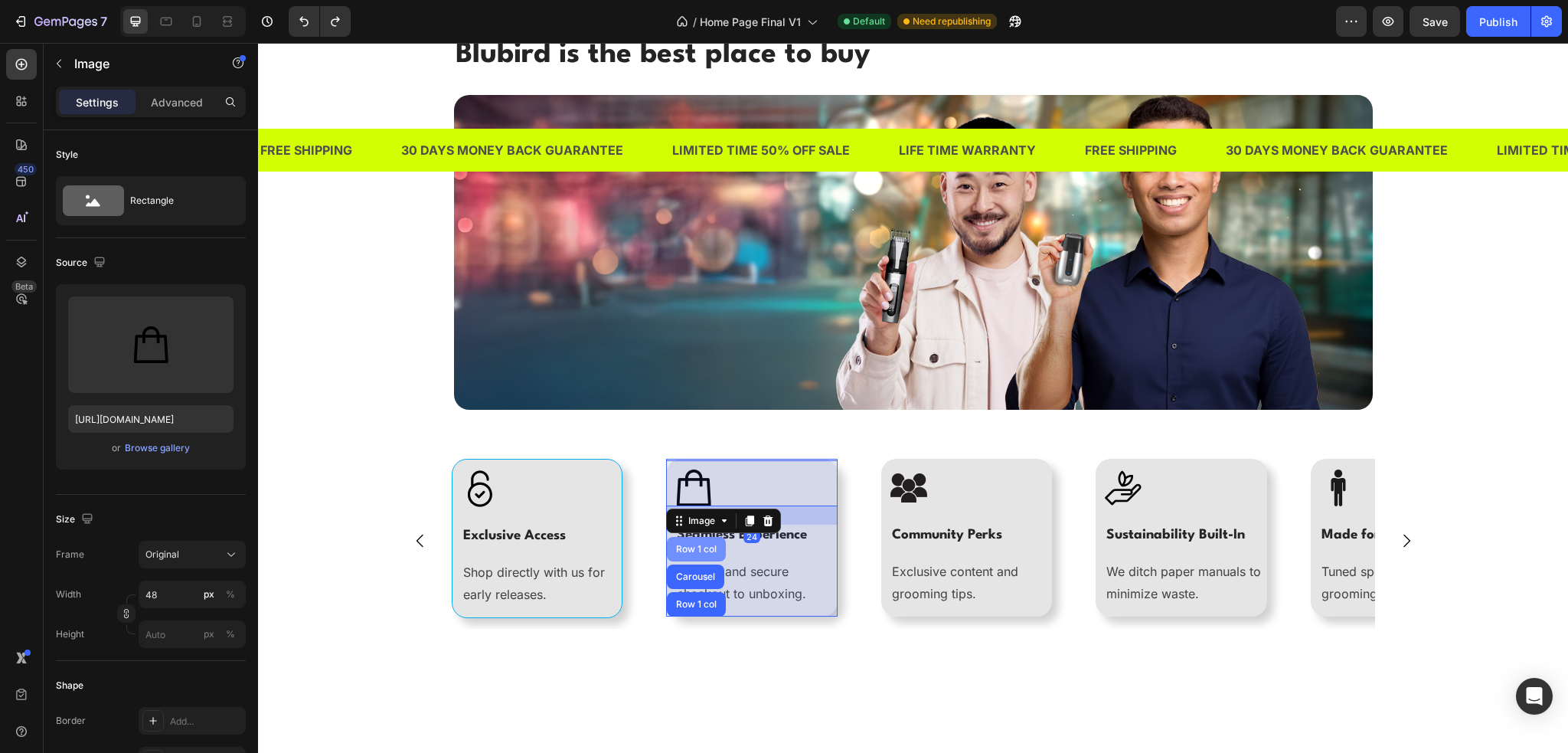
click at [698, 549] on div "Row 1 col" at bounding box center [696, 548] width 46 height 9
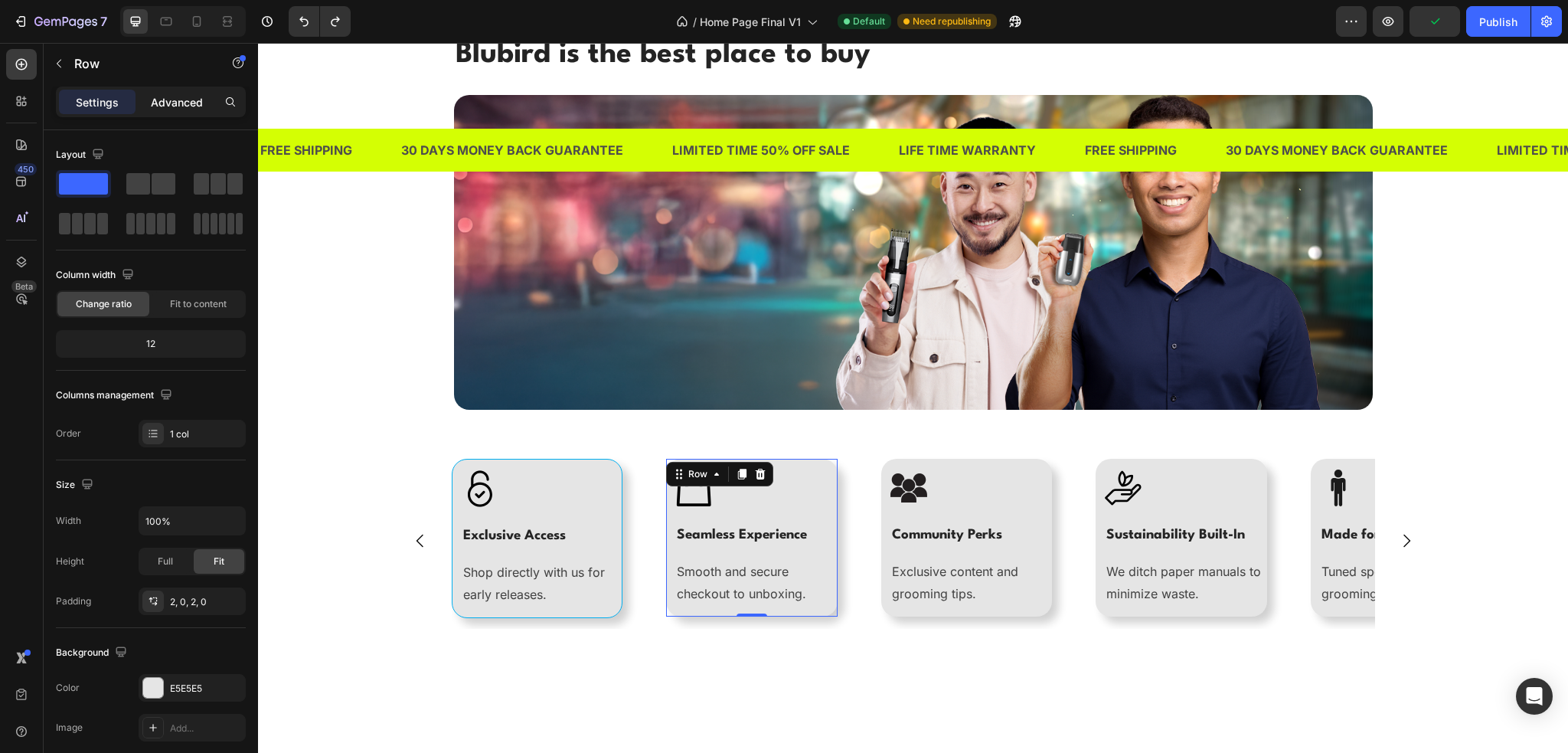
click at [150, 102] on p "Advanced" at bounding box center [176, 102] width 52 height 16
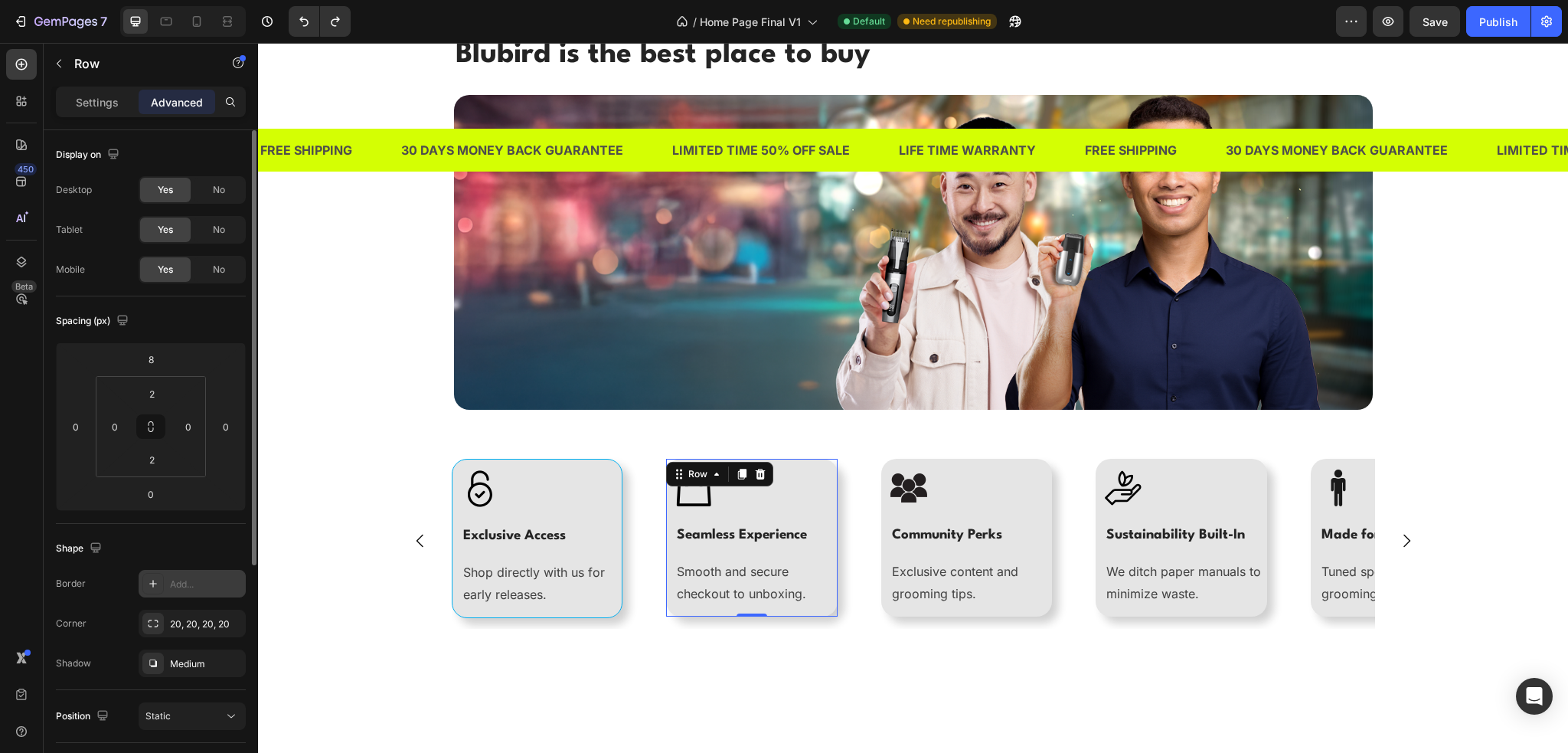
click at [159, 576] on div at bounding box center [153, 583] width 21 height 21
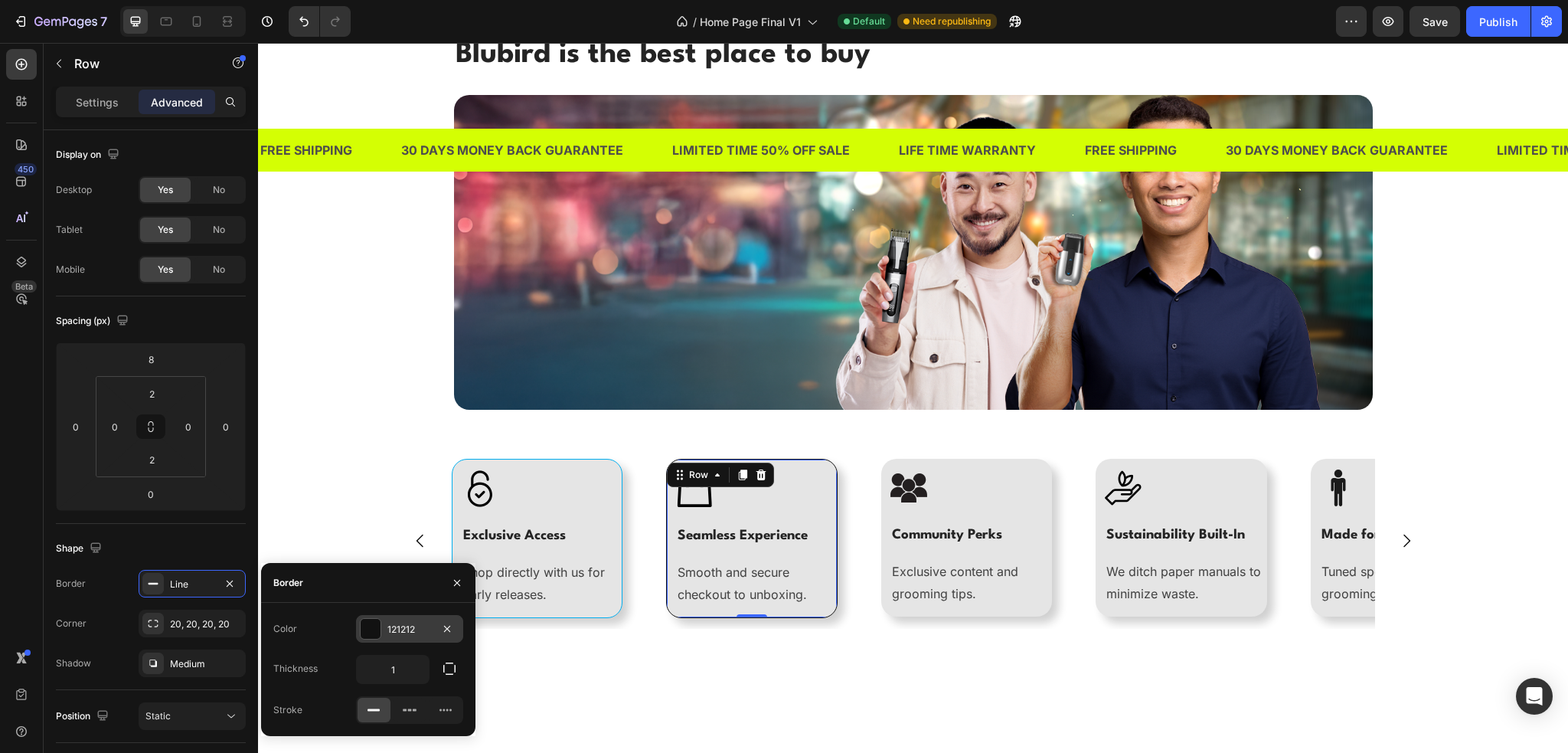
click at [380, 623] on div at bounding box center [371, 628] width 20 height 20
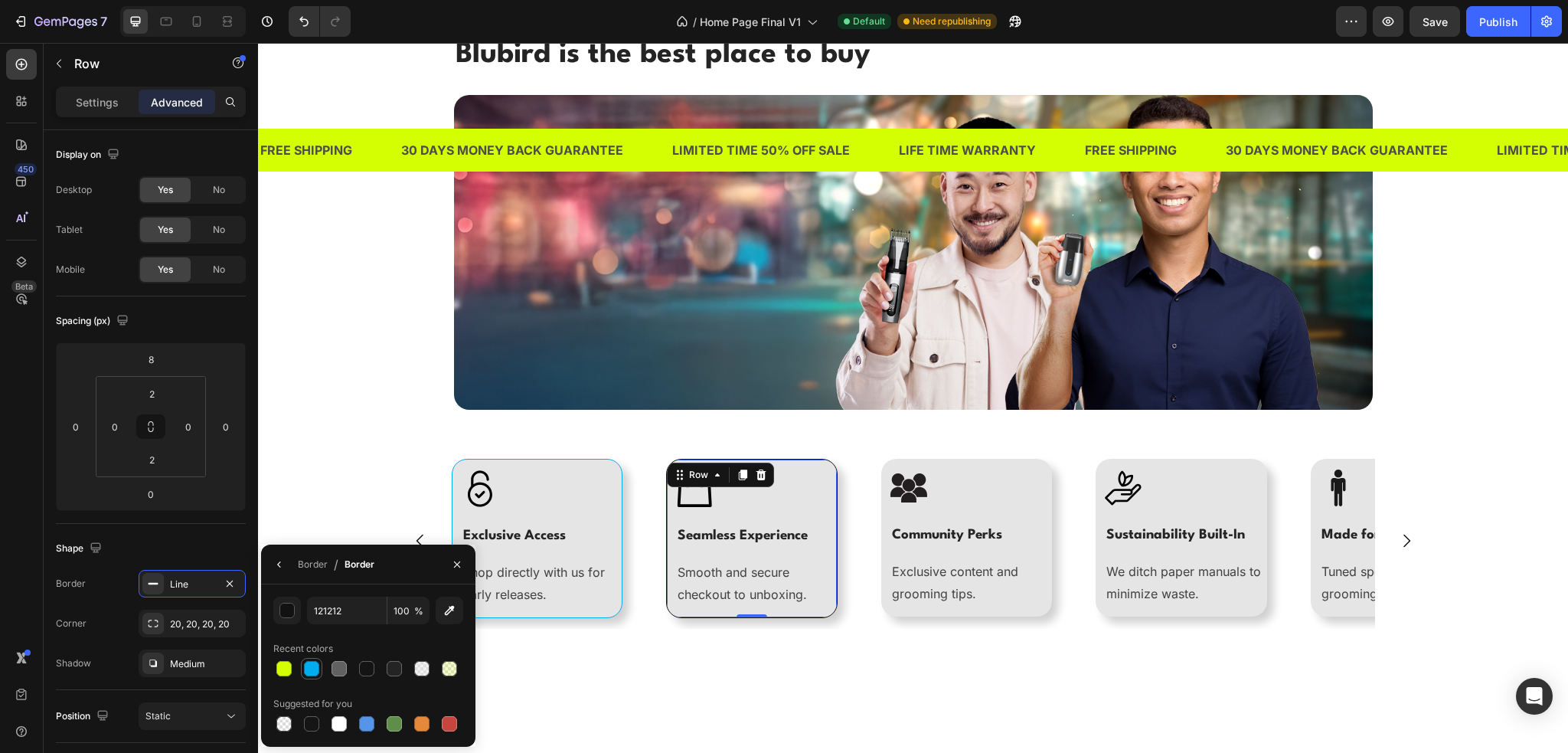
click at [316, 667] on div at bounding box center [312, 669] width 15 height 15
type input "00AEEF"
click at [352, 454] on div "Blubird is the best place to buy Heading Image Row Image Exclusive Access Headi…" at bounding box center [913, 341] width 1287 height 616
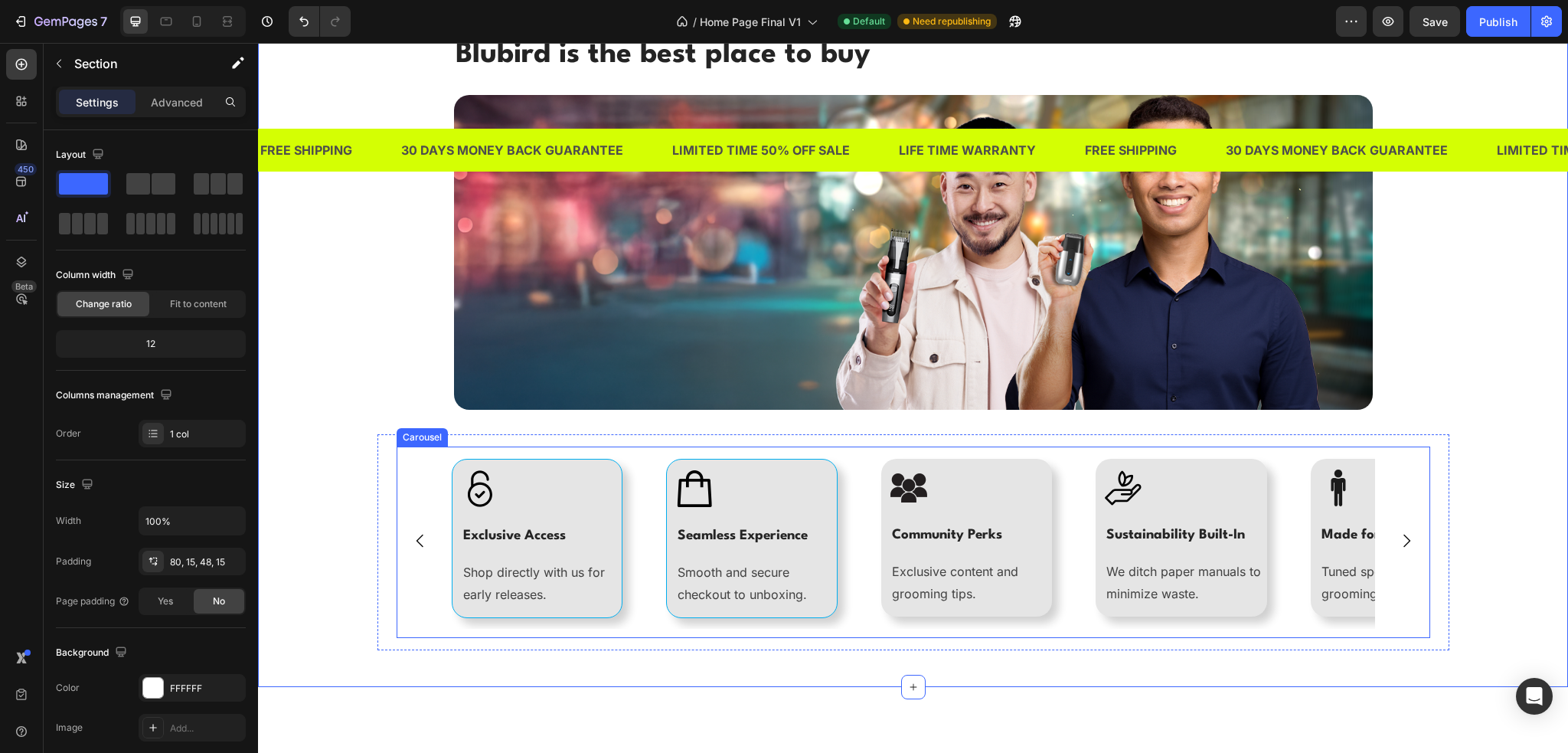
click at [1406, 545] on icon "Carousel Next Arrow" at bounding box center [1406, 540] width 18 height 18
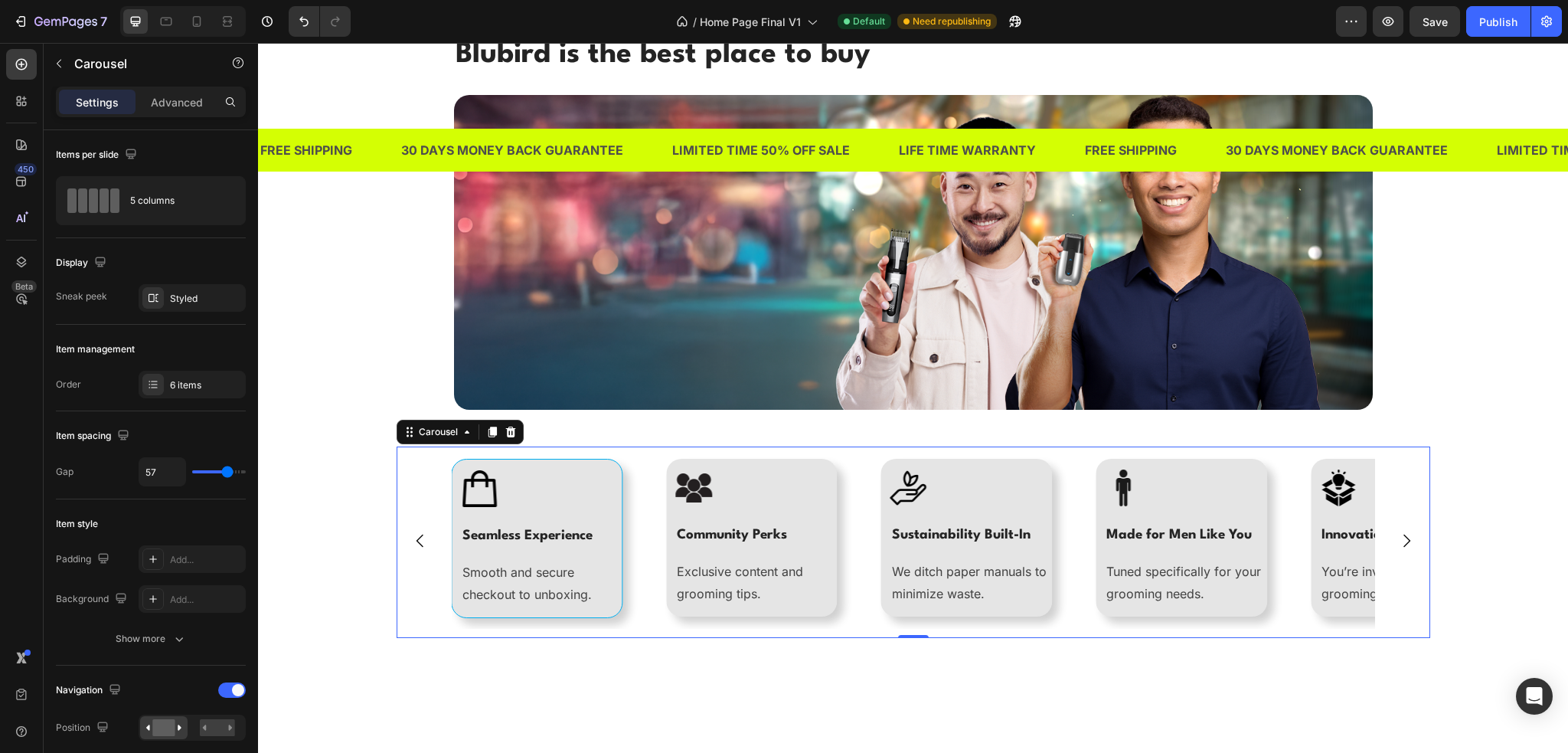
click at [411, 536] on icon "Carousel Back Arrow" at bounding box center [420, 540] width 18 height 18
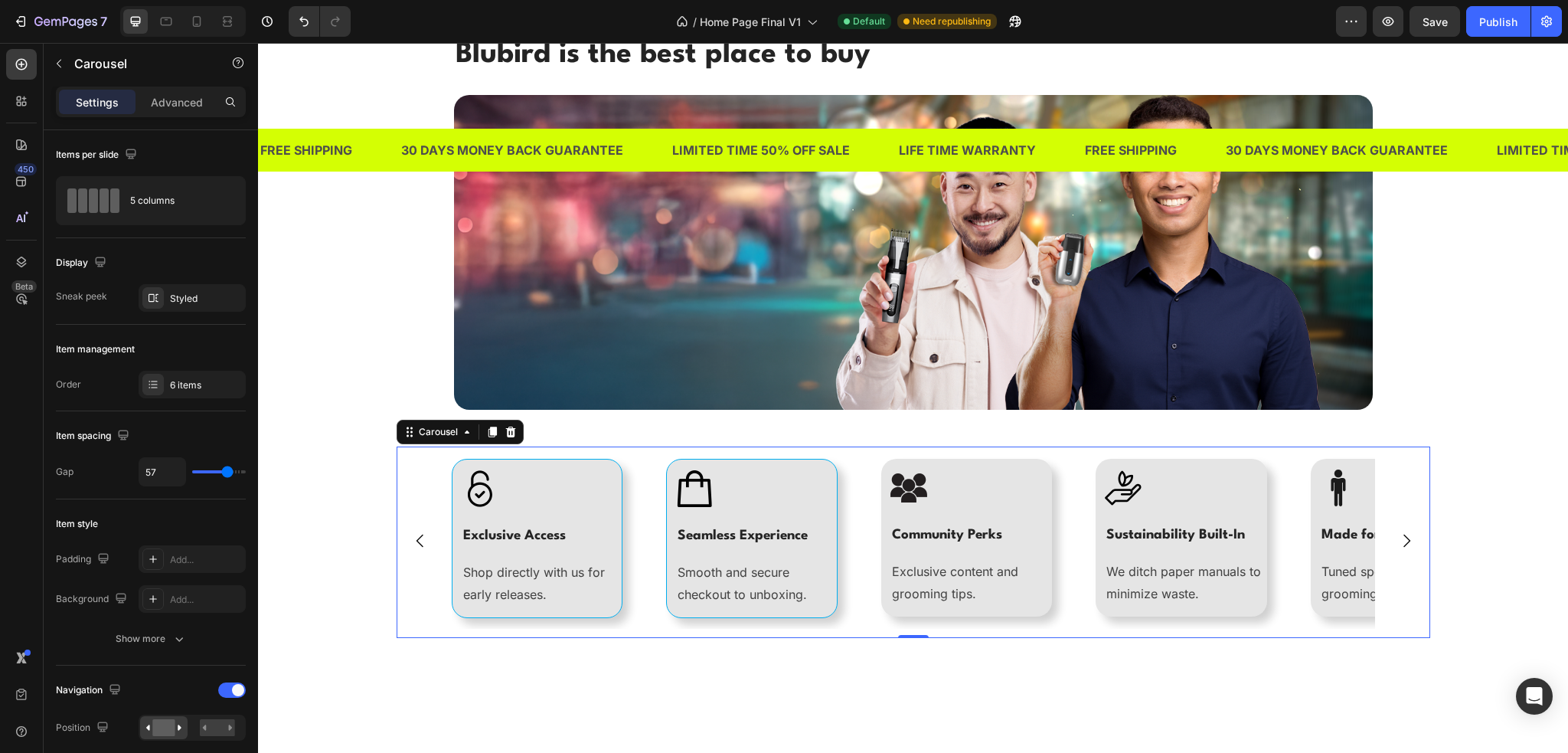
click at [411, 536] on icon "Carousel Back Arrow" at bounding box center [420, 540] width 18 height 18
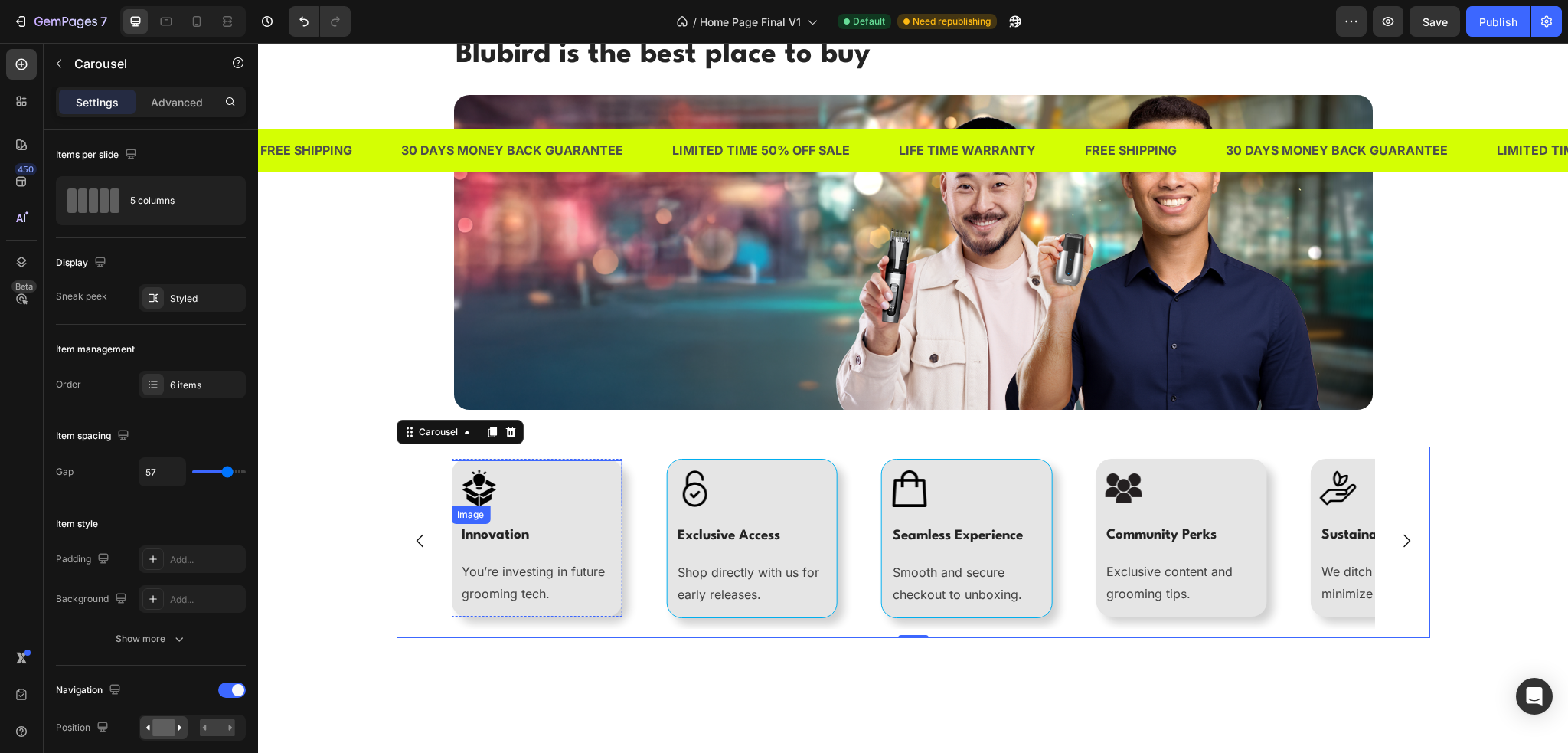
click at [554, 495] on div at bounding box center [541, 487] width 162 height 37
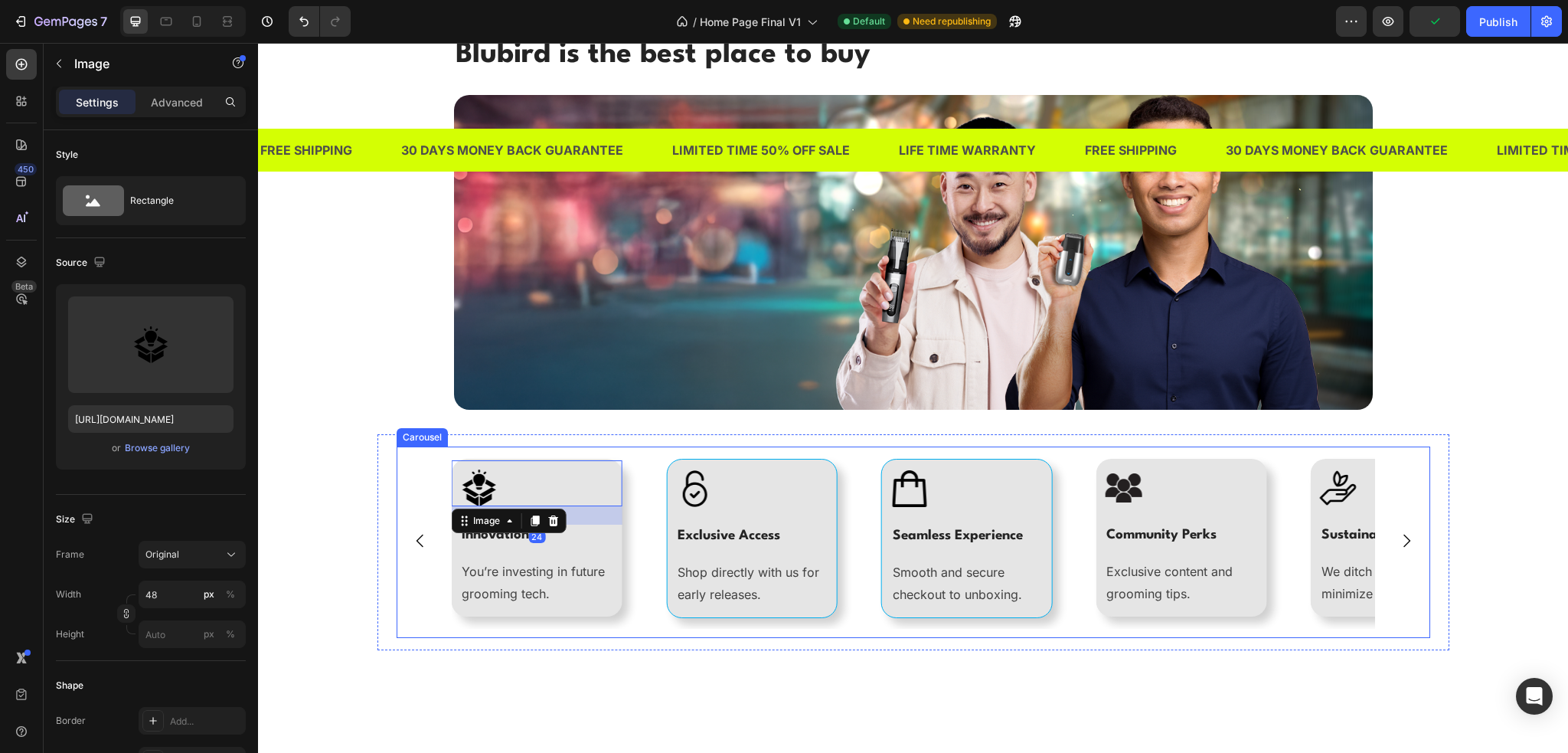
click at [413, 548] on icon "Carousel Back Arrow" at bounding box center [420, 540] width 18 height 18
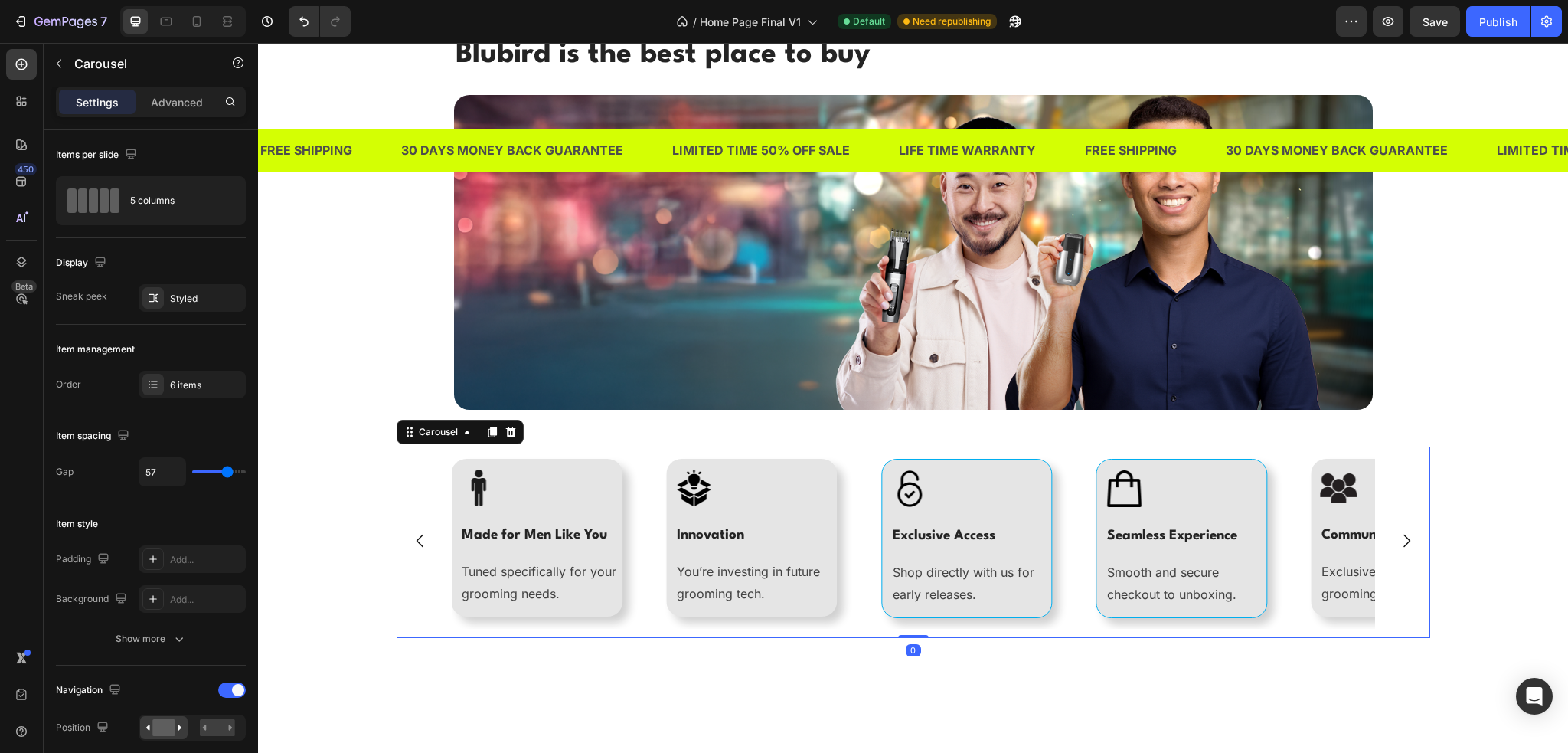
click at [413, 548] on icon "Carousel Back Arrow" at bounding box center [420, 540] width 18 height 18
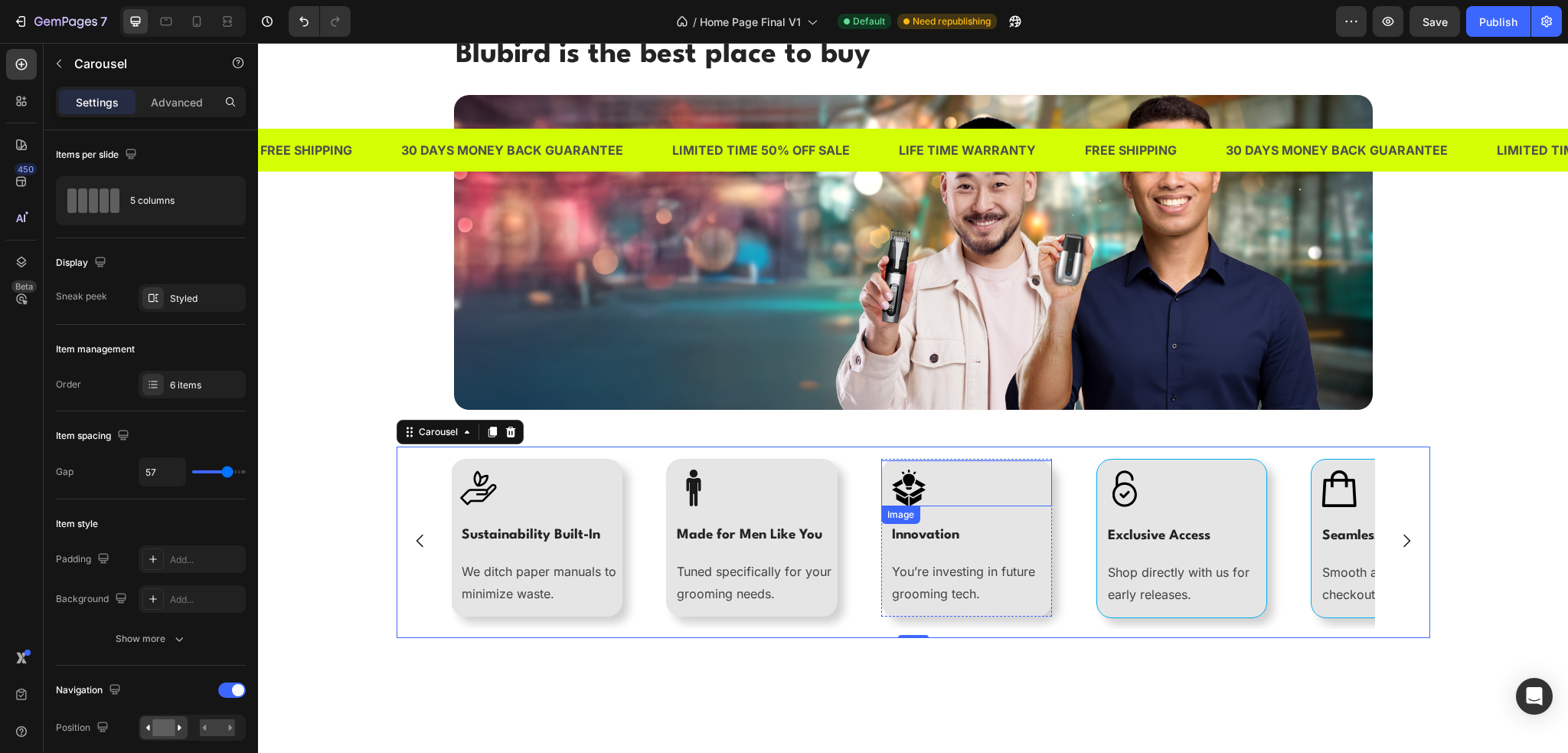
click at [883, 463] on div "Image" at bounding box center [967, 482] width 172 height 46
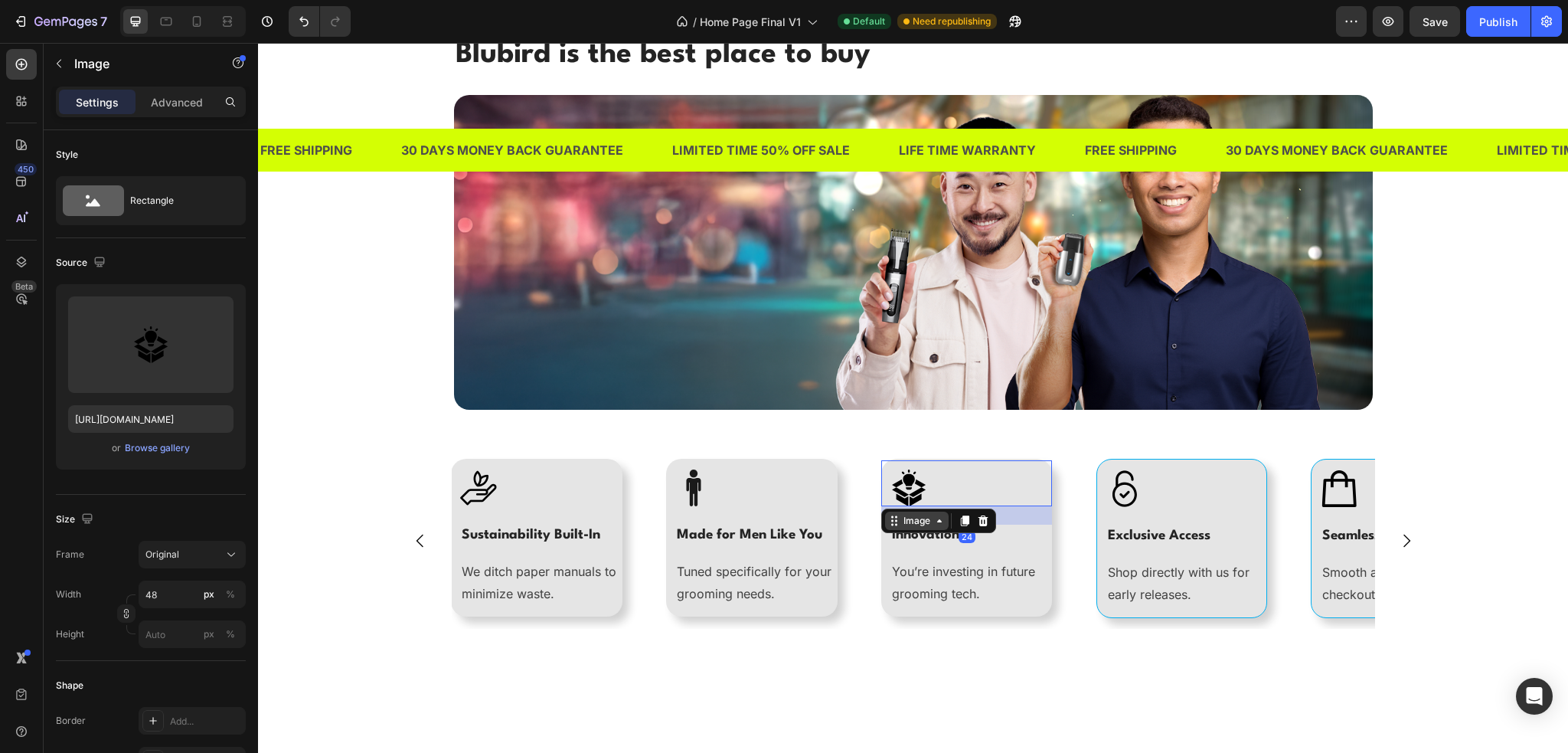
click at [890, 515] on icon at bounding box center [894, 521] width 12 height 12
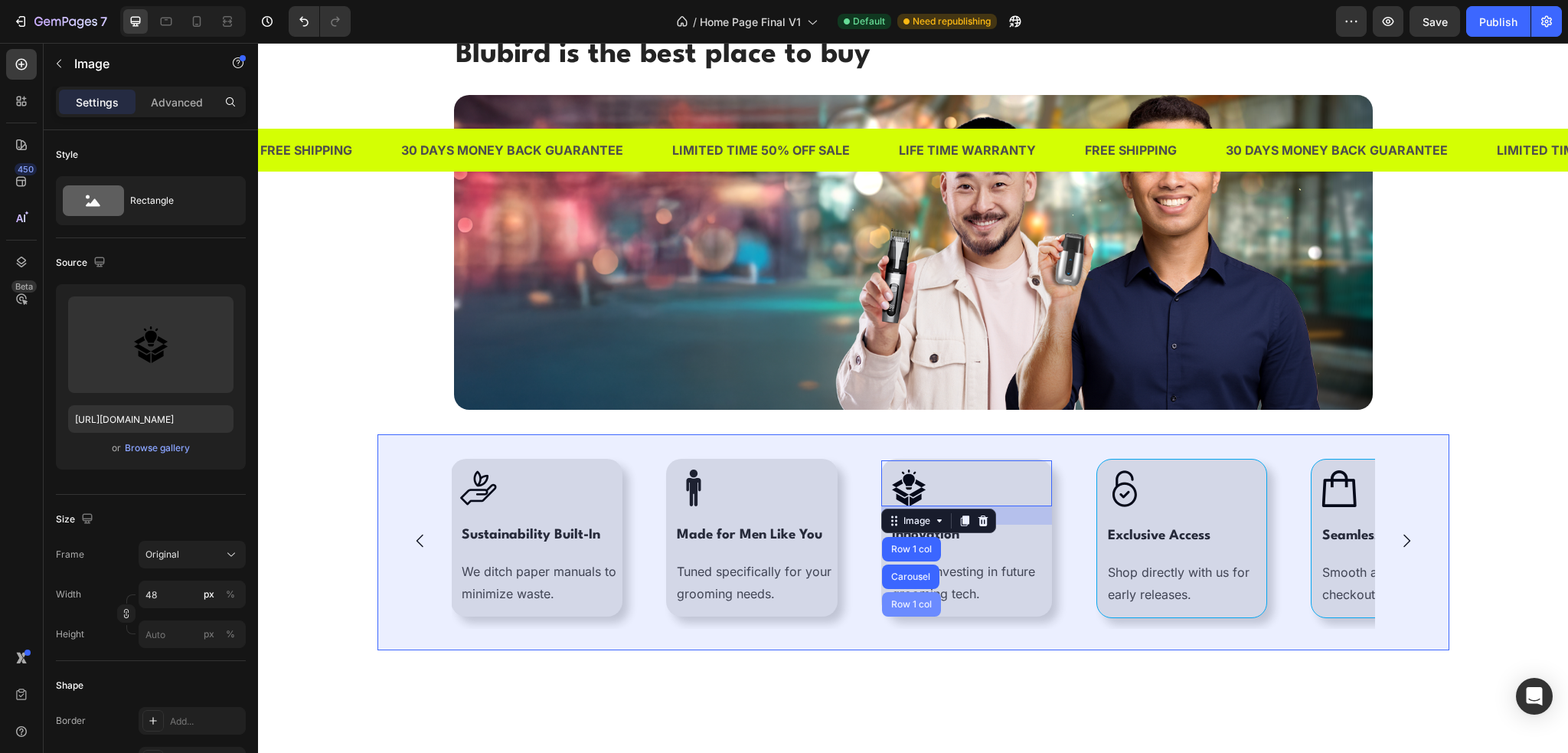
click at [910, 602] on div "Row 1 col" at bounding box center [911, 603] width 46 height 9
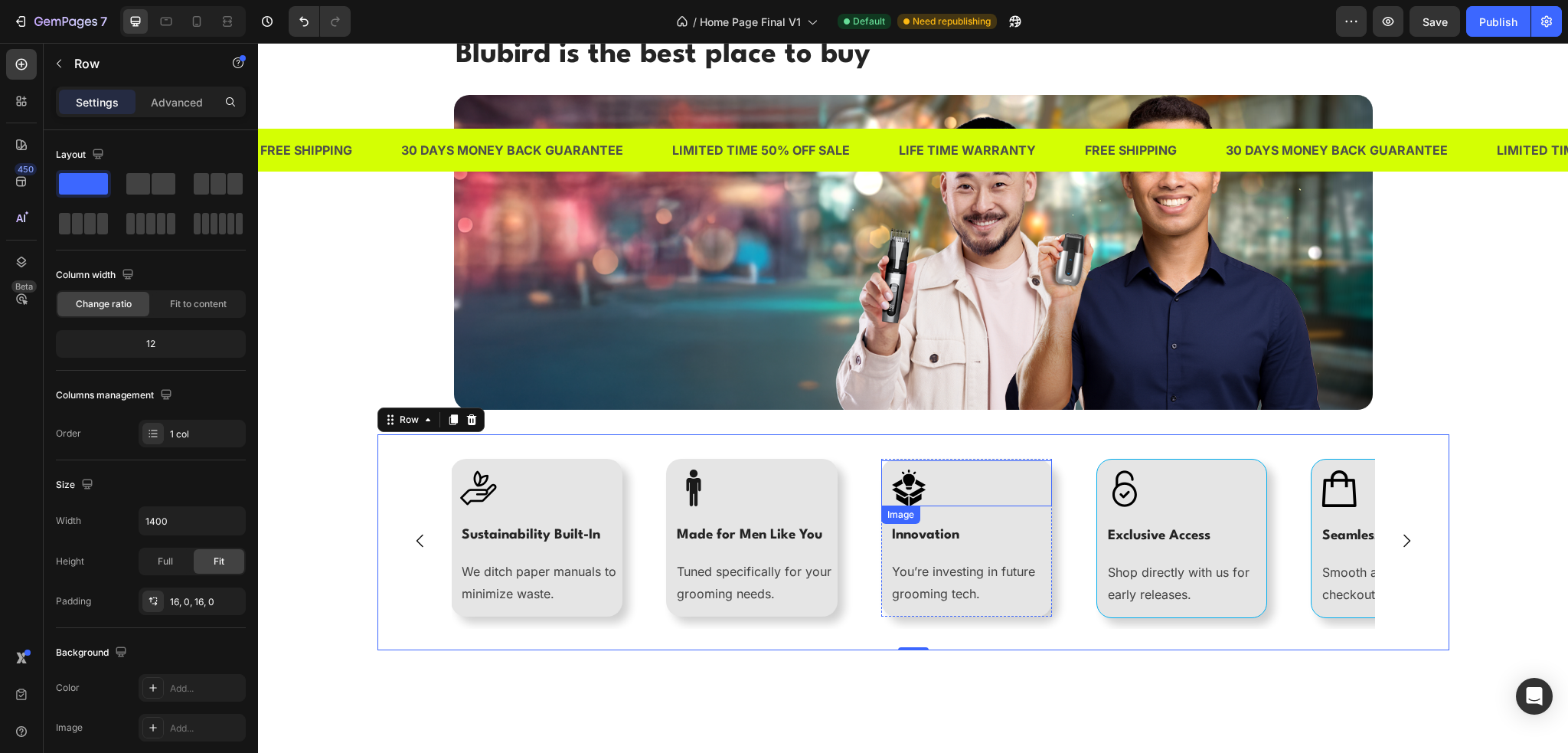
click at [882, 465] on div "Image" at bounding box center [967, 482] width 172 height 46
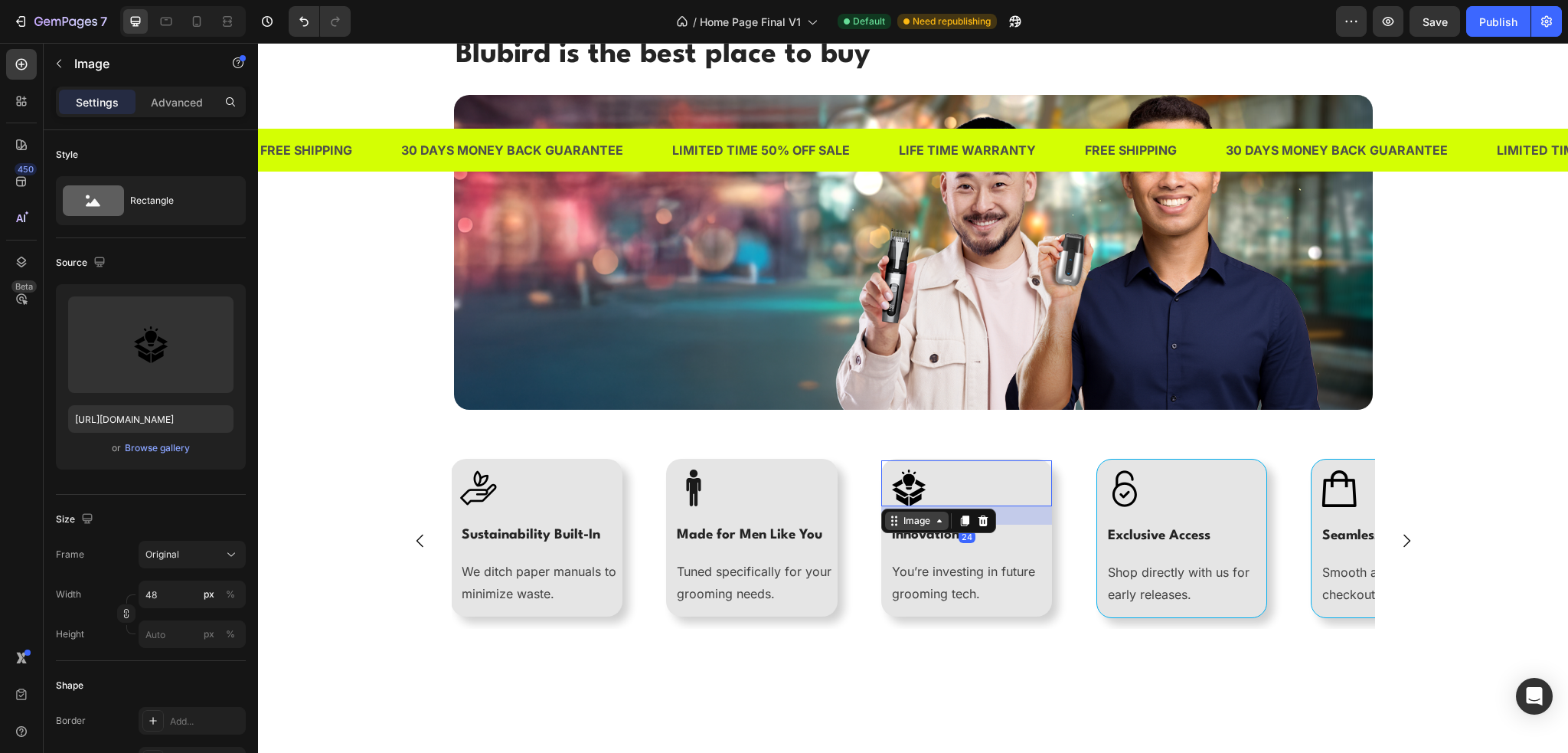
click at [907, 514] on div "Image" at bounding box center [917, 521] width 33 height 14
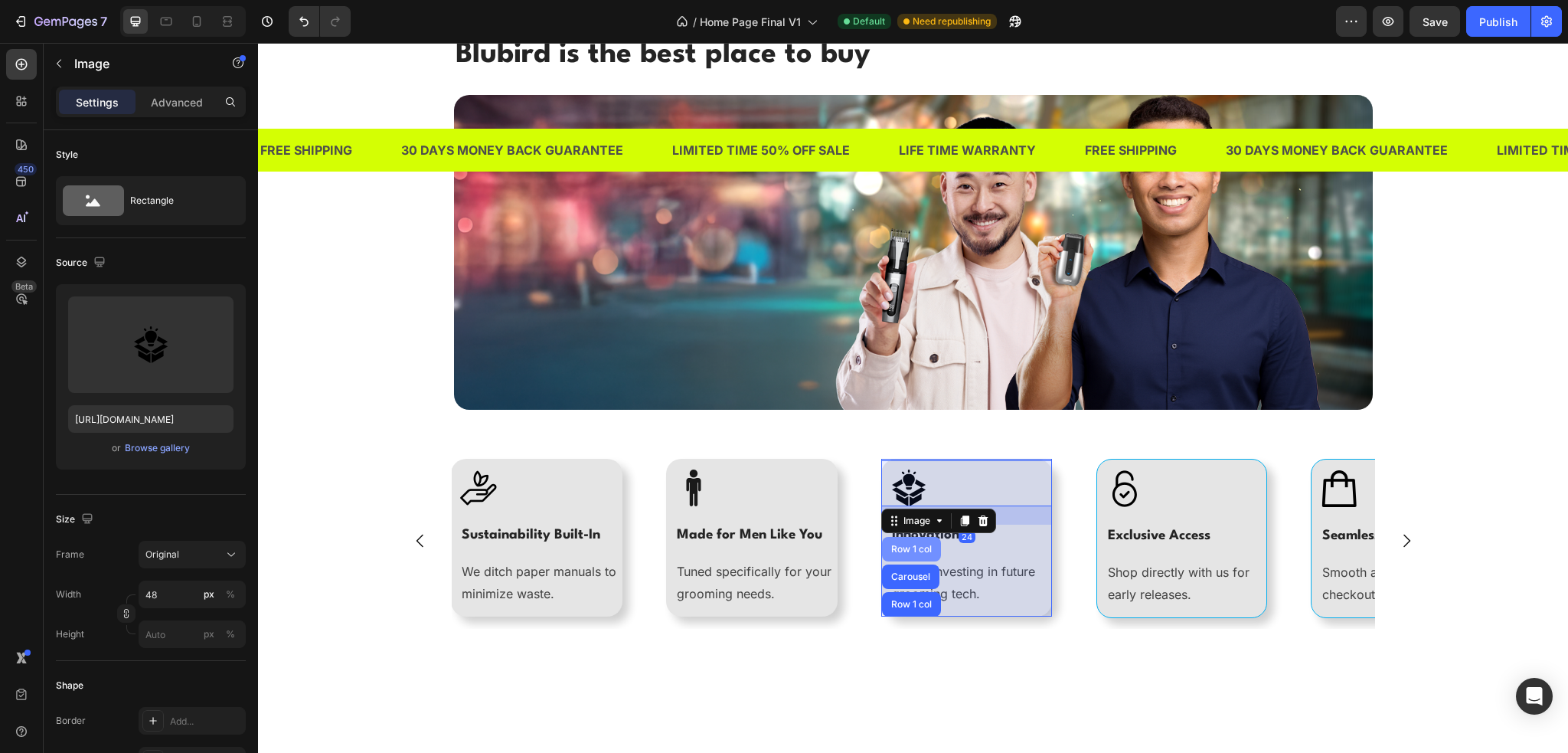
click at [906, 550] on div "Row 1 col" at bounding box center [911, 548] width 46 height 9
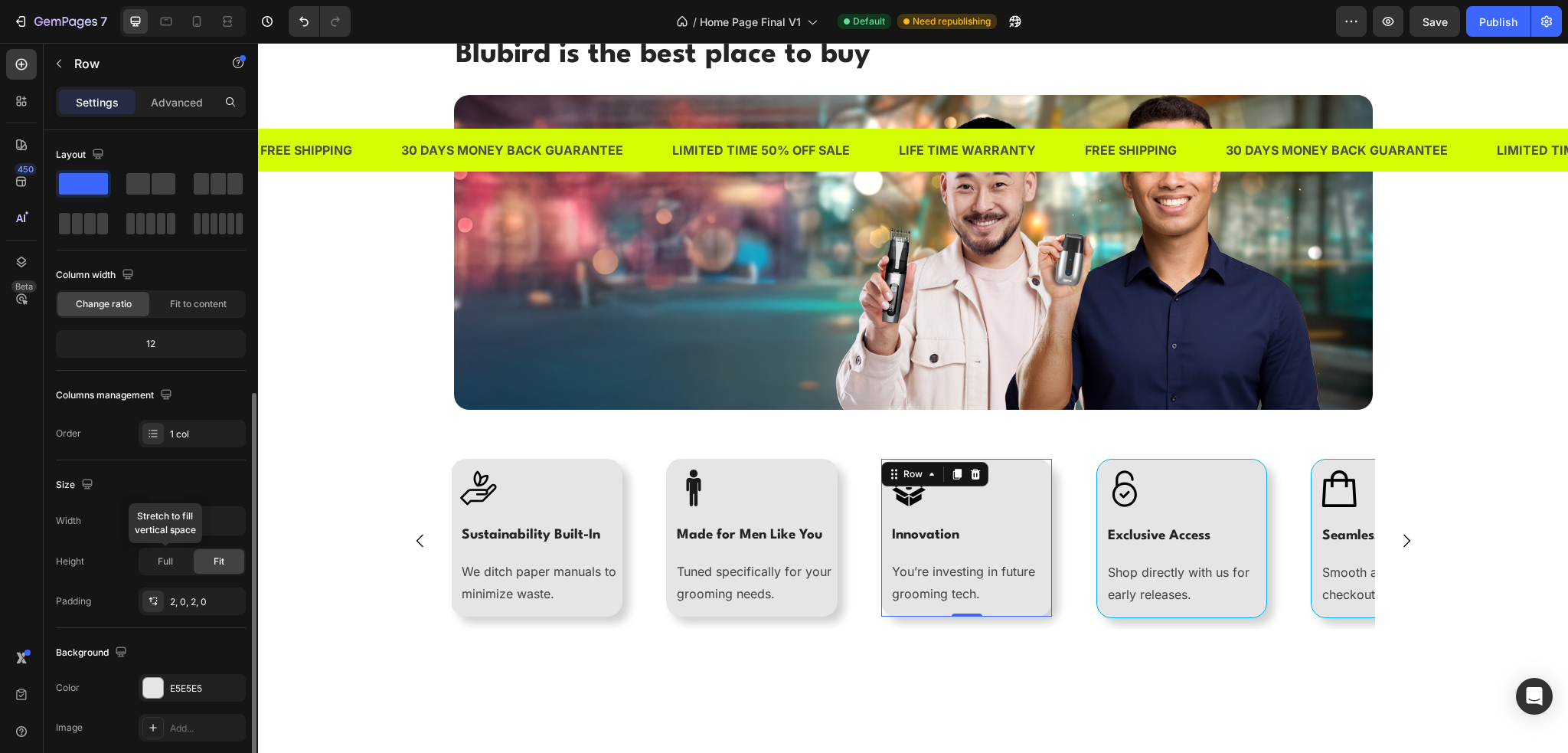
scroll to position [266, 0]
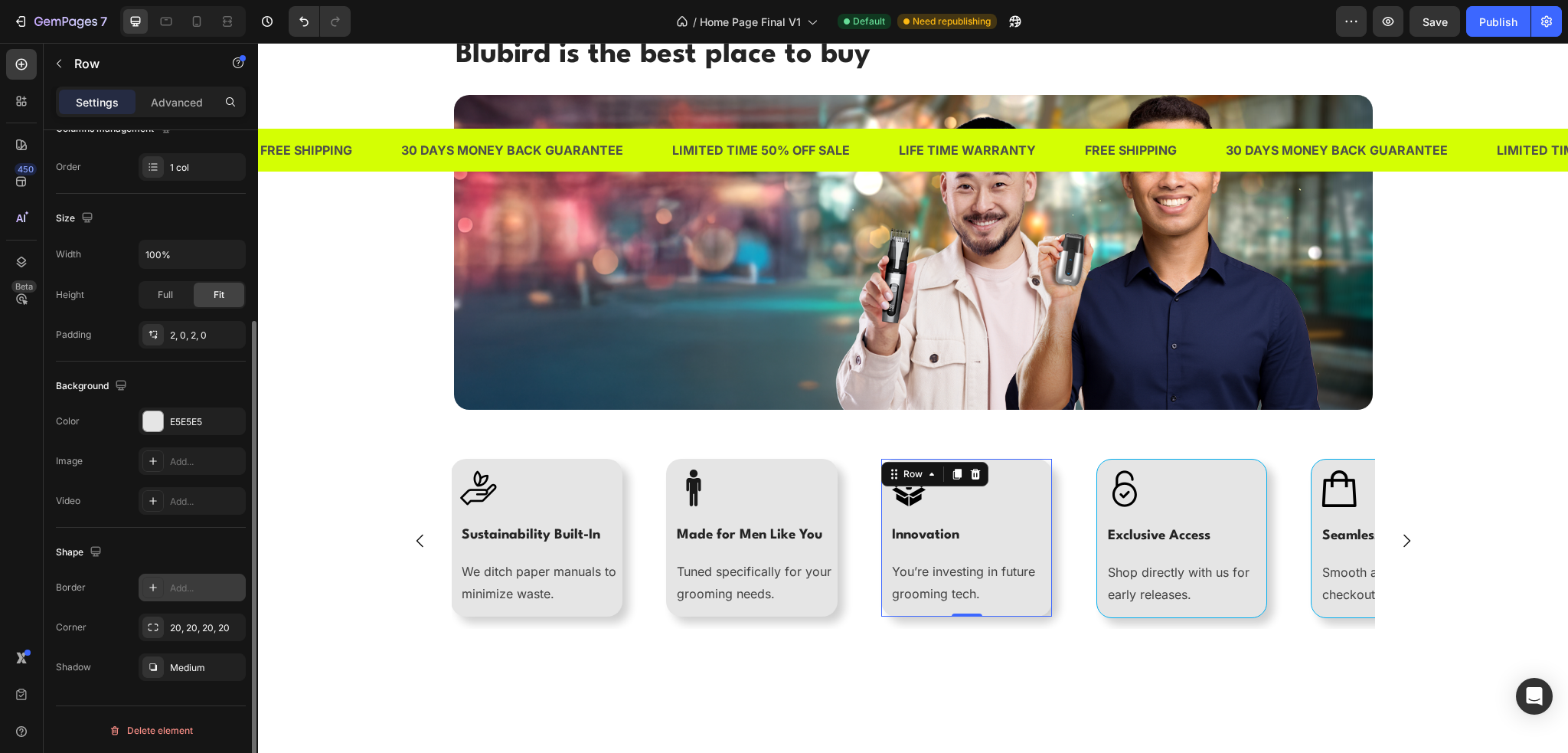
click at [170, 587] on div "Add..." at bounding box center [206, 588] width 72 height 14
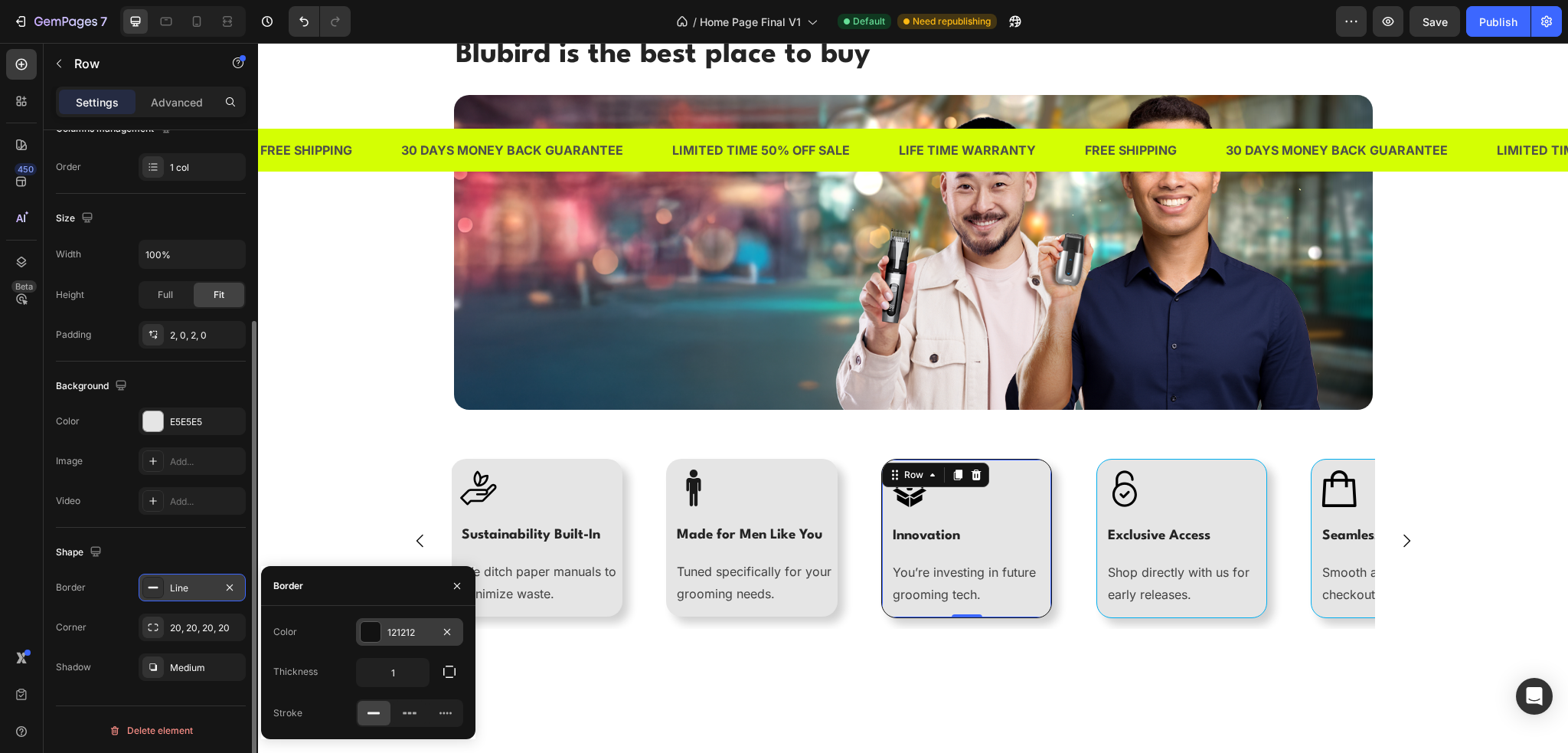
click at [380, 628] on div at bounding box center [371, 631] width 20 height 20
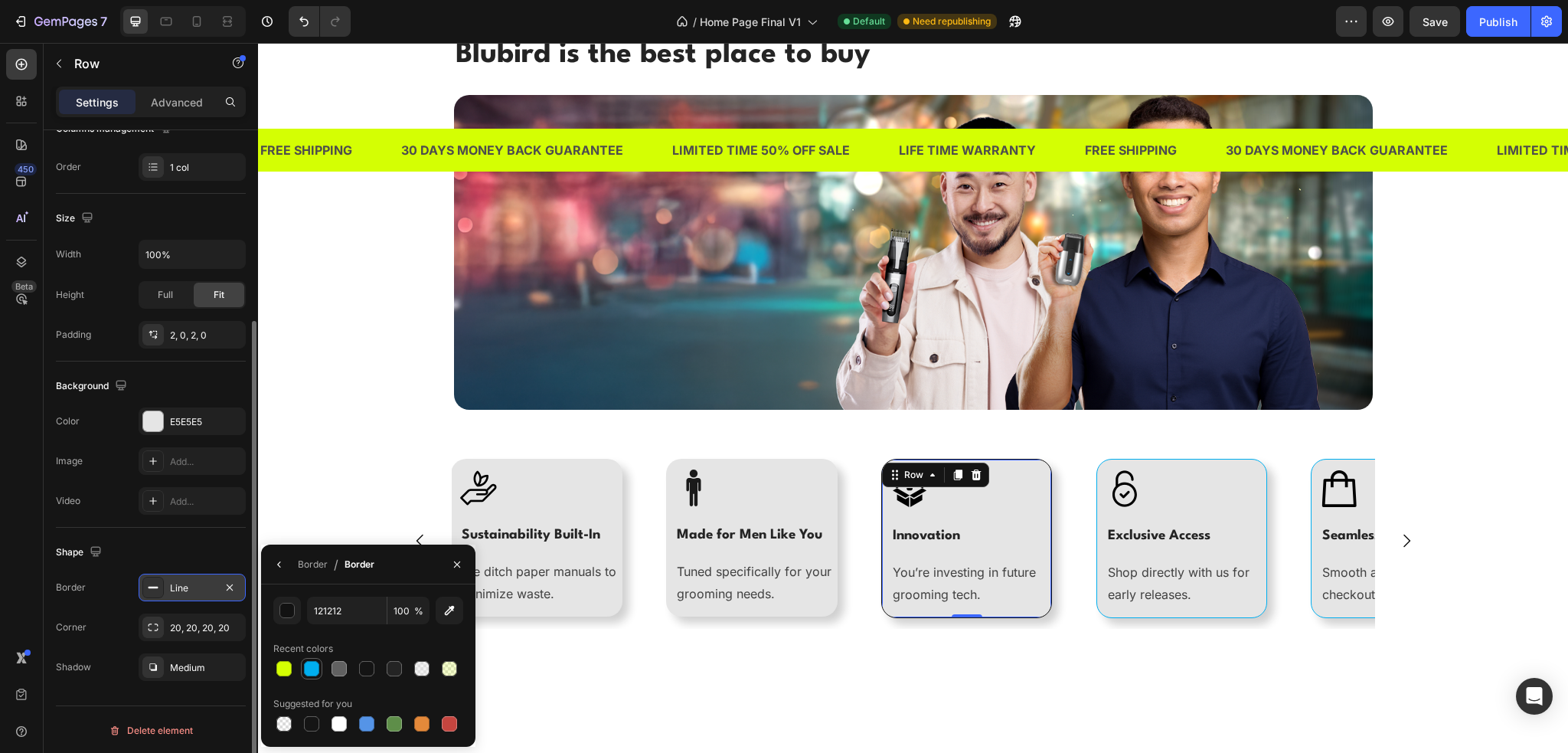
click at [312, 665] on div at bounding box center [312, 669] width 15 height 15
type input "00AEEF"
click at [676, 472] on img at bounding box center [694, 487] width 37 height 37
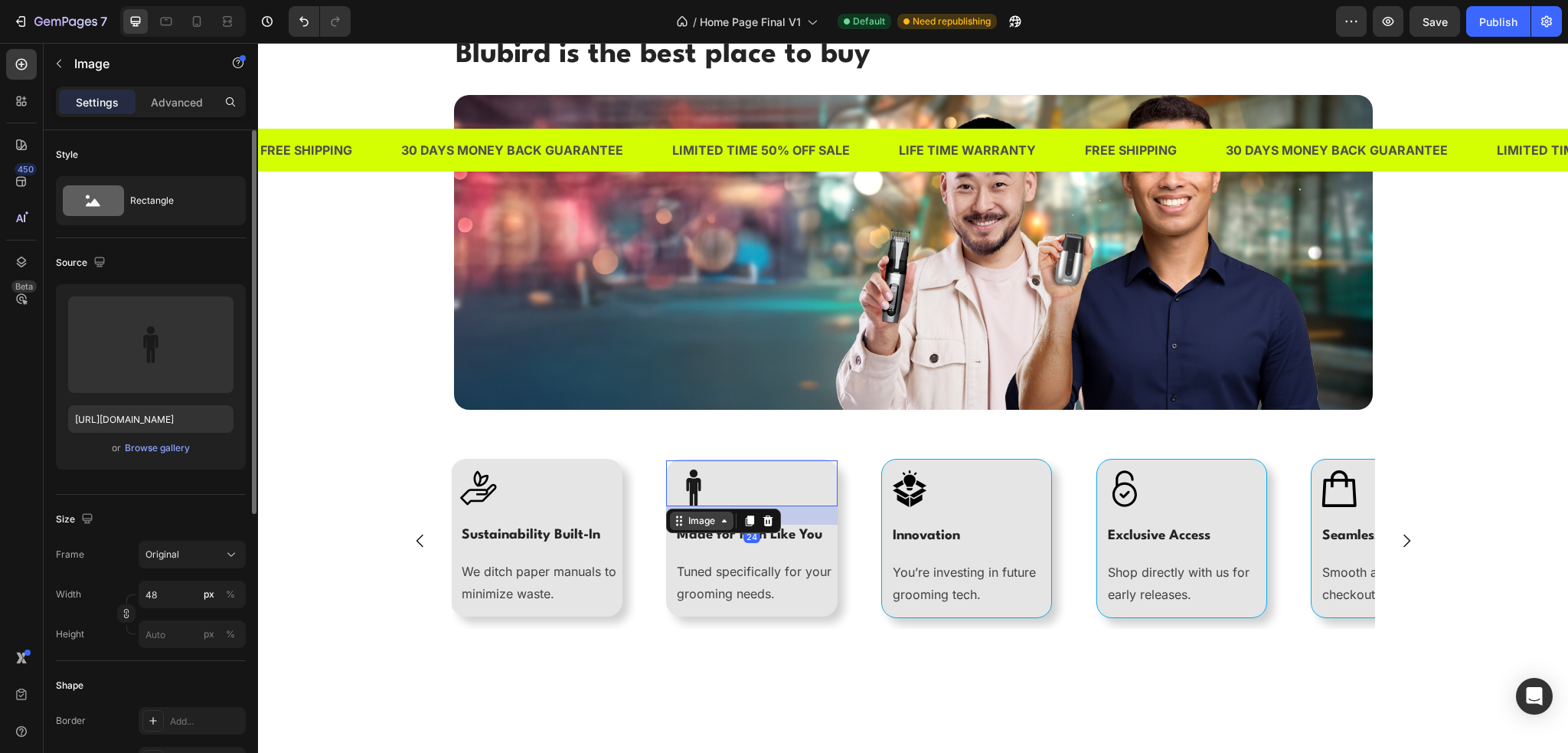
click at [692, 516] on div "Image" at bounding box center [701, 521] width 33 height 14
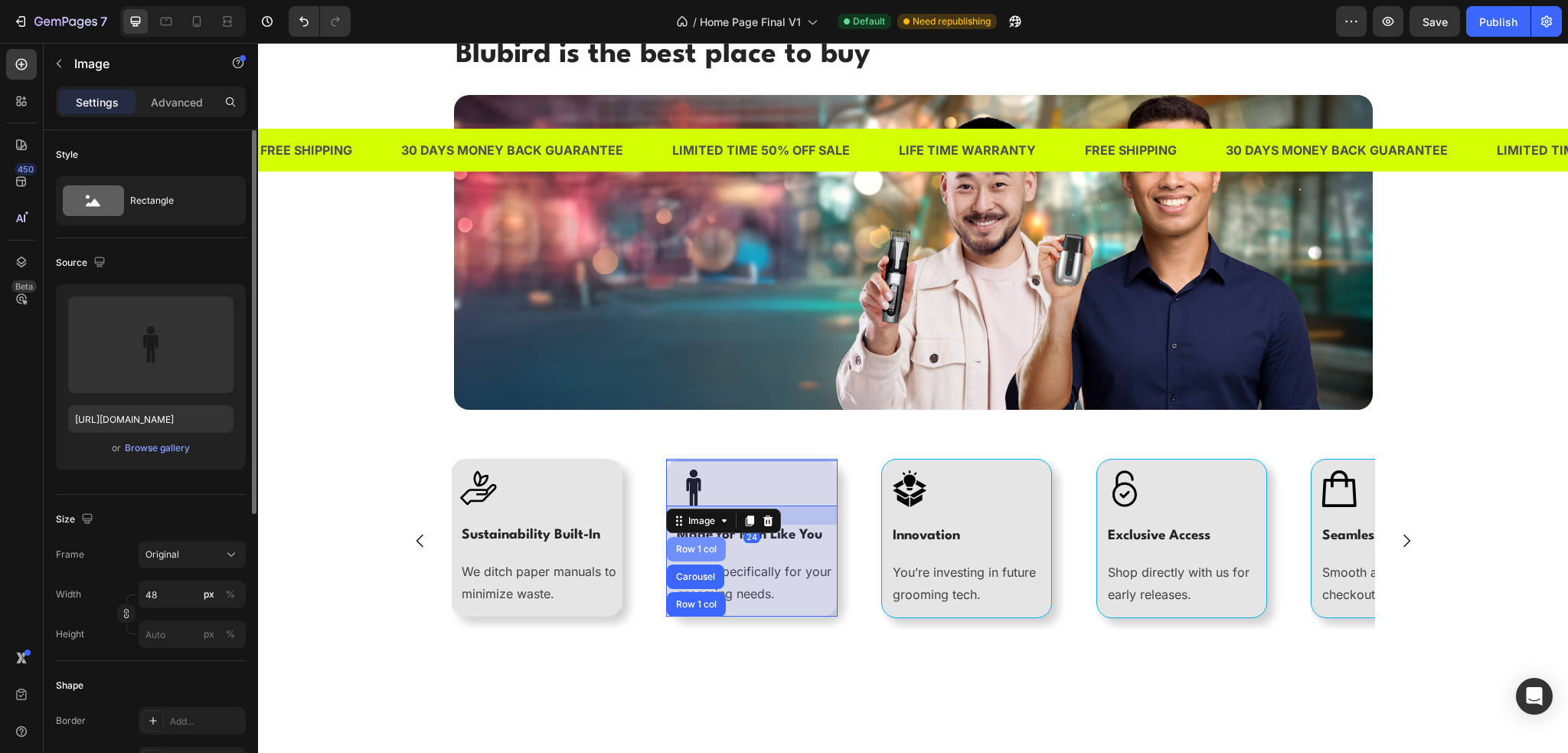
click at [698, 549] on div "Row 1 col" at bounding box center [696, 548] width 46 height 9
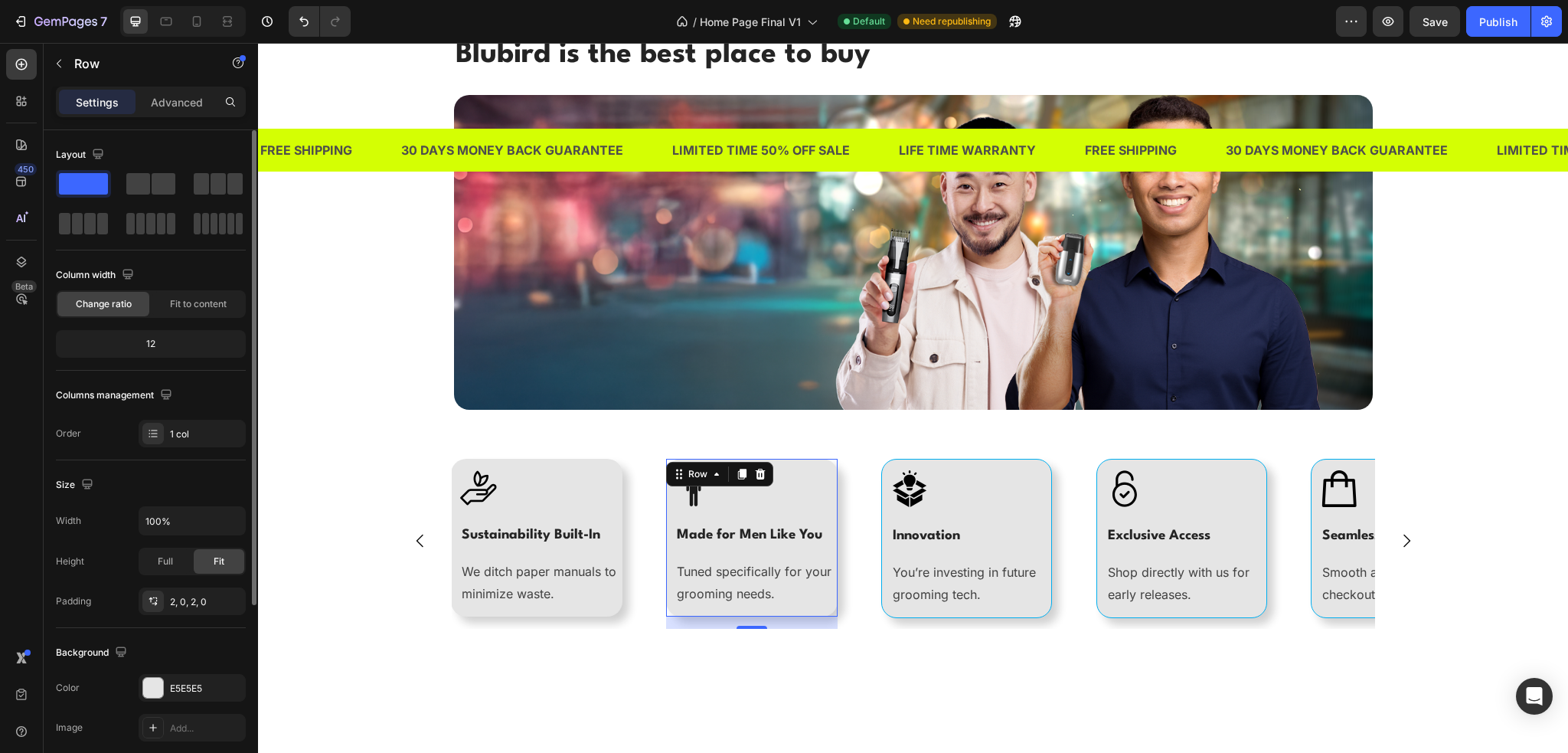
scroll to position [266, 0]
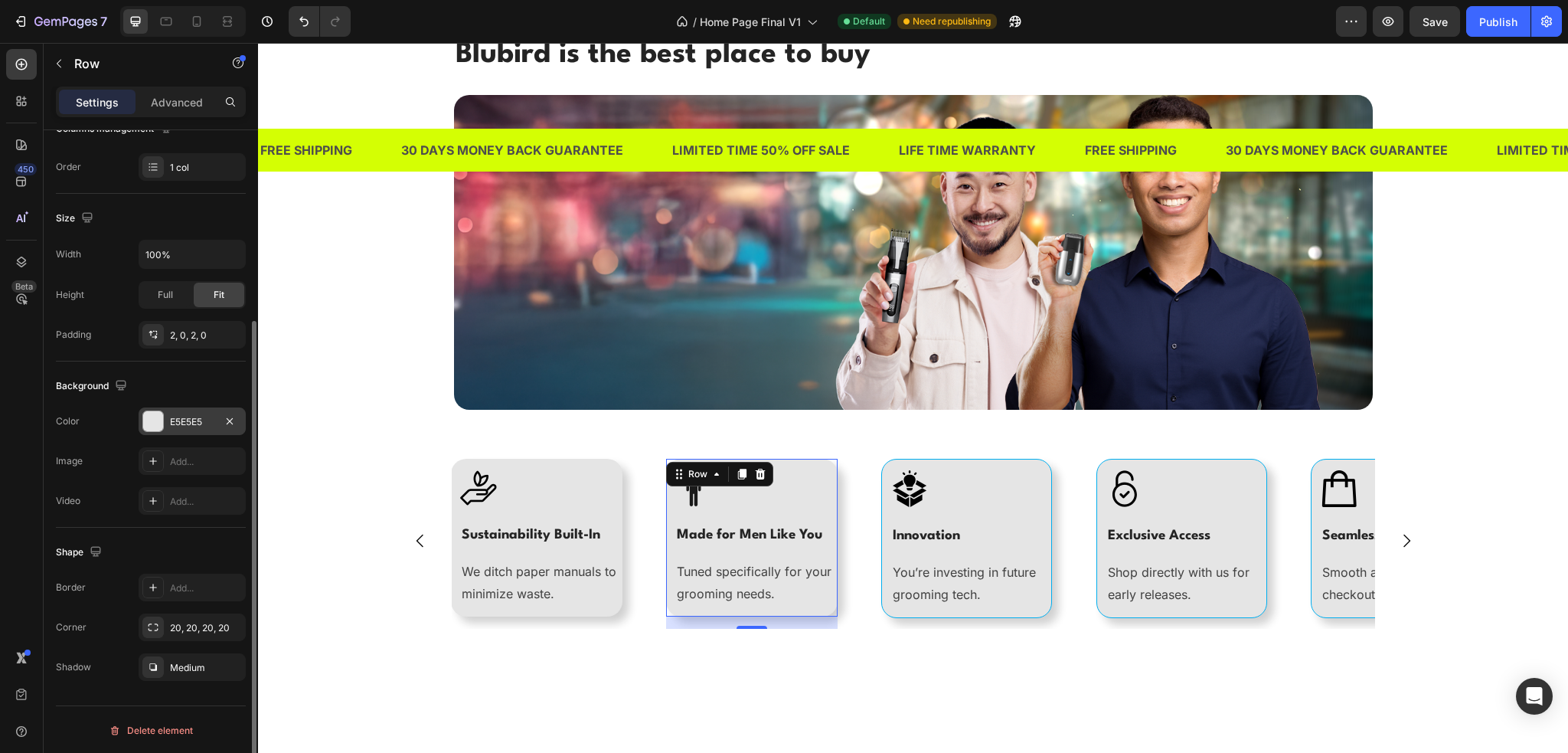
click at [198, 422] on div "E5E5E5" at bounding box center [193, 422] width 45 height 14
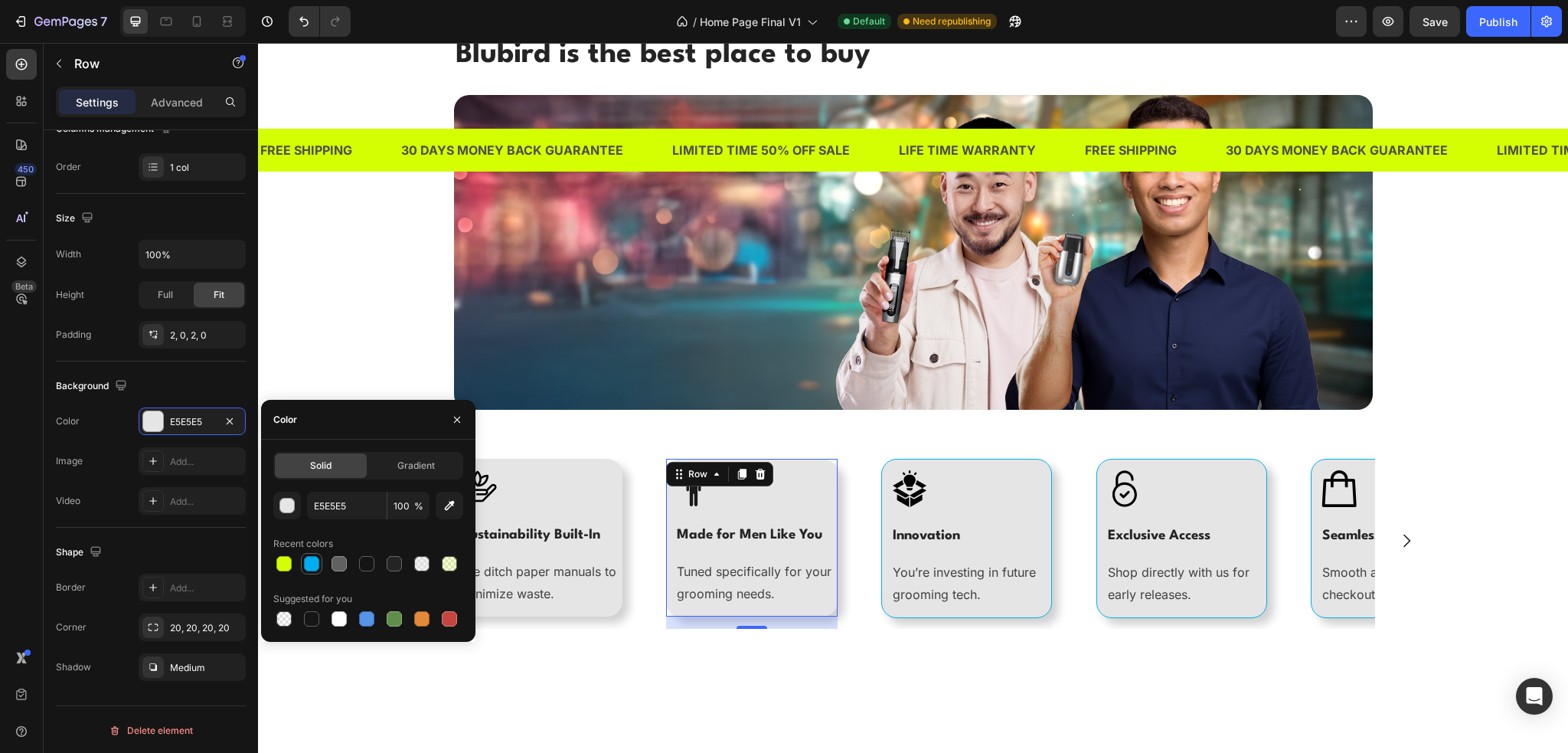
click at [312, 564] on div at bounding box center [312, 564] width 15 height 15
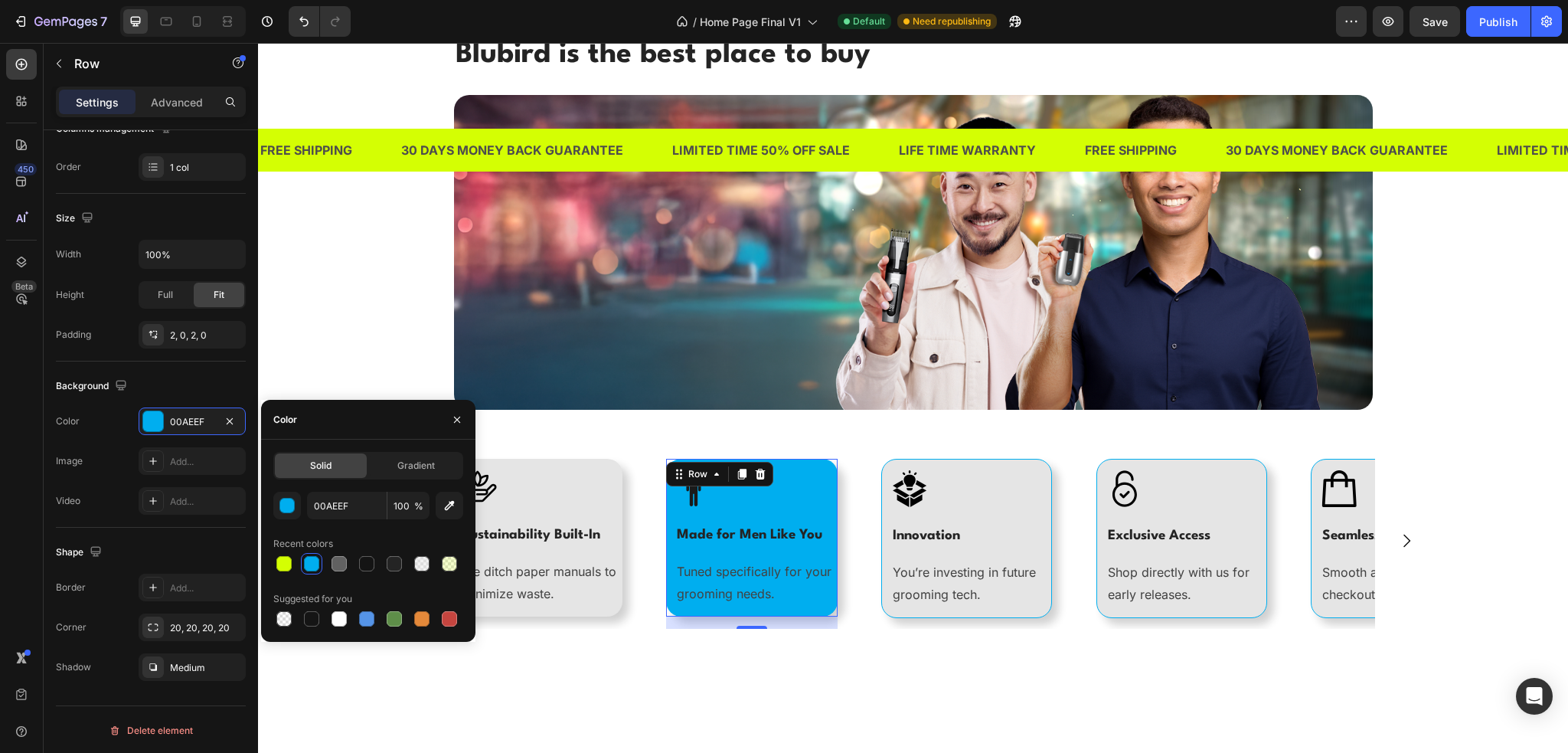
type input "E5E5E5"
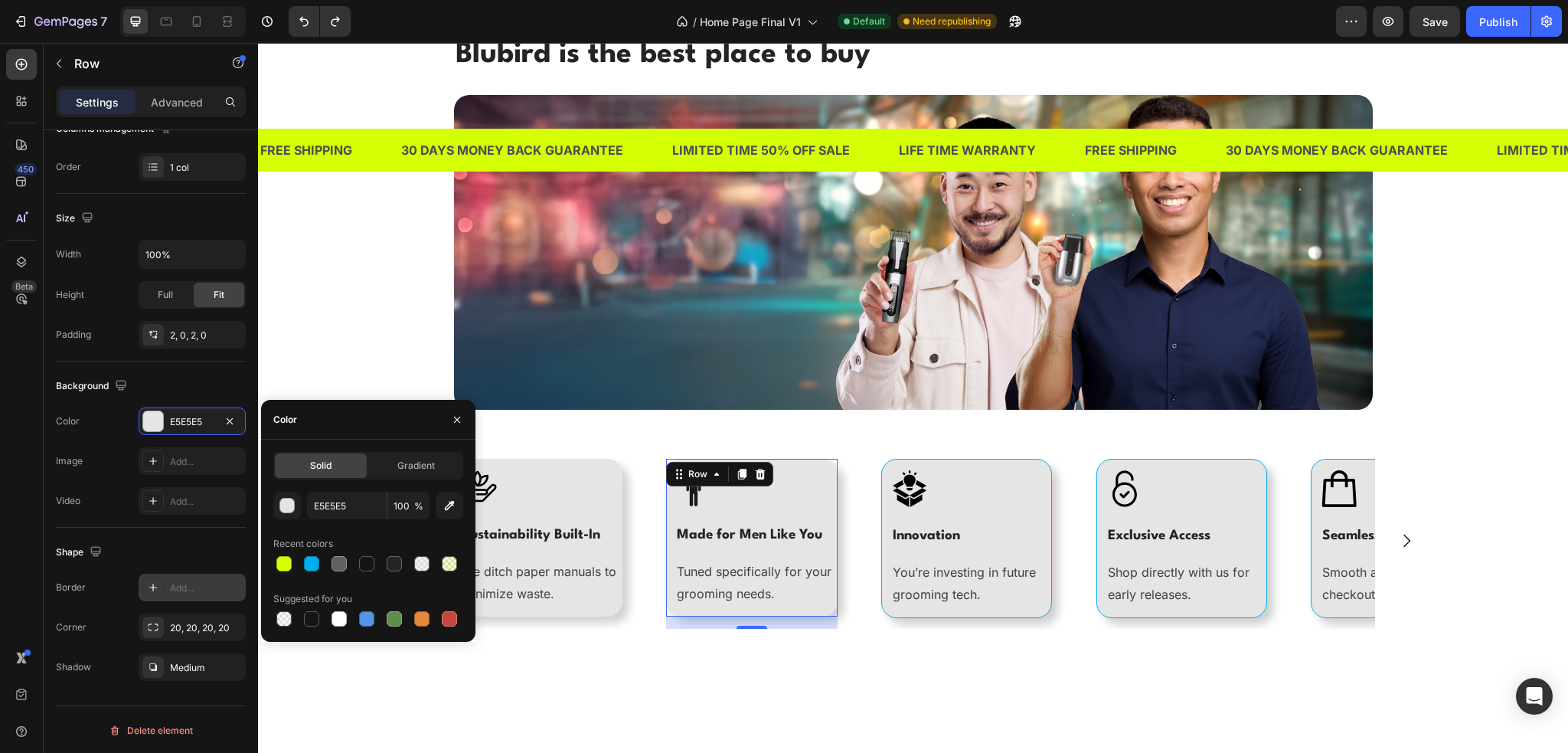
click at [175, 581] on div "Add..." at bounding box center [206, 588] width 72 height 14
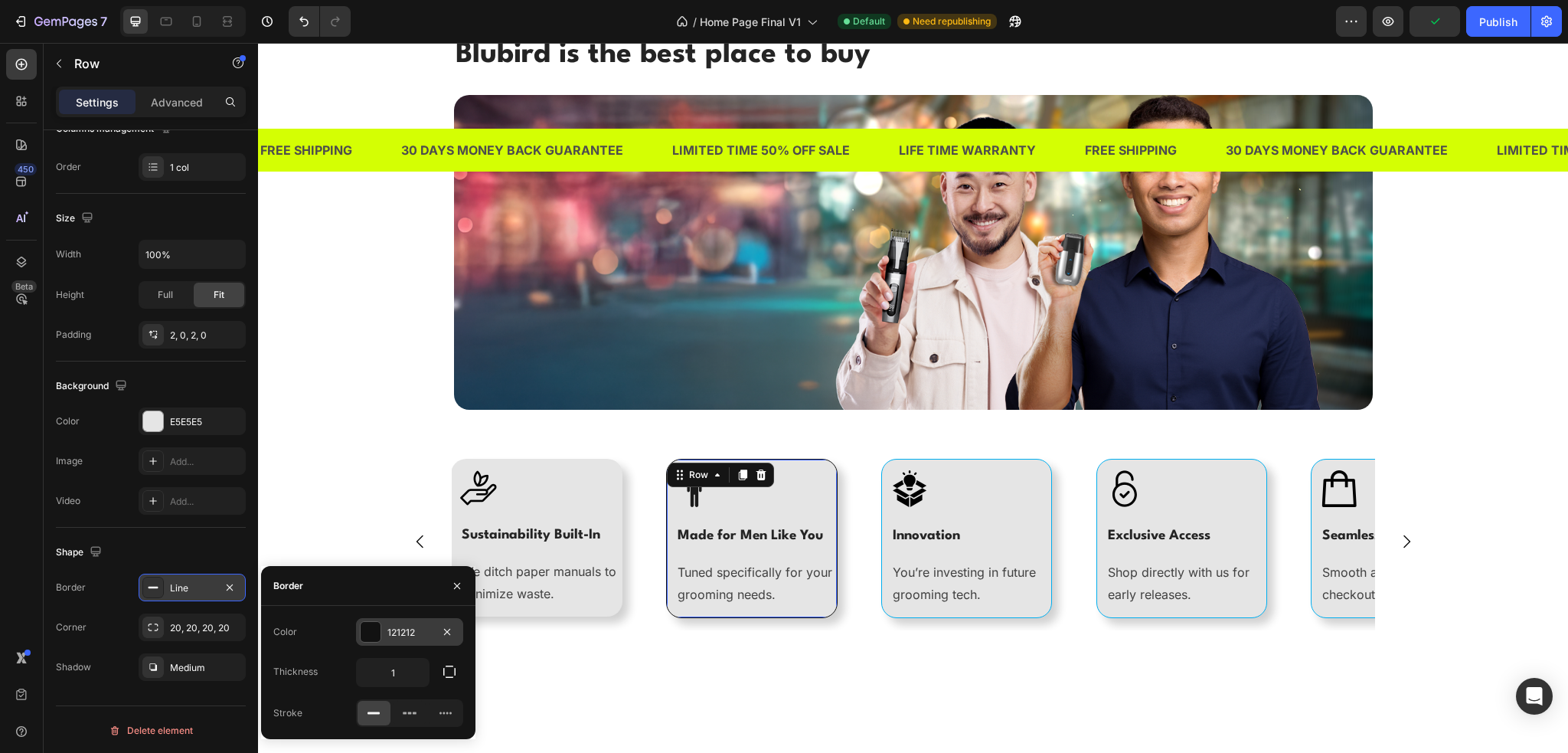
click at [372, 636] on div at bounding box center [371, 631] width 20 height 20
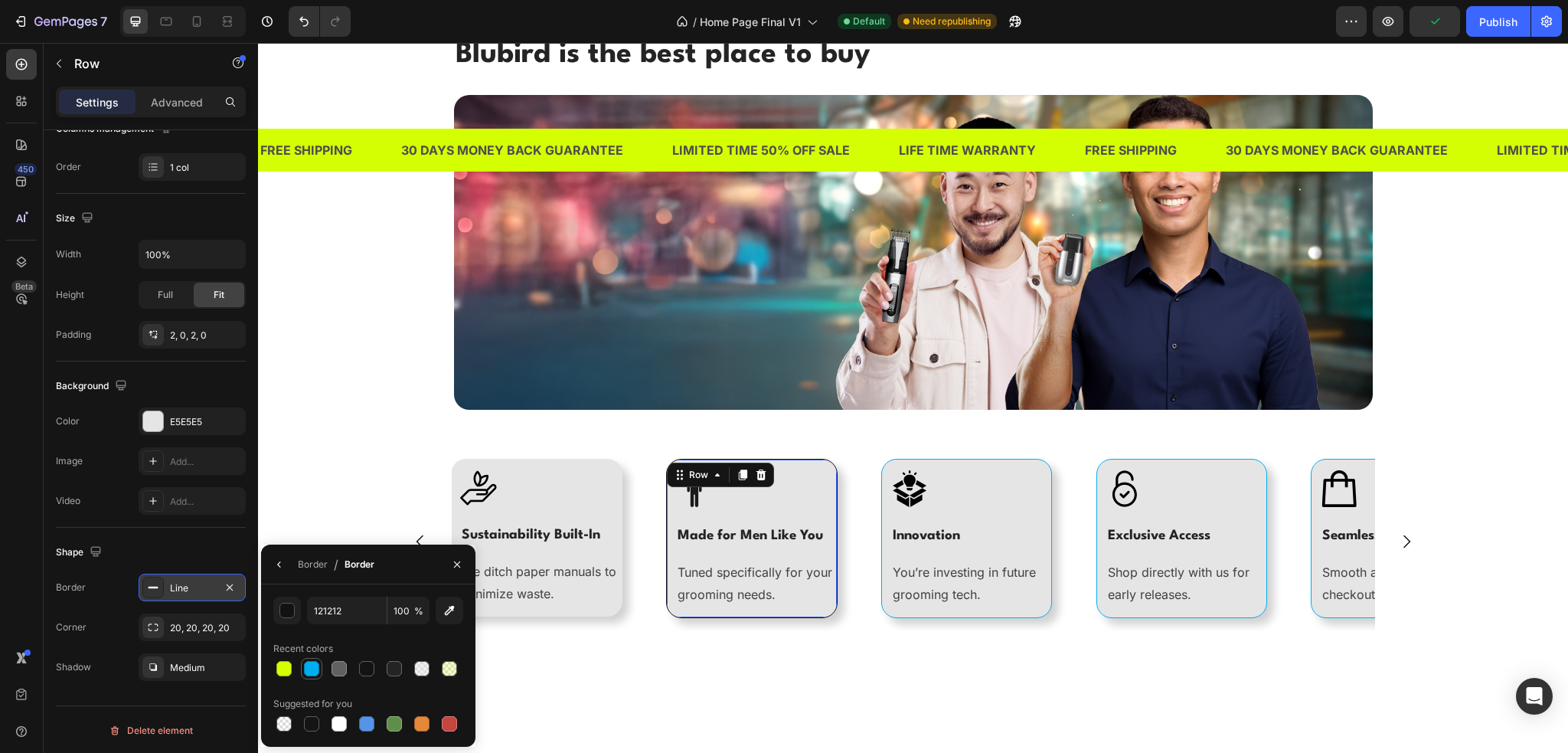
click at [312, 672] on div at bounding box center [312, 669] width 15 height 15
type input "00AEEF"
click at [451, 472] on div "Image" at bounding box center [537, 482] width 172 height 46
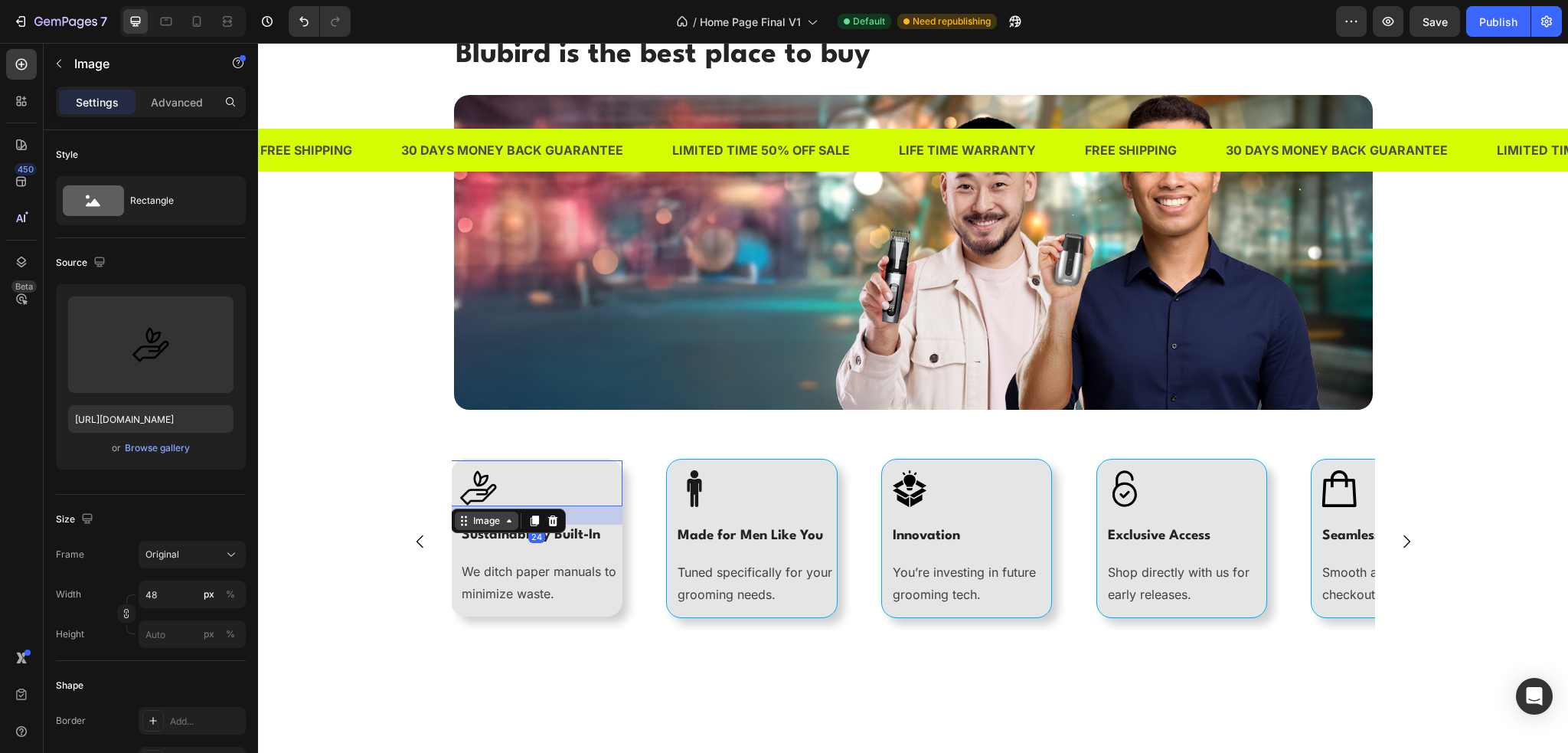
click at [475, 523] on div "Image" at bounding box center [487, 521] width 33 height 14
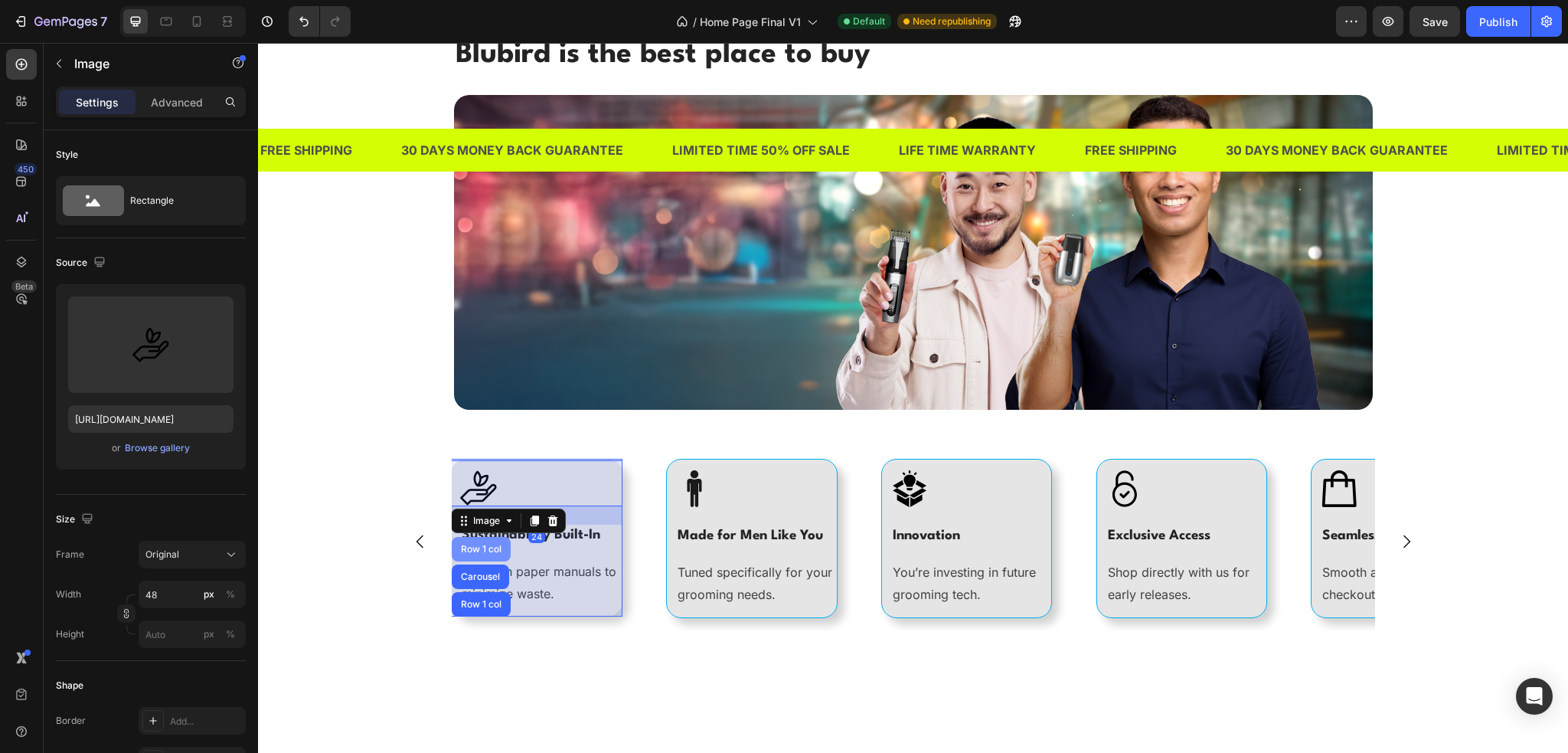
click at [474, 547] on div "Row 1 col" at bounding box center [481, 548] width 46 height 9
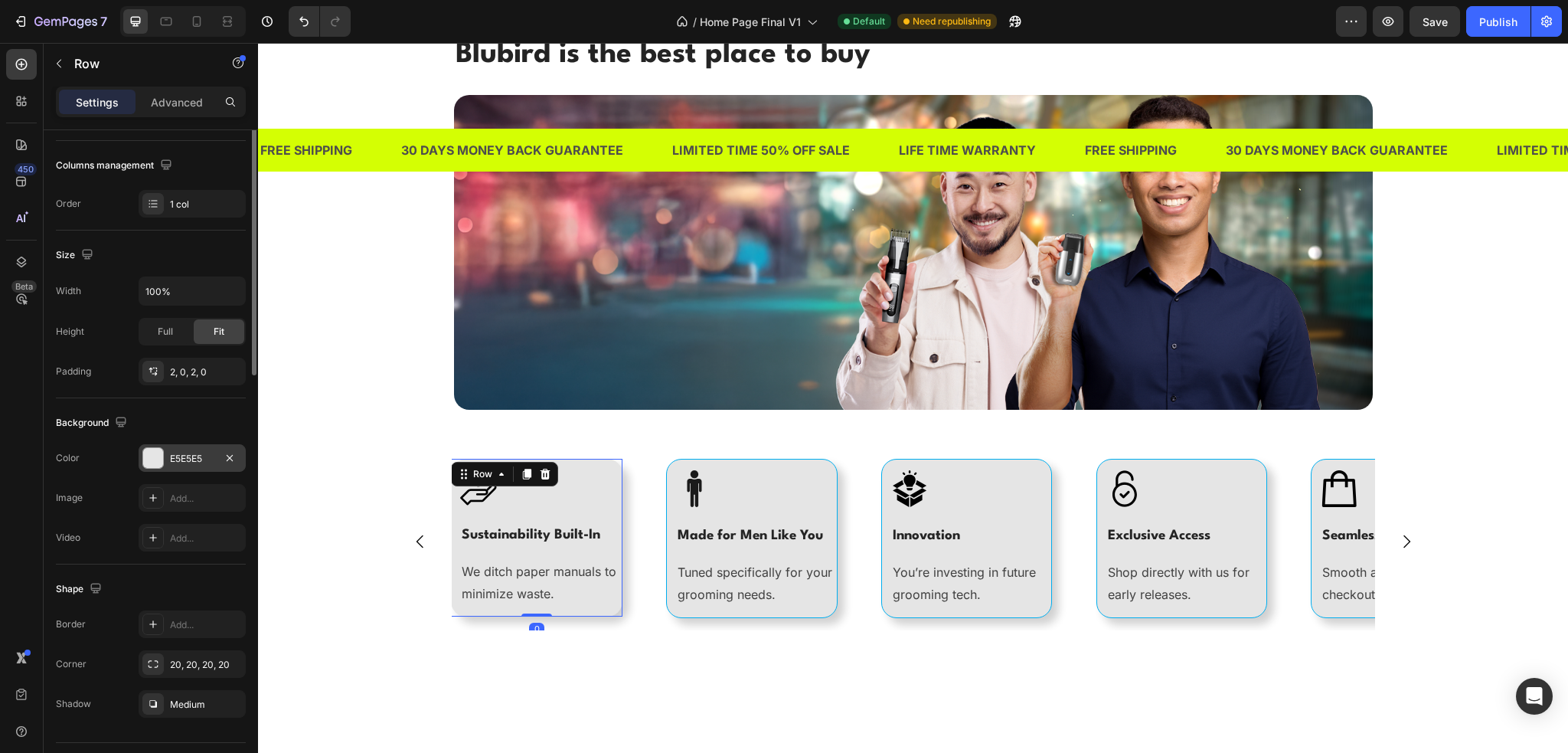
scroll to position [266, 0]
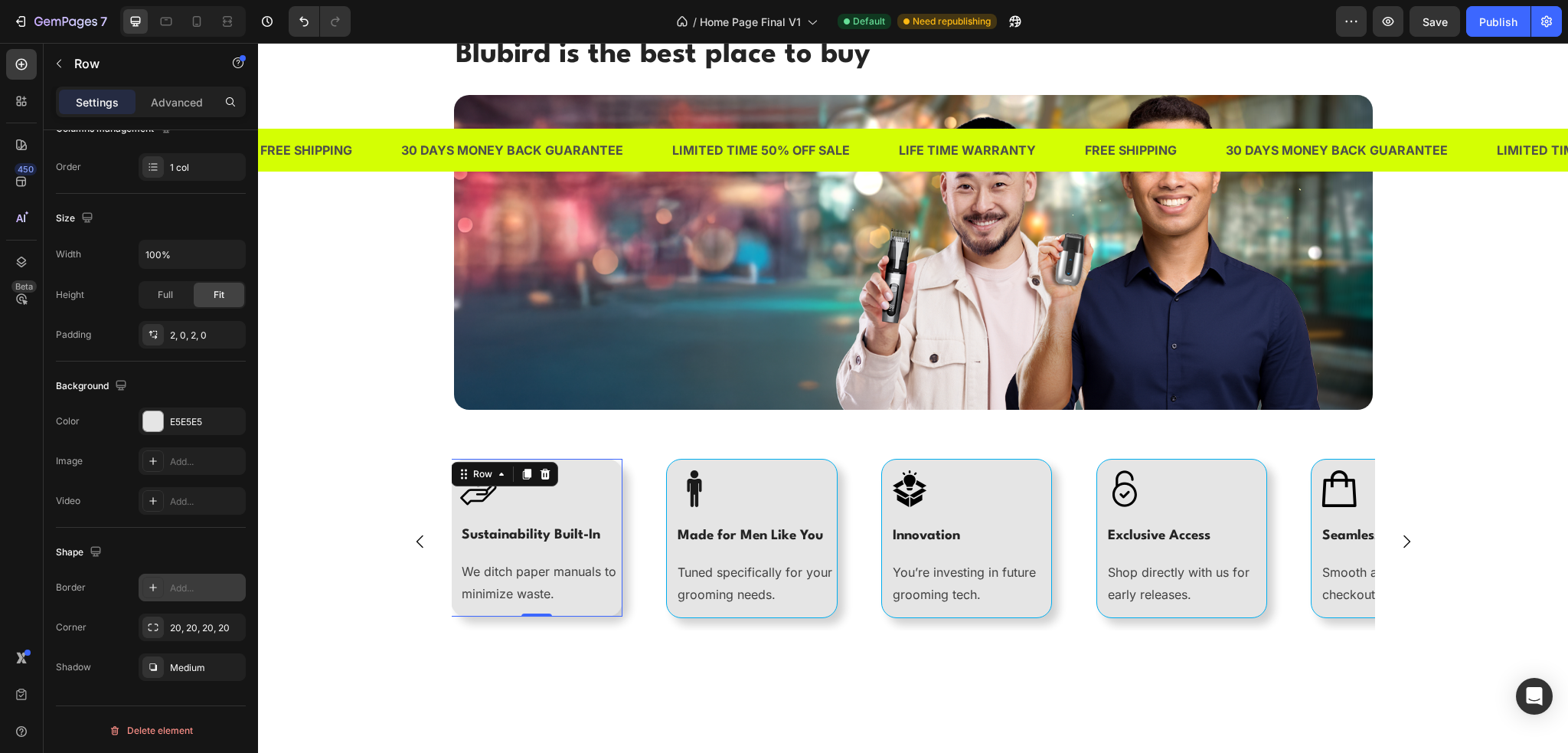
click at [178, 597] on div "Add..." at bounding box center [192, 587] width 107 height 28
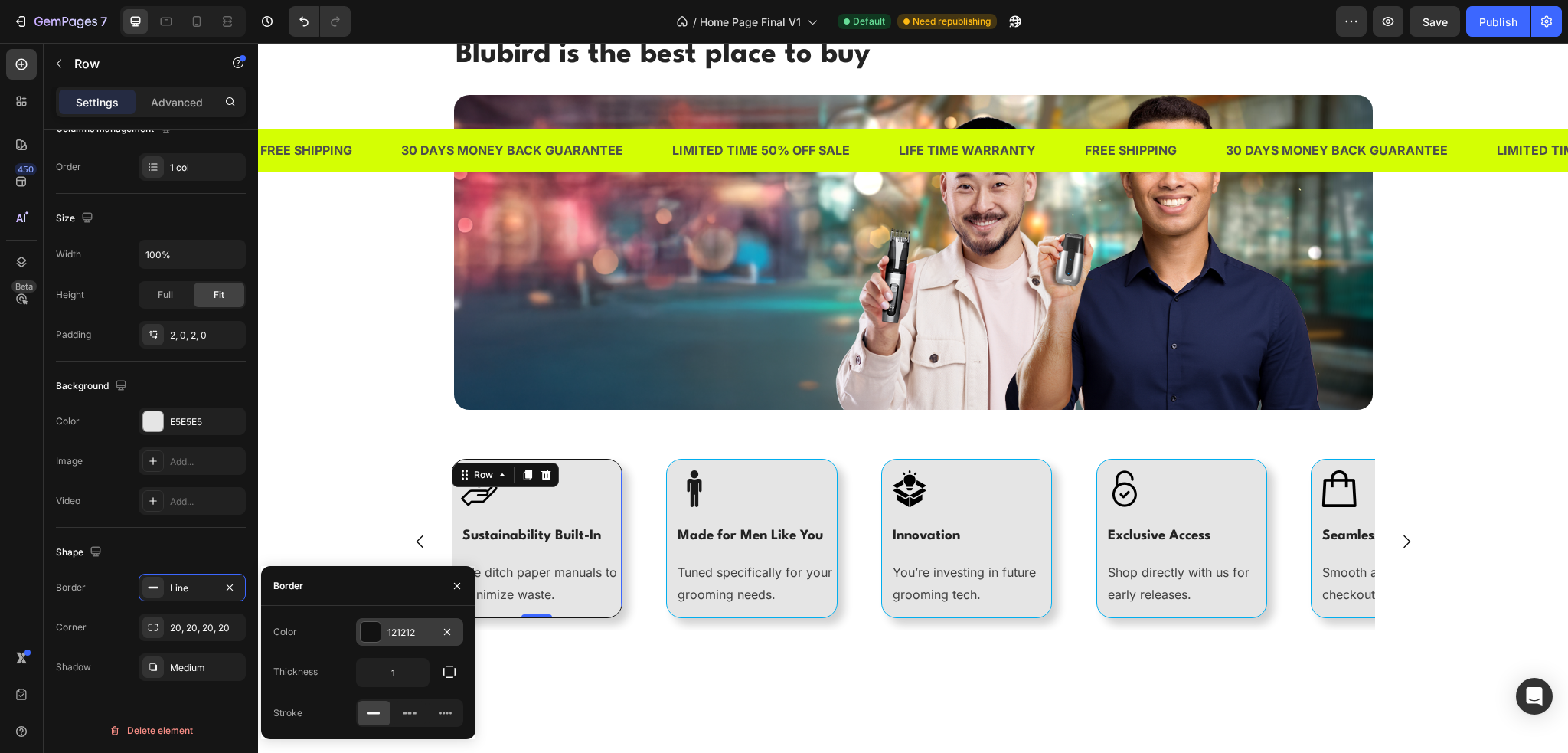
click at [398, 631] on div "121212" at bounding box center [410, 633] width 45 height 14
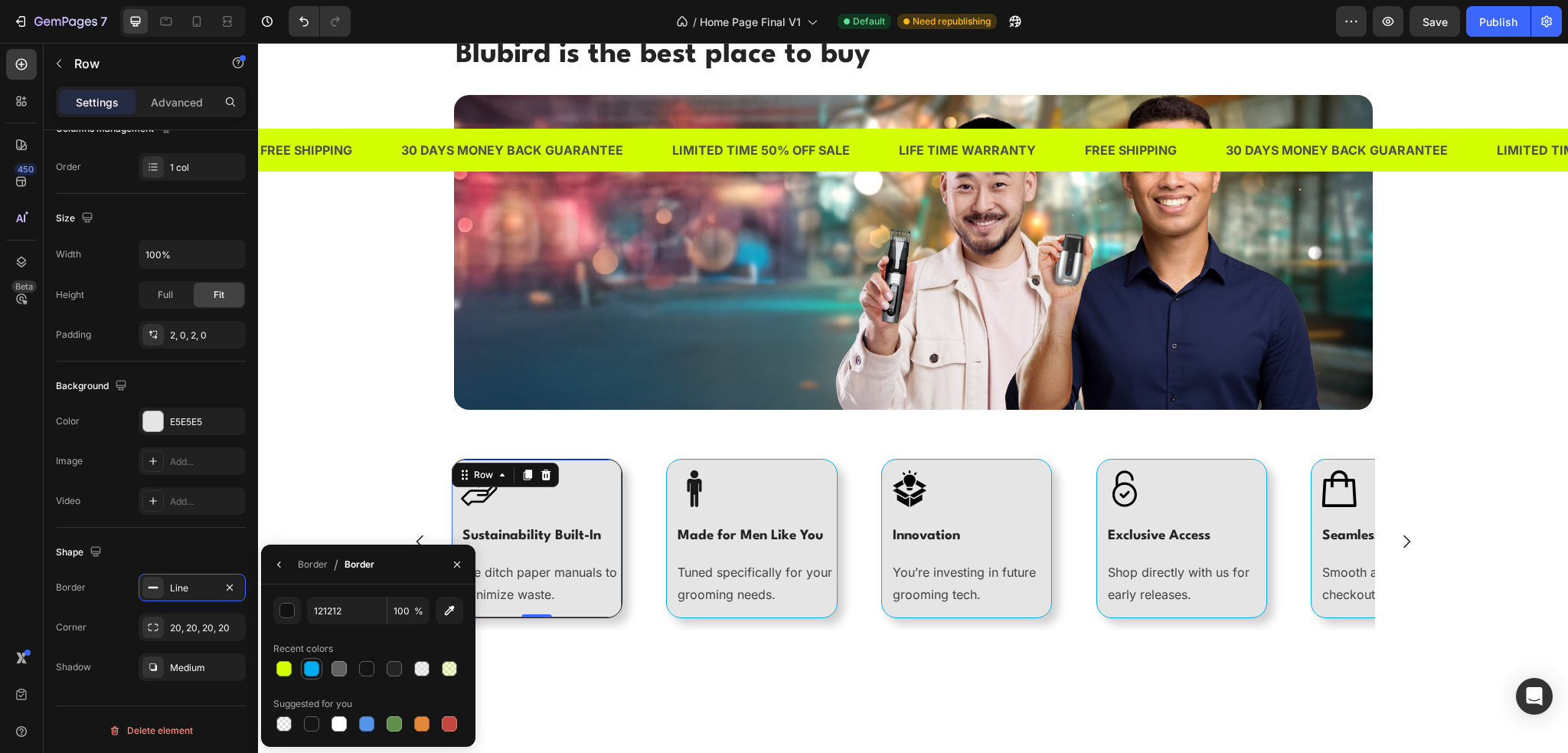
click at [309, 665] on div at bounding box center [312, 669] width 15 height 15
type input "00AEEF"
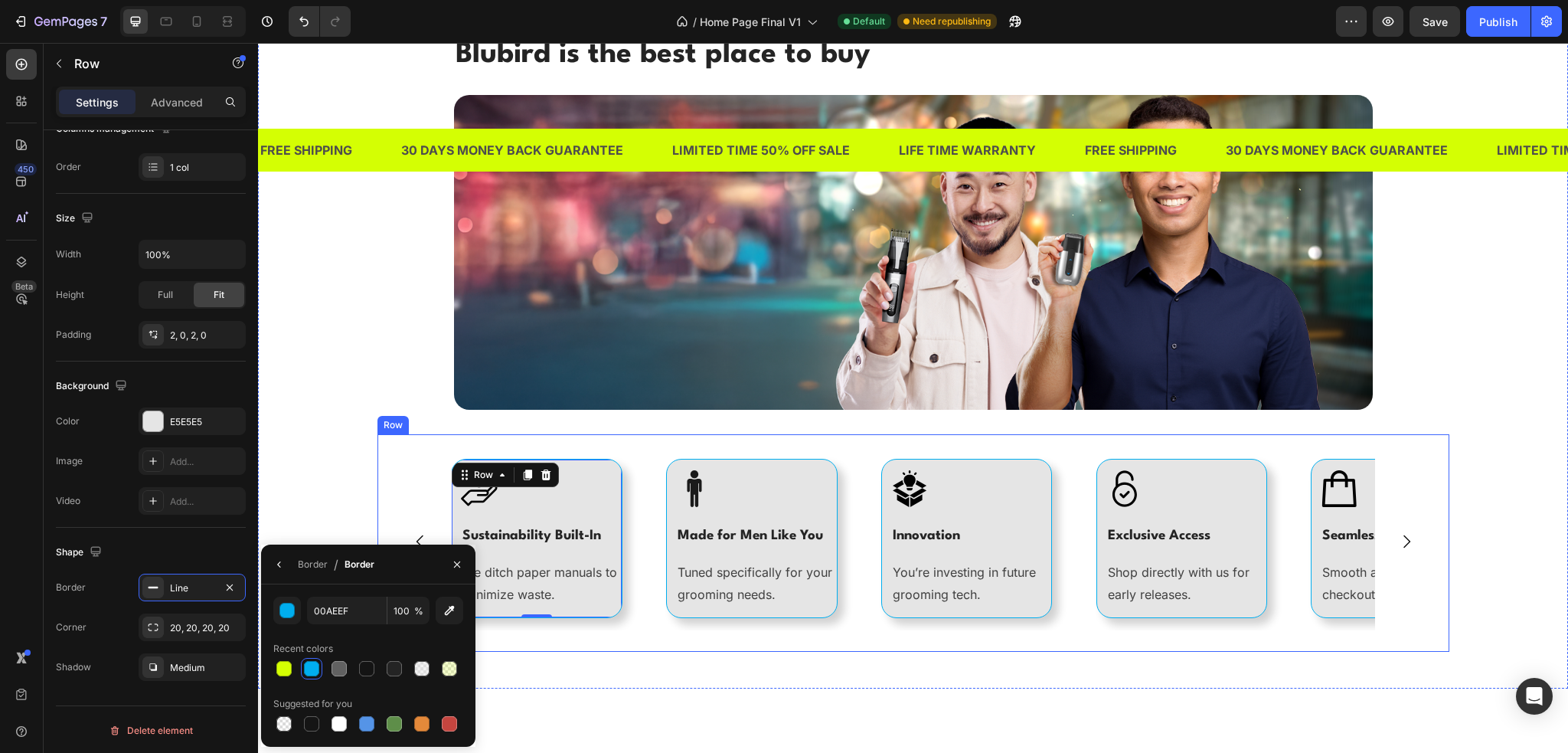
click at [381, 487] on div "Image Exclusive Access Heading Shop directly with us for early releases. Text b…" at bounding box center [913, 542] width 1072 height 193
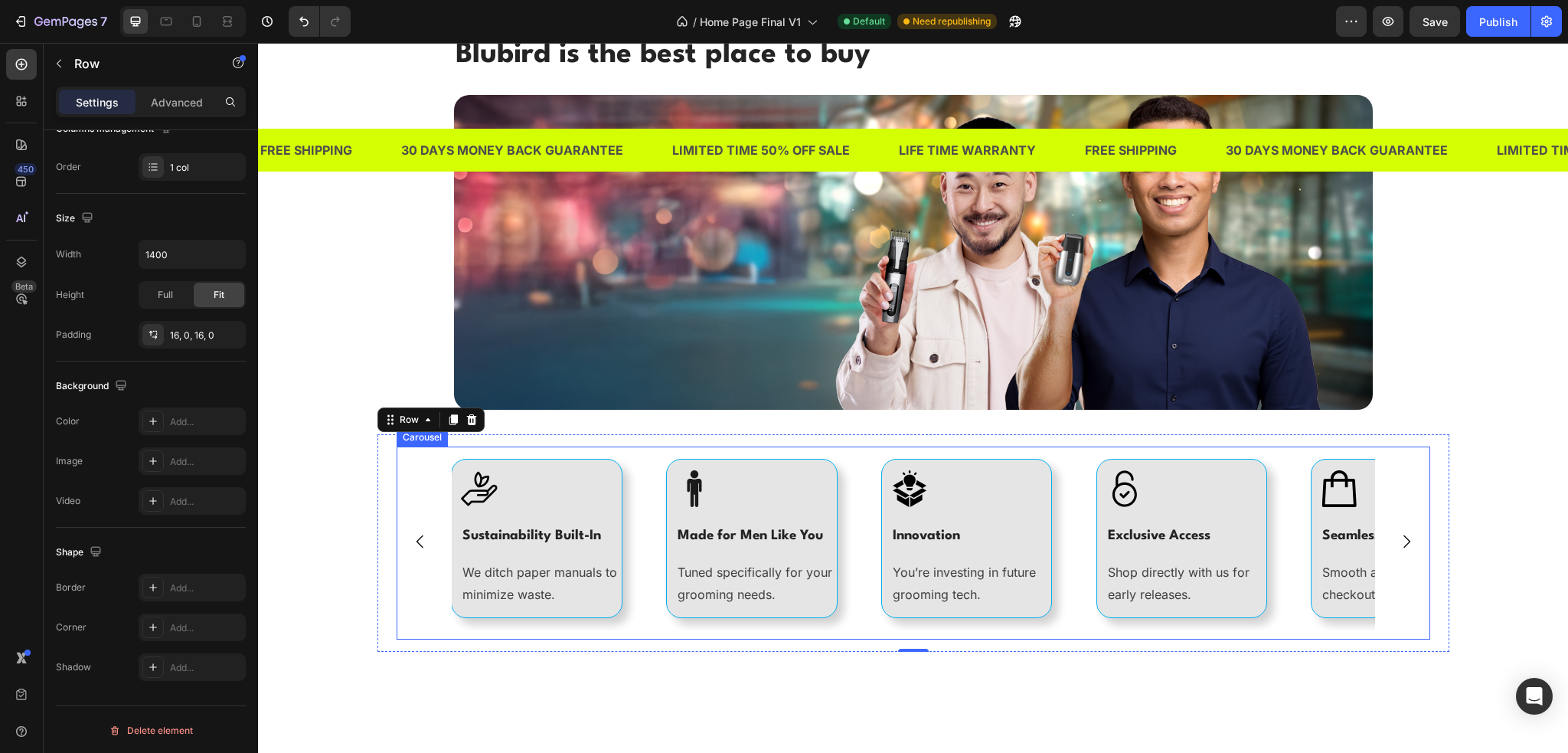
click at [411, 543] on icon "Carousel Back Arrow" at bounding box center [420, 541] width 18 height 18
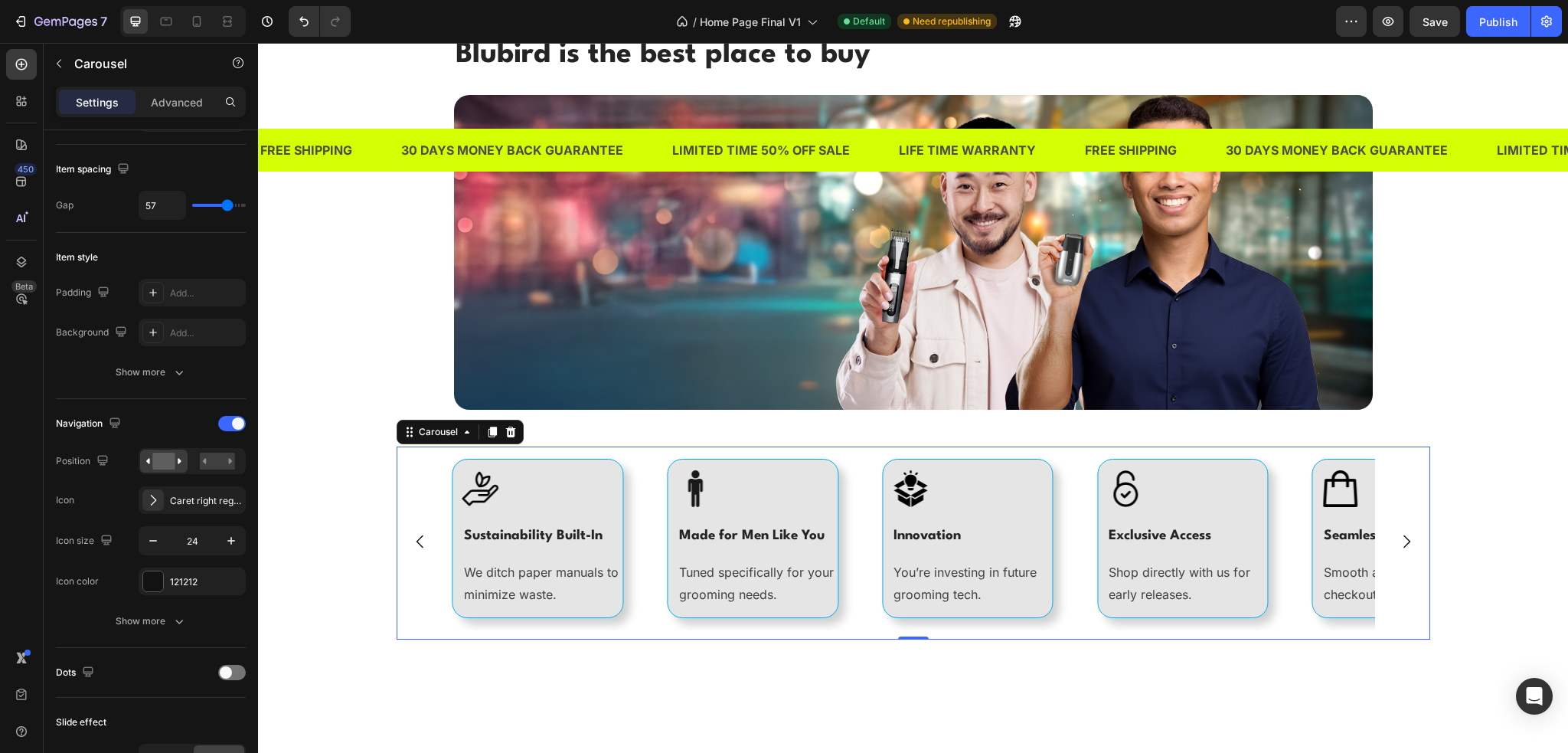
scroll to position [0, 0]
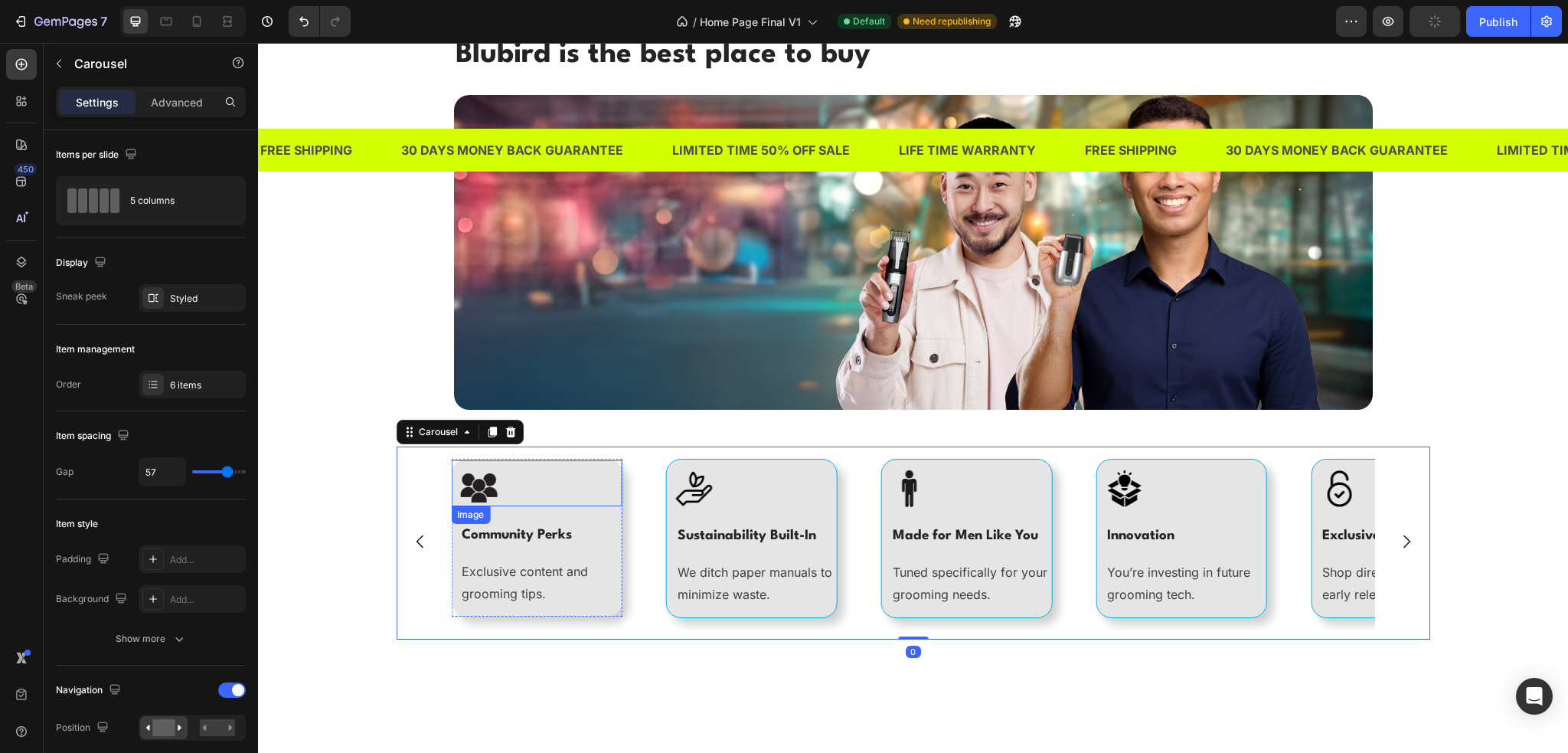
click at [461, 463] on div "Image" at bounding box center [537, 482] width 172 height 46
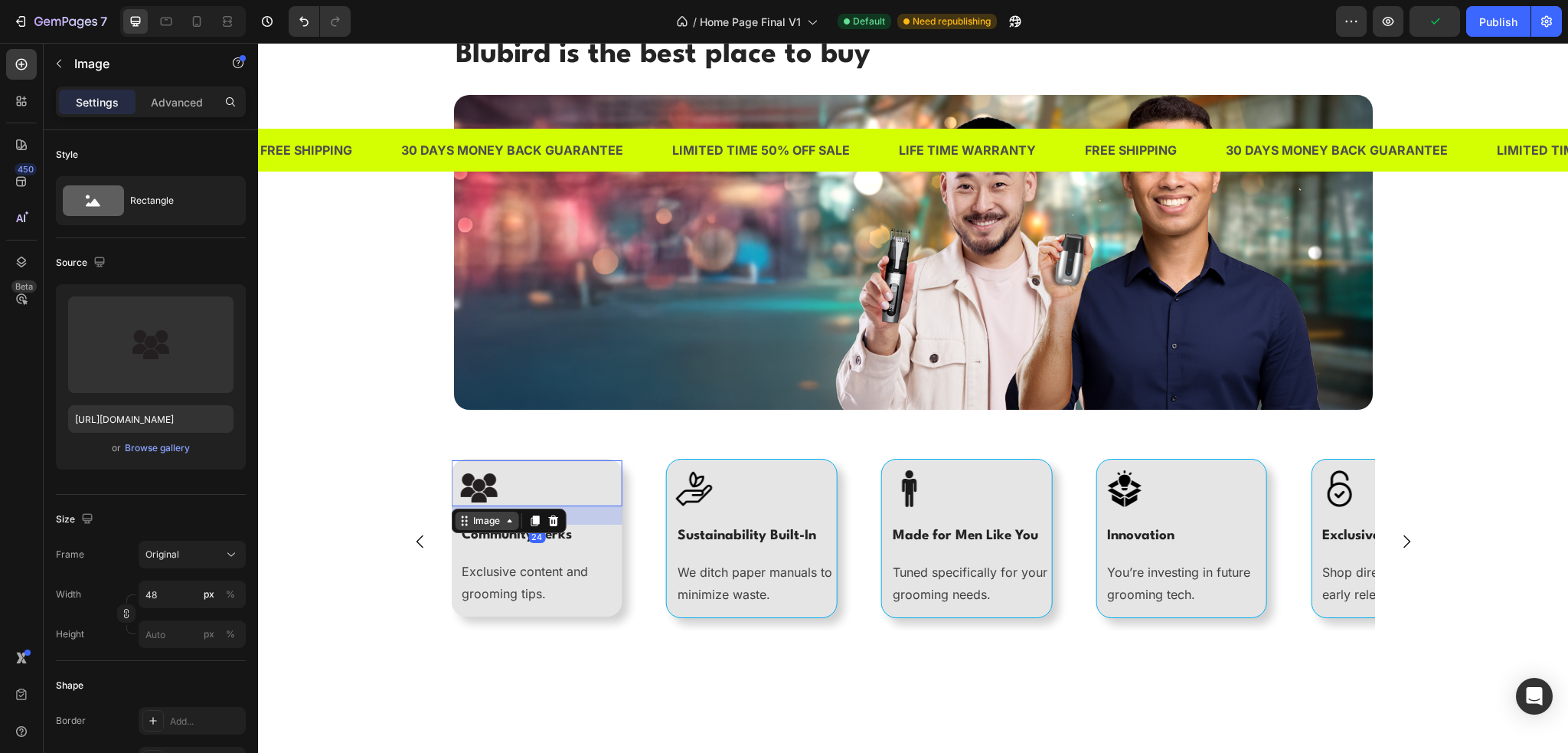
click at [470, 511] on div "Image" at bounding box center [487, 520] width 64 height 18
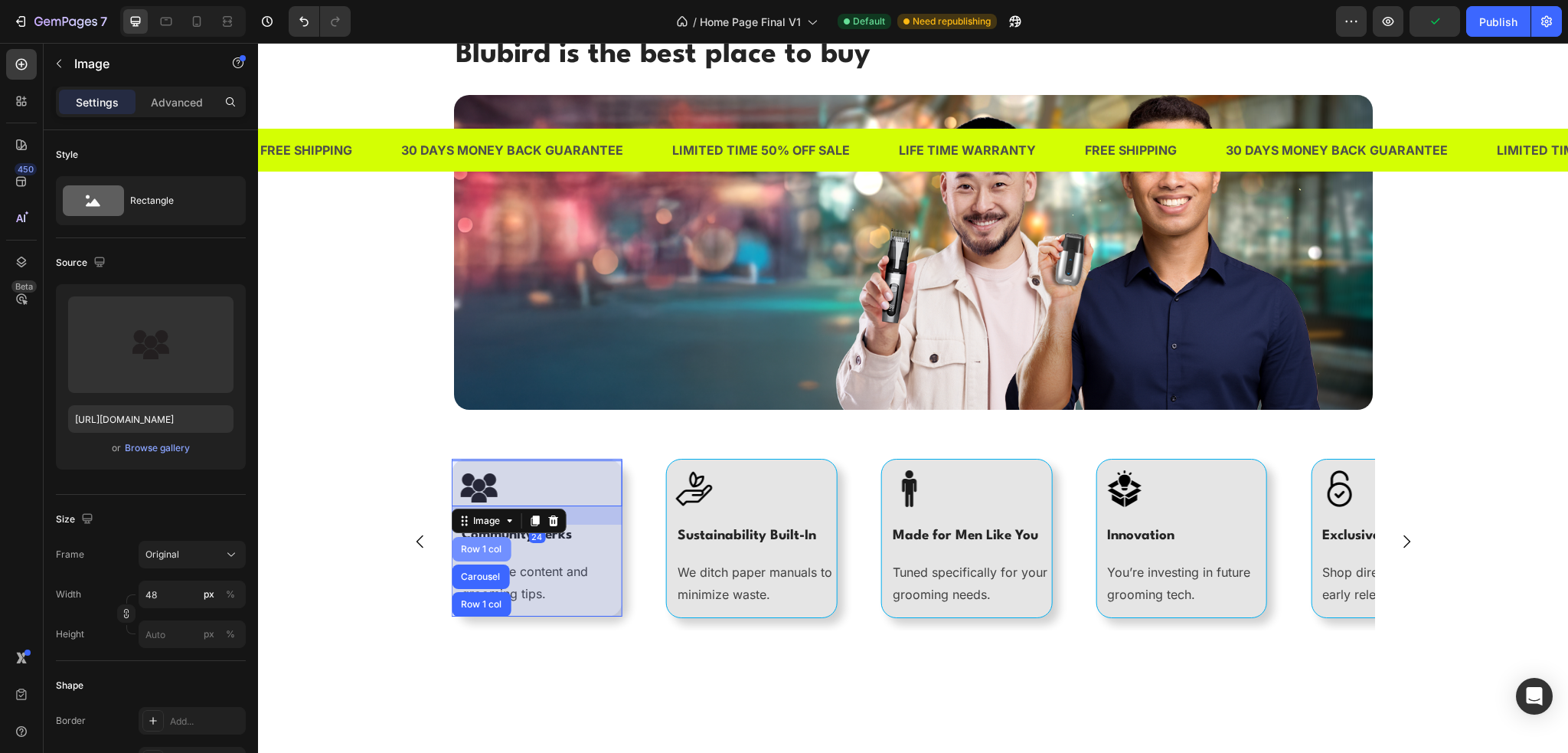
click at [470, 539] on div "Row 1 col" at bounding box center [481, 548] width 59 height 25
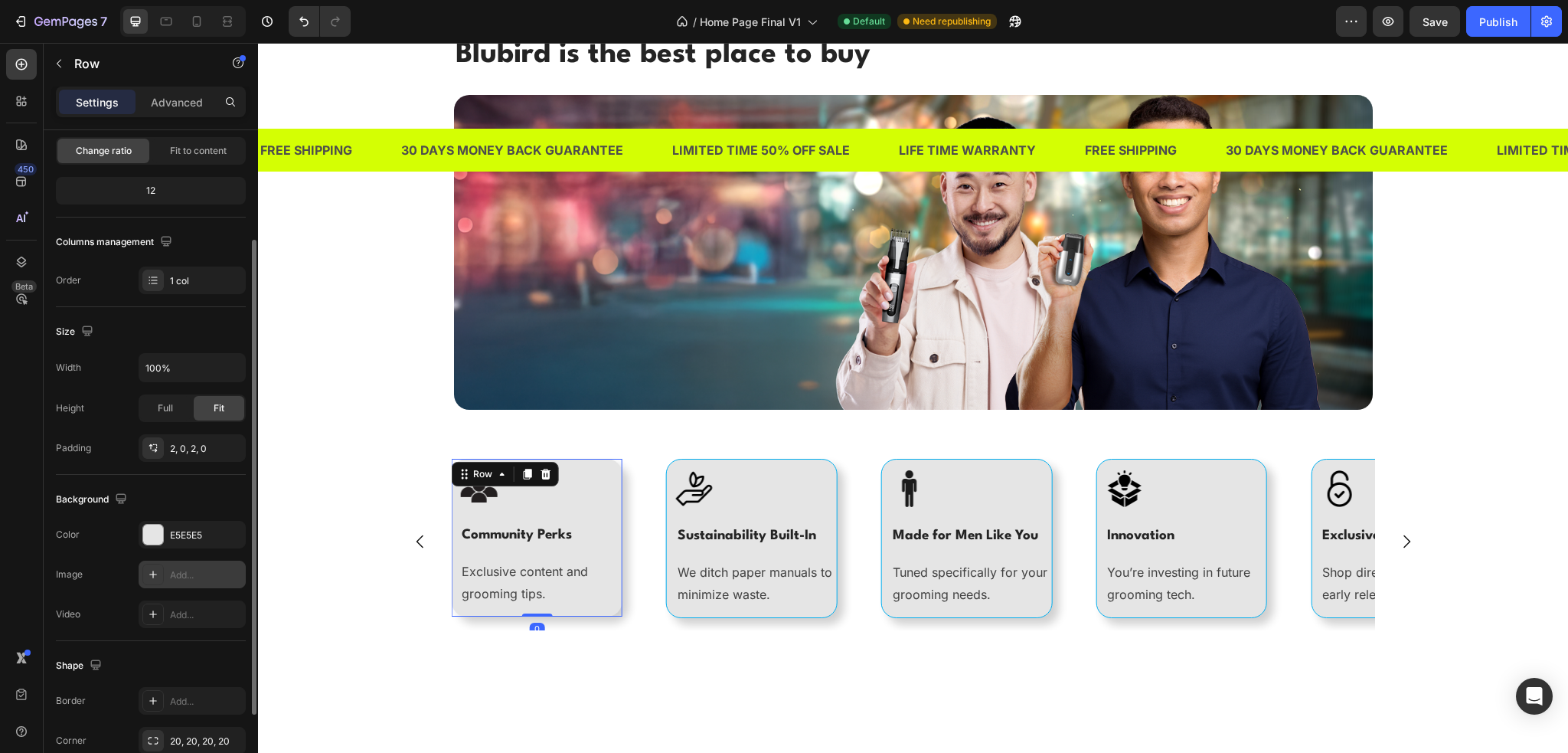
scroll to position [230, 0]
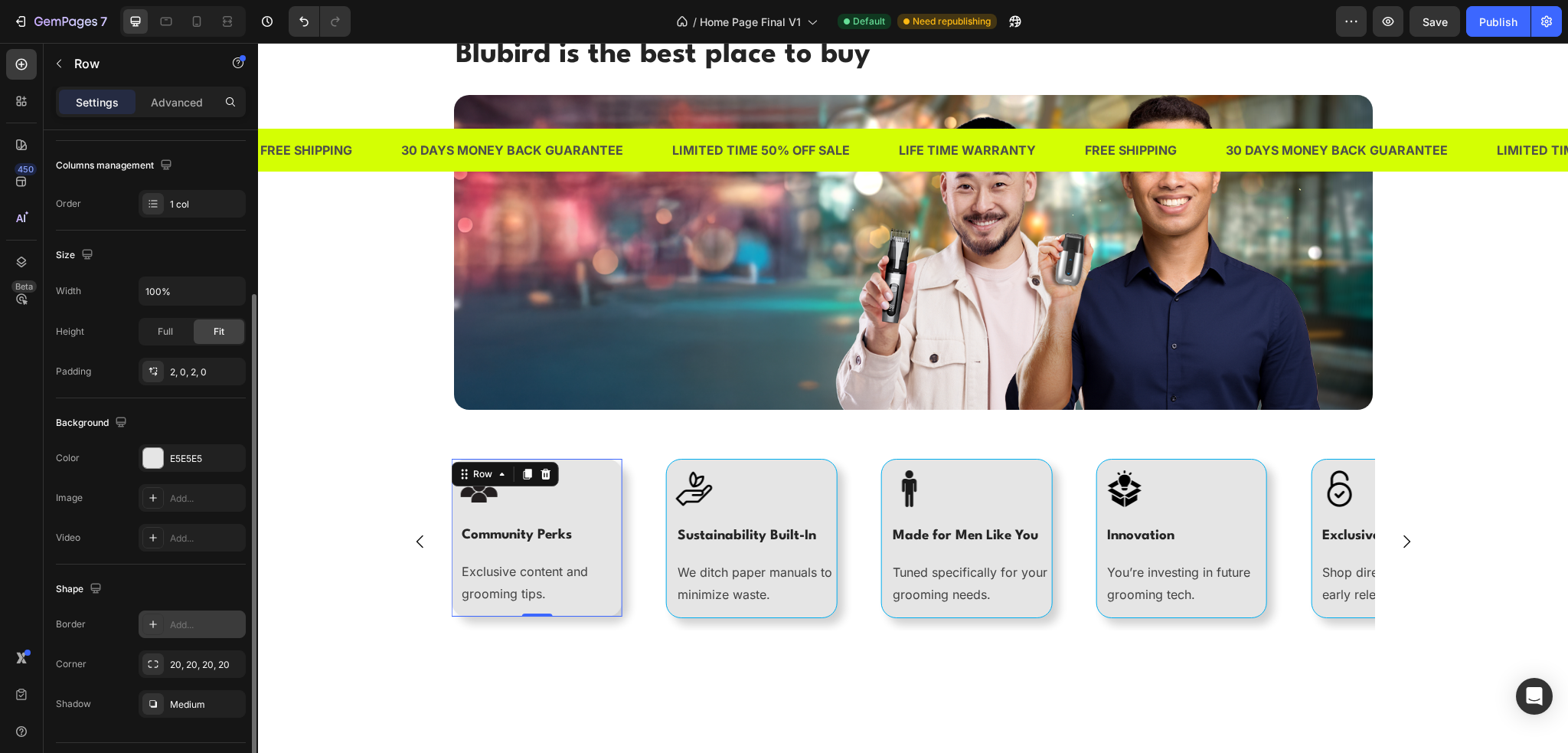
click at [179, 626] on div "Add..." at bounding box center [206, 625] width 72 height 14
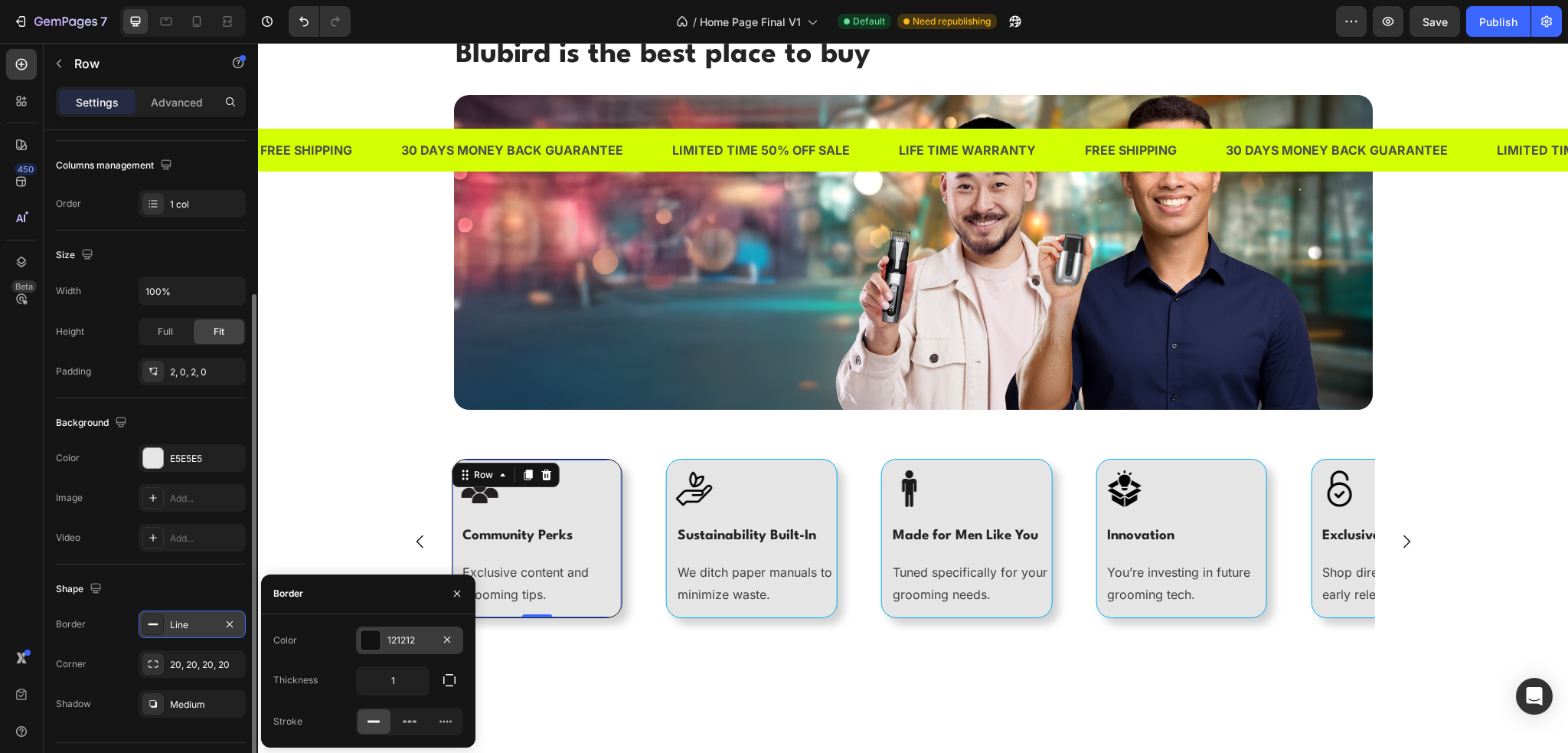
click at [380, 645] on div at bounding box center [371, 640] width 20 height 20
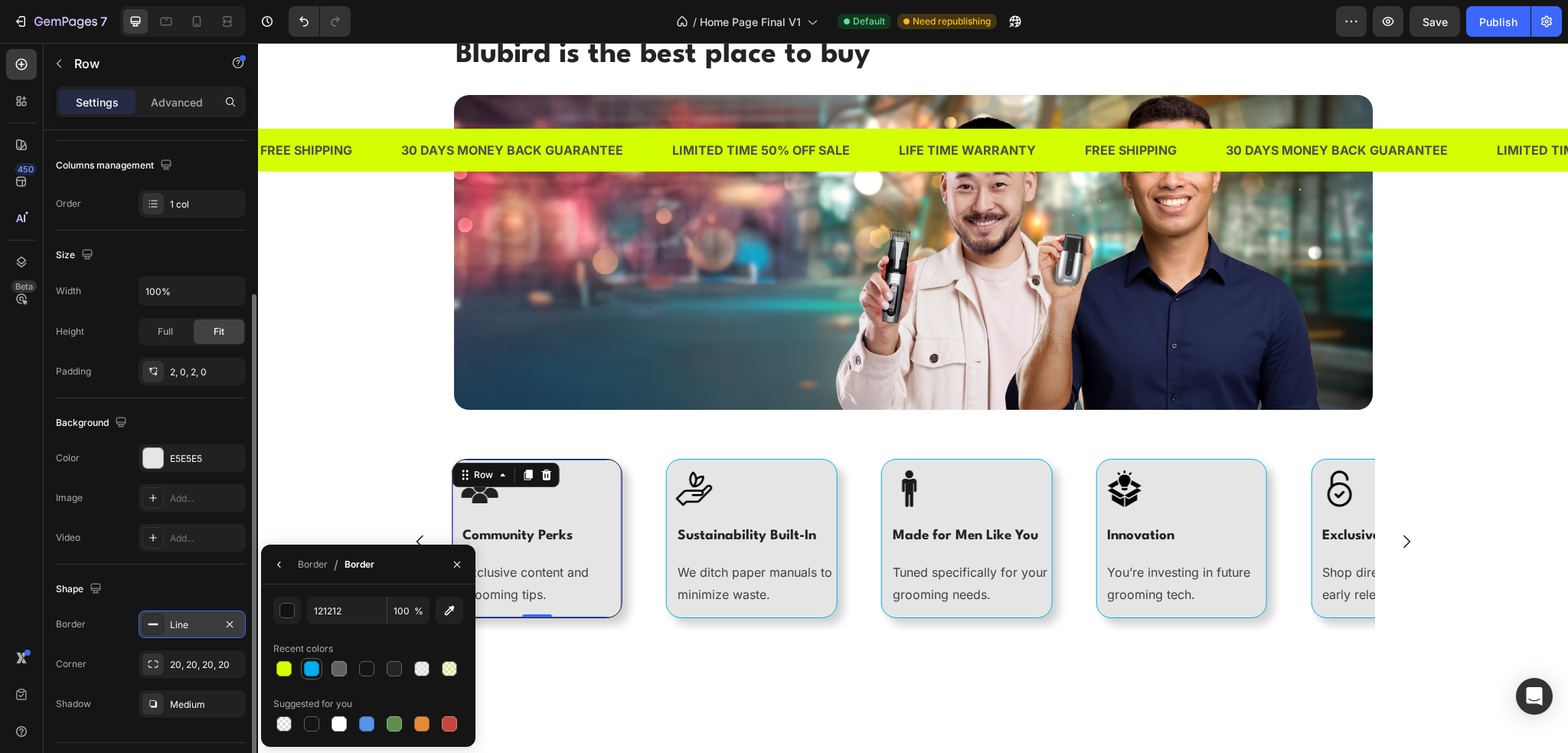
click at [321, 667] on div at bounding box center [311, 668] width 21 height 21
type input "00AEEF"
click at [332, 523] on div "Blubird is the best place to buy Heading Image Row Image Exclusive Access Headi…" at bounding box center [913, 342] width 1287 height 618
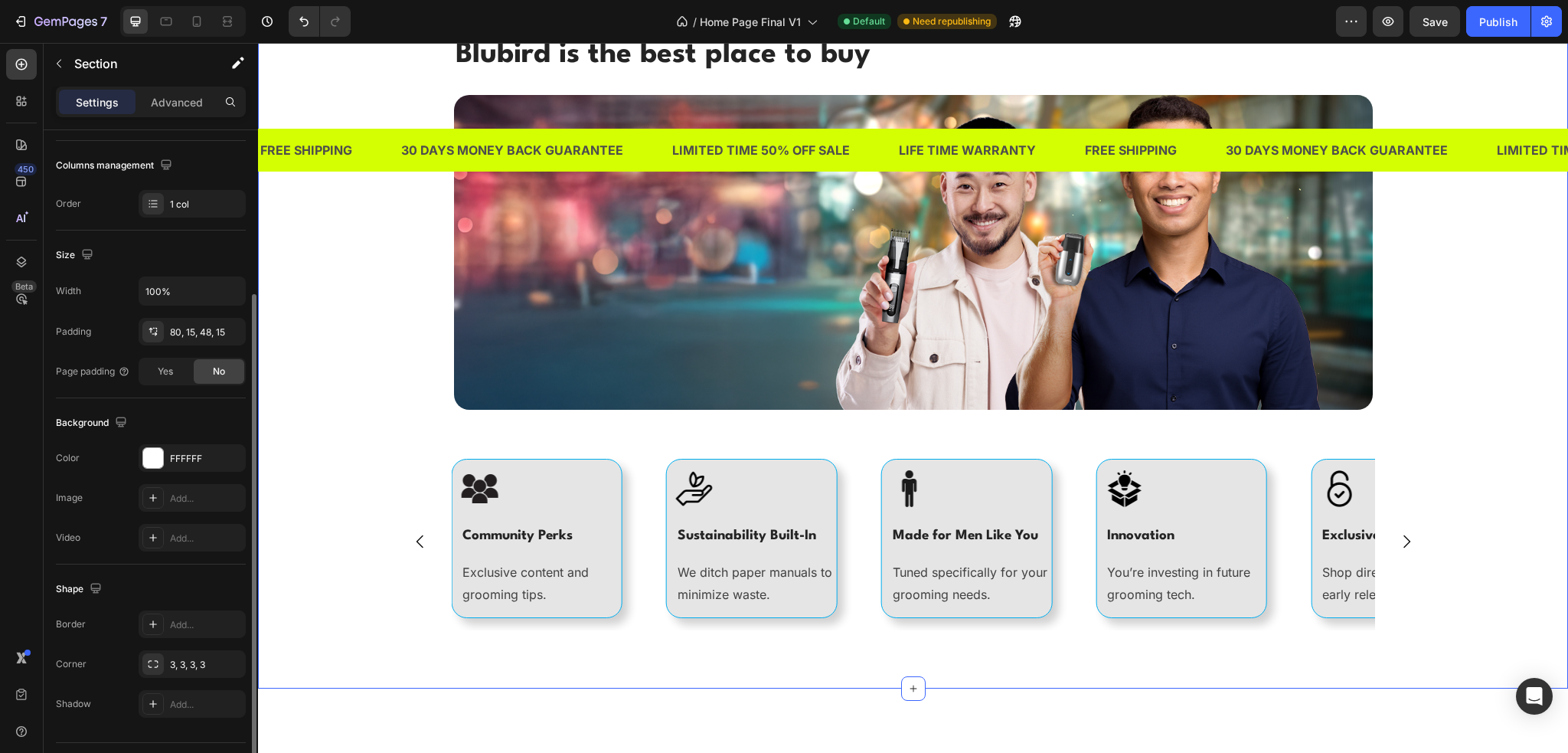
scroll to position [0, 0]
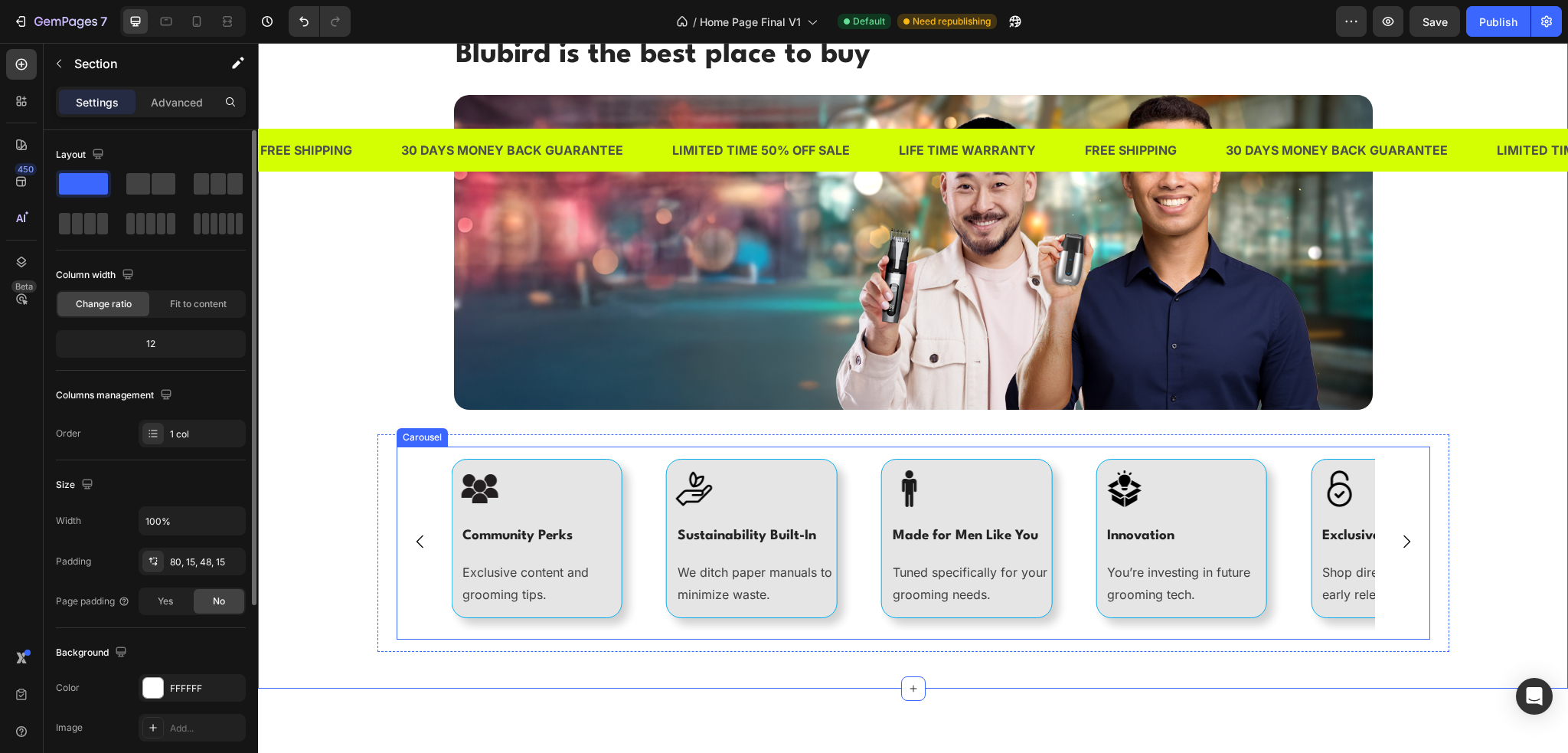
click at [411, 544] on icon "Carousel Back Arrow" at bounding box center [420, 541] width 18 height 18
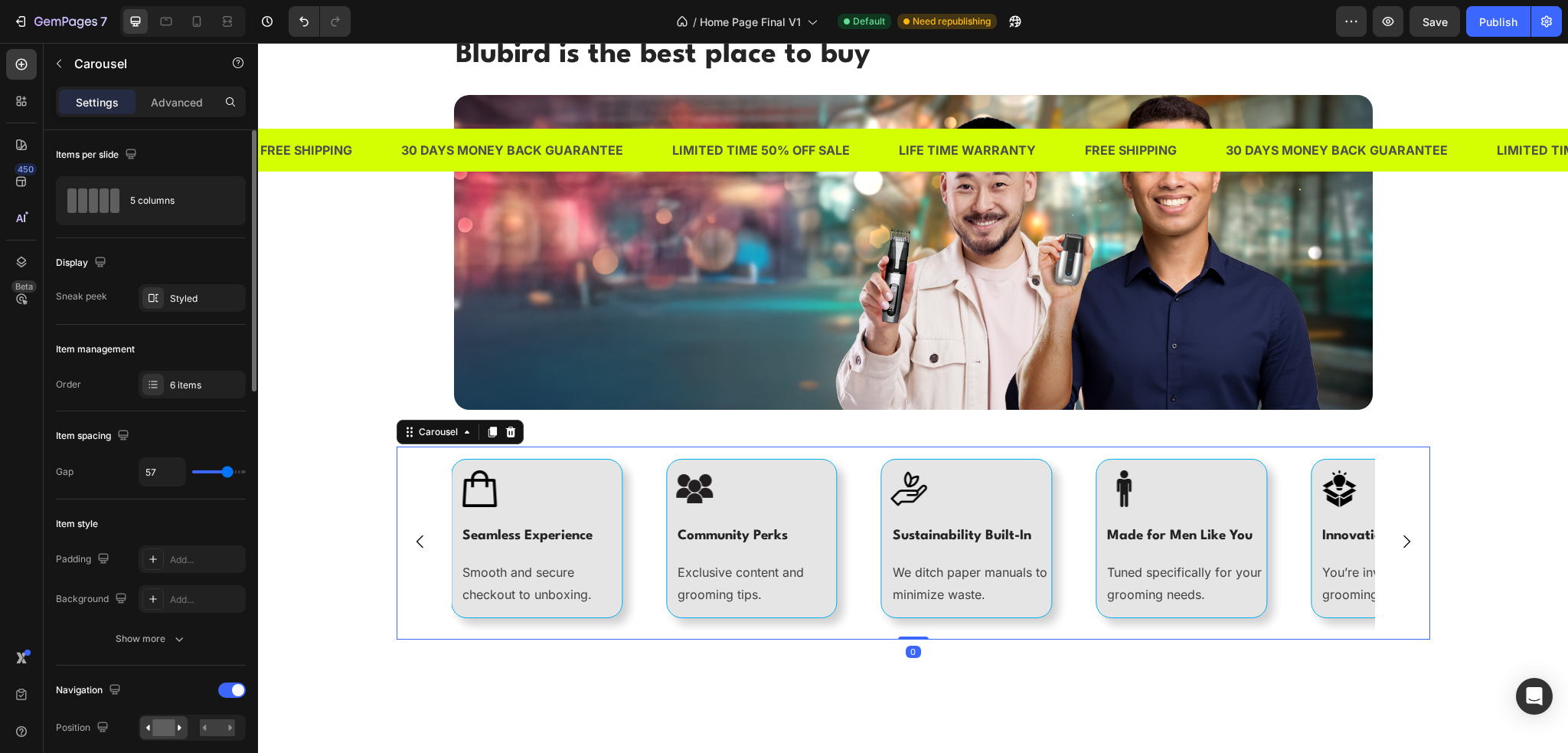
click at [411, 544] on icon "Carousel Back Arrow" at bounding box center [420, 541] width 18 height 18
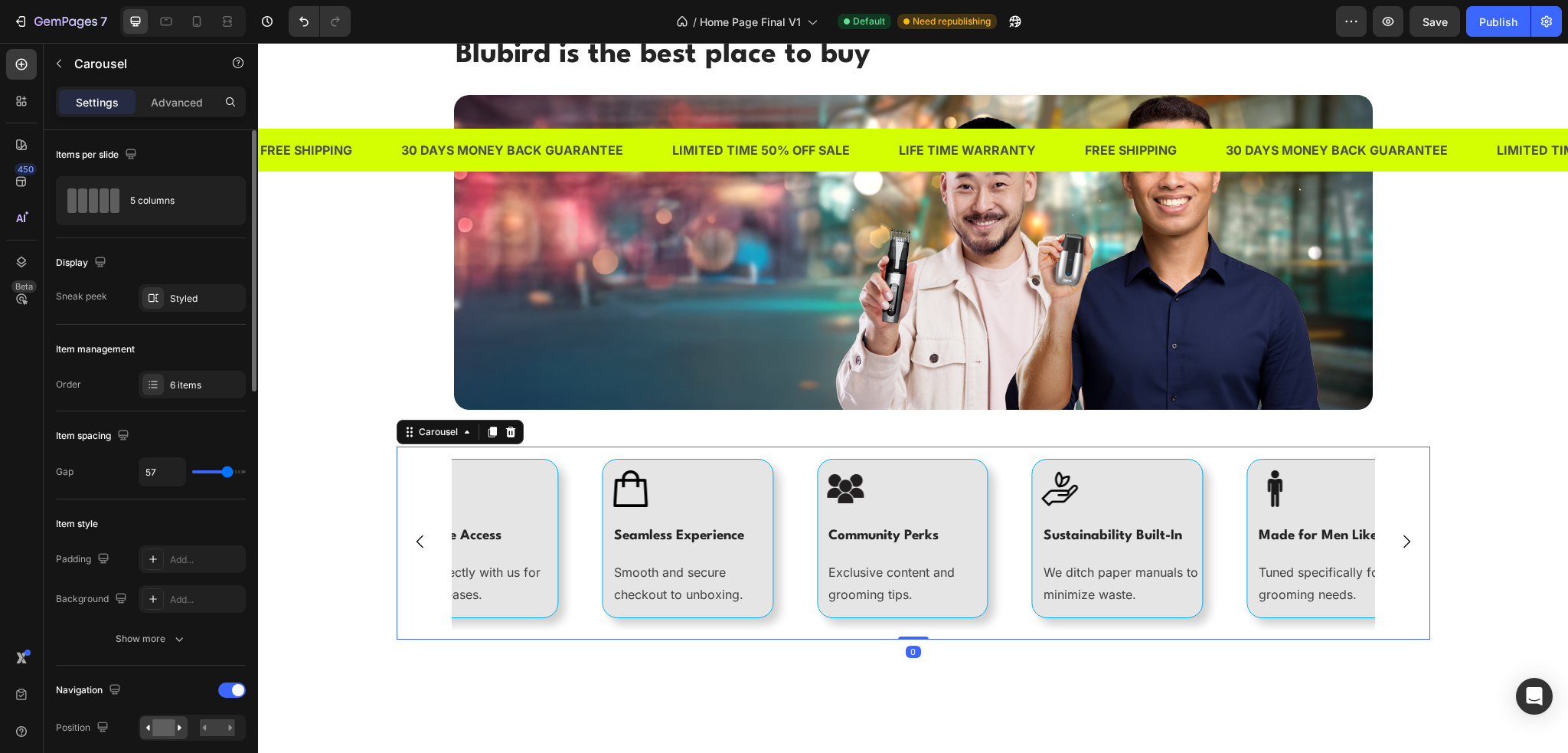
click at [411, 544] on icon "Carousel Back Arrow" at bounding box center [420, 541] width 18 height 18
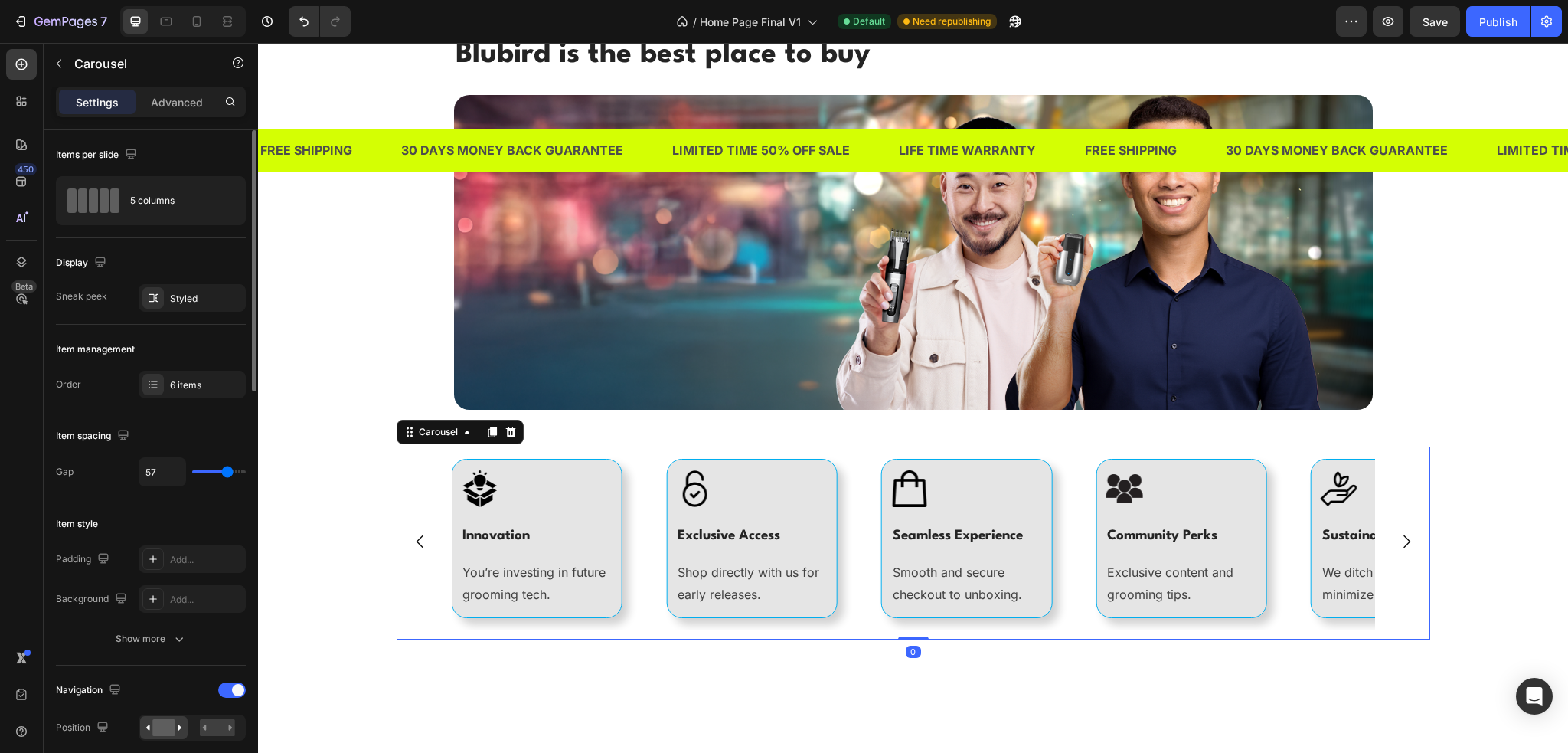
click at [411, 544] on icon "Carousel Back Arrow" at bounding box center [420, 541] width 18 height 18
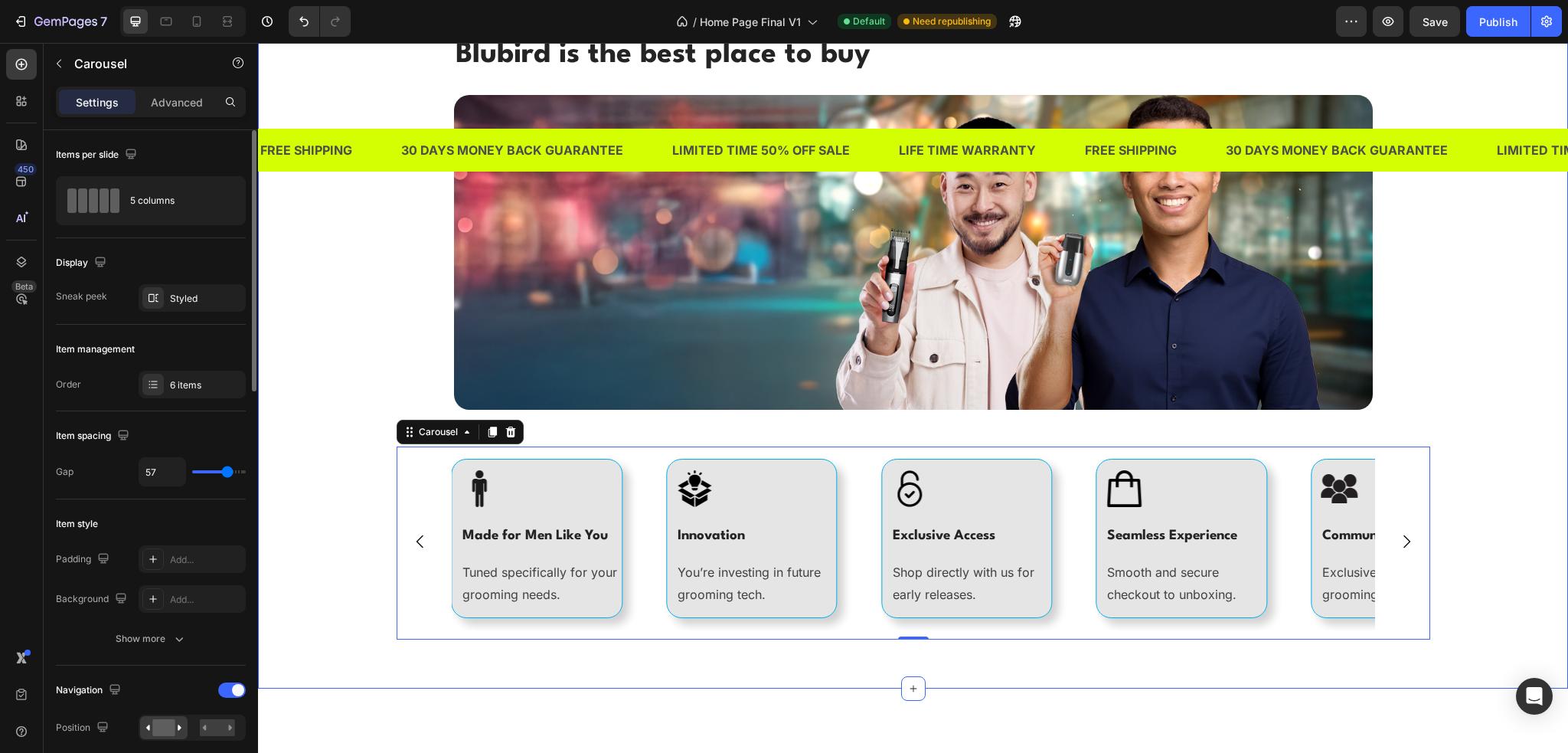
click at [1453, 510] on div "Blubird is the best place to buy Heading Image Row Image Exclusive Access Headi…" at bounding box center [913, 342] width 1287 height 618
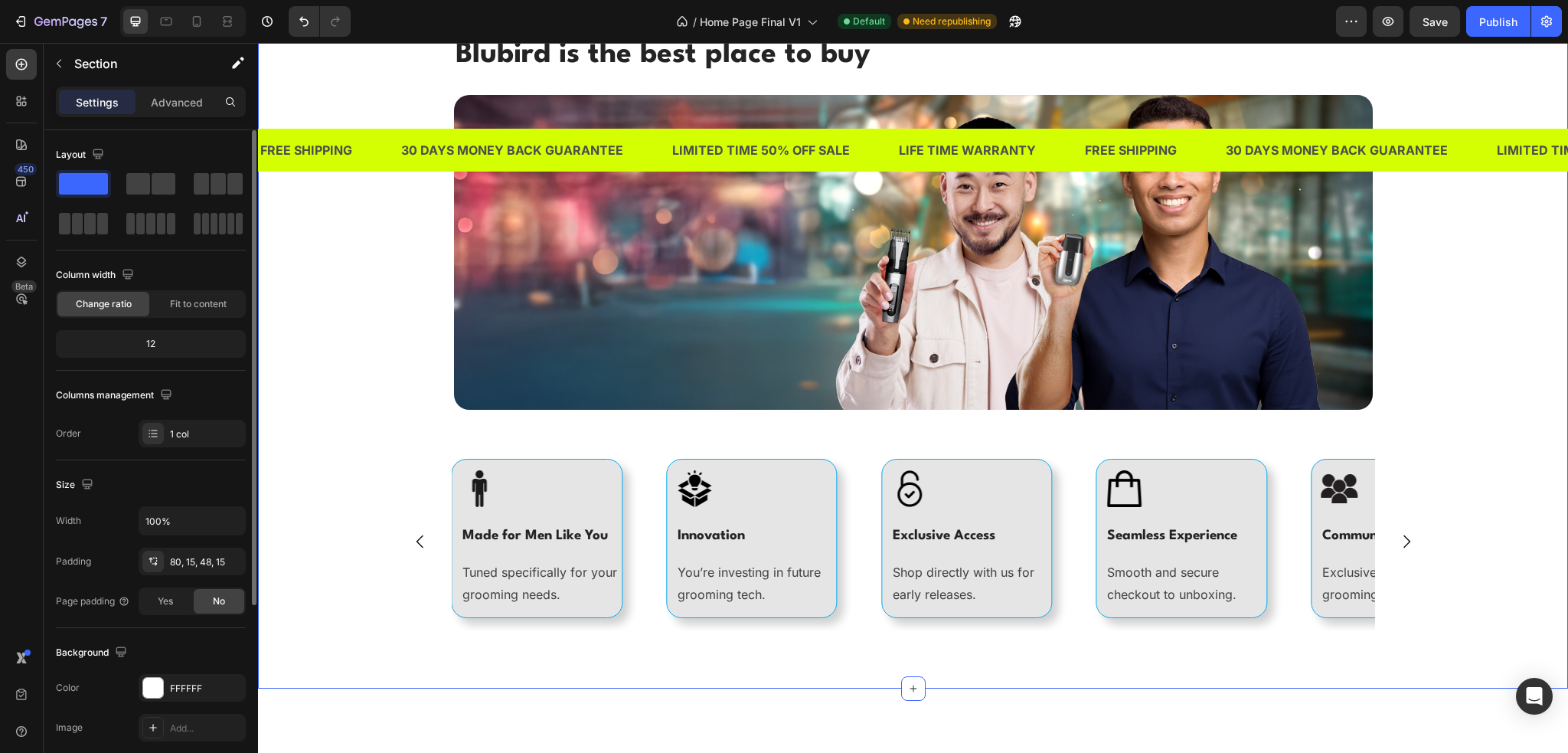
click at [1448, 38] on div "7 Version history / Home Page Final V1 Default Need republishing Preview Save P…" at bounding box center [784, 21] width 1568 height 44
click at [1447, 30] on button "Save" at bounding box center [1435, 21] width 51 height 31
click at [1485, 26] on div "Publish" at bounding box center [1498, 21] width 39 height 16
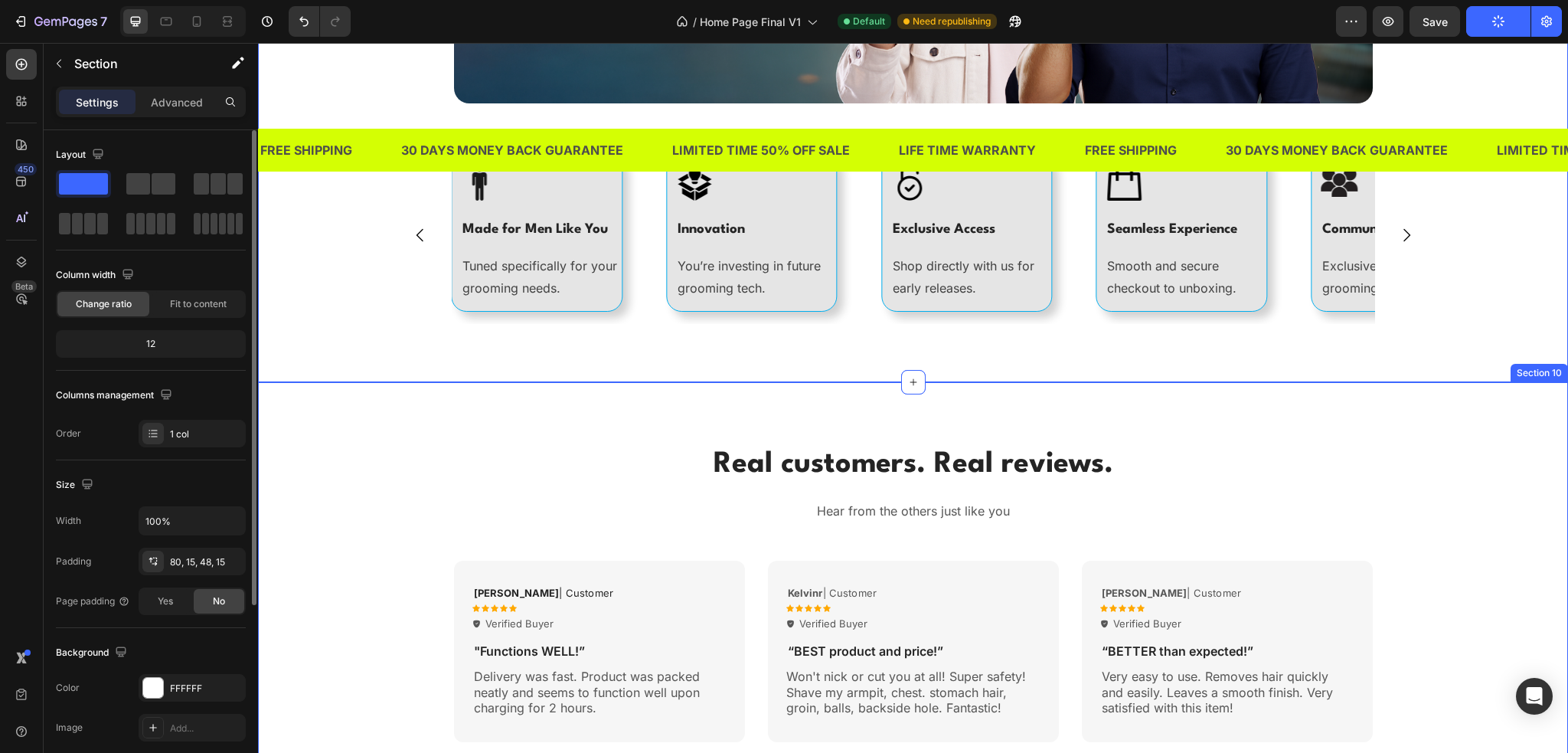
scroll to position [4901, 0]
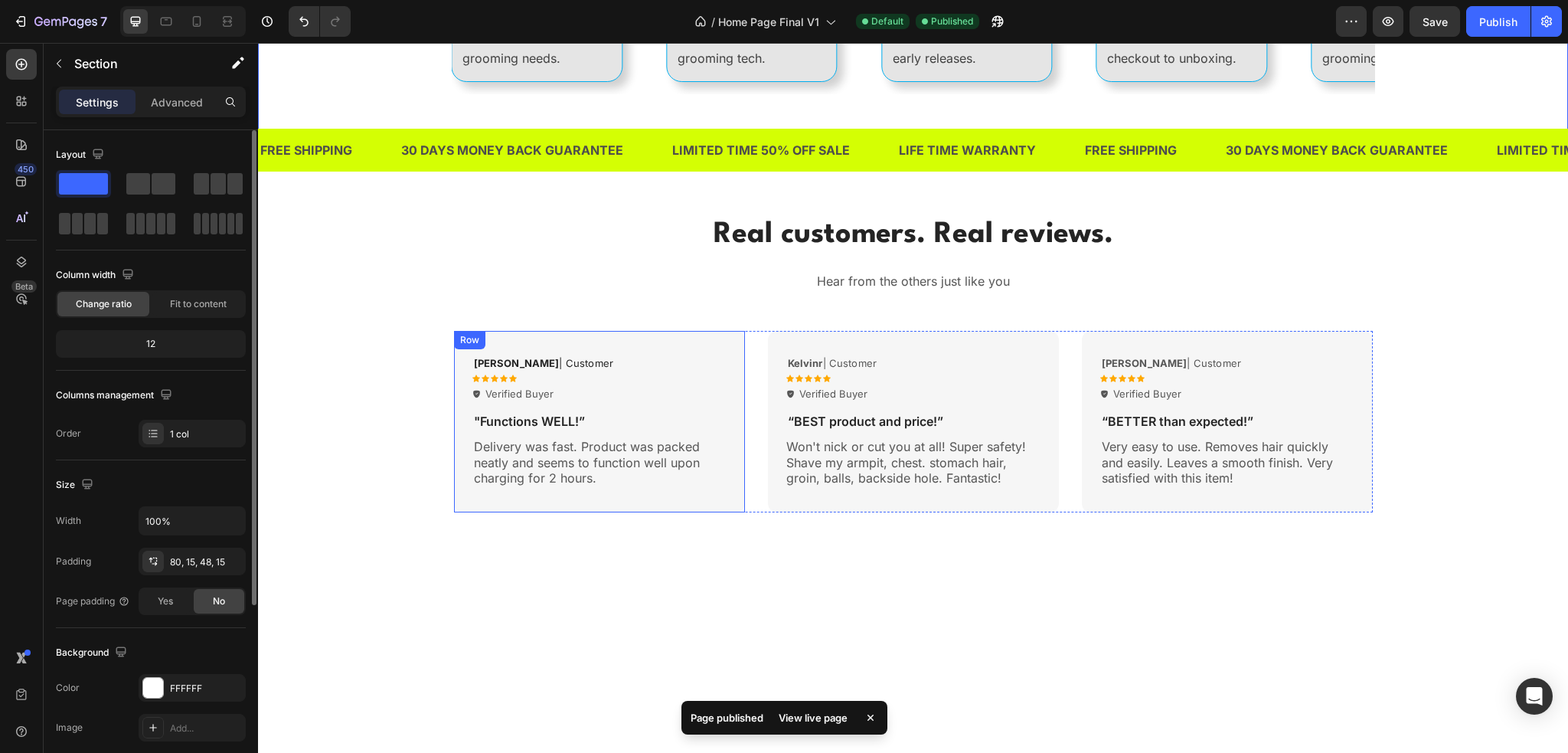
click at [671, 350] on div "[PERSON_NAME] | Customer Text Block Icon Icon Icon Icon Icon Icon List Verified…" at bounding box center [599, 421] width 291 height 181
click at [429, 490] on div "Real customers. Real reviews. Heading Hear from the others just like you Text b…" at bounding box center [913, 363] width 1287 height 298
click at [640, 339] on div "[PERSON_NAME] | Customer Text Block Icon Icon Icon Icon Icon Icon List Verified…" at bounding box center [599, 421] width 291 height 181
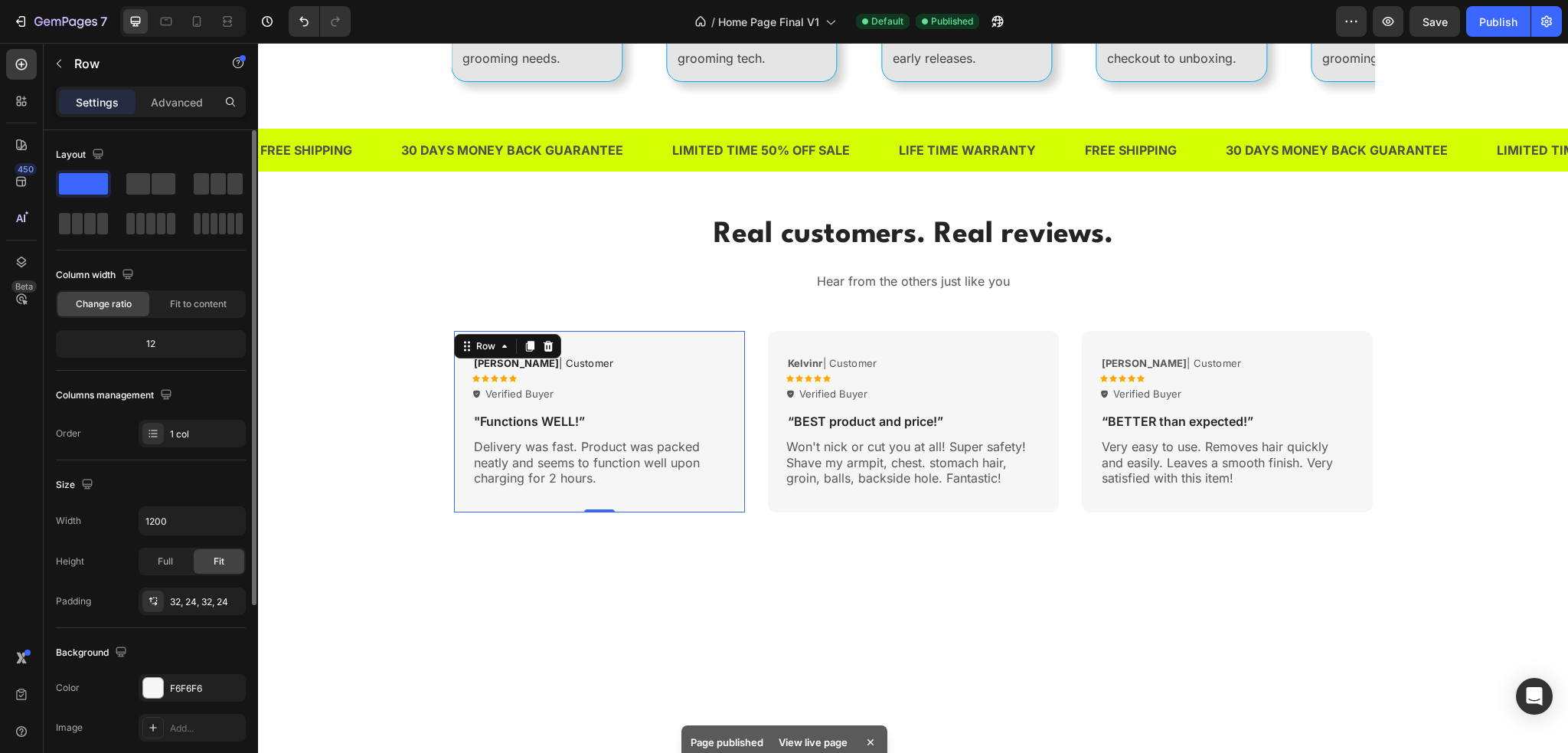
scroll to position [153, 0]
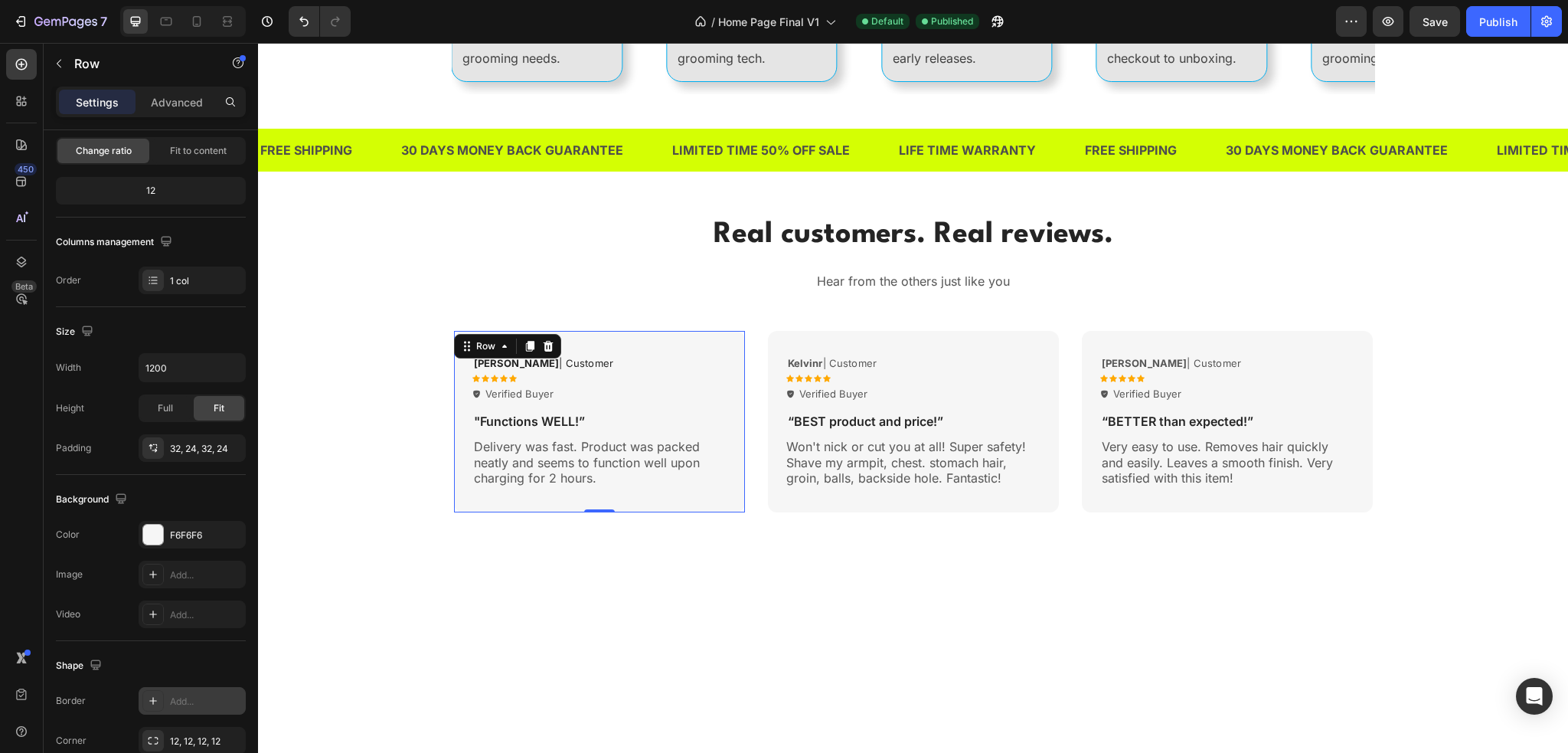
click at [165, 700] on div "Add..." at bounding box center [192, 701] width 107 height 28
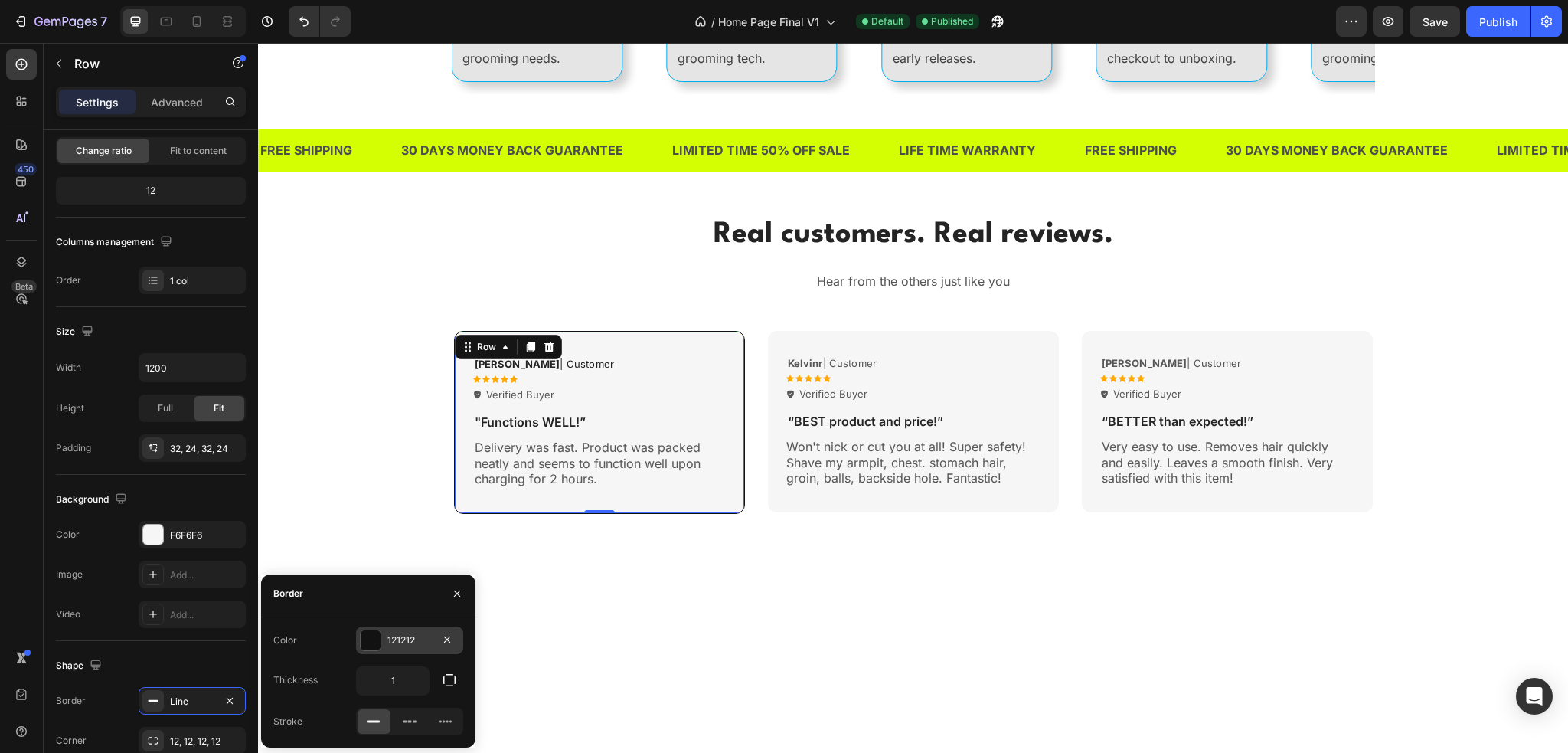
click at [424, 641] on div "121212" at bounding box center [410, 640] width 45 height 14
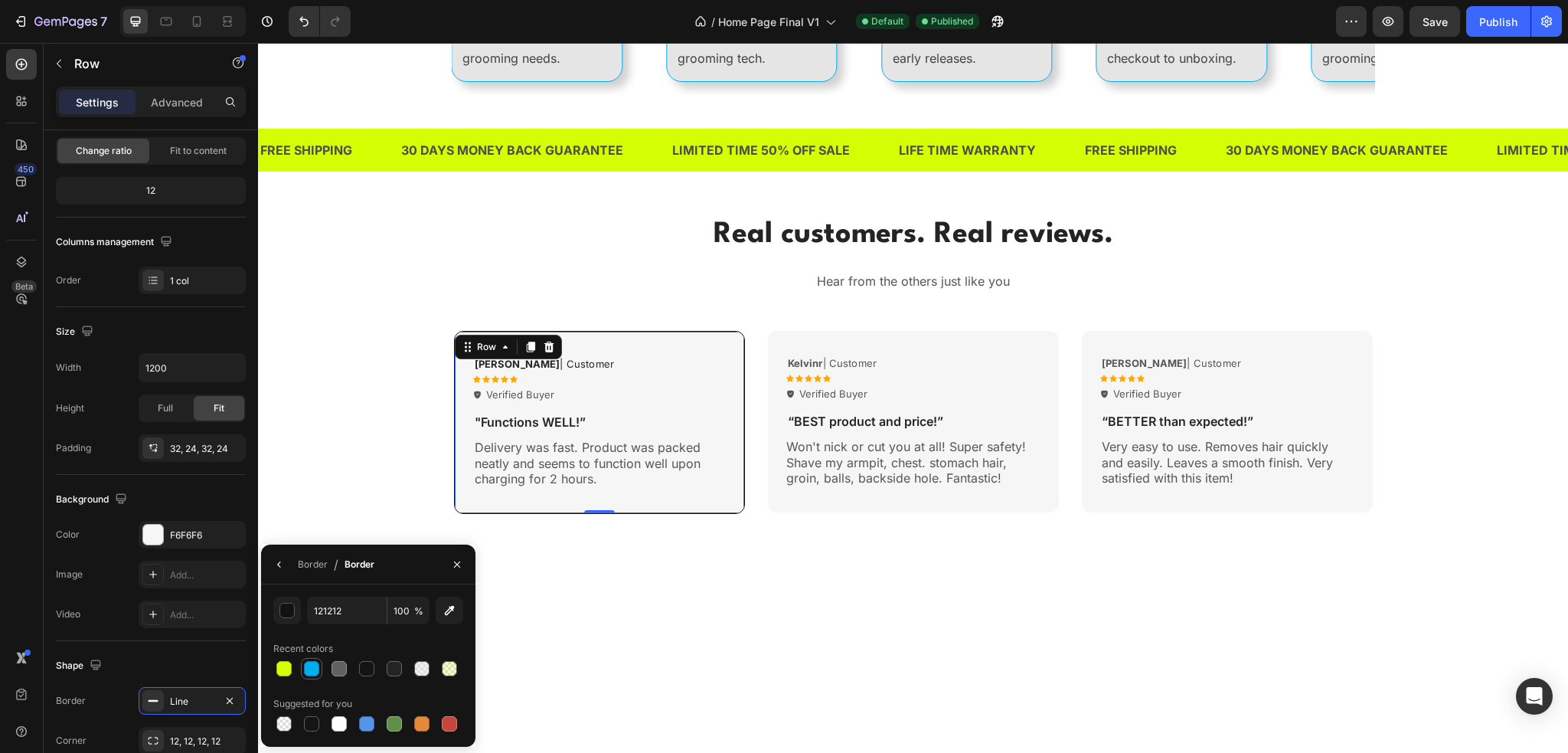
click at [312, 670] on div at bounding box center [312, 669] width 15 height 15
type input "00AEEF"
click at [279, 439] on div "Real customers. Real reviews. Heading Hear from the others just like you Text b…" at bounding box center [913, 364] width 1287 height 300
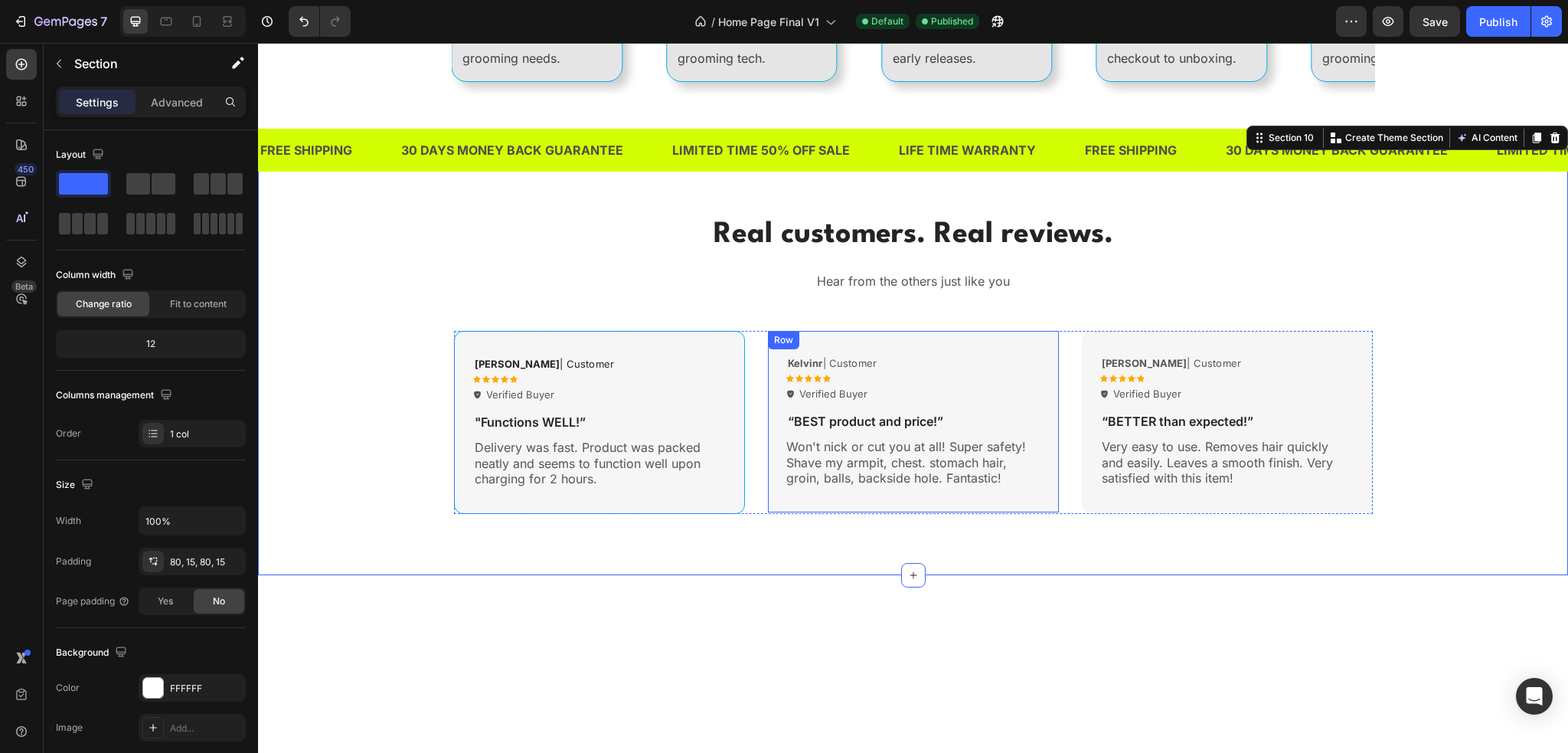
click at [787, 343] on div "Row" at bounding box center [783, 340] width 25 height 14
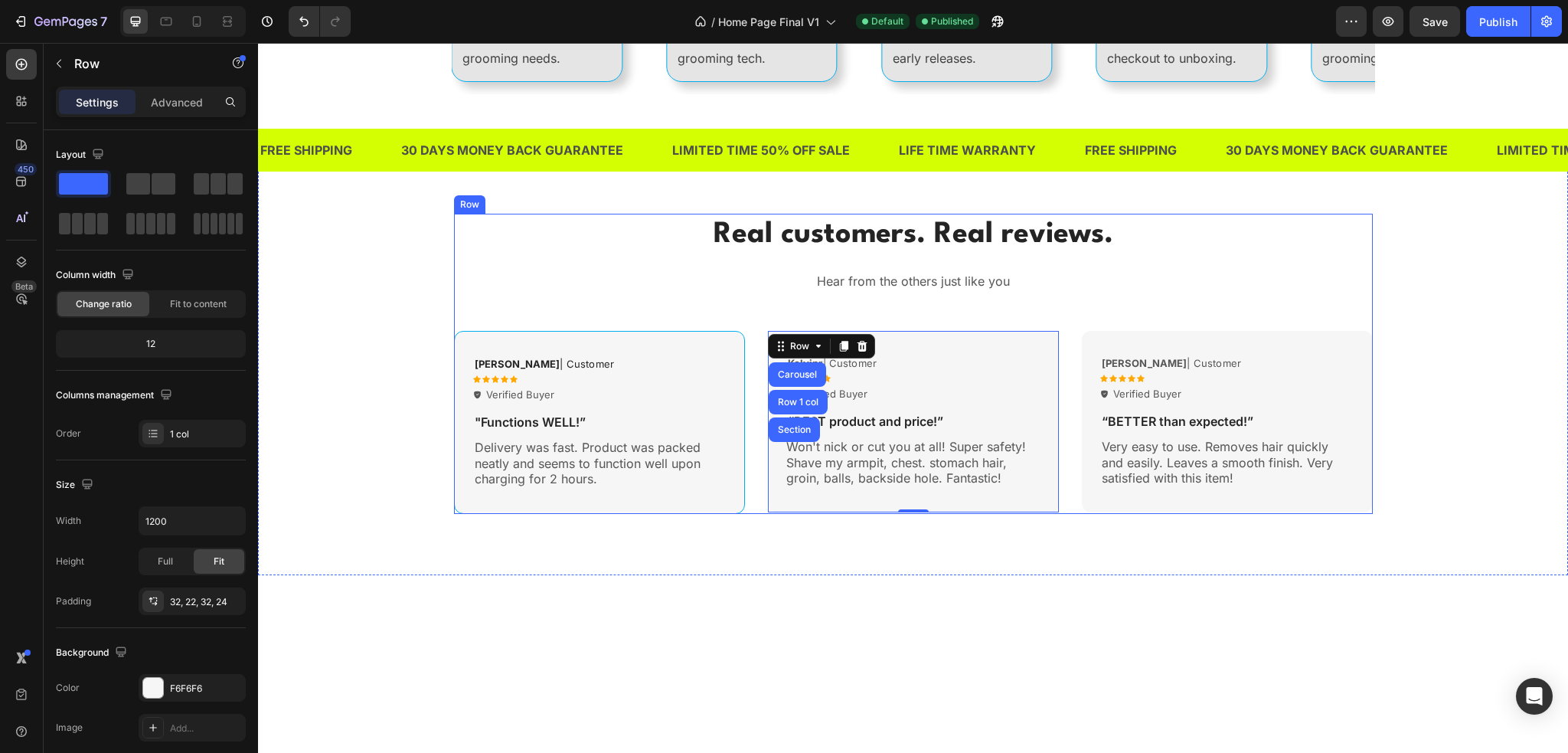
click at [965, 361] on div "Kelvinr | Customer Text Block Icon Icon Icon Icon Icon Icon List Verified Buyer…" at bounding box center [915, 378] width 256 height 47
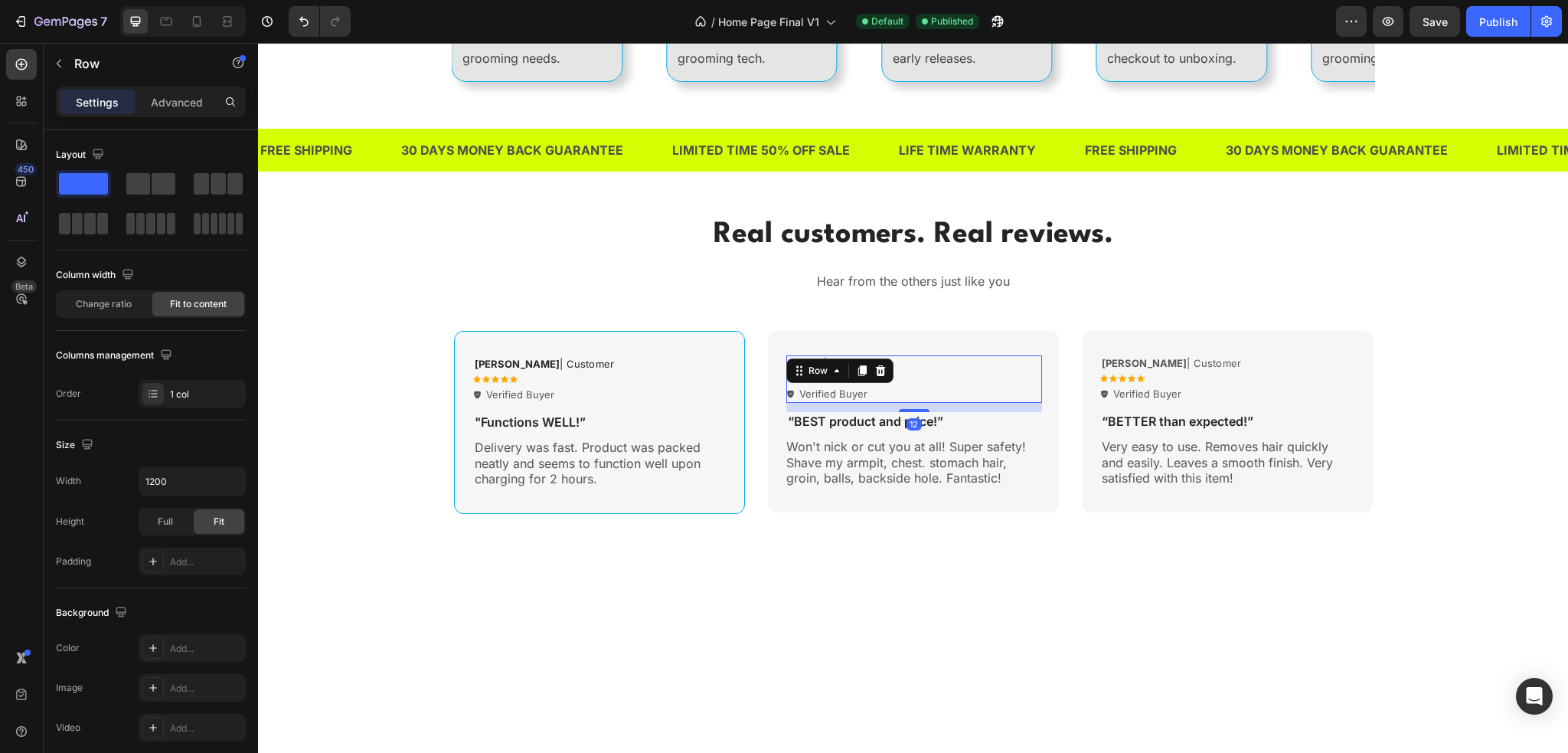
click at [952, 343] on div "Kelvinr | Customer Text Block Icon Icon Icon Icon Icon Icon List Verified Buyer…" at bounding box center [913, 421] width 291 height 181
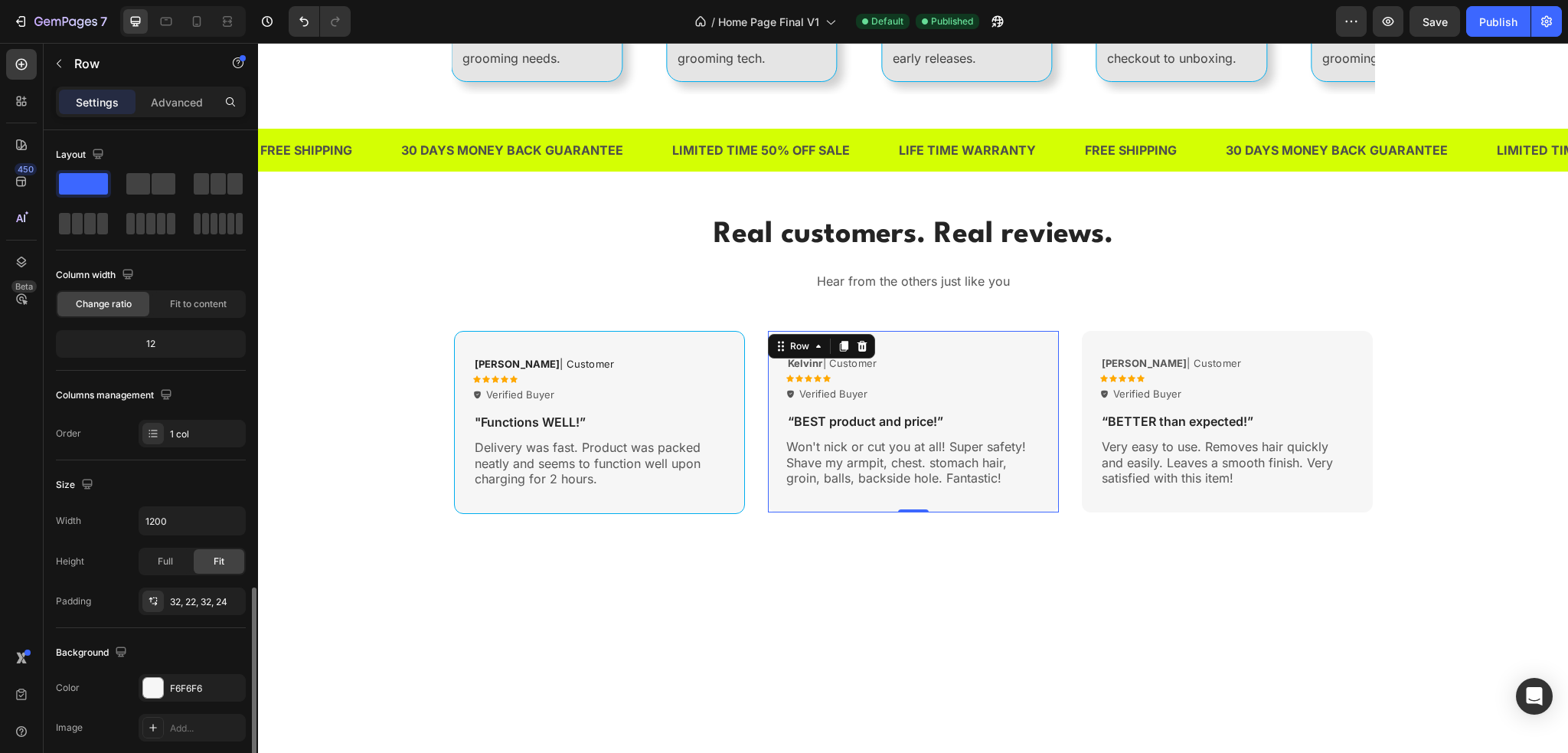
scroll to position [266, 0]
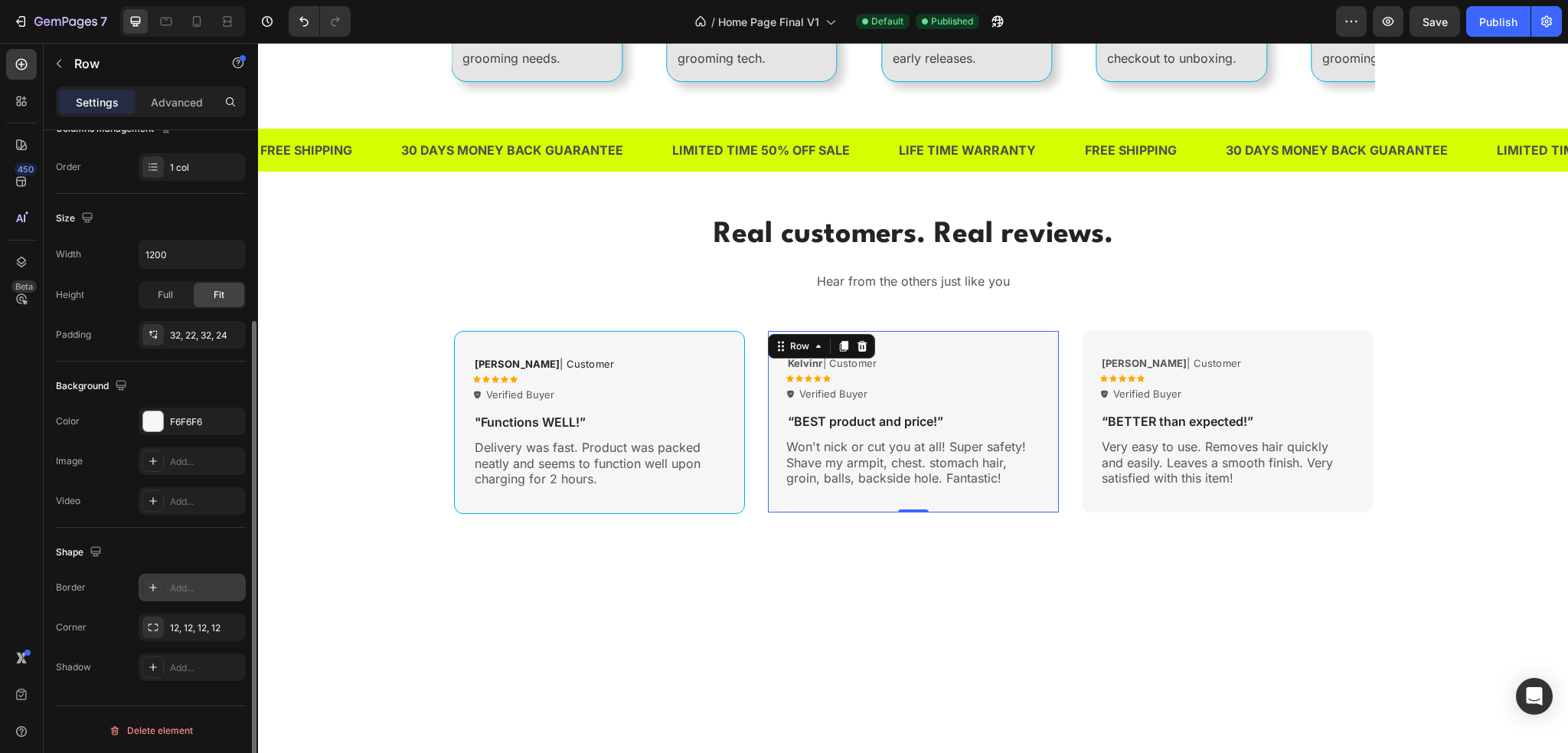
click at [165, 595] on div "Add..." at bounding box center [192, 587] width 107 height 28
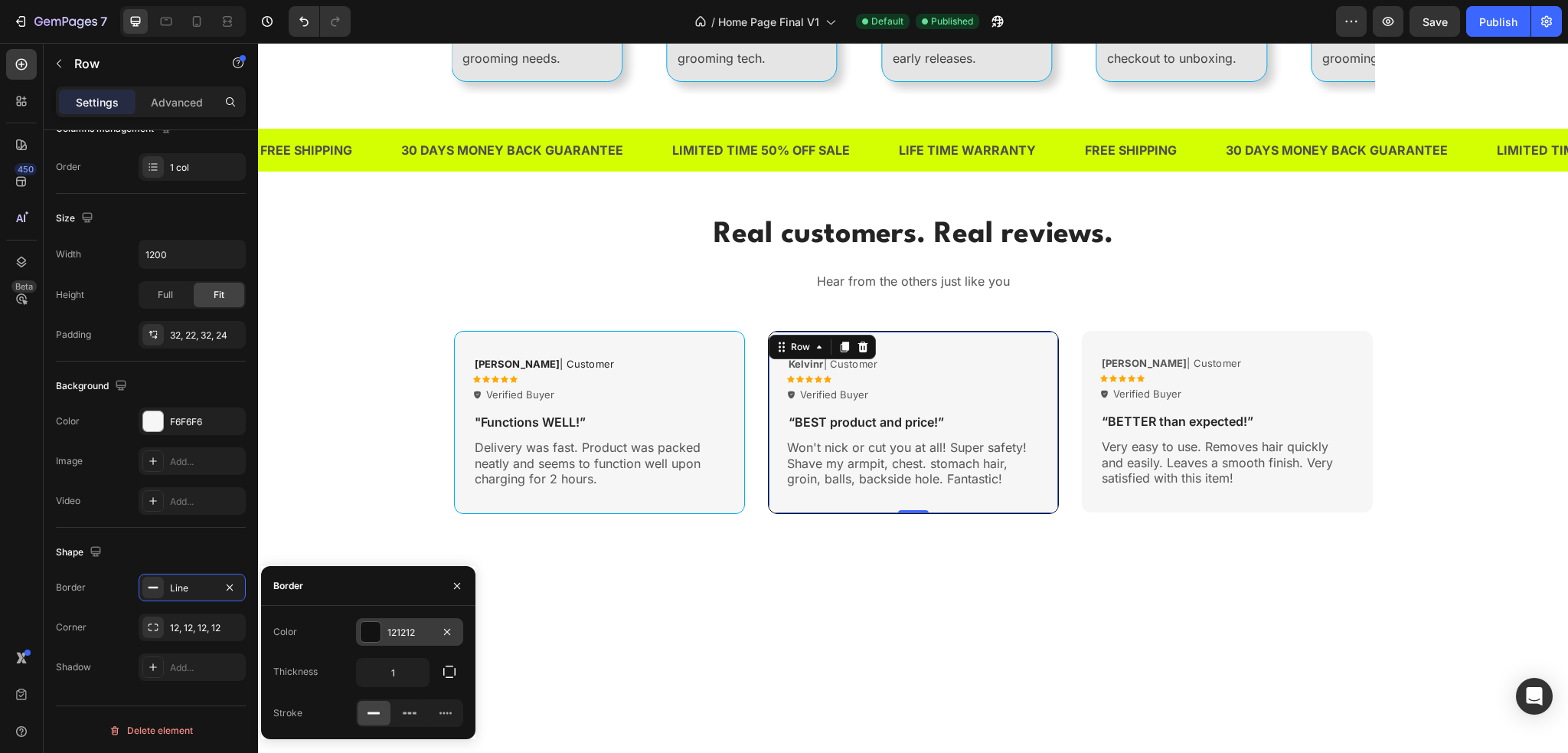
click at [383, 625] on div "121212" at bounding box center [409, 632] width 107 height 28
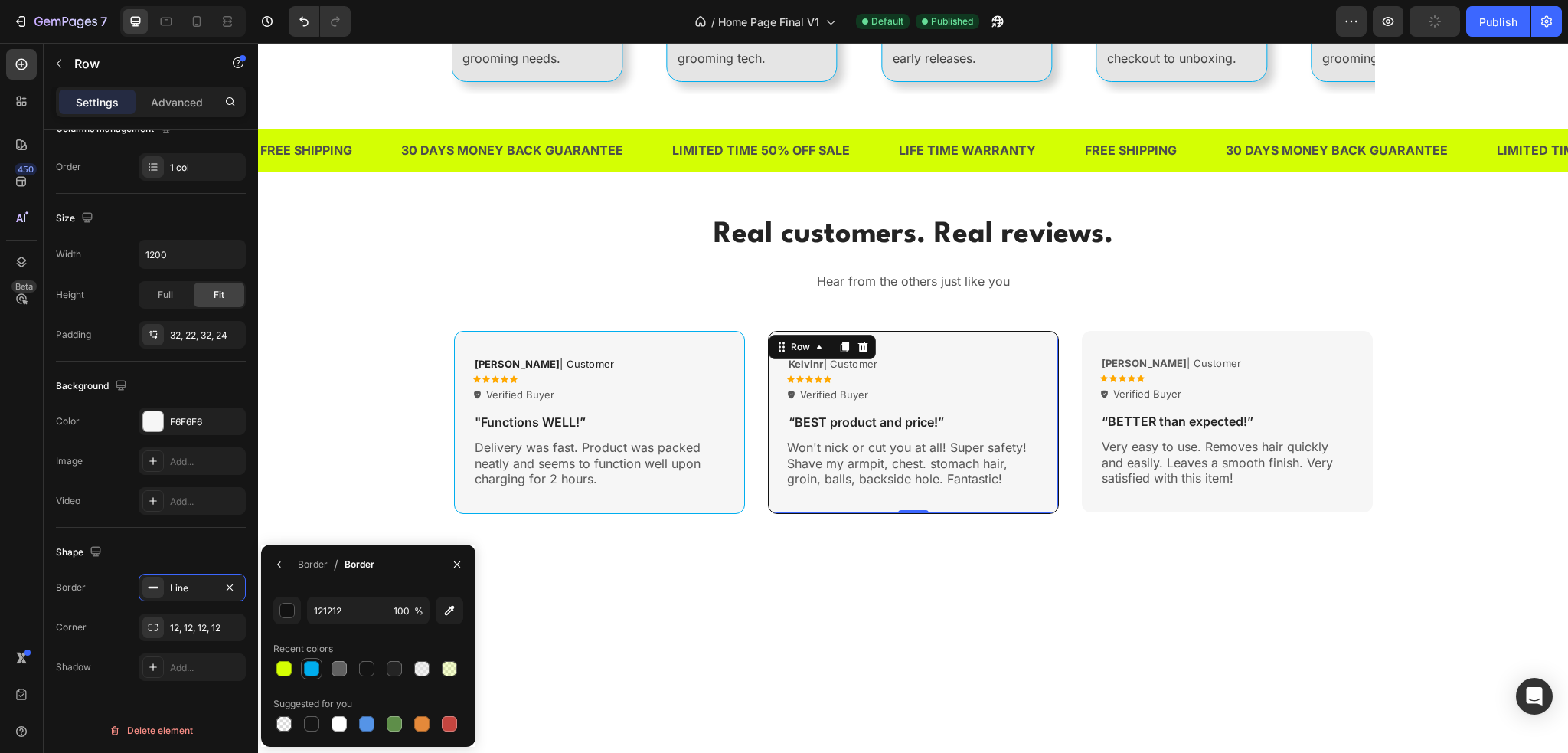
click at [315, 667] on div at bounding box center [312, 669] width 15 height 15
type input "00AEEF"
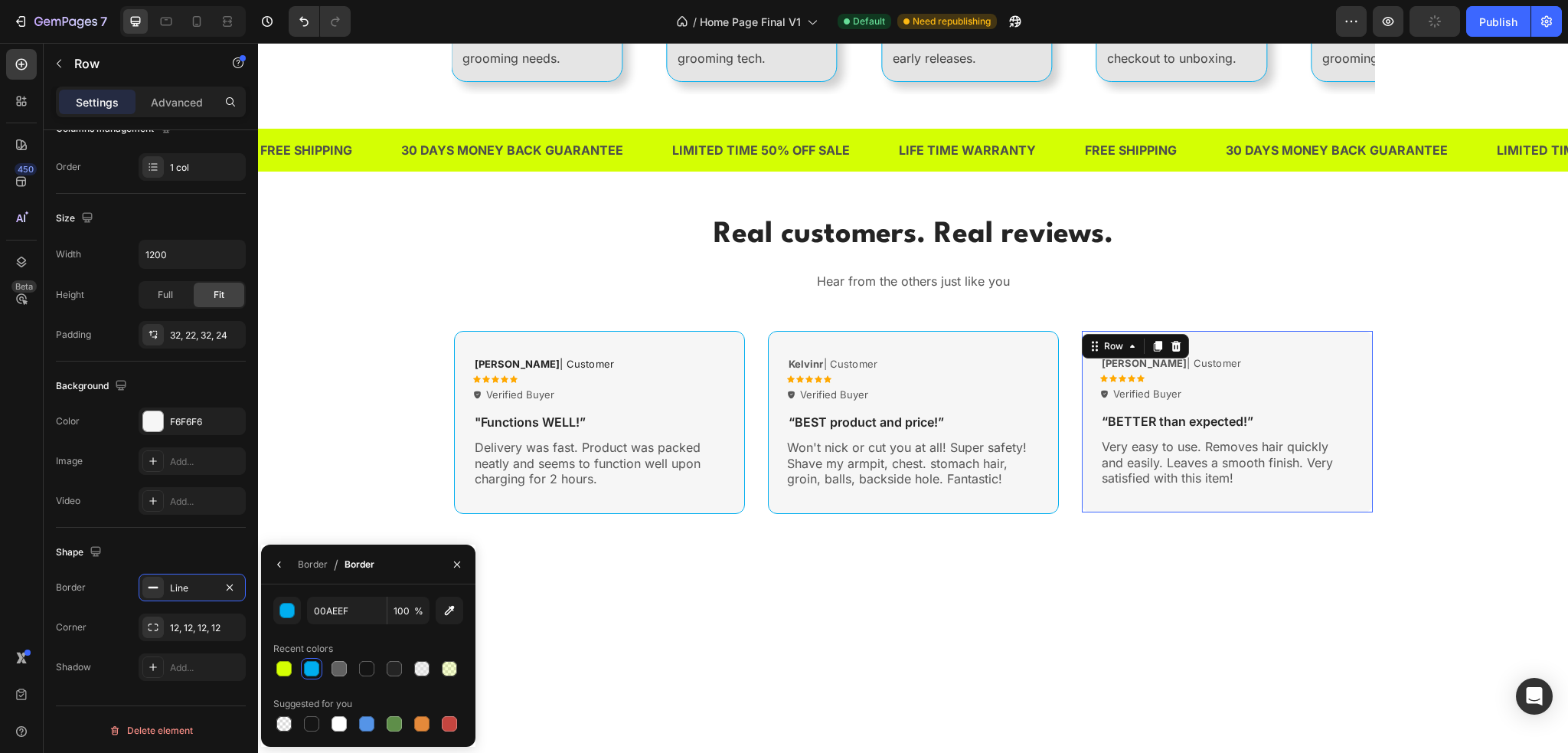
click at [1088, 352] on div "[PERSON_NAME] | Customer Text Block Icon Icon Icon Icon Icon Icon List Verified…" at bounding box center [1228, 421] width 291 height 181
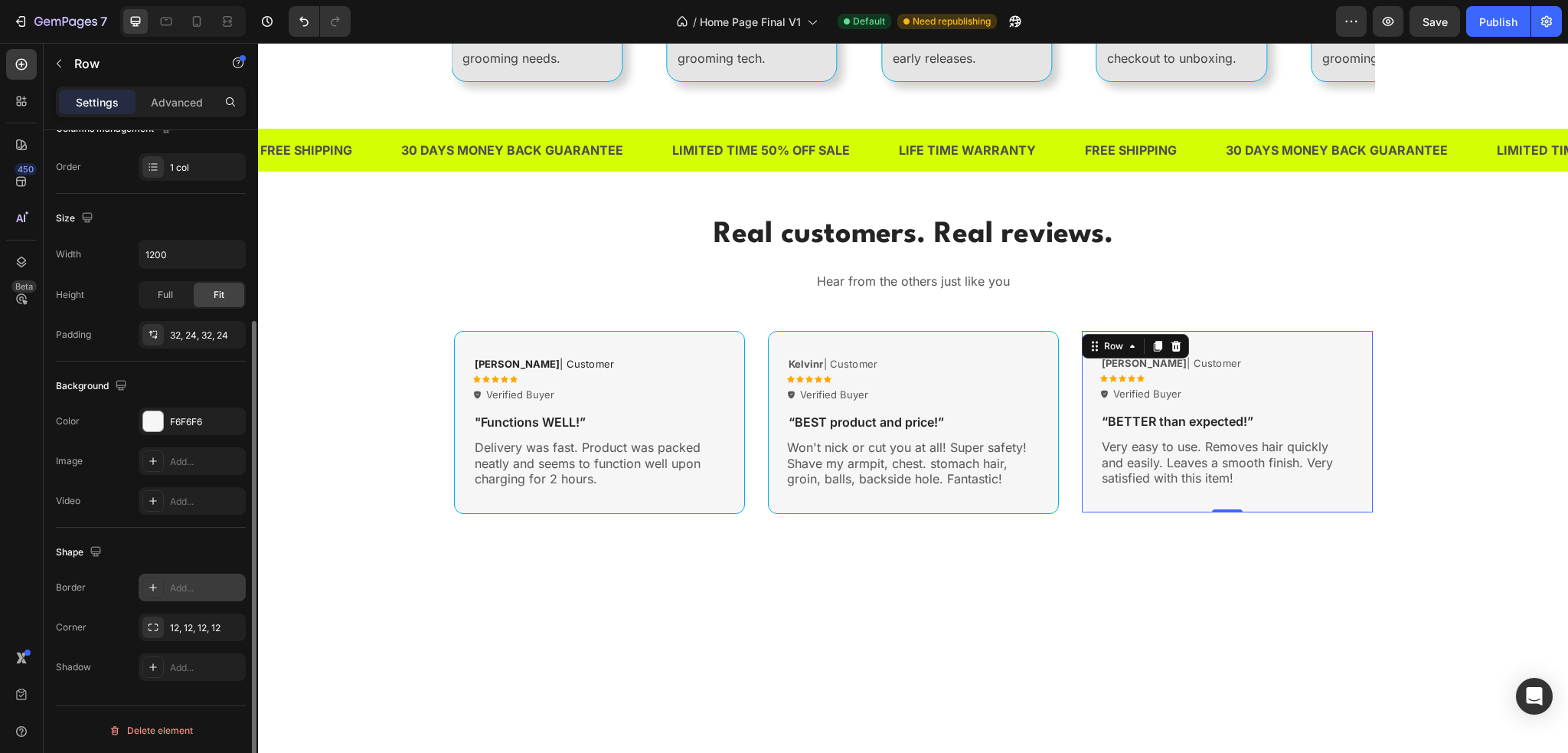
click at [168, 584] on div "Add..." at bounding box center [192, 587] width 107 height 28
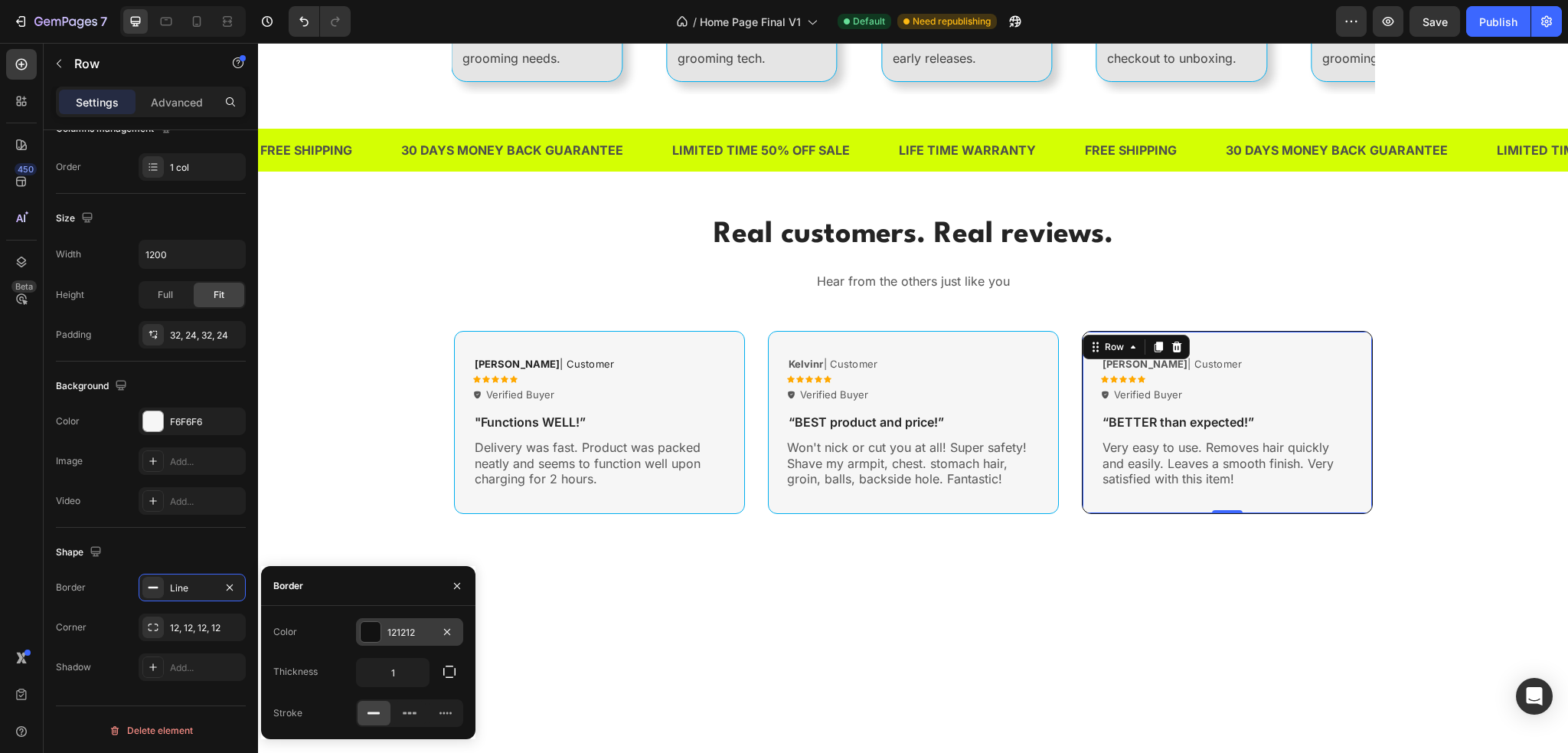
click at [375, 630] on div at bounding box center [371, 631] width 20 height 20
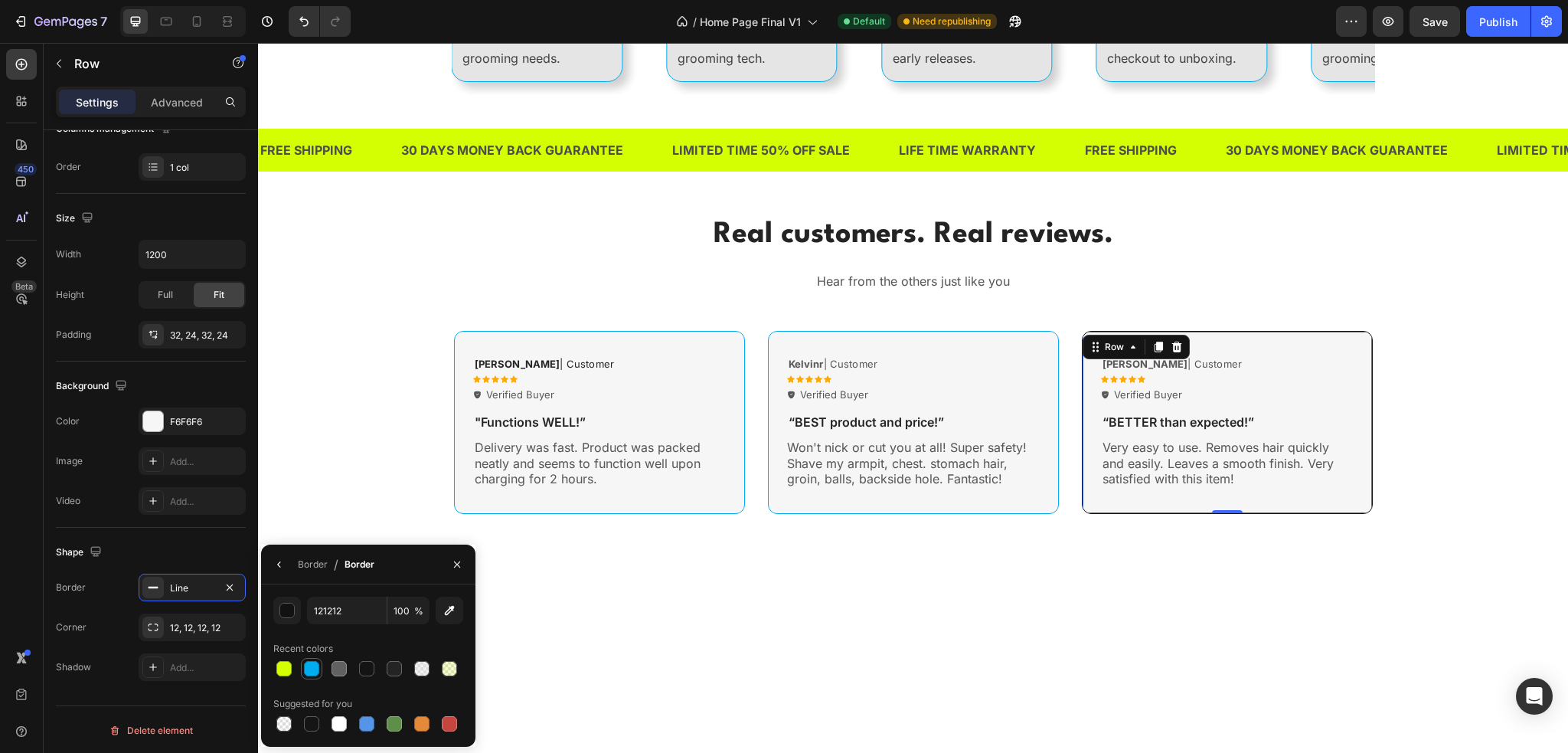
click at [313, 663] on div at bounding box center [312, 669] width 15 height 15
type input "00AEEF"
click at [374, 469] on div "Real customers. Real reviews. Heading Hear from the others just like you Text b…" at bounding box center [913, 364] width 1287 height 300
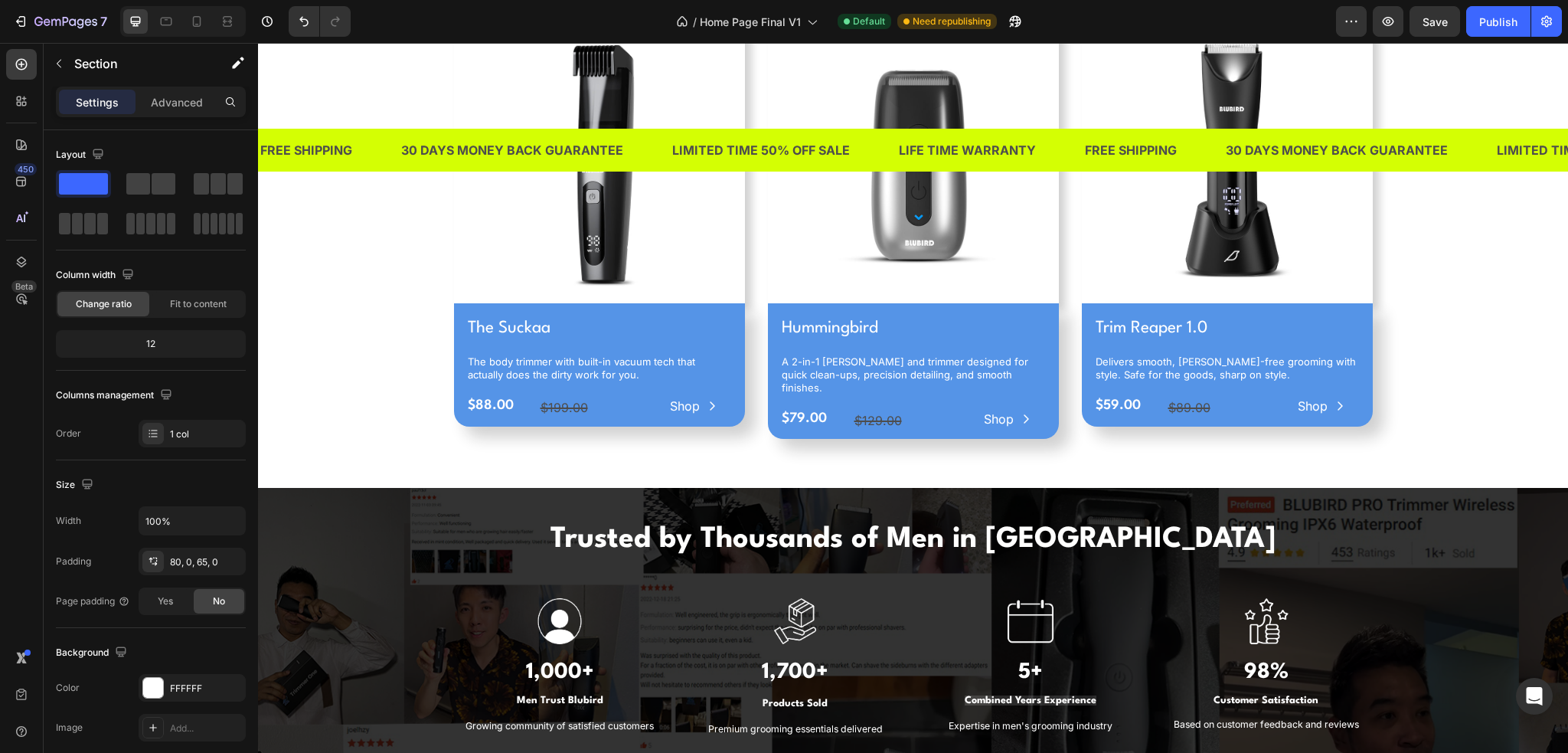
scroll to position [756, 0]
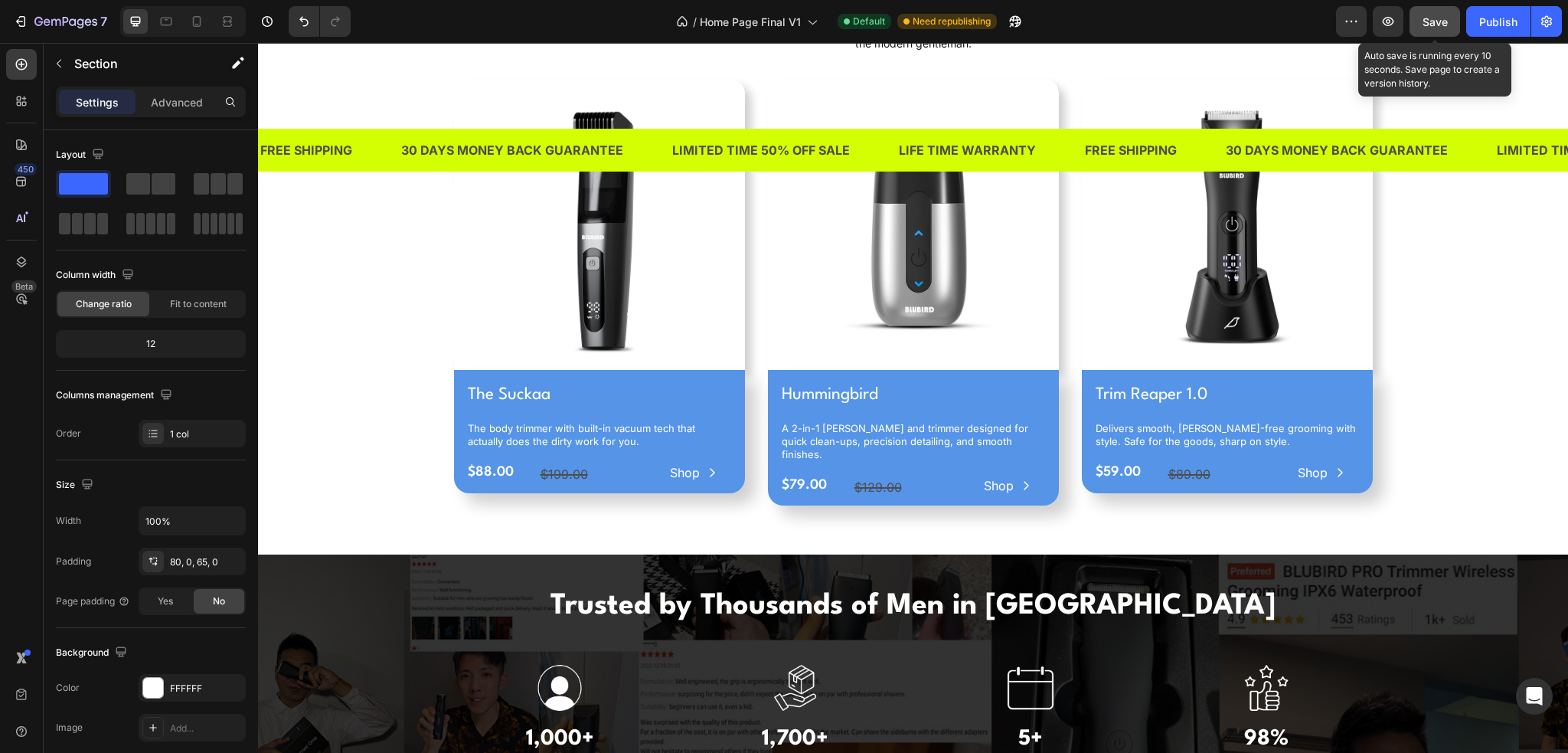
click at [1430, 33] on button "Save" at bounding box center [1435, 21] width 51 height 31
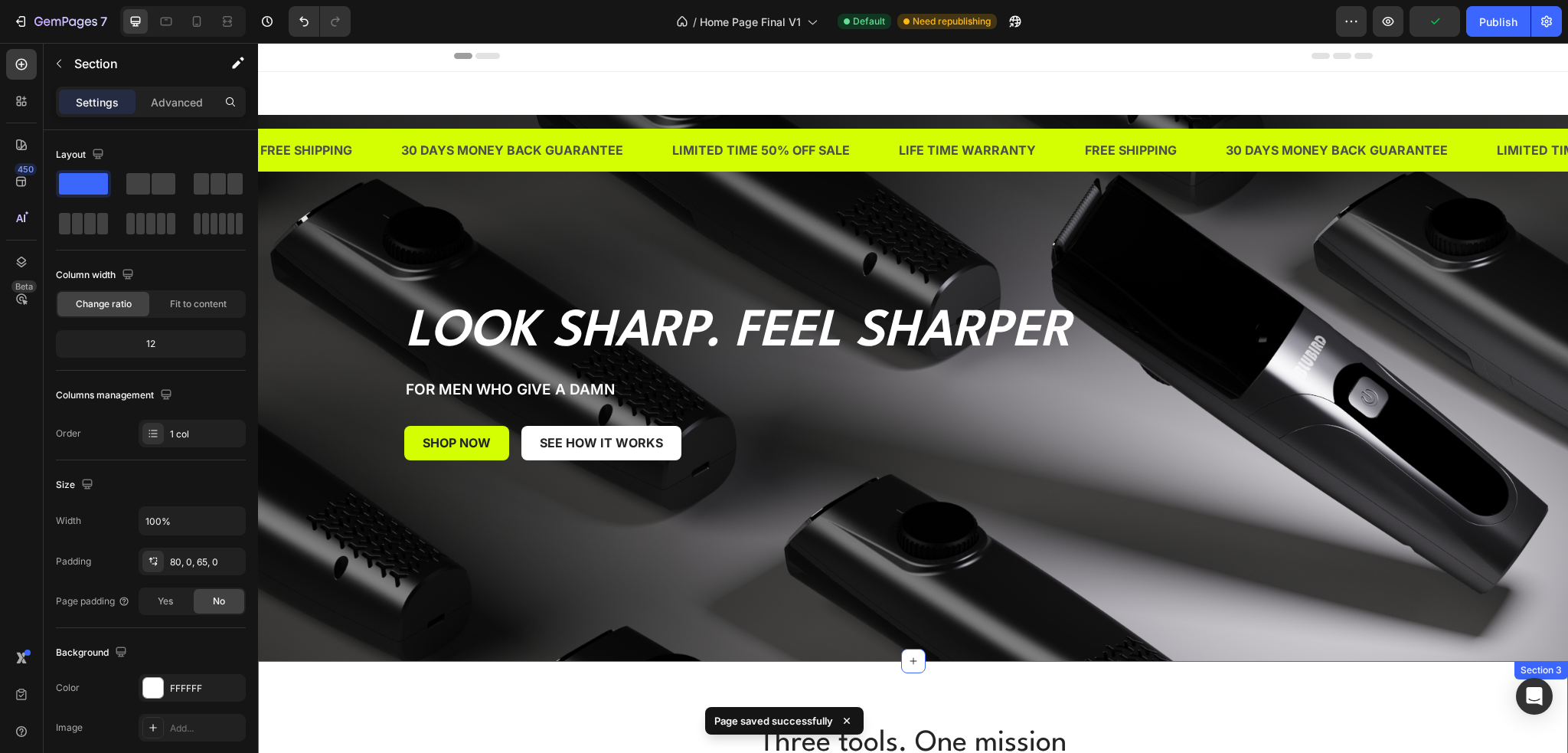
scroll to position [0, 0]
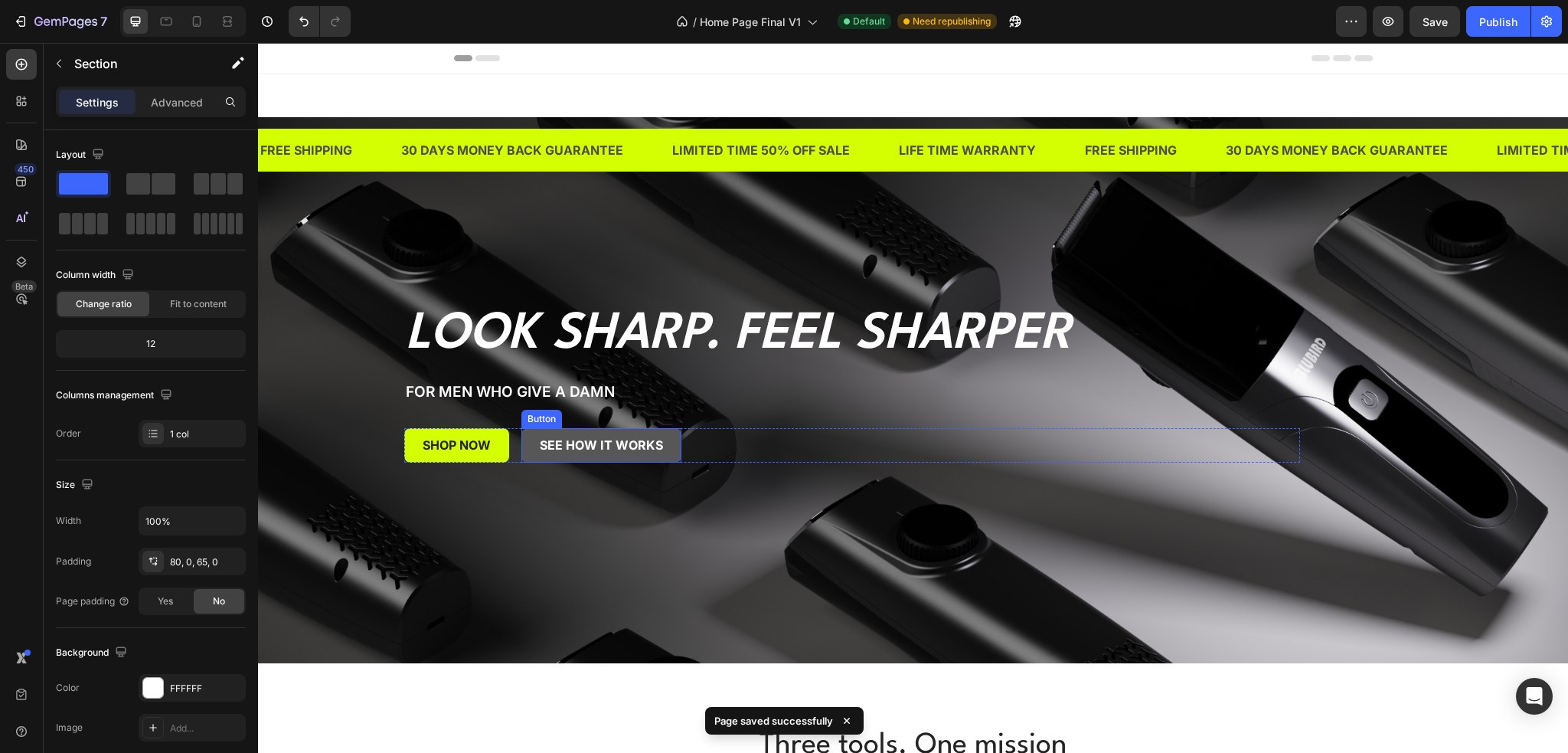
click at [658, 444] on button "see how it works" at bounding box center [602, 445] width 160 height 34
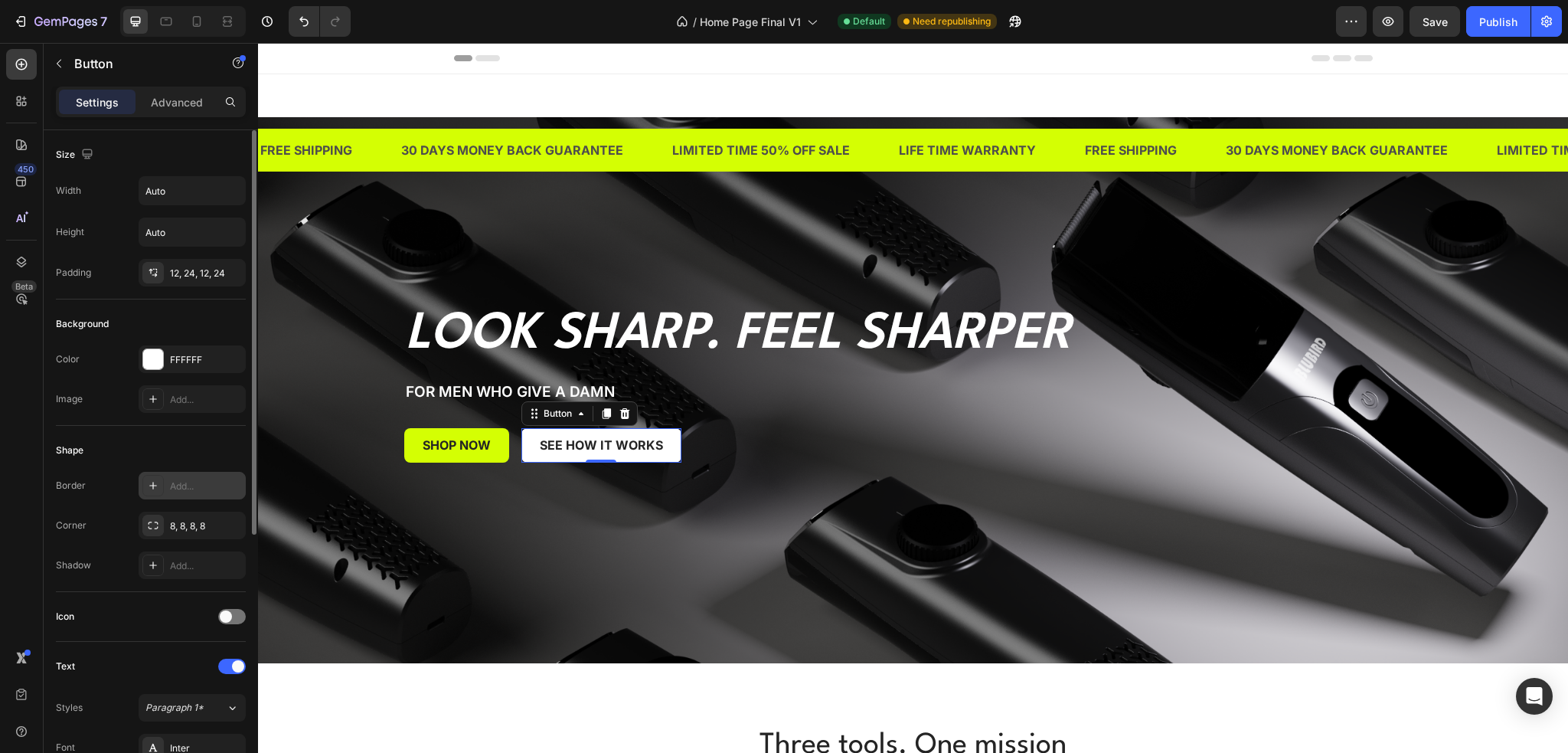
click at [187, 486] on div "Add..." at bounding box center [206, 487] width 72 height 14
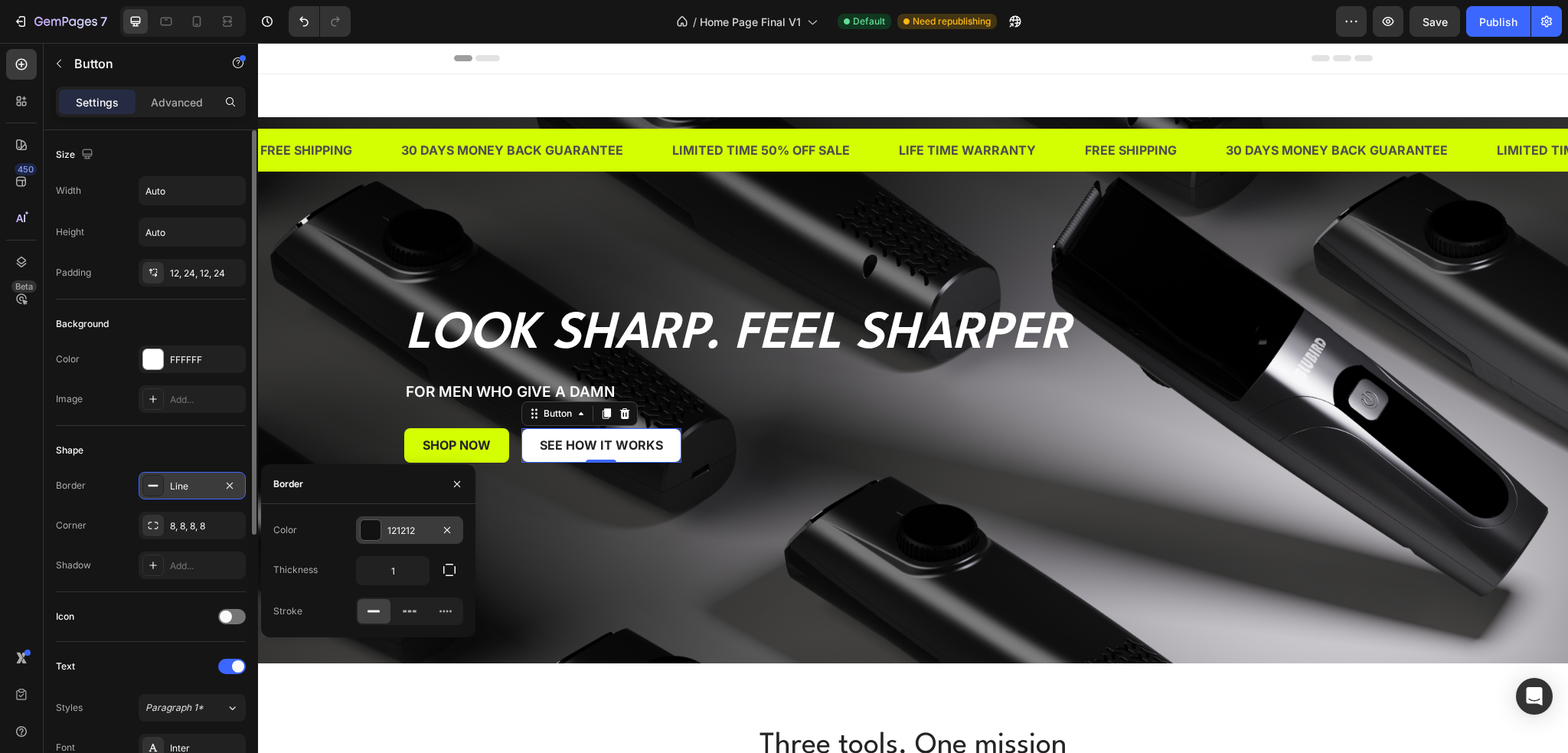
click at [396, 526] on div "121212" at bounding box center [410, 530] width 45 height 14
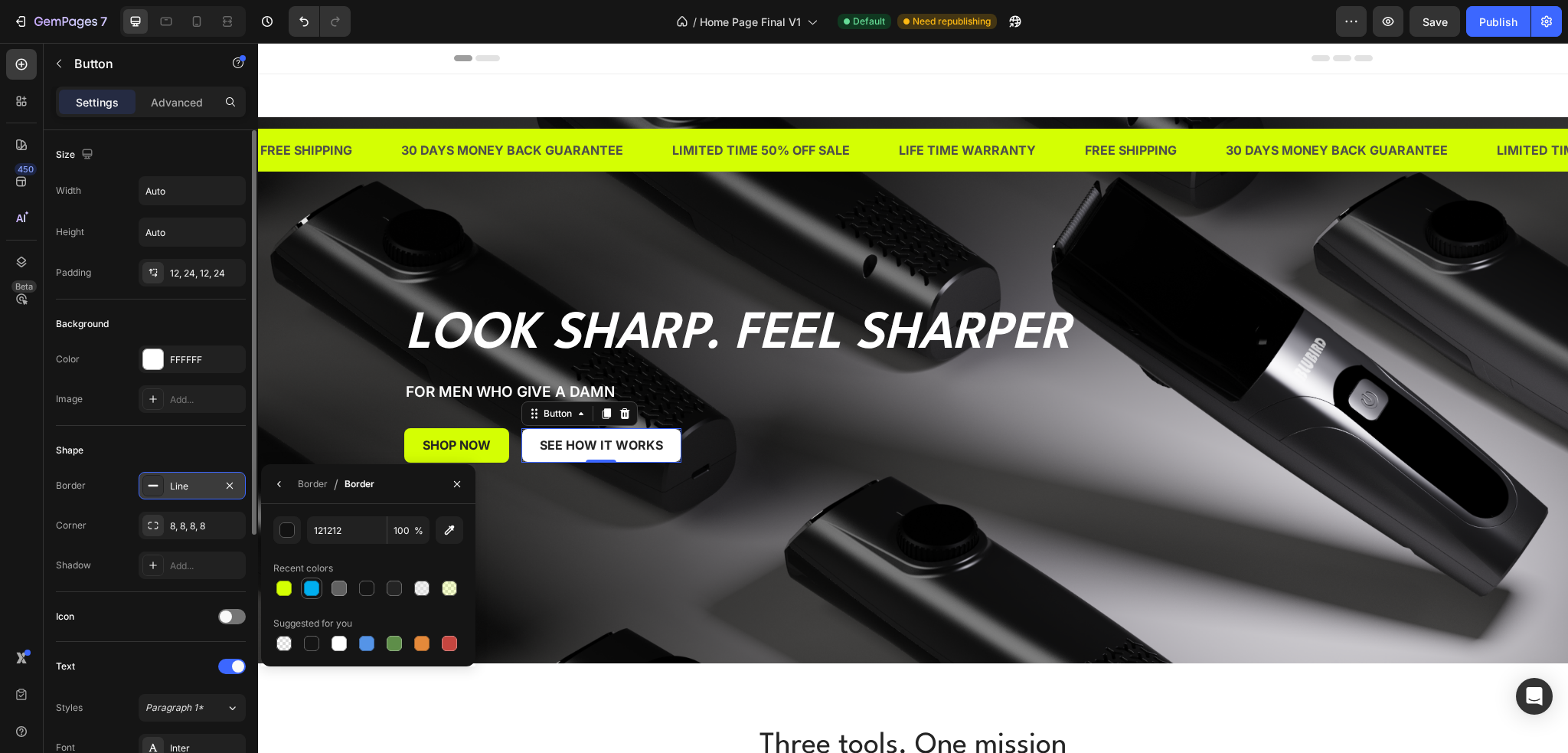
click at [311, 585] on div at bounding box center [312, 588] width 15 height 15
type input "00AEEF"
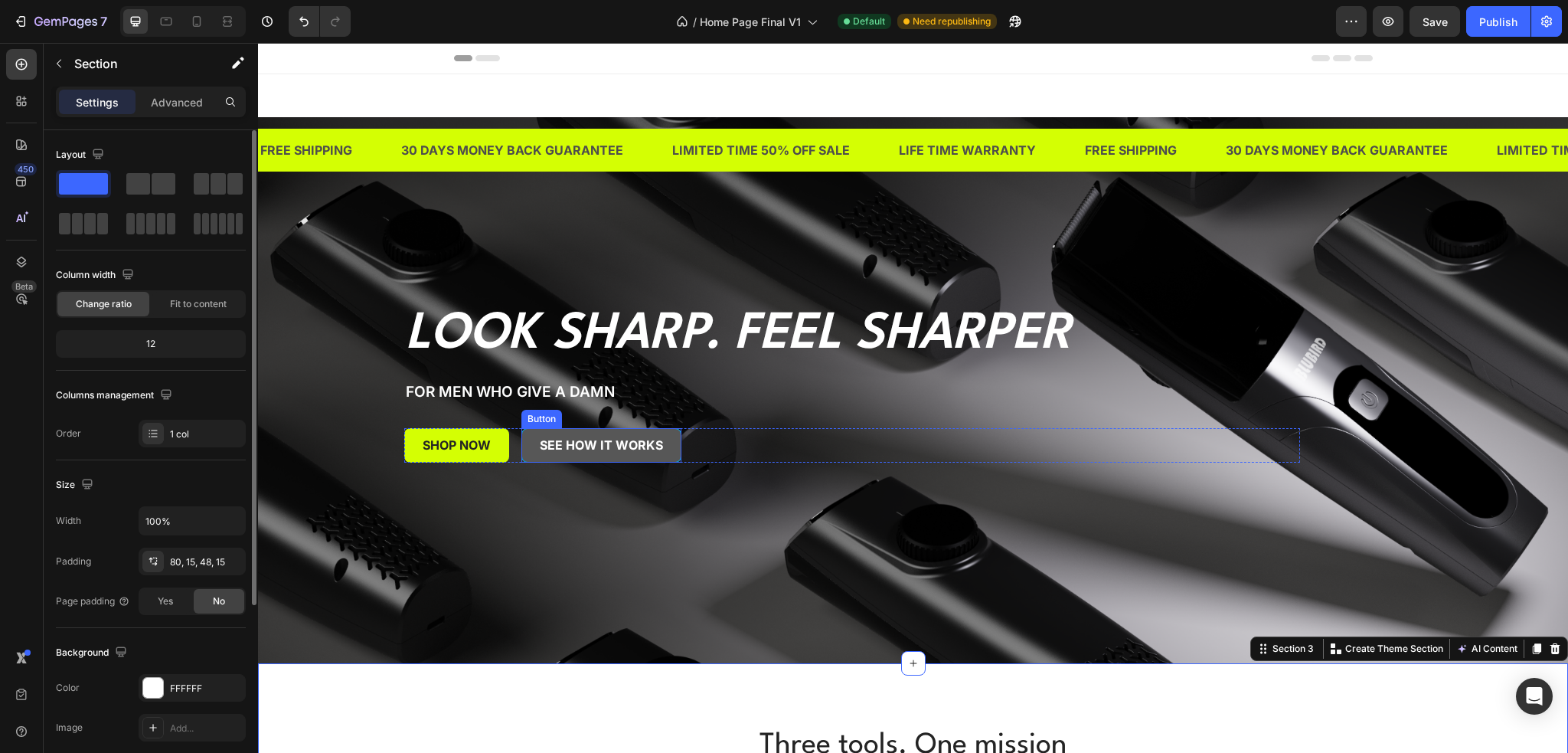
click at [666, 449] on button "see how it works" at bounding box center [602, 445] width 160 height 34
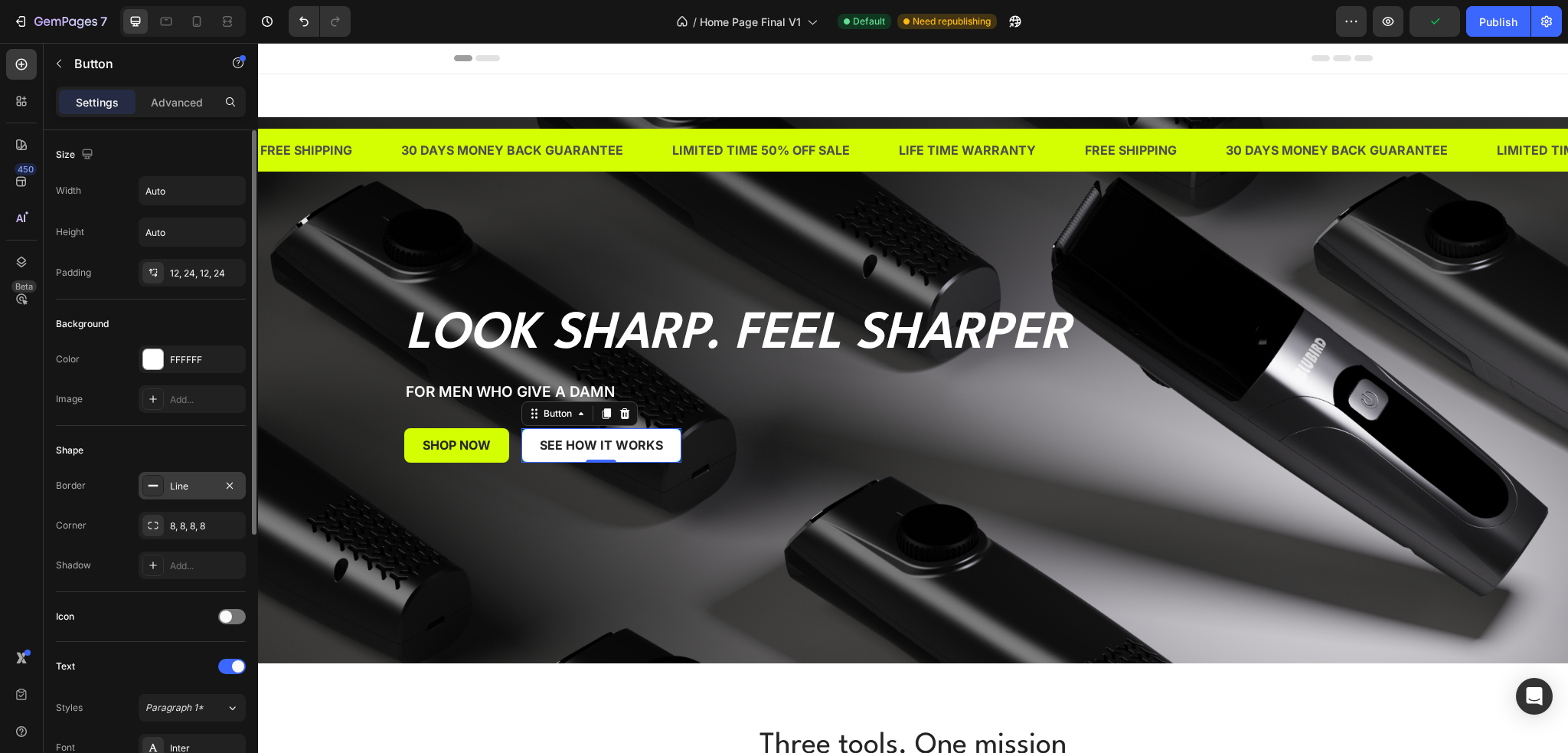
click at [172, 490] on div "Line" at bounding box center [193, 487] width 45 height 14
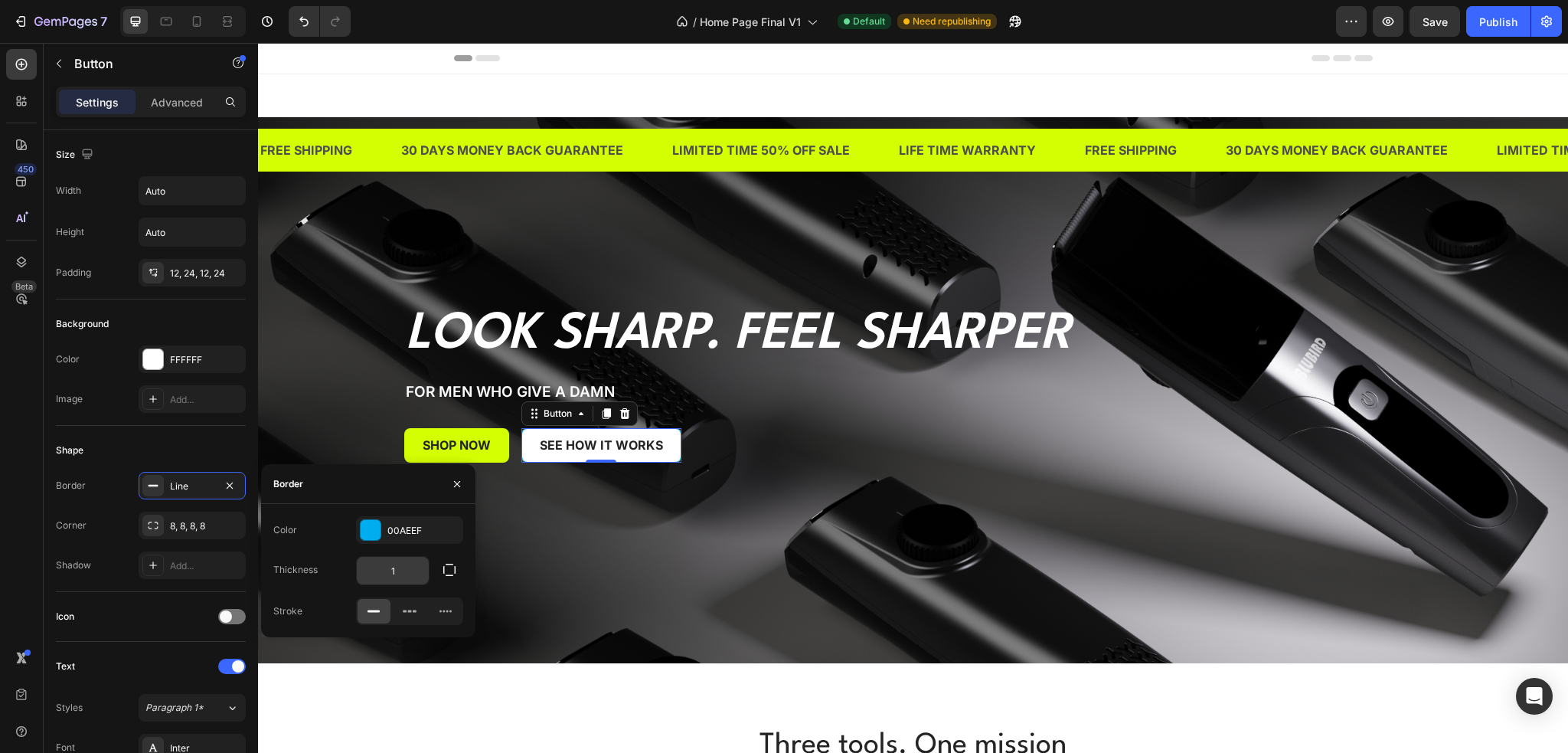
click at [403, 572] on input "1" at bounding box center [393, 571] width 72 height 28
type input "2"
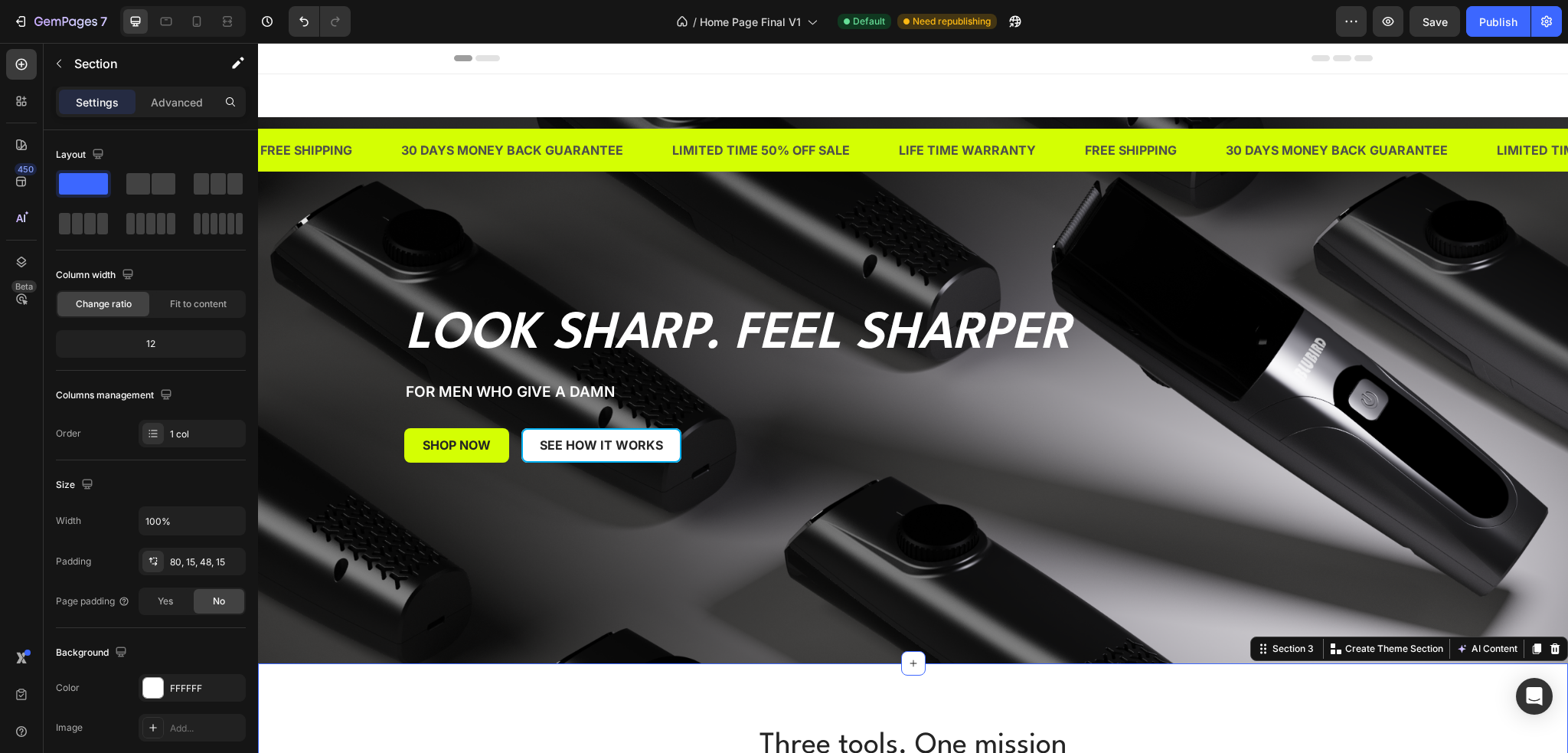
click at [1441, 17] on span "Save" at bounding box center [1435, 21] width 25 height 13
click at [1505, 19] on div "Publish" at bounding box center [1498, 21] width 39 height 16
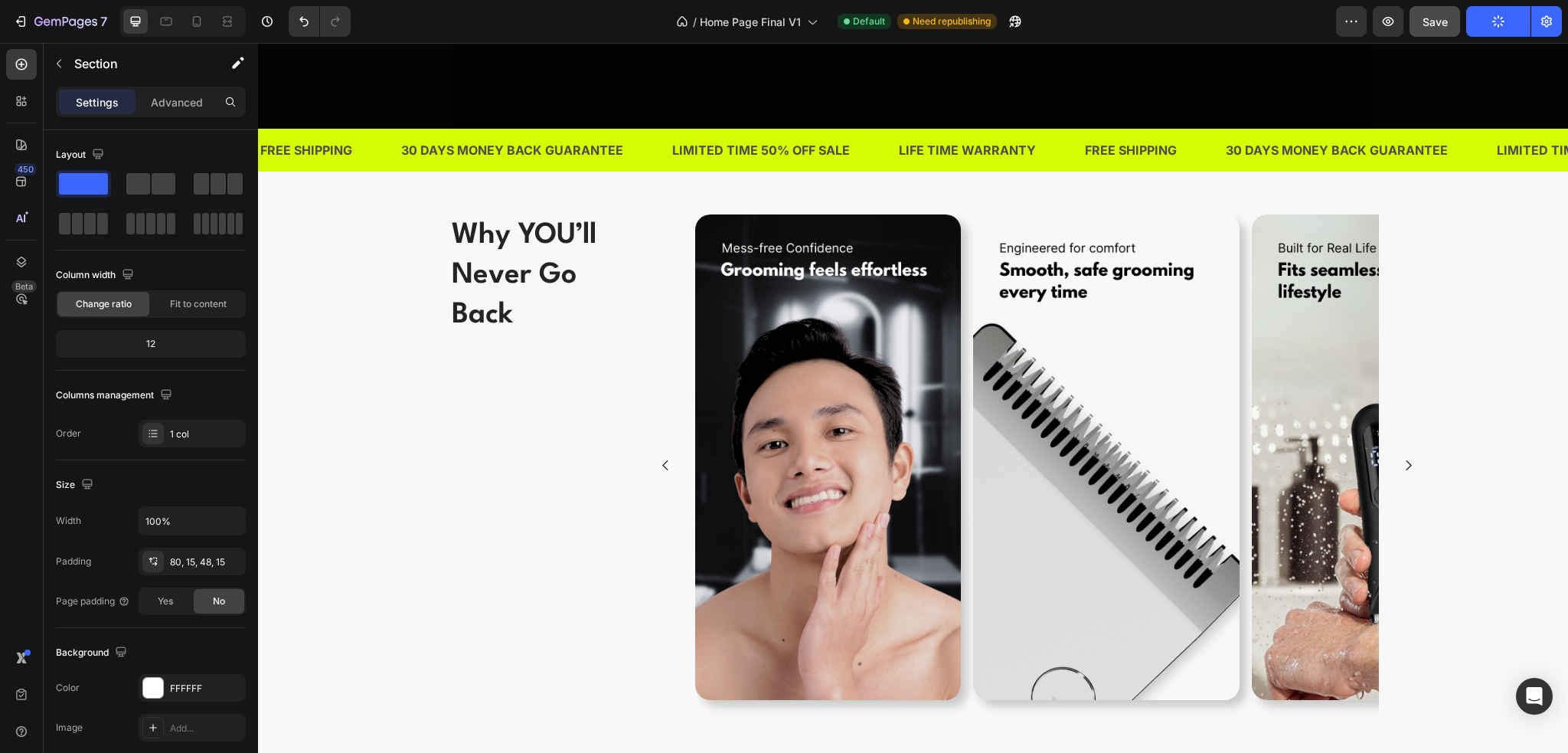
scroll to position [2144, 0]
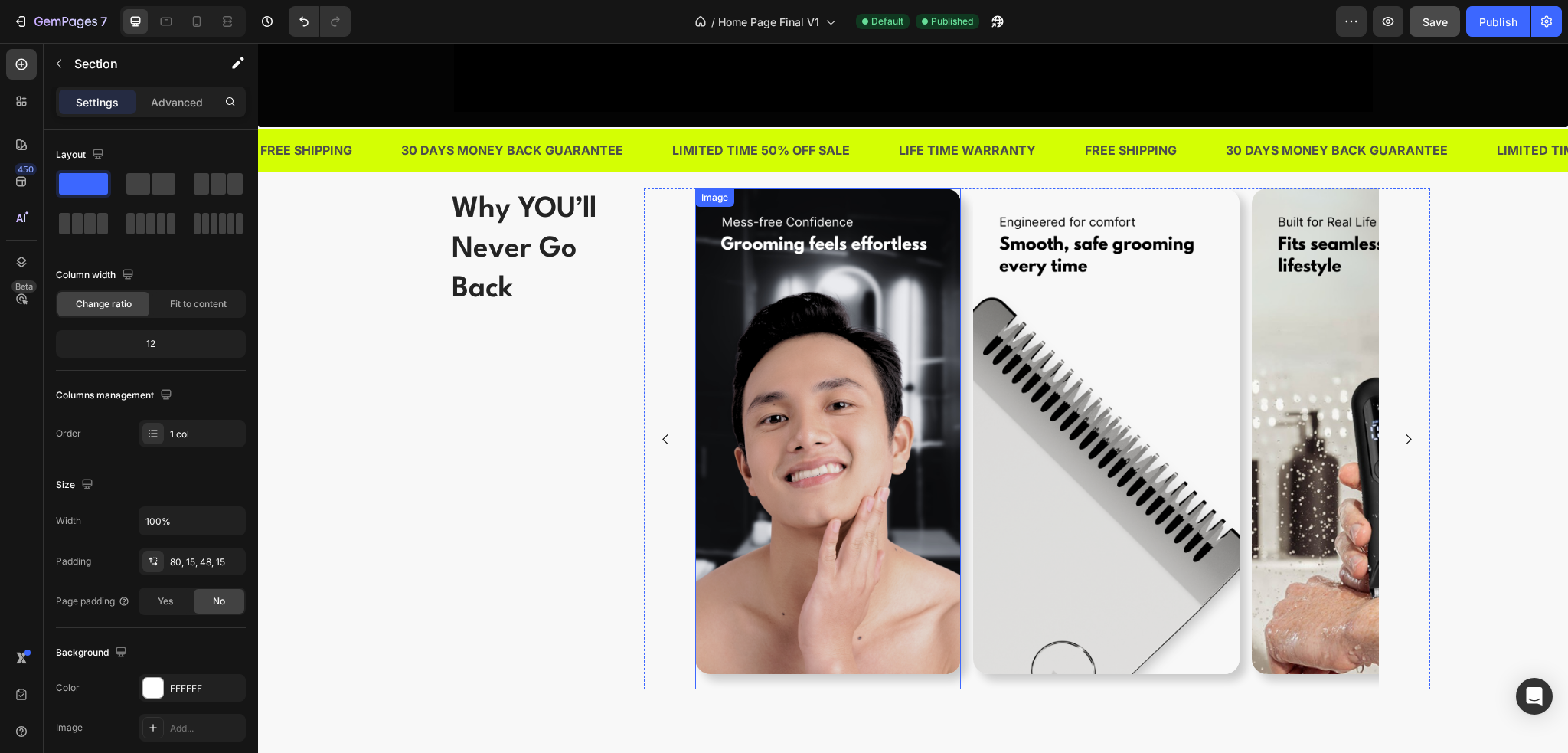
click at [766, 536] on img at bounding box center [828, 431] width 266 height 486
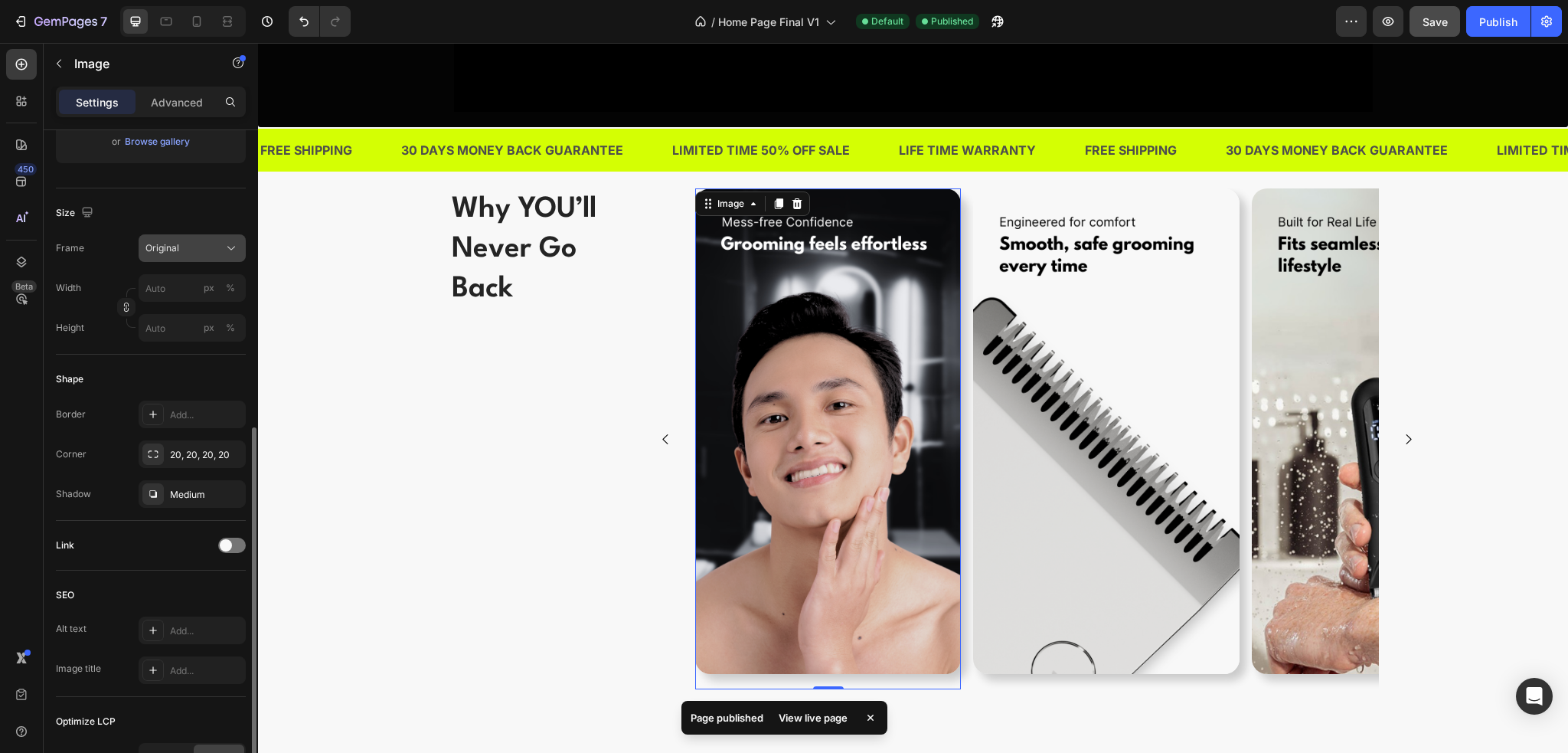
scroll to position [383, 0]
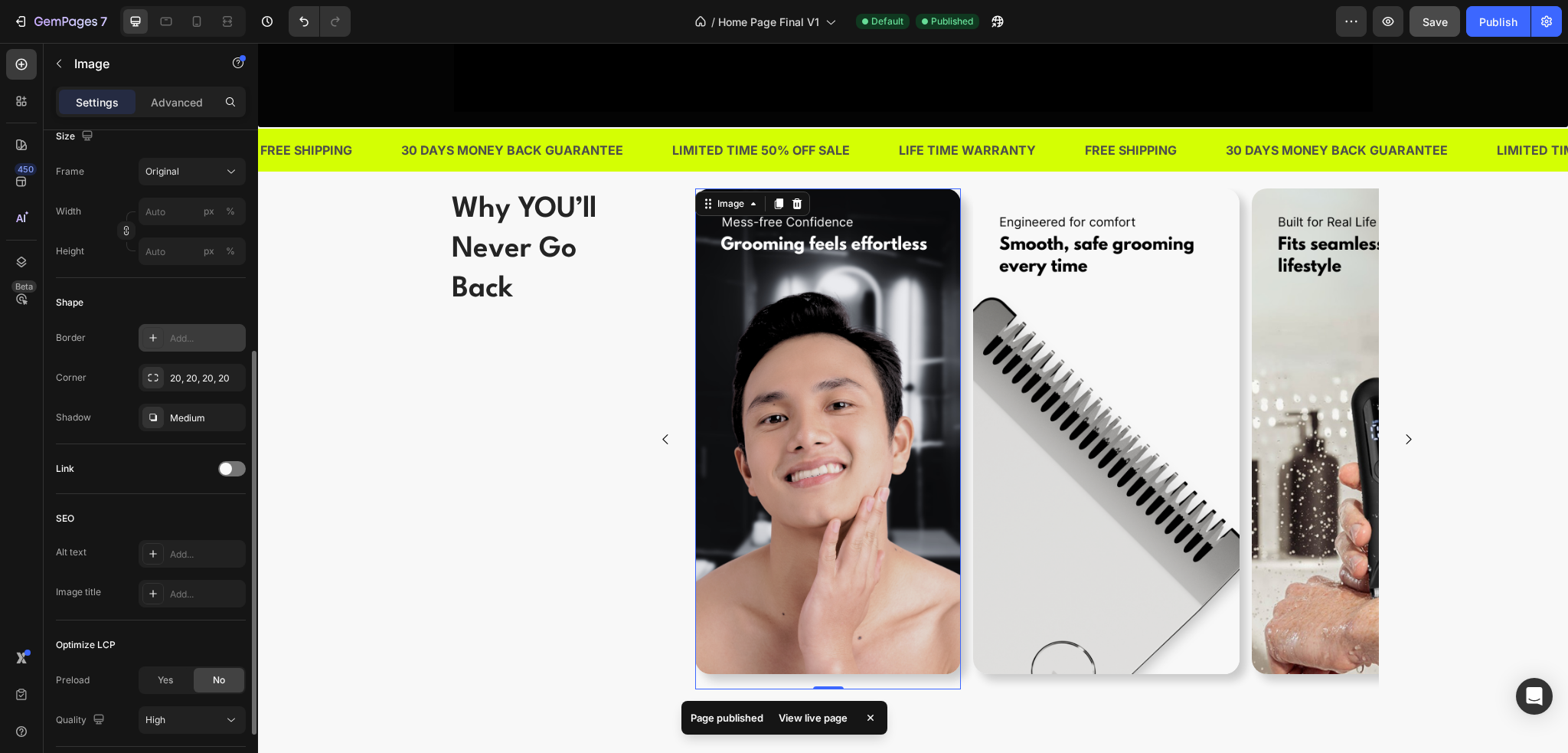
click at [172, 327] on div "Add..." at bounding box center [192, 338] width 107 height 28
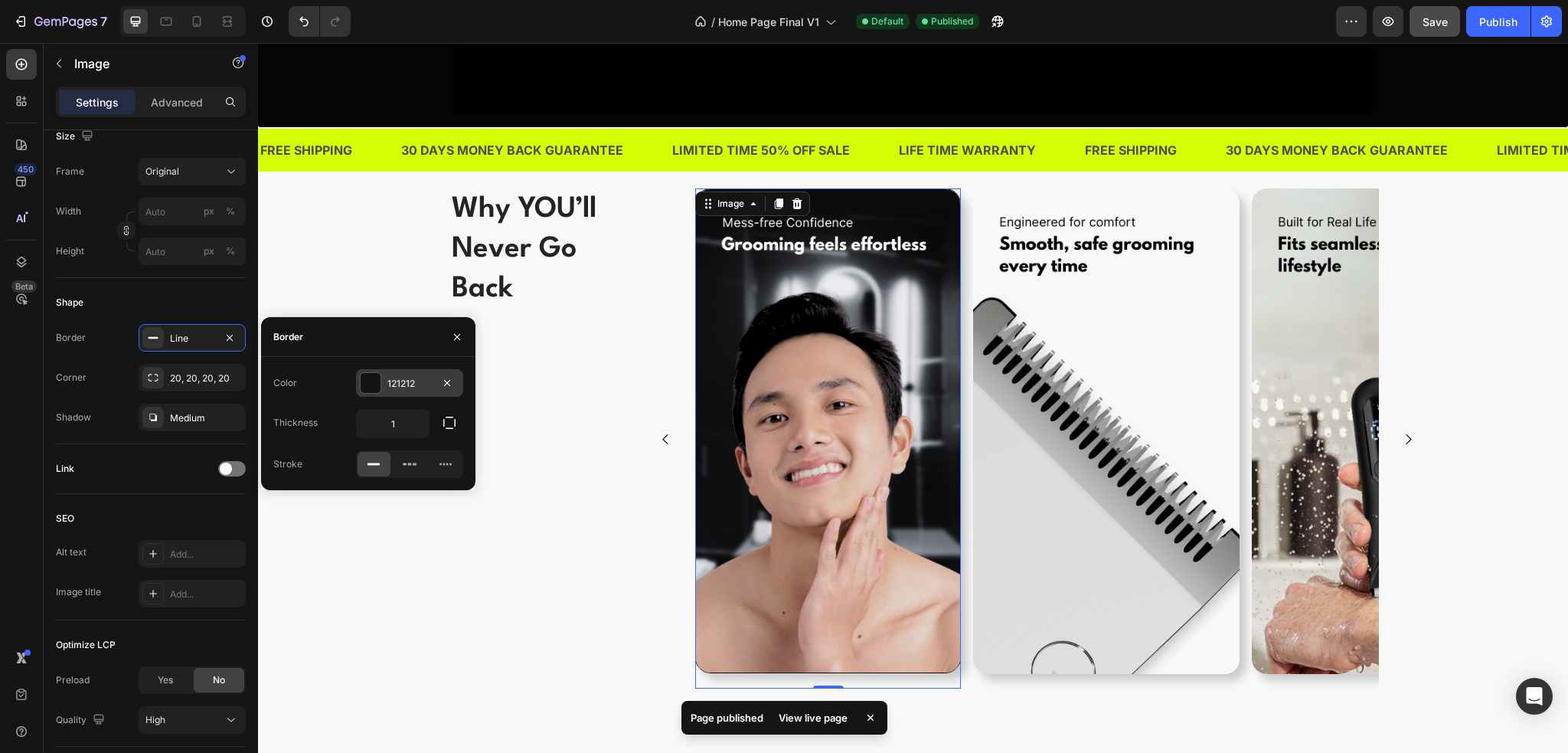
click at [381, 379] on div at bounding box center [371, 383] width 21 height 21
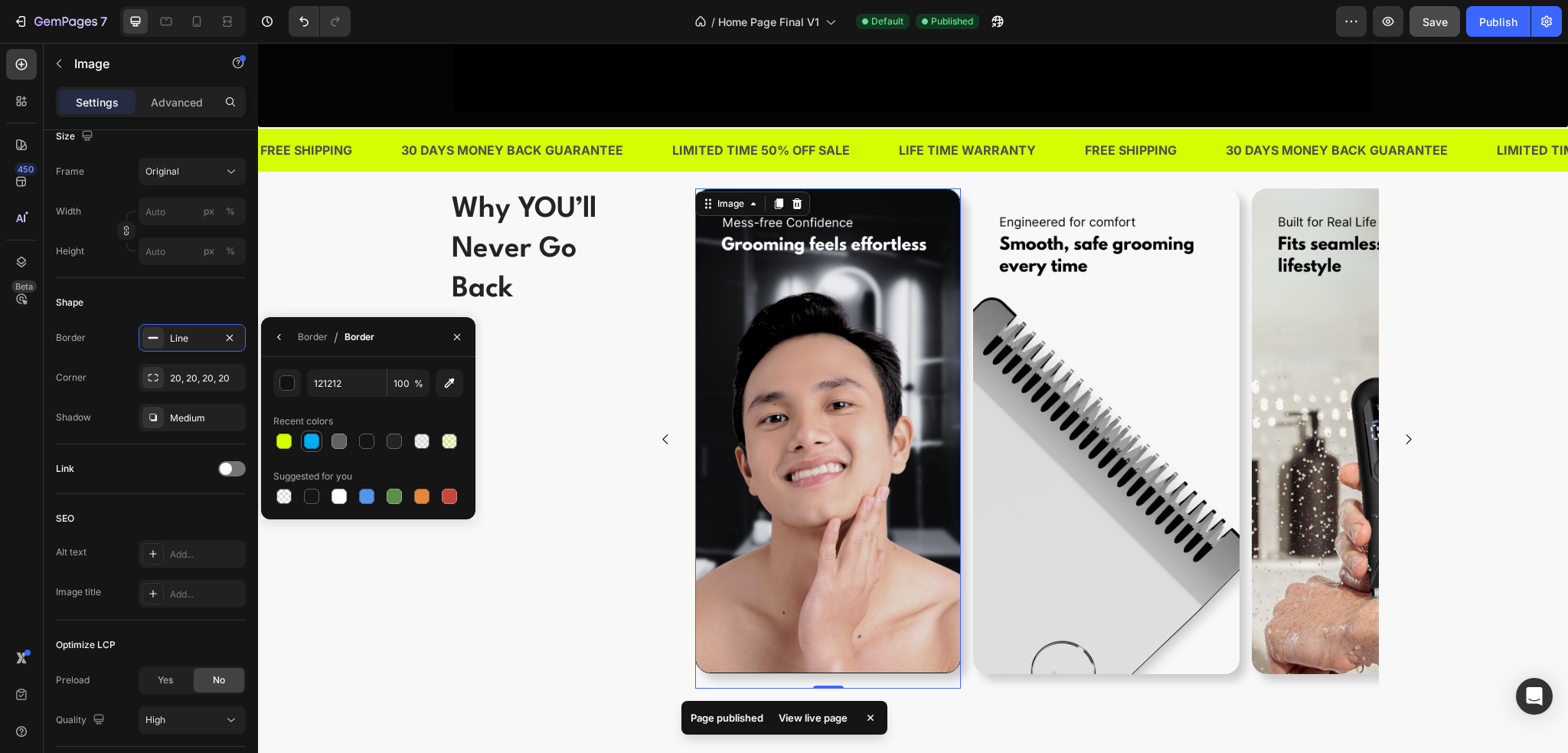
click at [312, 437] on div at bounding box center [312, 441] width 15 height 15
type input "00AEEF"
click at [382, 588] on div "Why YOU’ll Never Go Back Heading Image 0 Image Image Image Image [GEOGRAPHIC_DA…" at bounding box center [913, 456] width 1287 height 537
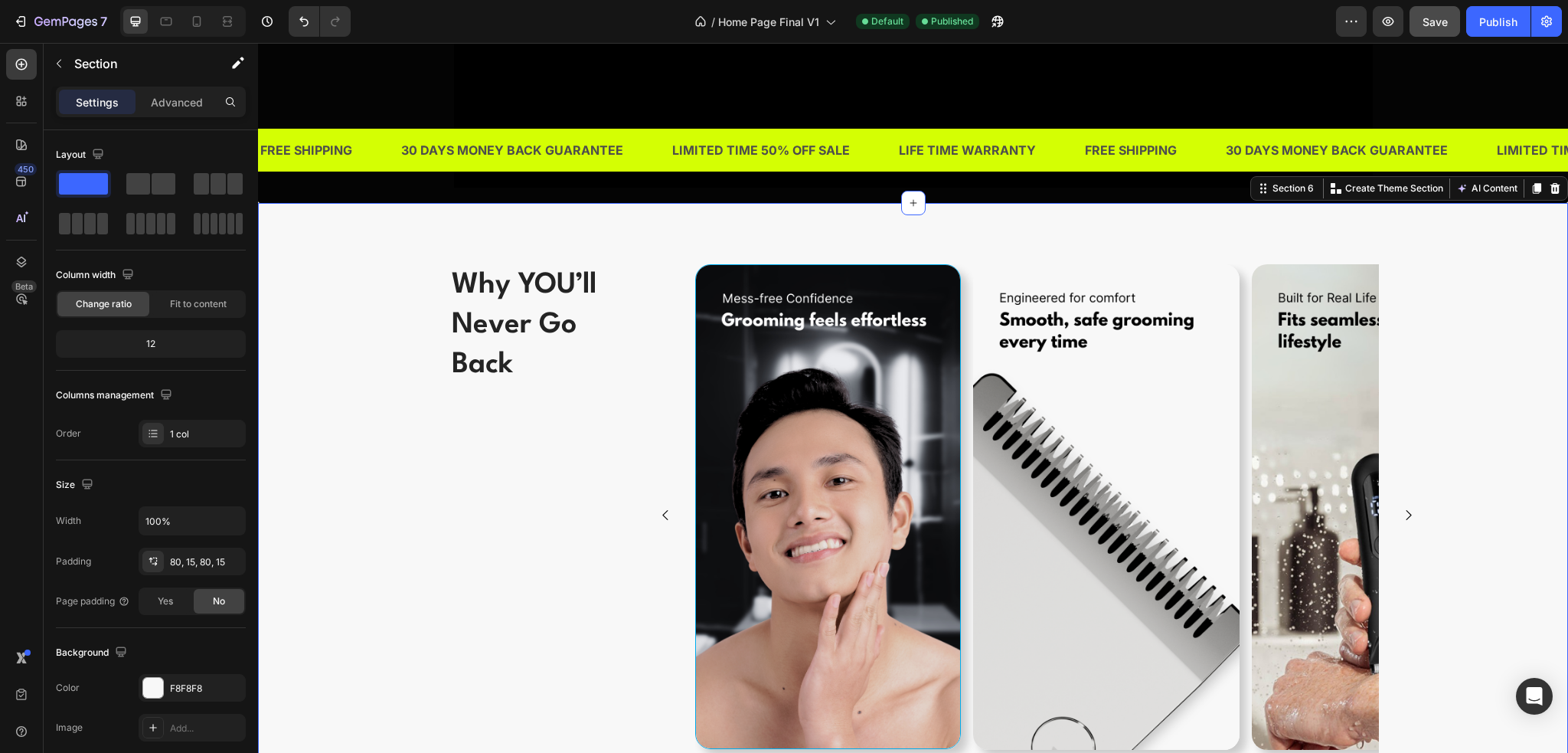
scroll to position [2067, 0]
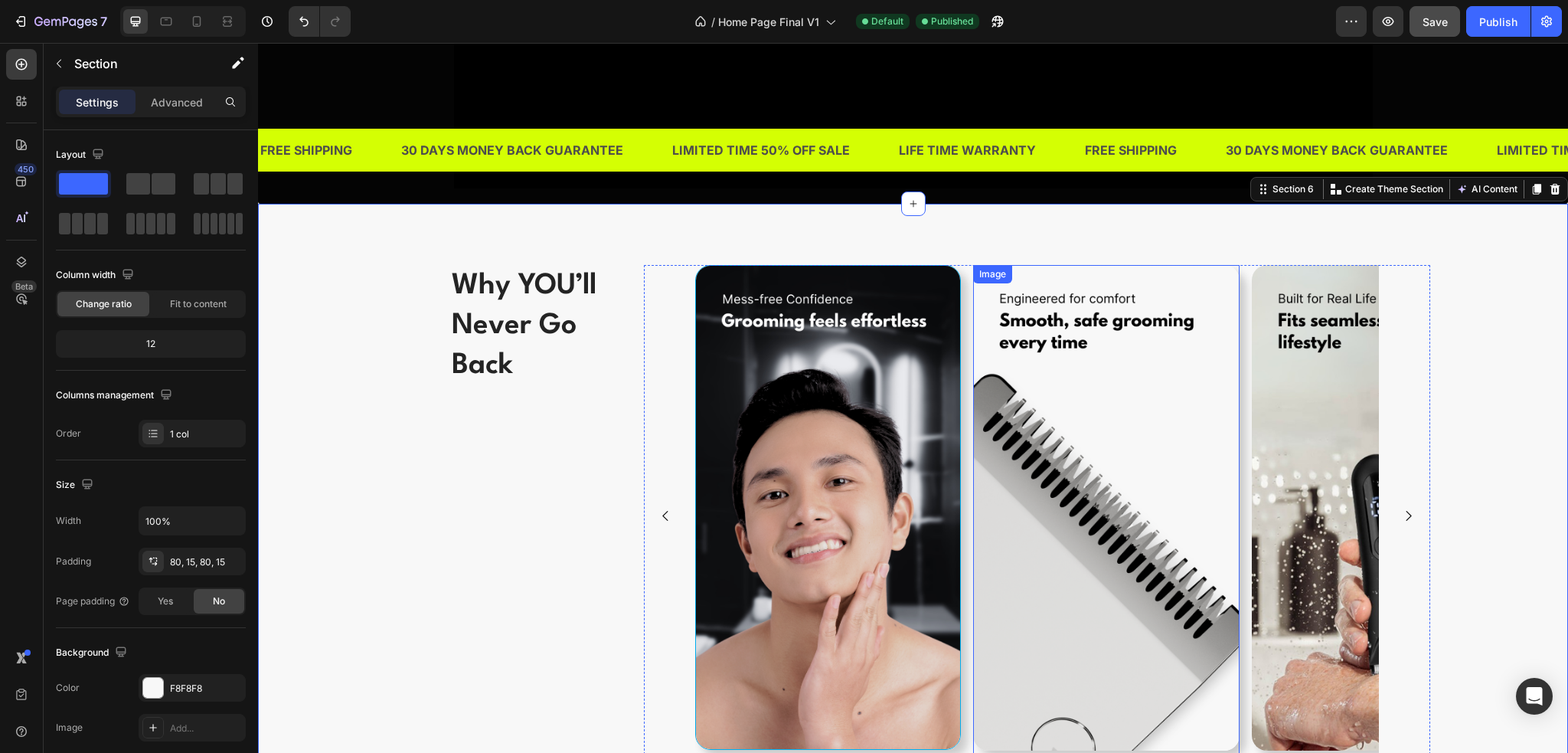
click at [1070, 562] on img at bounding box center [1106, 507] width 266 height 486
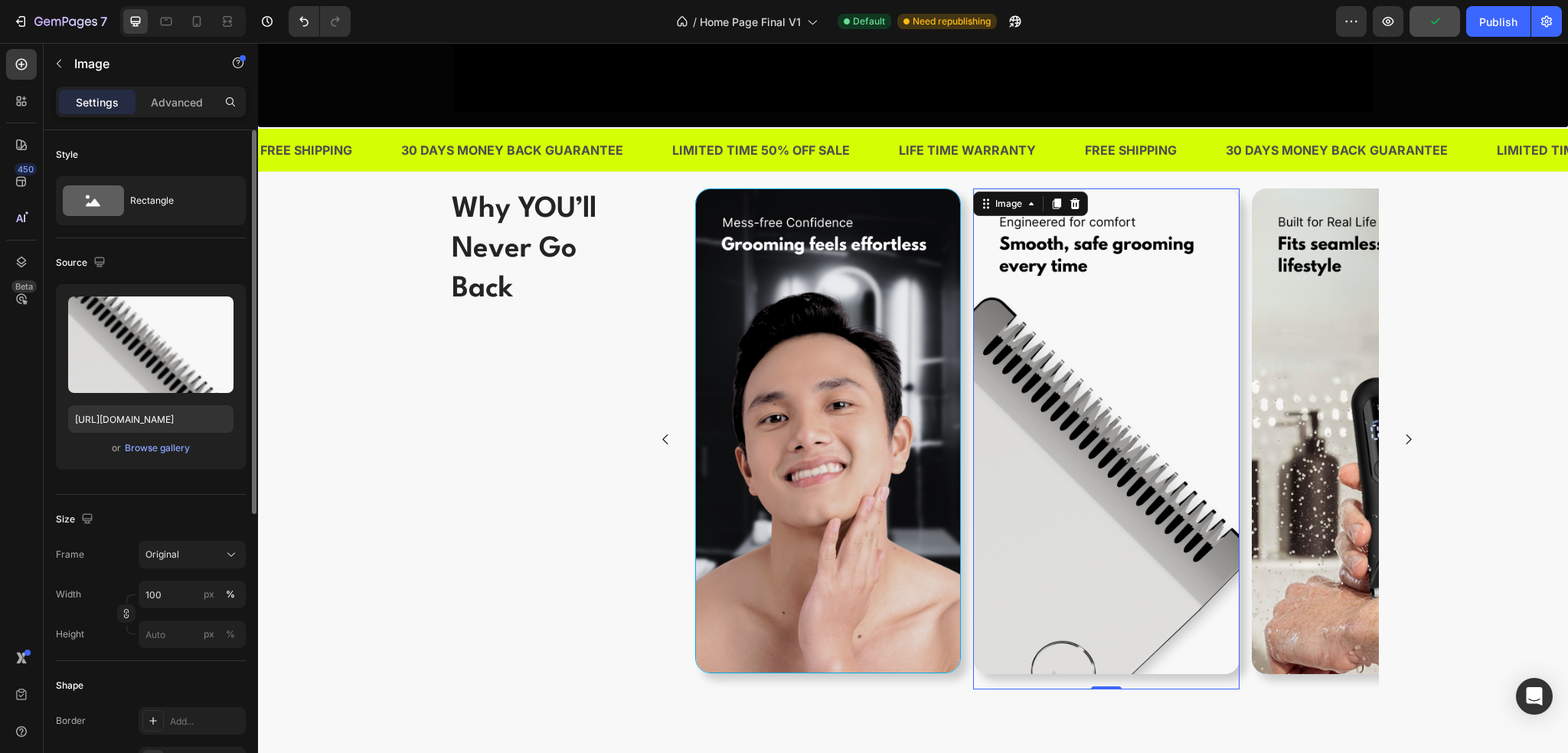
scroll to position [77, 0]
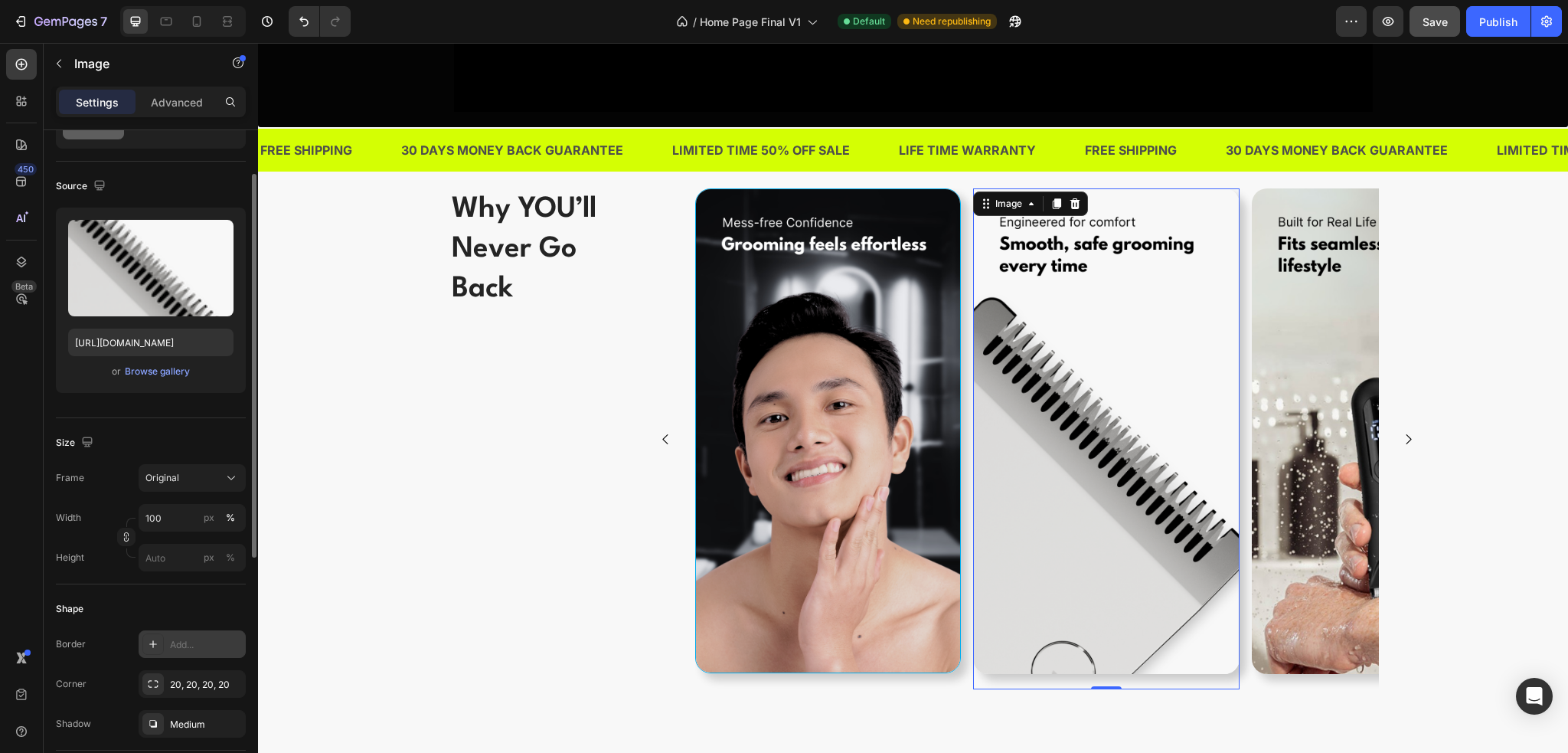
click at [172, 649] on div "Add..." at bounding box center [206, 645] width 72 height 14
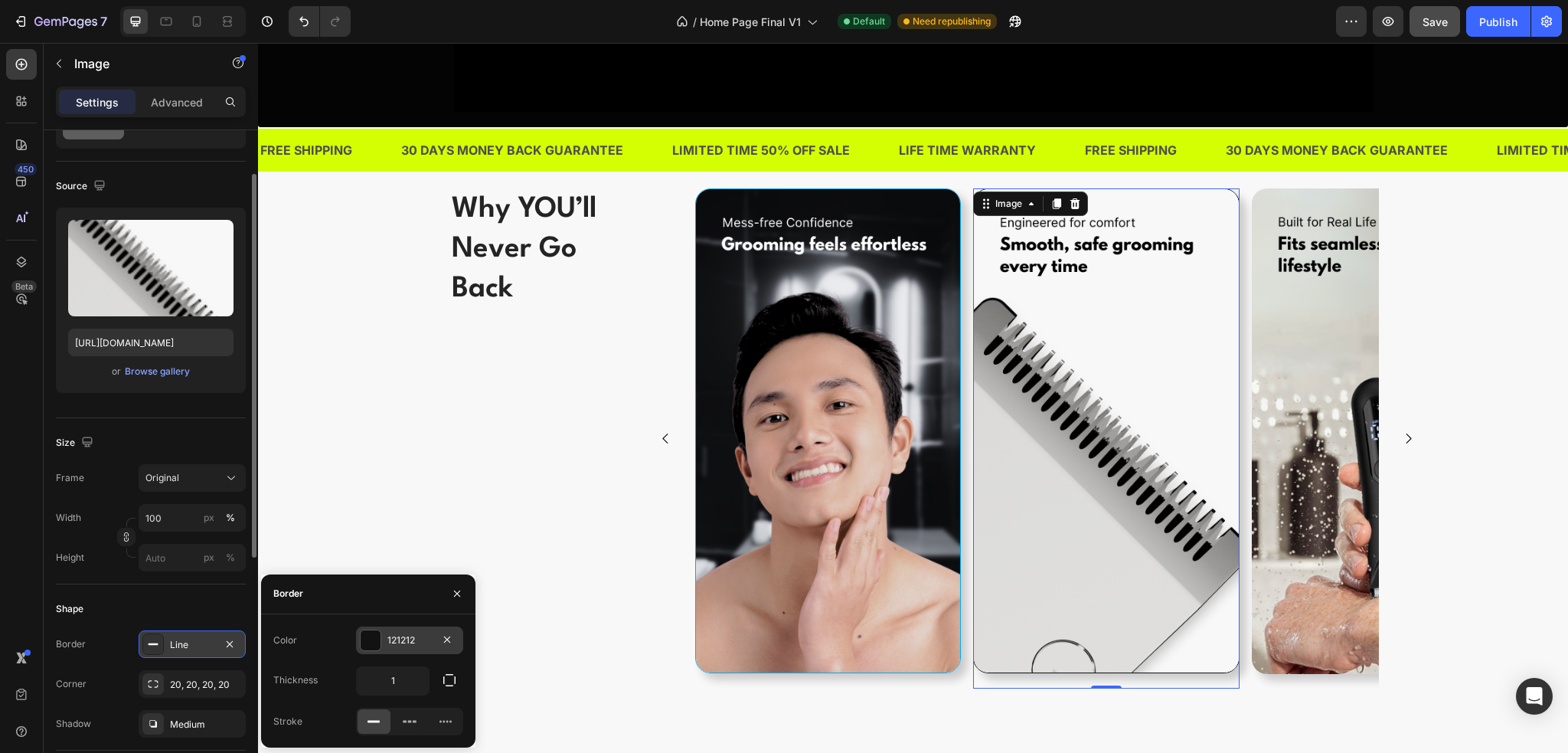
click at [401, 634] on div "121212" at bounding box center [410, 640] width 45 height 14
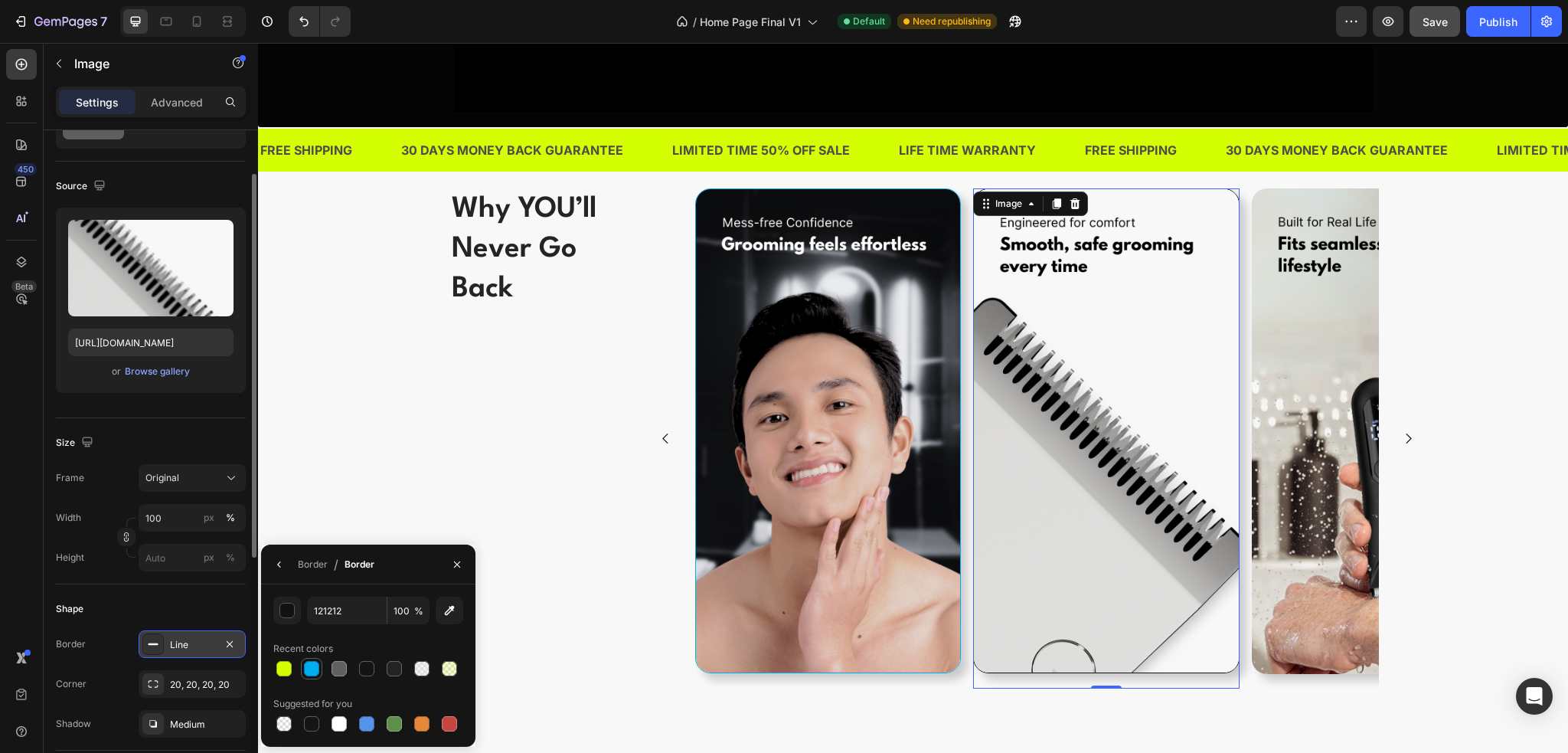
click at [312, 671] on div at bounding box center [312, 669] width 15 height 15
type input "00AEEF"
click at [1262, 464] on img at bounding box center [1384, 431] width 266 height 486
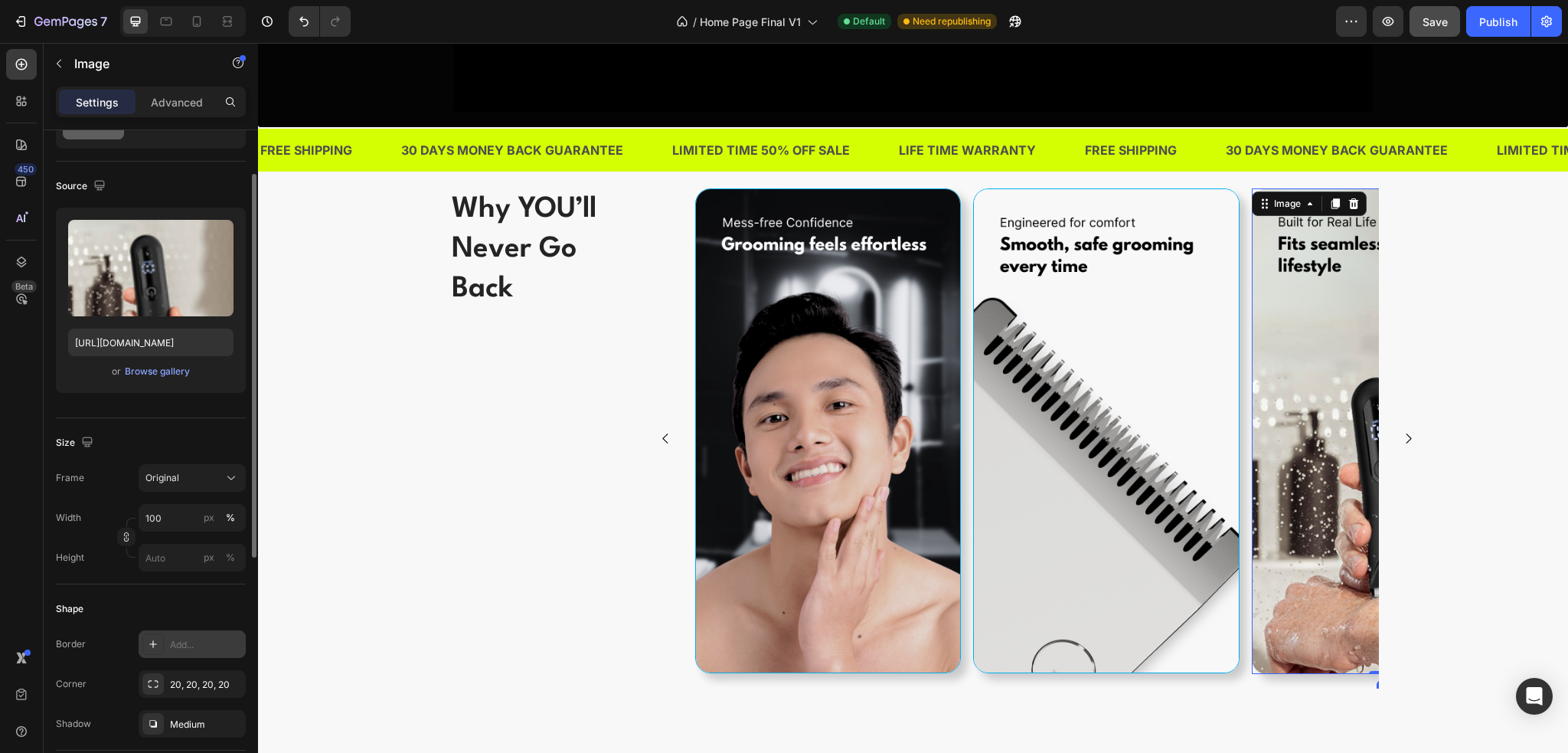
click at [173, 640] on div "Add..." at bounding box center [206, 645] width 72 height 14
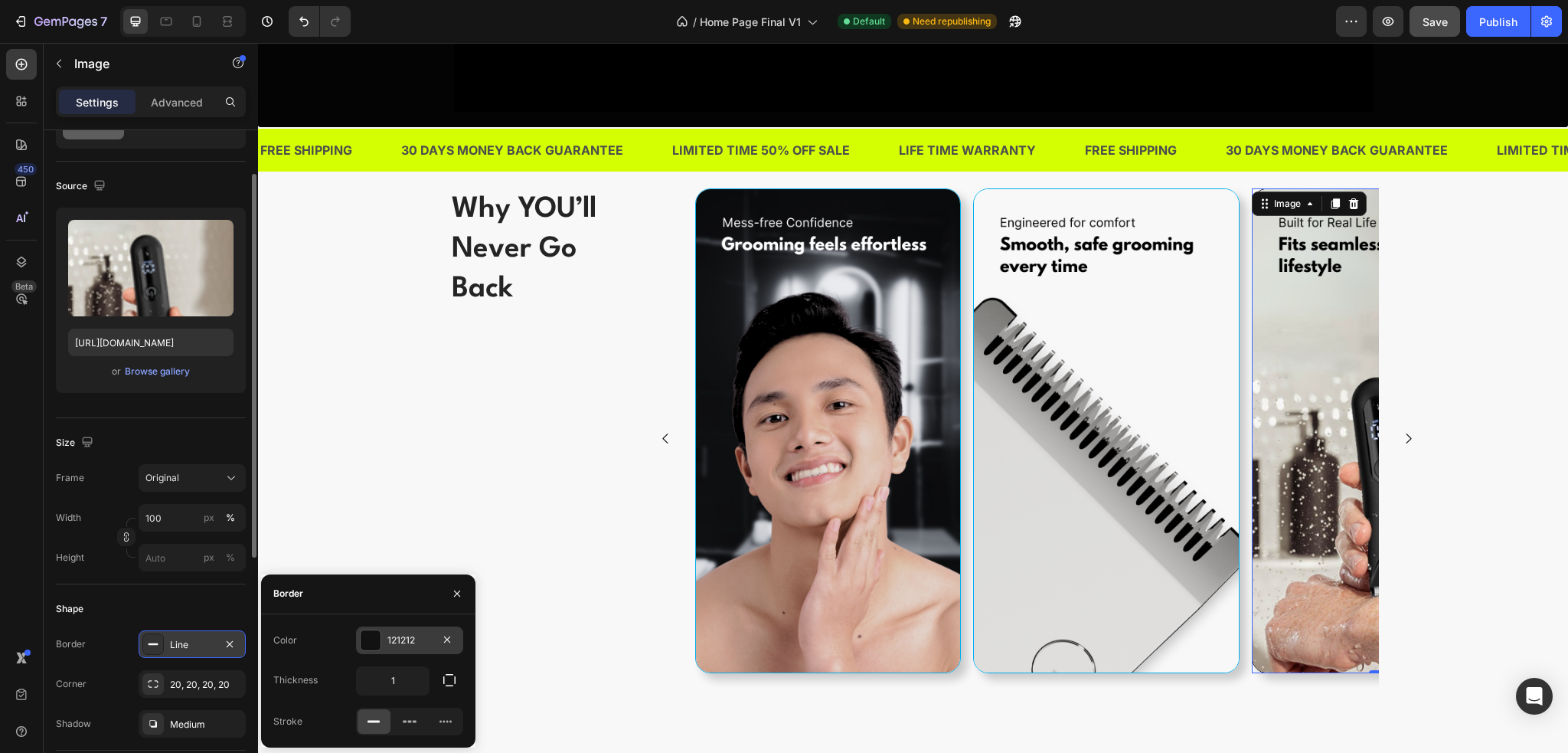
click at [371, 638] on div at bounding box center [371, 640] width 20 height 20
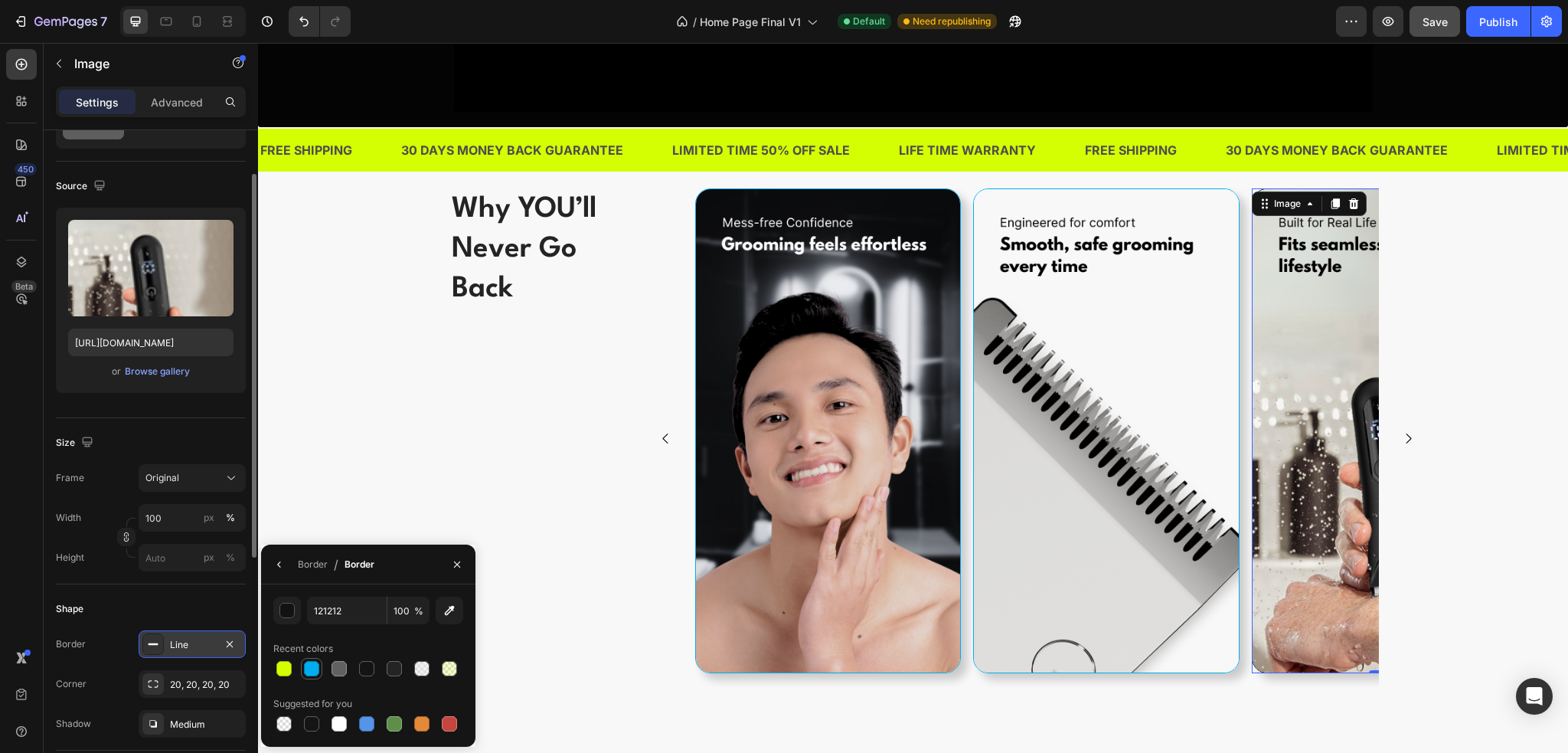
click at [318, 667] on div at bounding box center [312, 669] width 15 height 15
type input "00AEEF"
click at [1406, 442] on icon "Carousel Next Arrow" at bounding box center [1408, 438] width 15 height 15
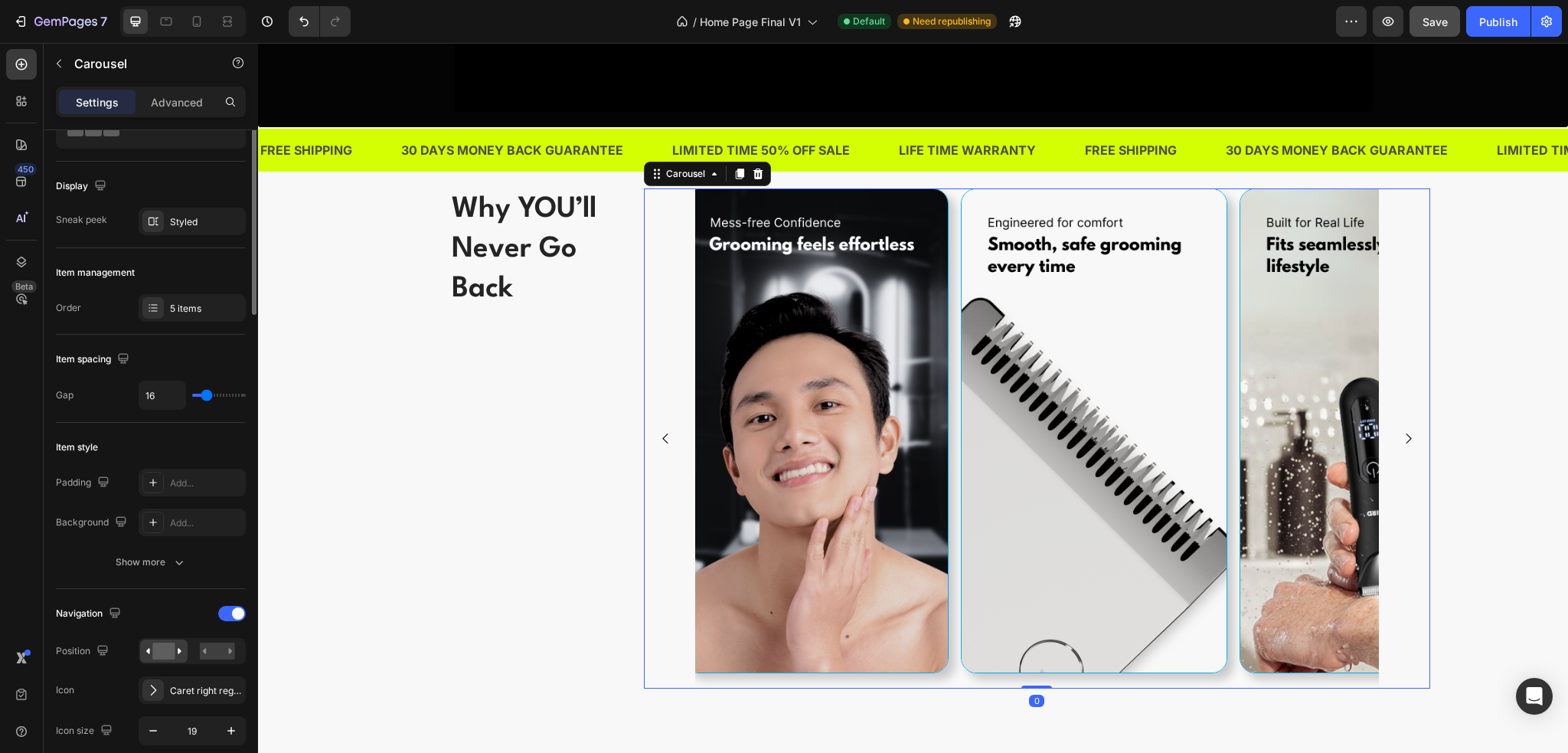
scroll to position [0, 0]
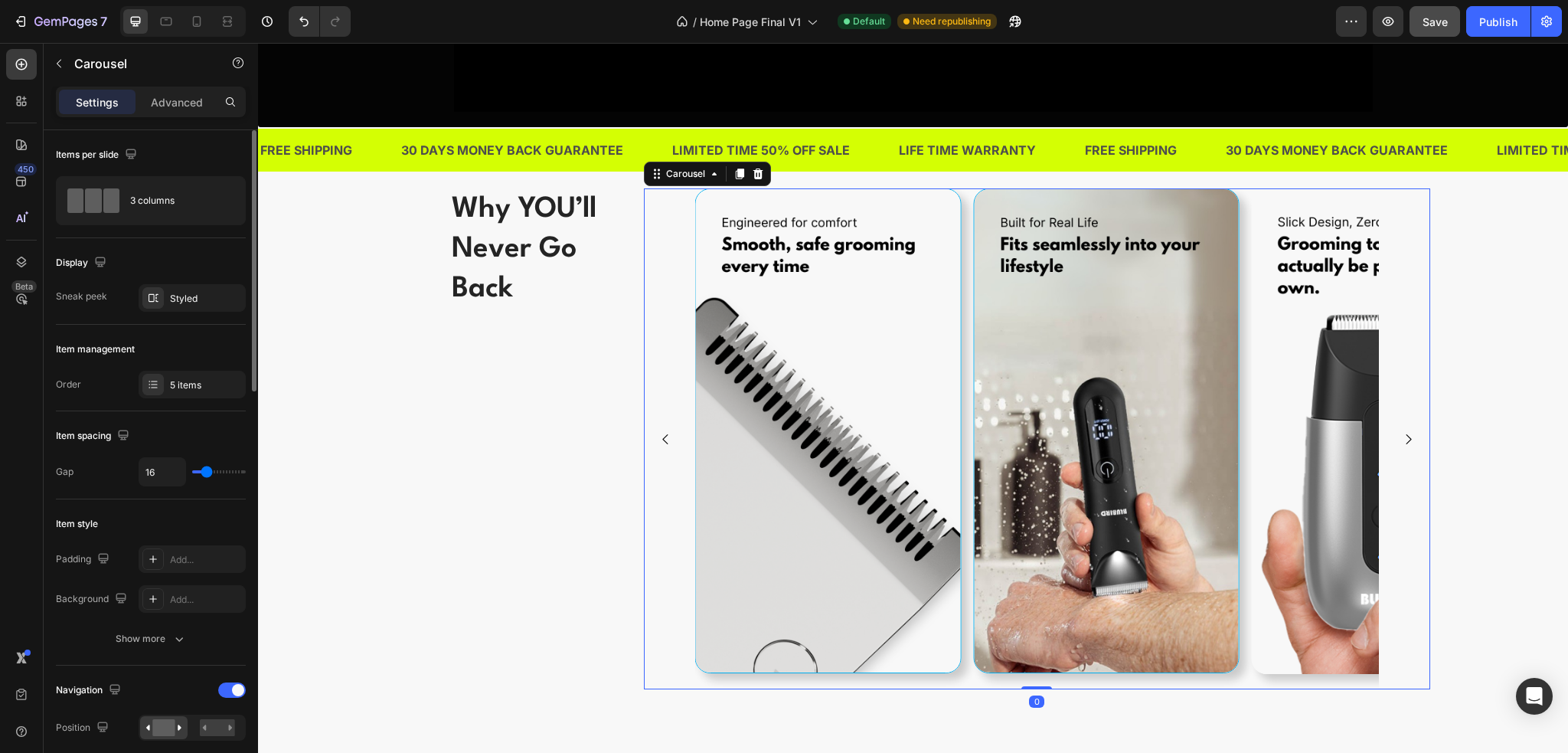
click at [1406, 442] on icon "Carousel Next Arrow" at bounding box center [1408, 438] width 15 height 15
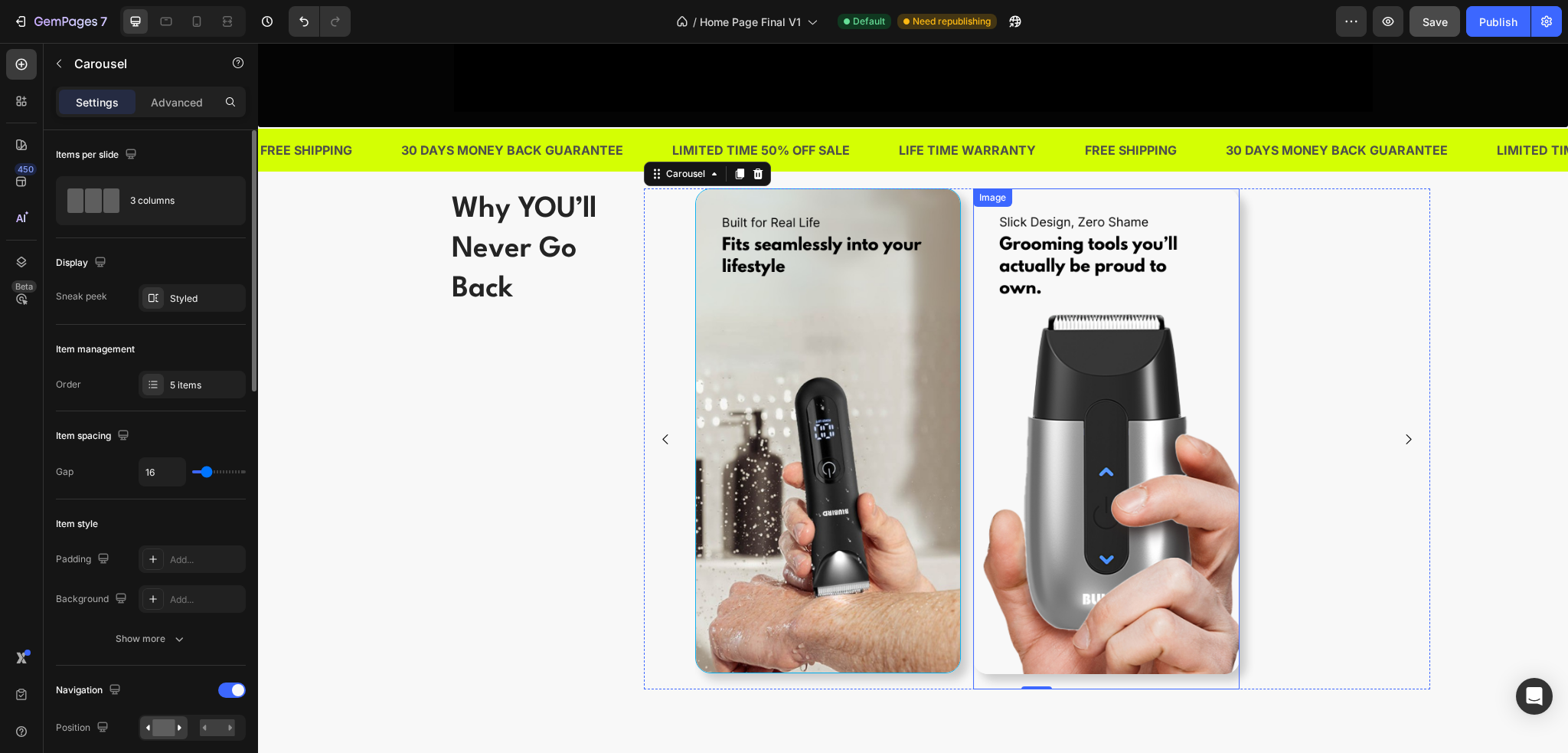
click at [1161, 396] on img at bounding box center [1106, 431] width 266 height 486
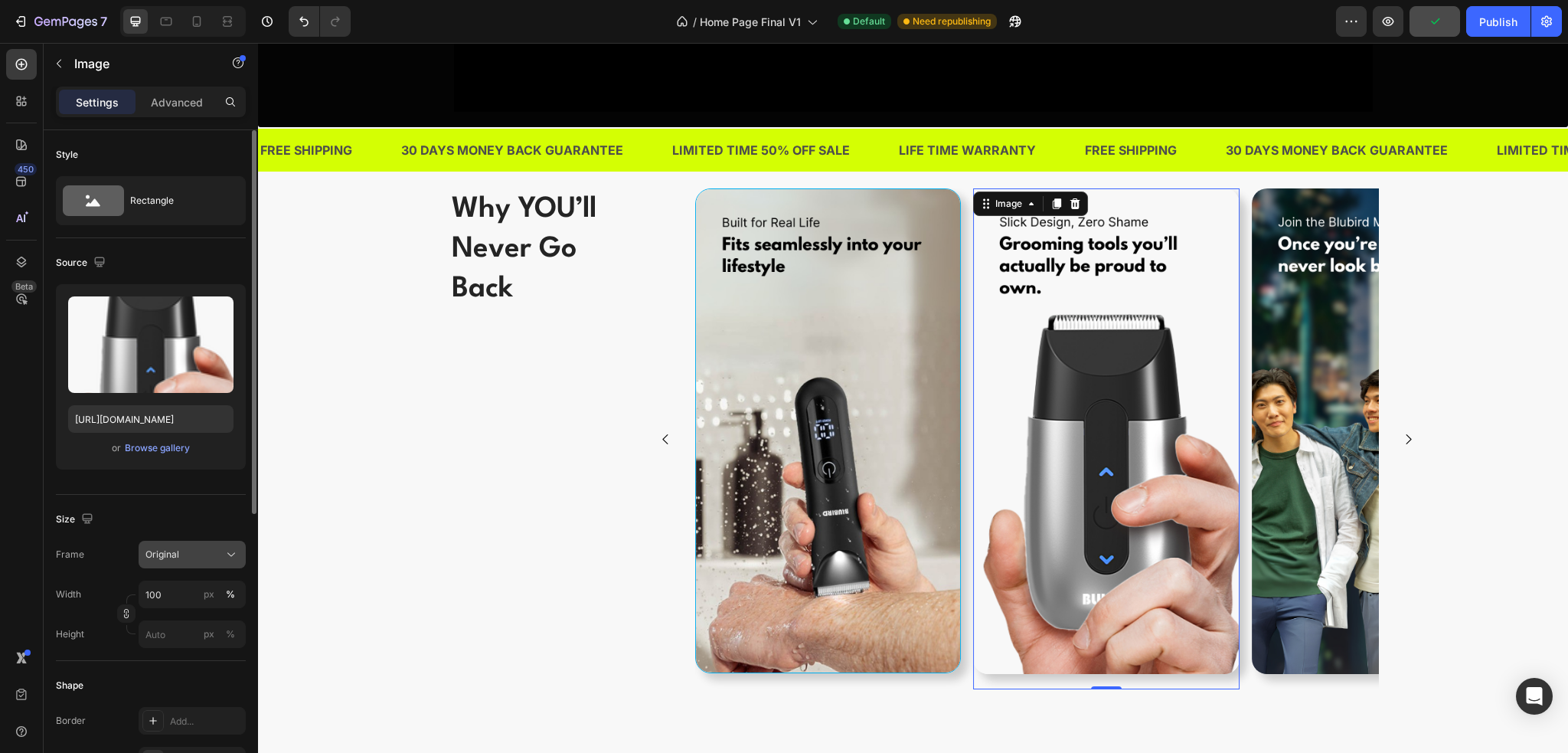
click at [202, 548] on div "Original" at bounding box center [182, 554] width 75 height 14
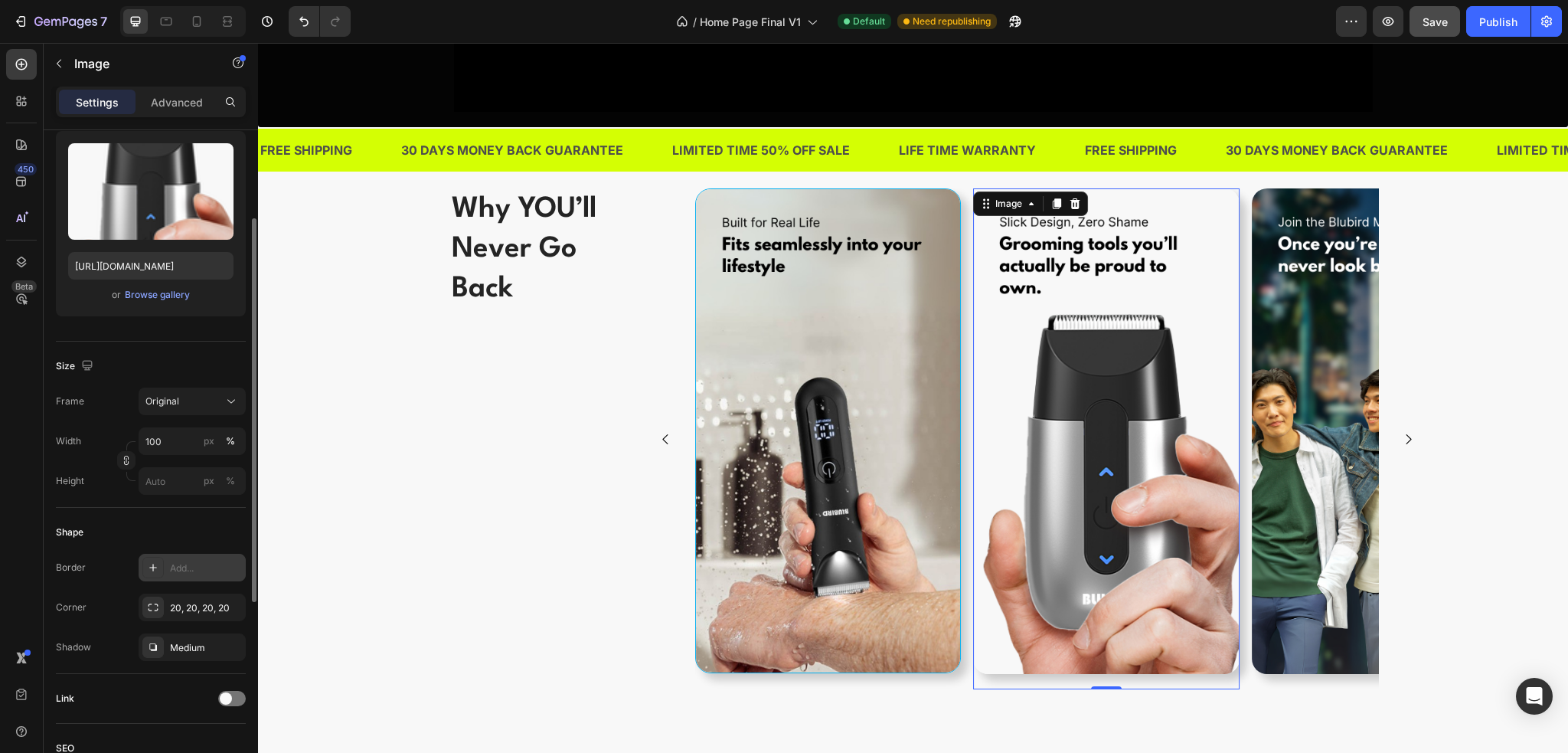
click at [181, 577] on div "Add..." at bounding box center [192, 567] width 107 height 28
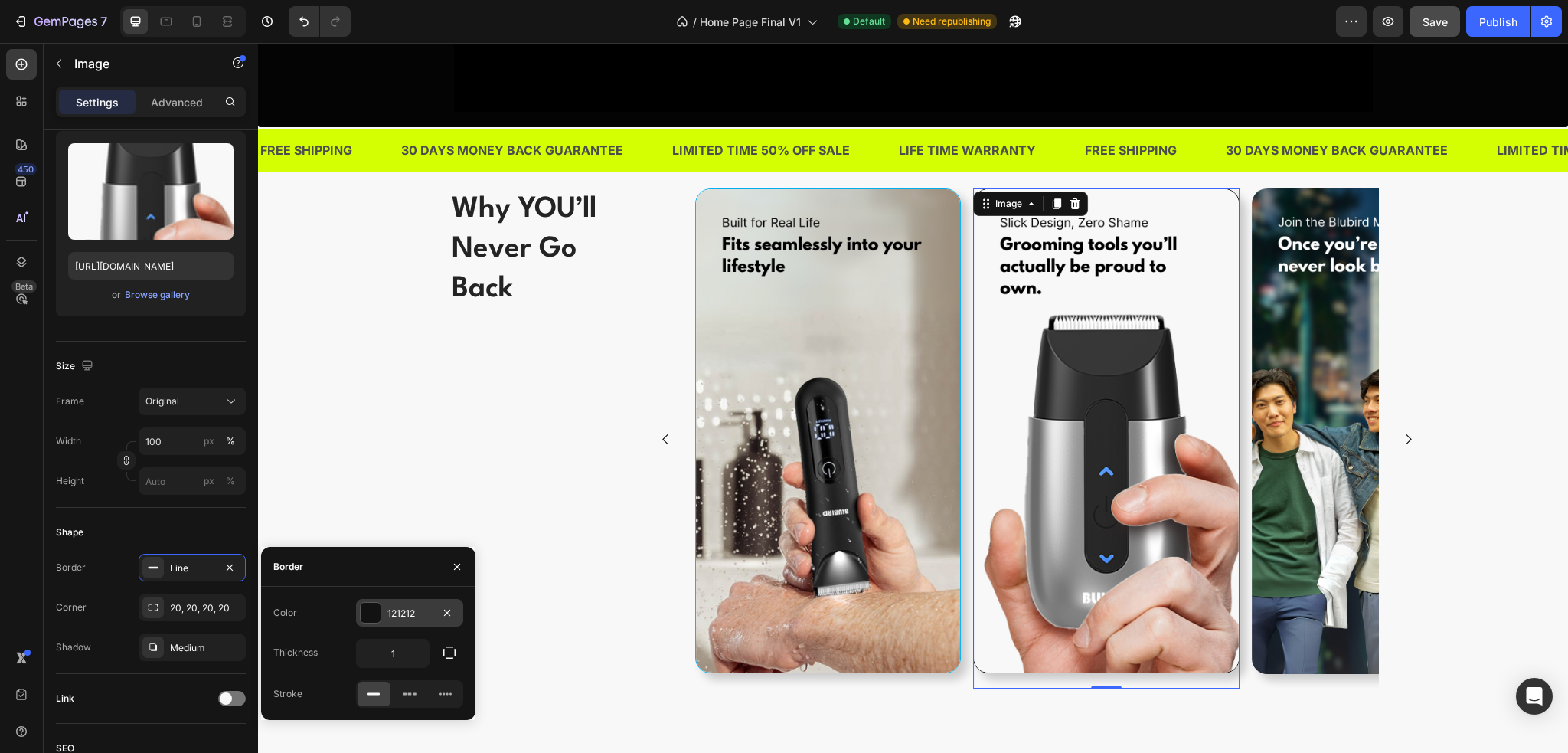
click at [389, 613] on div "121212" at bounding box center [410, 614] width 45 height 14
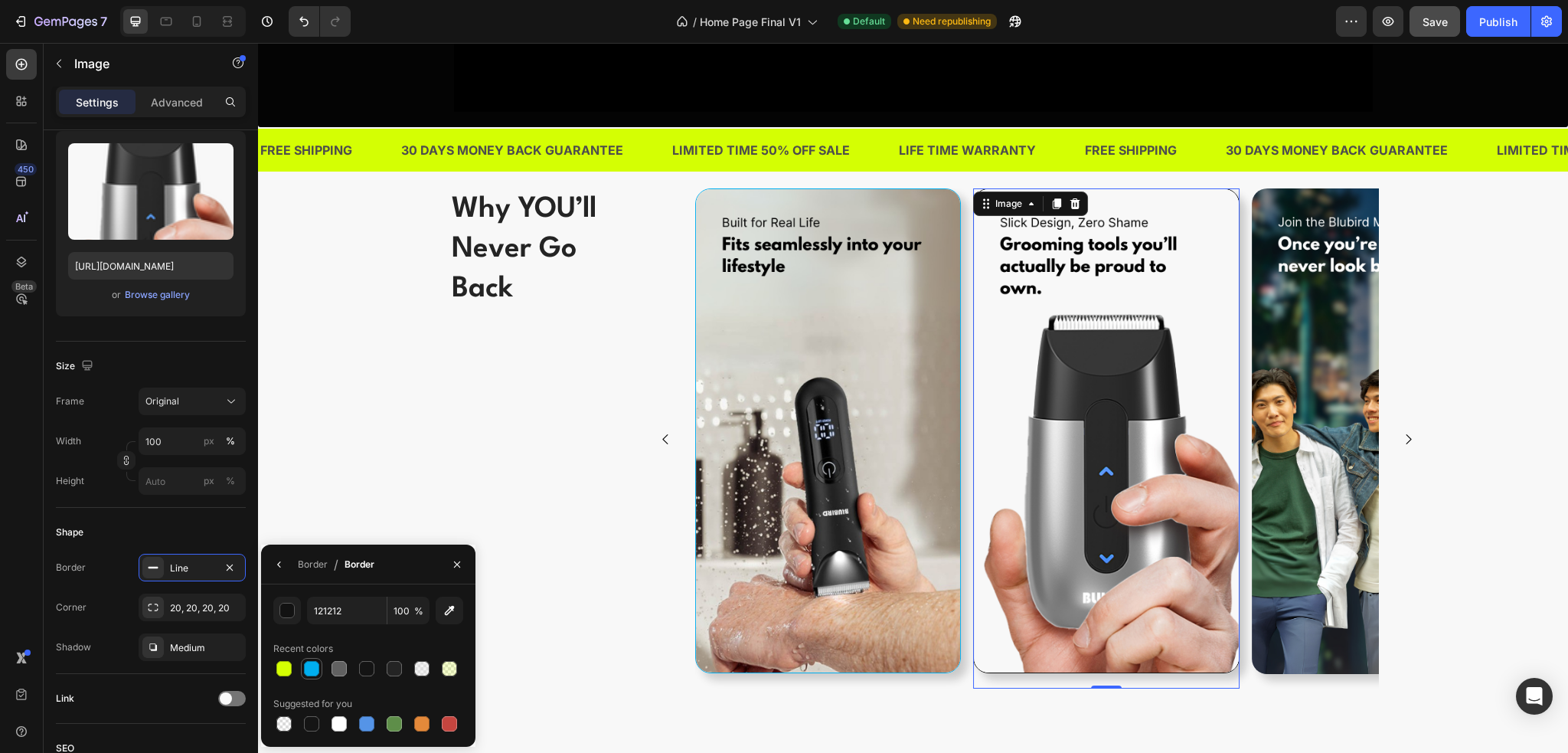
click at [314, 668] on div at bounding box center [312, 669] width 15 height 15
type input "00AEEF"
click at [1445, 545] on div "Why YOU’ll Never Go Back Heading Image Image Image Image 0 Image [GEOGRAPHIC_DA…" at bounding box center [913, 456] width 1287 height 537
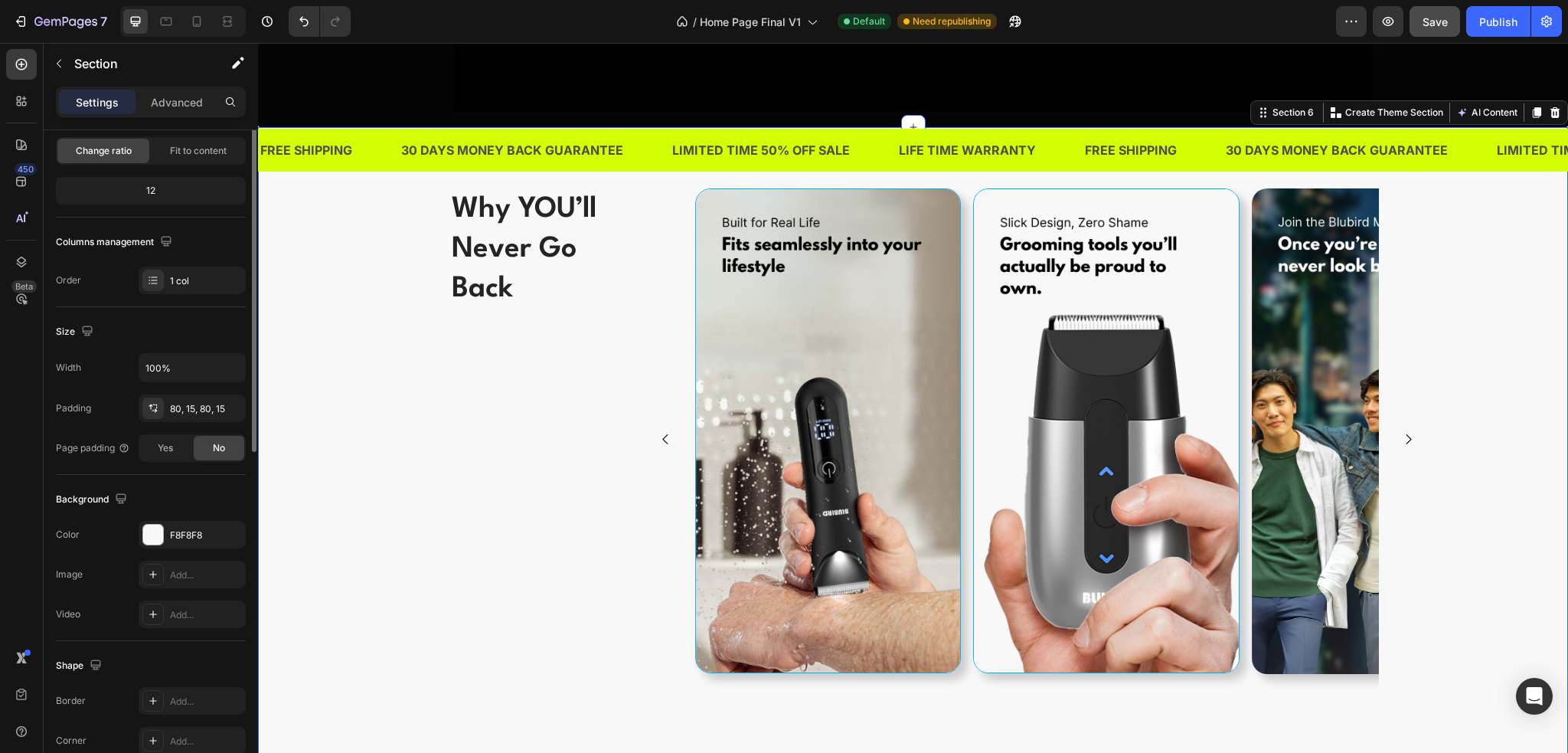
scroll to position [0, 0]
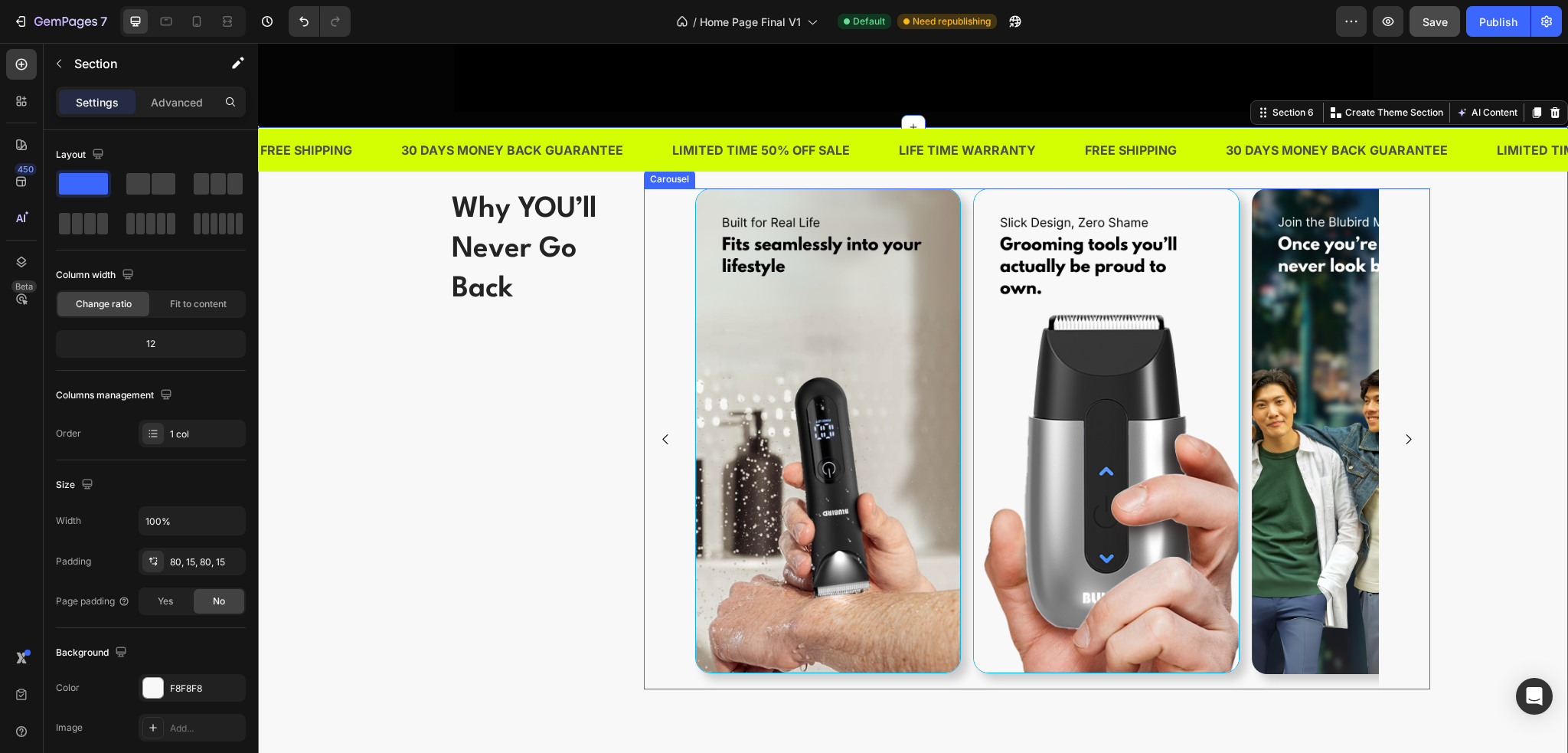
click at [1342, 493] on img at bounding box center [1384, 431] width 266 height 486
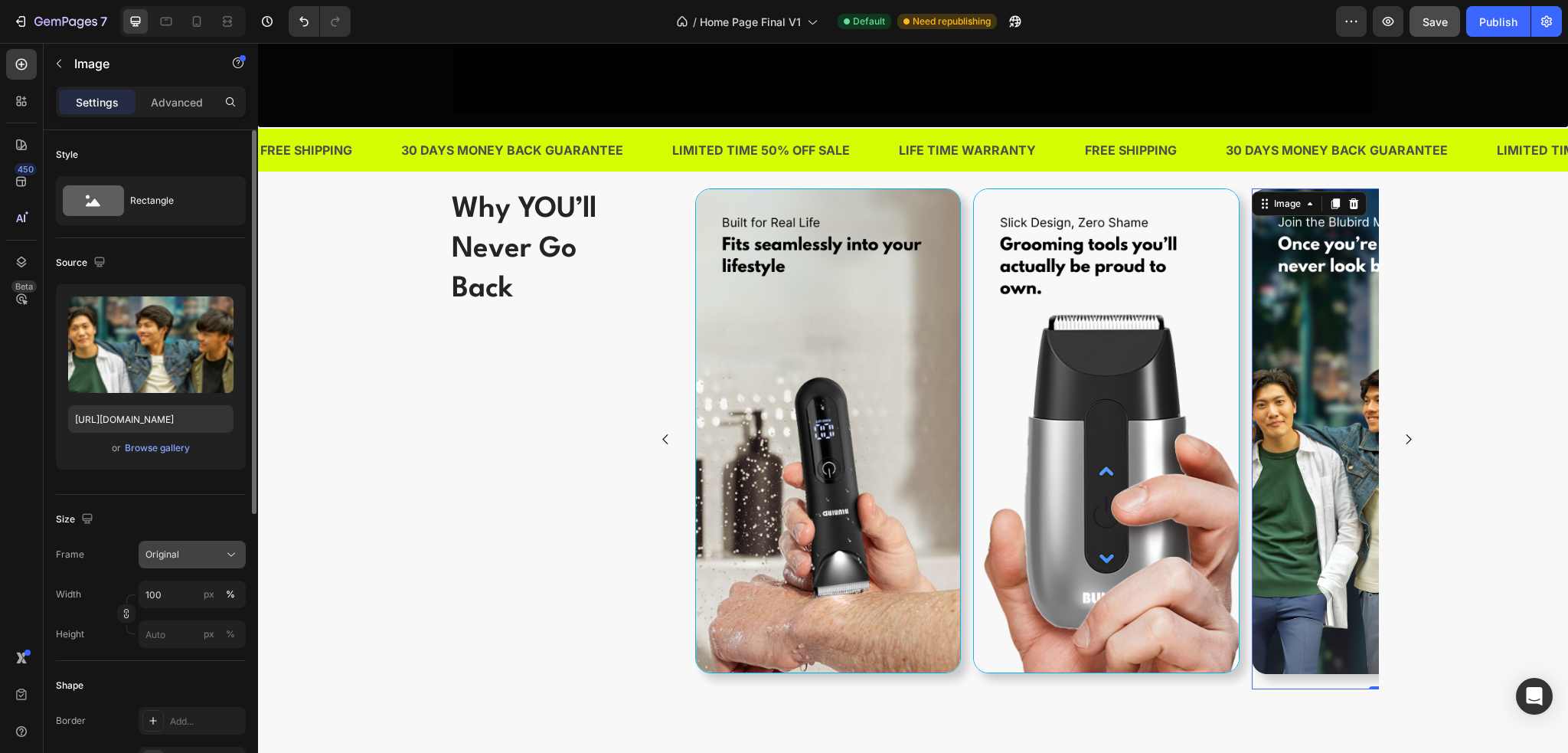
click at [195, 557] on div "Original" at bounding box center [182, 554] width 75 height 14
click at [167, 719] on div "Add..." at bounding box center [192, 720] width 107 height 28
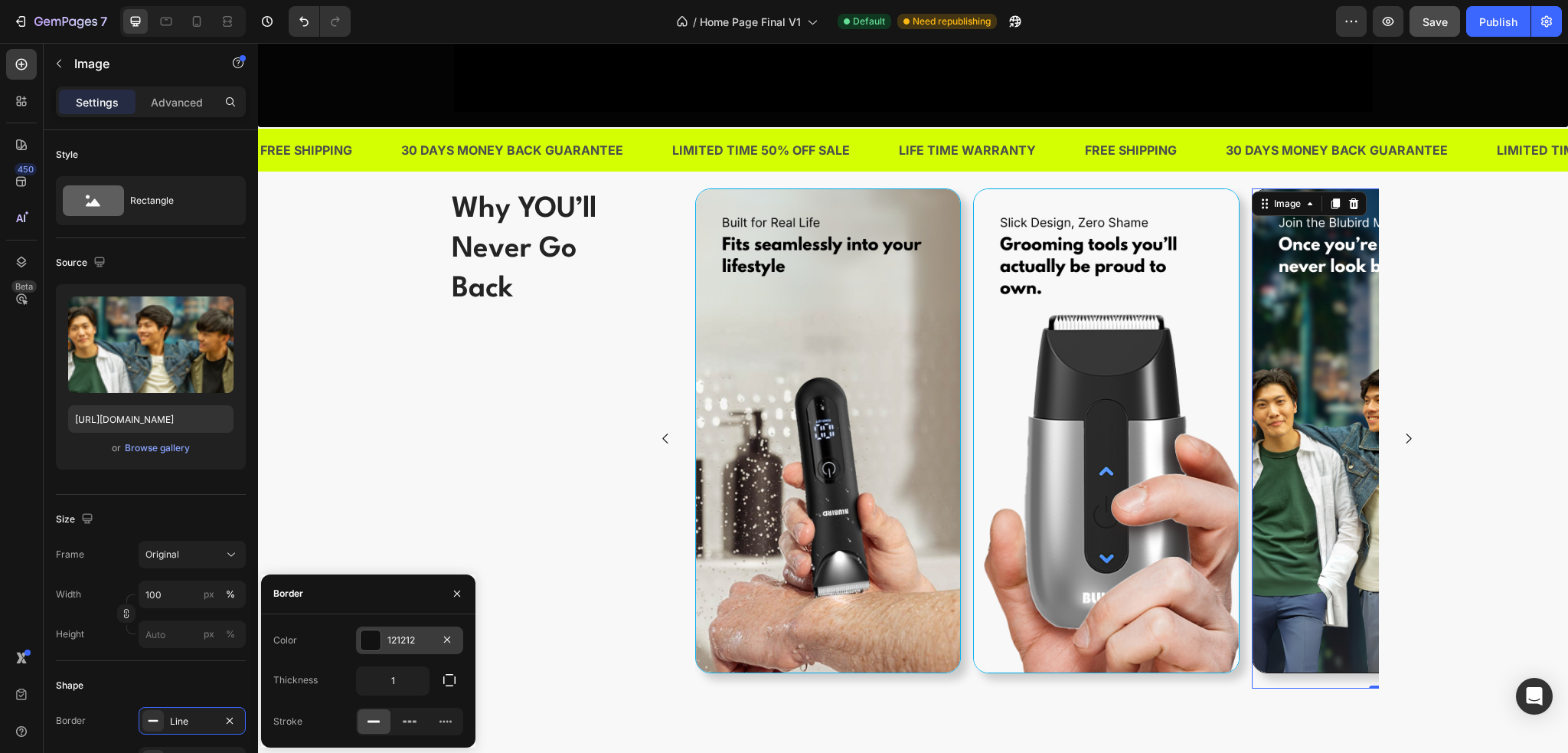
click at [383, 628] on div "121212" at bounding box center [409, 640] width 107 height 28
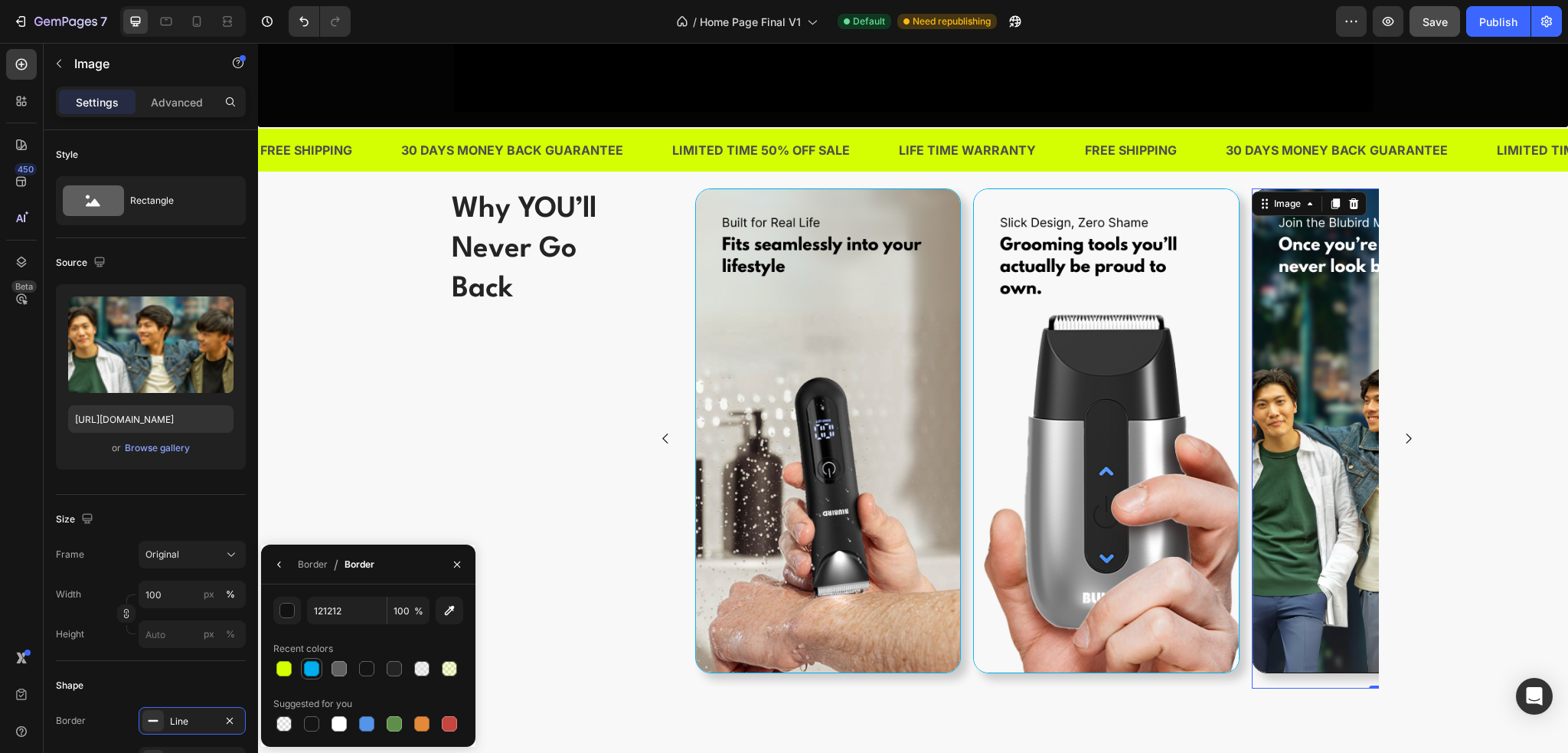
click at [312, 671] on div at bounding box center [312, 669] width 15 height 15
click at [288, 672] on div at bounding box center [285, 669] width 15 height 15
type input "D4FF03"
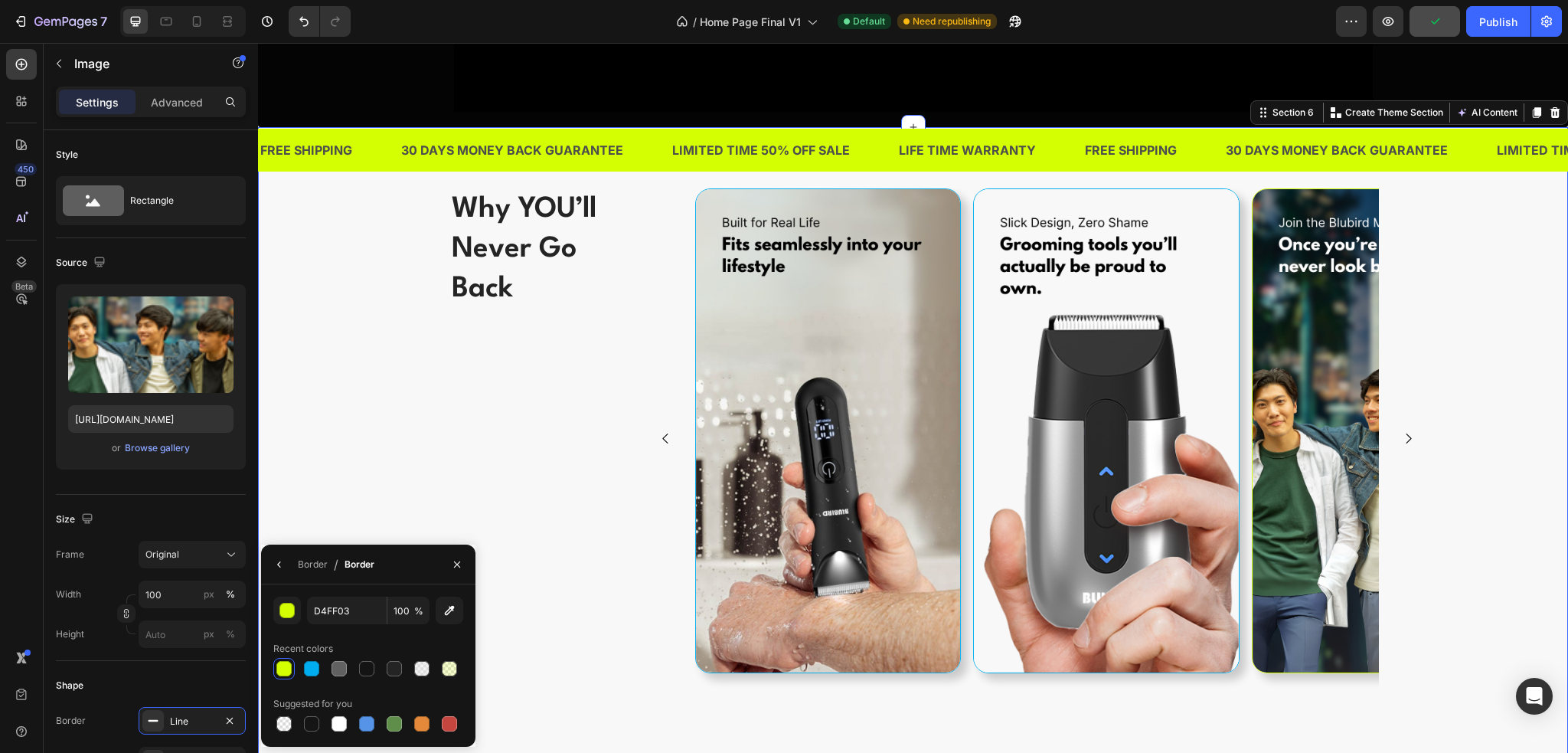
click at [1434, 496] on div "Why YOU’ll Never Go Back Heading Image Image Image Image Image [GEOGRAPHIC_DATA]" at bounding box center [913, 456] width 1287 height 536
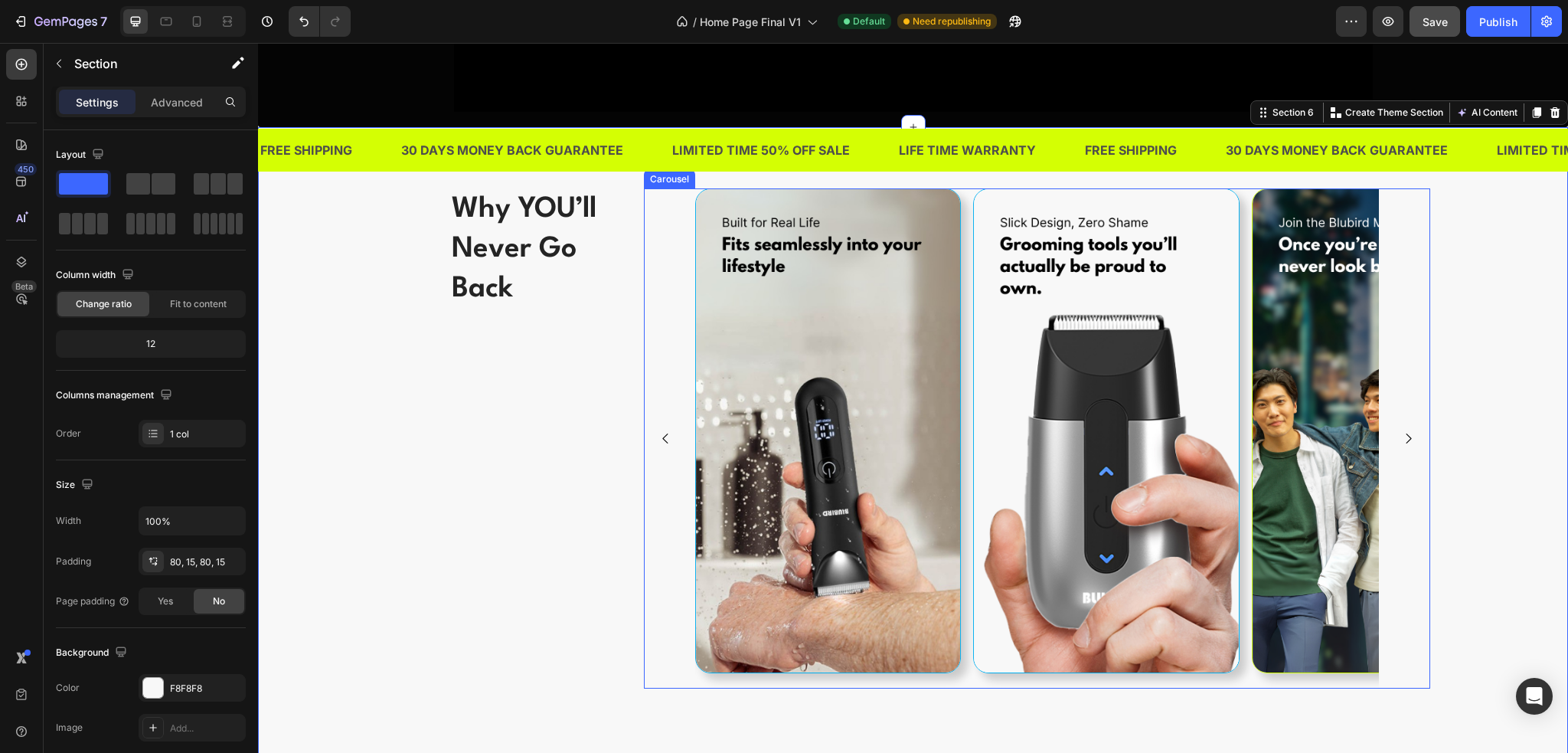
click at [1394, 429] on button "Carousel Next Arrow" at bounding box center [1408, 438] width 39 height 39
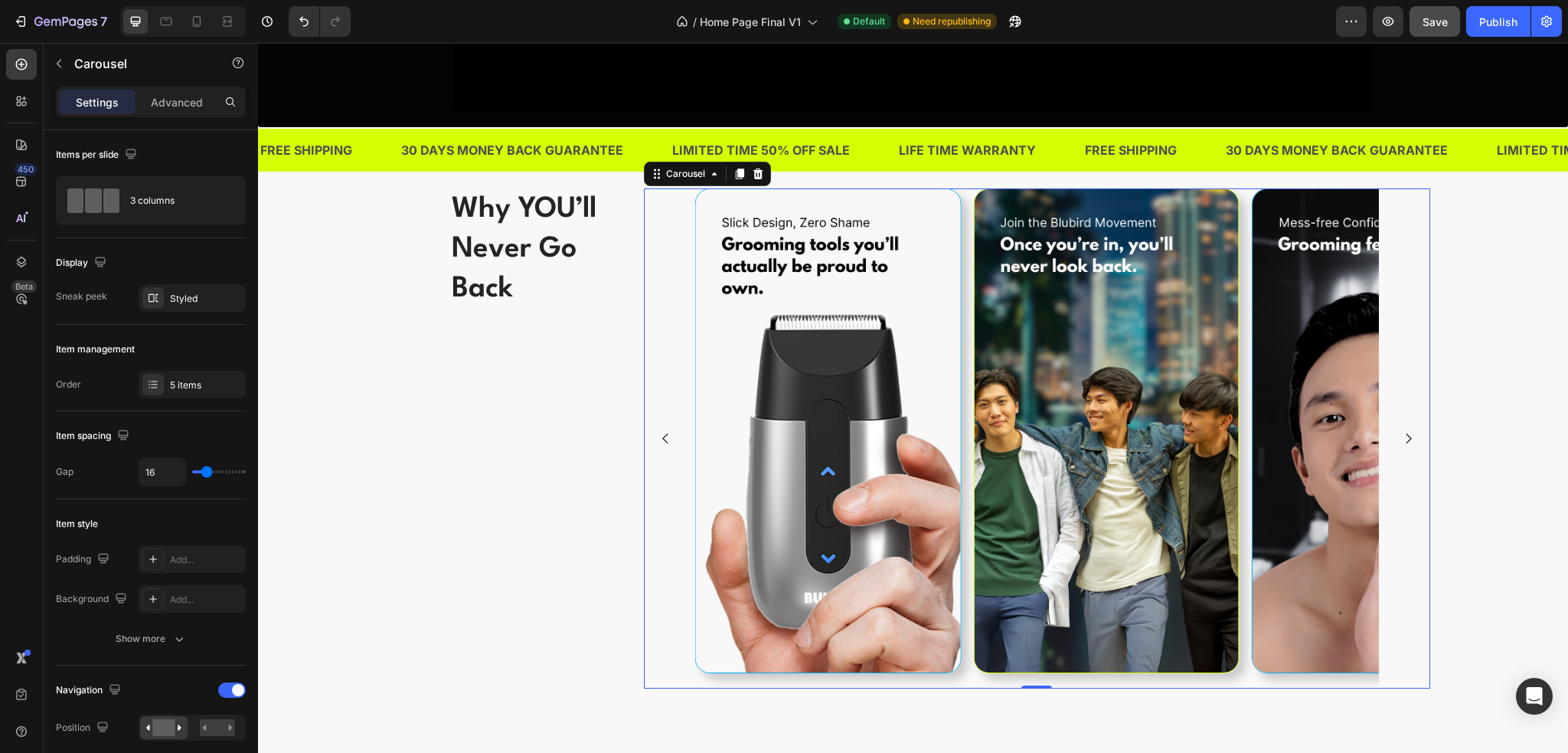
click at [1394, 430] on button "Carousel Next Arrow" at bounding box center [1408, 438] width 39 height 39
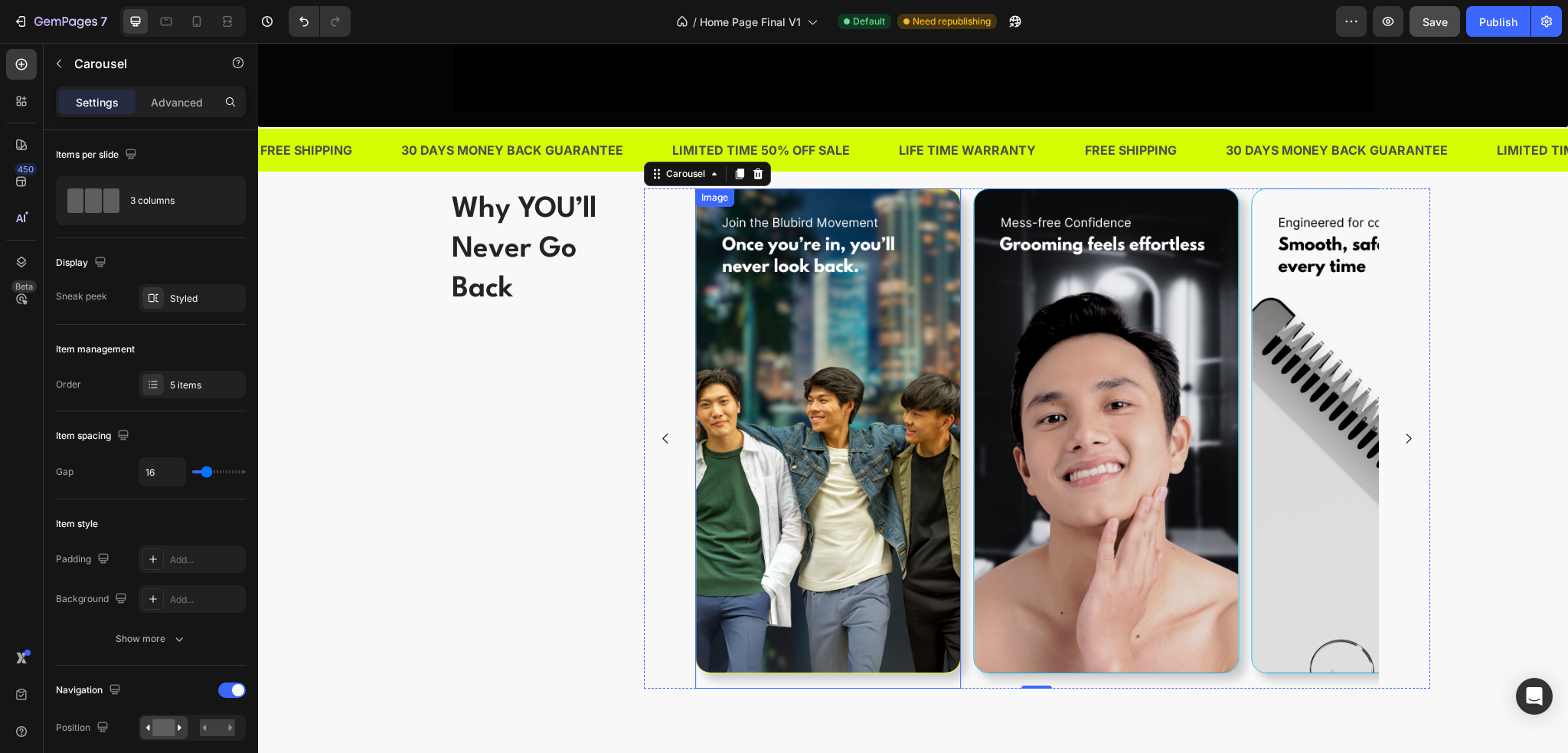
click at [910, 472] on img at bounding box center [828, 430] width 266 height 484
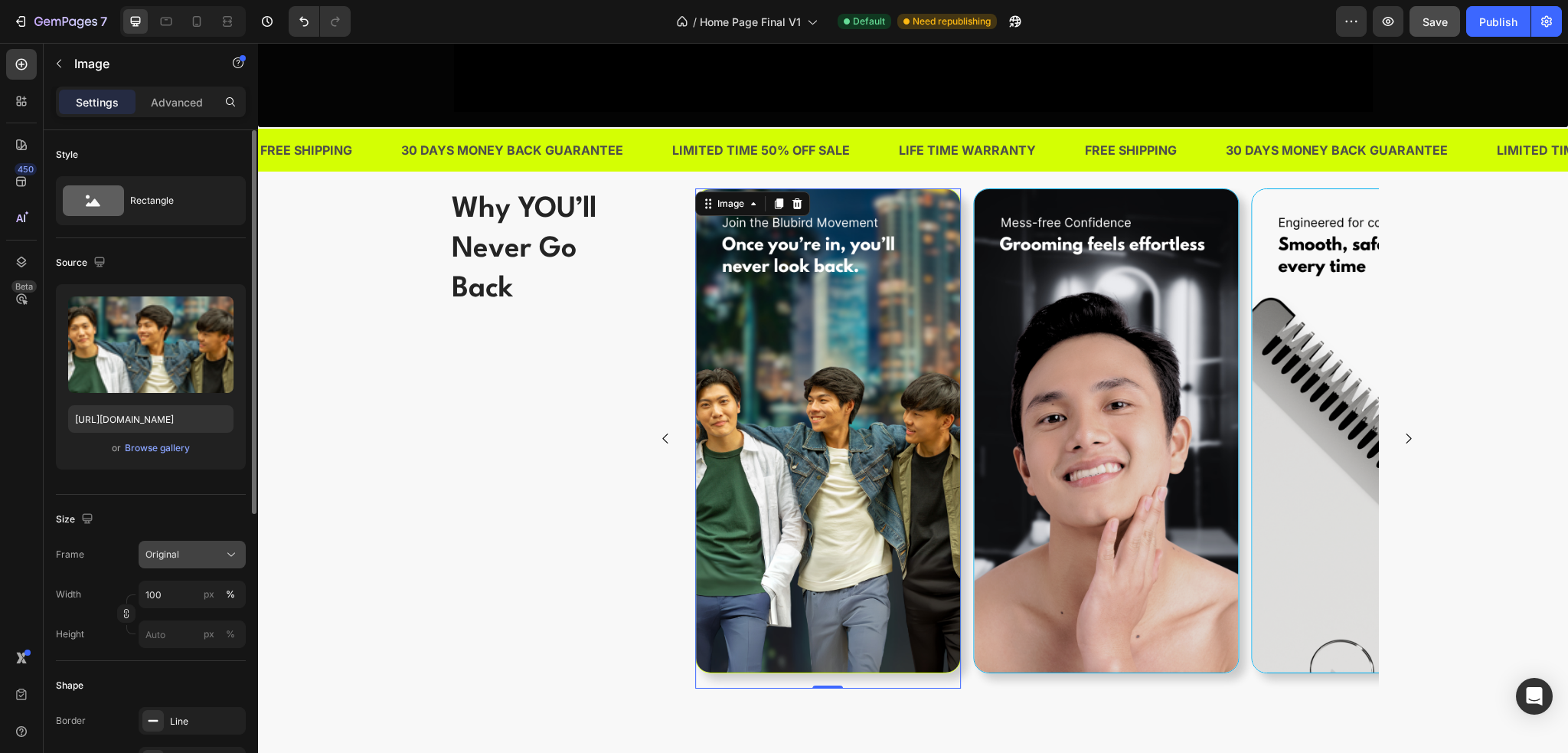
click at [190, 548] on div "Original" at bounding box center [182, 554] width 75 height 14
click at [173, 725] on div "Line" at bounding box center [193, 721] width 45 height 14
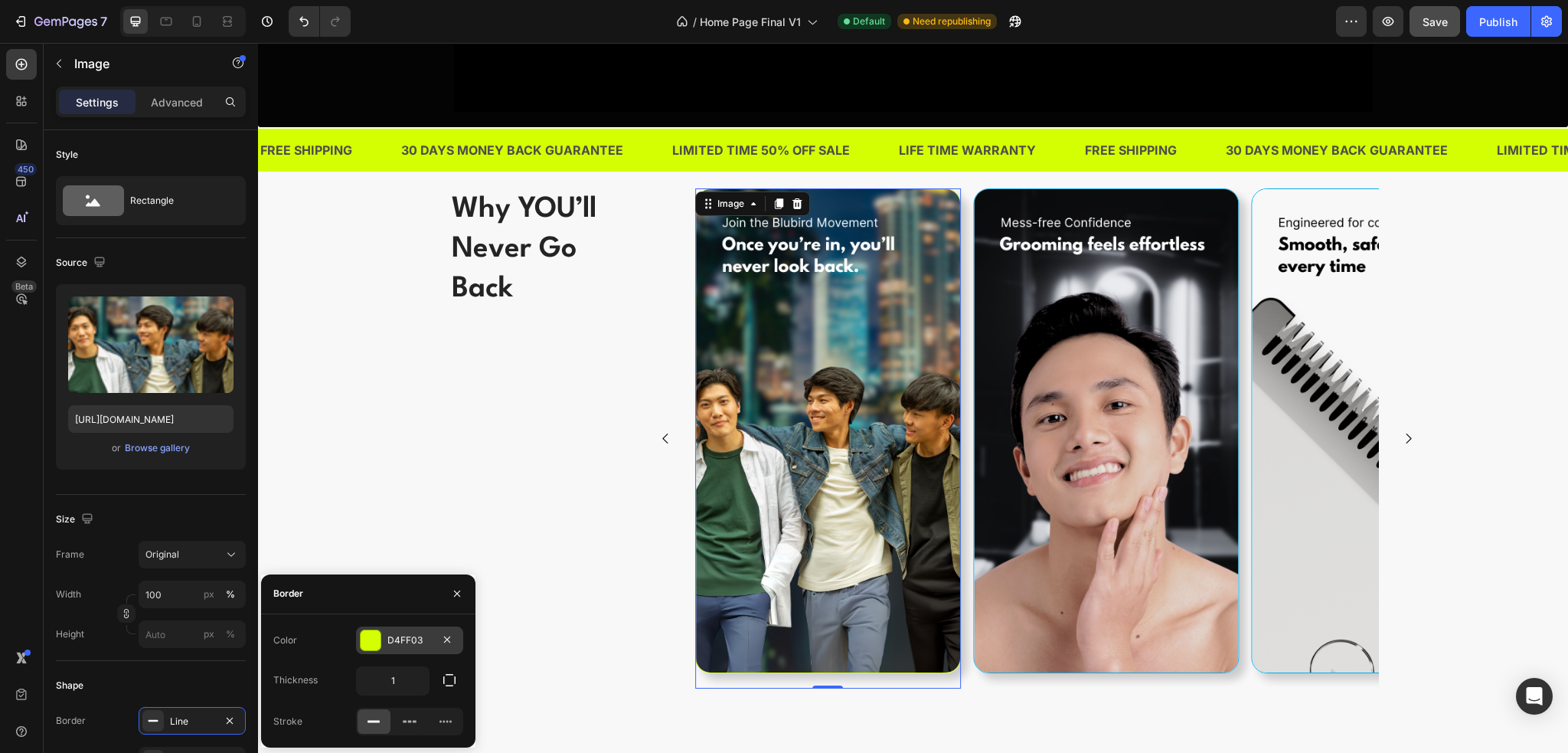
click at [375, 640] on div at bounding box center [371, 640] width 20 height 20
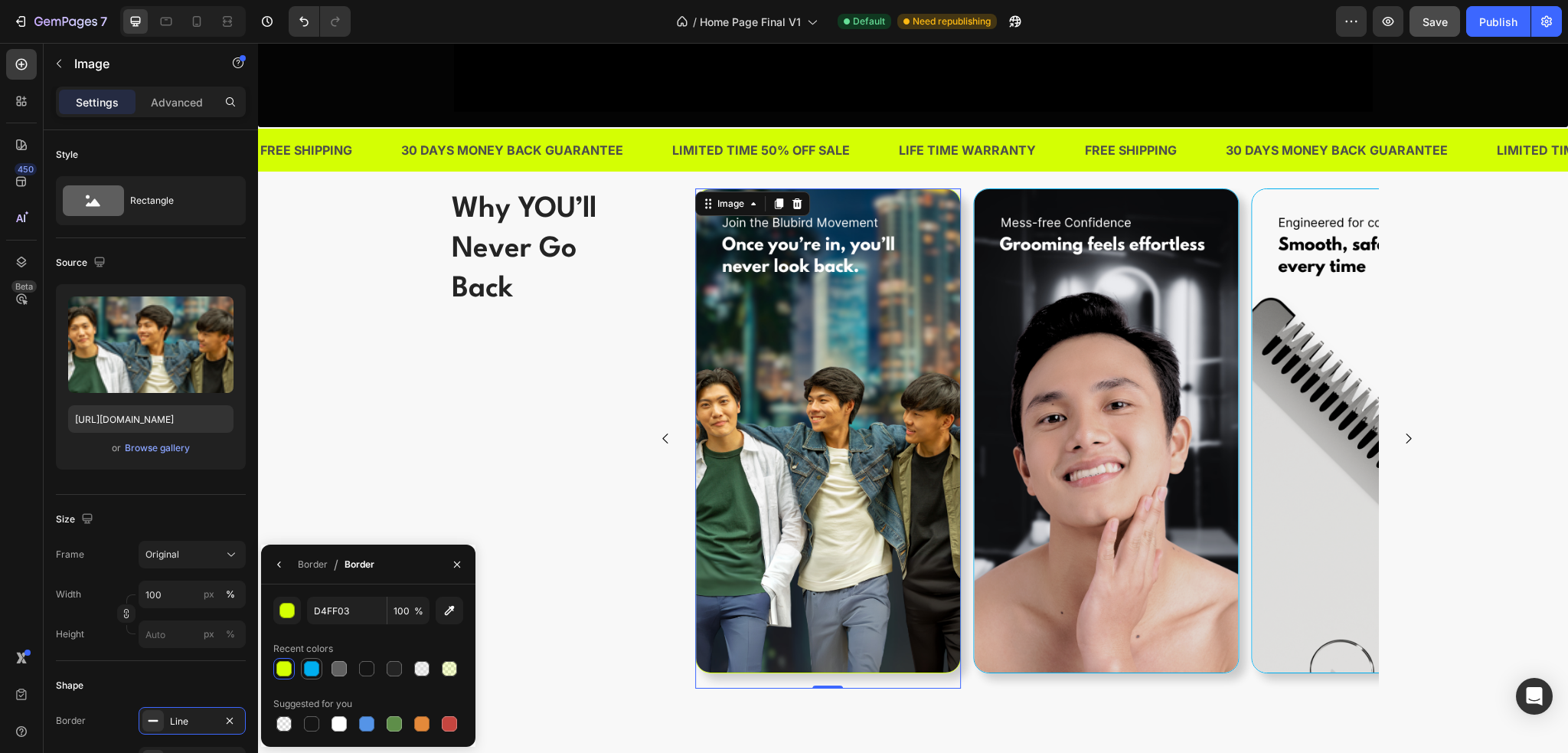
click at [309, 670] on div at bounding box center [312, 669] width 15 height 15
type input "00AEEF"
click at [1440, 543] on div "Why YOU’ll Never Go Back Heading Image Image Image Image Image 0 [GEOGRAPHIC_DA…" at bounding box center [913, 456] width 1287 height 536
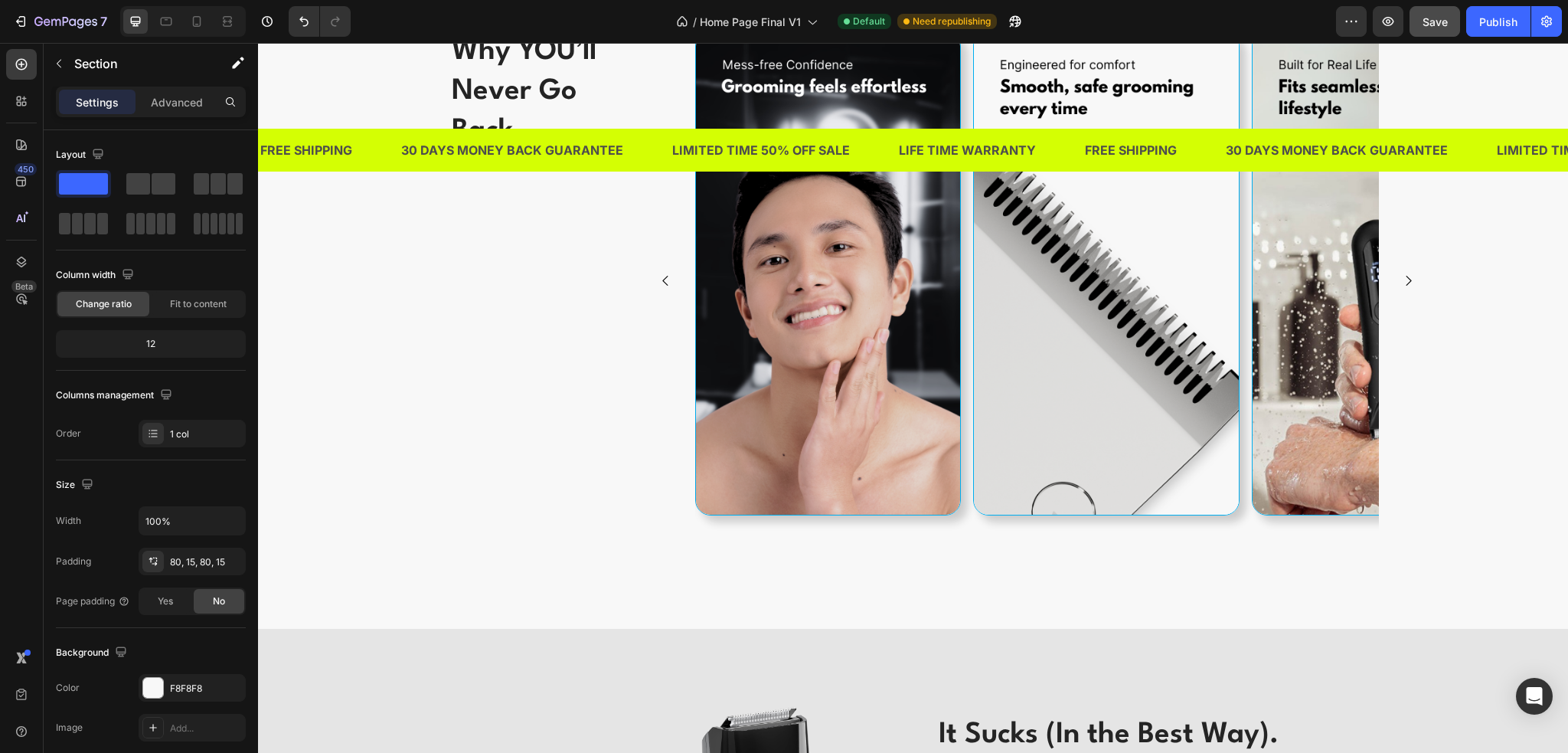
scroll to position [2297, 0]
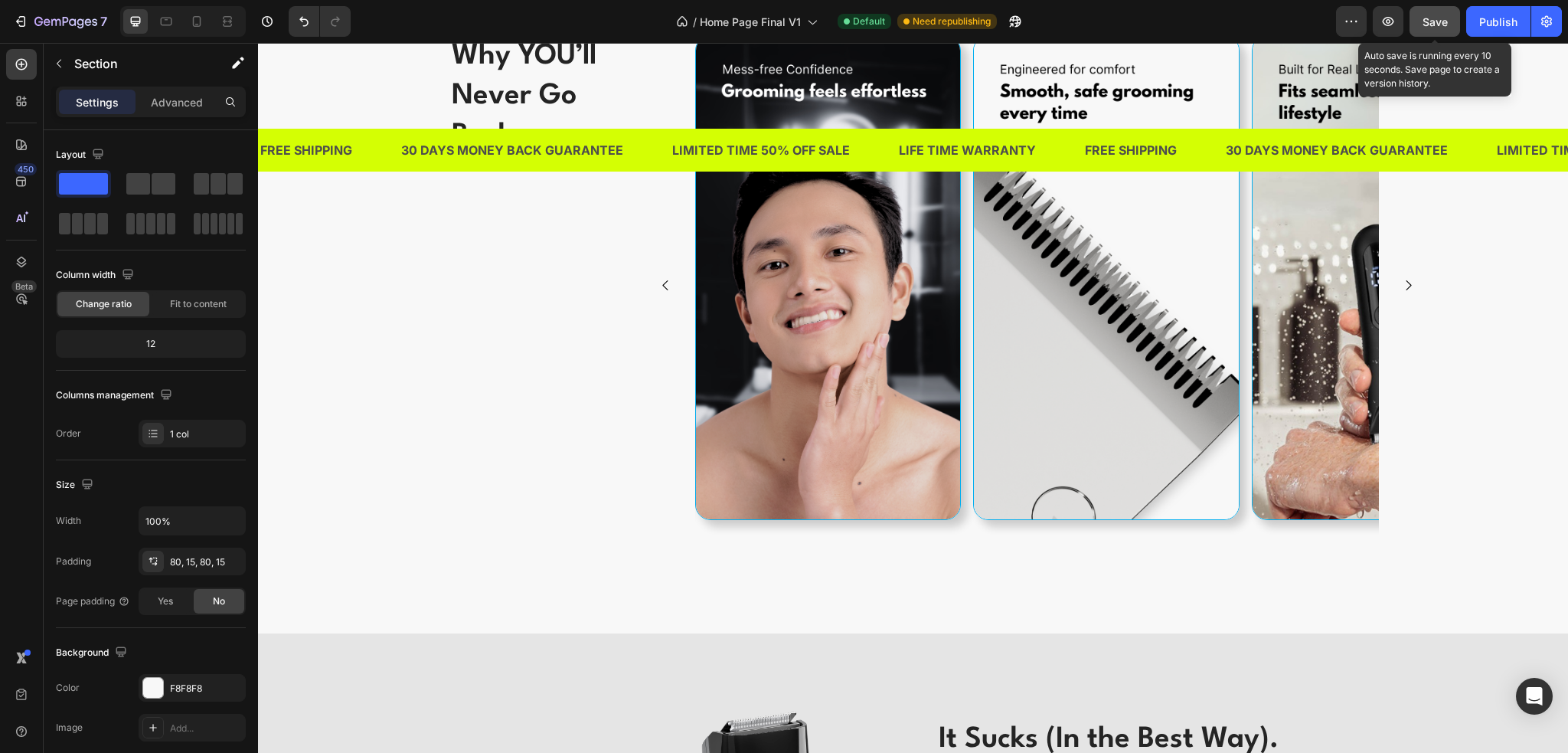
click at [1441, 21] on span "Save" at bounding box center [1435, 21] width 25 height 13
click at [1483, 21] on div "Publish" at bounding box center [1498, 21] width 39 height 16
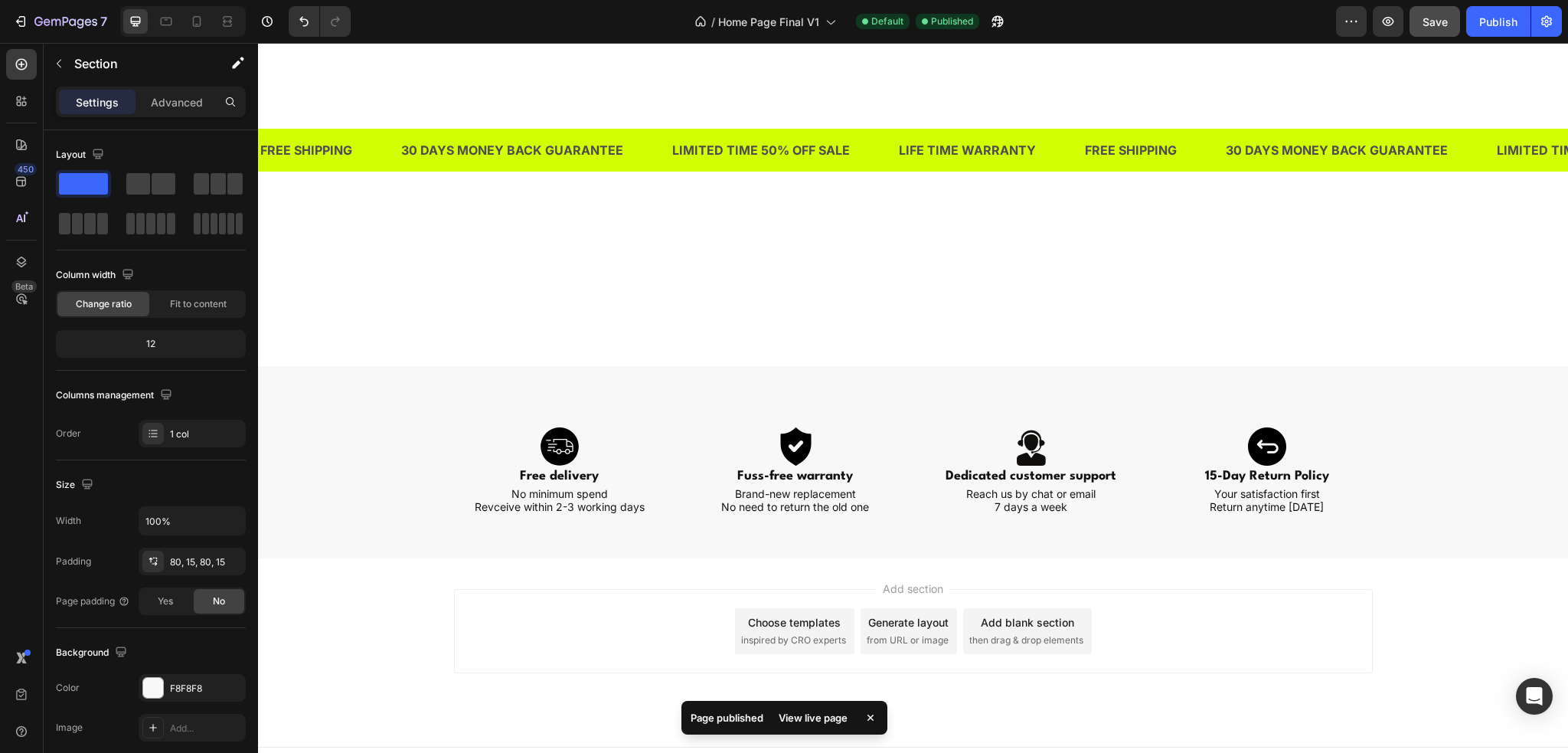
scroll to position [5623, 0]
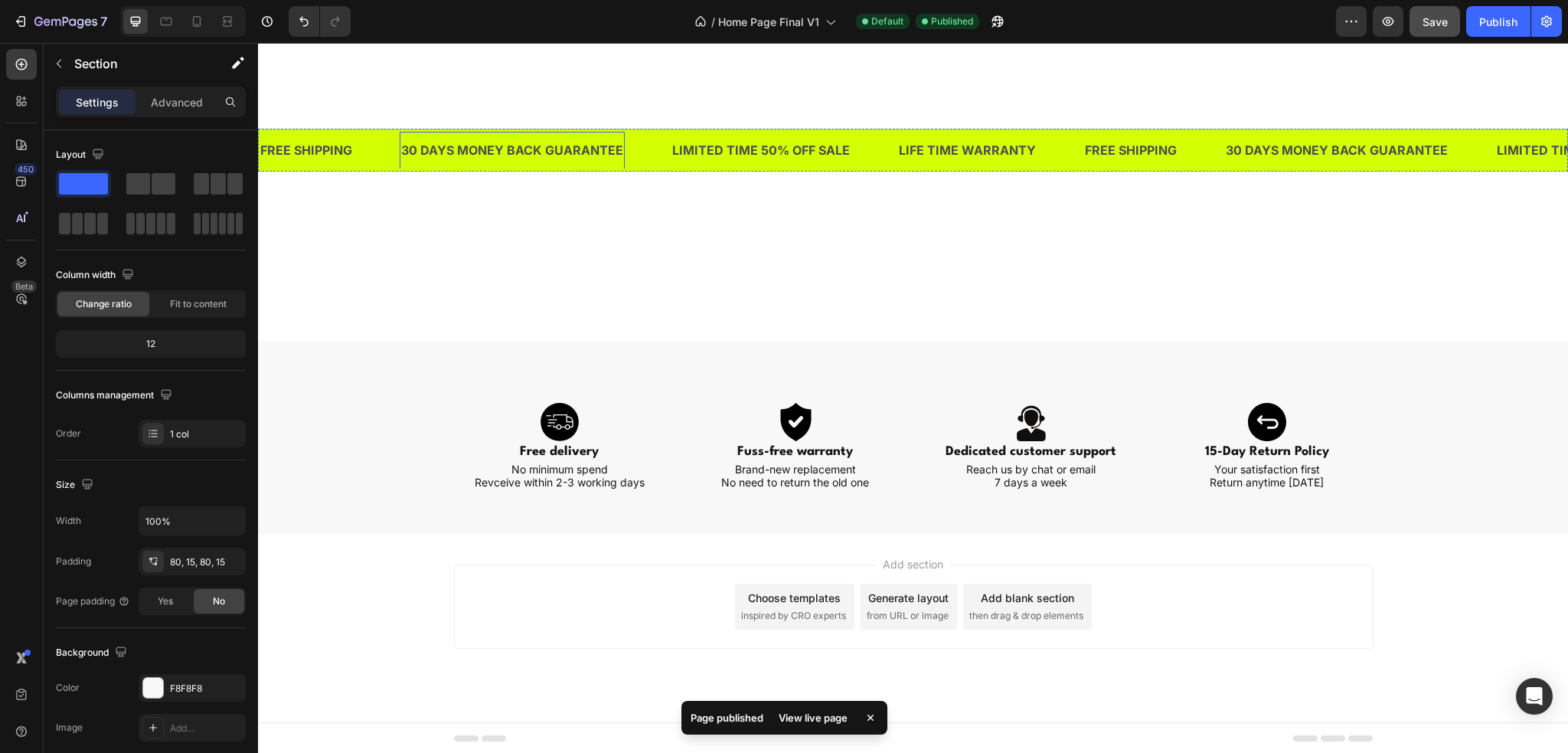
click at [584, 155] on div "30 DAYS MONEY BACK GUARANTEE" at bounding box center [512, 150] width 225 height 25
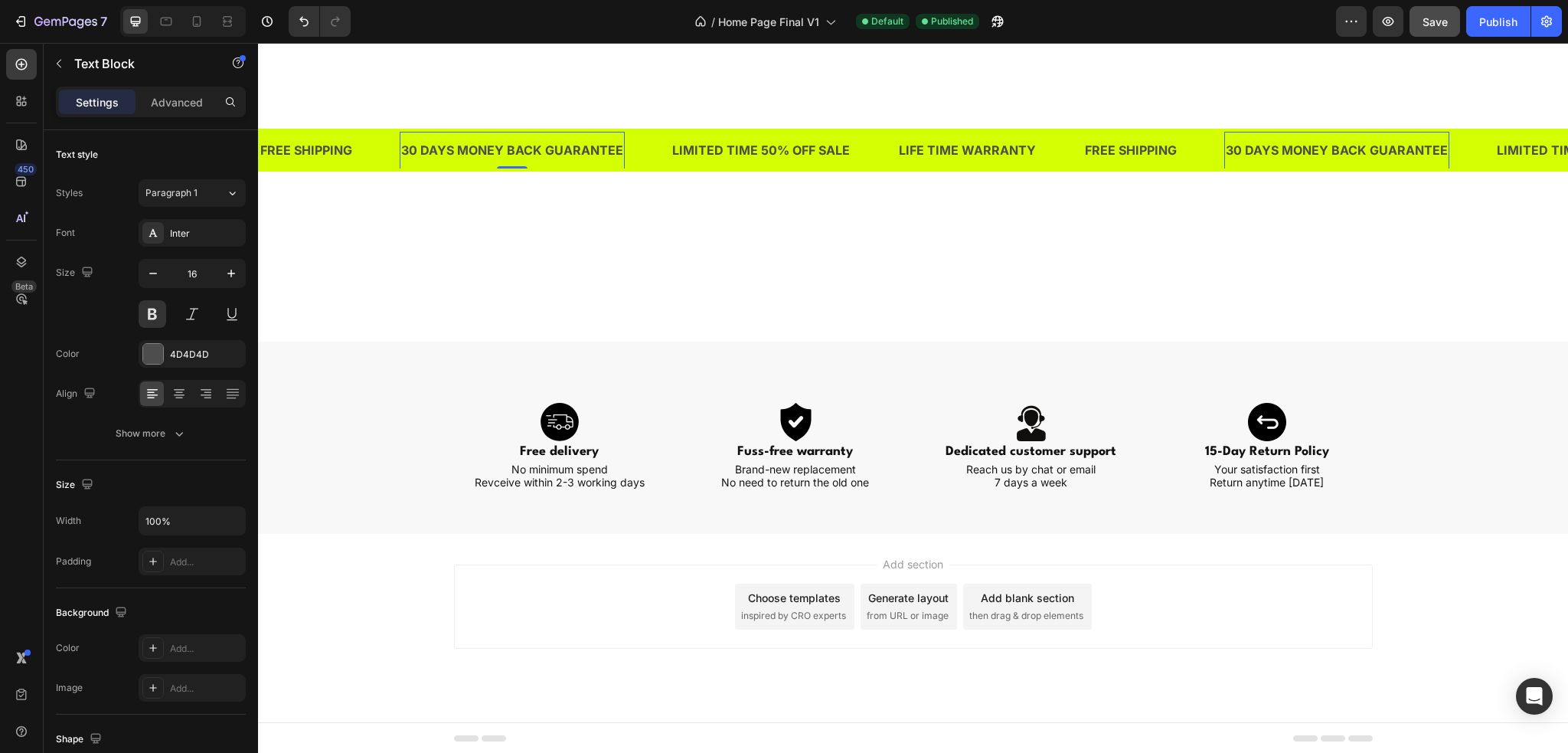
click at [417, 151] on div "30 DAYS MONEY BACK GUARANTEE" at bounding box center [512, 150] width 225 height 25
click at [779, 160] on div "LIMITED TIME 50% OFF SALE" at bounding box center [758, 150] width 181 height 25
click at [925, 158] on div "LIFE TIME WARRANTY" at bounding box center [964, 150] width 140 height 25
click at [925, 158] on p "LIFE TIME WARRANTY" at bounding box center [964, 150] width 137 height 22
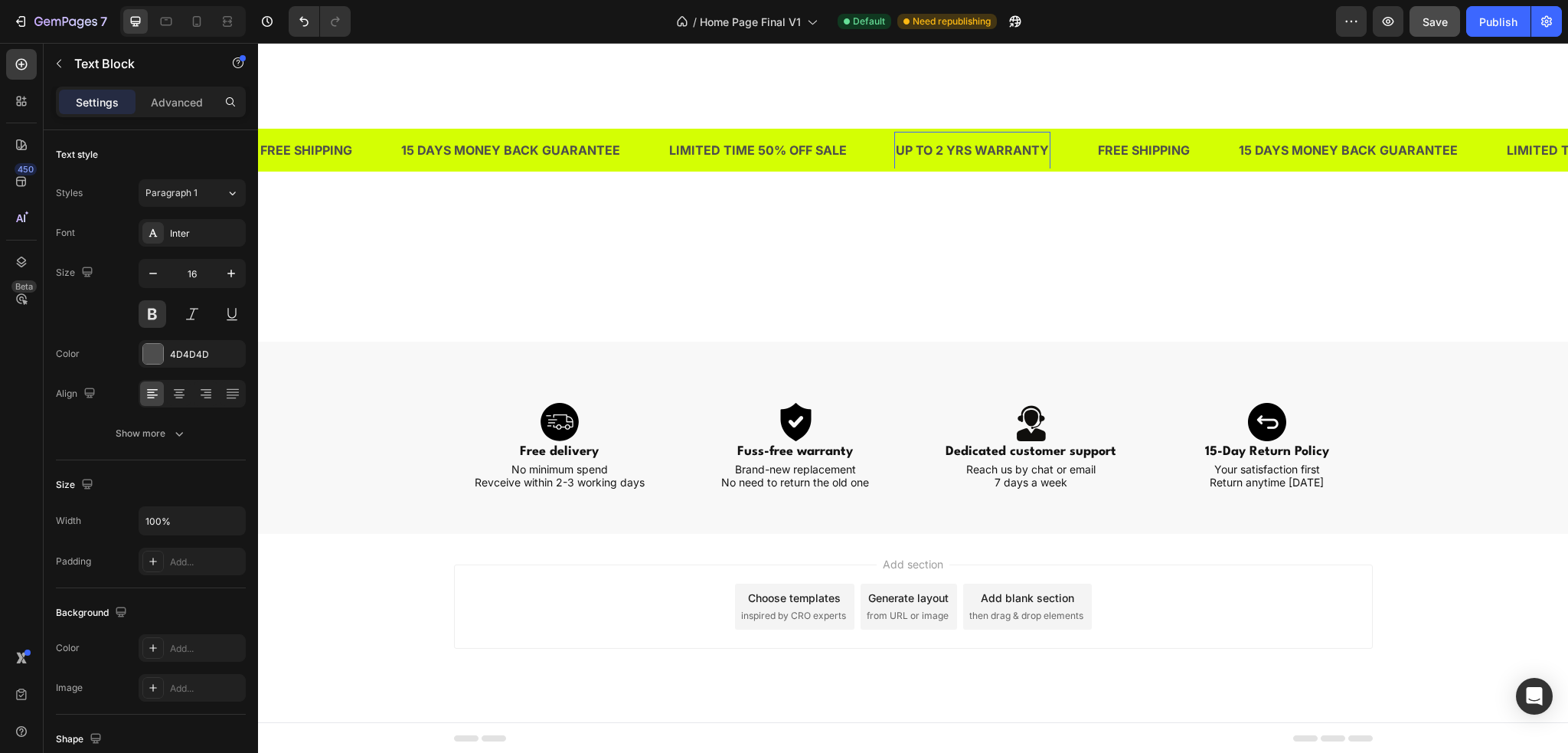
click at [1402, 552] on div "Add section Choose templates inspired by CRO experts Generate layout from URL o…" at bounding box center [913, 628] width 1310 height 188
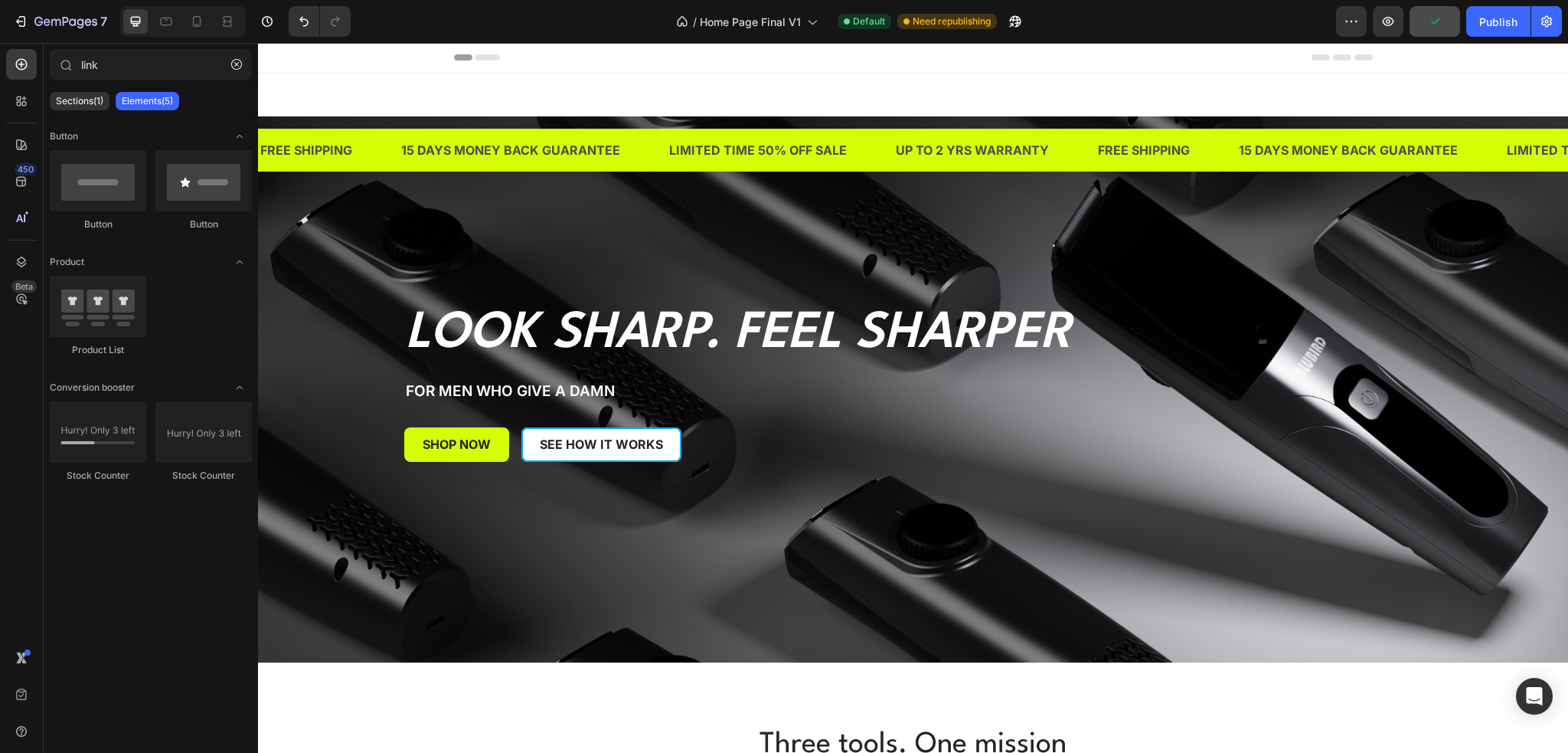
scroll to position [0, 0]
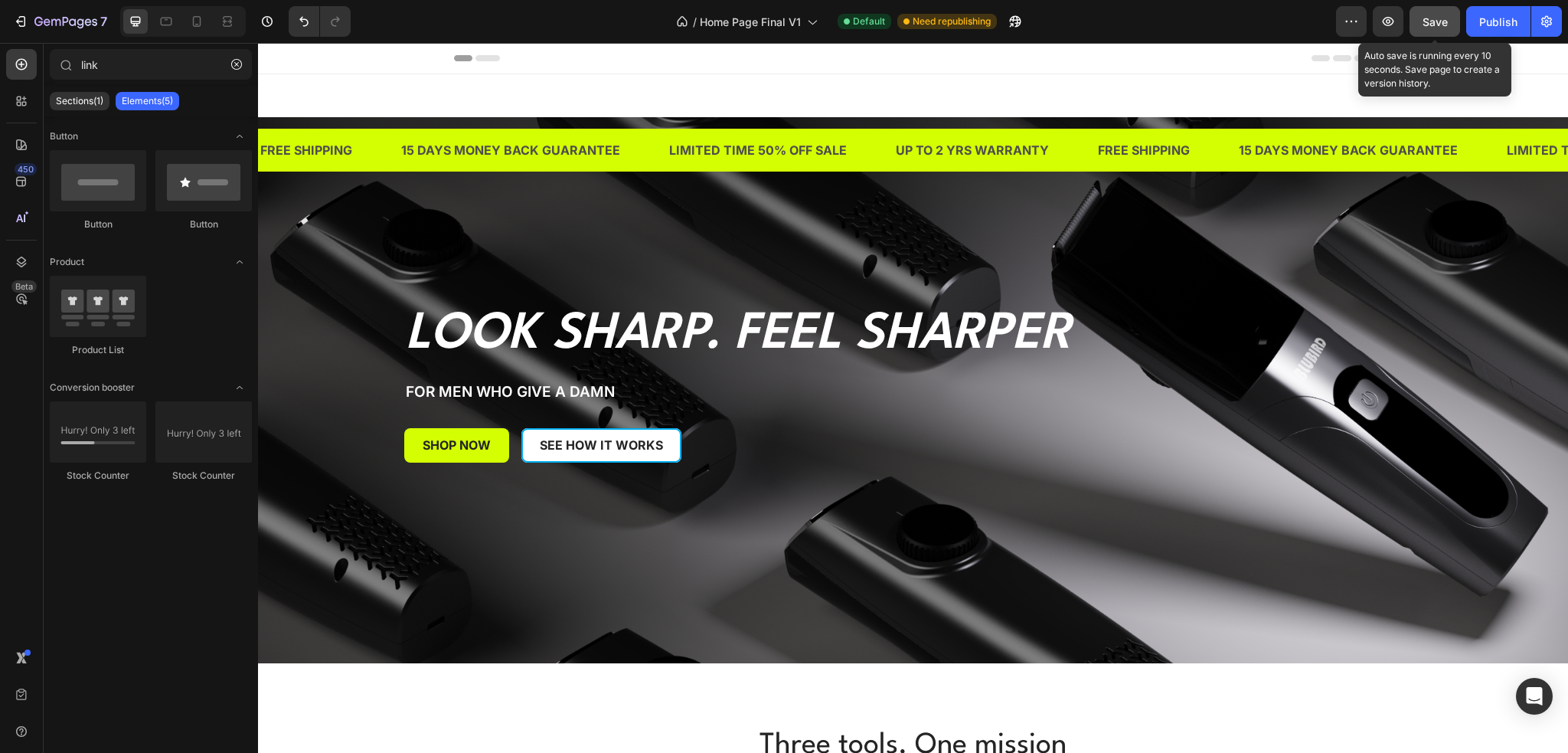
click at [1448, 10] on button "Save" at bounding box center [1435, 21] width 51 height 31
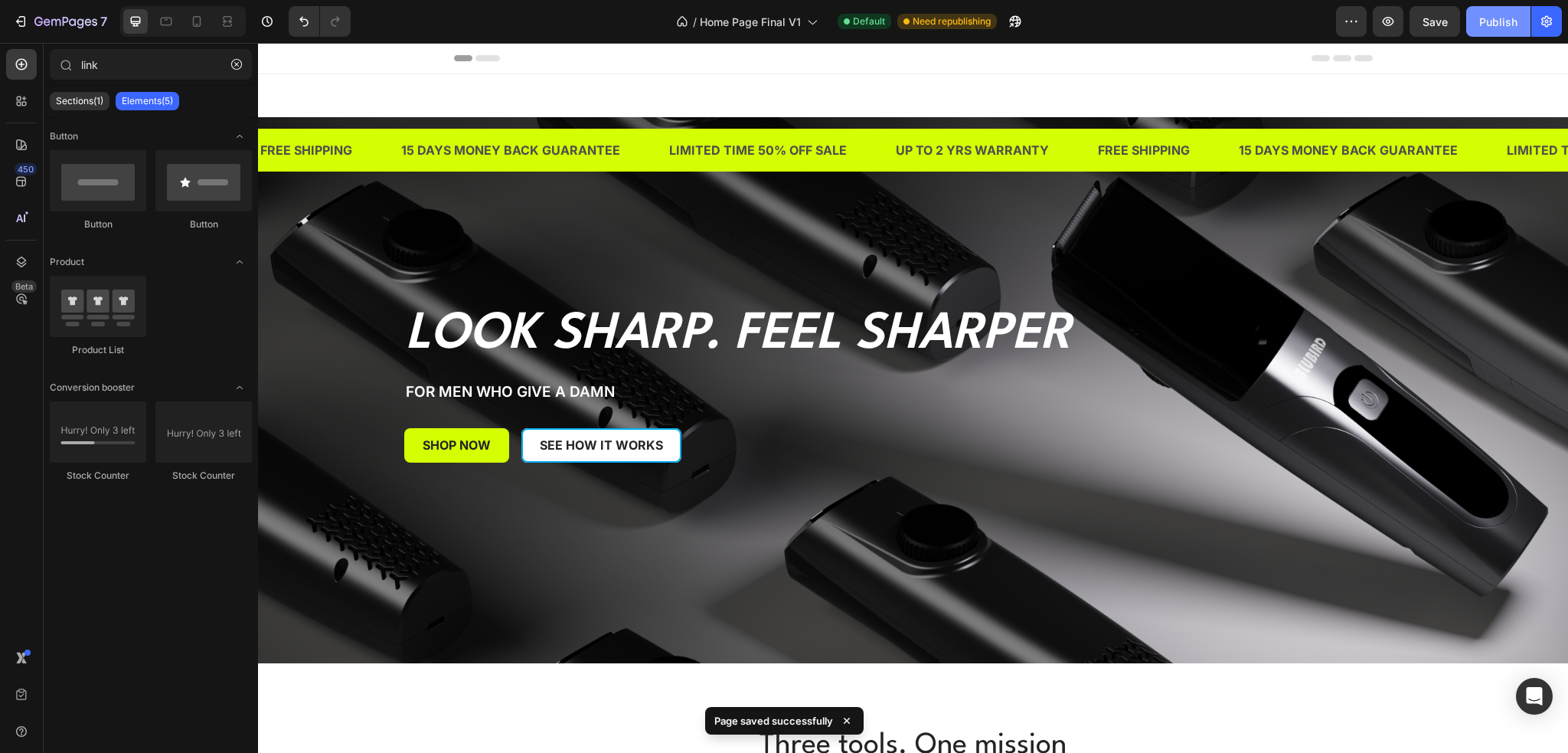
click at [1491, 30] on button "Publish" at bounding box center [1498, 21] width 64 height 31
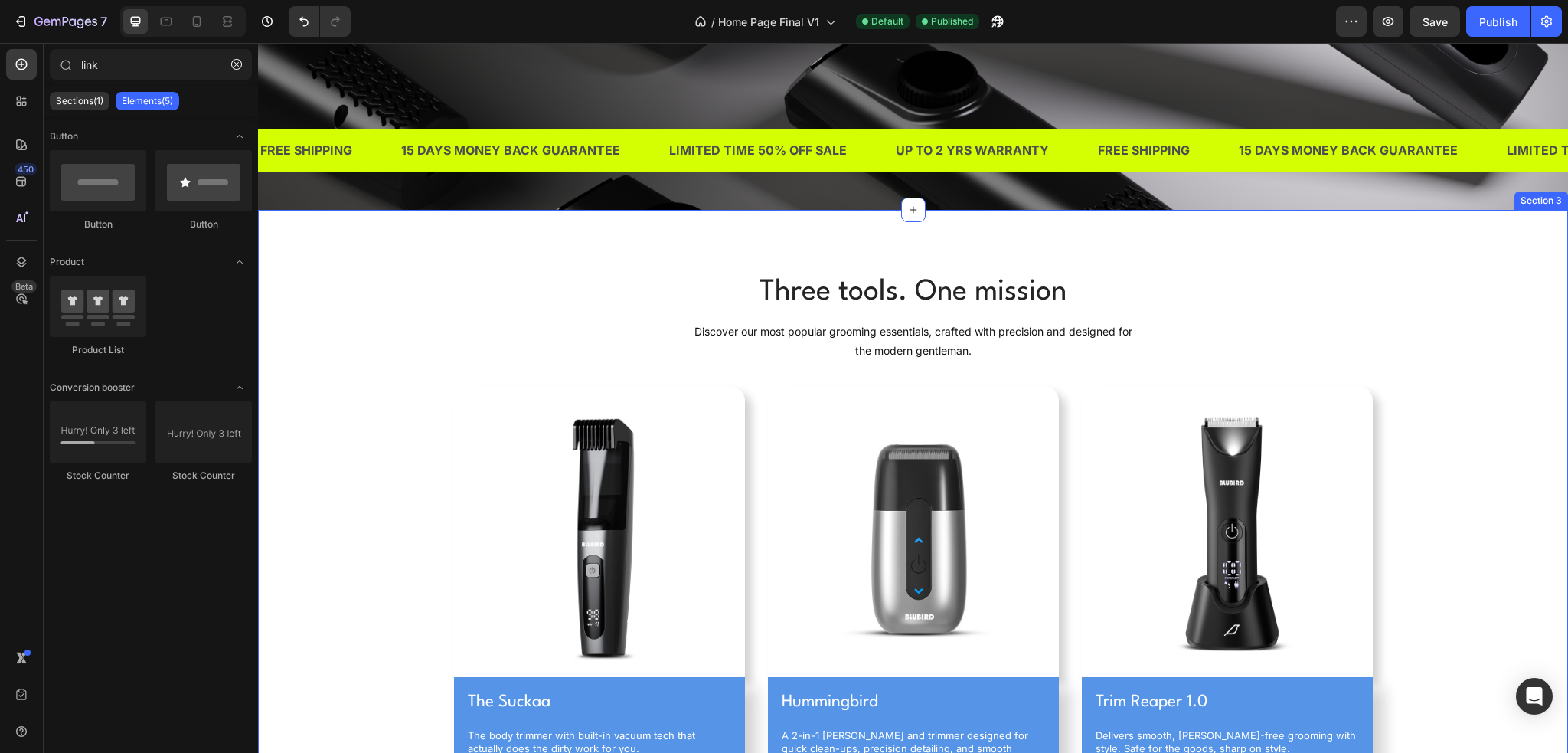
scroll to position [459, 0]
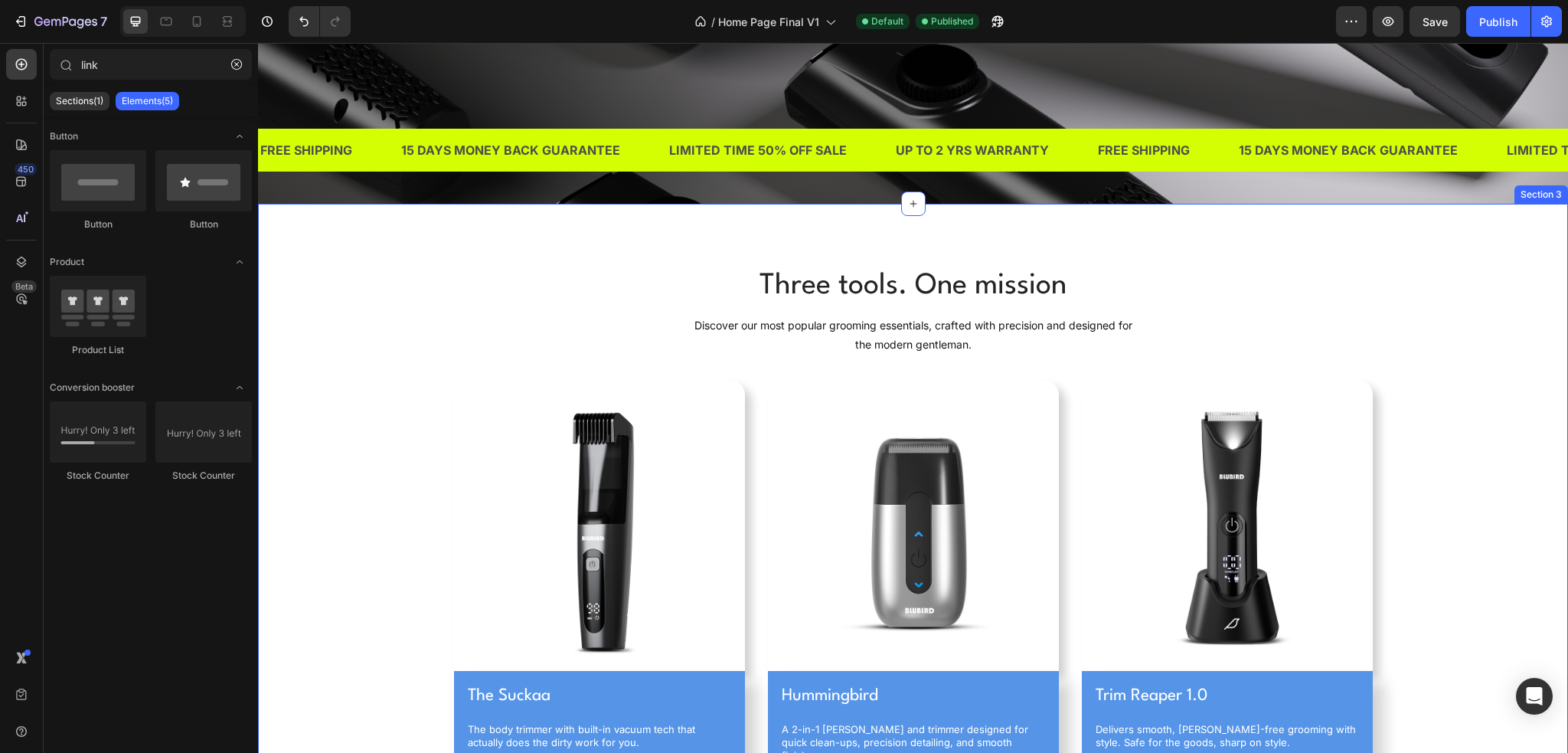
click at [700, 554] on img at bounding box center [599, 525] width 291 height 291
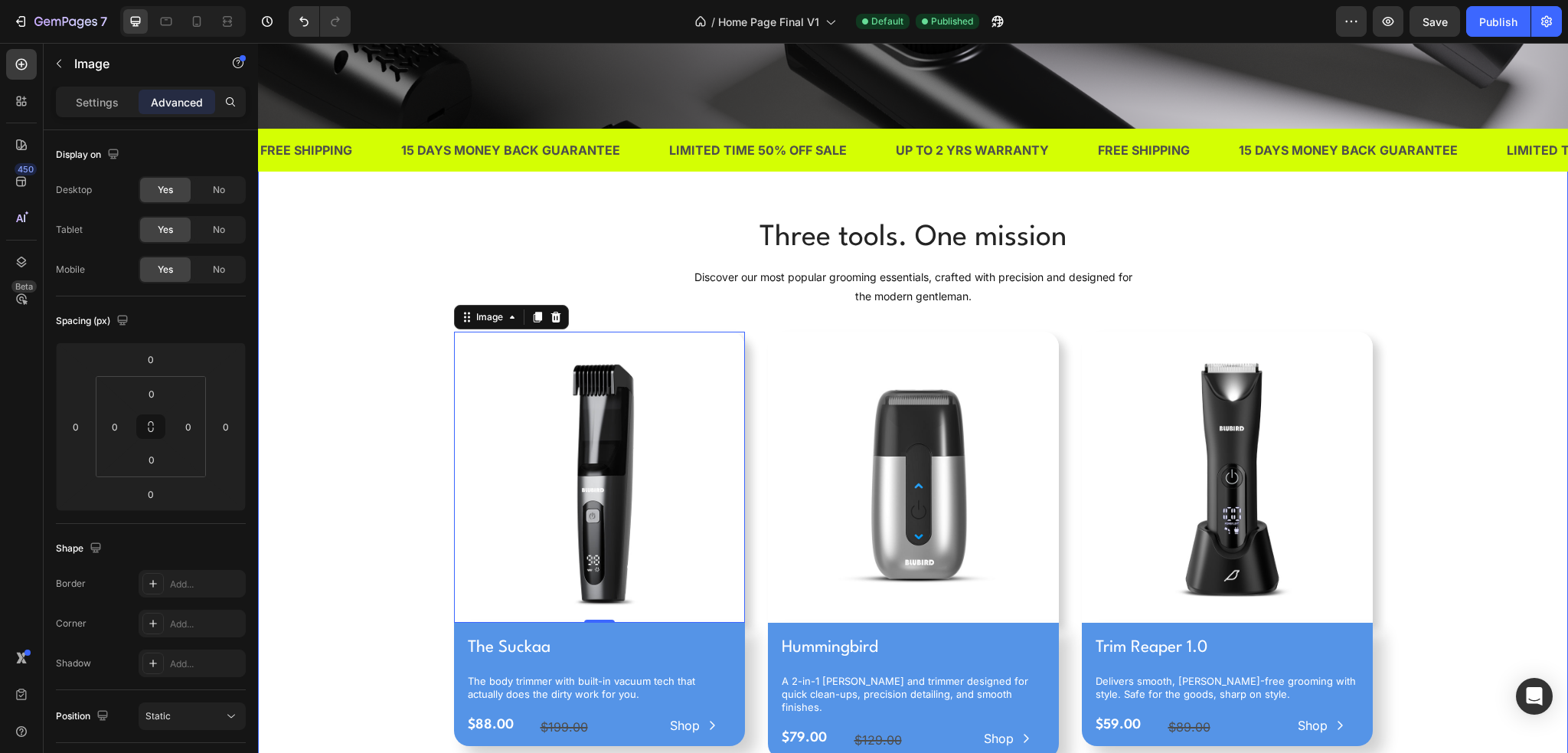
scroll to position [613, 0]
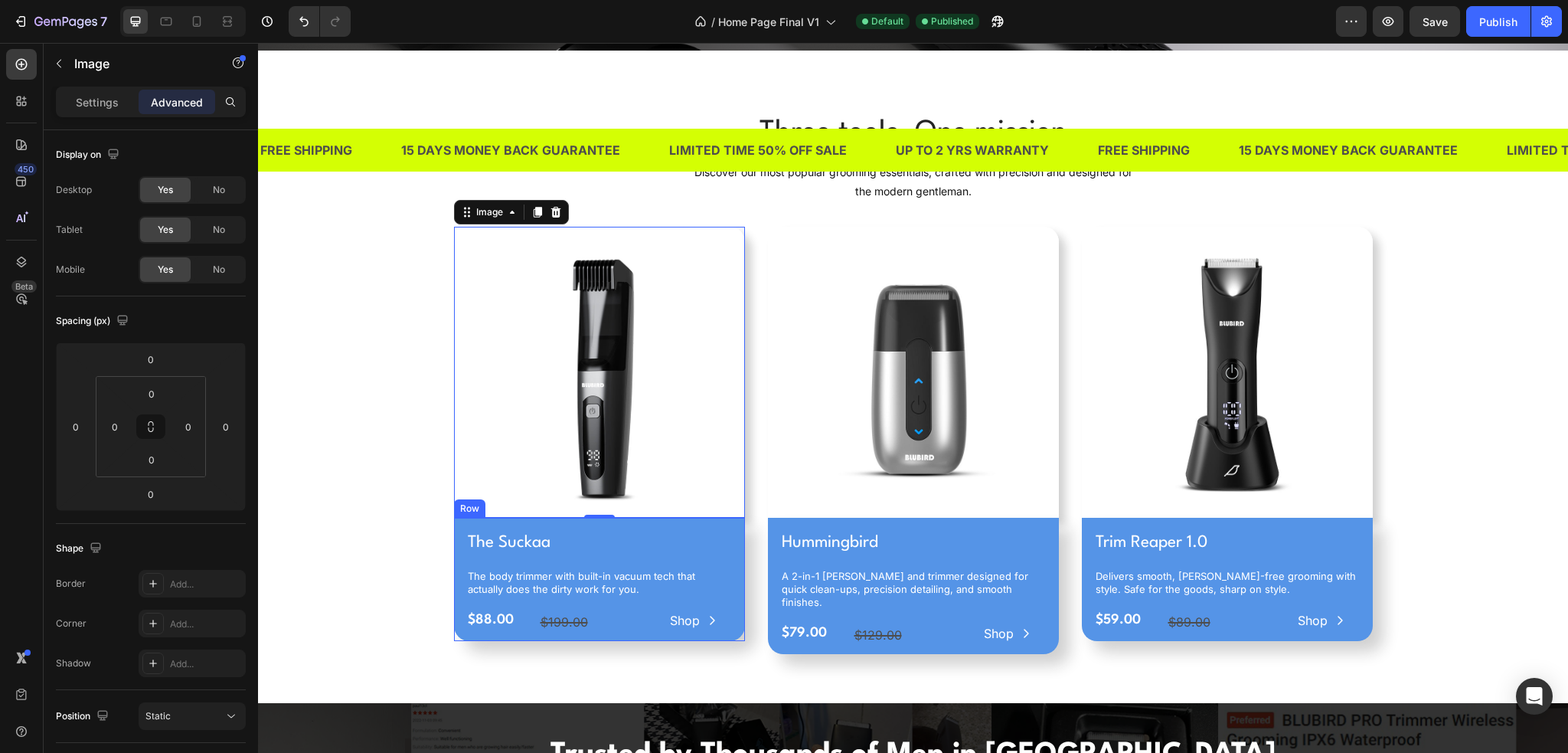
click at [454, 531] on div "The Suckaa Product Title The body trimmer with built-in vacuum tech that actual…" at bounding box center [599, 579] width 291 height 123
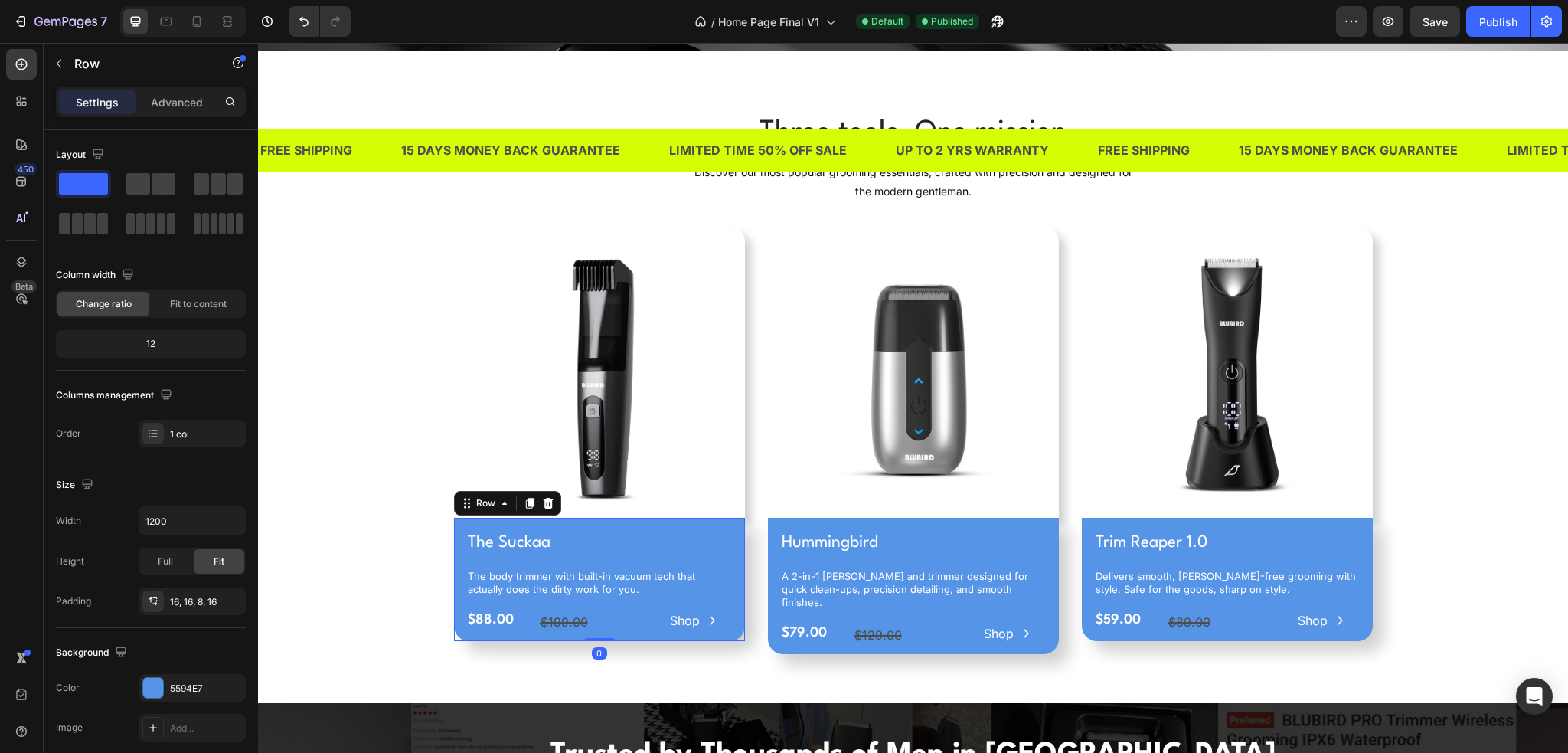
click at [455, 429] on img at bounding box center [599, 372] width 291 height 291
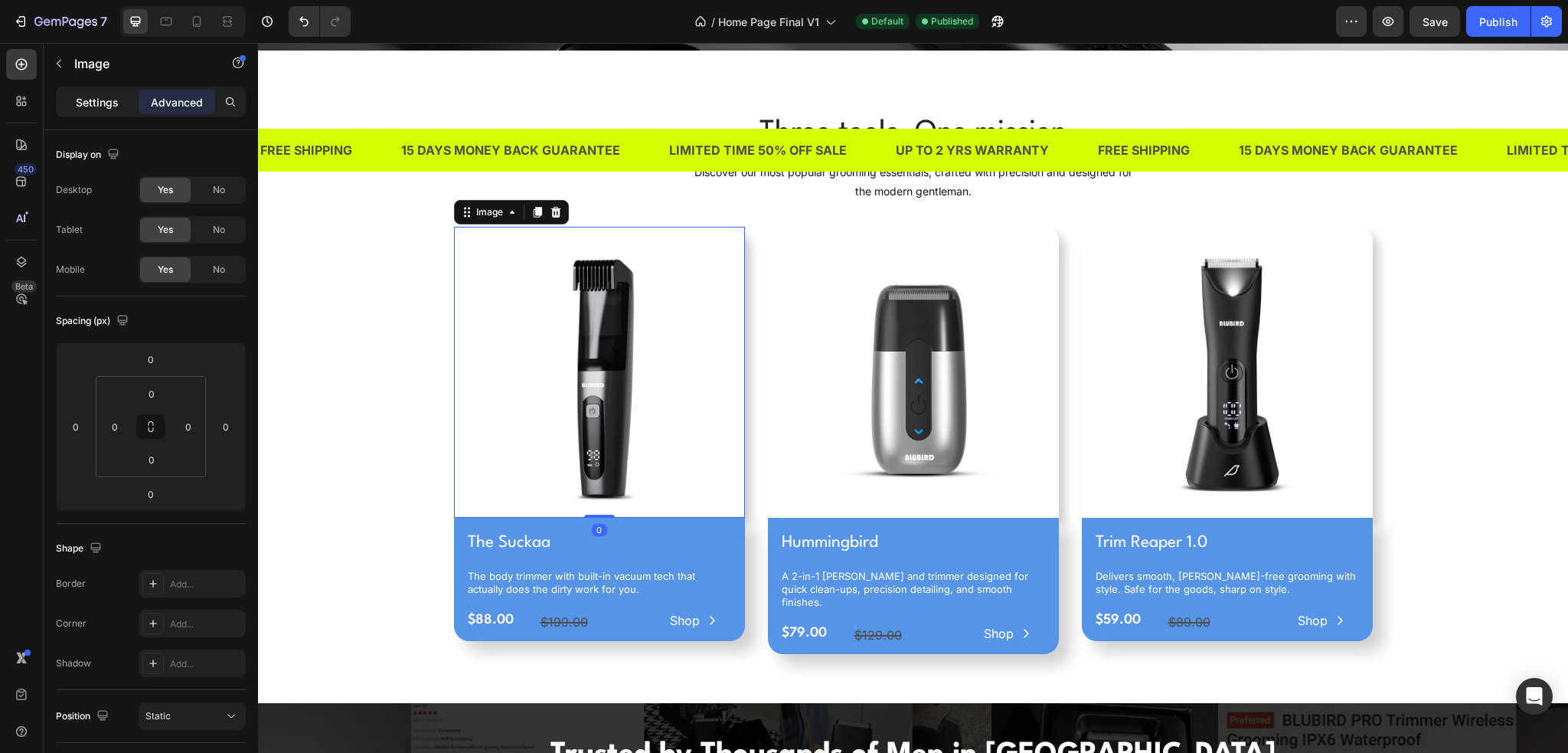
click at [64, 97] on div "Settings" at bounding box center [97, 101] width 77 height 25
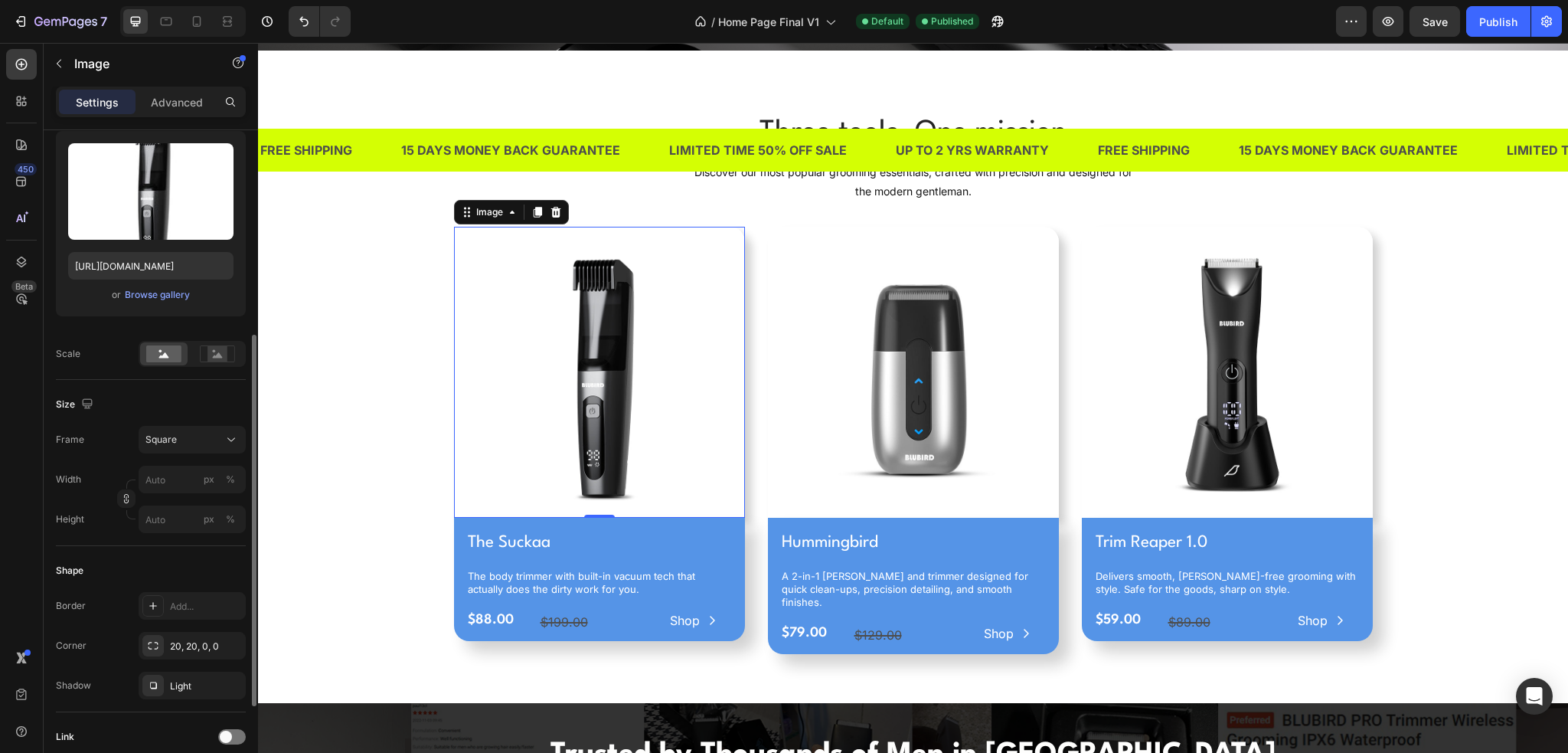
scroll to position [230, 0]
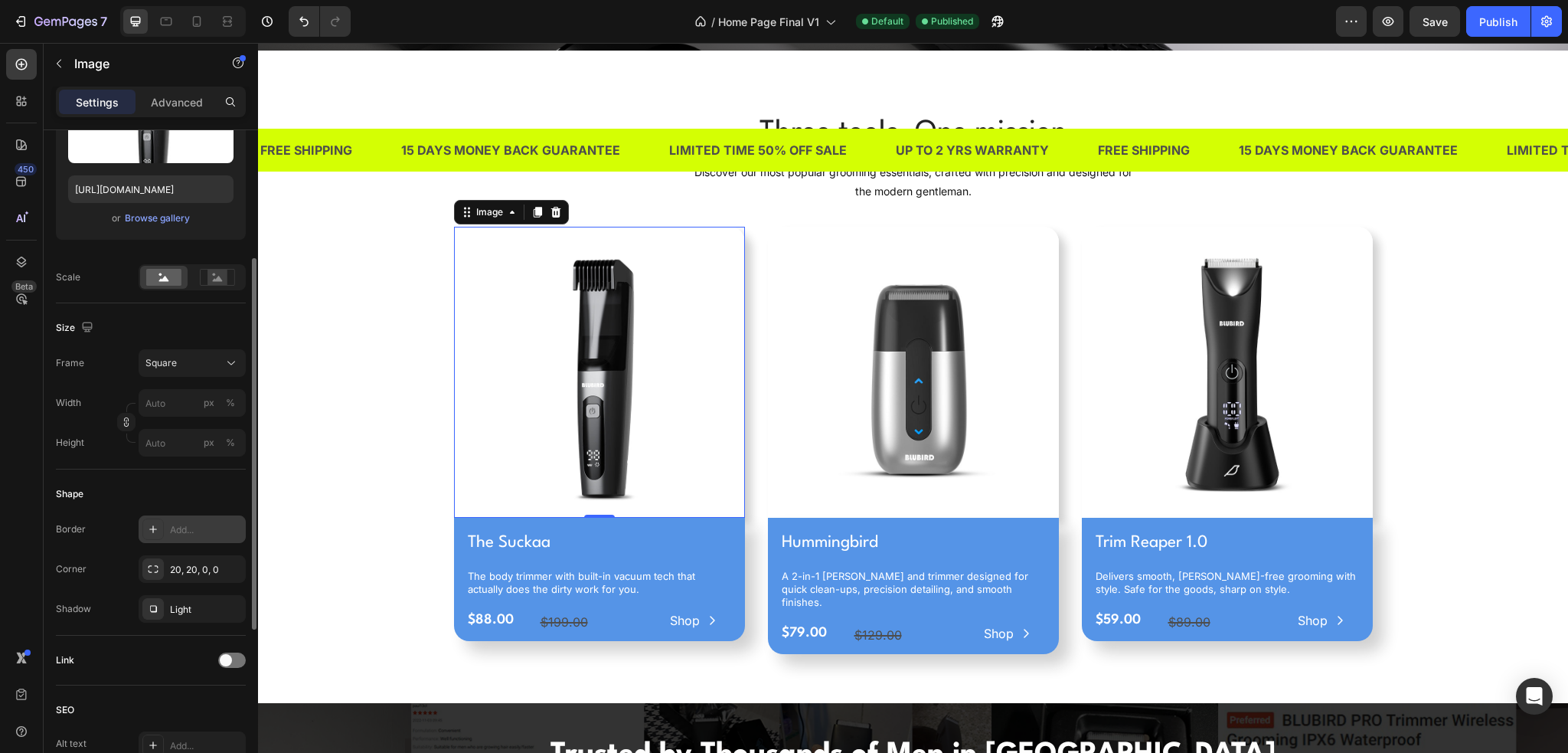
click at [187, 532] on div "Add..." at bounding box center [206, 530] width 72 height 14
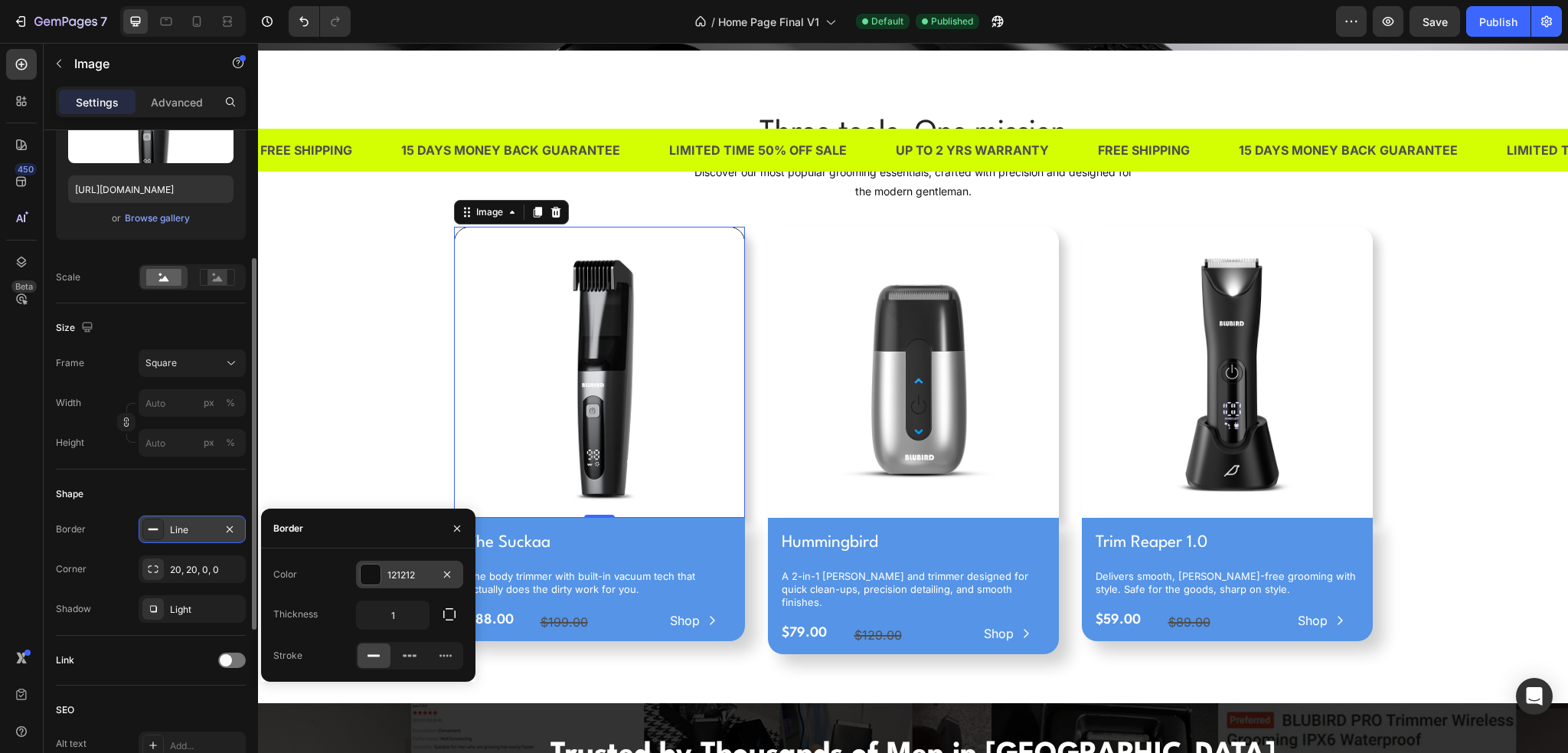
click at [381, 579] on div at bounding box center [371, 574] width 21 height 21
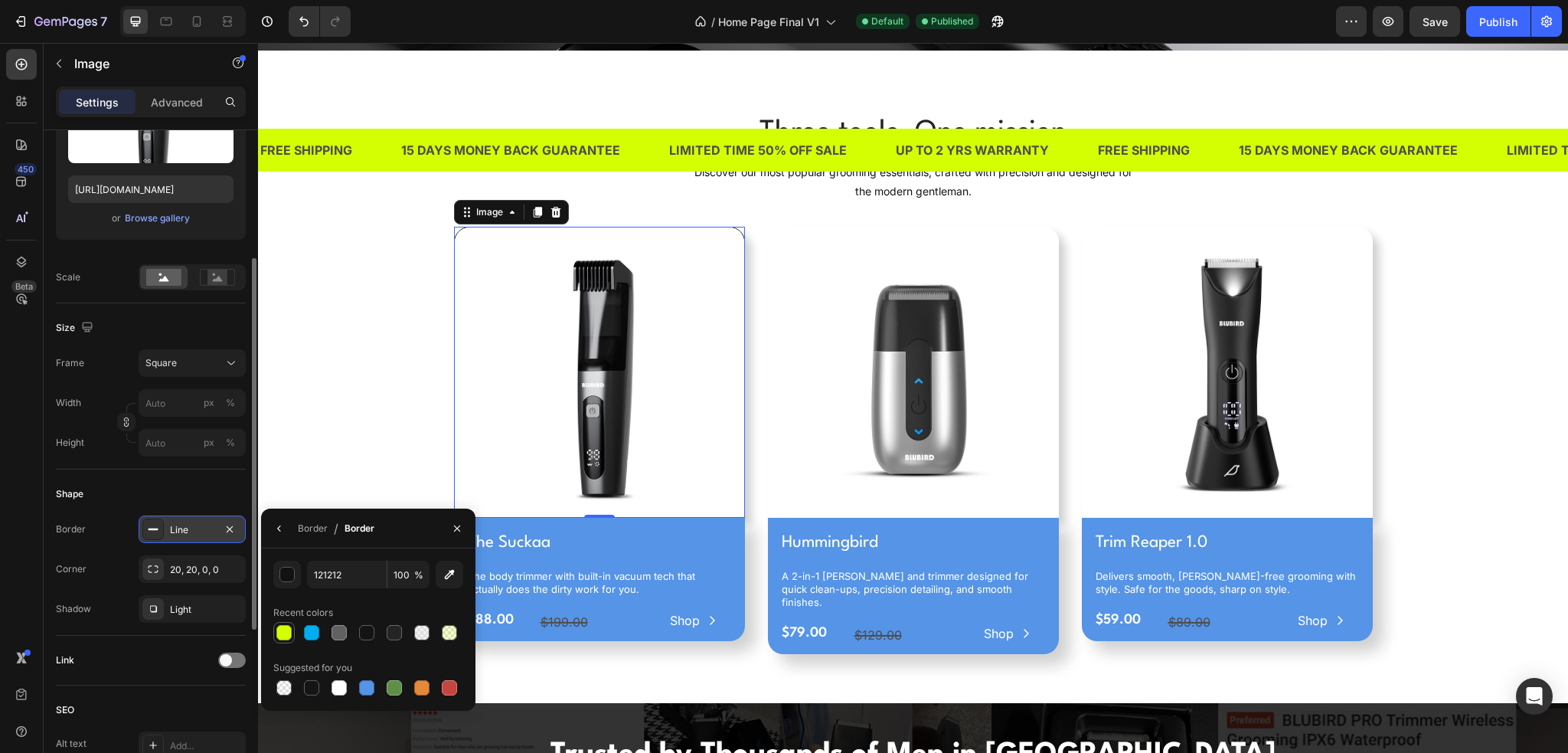
click at [288, 628] on div at bounding box center [285, 633] width 15 height 15
type input "D4FF03"
click at [296, 454] on div "Three tools. One mission Heading Discover our most popular grooming essentials,…" at bounding box center [913, 389] width 1287 height 554
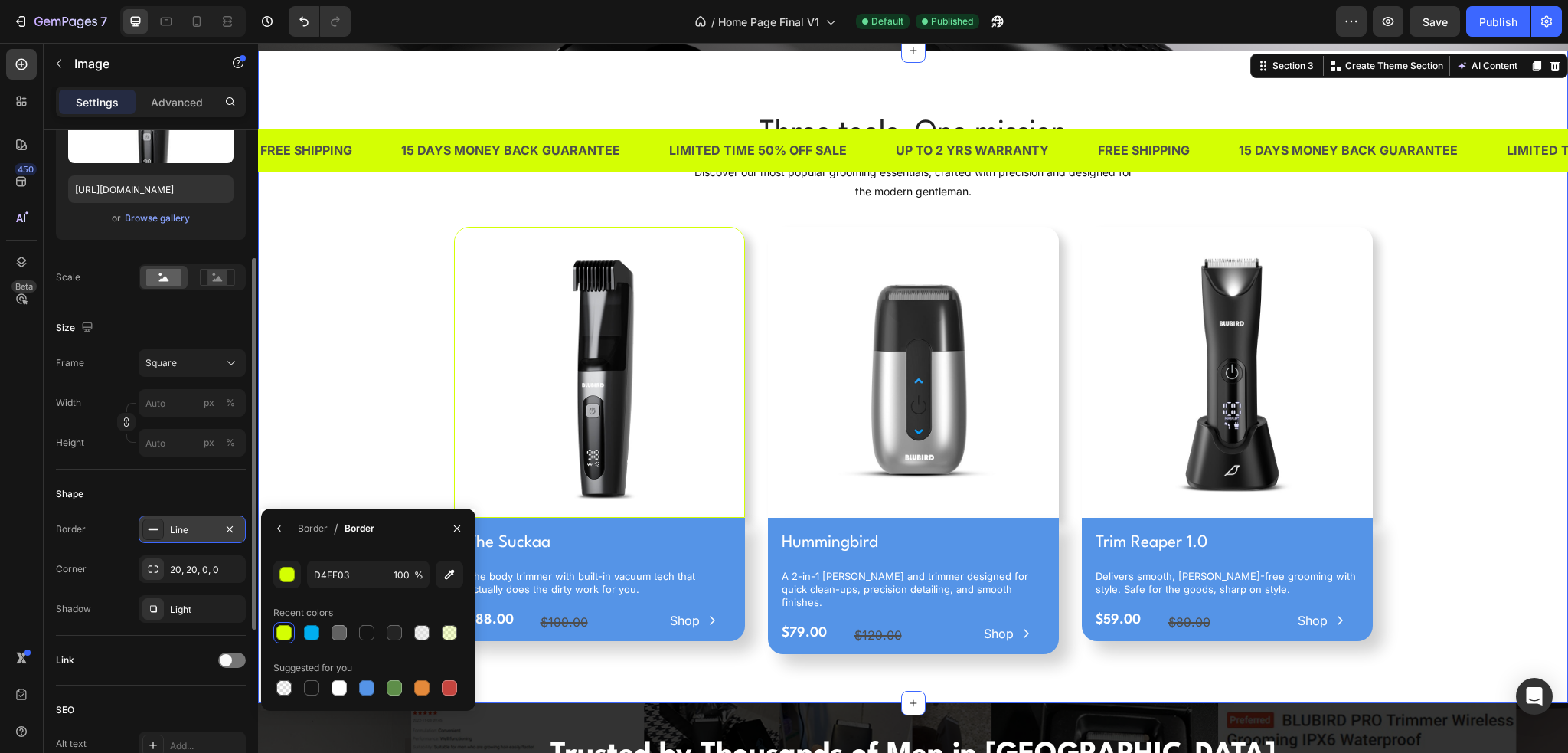
scroll to position [0, 0]
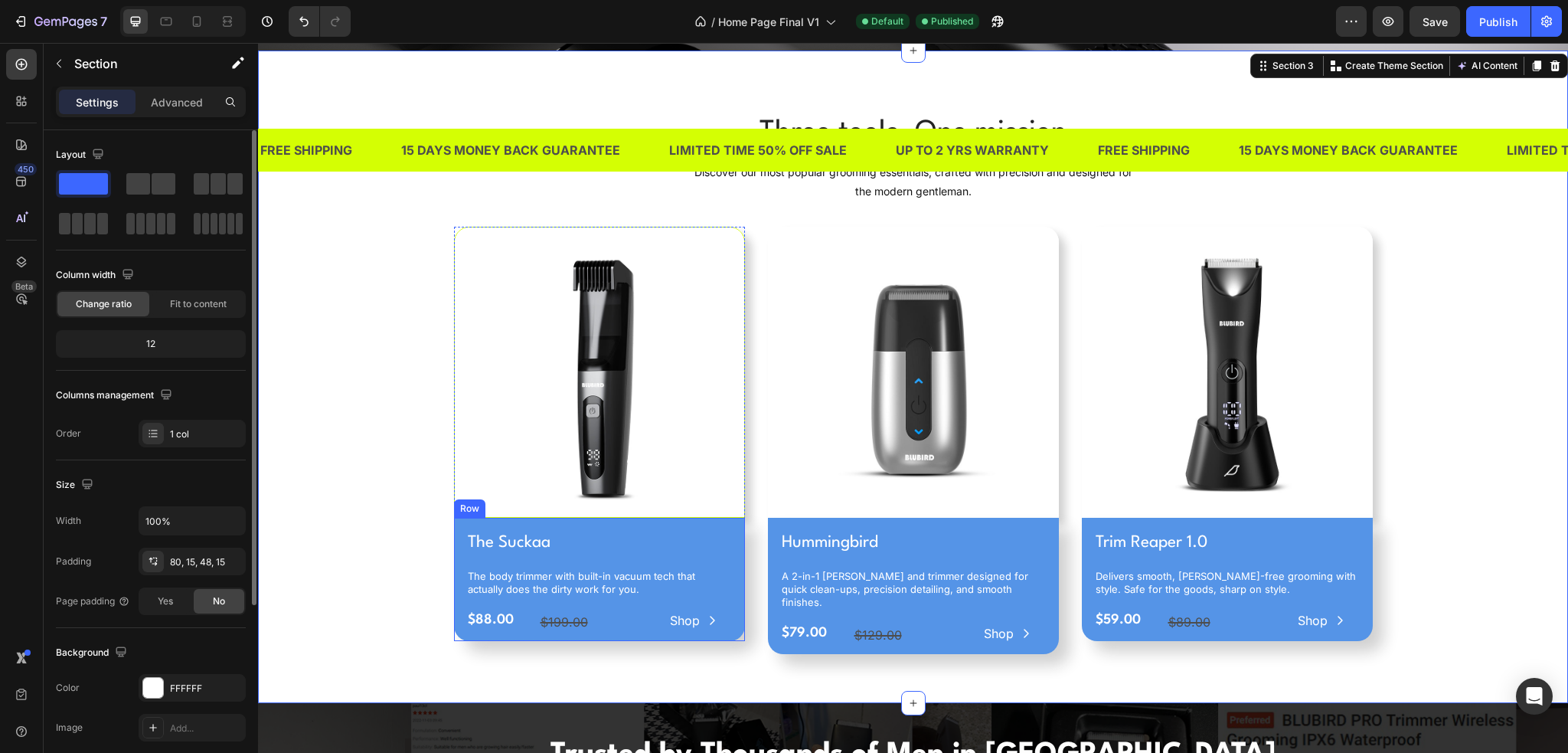
click at [454, 527] on div "The Suckaa Product Title The body trimmer with built-in vacuum tech that actual…" at bounding box center [599, 579] width 291 height 123
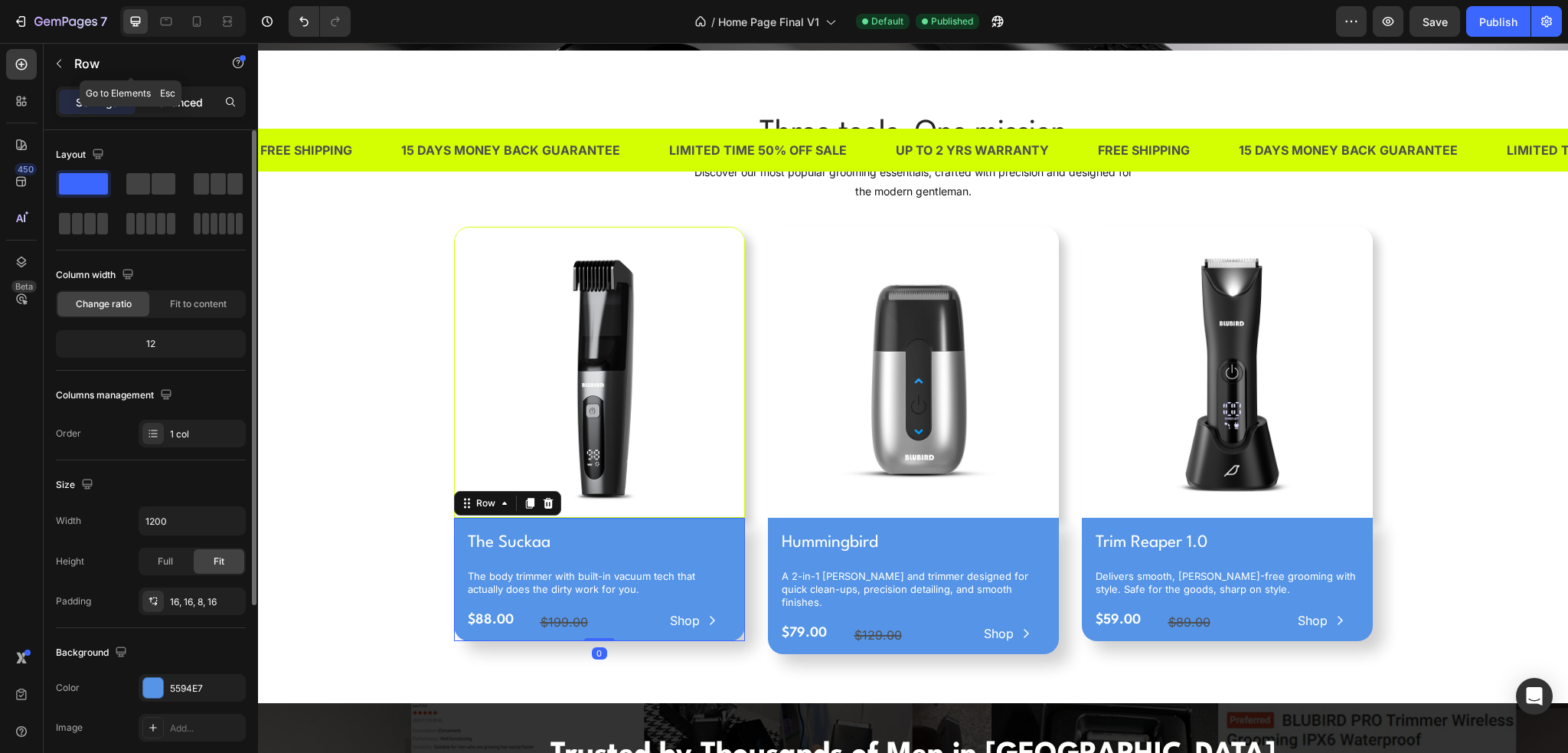
click at [158, 95] on p "Advanced" at bounding box center [176, 102] width 52 height 16
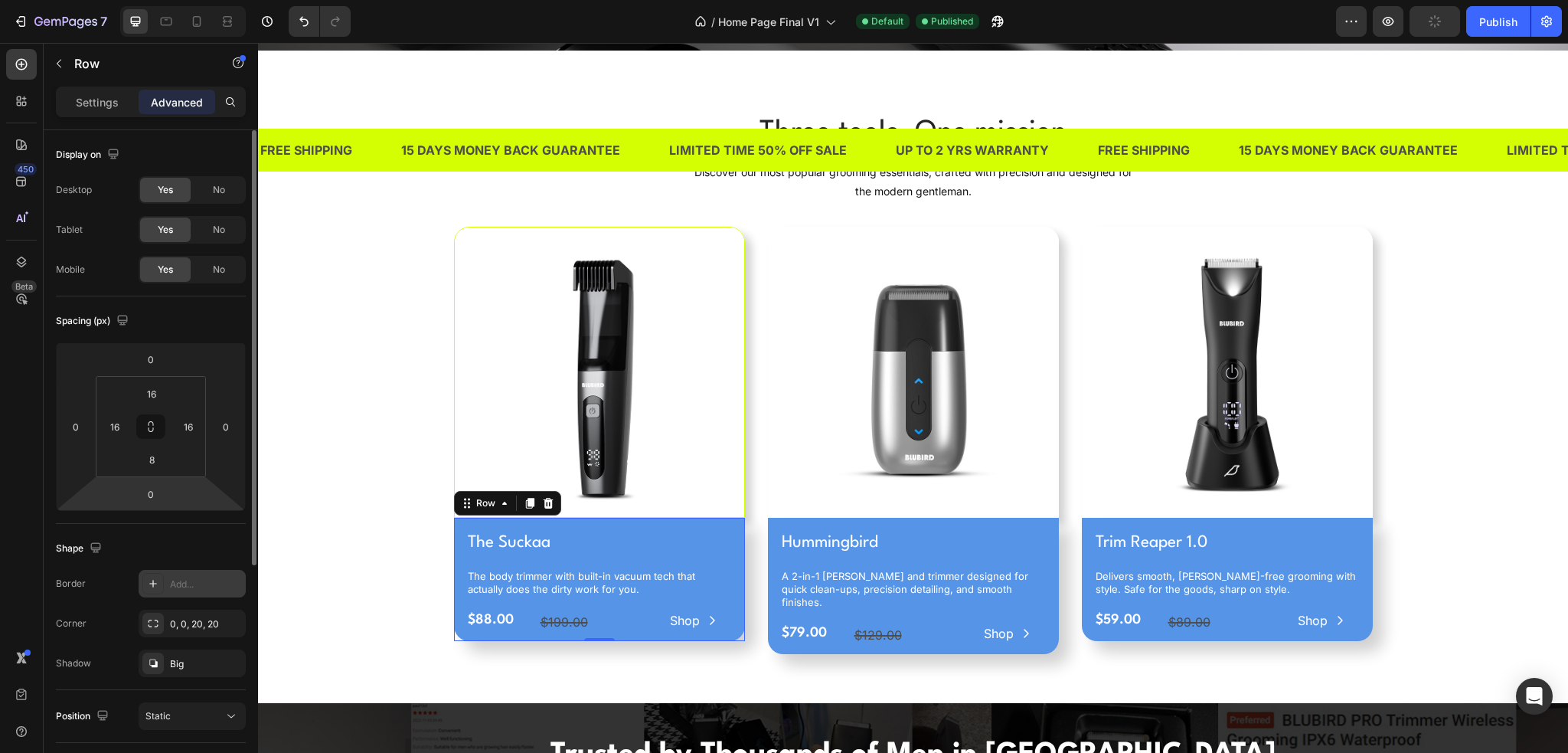
click at [160, 581] on div at bounding box center [153, 583] width 21 height 21
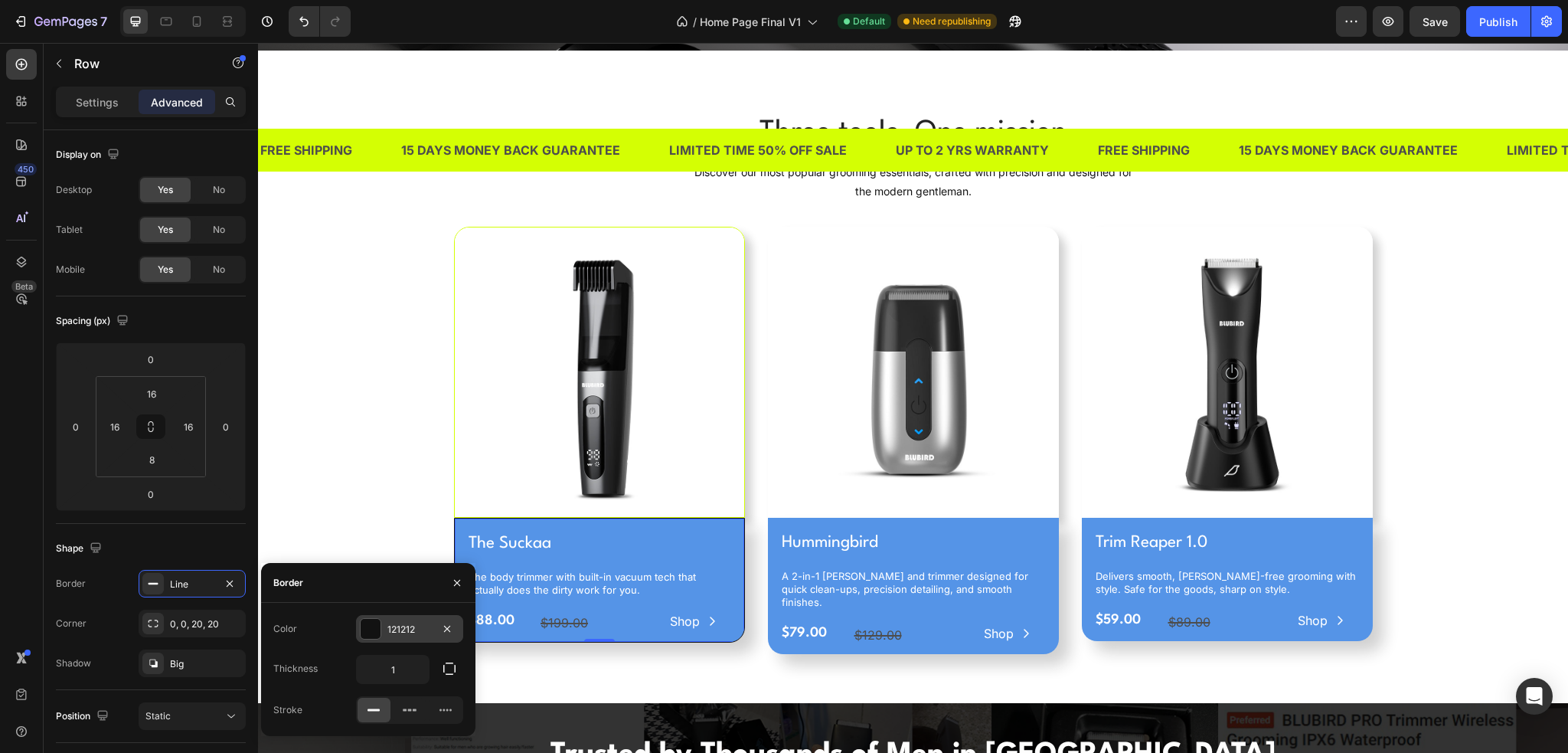
click at [375, 640] on div "121212" at bounding box center [409, 628] width 107 height 28
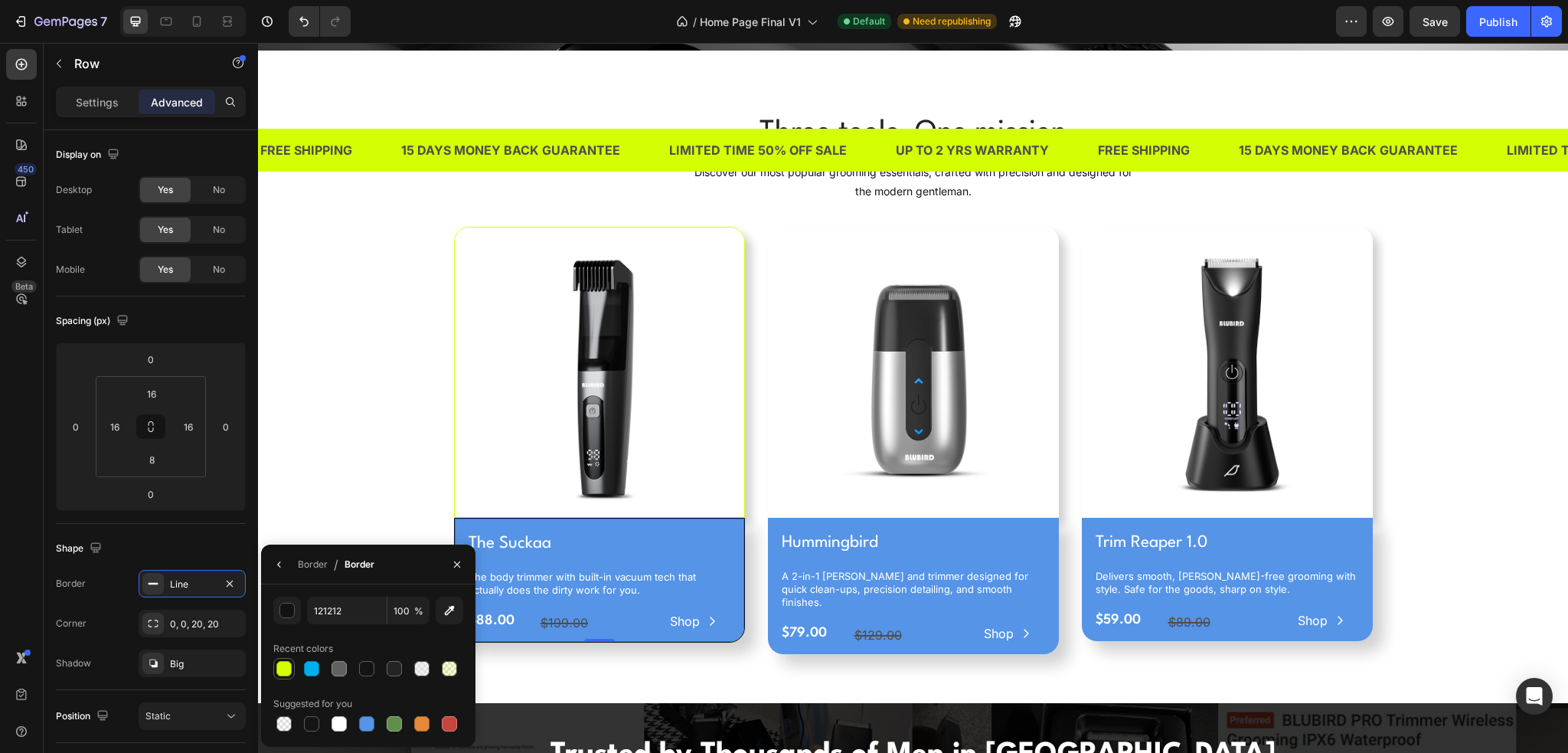
click at [291, 661] on div at bounding box center [284, 668] width 18 height 18
type input "D4FF03"
click at [306, 516] on div "Three tools. One mission Heading Discover our most popular grooming essentials,…" at bounding box center [913, 389] width 1287 height 554
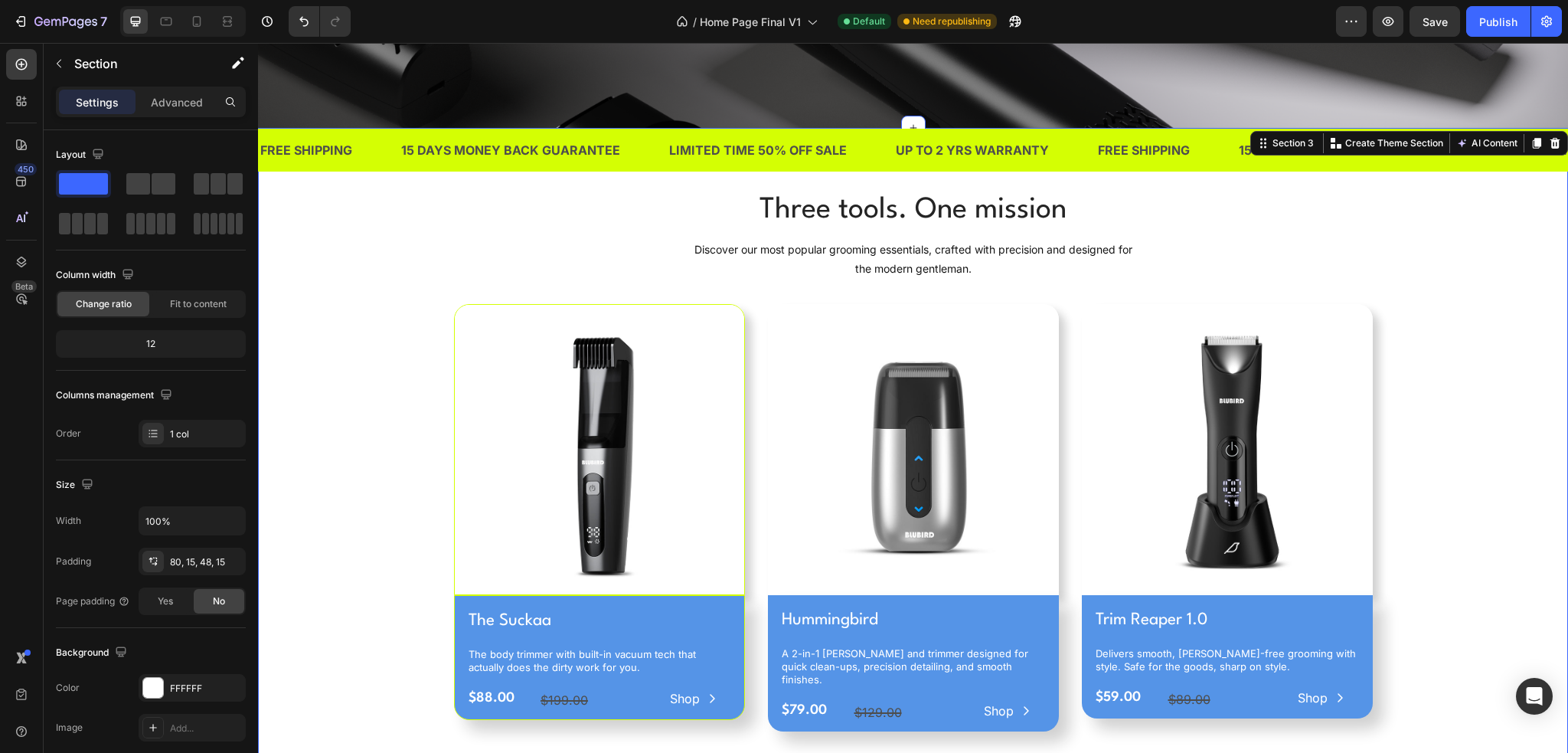
scroll to position [536, 0]
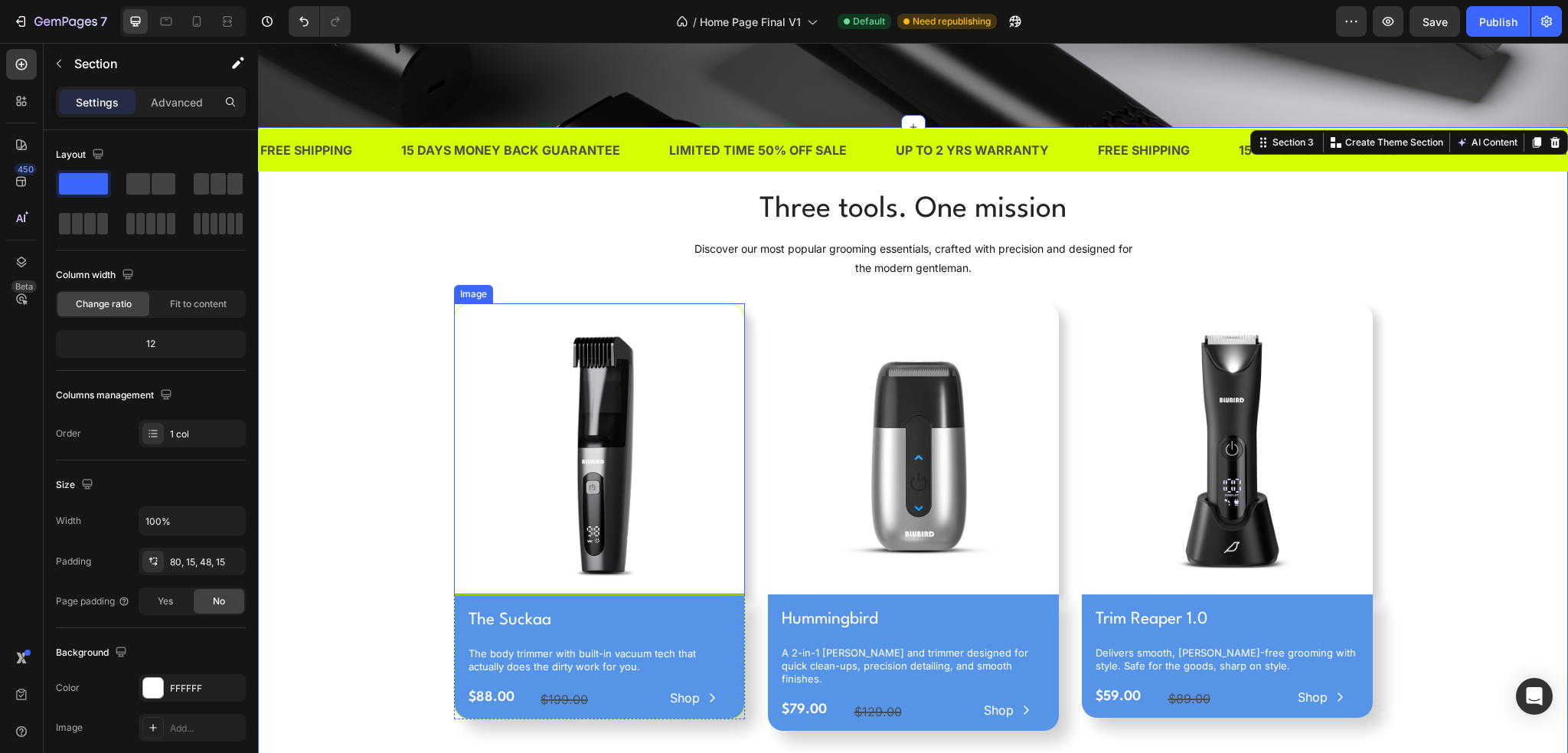
click at [481, 587] on img at bounding box center [599, 449] width 291 height 291
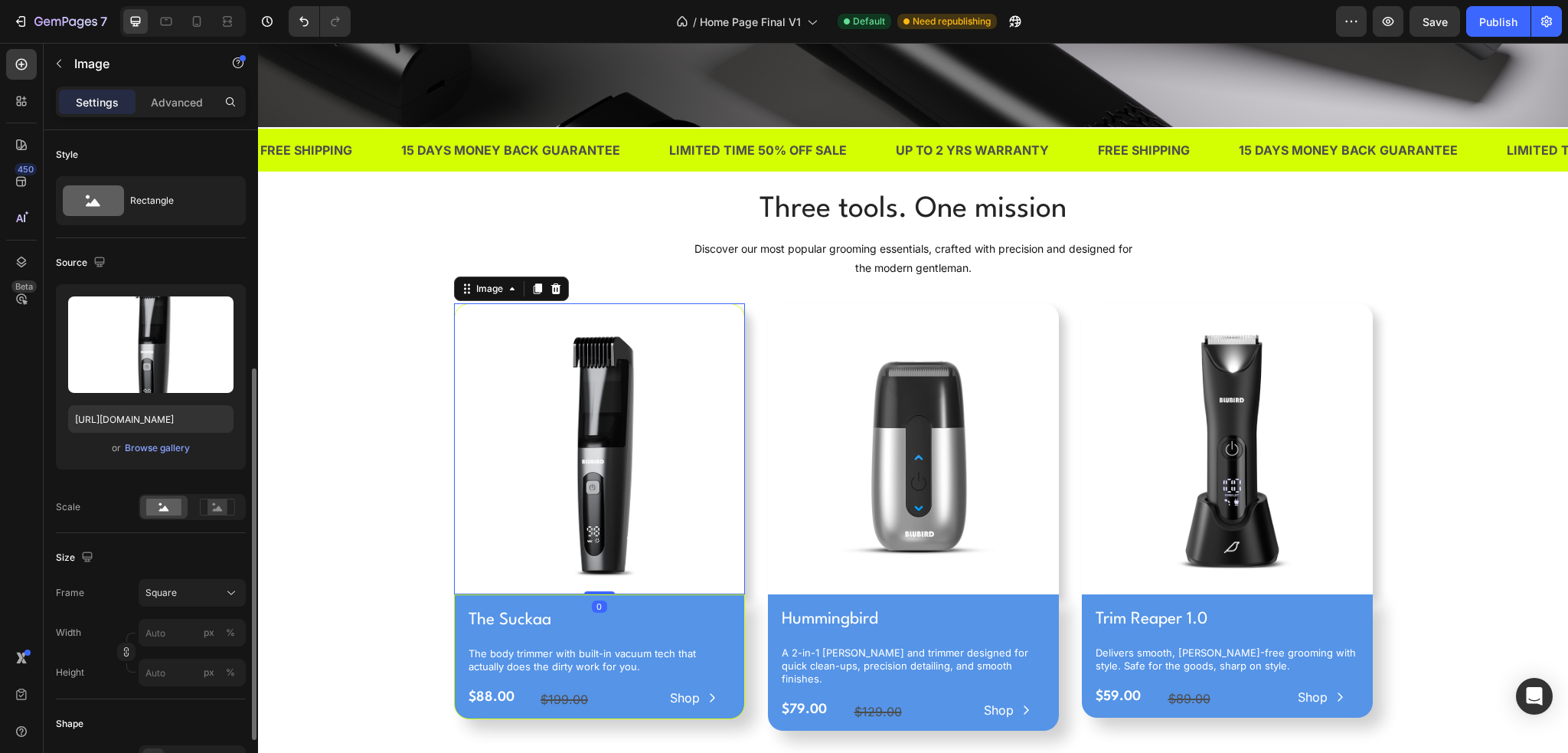
scroll to position [230, 0]
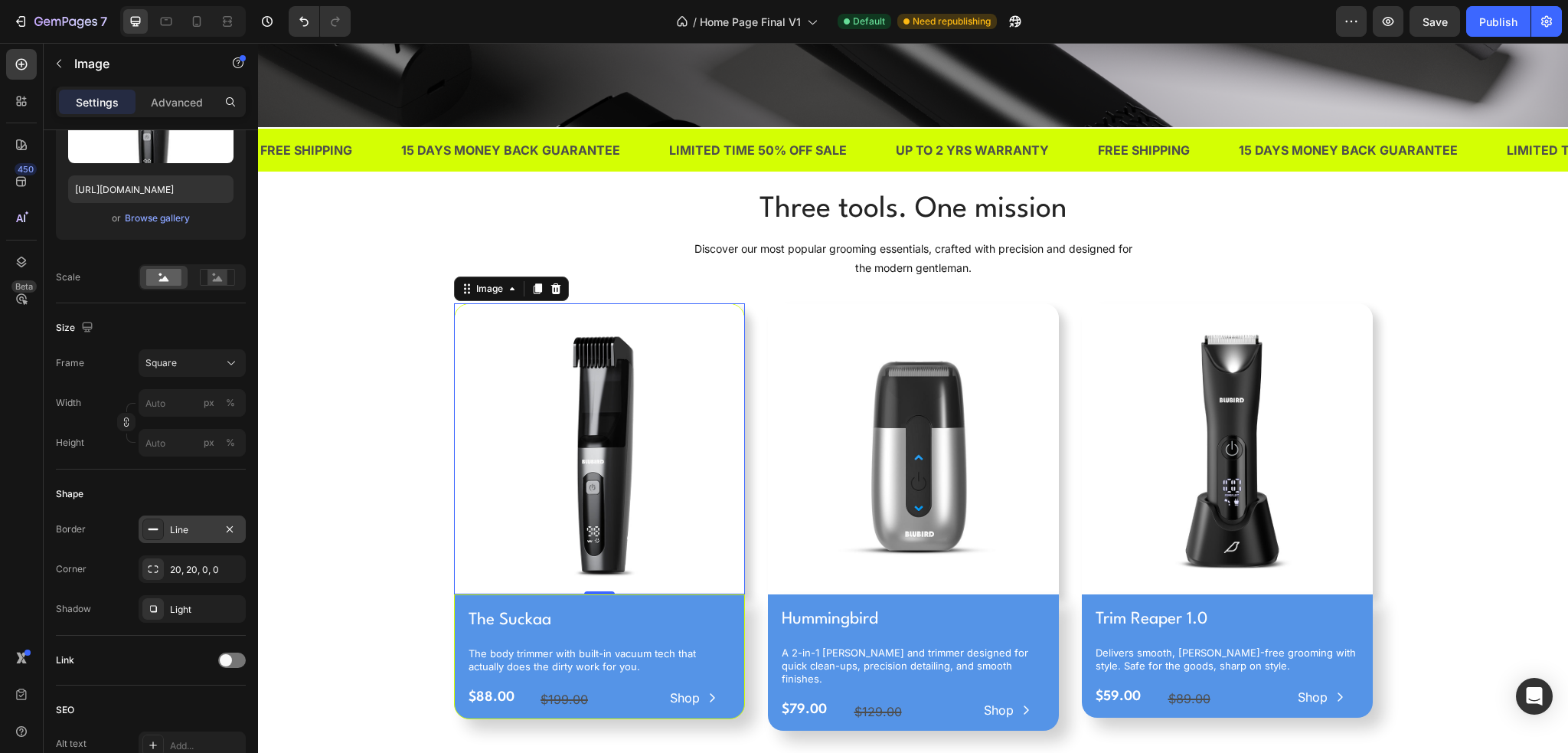
click at [201, 527] on div "Line" at bounding box center [193, 530] width 45 height 14
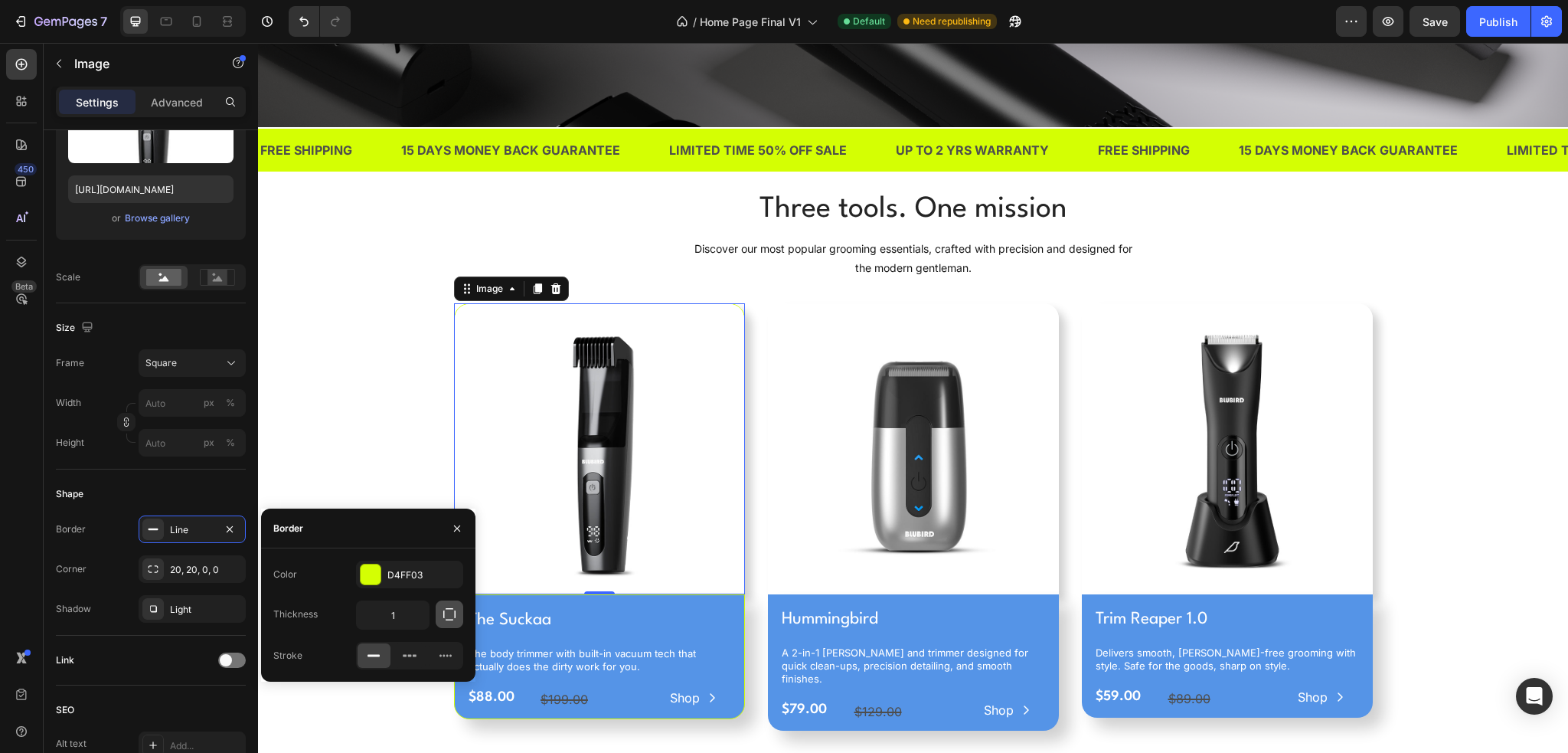
click at [449, 607] on icon "button" at bounding box center [450, 615] width 15 height 15
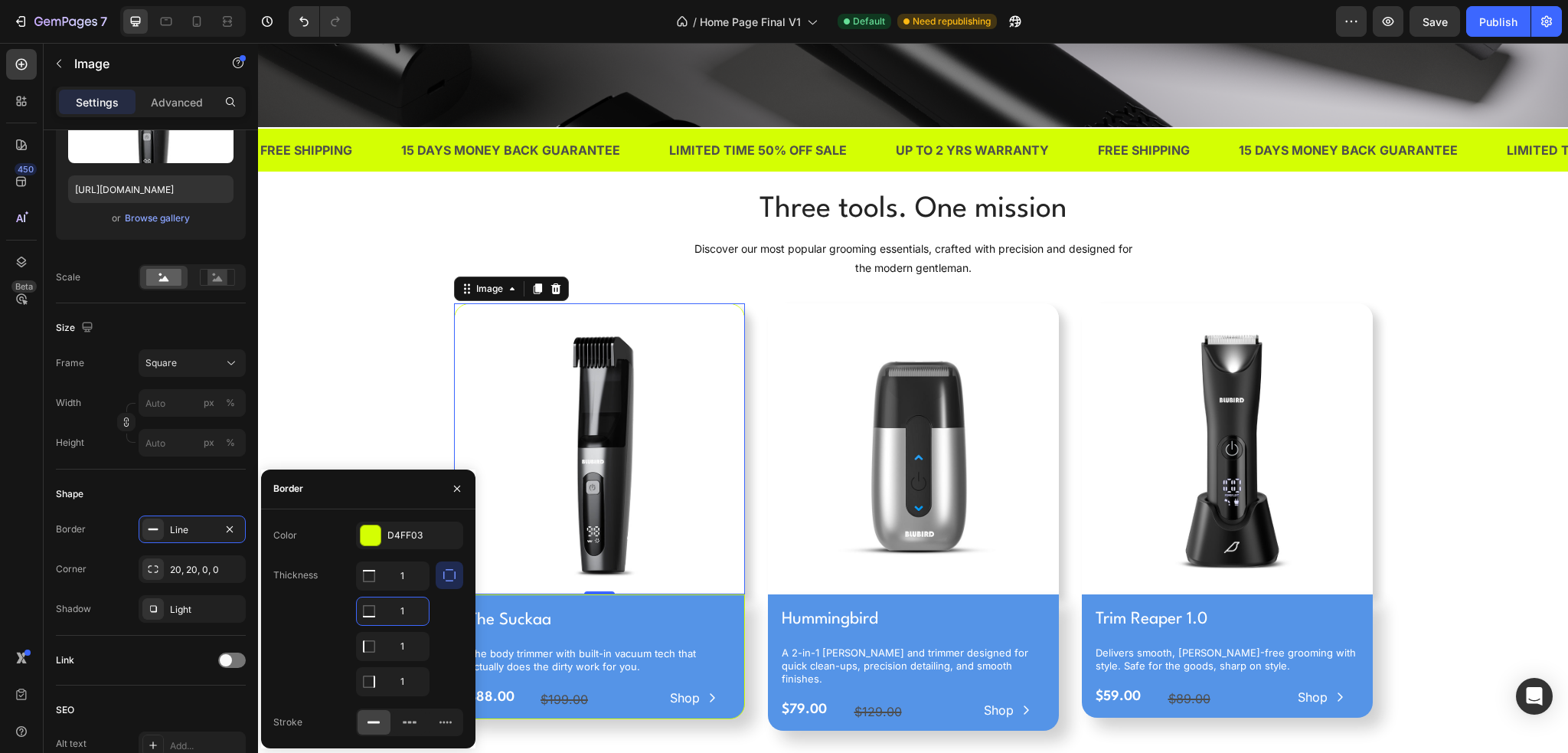
click at [407, 607] on input "1" at bounding box center [393, 611] width 72 height 28
type input "0"
click at [394, 419] on div "Three tools. One mission Heading Discover our most popular grooming essentials,…" at bounding box center [913, 465] width 1287 height 554
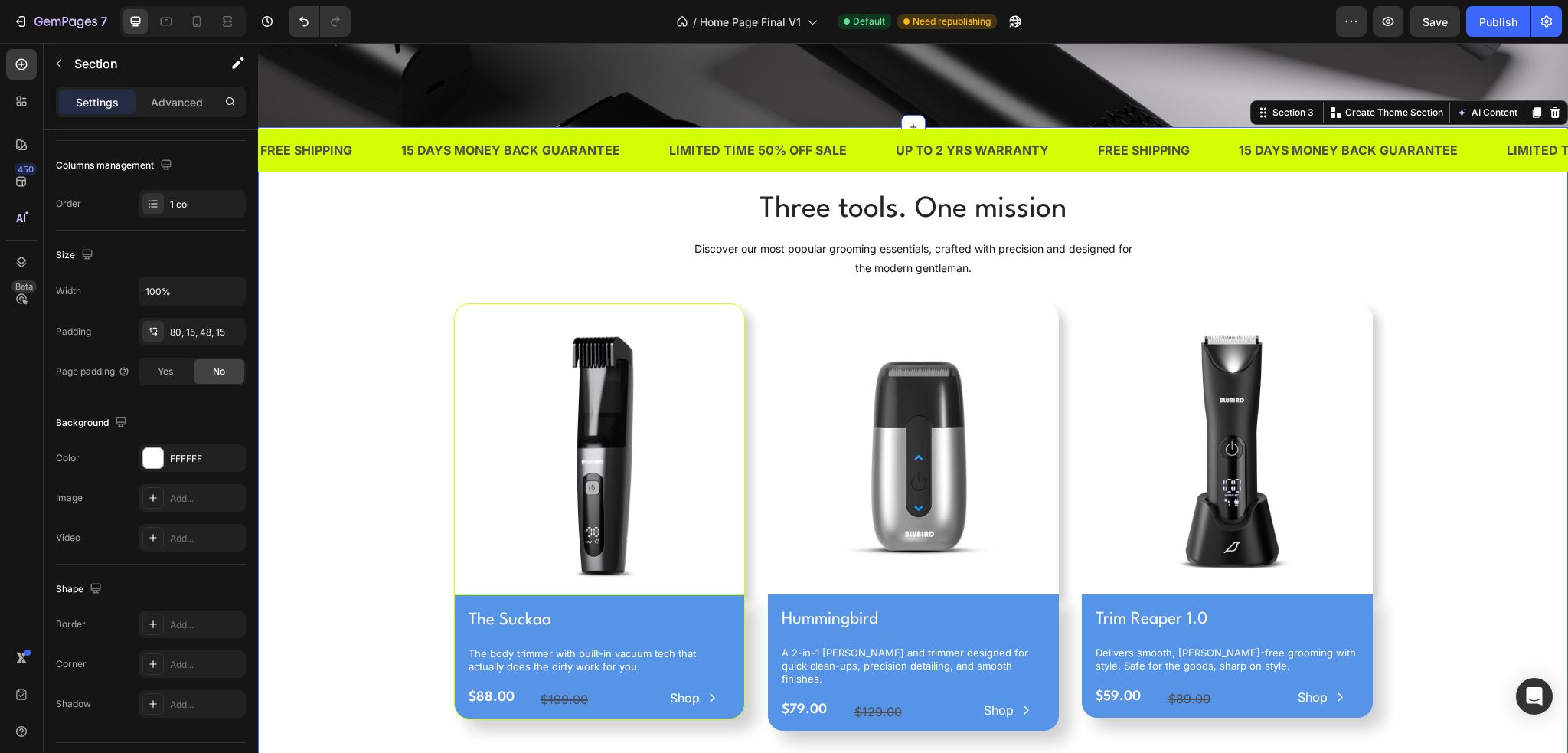
scroll to position [0, 0]
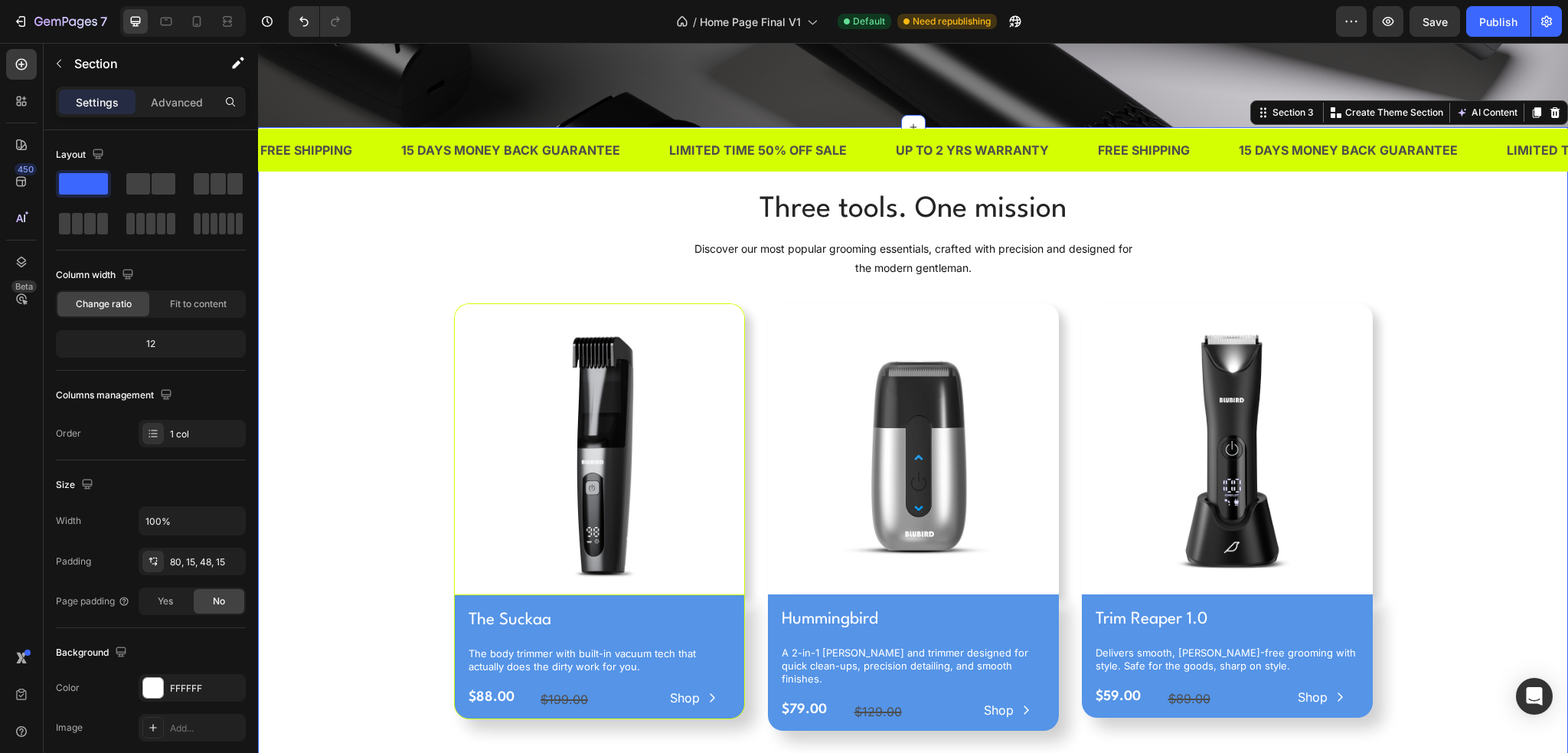
click at [477, 537] on img at bounding box center [599, 449] width 291 height 291
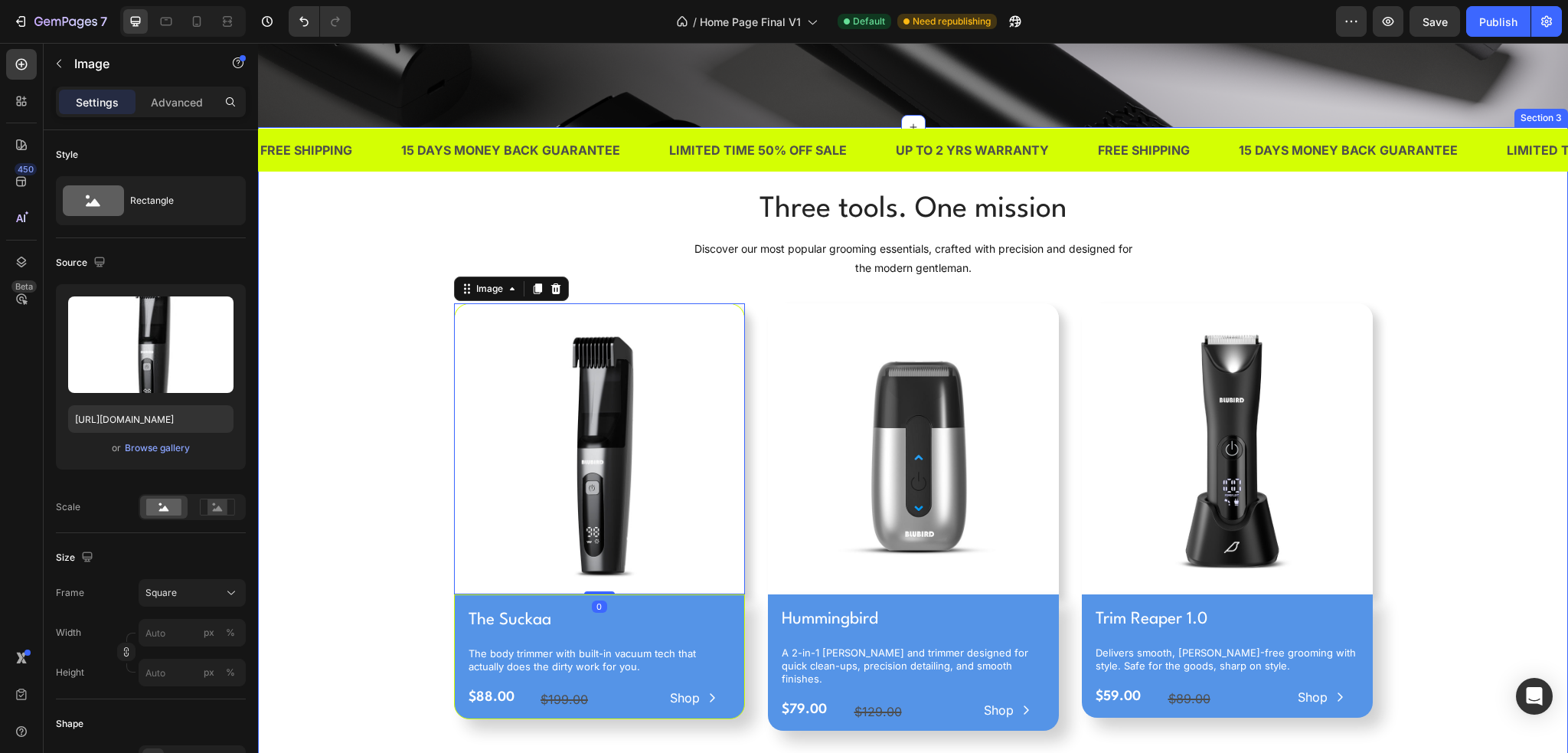
click at [375, 548] on div "Three tools. One mission Heading Discover our most popular grooming essentials,…" at bounding box center [913, 465] width 1287 height 554
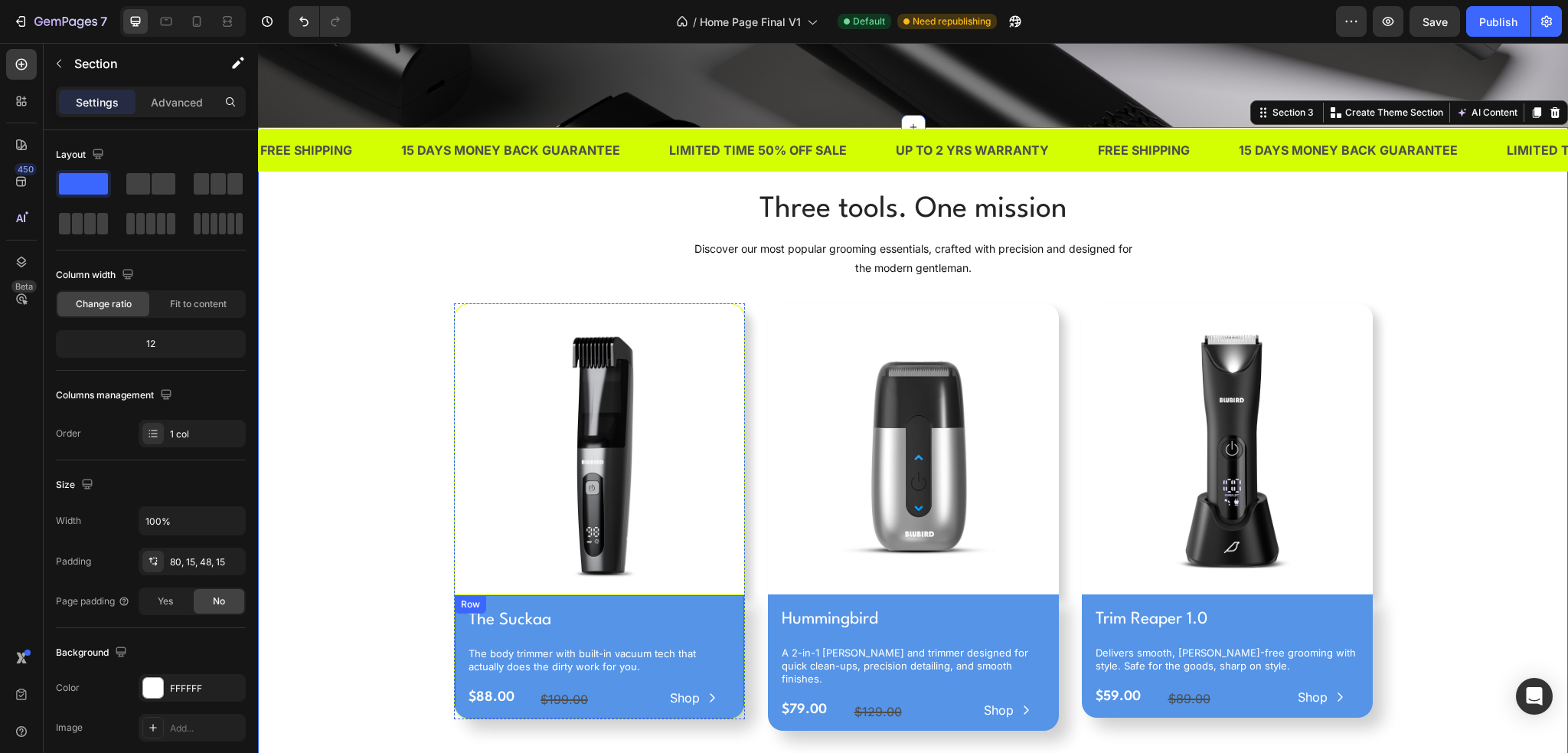
click at [611, 624] on h1 "The Suckaa" at bounding box center [599, 620] width 265 height 26
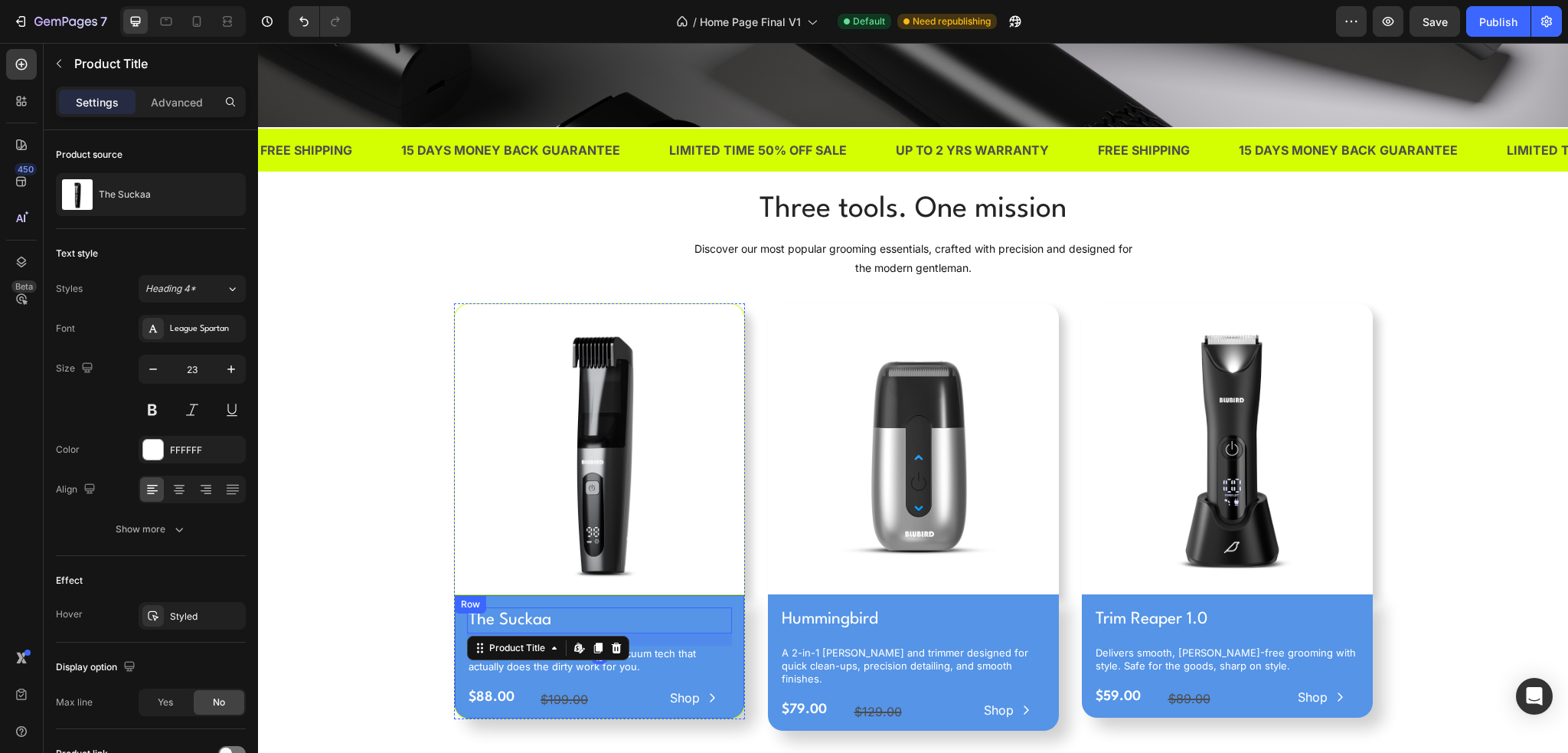
click at [510, 598] on div "The Suckaa Product Title Edit content in Shopify 16 The body trimmer with built…" at bounding box center [599, 656] width 291 height 125
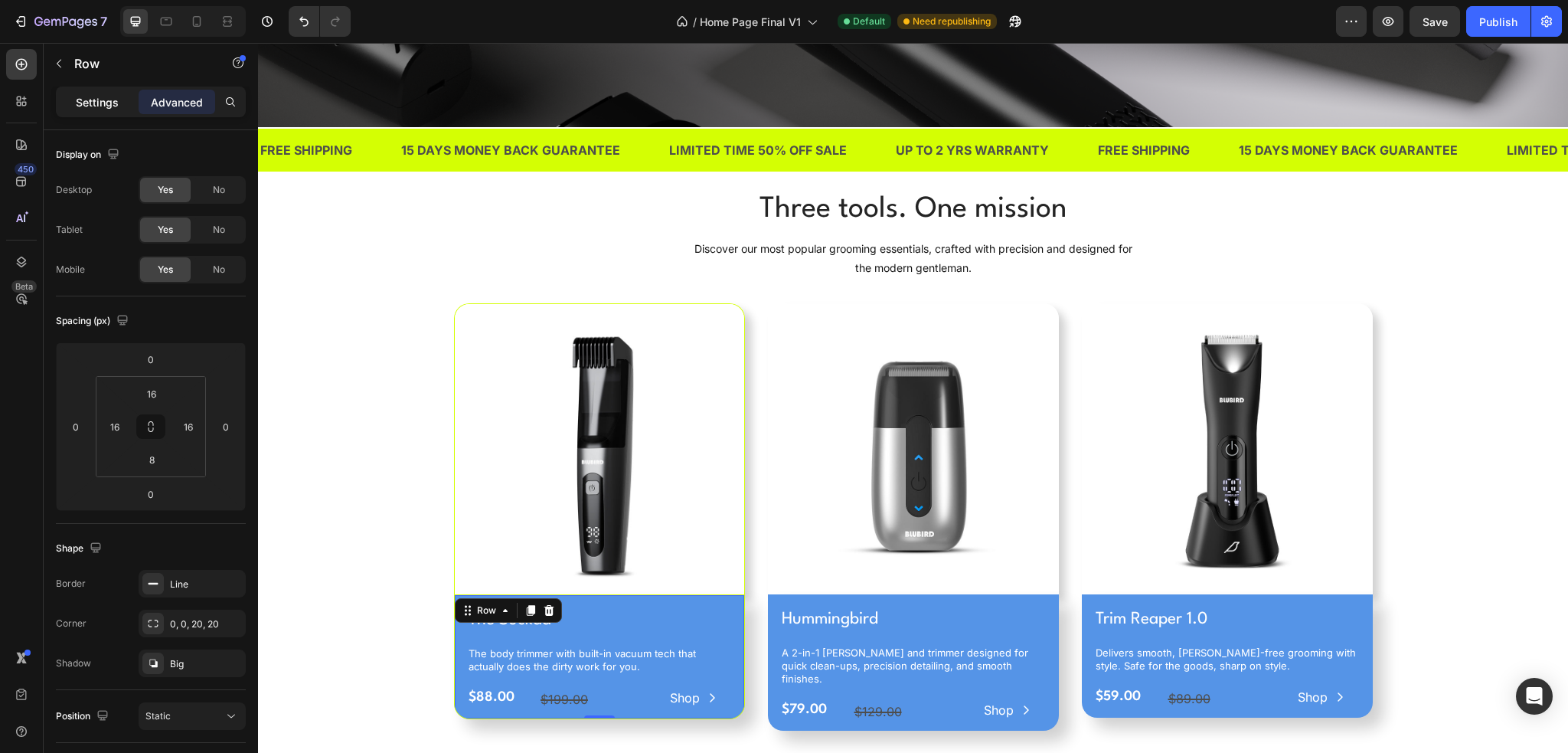
click at [107, 113] on div "Settings" at bounding box center [97, 101] width 77 height 25
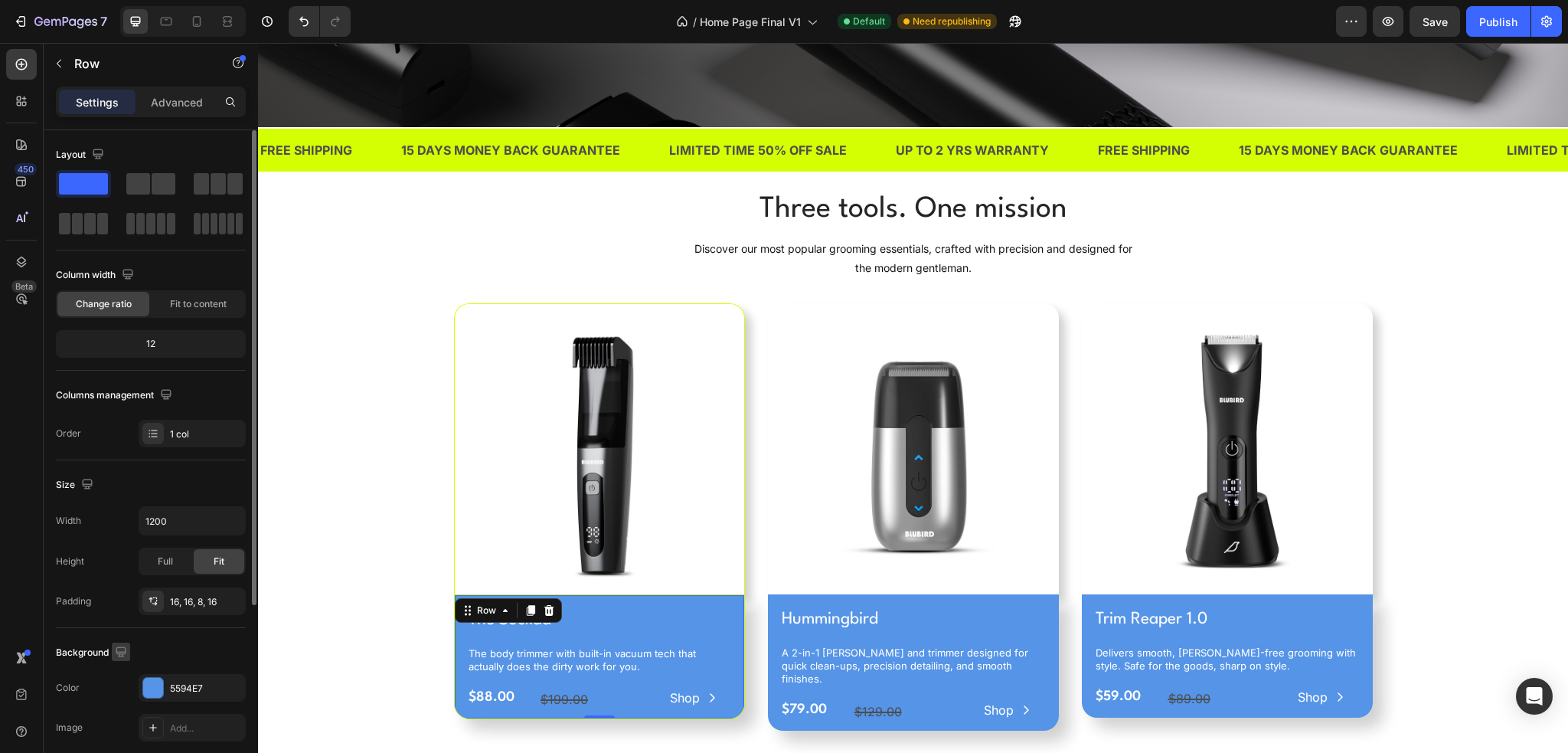
scroll to position [266, 0]
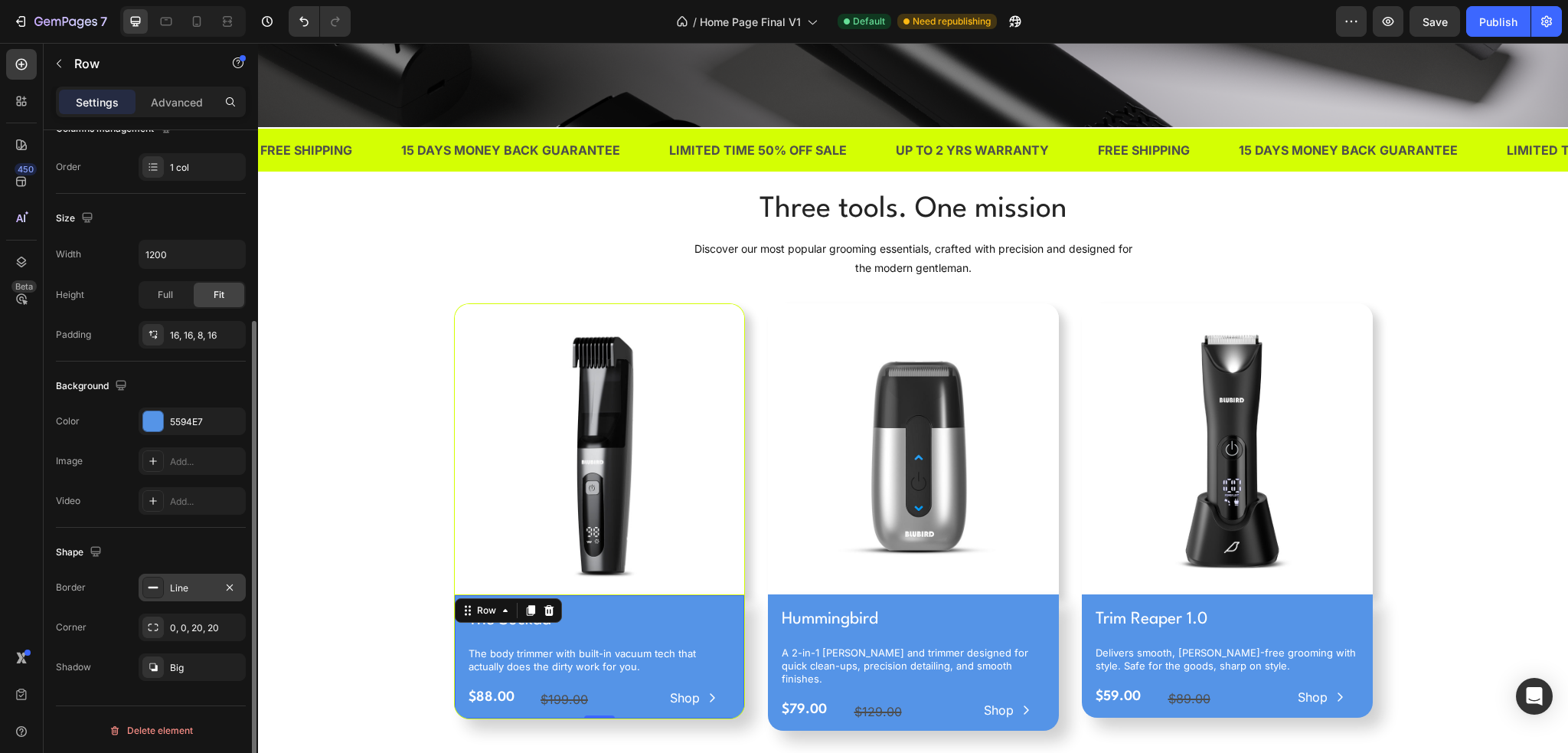
click at [165, 591] on div "Line" at bounding box center [192, 587] width 107 height 28
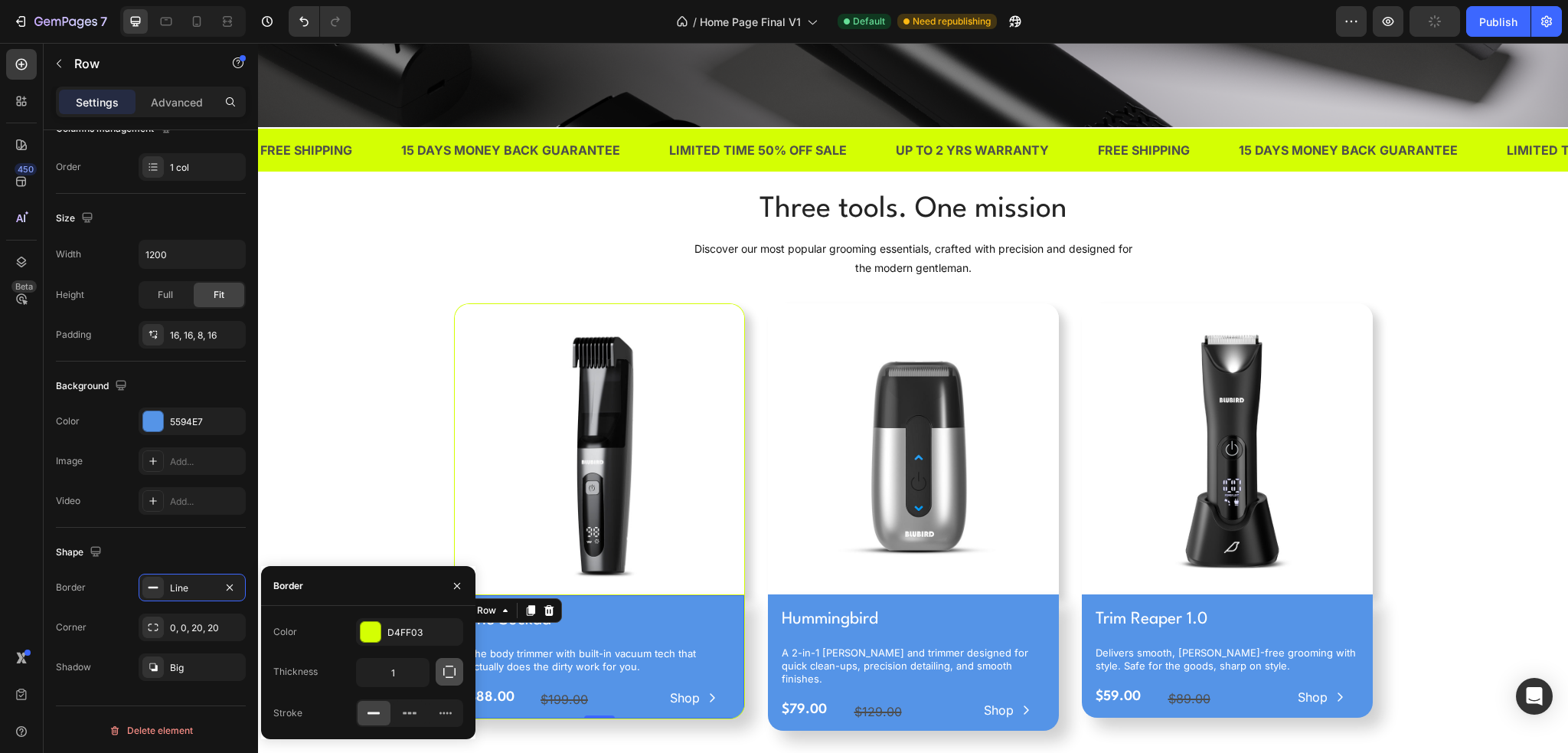
click at [444, 671] on icon "button" at bounding box center [450, 671] width 12 height 12
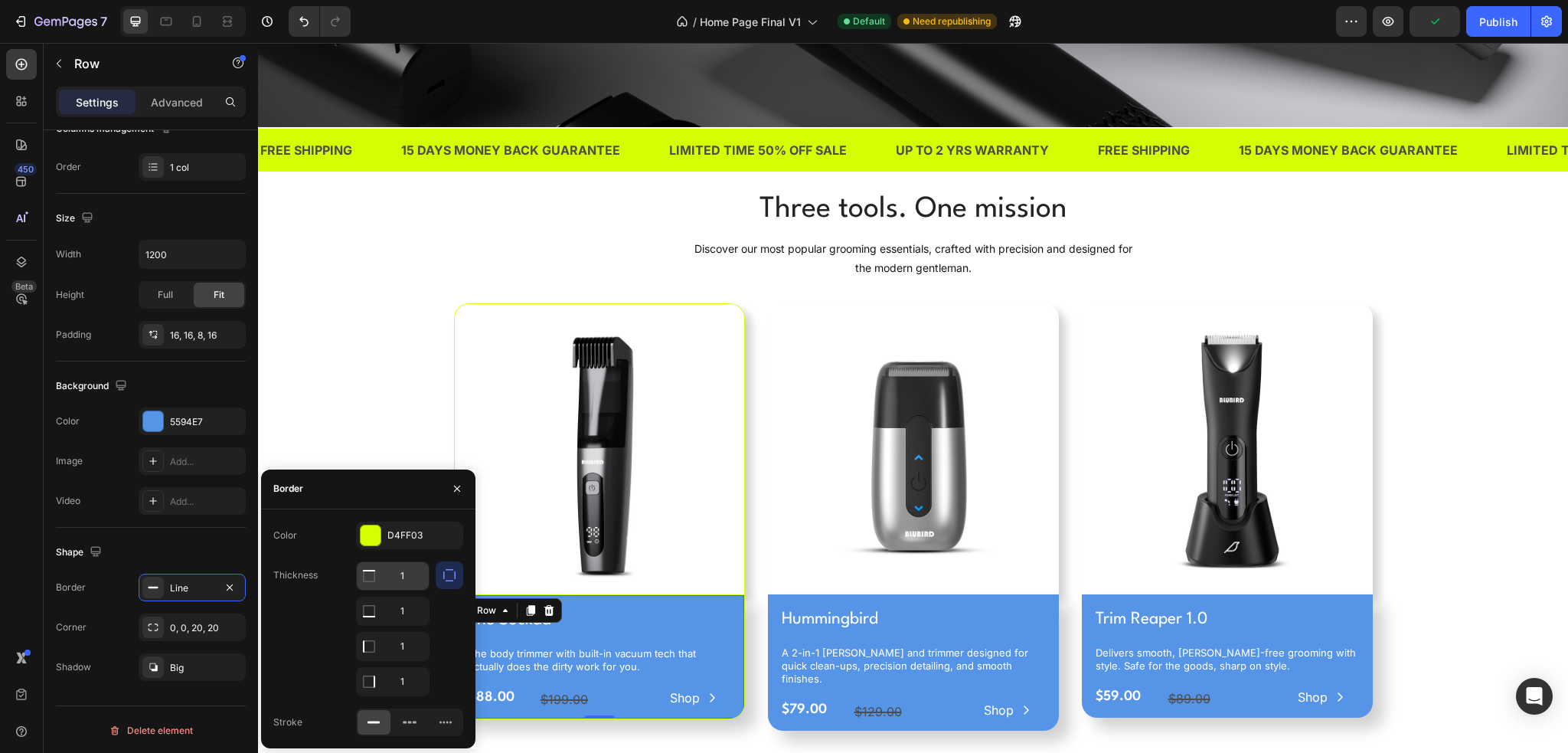
click at [401, 572] on input "1" at bounding box center [393, 576] width 72 height 28
type input "0"
click at [394, 487] on div "Border" at bounding box center [368, 489] width 214 height 40
click at [456, 492] on icon "button" at bounding box center [457, 488] width 12 height 12
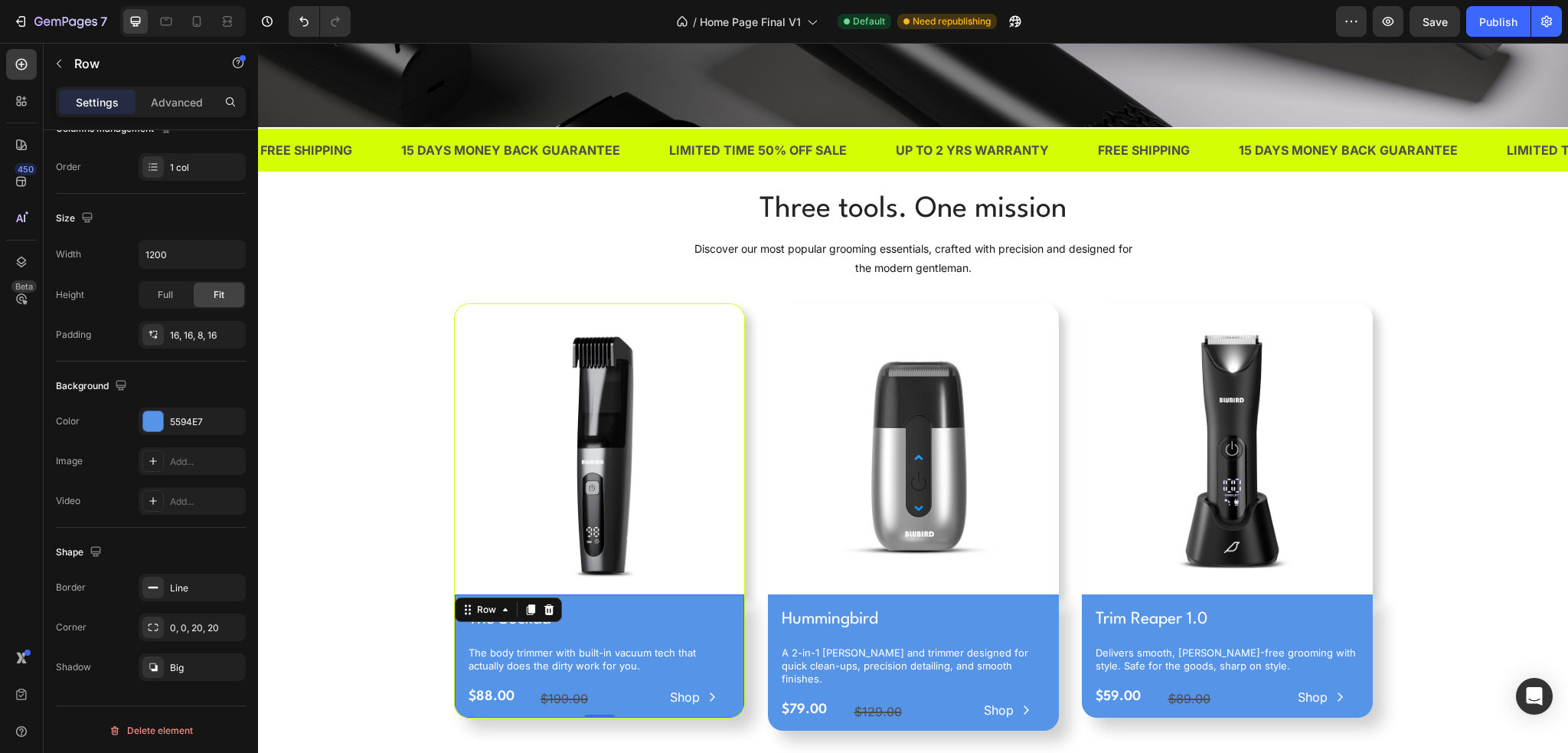
click at [402, 483] on div "Three tools. One mission Heading Discover our most popular grooming essentials,…" at bounding box center [913, 465] width 1287 height 554
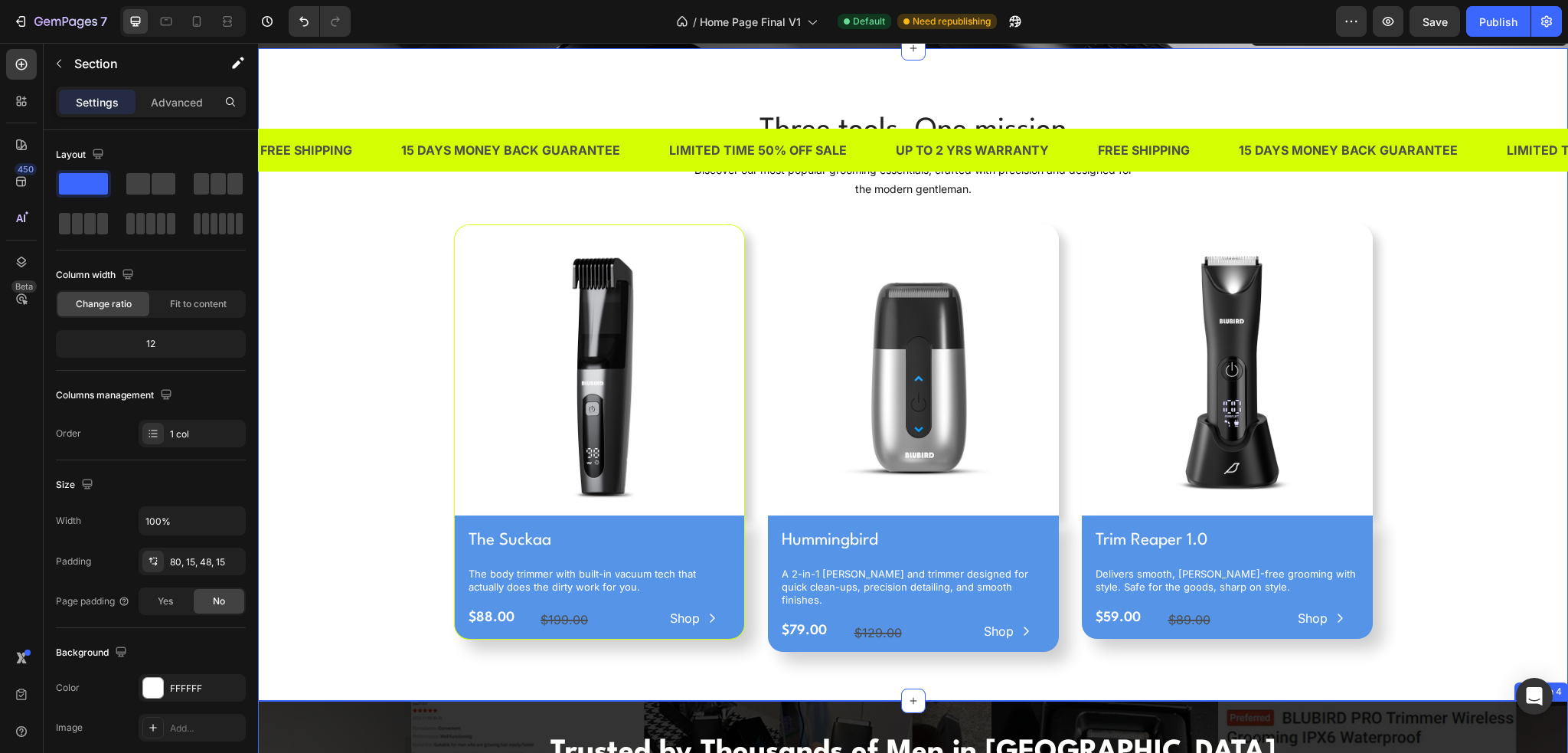
scroll to position [613, 0]
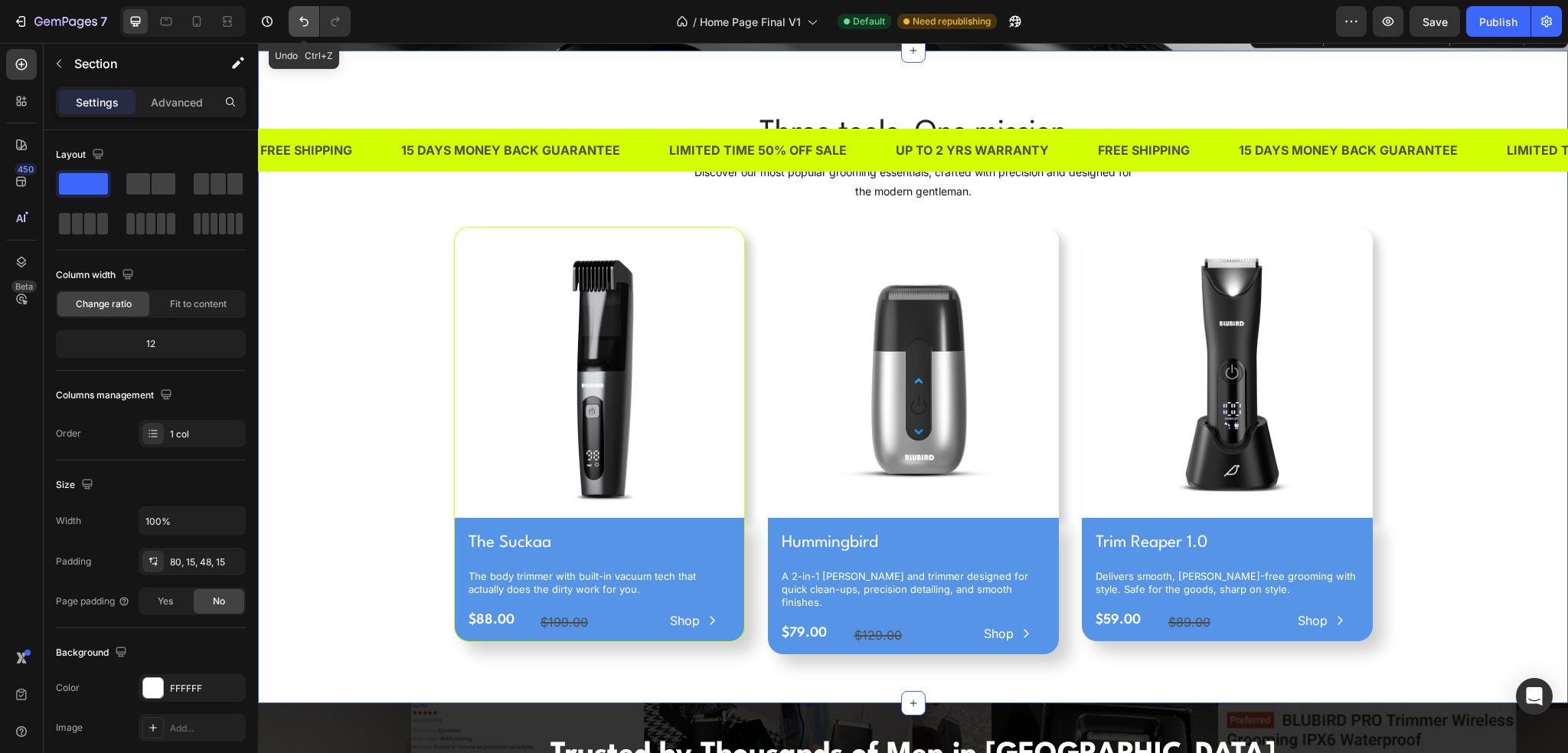
click at [297, 24] on icon "Undo/Redo" at bounding box center [304, 21] width 15 height 15
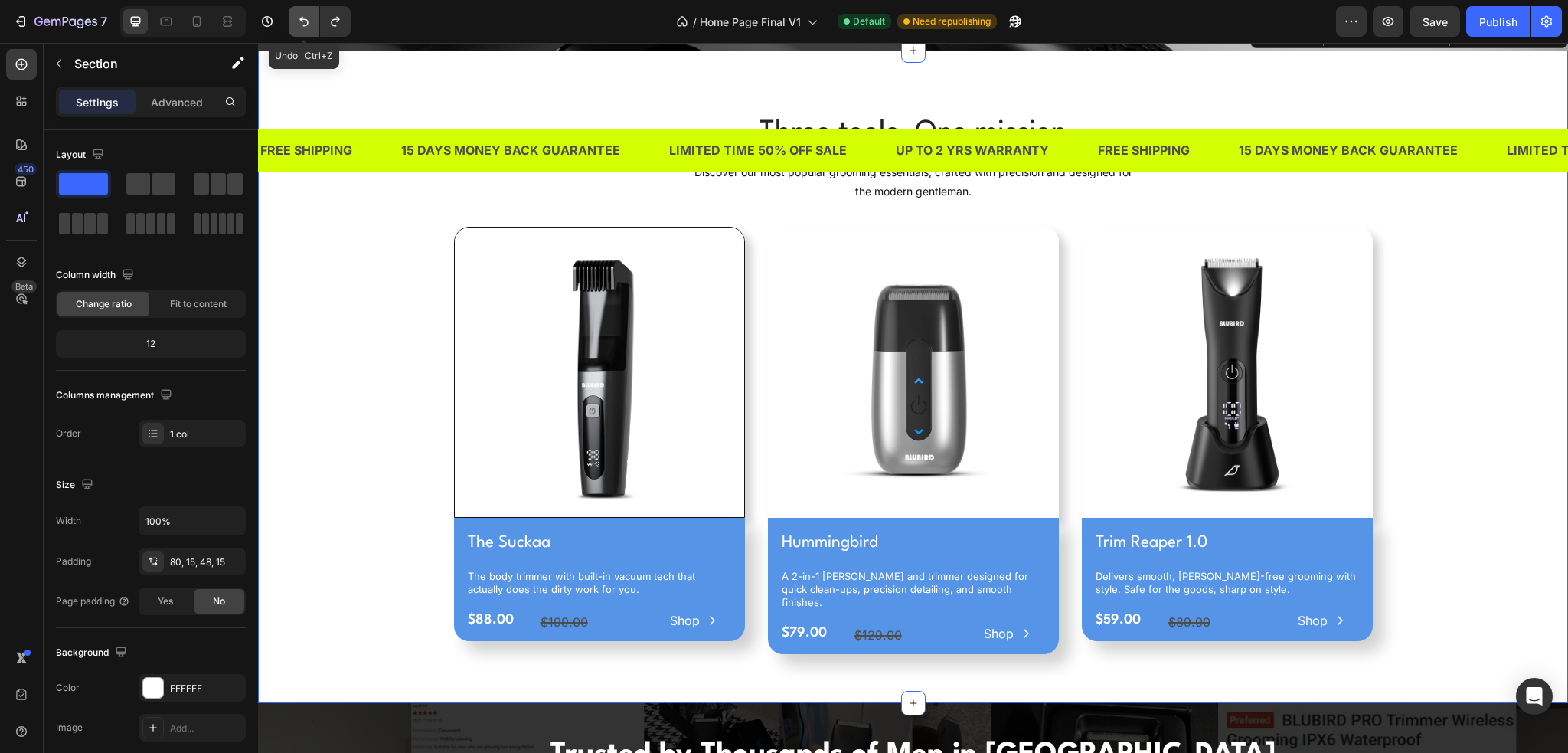
click at [297, 24] on icon "Undo/Redo" at bounding box center [304, 21] width 15 height 15
click at [334, 296] on div "Three tools. One mission Heading Discover our most popular grooming essentials,…" at bounding box center [913, 389] width 1287 height 554
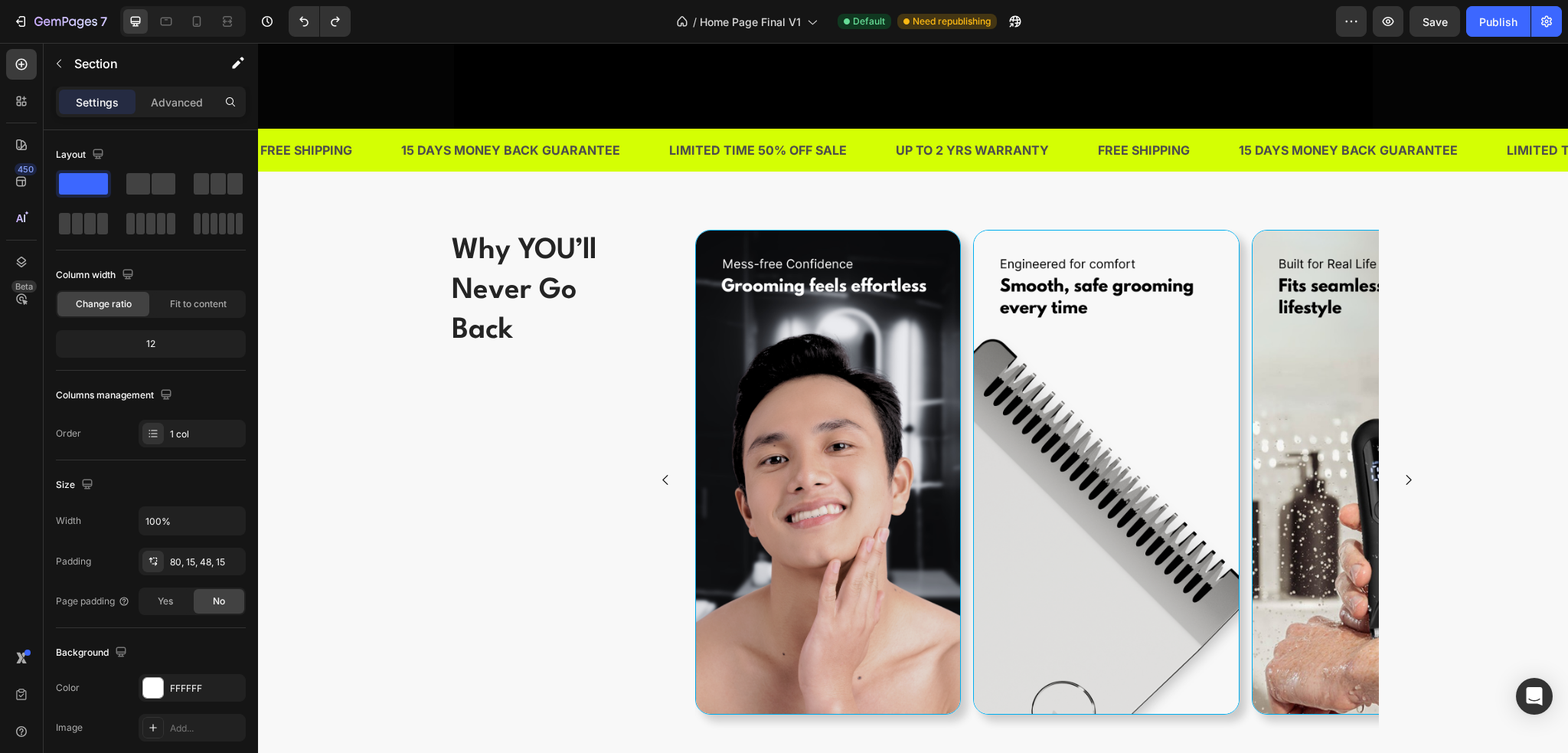
scroll to position [2144, 0]
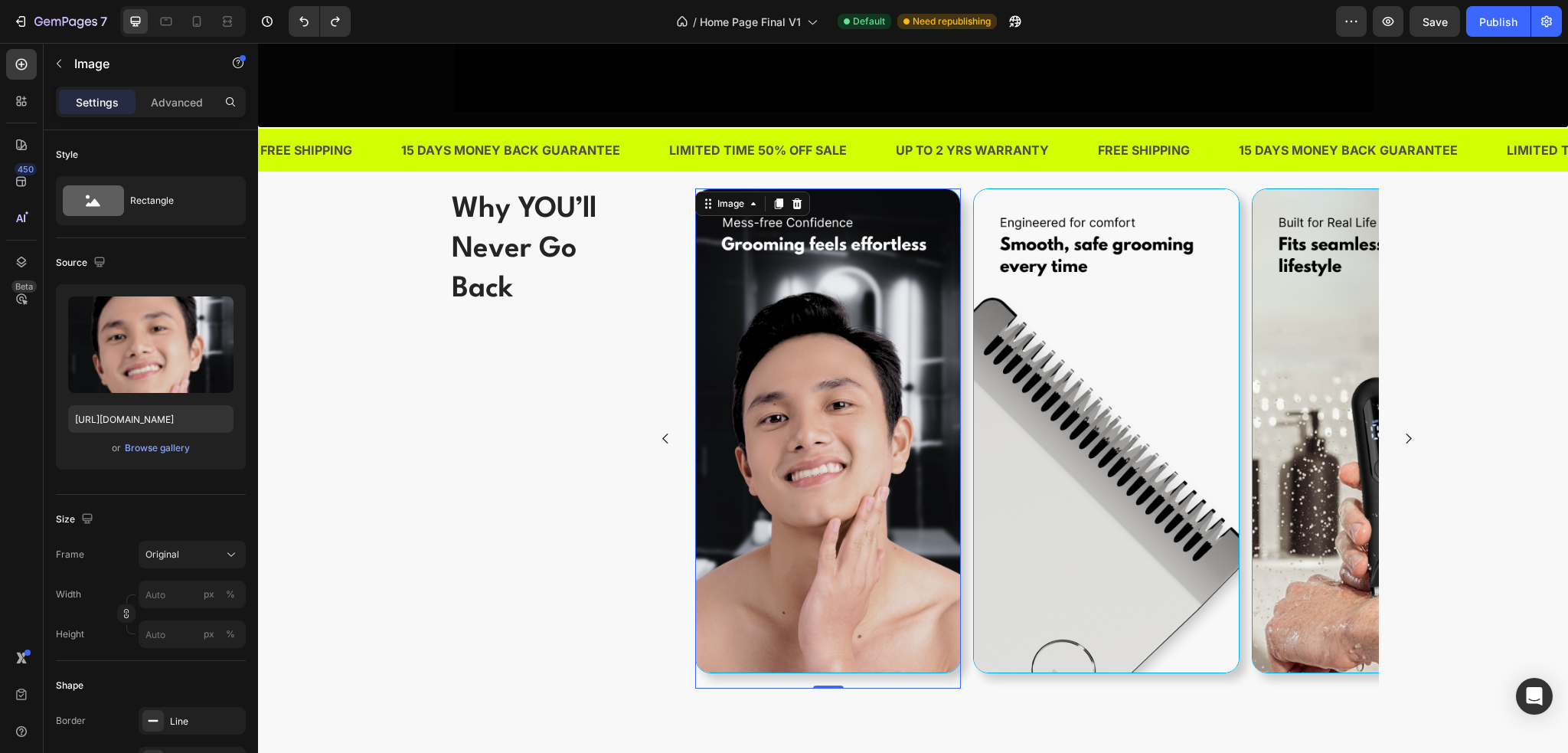
click at [858, 440] on img at bounding box center [828, 430] width 266 height 484
click at [171, 95] on p "Advanced" at bounding box center [176, 102] width 52 height 16
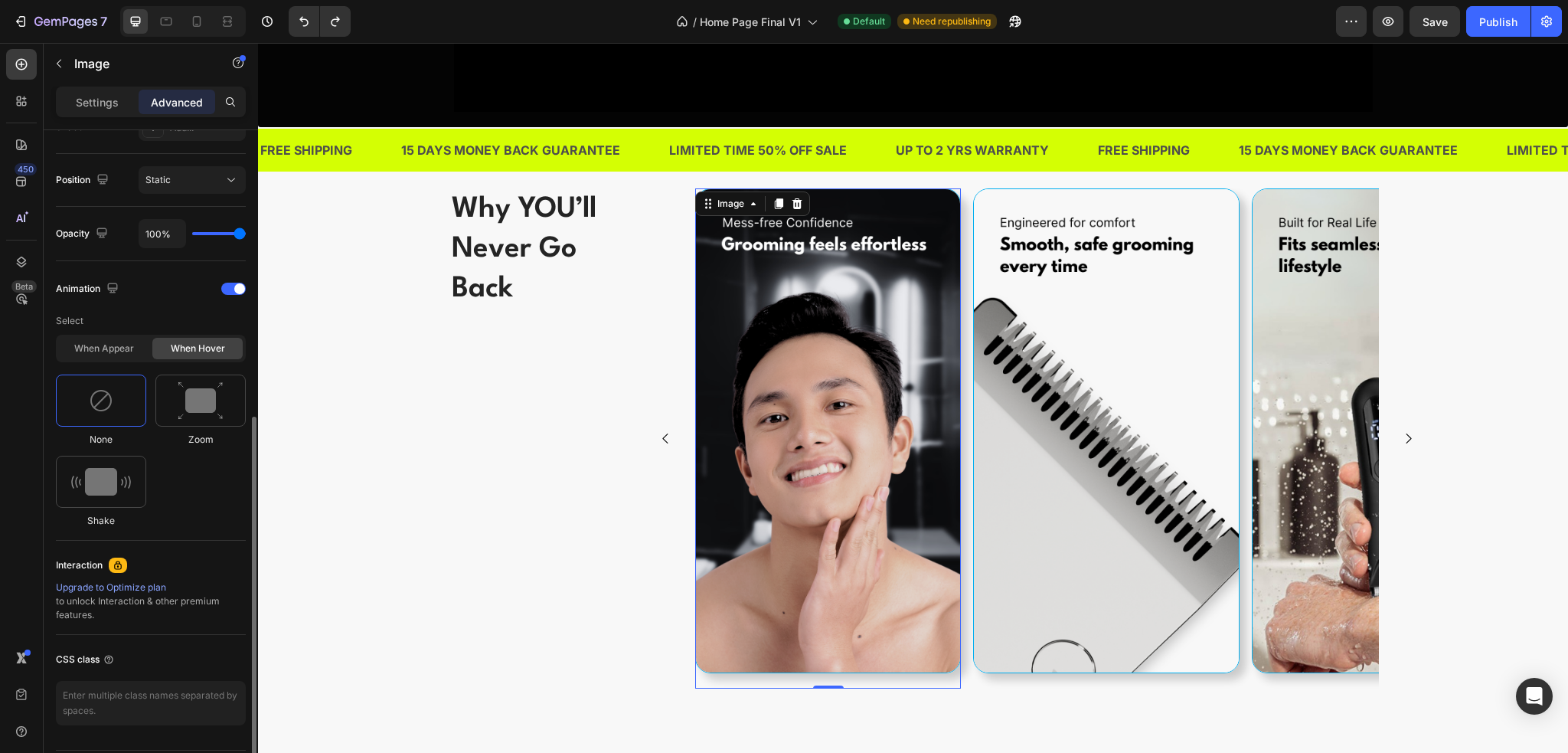
scroll to position [579, 0]
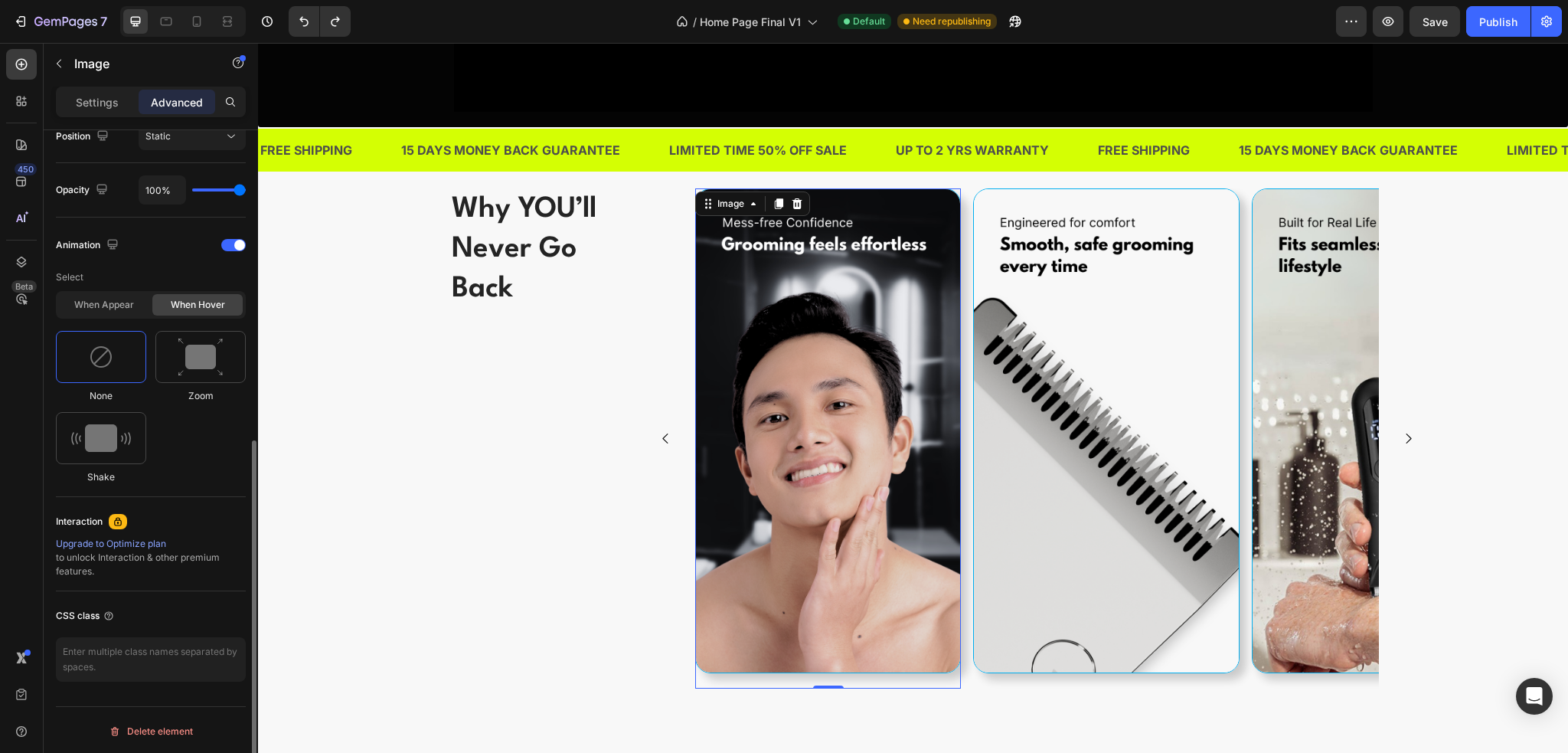
click at [123, 315] on div "When appear When hover" at bounding box center [150, 305] width 190 height 28
click at [113, 309] on div "When appear" at bounding box center [104, 304] width 90 height 21
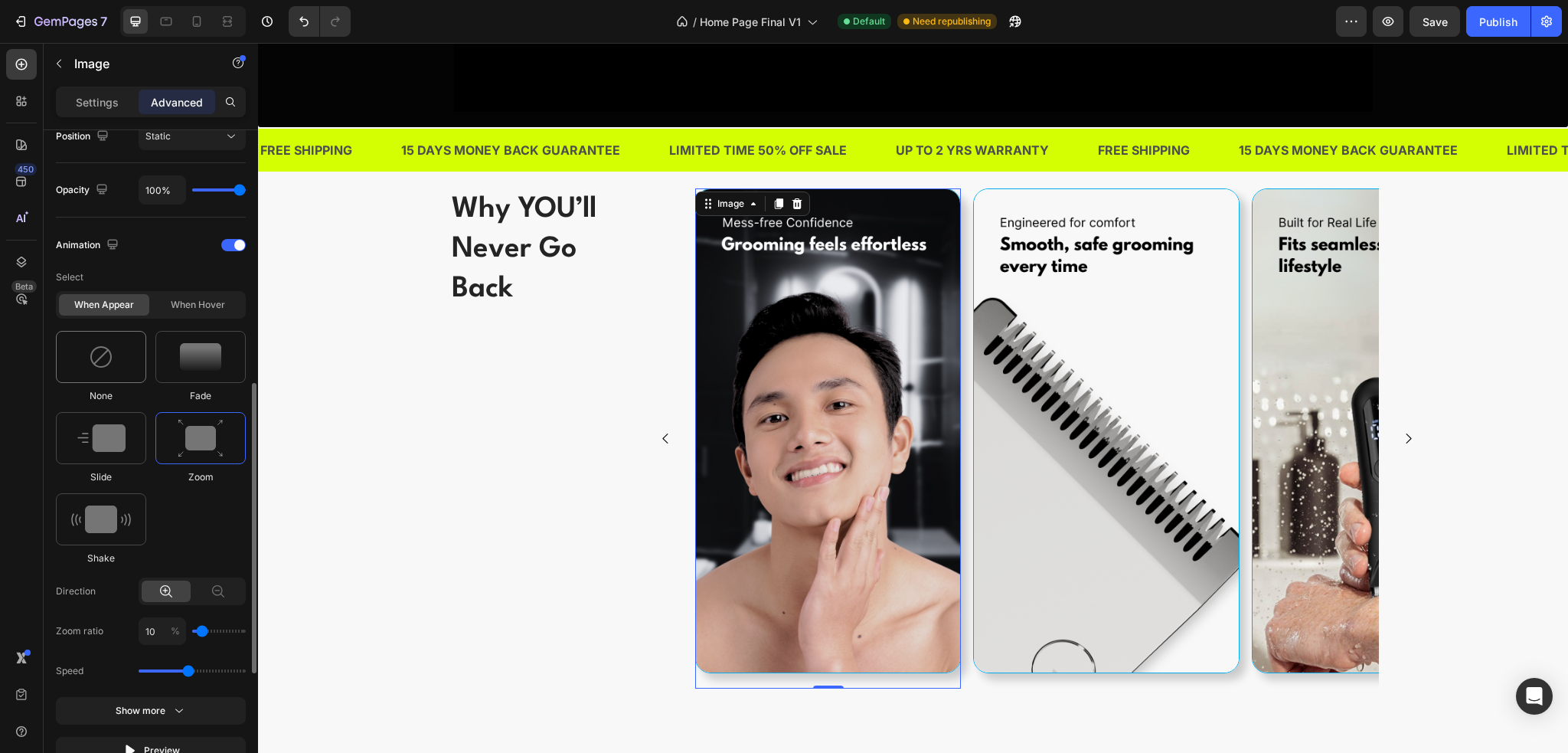
click at [107, 358] on img at bounding box center [101, 357] width 25 height 25
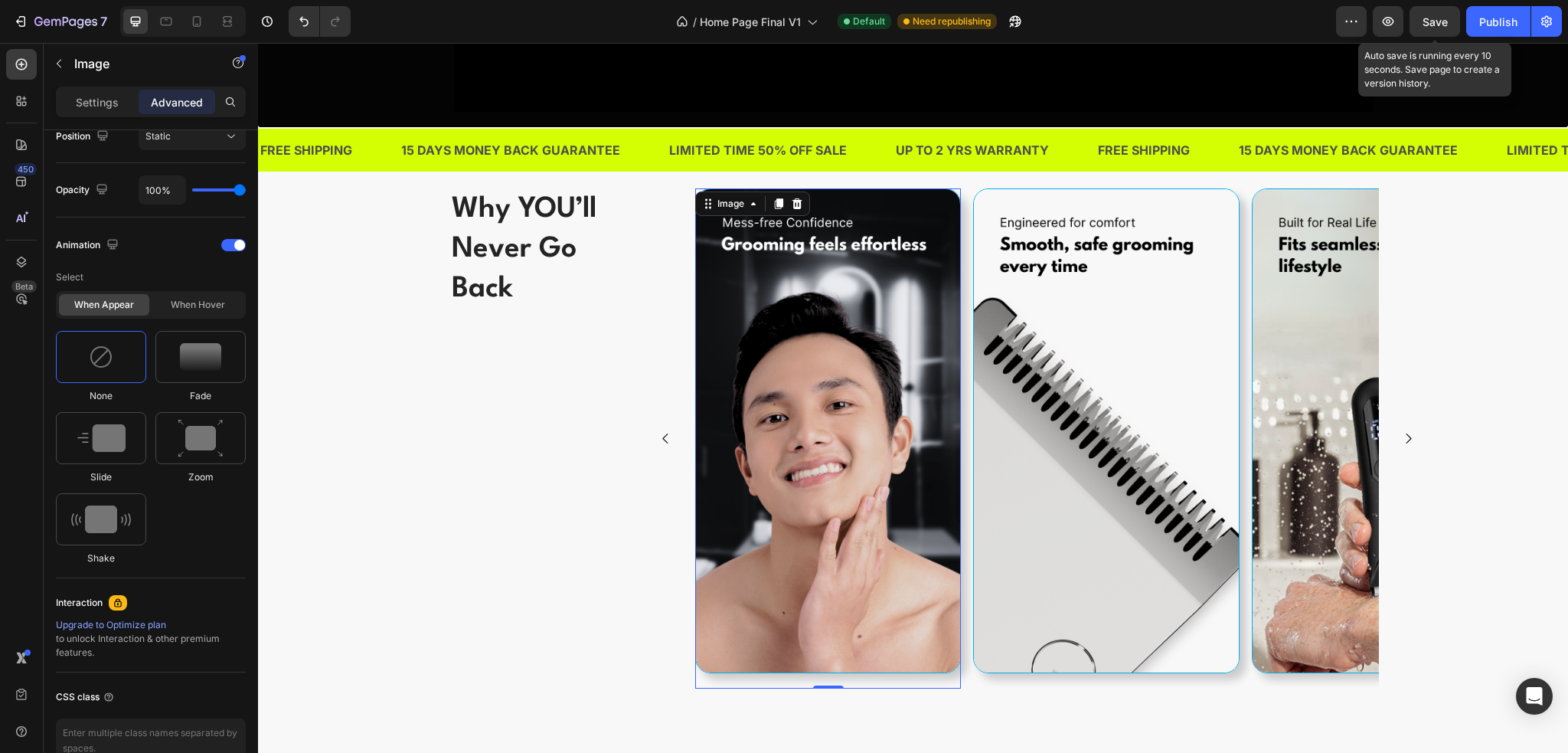
click at [1427, 27] on span "Save" at bounding box center [1435, 21] width 25 height 13
click at [1489, 27] on div "Publish" at bounding box center [1498, 21] width 39 height 16
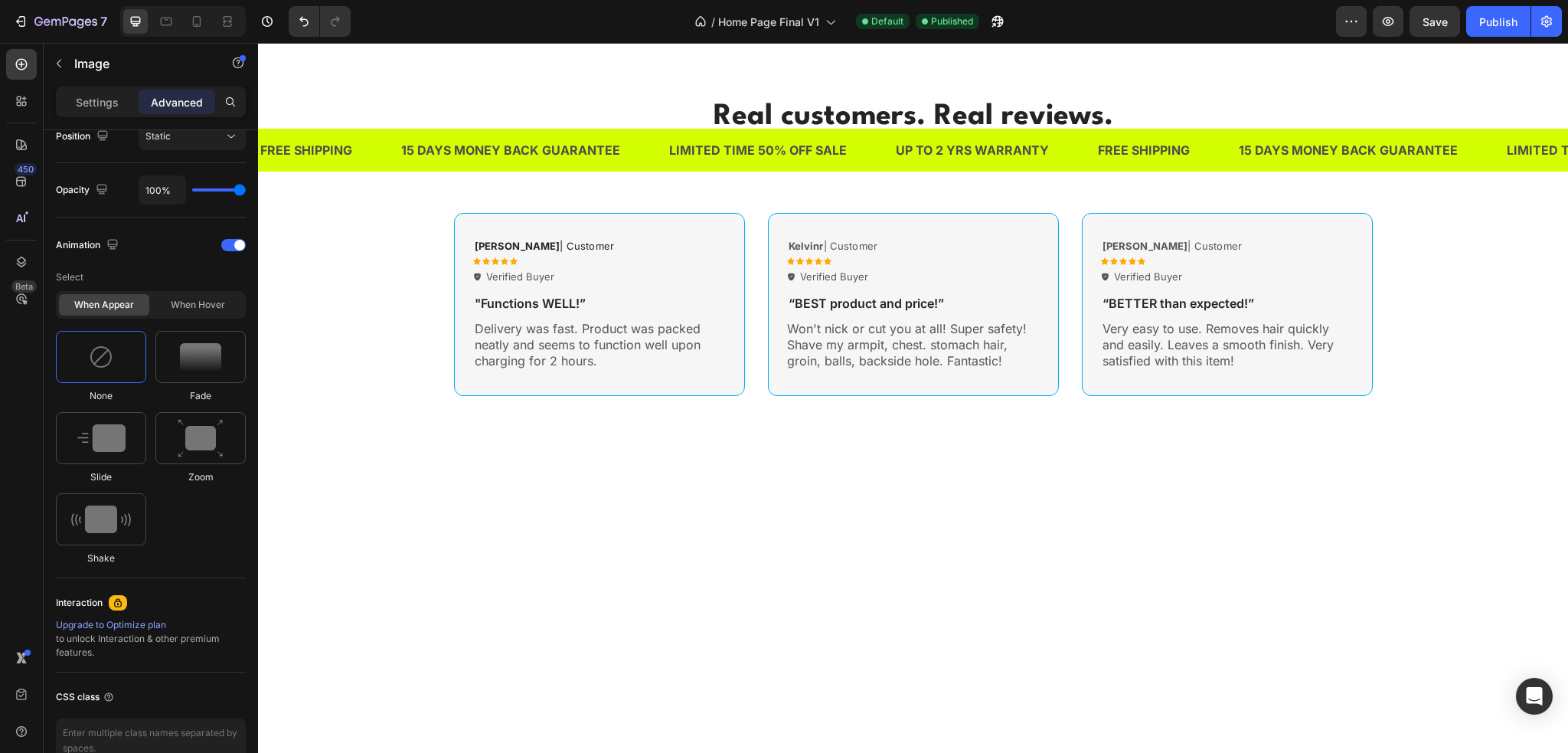
scroll to position [4518, 0]
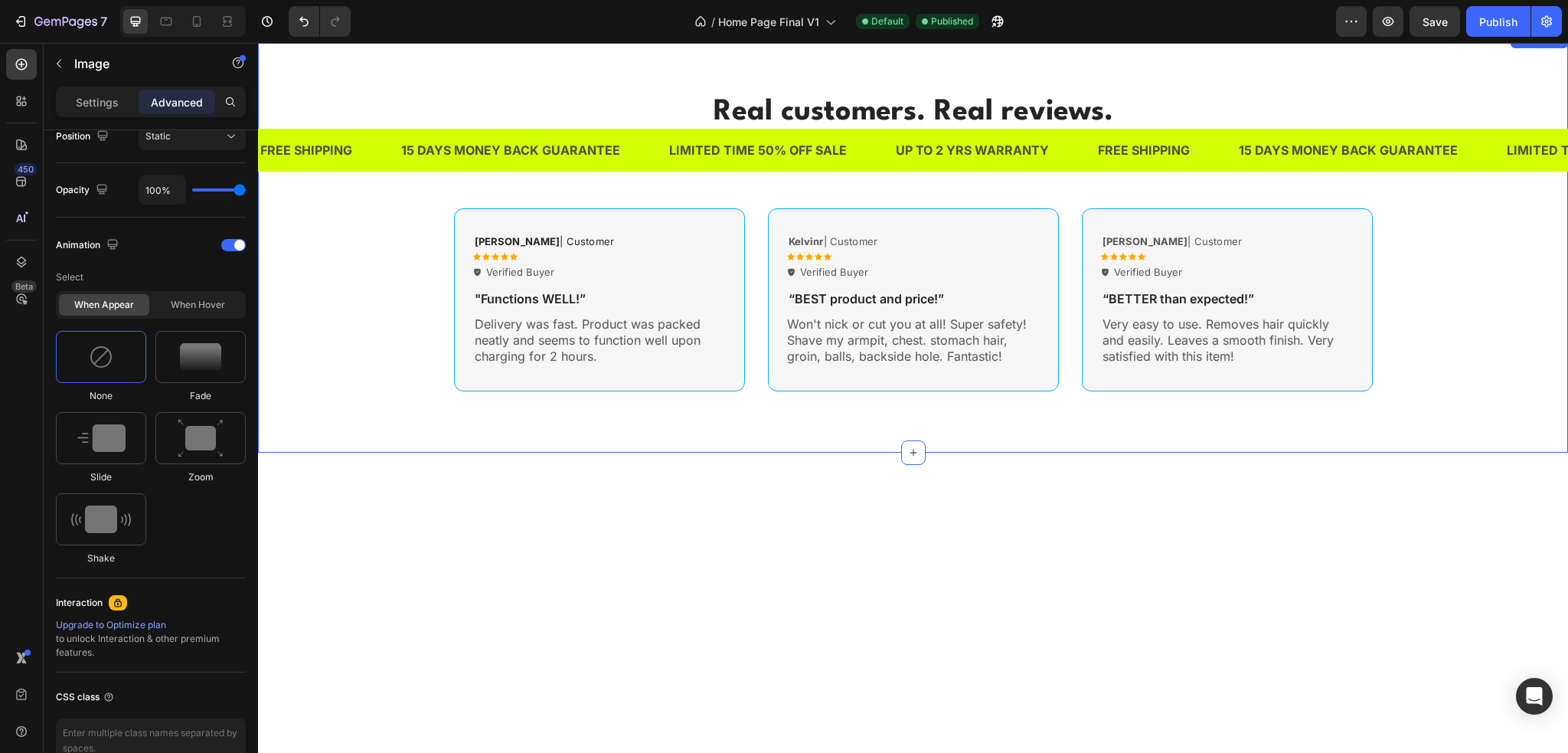
click at [368, 316] on div "Real customers. Real reviews. Heading Hear from the others just like you Text b…" at bounding box center [913, 241] width 1287 height 300
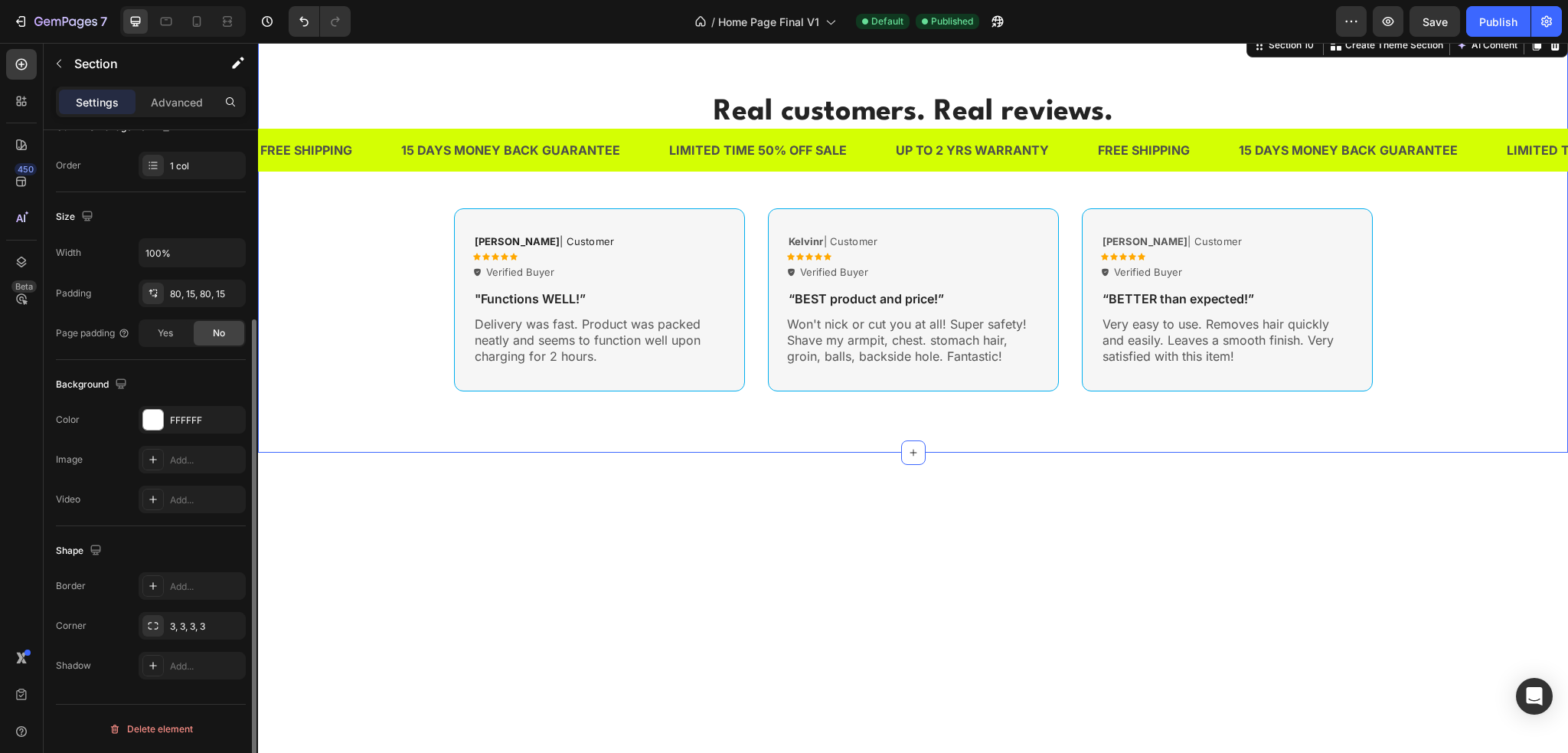
scroll to position [0, 0]
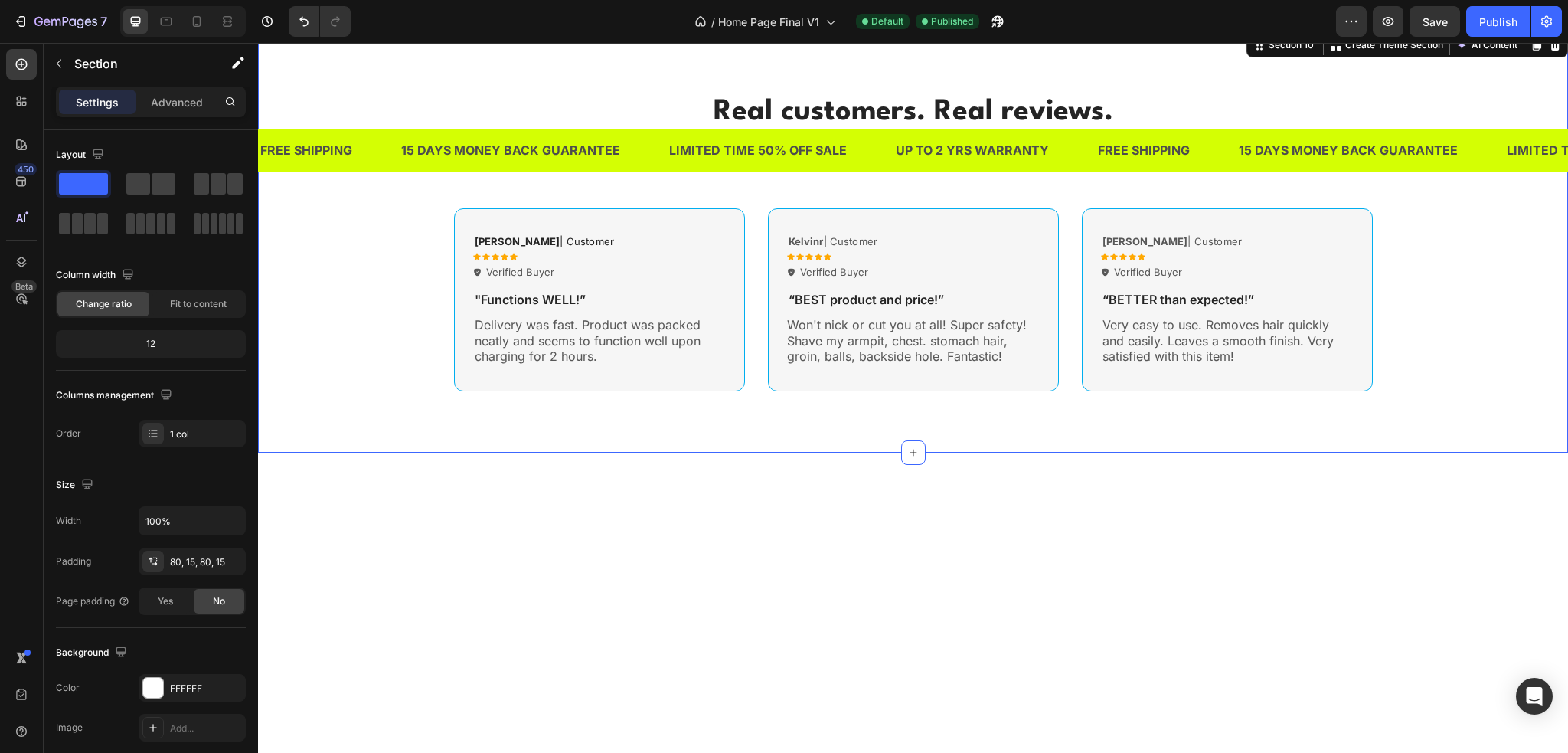
click at [417, 230] on div "Real customers. Real reviews. Heading Hear from the others just like you Text b…" at bounding box center [913, 241] width 1287 height 300
click at [540, 217] on div "[PERSON_NAME] | Customer Text Block Icon Icon Icon Icon Icon Icon List Verified…" at bounding box center [599, 299] width 291 height 183
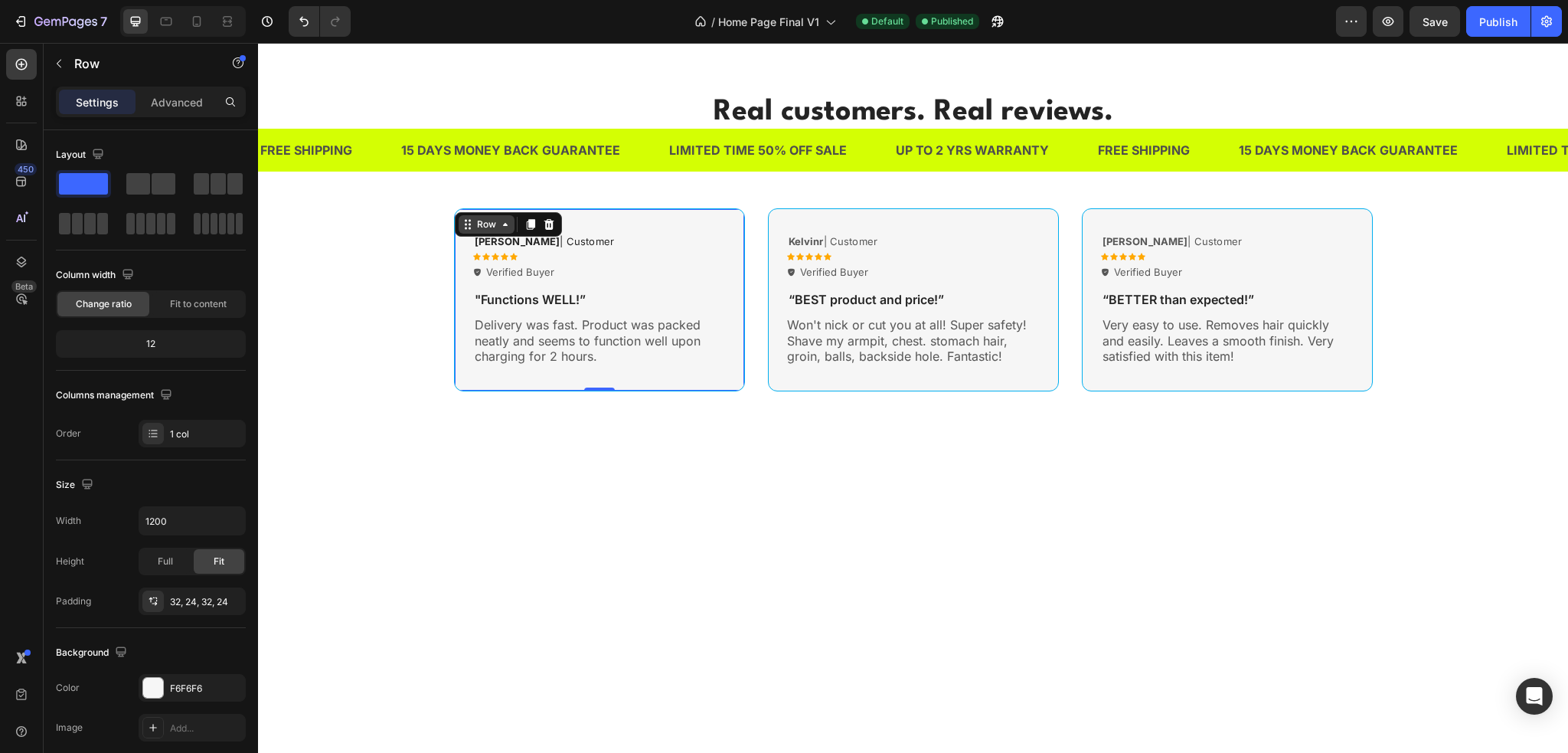
click at [484, 221] on div "Row" at bounding box center [486, 224] width 25 height 14
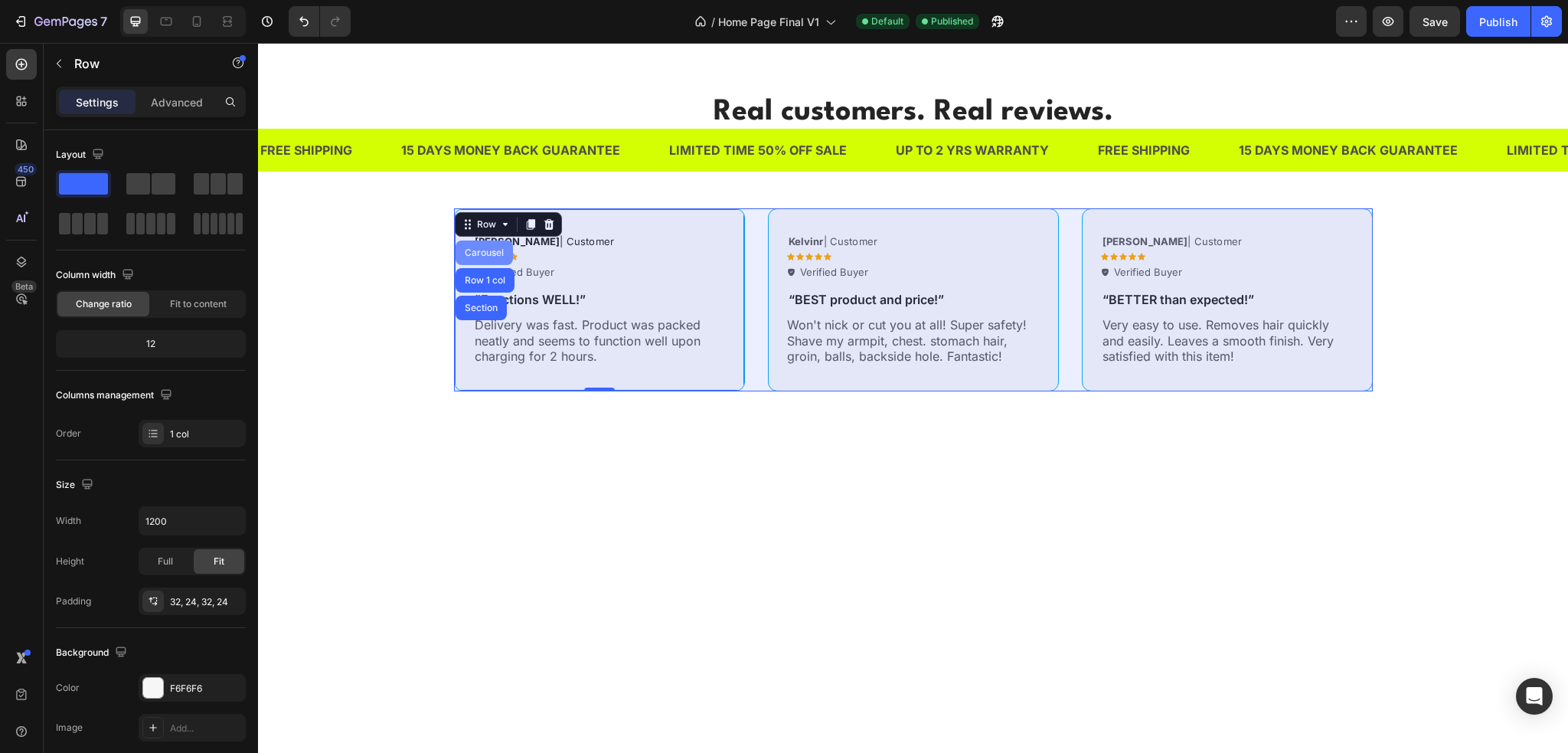
click at [477, 250] on div "Carousel" at bounding box center [484, 253] width 46 height 9
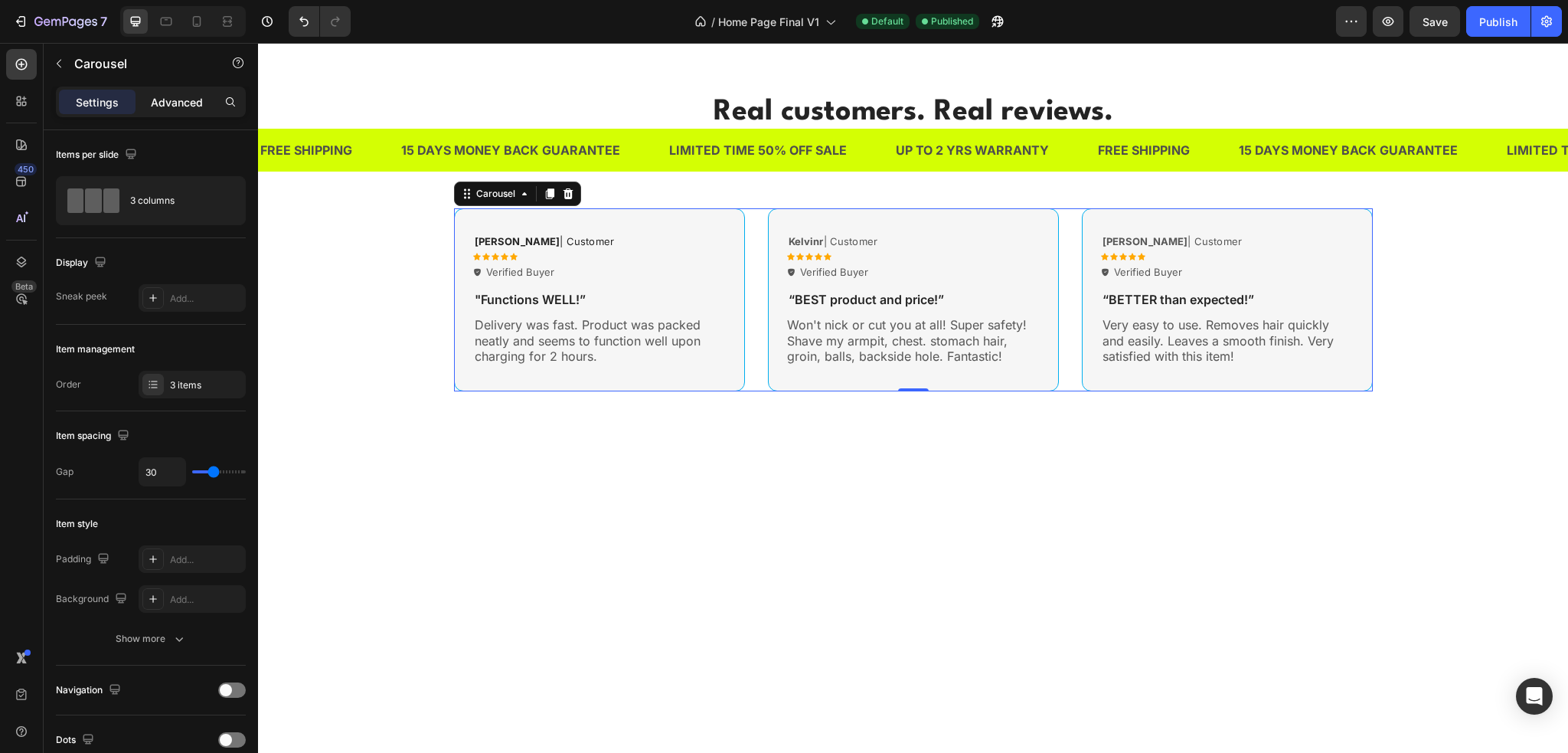
click at [162, 110] on div "Advanced" at bounding box center [176, 101] width 77 height 25
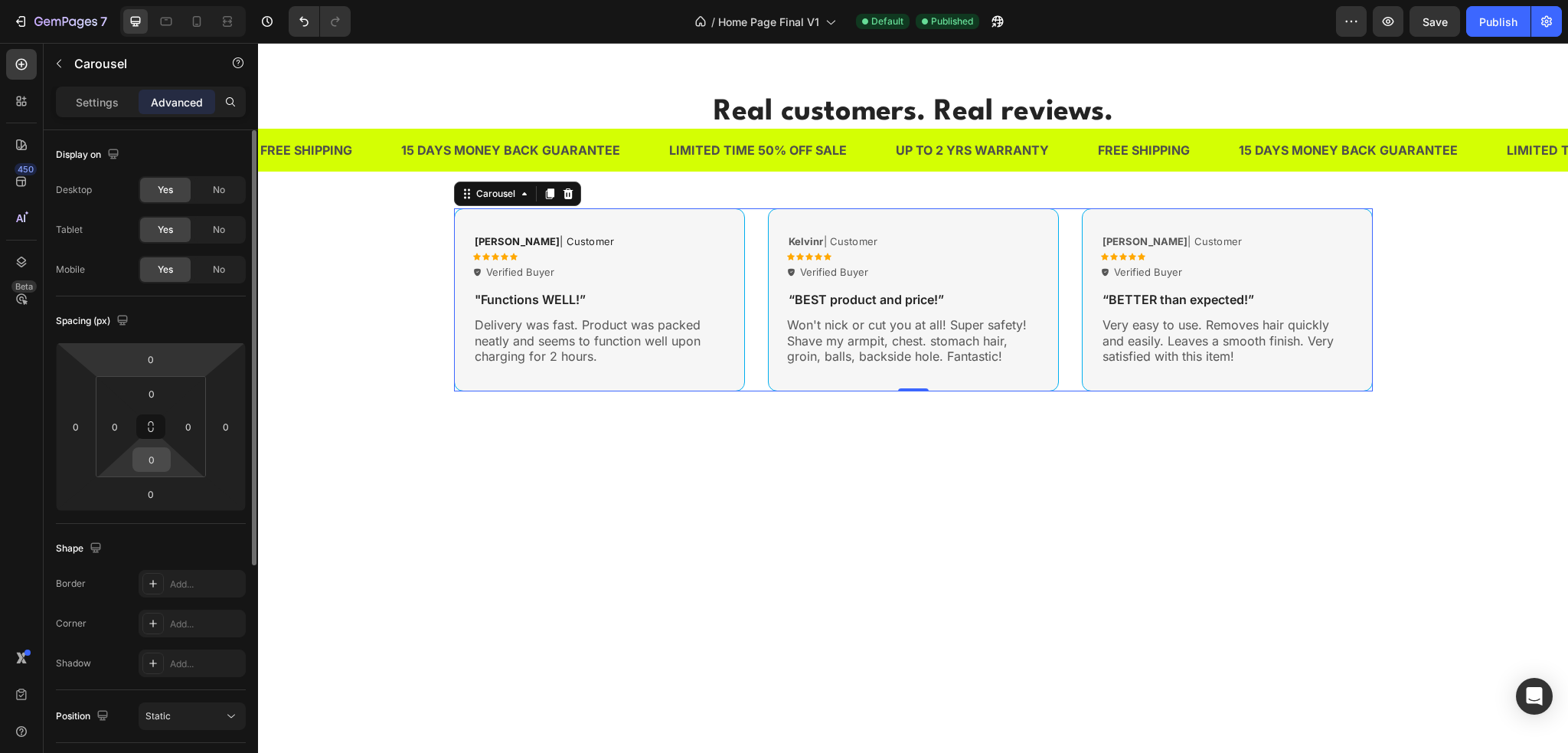
click at [158, 459] on input "0" at bounding box center [152, 459] width 31 height 23
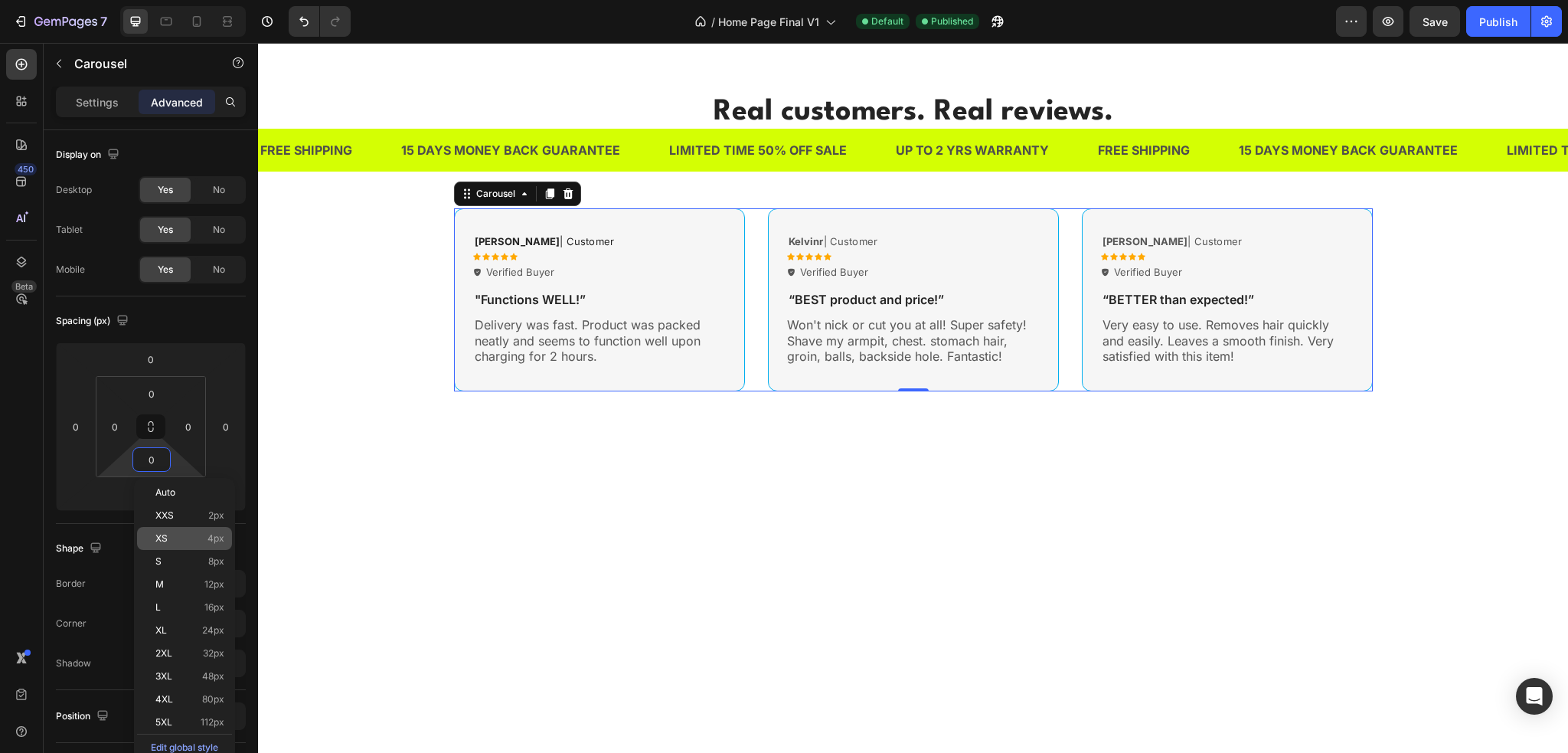
click at [182, 531] on div "XS 4px" at bounding box center [184, 538] width 95 height 23
type input "4"
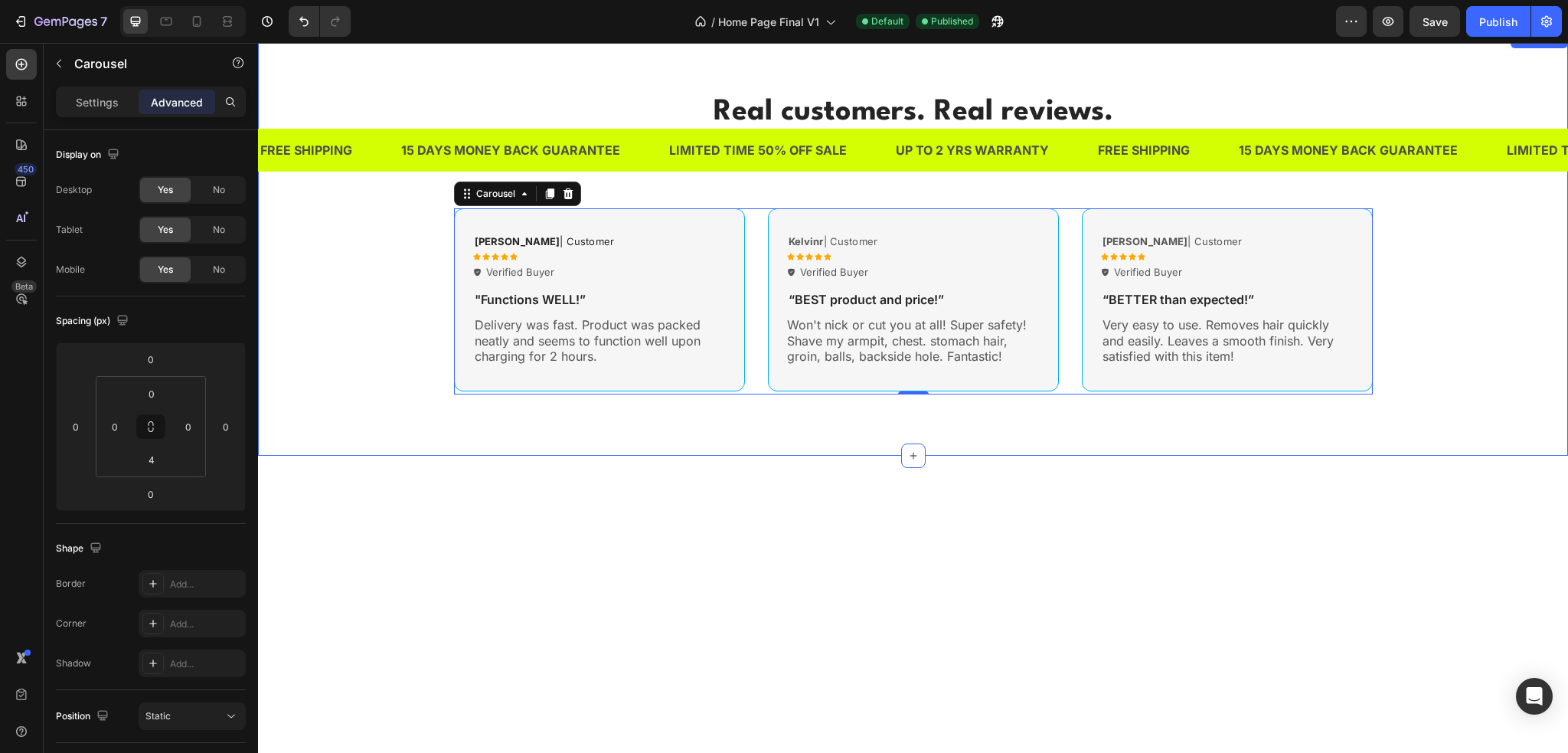
click at [312, 452] on div "Real customers. Real reviews. Heading Hear from the others just like you Text b…" at bounding box center [913, 242] width 1310 height 425
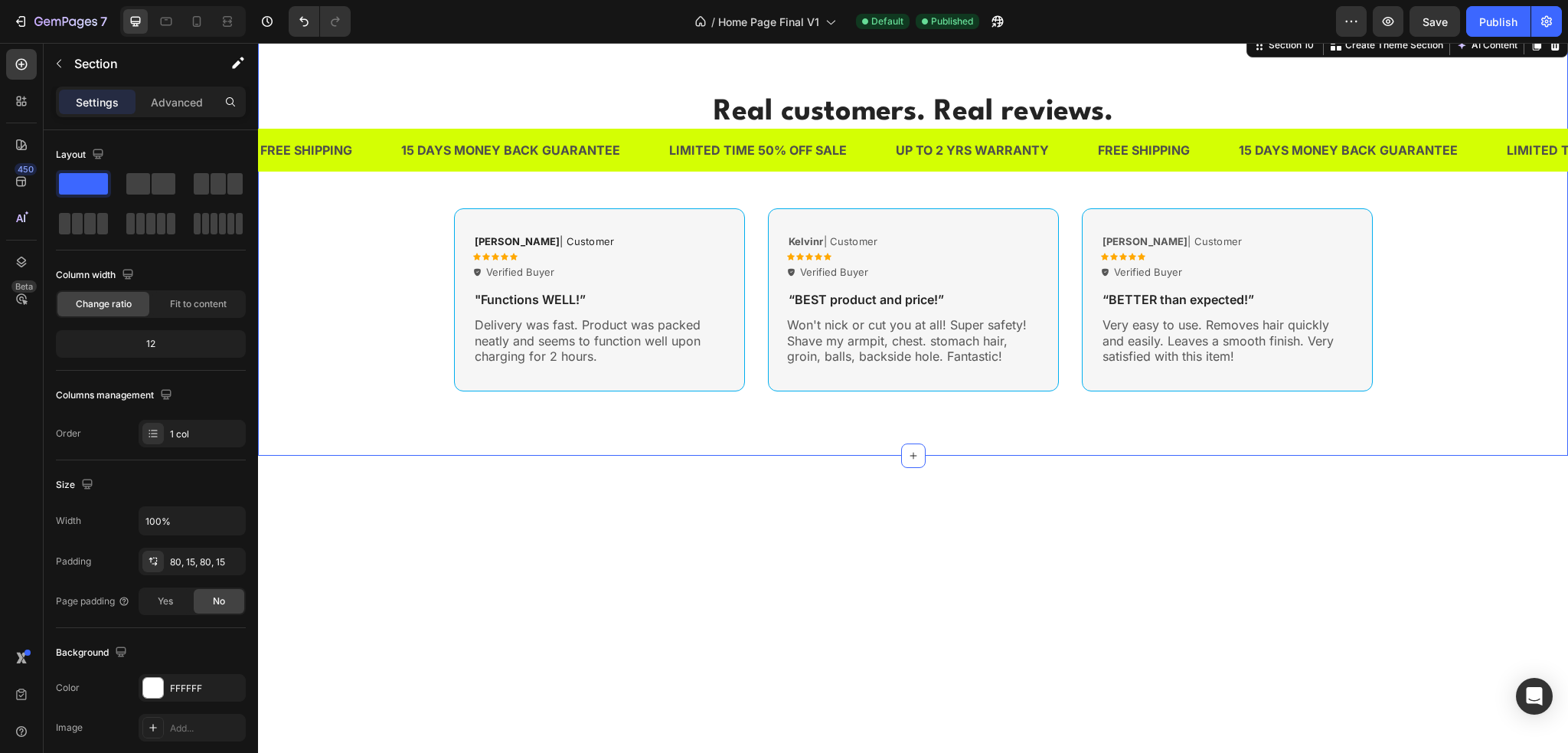
click at [1442, 27] on span "Save" at bounding box center [1435, 21] width 25 height 13
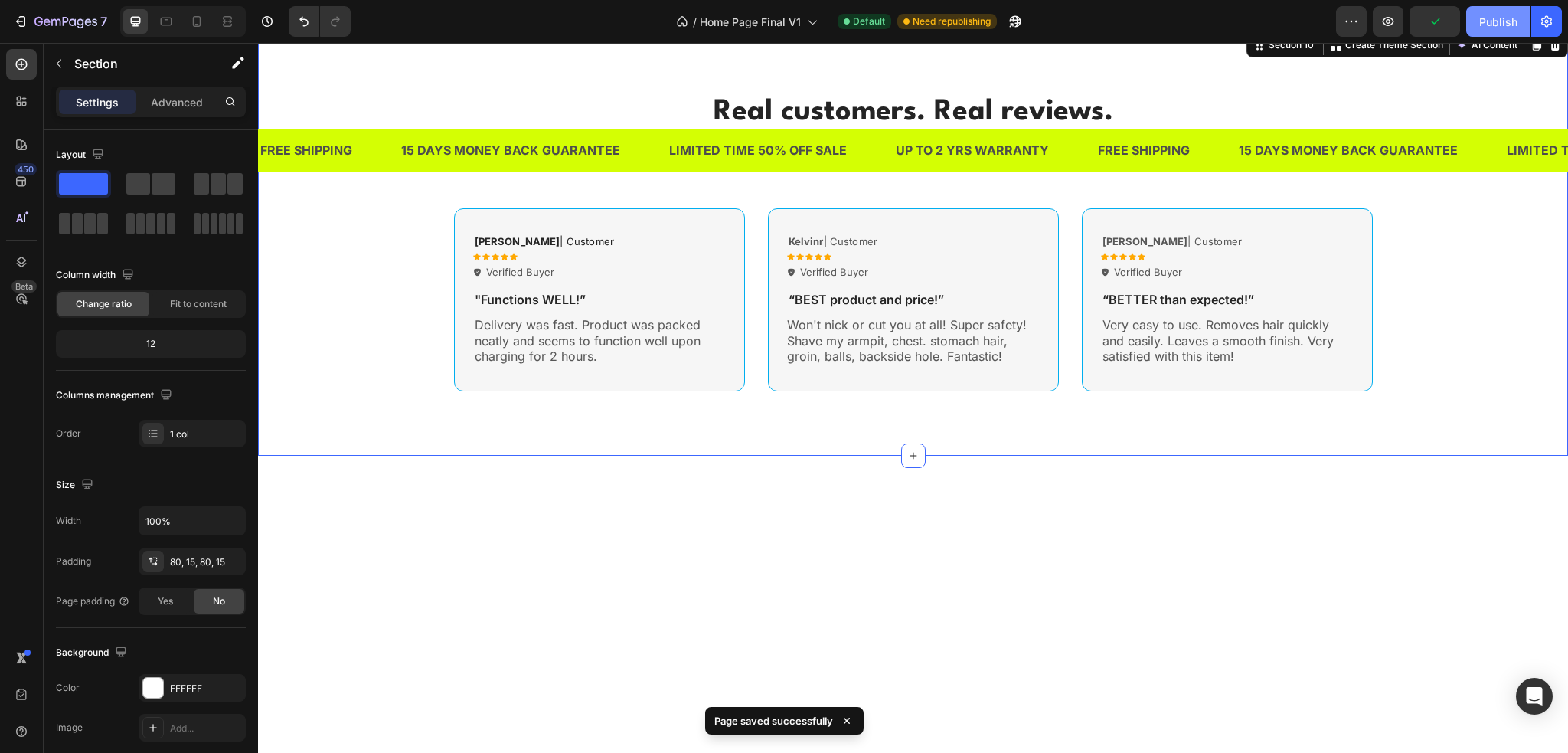
click at [1490, 24] on div "Publish" at bounding box center [1498, 21] width 39 height 16
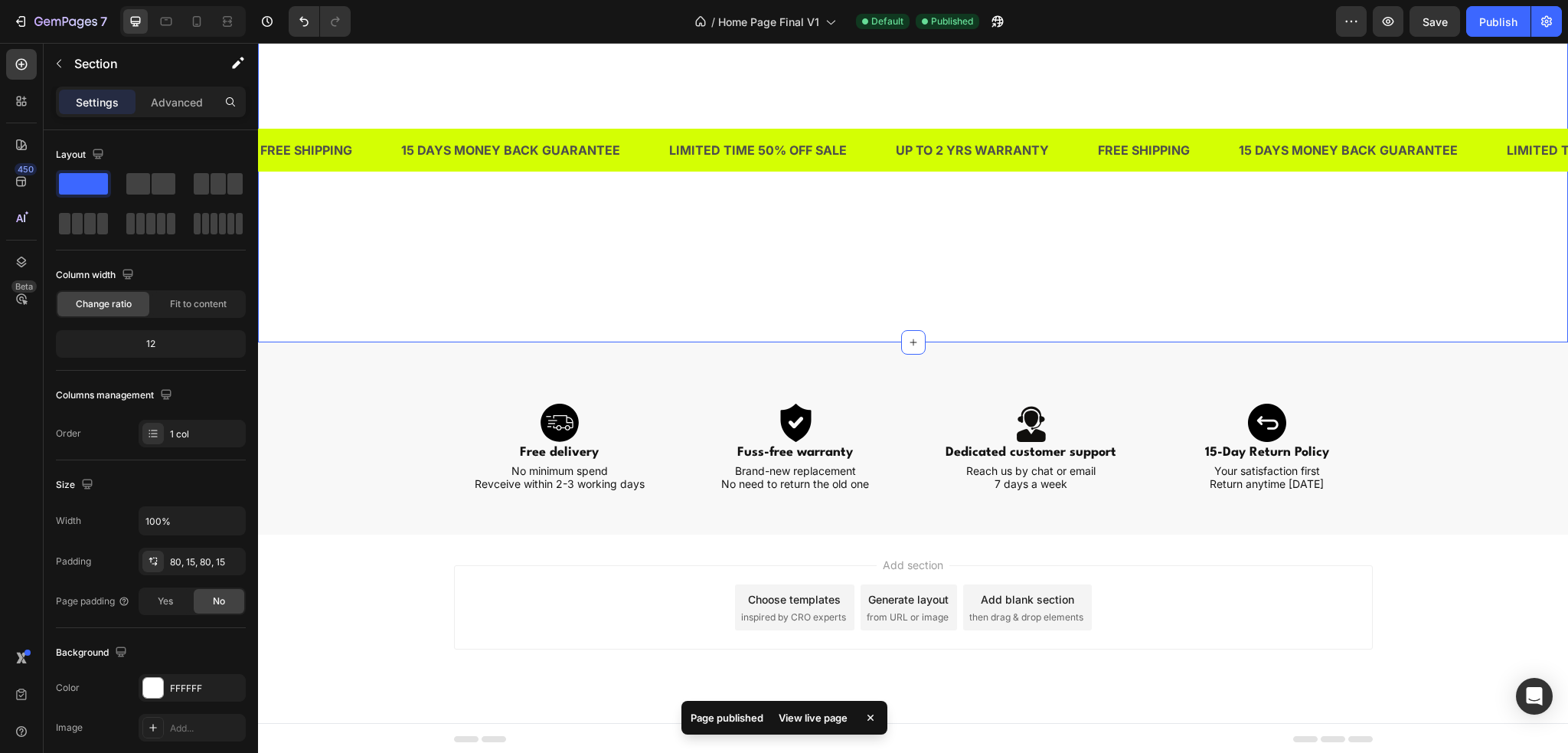
scroll to position [5122, 0]
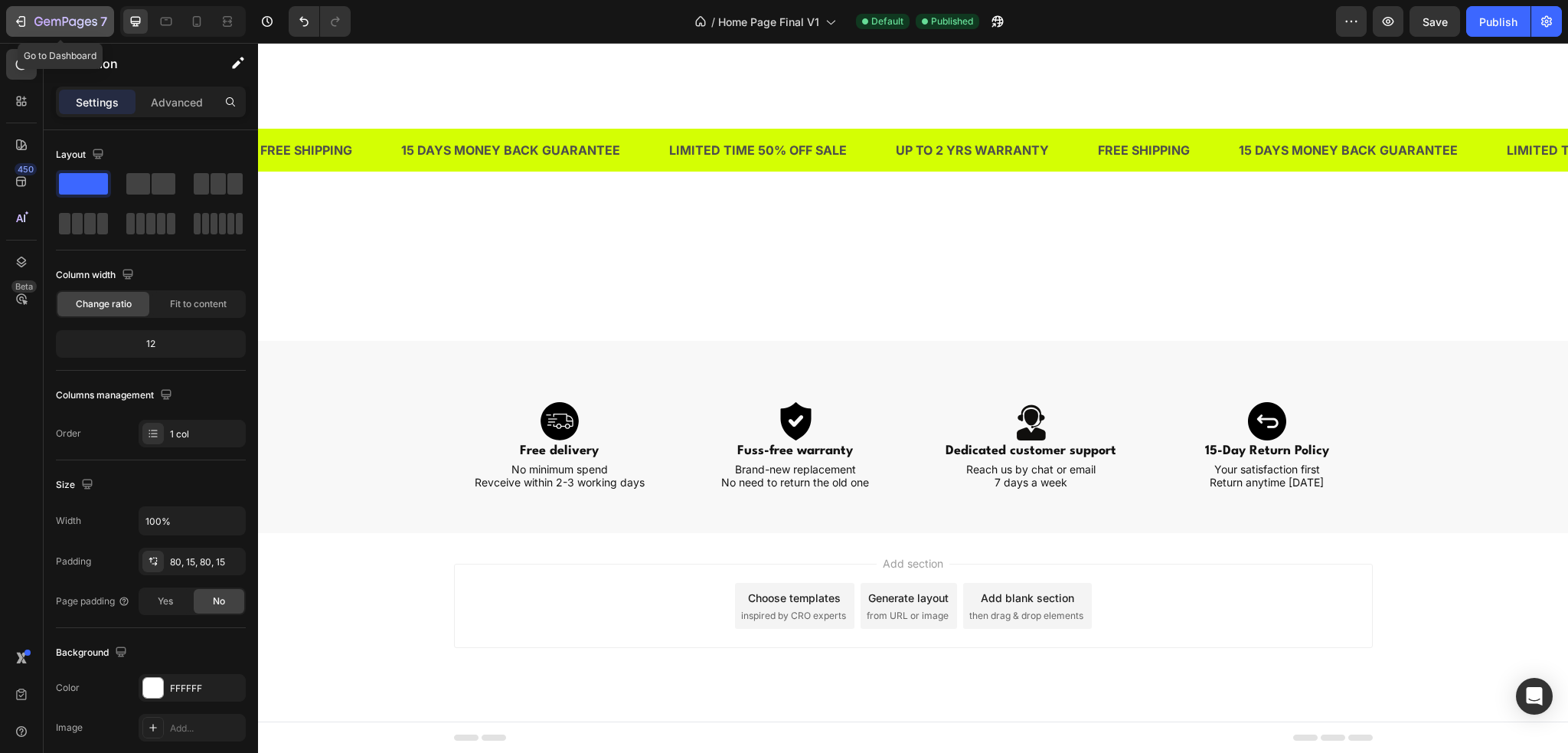
click at [19, 25] on icon "button" at bounding box center [22, 21] width 7 height 10
